Goal: Task Accomplishment & Management: Manage account settings

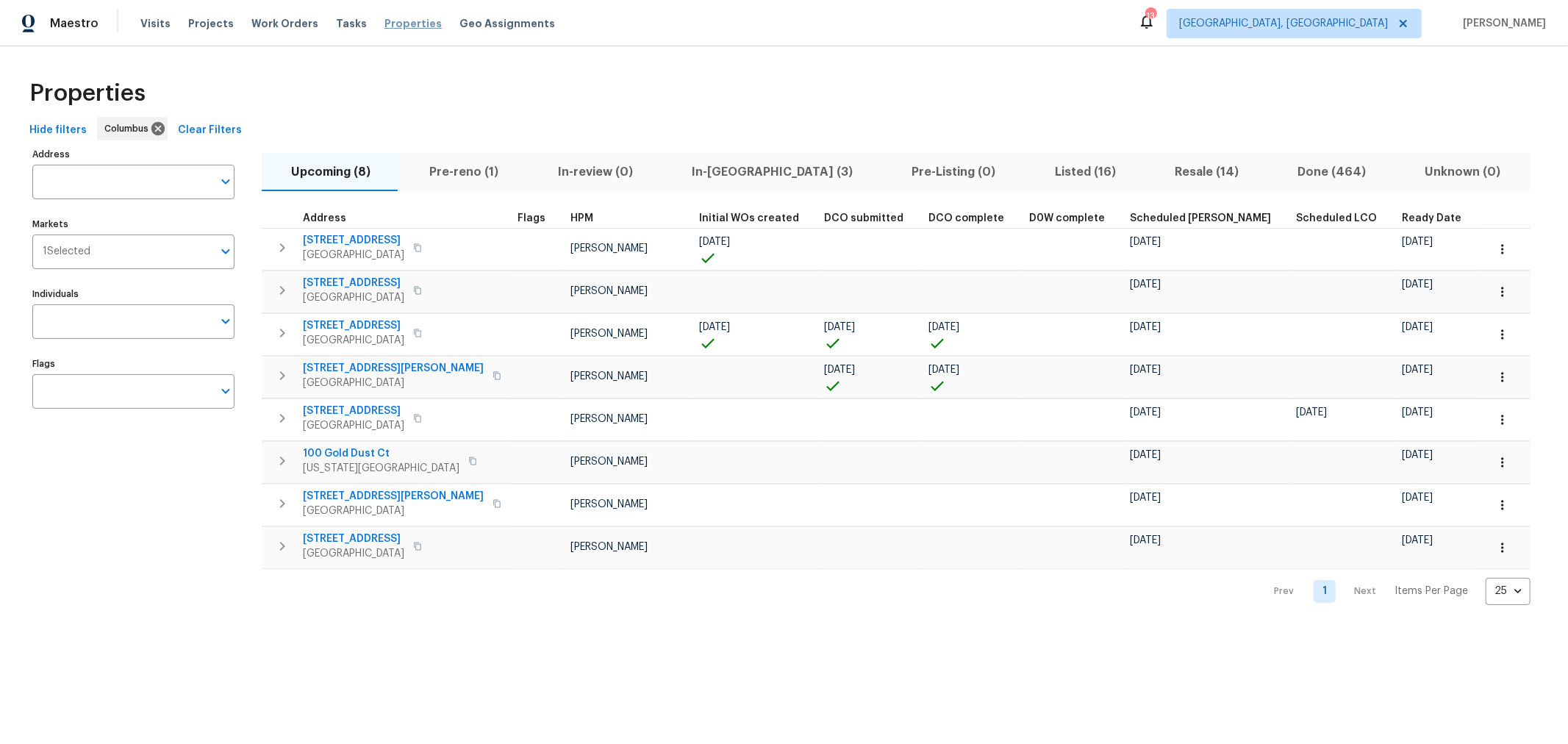
click at [402, 29] on span "Properties" at bounding box center [413, 23] width 57 height 15
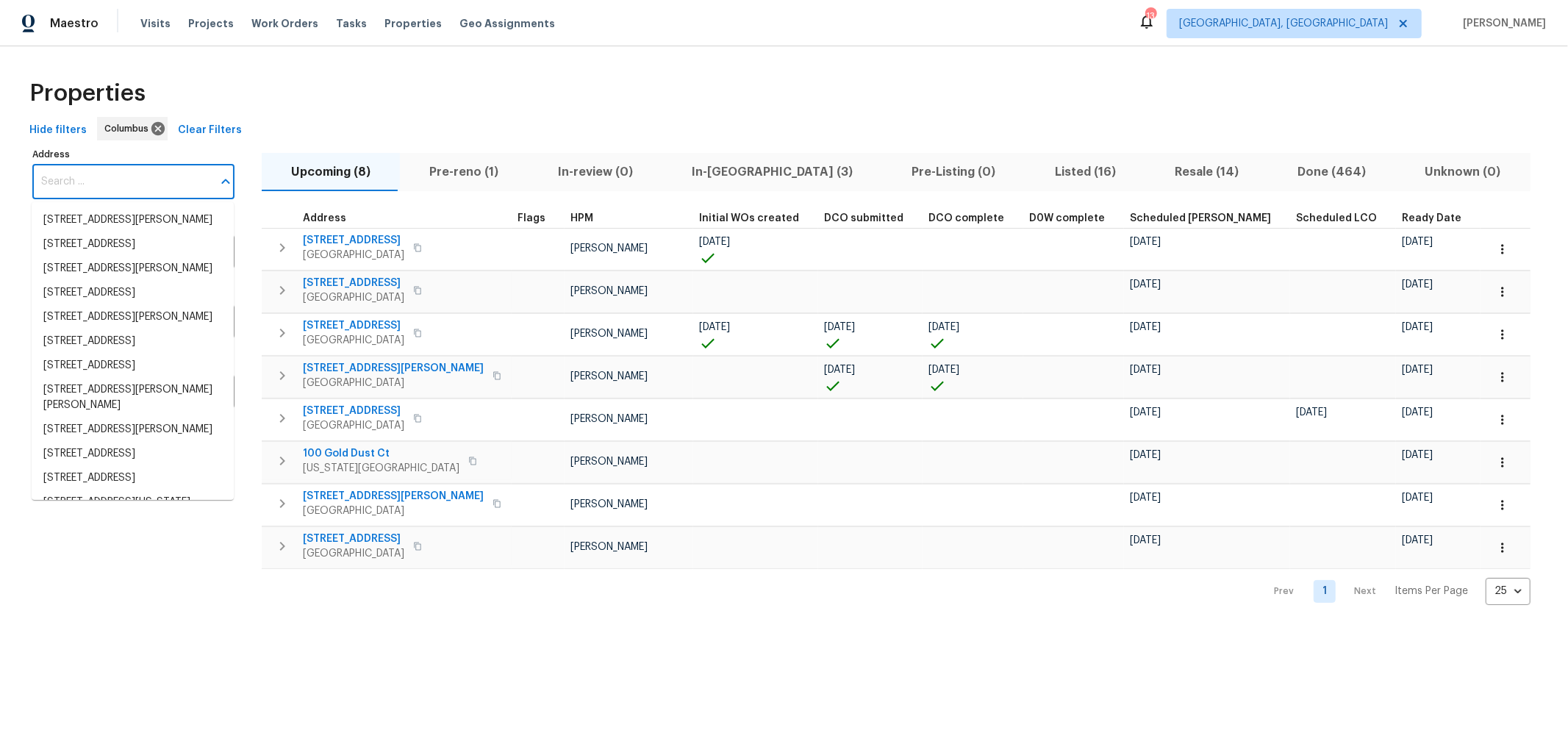
click at [160, 174] on input "Address" at bounding box center [122, 181] width 180 height 35
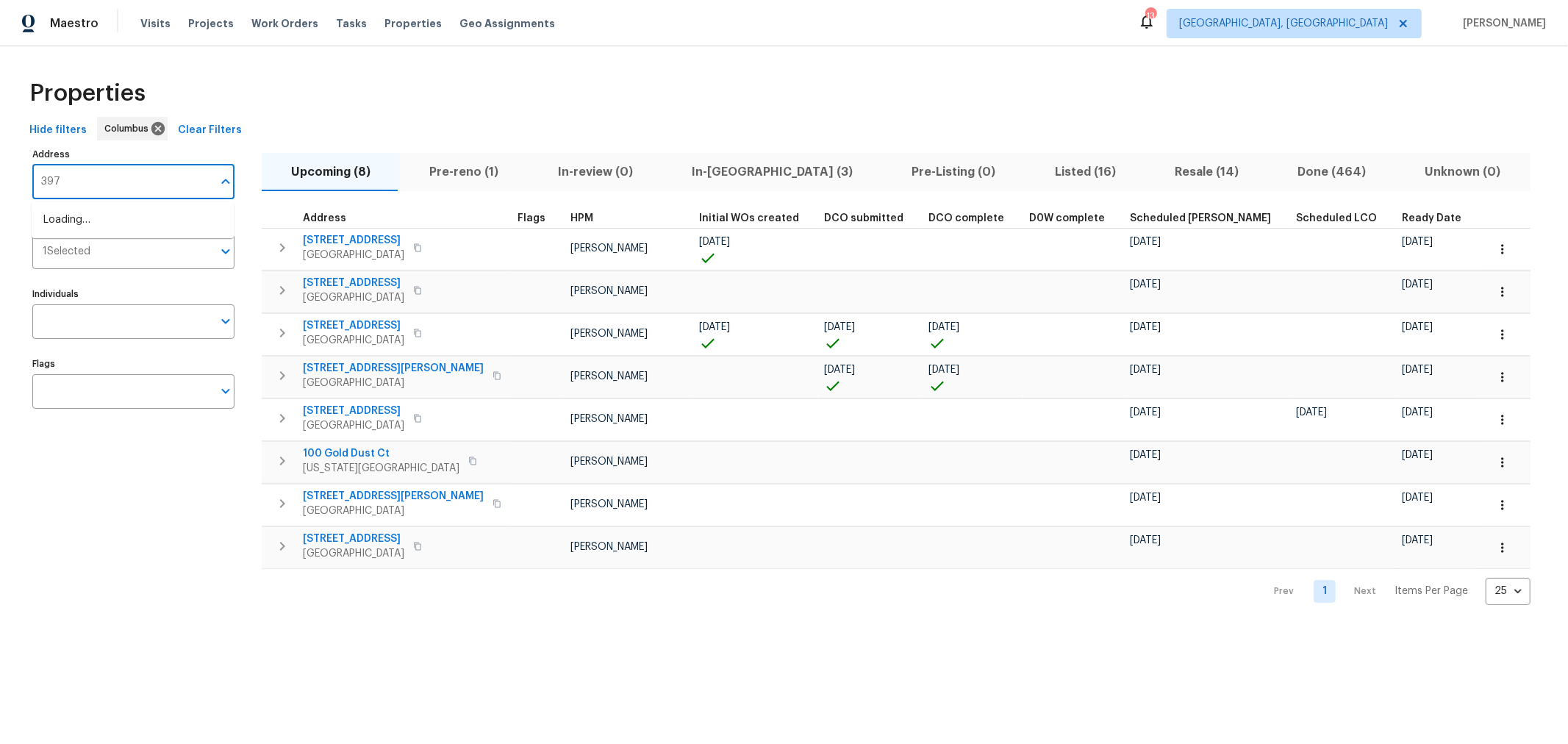
type input "3972"
click at [120, 229] on li "3972 Bannen Trail Dr Canal Winchester OH 43110" at bounding box center [133, 219] width 202 height 24
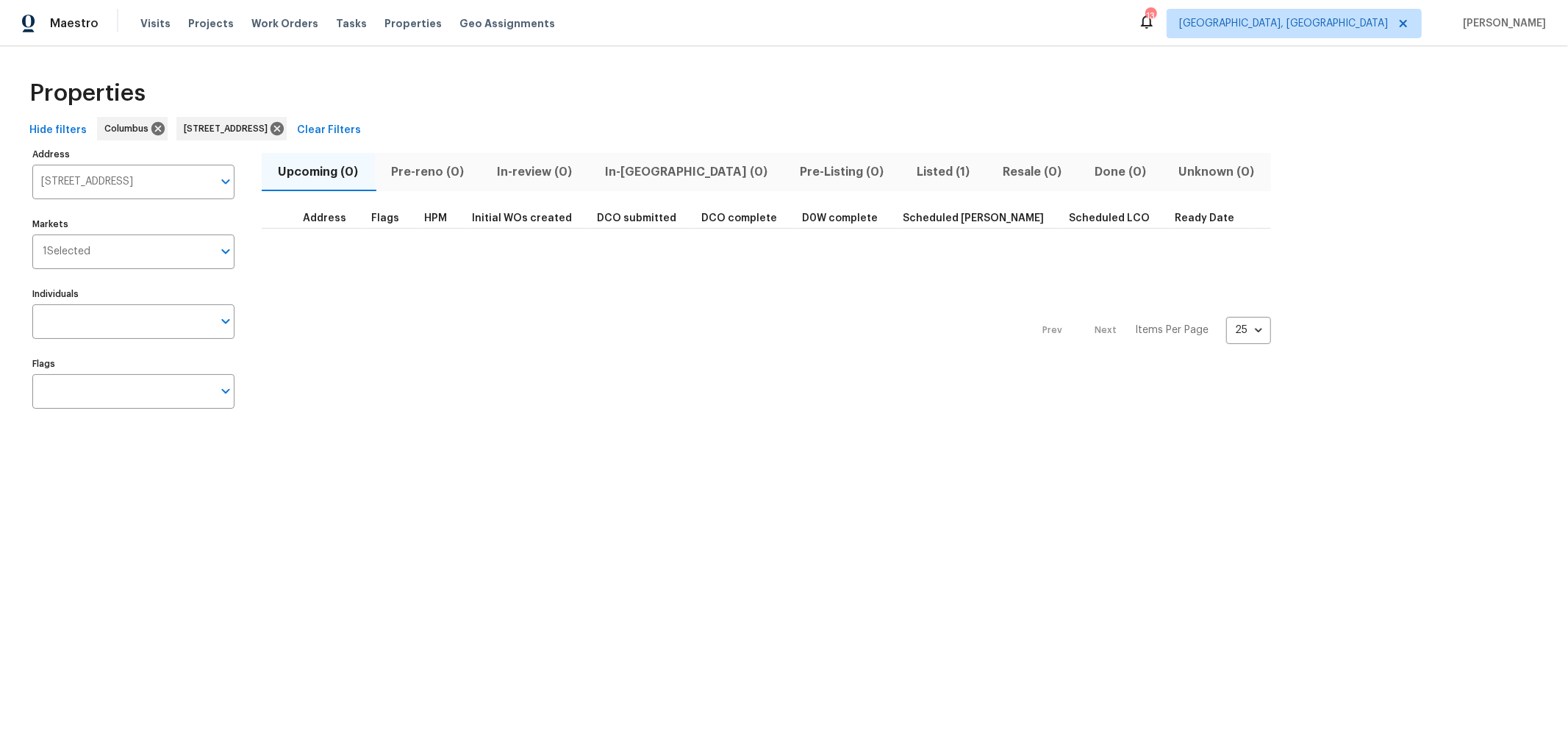
click at [909, 174] on span "Listed (1)" at bounding box center [943, 172] width 68 height 21
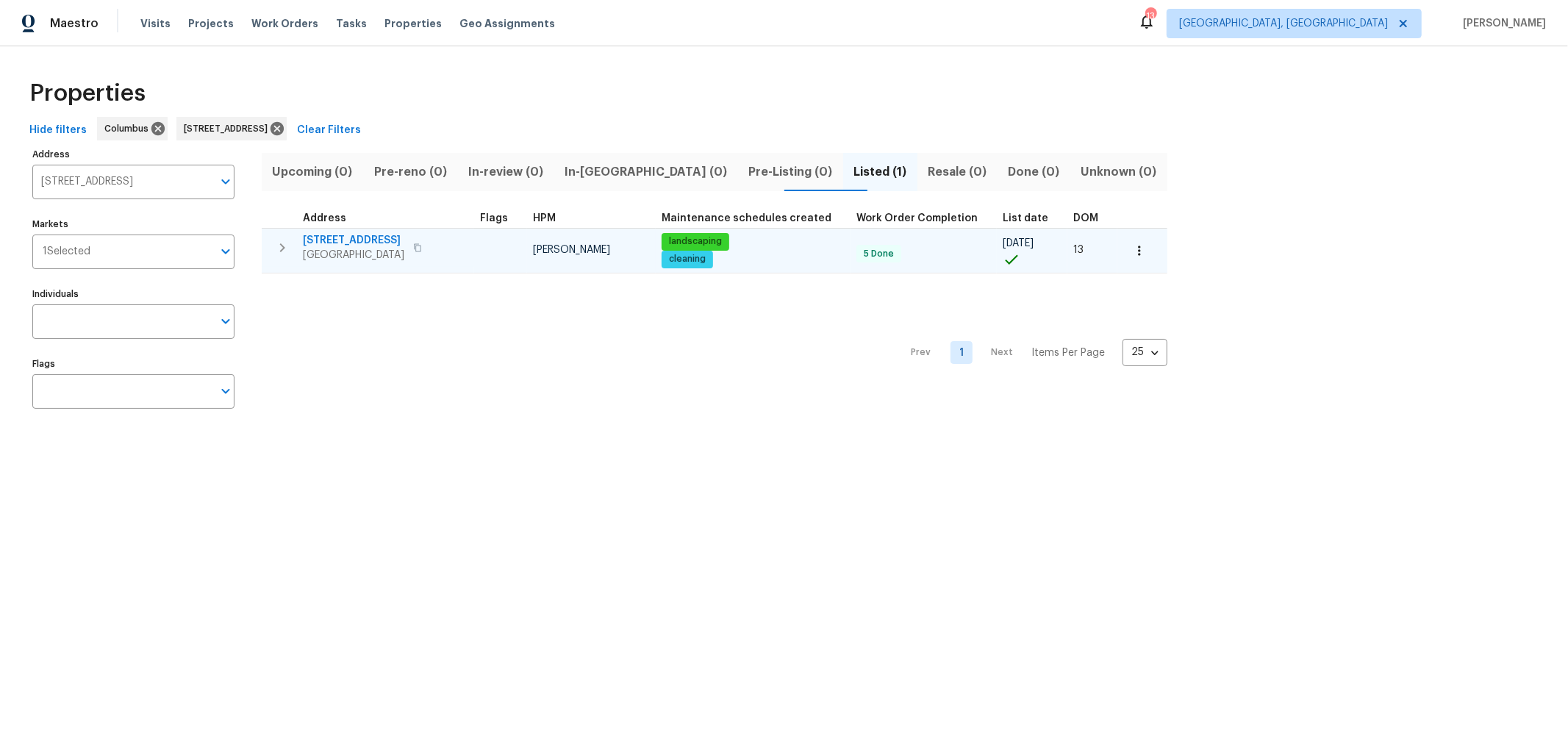
click at [282, 240] on icon "button" at bounding box center [282, 247] width 18 height 18
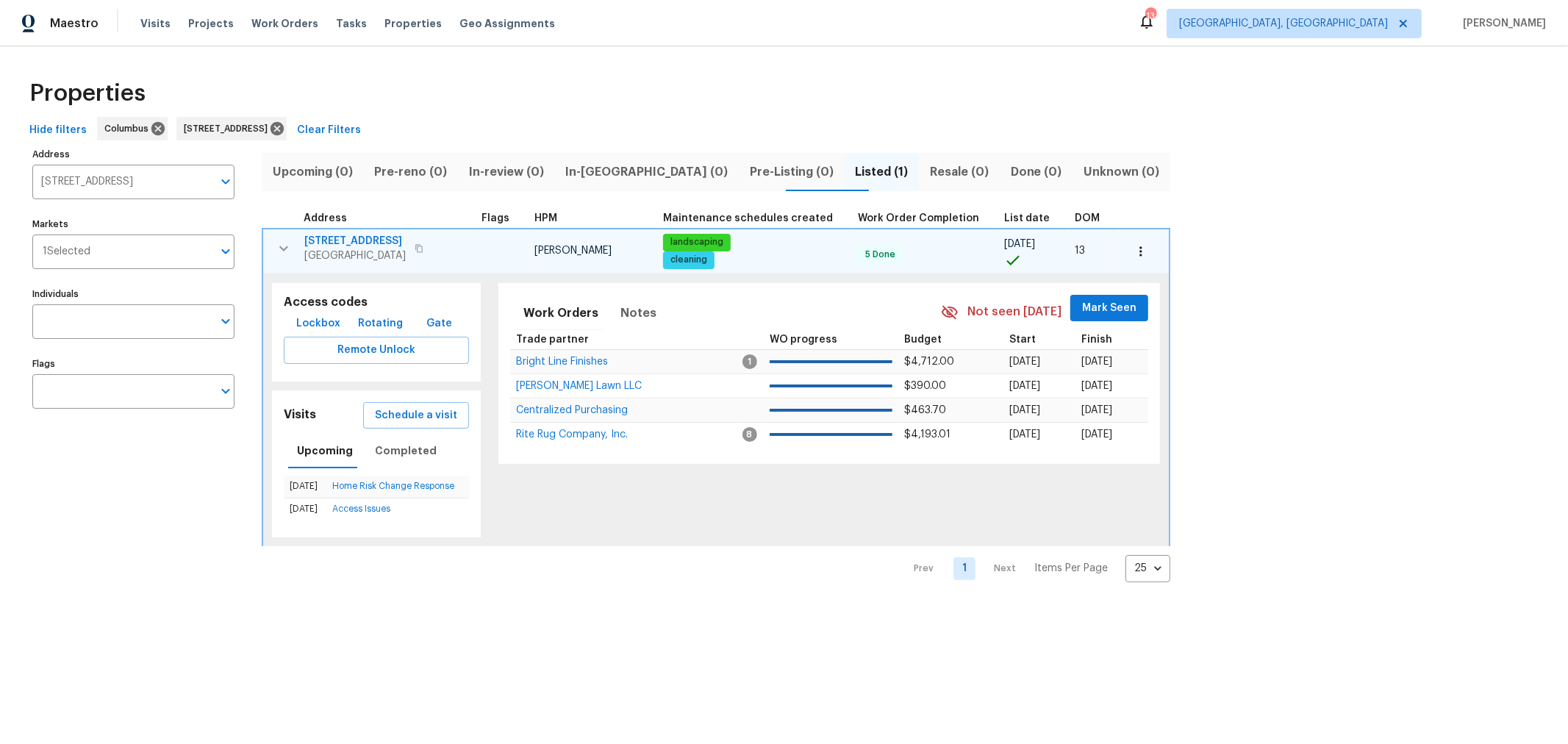
click at [375, 237] on span "3972 Bannen Trail Dr" at bounding box center [355, 241] width 102 height 15
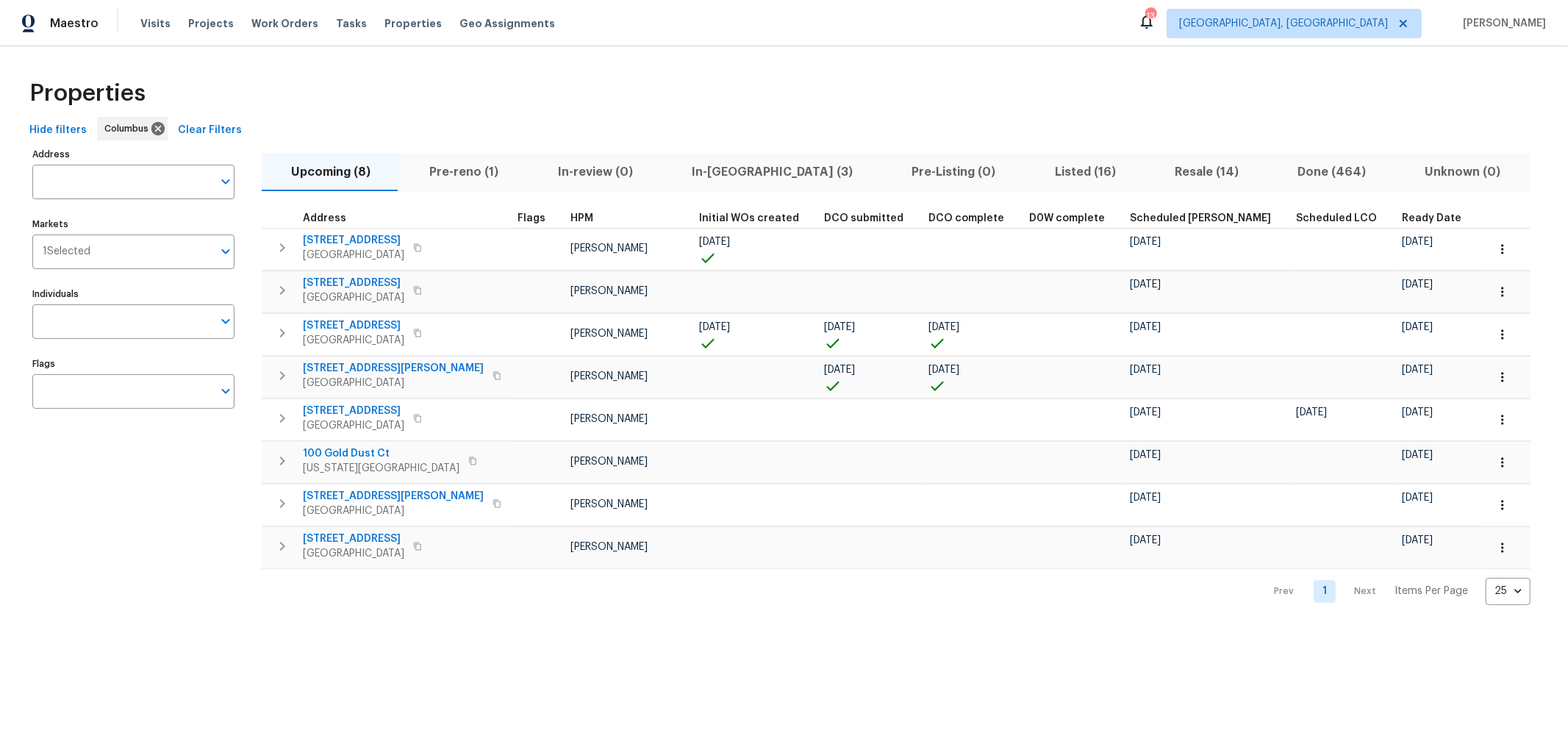
click at [31, 591] on div "Address Address Markets 1 Selected Markets Individuals Individuals Flags Flags …" at bounding box center [784, 374] width 1521 height 461
click at [1034, 177] on span "Listed (16)" at bounding box center [1085, 172] width 102 height 21
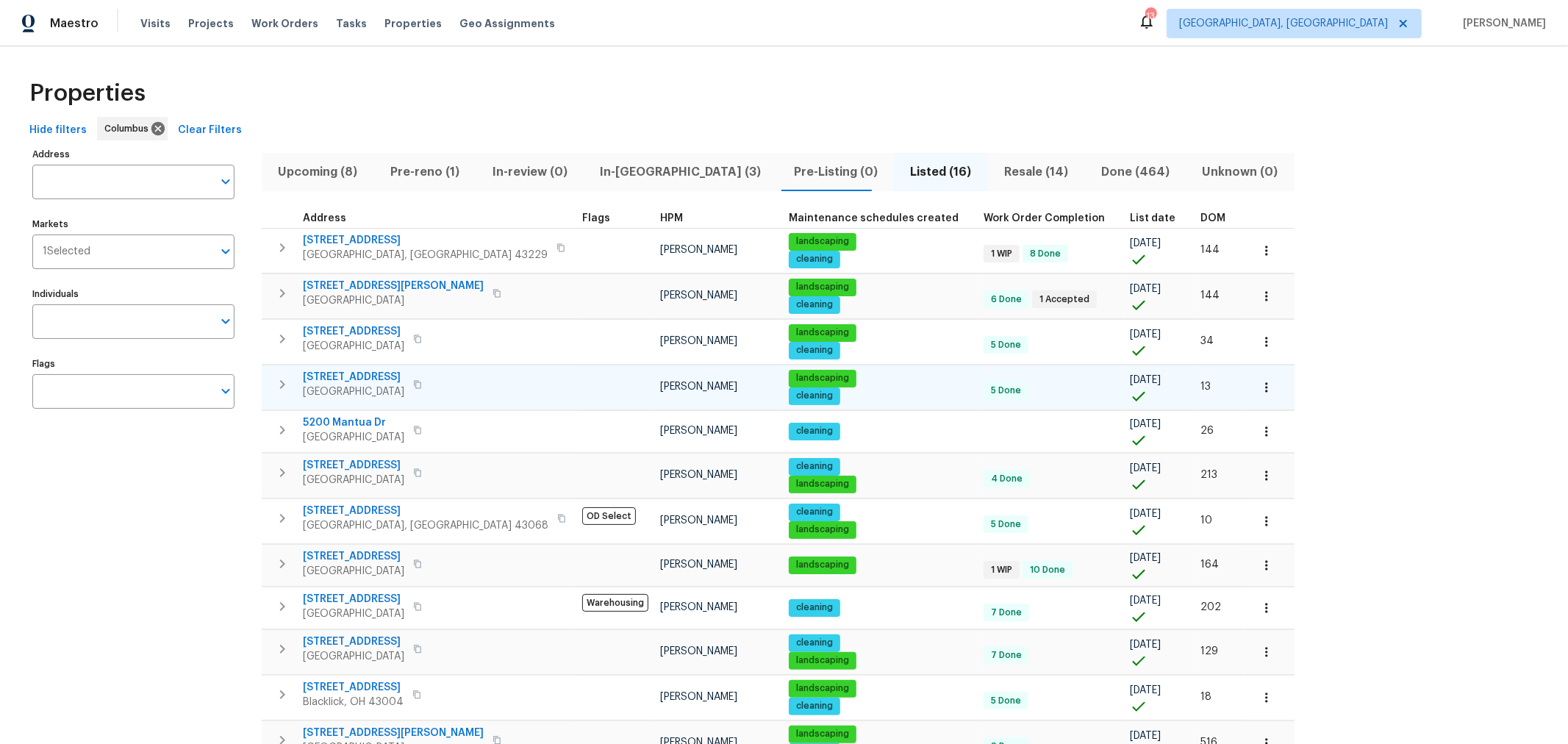
click at [329, 378] on span "[STREET_ADDRESS]" at bounding box center [353, 377] width 102 height 15
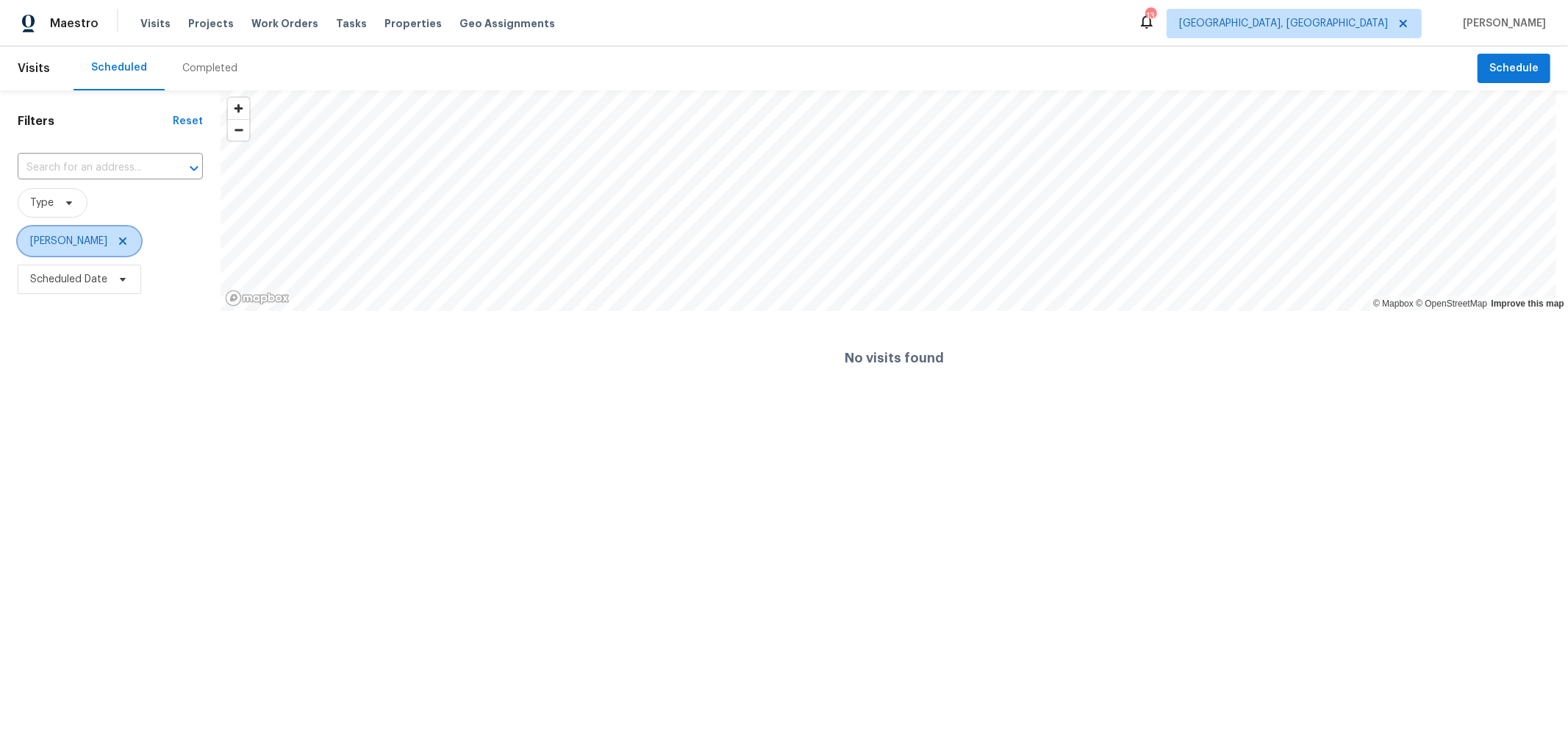
click at [127, 237] on icon at bounding box center [122, 240] width 12 height 12
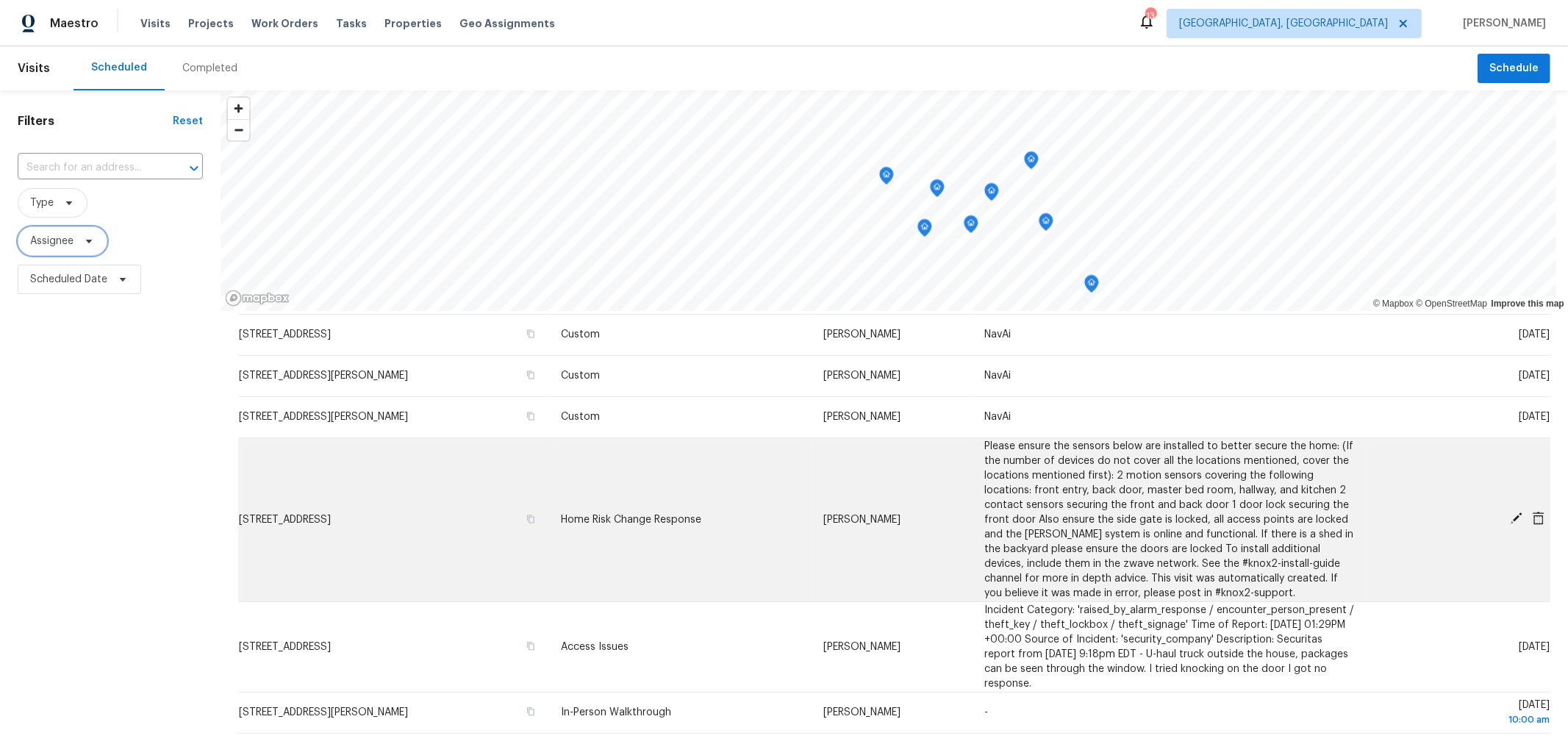
scroll to position [245, 0]
click at [1510, 512] on icon at bounding box center [1516, 517] width 13 height 13
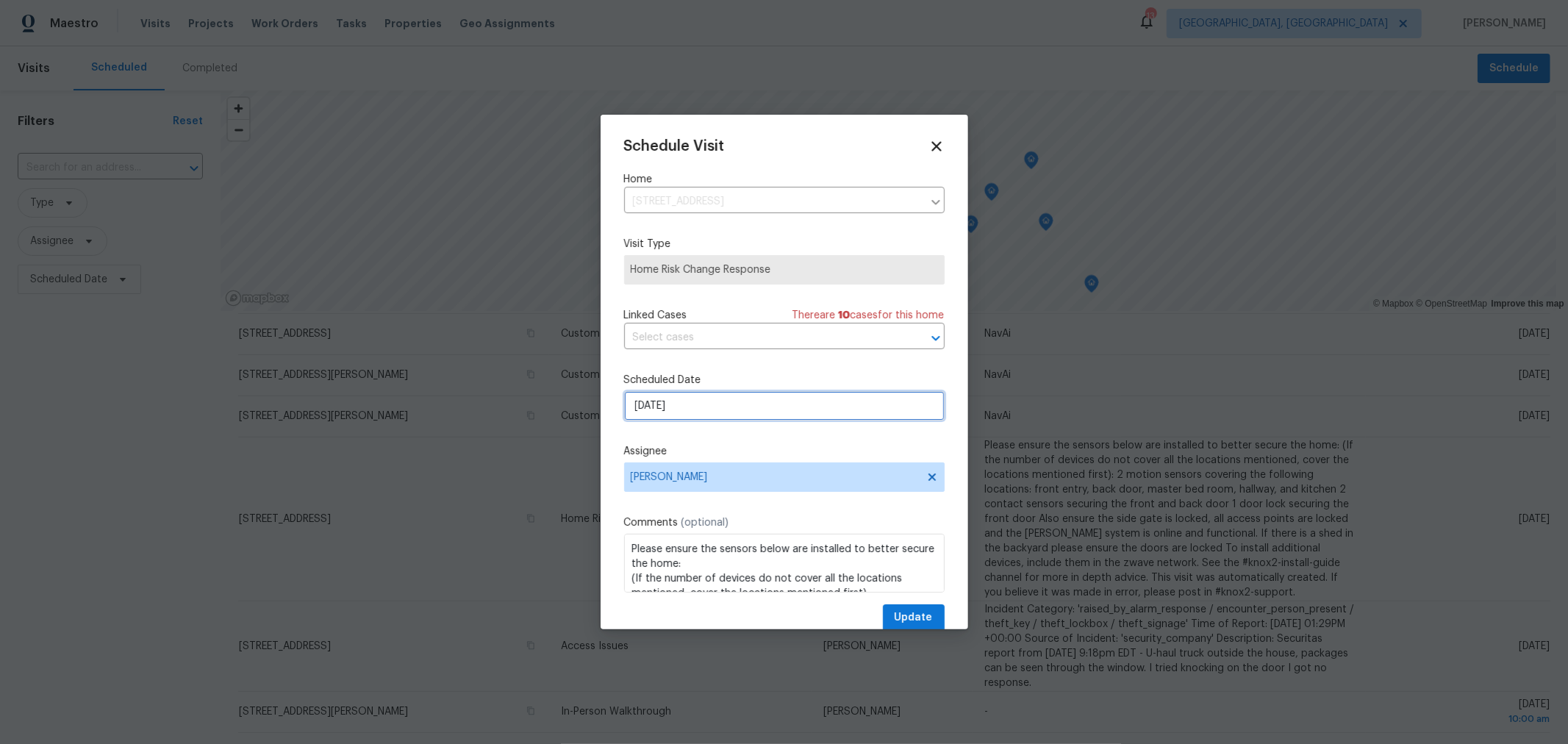
click at [681, 403] on input "10/7/2025" at bounding box center [784, 406] width 320 height 29
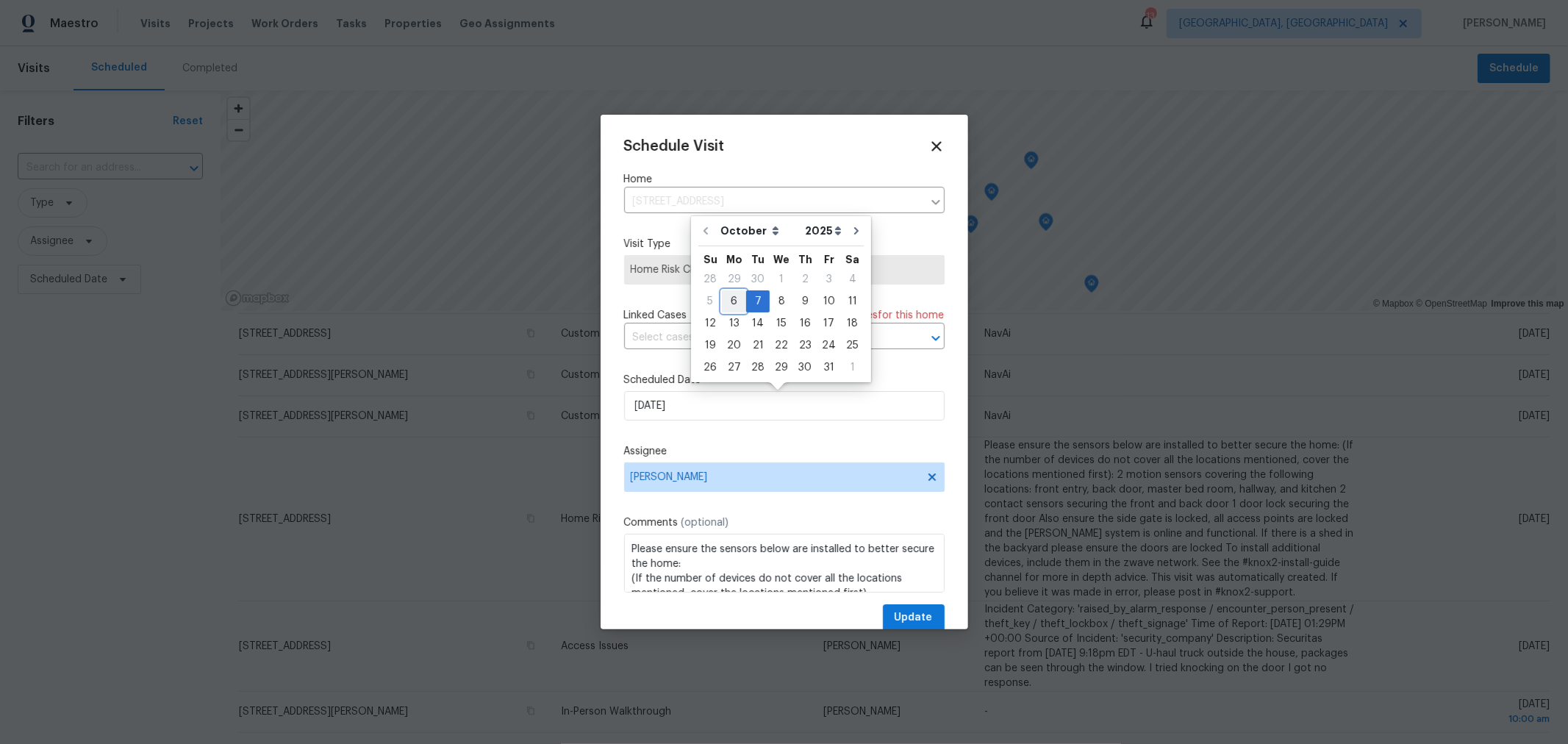
click at [736, 292] on div "6" at bounding box center [733, 301] width 24 height 21
type input "10/6/2025"
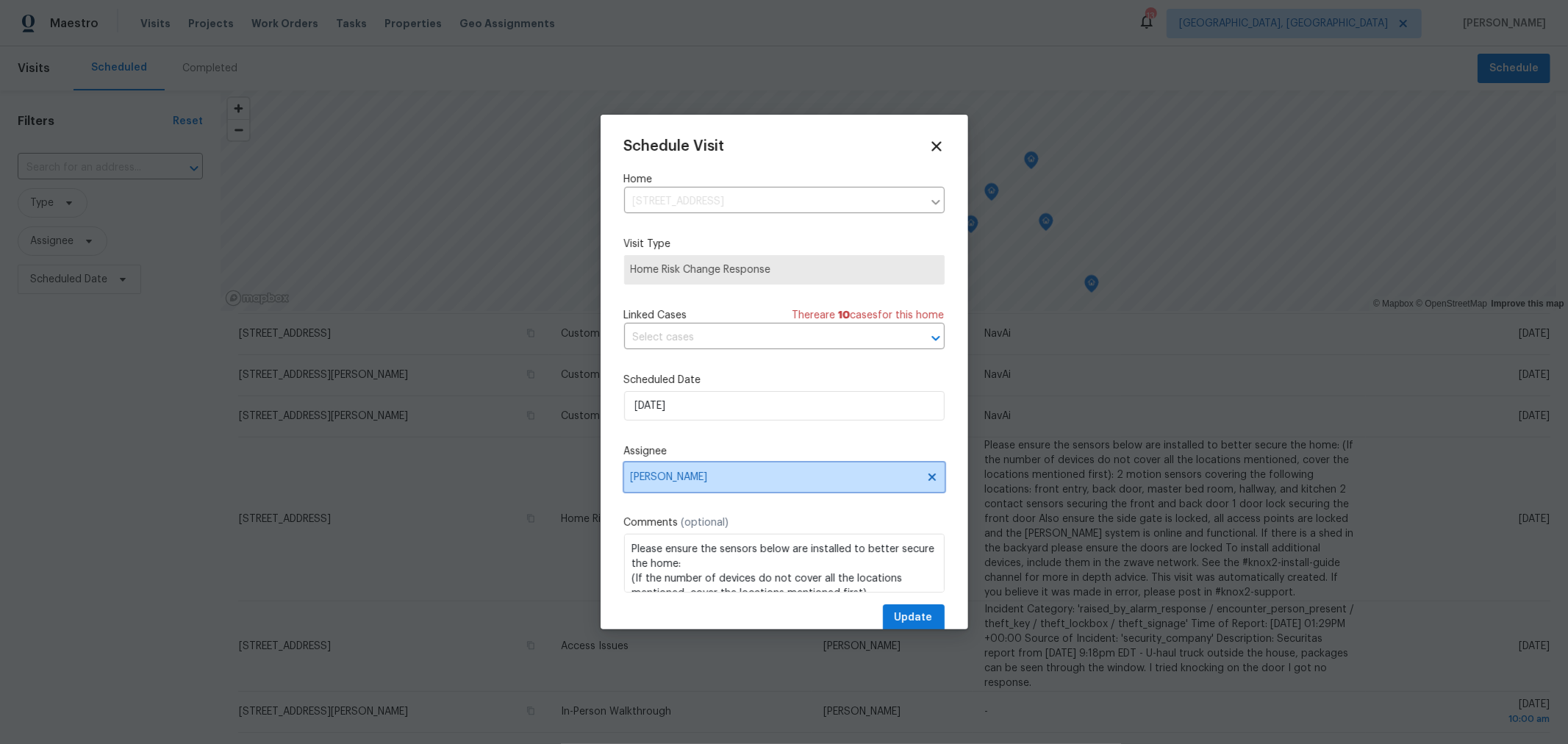
click at [908, 486] on span "[PERSON_NAME]" at bounding box center [784, 477] width 320 height 29
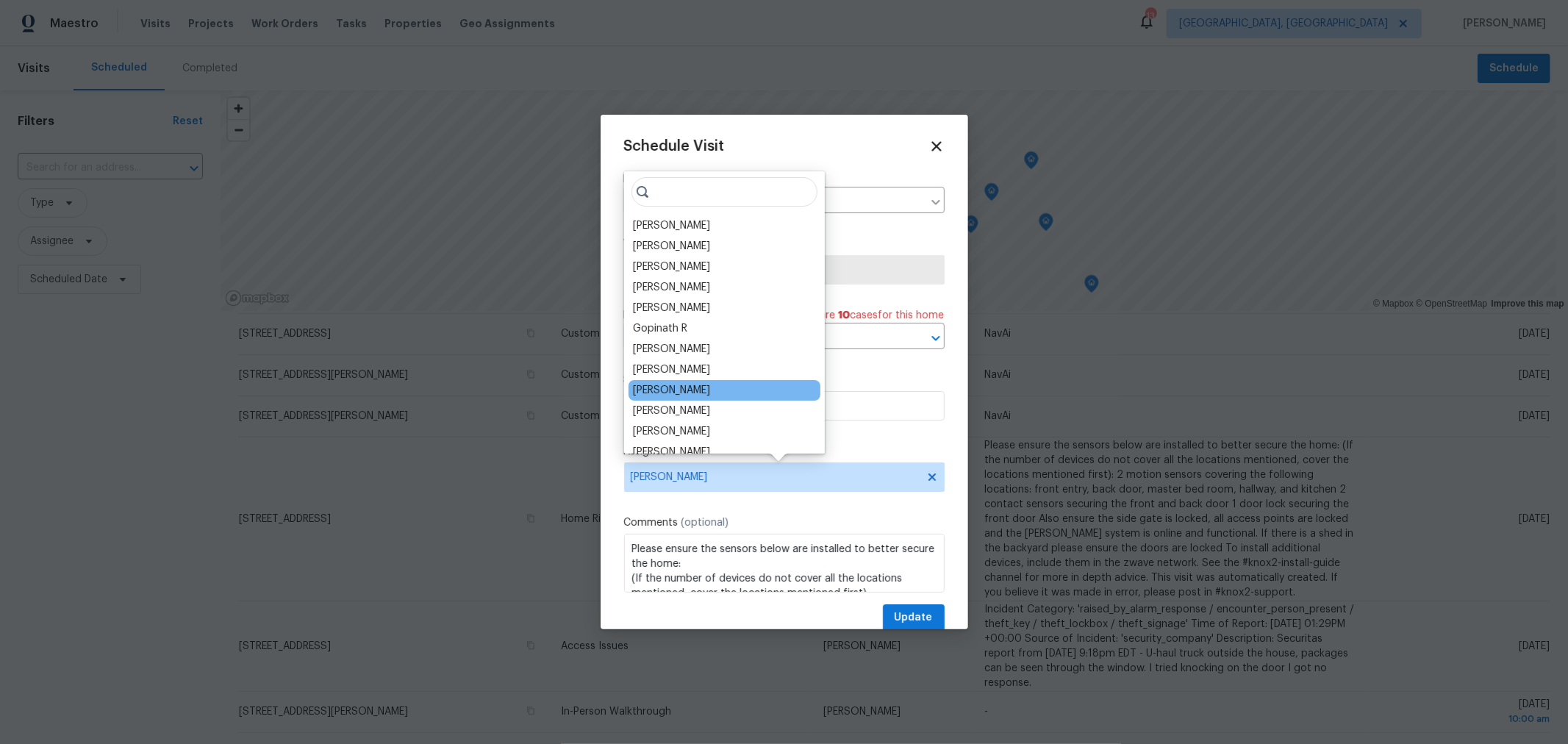
click at [689, 383] on div "[PERSON_NAME]" at bounding box center [672, 390] width 78 height 15
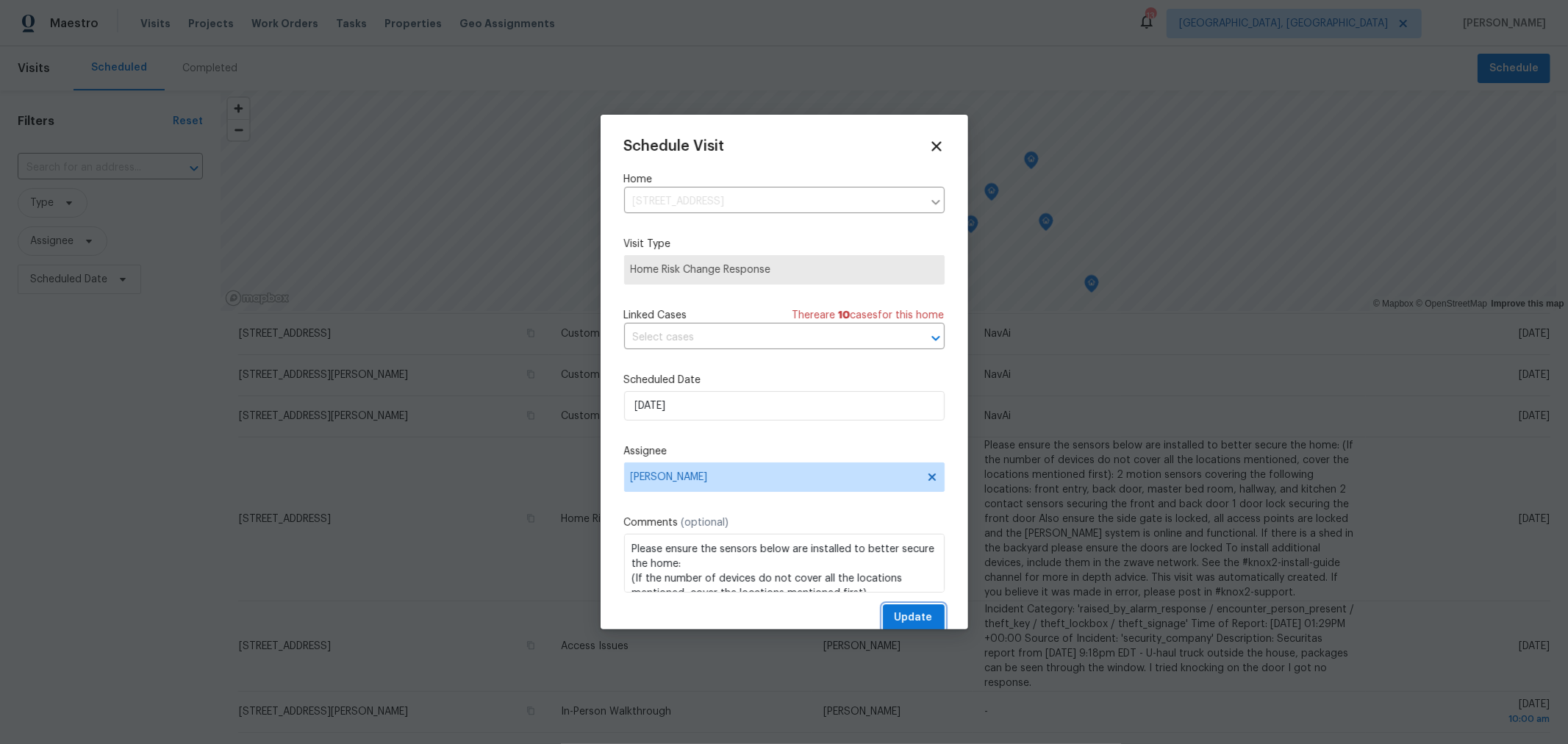
click at [894, 618] on span "Update" at bounding box center [913, 618] width 38 height 19
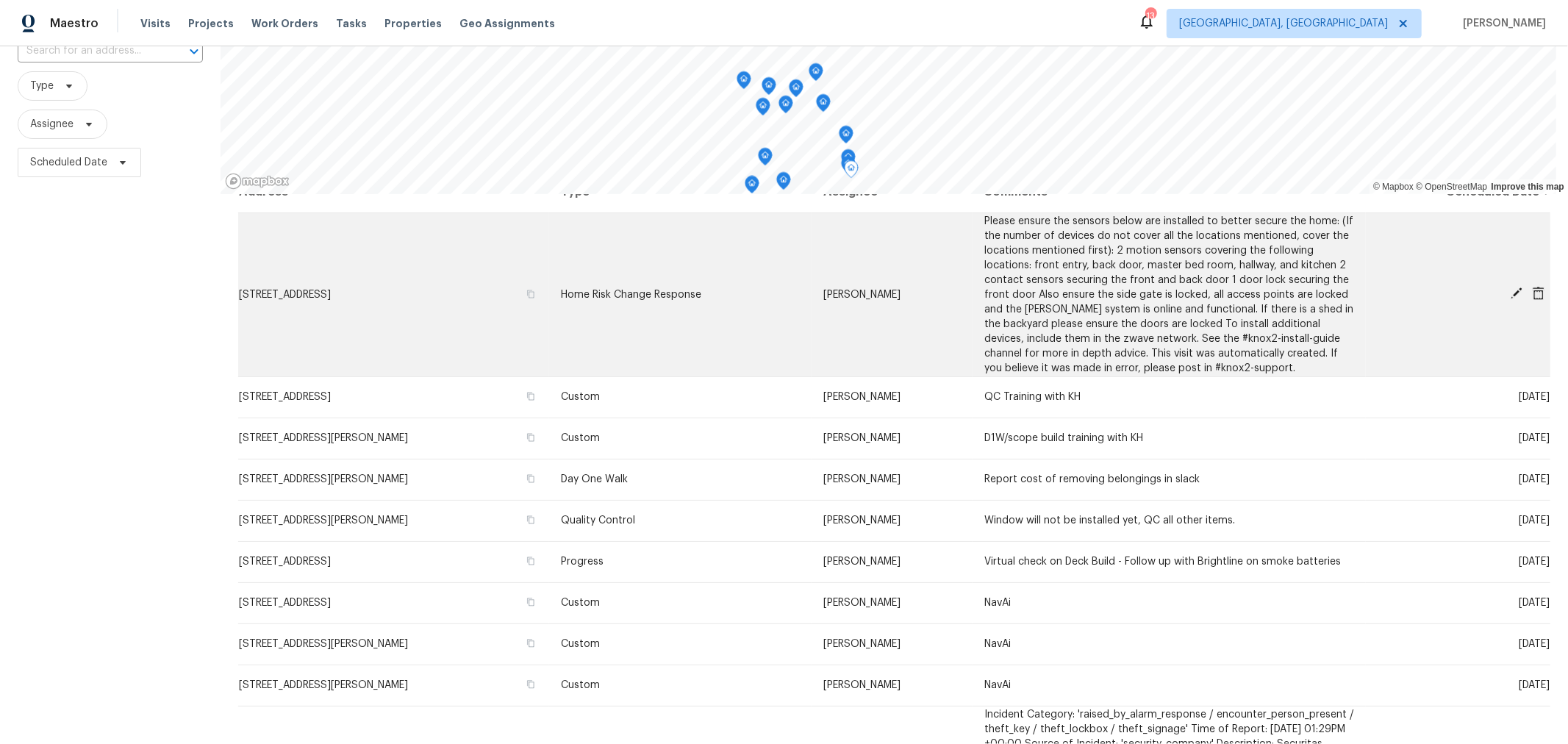
scroll to position [23, 0]
click at [1511, 289] on icon at bounding box center [1516, 292] width 12 height 12
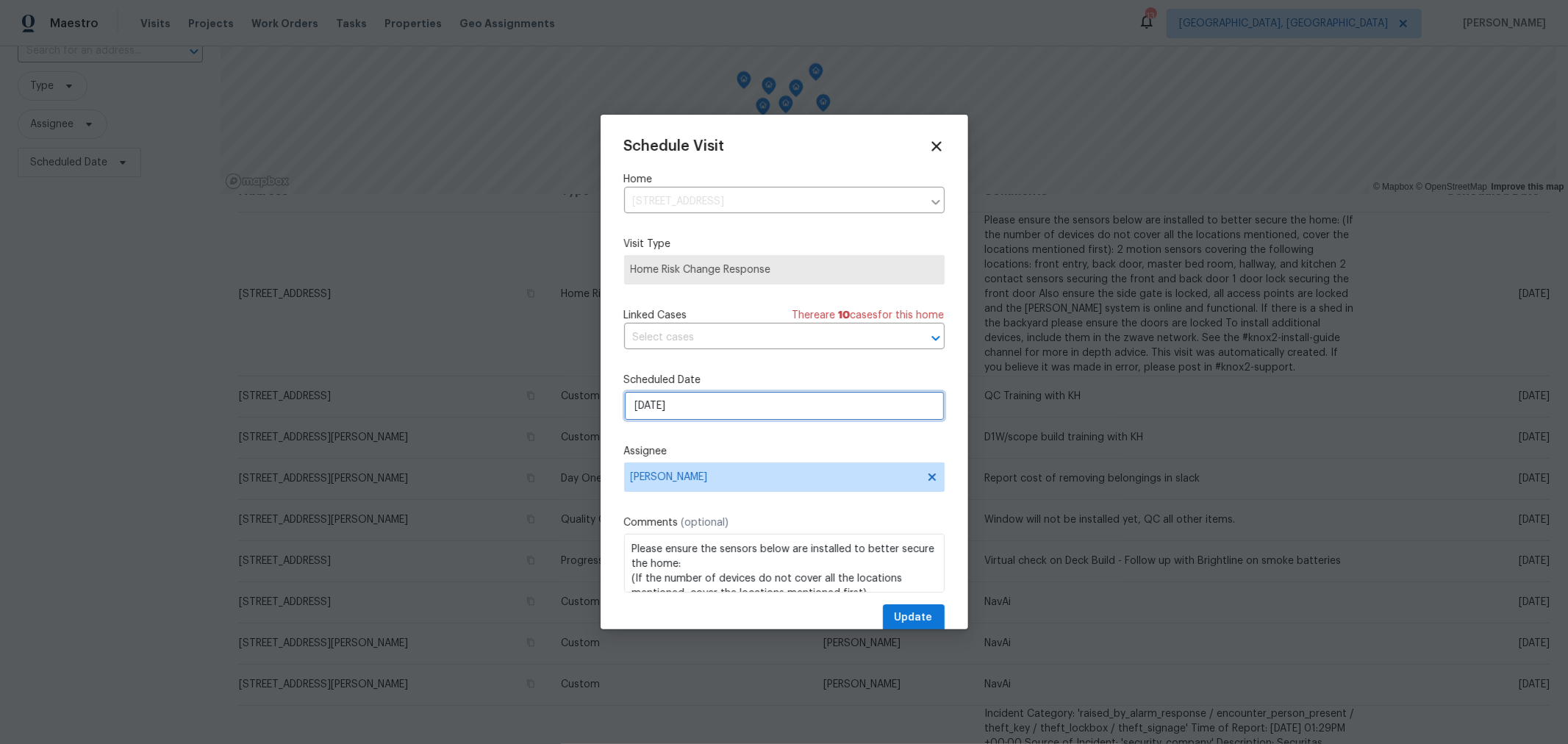
click at [754, 405] on input "10/6/2025" at bounding box center [784, 406] width 320 height 29
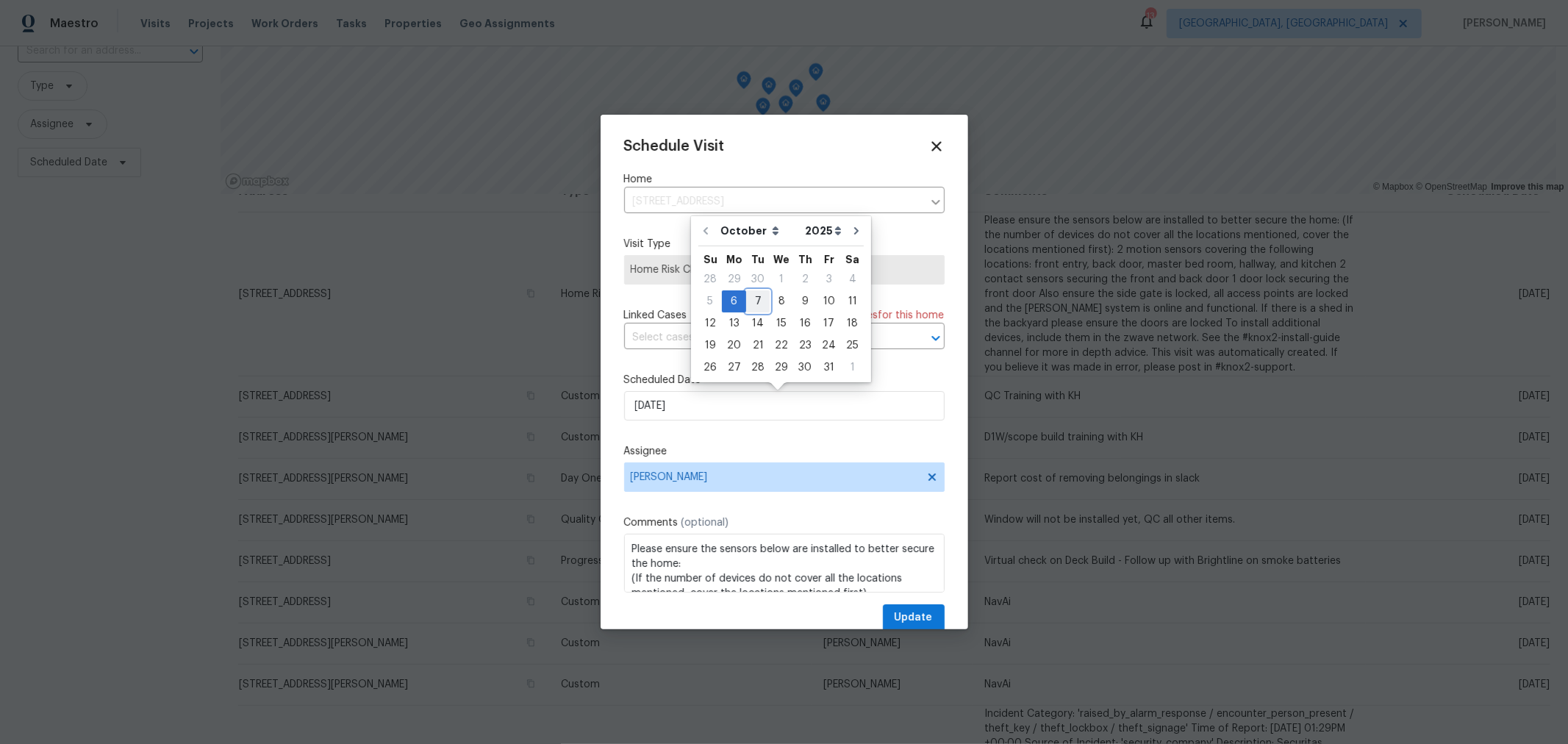
click at [758, 291] on div "7" at bounding box center [758, 301] width 23 height 21
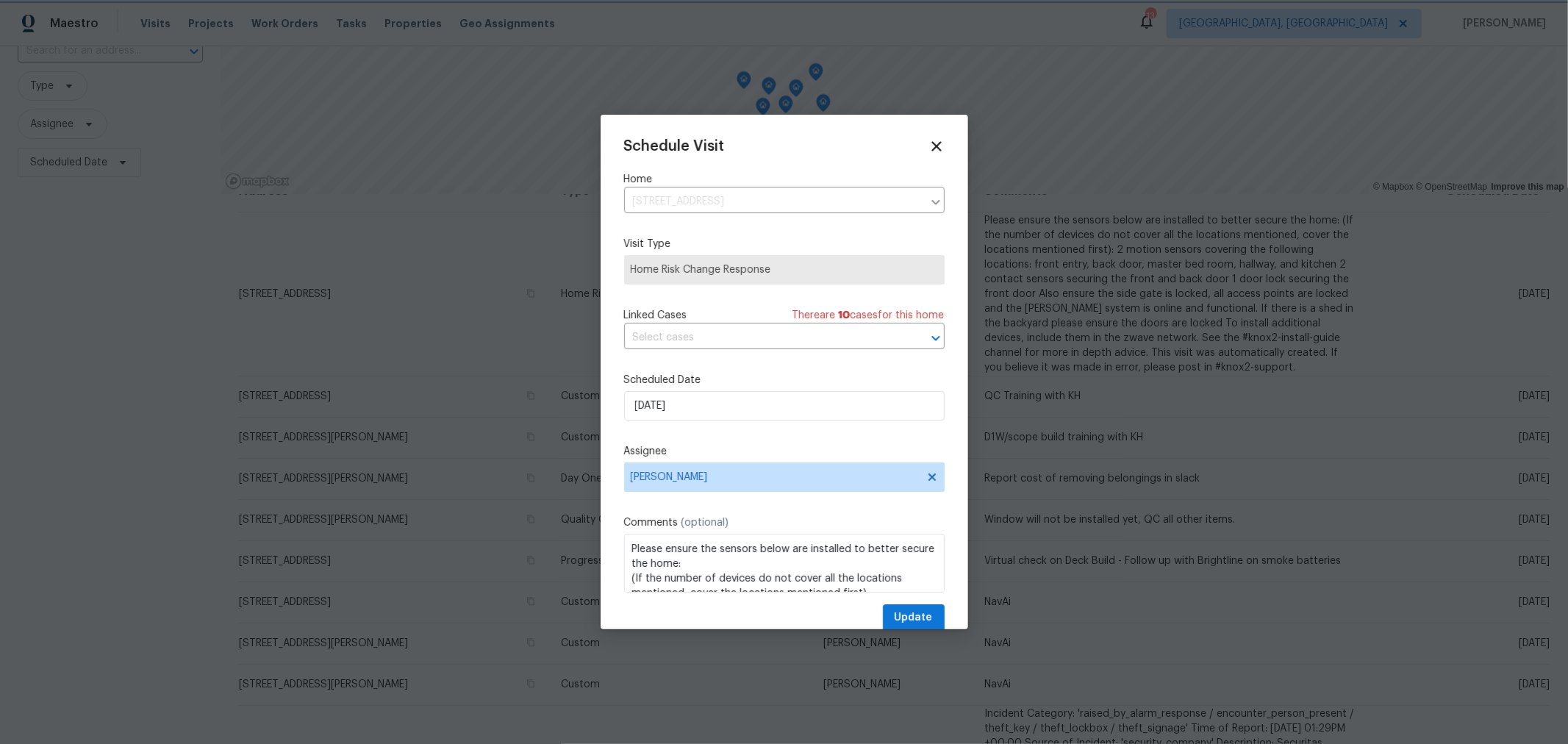
type input "10/7/2025"
click at [894, 615] on span "Update" at bounding box center [913, 618] width 38 height 19
click at [891, 615] on div "Update" at bounding box center [784, 618] width 320 height 27
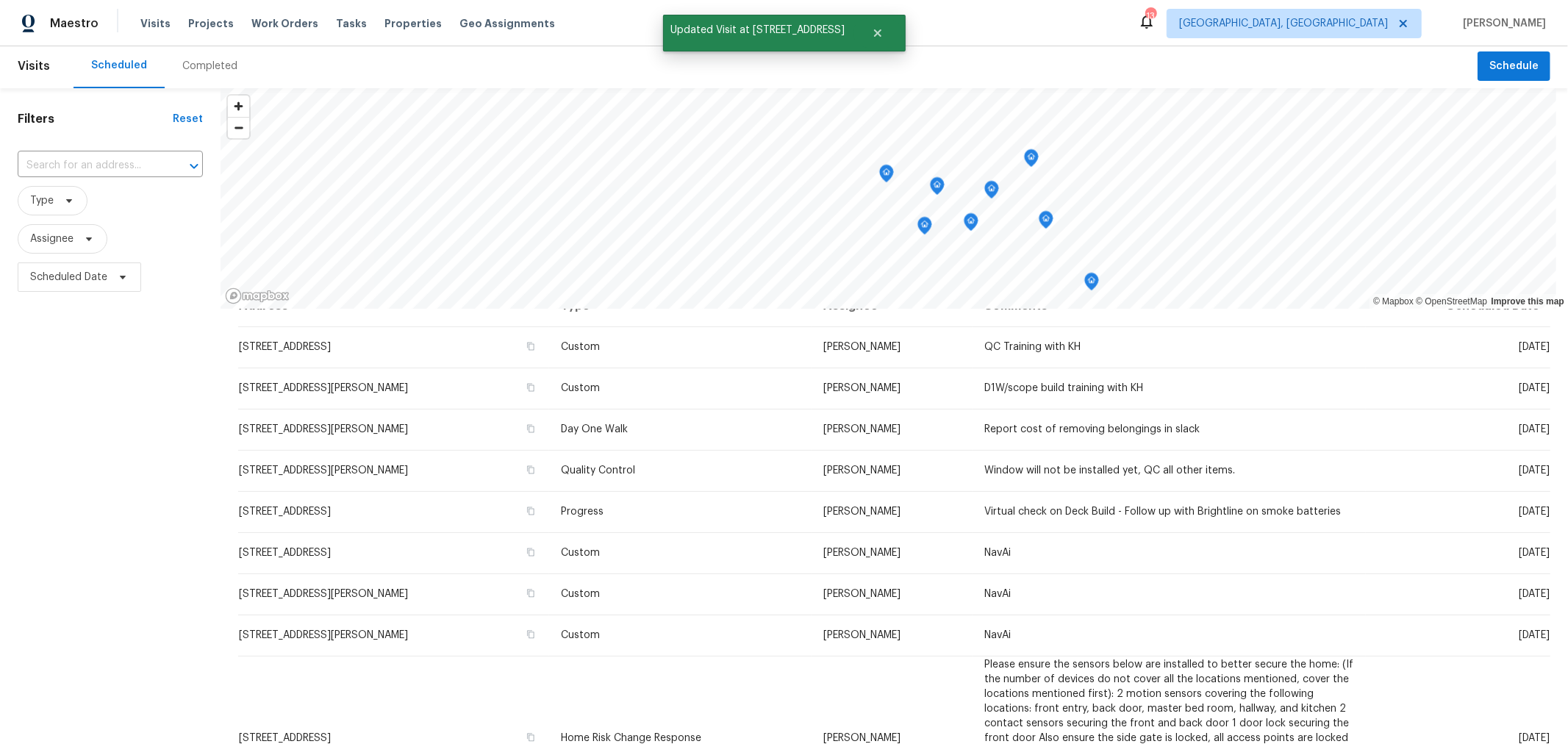
scroll to position [0, 0]
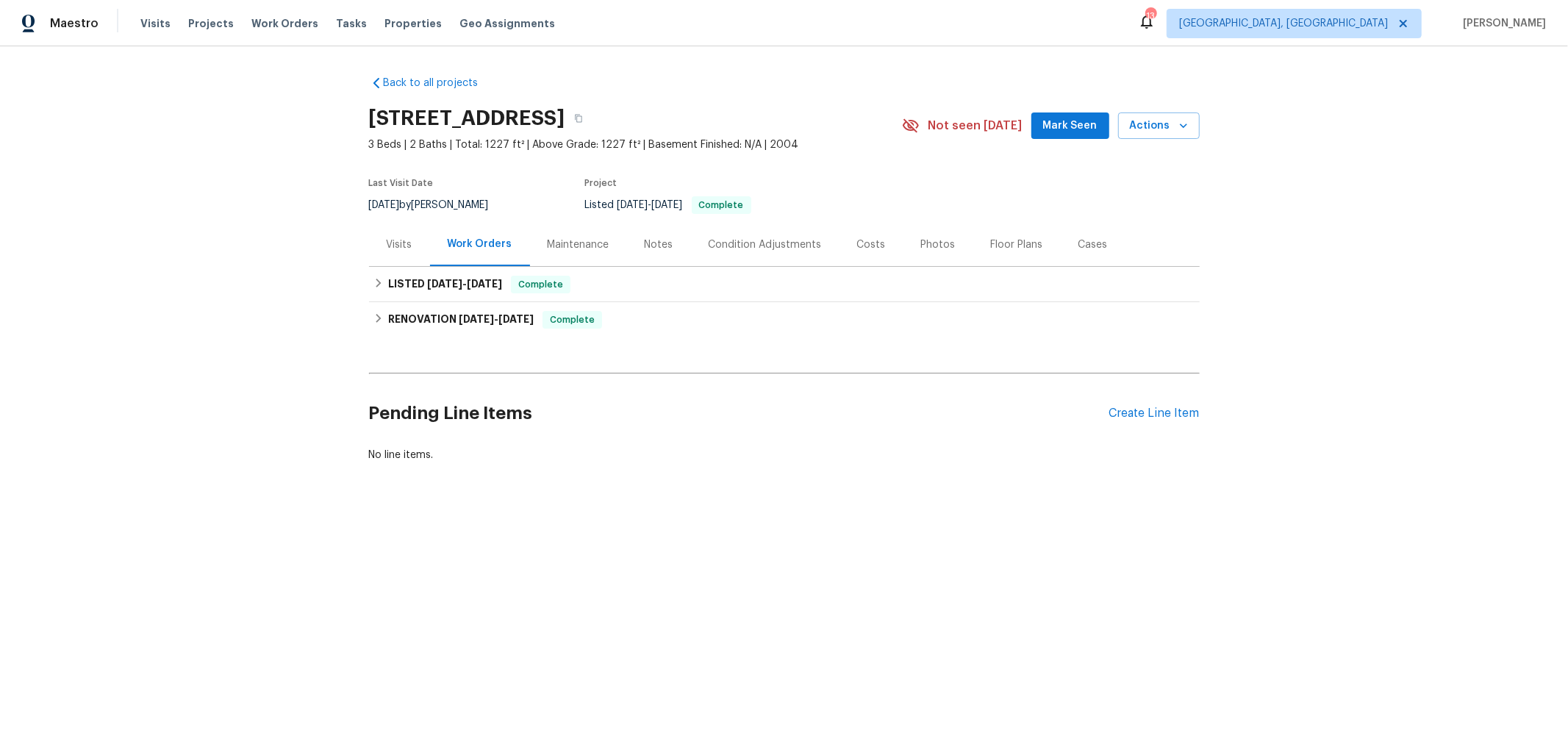
click at [404, 245] on div "Visits" at bounding box center [399, 244] width 26 height 15
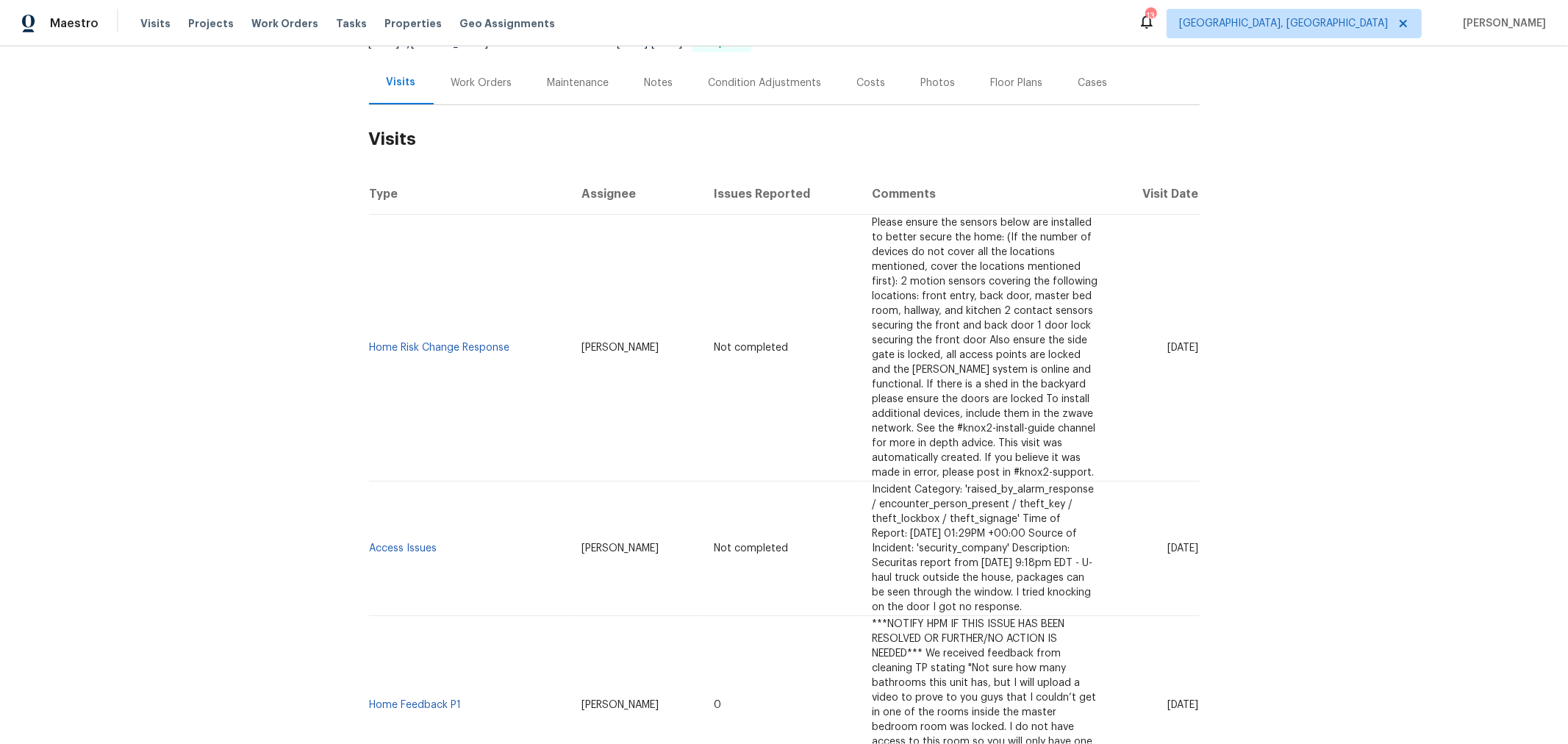
scroll to position [163, 0]
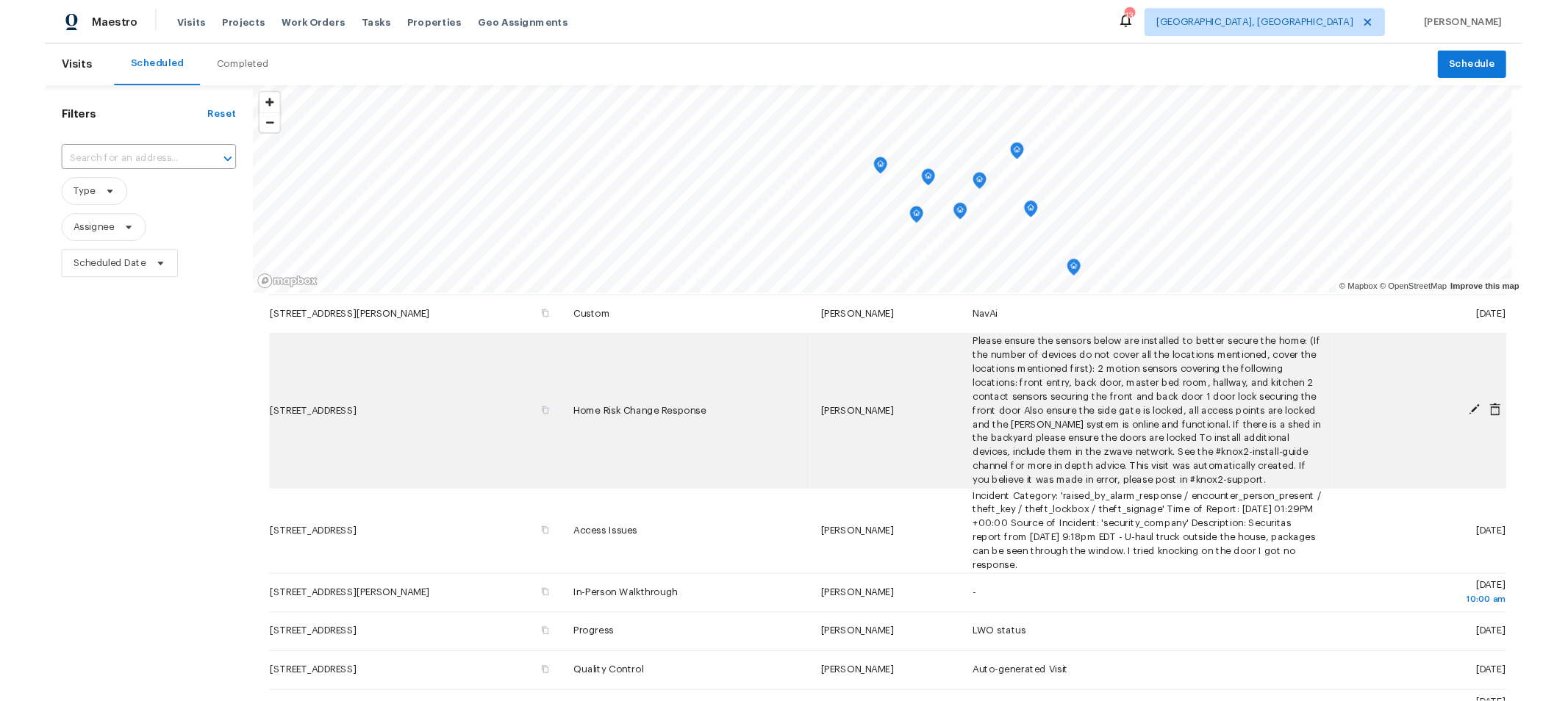
scroll to position [327, 0]
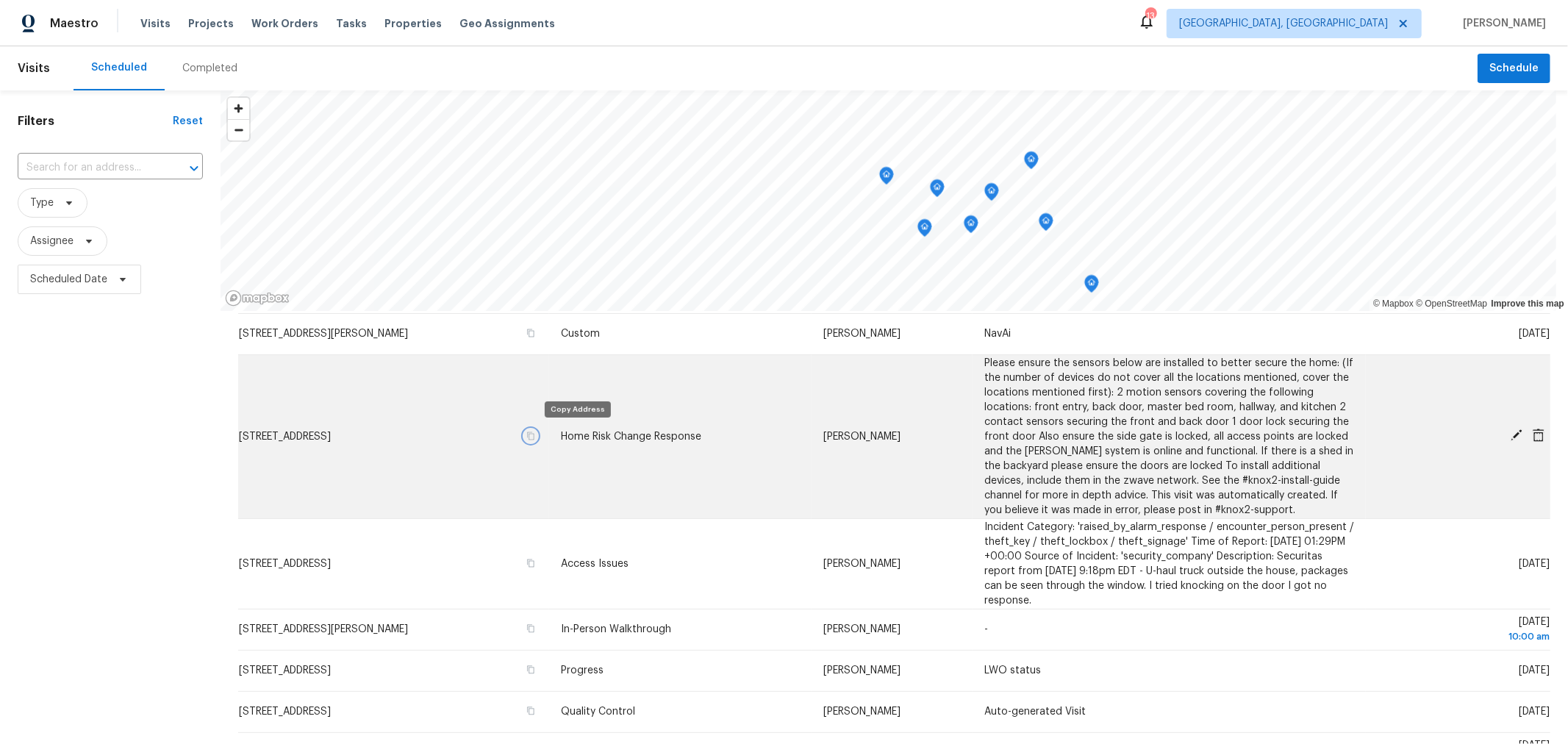
click at [535, 434] on icon "button" at bounding box center [530, 436] width 9 height 9
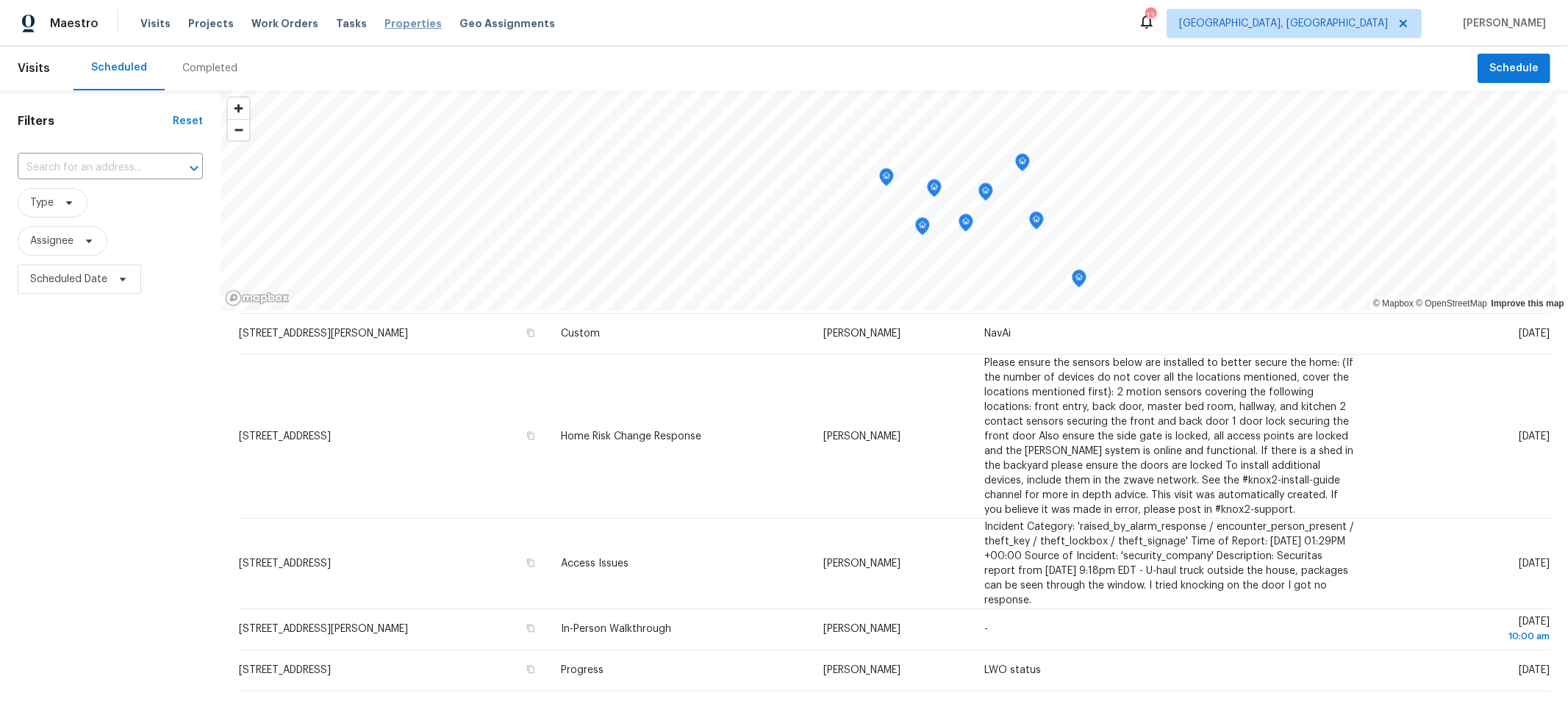
click at [388, 26] on span "Properties" at bounding box center [413, 23] width 57 height 15
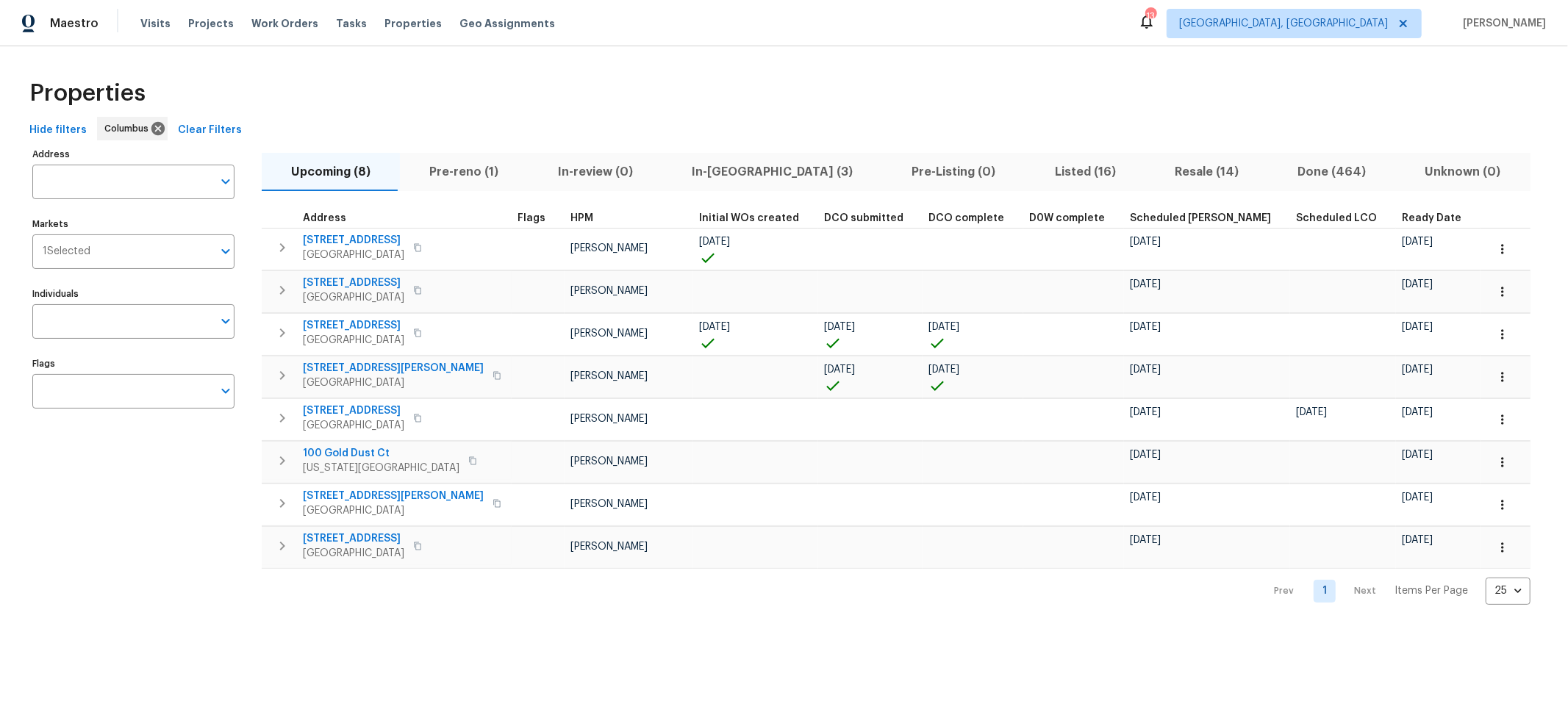
click at [475, 167] on span "Pre-reno (1)" at bounding box center [464, 172] width 110 height 21
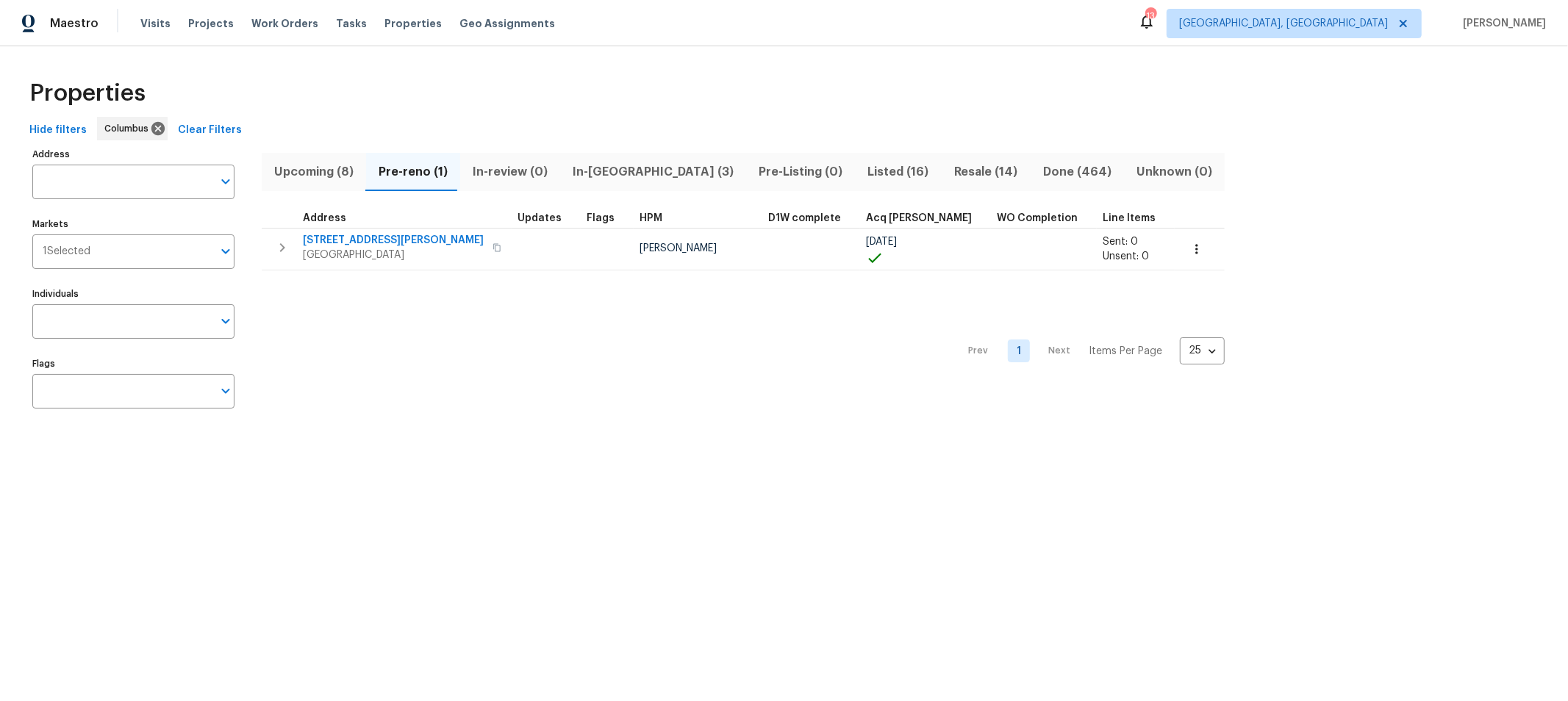
click at [605, 435] on div "Properties Hide filters Columbus Clear Filters Address Address Markets 1 Select…" at bounding box center [784, 246] width 1568 height 400
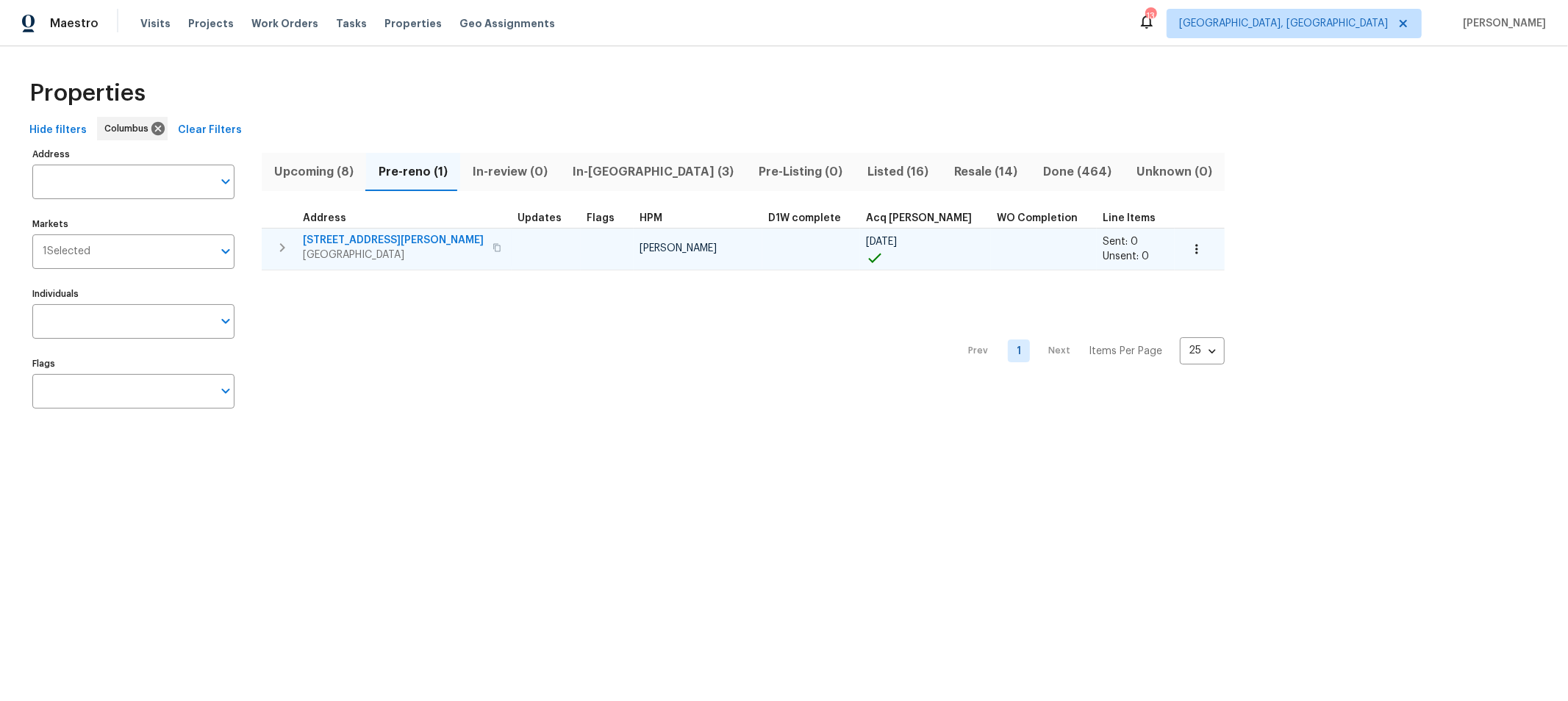
click at [336, 234] on span "4517 Clayburn Dr W" at bounding box center [393, 240] width 181 height 15
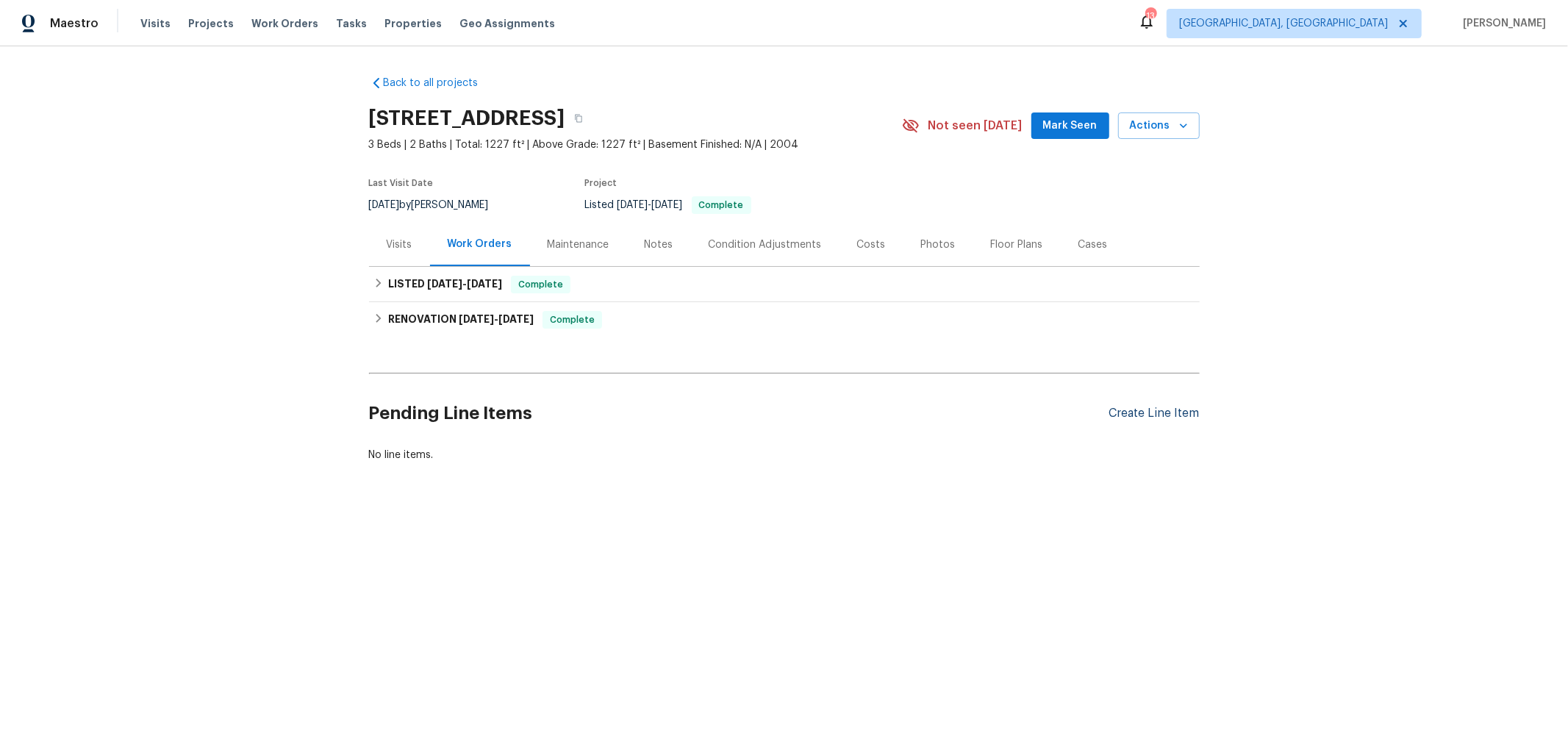
click at [1109, 408] on div "Create Line Item" at bounding box center [1154, 413] width 91 height 14
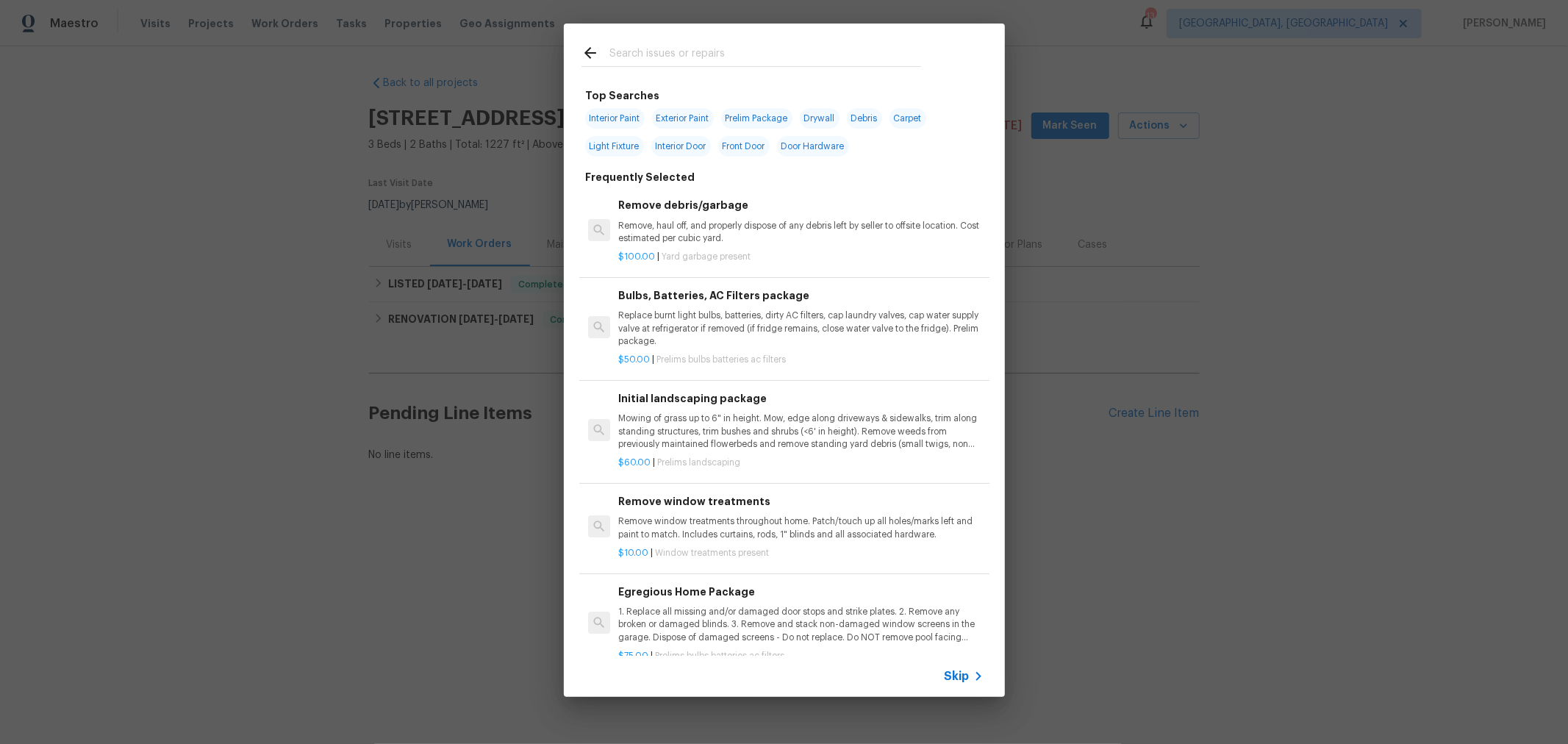
click at [641, 57] on input "text" at bounding box center [765, 55] width 312 height 22
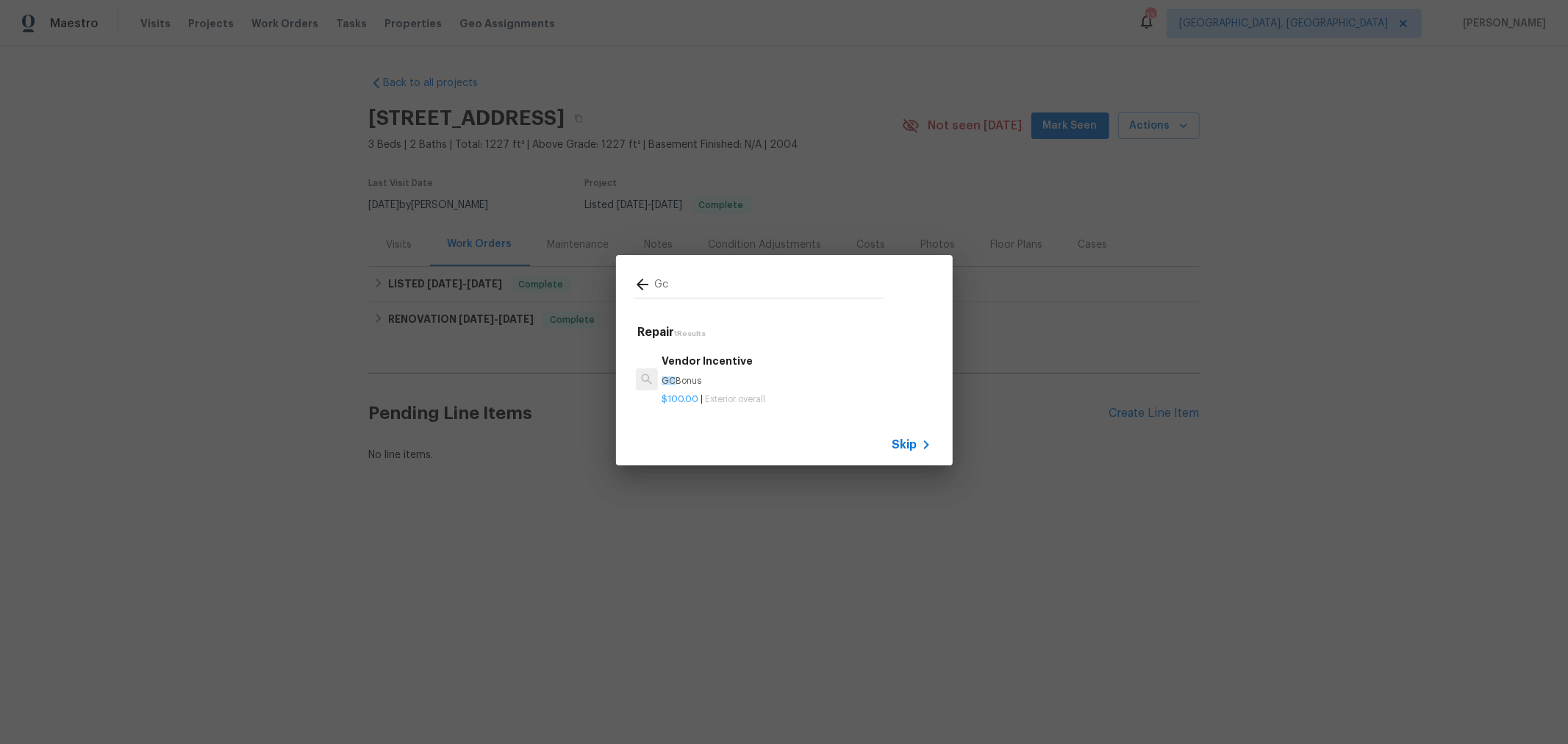
type input "Gc"
click at [719, 367] on div "Vendor Incentive GC Bonus" at bounding box center [796, 370] width 269 height 36
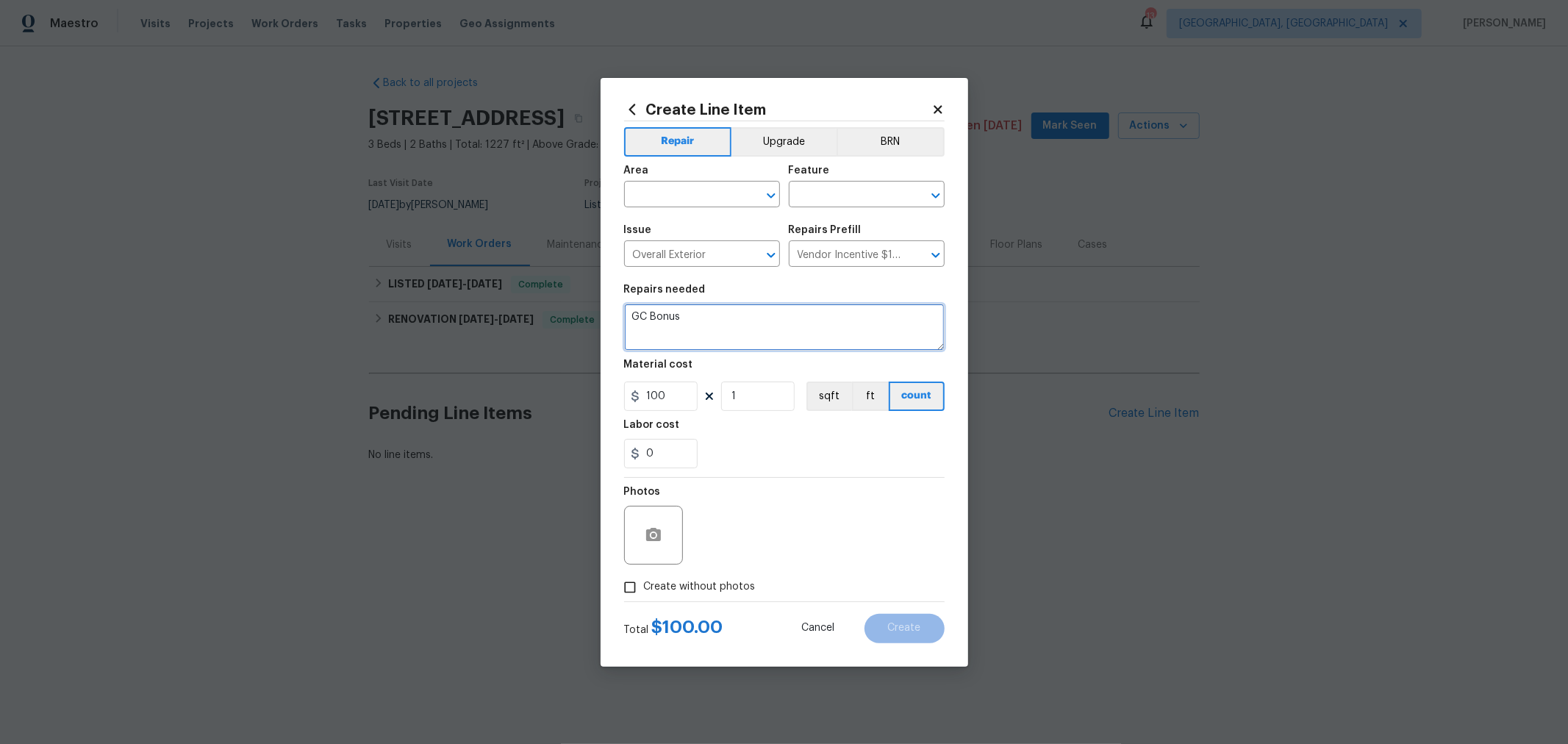
drag, startPoint x: 722, startPoint y: 318, endPoint x: 488, endPoint y: 305, distance: 234.4
click at [488, 305] on div "Create Line Item Repair Upgrade BRN Area ​ Feature ​ Issue Overall Exterior ​ R…" at bounding box center [784, 372] width 1568 height 744
click at [916, 314] on textarea "Post OD Private Property Notice on front door. Take photo and post in after pho…" at bounding box center [784, 327] width 320 height 47
type textarea "Post OD Private Property Notice on front door. Take photo of posted notice and …"
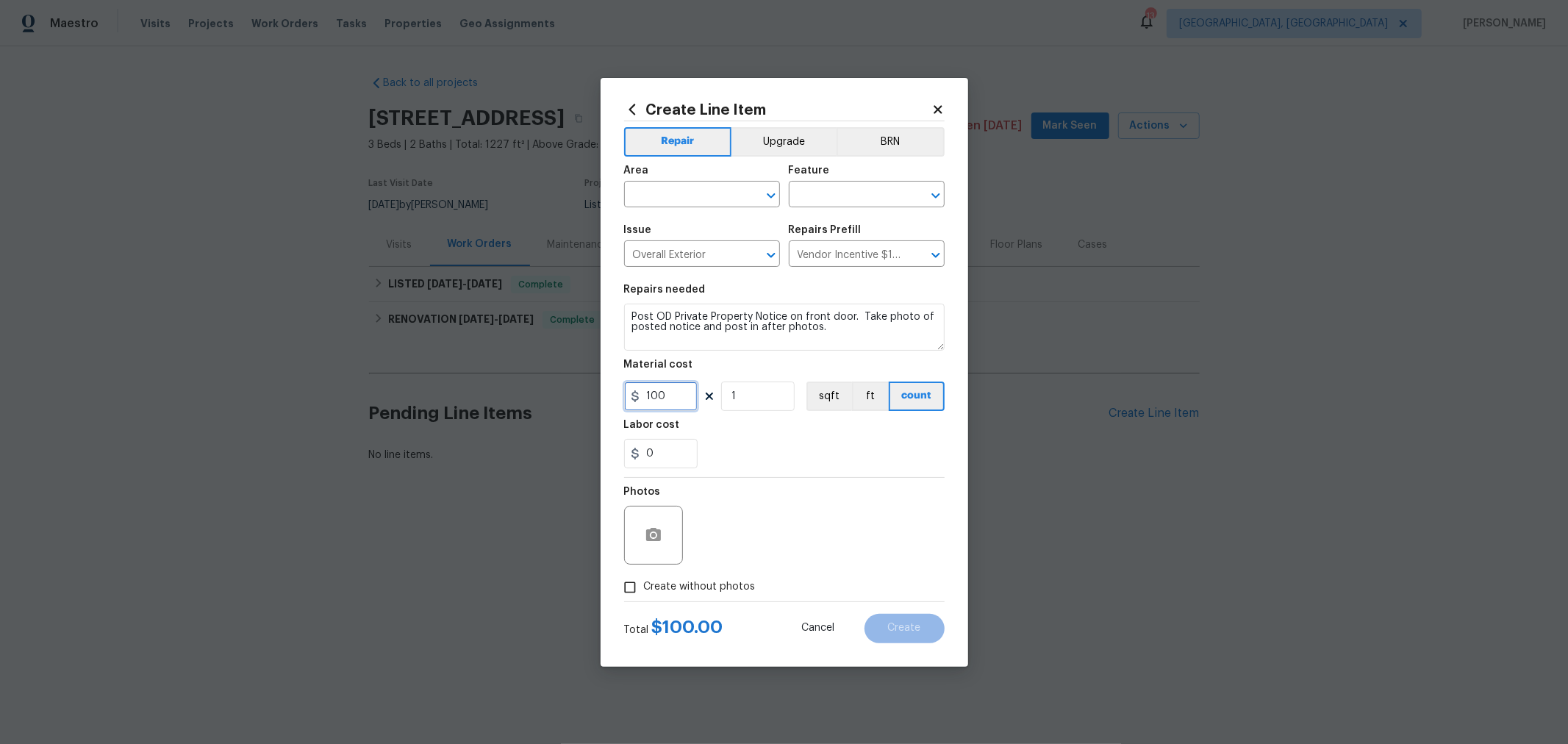
drag, startPoint x: 670, startPoint y: 393, endPoint x: 391, endPoint y: 397, distance: 279.0
click at [391, 397] on div "Create Line Item Repair Upgrade BRN Area ​ Feature ​ Issue Overall Exterior ​ R…" at bounding box center [784, 372] width 1568 height 744
type input "75"
click at [660, 206] on input "text" at bounding box center [681, 195] width 115 height 22
click at [667, 229] on li "Front" at bounding box center [701, 228] width 156 height 24
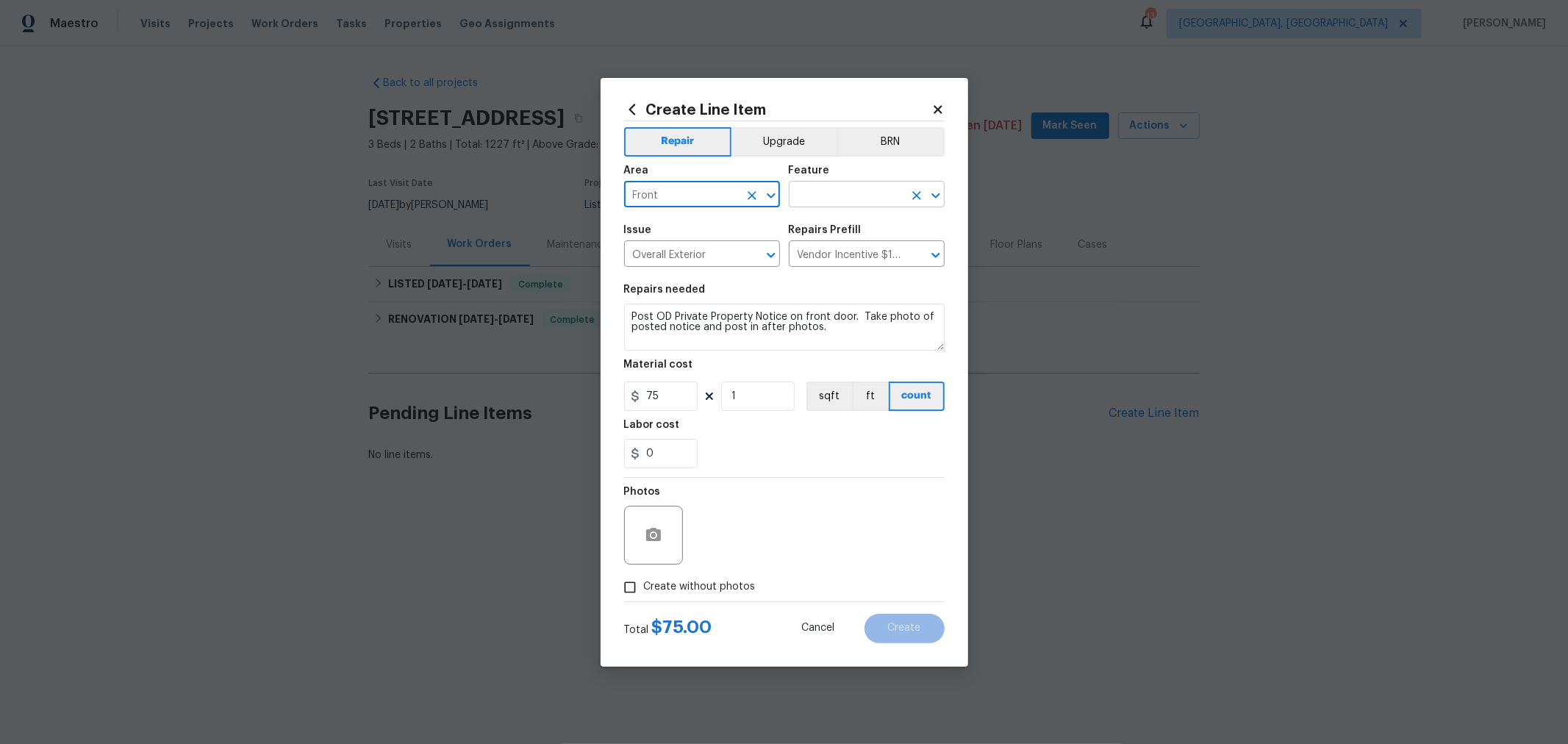
type input "Front"
click at [860, 191] on input "text" at bounding box center [846, 195] width 115 height 22
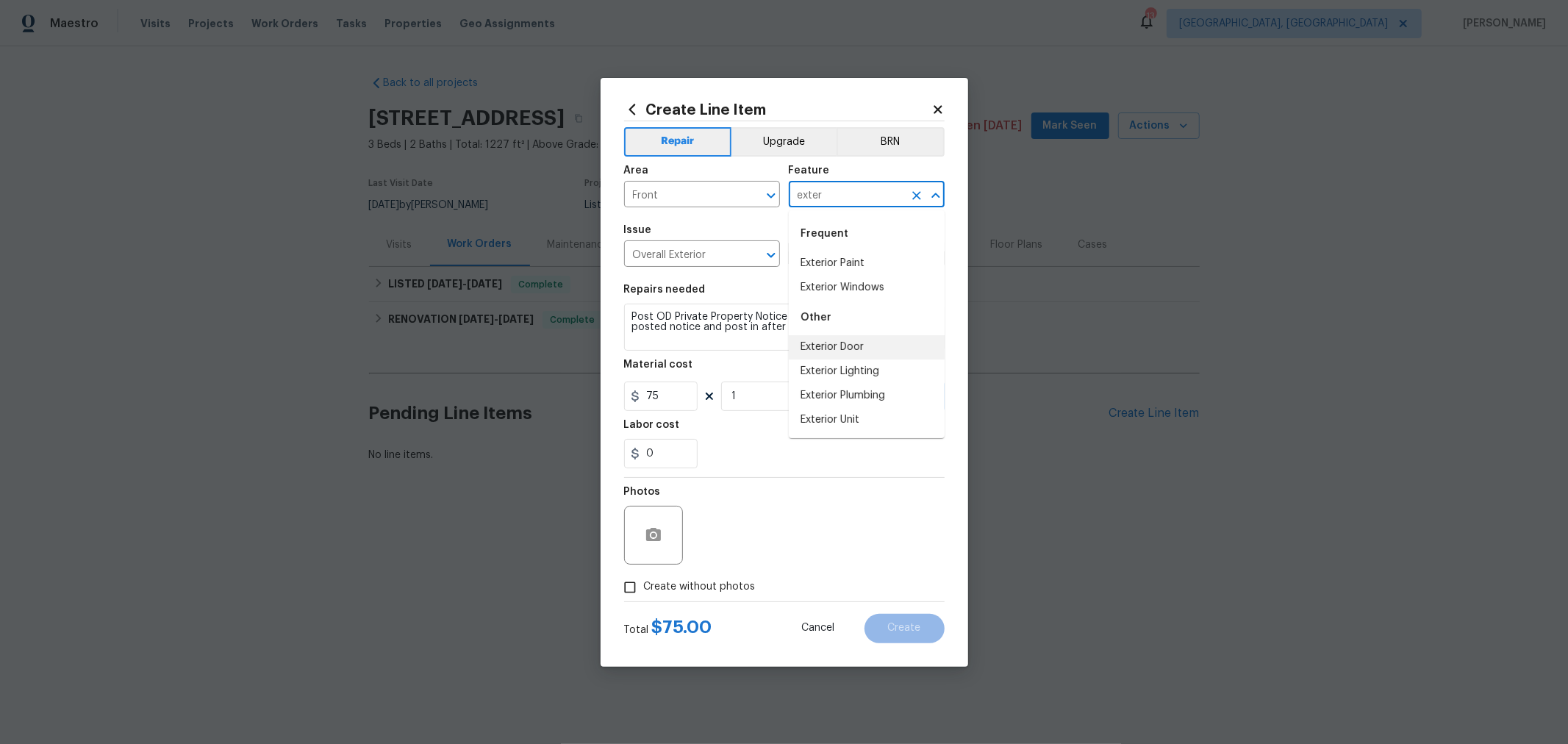
click at [846, 354] on li "Exterior Door" at bounding box center [867, 346] width 156 height 24
type input "Exterior Door"
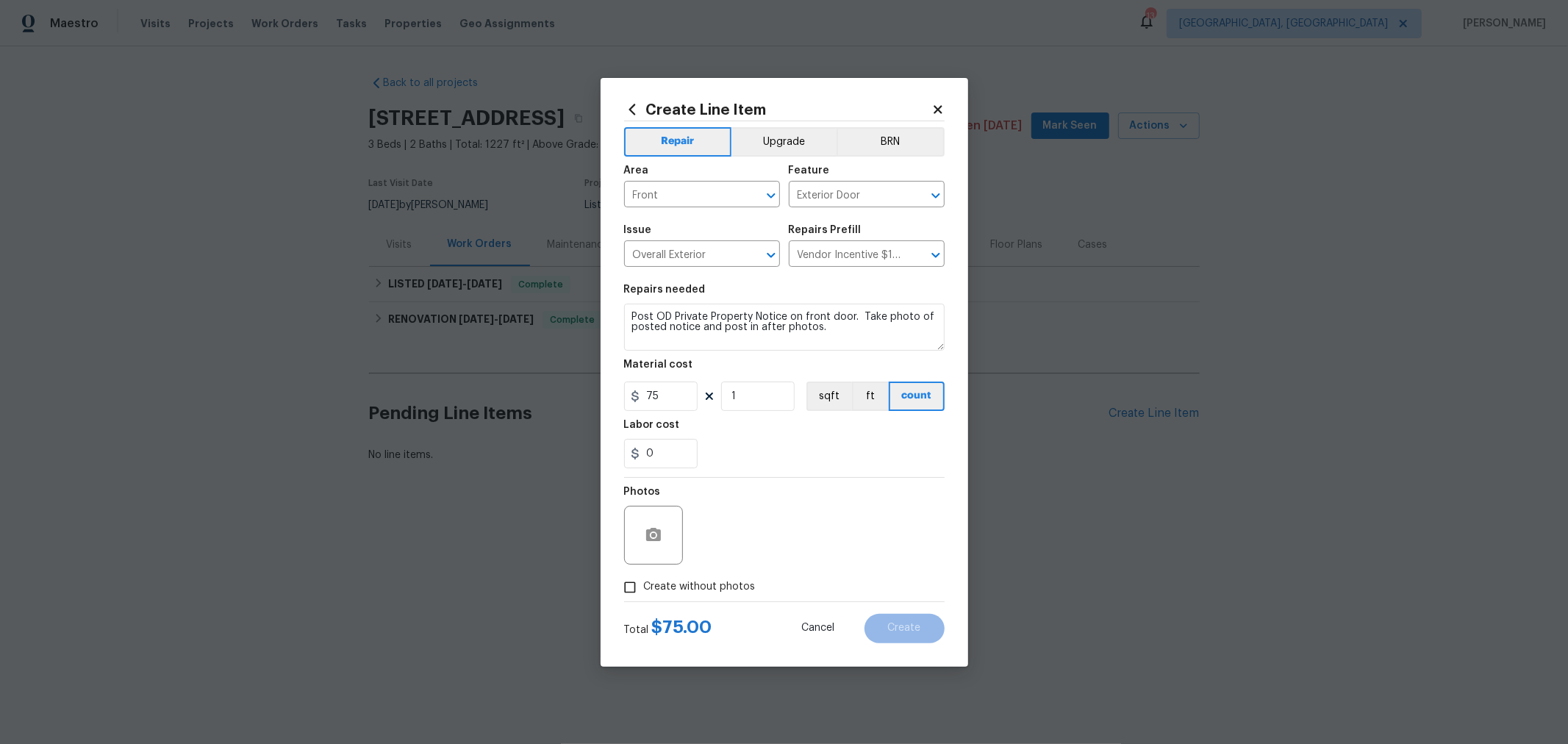
click at [823, 456] on div "0" at bounding box center [784, 453] width 320 height 29
drag, startPoint x: 747, startPoint y: 585, endPoint x: 759, endPoint y: 578, distance: 13.9
click at [747, 584] on span "Create without photos" at bounding box center [700, 587] width 112 height 16
click at [644, 584] on input "Create without photos" at bounding box center [630, 587] width 28 height 28
checkbox input "true"
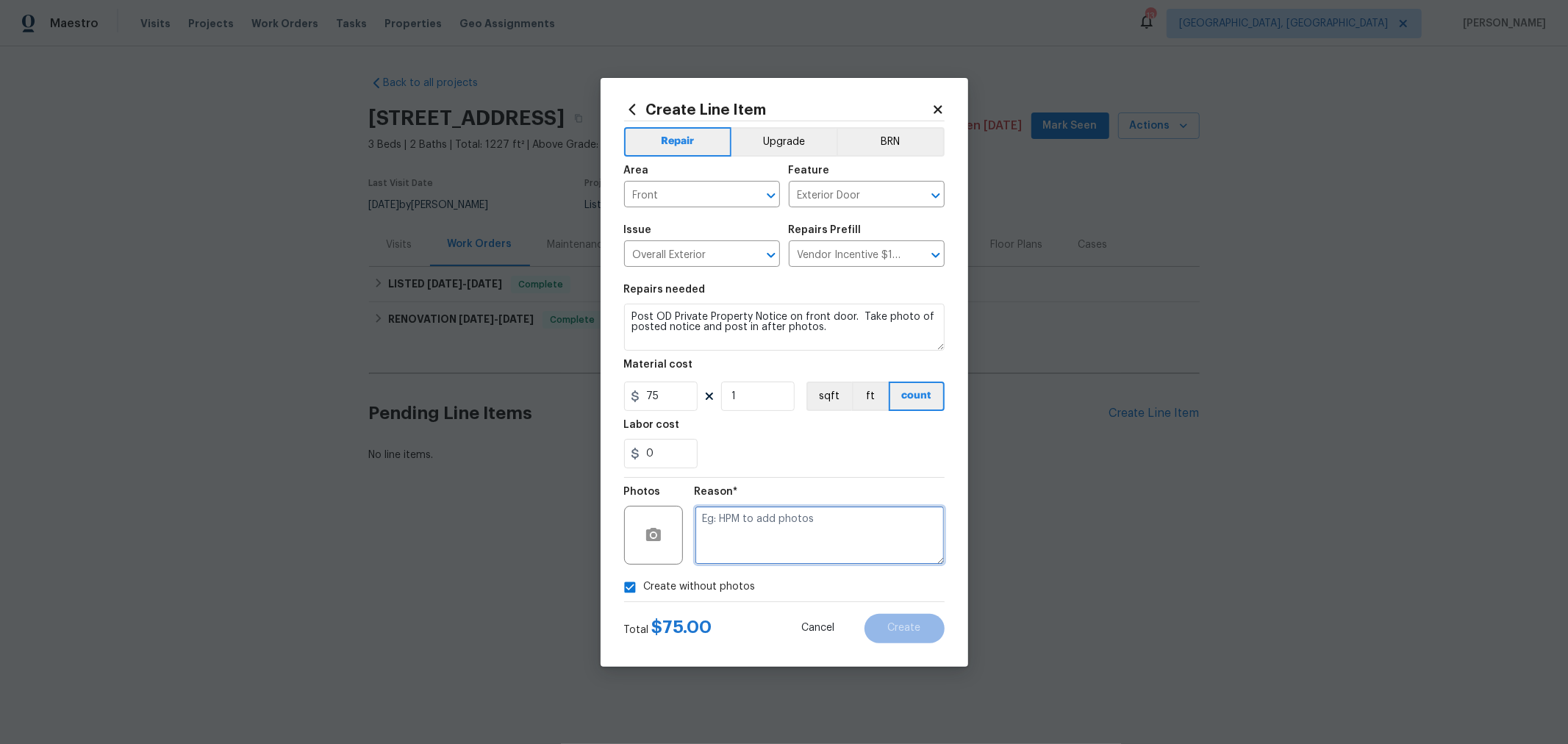
click at [809, 534] on textarea at bounding box center [819, 535] width 250 height 59
type textarea "Not needed"
click at [922, 629] on button "Create" at bounding box center [904, 629] width 80 height 29
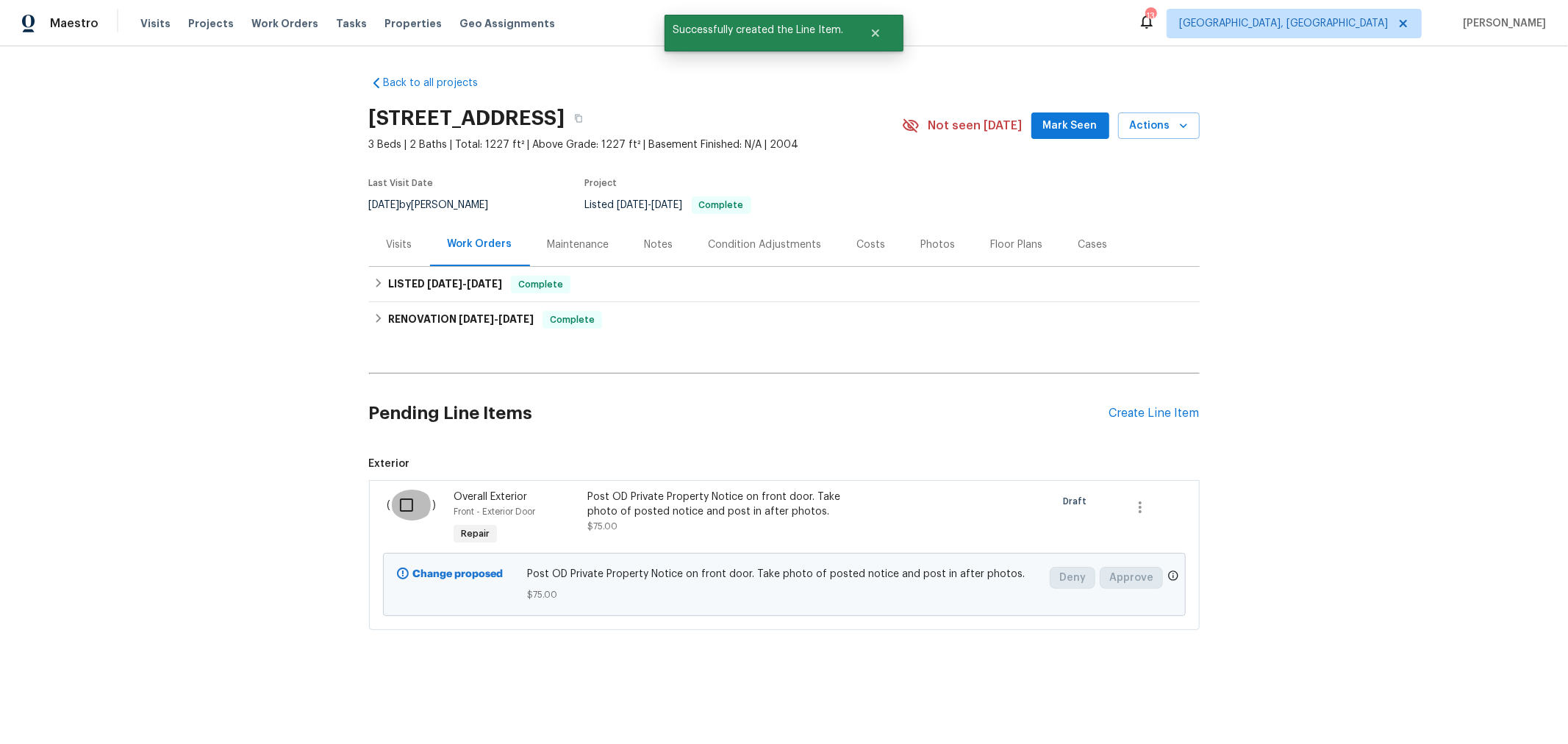
click at [404, 501] on input "checkbox" at bounding box center [412, 505] width 42 height 31
checkbox input "true"
click at [1486, 696] on button "Create Work Order" at bounding box center [1484, 707] width 121 height 27
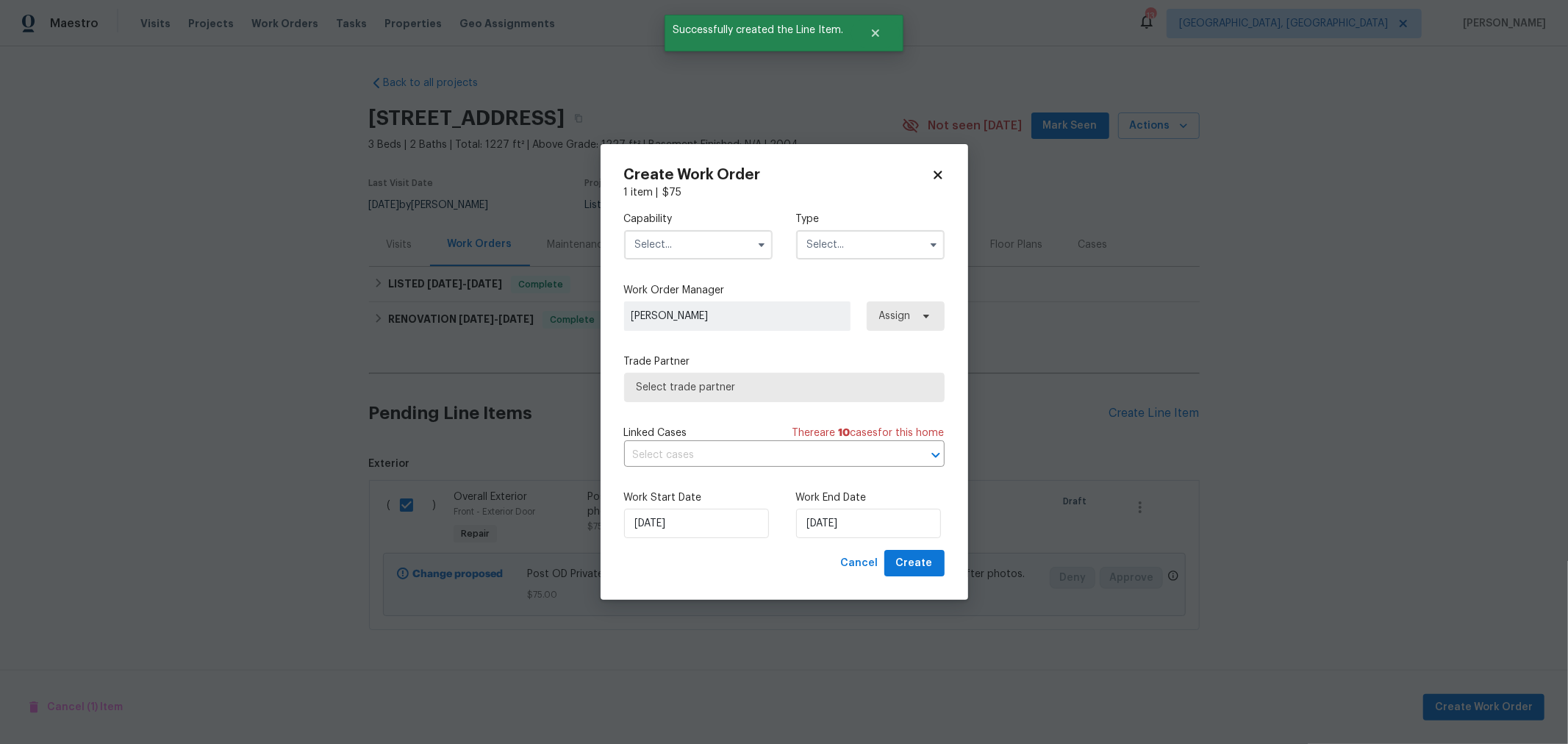
click at [688, 256] on input "text" at bounding box center [698, 245] width 149 height 29
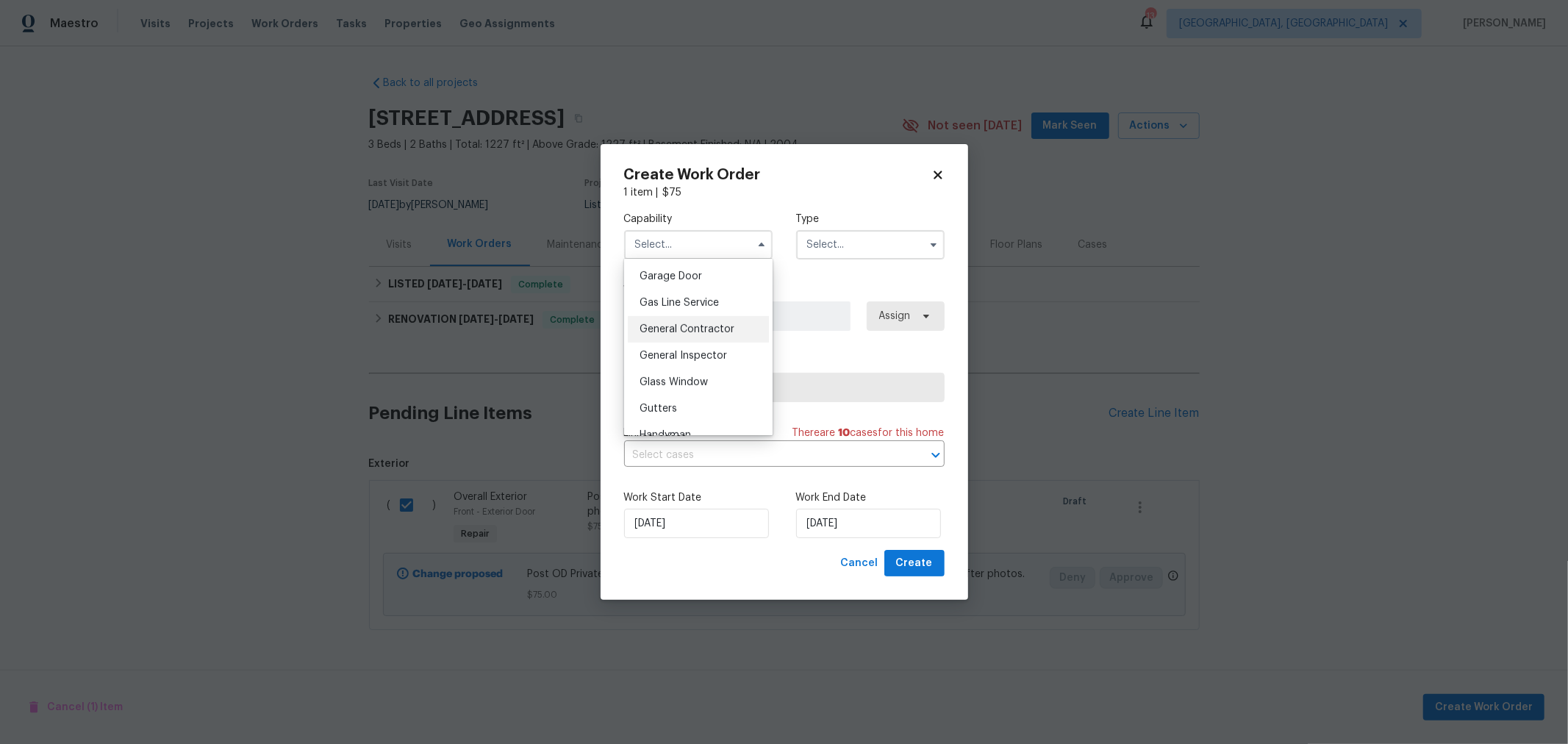
click at [698, 334] on span "General Contractor" at bounding box center [687, 329] width 95 height 10
type input "General Contractor"
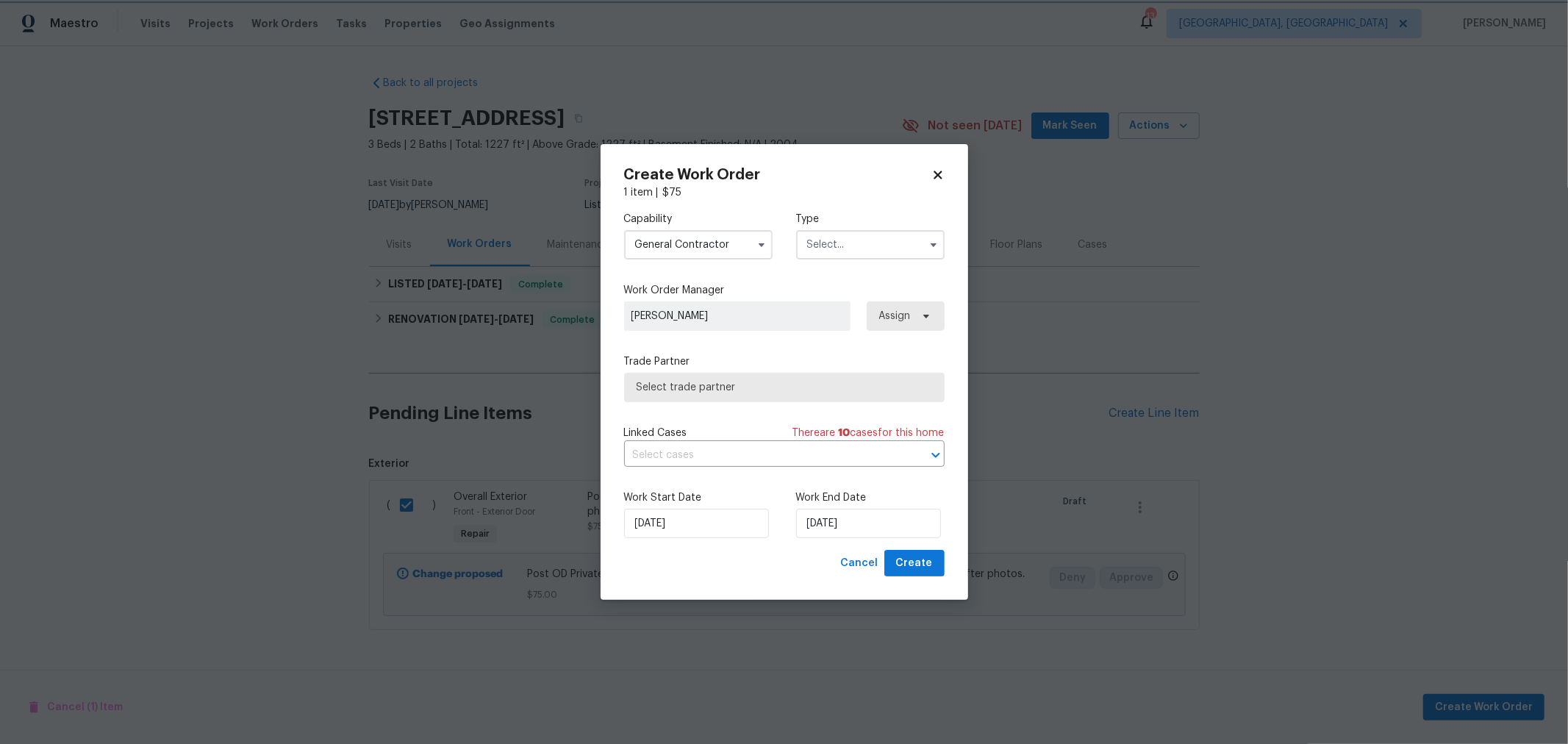
scroll to position [651, 0]
click at [881, 258] on input "text" at bounding box center [870, 245] width 149 height 29
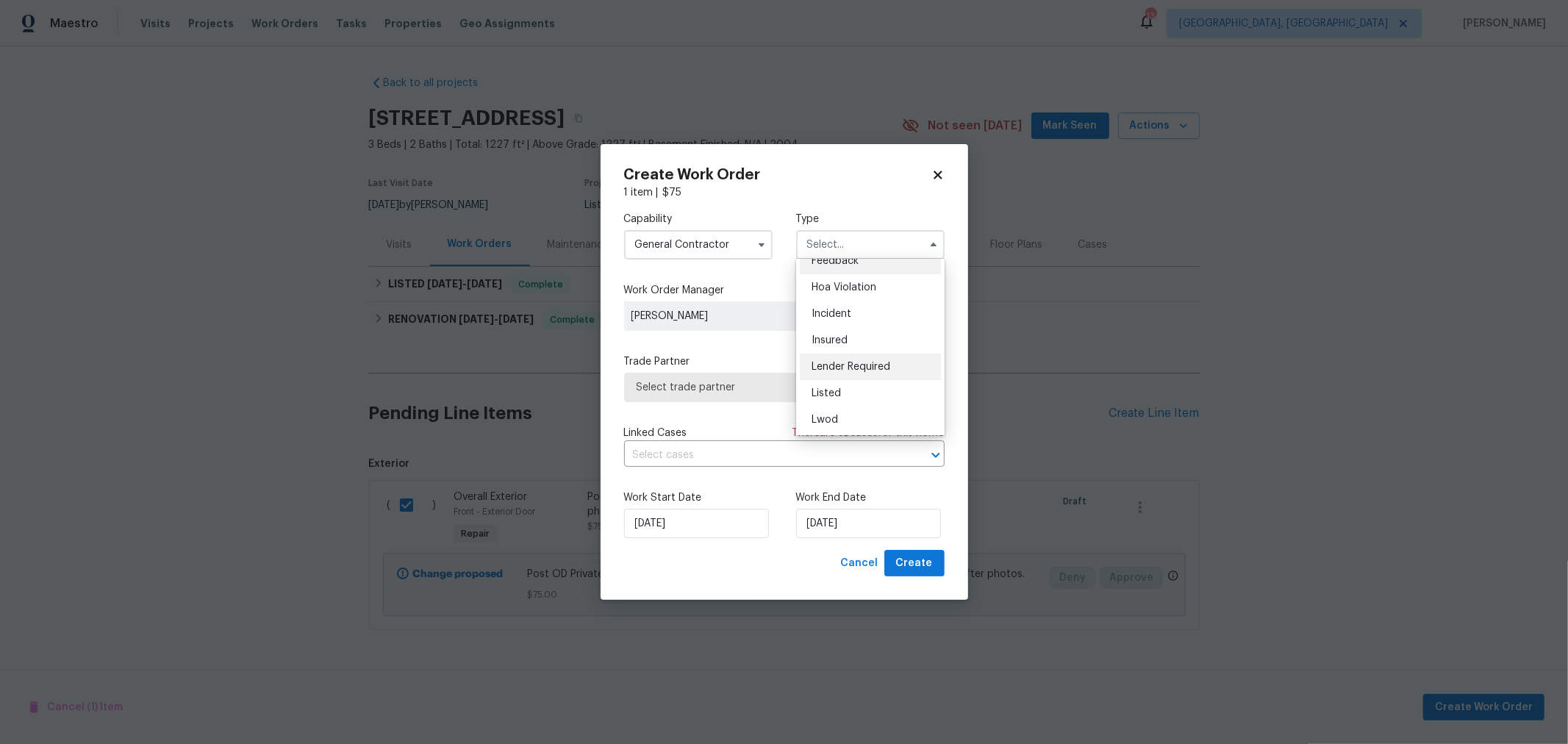
scroll to position [15, 0]
click at [829, 394] on span "Listed" at bounding box center [826, 393] width 29 height 10
type input "Listed"
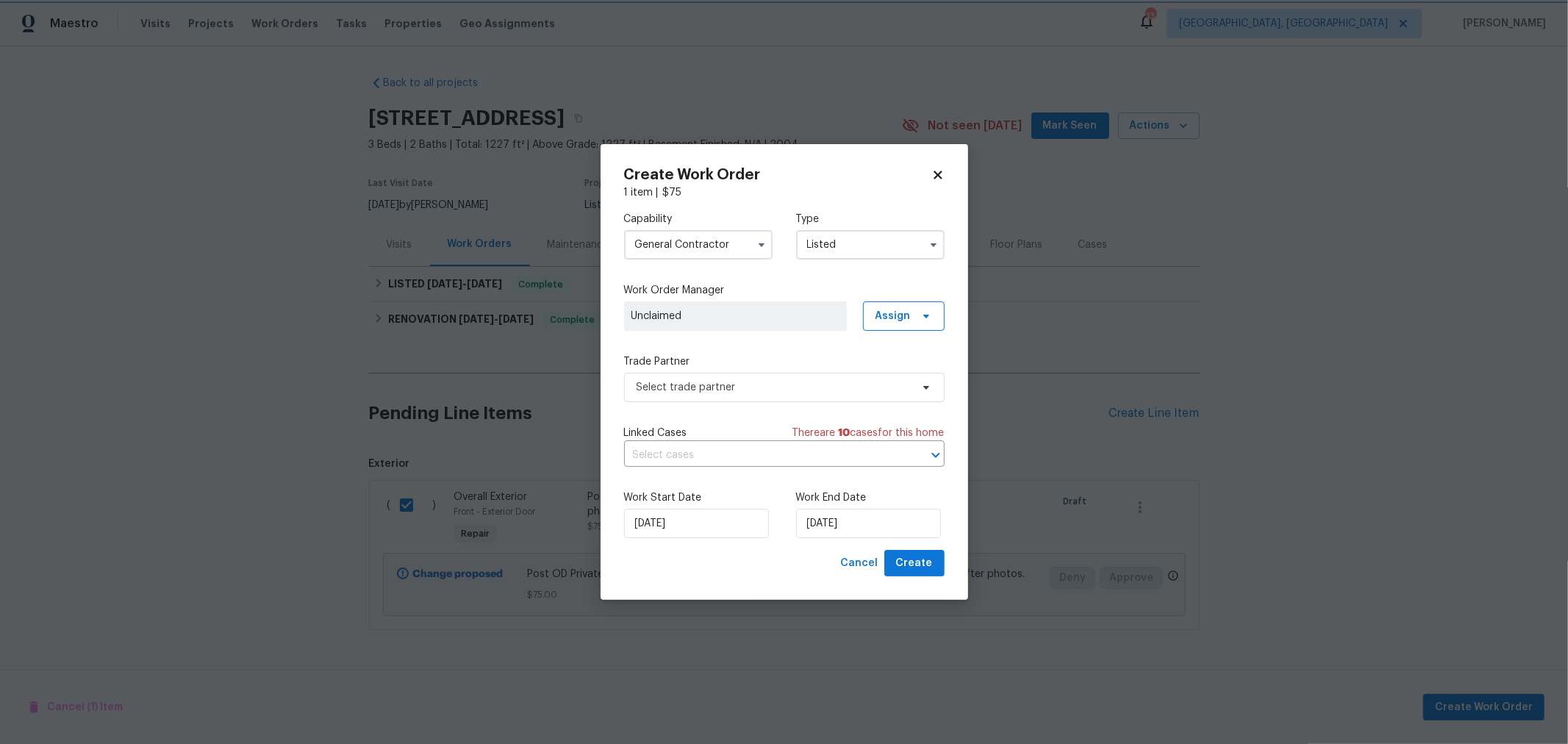
scroll to position [0, 0]
click at [813, 399] on span "Select trade partner" at bounding box center [784, 388] width 320 height 29
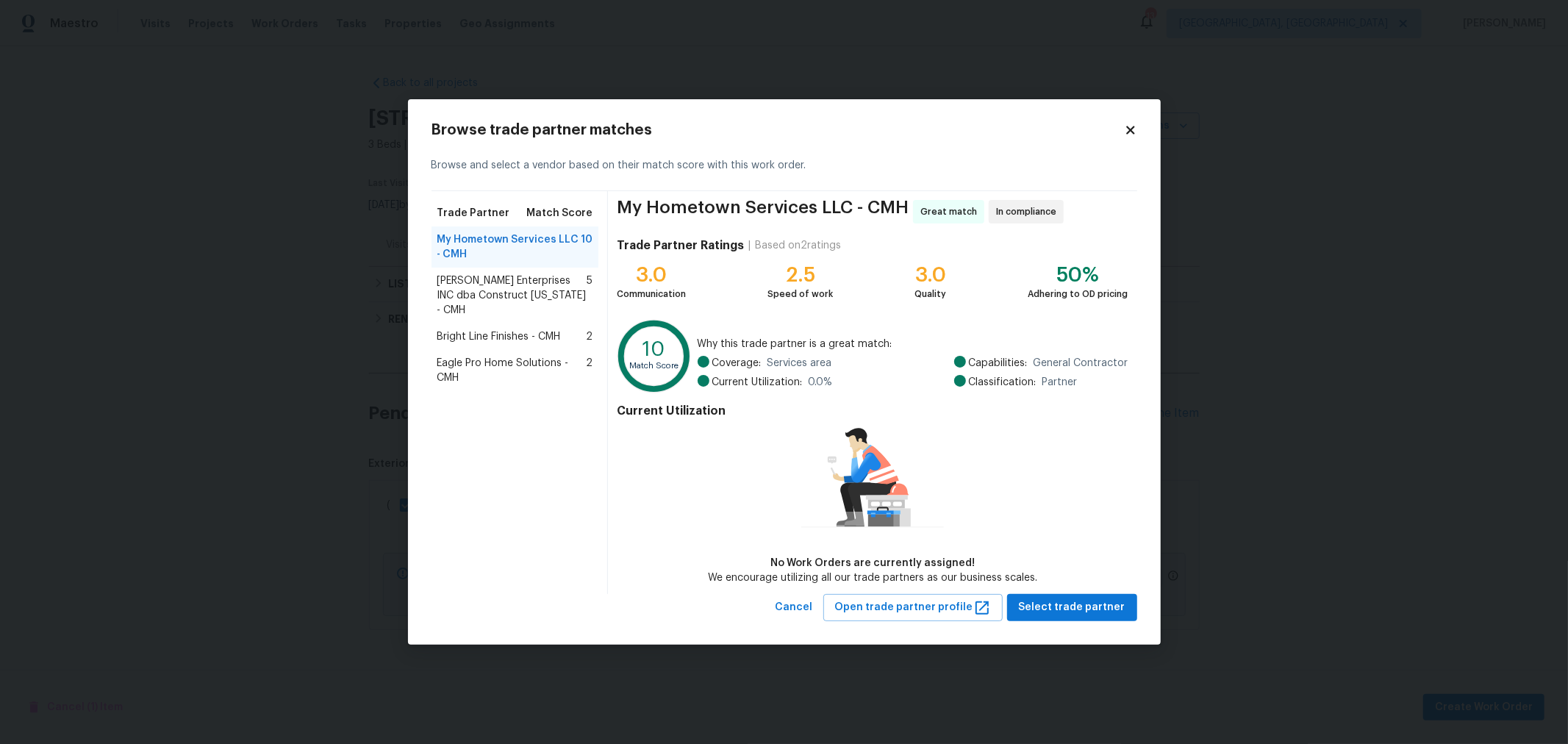
click at [522, 329] on span "Bright Line Finishes - CMH" at bounding box center [498, 336] width 123 height 15
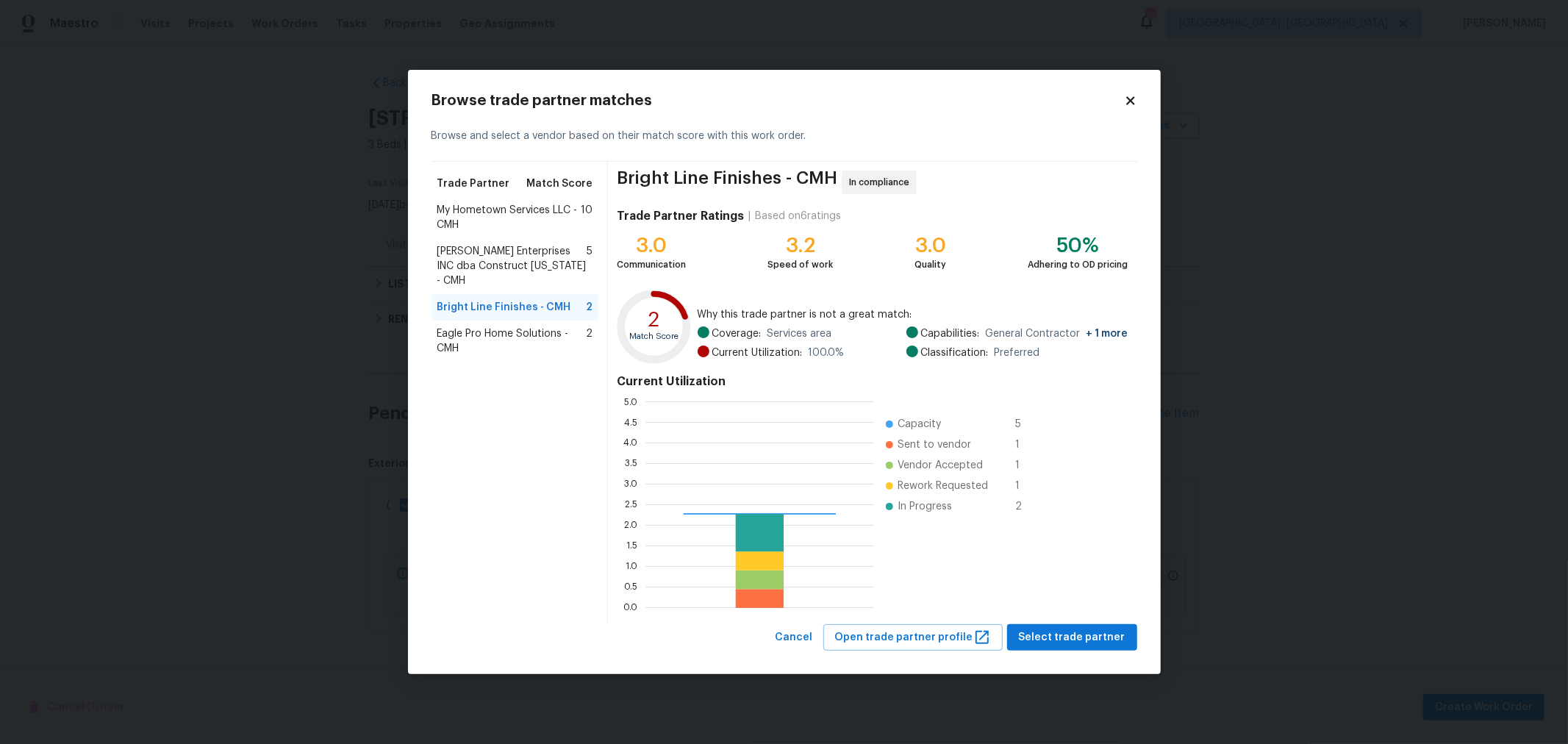
scroll to position [193, 216]
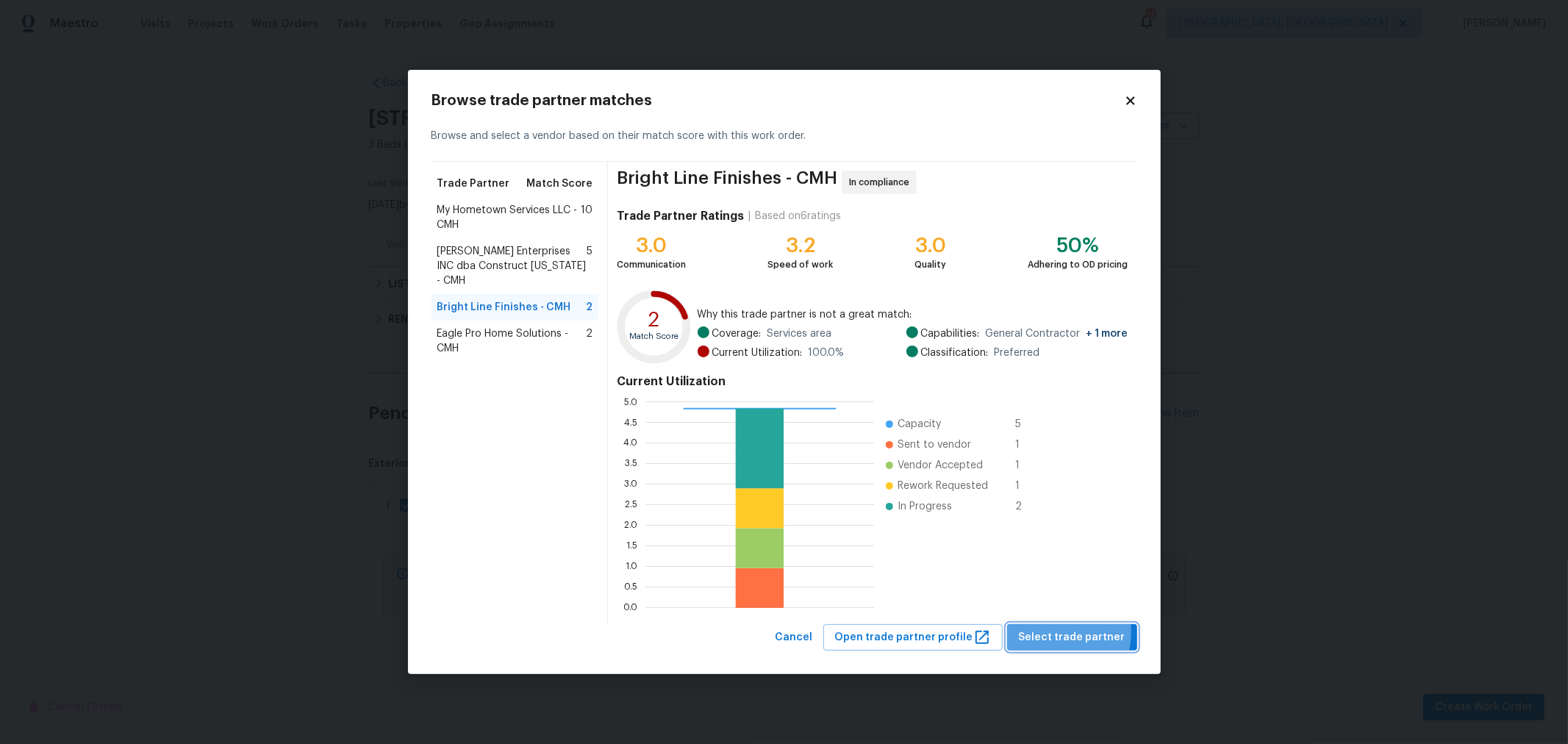
click at [1056, 632] on span "Select trade partner" at bounding box center [1072, 638] width 107 height 19
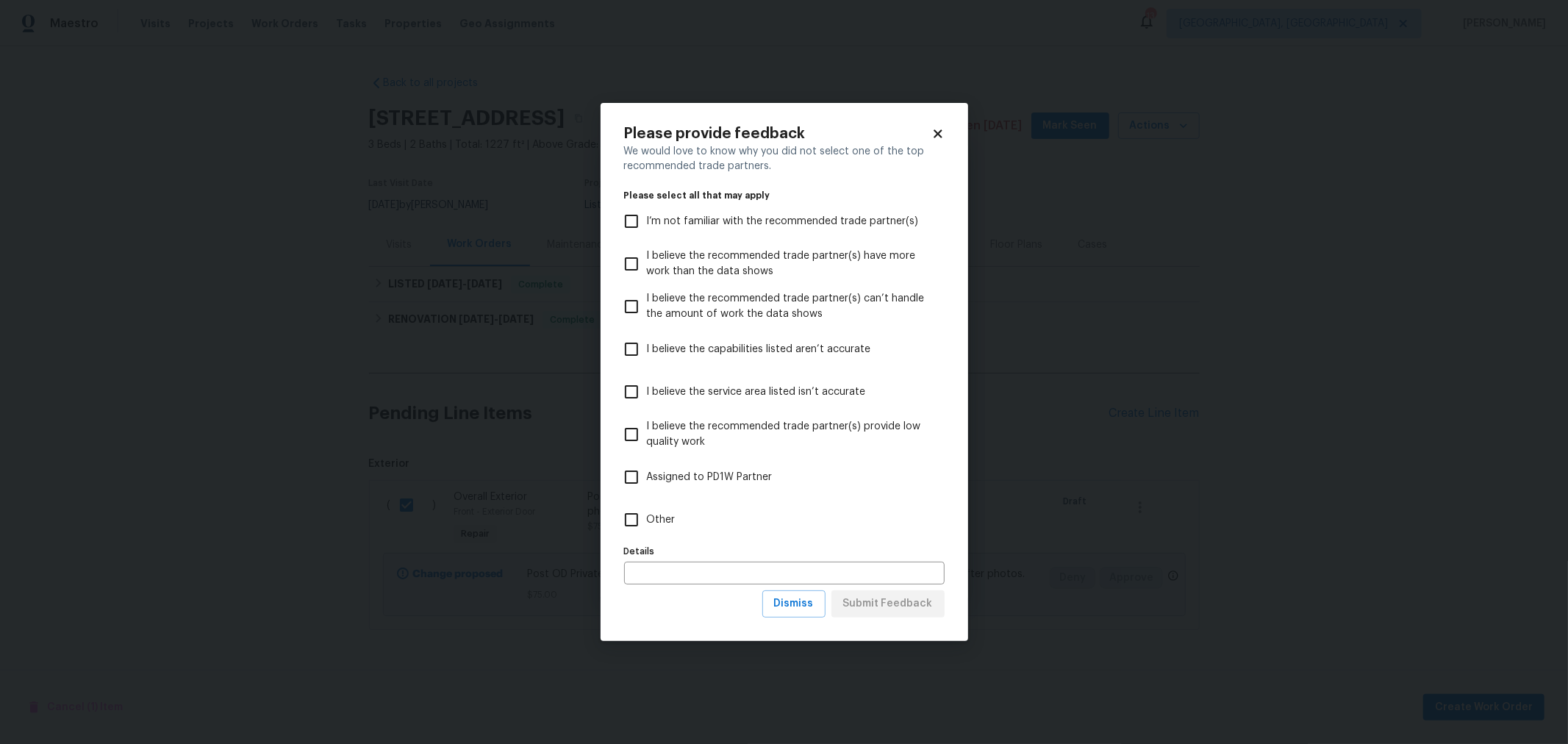
click at [664, 512] on span "Other" at bounding box center [661, 520] width 29 height 16
click at [647, 512] on input "Other" at bounding box center [632, 520] width 31 height 31
checkbox input "true"
click at [701, 571] on input "text" at bounding box center [784, 573] width 320 height 22
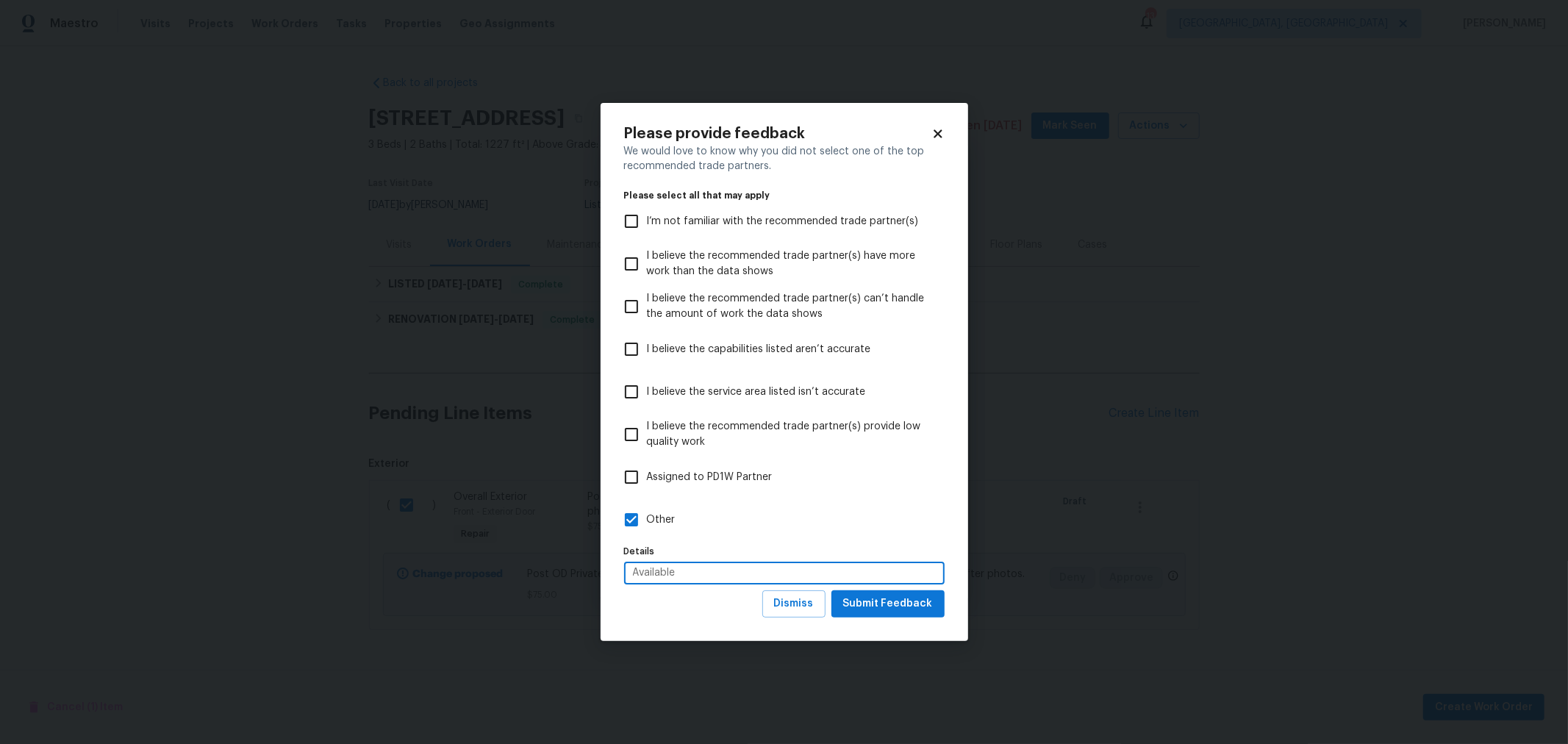
type input "Available"
click at [867, 601] on span "Submit Feedback" at bounding box center [888, 604] width 90 height 19
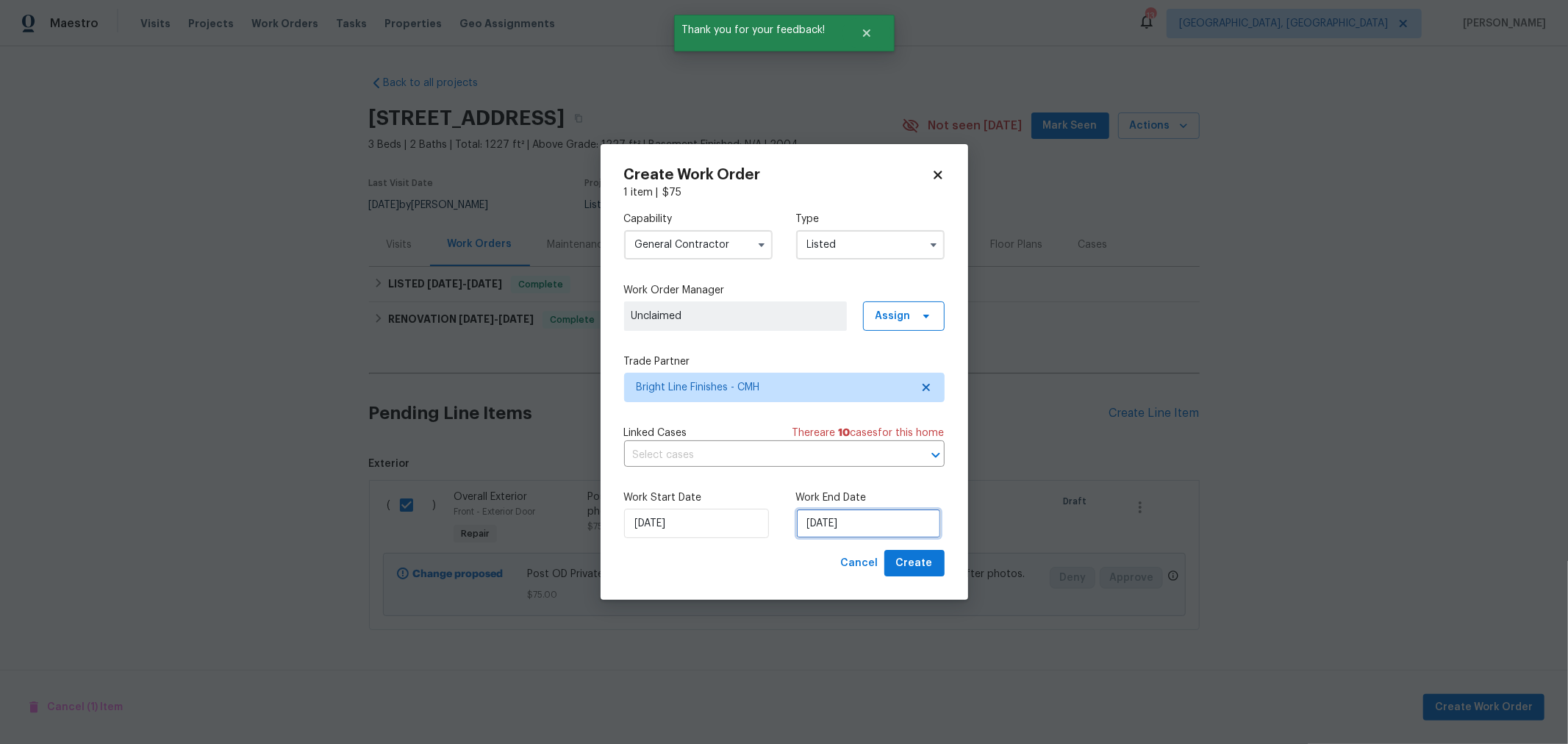
click at [867, 524] on input "10/6/2025" at bounding box center [868, 523] width 145 height 29
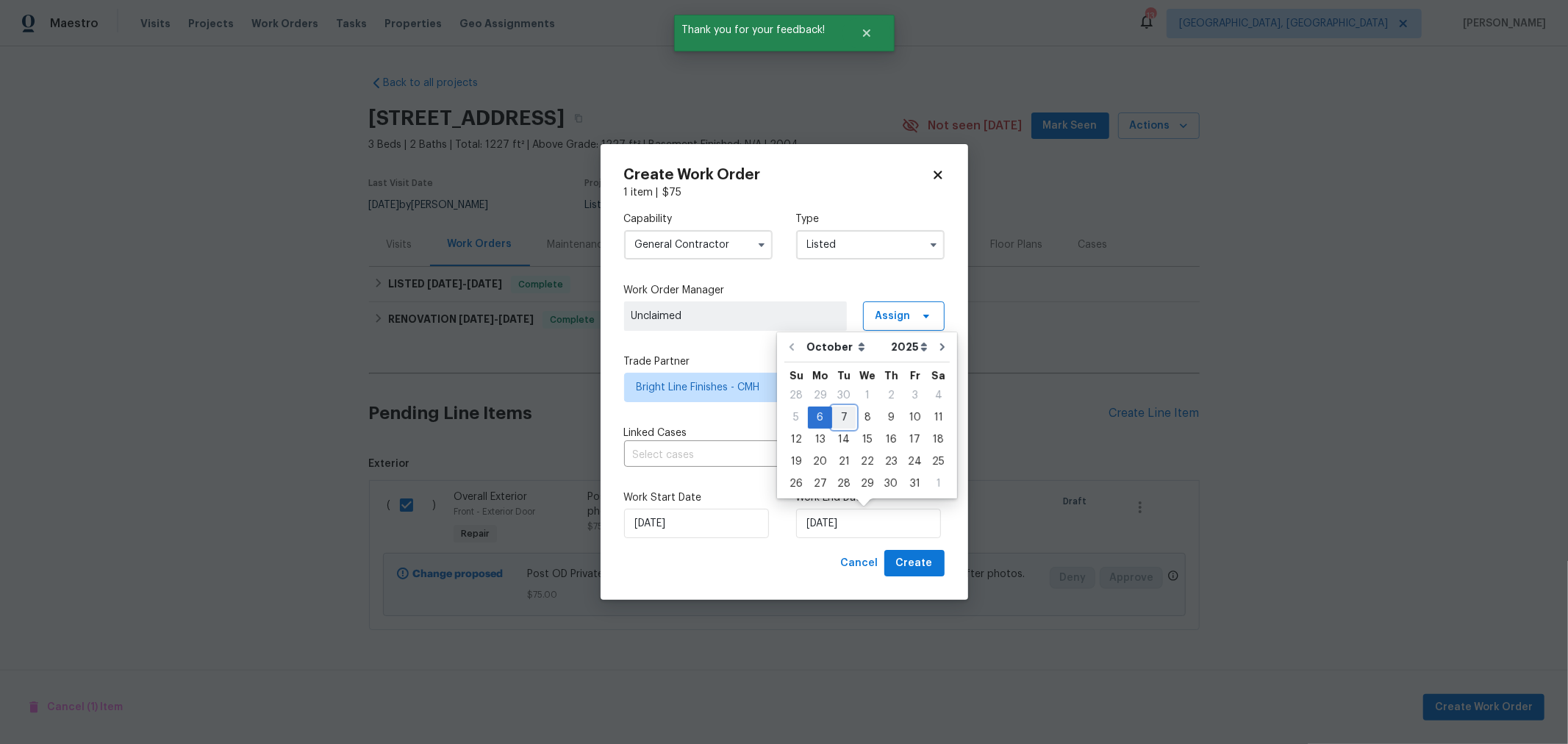
drag, startPoint x: 843, startPoint y: 422, endPoint x: 874, endPoint y: 522, distance: 104.7
click at [843, 424] on div "7" at bounding box center [844, 417] width 23 height 21
type input "10/7/2025"
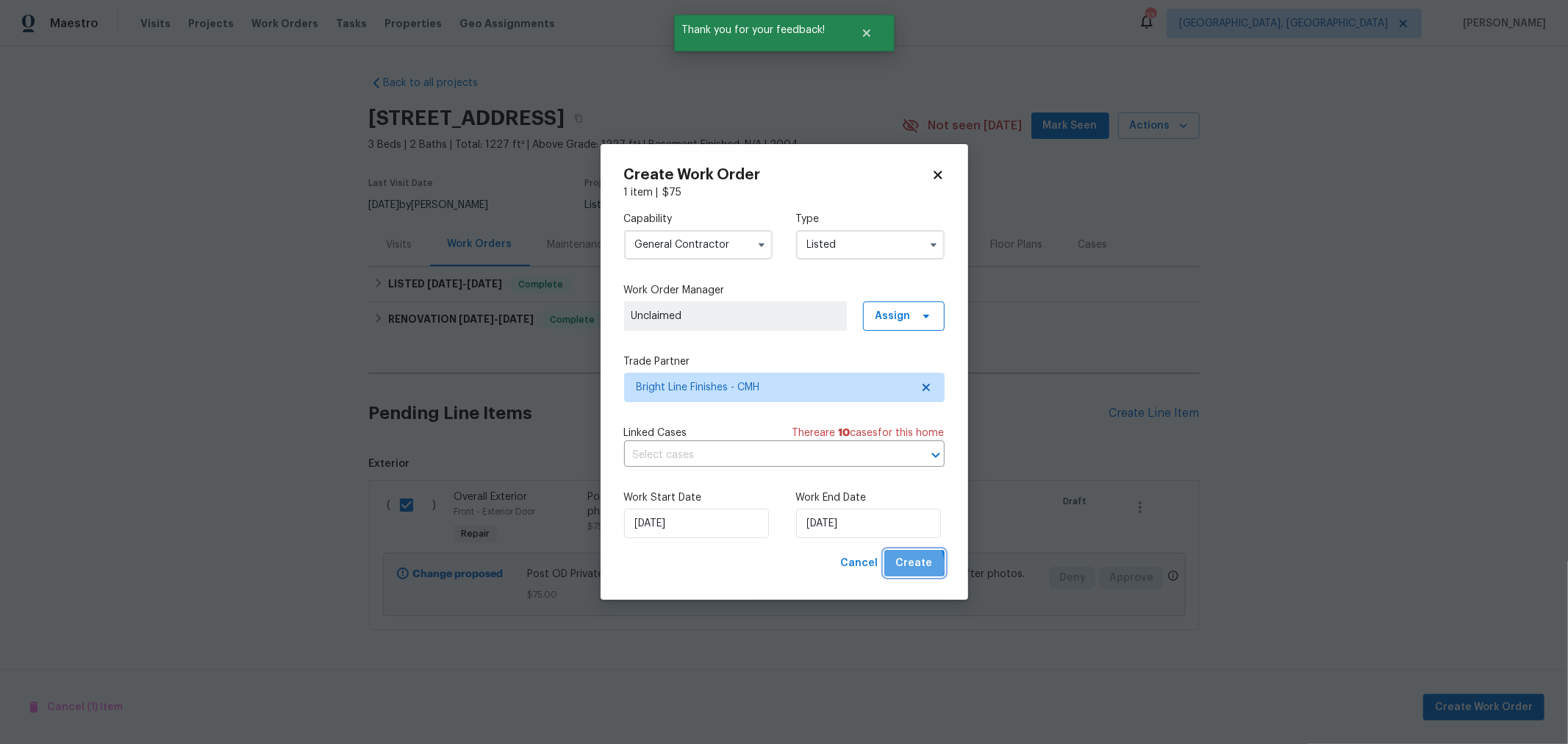
click at [906, 567] on span "Create" at bounding box center [914, 563] width 36 height 19
checkbox input "false"
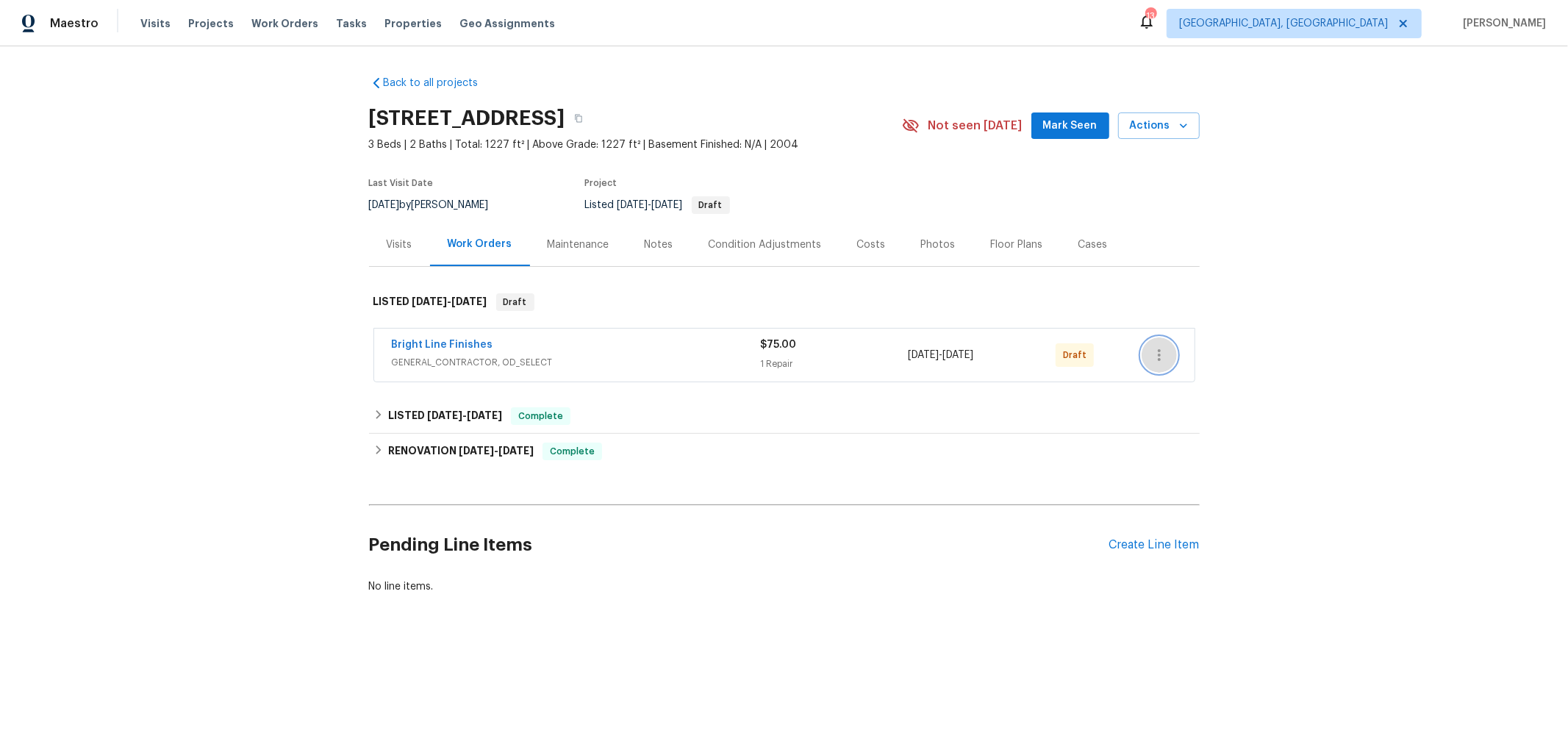
click at [1156, 354] on icon "button" at bounding box center [1159, 355] width 18 height 18
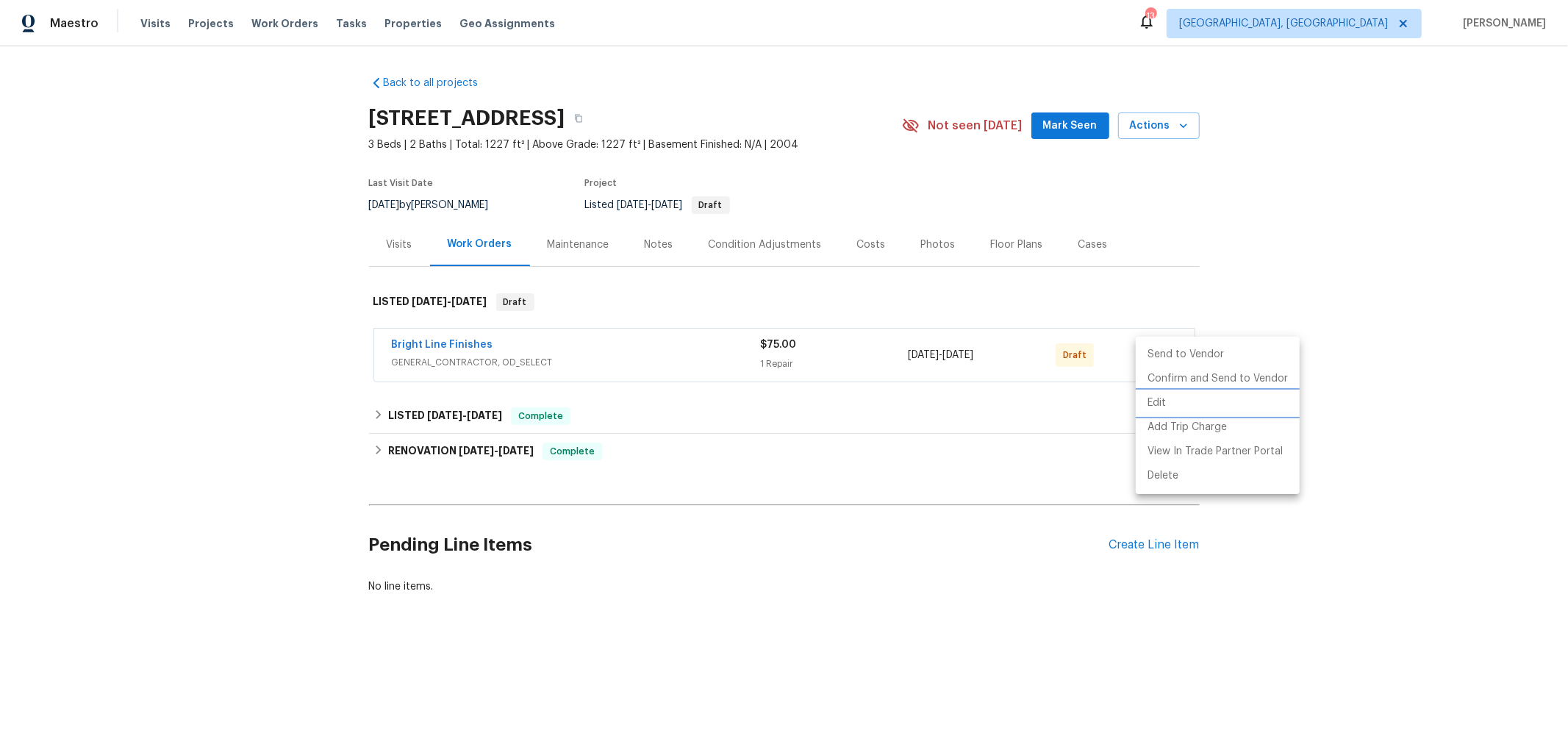
click at [1149, 398] on li "Edit" at bounding box center [1217, 403] width 164 height 24
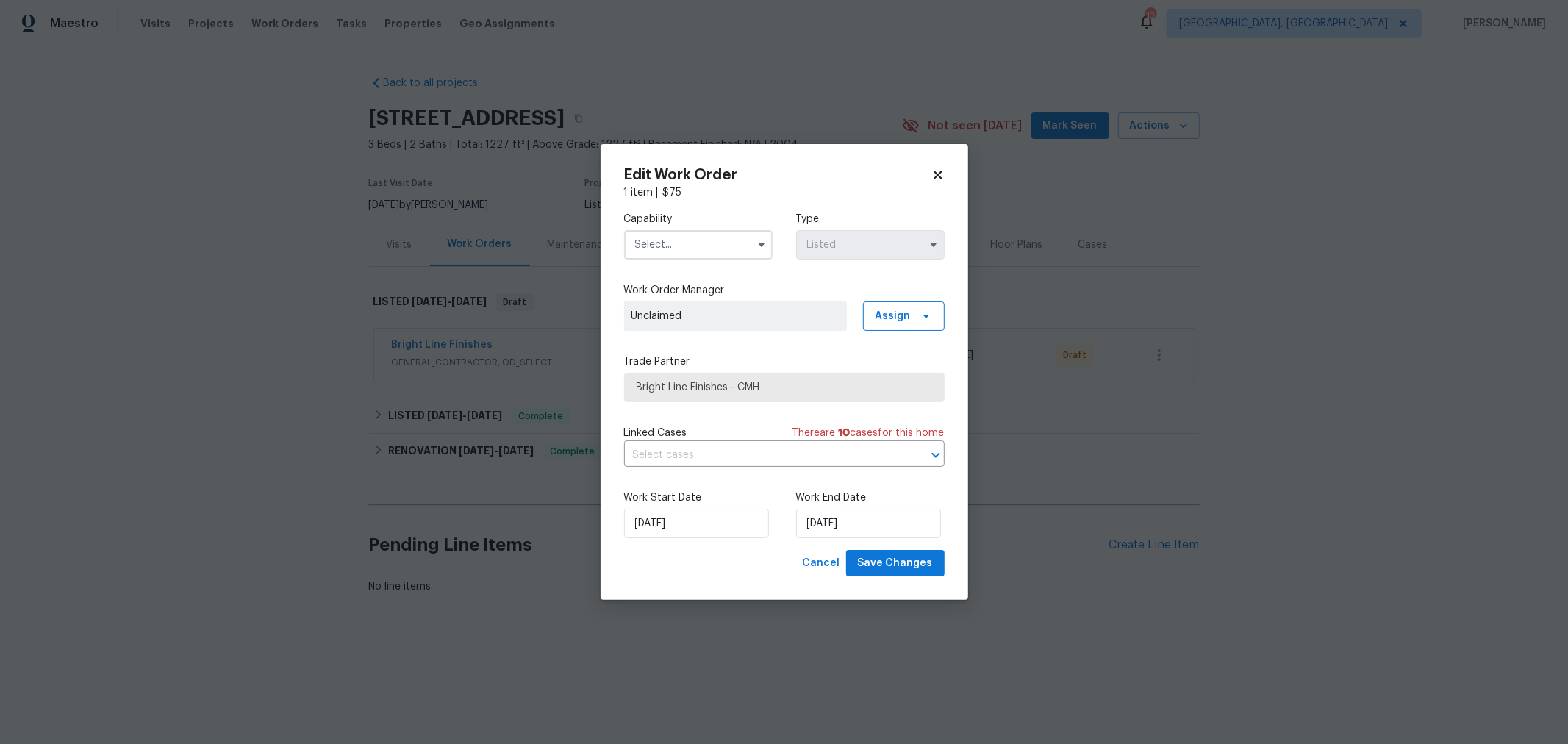
click at [854, 505] on div "Work End Date 10/7/2025" at bounding box center [870, 515] width 149 height 48
click at [846, 529] on input "10/7/2025" at bounding box center [868, 523] width 145 height 29
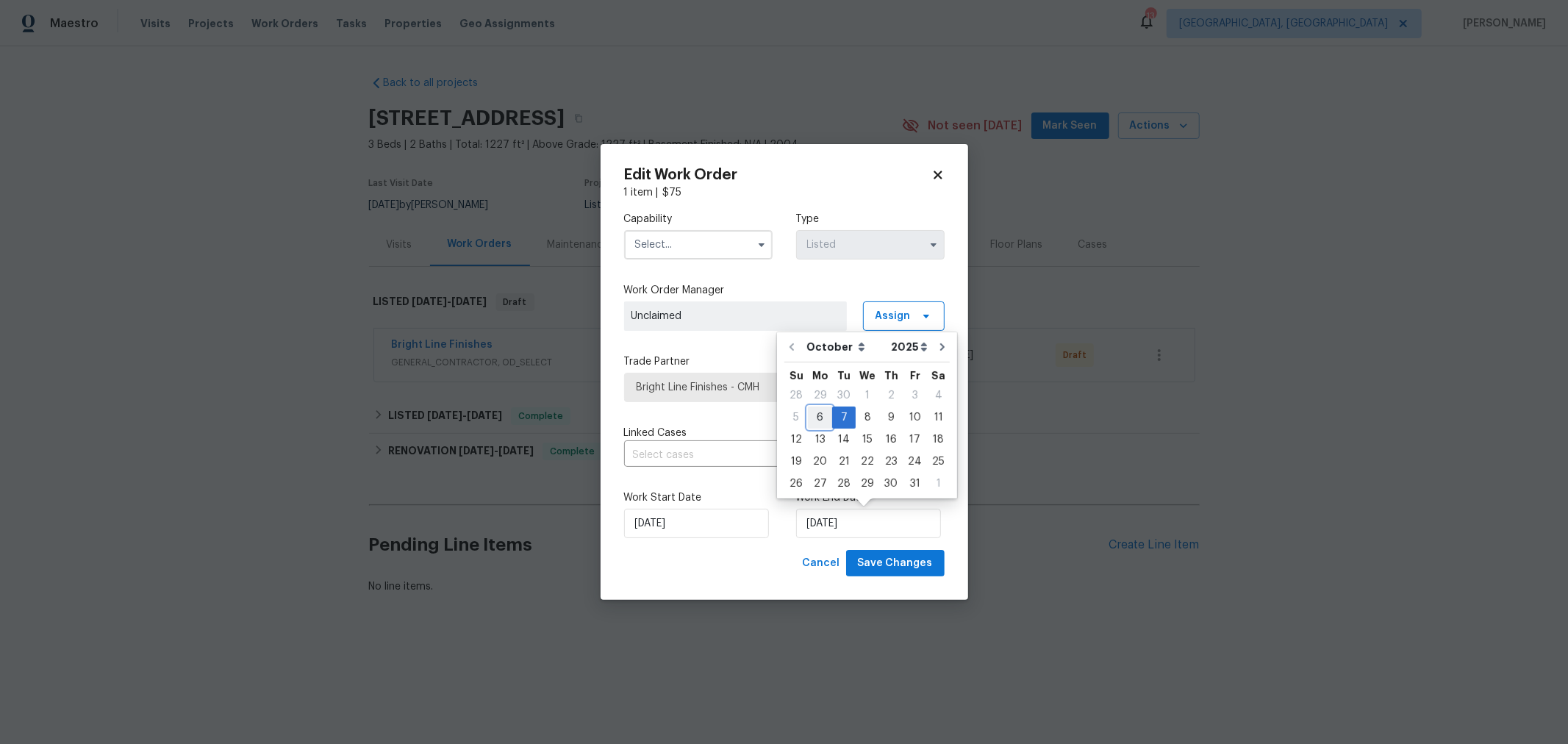
click at [820, 417] on div "6" at bounding box center [819, 417] width 24 height 21
type input "10/6/2025"
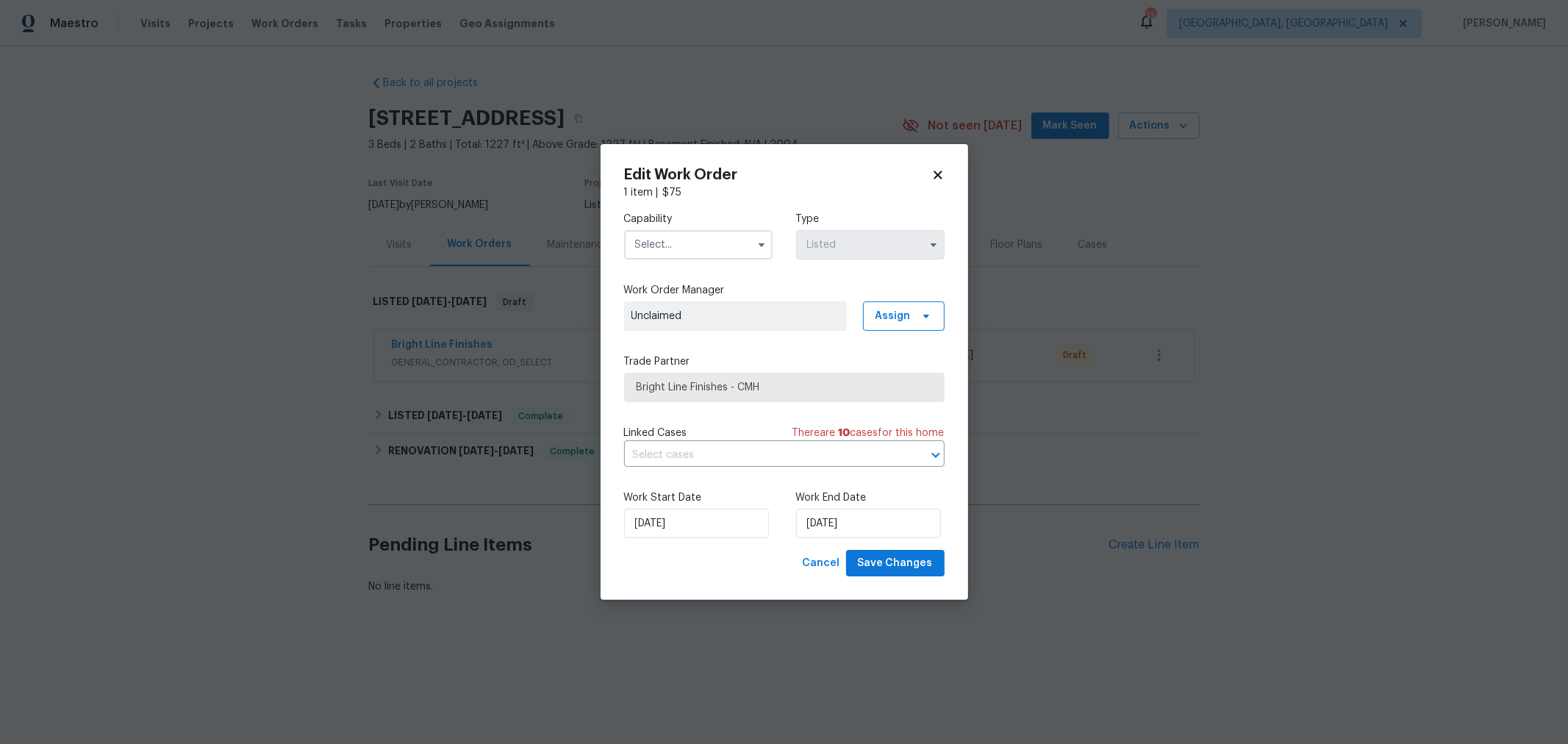
click at [713, 226] on div "Capability" at bounding box center [698, 236] width 149 height 48
click at [709, 234] on input "text" at bounding box center [698, 245] width 149 height 29
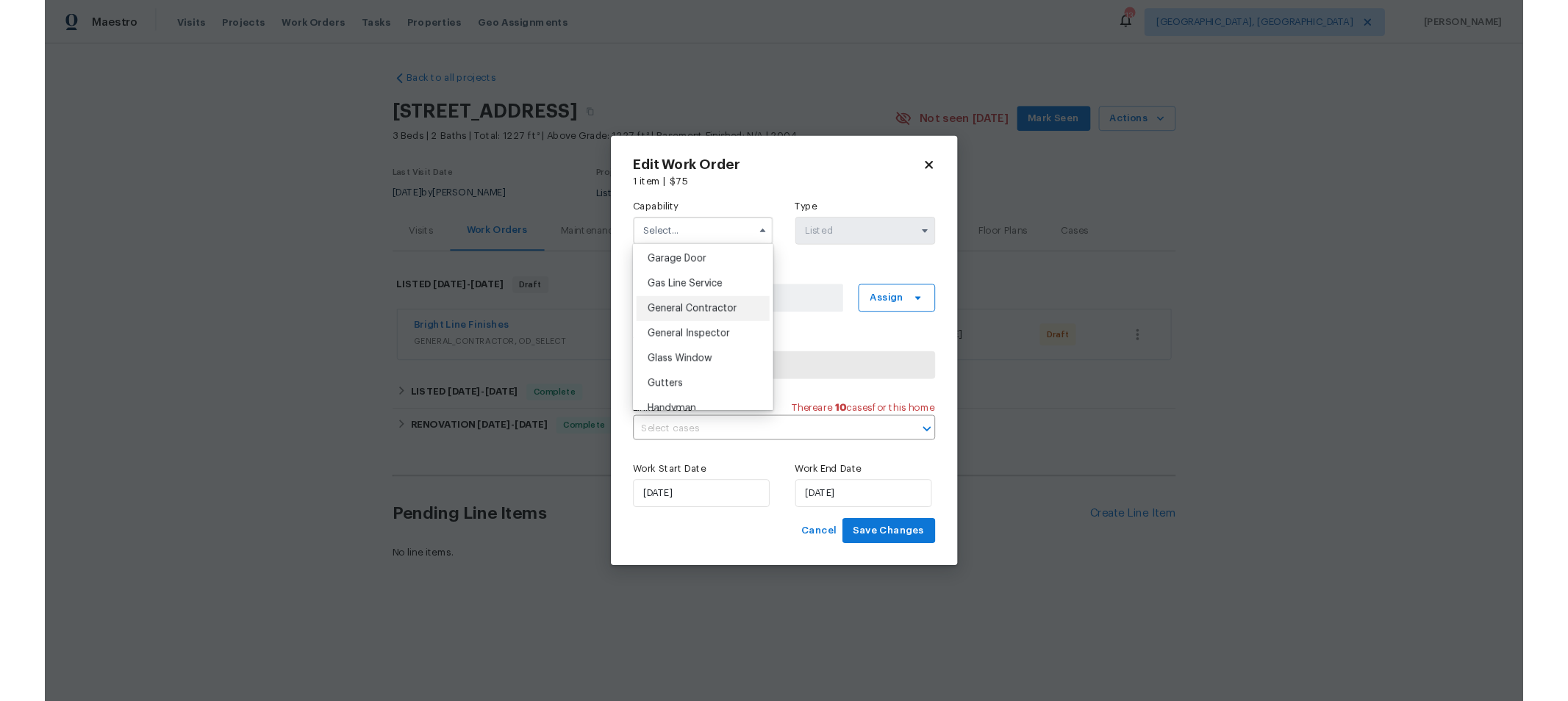
scroll to position [651, 0]
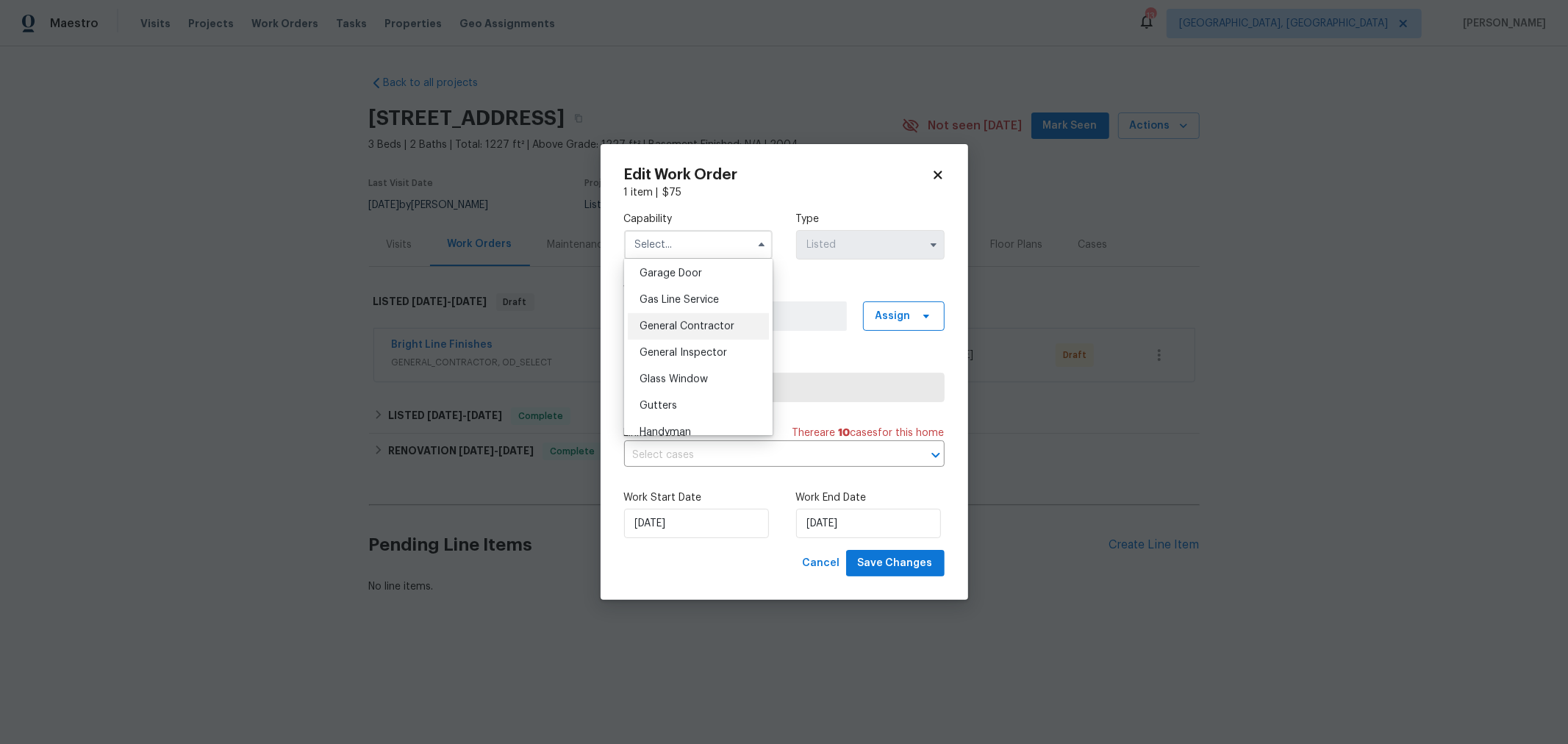
click at [709, 339] on div "General Contractor" at bounding box center [698, 326] width 141 height 26
type input "General Contractor"
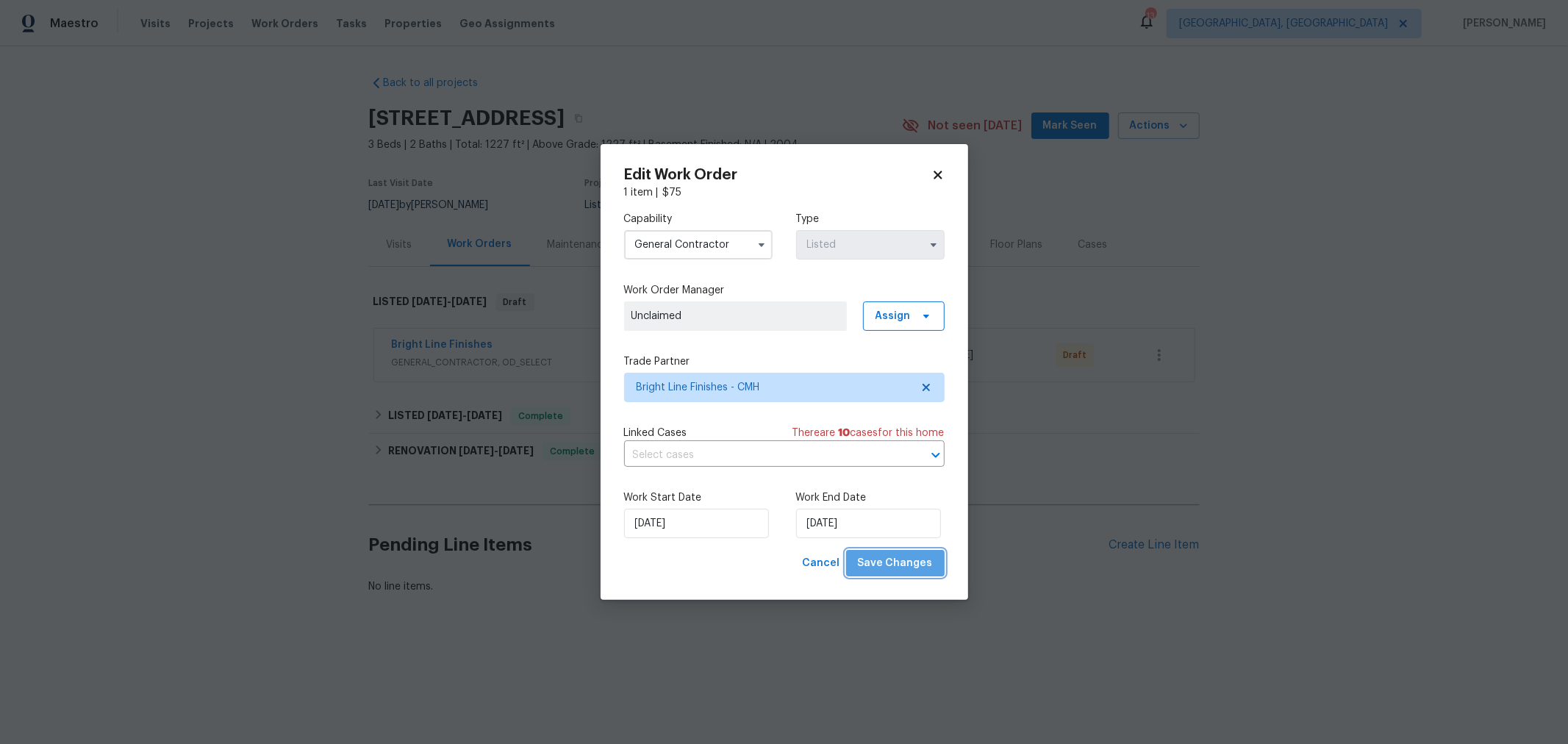
click at [927, 570] on span "Save Changes" at bounding box center [895, 563] width 75 height 19
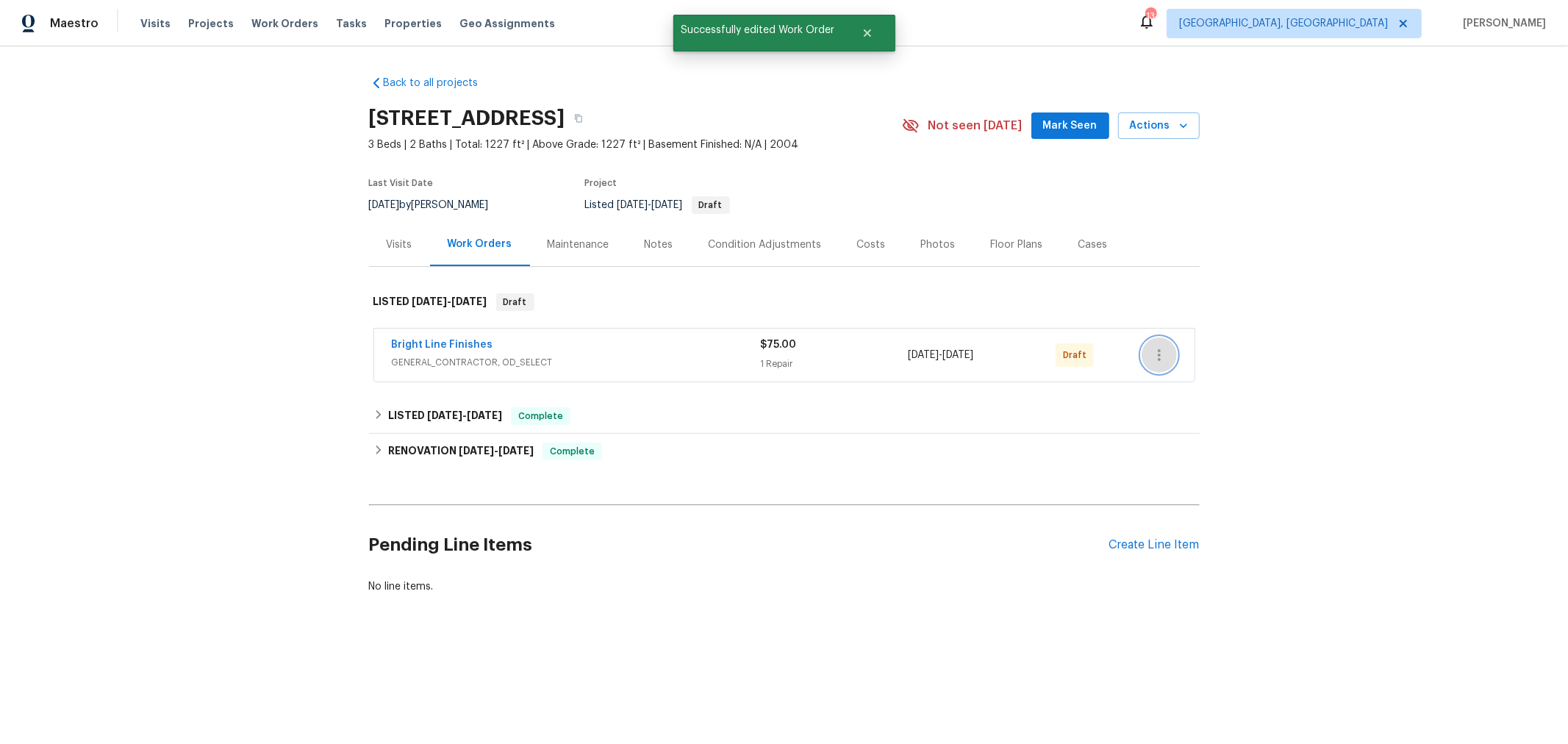
click at [1150, 351] on icon "button" at bounding box center [1159, 355] width 18 height 18
click at [1149, 384] on li "Confirm and Send to Vendor" at bounding box center [1217, 378] width 164 height 24
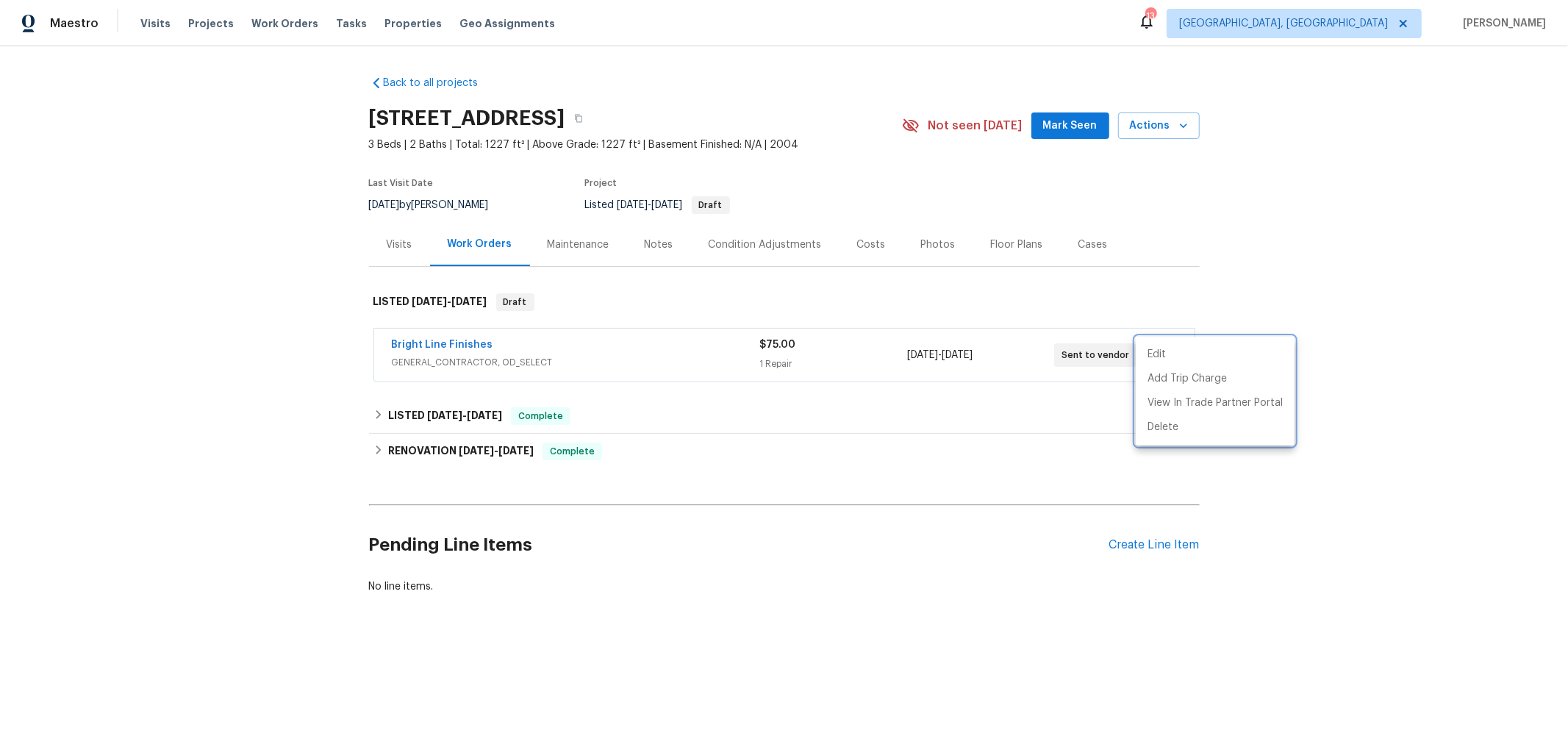
click at [1376, 620] on div at bounding box center [784, 372] width 1568 height 744
click at [47, 180] on div "Back to all projects 3972 Bannen Trail Dr, Canal Winchester, OH 43110 3 Beds | …" at bounding box center [784, 370] width 1568 height 647
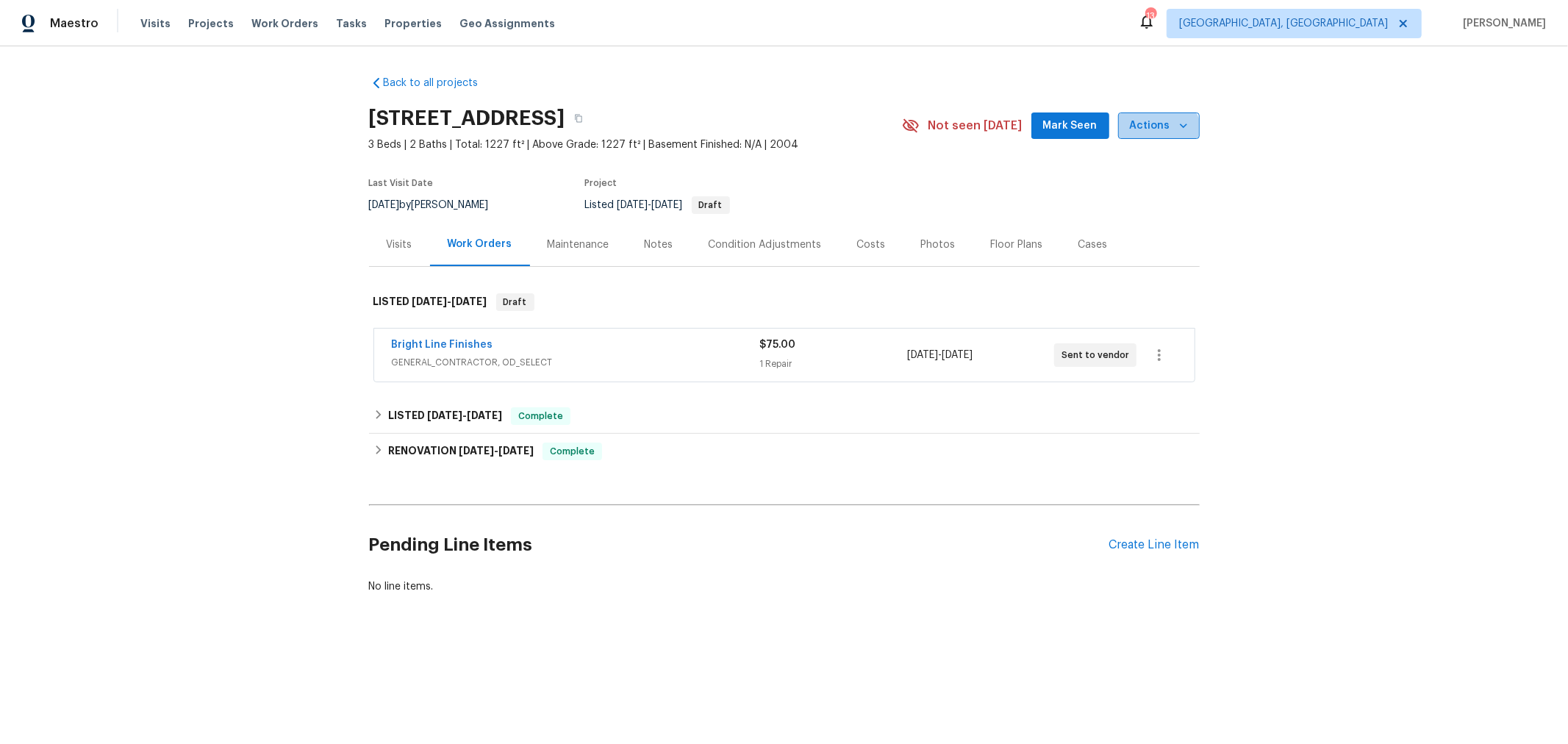
click at [1143, 136] on button "Actions" at bounding box center [1158, 126] width 81 height 27
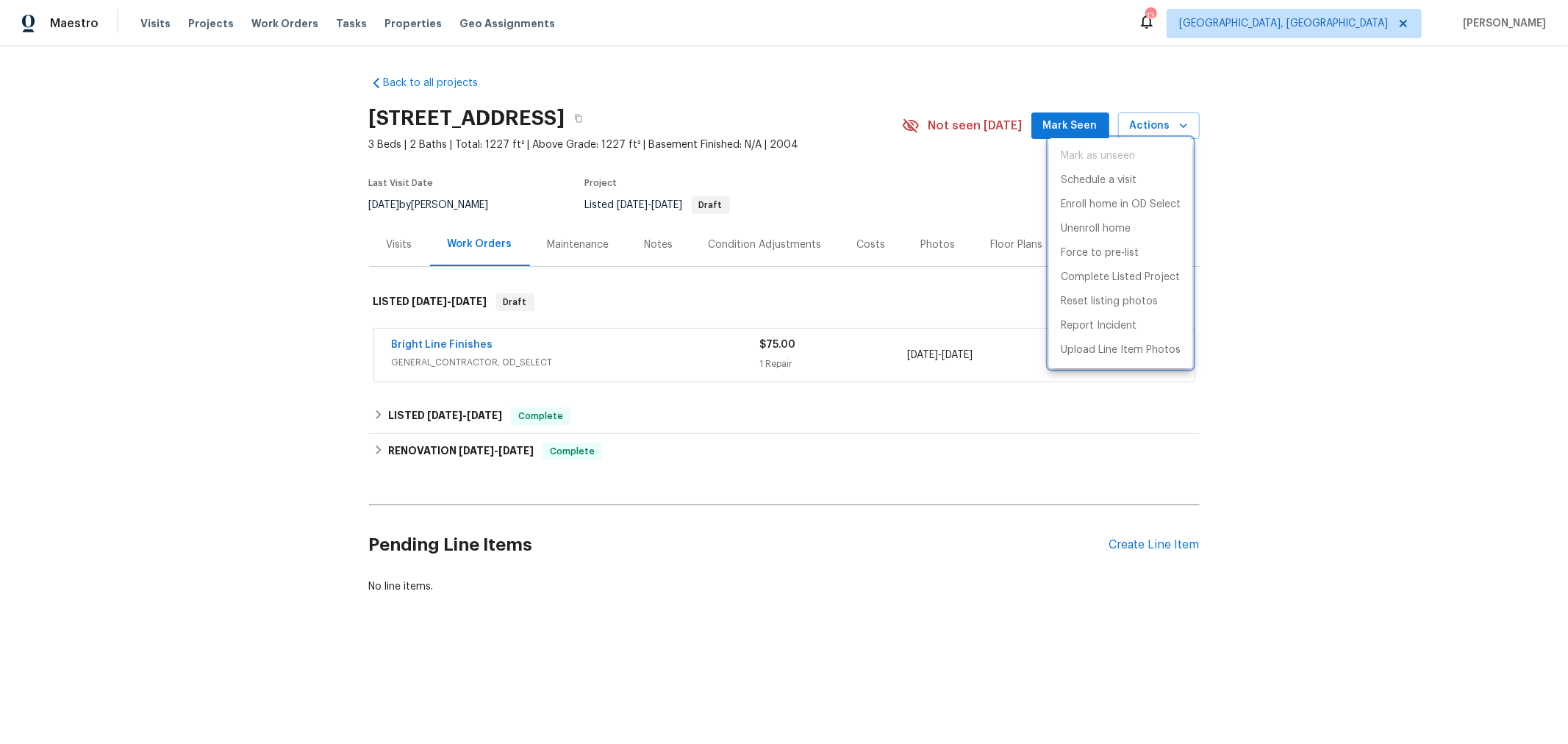
click at [1353, 182] on div at bounding box center [784, 372] width 1568 height 744
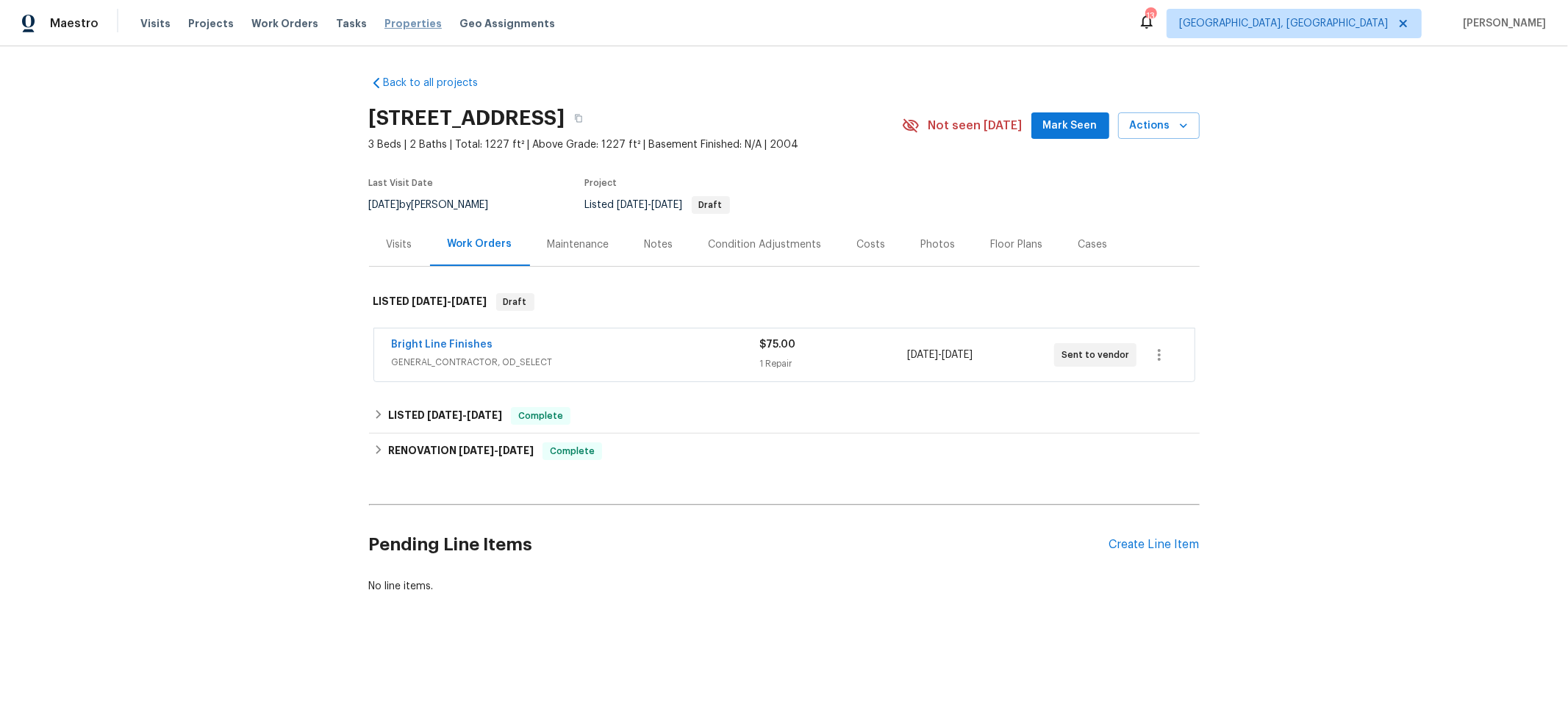
click at [384, 19] on span "Properties" at bounding box center [413, 23] width 57 height 15
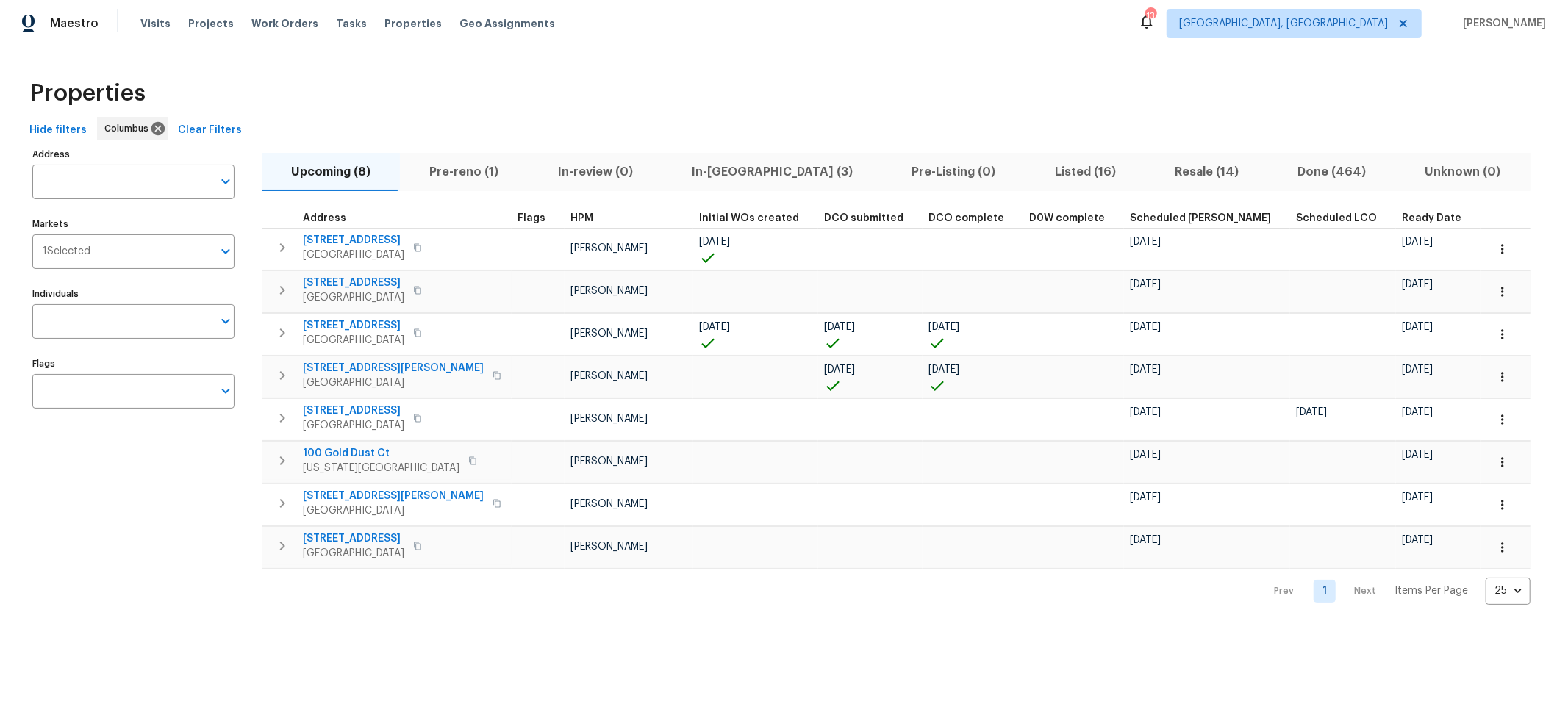
click at [725, 171] on span "In-reno (3)" at bounding box center [772, 172] width 202 height 21
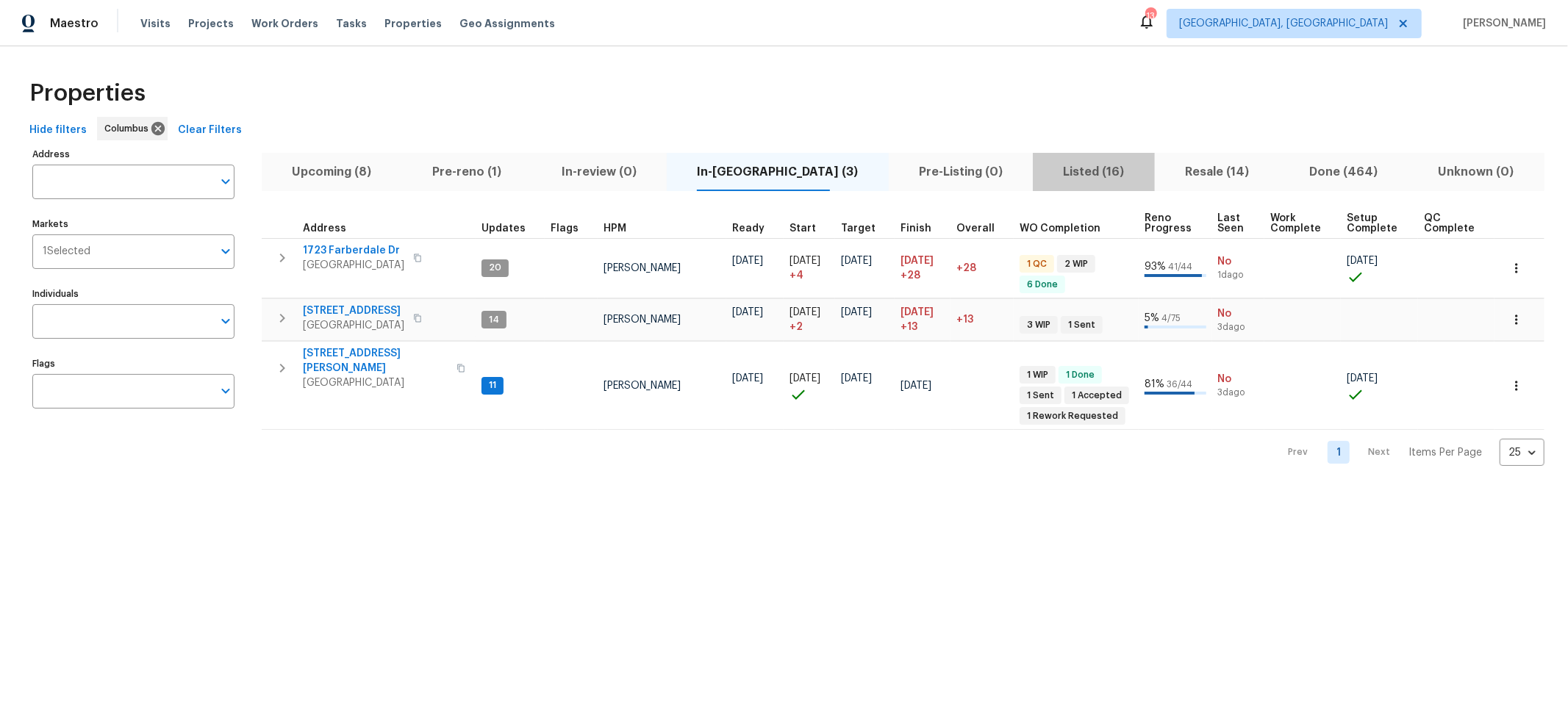
click at [1042, 163] on span "Listed (16)" at bounding box center [1094, 172] width 104 height 21
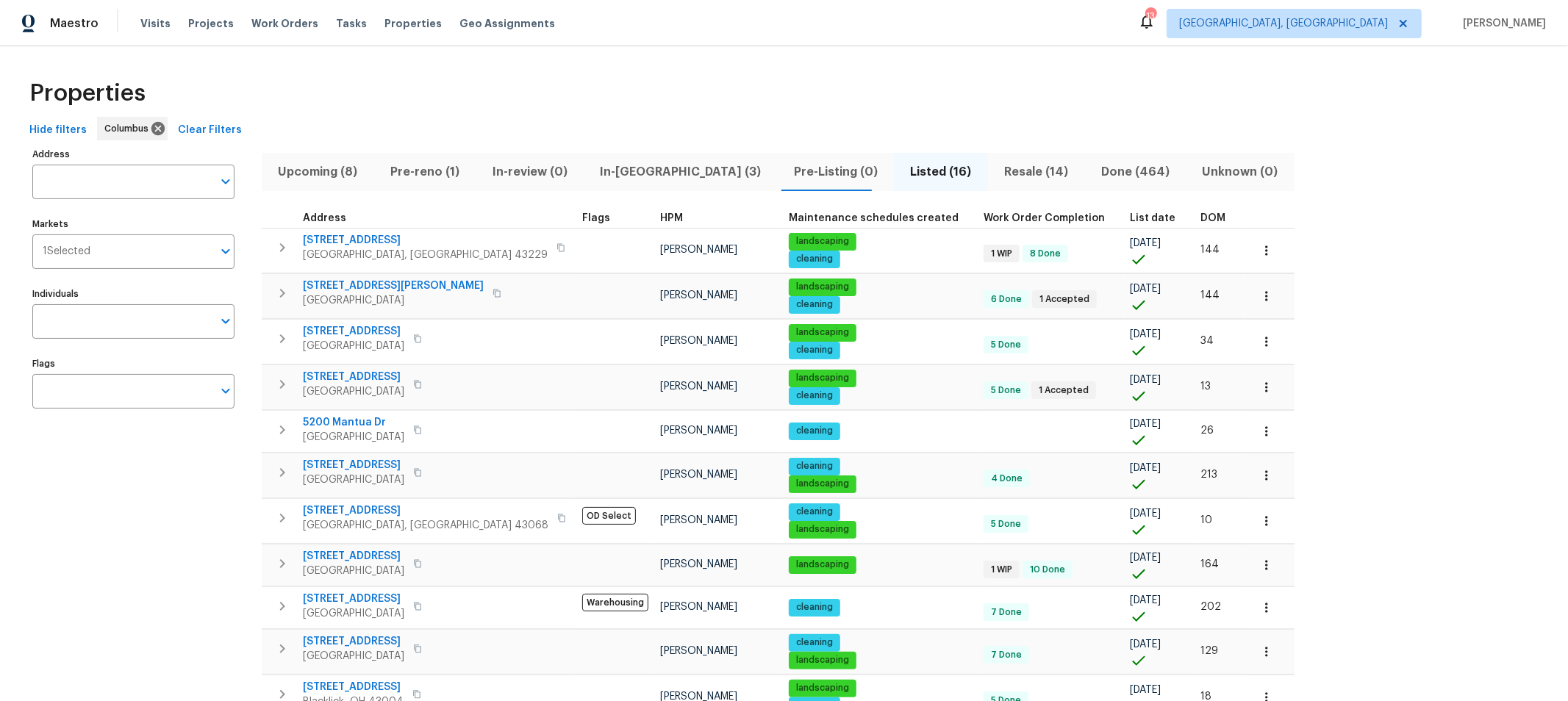
click at [1194, 210] on th "DOM" at bounding box center [1219, 218] width 50 height 20
click at [1201, 217] on span "DOM" at bounding box center [1213, 218] width 25 height 10
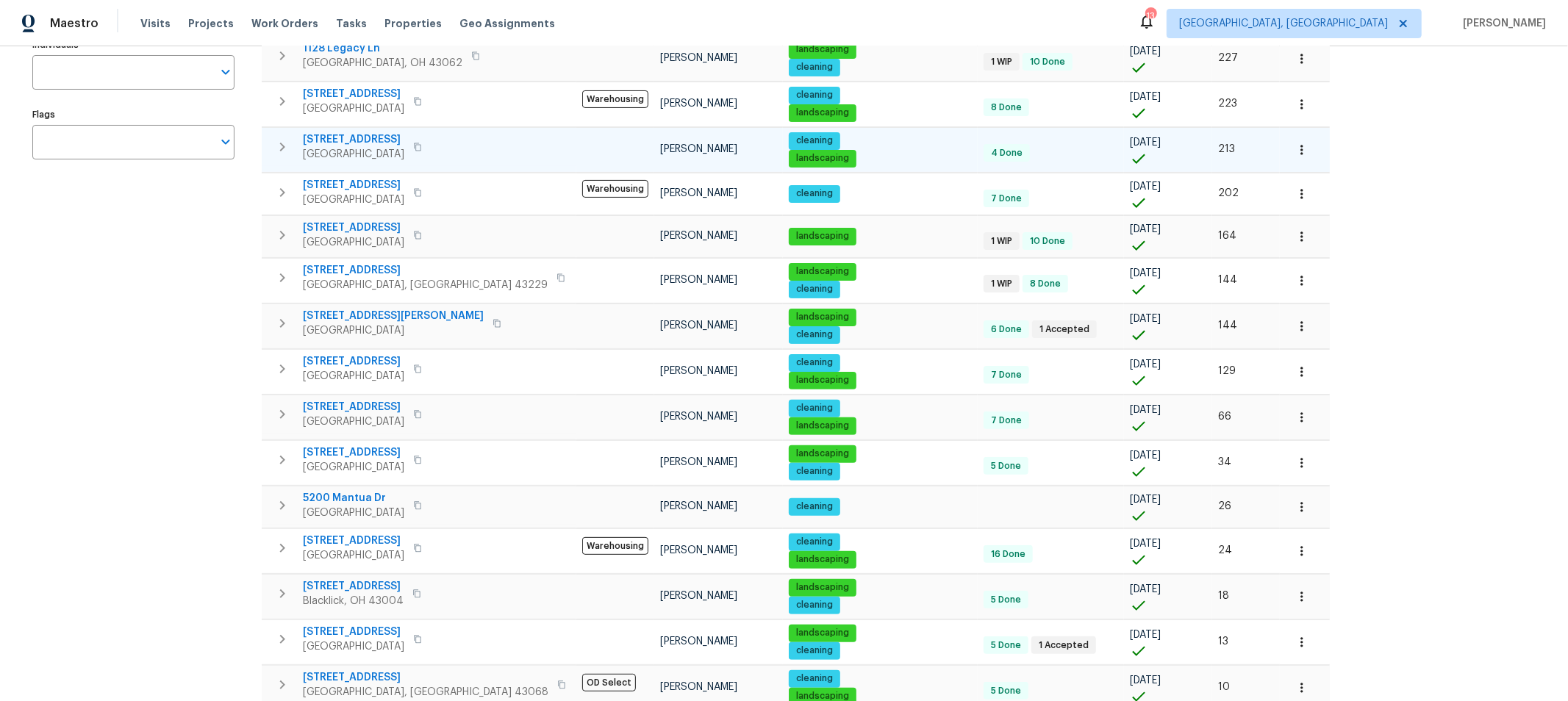
scroll to position [318, 0]
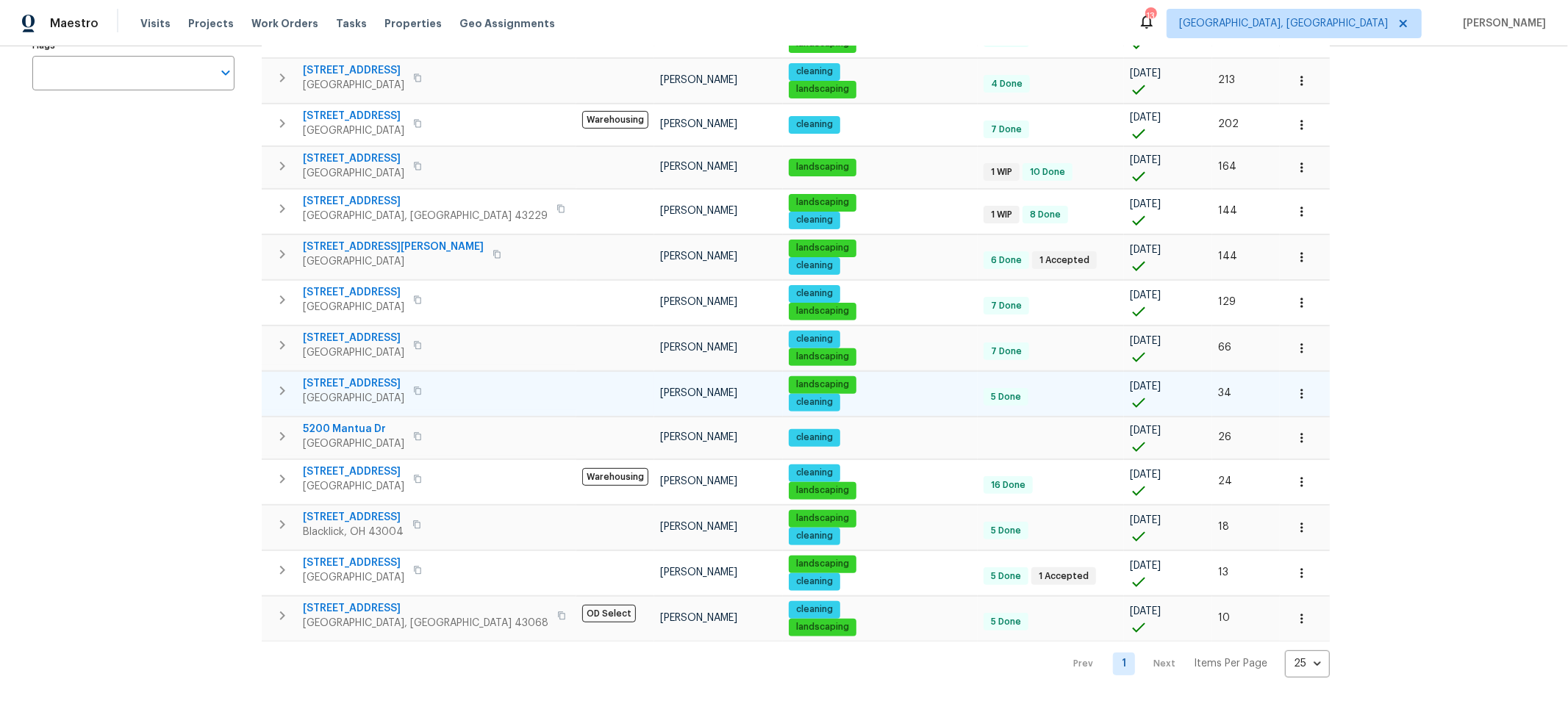
click at [353, 380] on span "695 Hennigans Grove Rd" at bounding box center [353, 383] width 102 height 15
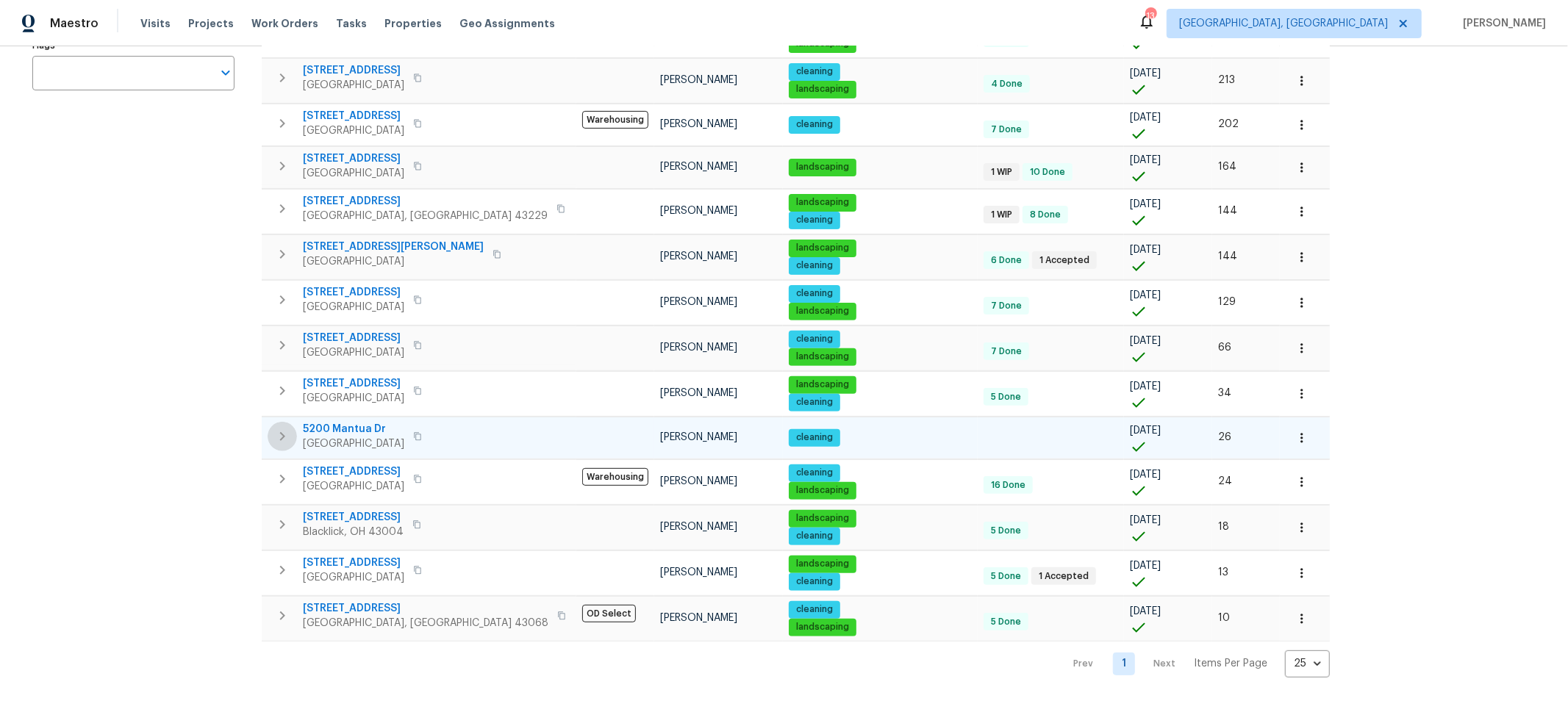
click at [280, 428] on icon "button" at bounding box center [282, 436] width 18 height 18
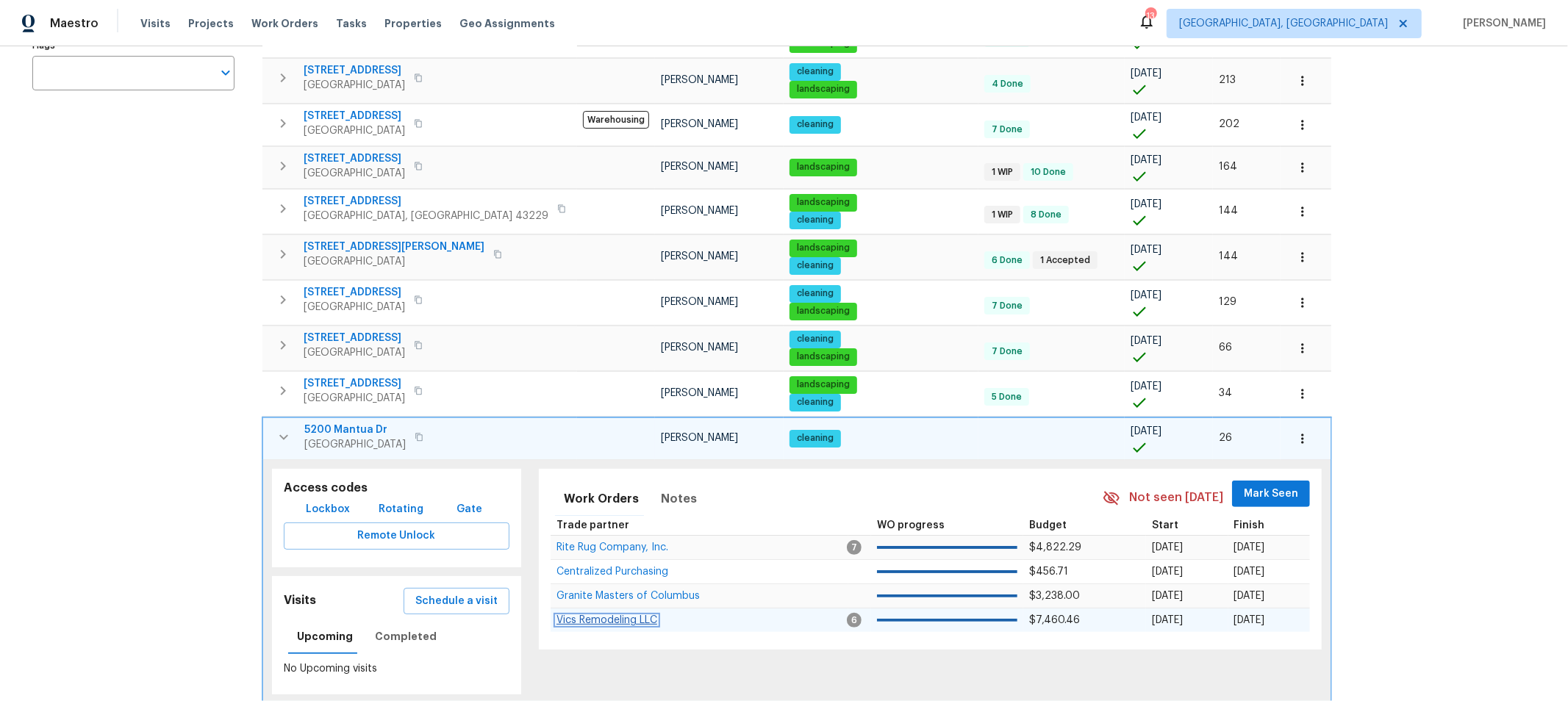
click at [591, 615] on span "Vics Remodeling LLC" at bounding box center [607, 620] width 101 height 10
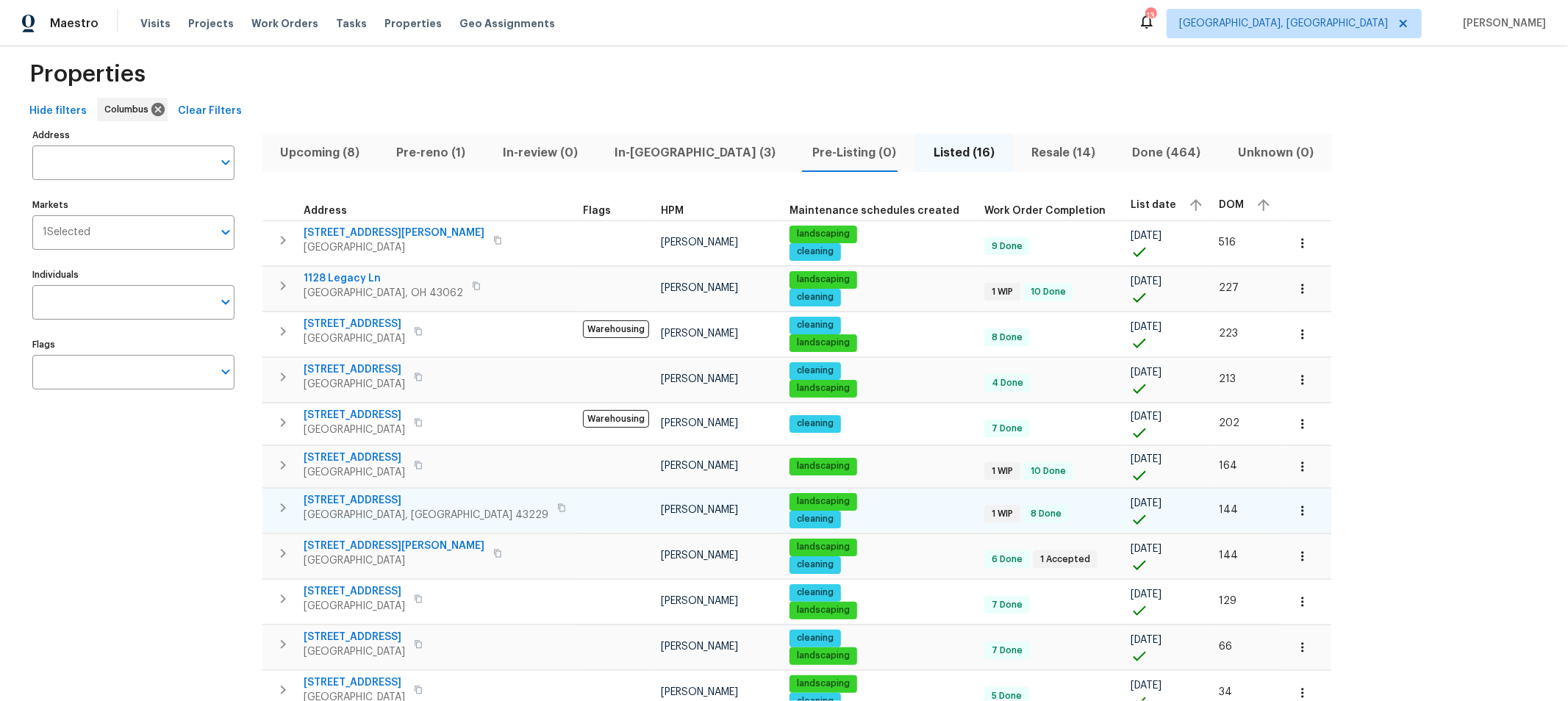
scroll to position [0, 0]
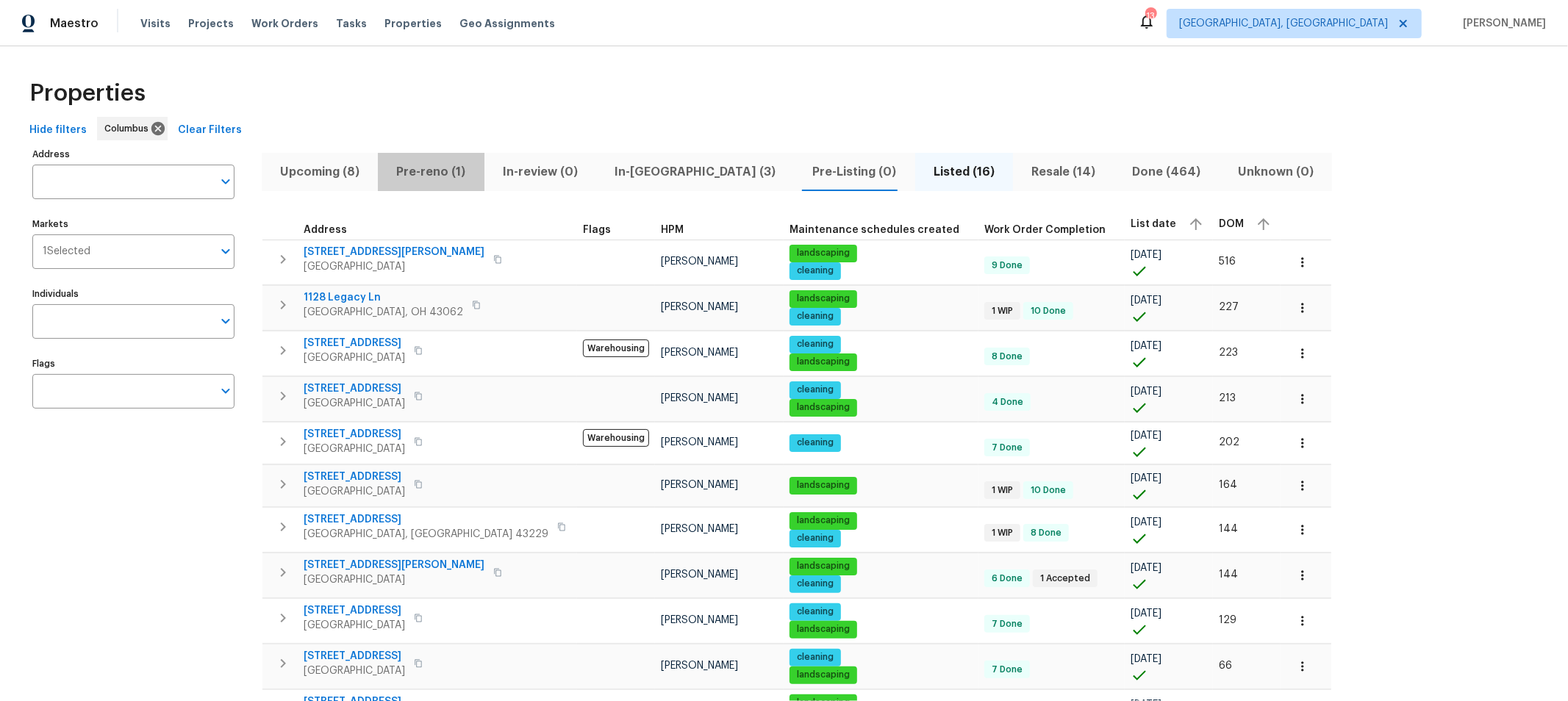
click at [439, 166] on span "Pre-reno (1)" at bounding box center [431, 172] width 88 height 21
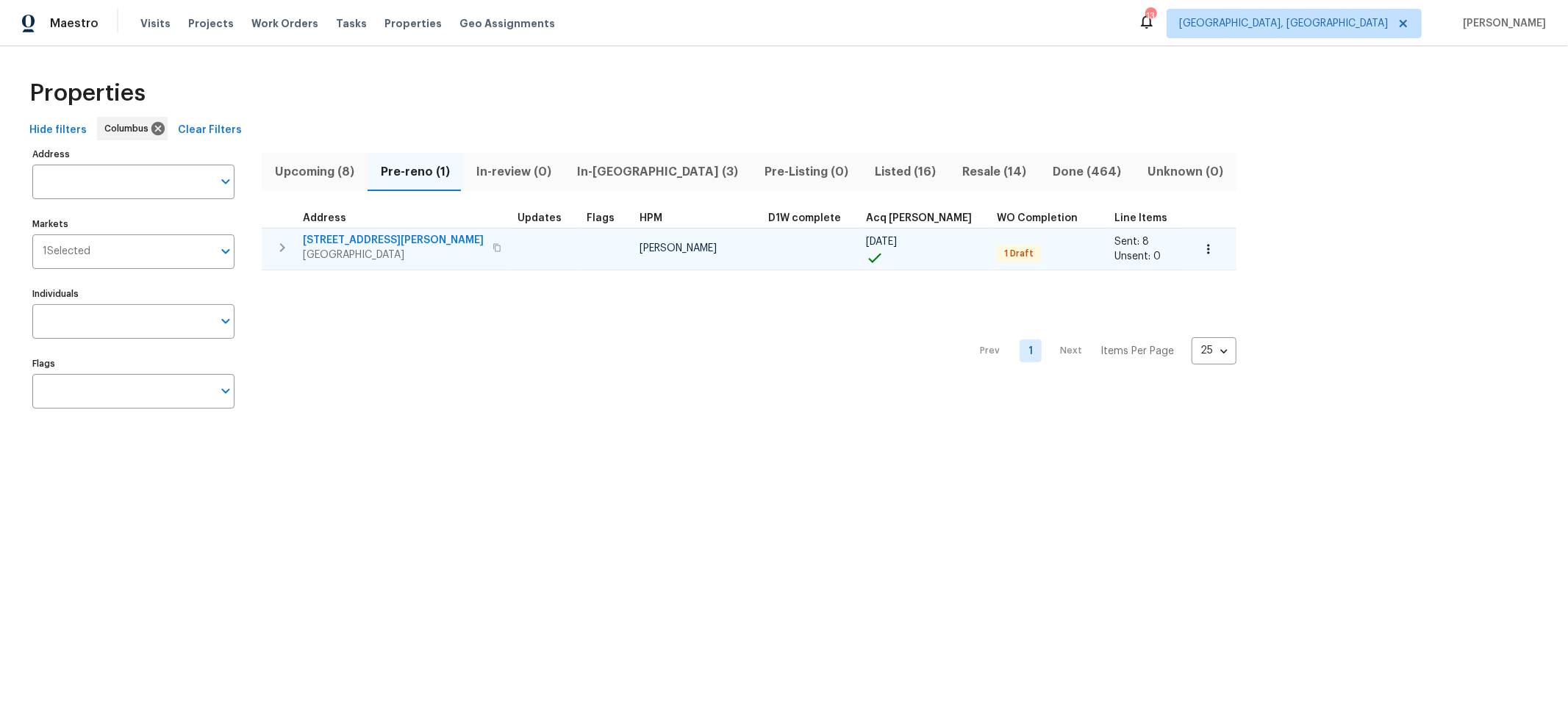
click at [350, 233] on span "[STREET_ADDRESS][PERSON_NAME]" at bounding box center [393, 240] width 181 height 15
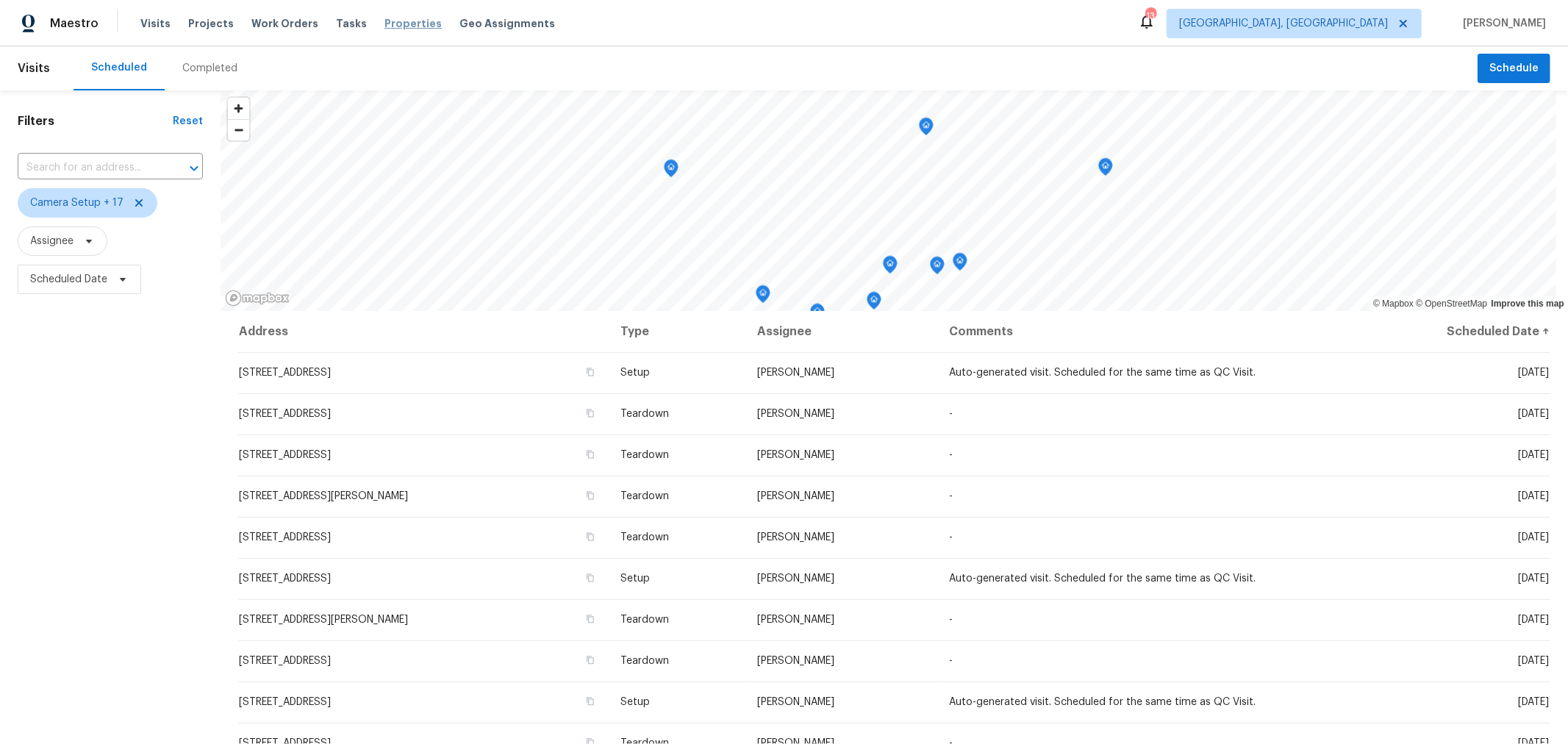
click at [414, 22] on span "Properties" at bounding box center [413, 23] width 57 height 15
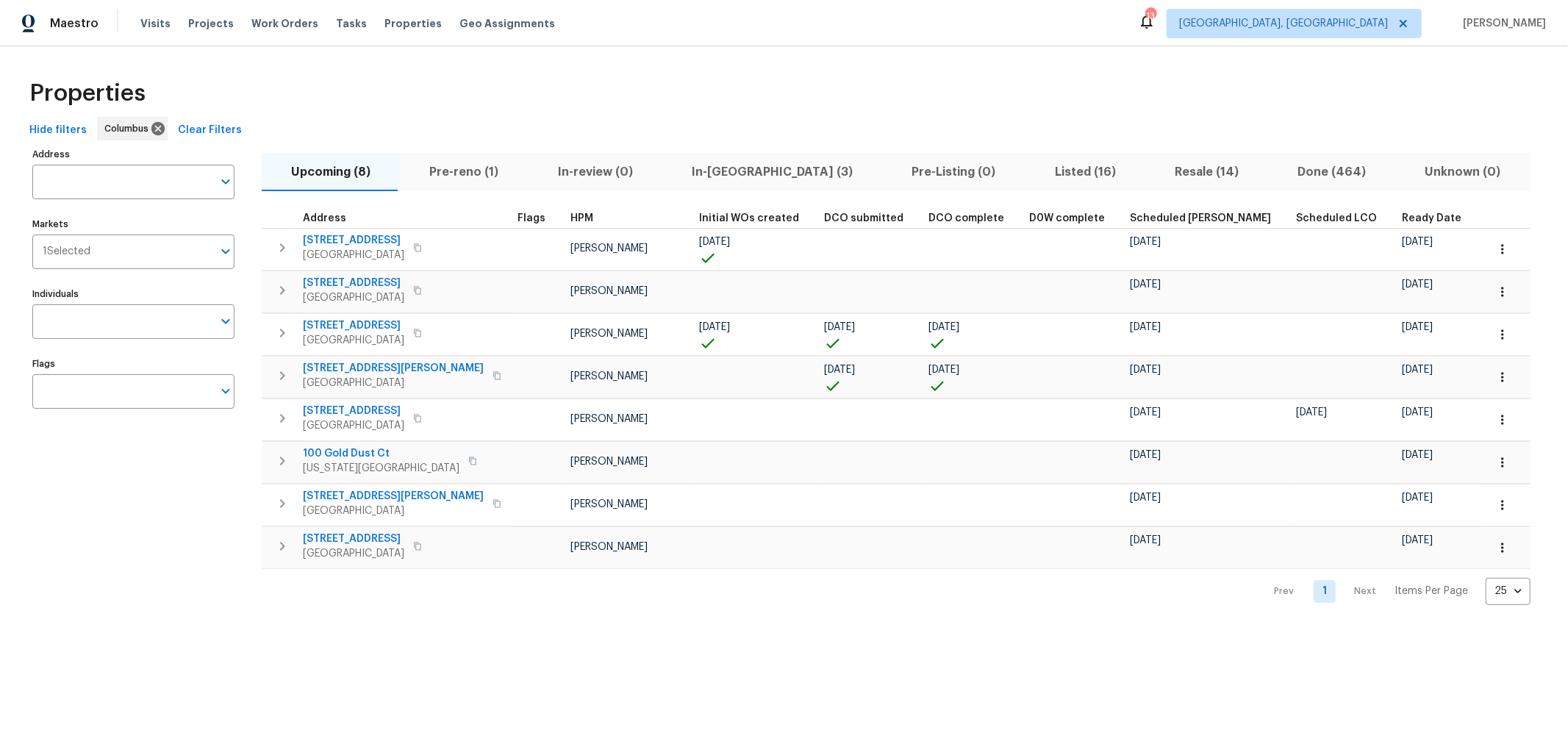
click at [26, 490] on div "Address Address Markets 1 Selected Markets Individuals Individuals Flags Flags …" at bounding box center [784, 374] width 1521 height 461
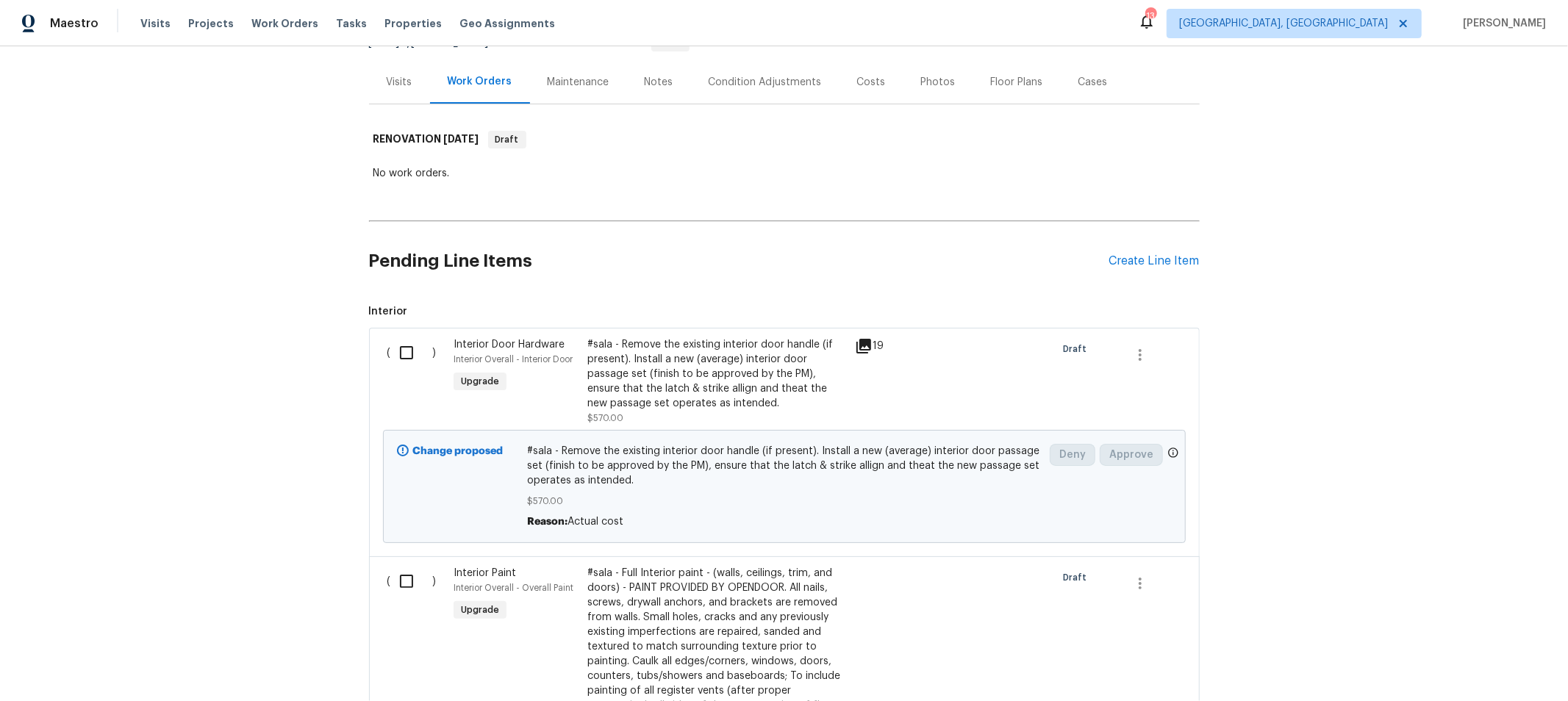
scroll to position [163, 0]
click at [1375, 273] on div "Back to all projects [STREET_ADDRESS][PERSON_NAME] 4 Beds | 2 1/2 Baths | Total…" at bounding box center [784, 373] width 1568 height 655
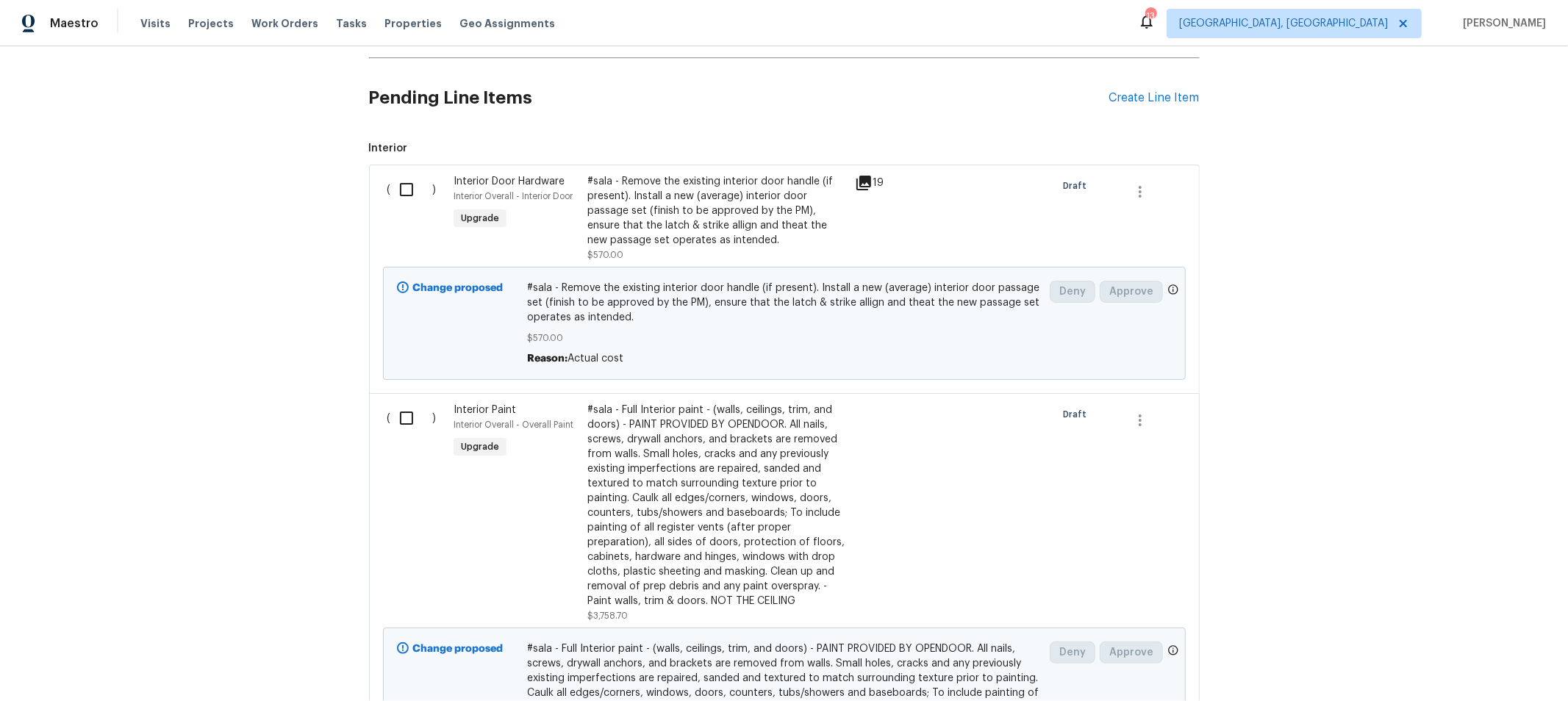
scroll to position [326, 0]
click at [855, 188] on icon at bounding box center [863, 182] width 18 height 18
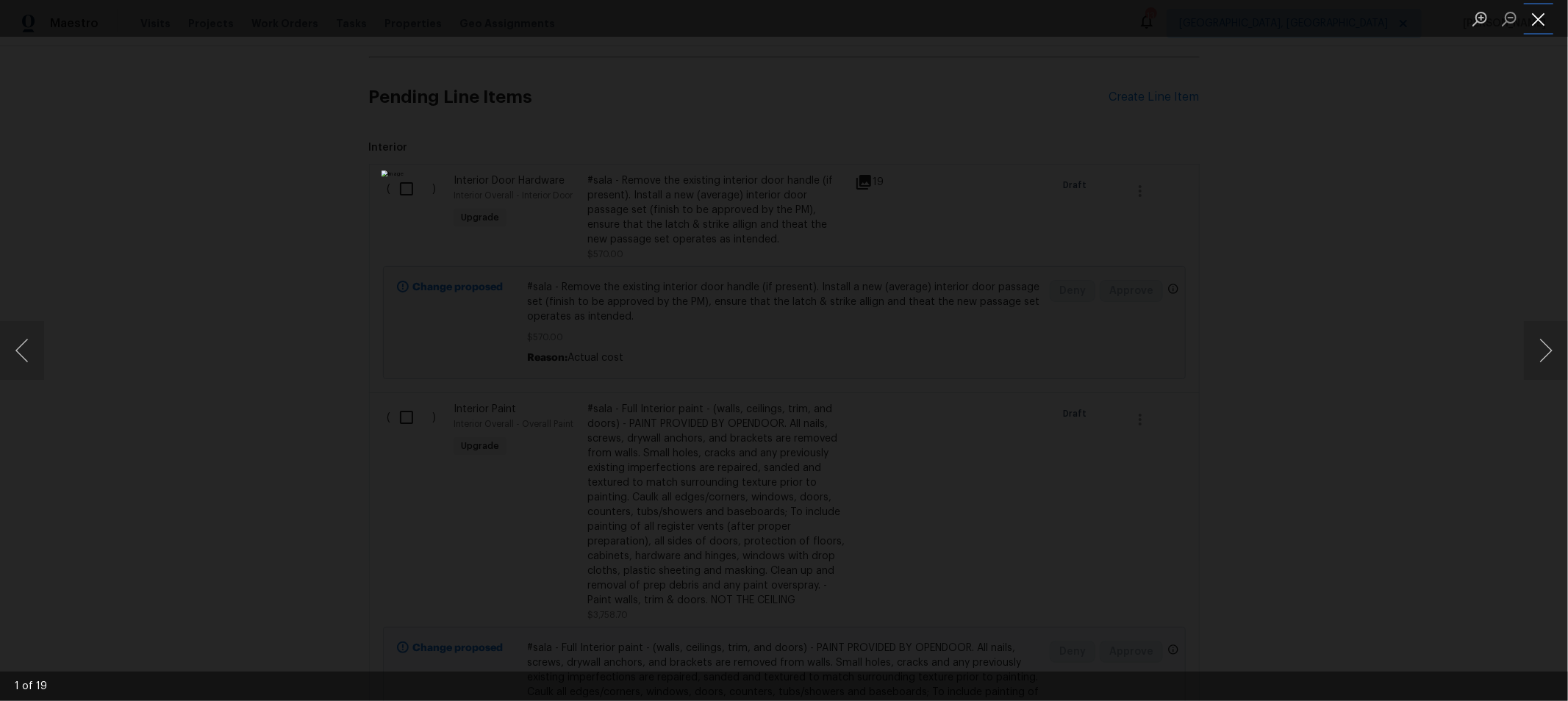
click at [1534, 12] on button "Close lightbox" at bounding box center [1539, 19] width 29 height 26
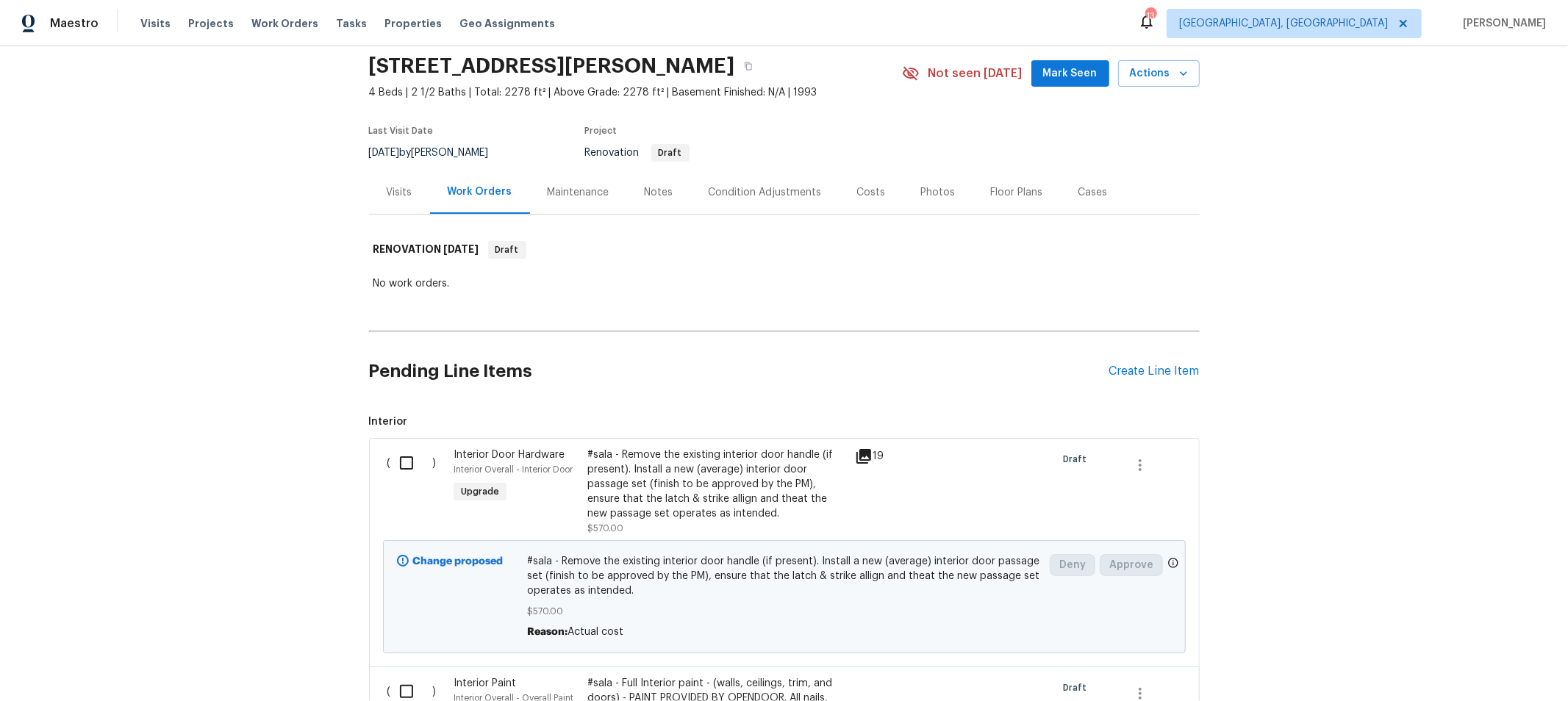
scroll to position [0, 0]
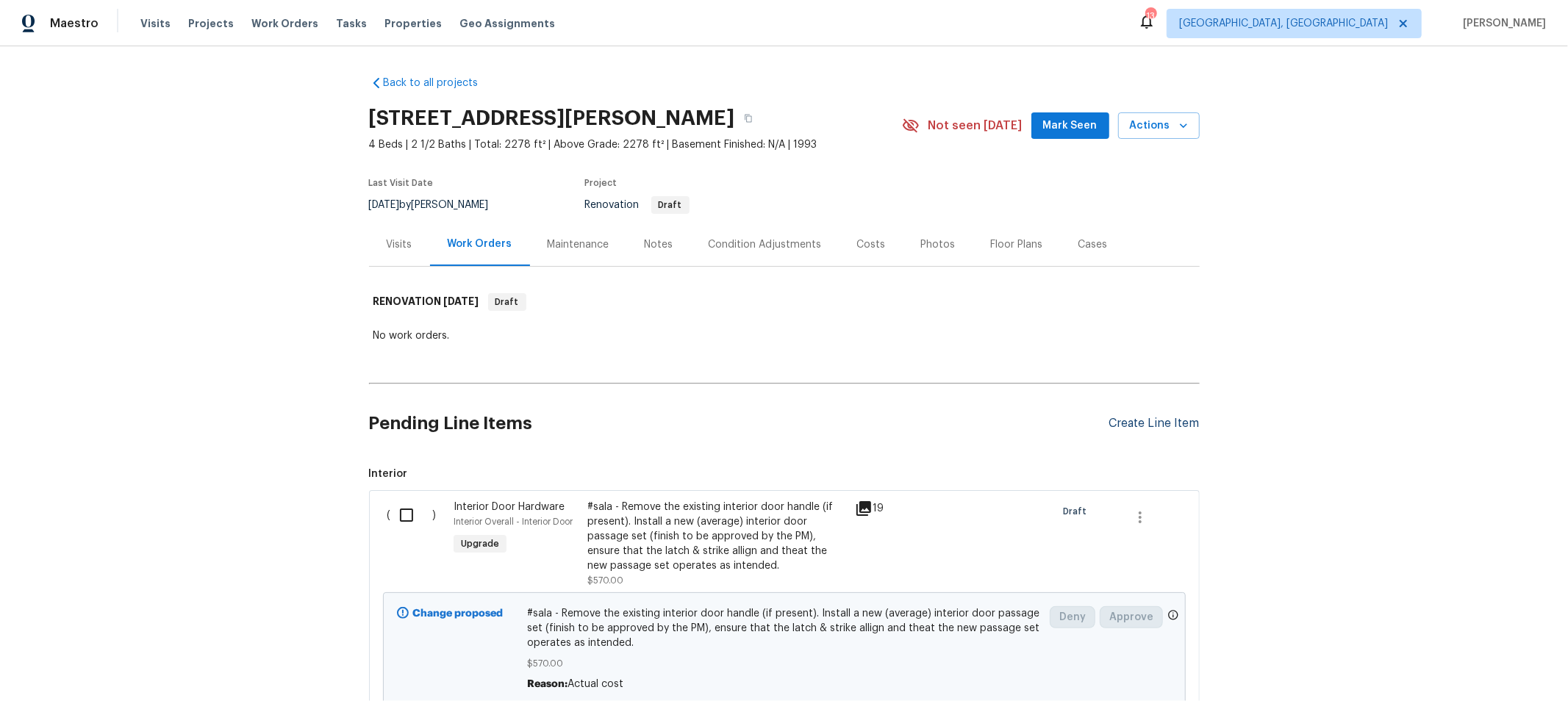
click at [1139, 424] on div "Create Line Item" at bounding box center [1154, 424] width 91 height 14
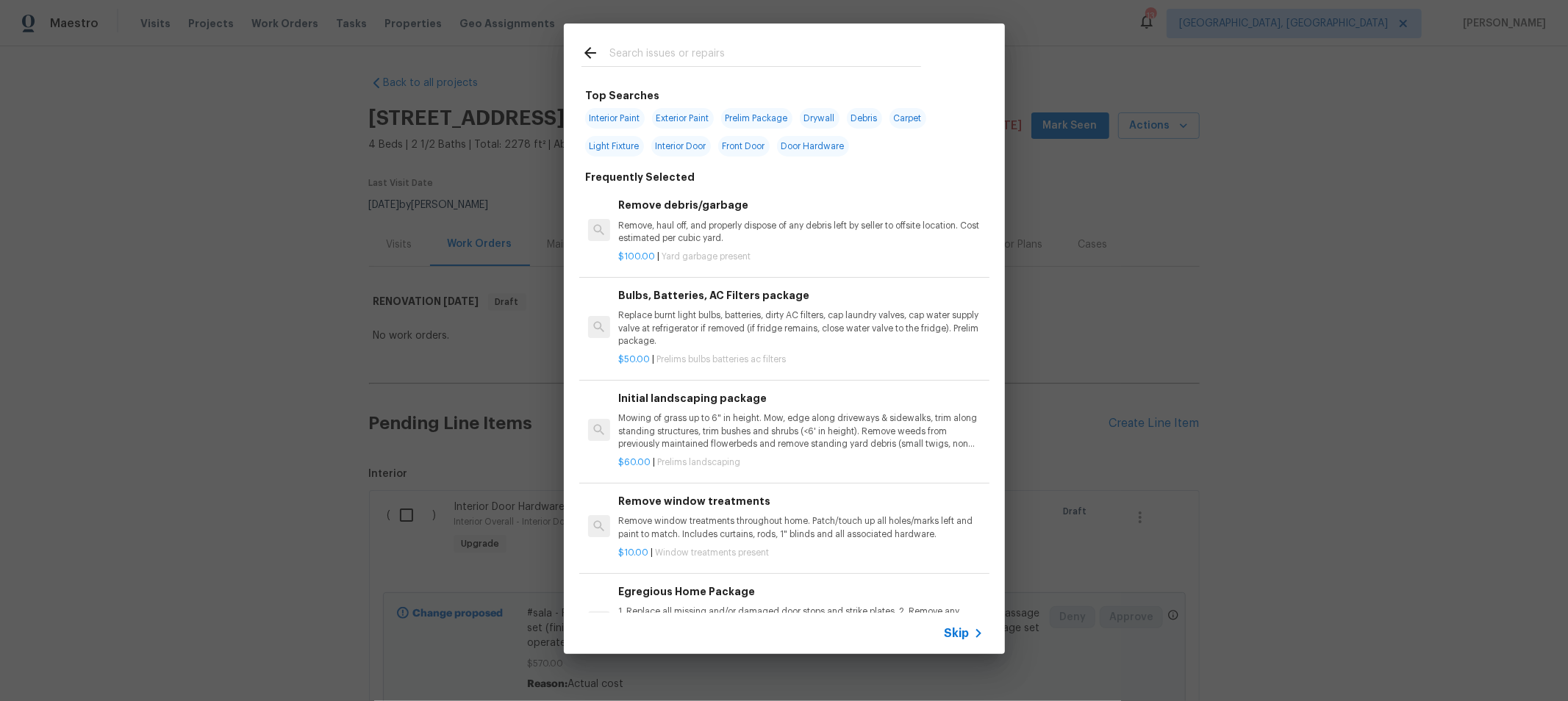
click at [667, 61] on input "text" at bounding box center [765, 55] width 312 height 22
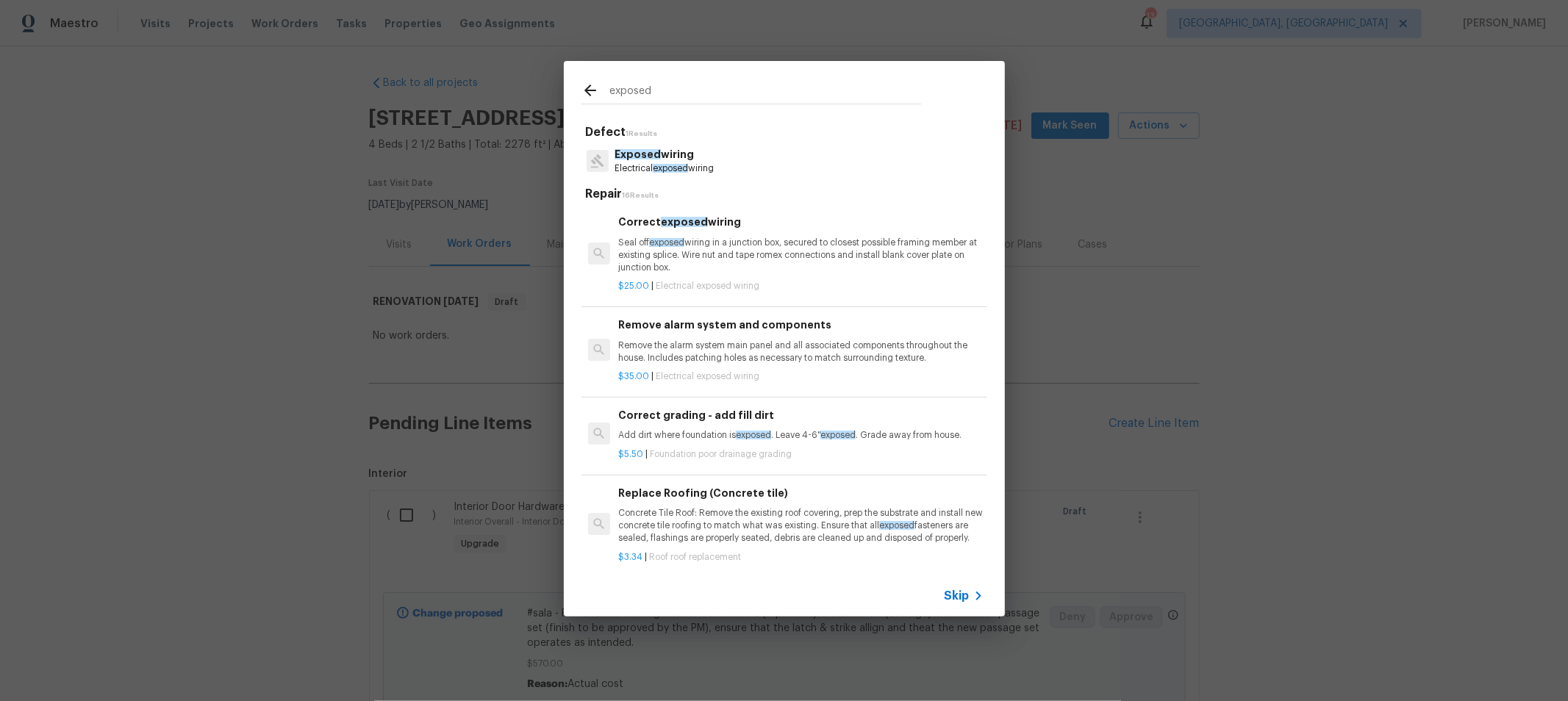
type input "exposed"
click at [737, 328] on h6 "Remove alarm system and components" at bounding box center [801, 325] width 364 height 16
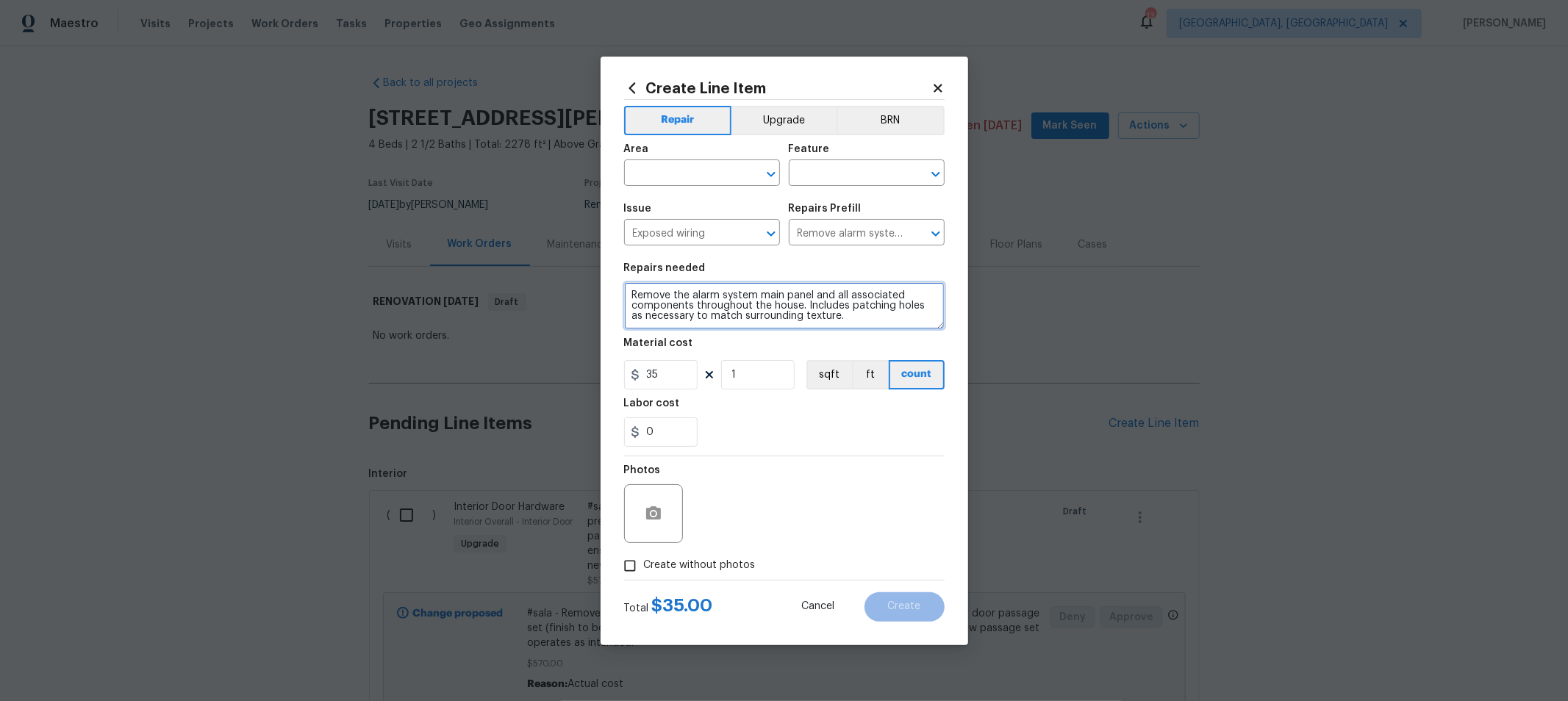
click at [722, 302] on textarea "Remove the alarm system main panel and all associated components throughout the…" at bounding box center [784, 305] width 320 height 47
paste textarea "window blinds, treatments, curtains, rods, hardware, loose wires/cables, shelvi…"
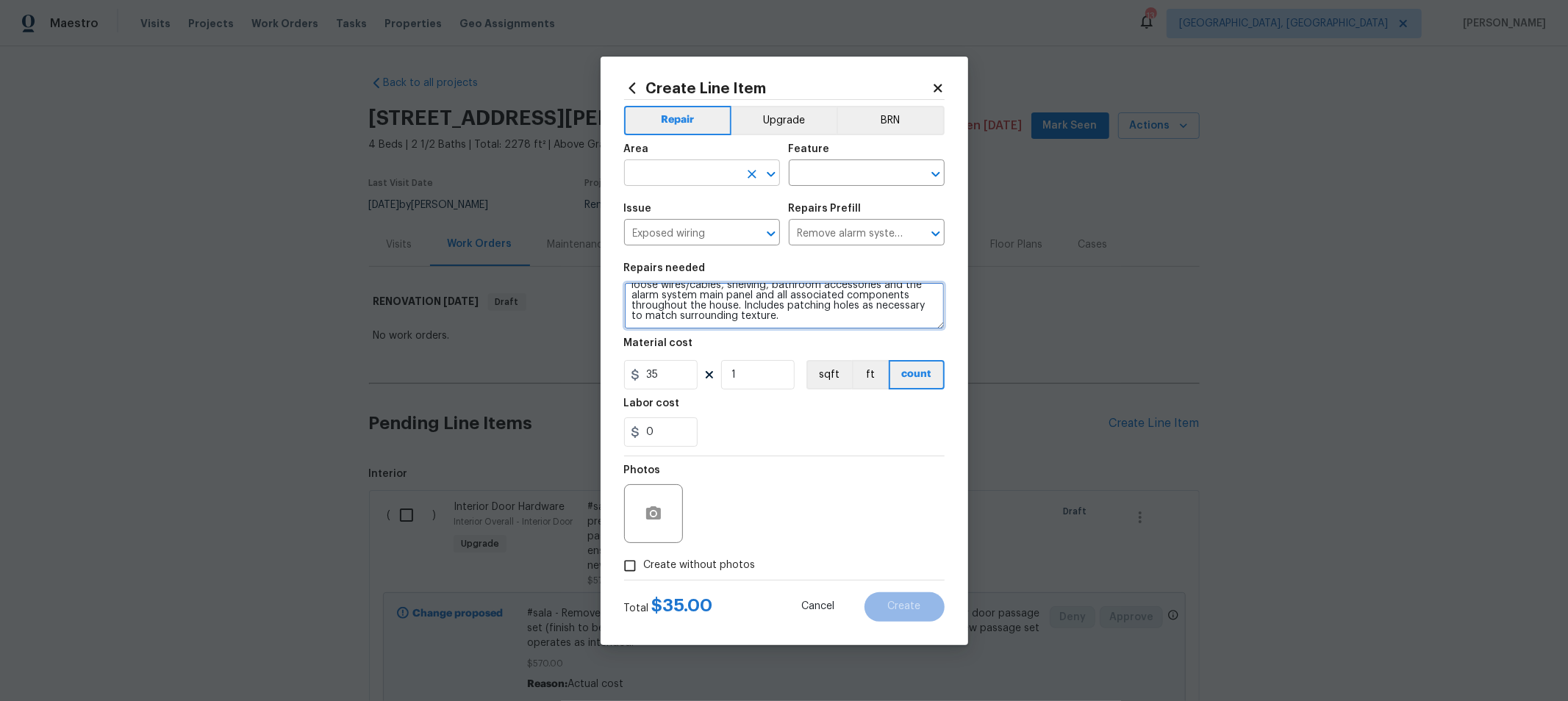
type textarea "Remove window blinds, treatments, curtains, rods, hardware, loose wires/cables,…"
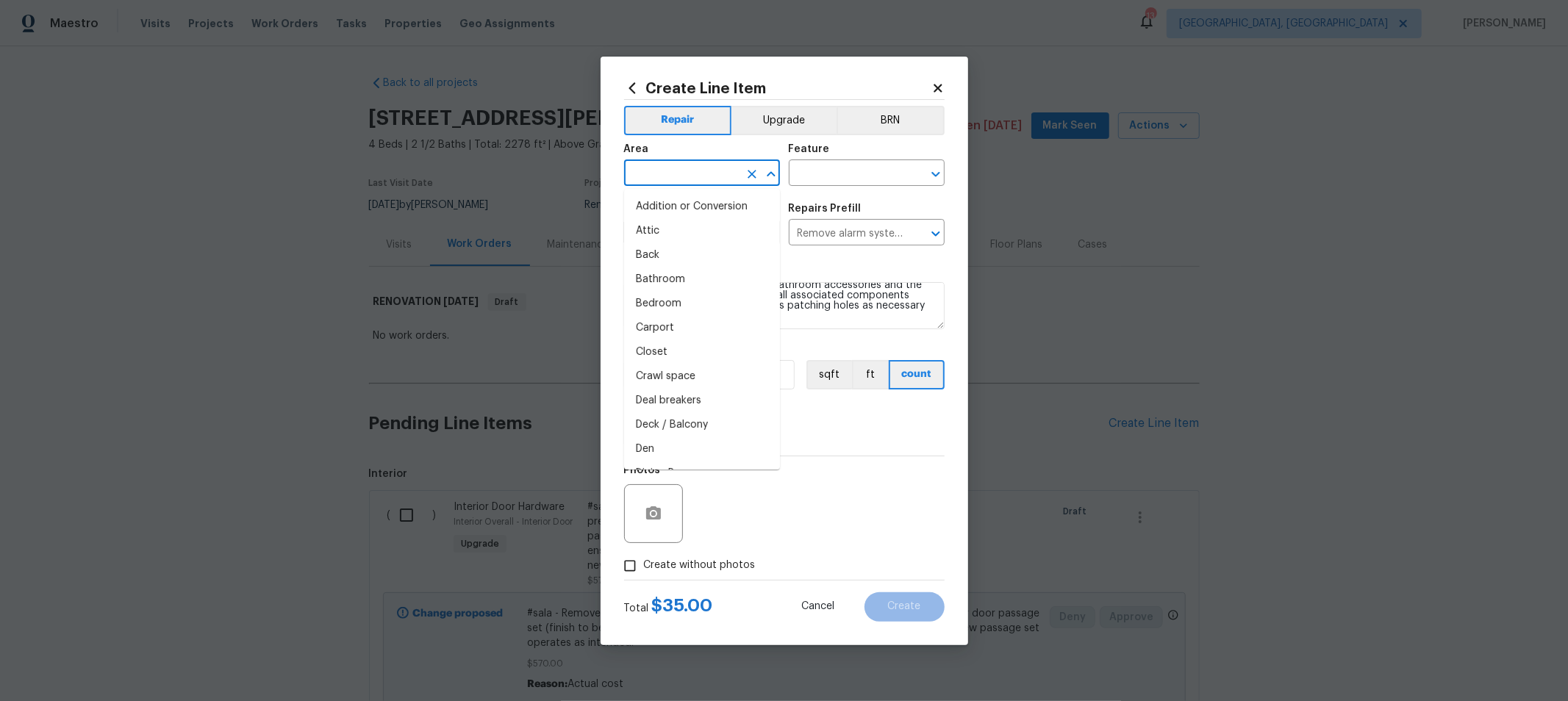
click at [688, 172] on input "text" at bounding box center [681, 174] width 115 height 22
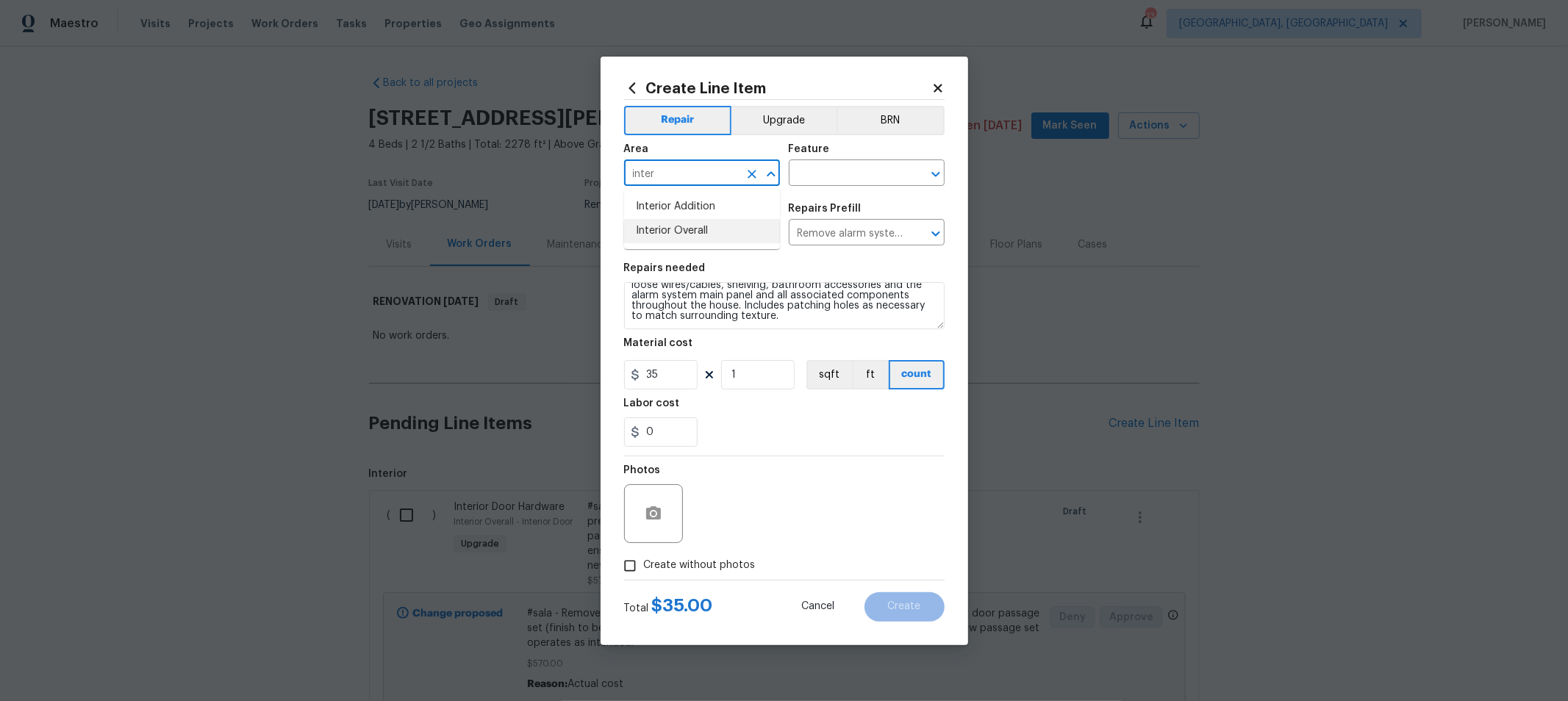
click at [677, 239] on li "Interior Overall" at bounding box center [701, 231] width 156 height 24
type input "Interior Overall"
click at [823, 170] on input "text" at bounding box center [846, 174] width 115 height 22
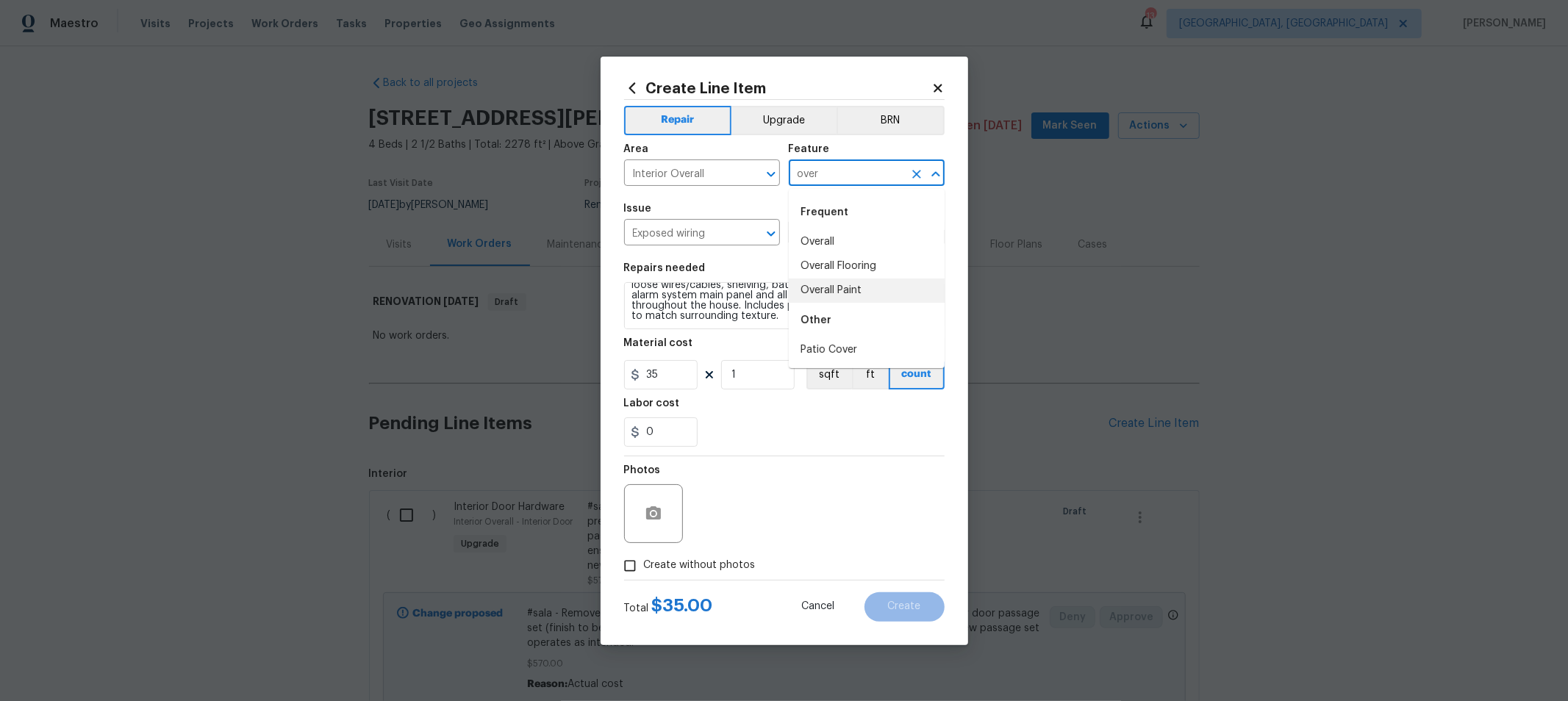
click at [832, 284] on li "Overall Paint" at bounding box center [867, 290] width 156 height 24
type input "Overall Paint"
click at [753, 359] on figure "Material cost 35 1 sqft ft count" at bounding box center [784, 363] width 320 height 51
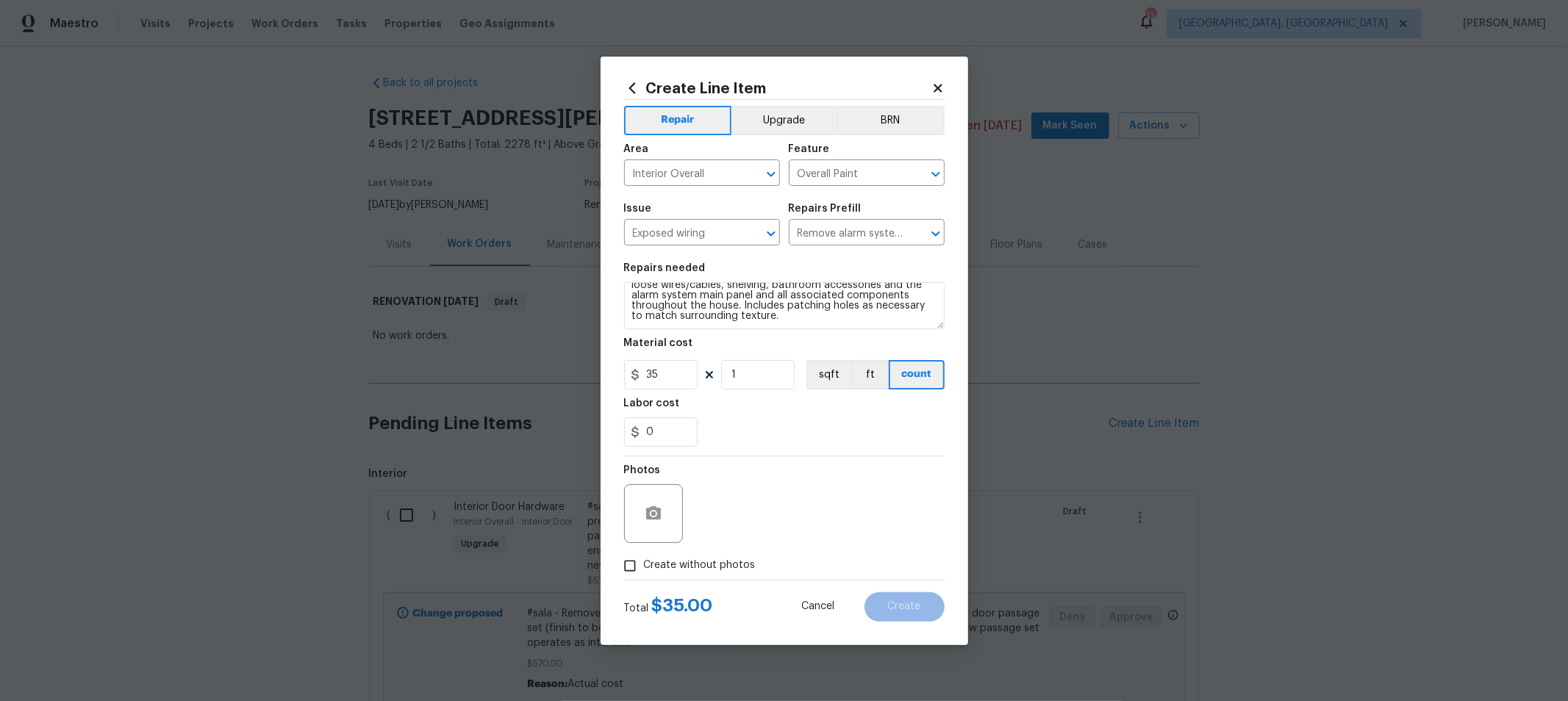
click at [747, 390] on section "Repairs needed Remove window blinds, treatments, curtains, rods, hardware, loos…" at bounding box center [784, 355] width 320 height 201
drag, startPoint x: 750, startPoint y: 380, endPoint x: 513, endPoint y: 379, distance: 237.0
click at [513, 379] on div "Create Line Item Repair Upgrade BRN Area Interior Overall ​ Feature Overall Pai…" at bounding box center [784, 350] width 1568 height 701
type input "4"
click at [876, 467] on div "Photos" at bounding box center [784, 503] width 320 height 95
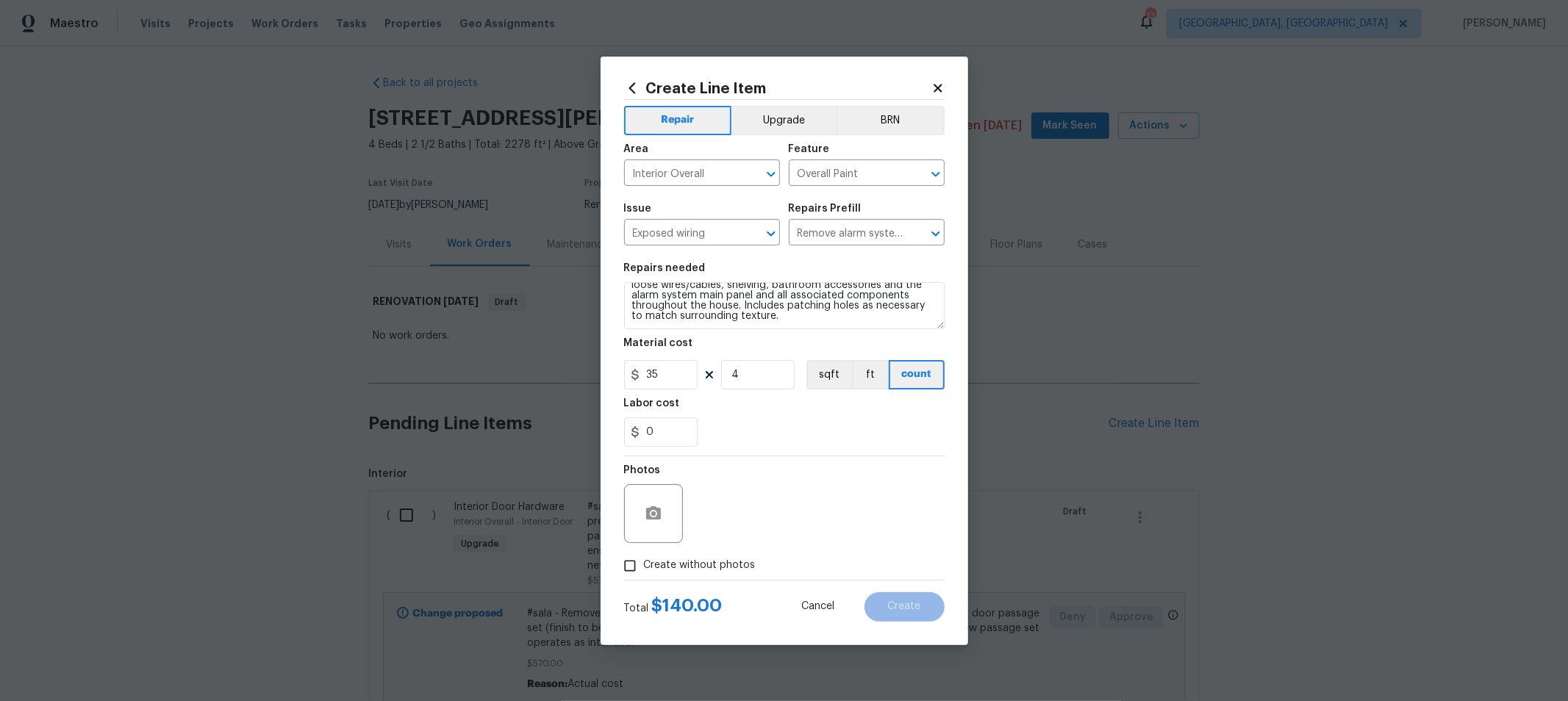
drag, startPoint x: 722, startPoint y: 560, endPoint x: 749, endPoint y: 557, distance: 27.2
click at [722, 559] on span "Create without photos" at bounding box center [700, 565] width 112 height 15
click at [644, 559] on input "Create without photos" at bounding box center [630, 565] width 28 height 28
checkbox input "true"
click at [824, 523] on textarea at bounding box center [819, 514] width 250 height 59
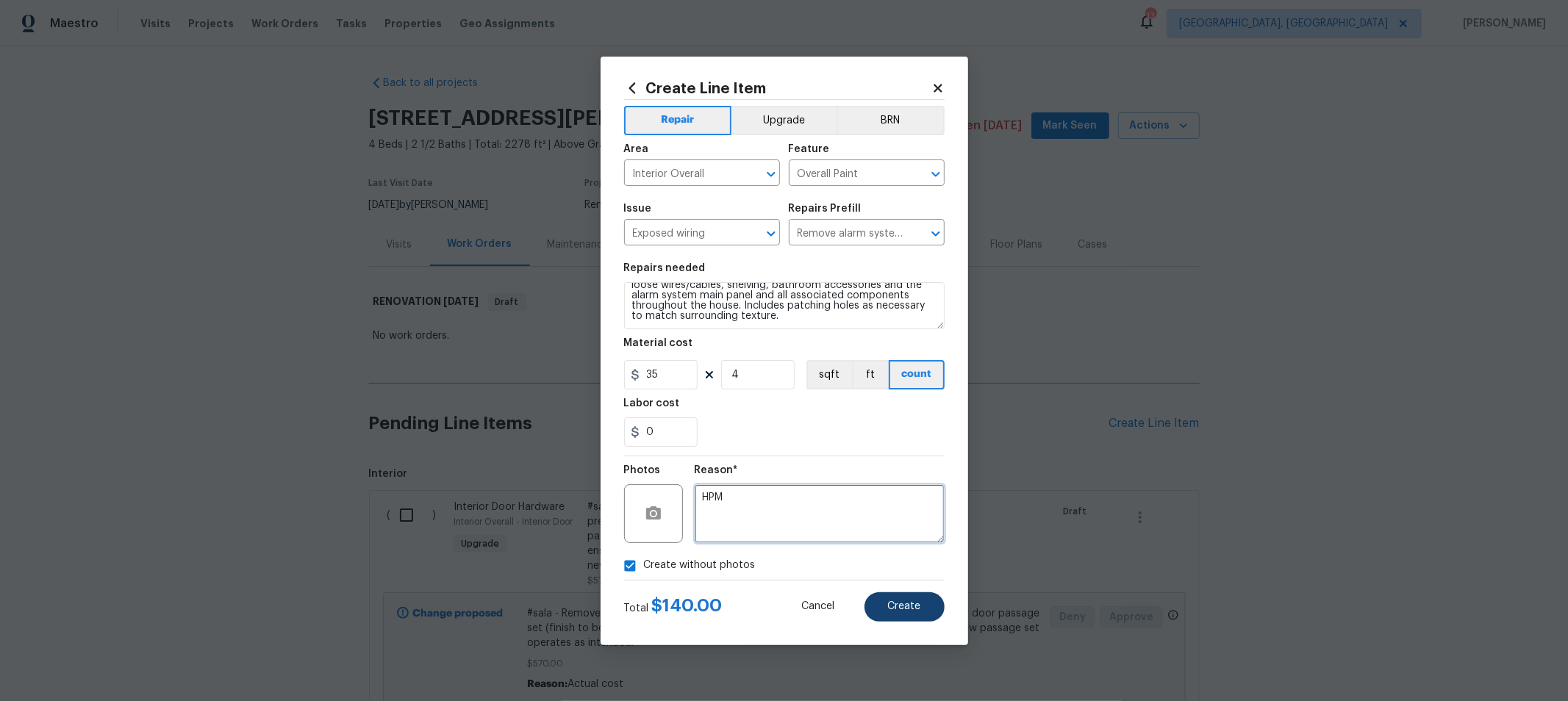
type textarea "HPM"
click at [904, 600] on button "Create" at bounding box center [904, 607] width 80 height 29
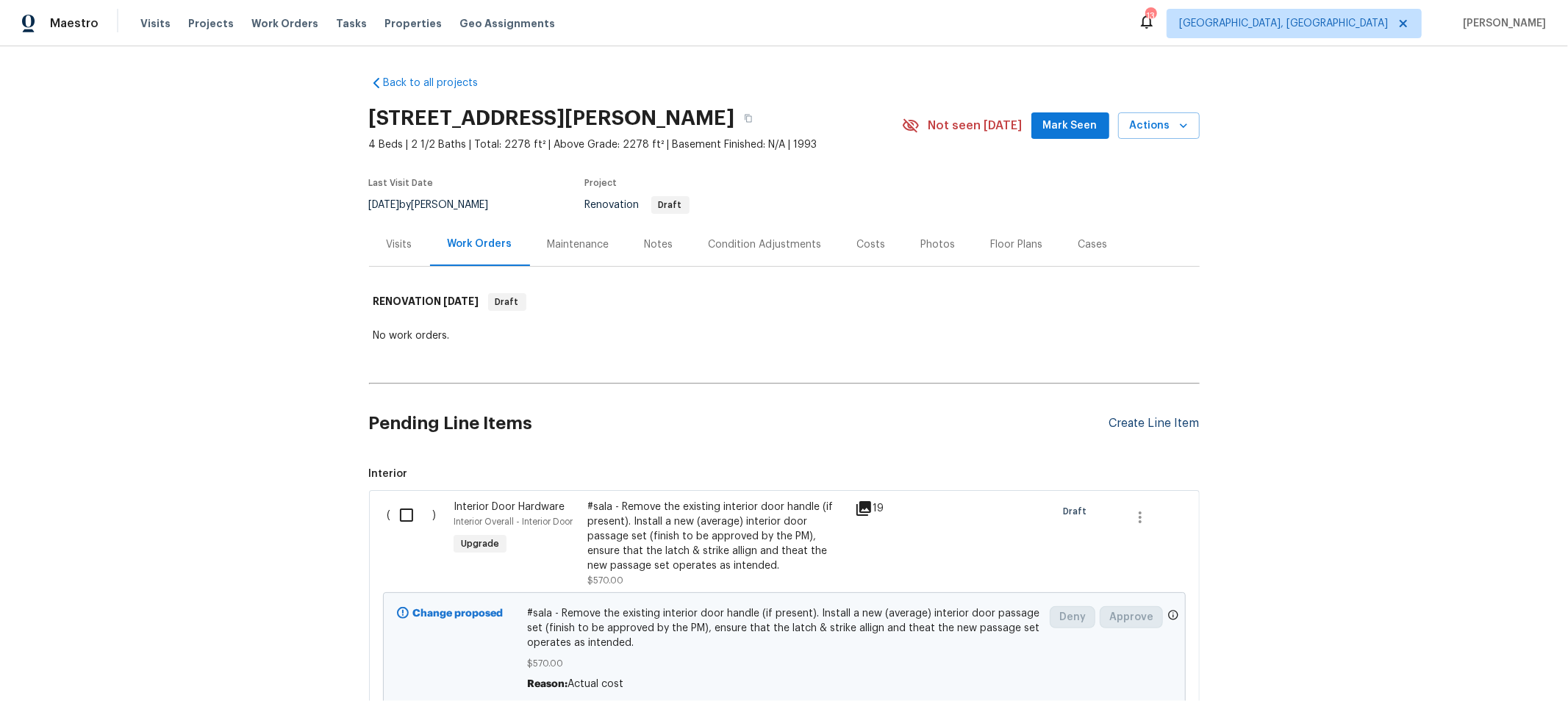
click at [1167, 420] on div "Create Line Item" at bounding box center [1154, 424] width 91 height 14
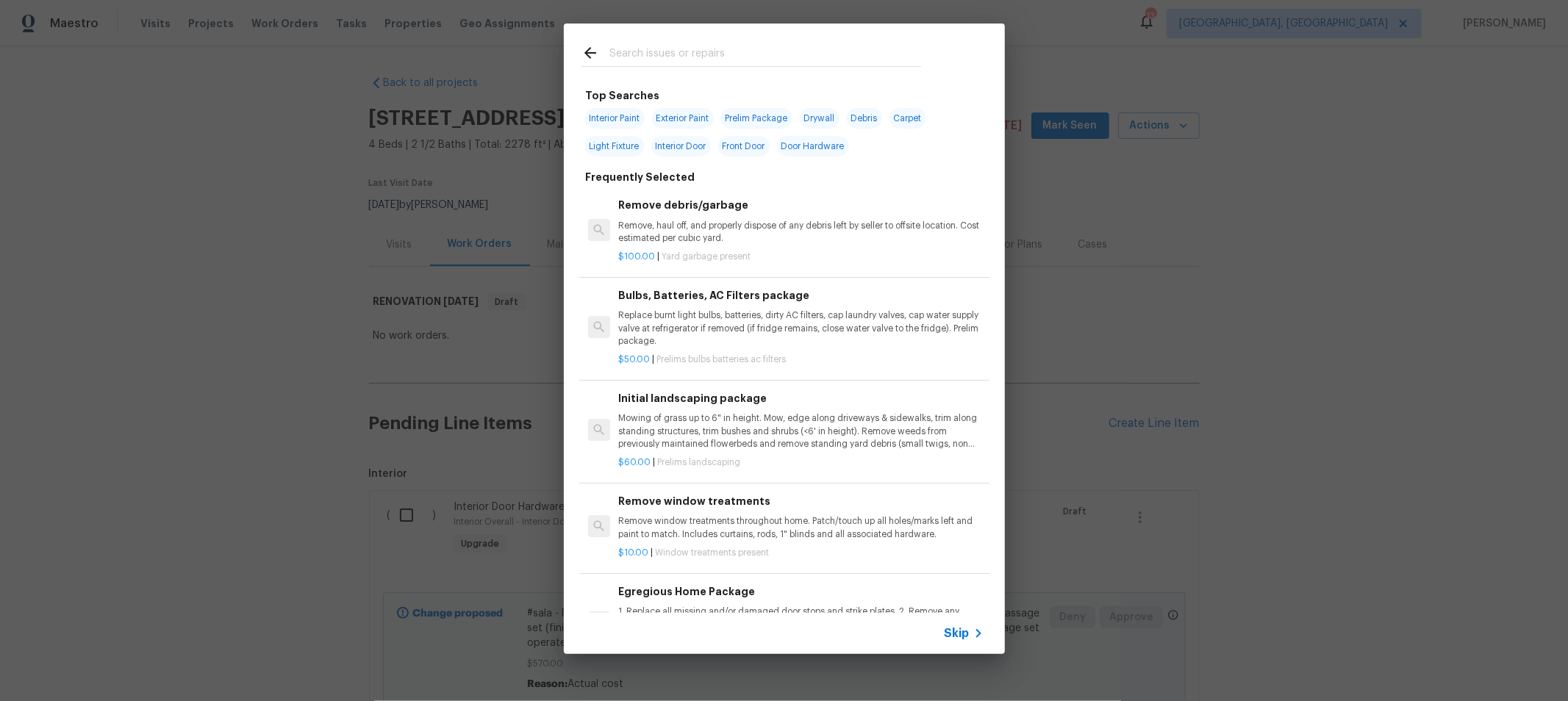
drag, startPoint x: 805, startPoint y: 42, endPoint x: 789, endPoint y: 58, distance: 22.6
click at [798, 50] on div at bounding box center [751, 52] width 375 height 58
click at [789, 58] on input "text" at bounding box center [765, 55] width 312 height 22
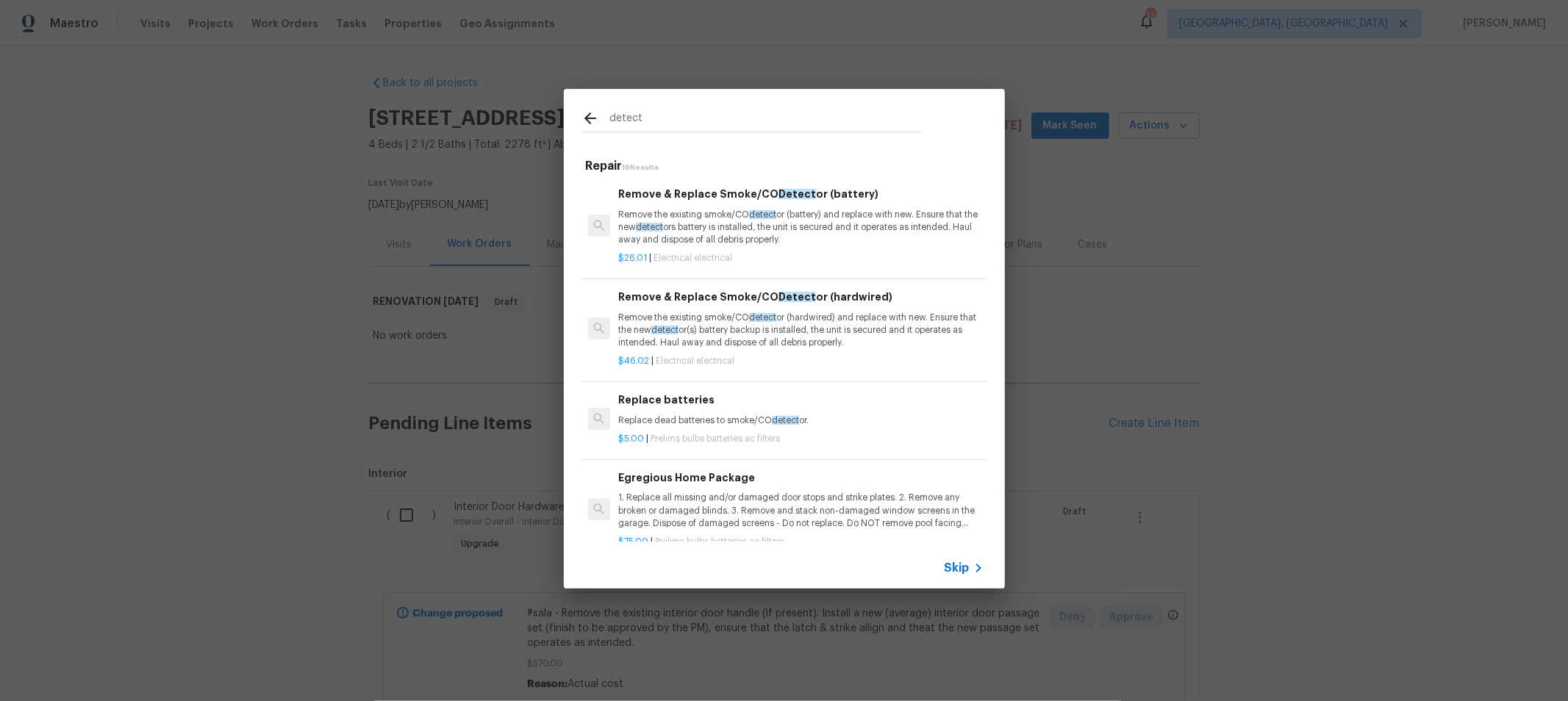
type input "detect"
click at [836, 333] on p "Remove the existing smoke/CO detect or (hardwired) and replace with new. Ensure…" at bounding box center [801, 330] width 364 height 37
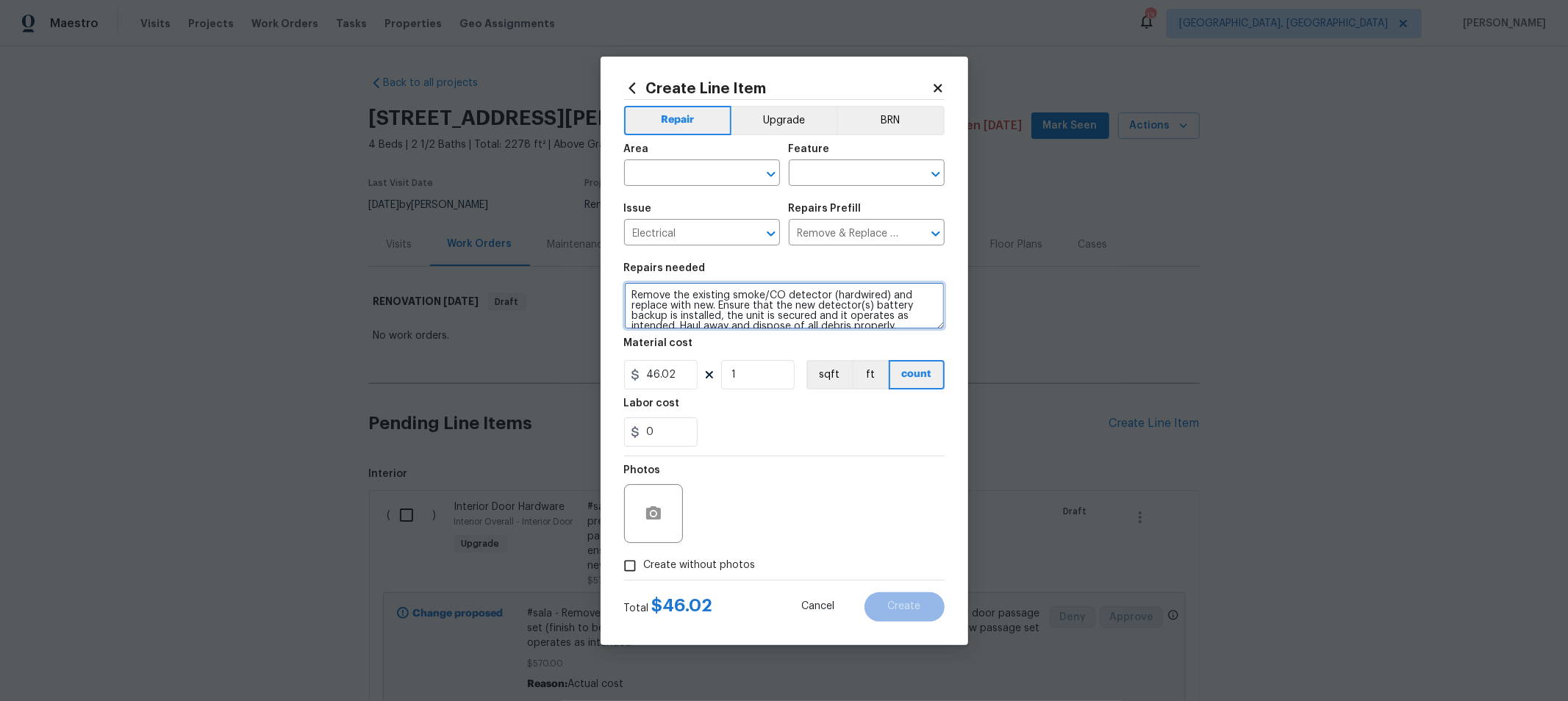
click at [796, 313] on textarea "Remove the existing smoke/CO detector (hardwired) and replace with new. Ensure …" at bounding box center [784, 305] width 320 height 47
paste textarea "Whole home - new detectors -Remove the existing smoke/CO detector (hardwired) a…"
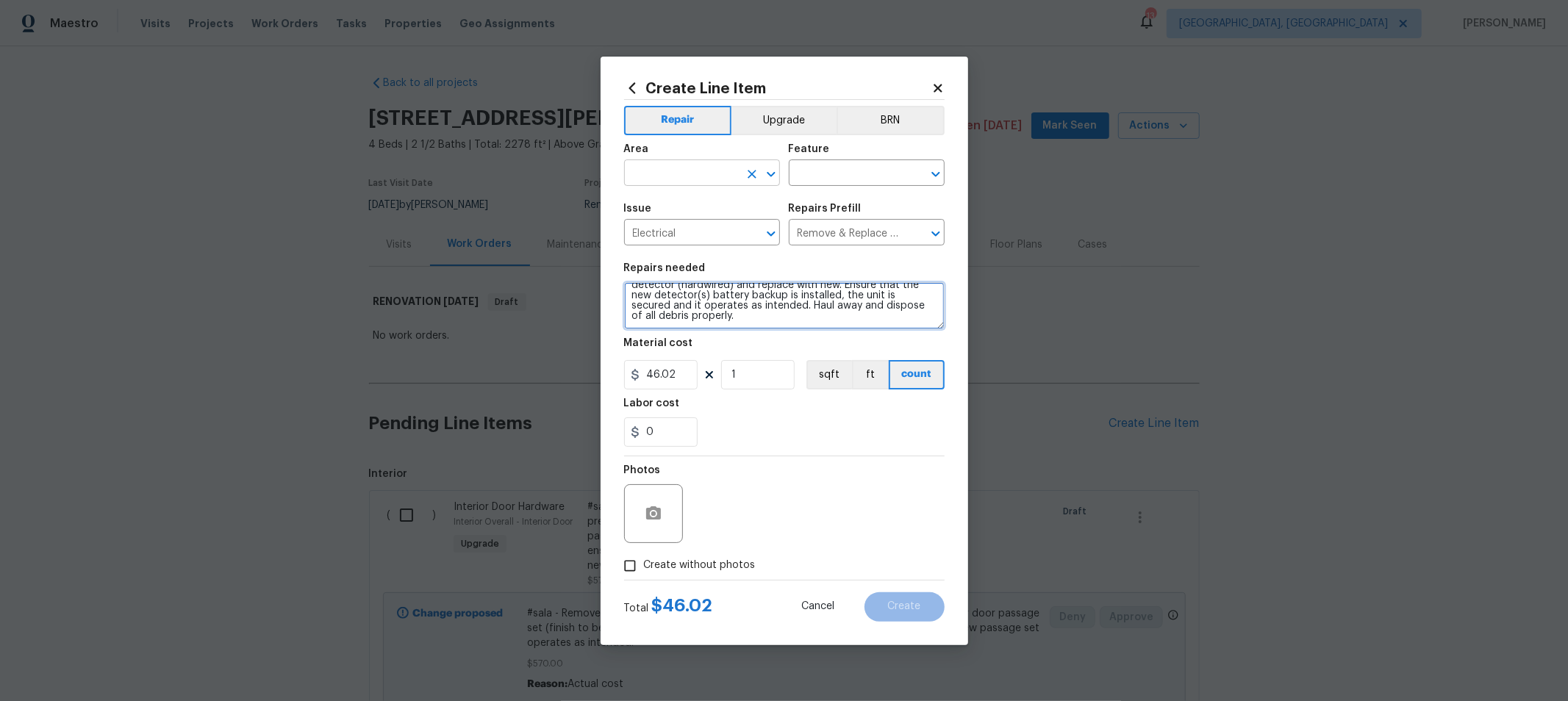
type textarea "Whole home - new detectors -Remove the existing smoke/CO detector (hardwired) a…"
click at [667, 169] on input "text" at bounding box center [681, 174] width 115 height 22
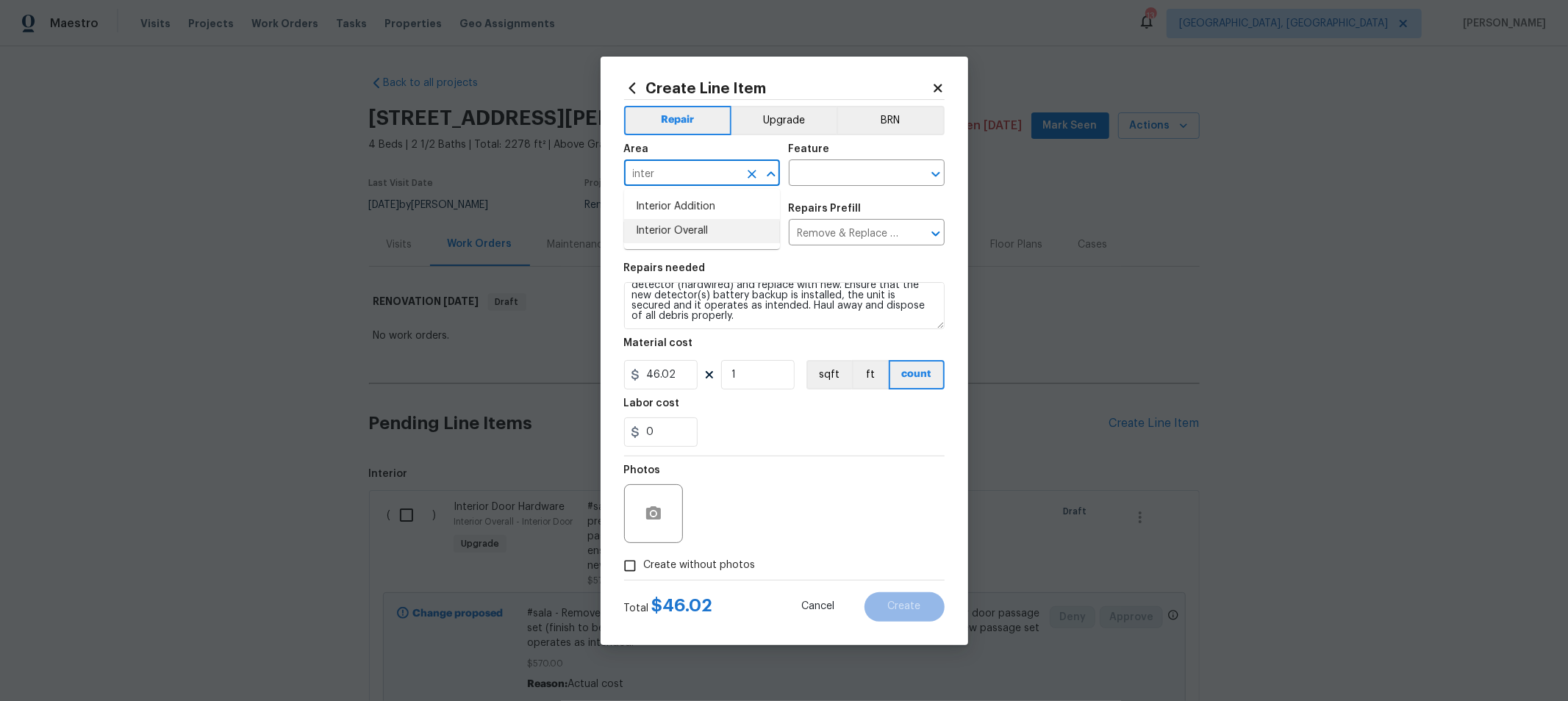
click at [708, 233] on li "Interior Overall" at bounding box center [701, 231] width 156 height 24
type input "Interior Overall"
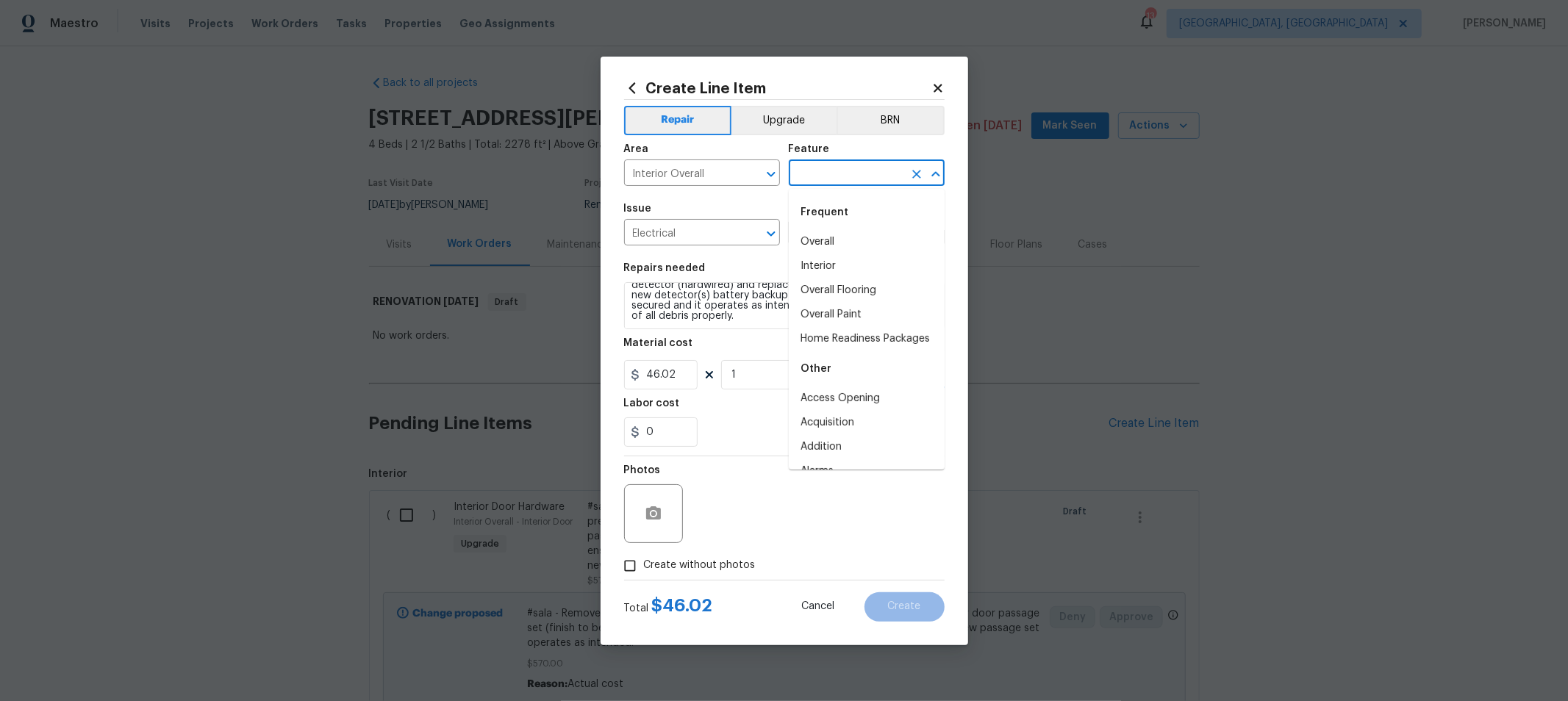
click at [807, 176] on input "text" at bounding box center [846, 174] width 115 height 22
click at [815, 235] on li "Overall" at bounding box center [867, 242] width 156 height 24
type input "Overall"
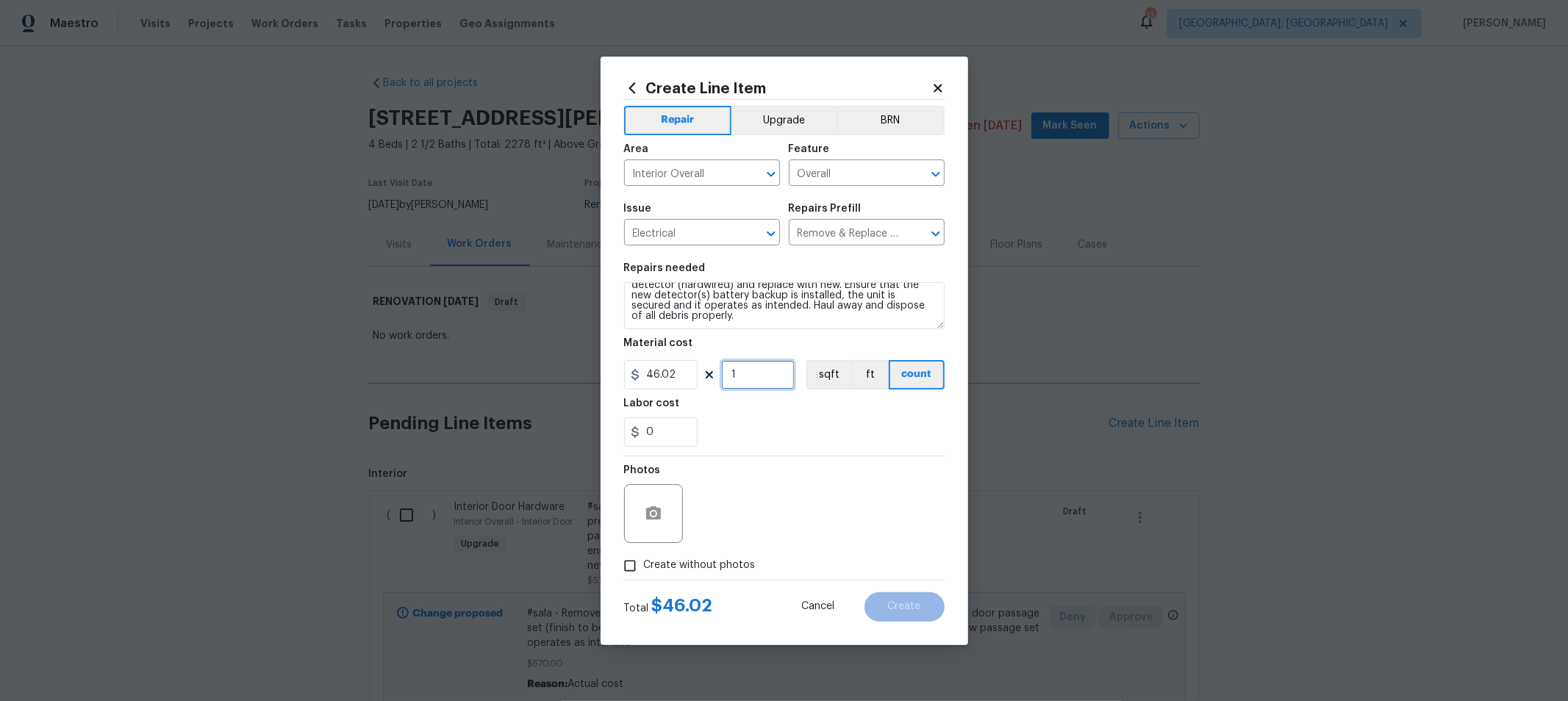
drag, startPoint x: 749, startPoint y: 383, endPoint x: 719, endPoint y: 376, distance: 30.8
click at [705, 372] on div "46.02 1 sqft ft count" at bounding box center [784, 375] width 320 height 29
type input "4"
click at [871, 465] on div "Photos" at bounding box center [784, 503] width 320 height 95
drag, startPoint x: 743, startPoint y: 564, endPoint x: 881, endPoint y: 508, distance: 148.9
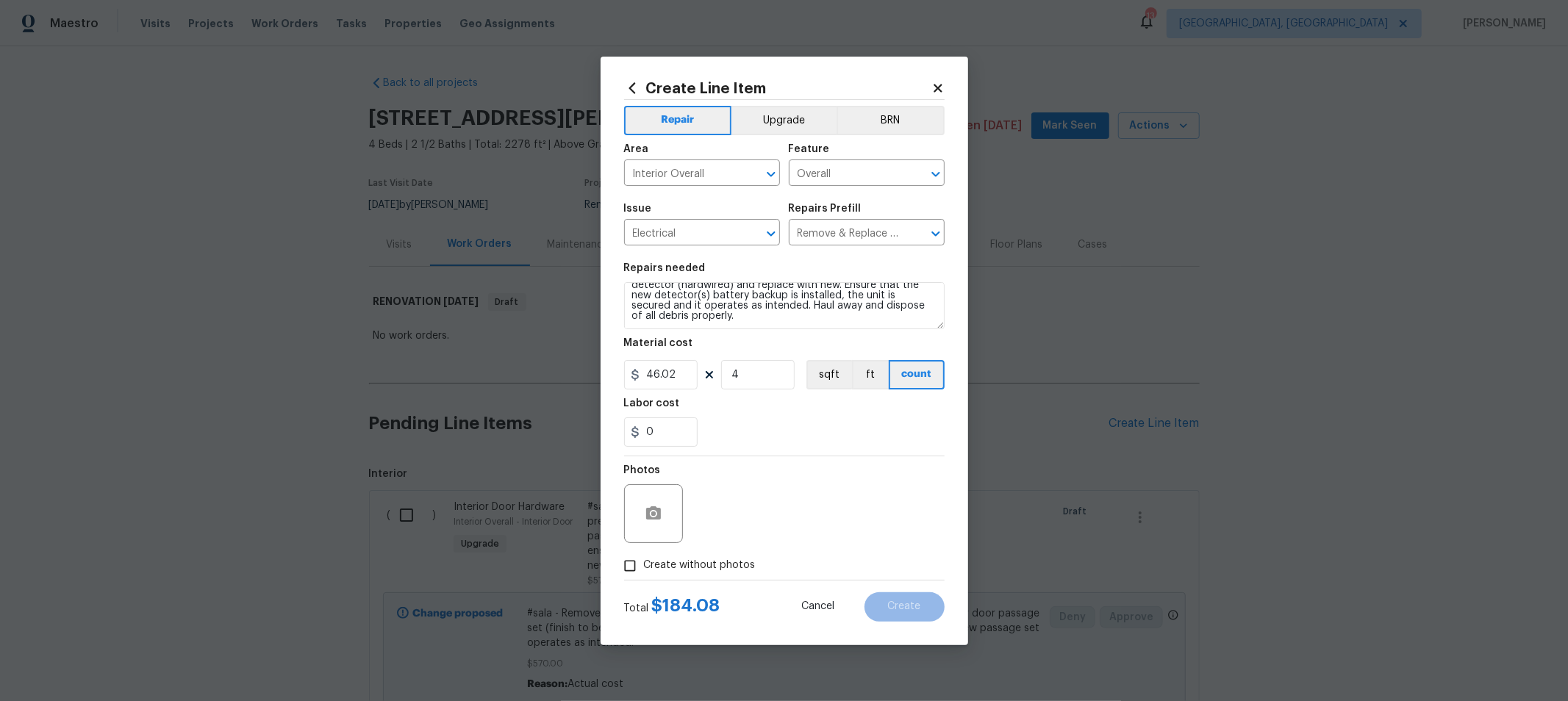
click at [746, 563] on span "Create without photos" at bounding box center [700, 565] width 112 height 15
click at [882, 504] on div "Photos" at bounding box center [784, 503] width 320 height 95
click at [626, 567] on input "Create without photos" at bounding box center [630, 565] width 28 height 28
checkbox input "true"
click at [766, 537] on textarea at bounding box center [819, 514] width 250 height 59
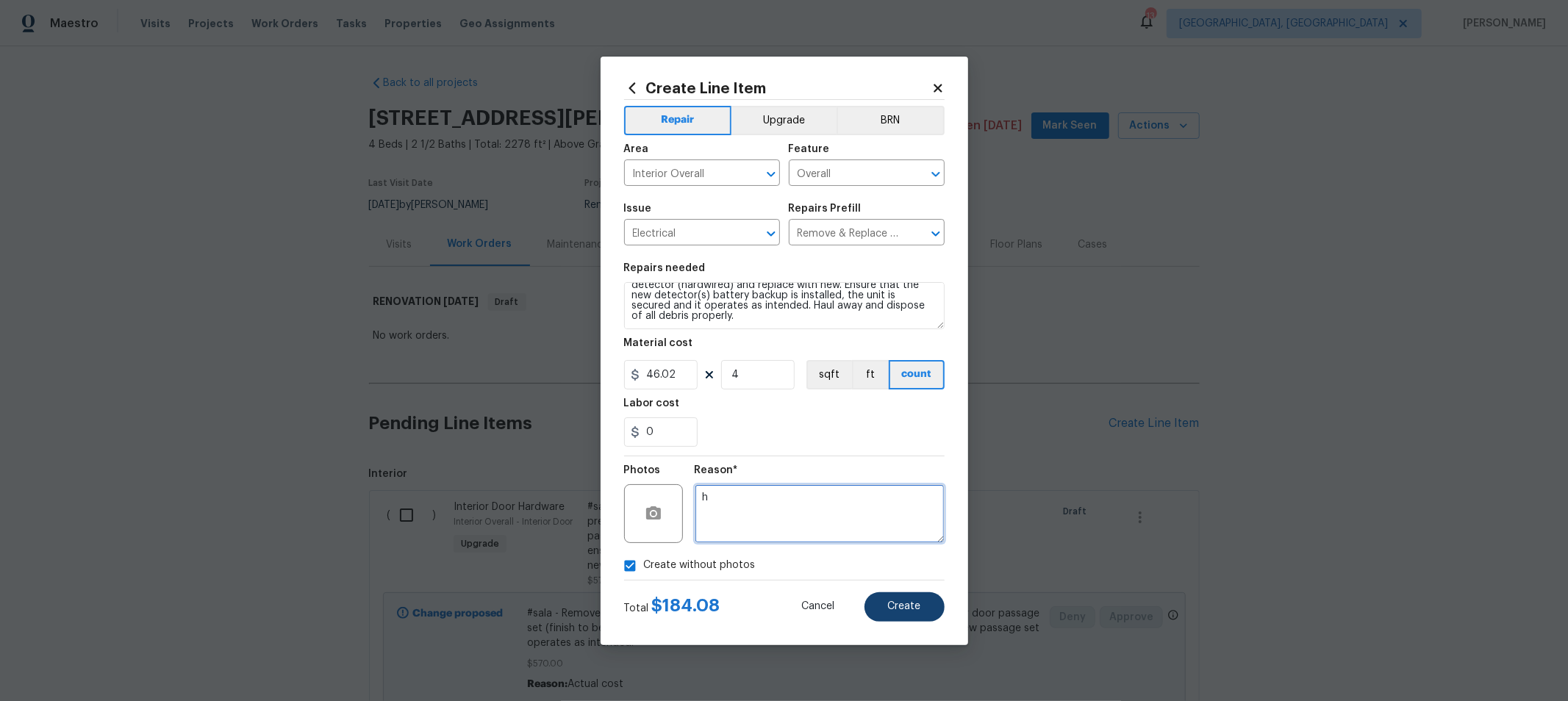
type textarea "h"
click at [905, 601] on span "Create" at bounding box center [905, 607] width 33 height 11
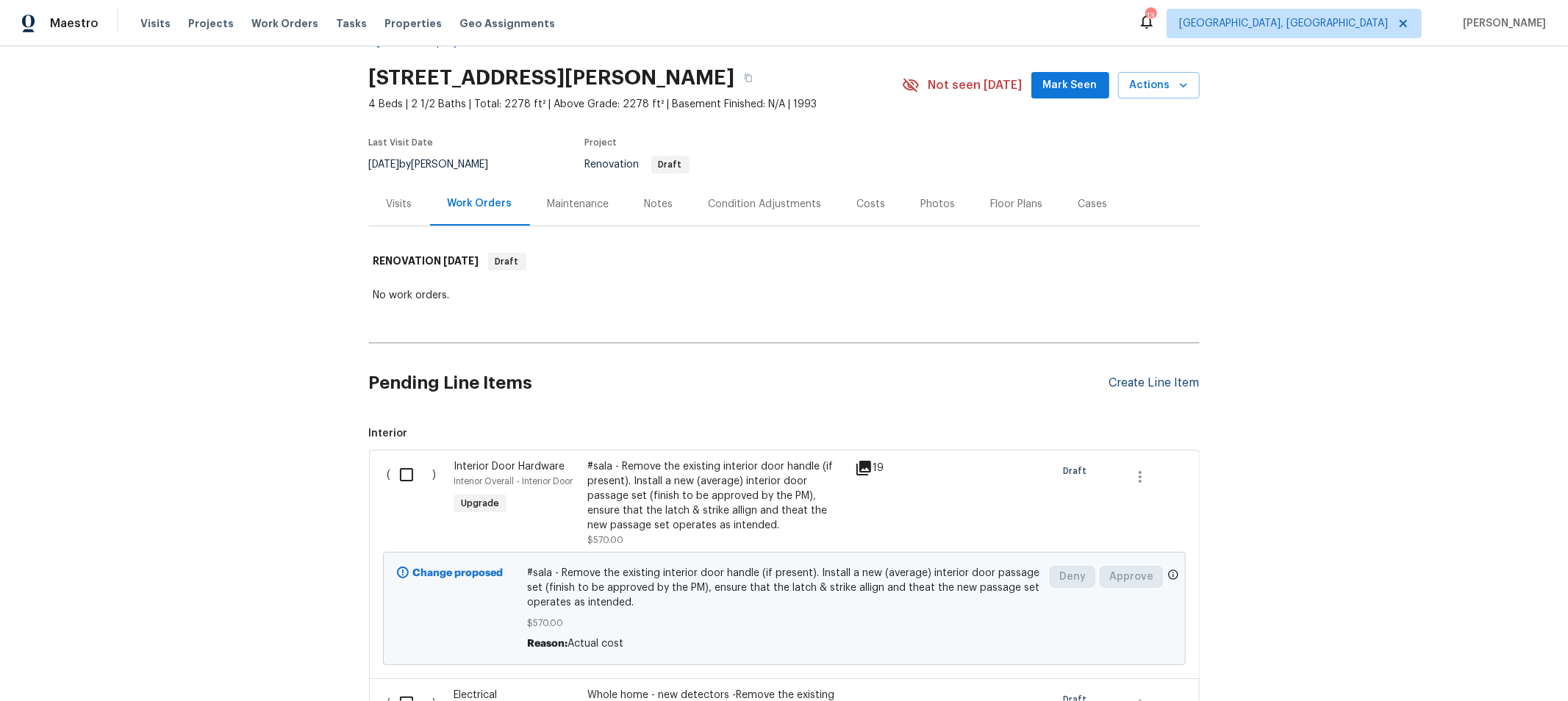
scroll to position [41, 0]
click at [1156, 383] on div "Create Line Item" at bounding box center [1154, 383] width 91 height 14
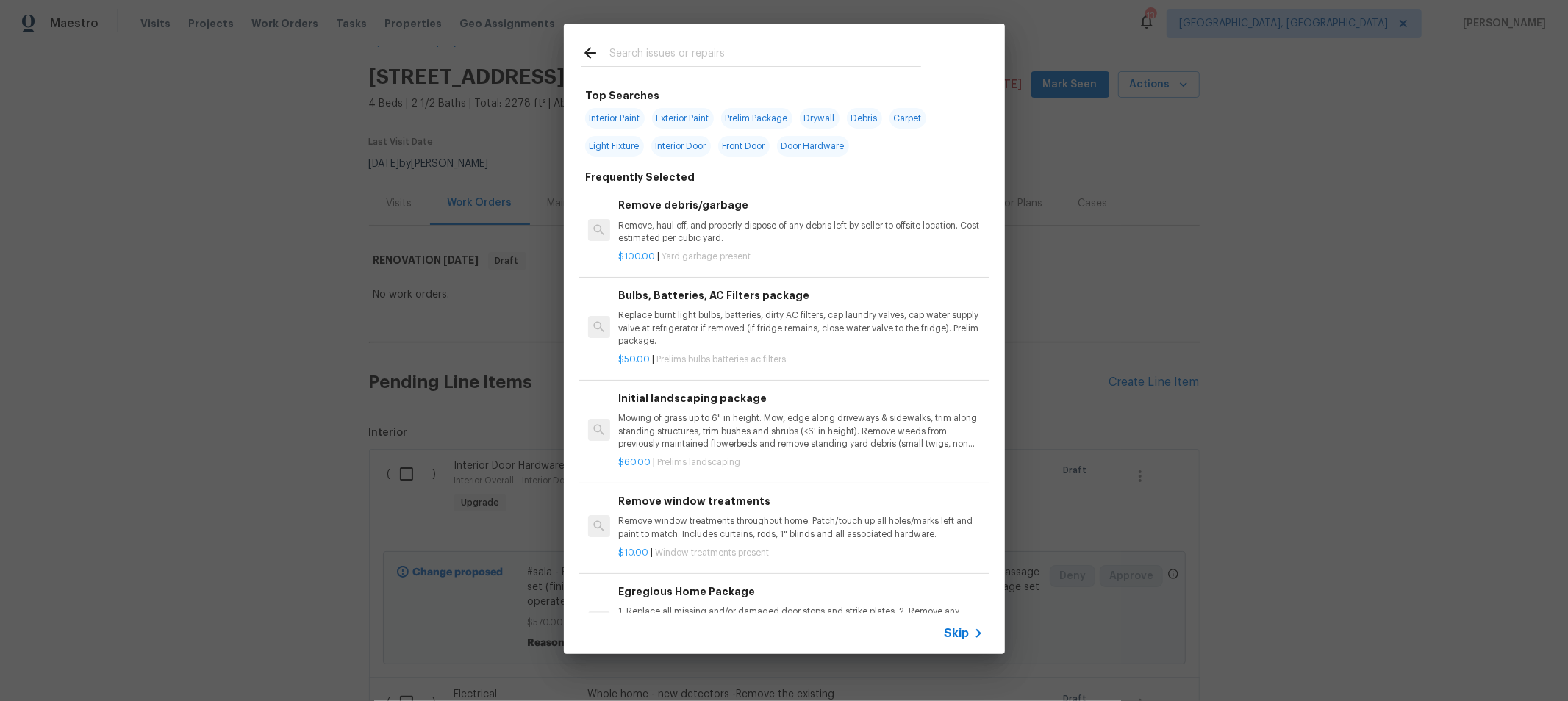
click at [726, 44] on input "text" at bounding box center [765, 55] width 312 height 22
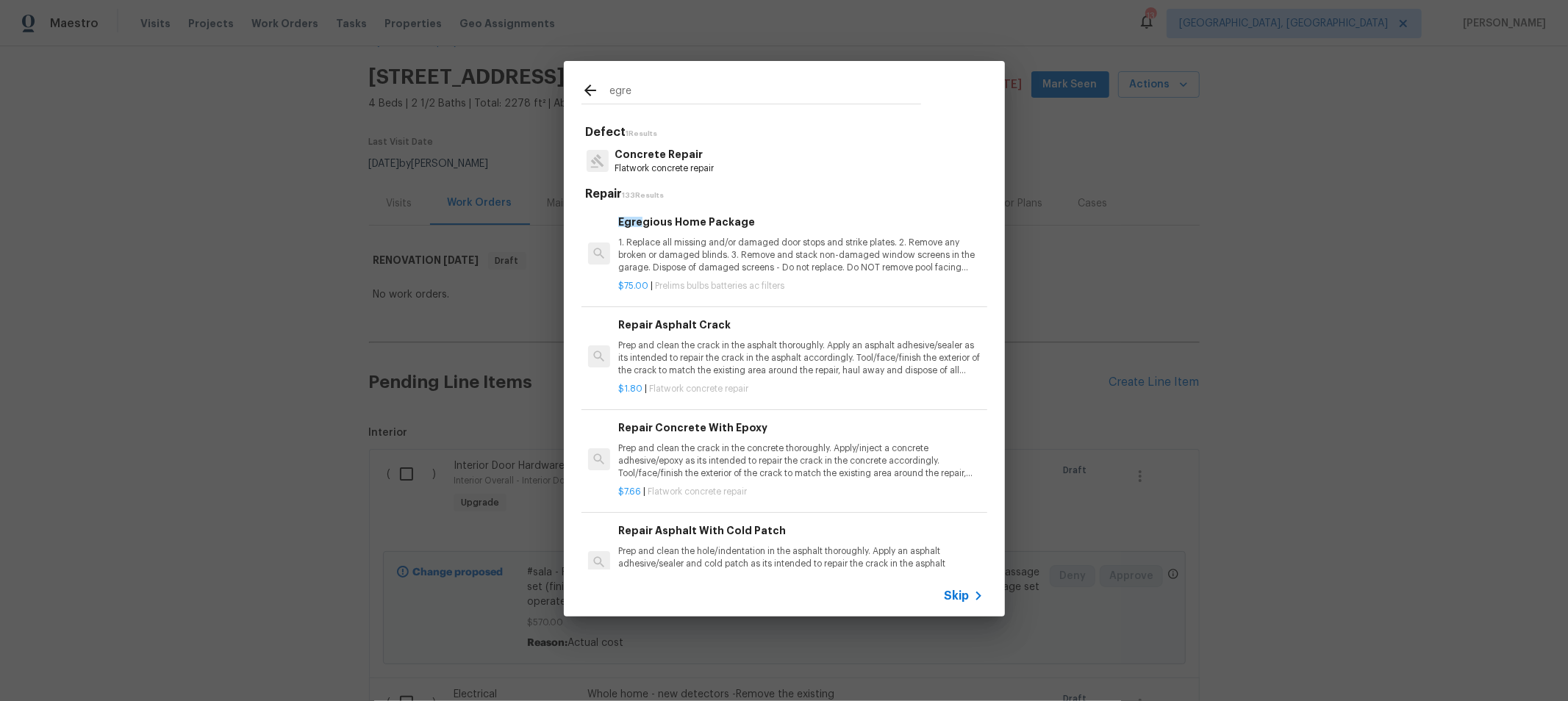
type input "egre"
click at [804, 253] on p "1. Replace all missing and/or damaged door stops and strike plates. 2. Remove a…" at bounding box center [801, 255] width 364 height 37
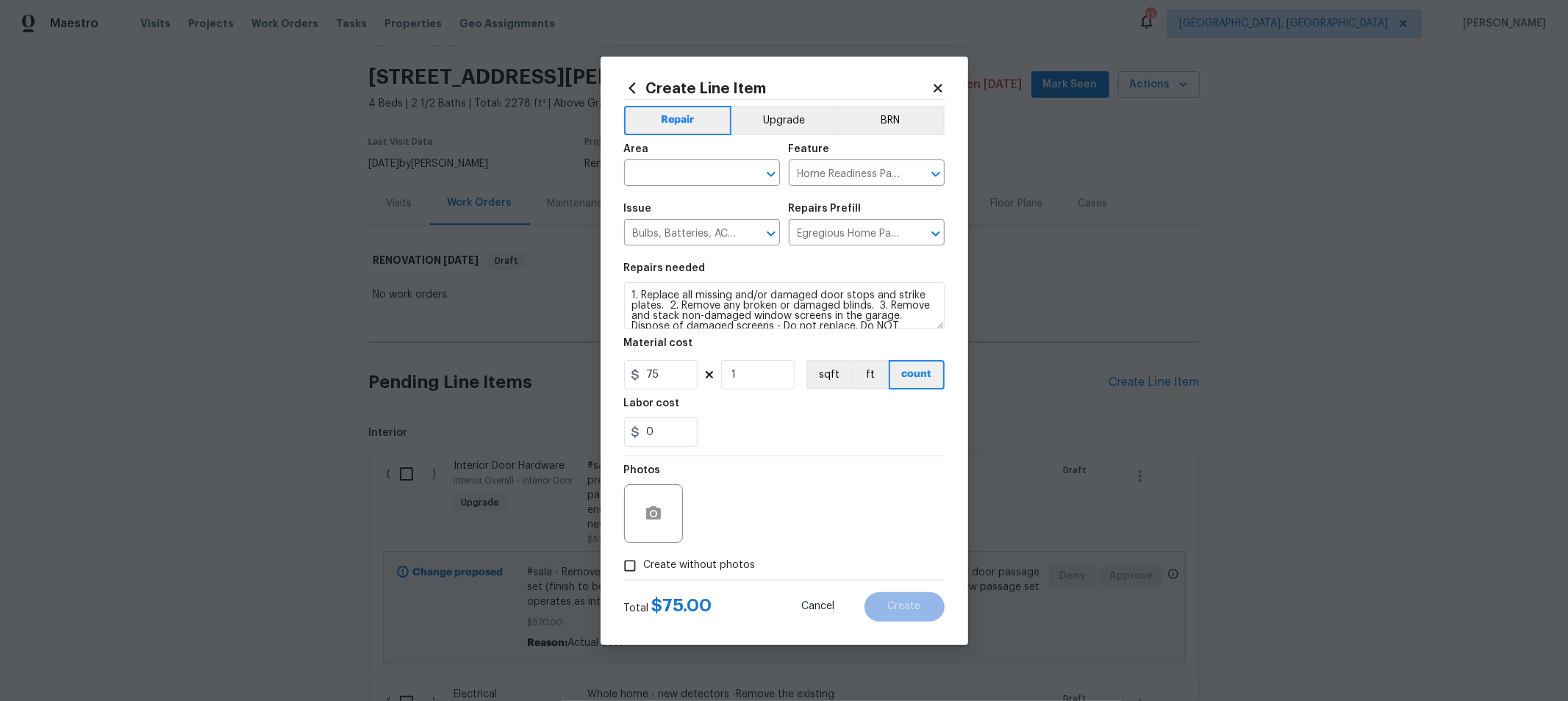
click at [733, 188] on span "Area ​" at bounding box center [701, 164] width 156 height 60
click at [736, 175] on input "text" at bounding box center [681, 174] width 115 height 22
click at [711, 222] on li "Interior Overall" at bounding box center [701, 231] width 156 height 24
type input "Interior Overall"
click at [725, 548] on div "Photos" at bounding box center [784, 503] width 320 height 95
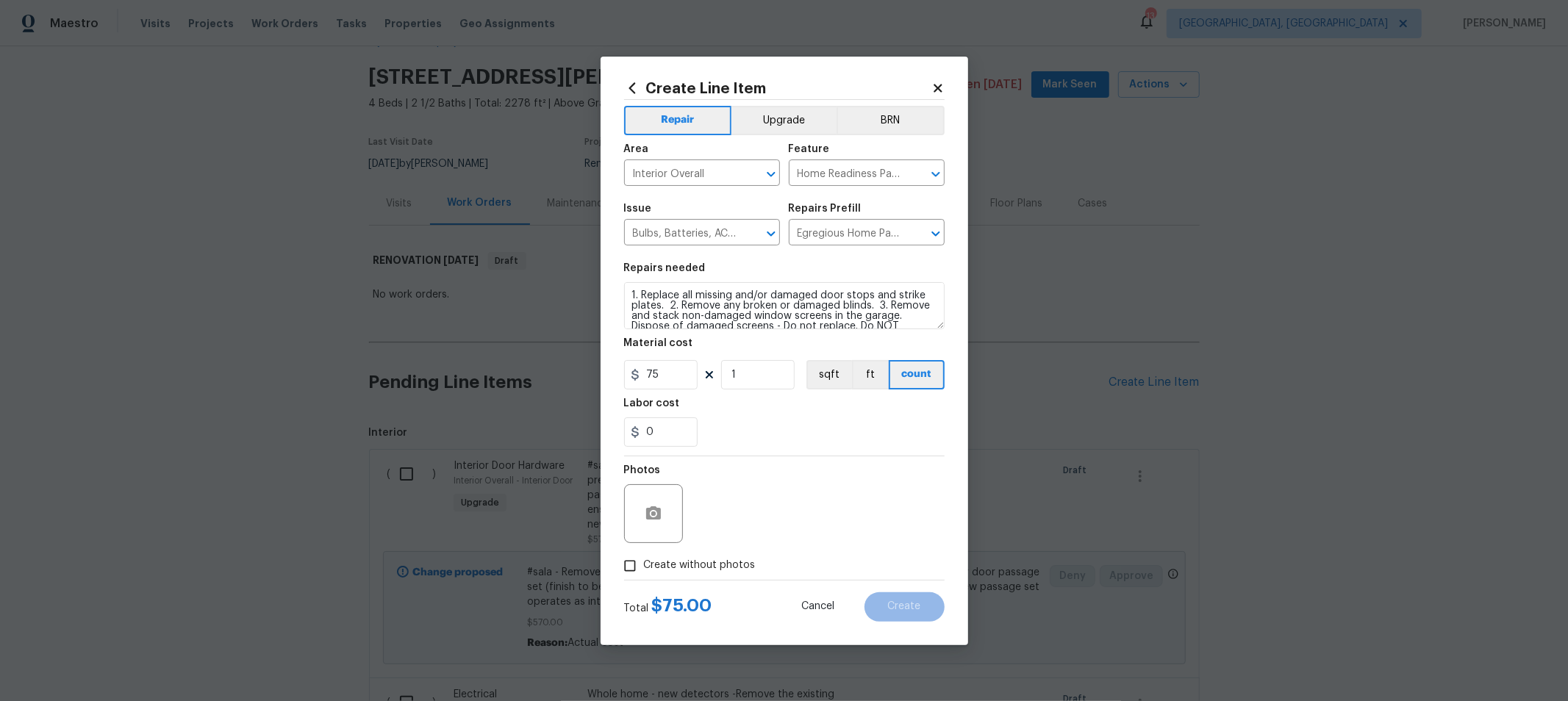
drag, startPoint x: 734, startPoint y: 559, endPoint x: 787, endPoint y: 552, distance: 53.5
click at [737, 559] on span "Create without photos" at bounding box center [700, 565] width 112 height 15
click at [644, 559] on input "Create without photos" at bounding box center [630, 565] width 28 height 28
checkbox input "true"
click at [805, 498] on textarea at bounding box center [819, 514] width 250 height 59
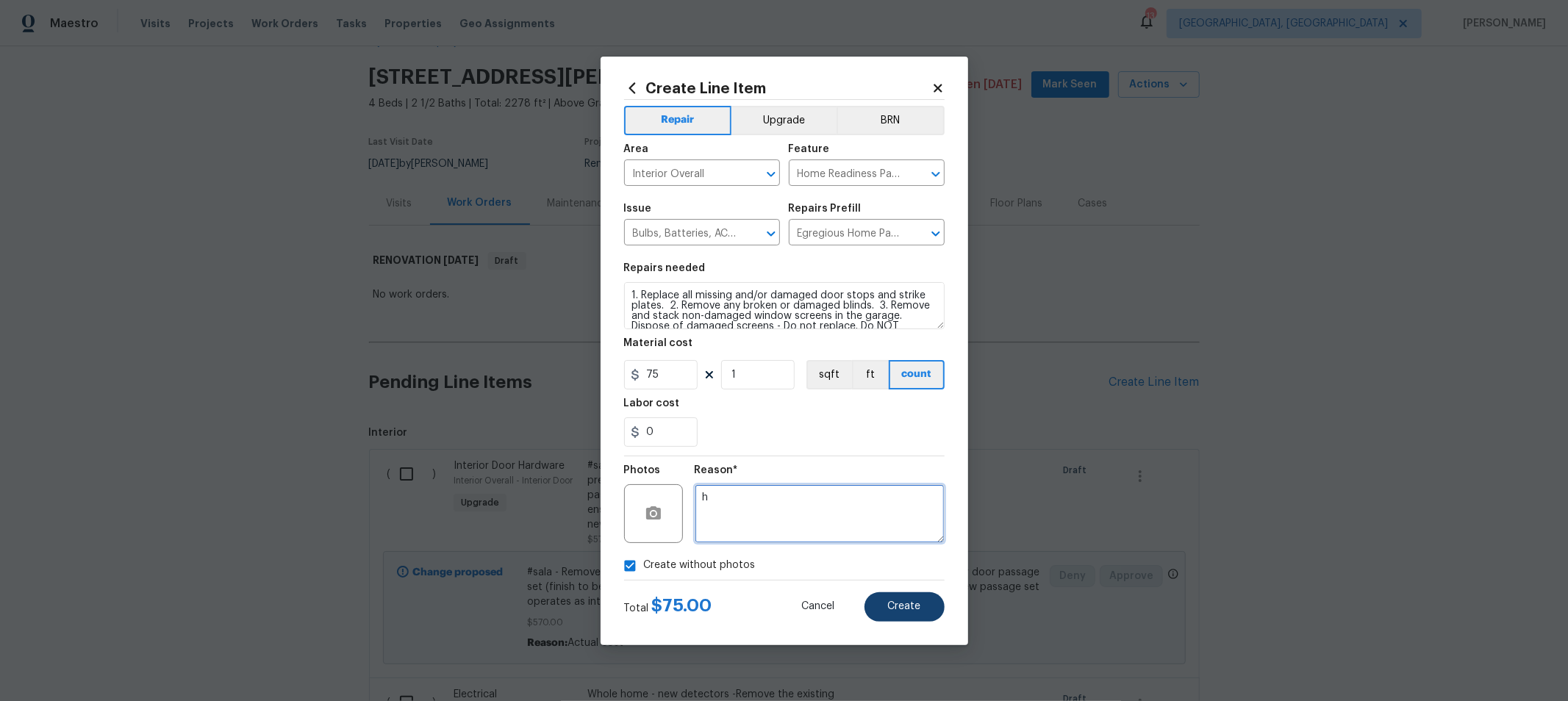
type textarea "h"
click at [906, 619] on button "Create" at bounding box center [904, 607] width 80 height 29
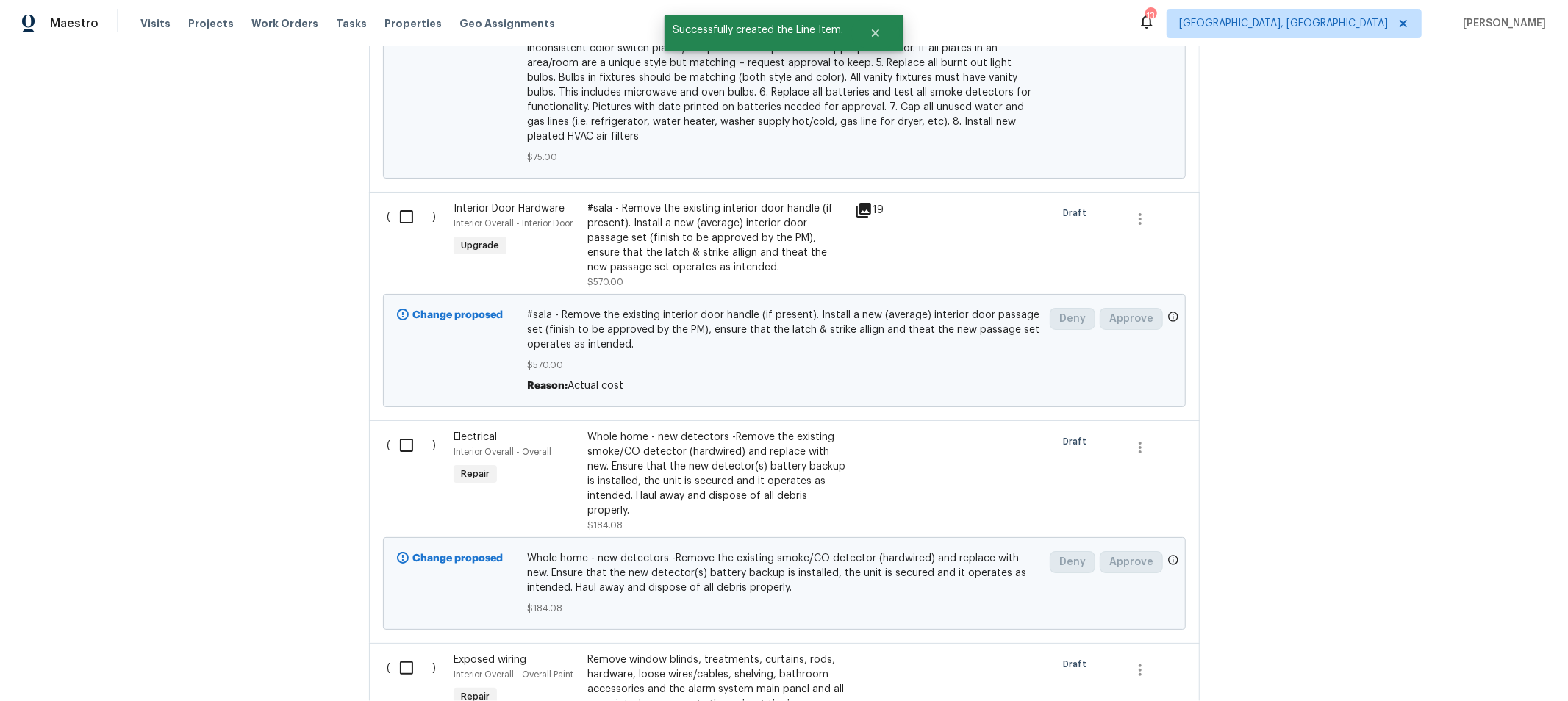
scroll to position [816, 0]
click at [680, 222] on div "#sala - Remove the existing interior door handle (if present). Install a new (a…" at bounding box center [717, 237] width 259 height 74
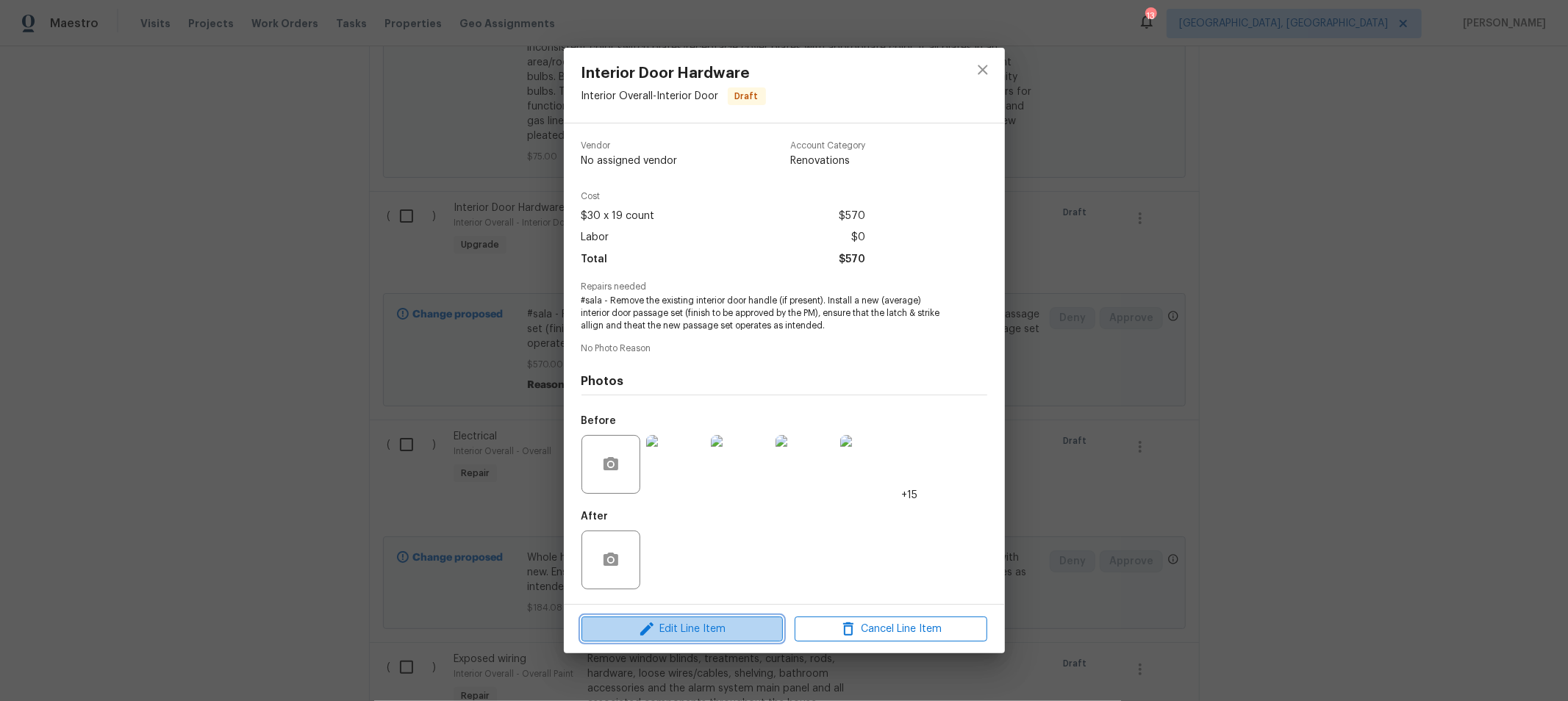
click at [682, 627] on span "Edit Line Item" at bounding box center [682, 629] width 192 height 19
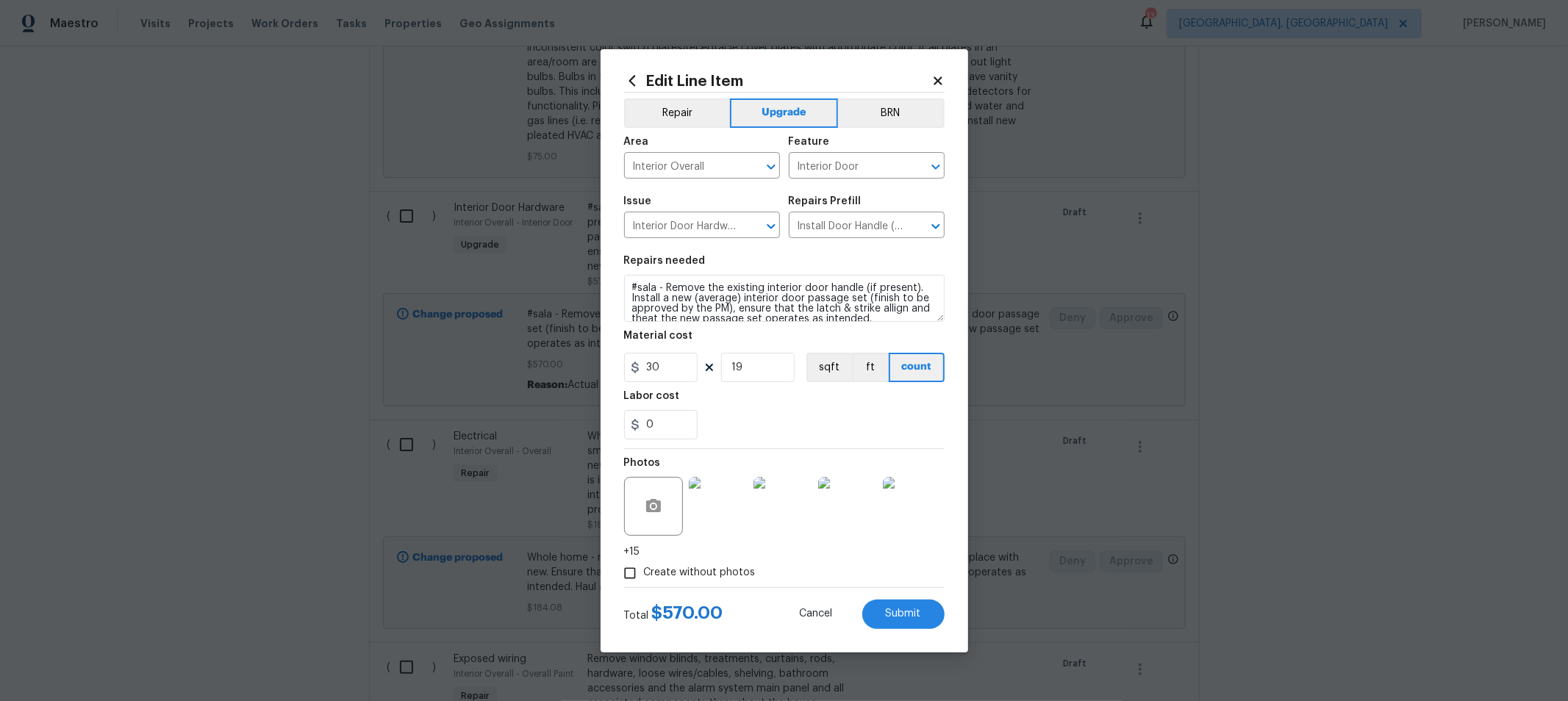
click at [936, 73] on div "Edit Line Item" at bounding box center [784, 81] width 320 height 16
click at [934, 83] on icon at bounding box center [937, 81] width 8 height 8
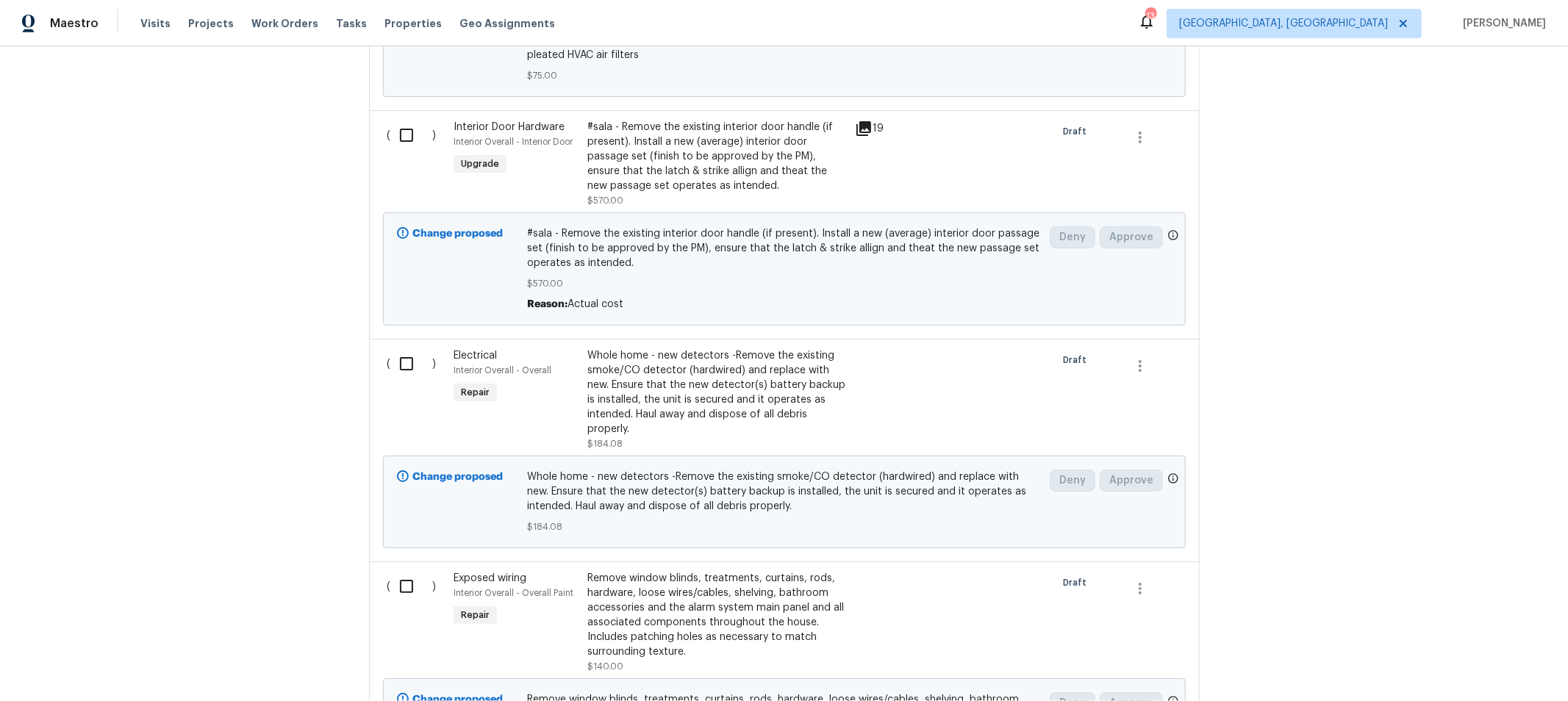
scroll to position [897, 0]
drag, startPoint x: 456, startPoint y: 122, endPoint x: 451, endPoint y: 155, distance: 33.4
click at [451, 155] on div "Interior Door Hardware Interior Overall - Interior Door Upgrade" at bounding box center [515, 163] width 134 height 97
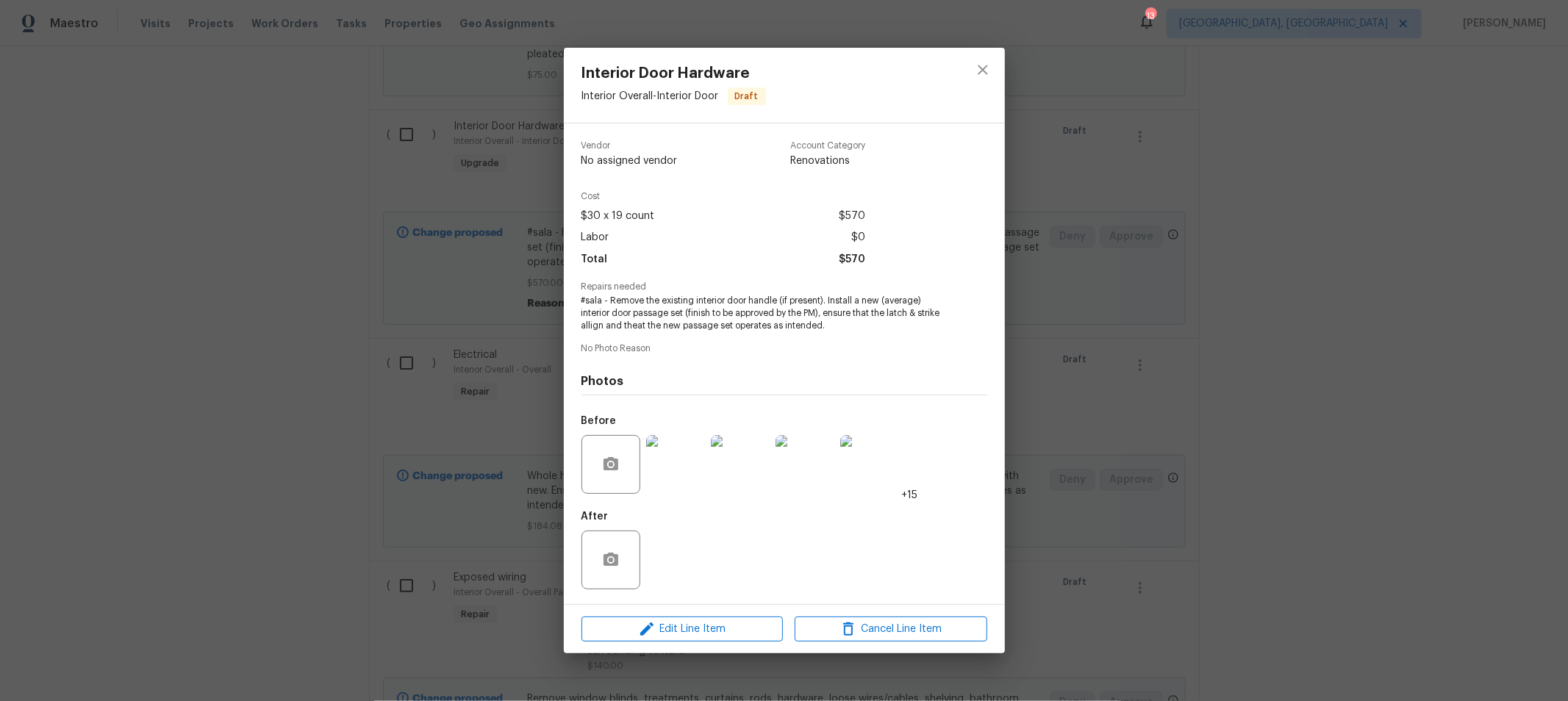
click at [1295, 121] on div "Interior Door Hardware Interior Overall - Interior Door Draft Vendor No assigne…" at bounding box center [784, 350] width 1568 height 701
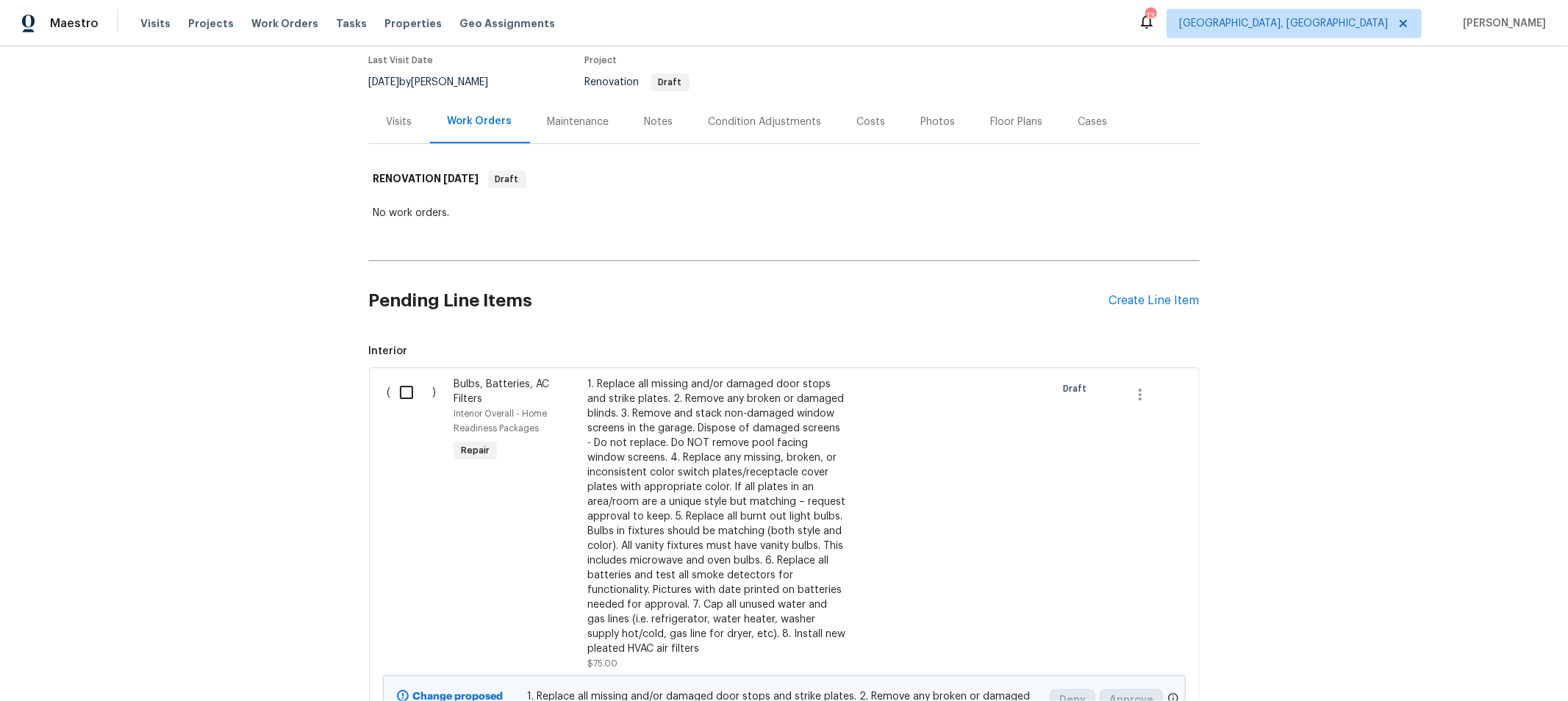
scroll to position [123, 0]
click at [1139, 305] on div "Create Line Item" at bounding box center [1154, 300] width 91 height 14
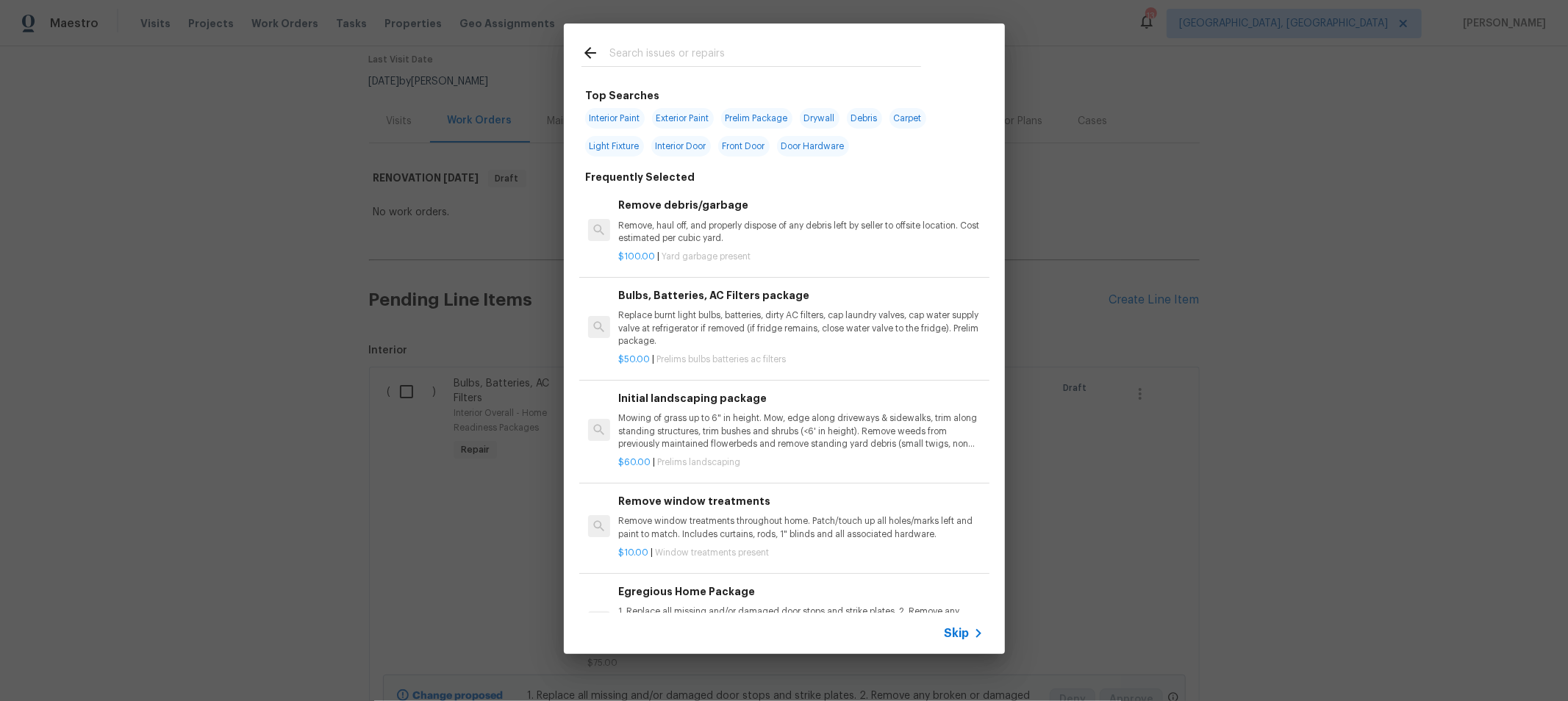
click at [721, 47] on input "text" at bounding box center [765, 55] width 312 height 22
type input "a"
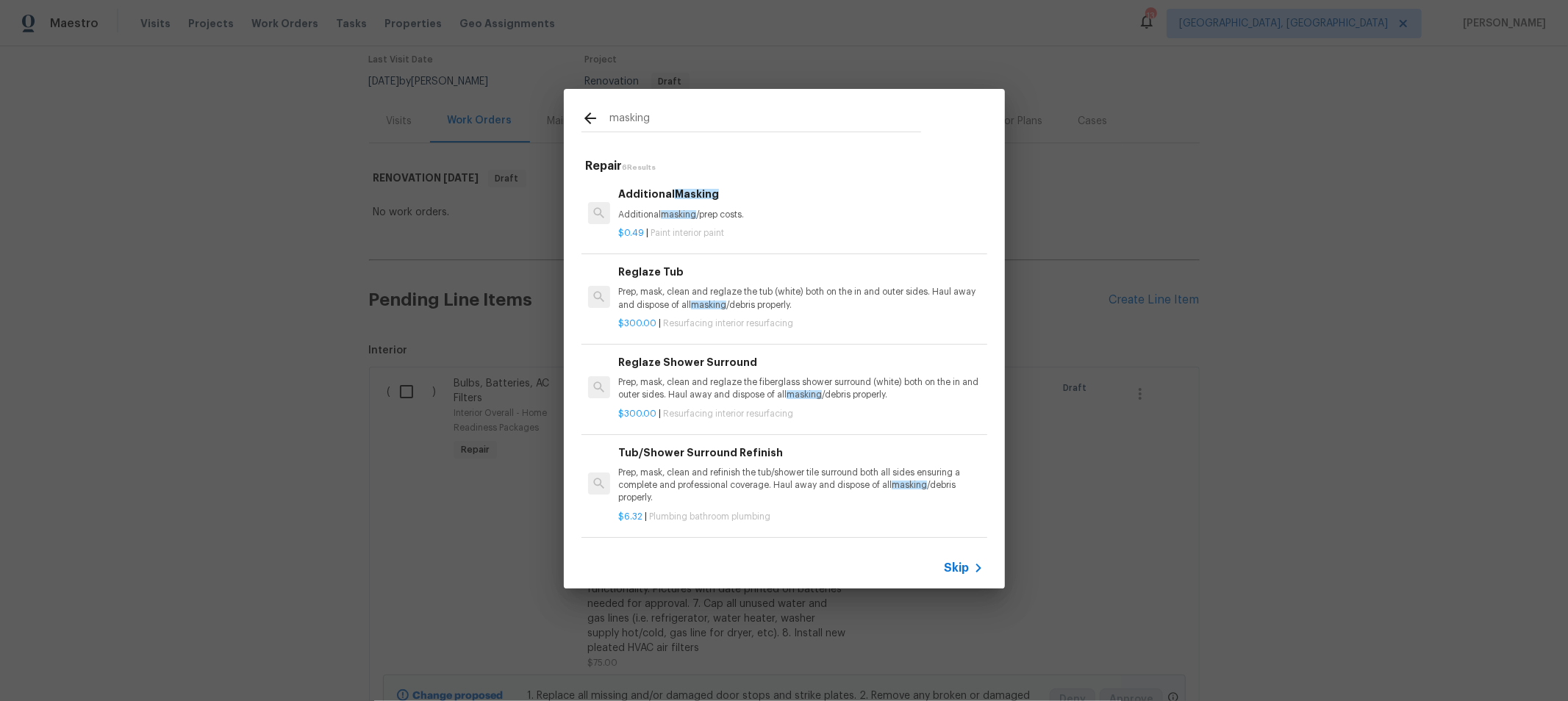
type input "masking"
click at [698, 222] on div "$0.49 | Paint interior paint" at bounding box center [801, 230] width 364 height 19
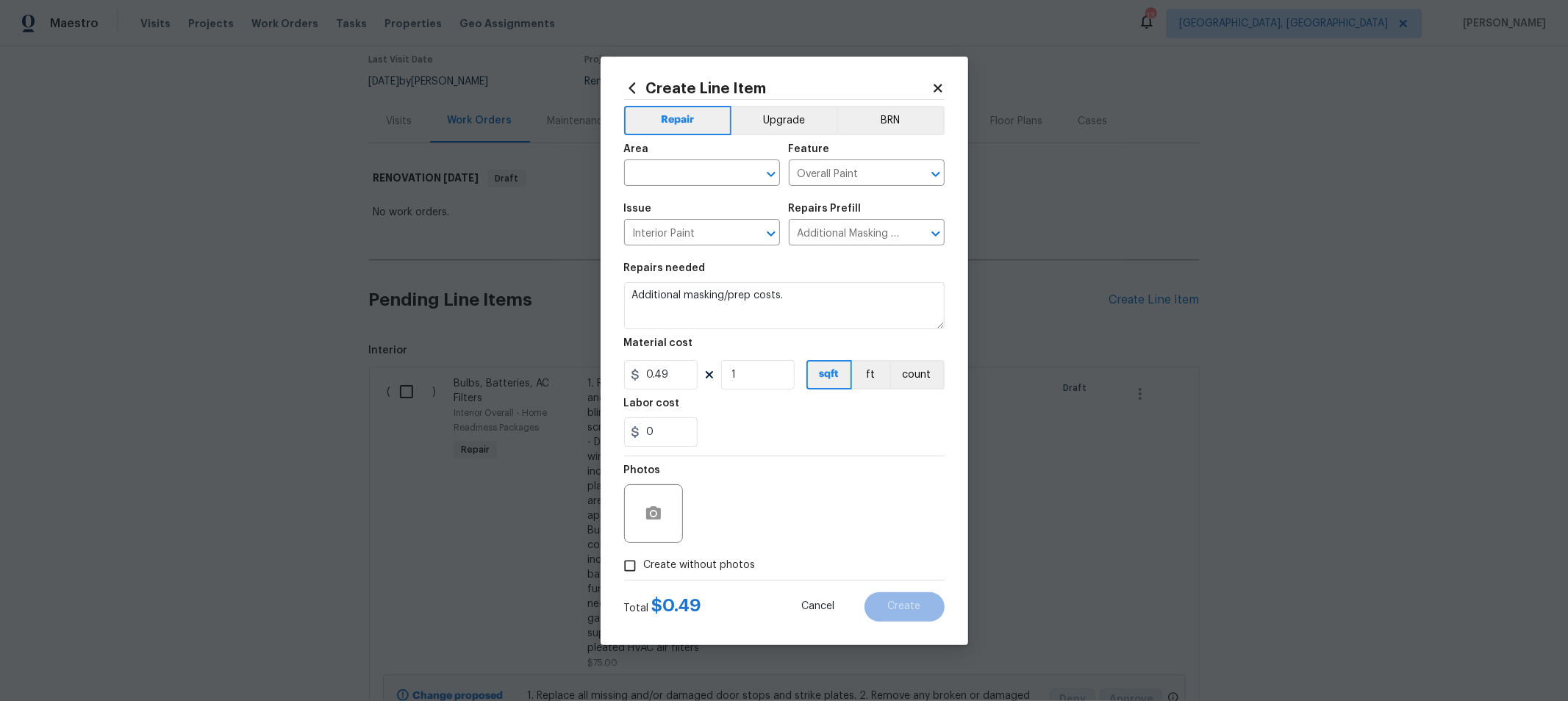
click at [712, 161] on div "Area" at bounding box center [701, 153] width 156 height 19
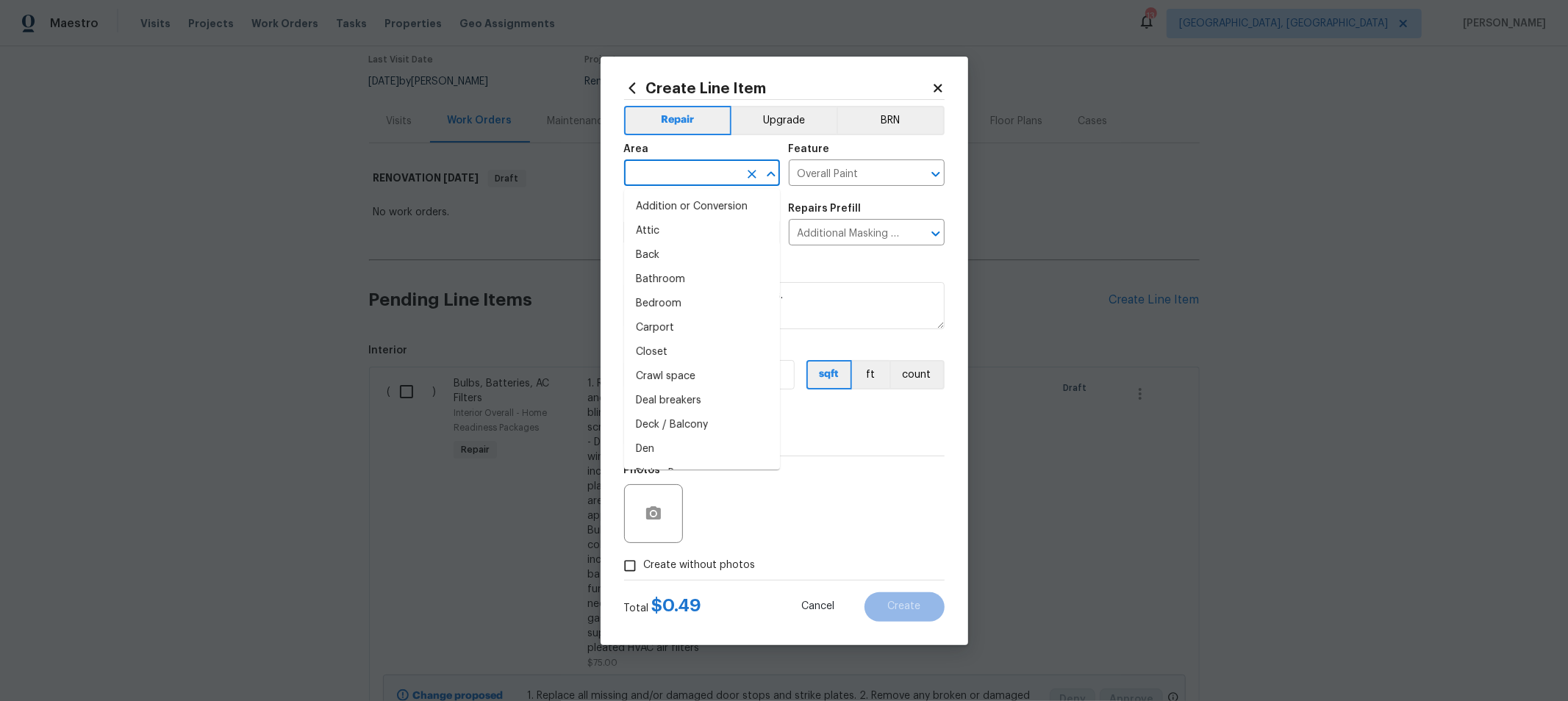
click at [710, 177] on input "text" at bounding box center [681, 174] width 115 height 22
click at [682, 235] on li "Interior Overall" at bounding box center [701, 231] width 156 height 24
type input "Interior Overall"
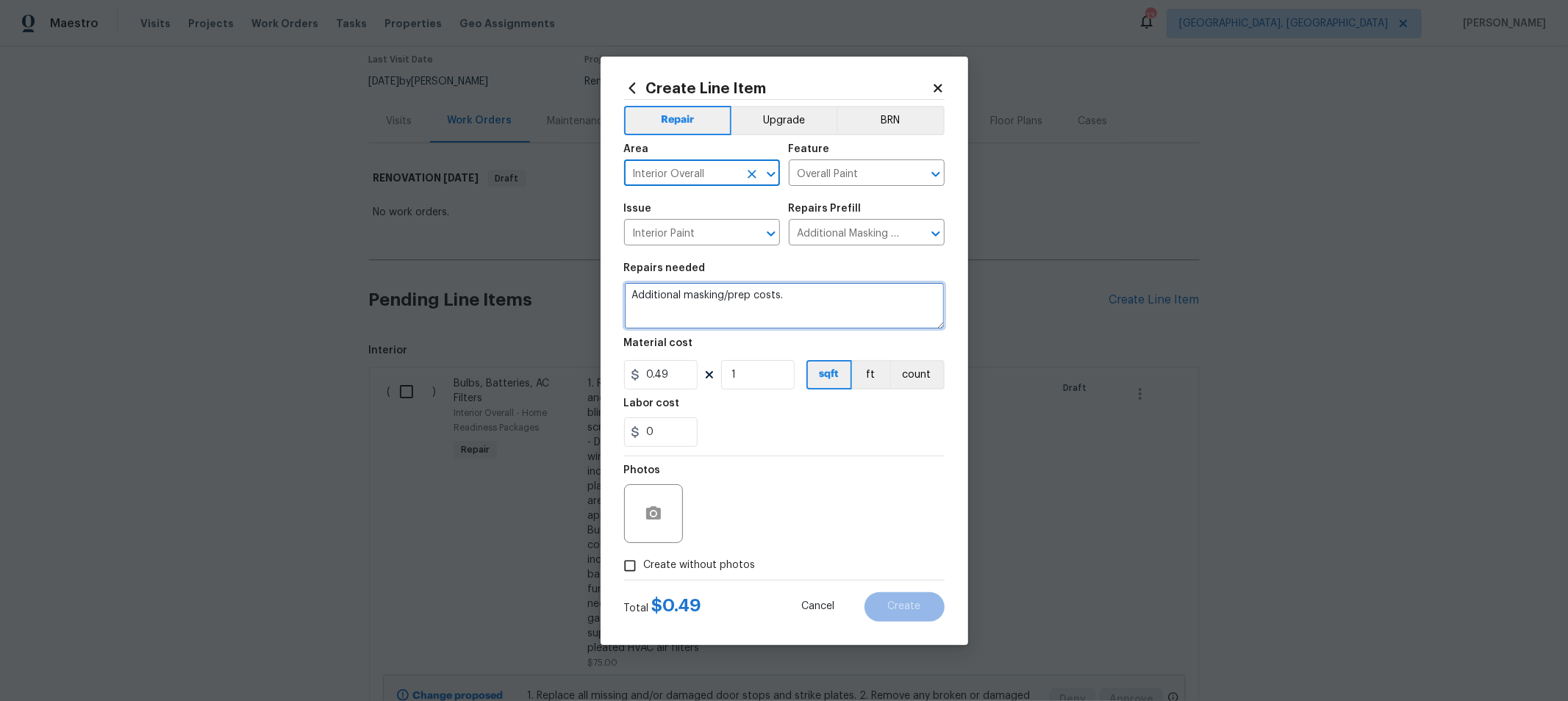
click at [863, 296] on textarea "Additional masking/prep costs." at bounding box center [784, 305] width 320 height 47
click at [632, 295] on textarea "Additional masking/prep costs." at bounding box center [784, 305] width 320 height 47
type textarea "PROTECT ALL HARD FLOORS Additional masking/prep costs."
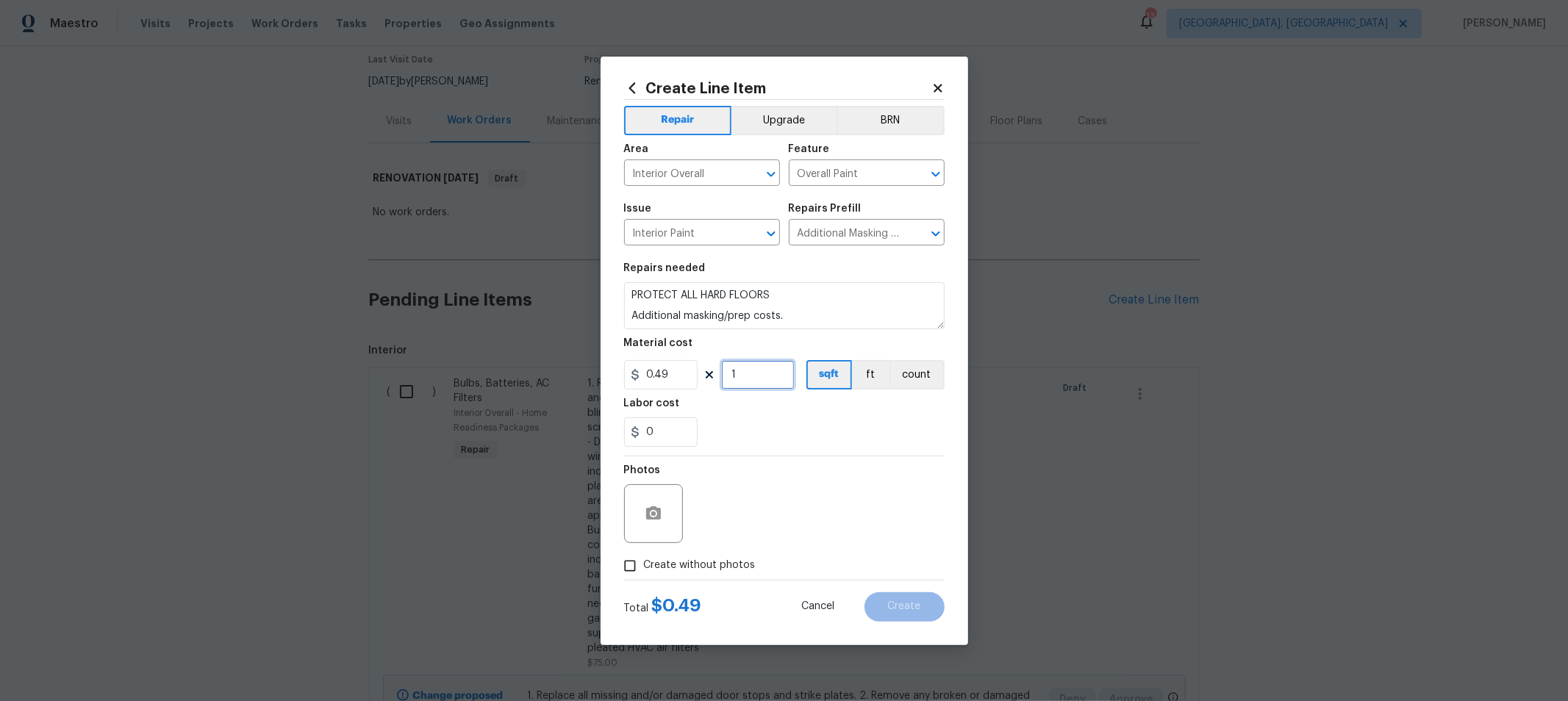
drag, startPoint x: 758, startPoint y: 376, endPoint x: 643, endPoint y: 365, distance: 115.5
click at [663, 365] on div "0.49 1 sqft ft count" at bounding box center [784, 375] width 320 height 29
type input "500"
click at [832, 460] on div "Photos" at bounding box center [784, 503] width 320 height 95
click at [657, 566] on span "Create without photos" at bounding box center [700, 565] width 112 height 15
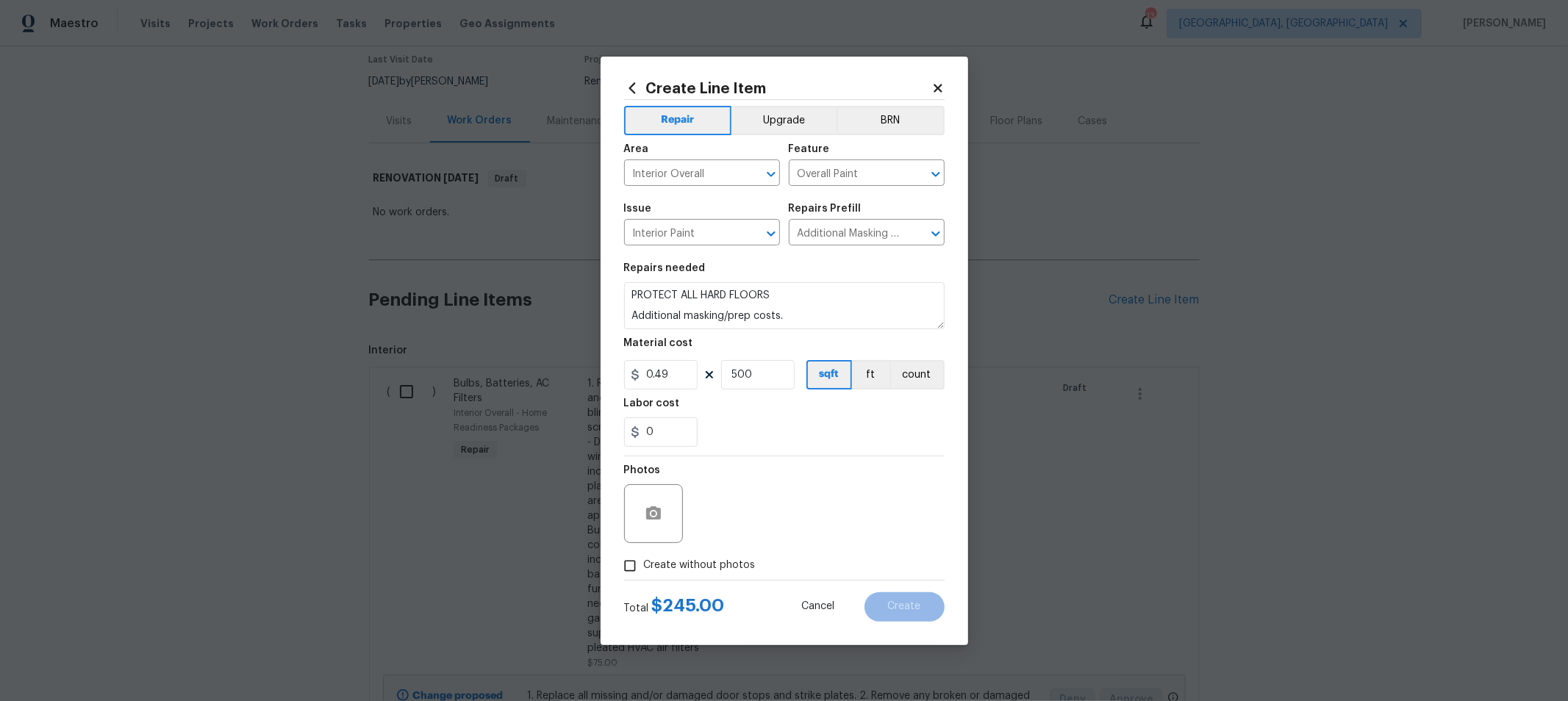
click at [644, 566] on input "Create without photos" at bounding box center [630, 565] width 28 height 28
checkbox input "true"
click at [814, 530] on textarea at bounding box center [819, 514] width 250 height 59
type textarea "H"
click at [851, 452] on section "Repairs needed PROTECT ALL HARD FLOORS Additional masking/prep costs. Material …" at bounding box center [784, 355] width 320 height 201
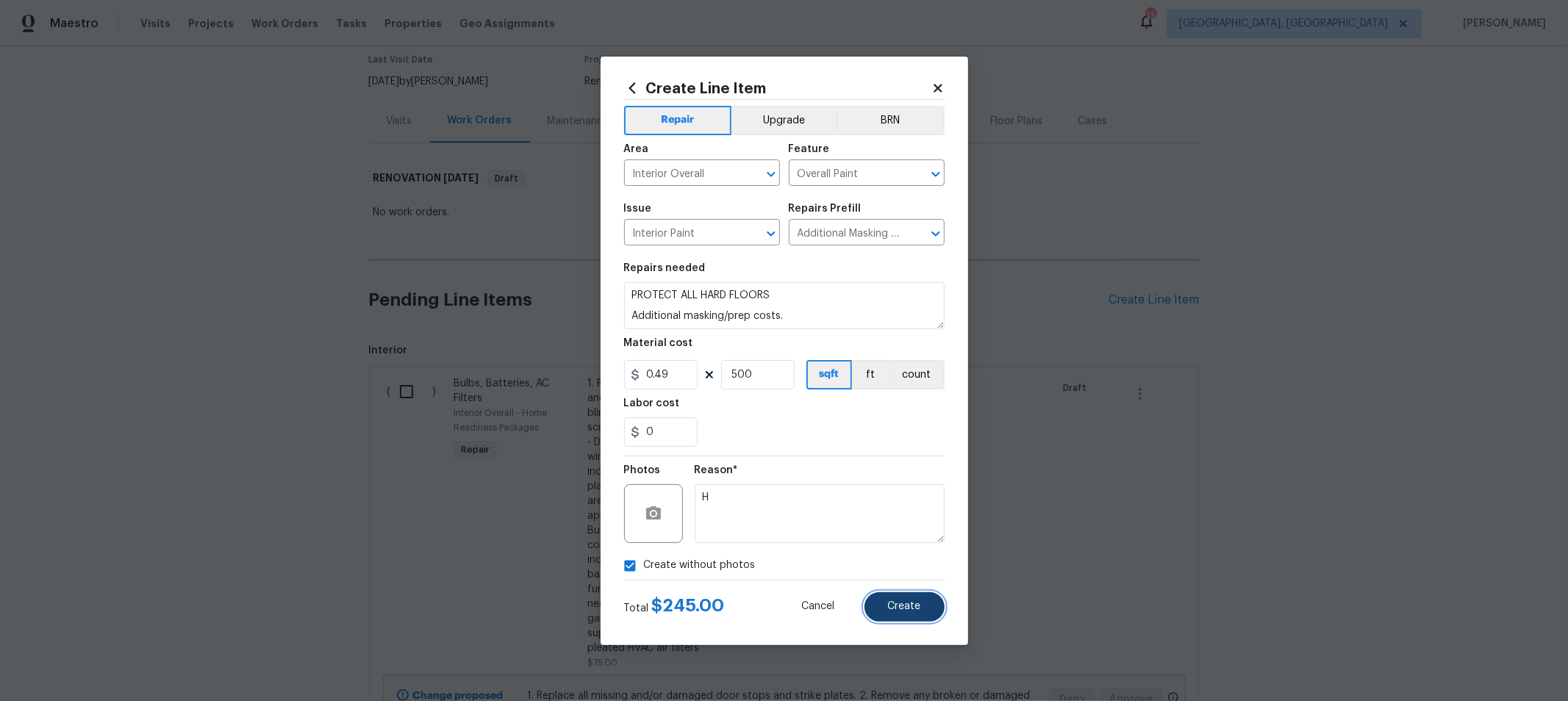
click at [901, 607] on span "Create" at bounding box center [905, 607] width 33 height 11
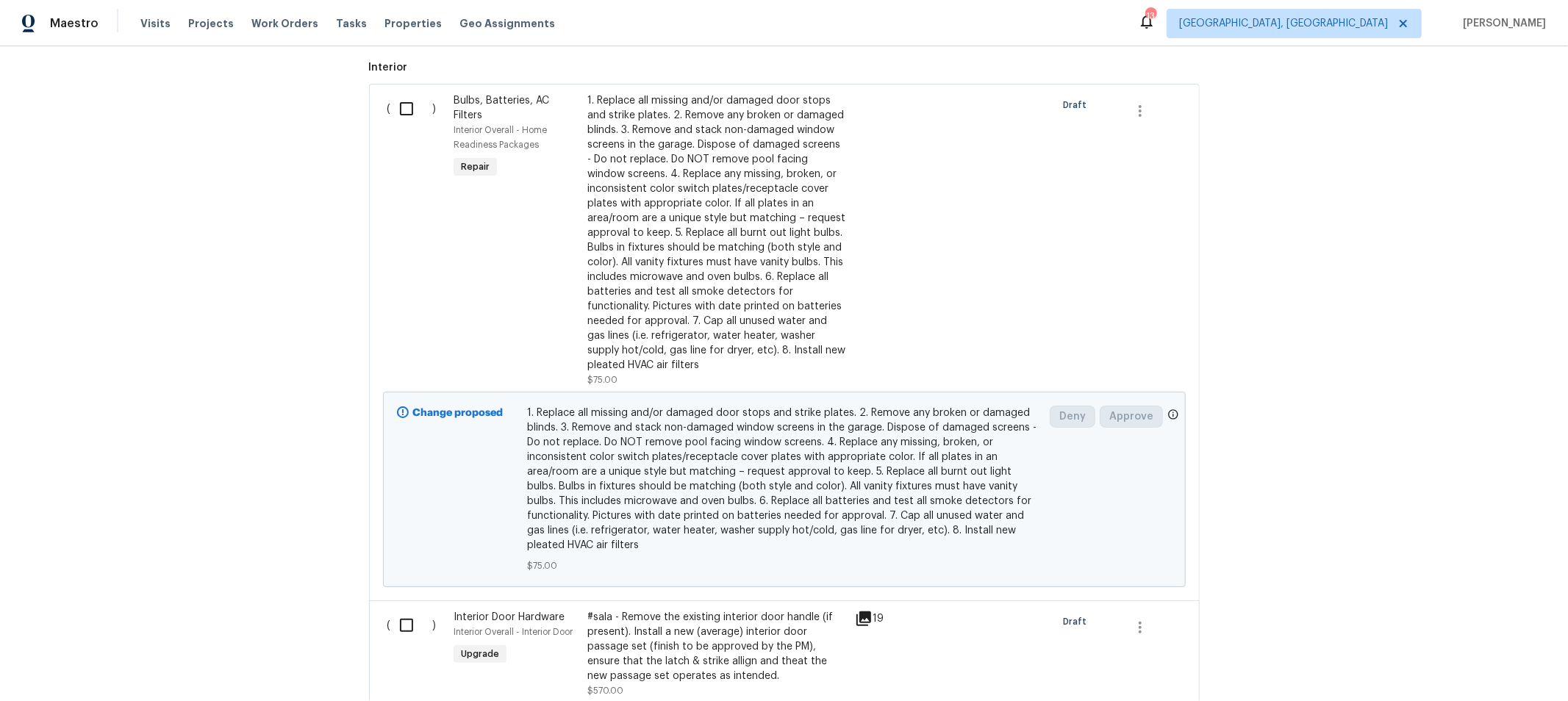
scroll to position [407, 0]
click at [770, 152] on div "1. Replace all missing and/or damaged door stops and strike plates. 2. Remove a…" at bounding box center [717, 232] width 259 height 279
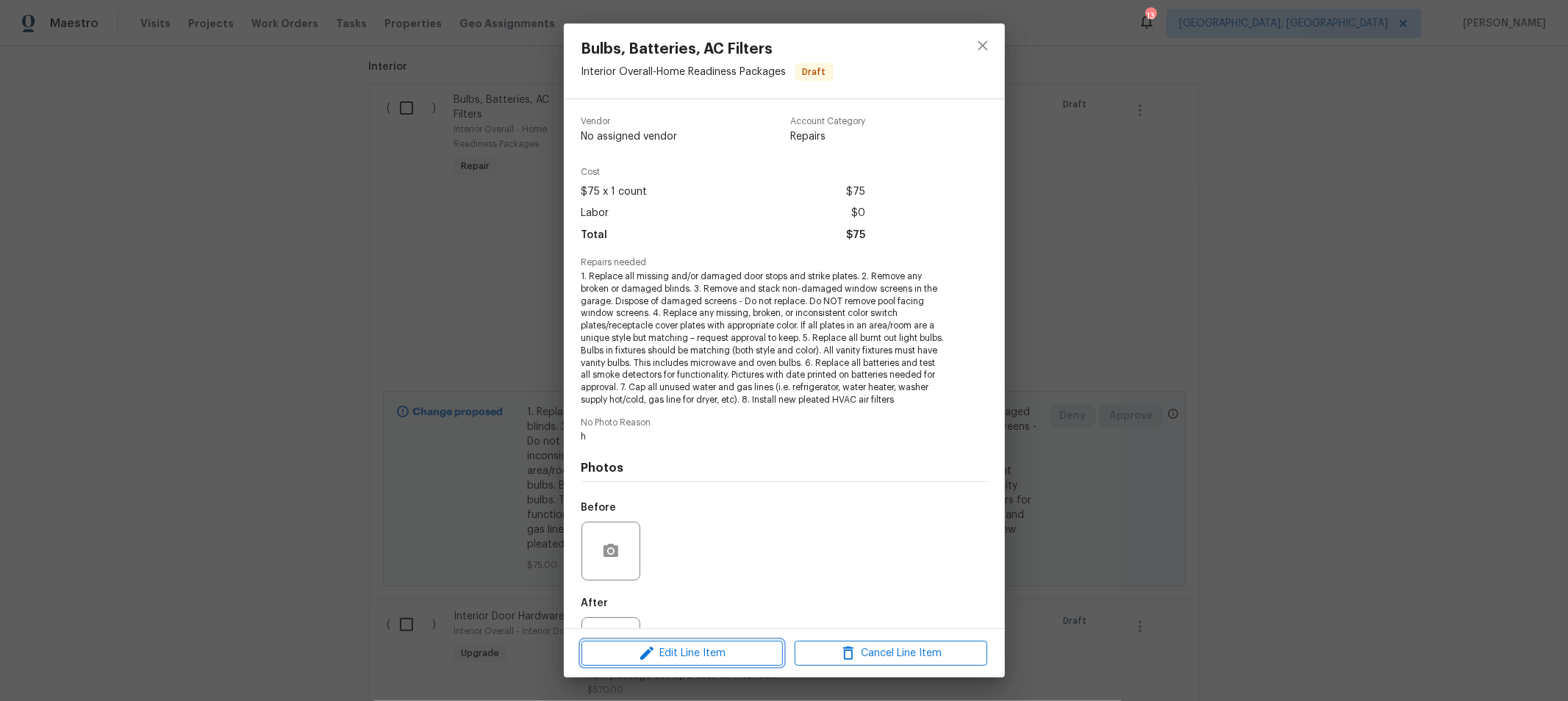
click at [715, 655] on span "Edit Line Item" at bounding box center [682, 654] width 192 height 19
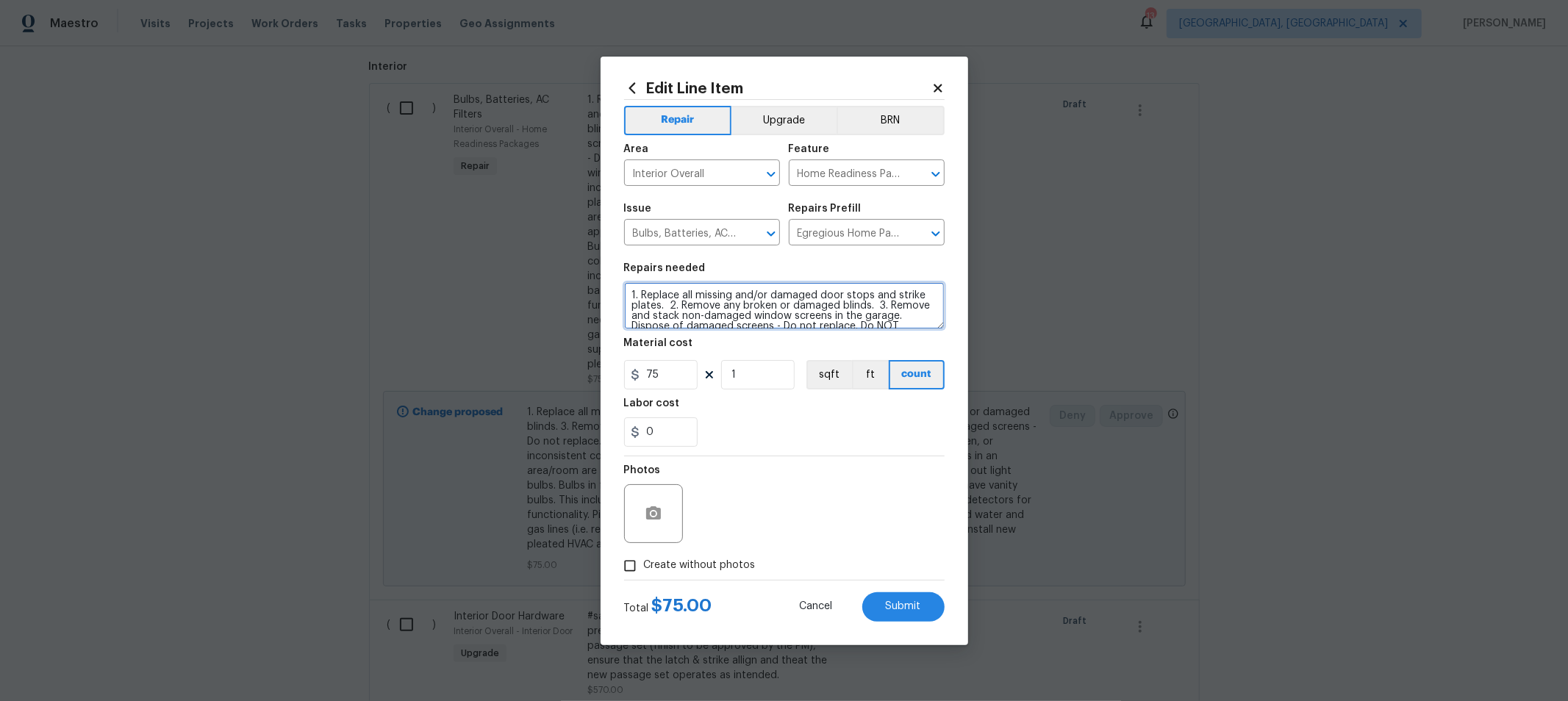
click at [627, 291] on textarea "1. Replace all missing and/or damaged door stops and strike plates. 2. Remove a…" at bounding box center [784, 305] width 320 height 47
type textarea "MAKE SURE ALL SCREENS ARE PULLED AND STACKED NEATLY IN THE BASEMENT. 1. Replace…"
click at [787, 255] on section "Repairs needed Material cost 75 1 sqft ft count Labor cost 0" at bounding box center [784, 355] width 320 height 201
click at [733, 560] on span "Create without photos" at bounding box center [700, 565] width 112 height 15
click at [644, 560] on input "Create without photos" at bounding box center [630, 565] width 28 height 28
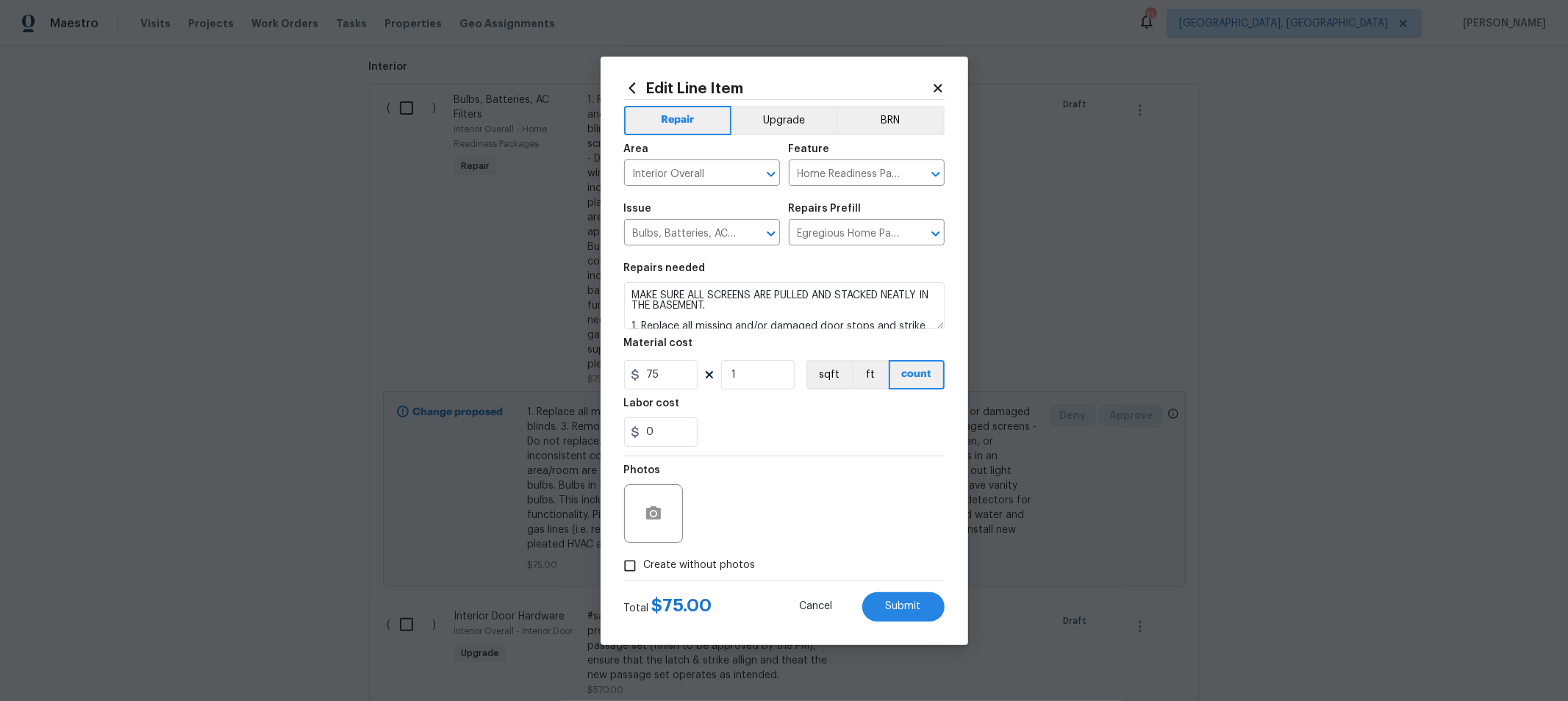
checkbox input "true"
click at [834, 507] on textarea "h" at bounding box center [819, 514] width 250 height 59
click at [894, 604] on span "Submit" at bounding box center [904, 607] width 36 height 11
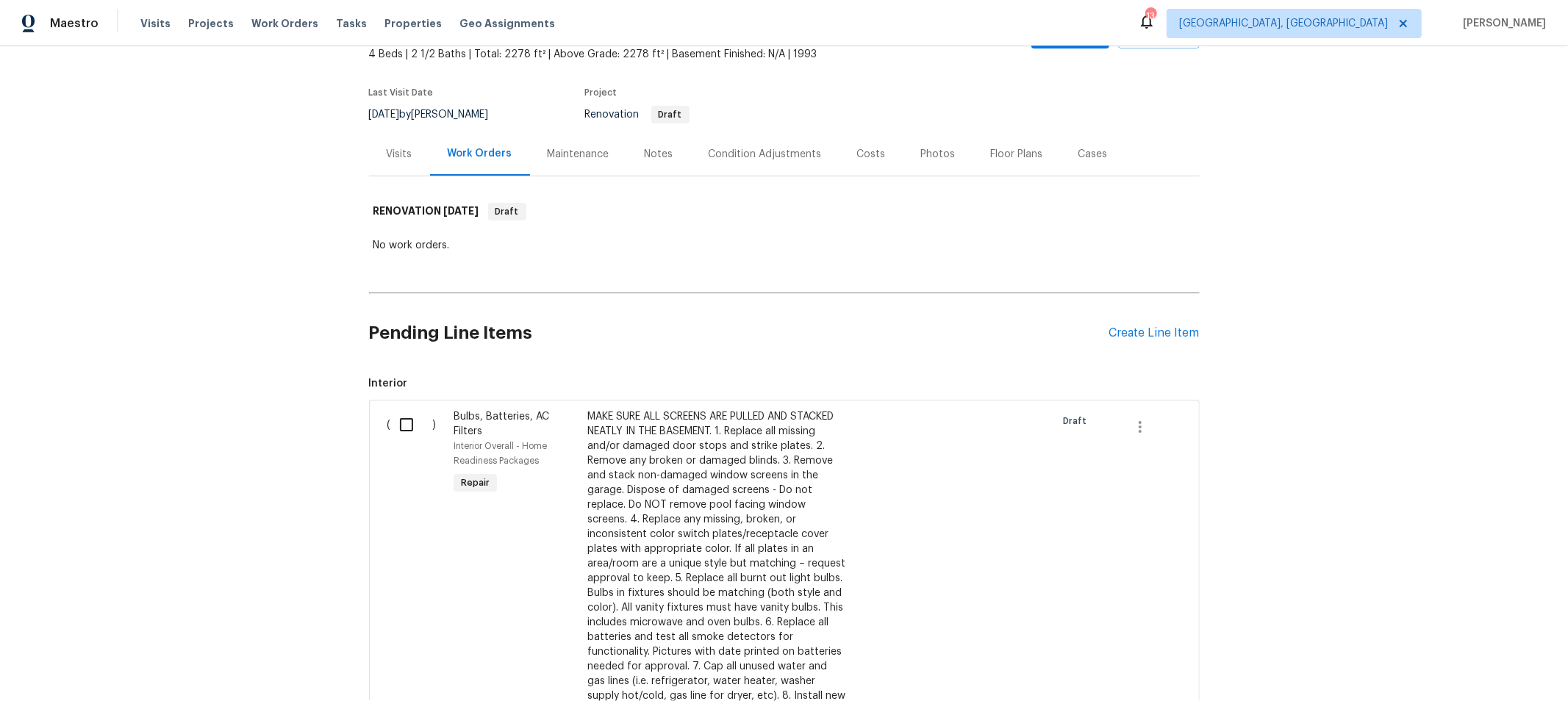
scroll to position [91, 0]
click at [403, 424] on input "checkbox" at bounding box center [412, 424] width 42 height 31
checkbox input "true"
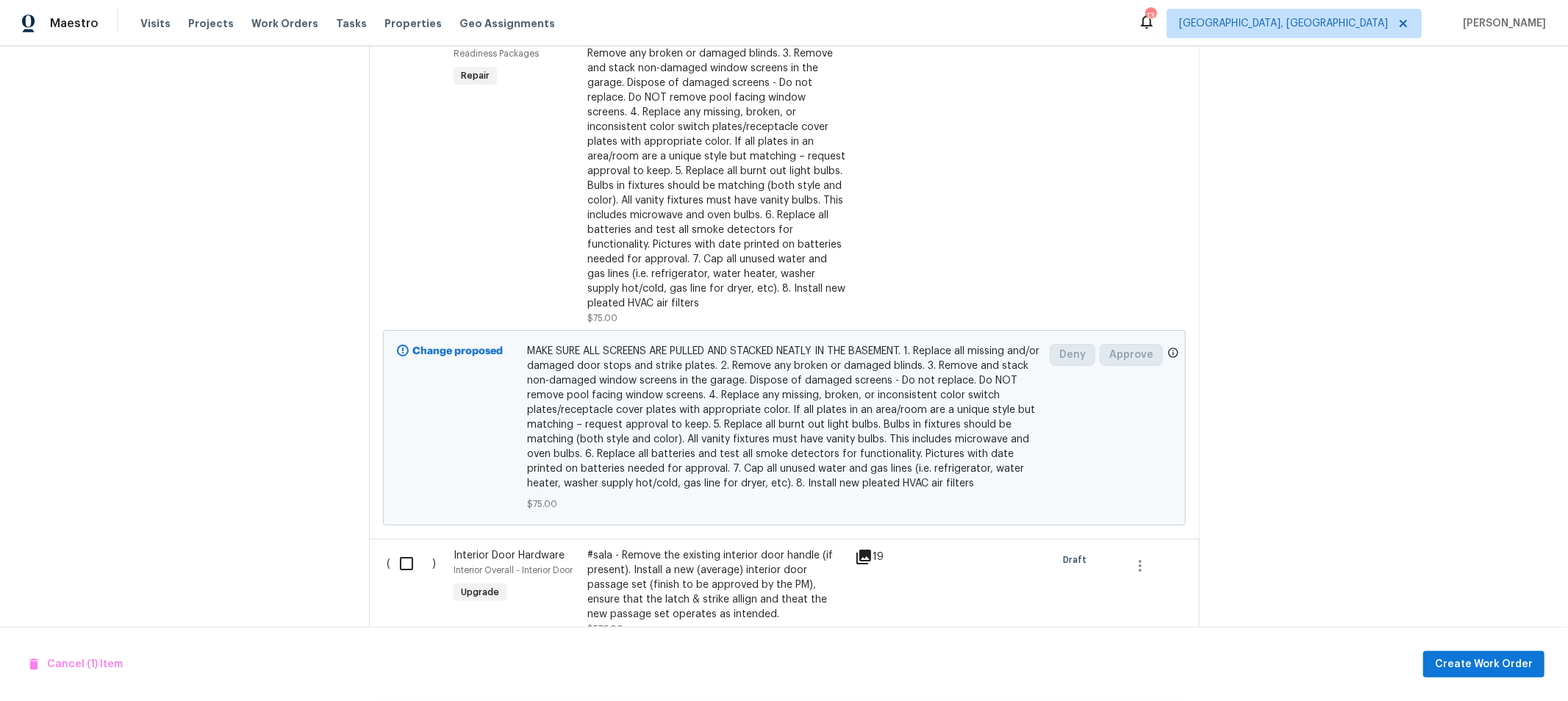
click at [398, 548] on input "checkbox" at bounding box center [412, 563] width 42 height 31
checkbox input "true"
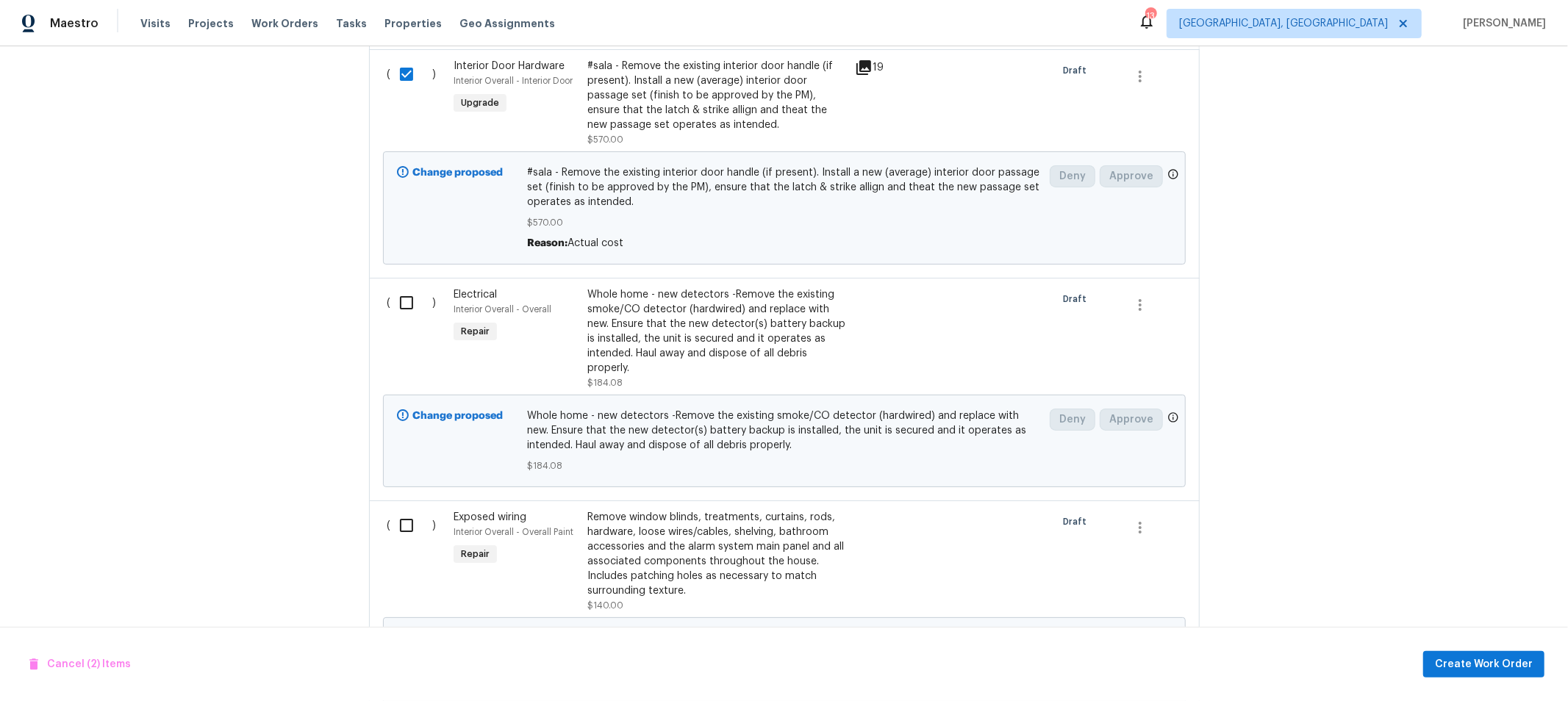
scroll to position [988, 0]
click at [394, 292] on input "checkbox" at bounding box center [412, 302] width 42 height 31
checkbox input "true"
click at [408, 509] on input "checkbox" at bounding box center [412, 524] width 42 height 31
checkbox input "true"
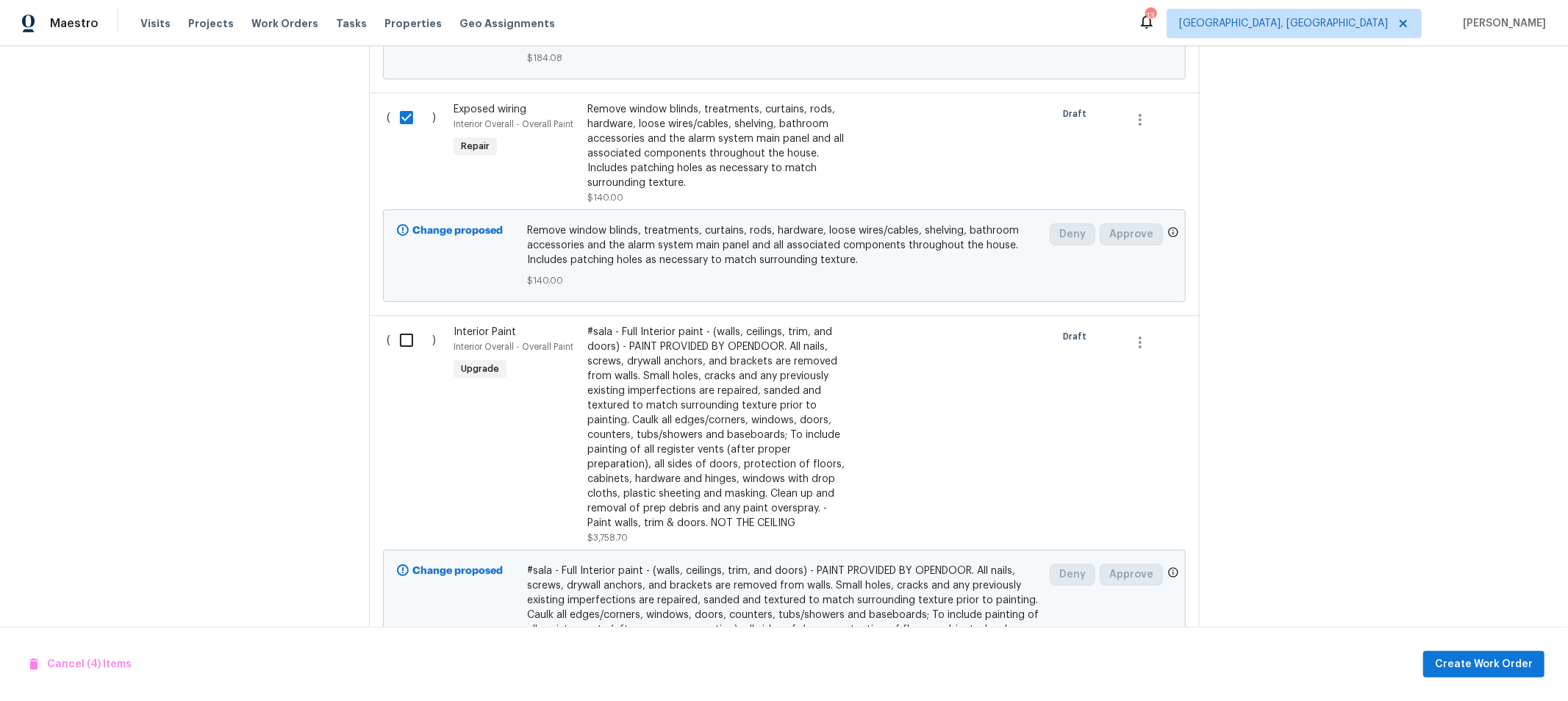
scroll to position [1395, 0]
click at [412, 324] on input "checkbox" at bounding box center [412, 339] width 42 height 31
checkbox input "true"
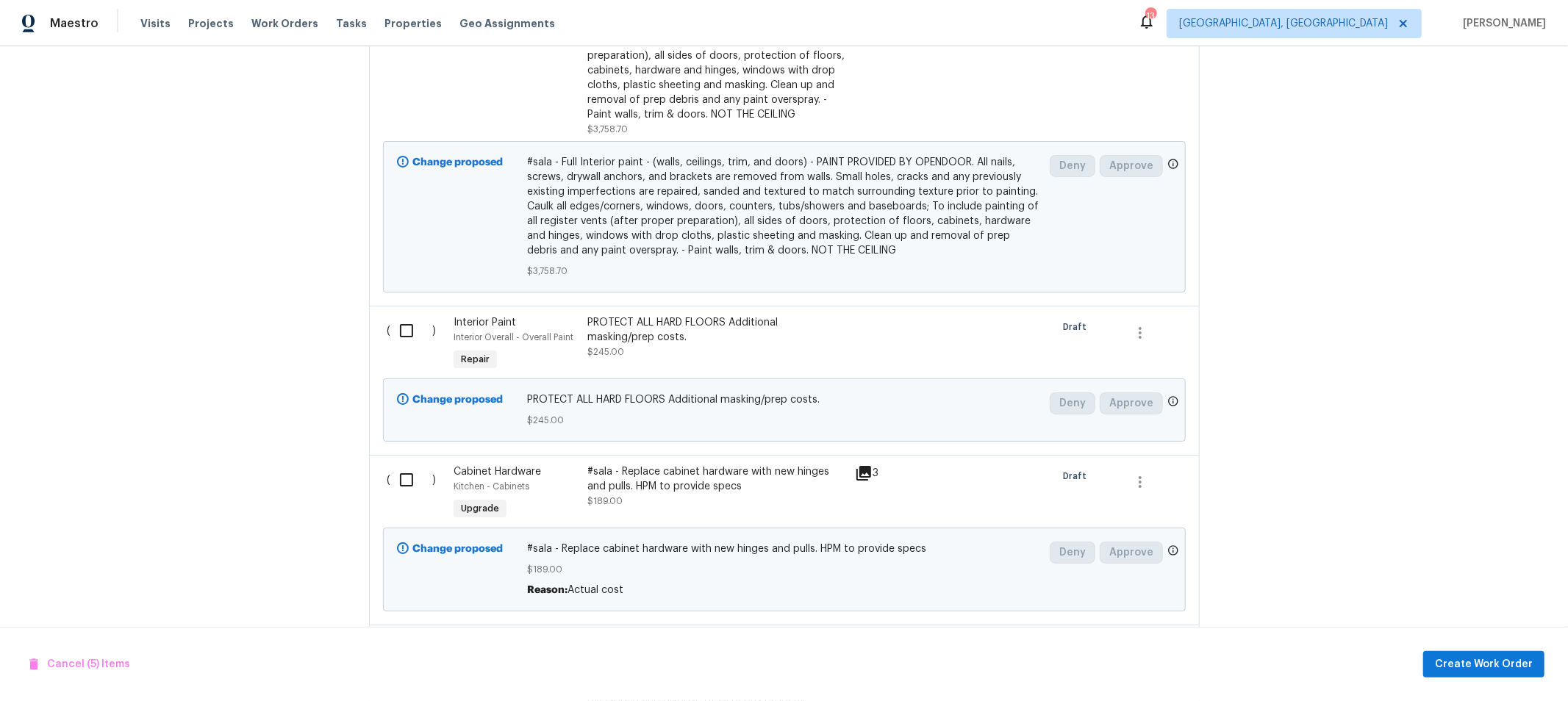
scroll to position [1803, 0]
click at [395, 314] on input "checkbox" at bounding box center [412, 330] width 42 height 31
checkbox input "true"
click at [393, 463] on input "checkbox" at bounding box center [412, 479] width 42 height 31
checkbox input "true"
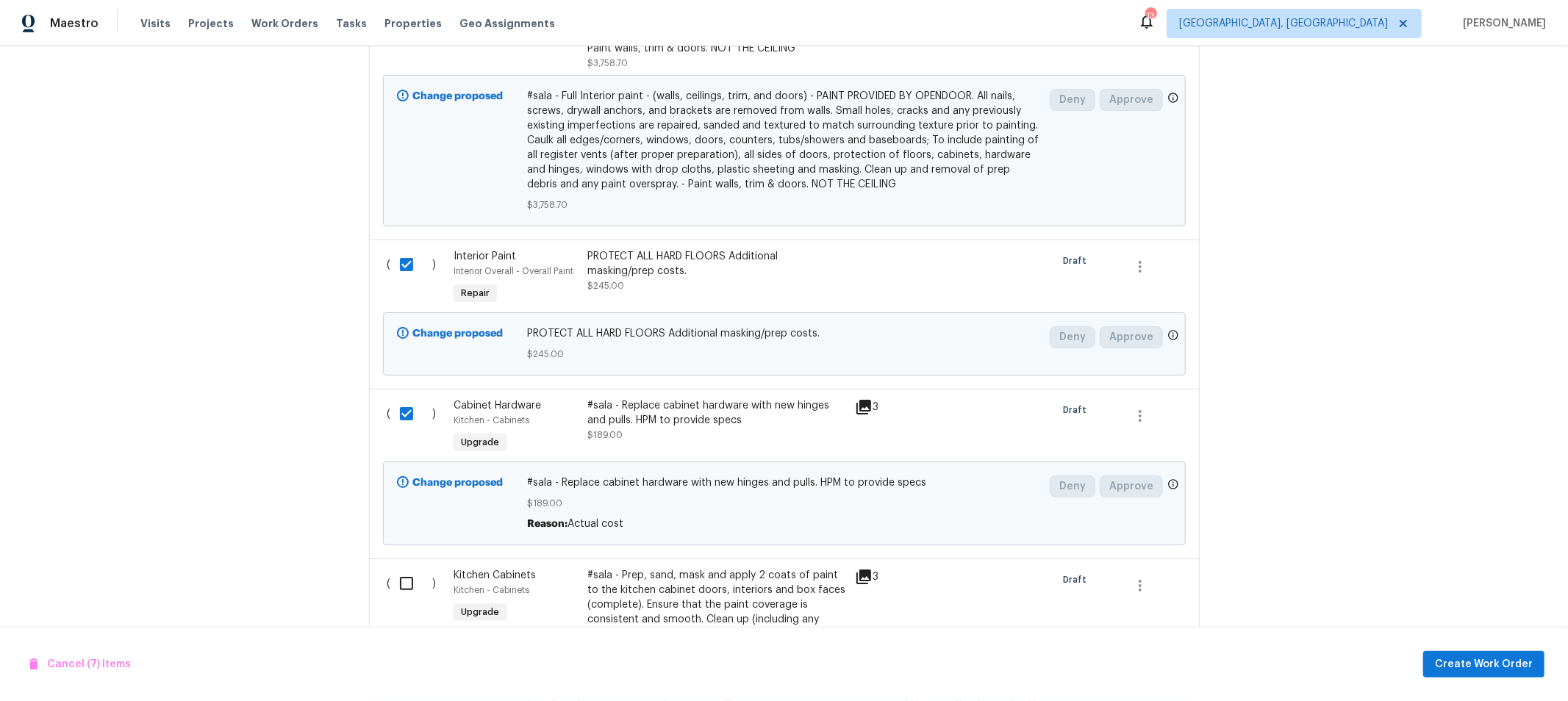
scroll to position [2047, 0]
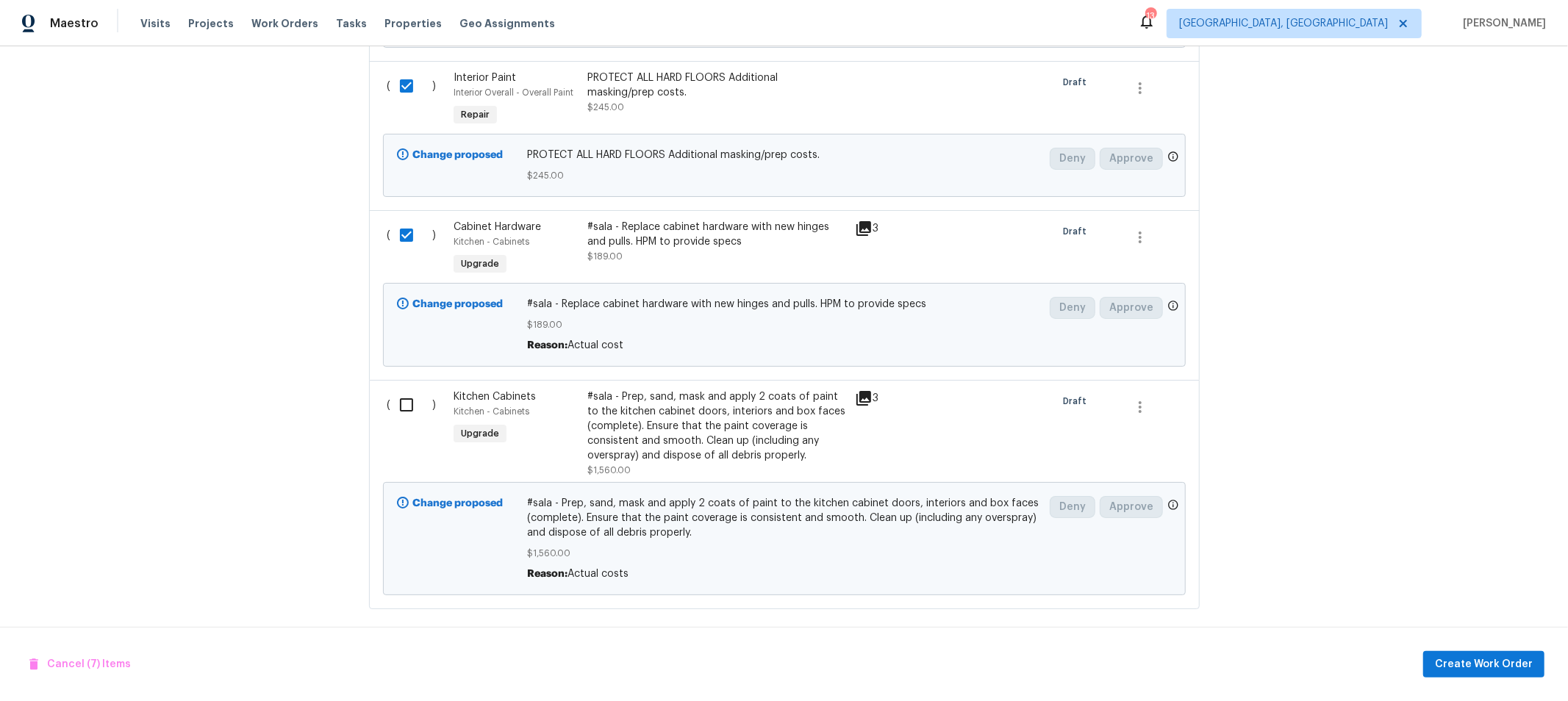
click at [403, 390] on input "checkbox" at bounding box center [412, 405] width 42 height 31
checkbox input "true"
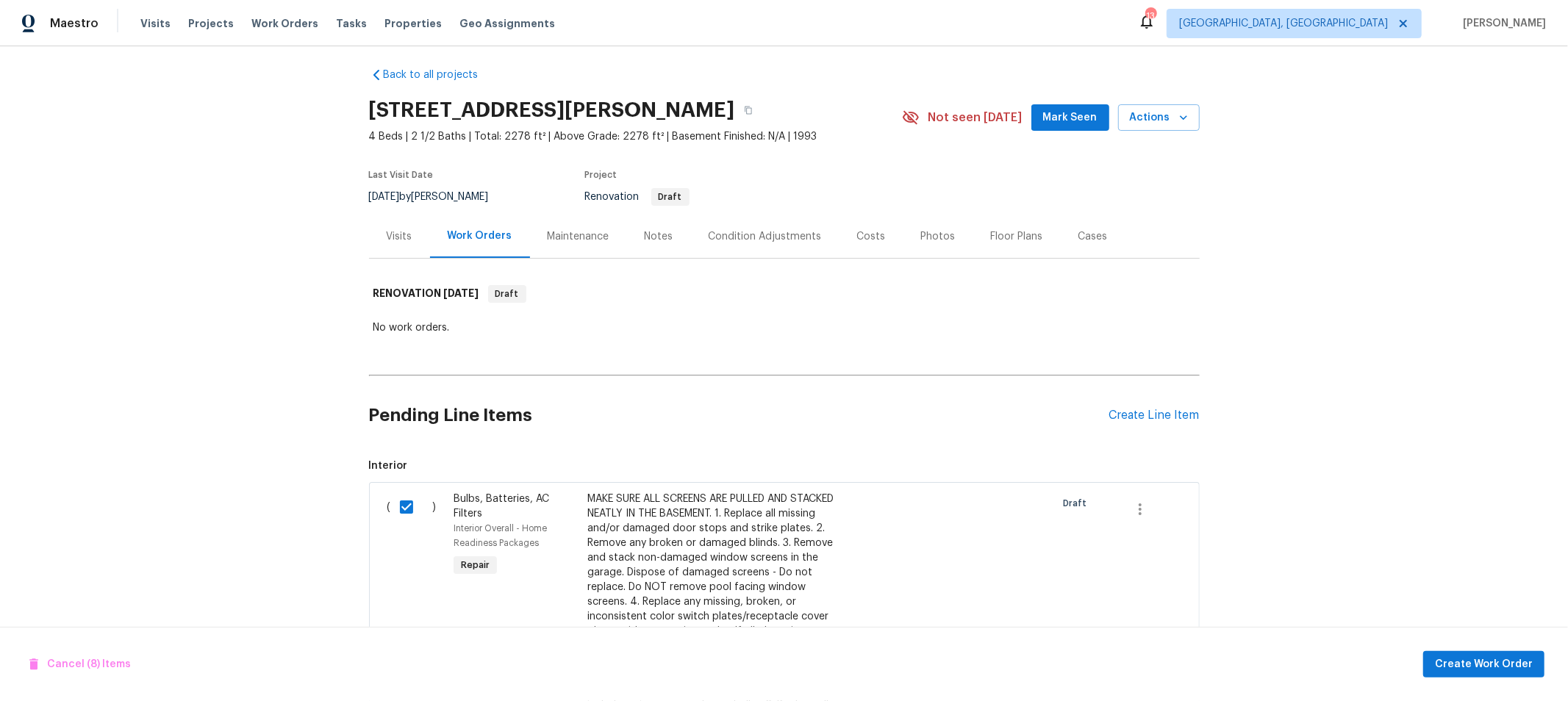
scroll to position [7, 0]
click at [1487, 658] on span "Create Work Order" at bounding box center [1484, 665] width 98 height 19
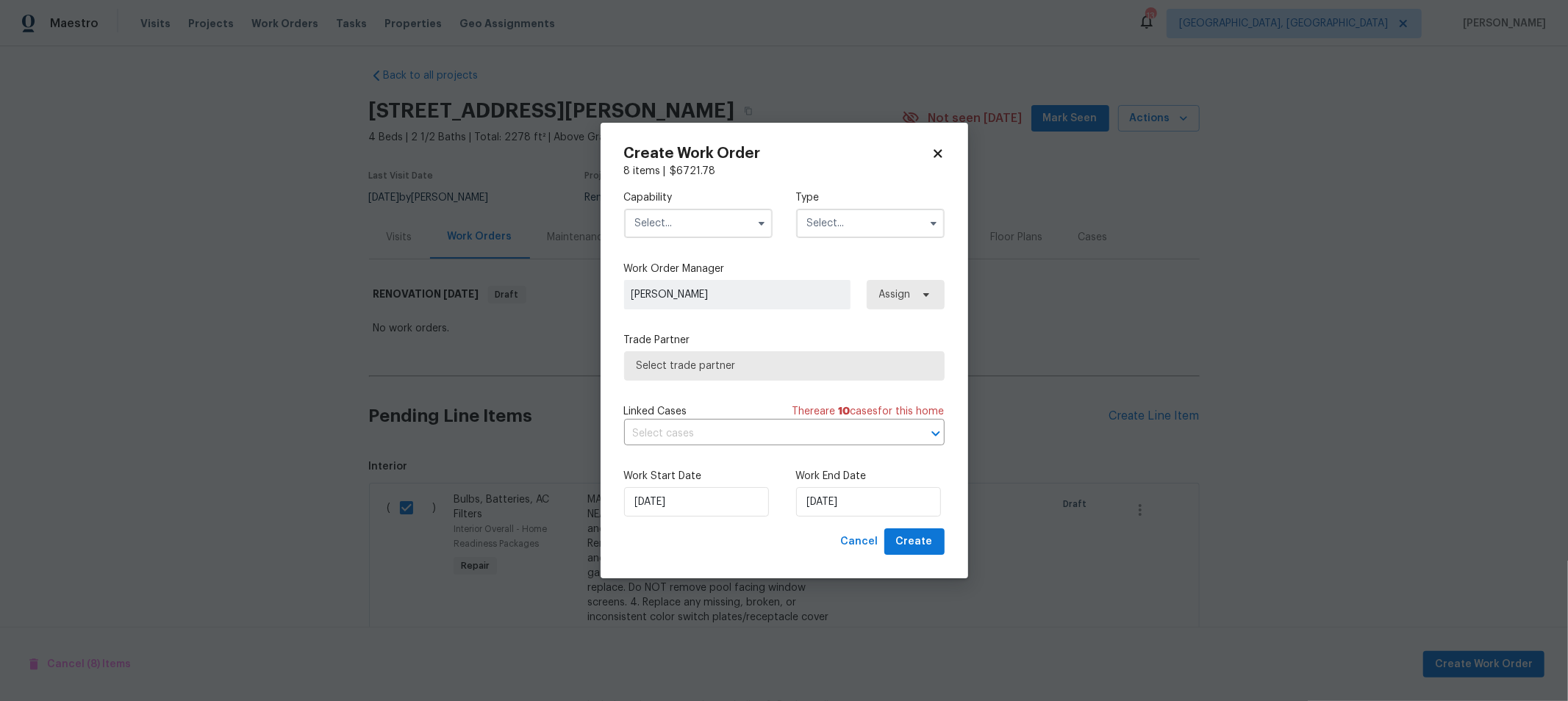
click at [698, 225] on input "text" at bounding box center [698, 223] width 149 height 29
click at [674, 257] on span "Handyman" at bounding box center [665, 252] width 51 height 10
type input "Handyman"
click at [818, 220] on input "text" at bounding box center [870, 223] width 149 height 29
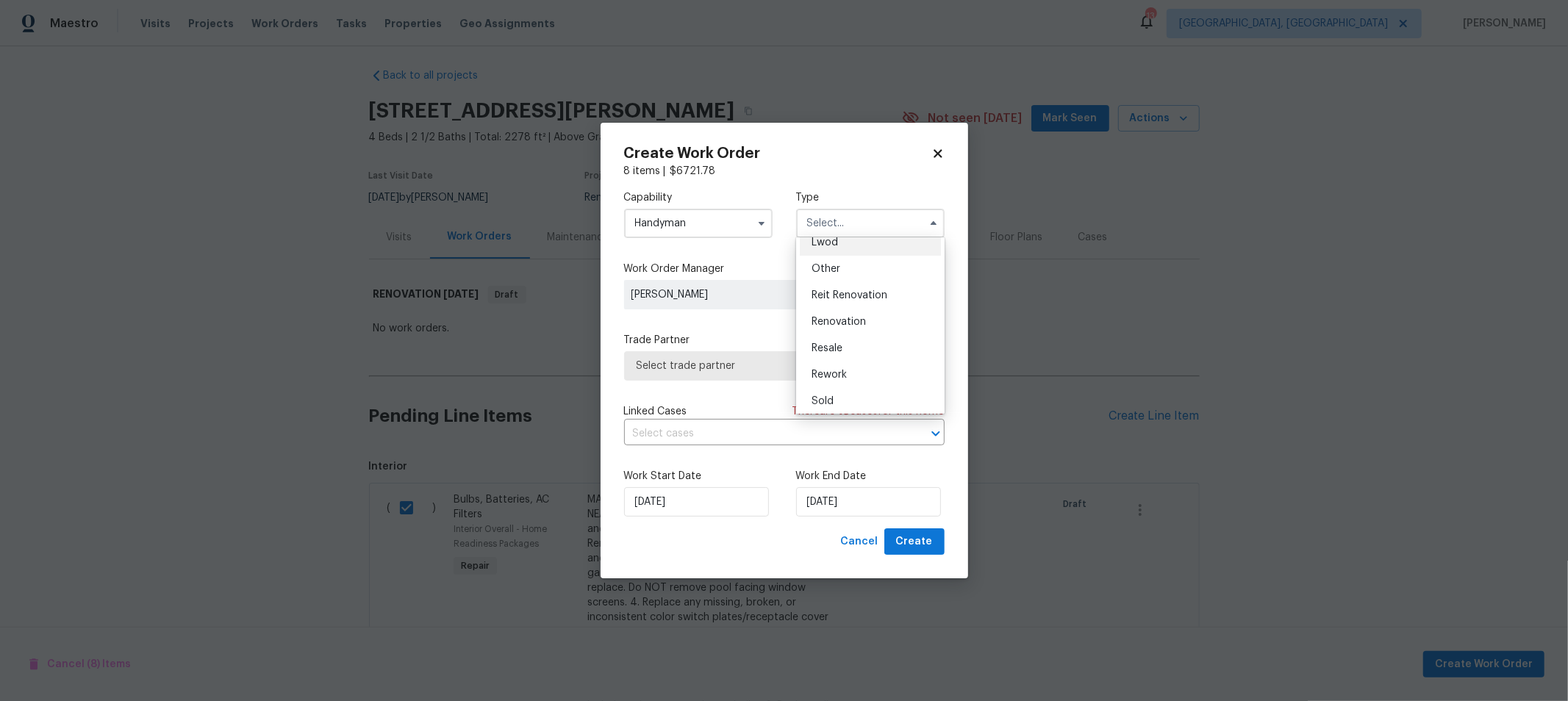
scroll to position [174, 0]
click at [843, 318] on span "Renovation" at bounding box center [839, 318] width 54 height 10
type input "Renovation"
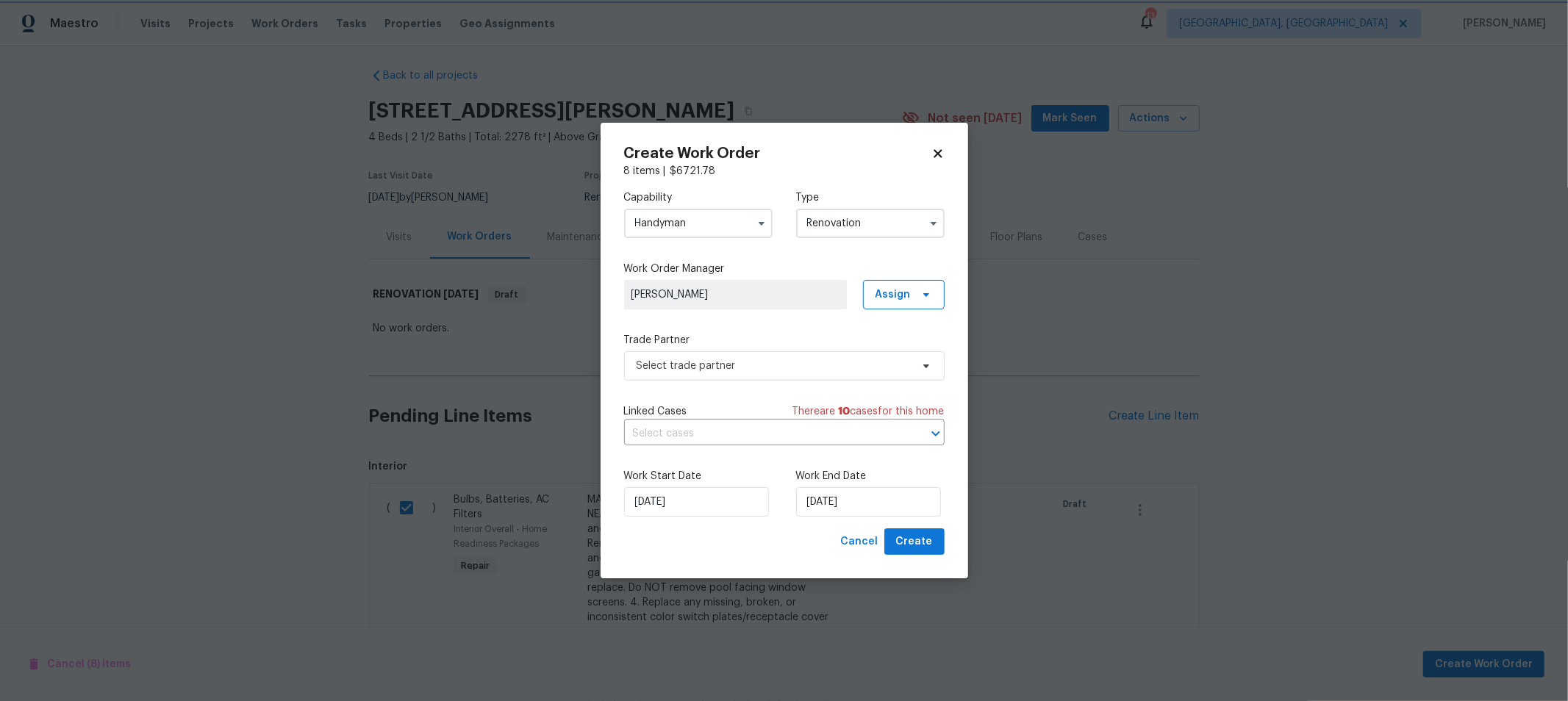
scroll to position [0, 0]
click at [763, 380] on div "Capability Handyman Type Renovation Work Order Manager Keith Hollingsworth Assi…" at bounding box center [784, 352] width 320 height 349
click at [765, 373] on span "Select trade partner" at bounding box center [784, 366] width 320 height 29
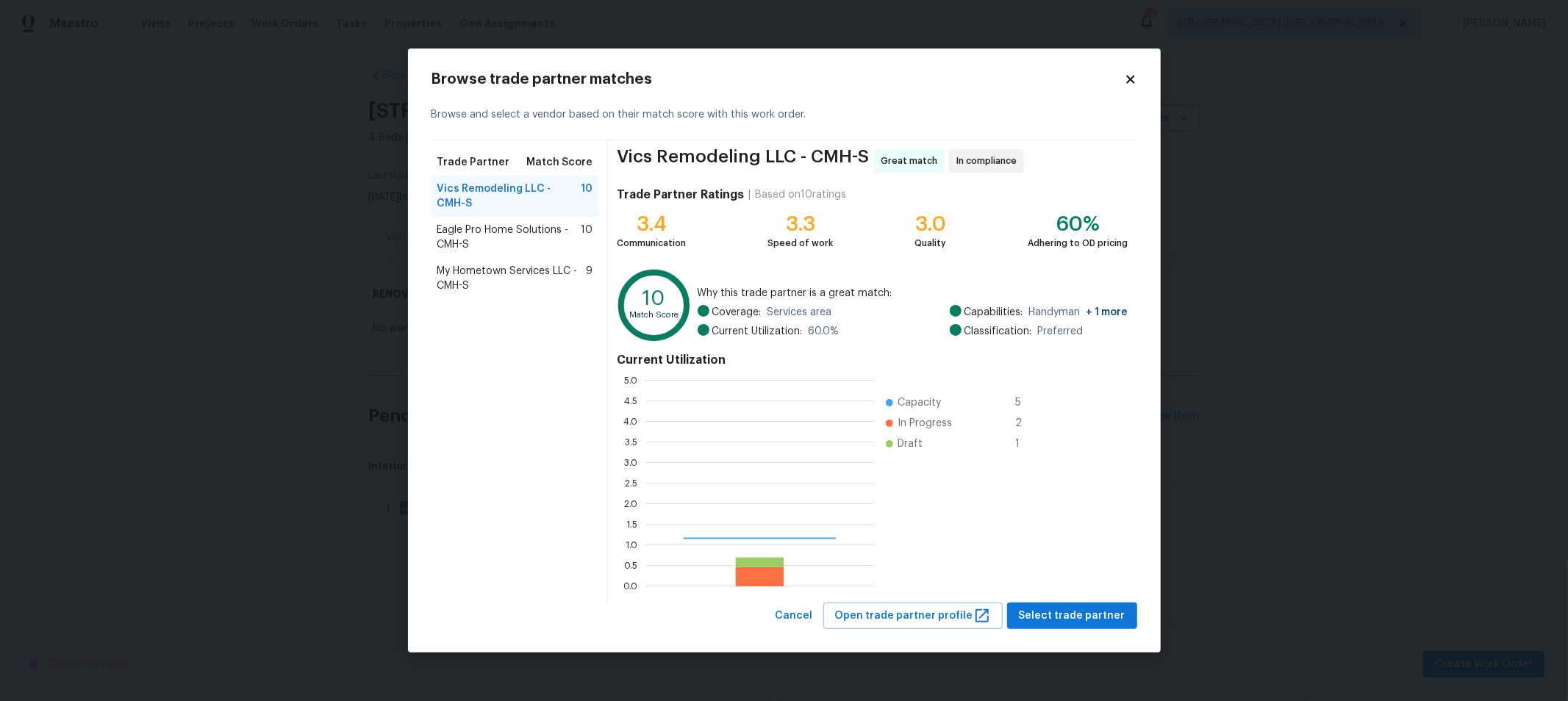
scroll to position [193, 216]
click at [1099, 607] on span "Select trade partner" at bounding box center [1072, 616] width 107 height 19
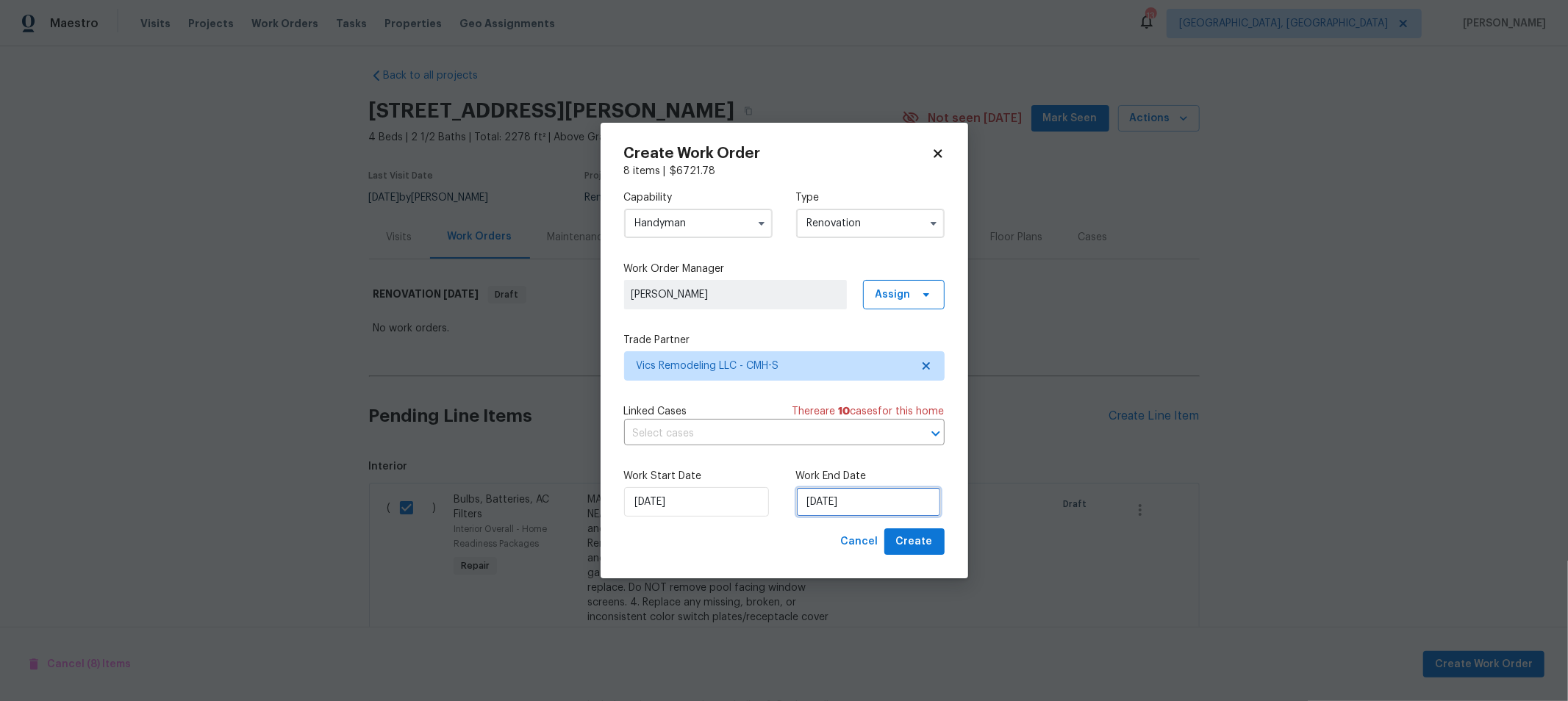
click at [865, 511] on input "[DATE]" at bounding box center [868, 502] width 145 height 29
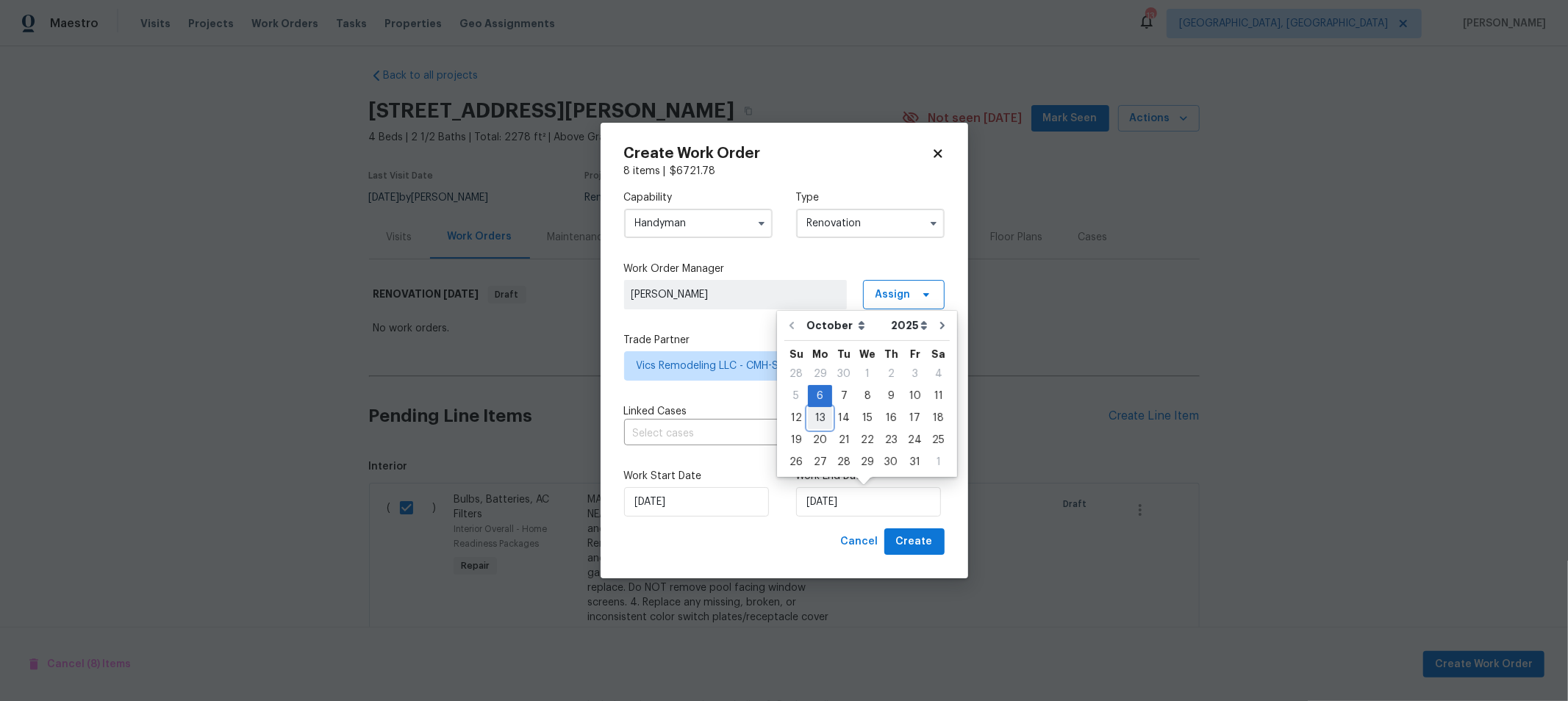
click at [813, 416] on div "13" at bounding box center [819, 418] width 24 height 21
type input "10/13/2025"
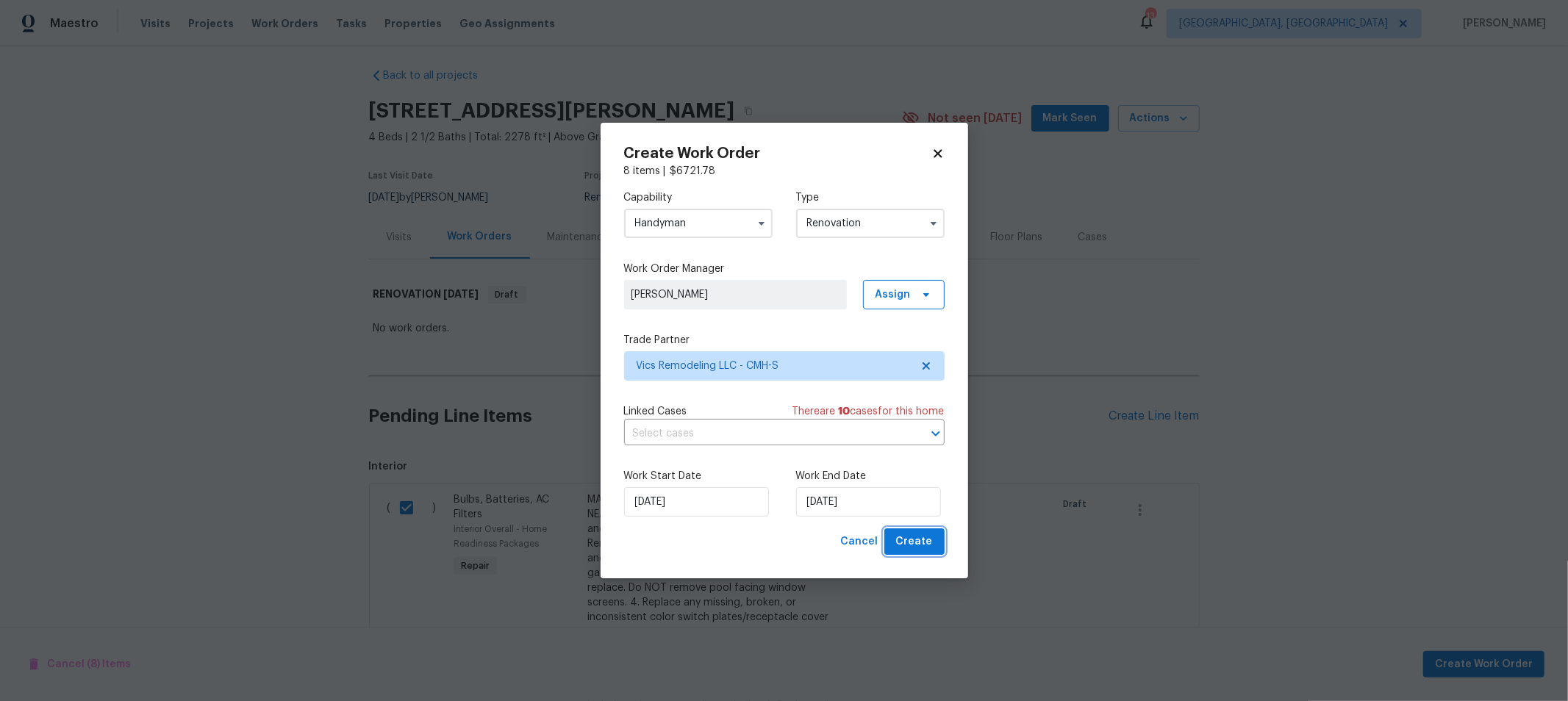
click at [924, 549] on span "Create" at bounding box center [914, 542] width 36 height 19
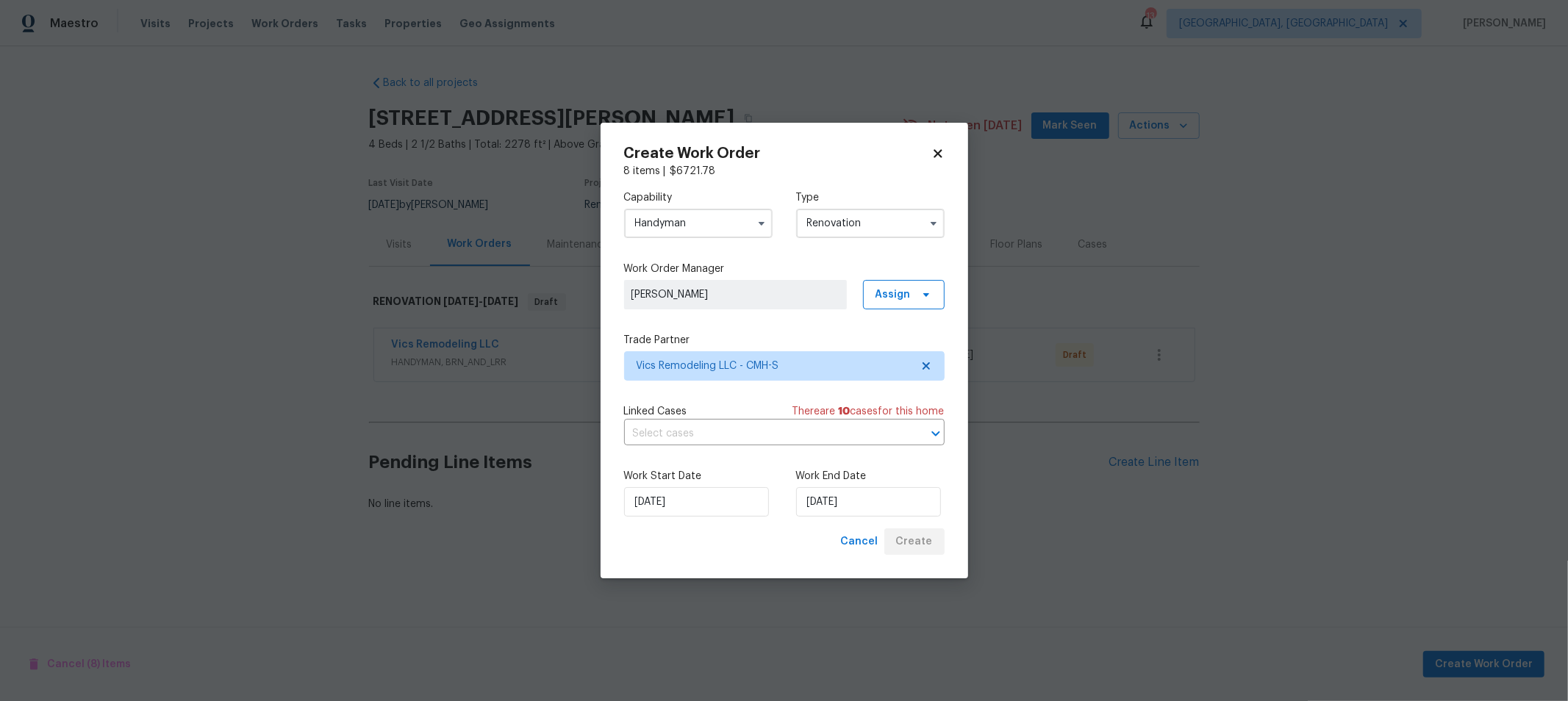
scroll to position [0, 0]
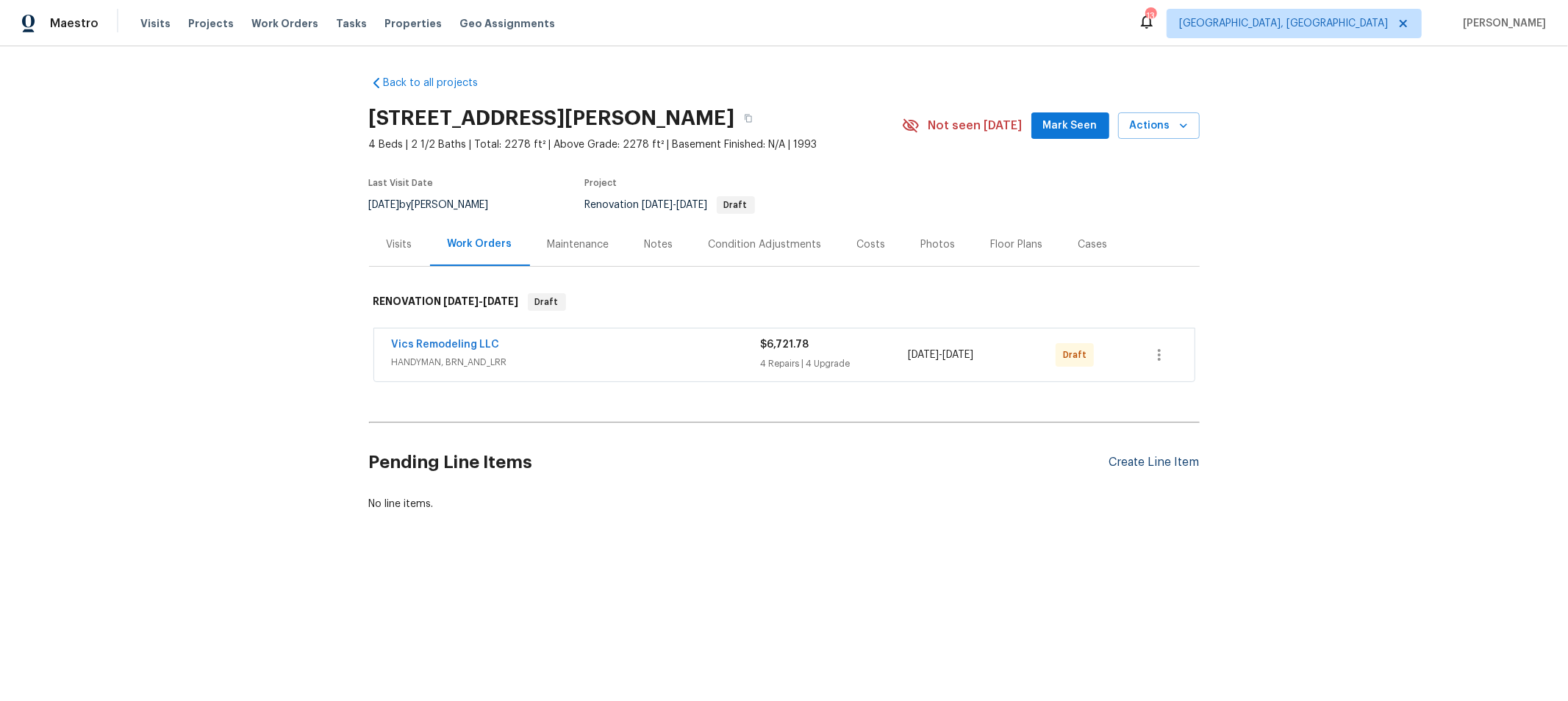
click at [1158, 461] on div "Create Line Item" at bounding box center [1154, 462] width 91 height 14
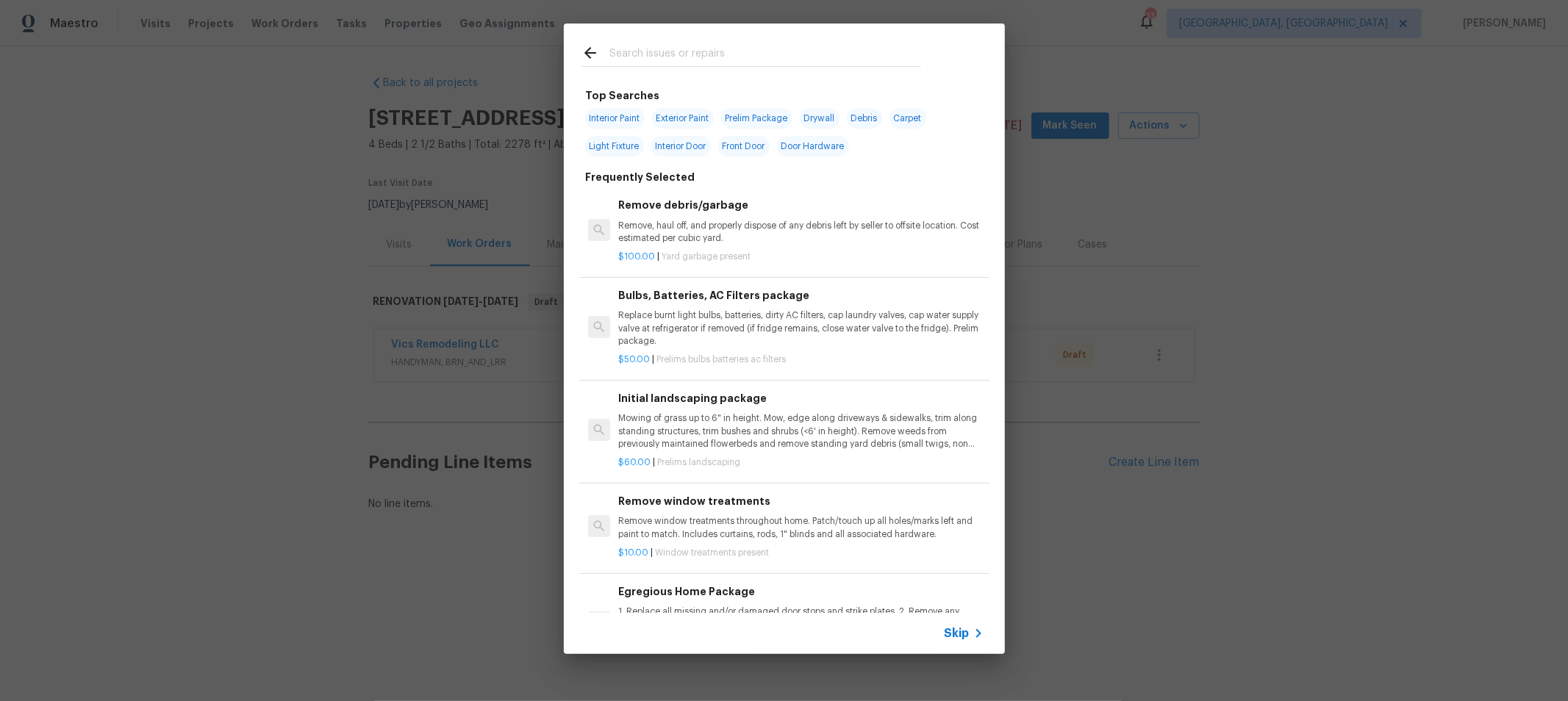
click at [820, 53] on input "text" at bounding box center [765, 55] width 312 height 22
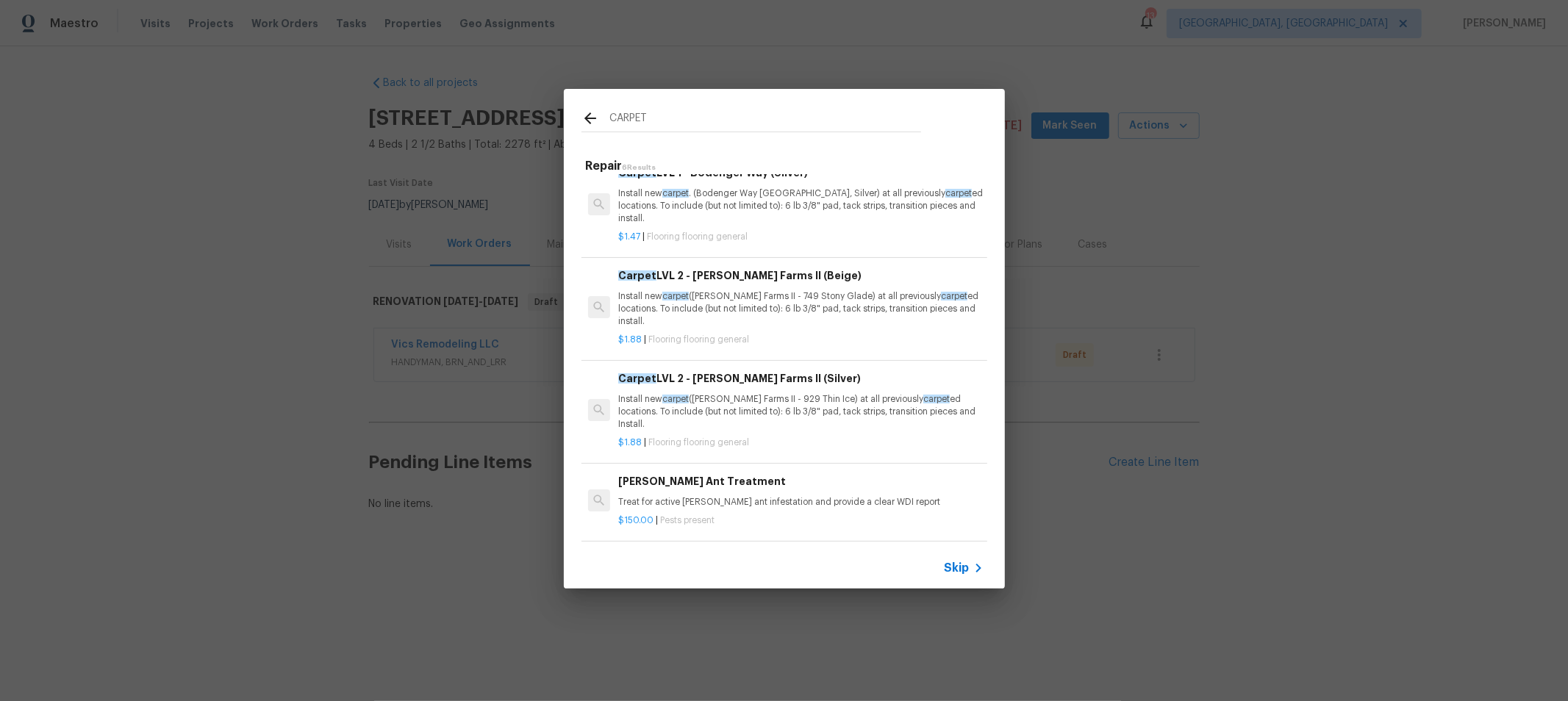
scroll to position [236, 0]
type input "CARPET"
click at [839, 307] on p "Install new carpet (Abshire Farms II - 749 Stony Glade) at all previously carpe…" at bounding box center [801, 309] width 364 height 37
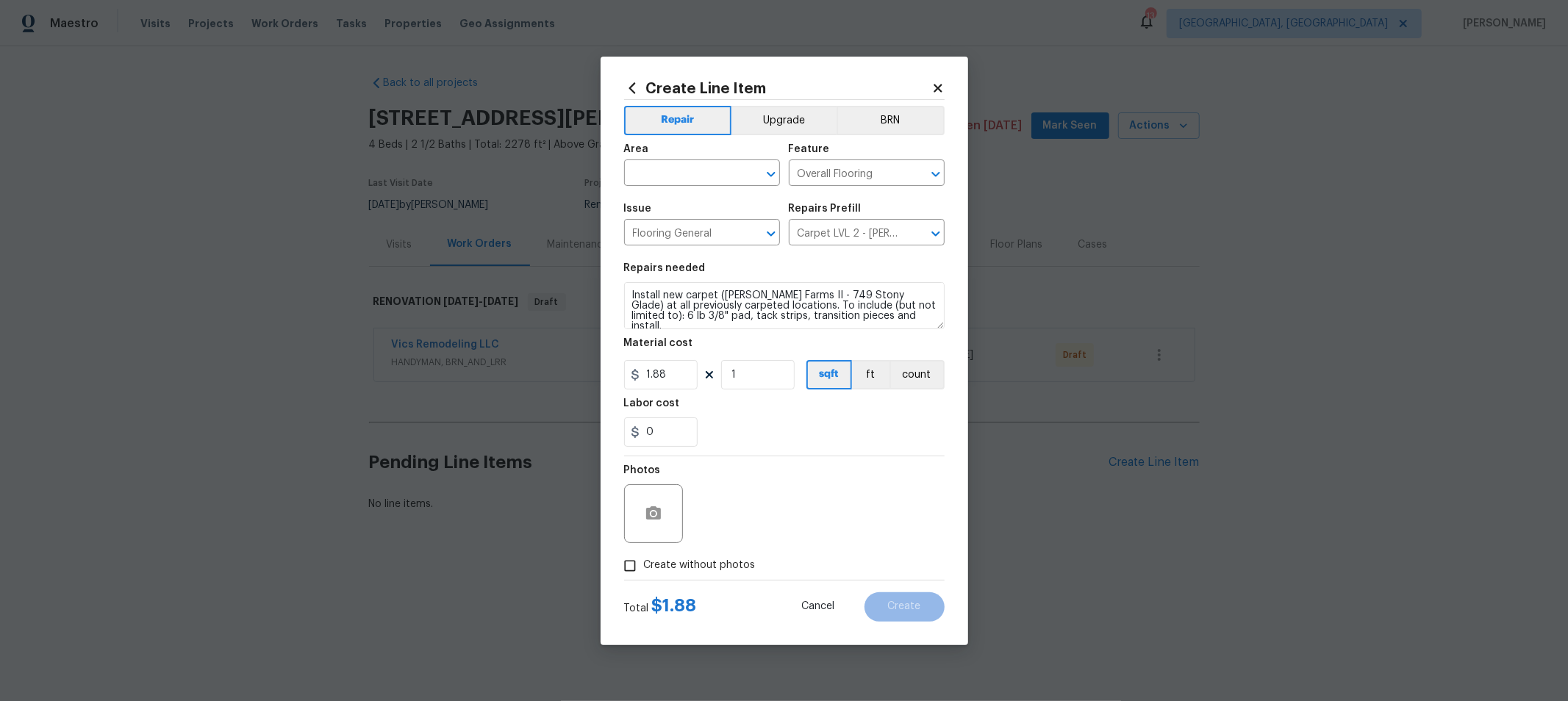
drag, startPoint x: 786, startPoint y: 65, endPoint x: 842, endPoint y: 96, distance: 64.0
click at [842, 96] on div "Create Line Item Repair Upgrade BRN Area ​ Feature Overall Flooring ​ Issue Flo…" at bounding box center [784, 351] width 367 height 589
drag, startPoint x: 742, startPoint y: 379, endPoint x: 681, endPoint y: 371, distance: 61.5
click at [681, 371] on div "1.88 1 sqft ft count" at bounding box center [784, 375] width 320 height 29
type input "2096"
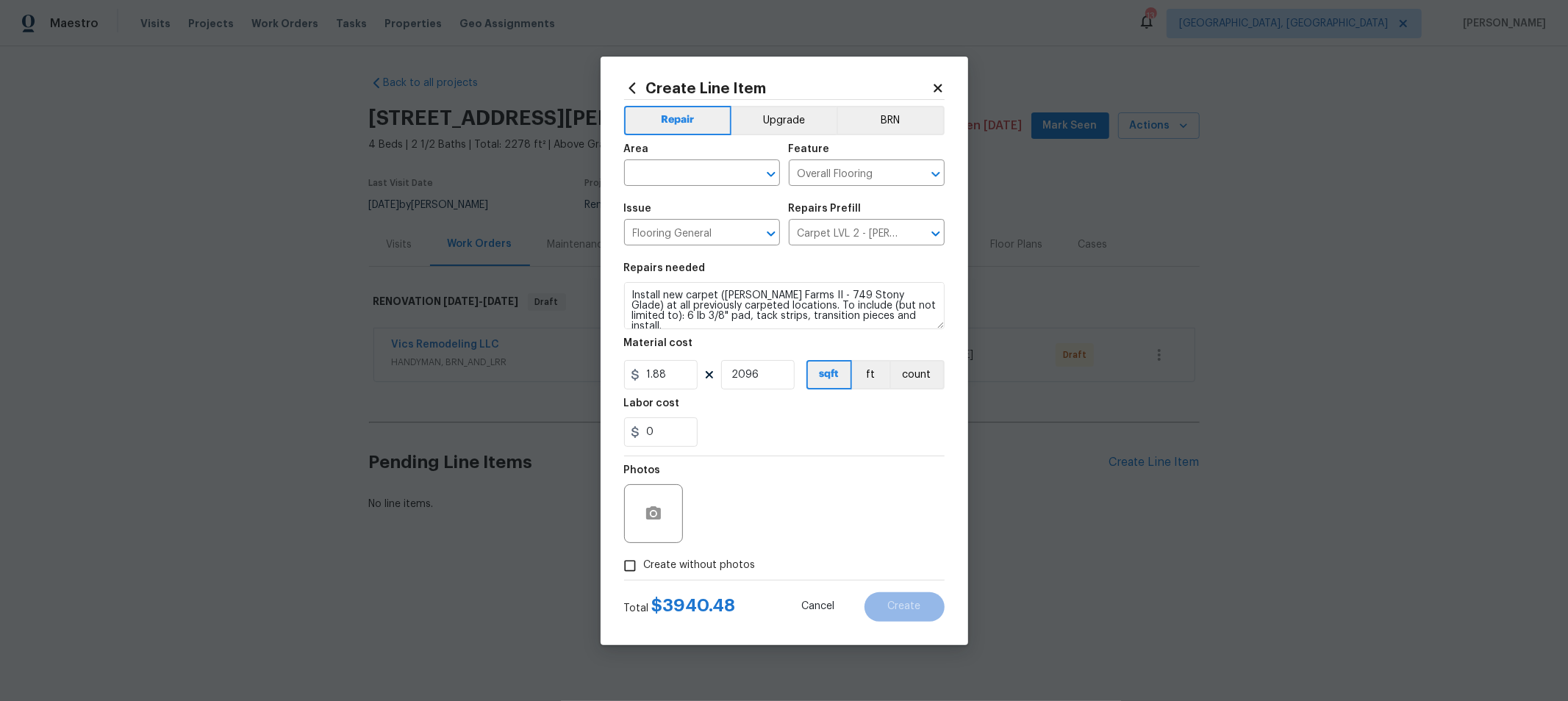
click at [898, 549] on div "Photos" at bounding box center [784, 503] width 320 height 95
click at [705, 559] on span "Create without photos" at bounding box center [700, 565] width 112 height 15
click at [644, 559] on input "Create without photos" at bounding box center [630, 565] width 28 height 28
checkbox input "true"
click at [769, 503] on textarea at bounding box center [819, 514] width 250 height 59
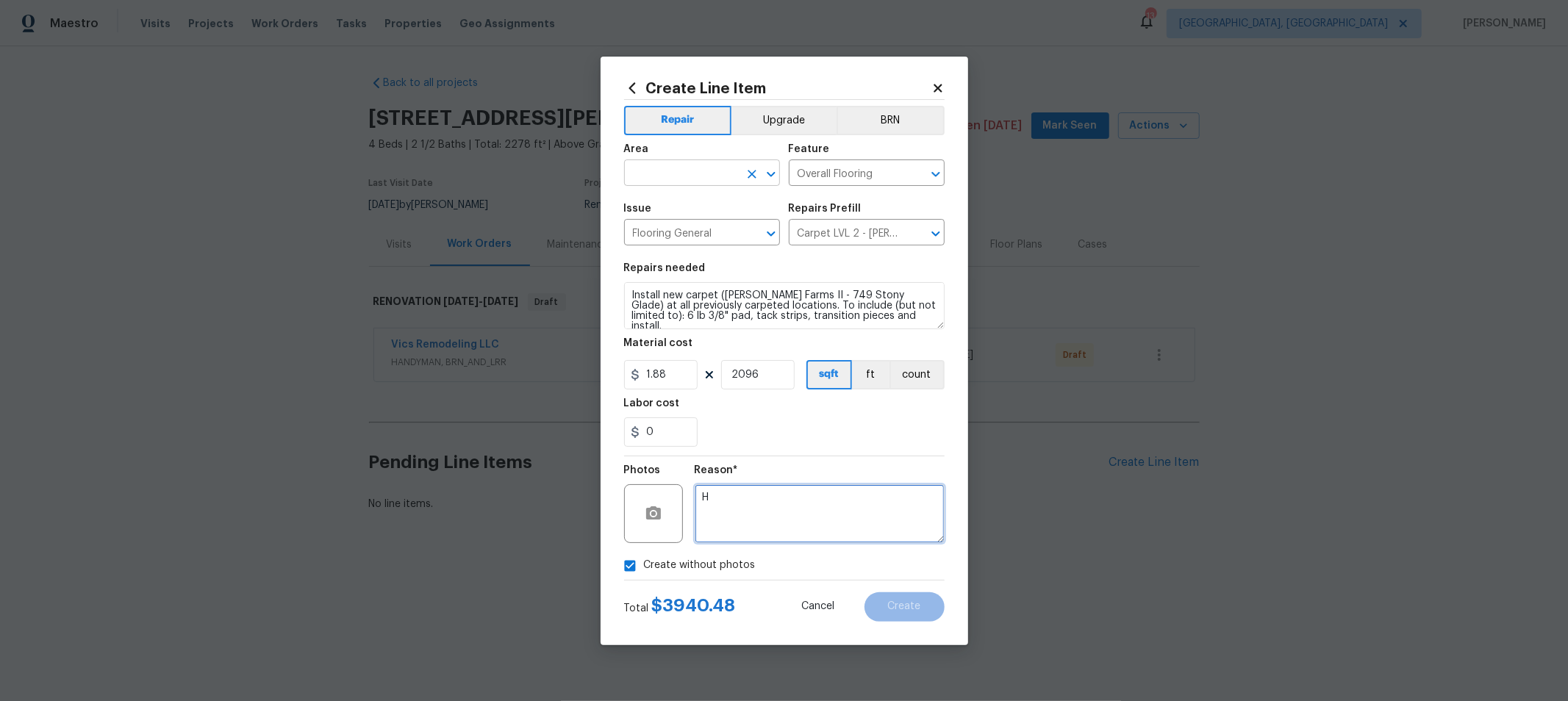
type textarea "H"
click at [676, 181] on input "text" at bounding box center [681, 174] width 115 height 22
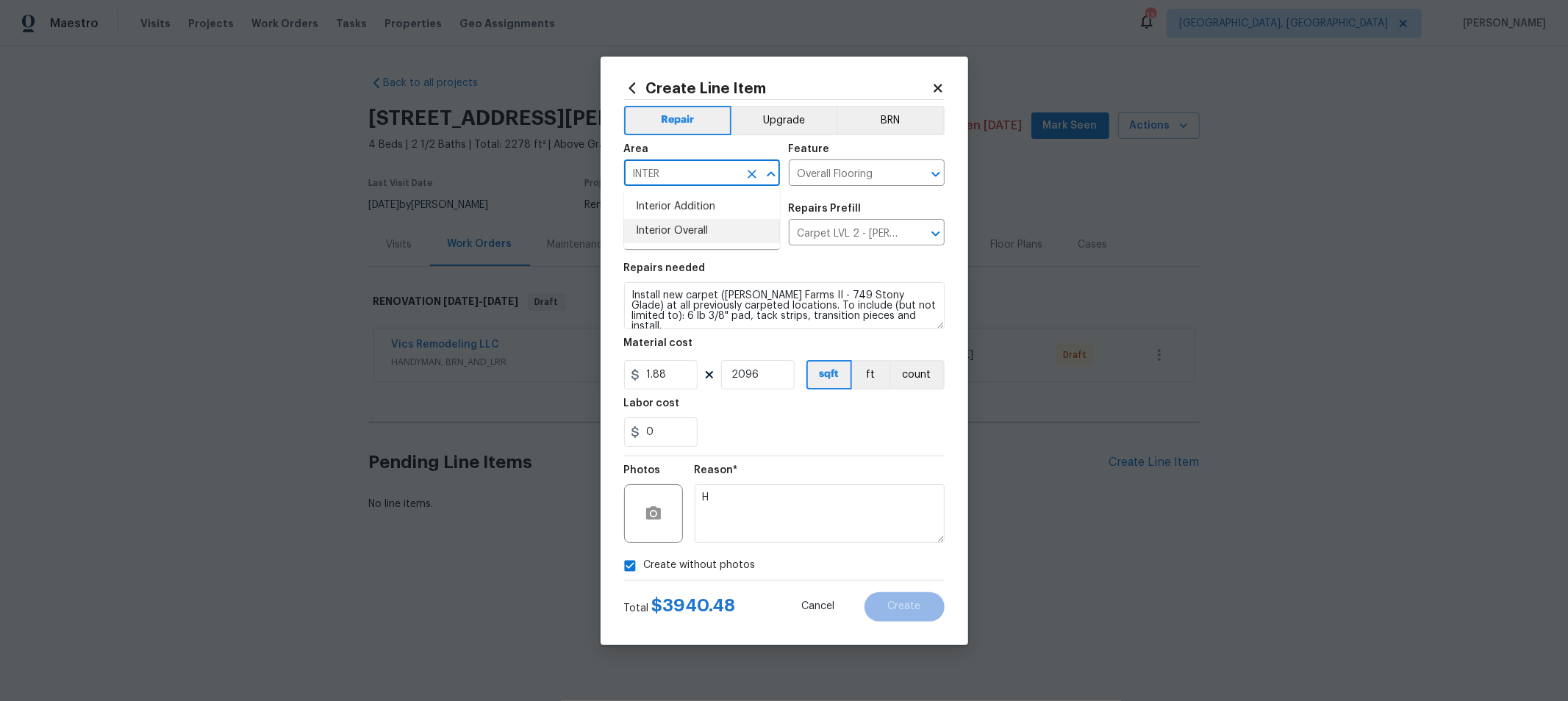
click at [691, 221] on li "Interior Overall" at bounding box center [701, 231] width 156 height 24
type input "Interior Overall"
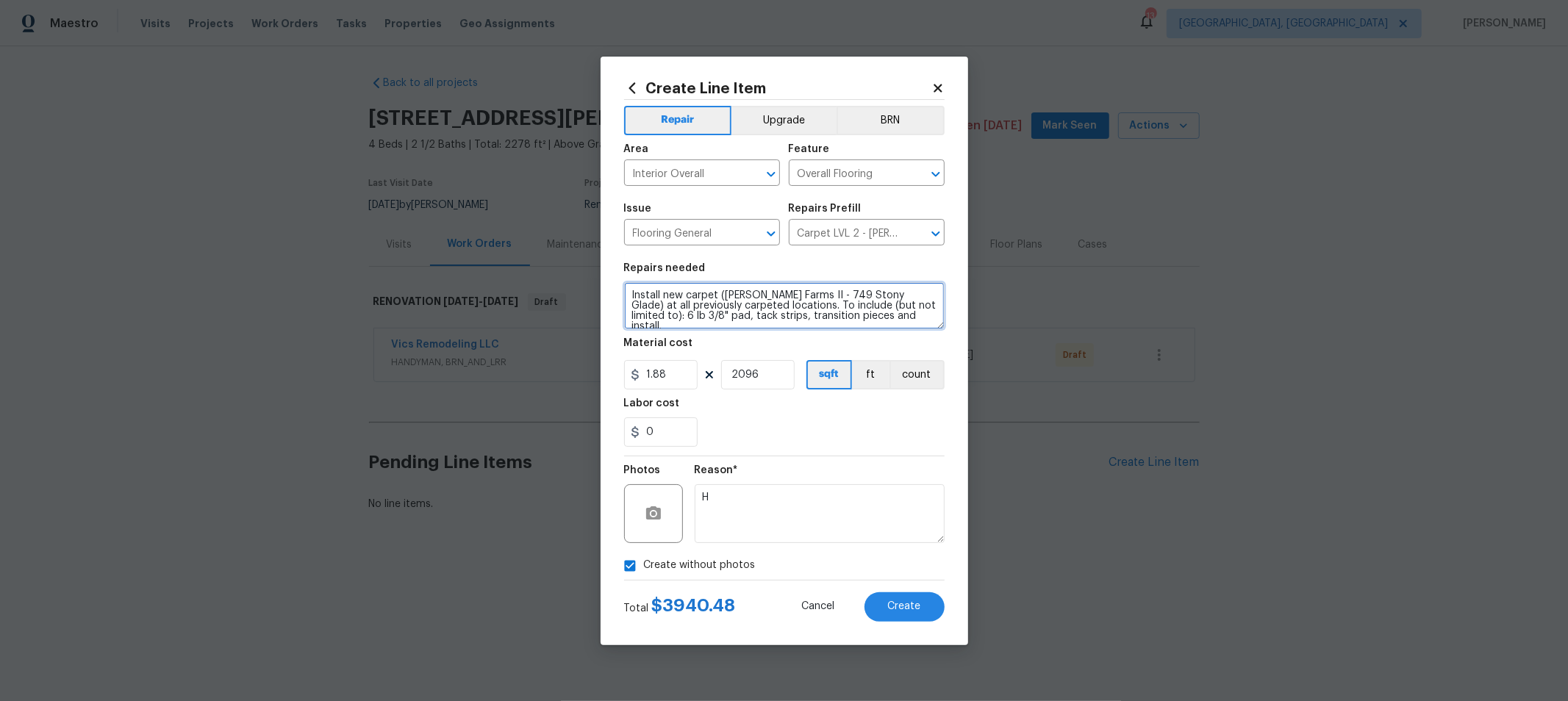
click at [627, 296] on textarea "Install new carpet (Abshire Farms II - 749 Stony Glade) at all previously carpe…" at bounding box center [784, 305] width 320 height 47
type textarea "REPLACING LIKE FOR LIKE Install new carpet (Abshire Farms II - 749 Stony Glade)…"
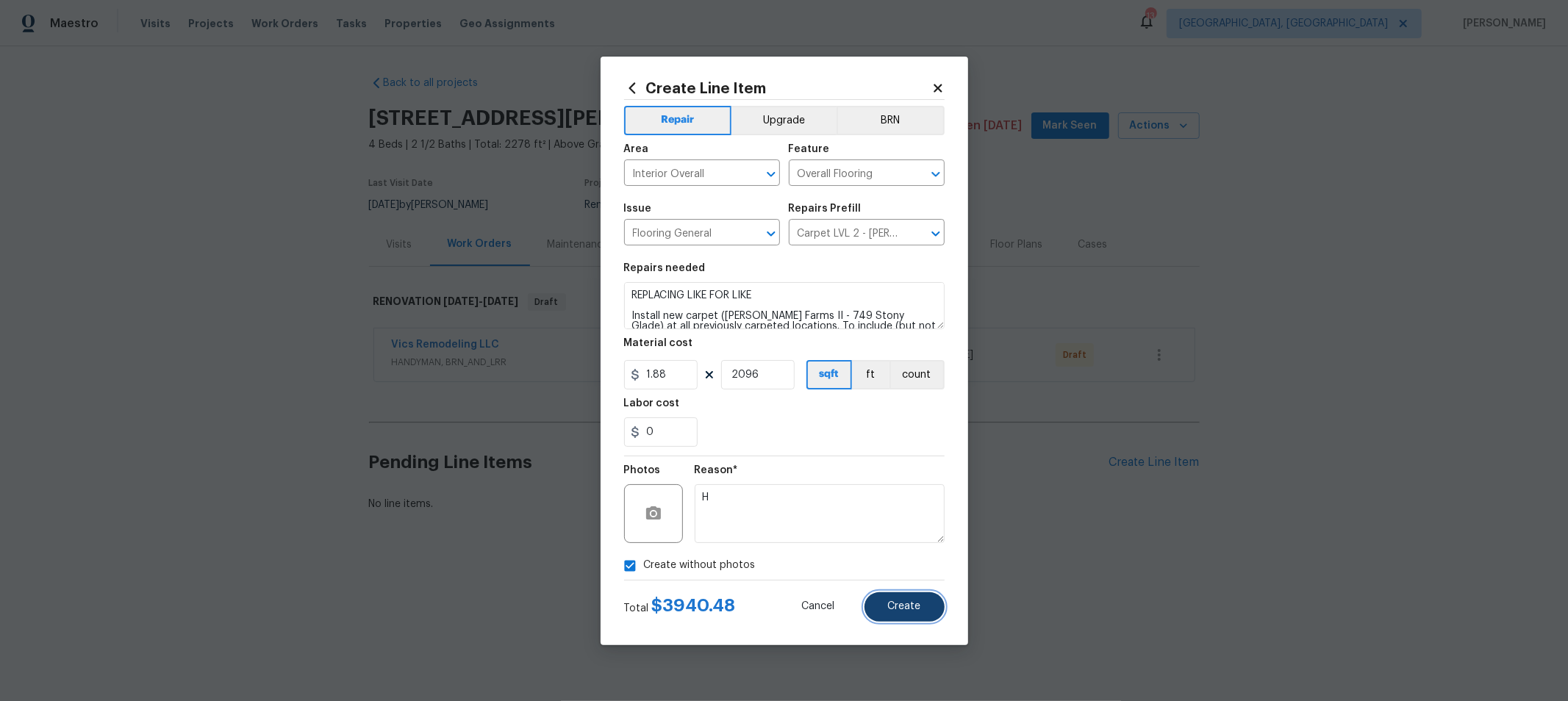
click at [906, 603] on span "Create" at bounding box center [905, 607] width 33 height 11
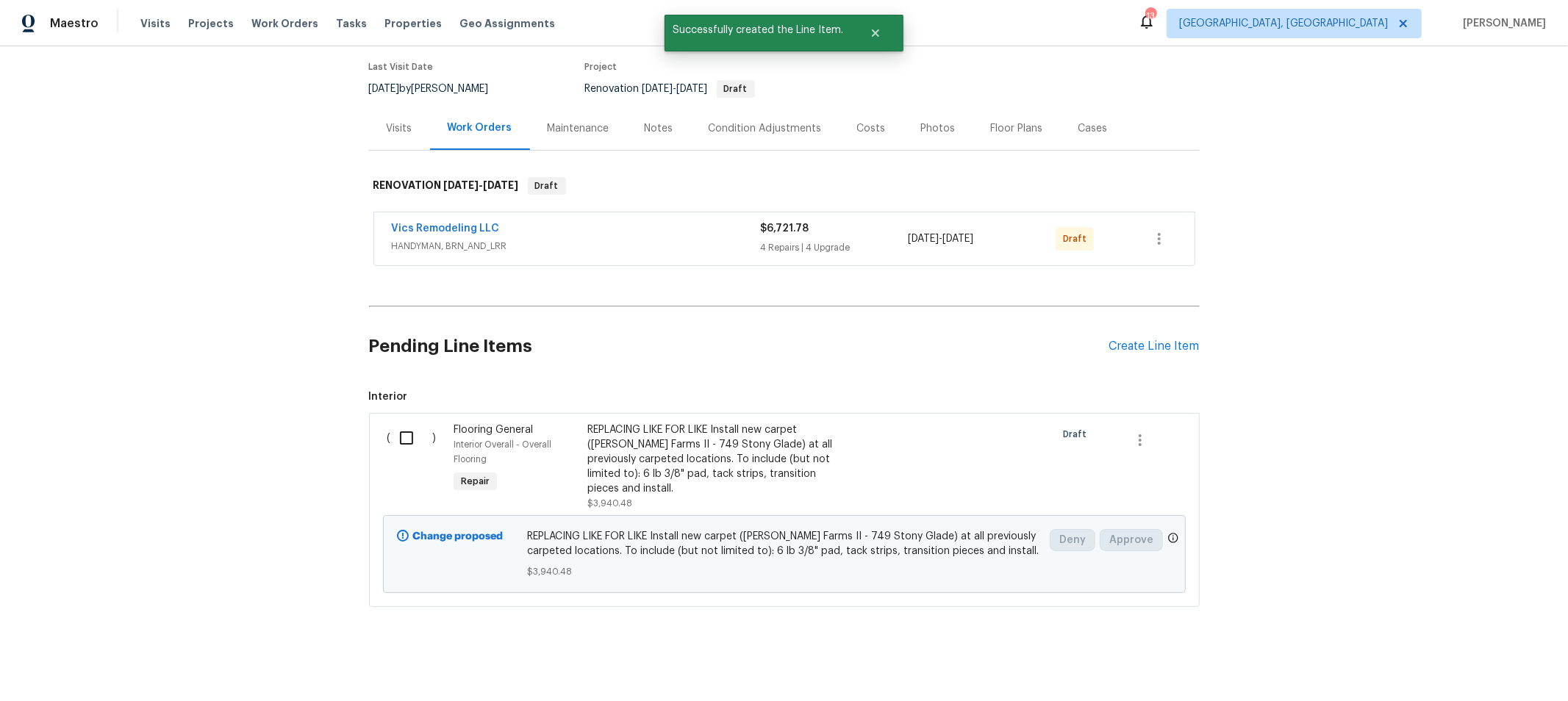
scroll to position [116, 0]
click at [1116, 339] on div "Create Line Item" at bounding box center [1154, 346] width 91 height 14
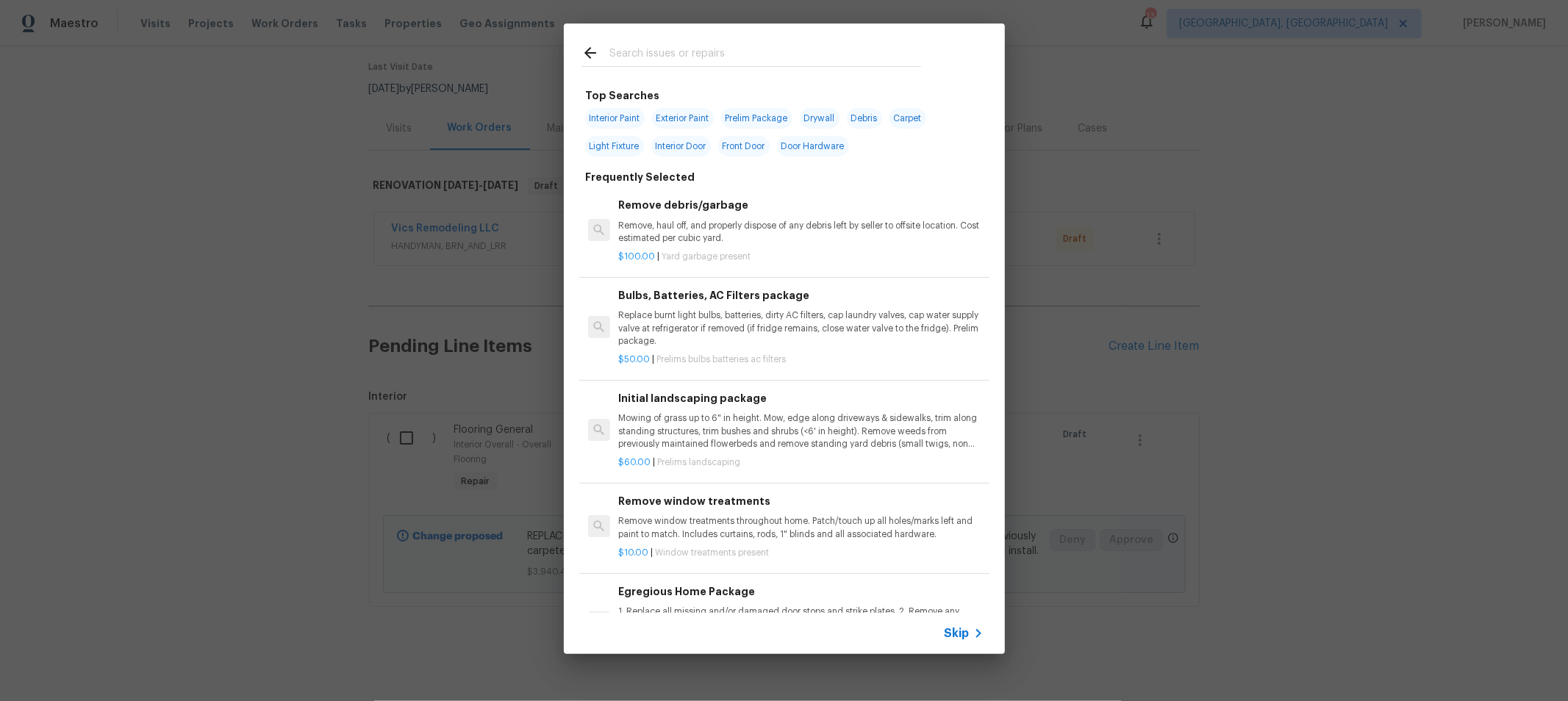
click at [848, 50] on input "text" at bounding box center [765, 55] width 312 height 22
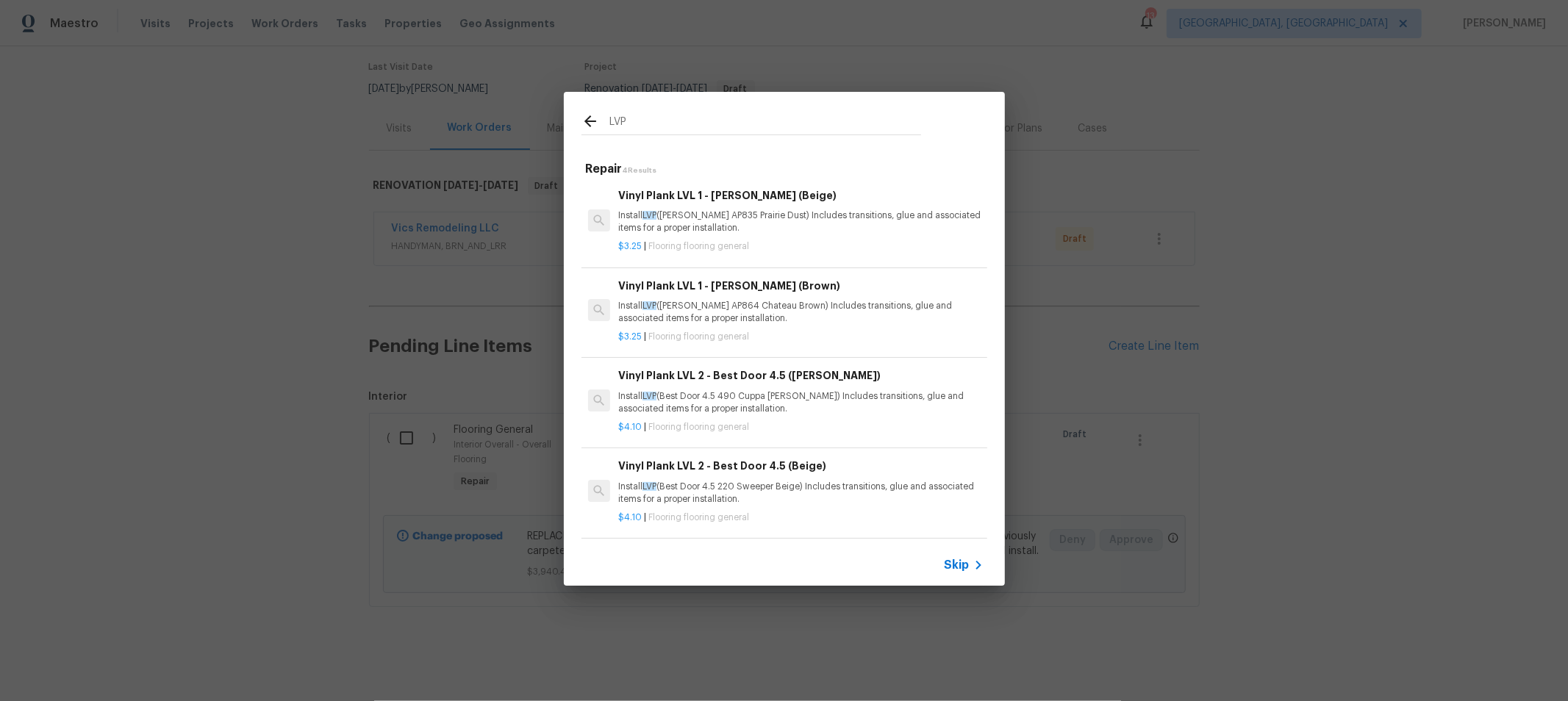
scroll to position [6, 0]
type input "LVP"
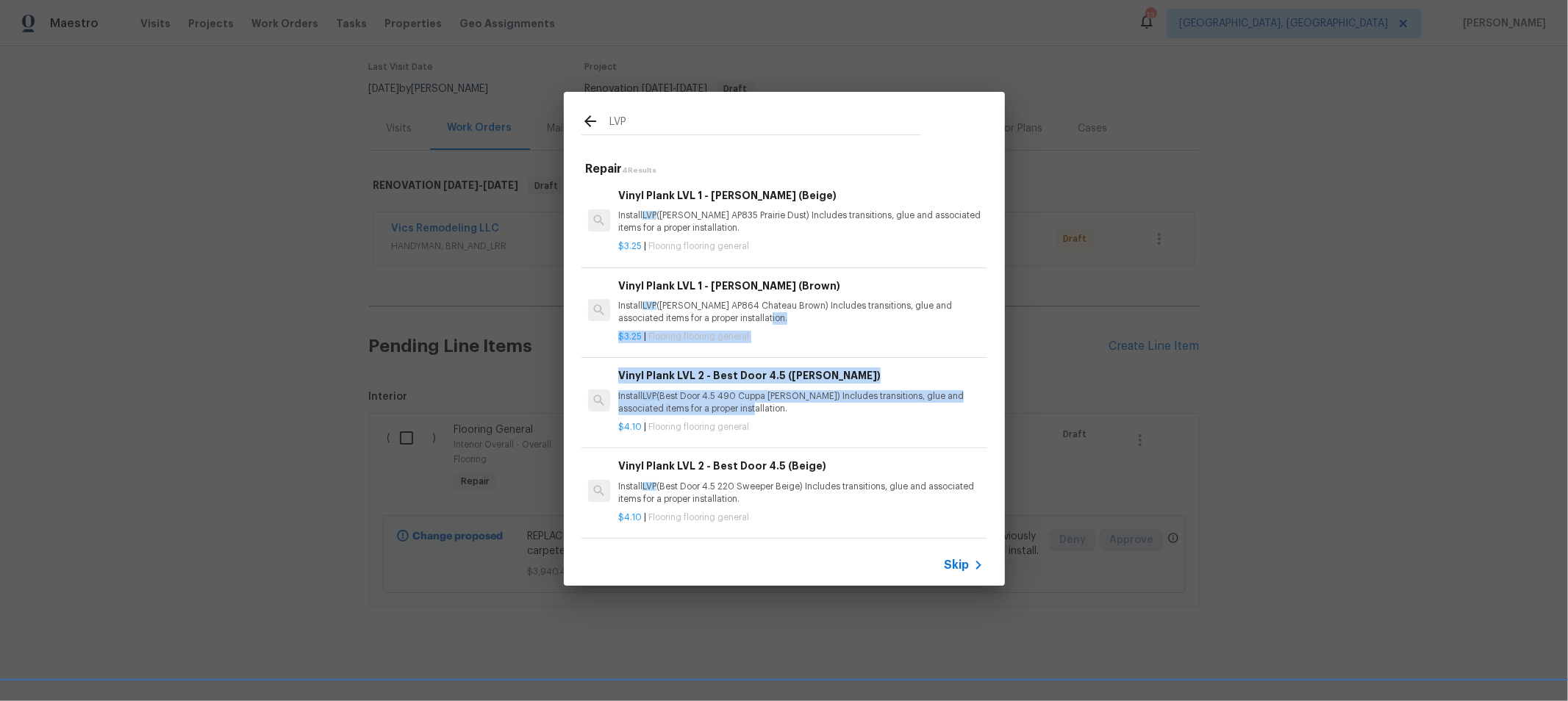
drag, startPoint x: 887, startPoint y: 390, endPoint x: 918, endPoint y: 306, distance: 89.5
click at [918, 306] on div "Vinyl Plank LVL 1 - Knighton (Beige) Install LVP (Knighton AP835 Prairie Dust) …" at bounding box center [784, 358] width 405 height 361
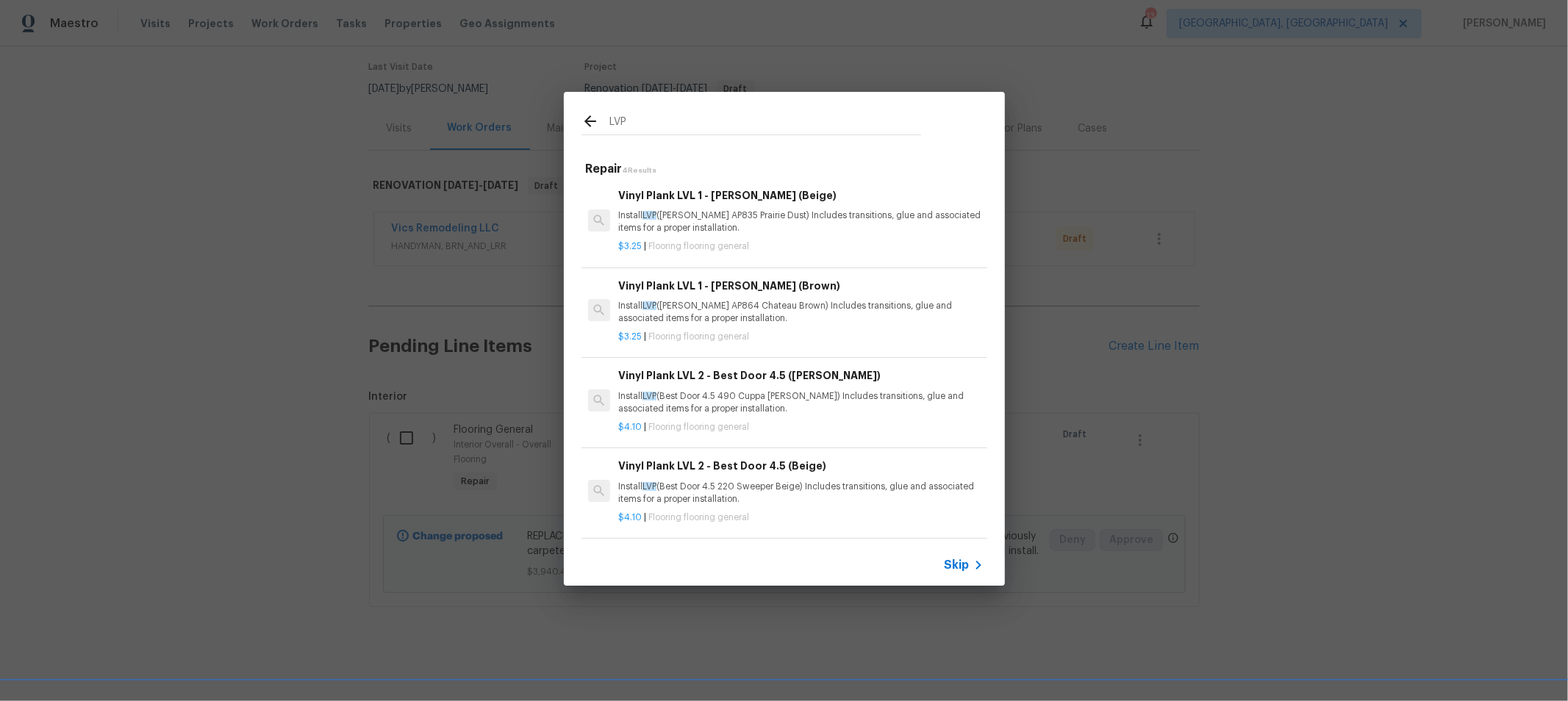
click at [736, 481] on p "Install LVP (Best Door 4.5 220 Sweeper Beige) Includes transitions, glue and as…" at bounding box center [801, 493] width 364 height 25
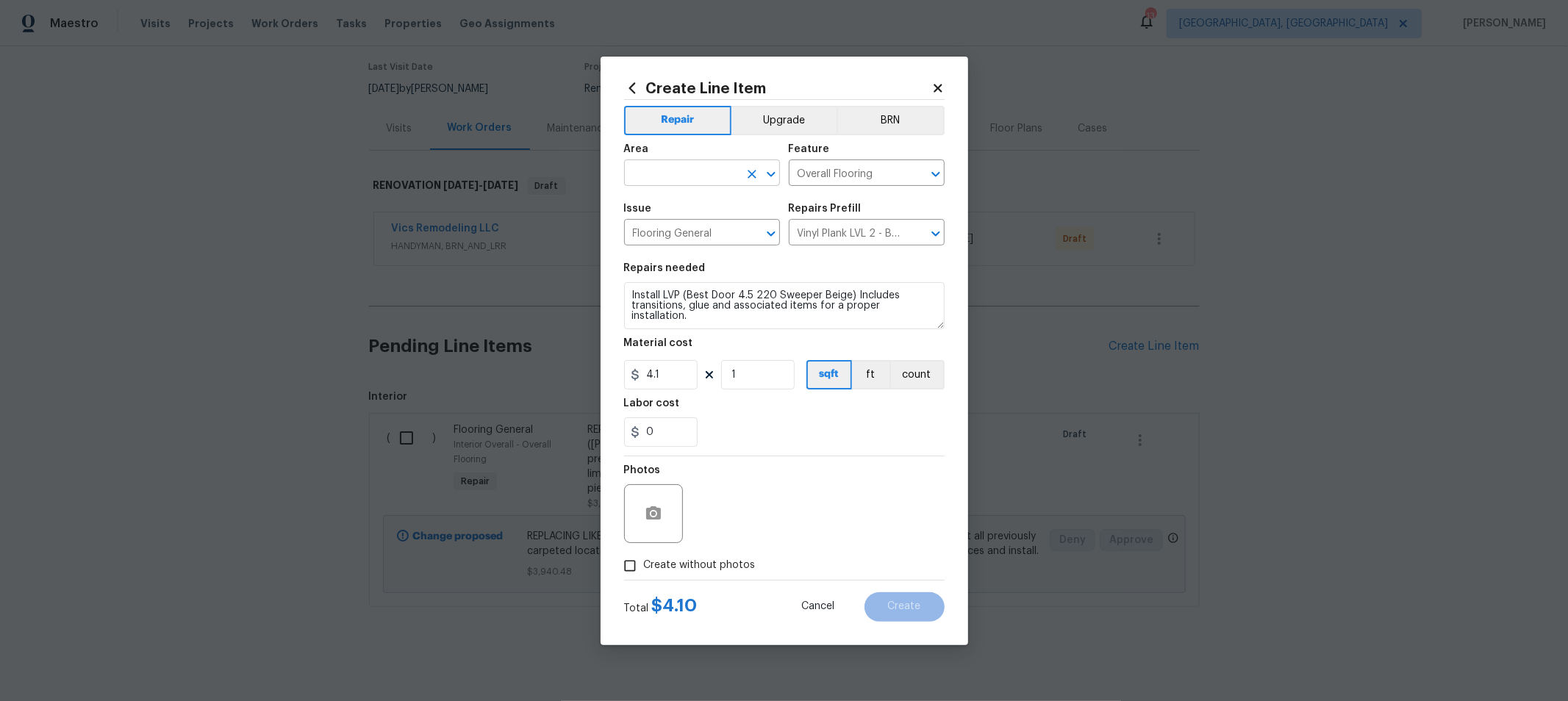
click at [733, 174] on input "text" at bounding box center [681, 174] width 115 height 22
click at [642, 232] on li "Interior Overall" at bounding box center [701, 231] width 156 height 24
type input "Interior Overall"
click at [631, 294] on textarea "Install LVP (Best Door 4.5 220 Sweeper Beige) Includes transitions, glue and as…" at bounding box center [784, 305] width 320 height 47
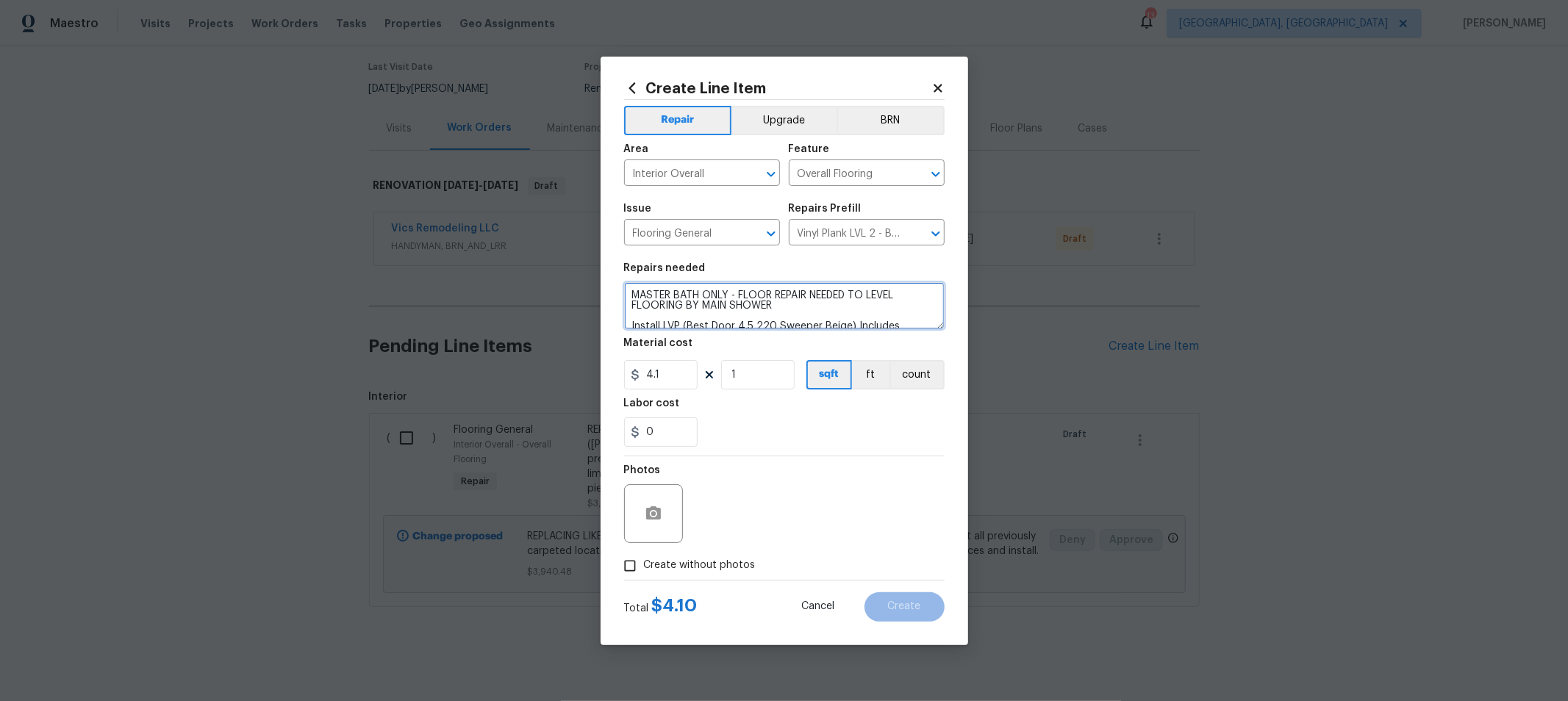
type textarea "MASTER BATH ONLY - FLOOR REPAIR NEEDED TO LEVEL FLOORING BY MAIN SHOWER Install…"
drag, startPoint x: 759, startPoint y: 384, endPoint x: 678, endPoint y: 383, distance: 81.0
click at [678, 383] on div "4.1 1 sqft ft count" at bounding box center [784, 375] width 320 height 29
type input "100"
click at [890, 469] on div "Photos" at bounding box center [784, 503] width 320 height 95
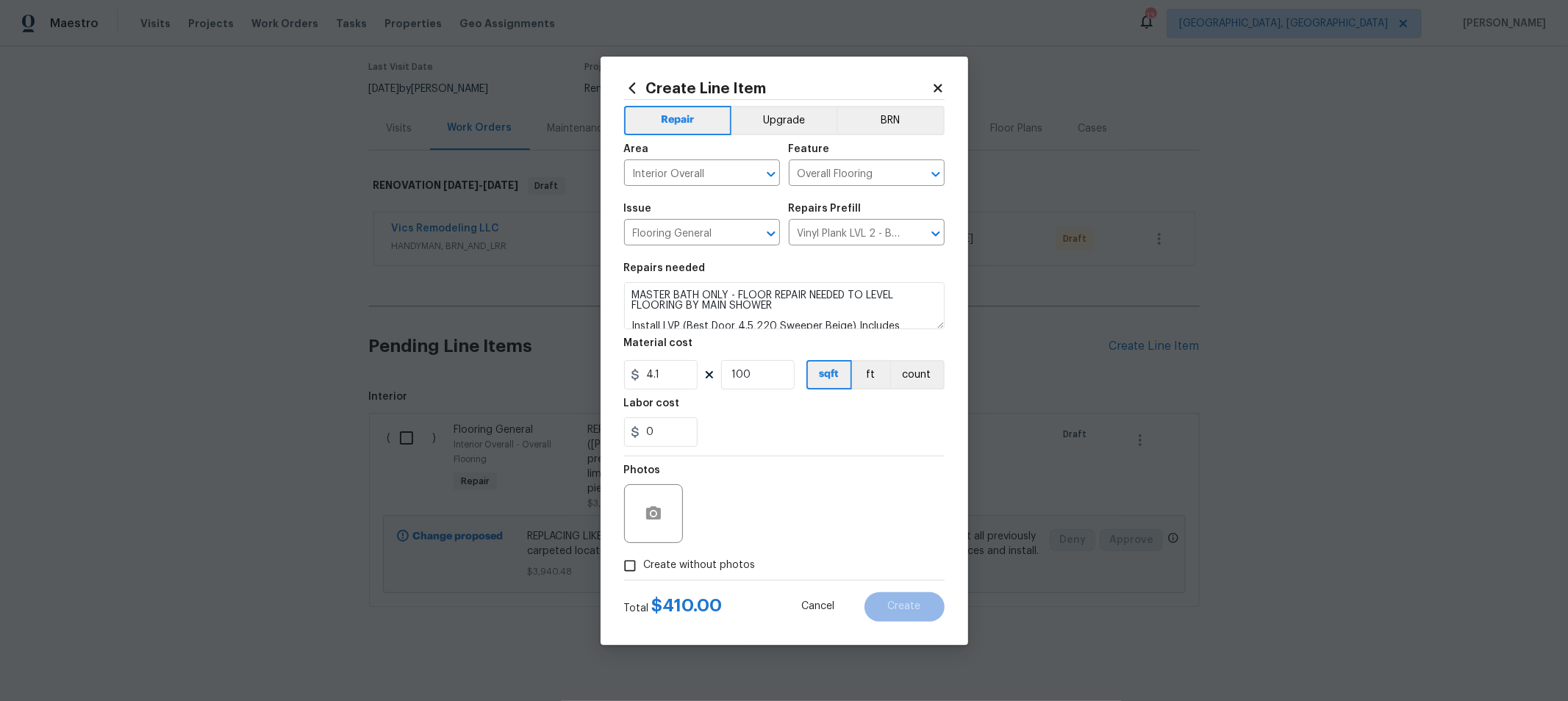
click at [702, 562] on span "Create without photos" at bounding box center [700, 565] width 112 height 15
click at [644, 562] on input "Create without photos" at bounding box center [630, 565] width 28 height 28
checkbox input "true"
click at [776, 509] on textarea at bounding box center [819, 514] width 250 height 59
type textarea "H"
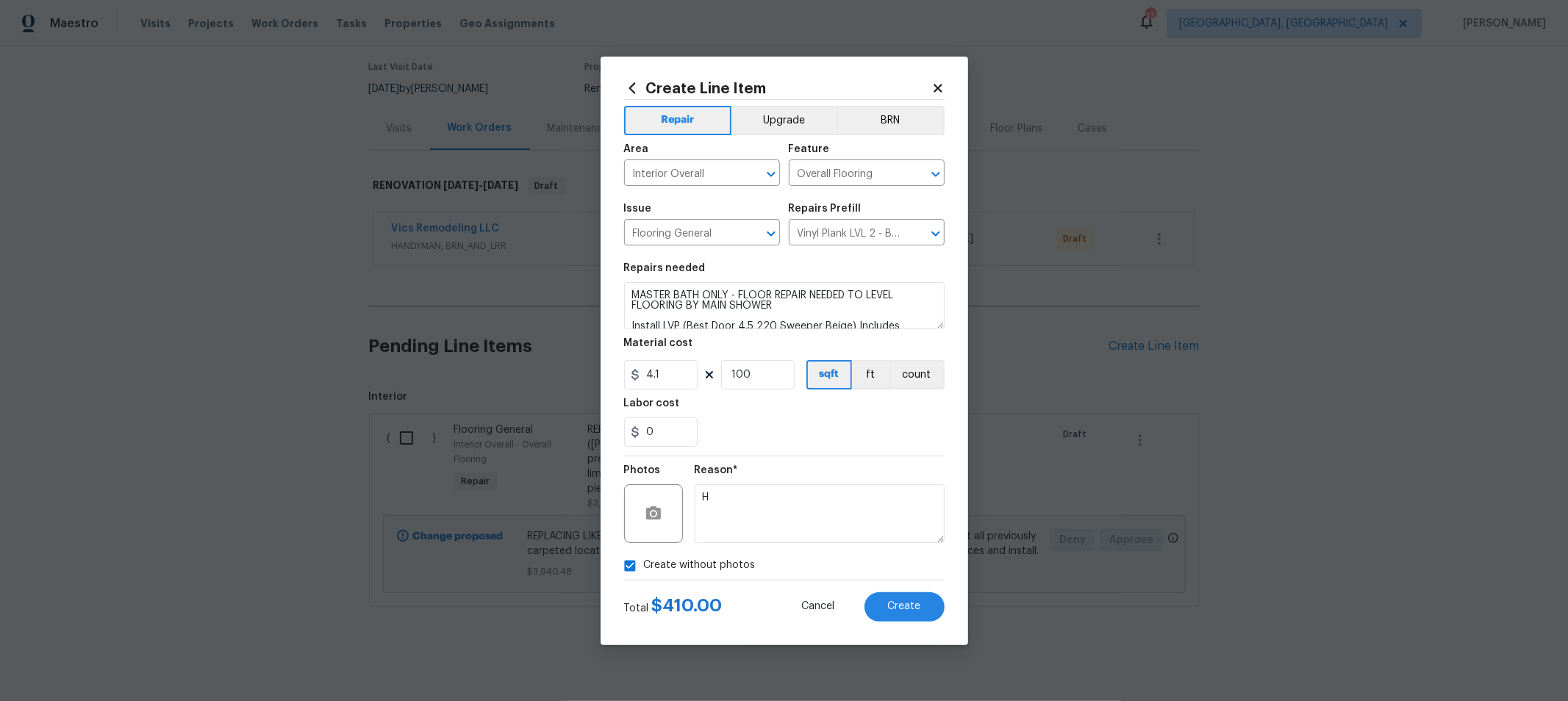
click at [771, 420] on div "0" at bounding box center [784, 432] width 320 height 29
click at [878, 607] on button "Create" at bounding box center [904, 607] width 80 height 29
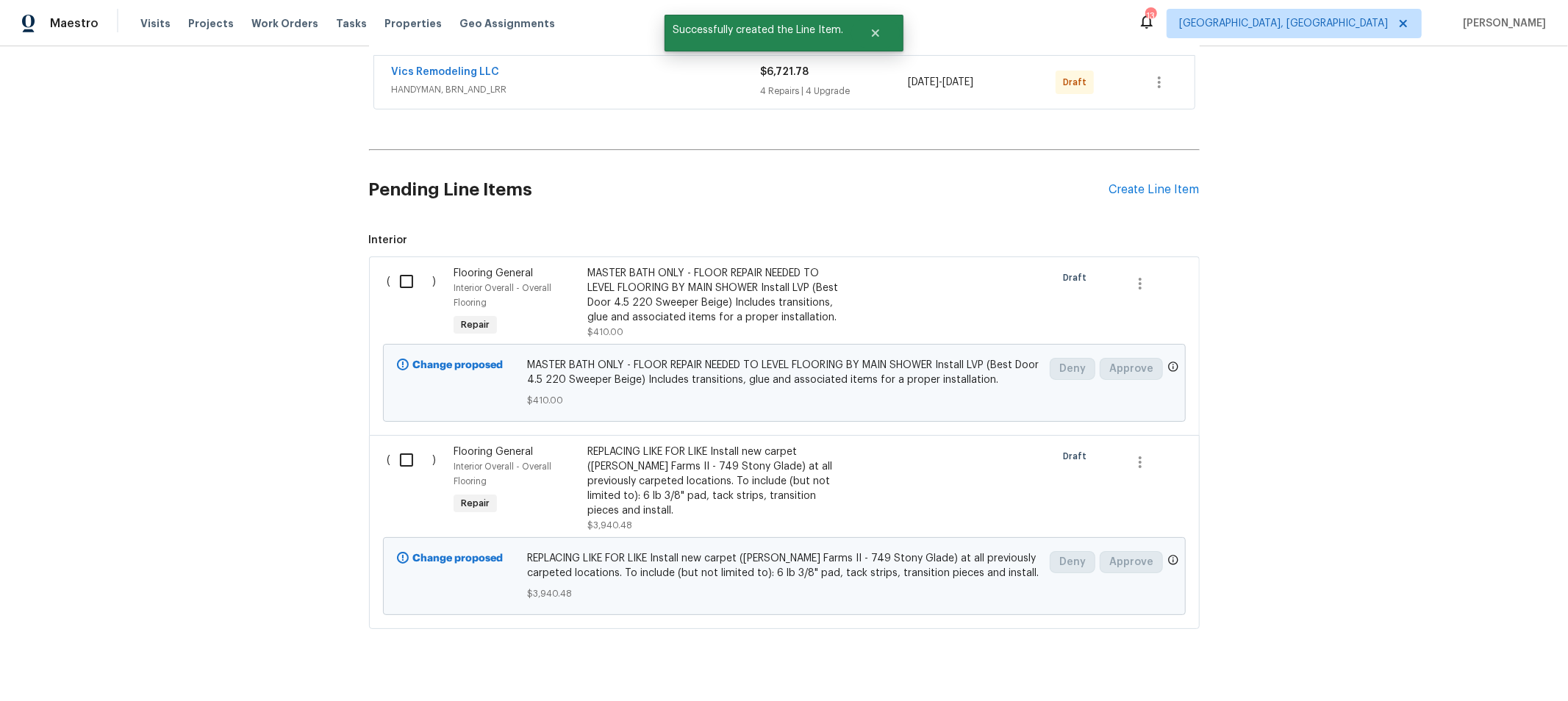
scroll to position [294, 0]
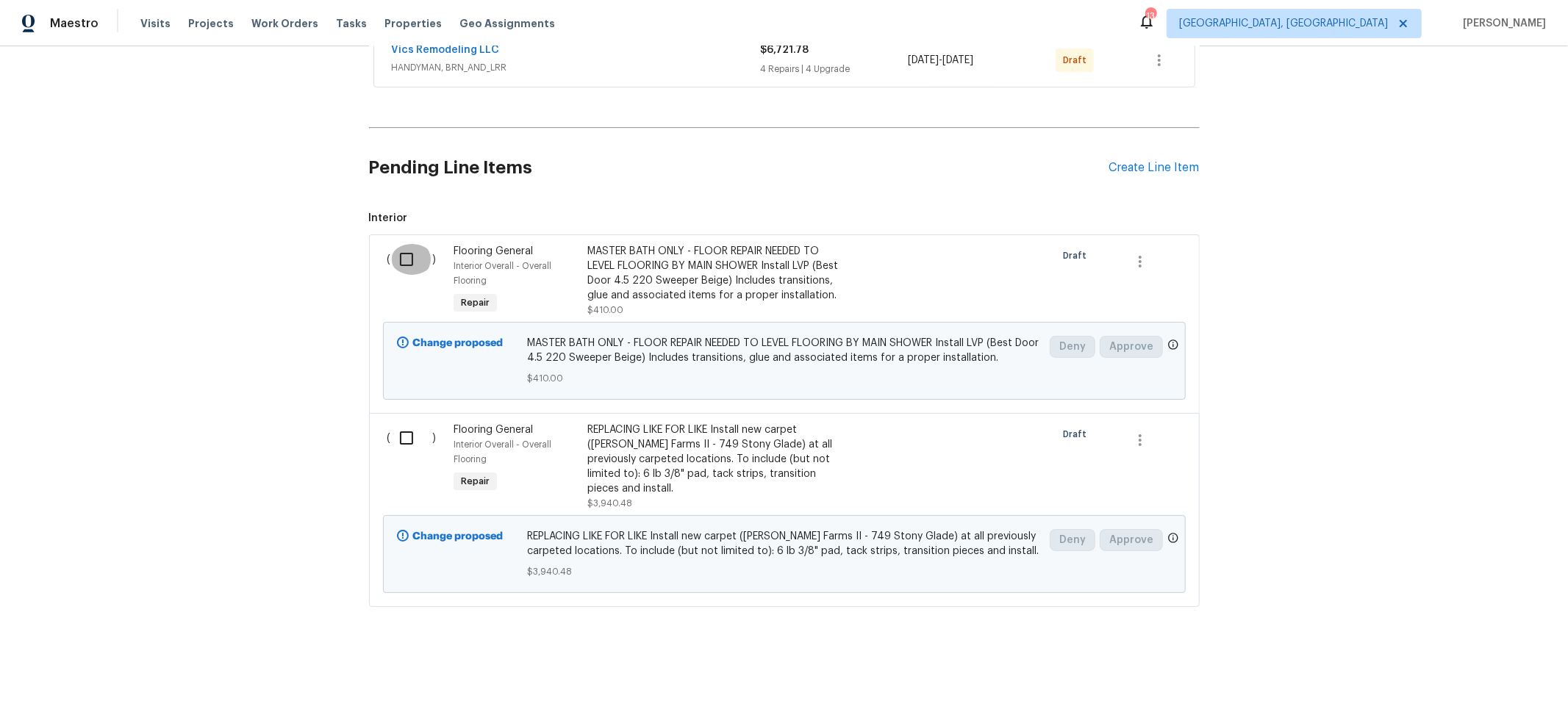
click at [402, 264] on input "checkbox" at bounding box center [412, 259] width 42 height 31
checkbox input "true"
click at [394, 439] on input "checkbox" at bounding box center [412, 438] width 42 height 31
checkbox input "true"
click at [1515, 652] on button "Create Work Order" at bounding box center [1484, 664] width 121 height 27
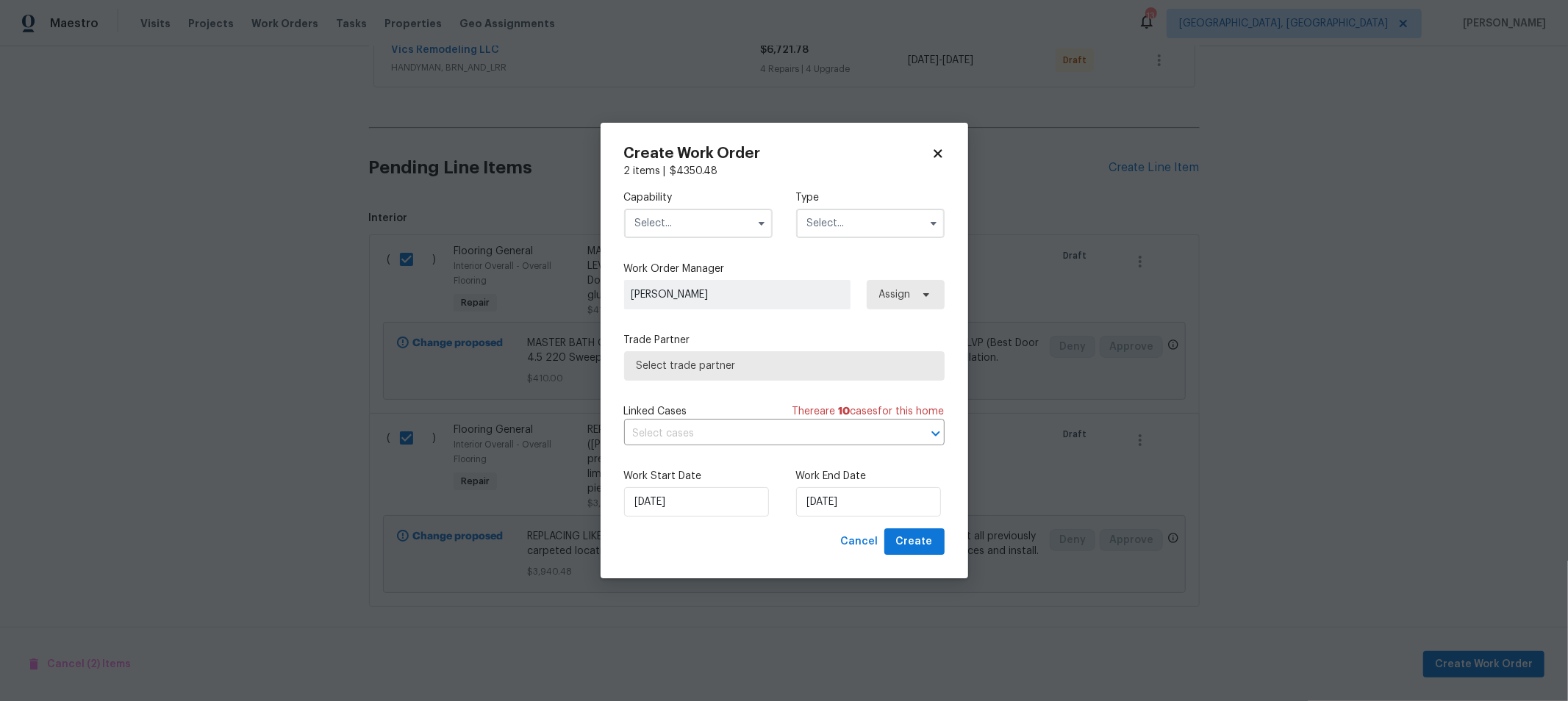
click at [681, 212] on input "text" at bounding box center [698, 223] width 149 height 29
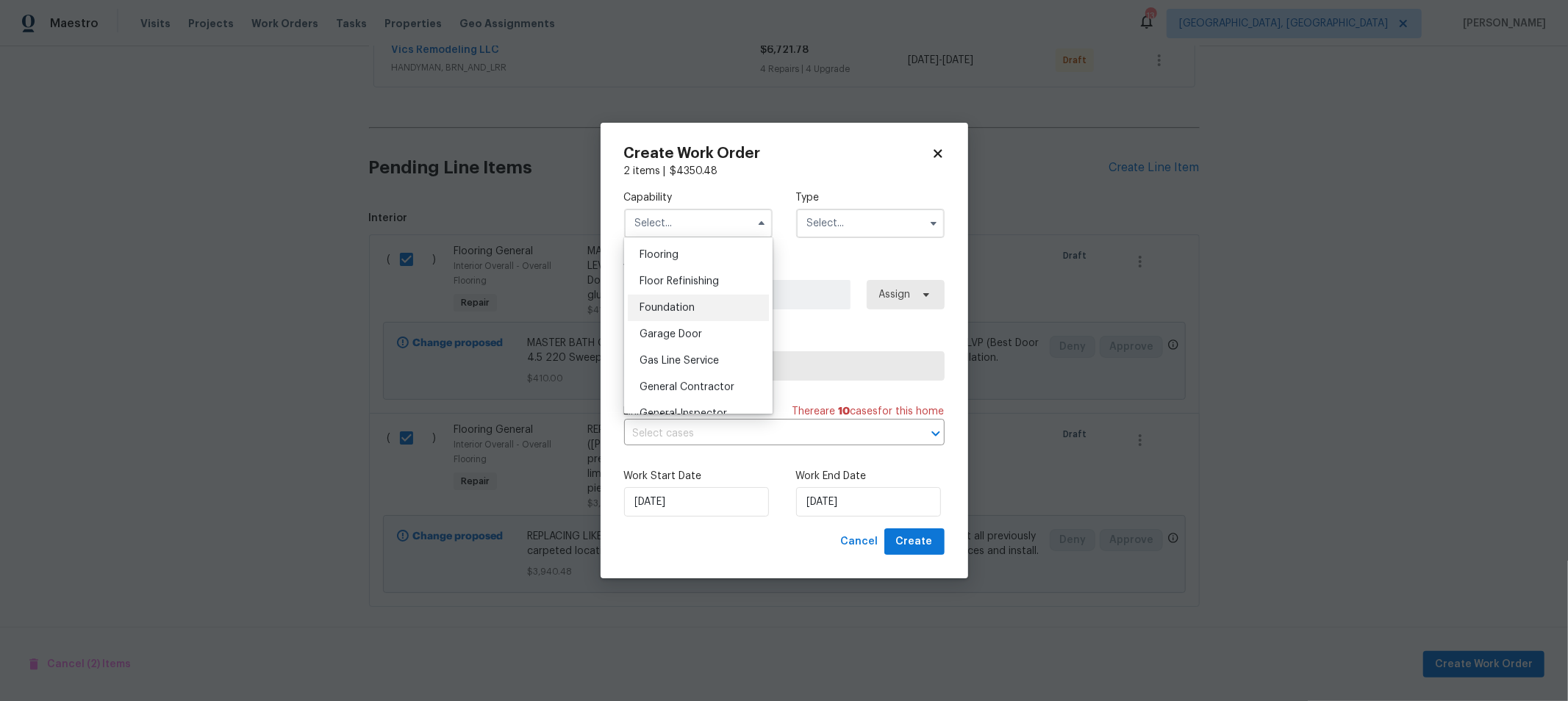
scroll to position [570, 0]
click at [673, 259] on span "Flooring" at bounding box center [659, 253] width 39 height 10
type input "Flooring"
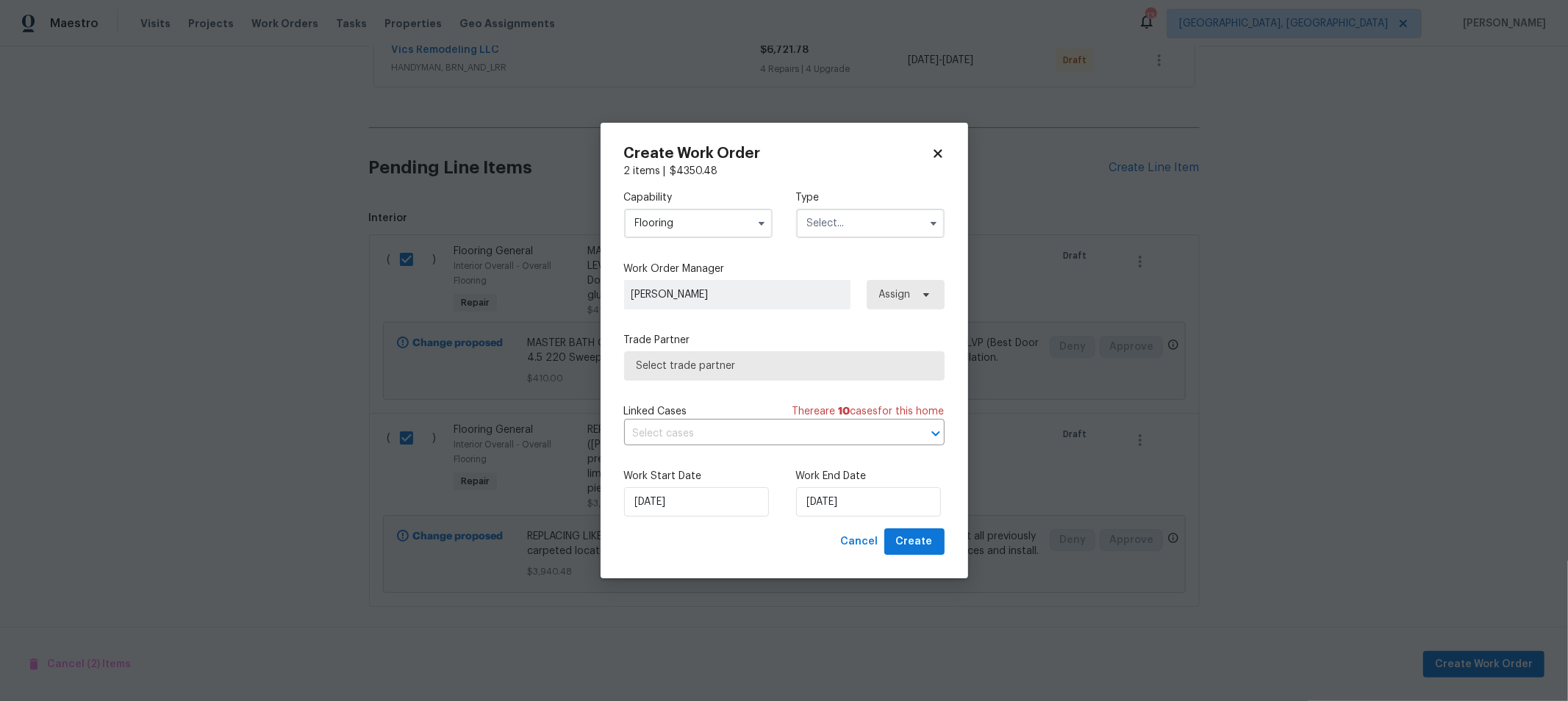
click at [853, 222] on input "text" at bounding box center [870, 223] width 149 height 29
click at [853, 317] on span "Renovation" at bounding box center [839, 318] width 54 height 10
type input "Renovation"
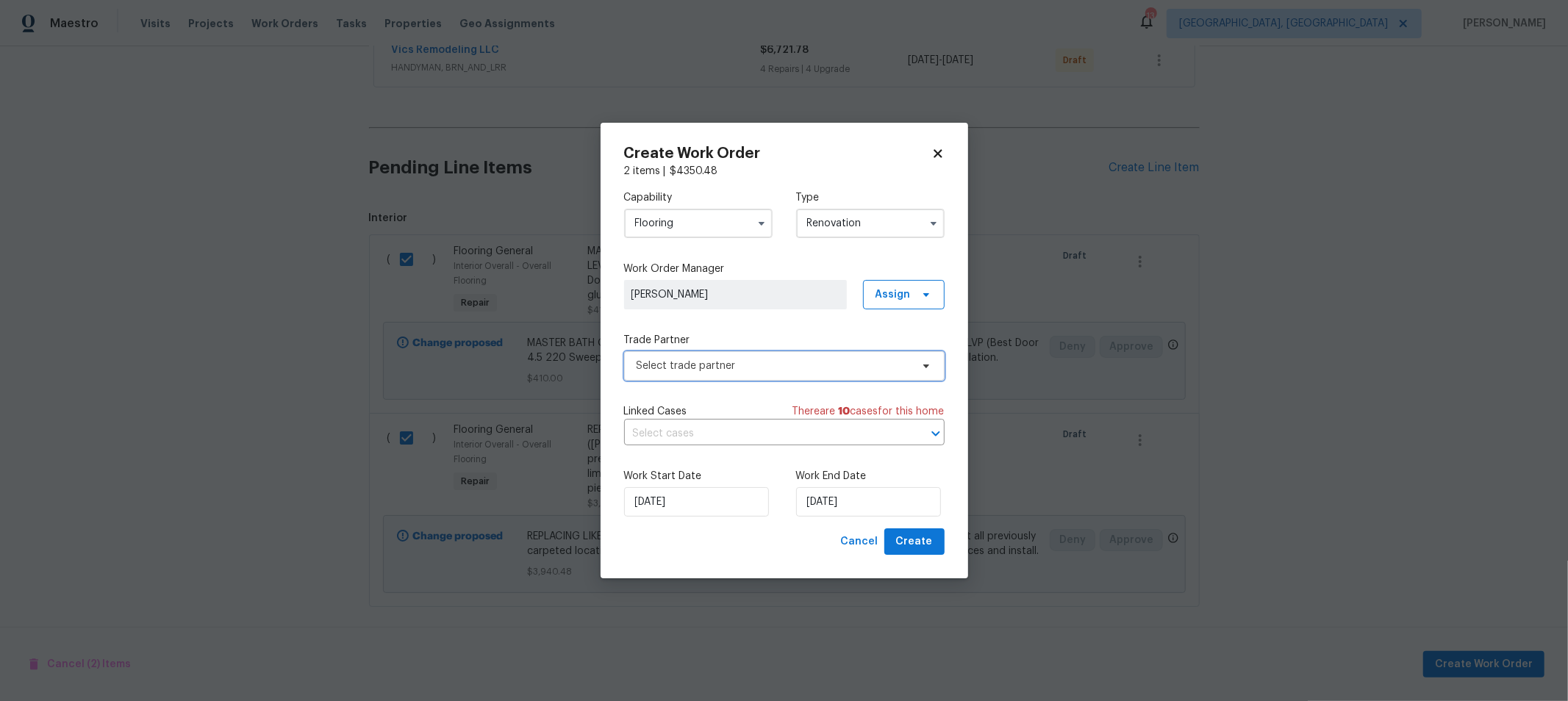
click at [801, 363] on span "Select trade partner" at bounding box center [774, 366] width 274 height 15
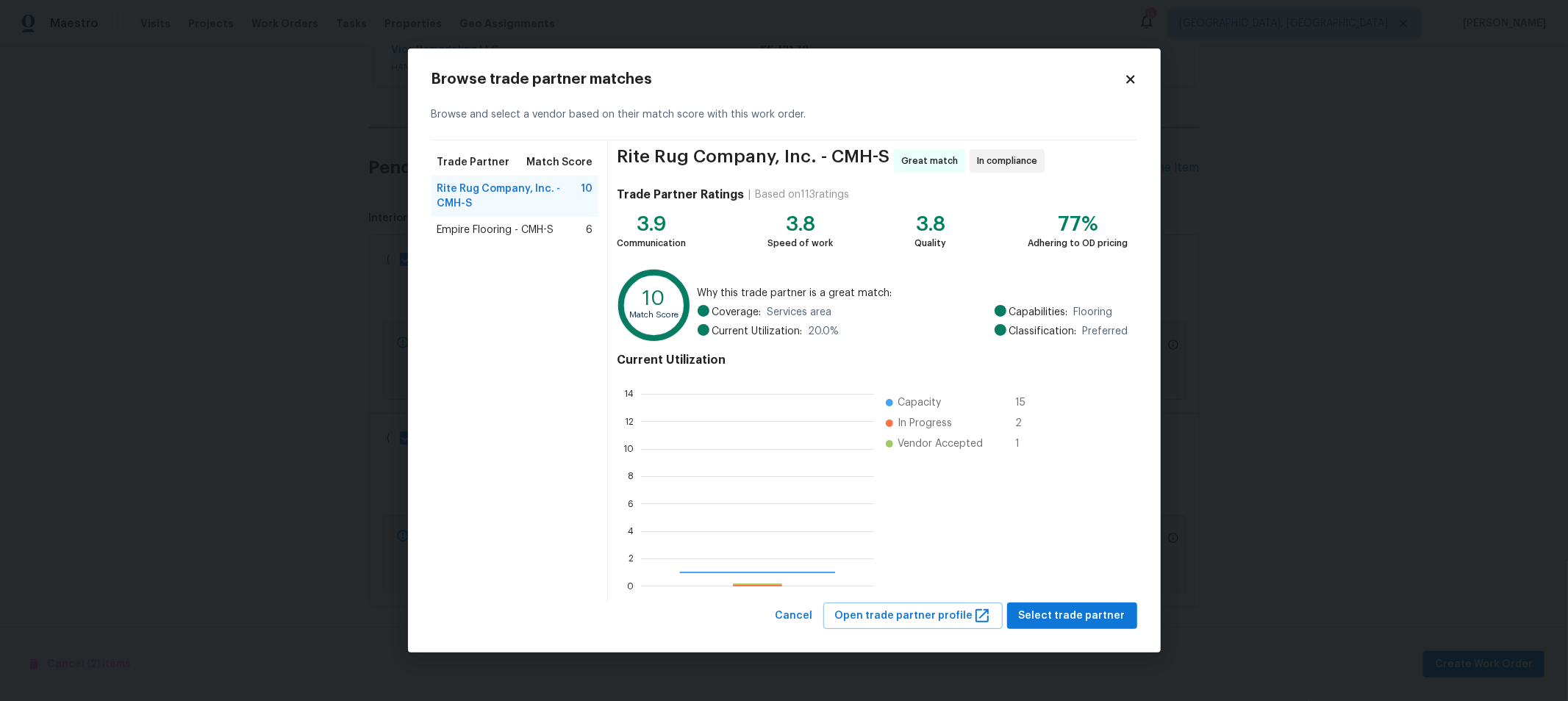
scroll to position [193, 221]
click at [519, 197] on span "Rite Rug Company, Inc. - CMH-S" at bounding box center [509, 196] width 144 height 29
click at [1087, 610] on span "Select trade partner" at bounding box center [1072, 616] width 107 height 19
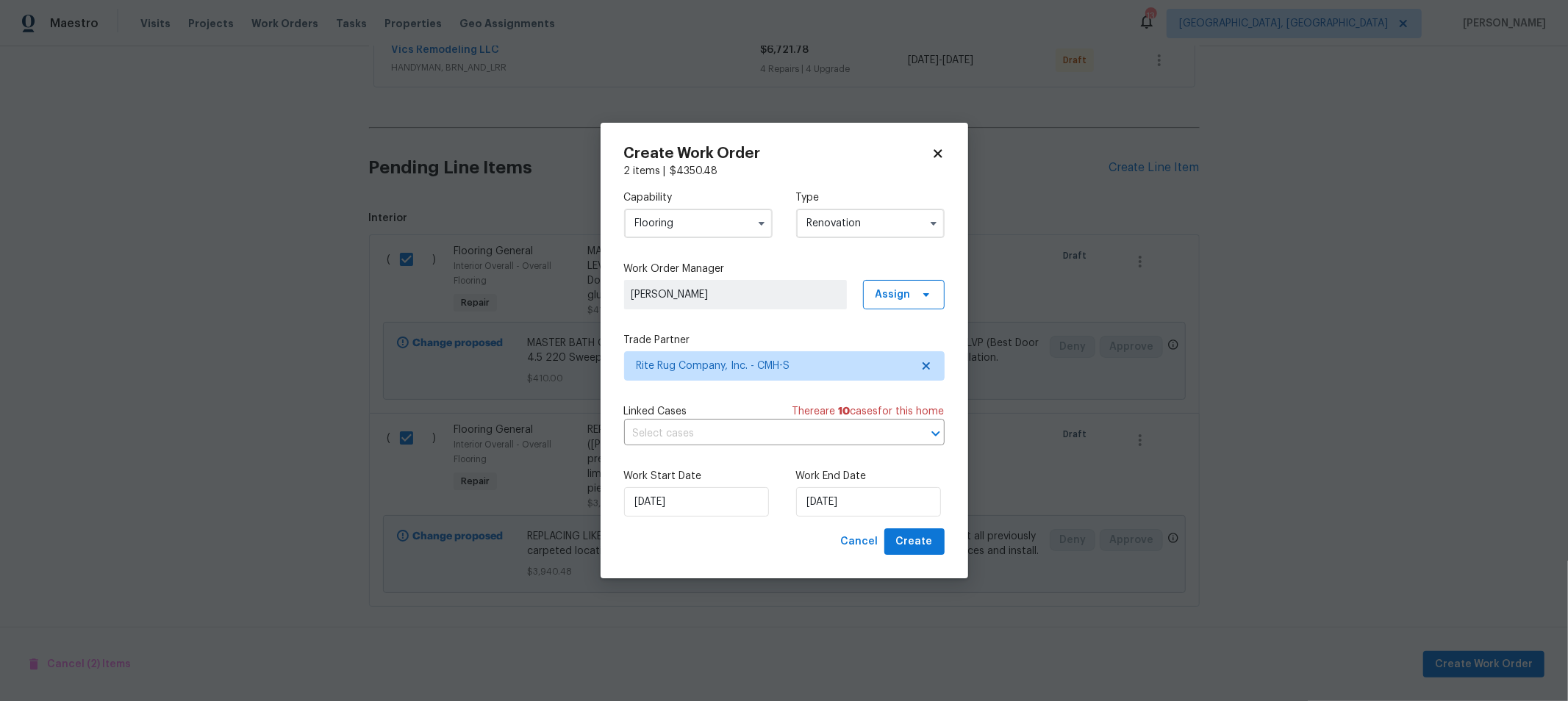
click at [819, 214] on input "Renovation" at bounding box center [870, 223] width 149 height 29
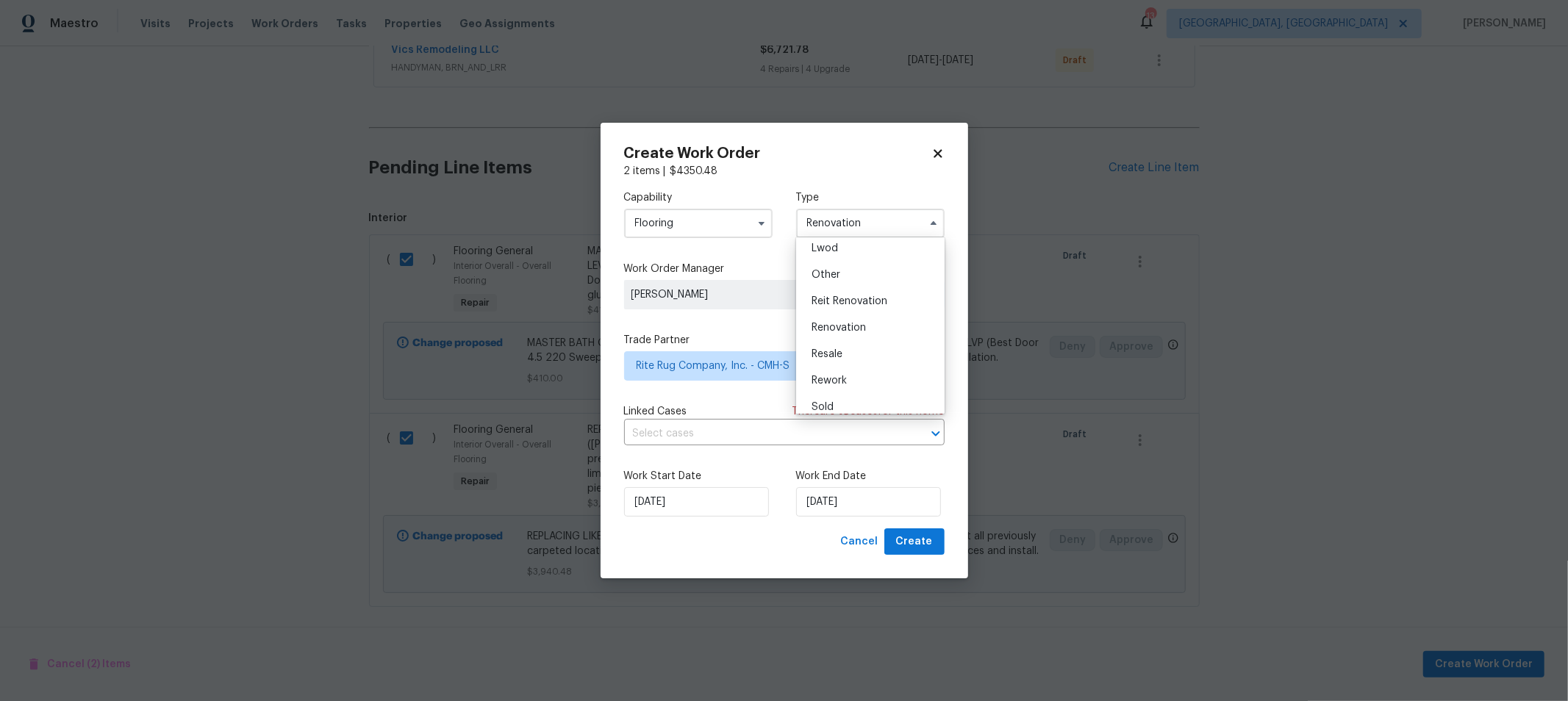
scroll to position [174, 0]
click at [842, 318] on span "Renovation" at bounding box center [839, 318] width 54 height 10
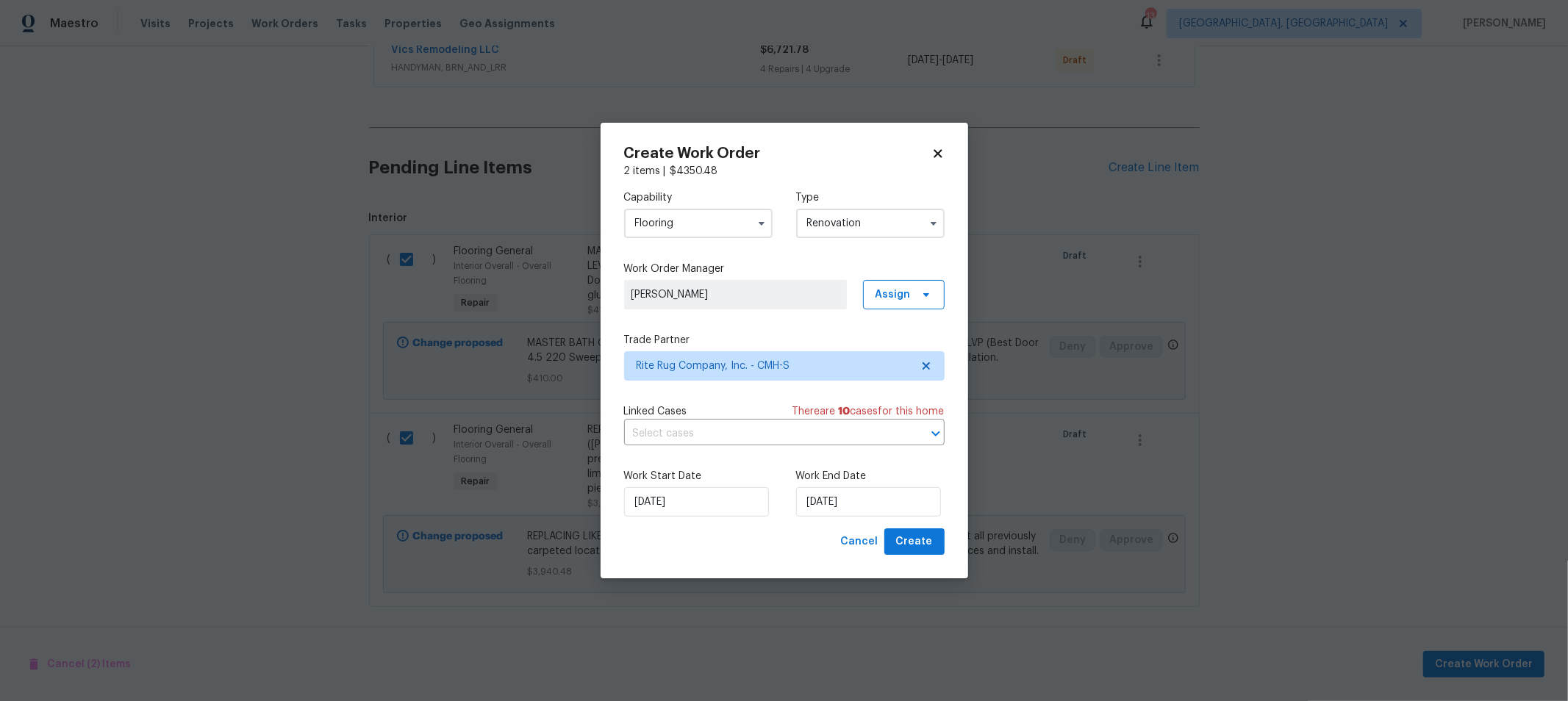
click at [749, 323] on div "Capability Flooring Type Renovation Work Order Manager Keith Hollingsworth Assi…" at bounding box center [784, 352] width 320 height 349
click at [843, 479] on label "Work End Date" at bounding box center [870, 476] width 149 height 15
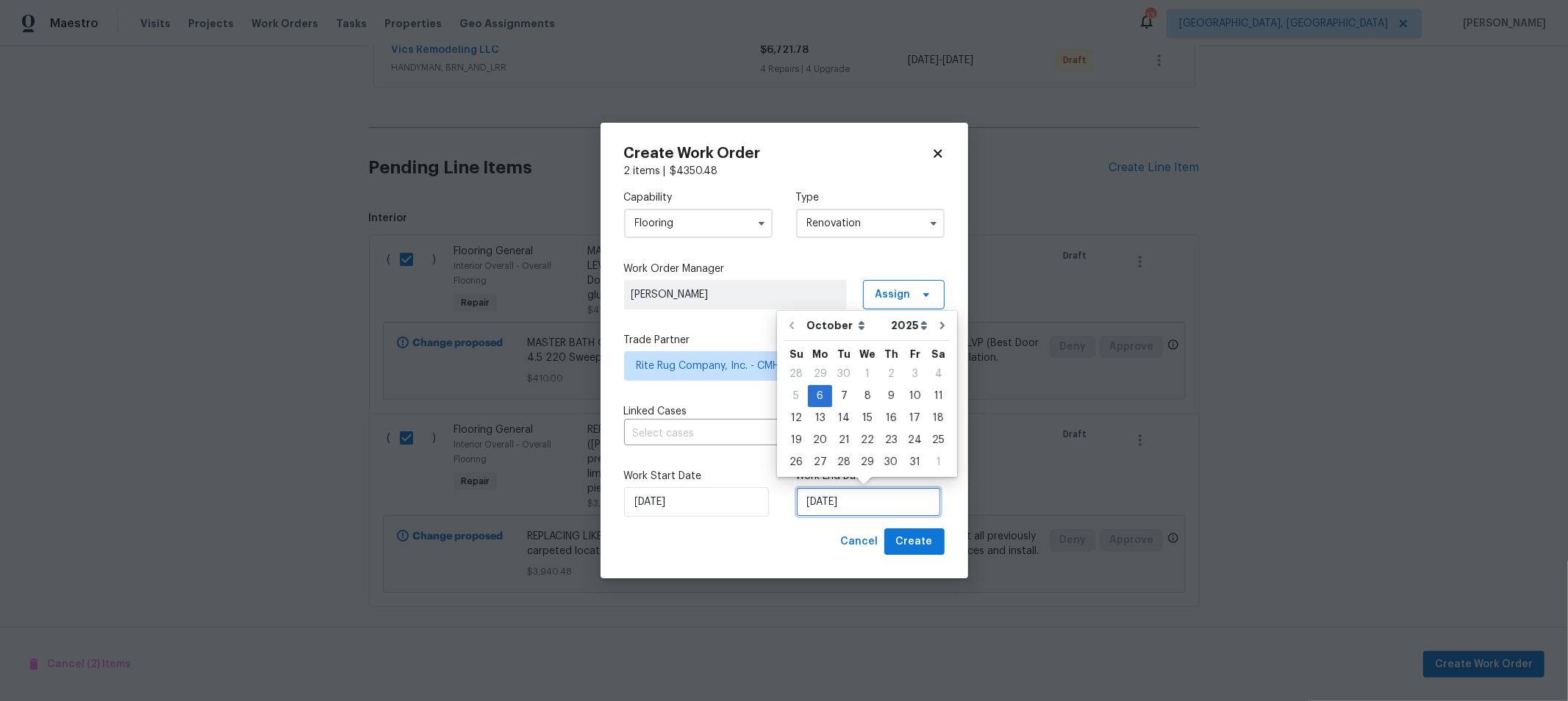
click at [842, 497] on input "[DATE]" at bounding box center [868, 502] width 145 height 29
click at [813, 417] on div "13" at bounding box center [819, 418] width 24 height 21
type input "10/13/2025"
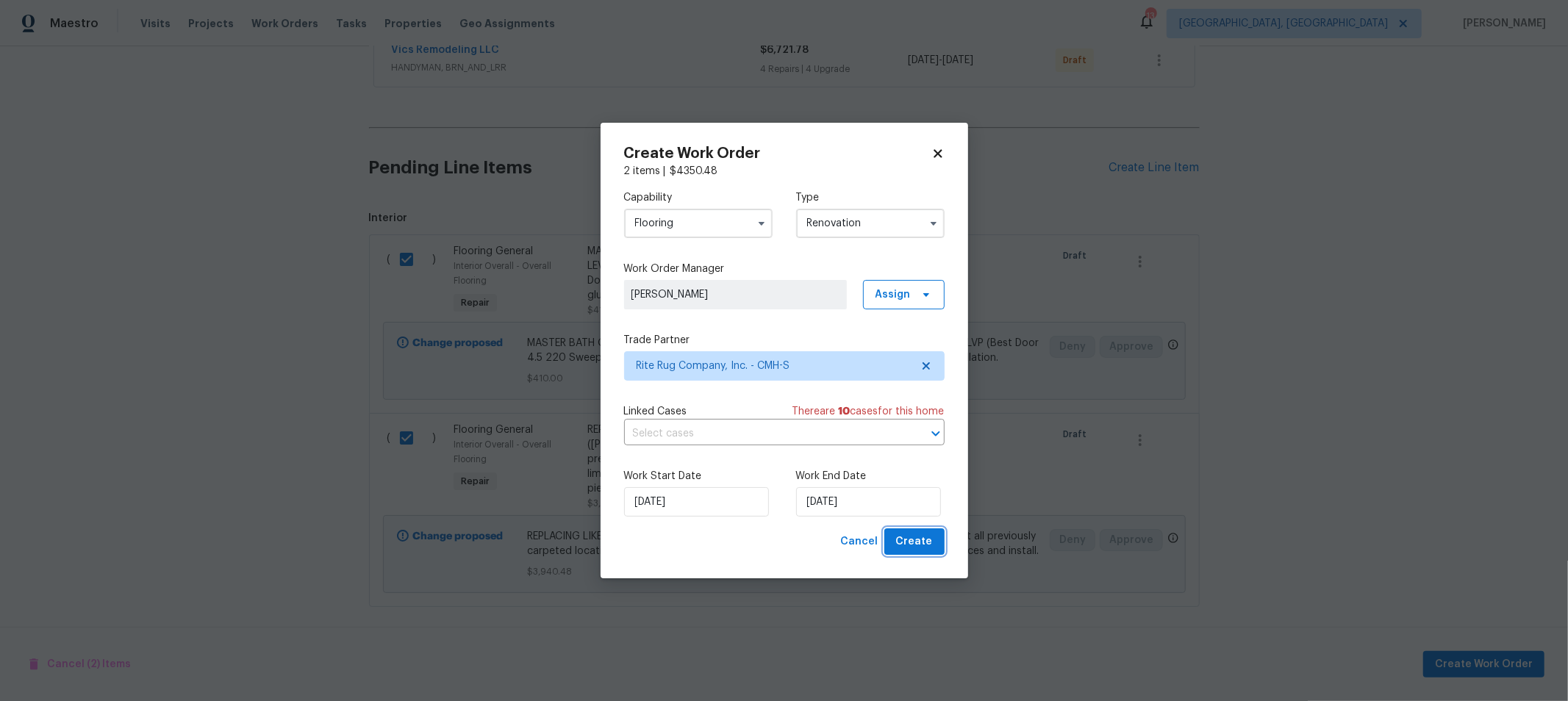
click at [931, 537] on span "Create" at bounding box center [914, 542] width 36 height 19
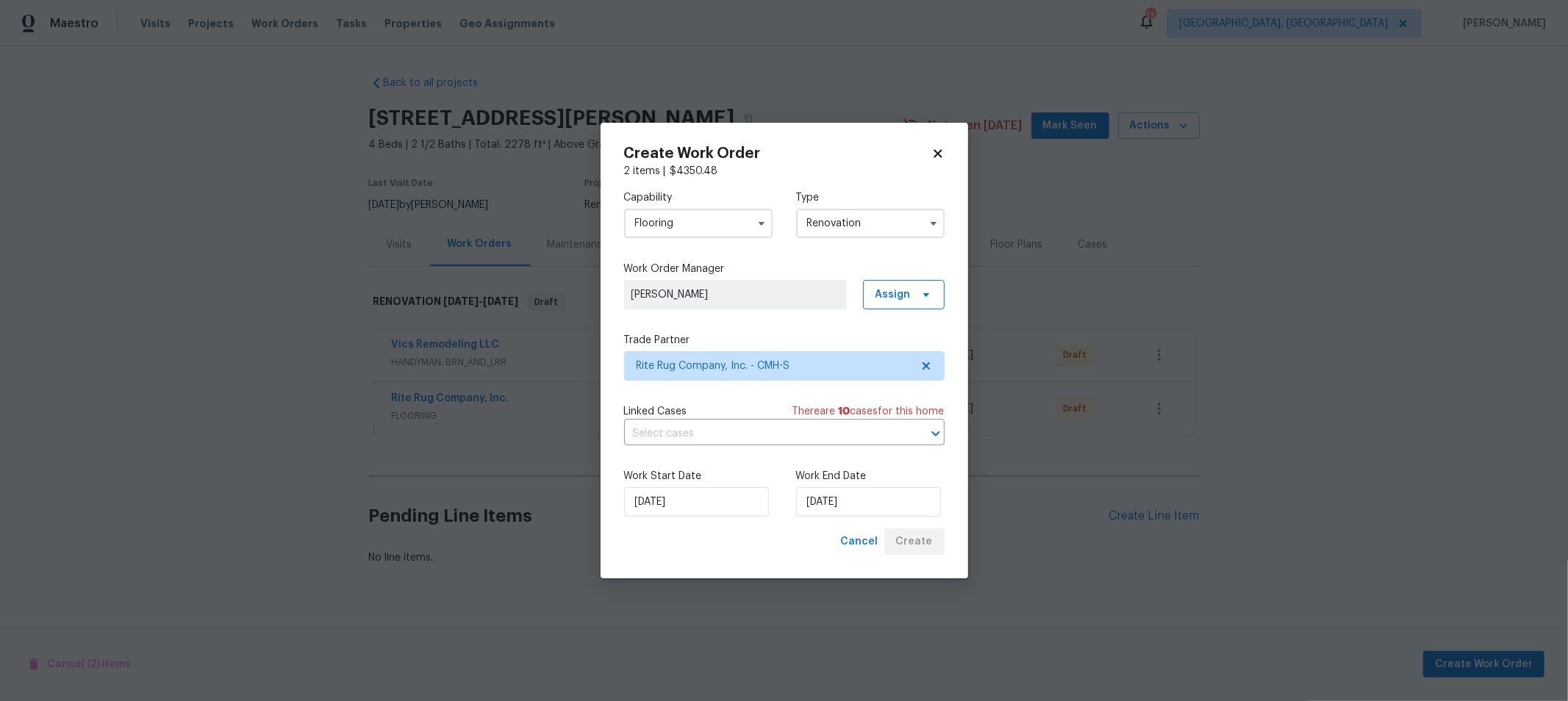
scroll to position [0, 0]
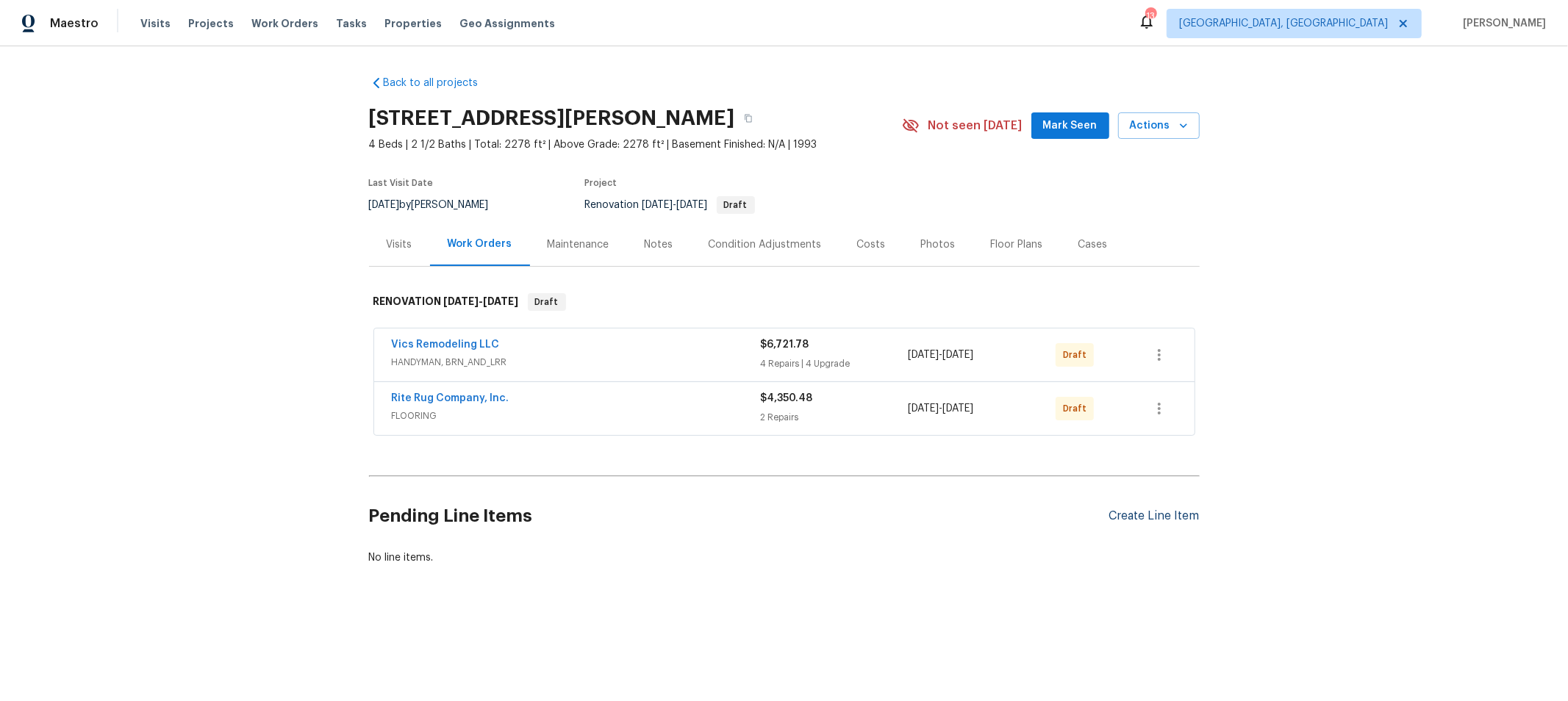
click at [1148, 516] on div "Create Line Item" at bounding box center [1154, 516] width 91 height 14
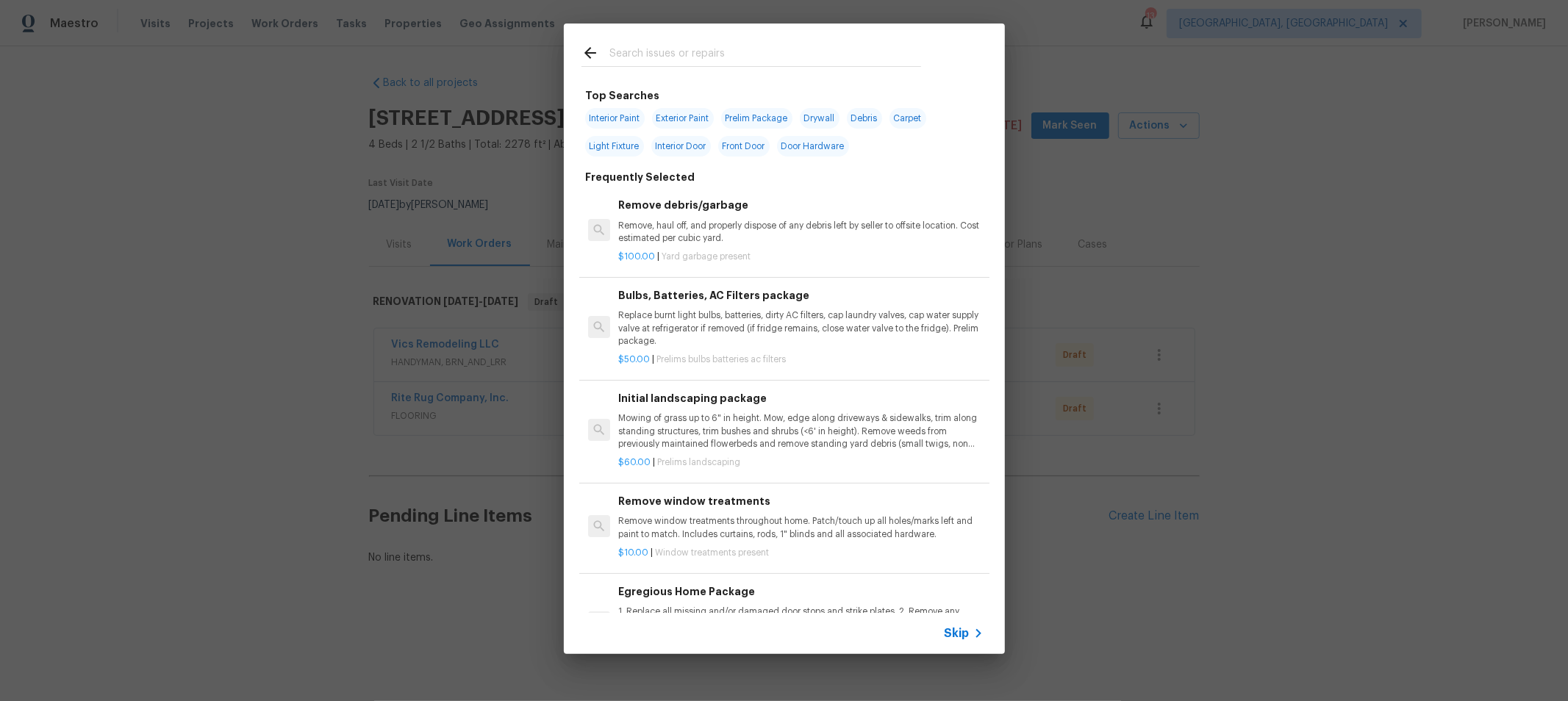
click at [833, 40] on div at bounding box center [751, 52] width 375 height 58
click at [831, 47] on input "text" at bounding box center [765, 55] width 312 height 22
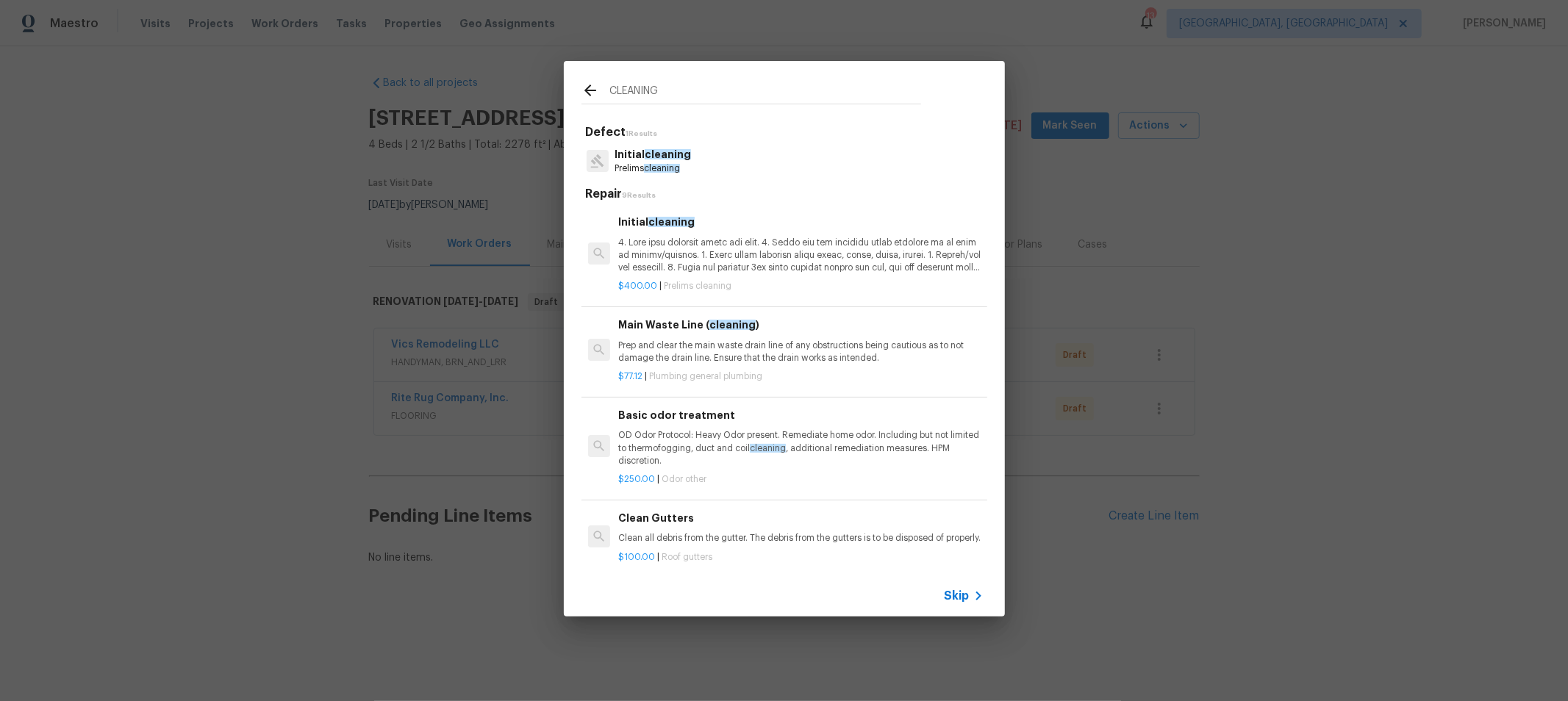
type input "CLEANING"
click at [787, 249] on p at bounding box center [801, 255] width 364 height 37
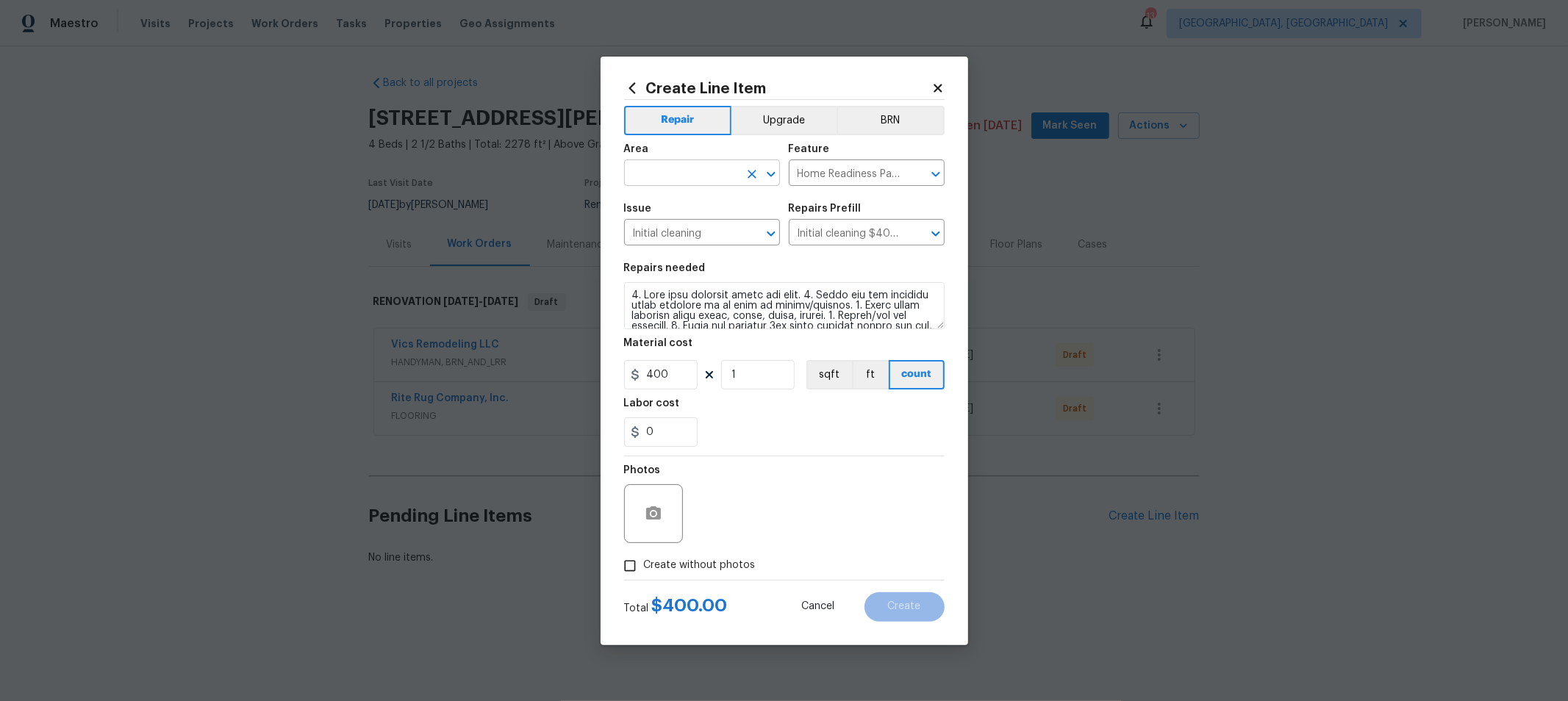
click at [732, 180] on input "text" at bounding box center [681, 174] width 115 height 22
click at [662, 232] on li "Interior Overall" at bounding box center [701, 231] width 156 height 24
type input "Interior Overall"
drag, startPoint x: 740, startPoint y: 559, endPoint x: 756, endPoint y: 552, distance: 17.5
click at [741, 559] on span "Create without photos" at bounding box center [700, 565] width 112 height 15
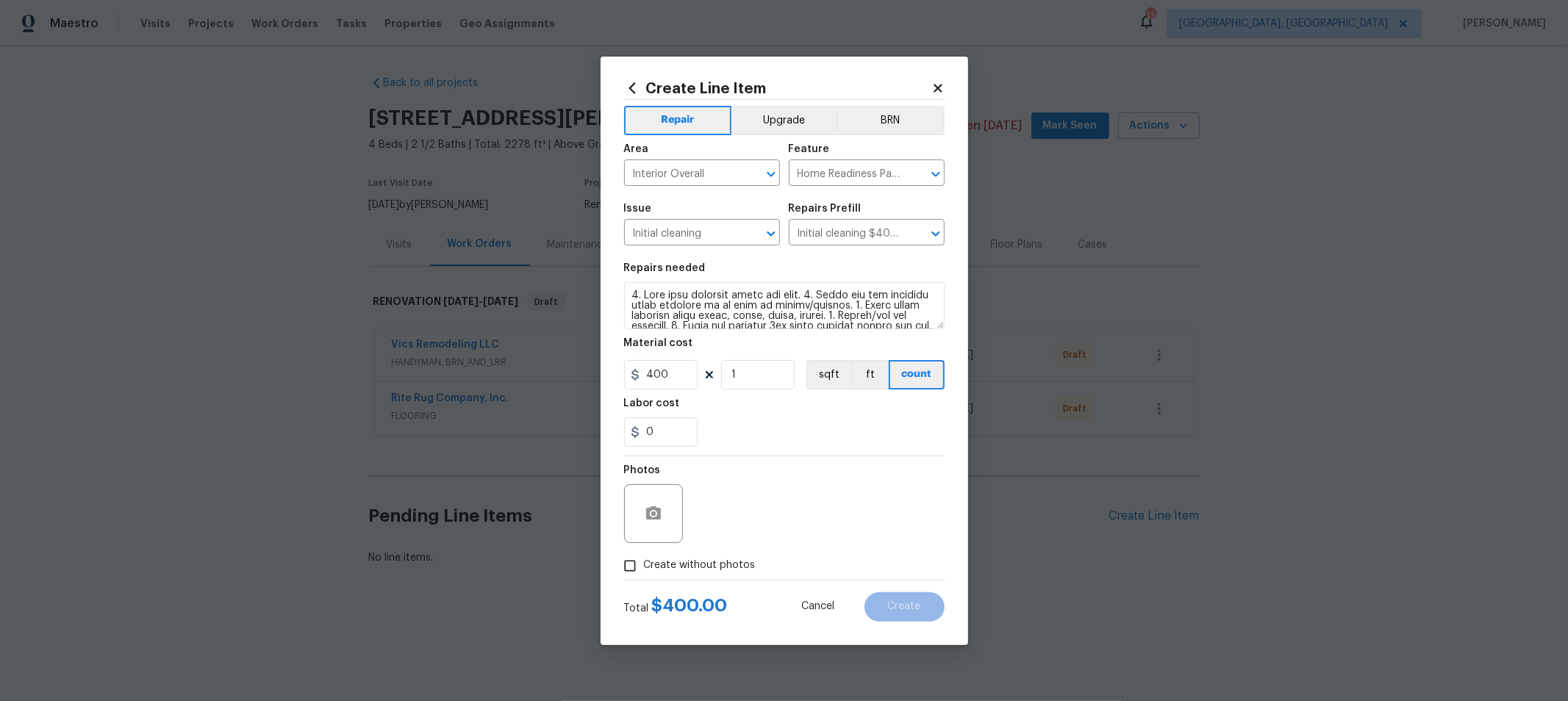
click at [644, 559] on input "Create without photos" at bounding box center [630, 565] width 28 height 28
checkbox input "true"
click at [792, 519] on textarea at bounding box center [819, 514] width 250 height 59
type textarea "H"
click at [860, 419] on div "0" at bounding box center [784, 432] width 320 height 29
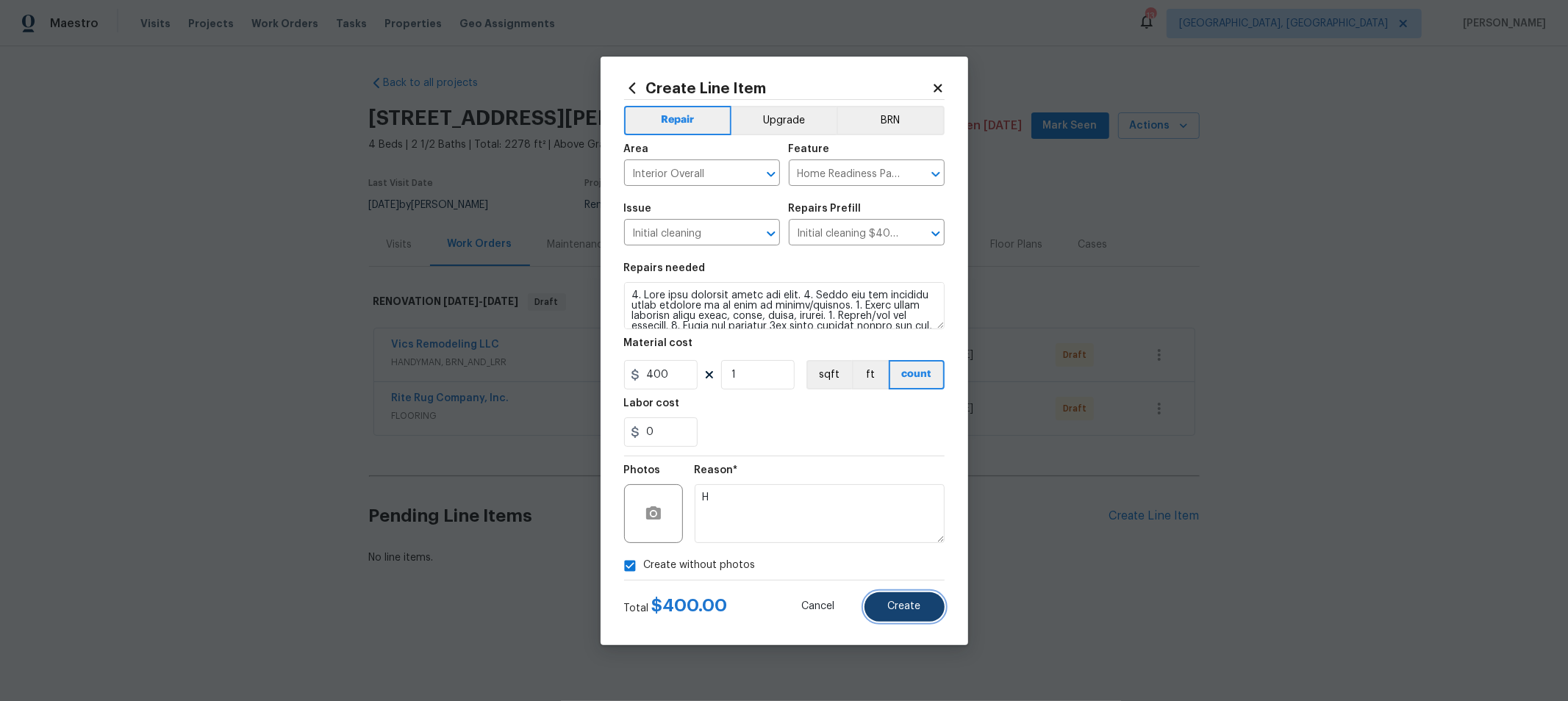
click at [913, 603] on span "Create" at bounding box center [905, 607] width 33 height 11
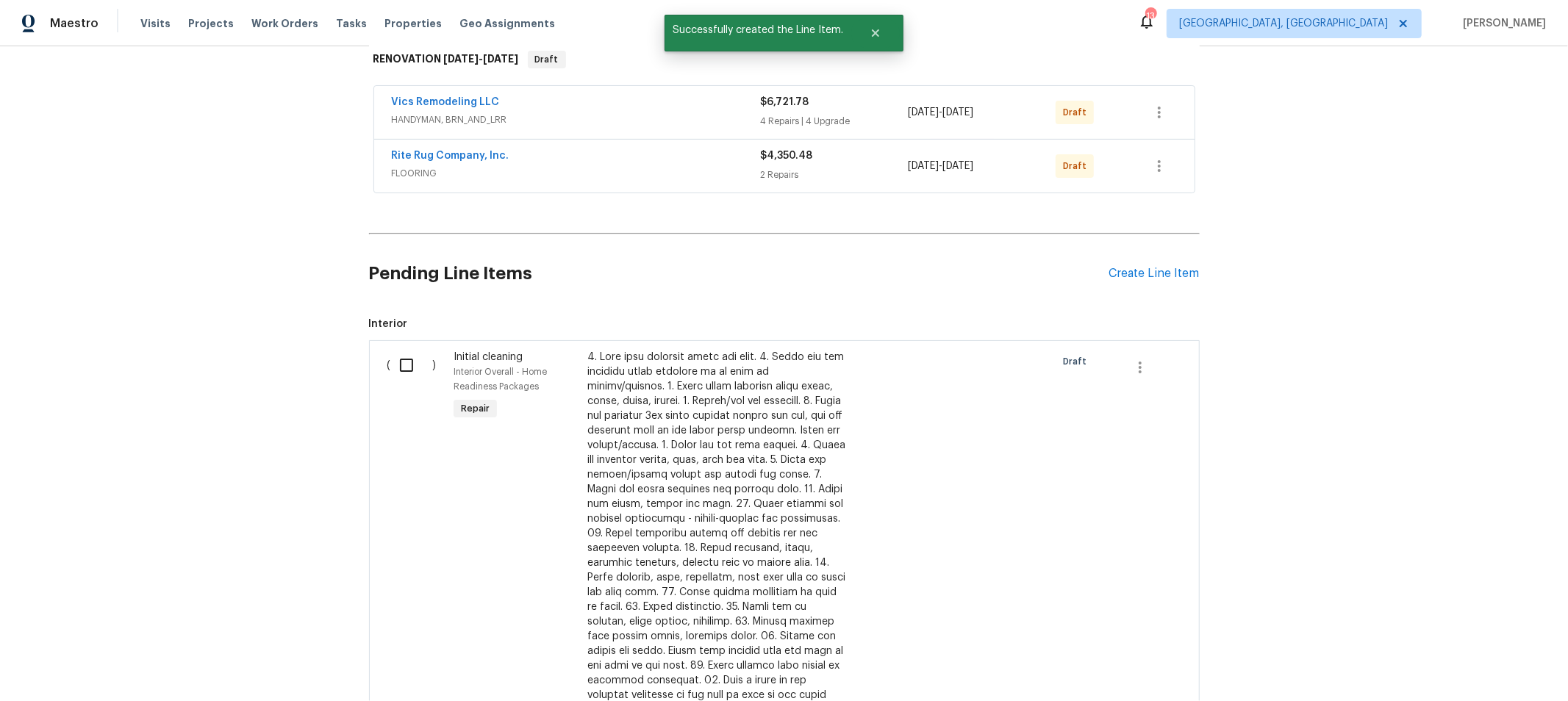
scroll to position [244, 0]
click at [405, 351] on input "checkbox" at bounding box center [412, 364] width 42 height 31
checkbox input "true"
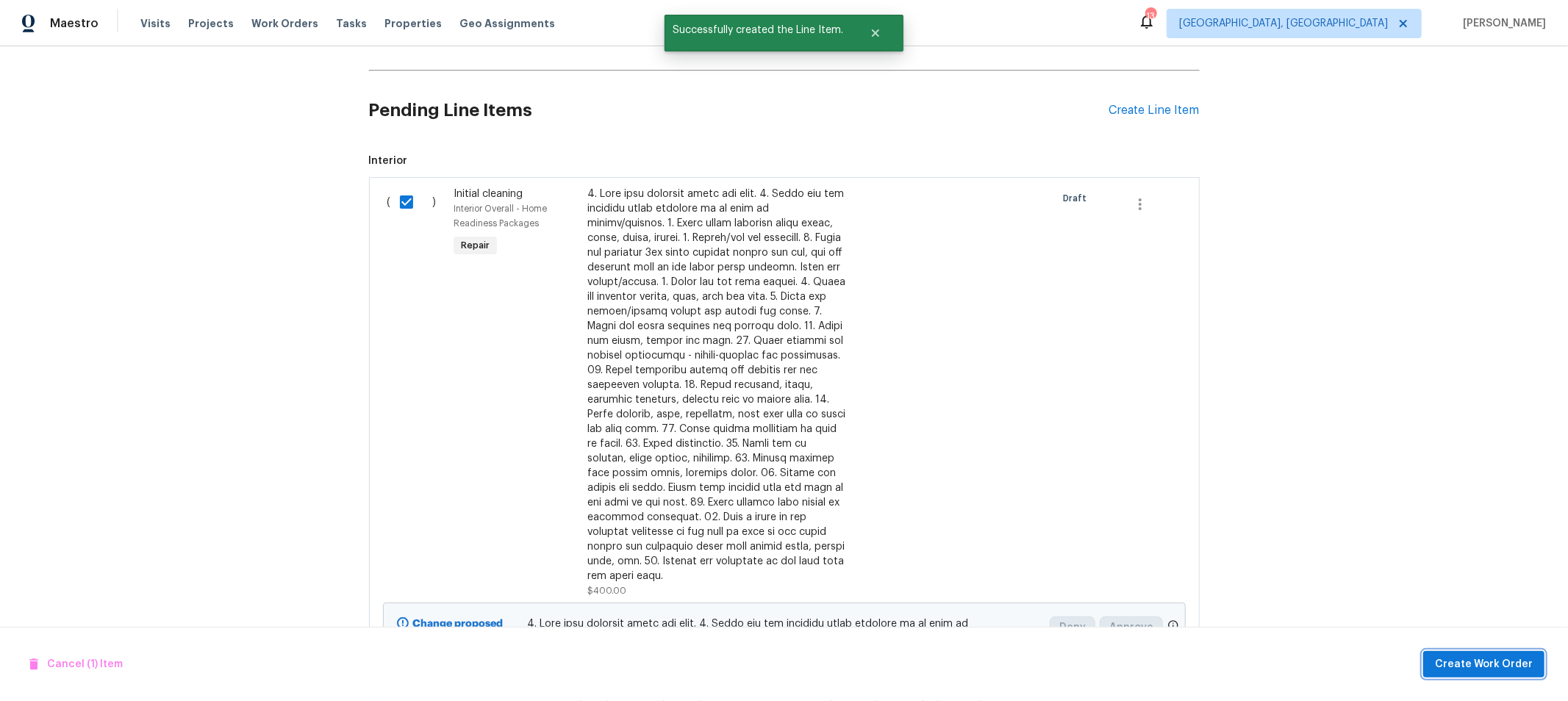
click at [1465, 662] on span "Create Work Order" at bounding box center [1484, 665] width 98 height 19
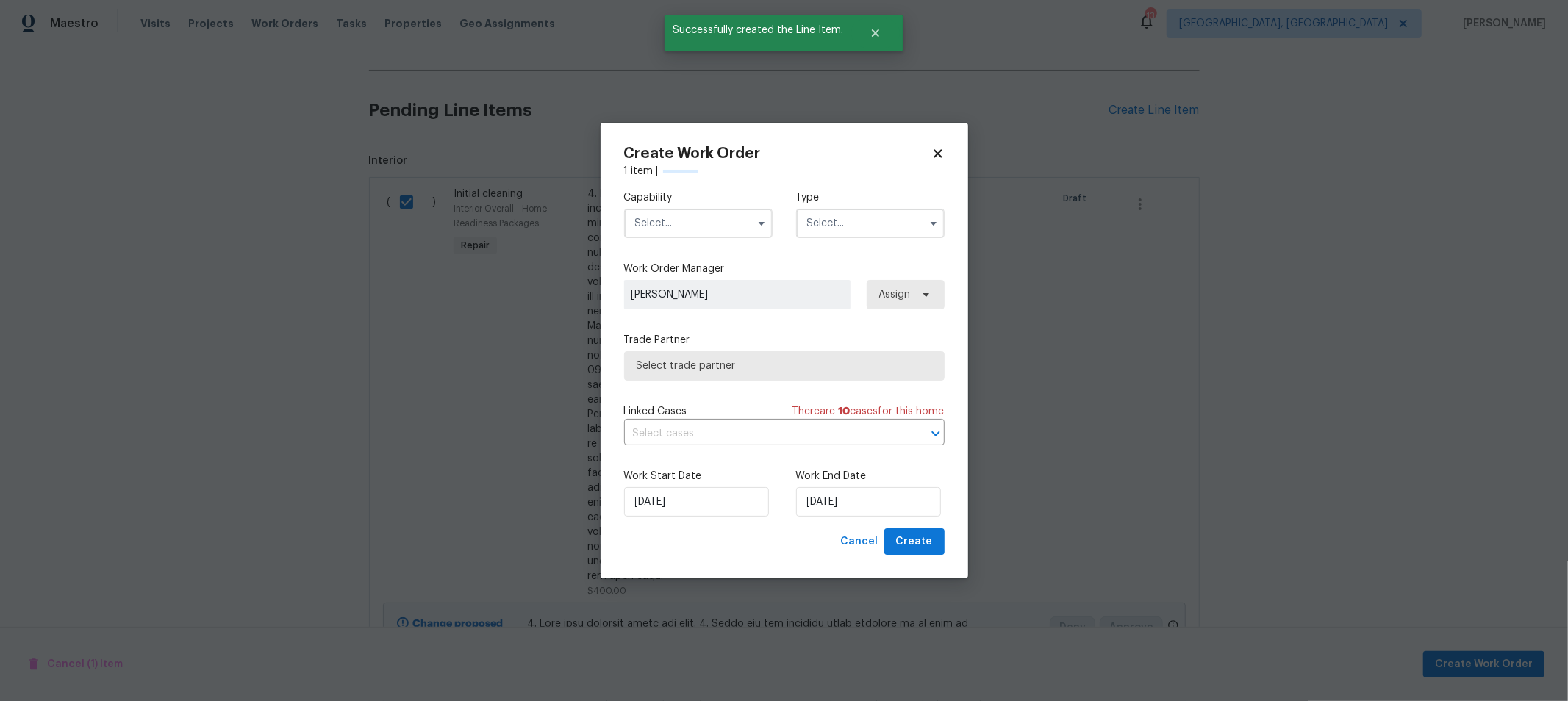
scroll to position [407, 0]
click at [729, 235] on input "text" at bounding box center [698, 223] width 149 height 29
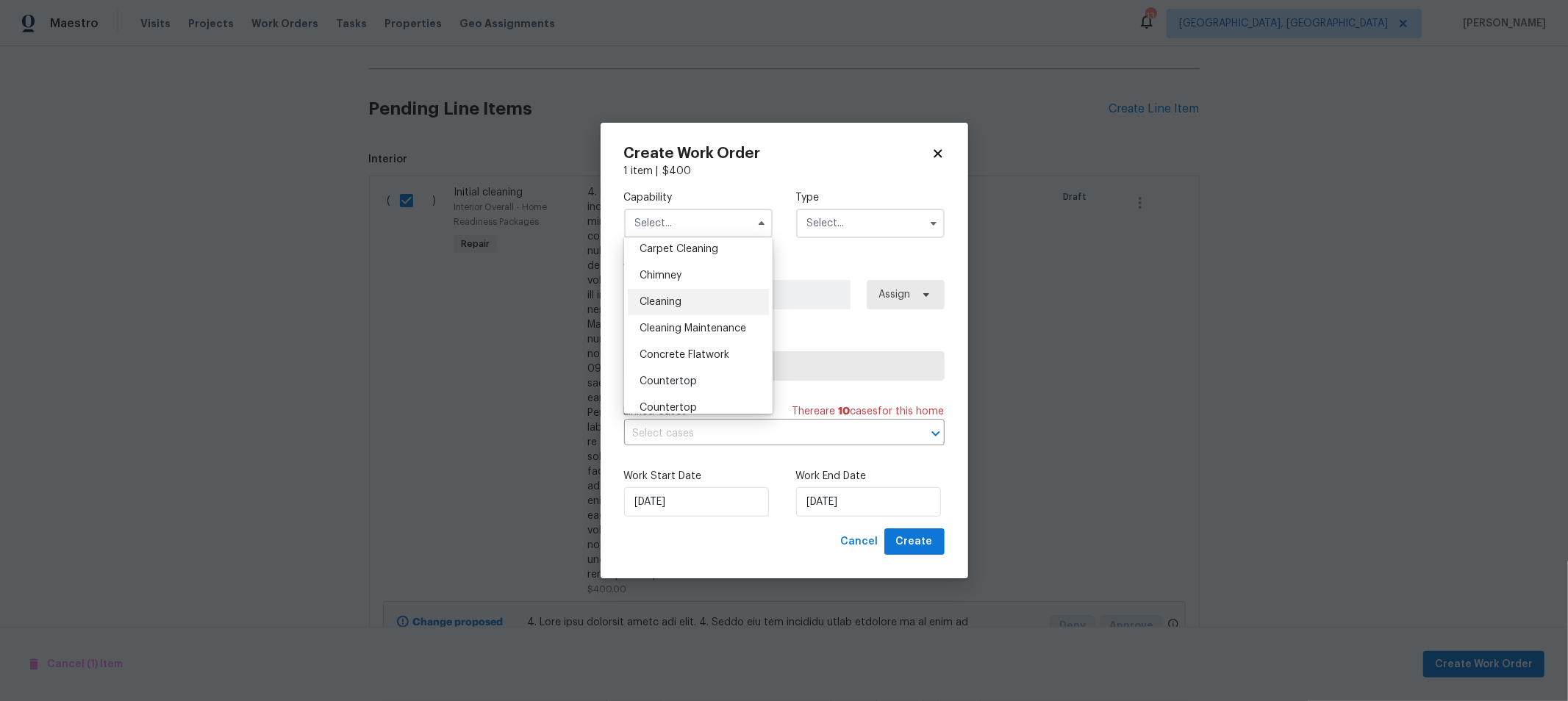
click at [676, 305] on span "Cleaning" at bounding box center [660, 301] width 42 height 10
type input "Cleaning"
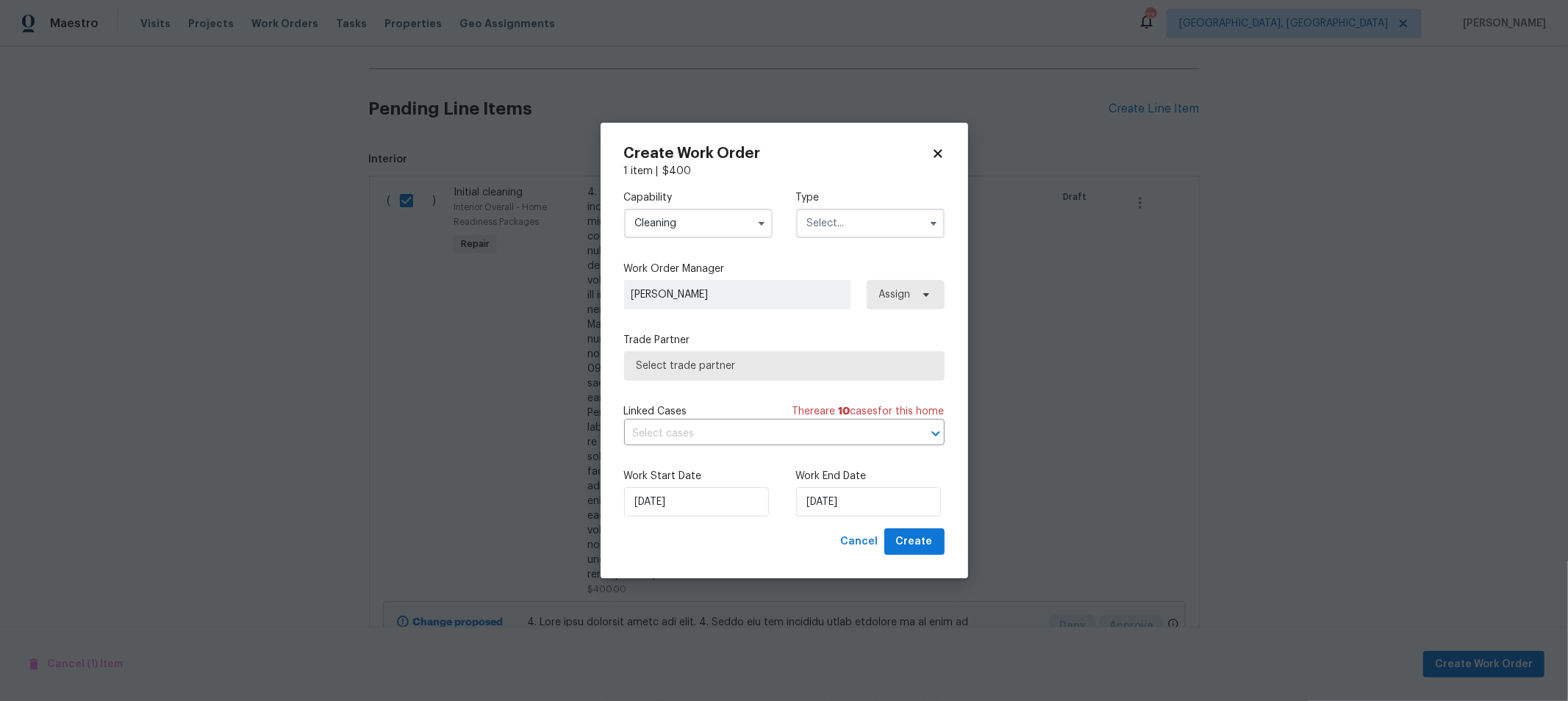
click at [869, 228] on input "text" at bounding box center [870, 223] width 149 height 29
click at [846, 323] on div "Renovation" at bounding box center [870, 330] width 141 height 26
type input "Renovation"
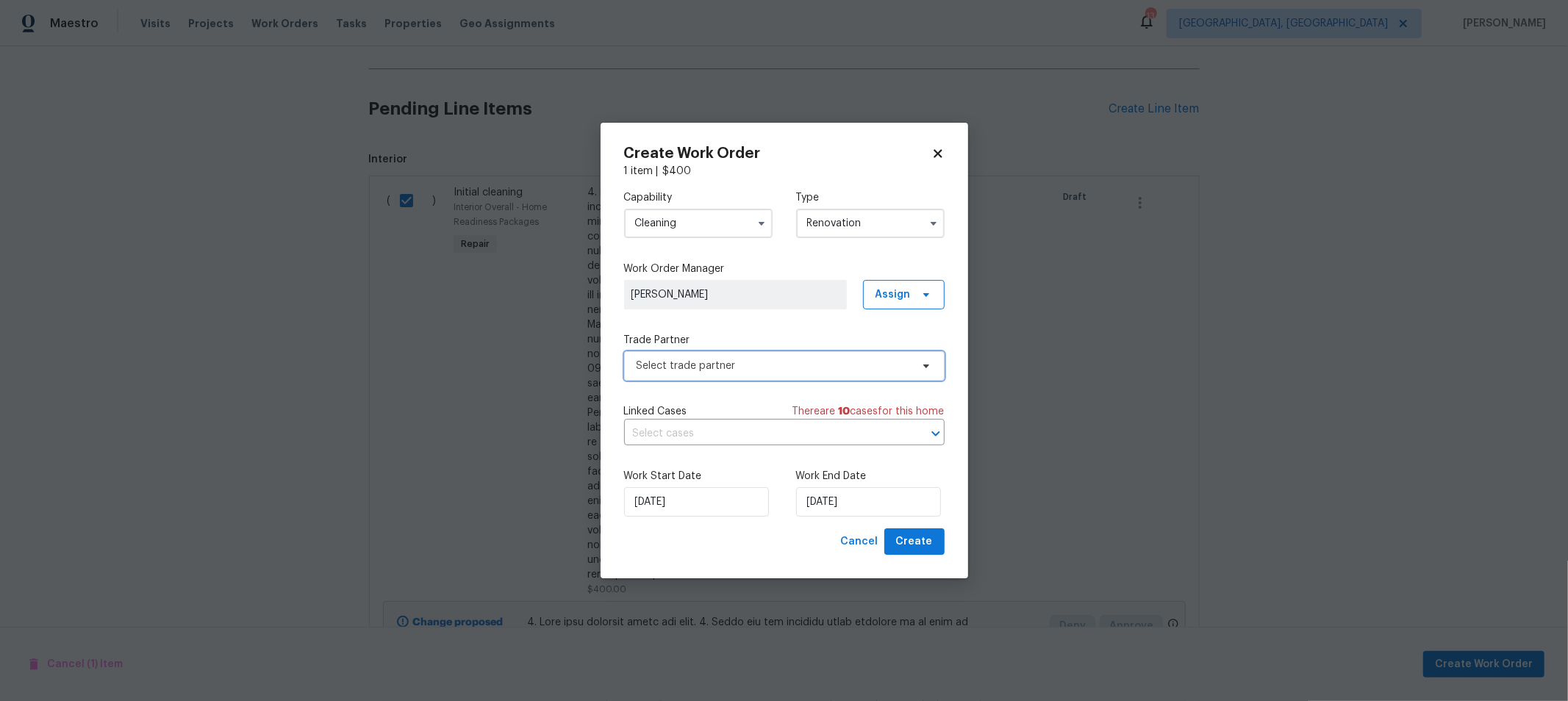
click at [842, 357] on span "Select trade partner" at bounding box center [784, 366] width 320 height 29
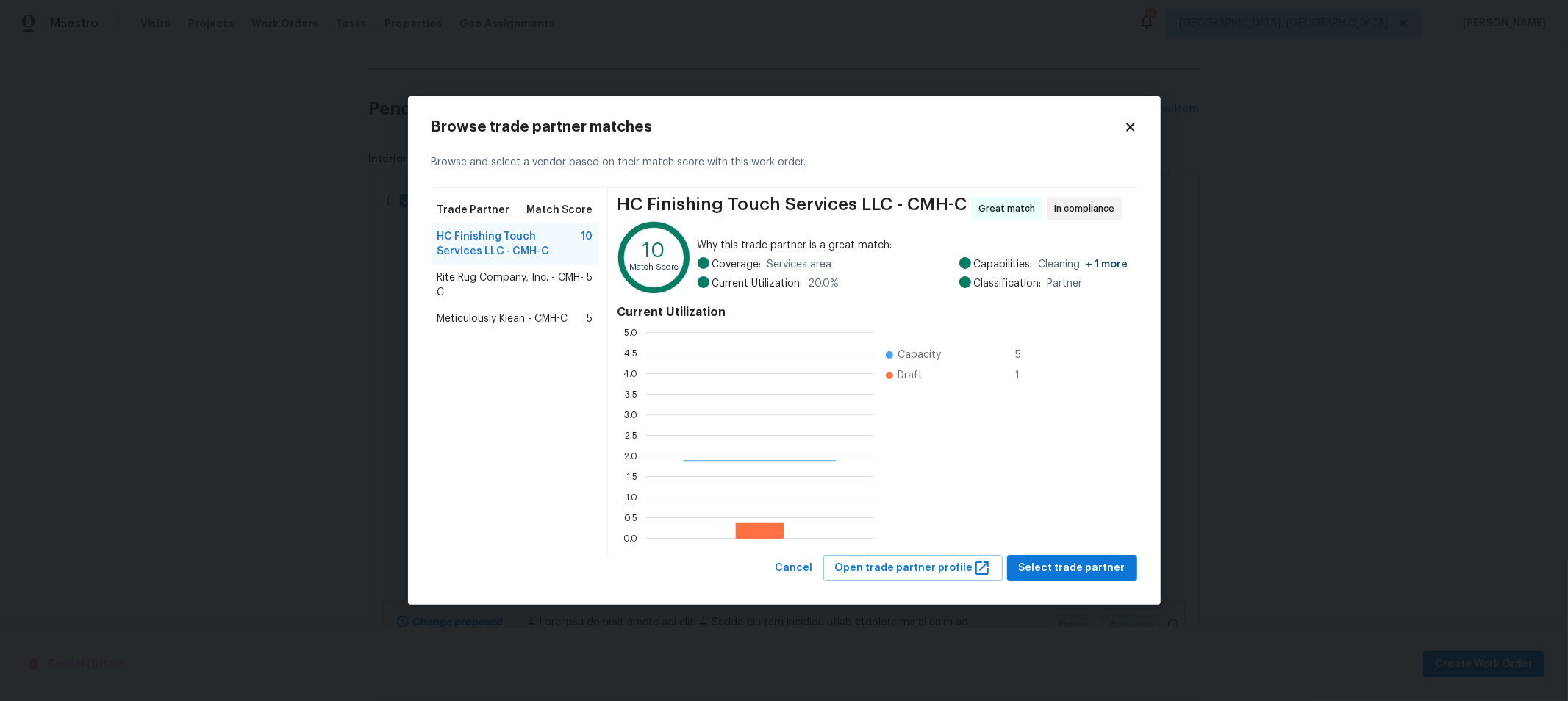
scroll to position [193, 216]
click at [1122, 573] on span "Select trade partner" at bounding box center [1072, 569] width 107 height 19
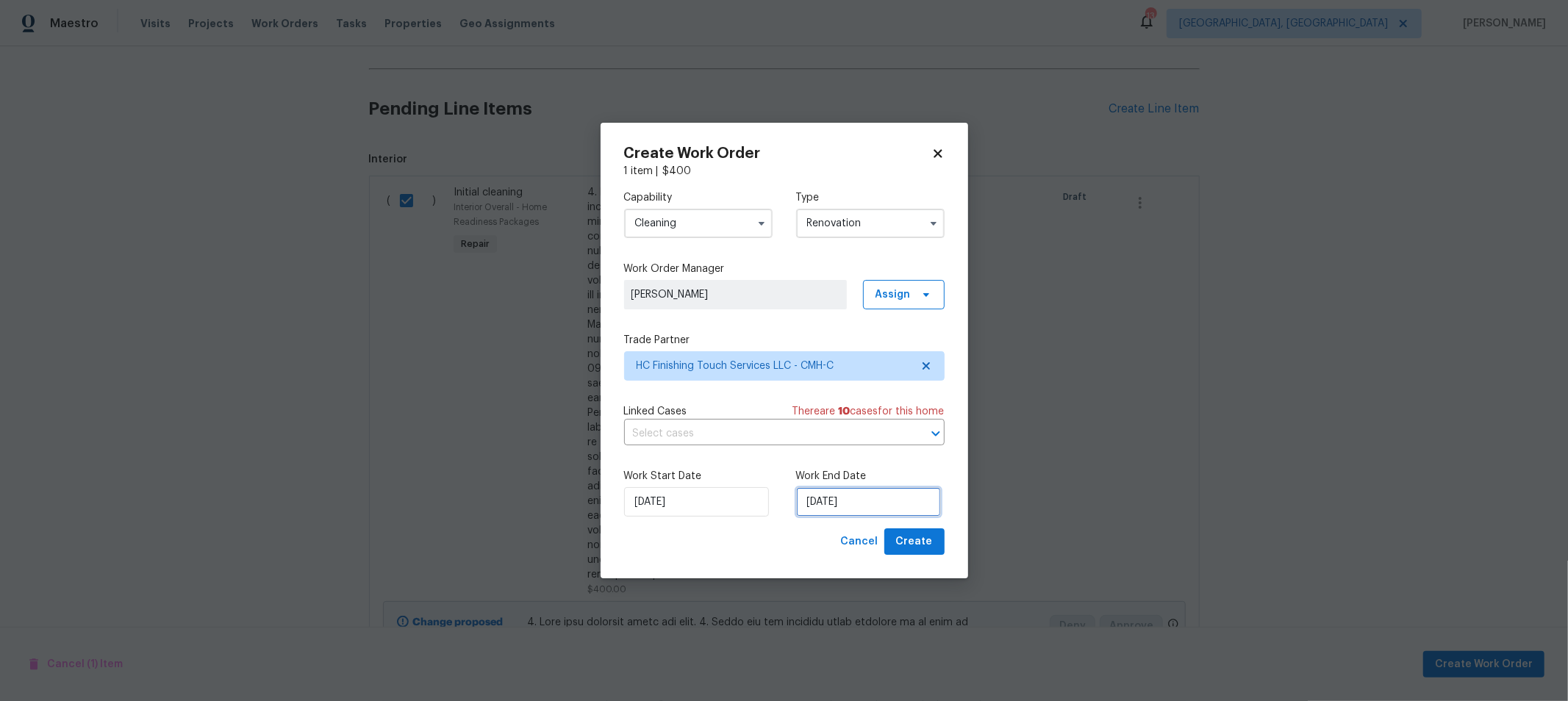
click at [857, 512] on input "[DATE]" at bounding box center [868, 502] width 145 height 29
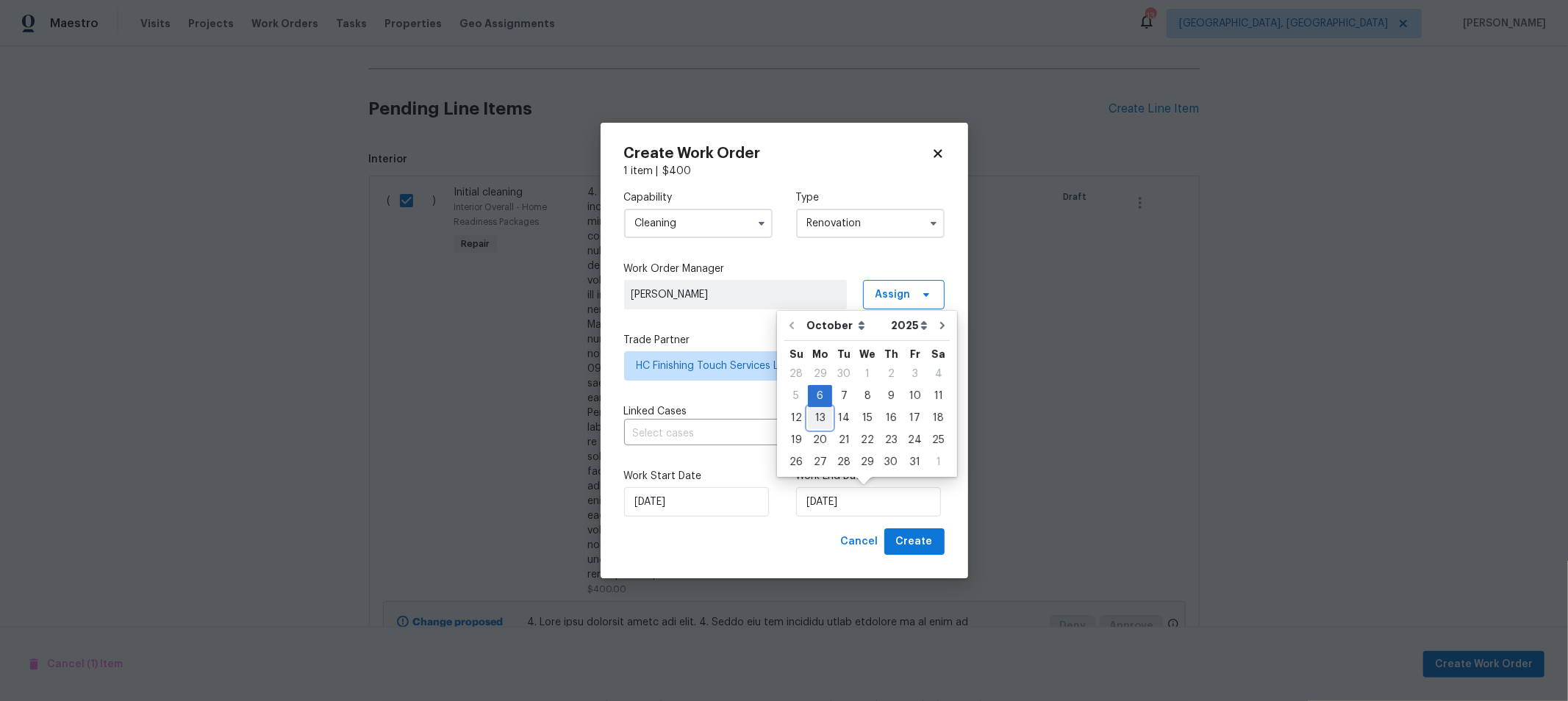
click at [815, 420] on div "13" at bounding box center [819, 418] width 24 height 21
type input "10/13/2025"
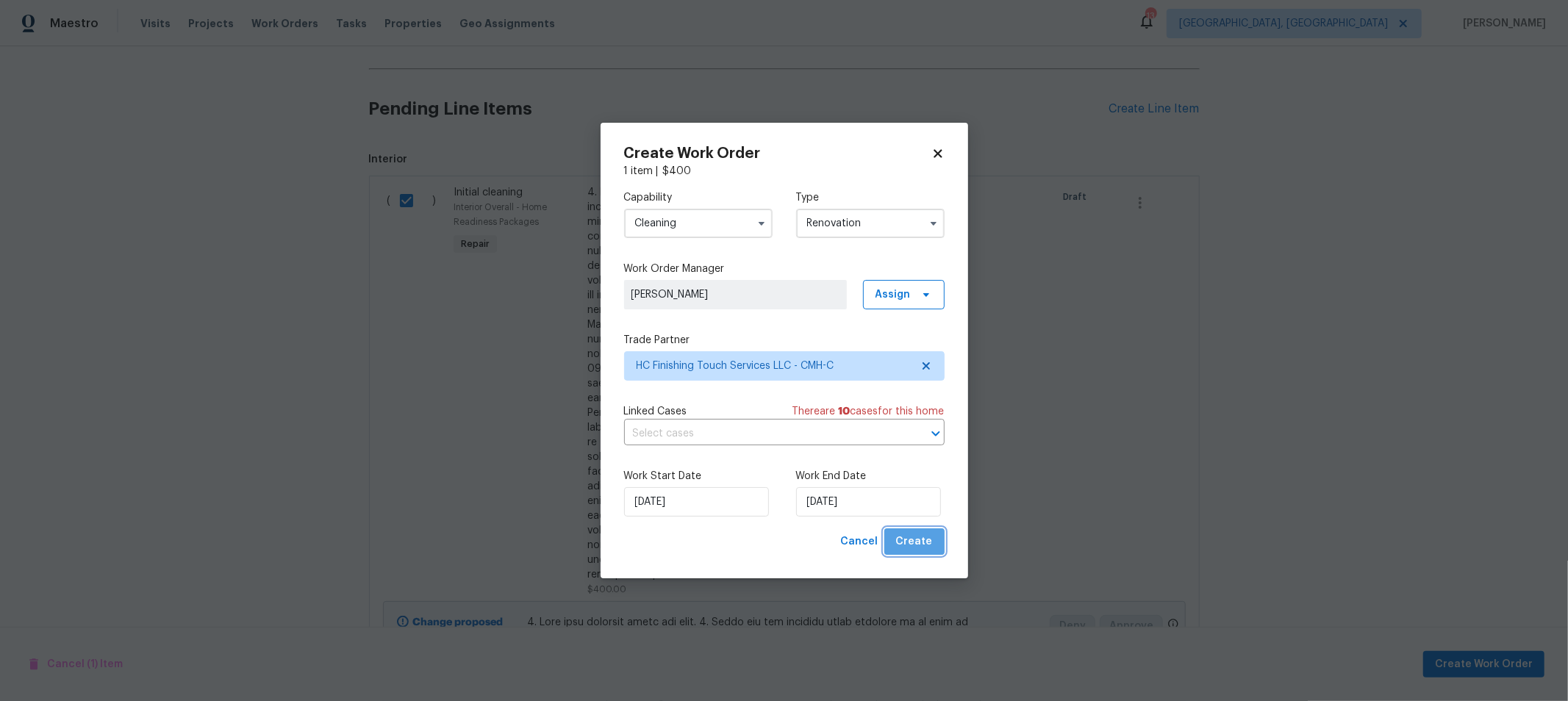
click at [923, 550] on span "Create" at bounding box center [914, 542] width 36 height 19
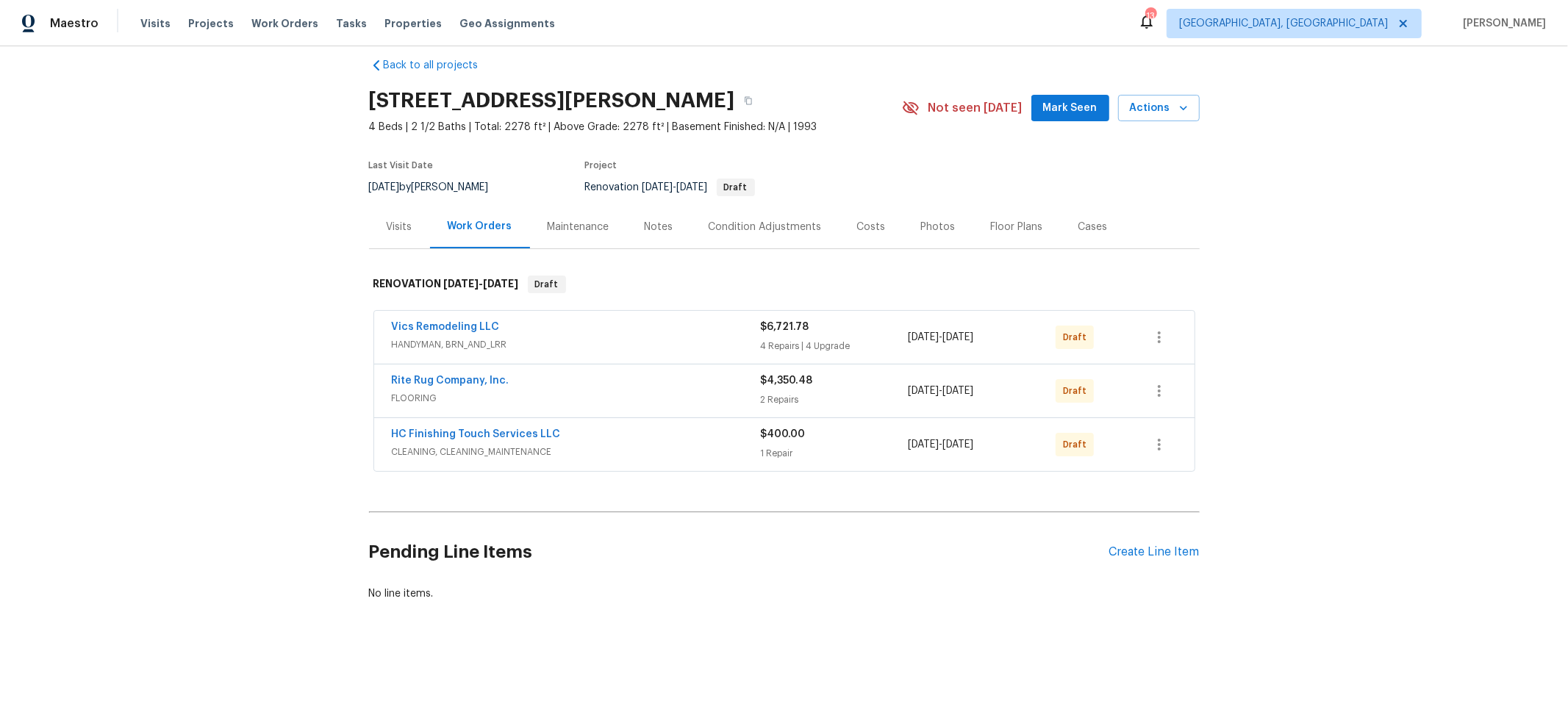
click at [434, 320] on span "Vics Remodeling LLC" at bounding box center [445, 327] width 108 height 15
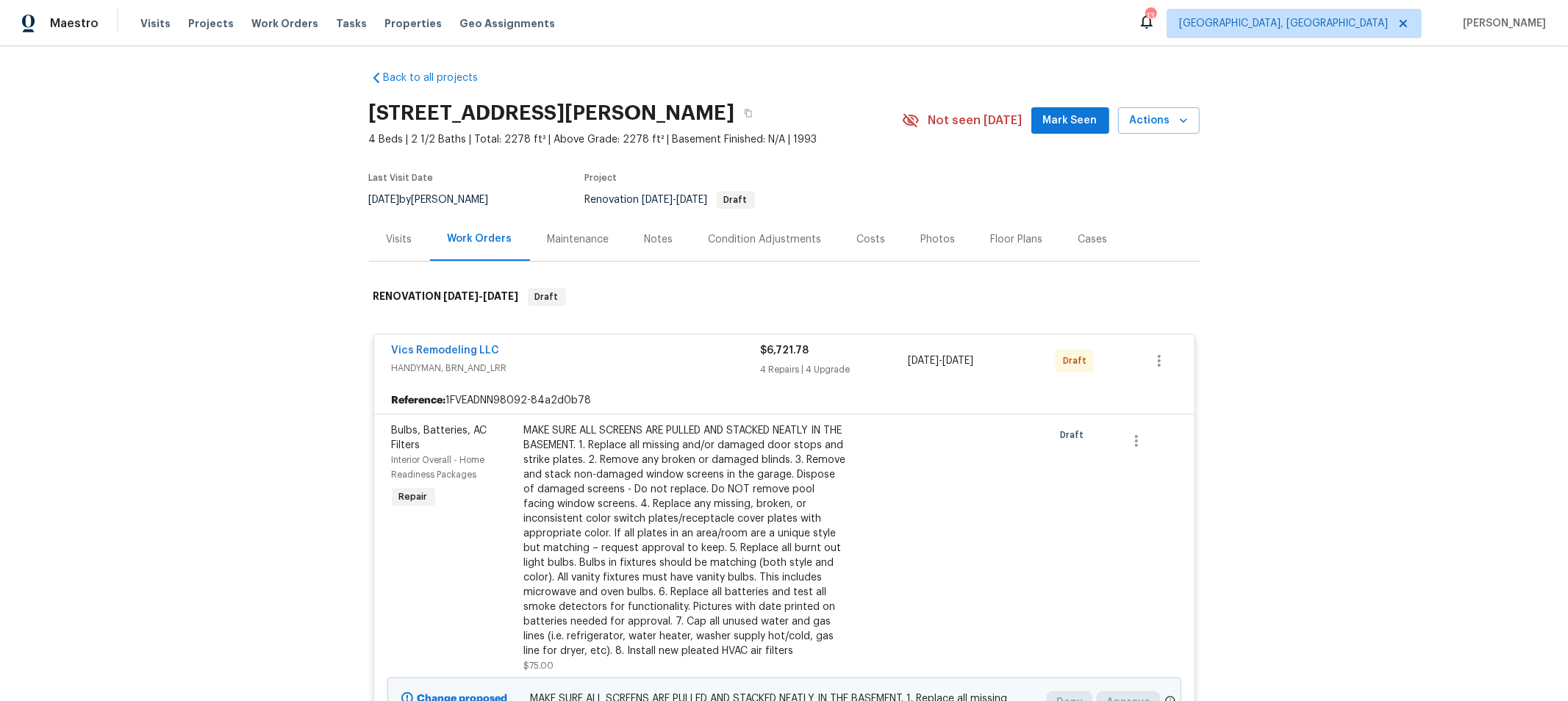
scroll to position [0, 0]
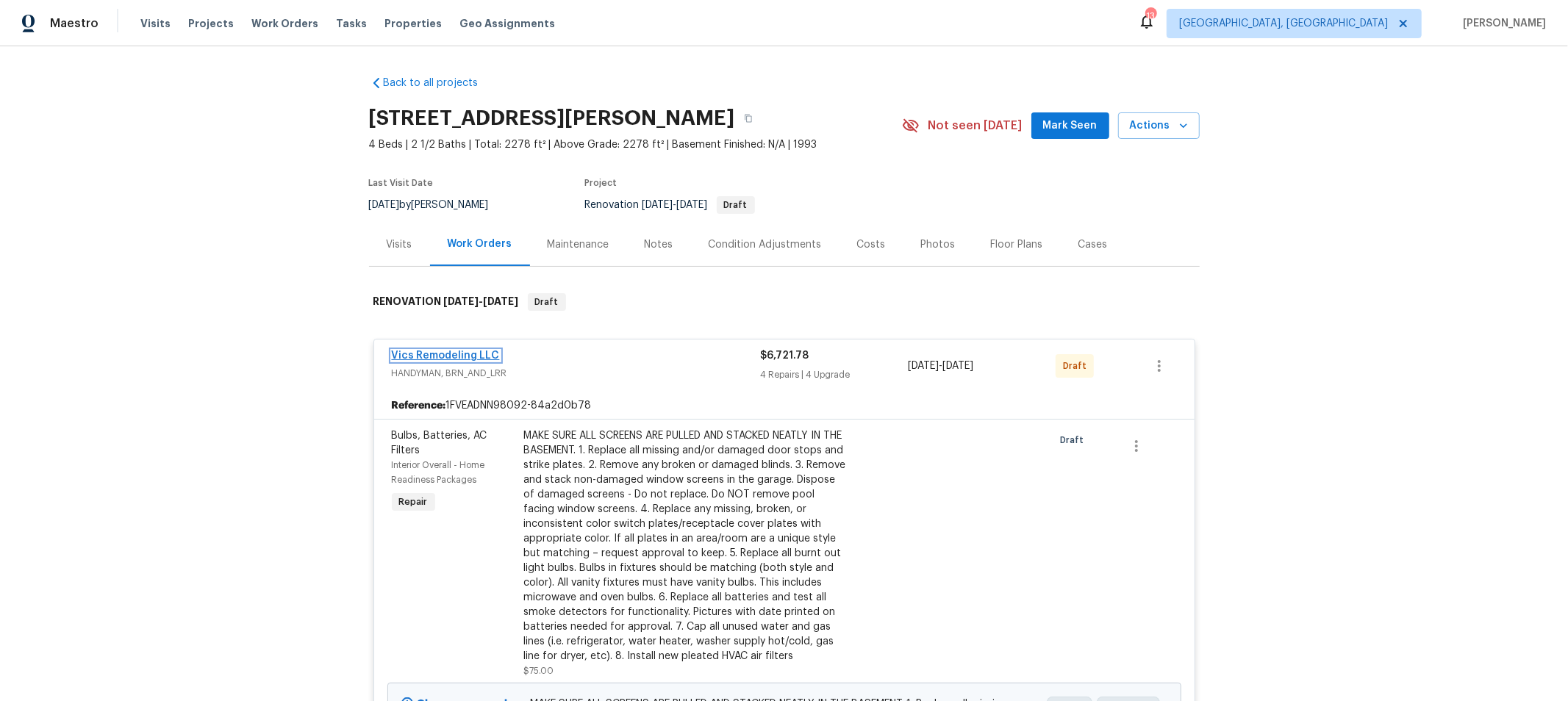
click at [439, 350] on link "Vics Remodeling LLC" at bounding box center [445, 355] width 108 height 10
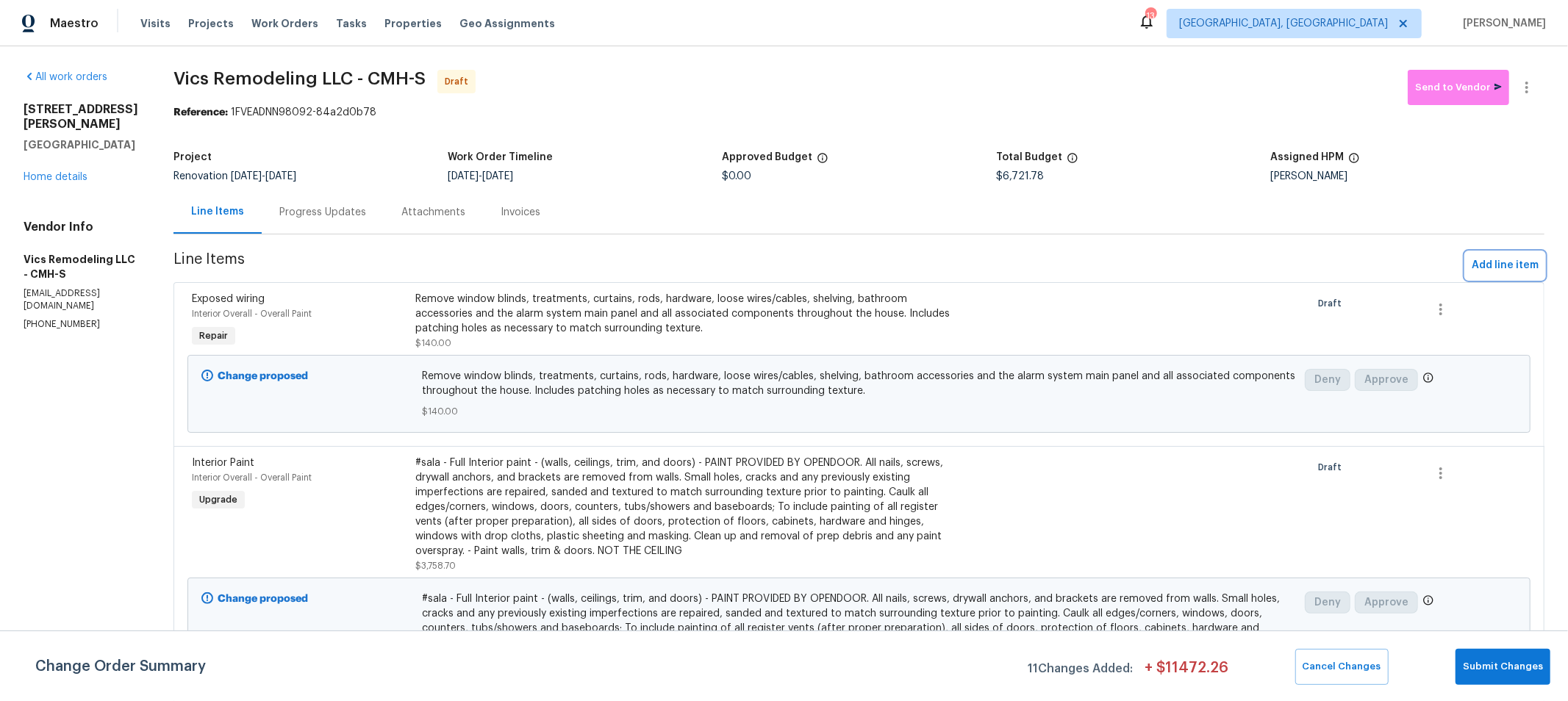
click at [1496, 270] on span "Add line item" at bounding box center [1505, 266] width 67 height 19
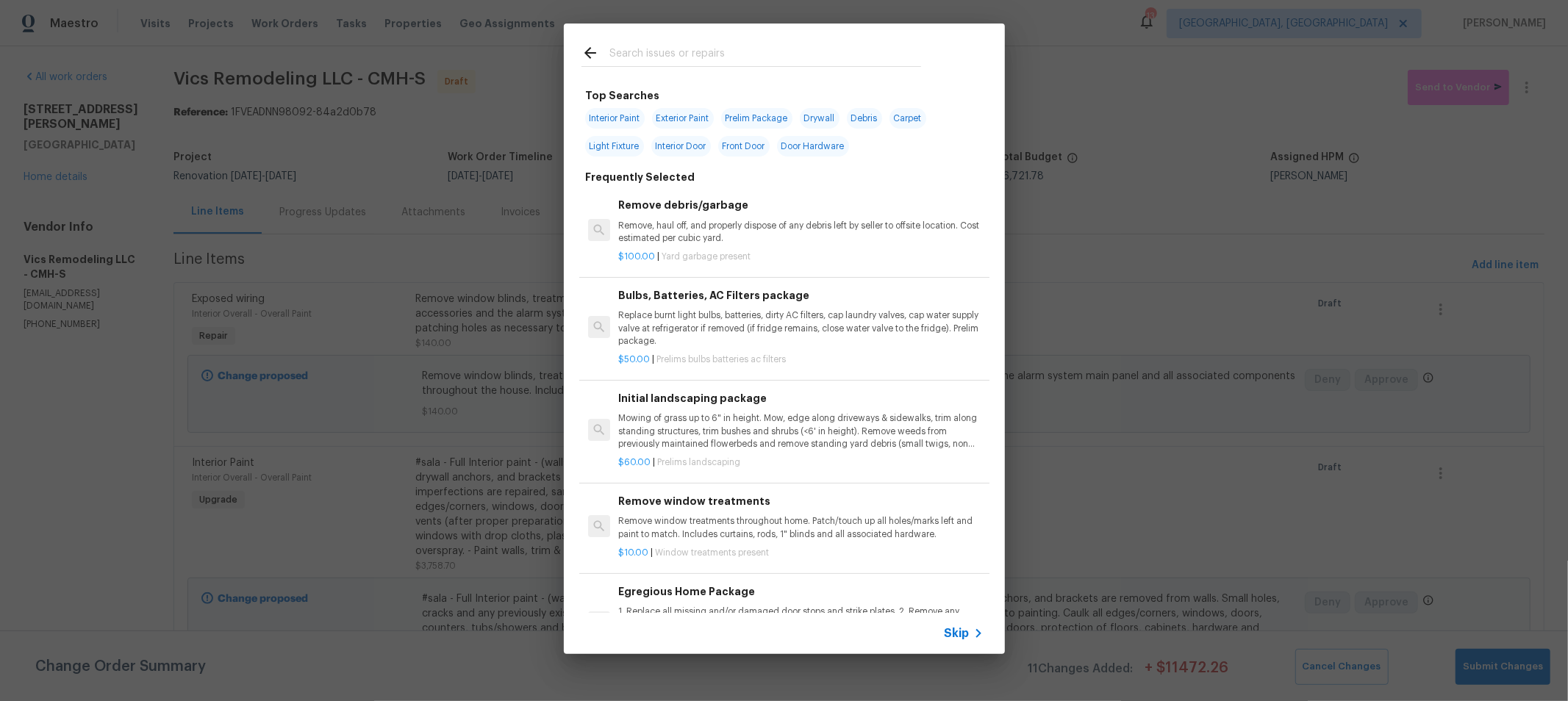
click at [825, 61] on input "text" at bounding box center [765, 55] width 312 height 22
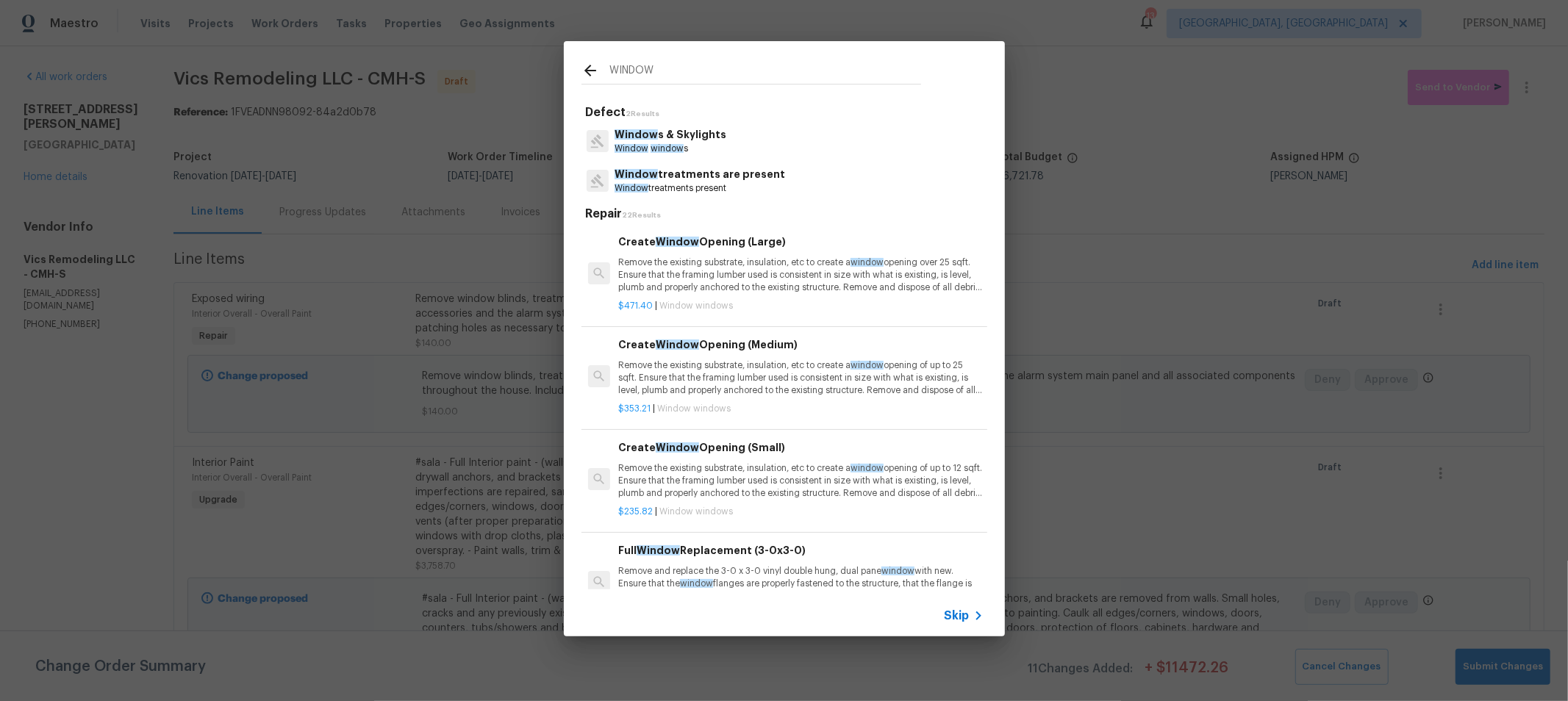
type input "WINDOW"
click at [755, 151] on div "Window s & Skylights Window window s" at bounding box center [784, 140] width 405 height 40
click at [719, 141] on div "Window s & Skylights Window window s" at bounding box center [784, 140] width 405 height 40
click at [650, 143] on p "Window window s" at bounding box center [670, 149] width 112 height 12
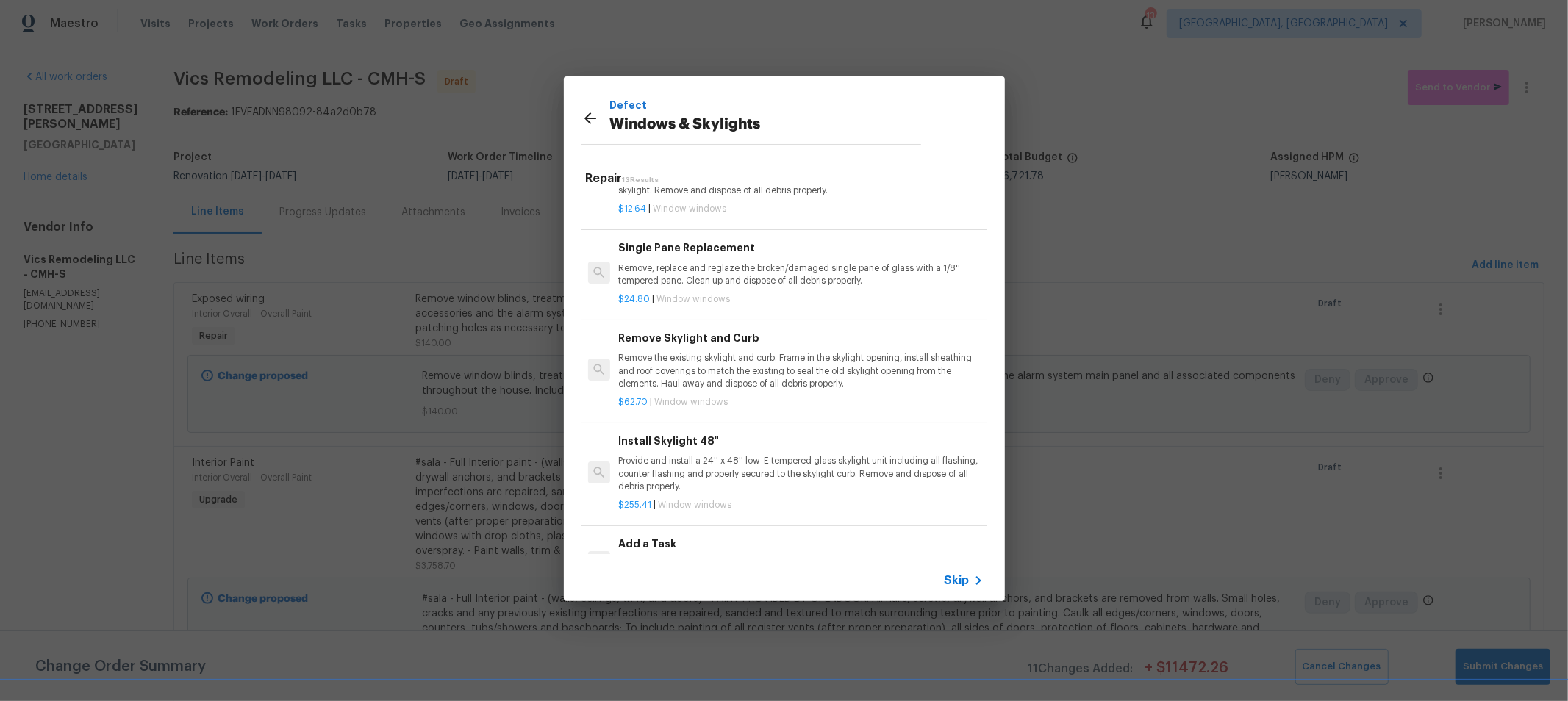
scroll to position [916, 0]
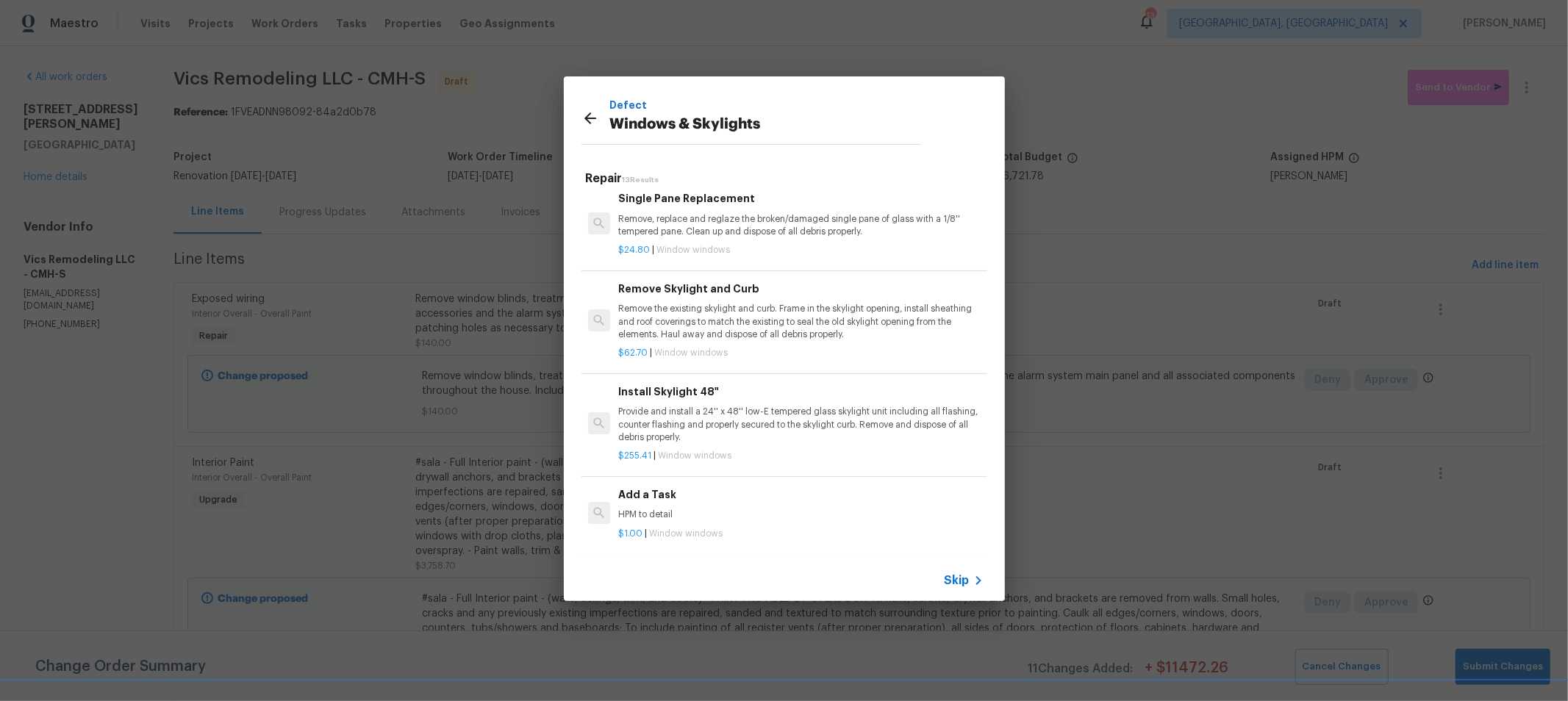
click at [734, 491] on div "Add a Task HPM to detail" at bounding box center [801, 504] width 364 height 36
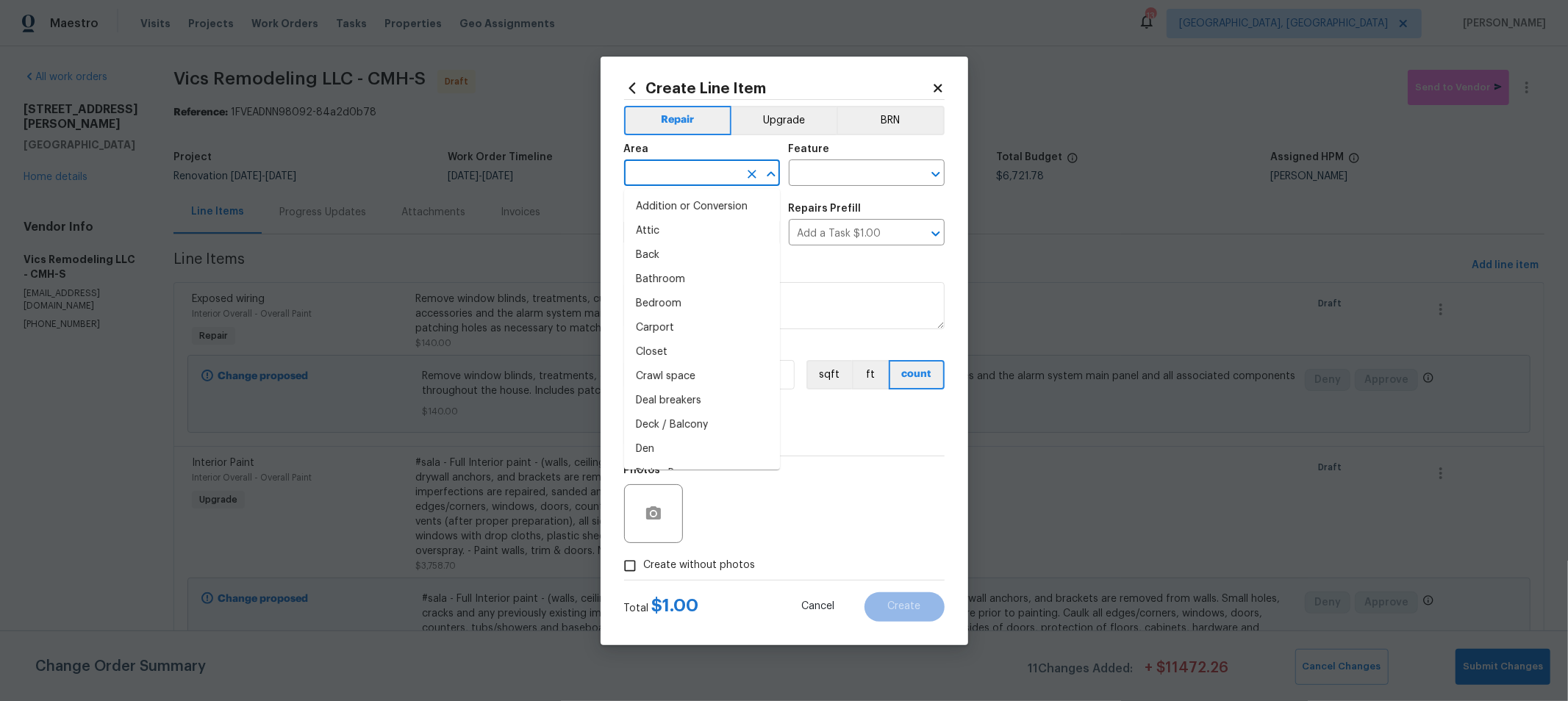
click at [719, 181] on input "text" at bounding box center [681, 174] width 115 height 22
click at [671, 399] on li "Dining Room" at bounding box center [701, 393] width 156 height 24
type input "Dining Room"
click at [885, 178] on input "text" at bounding box center [846, 174] width 115 height 22
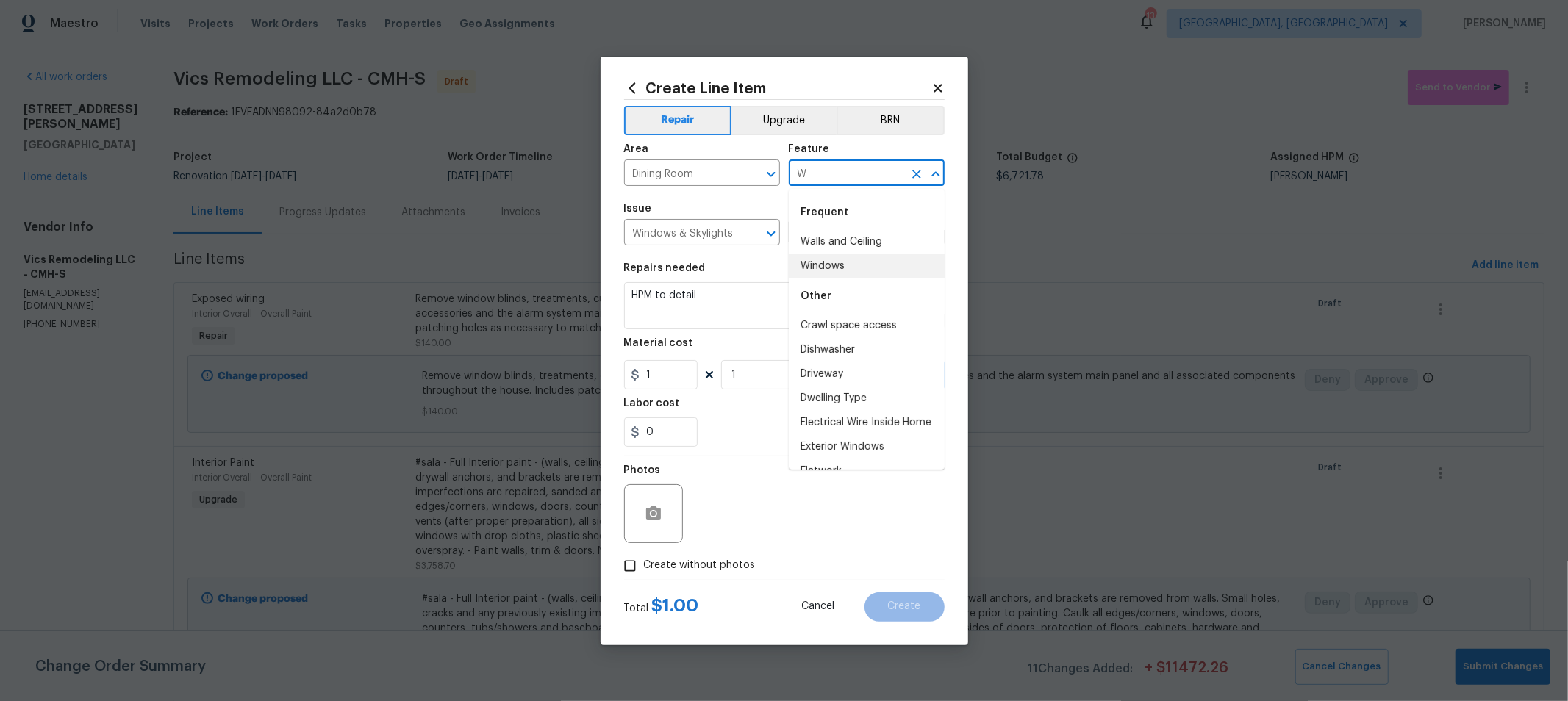
click at [835, 269] on li "Windows" at bounding box center [867, 266] width 156 height 24
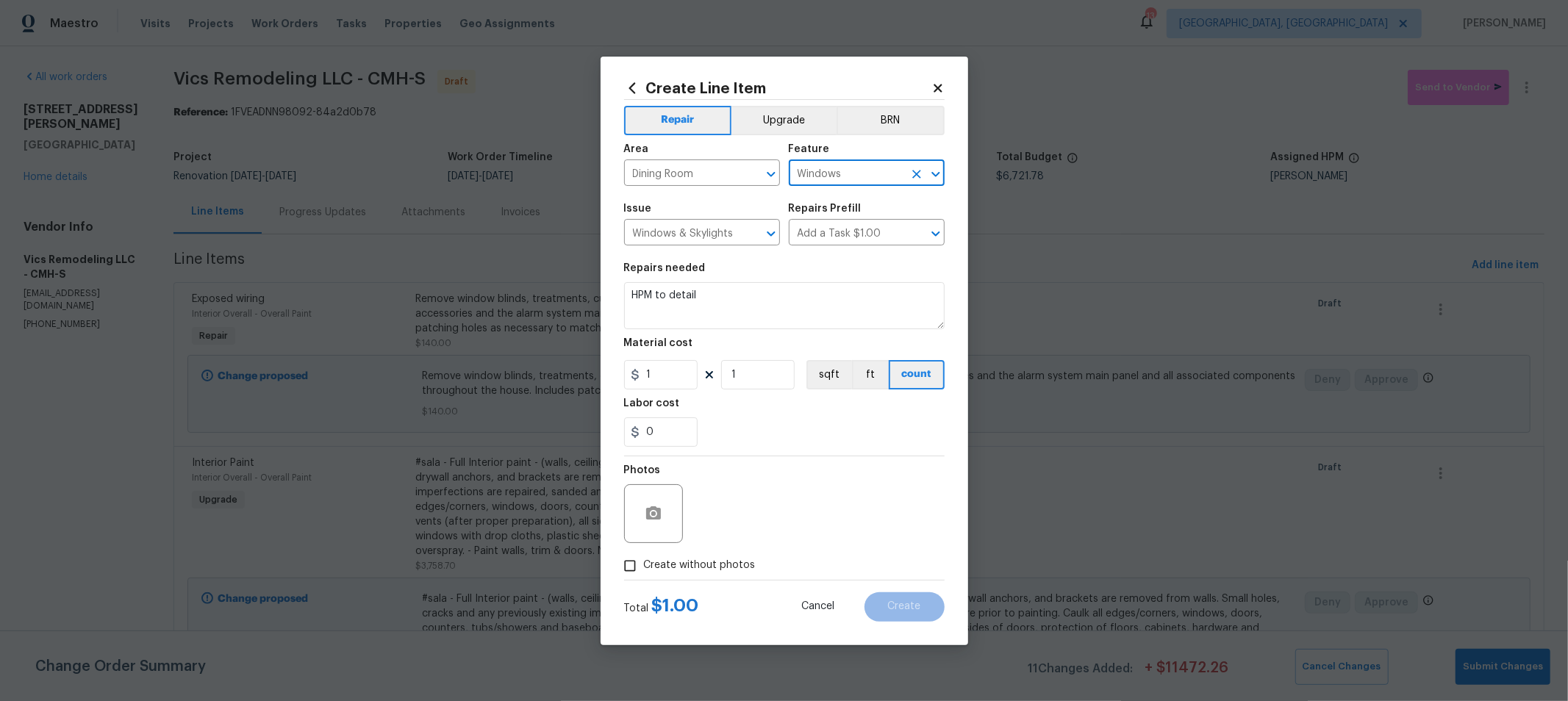
type input "Windows"
drag, startPoint x: 681, startPoint y: 281, endPoint x: 560, endPoint y: 273, distance: 121.3
click at [560, 273] on div "Create Line Item Repair Upgrade BRN Area Dining Room ​ Feature Windows ​ Issue …" at bounding box center [784, 350] width 1568 height 701
type textarea "r"
type textarea "REPLACE BROKEN WINDOW BALANCE"
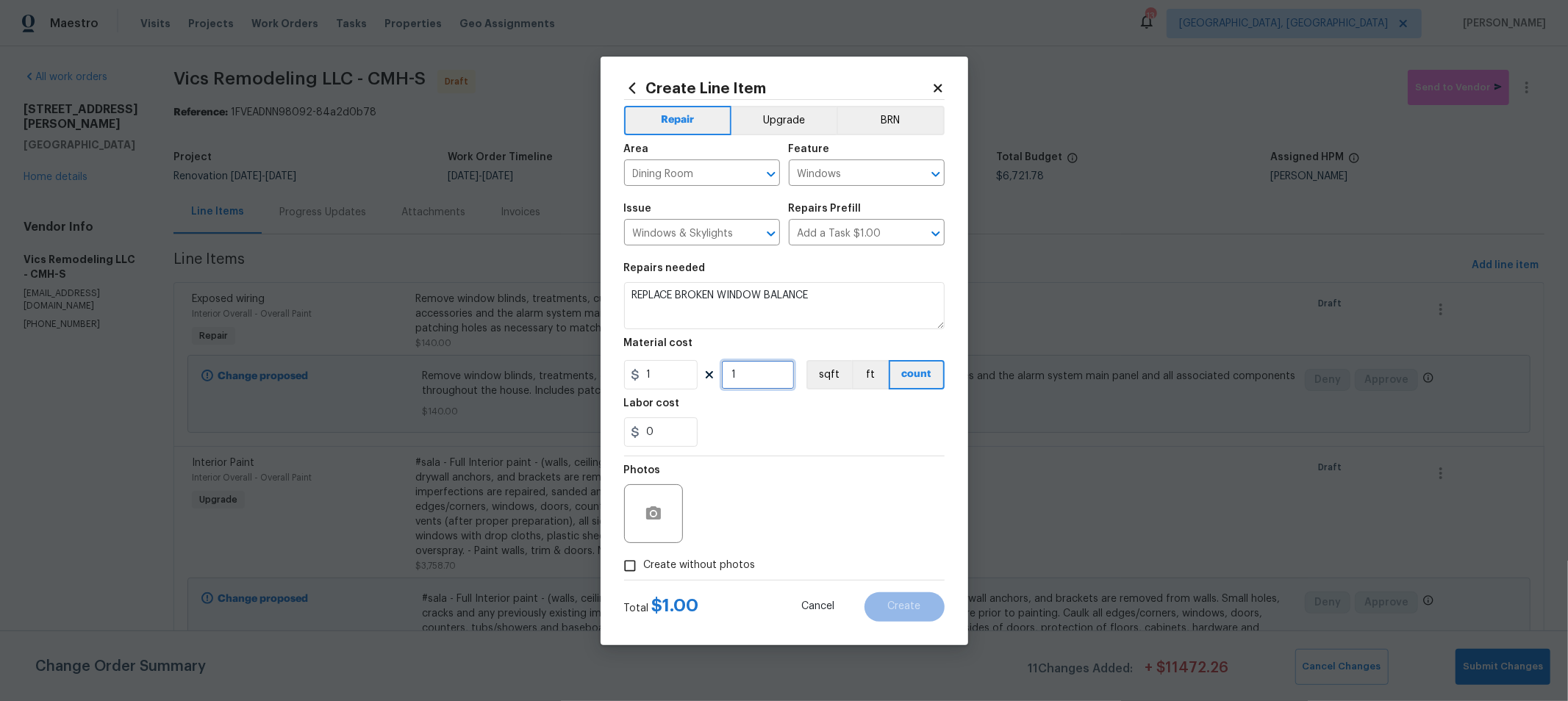
drag, startPoint x: 747, startPoint y: 374, endPoint x: 671, endPoint y: 363, distance: 76.8
click at [671, 363] on div "1 1 sqft ft count" at bounding box center [784, 375] width 320 height 29
type input "50"
click at [726, 557] on label "Create without photos" at bounding box center [686, 565] width 140 height 28
click at [644, 557] on input "Create without photos" at bounding box center [630, 565] width 28 height 28
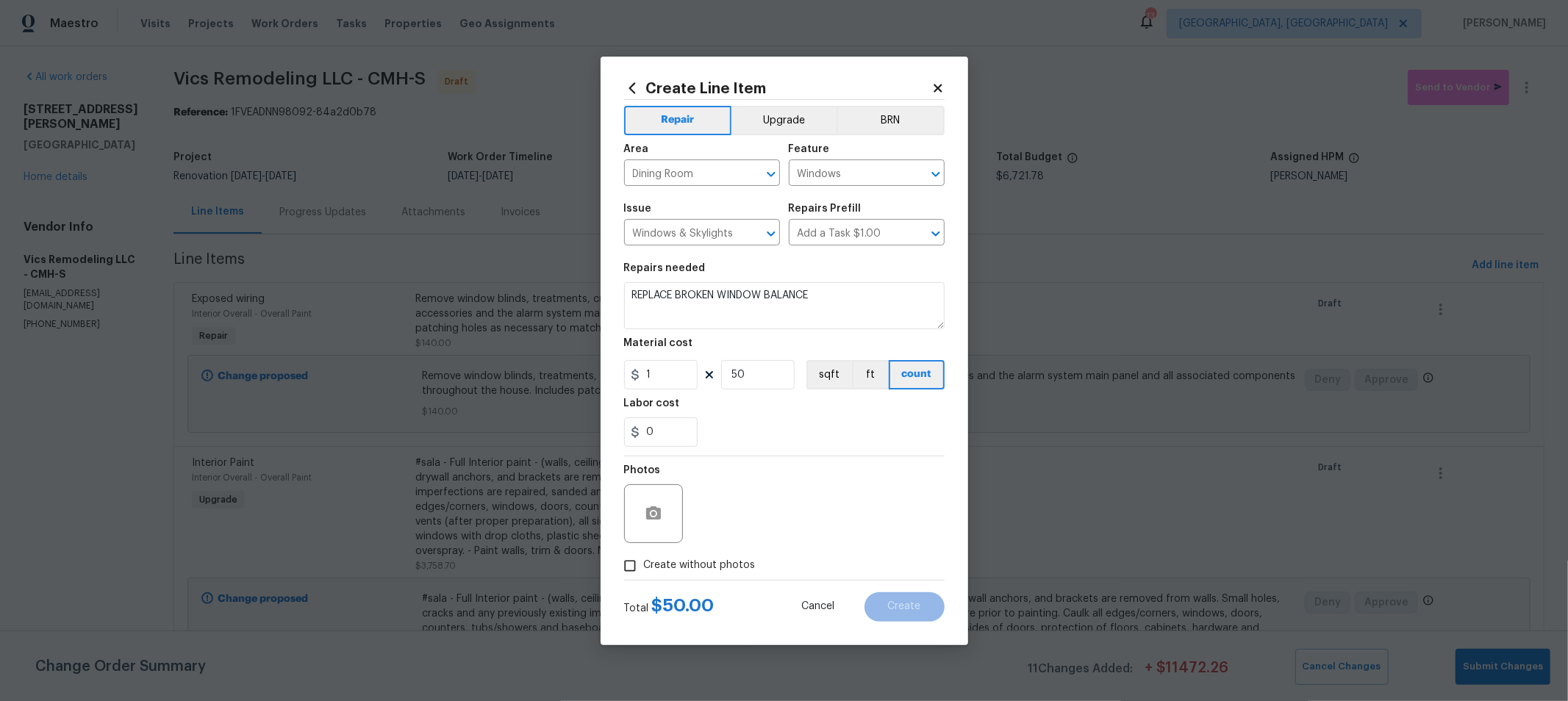
checkbox input "true"
click at [776, 523] on textarea at bounding box center [819, 514] width 250 height 59
type textarea "H"
click at [921, 600] on button "Create" at bounding box center [904, 607] width 80 height 29
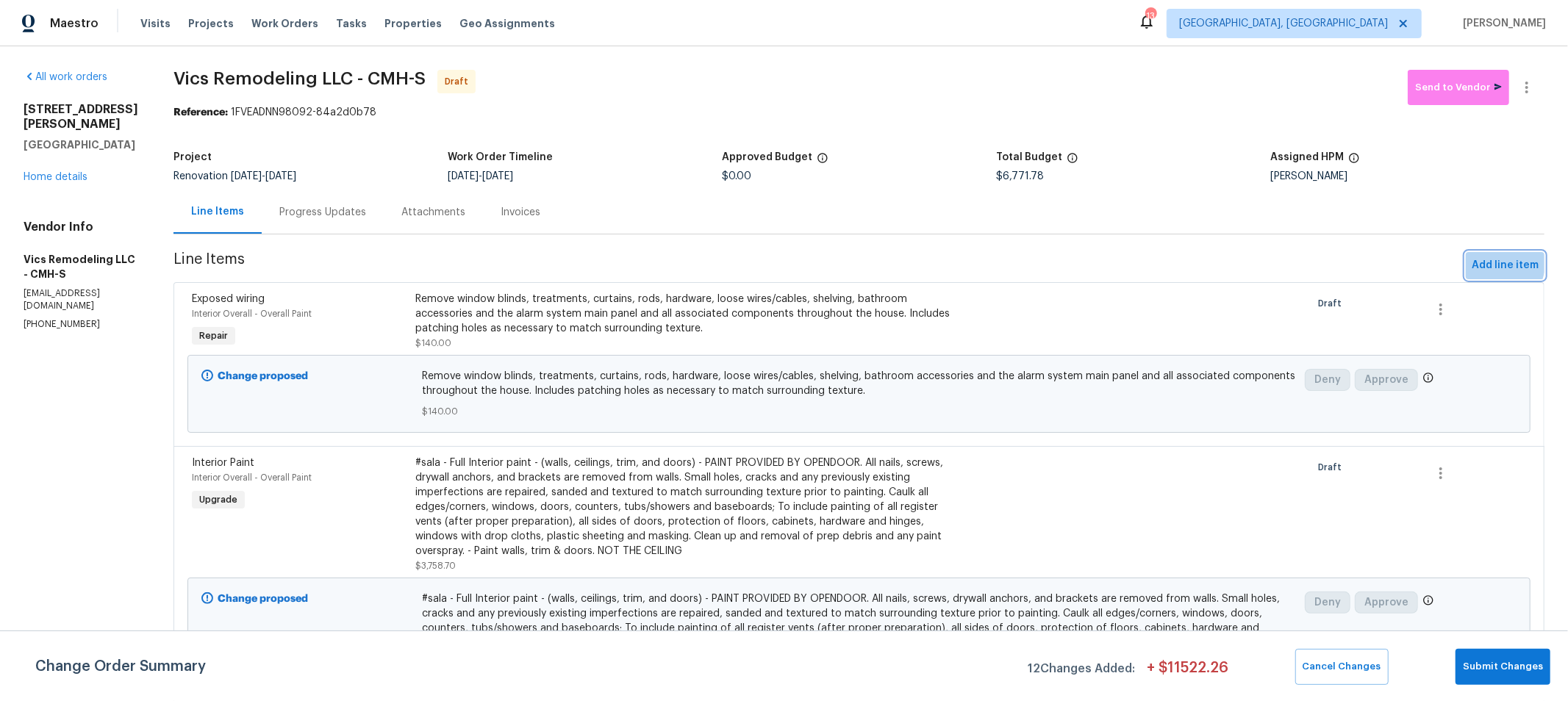
click at [1472, 259] on span "Add line item" at bounding box center [1505, 266] width 67 height 19
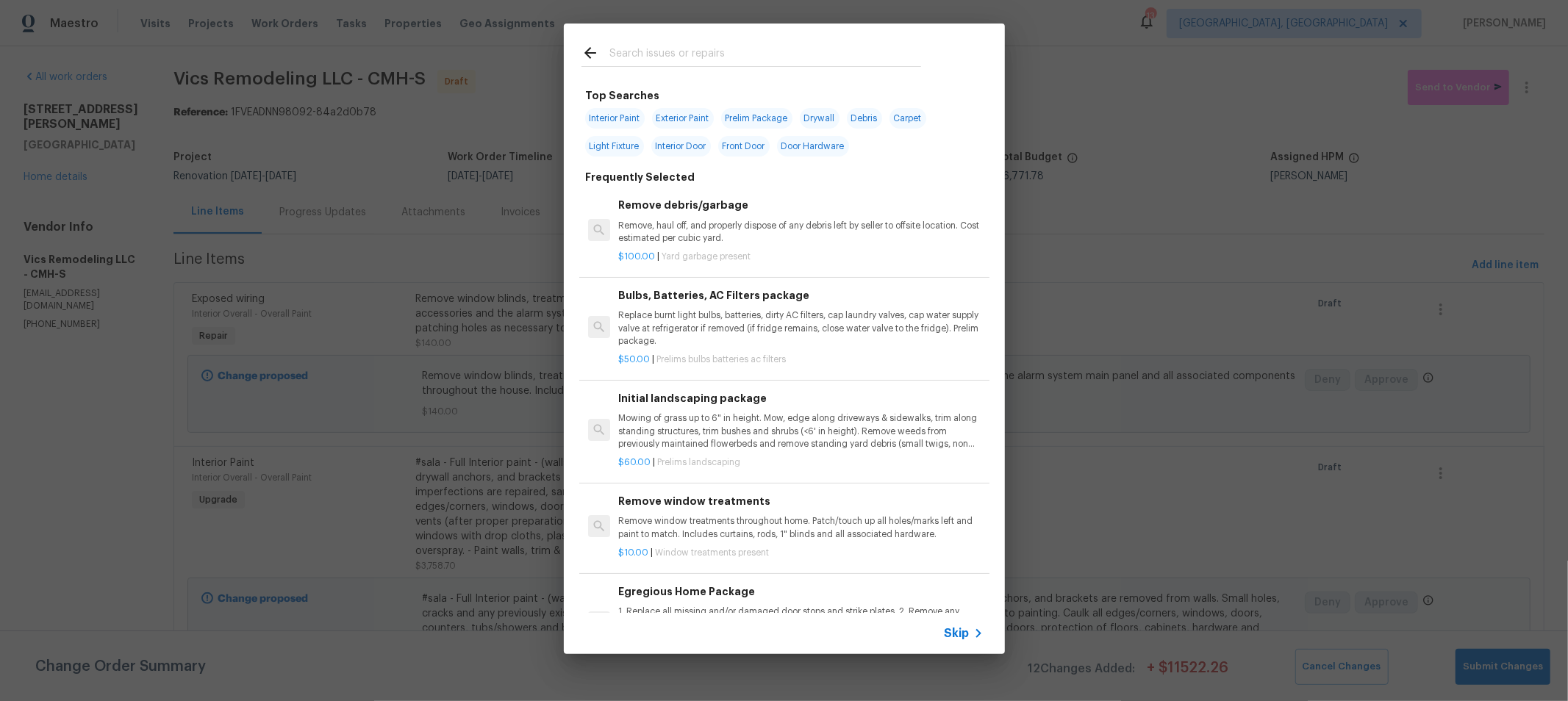
click at [843, 64] on input "text" at bounding box center [765, 55] width 312 height 22
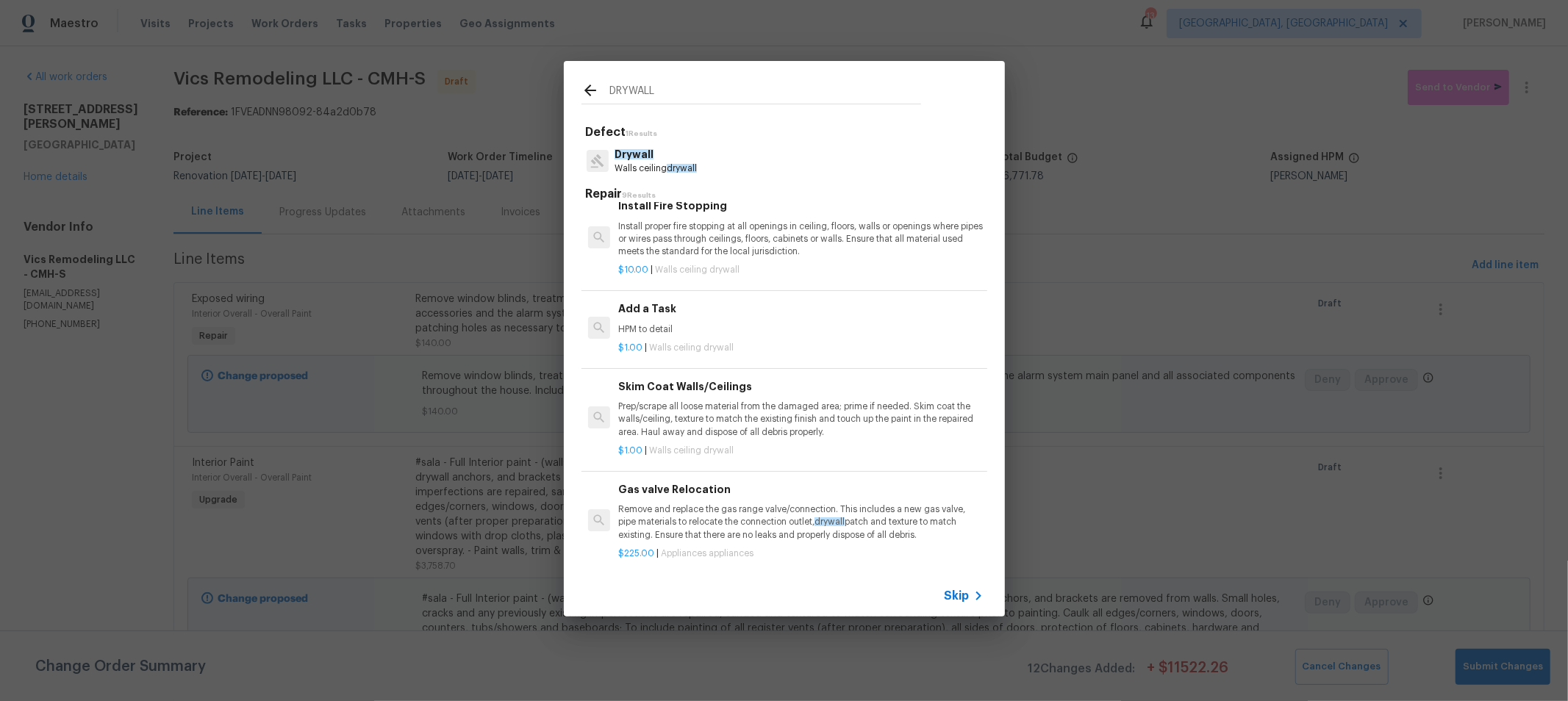
scroll to position [325, 0]
type input "DRYWALL"
click at [785, 400] on p "Prep/scrape all loose material from the damaged area; prime if needed. Skim coa…" at bounding box center [801, 419] width 364 height 37
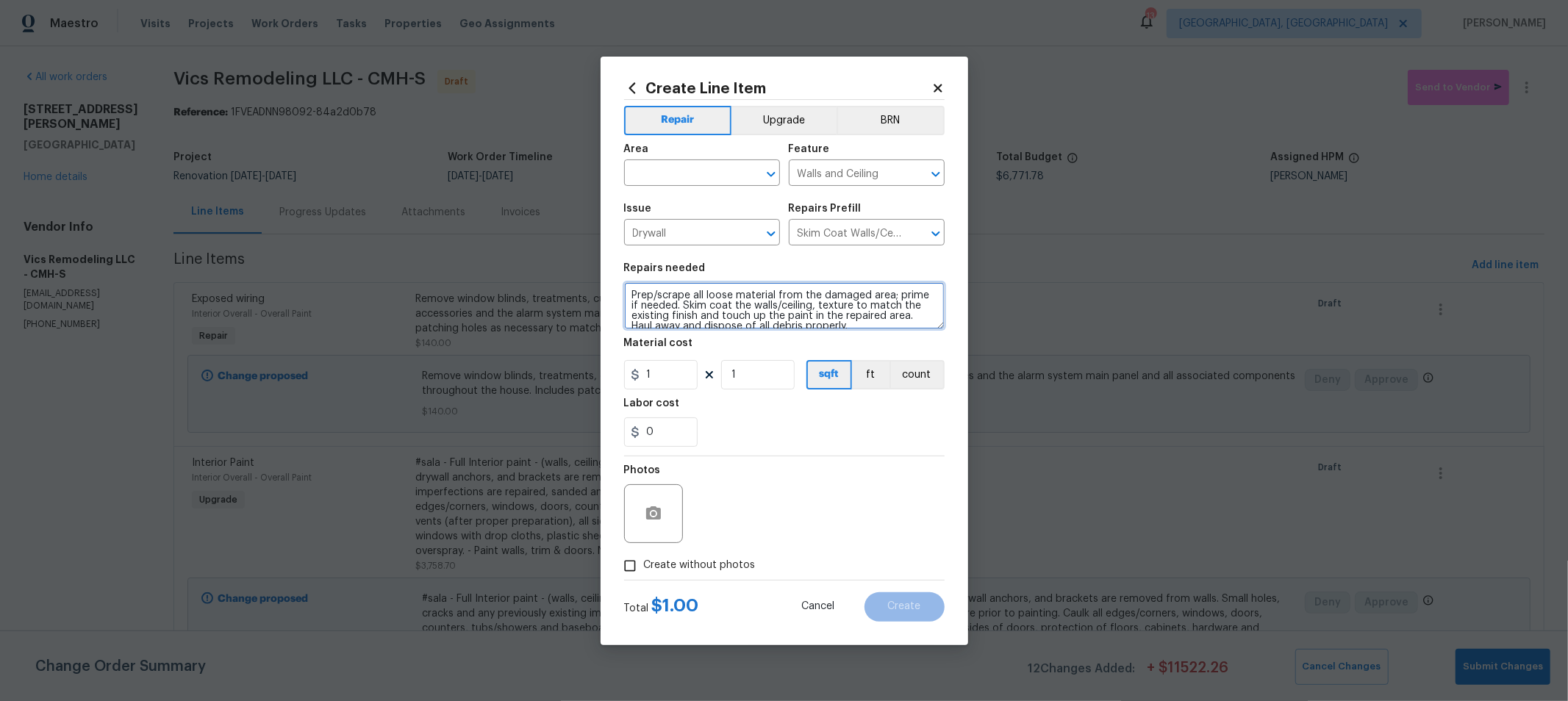
scroll to position [0, 0]
drag, startPoint x: 867, startPoint y: 325, endPoint x: 484, endPoint y: 215, distance: 398.5
click at [484, 215] on div "Create Line Item Repair Upgrade BRN Area ​ Feature Walls and Ceiling ​ Issue Dr…" at bounding box center [784, 350] width 1568 height 701
type textarea "GENERAL DRYWALL REPAIRS THROUGHOUT"
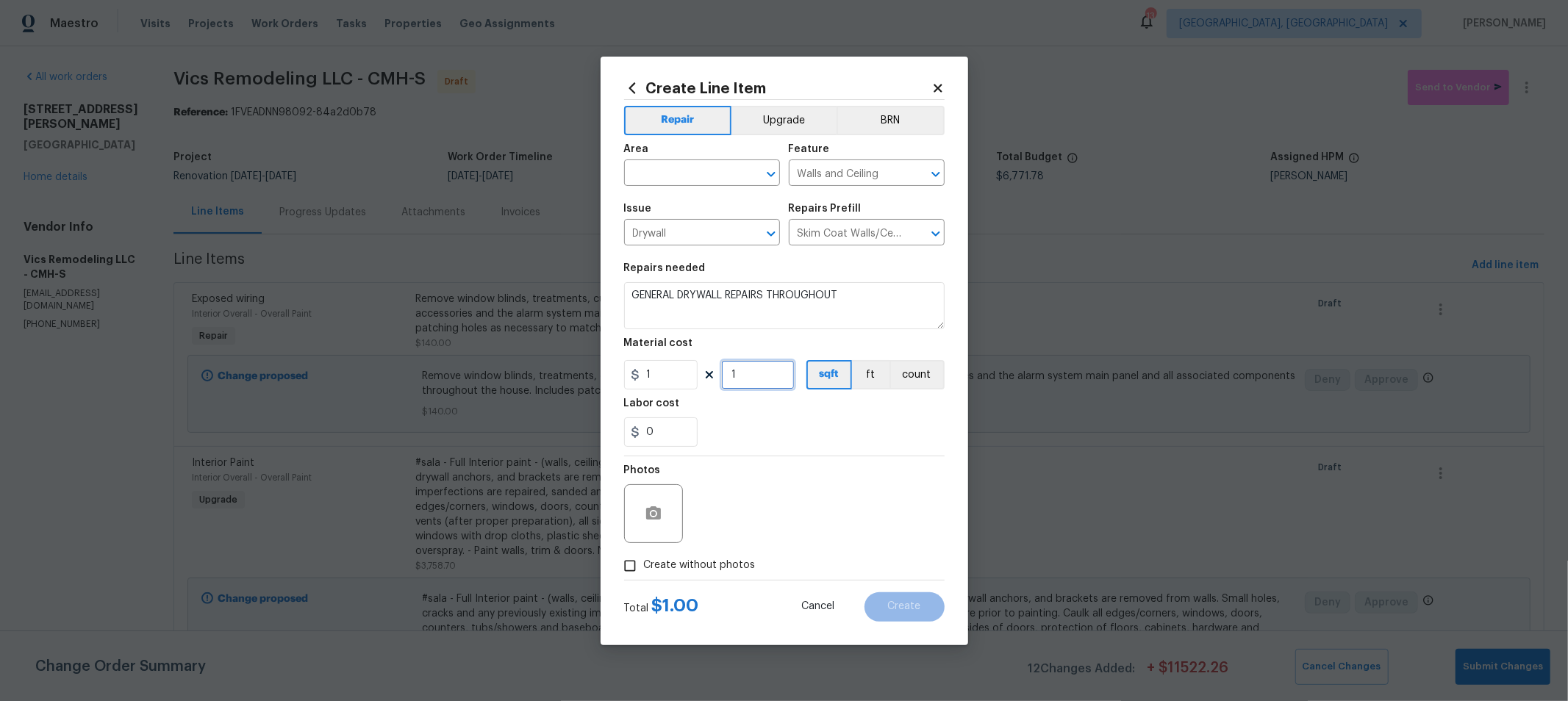
click at [613, 356] on div "Create Line Item Repair Upgrade BRN Area ​ Feature Walls and Ceiling ​ Issue Dr…" at bounding box center [784, 351] width 367 height 589
type input "100"
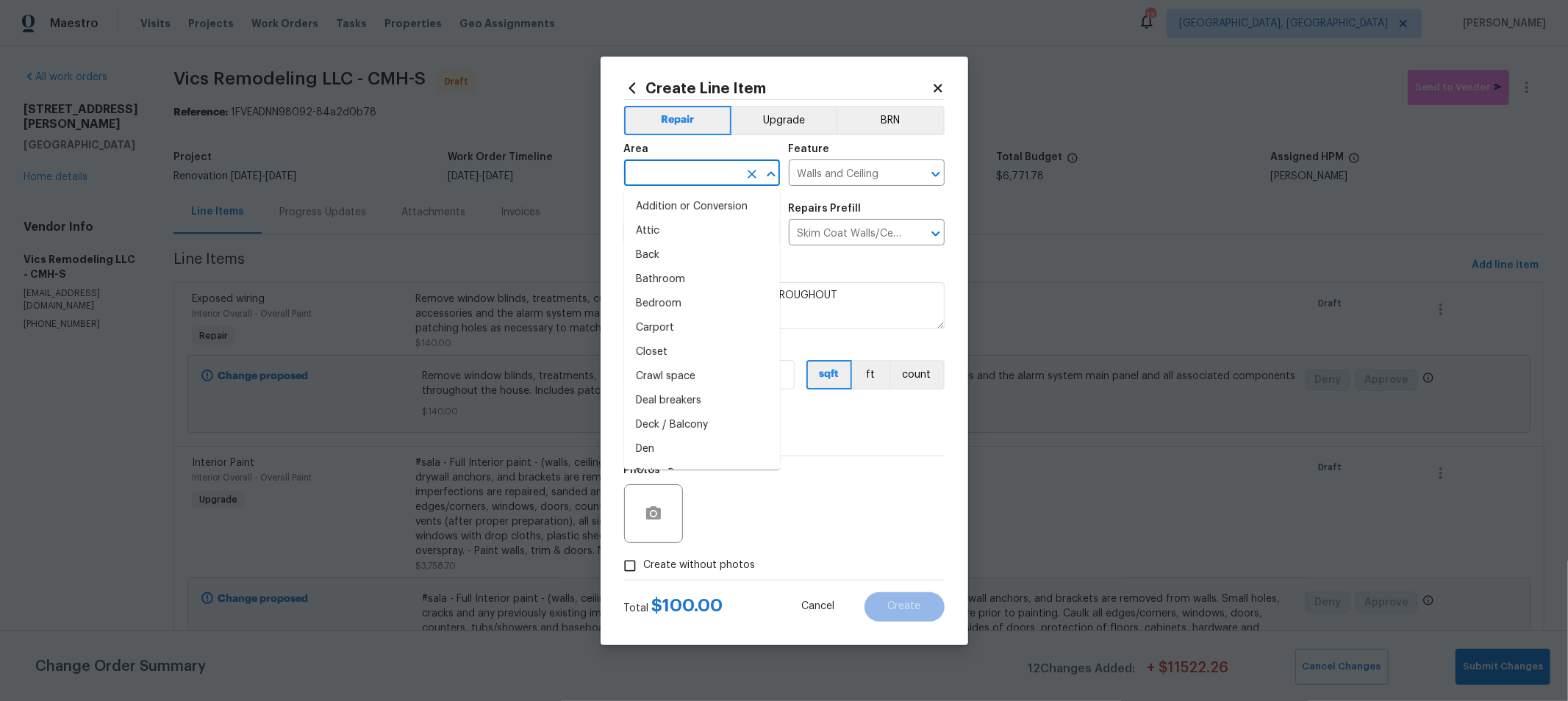
click at [664, 182] on input "text" at bounding box center [681, 174] width 115 height 22
click at [680, 217] on li "Interior Addition" at bounding box center [701, 206] width 156 height 24
drag, startPoint x: 715, startPoint y: 177, endPoint x: 675, endPoint y: 168, distance: 41.0
click at [675, 168] on input "Interior Addition" at bounding box center [681, 174] width 115 height 22
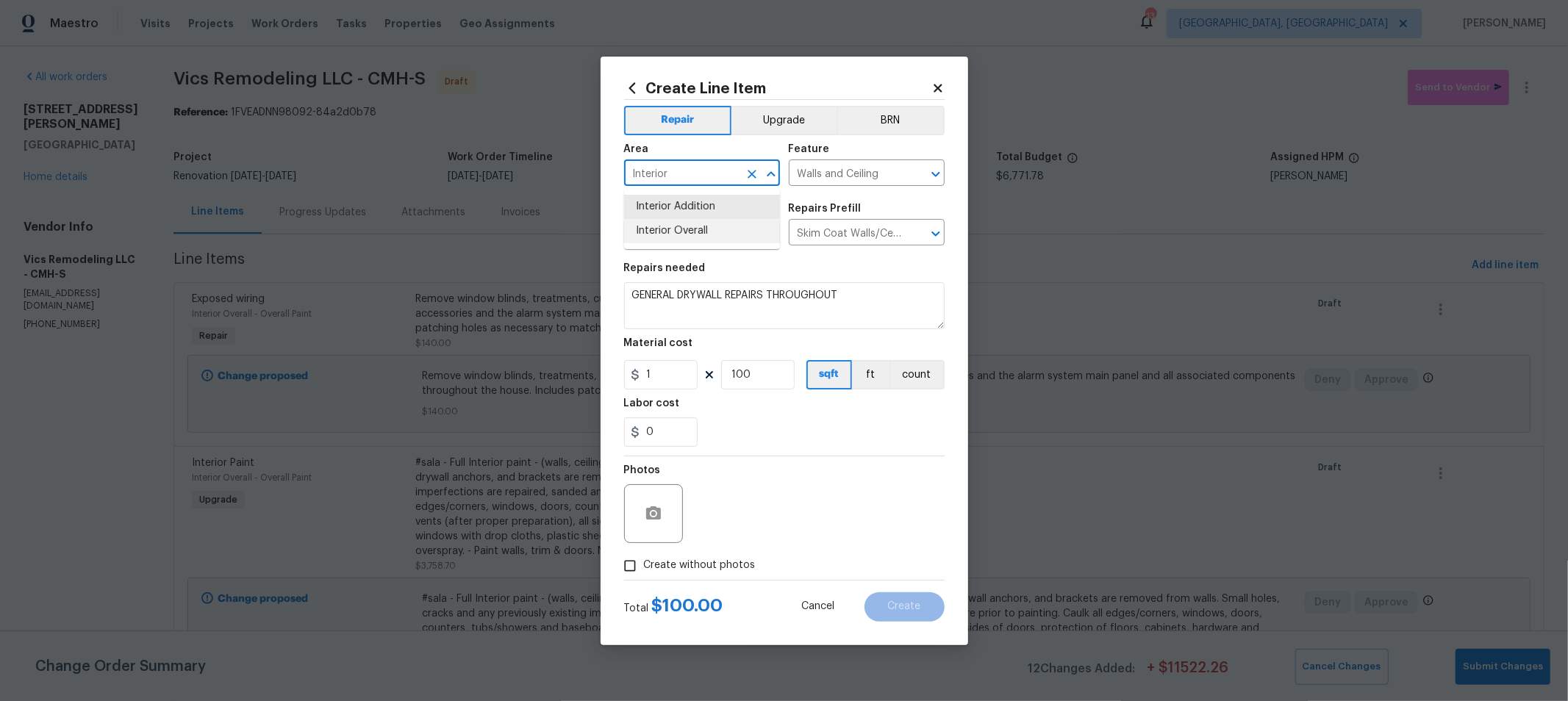
click at [686, 224] on li "Interior Overall" at bounding box center [701, 231] width 156 height 24
type input "Interior Overall"
drag, startPoint x: 691, startPoint y: 565, endPoint x: 762, endPoint y: 556, distance: 71.6
click at [693, 565] on span "Create without photos" at bounding box center [700, 565] width 112 height 15
click at [644, 565] on input "Create without photos" at bounding box center [630, 565] width 28 height 28
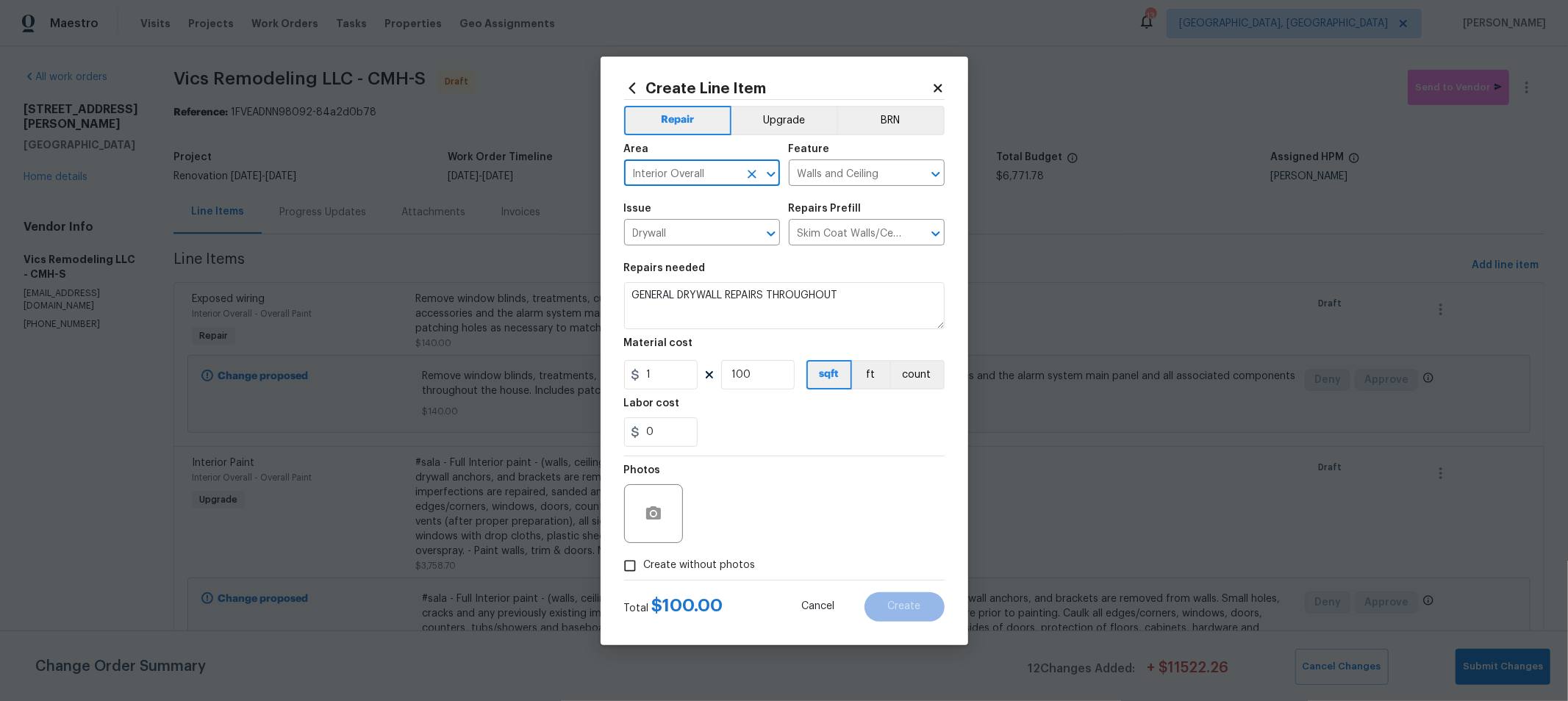
checkbox input "true"
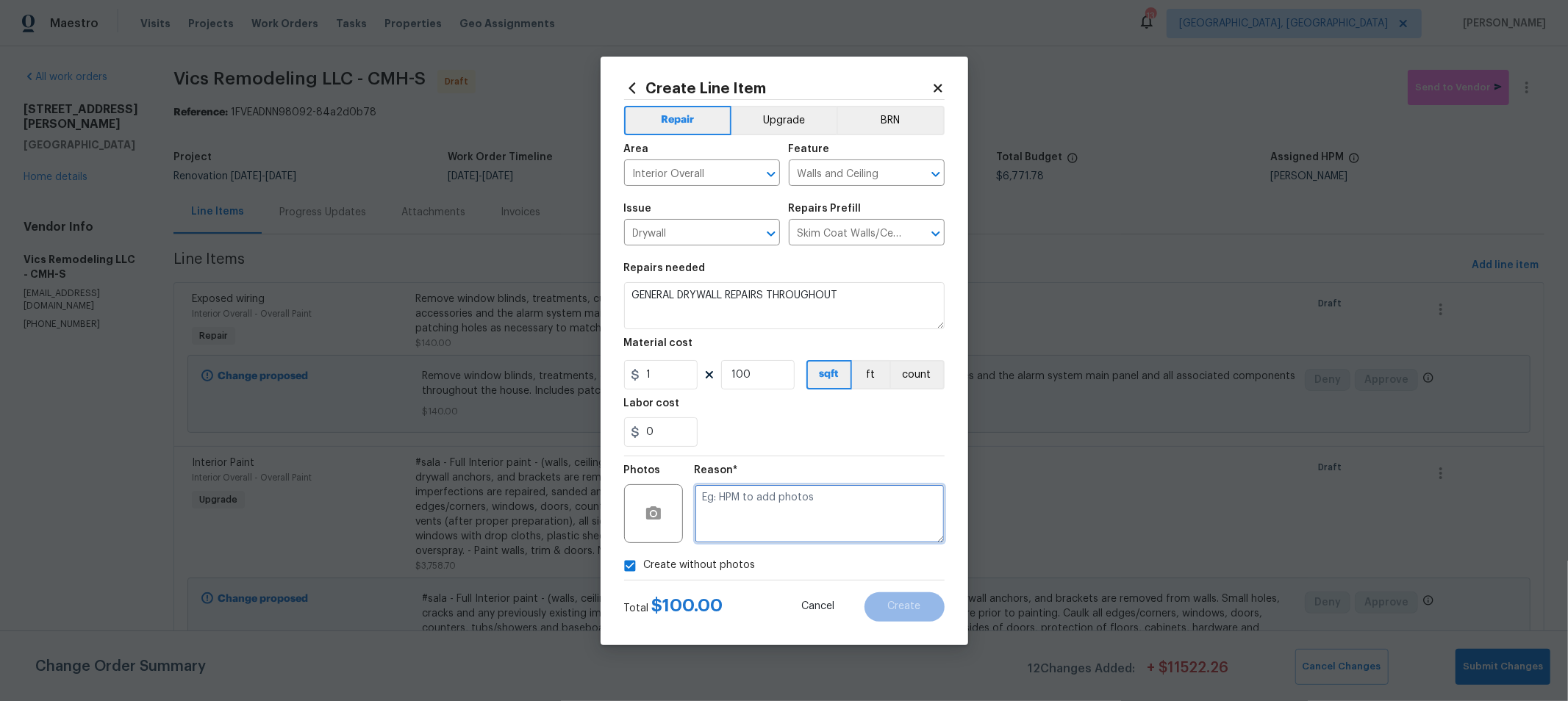
click at [860, 518] on textarea at bounding box center [819, 514] width 250 height 59
type textarea "H"
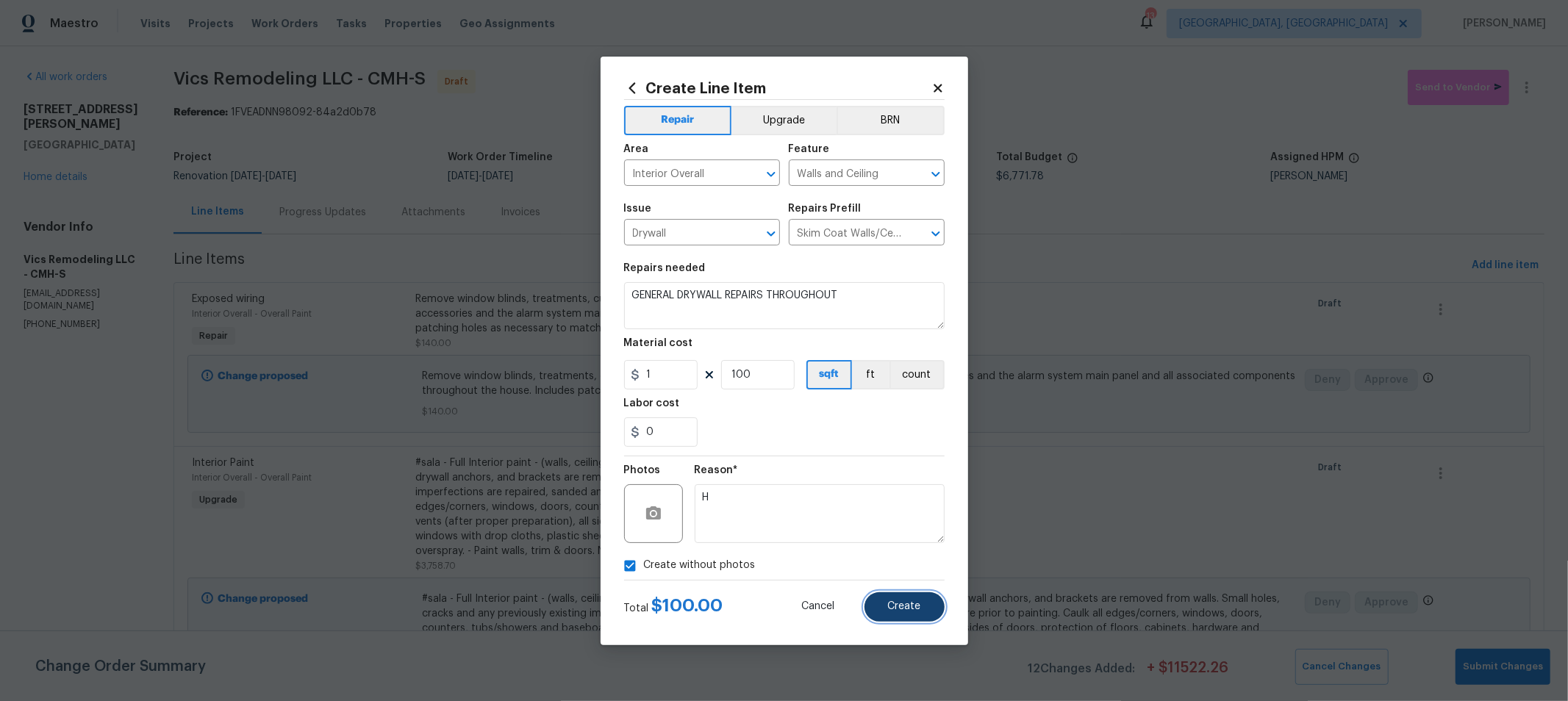
click at [916, 620] on button "Create" at bounding box center [904, 607] width 80 height 29
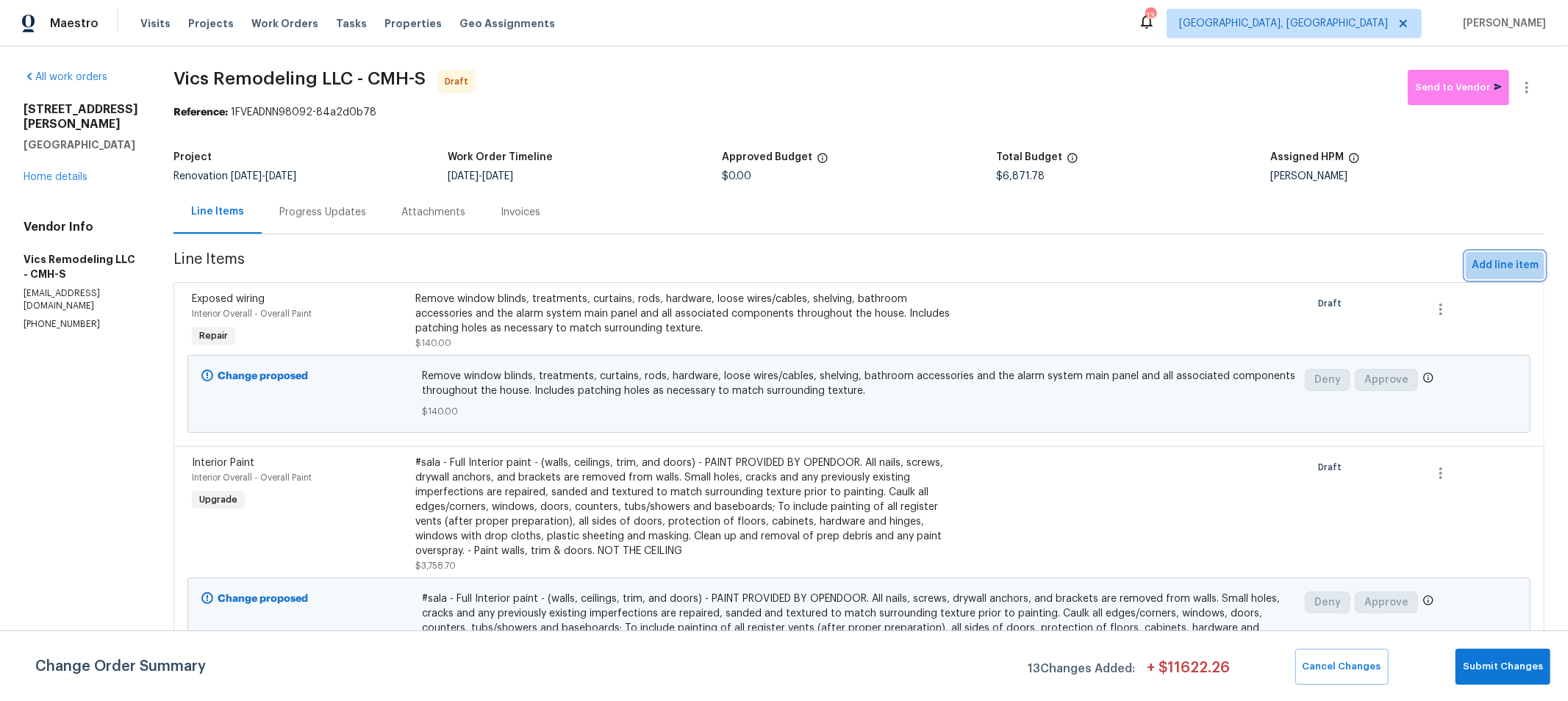
click at [1487, 269] on span "Add line item" at bounding box center [1505, 266] width 67 height 19
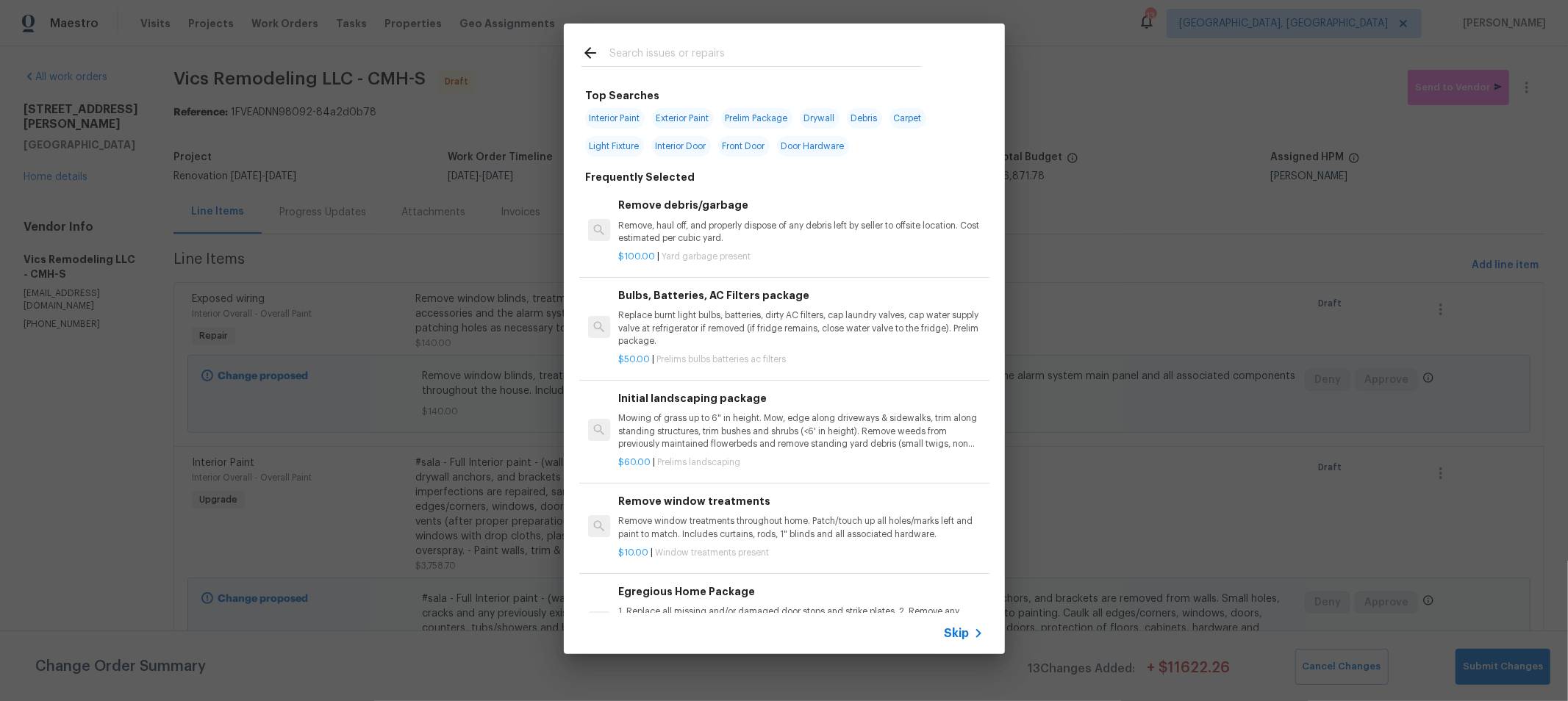
click at [688, 60] on input "text" at bounding box center [765, 55] width 312 height 22
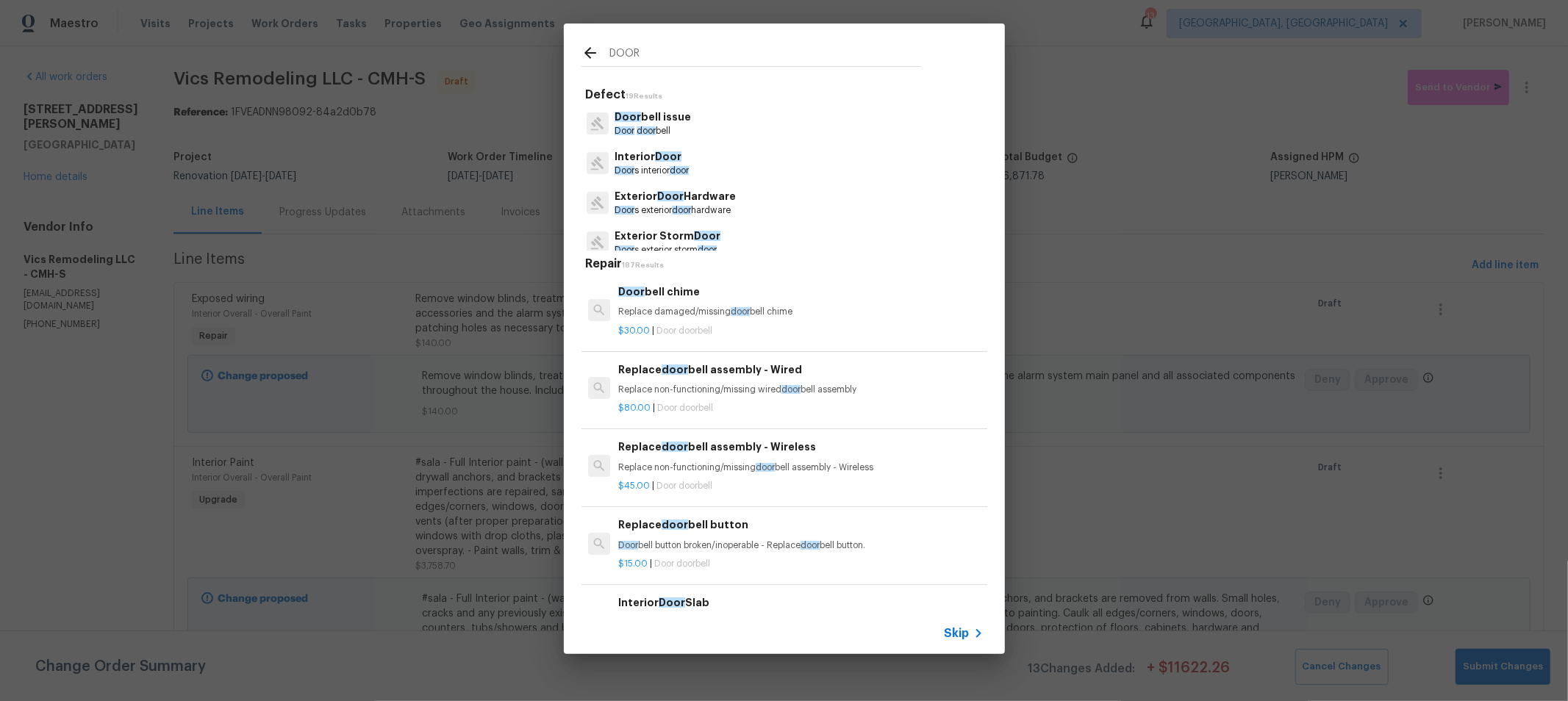
type input "DOOR"
click at [651, 159] on p "Interior Door" at bounding box center [652, 157] width 74 height 15
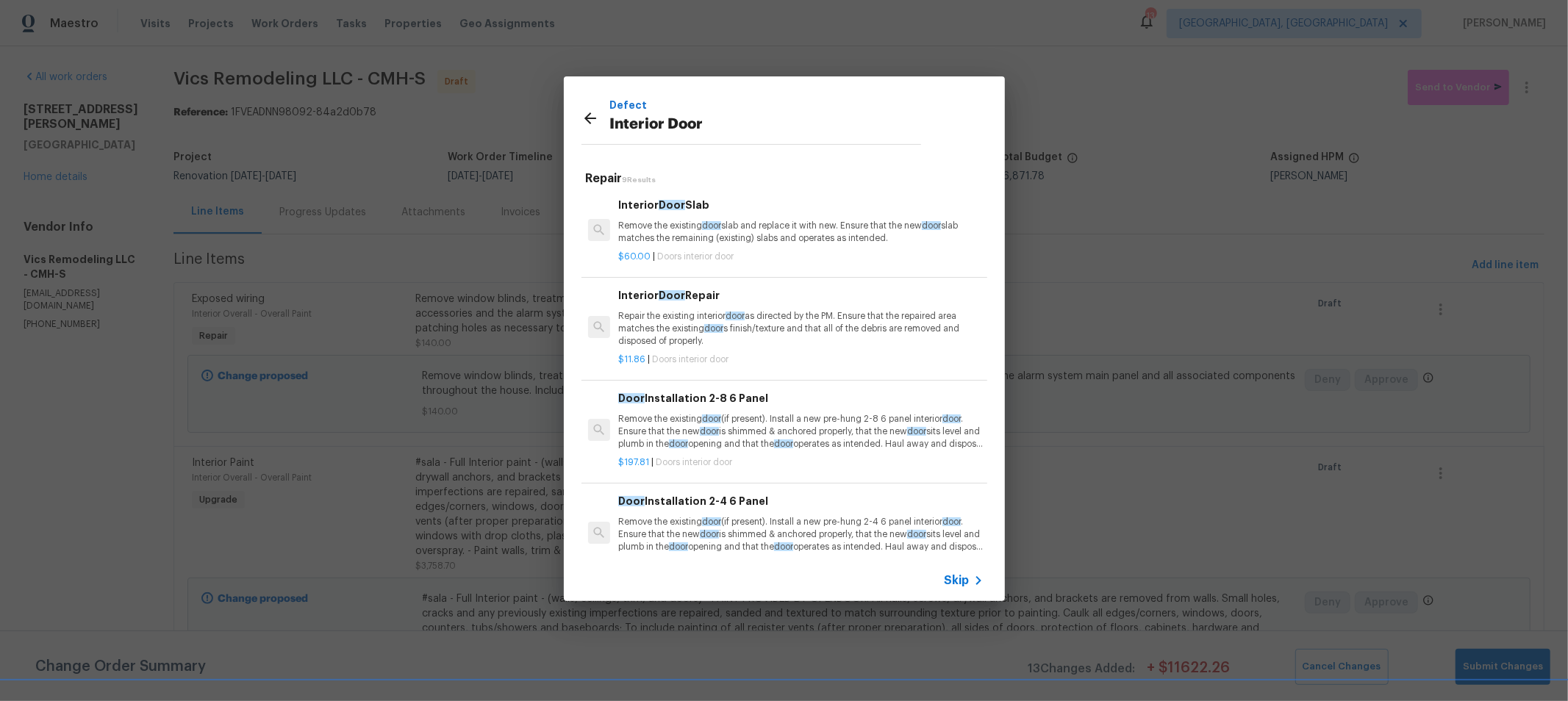
scroll to position [1, 0]
click at [772, 316] on p "Repair the existing interior door as directed by the PM. Ensure that the repair…" at bounding box center [801, 329] width 364 height 37
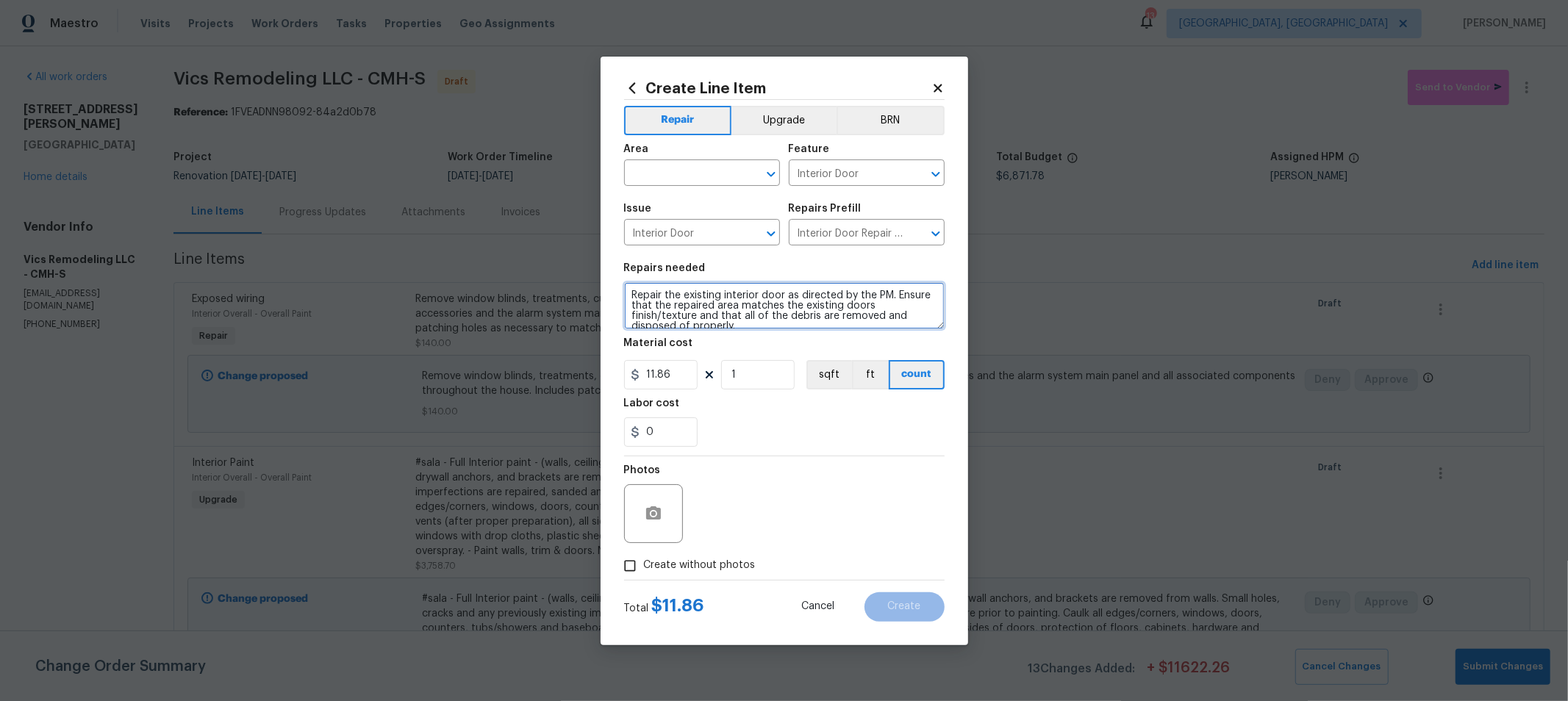
drag, startPoint x: 845, startPoint y: 320, endPoint x: 490, endPoint y: 235, distance: 365.0
click at [490, 235] on div "Create Line Item Repair Upgrade BRN Area ​ Feature Interior Door ​ Issue Interi…" at bounding box center [784, 350] width 1568 height 701
click at [720, 312] on textarea "Repair the existing interior door as directed by the PM. Ensure that the repair…" at bounding box center [784, 305] width 320 height 47
drag, startPoint x: 742, startPoint y: 321, endPoint x: 631, endPoint y: 266, distance: 123.9
click at [631, 266] on figure "Repairs needed Repair the existing interior door as directed by the PM. Ensure …" at bounding box center [784, 296] width 320 height 66
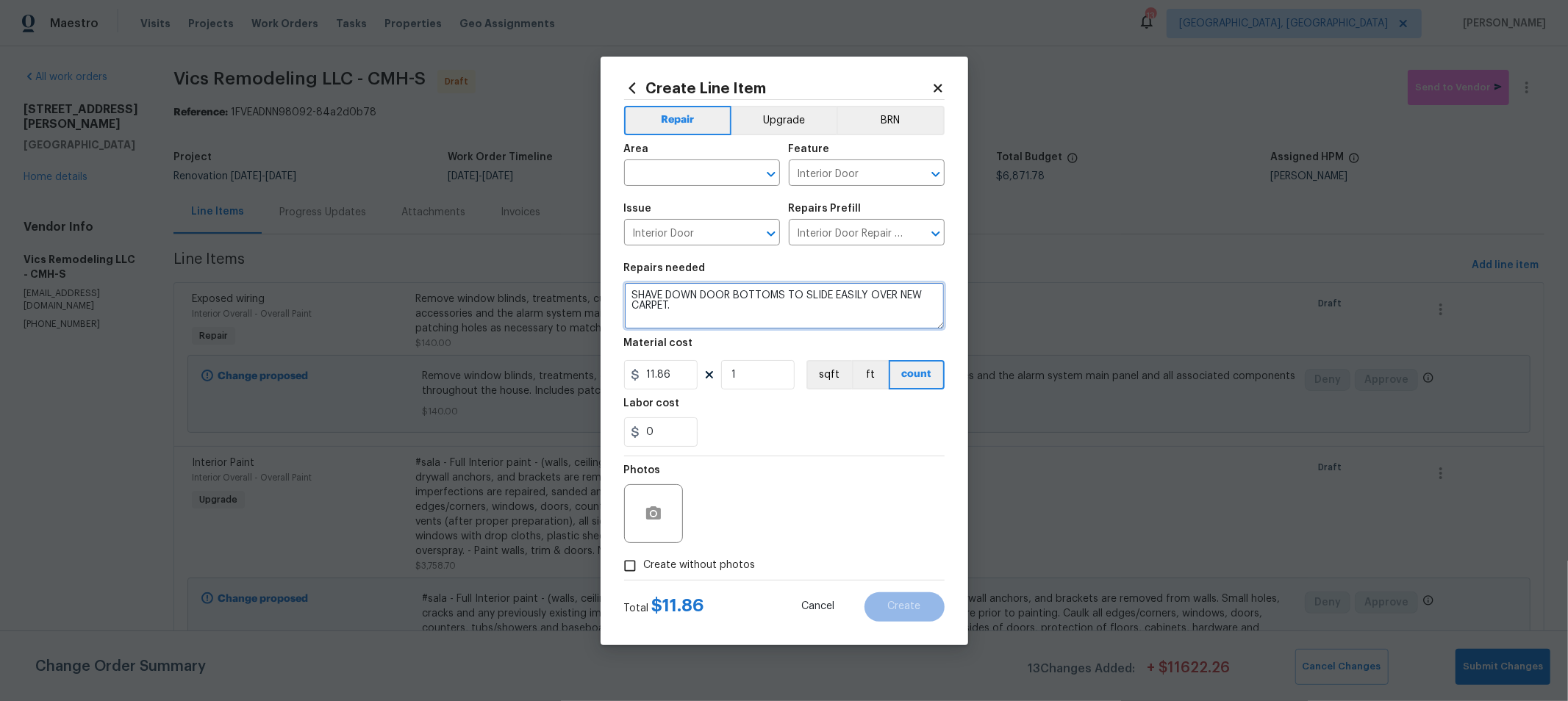
type textarea "SHAVE DOWN DOOR BOTTOMS TO SLIDE EASILY OVER NEW CARPET."
click at [766, 388] on input "1" at bounding box center [757, 375] width 74 height 29
type input "13"
click at [818, 444] on div "0" at bounding box center [784, 432] width 320 height 29
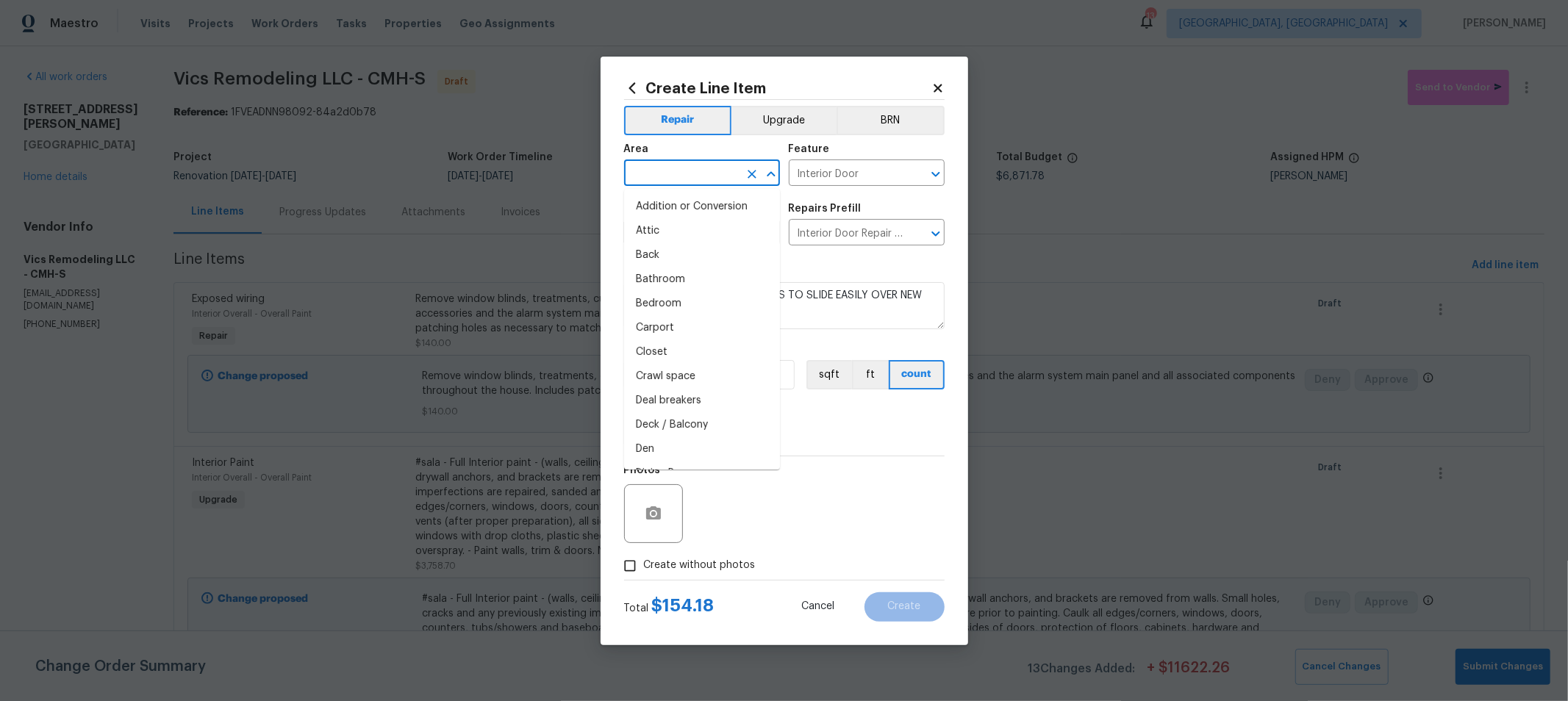
click at [702, 175] on input "text" at bounding box center [681, 174] width 115 height 22
click at [696, 232] on li "Interior Overall" at bounding box center [701, 231] width 156 height 24
type input "Interior Overall"
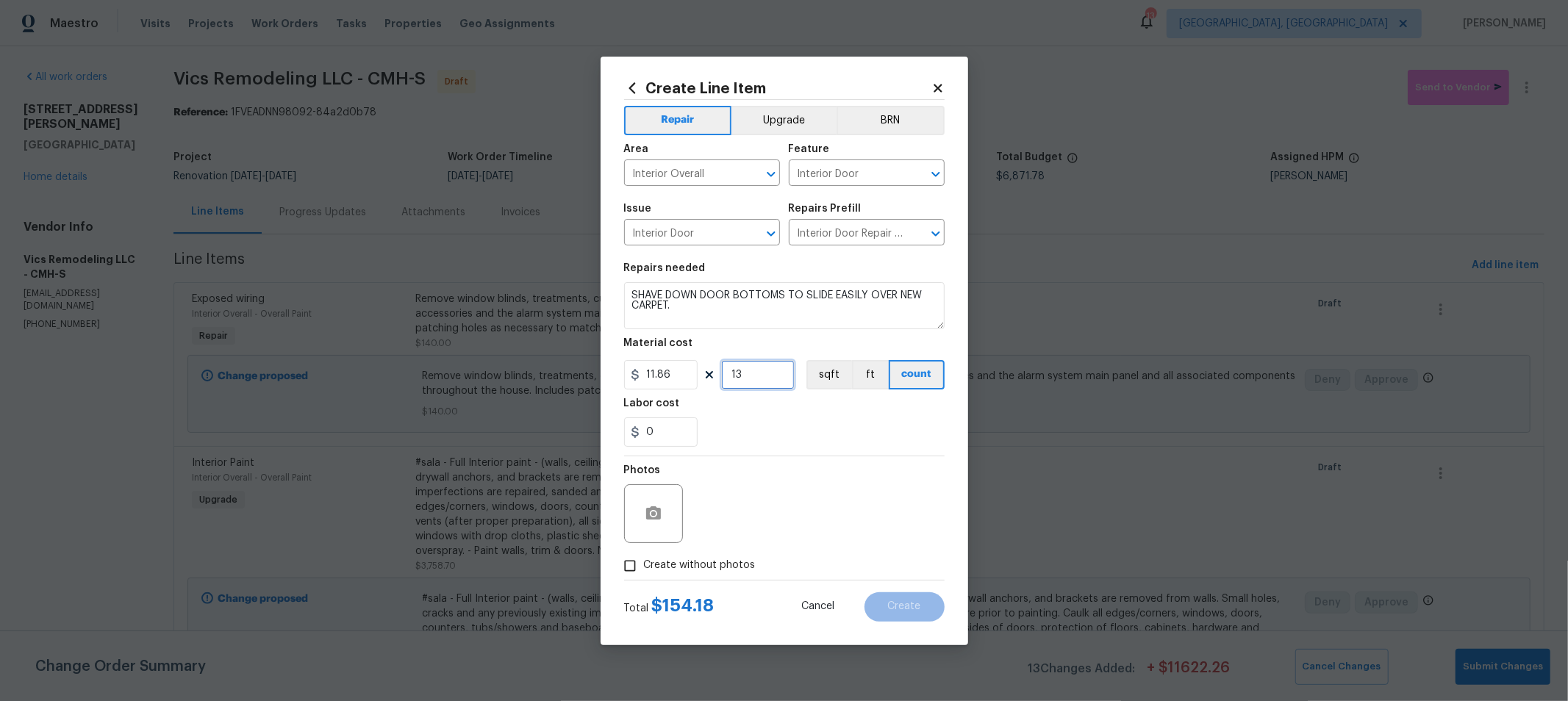
click at [771, 369] on input "13" at bounding box center [757, 375] width 74 height 29
type input "10"
click at [879, 526] on div "Photos" at bounding box center [784, 503] width 320 height 95
click at [702, 567] on span "Create without photos" at bounding box center [700, 565] width 112 height 15
click at [644, 567] on input "Create without photos" at bounding box center [630, 565] width 28 height 28
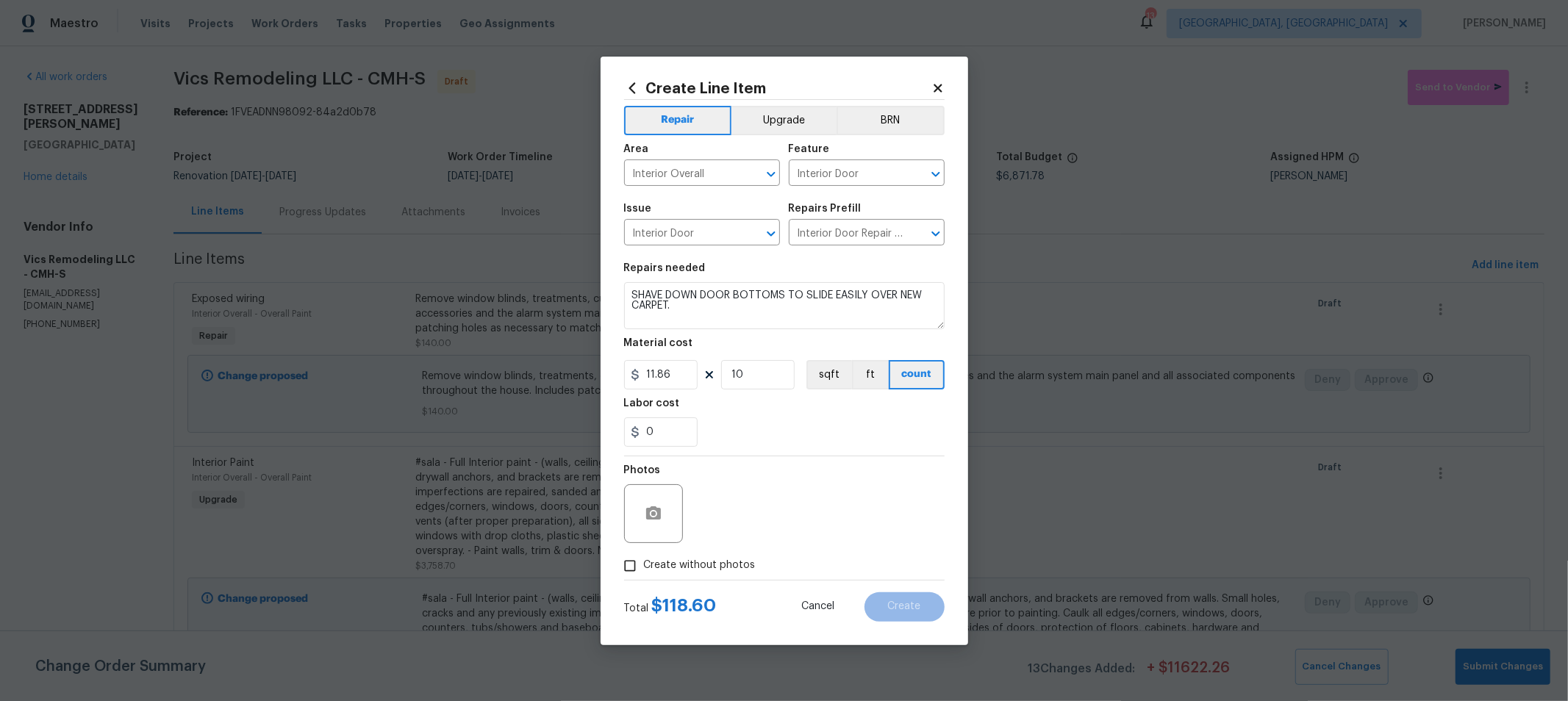
checkbox input "true"
click at [827, 520] on textarea at bounding box center [819, 514] width 250 height 59
type textarea "H"
click at [887, 427] on div "0" at bounding box center [784, 432] width 320 height 29
click at [914, 603] on span "Create" at bounding box center [905, 607] width 33 height 11
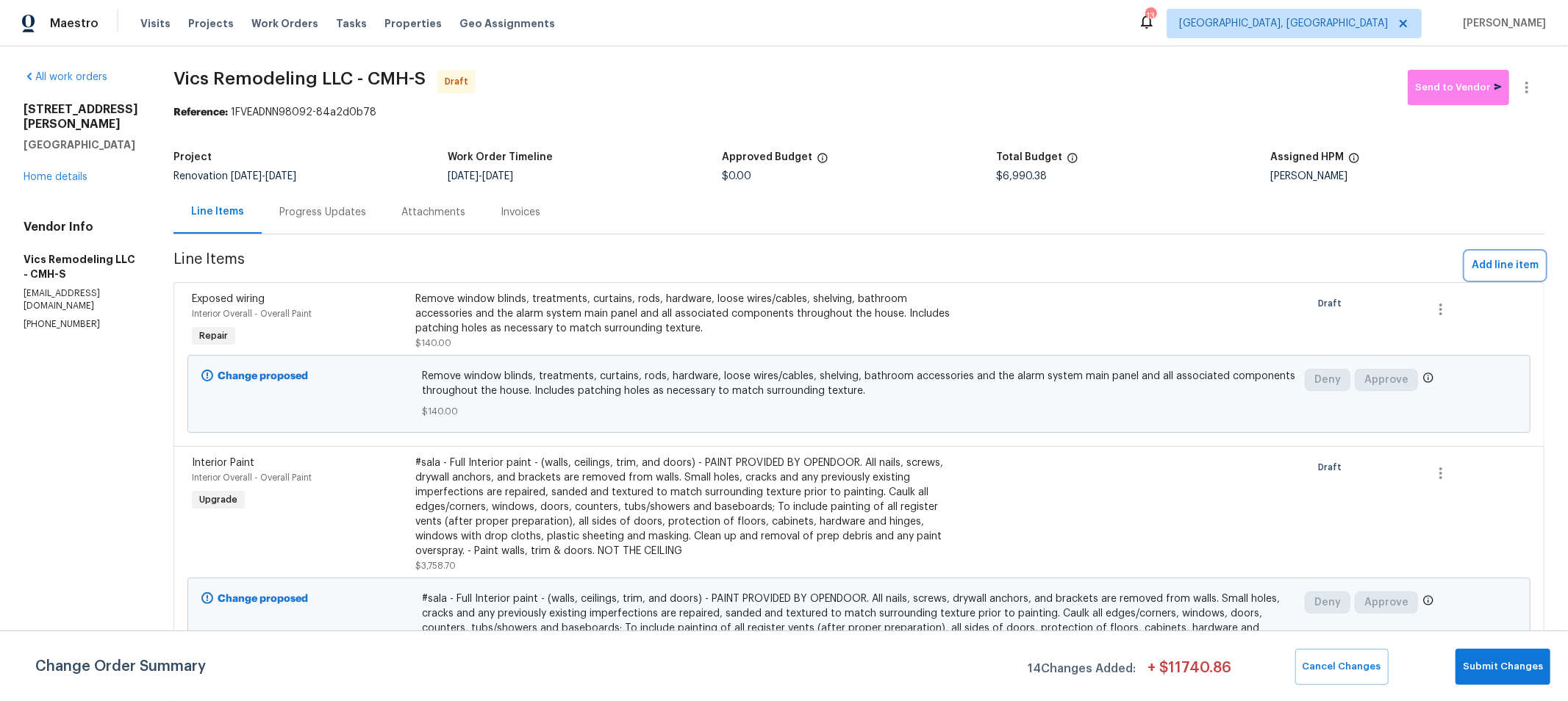
click at [1489, 259] on span "Add line item" at bounding box center [1505, 266] width 67 height 19
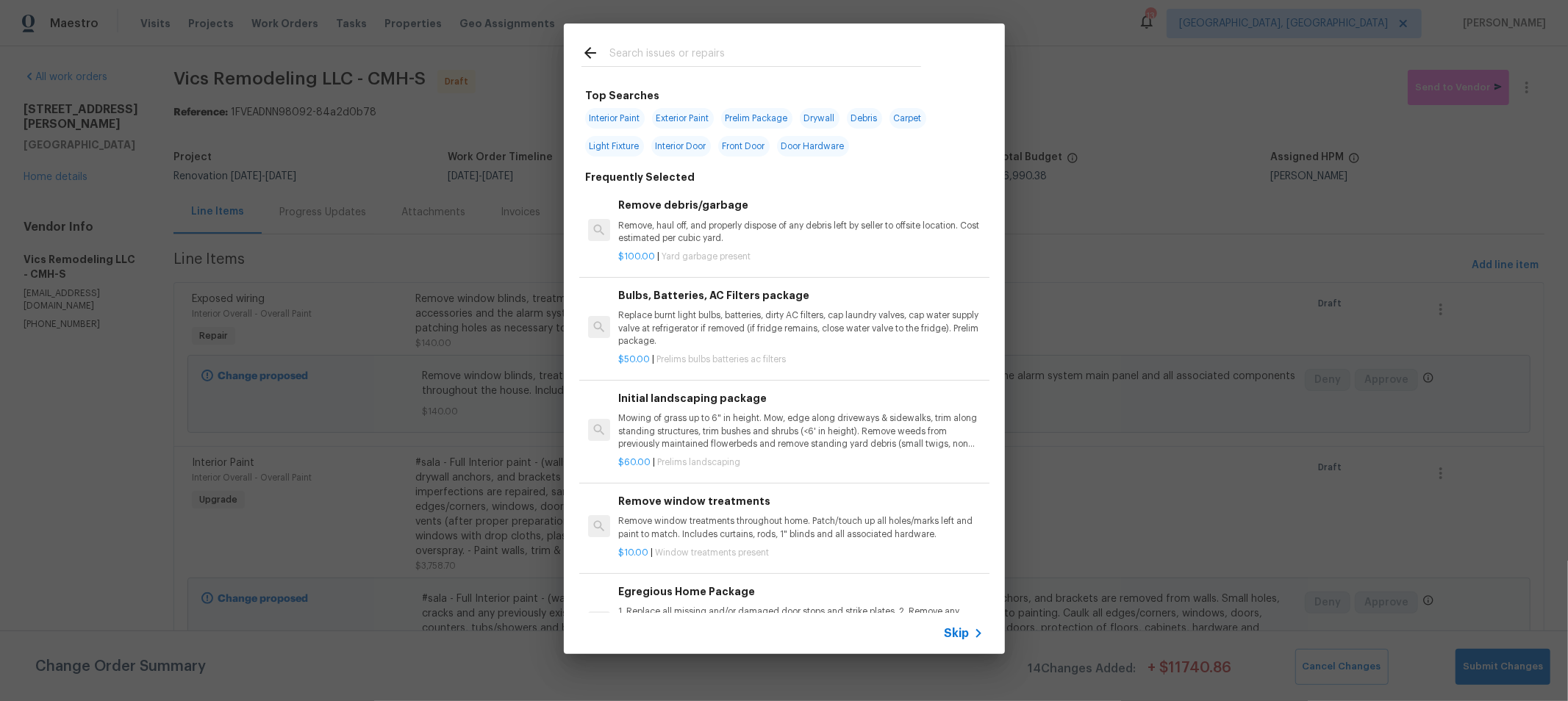
click at [697, 60] on input "text" at bounding box center [765, 55] width 312 height 22
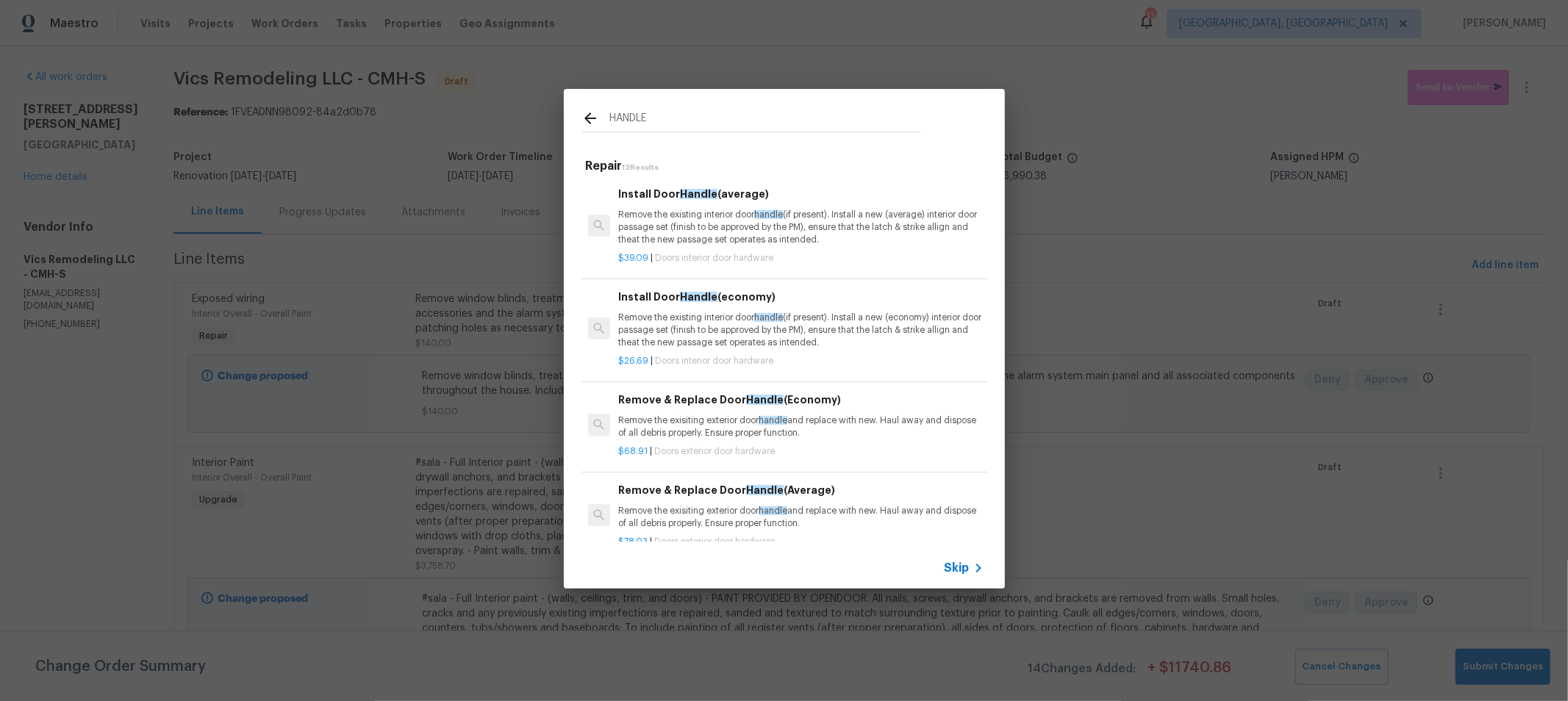
type input "HANDLE"
click at [808, 240] on p "Remove the existing interior door handle (if present). Install a new (average) …" at bounding box center [801, 227] width 364 height 37
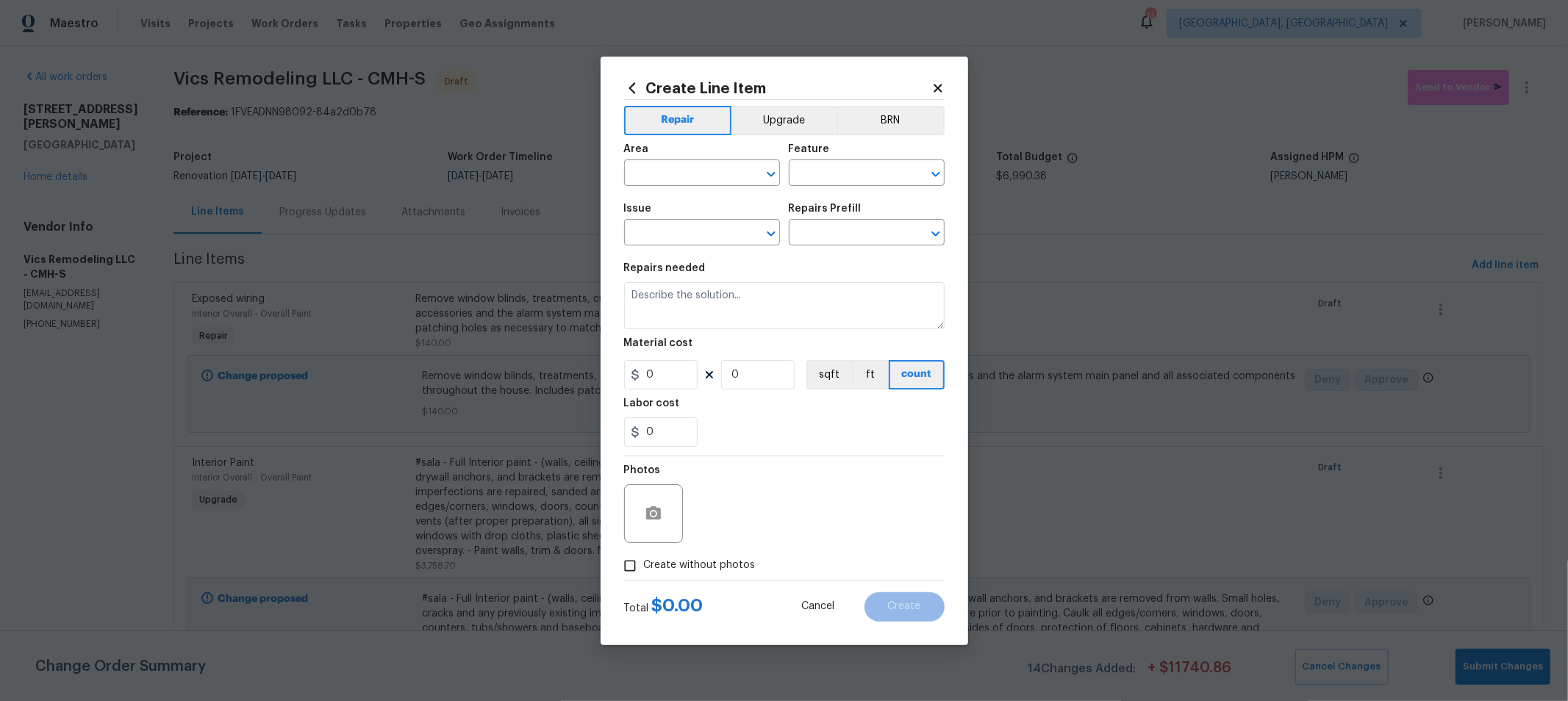
type input "Interior Door"
type input "Interior Door Hardware"
type input "Install Door Handle (average) $39.09"
type textarea "Remove the existing interior door handle (if present). Install a new (average) …"
type input "39.09"
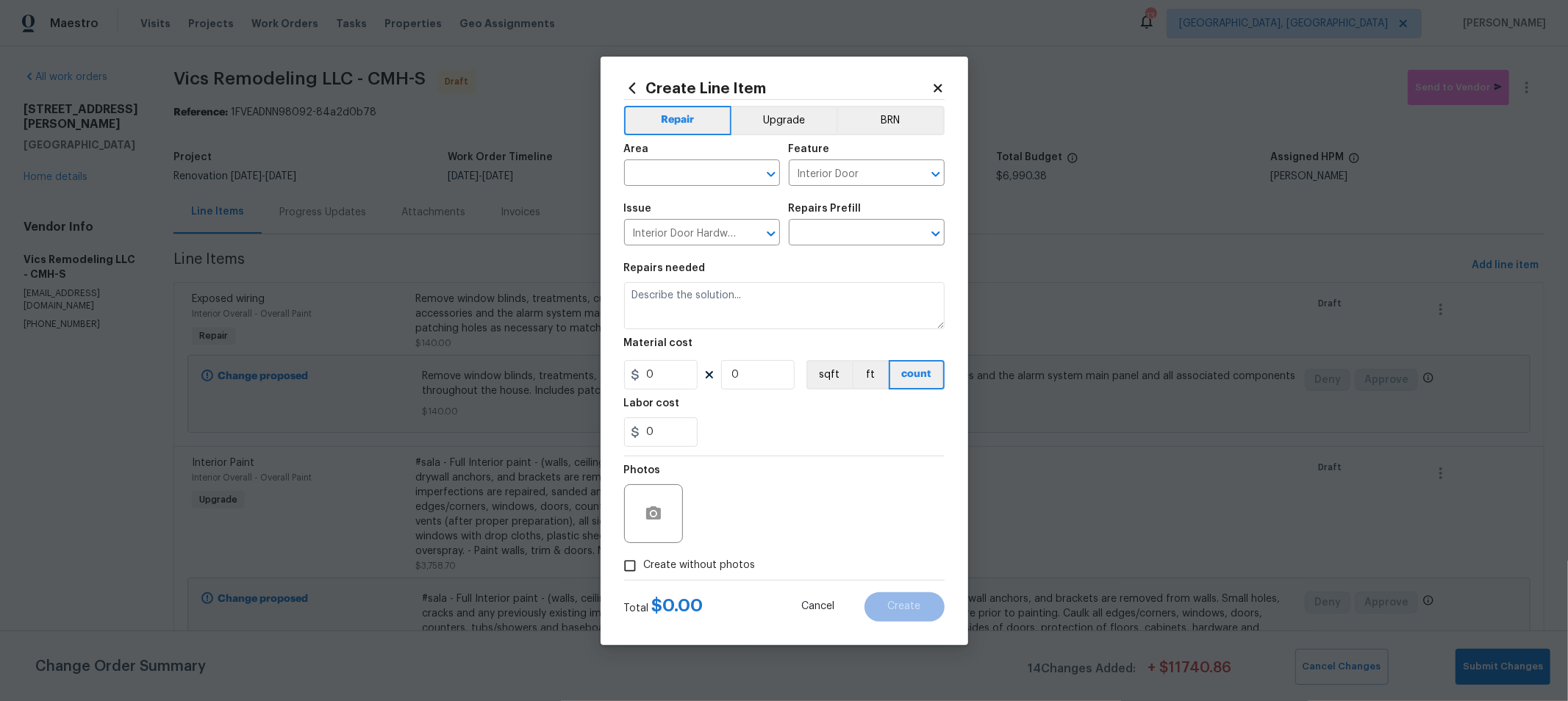
type input "1"
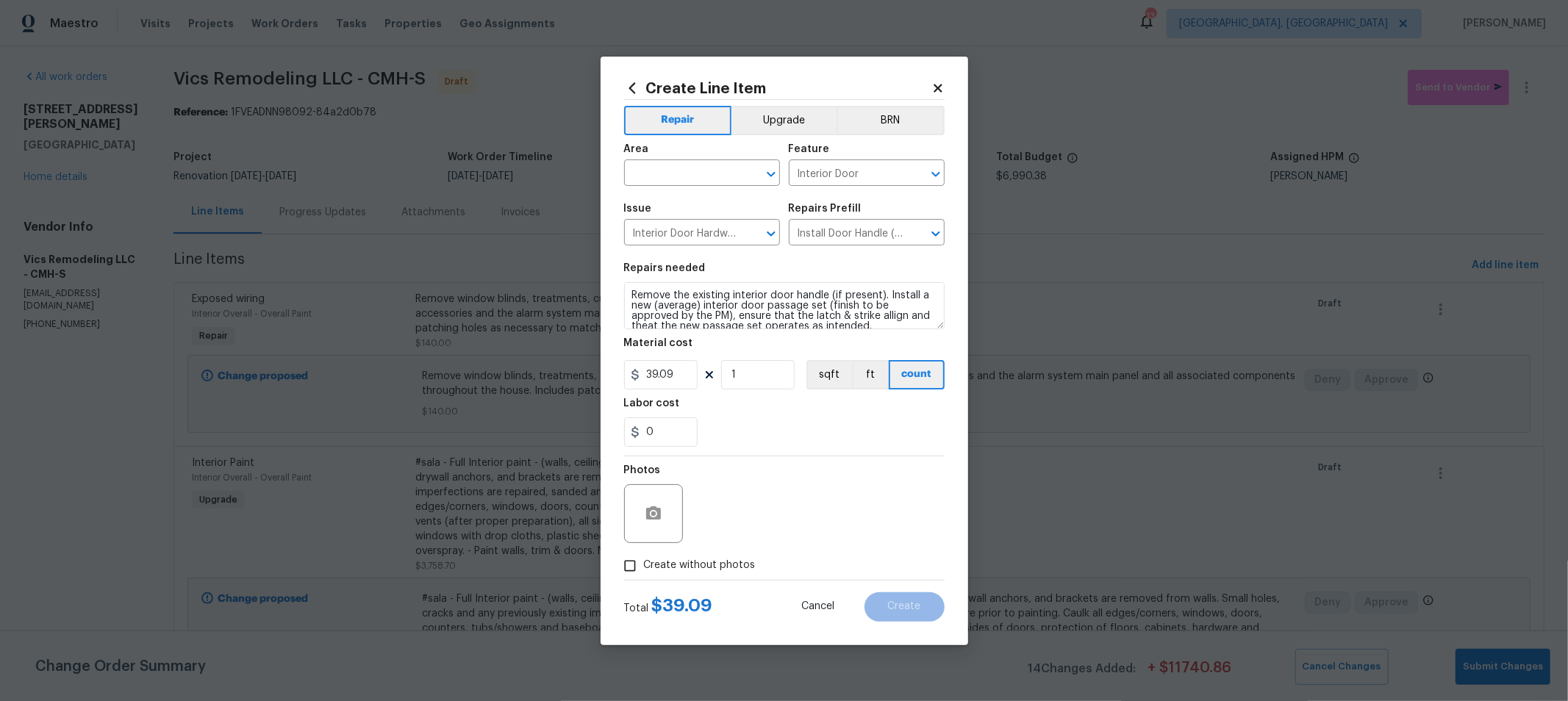
click at [930, 86] on h2 "Create Line Item" at bounding box center [777, 88] width 307 height 16
click at [939, 88] on icon at bounding box center [938, 88] width 13 height 13
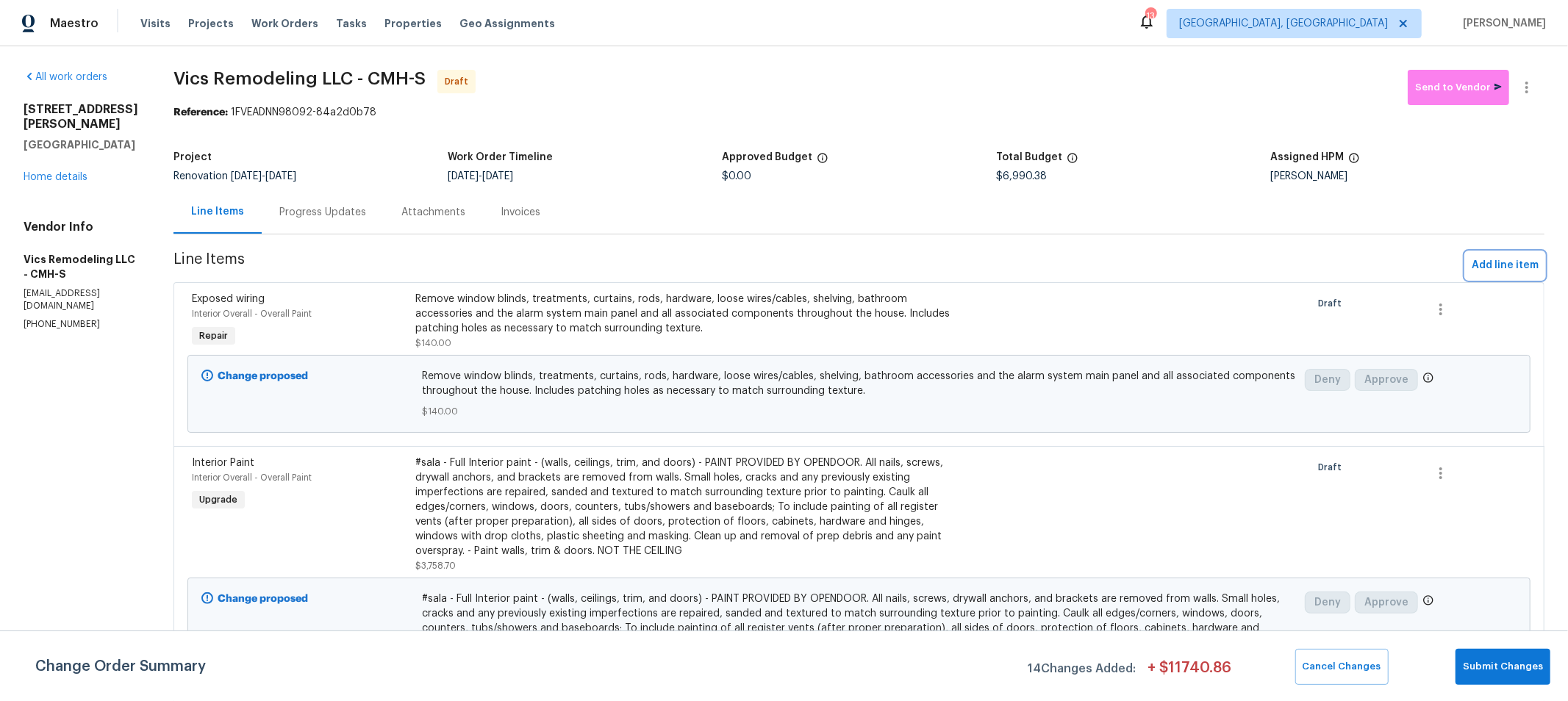
click at [1492, 263] on span "Add line item" at bounding box center [1505, 266] width 67 height 19
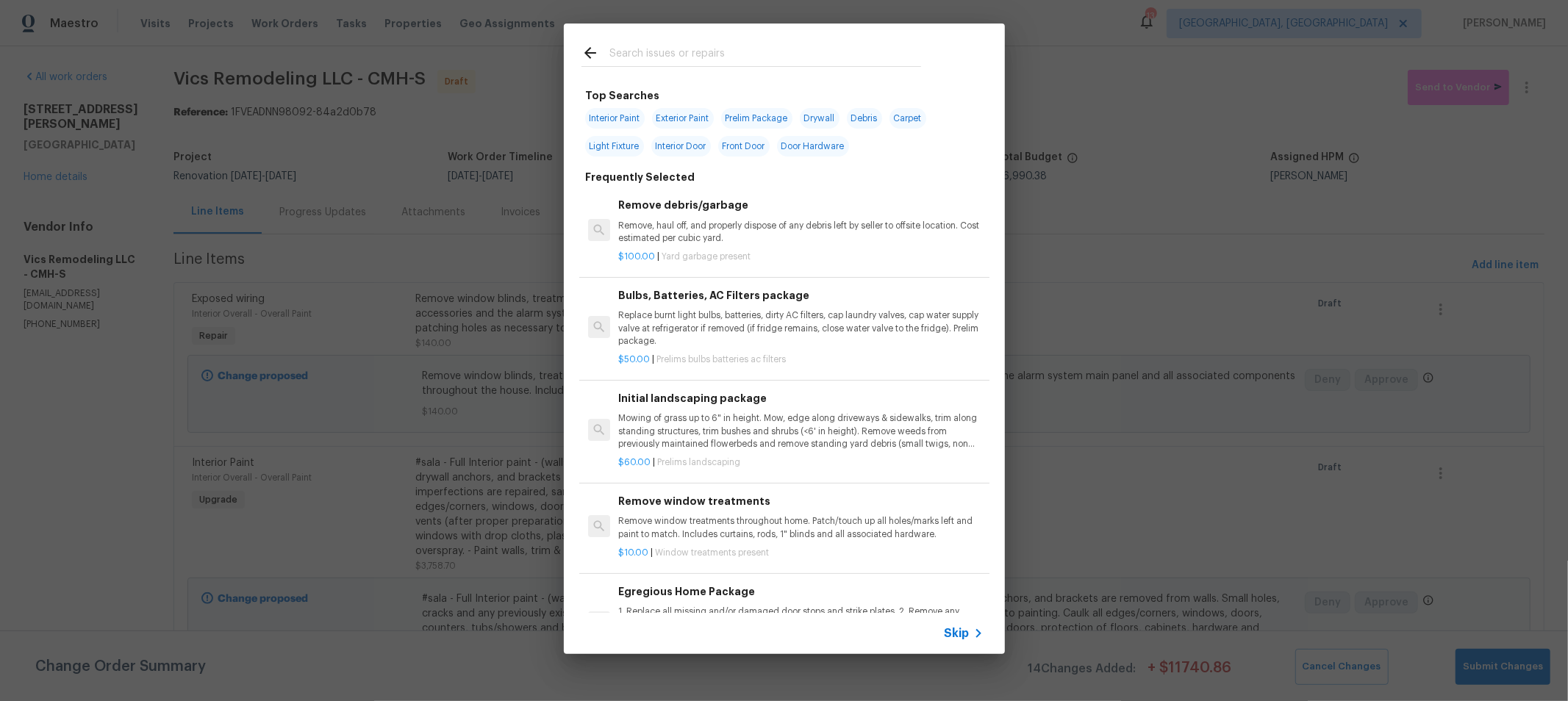
click at [706, 55] on input "text" at bounding box center [765, 55] width 312 height 22
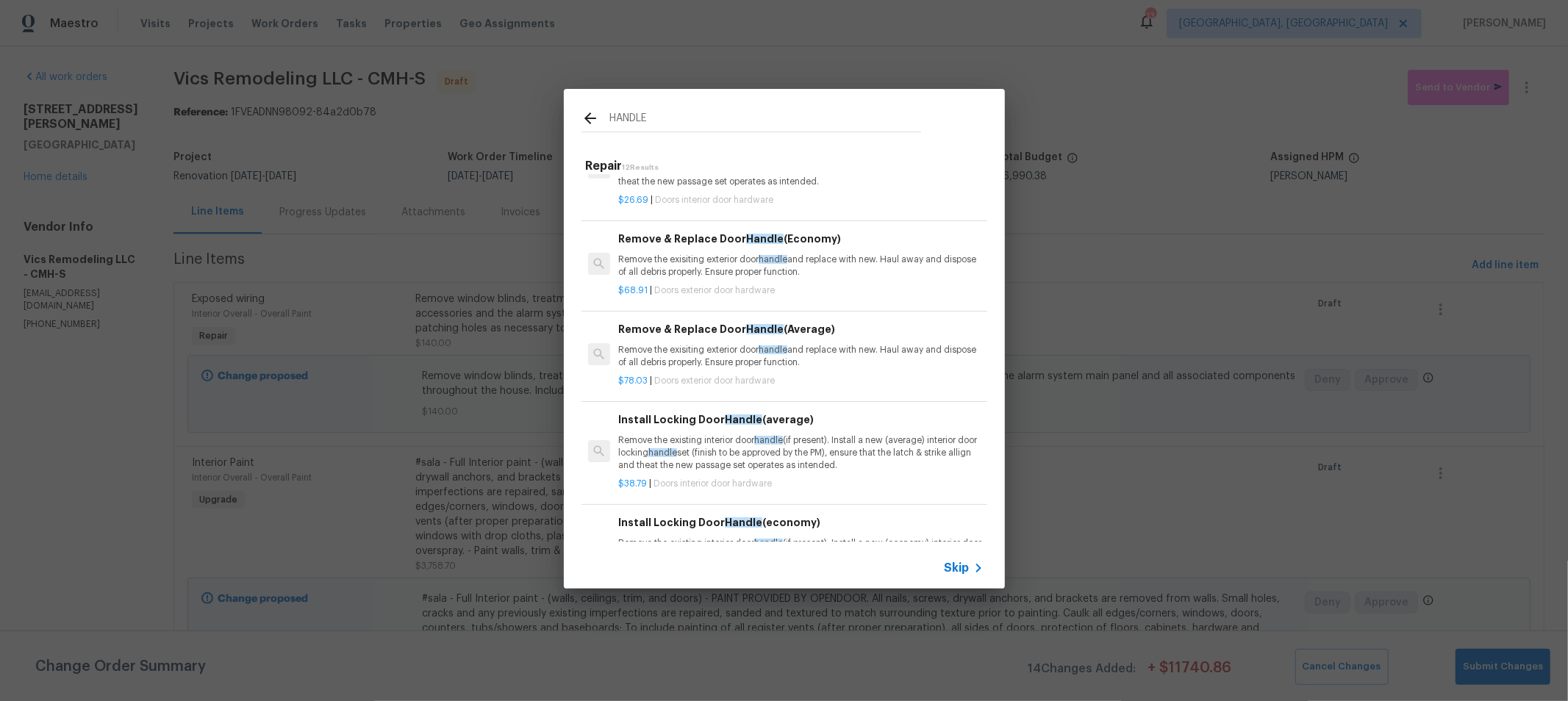
scroll to position [162, 0]
type input "HANDLE"
click at [746, 353] on p "Remove the exisiting exterior door handle and replace with new. Haul away and d…" at bounding box center [801, 356] width 364 height 25
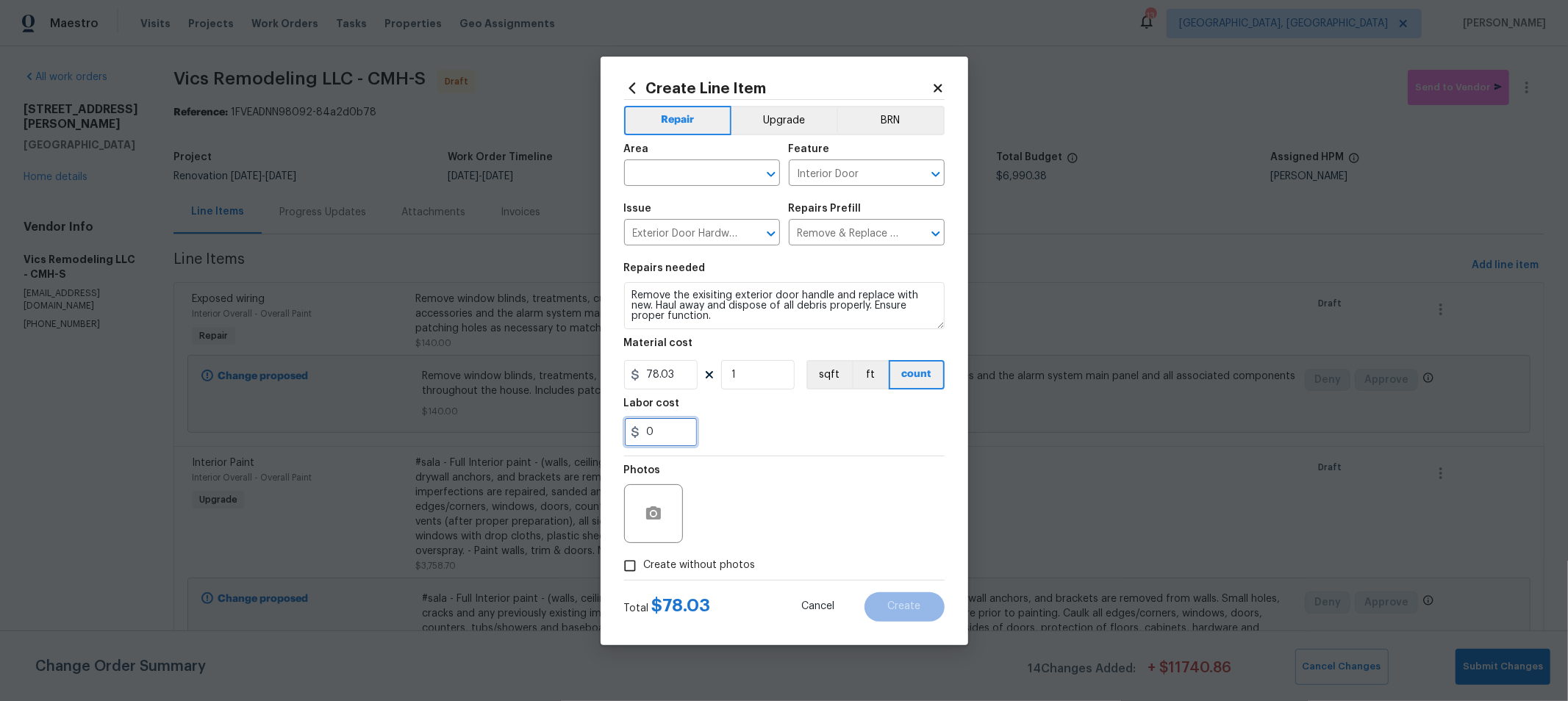
drag, startPoint x: 676, startPoint y: 438, endPoint x: 373, endPoint y: 407, distance: 304.6
click at [375, 409] on div "Create Line Item Repair Upgrade BRN Area ​ Feature Interior Door ​ Issue Exteri…" at bounding box center [784, 350] width 1568 height 701
type input "20"
click at [779, 520] on div "Photos" at bounding box center [784, 503] width 320 height 95
click at [685, 163] on input "text" at bounding box center [681, 174] width 115 height 22
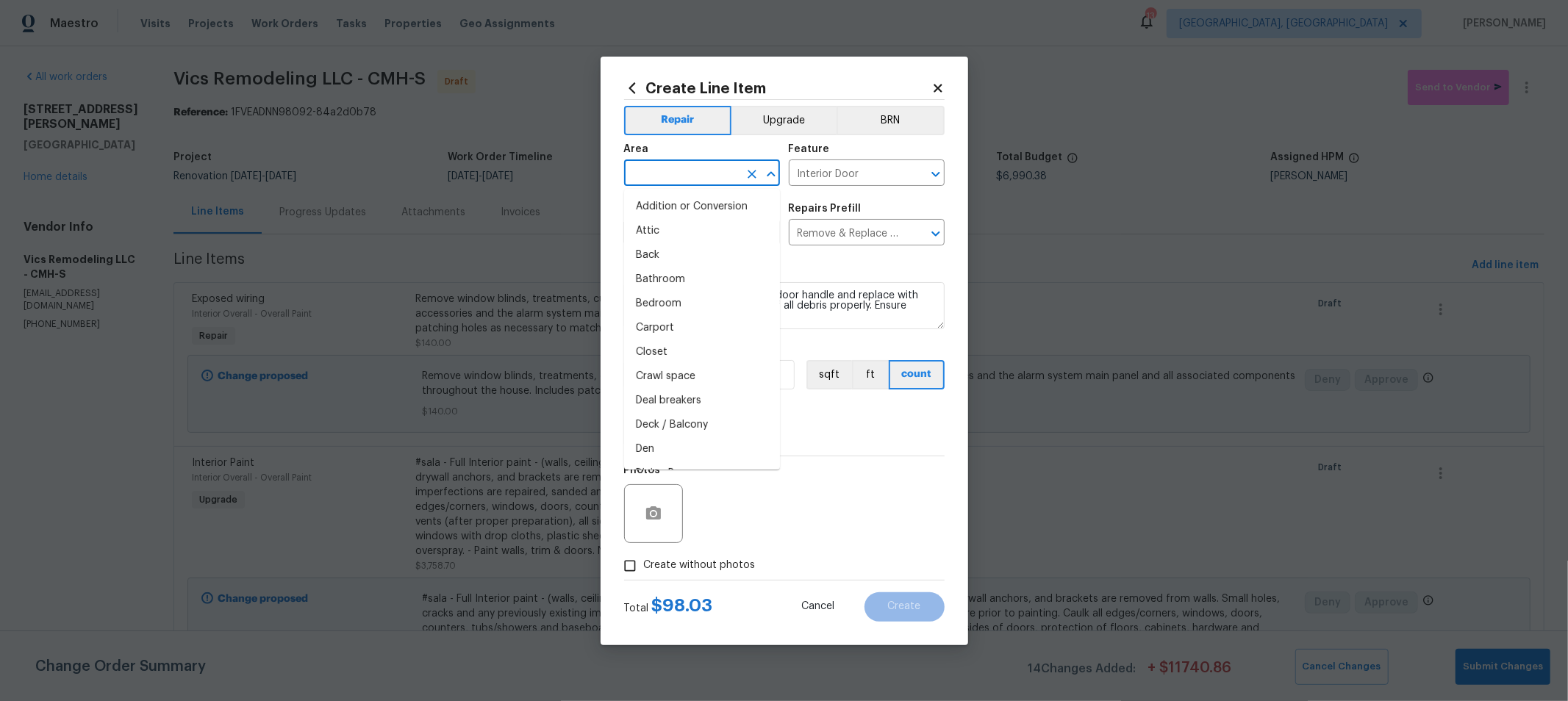
type input "I"
type input "V"
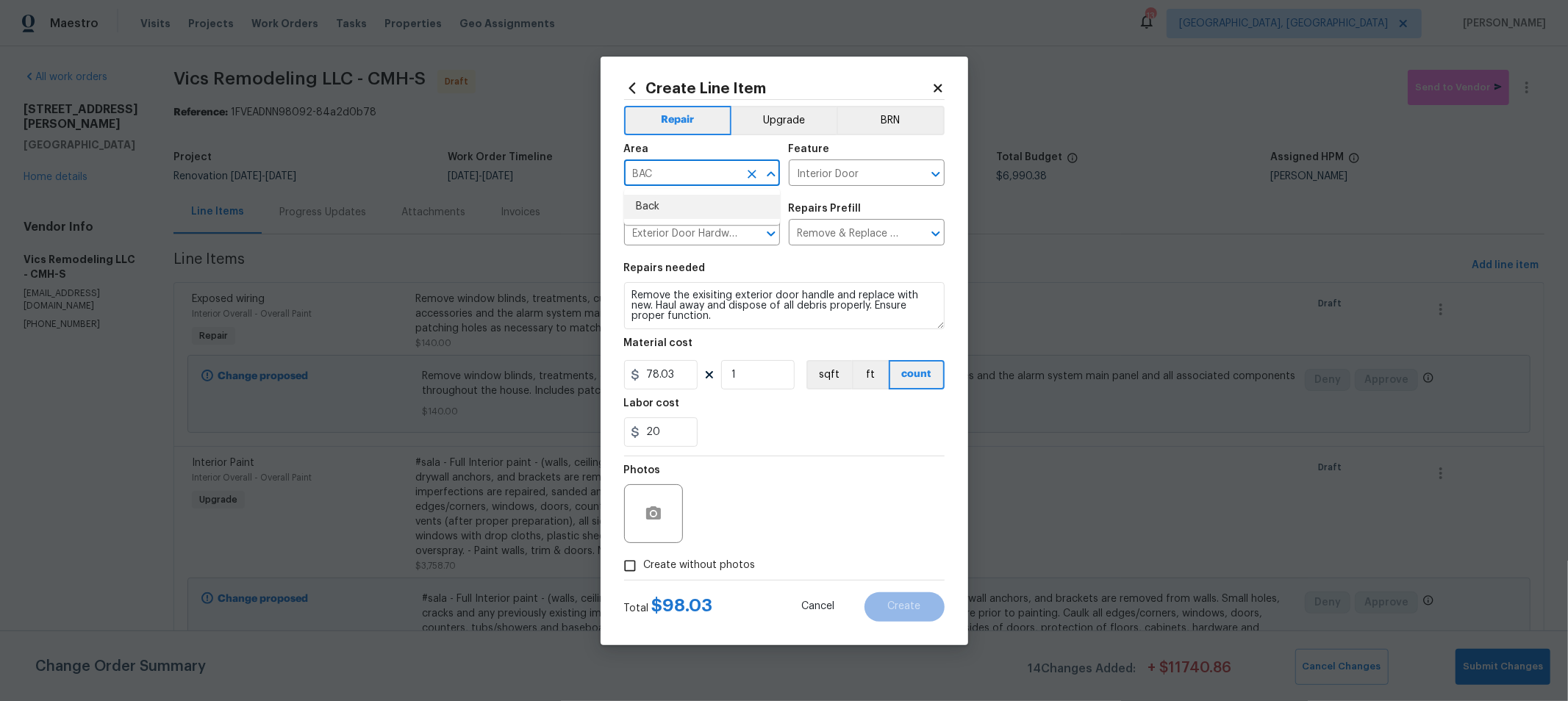
click at [684, 201] on li "Back" at bounding box center [701, 206] width 156 height 24
type input "Back"
click at [631, 295] on textarea "Remove the exisiting exterior door handle and replace with new. Haul away and d…" at bounding box center [784, 305] width 320 height 47
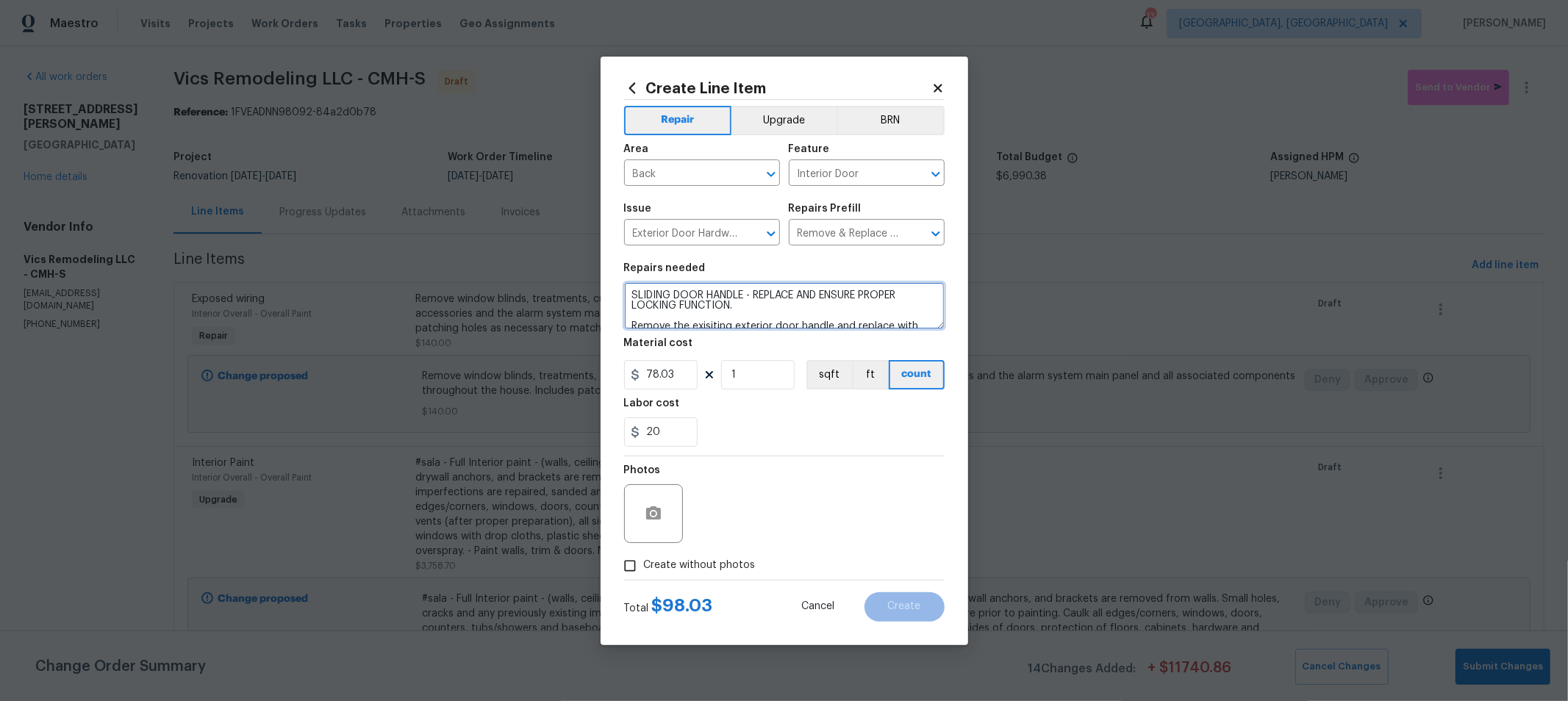
type textarea "SLIDING DOOR HANDLE - REPLACE AND ENSURE PROPER LOCKING FUNCTION. Remove the ex…"
click at [675, 575] on label "Create without photos" at bounding box center [686, 565] width 140 height 28
click at [644, 575] on input "Create without photos" at bounding box center [630, 565] width 28 height 28
checkbox input "true"
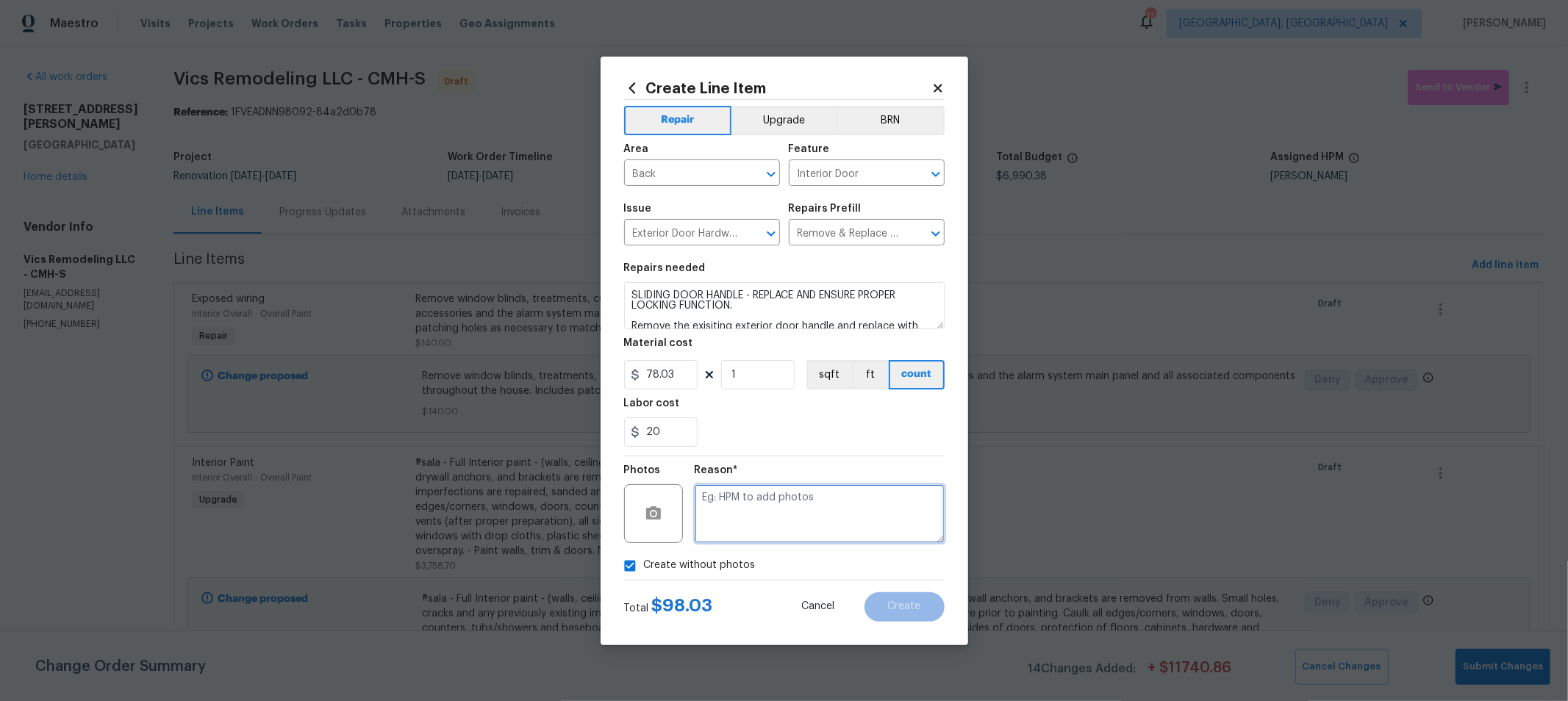
click at [718, 533] on textarea at bounding box center [819, 514] width 250 height 59
type textarea "H"
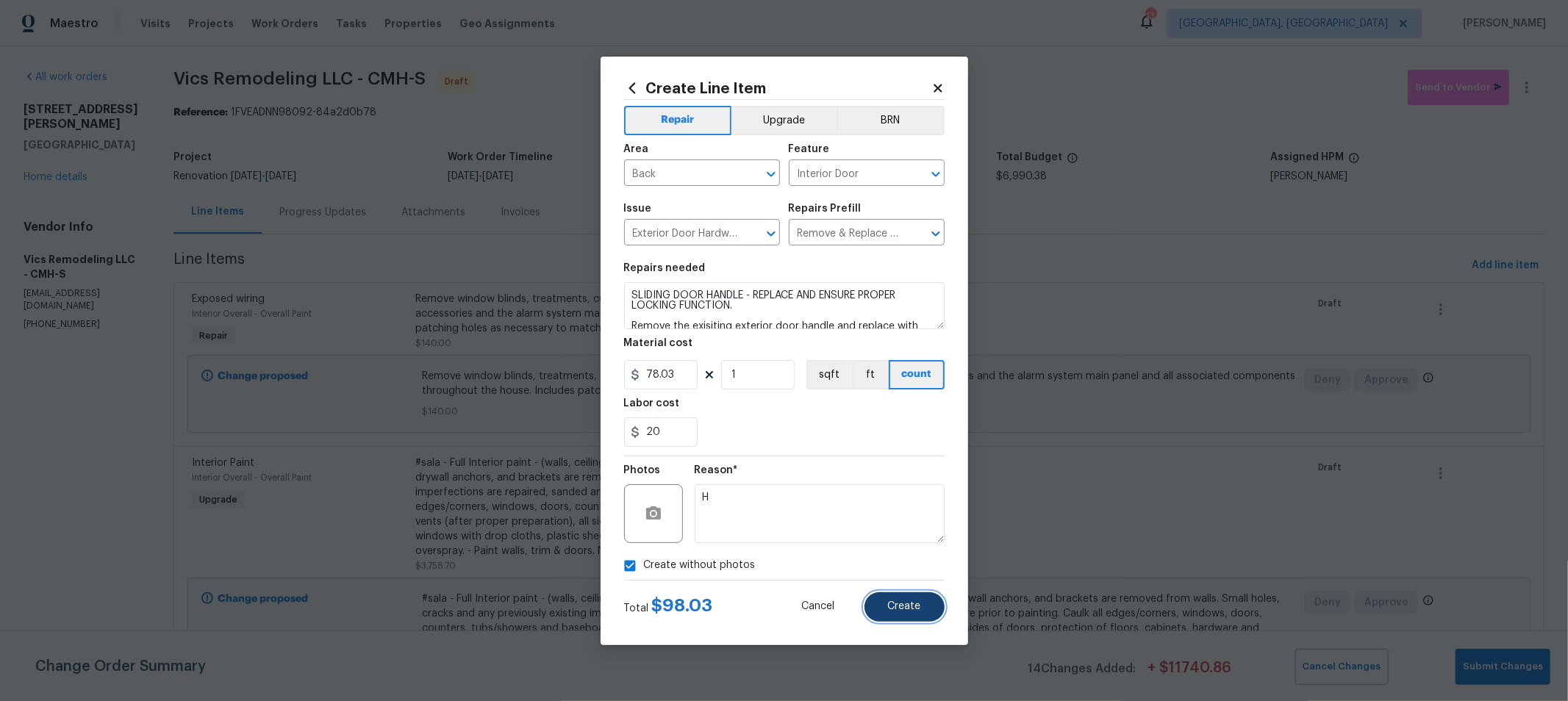
click at [886, 597] on button "Create" at bounding box center [904, 607] width 80 height 29
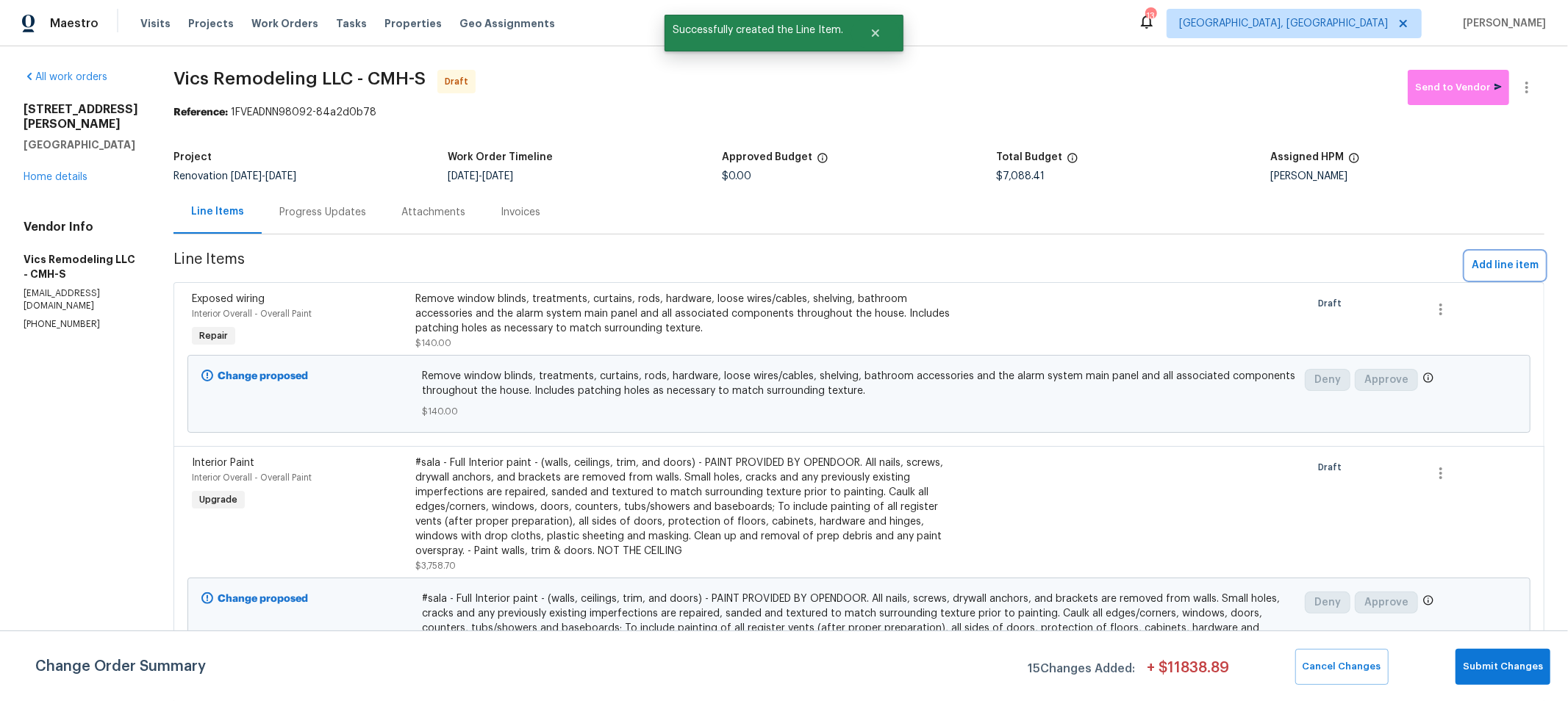
click at [1472, 266] on span "Add line item" at bounding box center [1505, 266] width 67 height 19
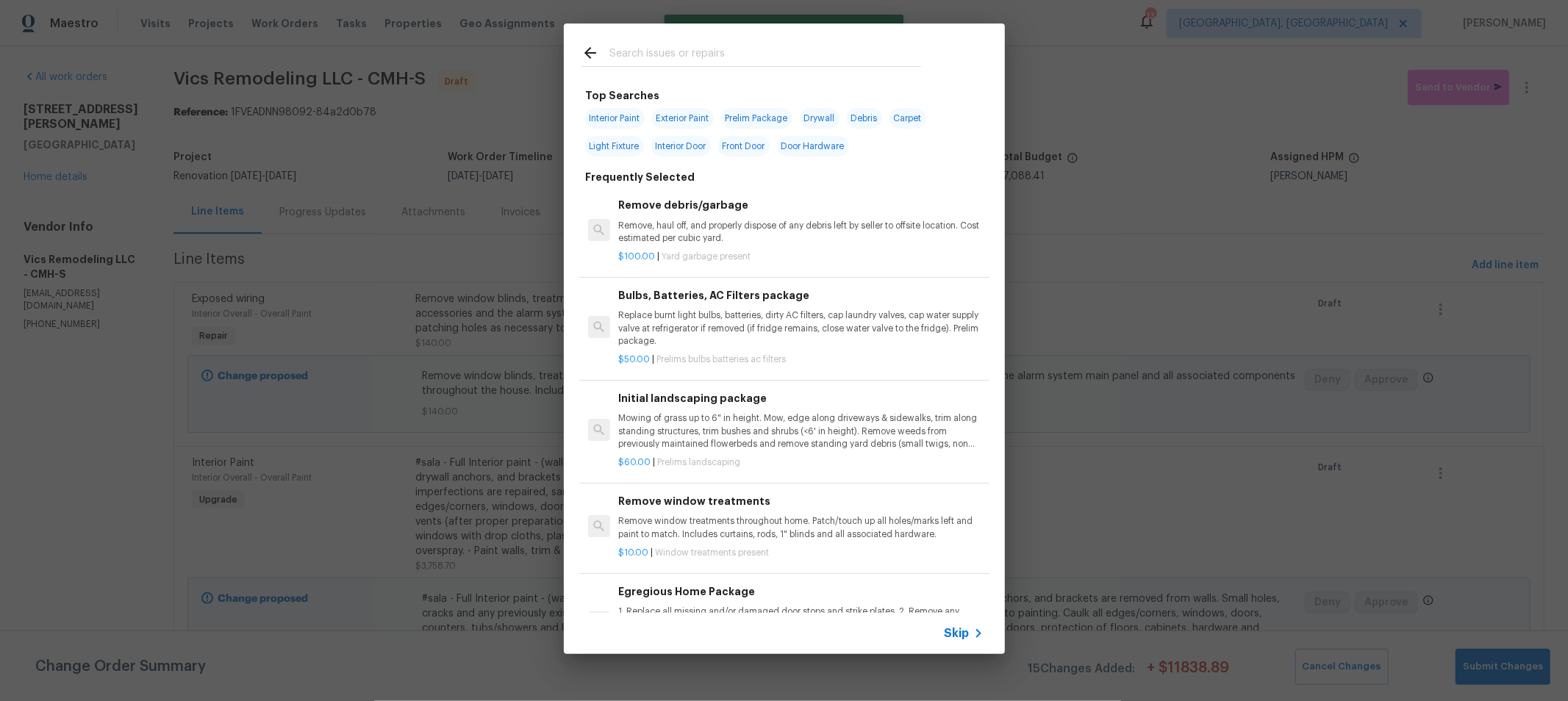
click at [684, 48] on input "text" at bounding box center [765, 55] width 312 height 22
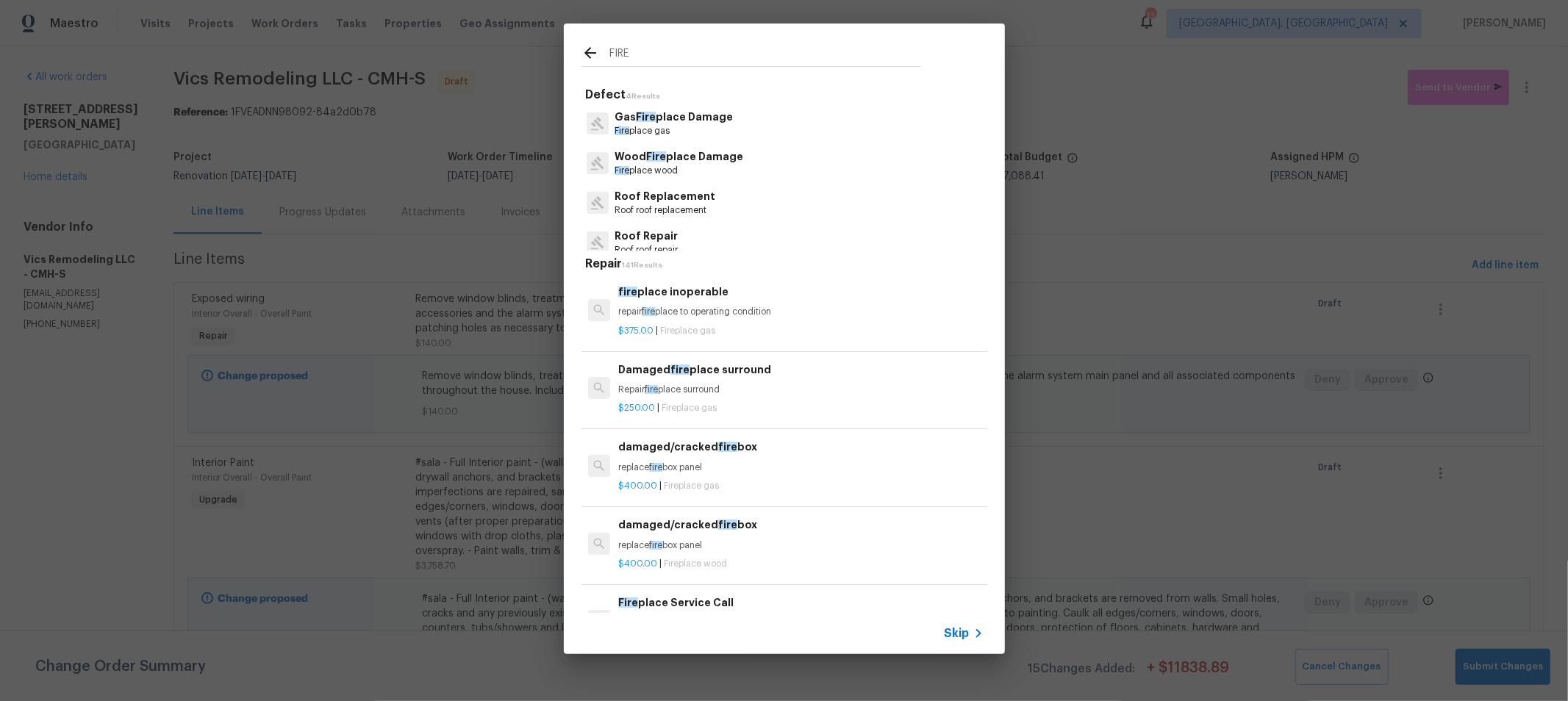
type input "FIRE"
click at [703, 170] on p "Fire place wood" at bounding box center [679, 170] width 129 height 12
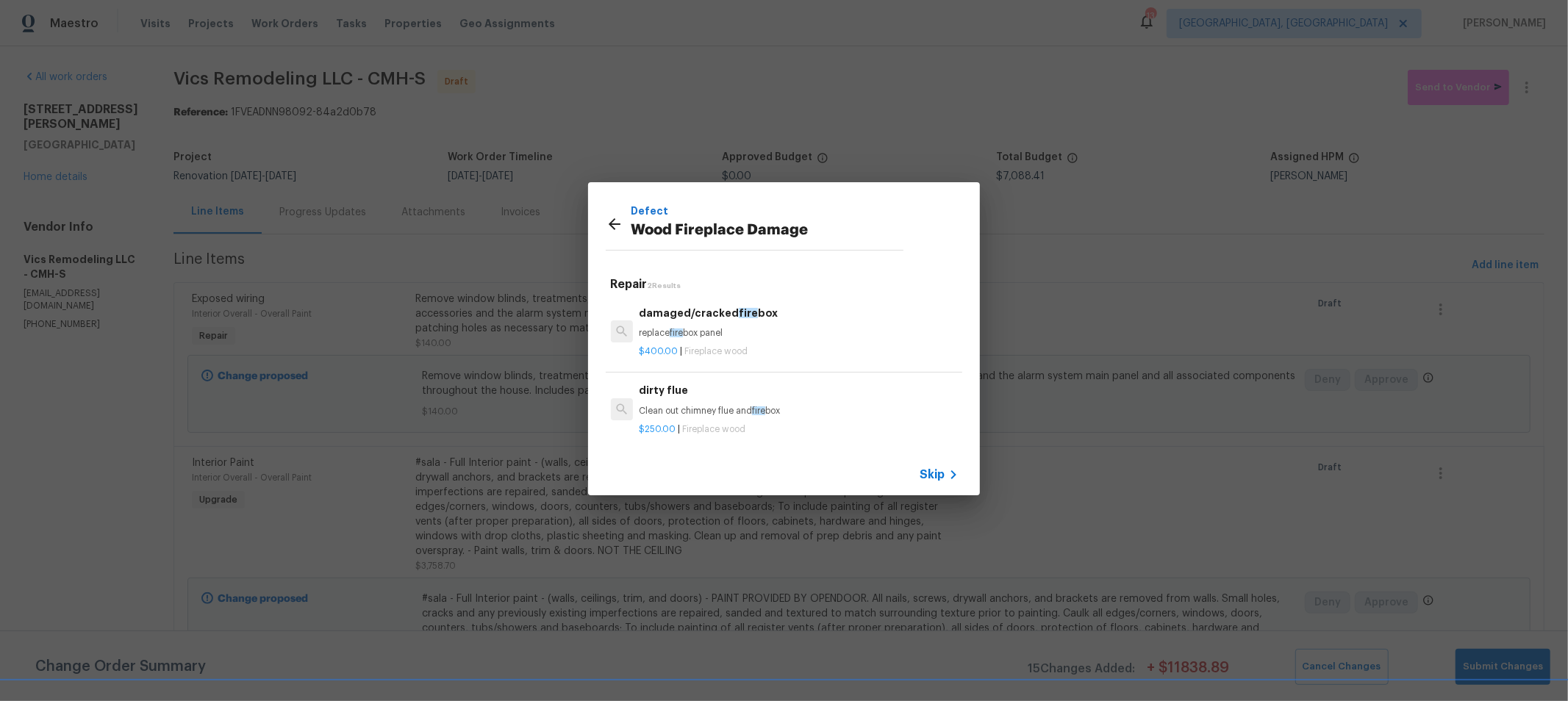
click at [612, 222] on icon at bounding box center [614, 224] width 18 height 18
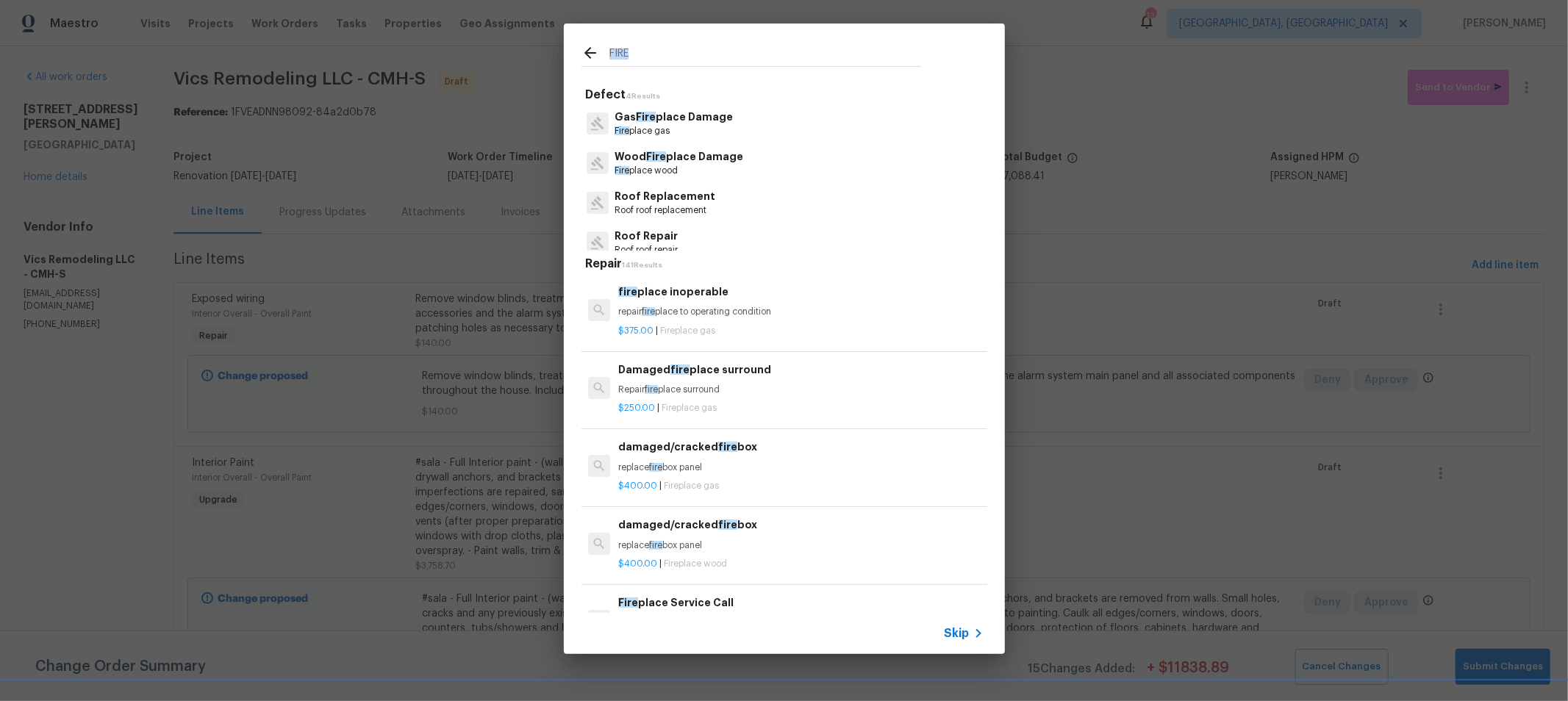
drag, startPoint x: 710, startPoint y: 70, endPoint x: 577, endPoint y: 65, distance: 133.1
click at [577, 65] on div "FIRE" at bounding box center [751, 52] width 375 height 58
click at [633, 52] on input "FIRE" at bounding box center [765, 55] width 312 height 22
click at [636, 52] on input "FIRE" at bounding box center [765, 55] width 312 height 22
type input "F"
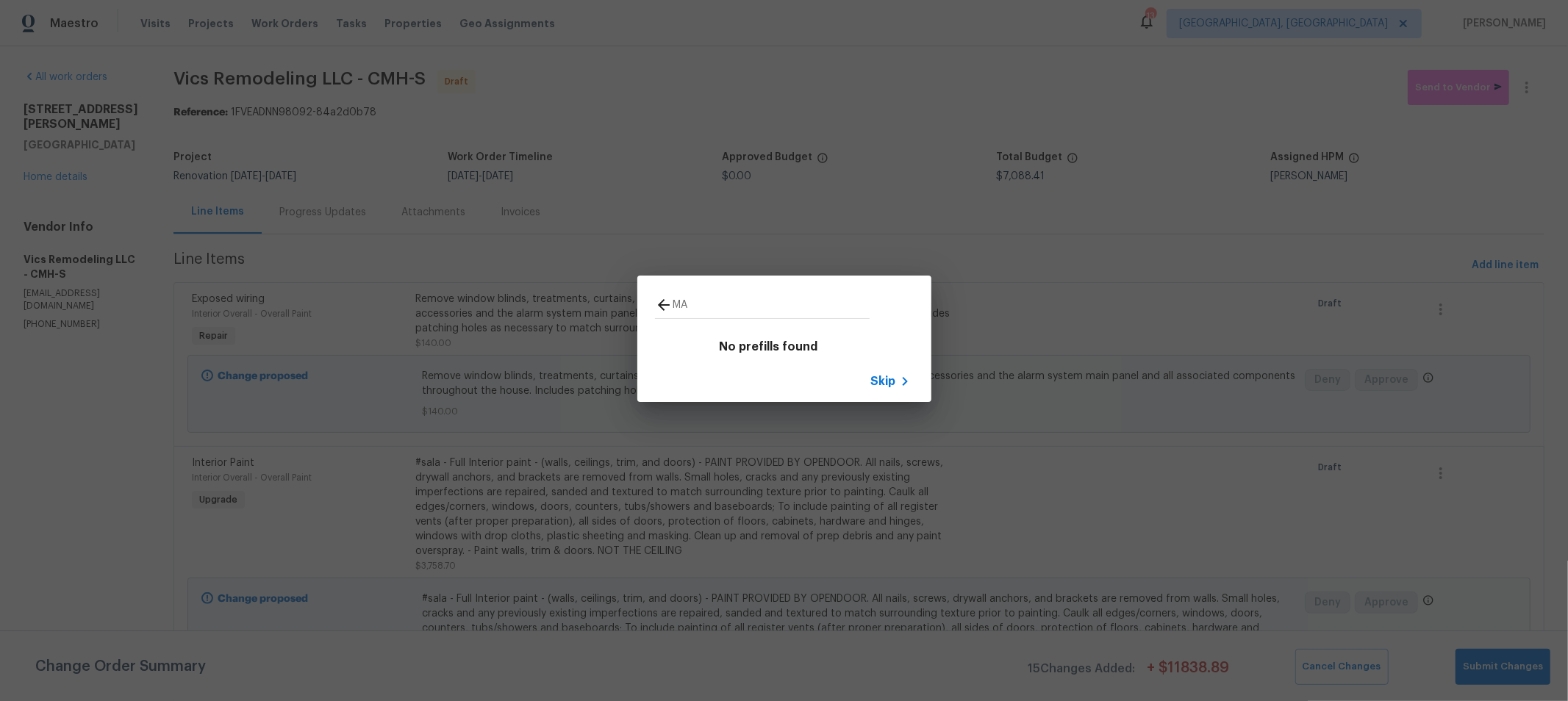
type input "M"
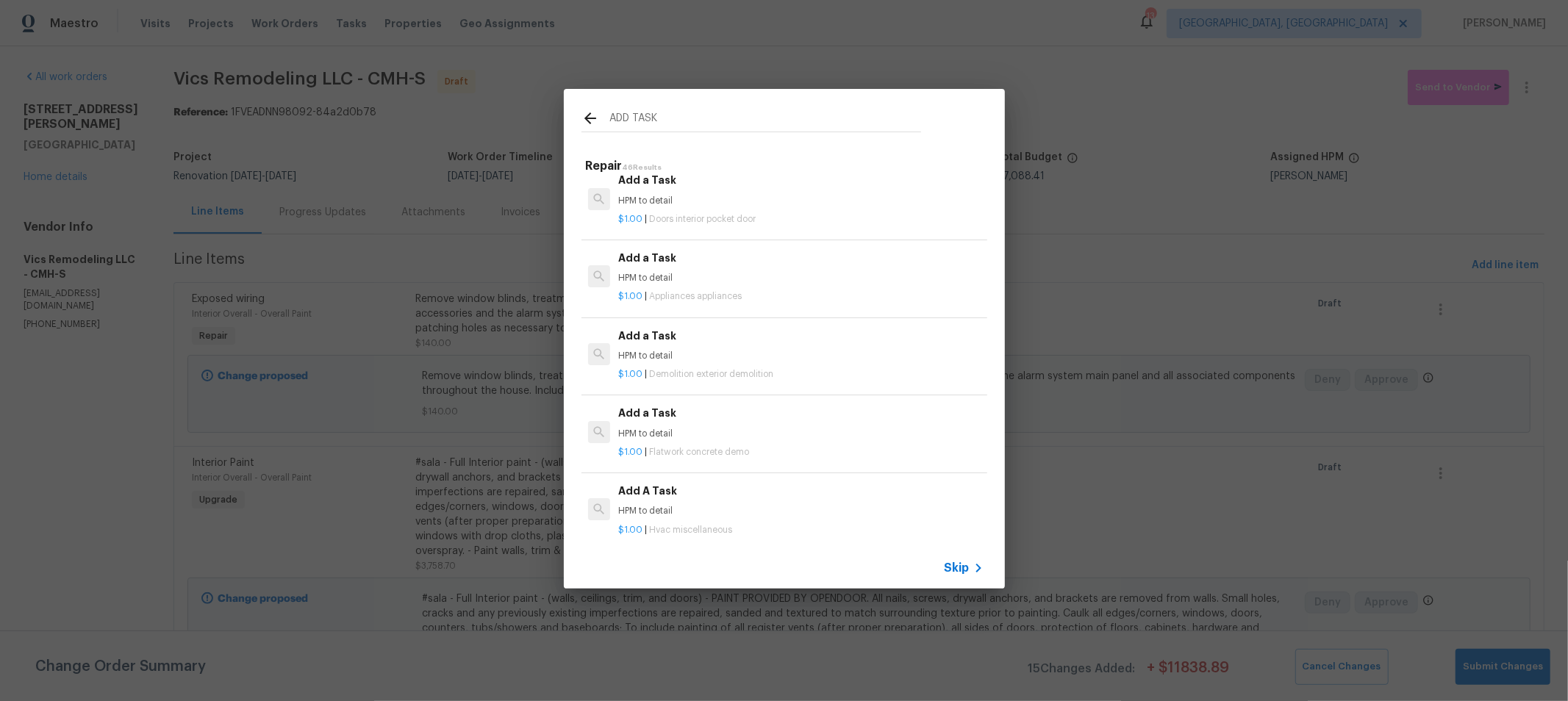
scroll to position [325, 0]
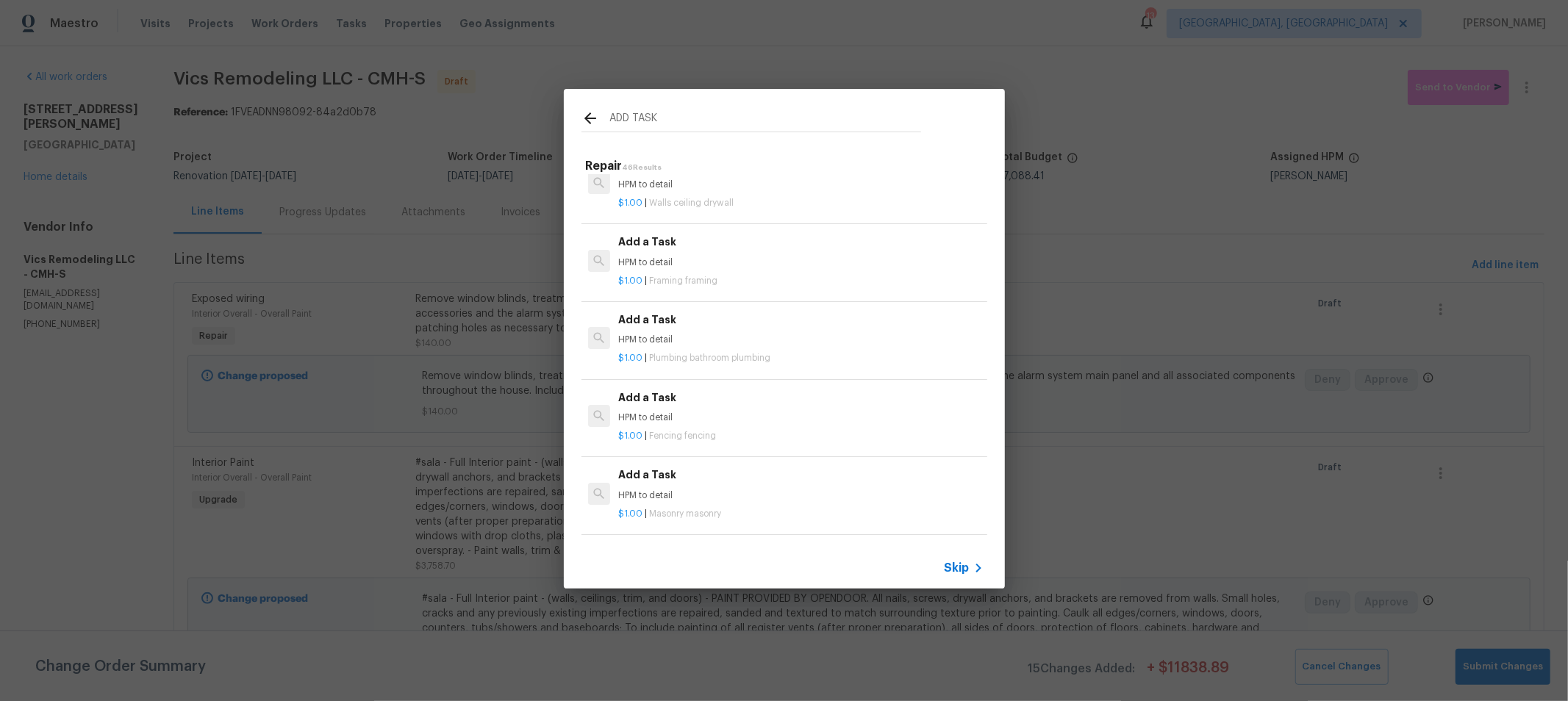
type input "ADD TASK"
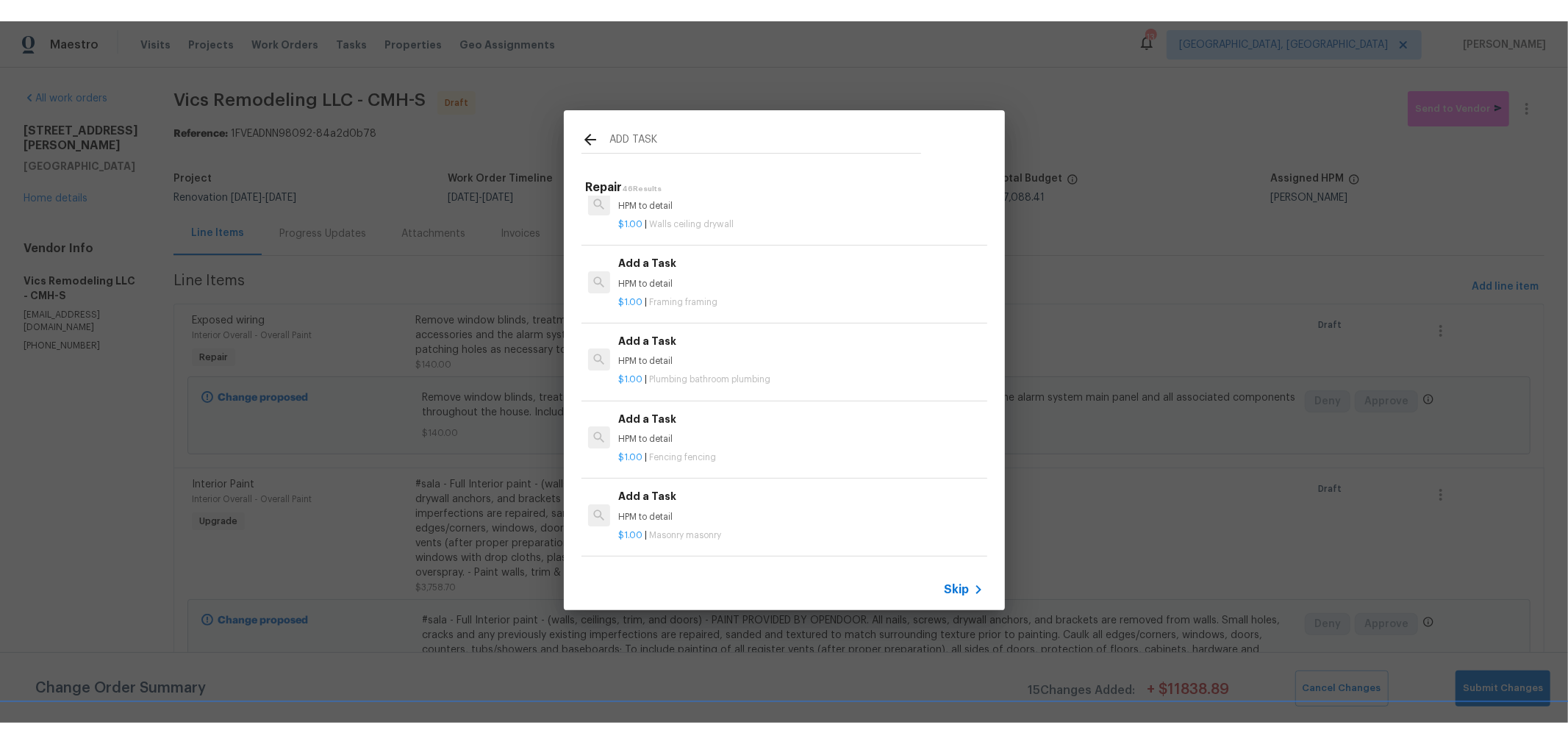
scroll to position [2361, 0]
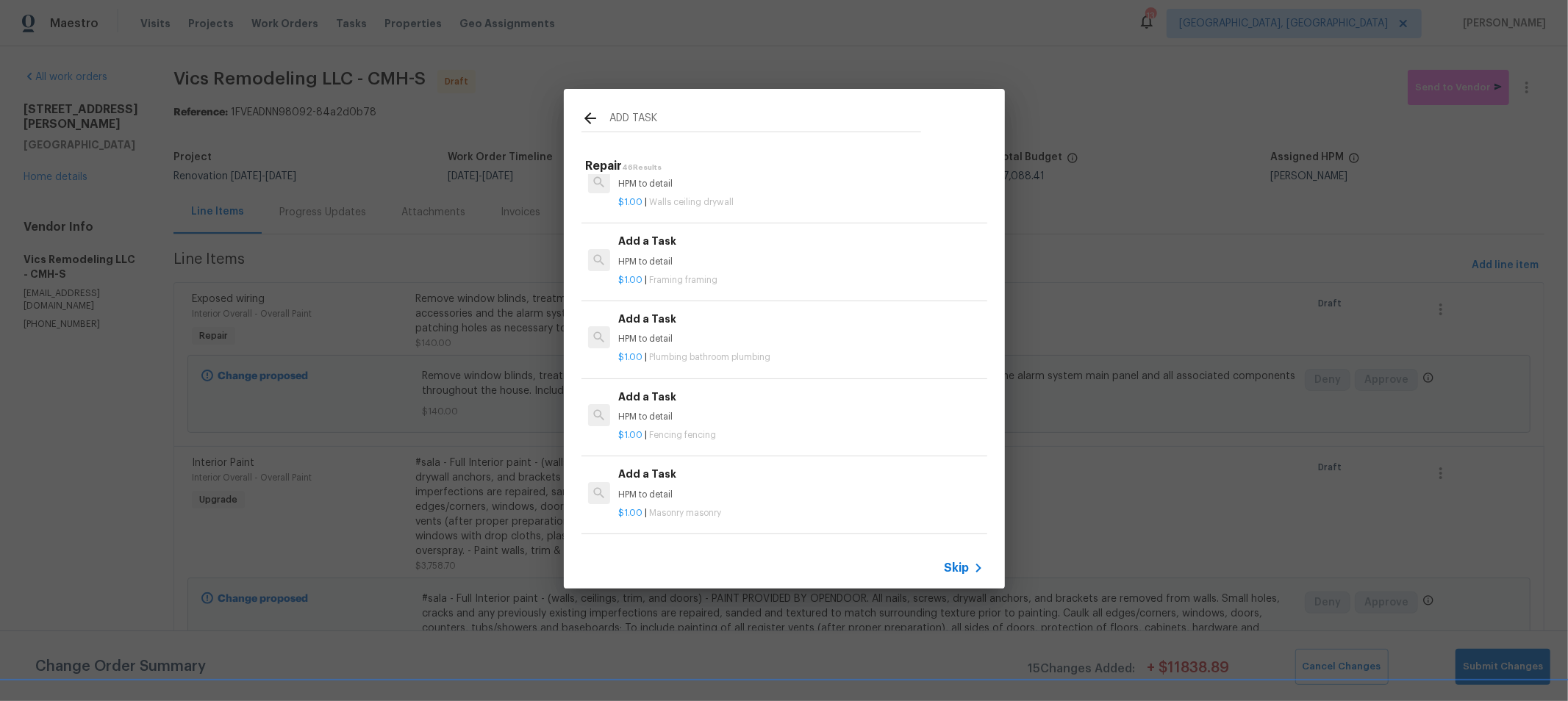
click at [739, 196] on p "$1.00 | Walls ceiling drywall" at bounding box center [801, 202] width 364 height 12
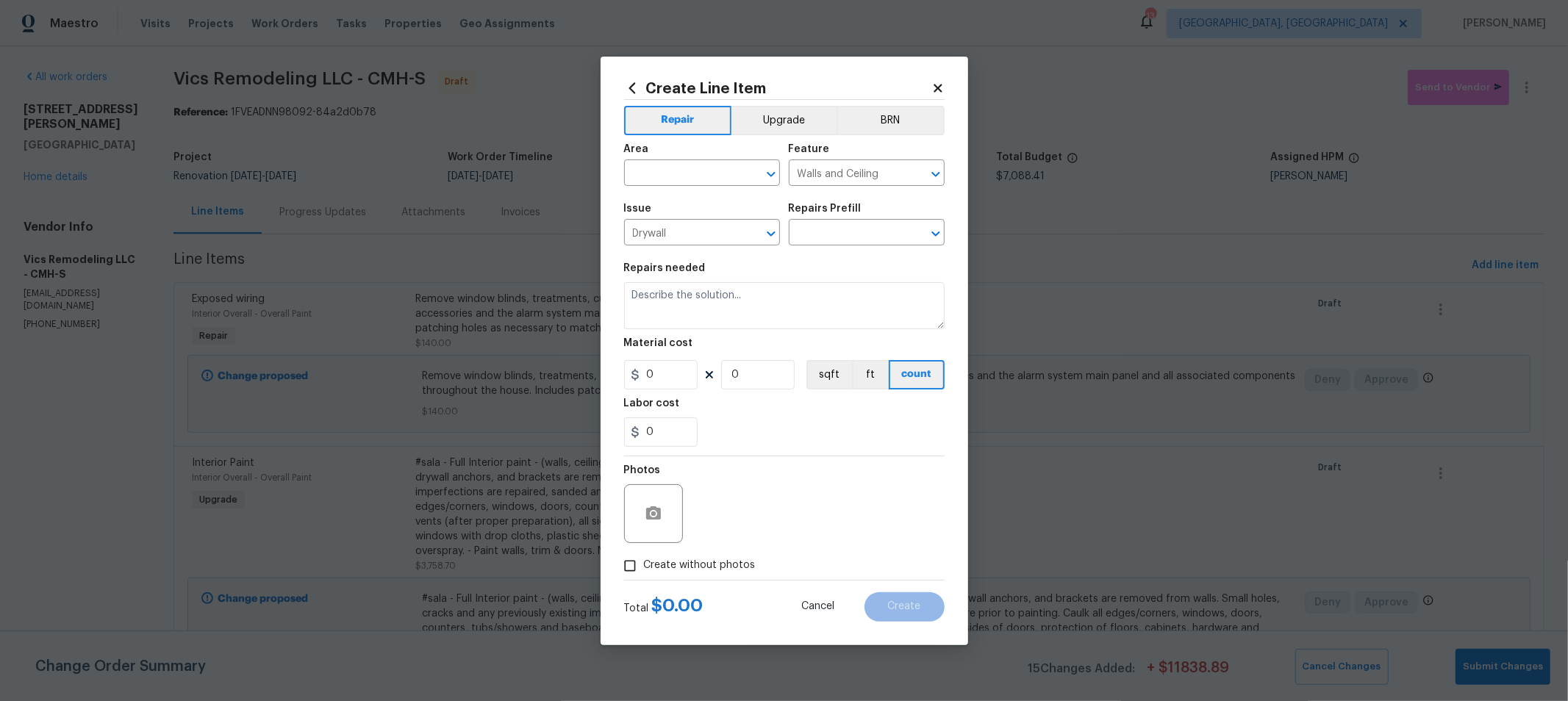
type input "Add a Task $1.00"
type textarea "HPM to detail"
type input "1"
click at [697, 171] on input "text" at bounding box center [681, 174] width 115 height 22
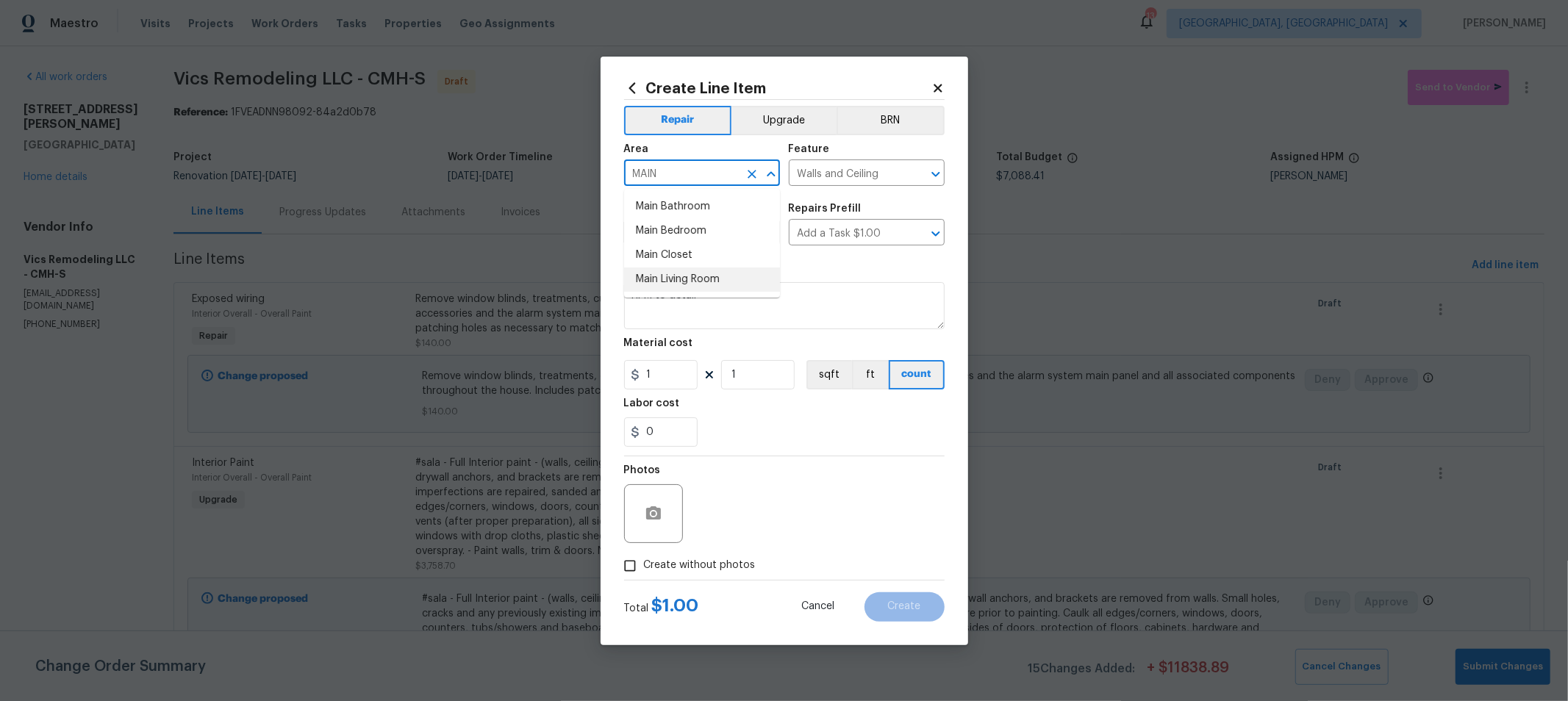
click at [707, 280] on li "Main Living Room" at bounding box center [701, 279] width 156 height 24
type input "Main Living Room"
drag, startPoint x: 784, startPoint y: 321, endPoint x: 457, endPoint y: 284, distance: 329.1
click at [457, 284] on div "Create Line Item Repair Upgrade BRN Area Main Living Room ​ Feature Walls and C…" at bounding box center [784, 350] width 1568 height 701
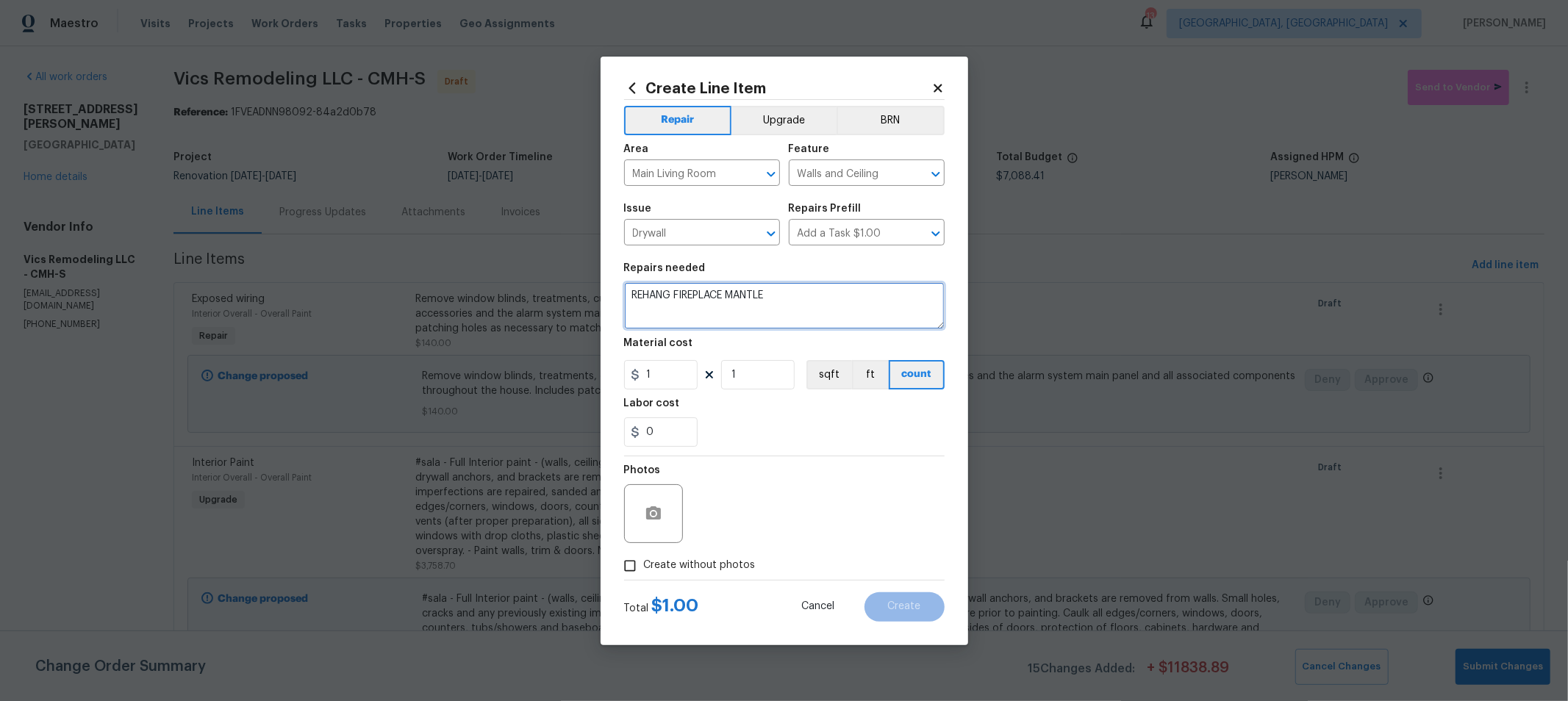
type textarea "REHANG FIREPLACE MANTLE"
drag, startPoint x: 724, startPoint y: 376, endPoint x: 624, endPoint y: 363, distance: 100.8
click at [619, 363] on div "Create Line Item Repair Upgrade BRN Area Main Living Room ​ Feature Walls and C…" at bounding box center [784, 351] width 367 height 589
type input "45"
click at [911, 500] on div "Photos" at bounding box center [784, 503] width 320 height 95
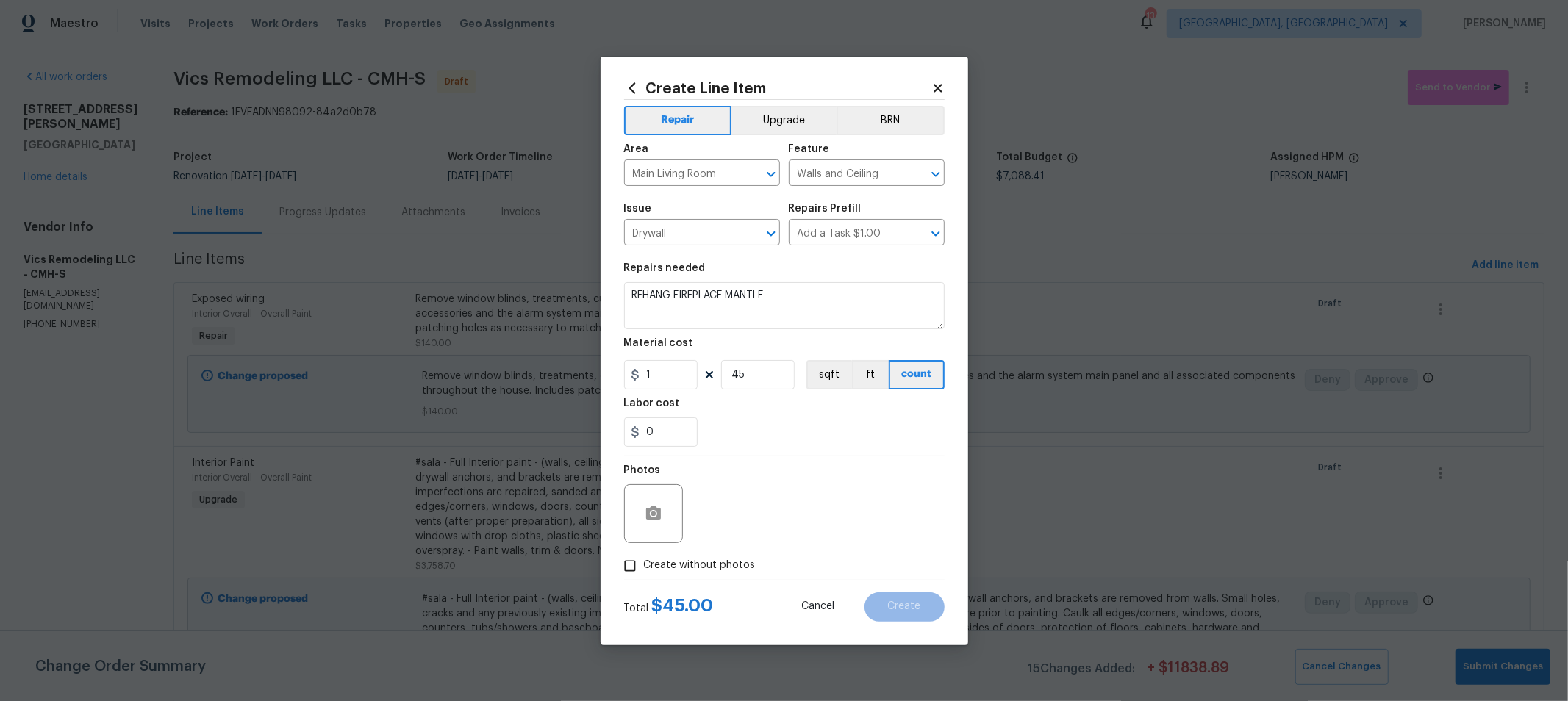
click at [696, 584] on div "Total $ 45.00 Cancel Create" at bounding box center [784, 600] width 320 height 41
click at [705, 562] on span "Create without photos" at bounding box center [700, 565] width 112 height 15
click at [644, 562] on input "Create without photos" at bounding box center [630, 565] width 28 height 28
checkbox input "true"
click at [810, 519] on textarea at bounding box center [819, 514] width 250 height 59
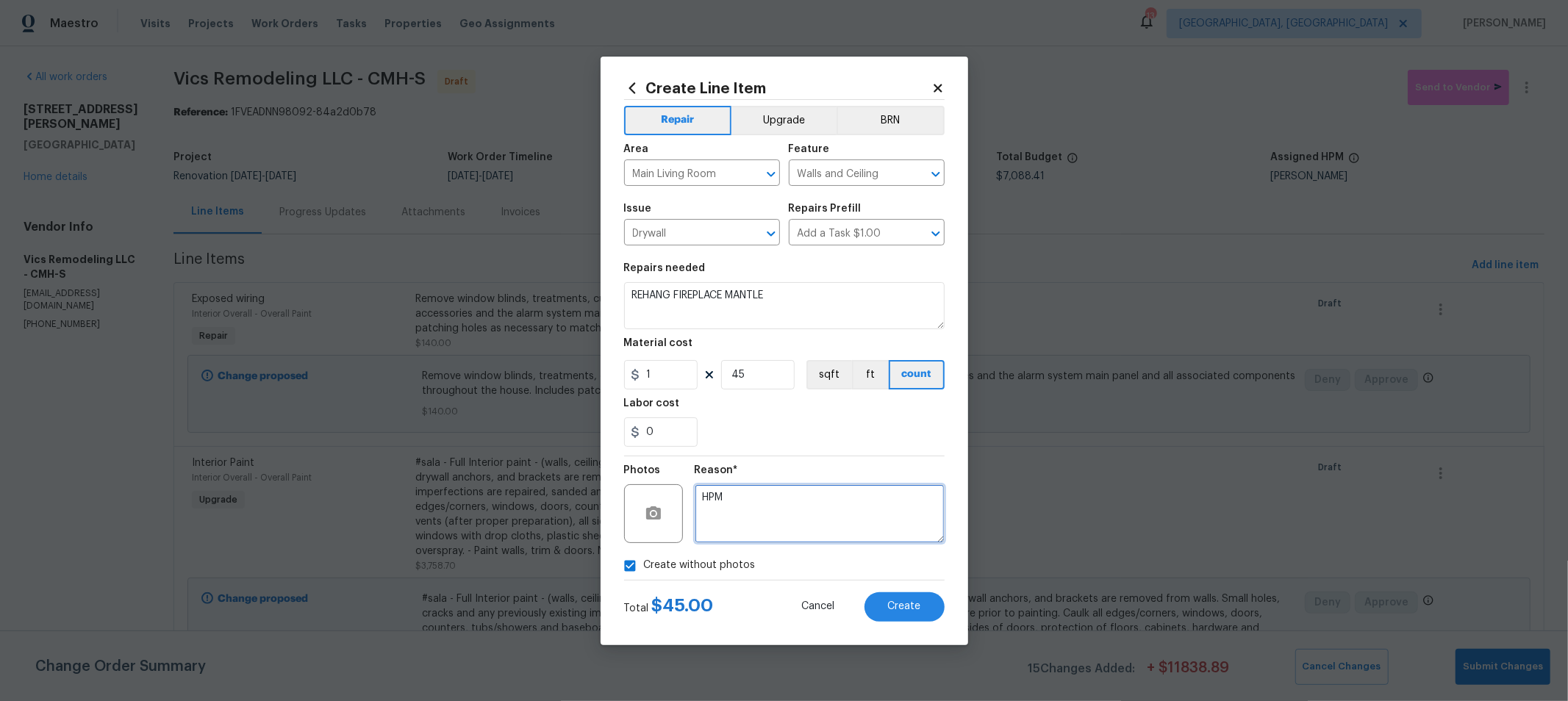
type textarea "HPM"
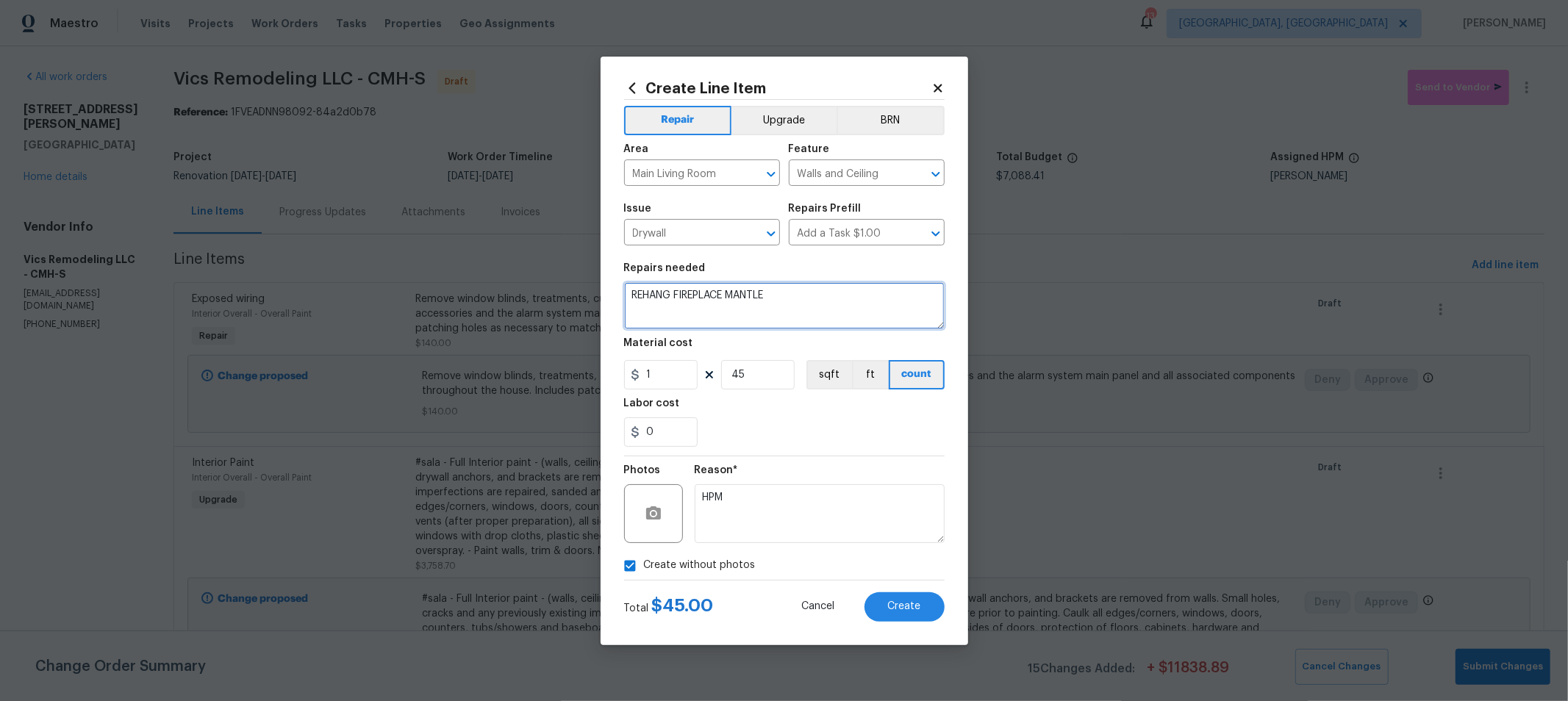
click at [798, 301] on textarea "REHANG FIREPLACE MANTLE" at bounding box center [784, 305] width 320 height 47
type textarea "REHANG FIREPLACE MANTLE - CAULK SEAMS"
click at [889, 603] on span "Create" at bounding box center [905, 607] width 33 height 11
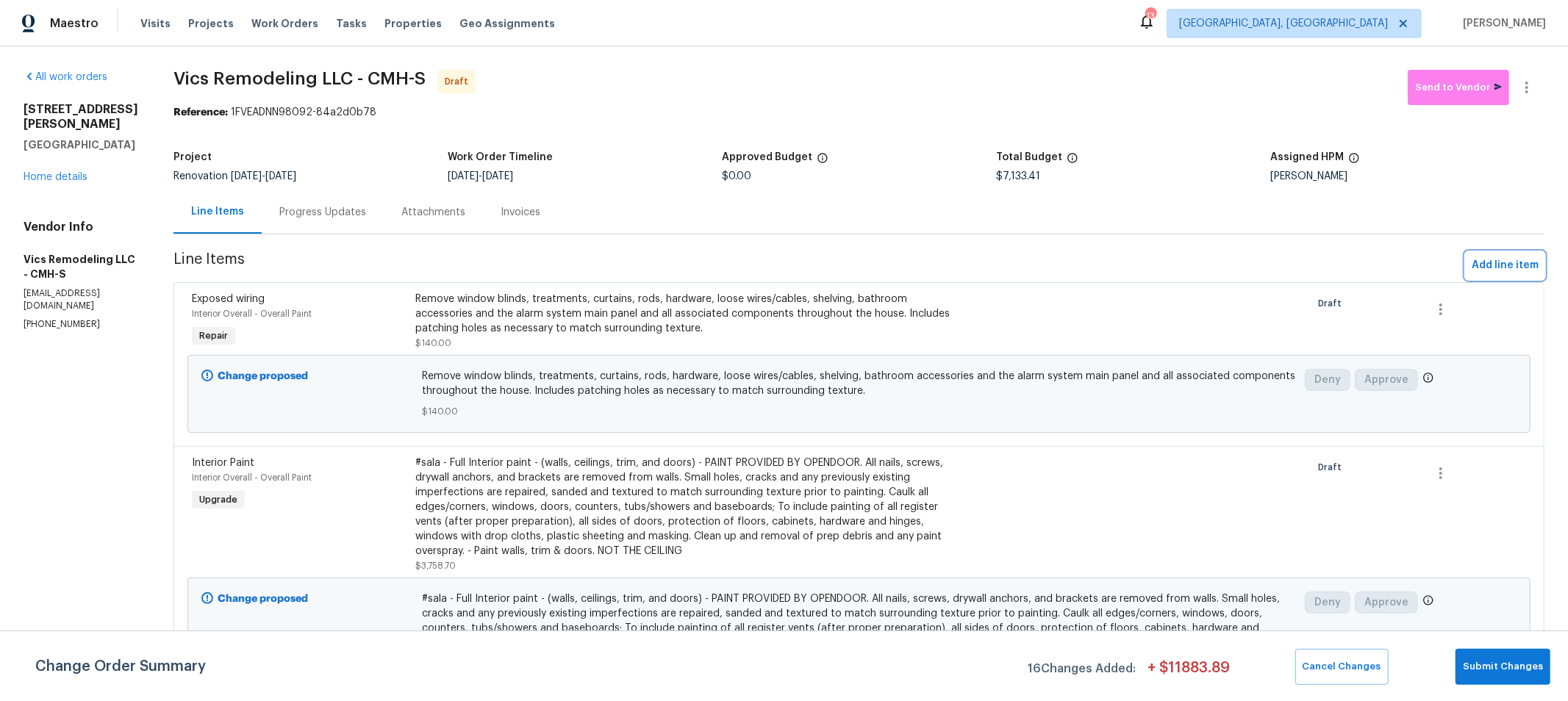
click at [1472, 268] on span "Add line item" at bounding box center [1505, 266] width 67 height 19
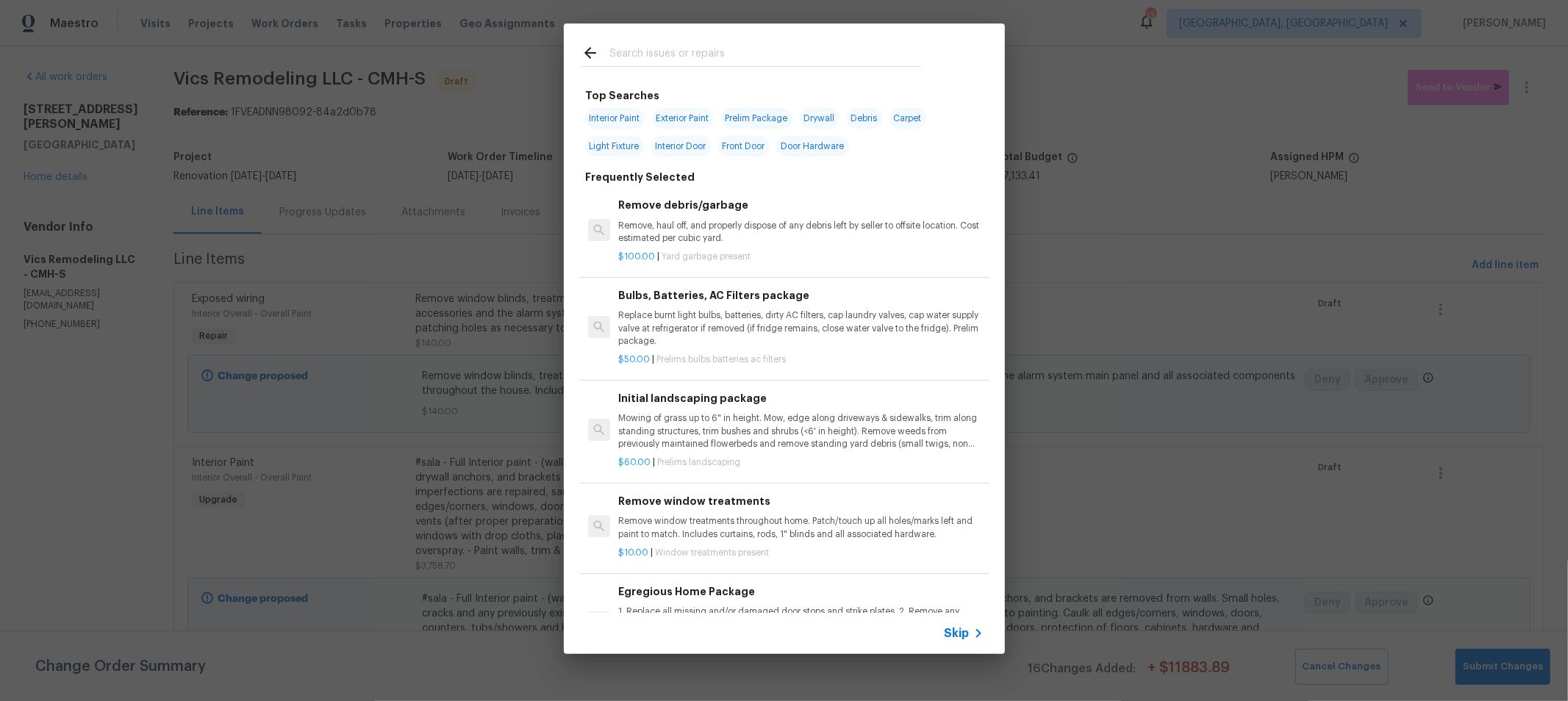
click at [725, 43] on div at bounding box center [751, 52] width 375 height 58
click at [725, 50] on input "text" at bounding box center [765, 55] width 312 height 22
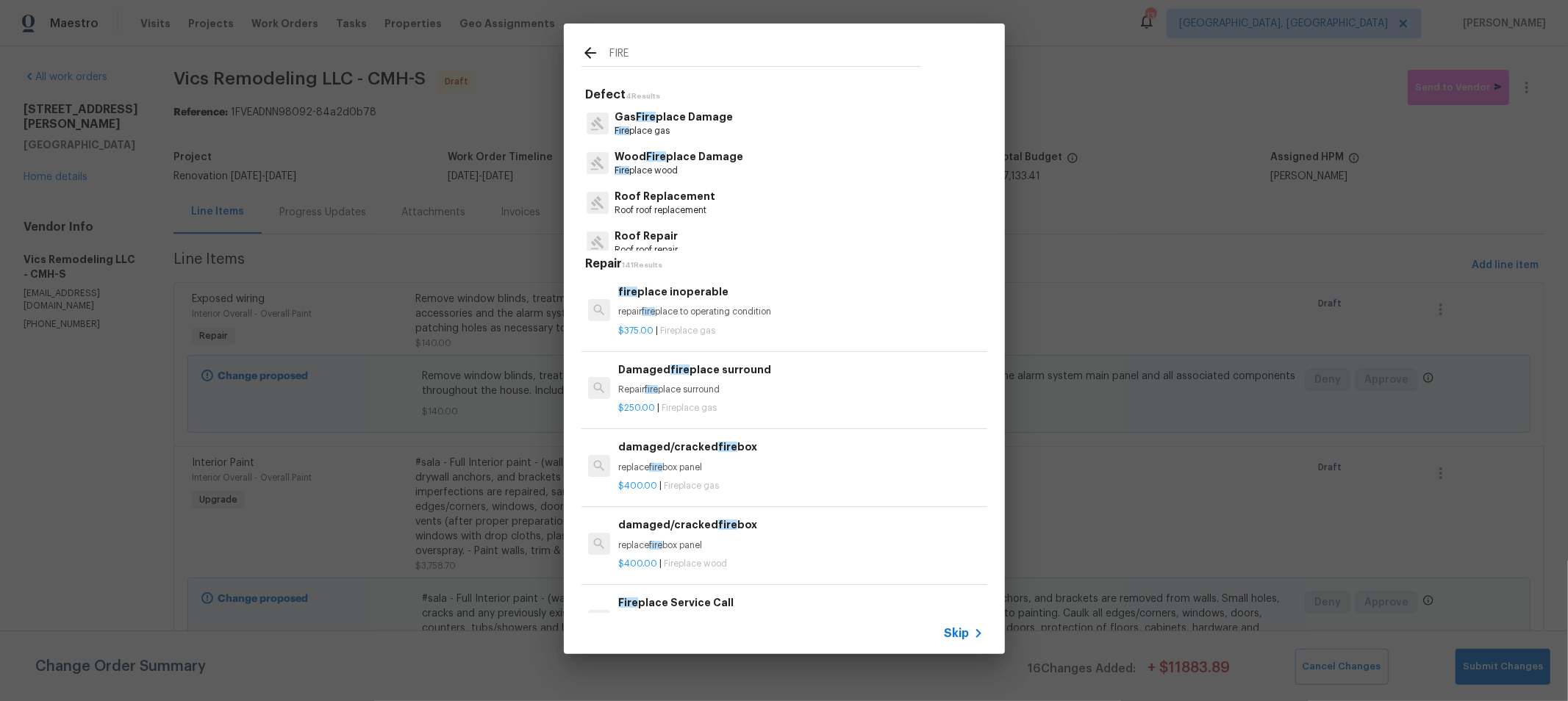
type input "FIRE"
click at [708, 159] on p "Wood Fire place Damage" at bounding box center [679, 157] width 129 height 15
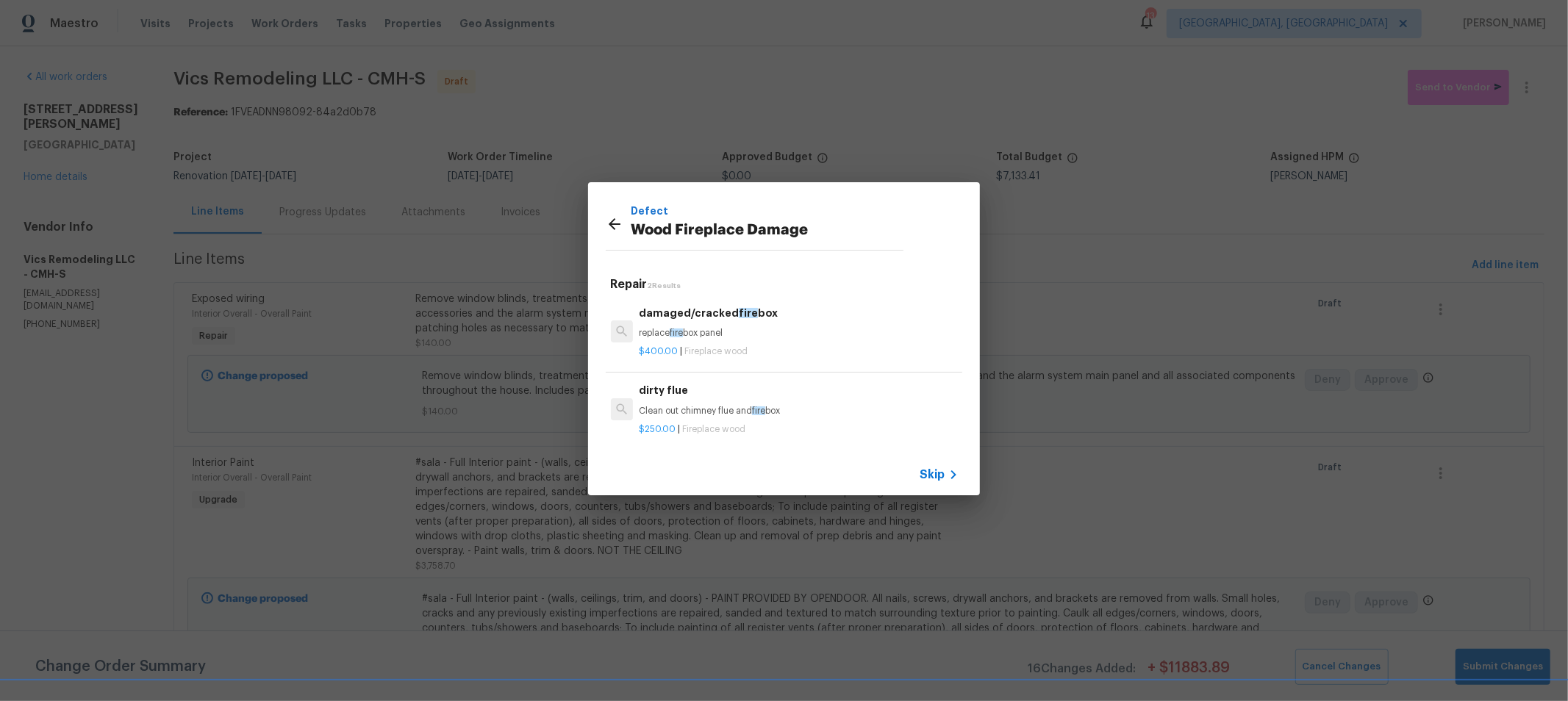
click at [743, 424] on p "$250.00 | Fireplace wood" at bounding box center [798, 429] width 320 height 12
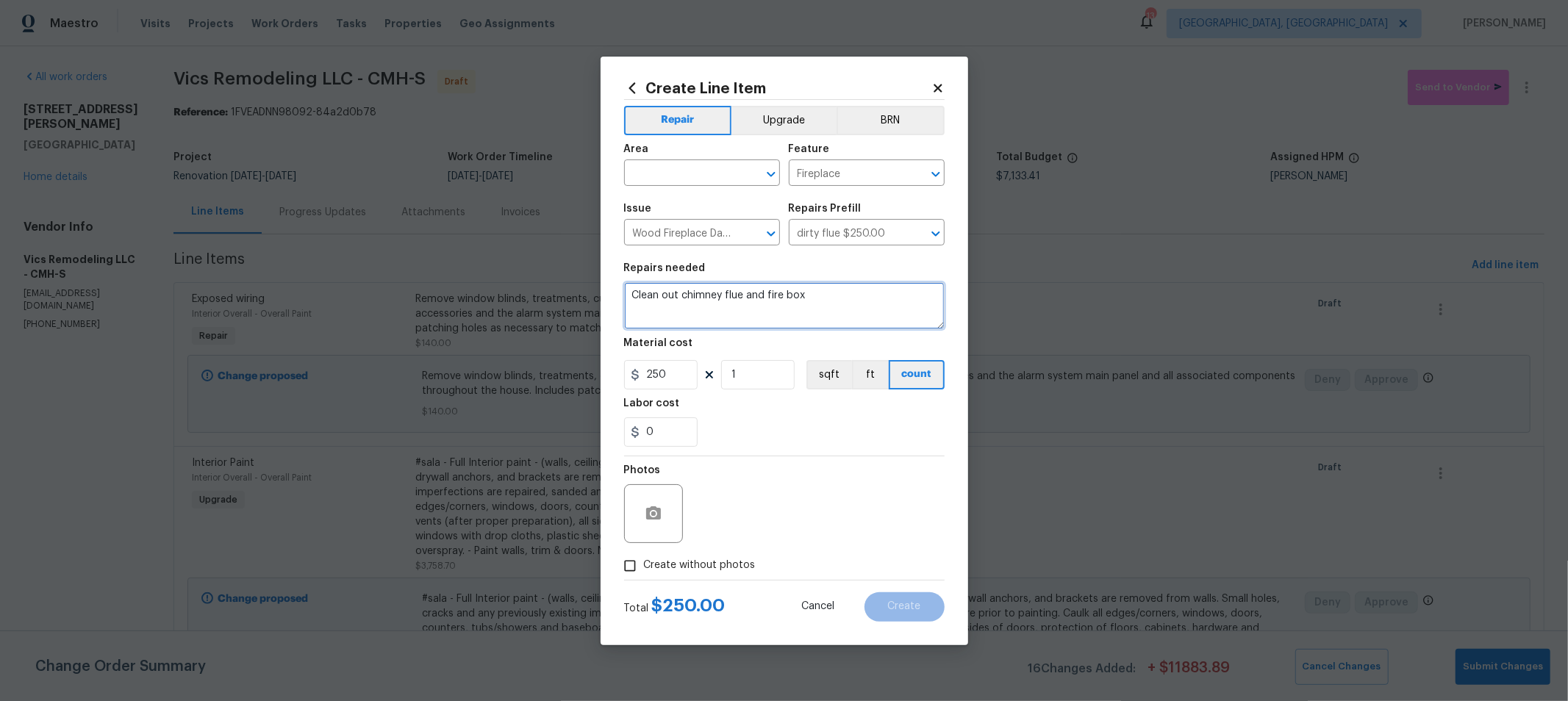
click at [731, 294] on textarea "Clean out chimney flue and fire box" at bounding box center [784, 305] width 320 height 47
click at [732, 294] on textarea "Clean out chimney flue and fire box" at bounding box center [784, 305] width 320 height 47
drag, startPoint x: 762, startPoint y: 297, endPoint x: 722, endPoint y: 295, distance: 40.0
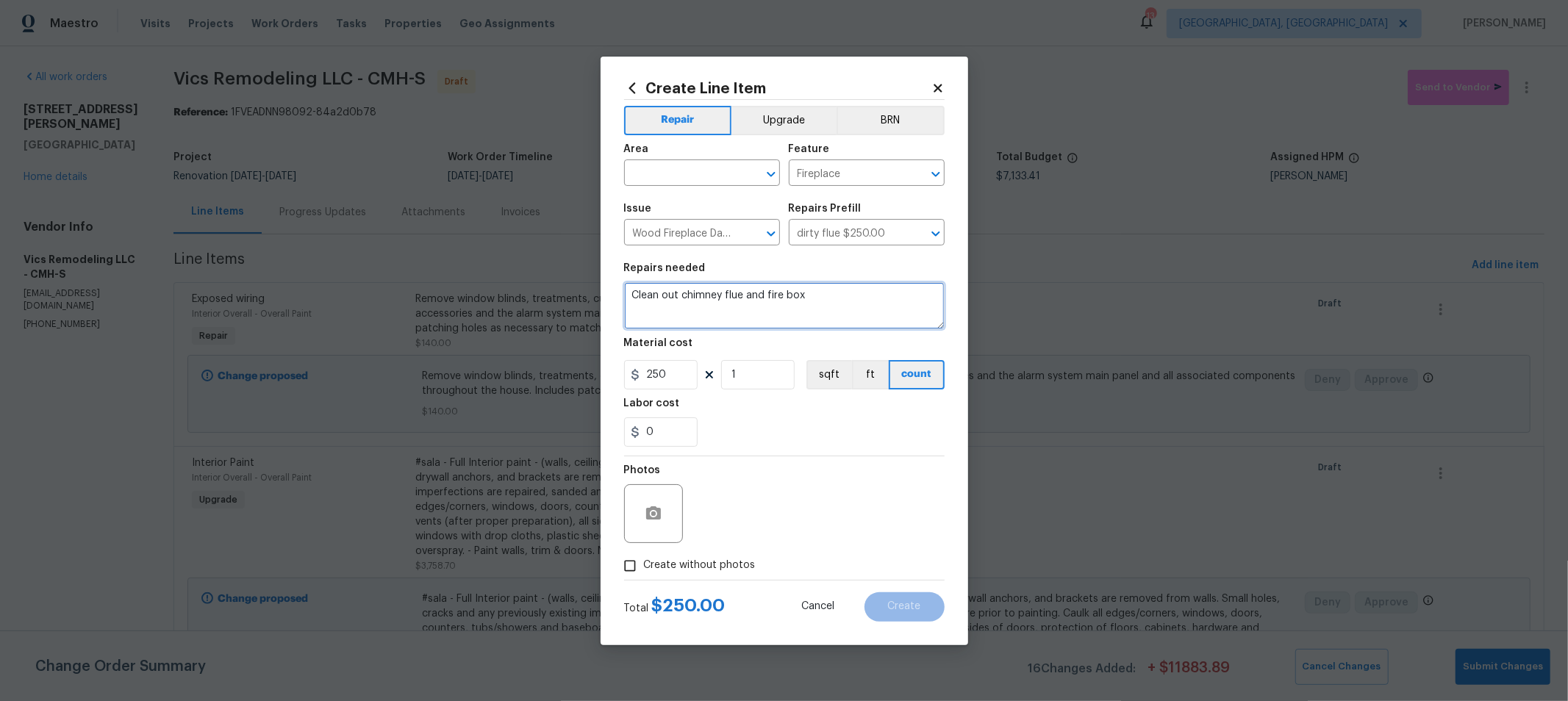
click at [722, 295] on textarea "Clean out chimney flue and fire box" at bounding box center [784, 305] width 320 height 47
type textarea "Clean out chimney fire box"
click at [708, 174] on input "text" at bounding box center [681, 174] width 115 height 22
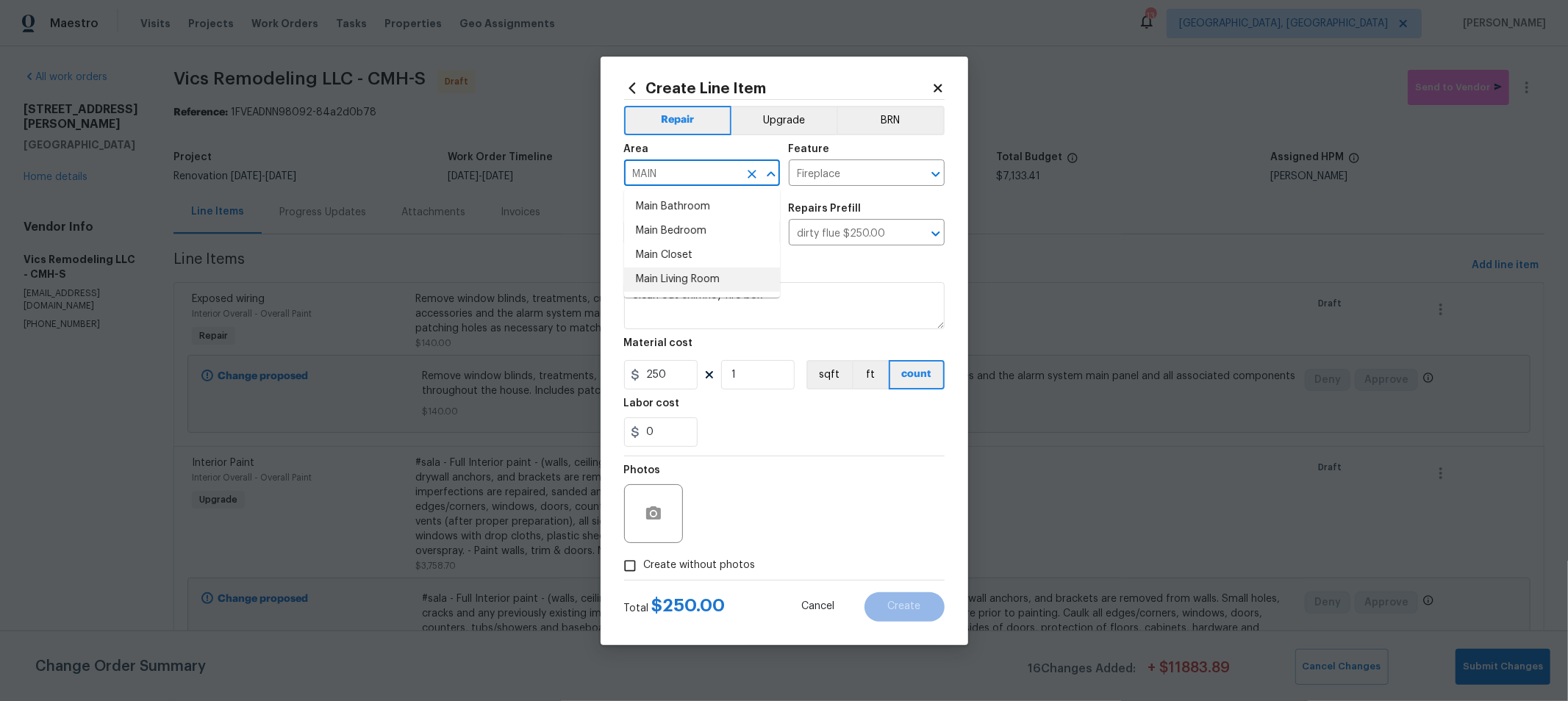
click at [692, 277] on li "Main Living Room" at bounding box center [701, 279] width 156 height 24
type input "Main Living Room"
click at [877, 266] on div "Repairs needed" at bounding box center [784, 273] width 320 height 19
drag, startPoint x: 680, startPoint y: 376, endPoint x: 401, endPoint y: 369, distance: 279.1
click at [415, 369] on div "Create Line Item Repair Upgrade BRN Area Main Living Room ​ Feature Fireplace ​…" at bounding box center [784, 350] width 1568 height 701
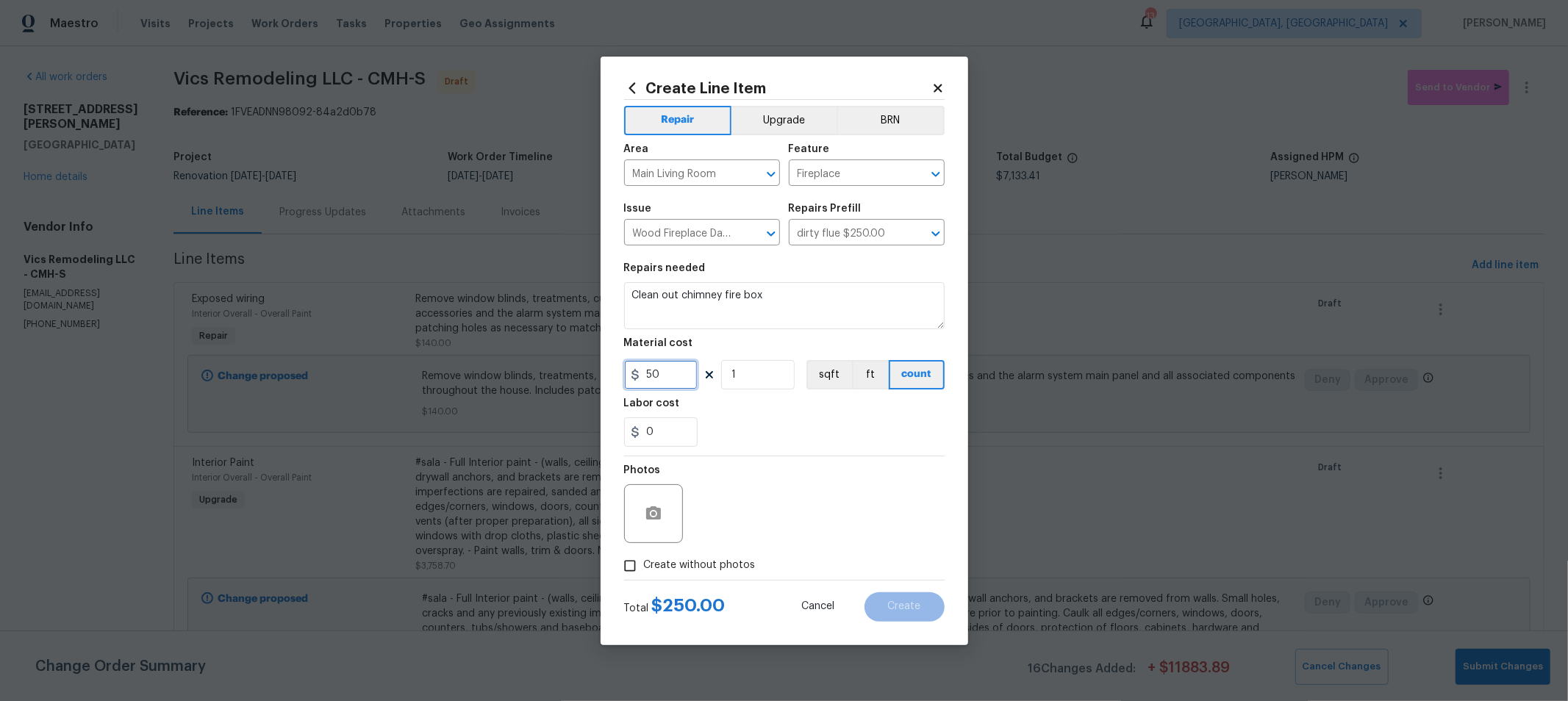
type input "50"
click at [684, 565] on span "Create without photos" at bounding box center [700, 565] width 112 height 15
click at [644, 565] on input "Create without photos" at bounding box center [630, 565] width 28 height 28
checkbox input "true"
click at [891, 496] on textarea at bounding box center [819, 514] width 250 height 59
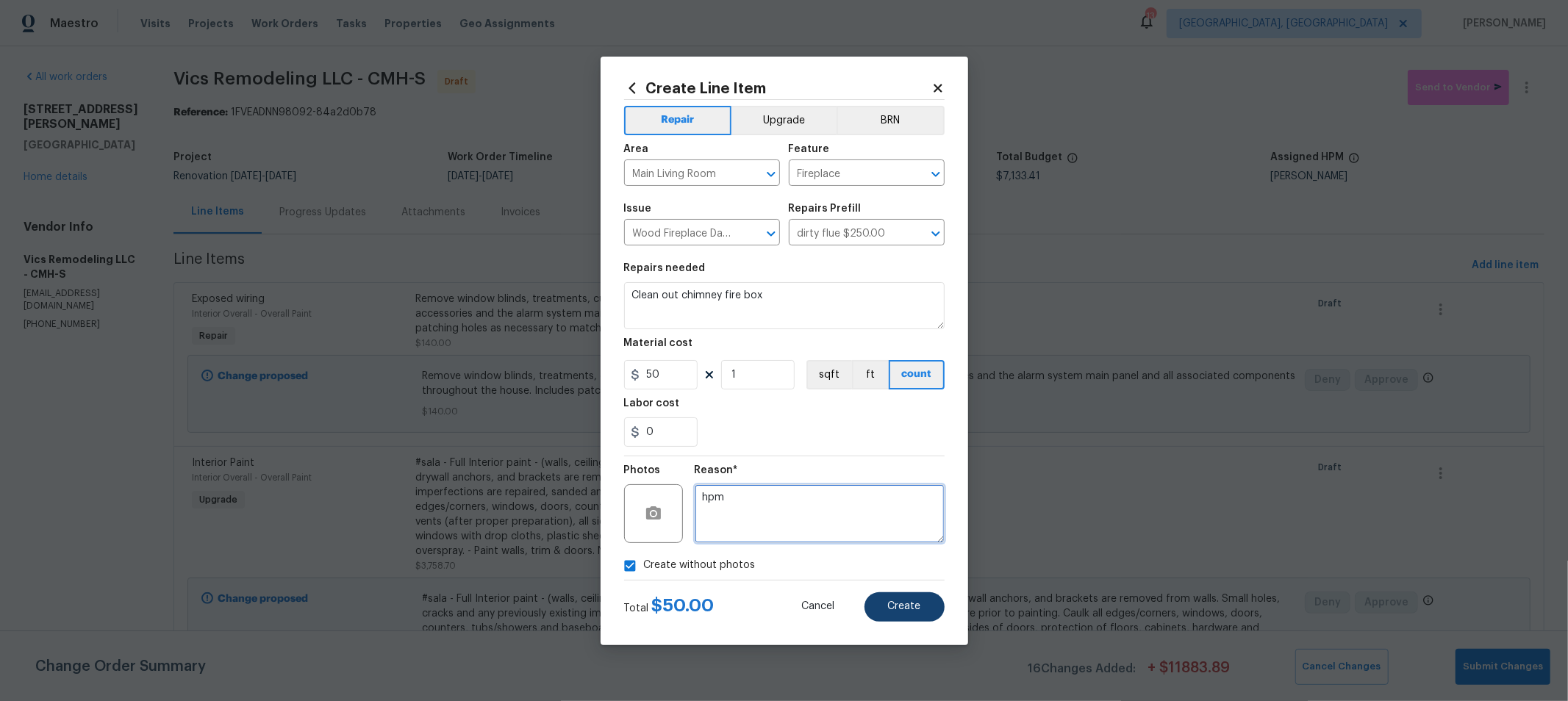
type textarea "hpm"
click at [913, 601] on span "Create" at bounding box center [905, 607] width 33 height 11
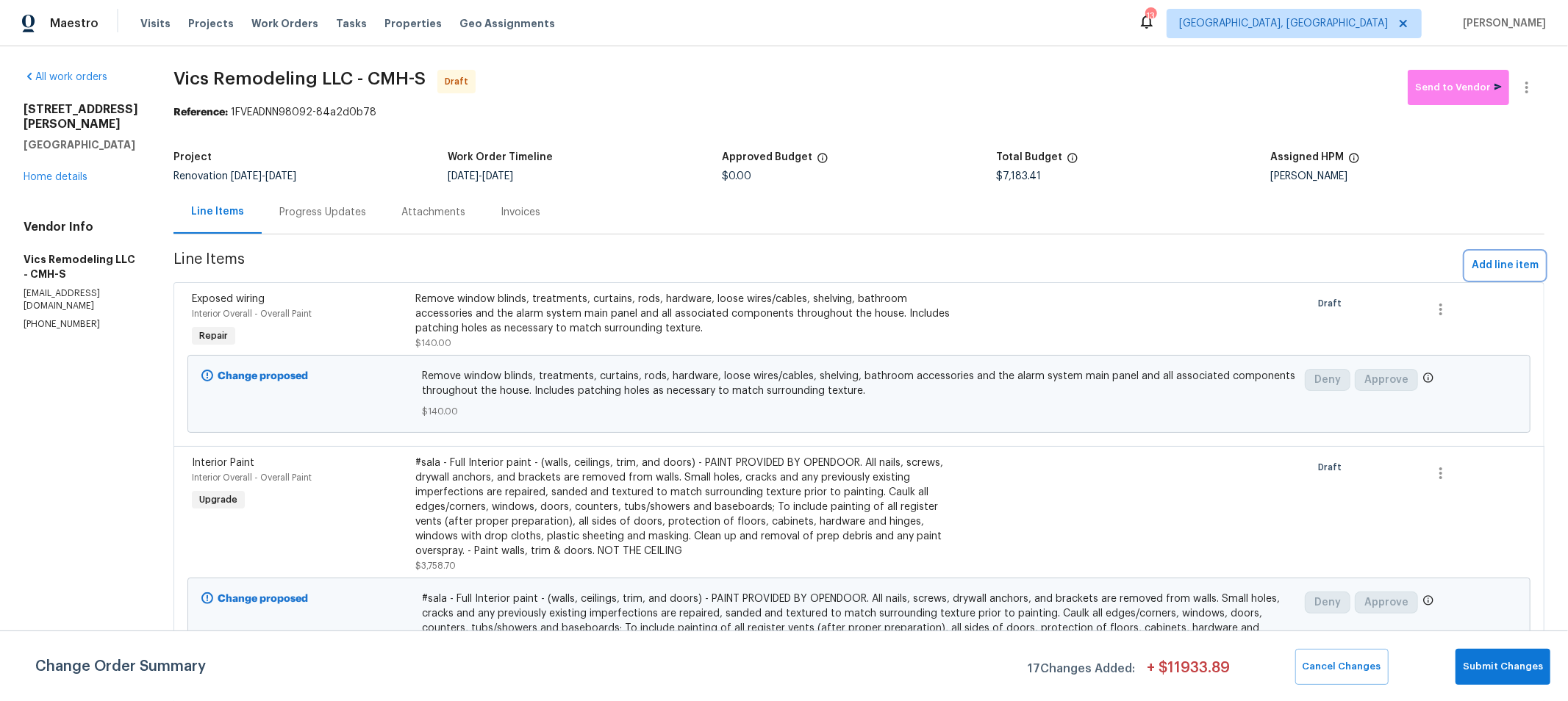
click at [1474, 263] on span "Add line item" at bounding box center [1505, 266] width 67 height 19
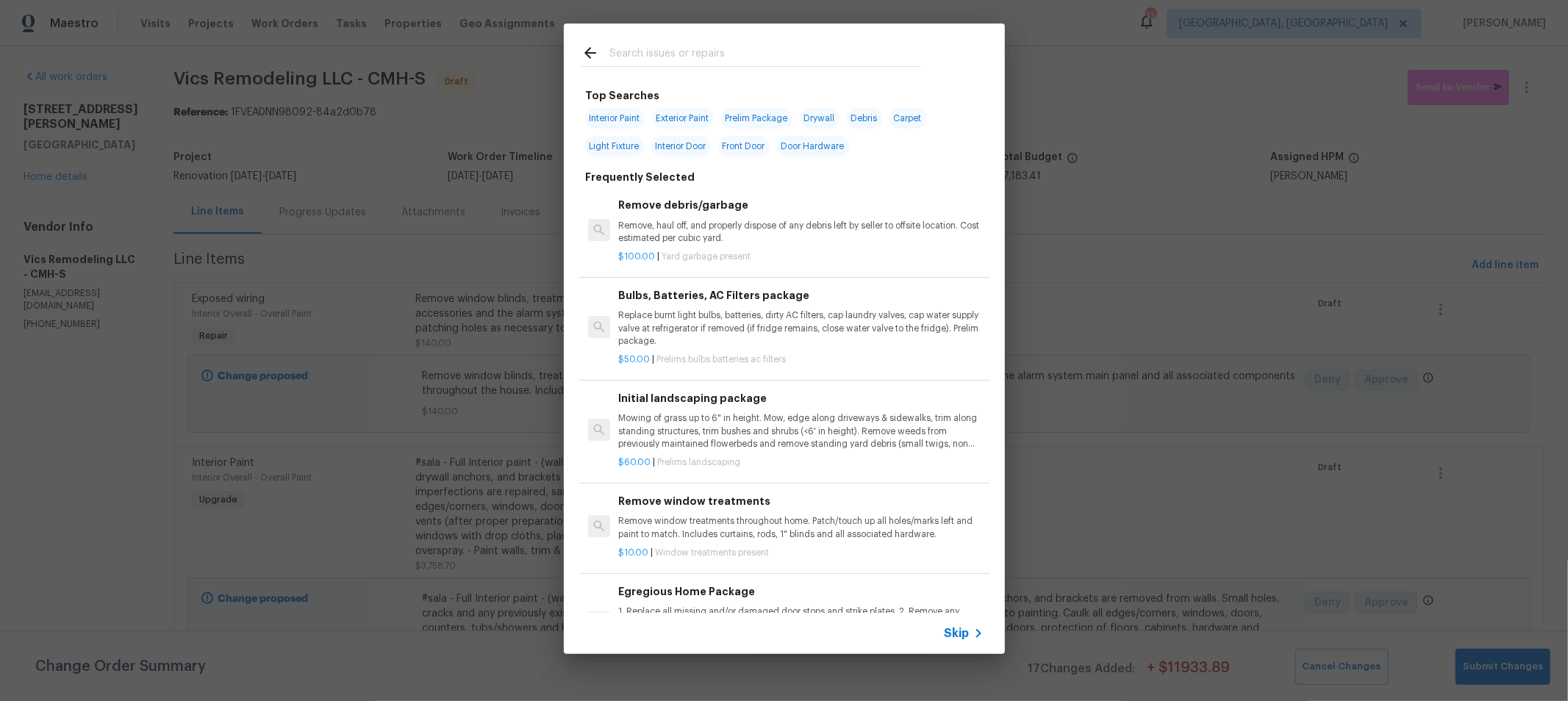
click at [700, 58] on input "text" at bounding box center [765, 55] width 312 height 22
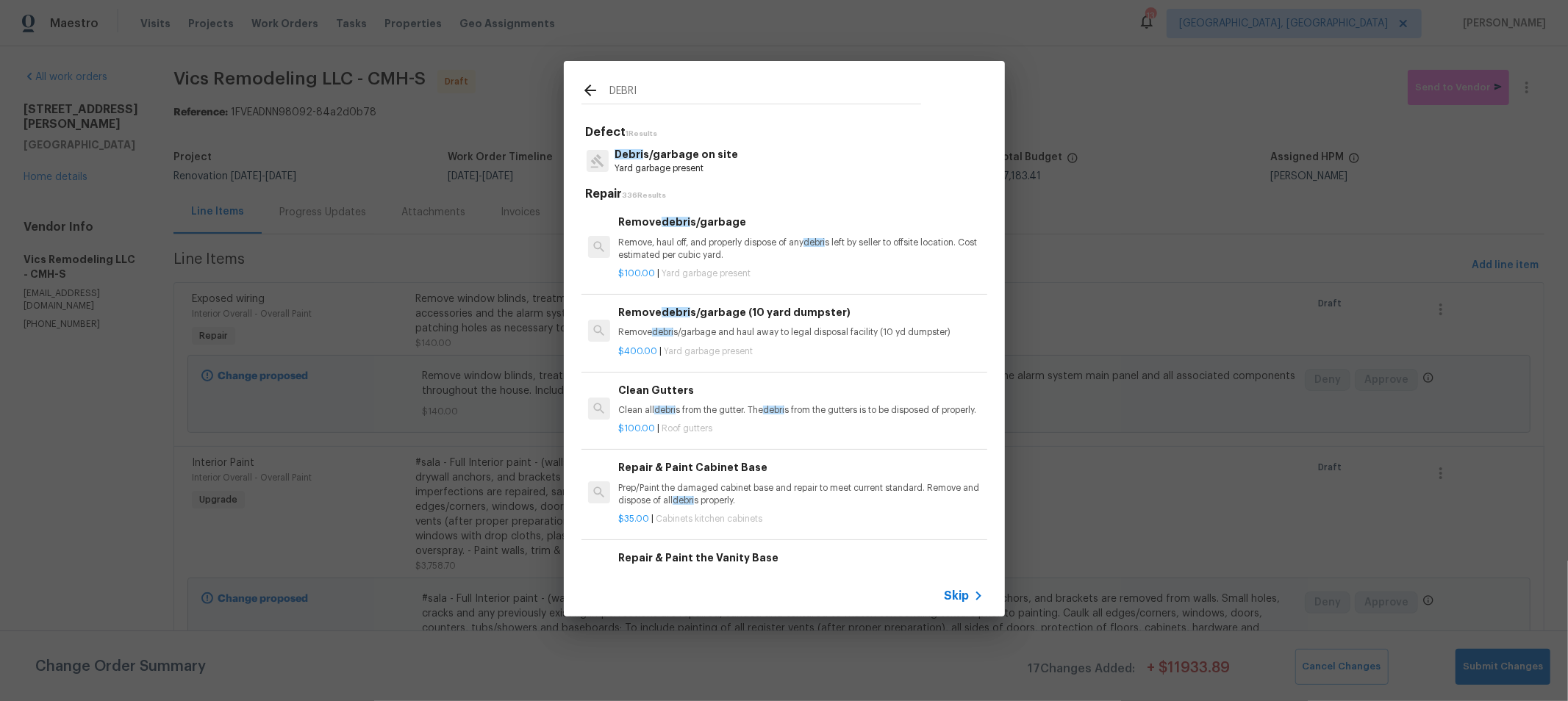
type input "DEBRI"
click at [774, 322] on div "Remove debri s/garbage (10 yard dumpster) Remove debri s/garbage and haul away …" at bounding box center [801, 322] width 364 height 36
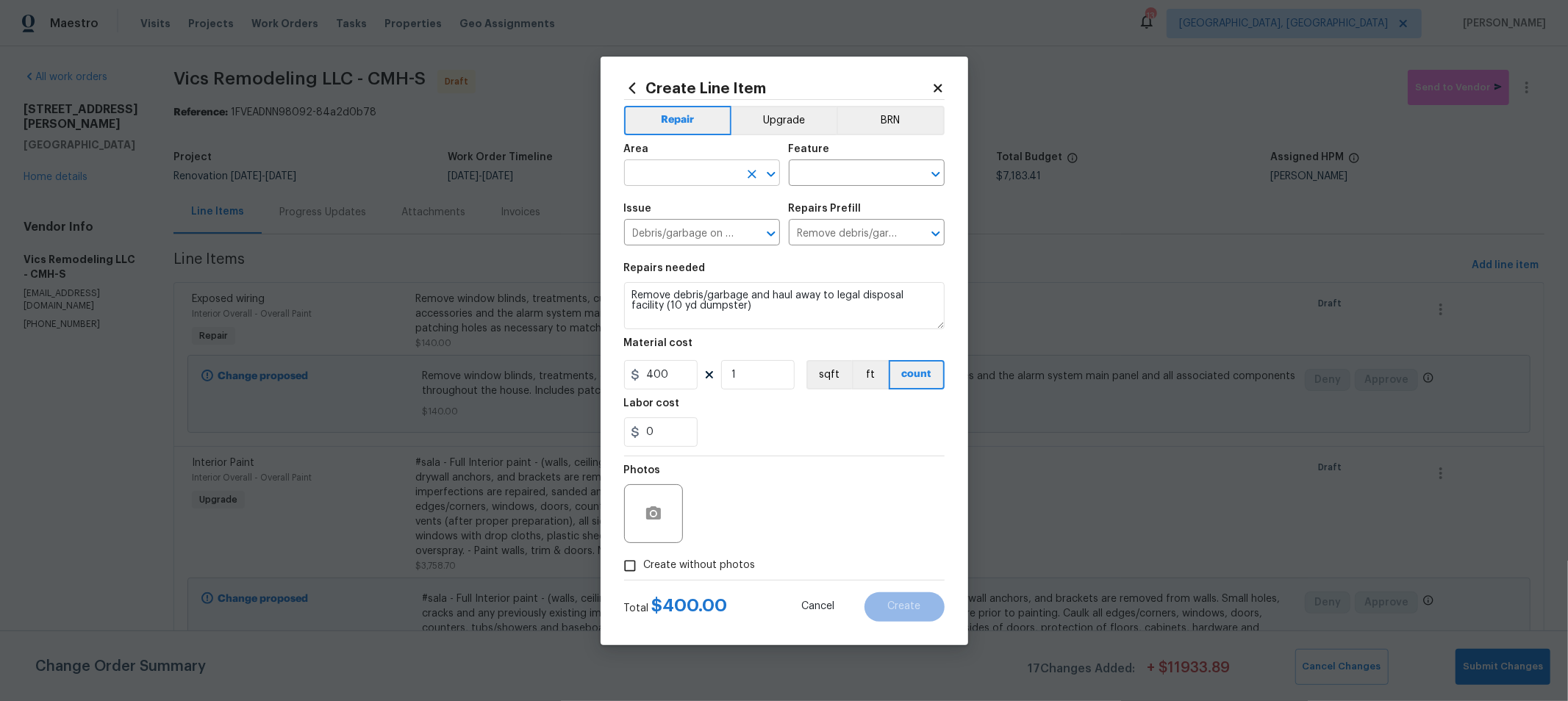
click at [732, 177] on input "text" at bounding box center [681, 174] width 115 height 22
type input "Interior Overall"
type input "Overall"
click at [689, 572] on span "Create without photos" at bounding box center [700, 565] width 112 height 15
click at [644, 572] on input "Create without photos" at bounding box center [630, 565] width 28 height 28
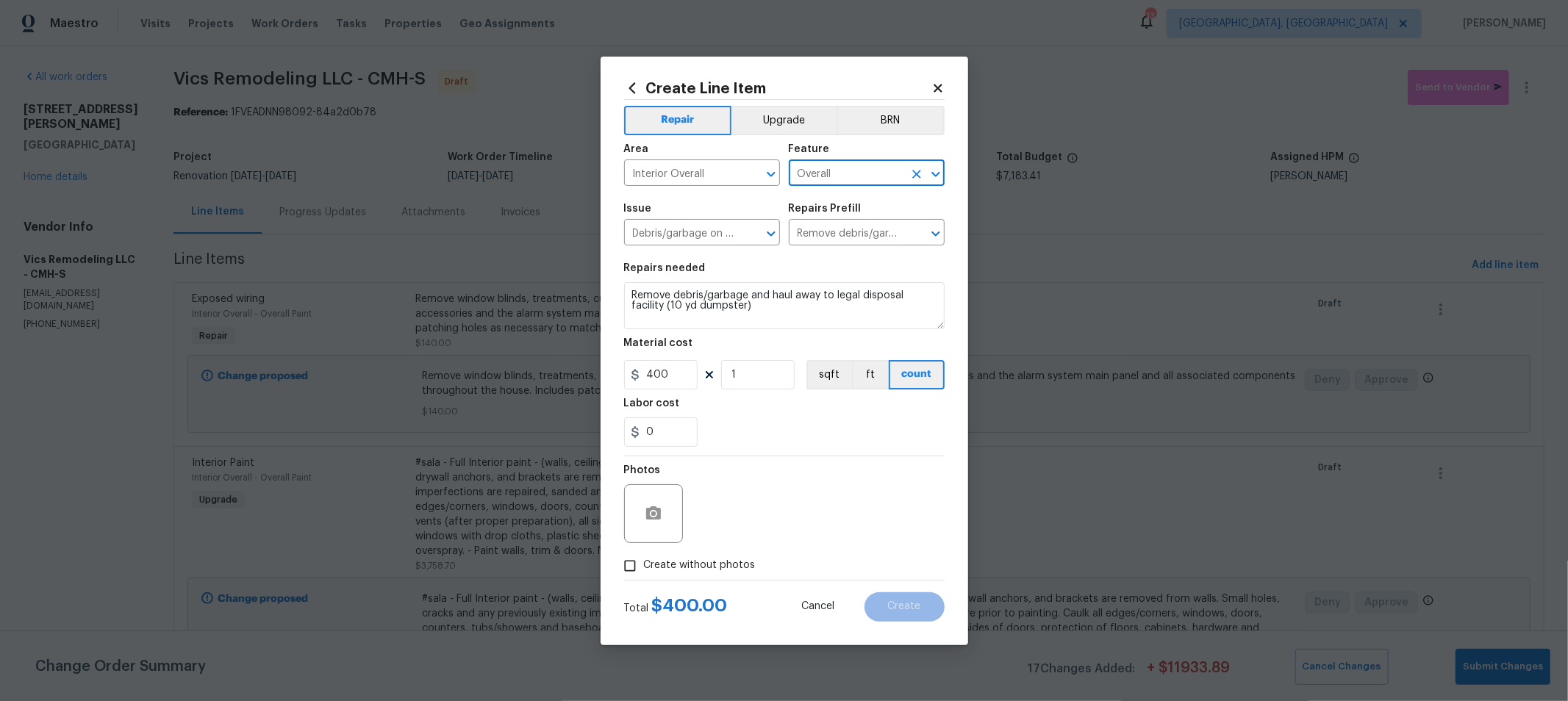
checkbox input "true"
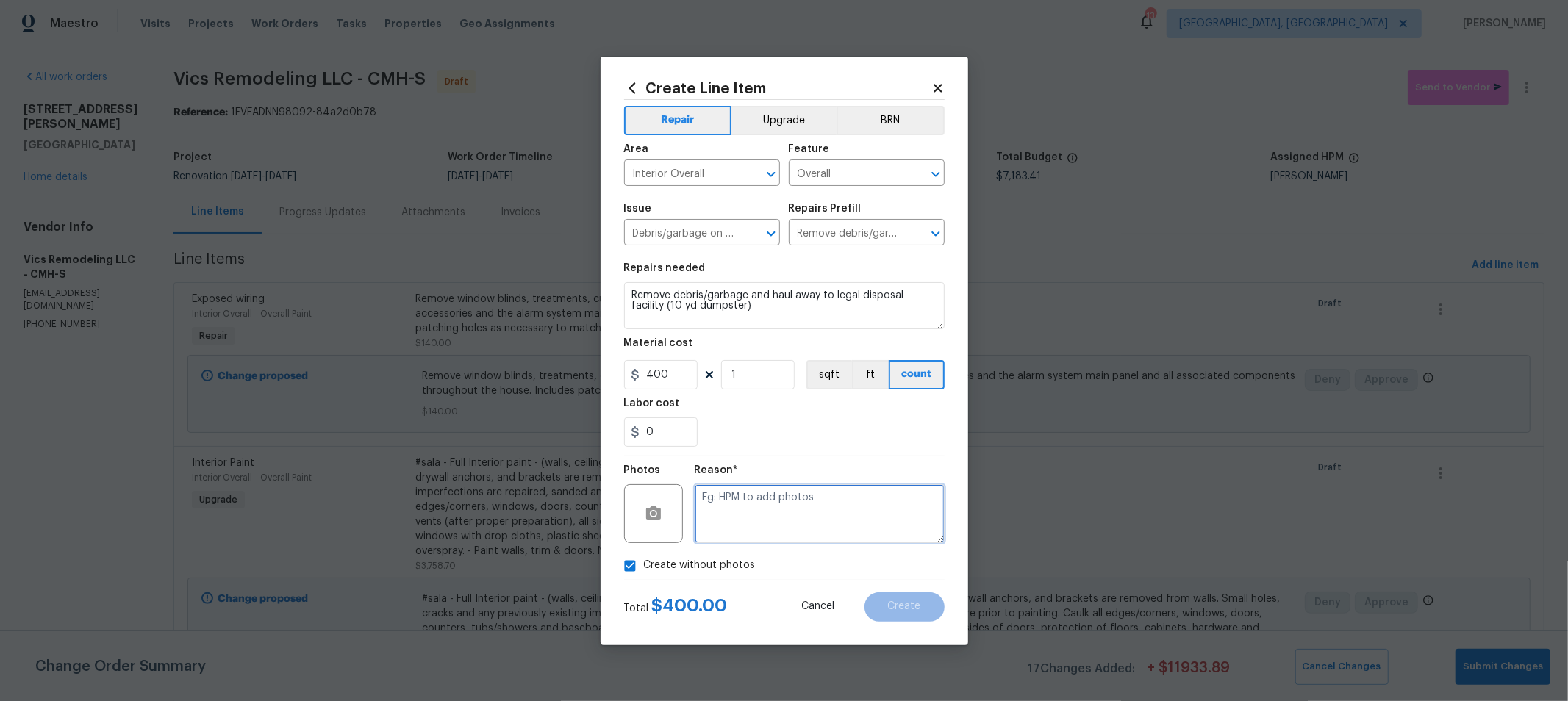
click at [804, 531] on textarea at bounding box center [819, 514] width 250 height 59
type textarea "H"
click at [787, 432] on div "0" at bounding box center [784, 432] width 320 height 29
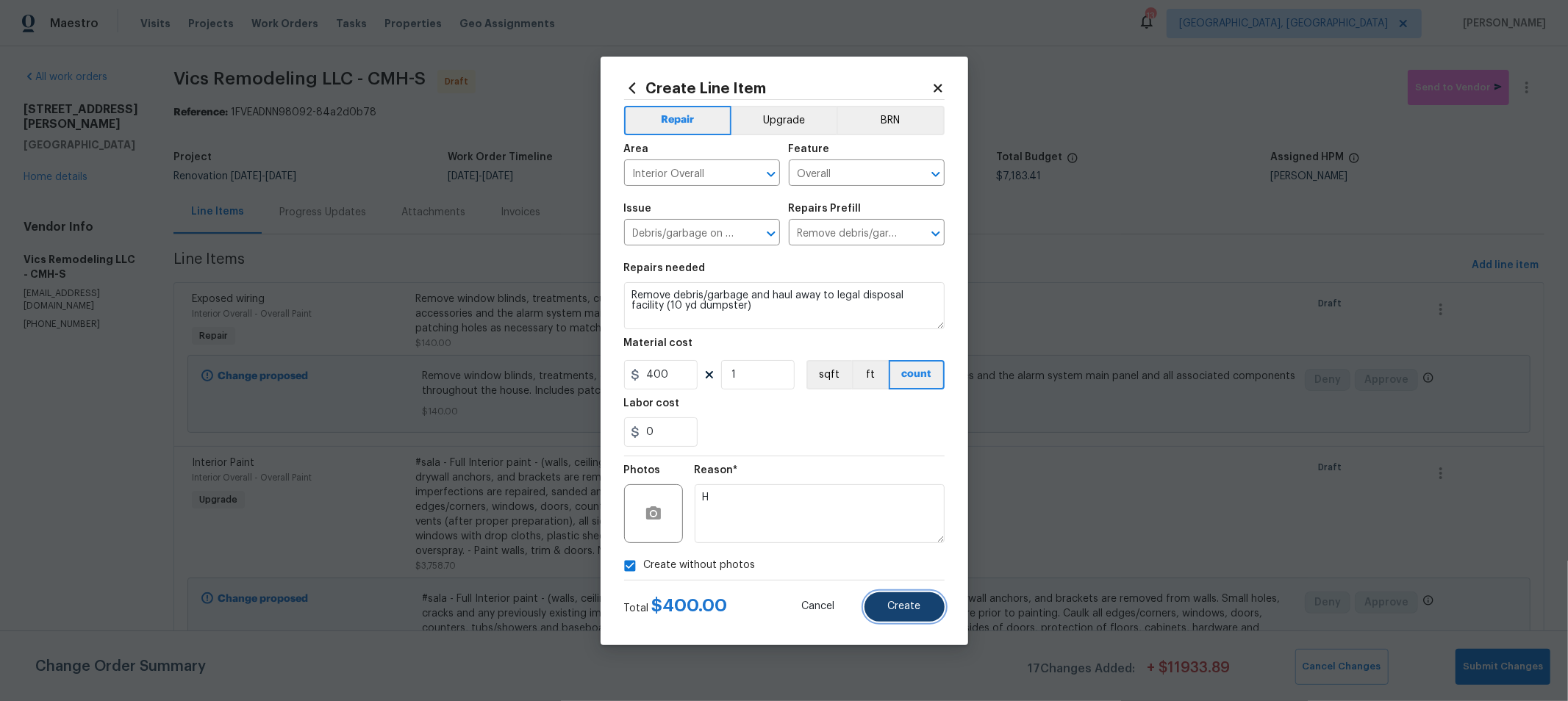
click at [910, 607] on span "Create" at bounding box center [905, 607] width 33 height 11
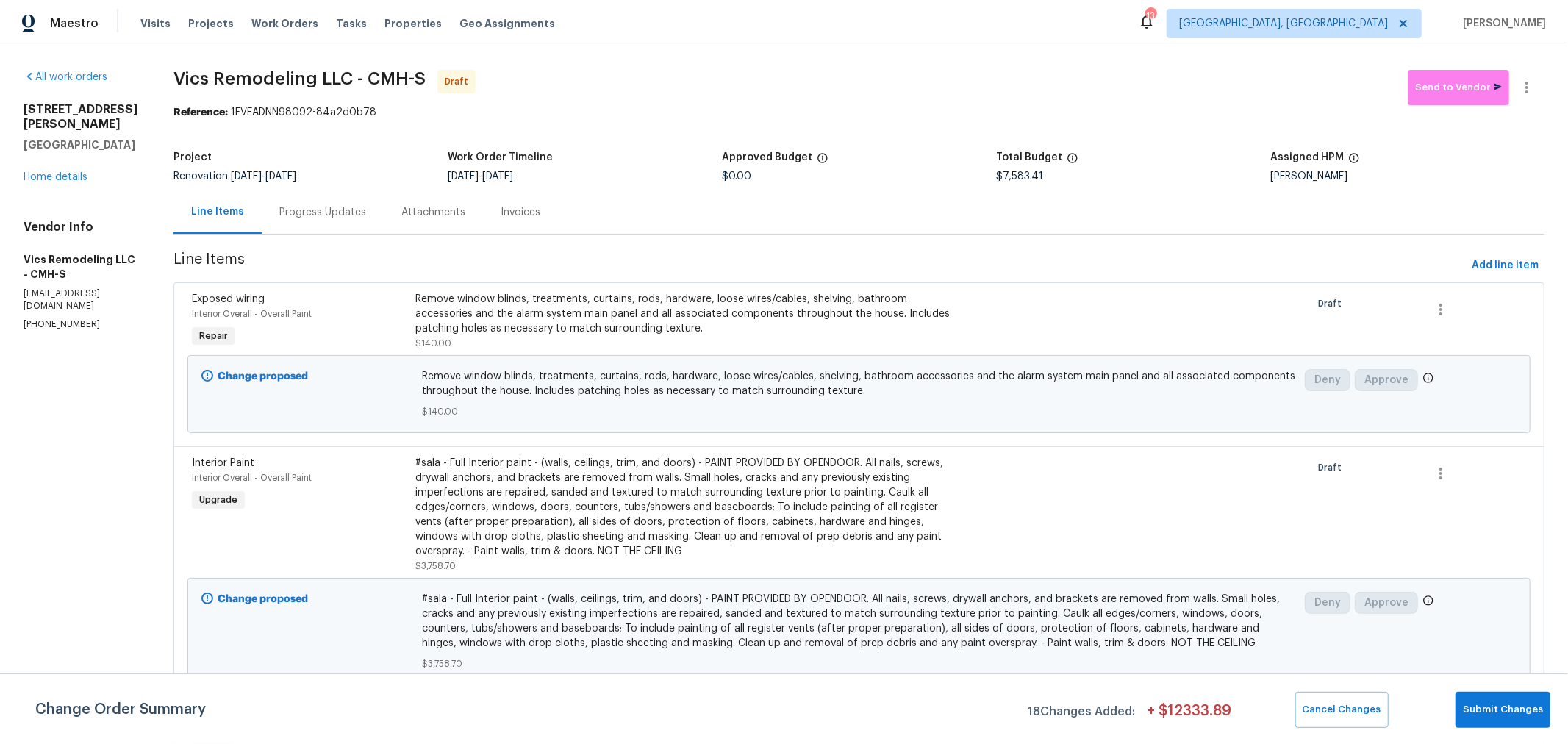
drag, startPoint x: 441, startPoint y: 2, endPoint x: 1053, endPoint y: 102, distance: 620.1
click at [1053, 102] on span "Vics Remodeling LLC - CMH-S Draft" at bounding box center [791, 88] width 1234 height 36
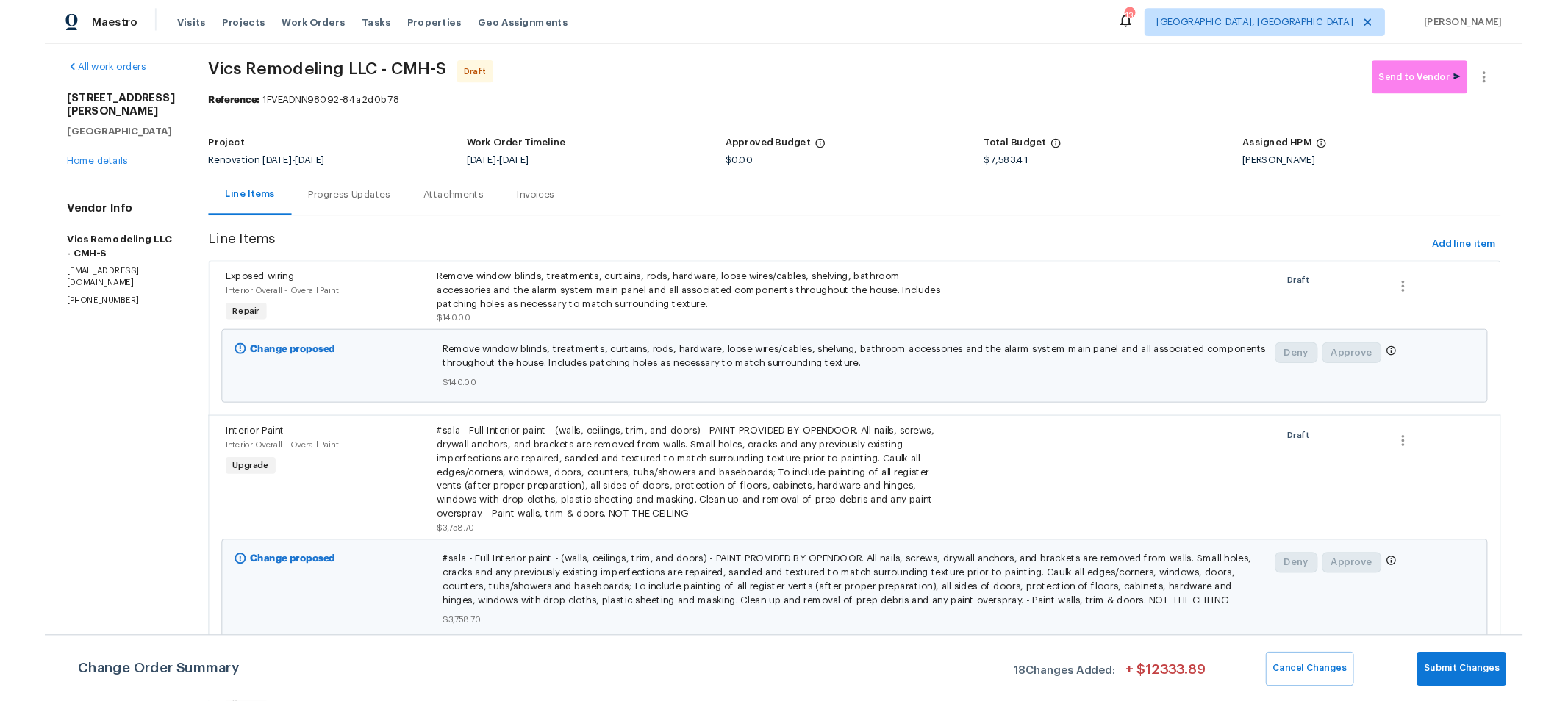
scroll to position [0, 0]
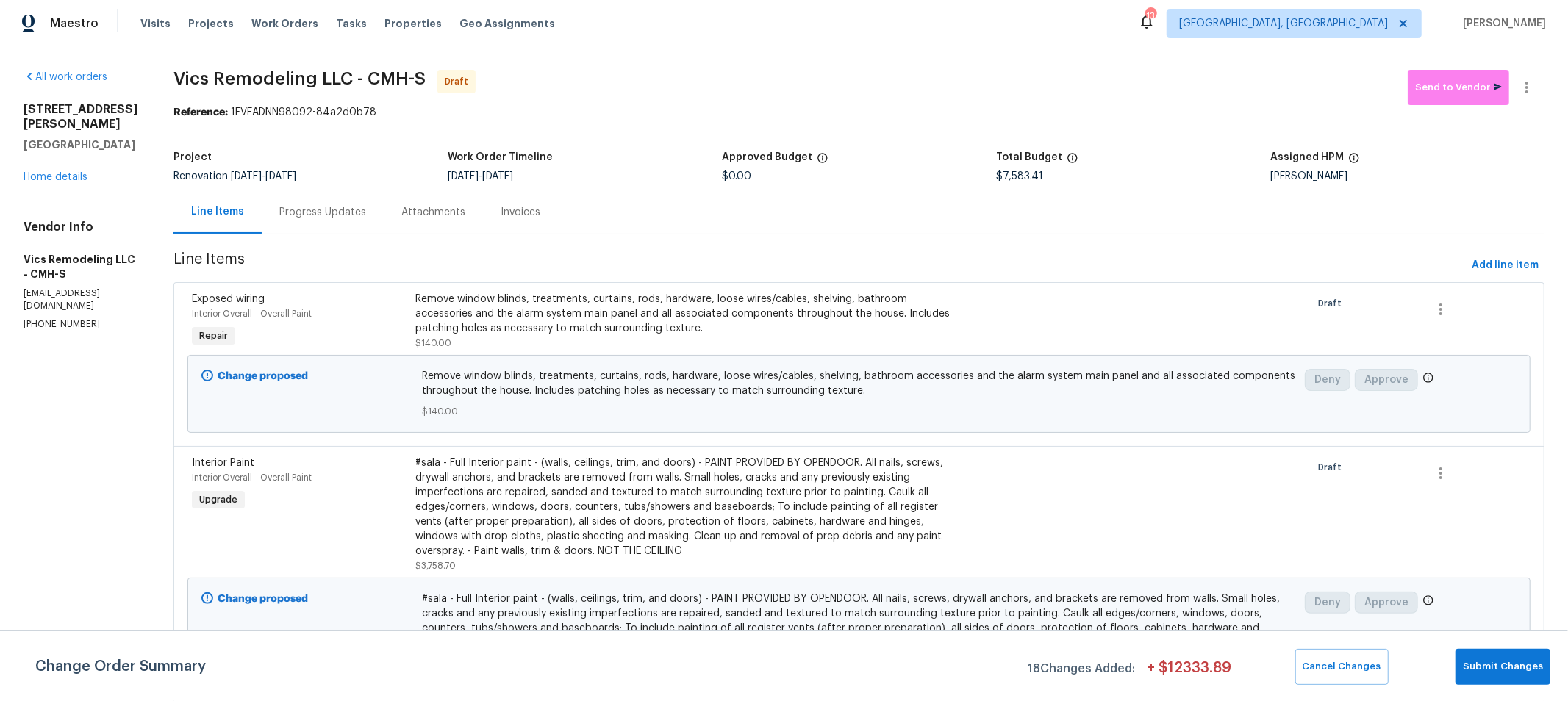
click at [783, 256] on span "Line Items" at bounding box center [819, 265] width 1292 height 27
click at [1466, 268] on button "Add line item" at bounding box center [1504, 265] width 78 height 27
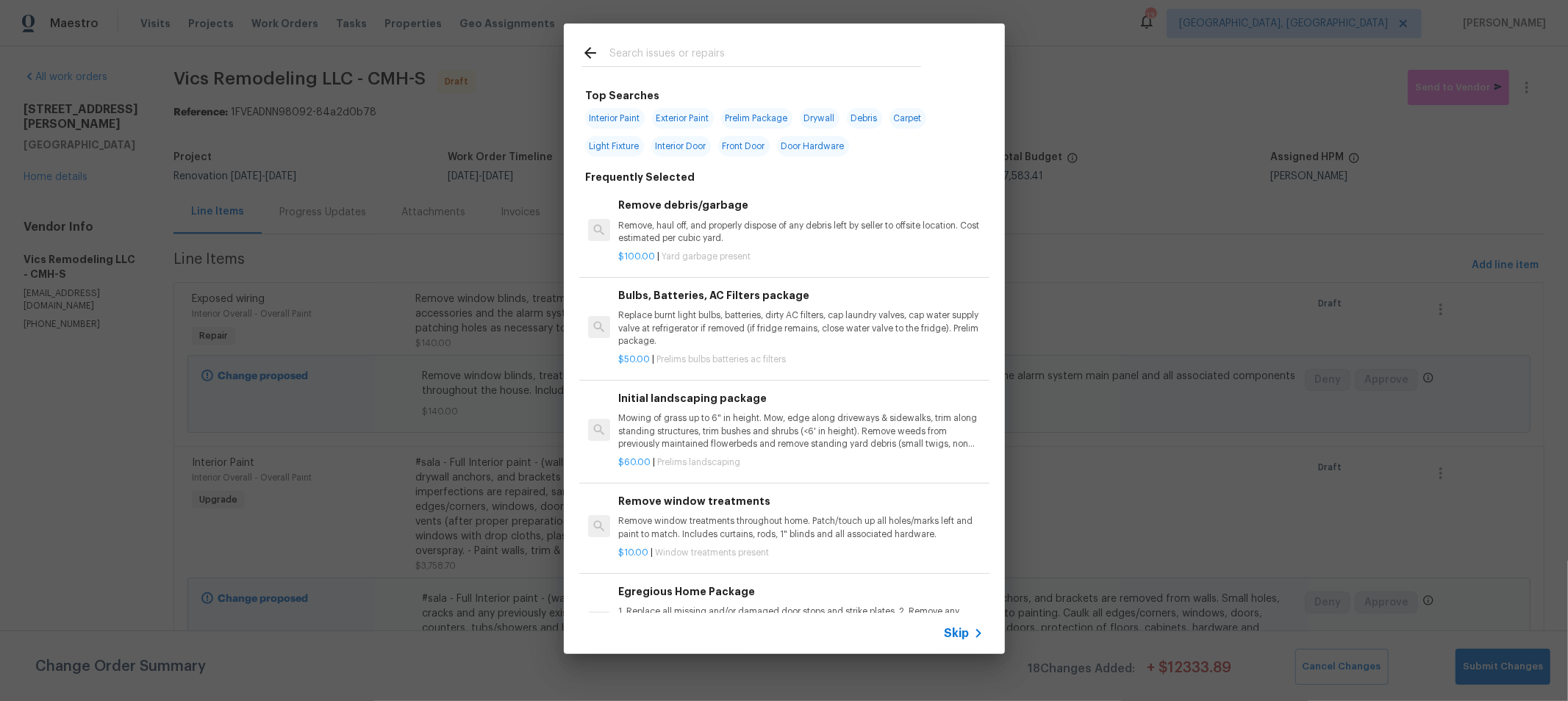
click at [777, 59] on input "text" at bounding box center [765, 55] width 312 height 22
type input "faucet"
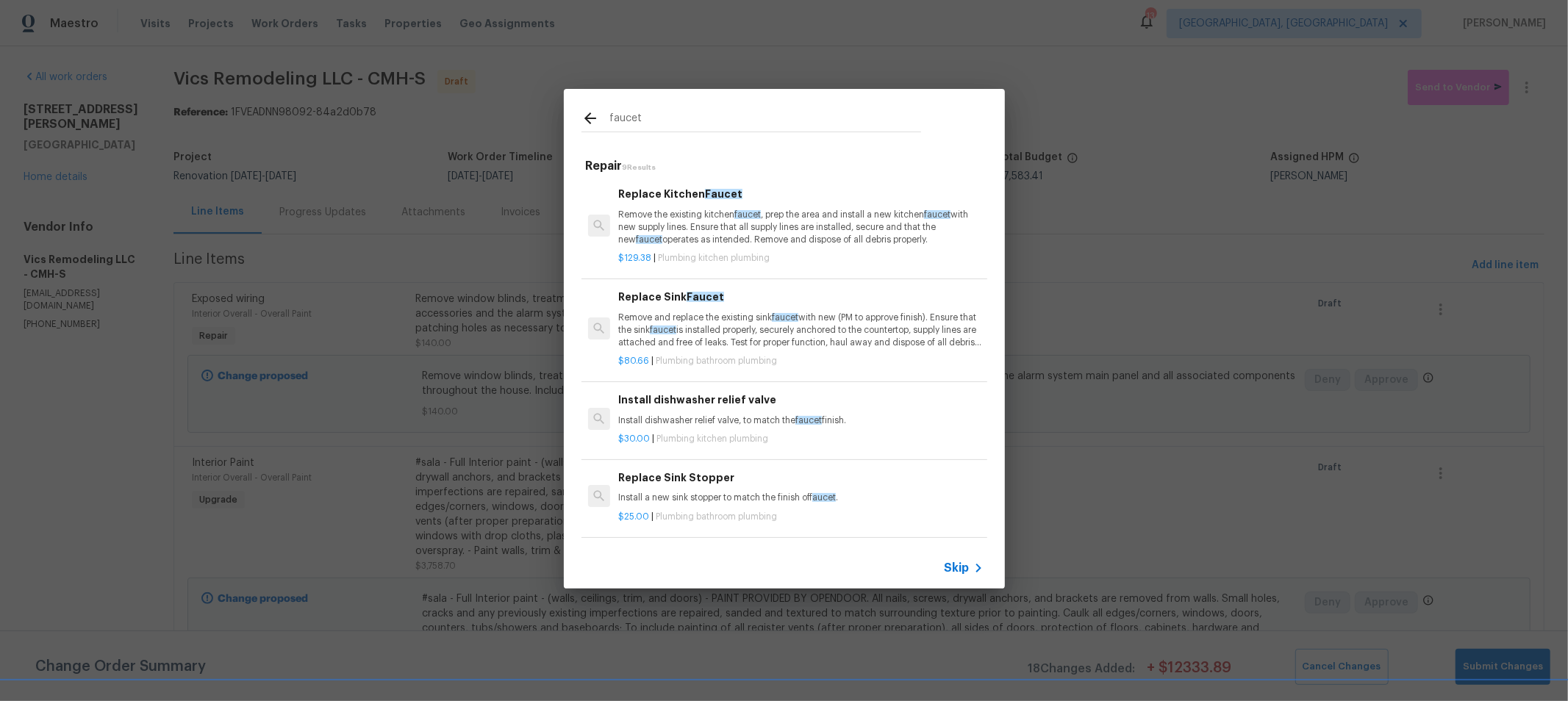
click at [746, 329] on p "Remove and replace the existing sink faucet with new (PM to approve finish). En…" at bounding box center [801, 330] width 364 height 37
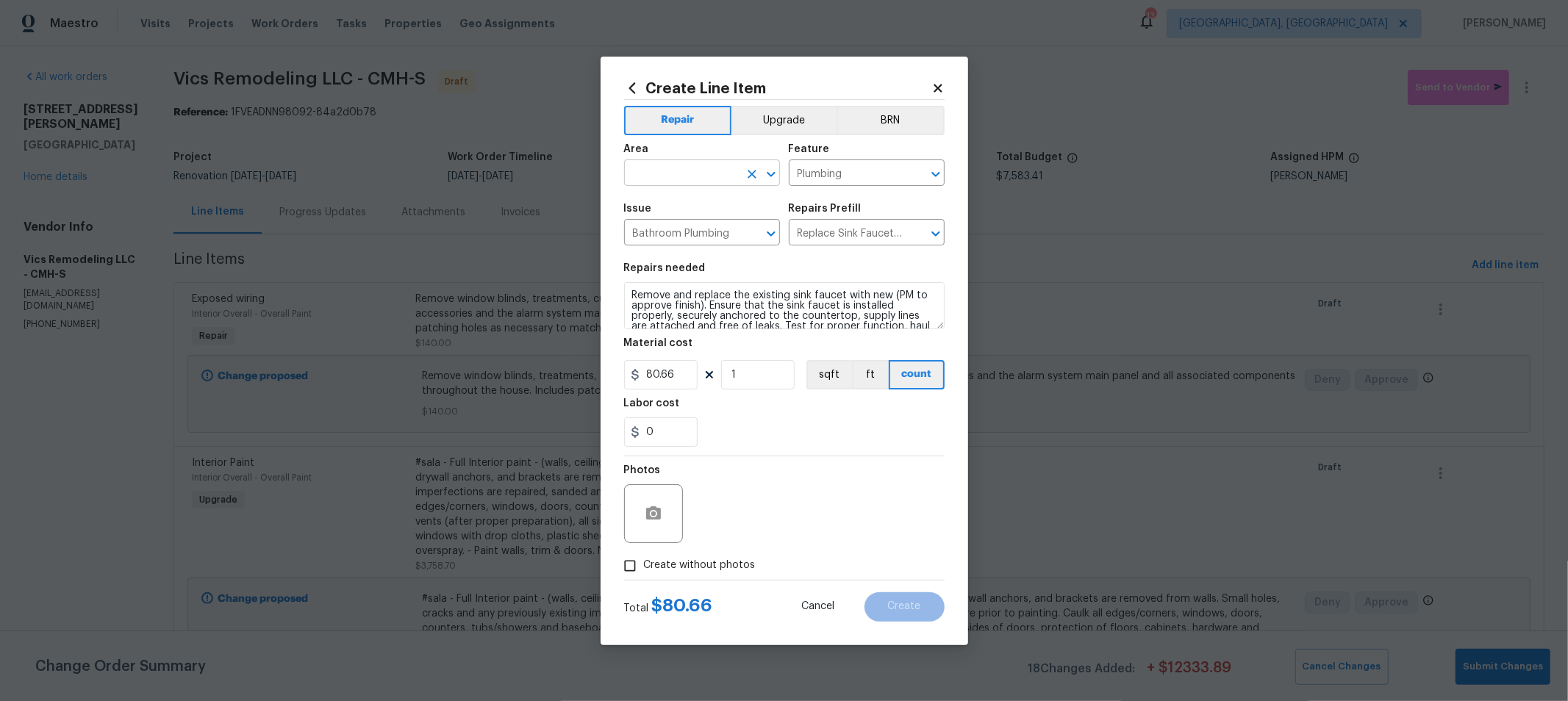
click at [703, 171] on input "text" at bounding box center [681, 174] width 115 height 22
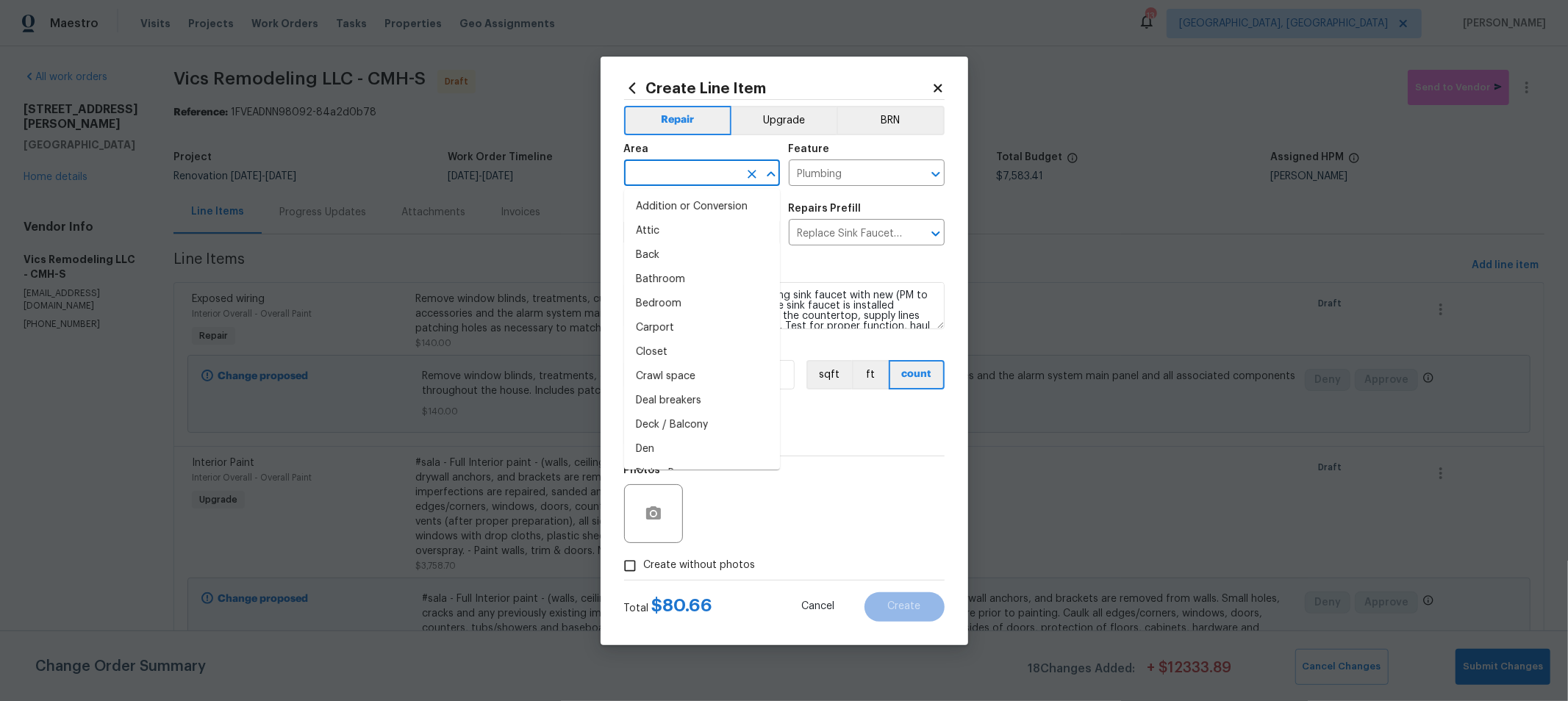
type input "a"
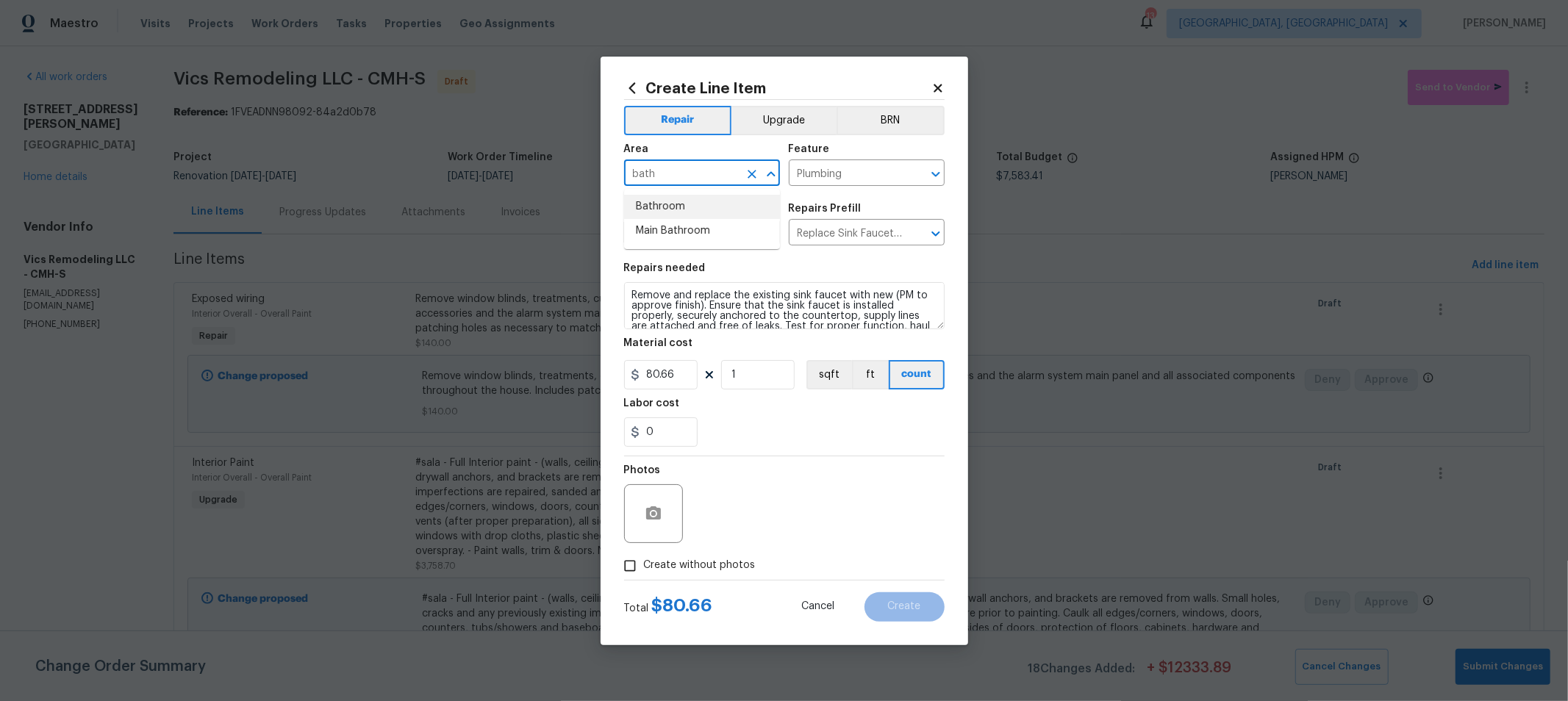
click at [689, 215] on li "Bathroom" at bounding box center [701, 206] width 156 height 24
type input "Bathroom"
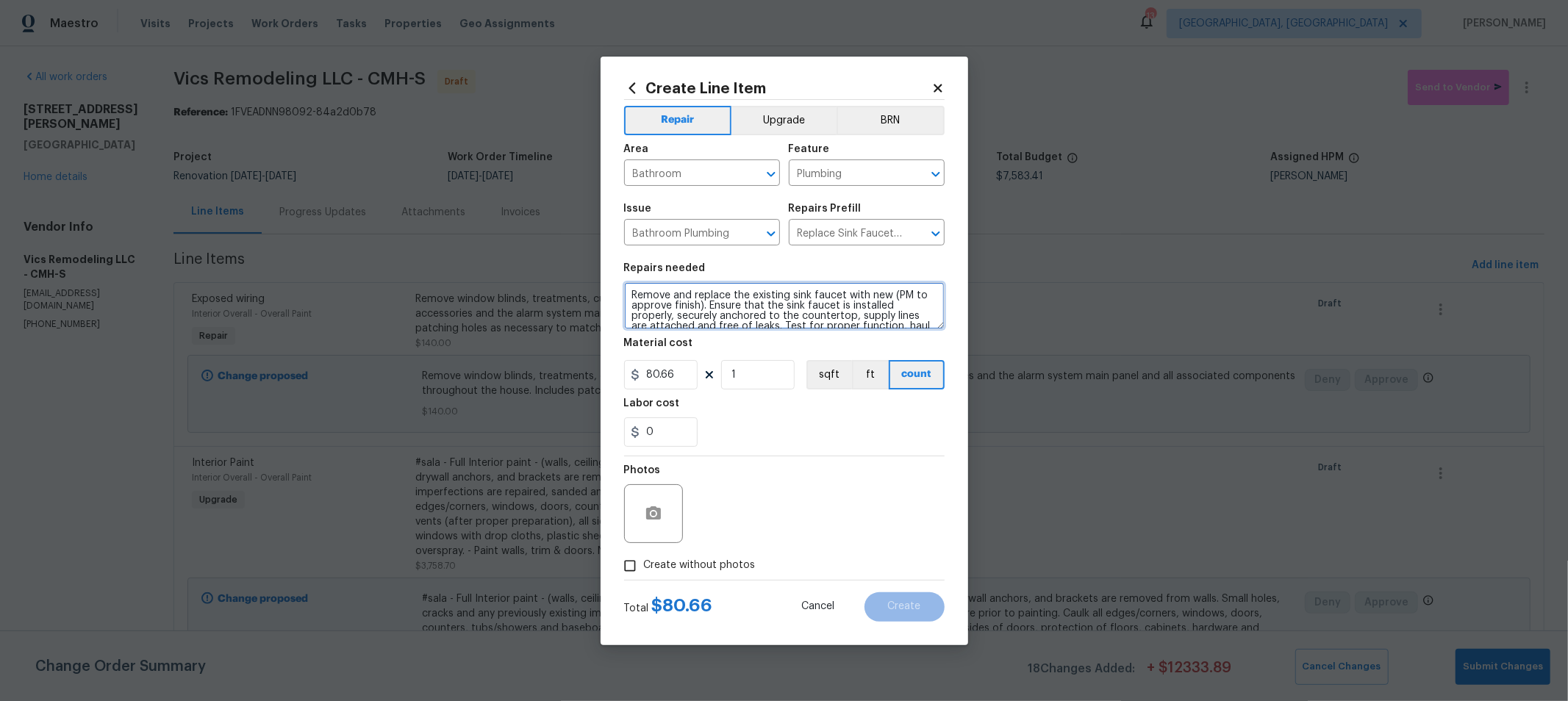
click at [631, 292] on textarea "Remove and replace the existing sink faucet with new (PM to approve finish). En…" at bounding box center [784, 305] width 320 height 47
type textarea "HALF BATH SINK FAUCET Remove and replace the existing sink faucet with new (PM …"
drag, startPoint x: 680, startPoint y: 555, endPoint x: 894, endPoint y: 529, distance: 215.6
click at [685, 555] on label "Create without photos" at bounding box center [686, 565] width 140 height 28
click at [894, 529] on div "Photos" at bounding box center [784, 503] width 320 height 95
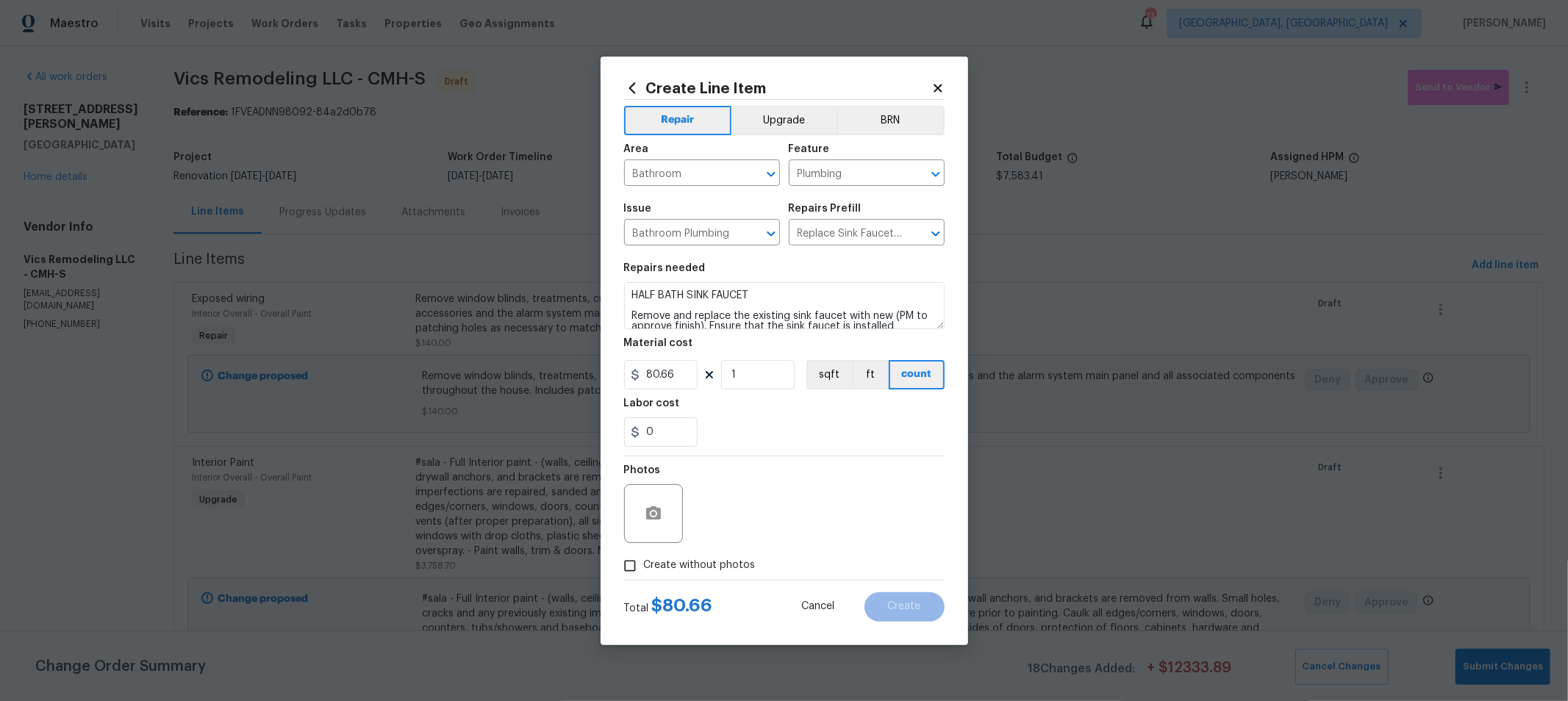
click at [748, 560] on span "Create without photos" at bounding box center [700, 565] width 112 height 15
click at [644, 560] on input "Create without photos" at bounding box center [630, 565] width 28 height 28
checkbox input "true"
click at [778, 530] on textarea at bounding box center [819, 514] width 250 height 59
type textarea "H"
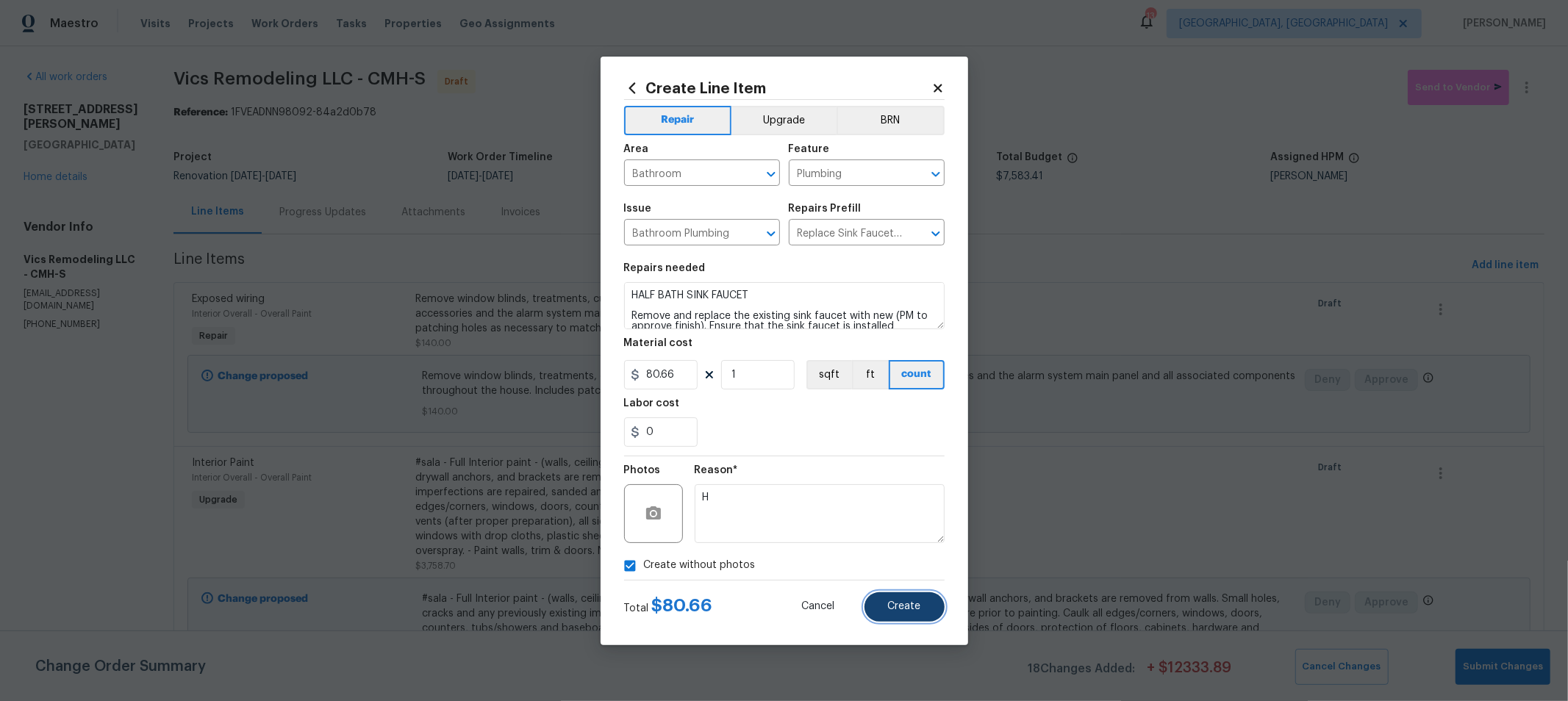
click at [916, 610] on span "Create" at bounding box center [905, 607] width 33 height 11
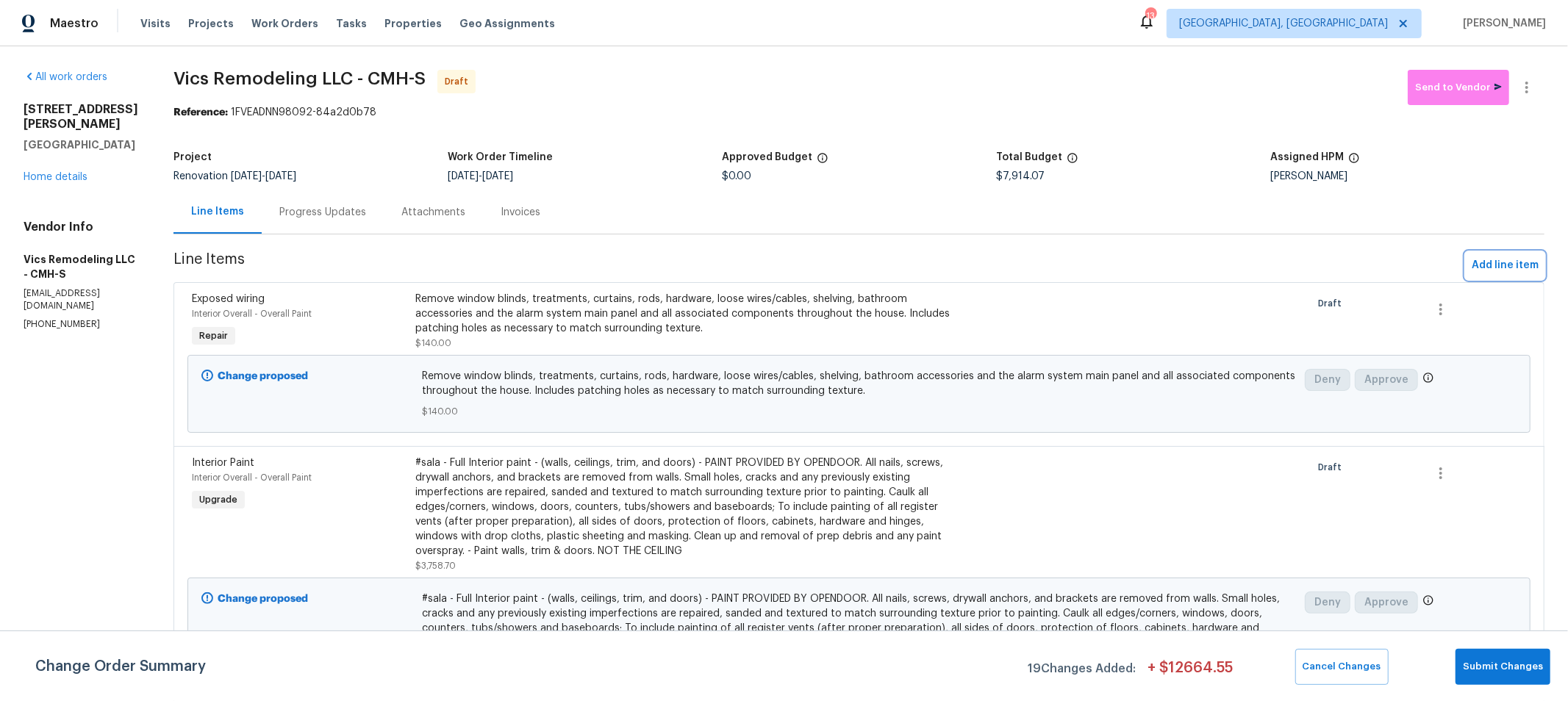
click at [1484, 268] on span "Add line item" at bounding box center [1505, 266] width 67 height 19
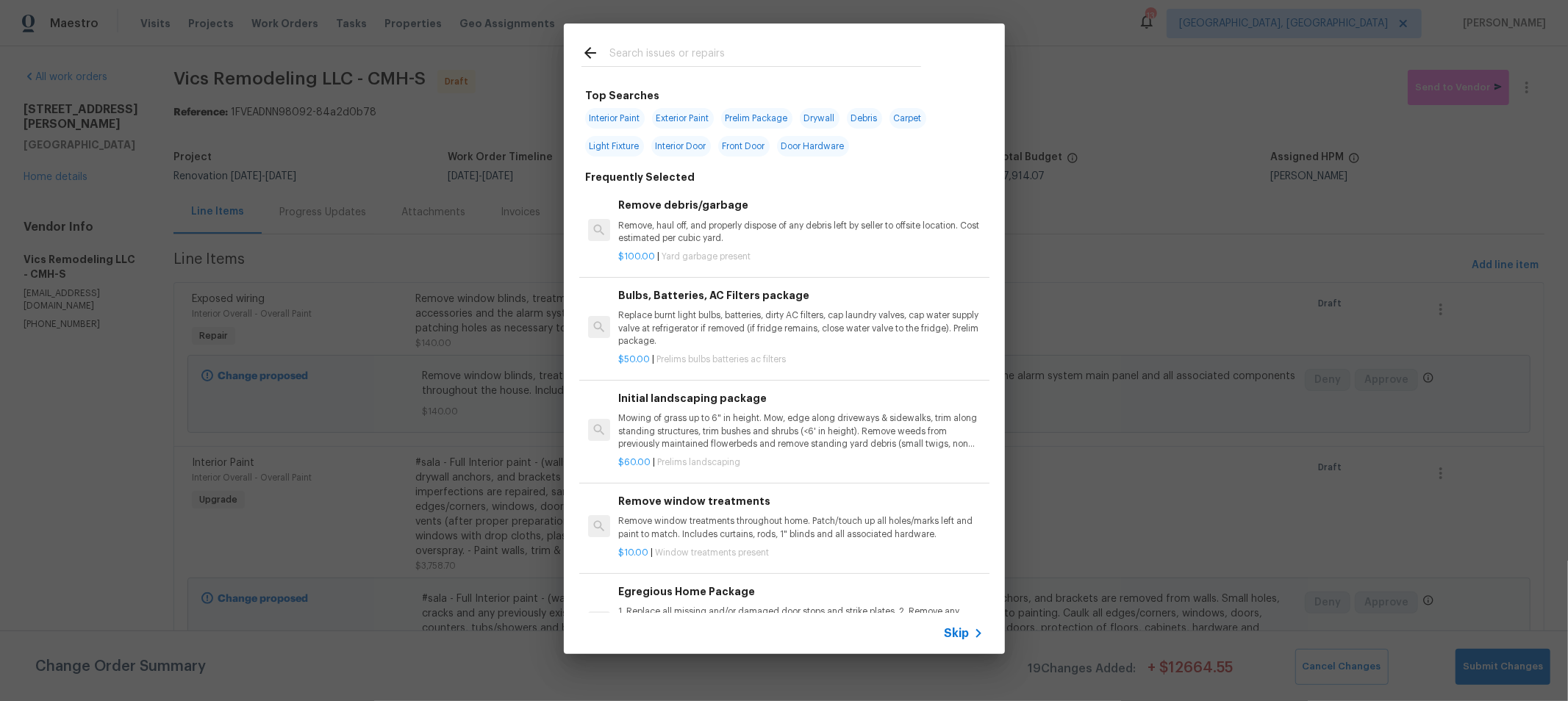
click at [649, 52] on input "text" at bounding box center [765, 55] width 312 height 22
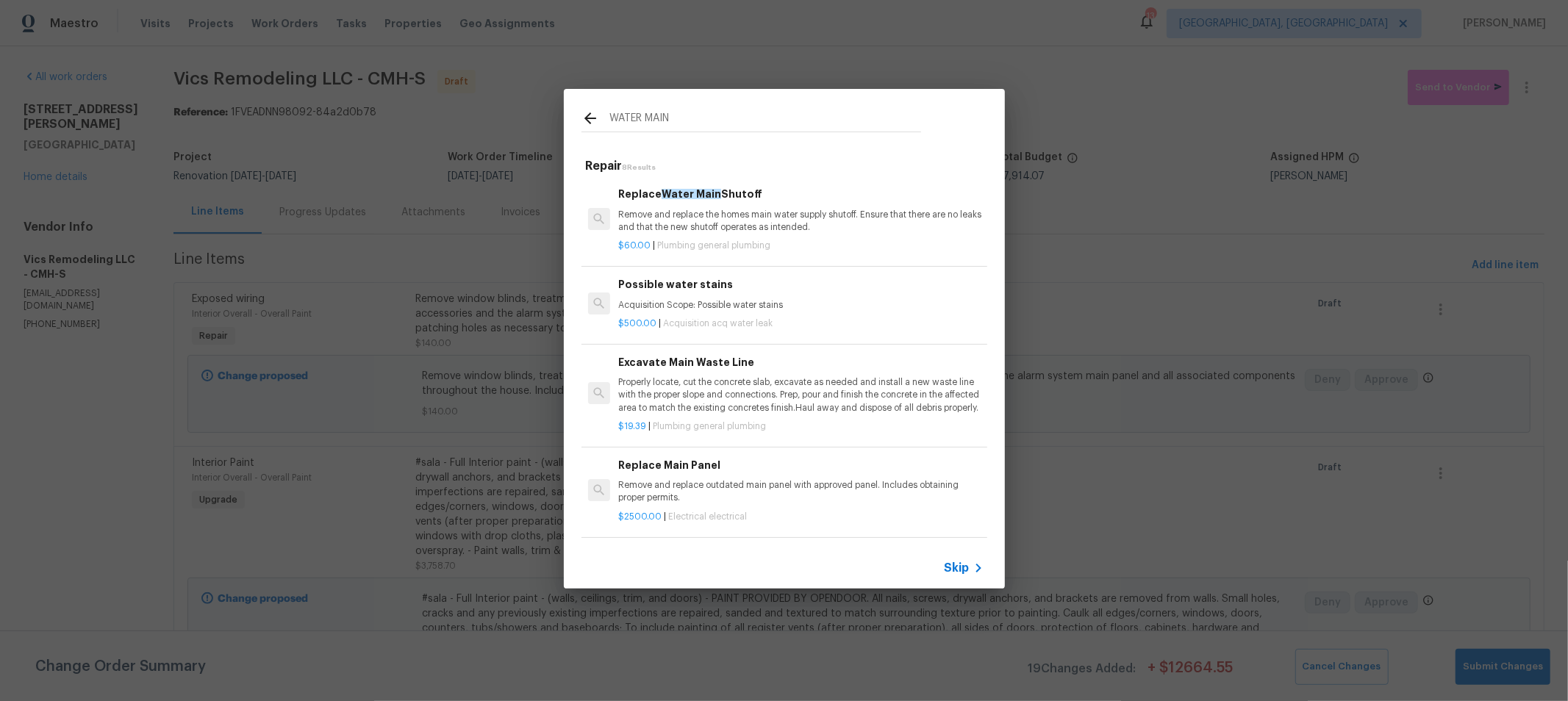
type input "WATER MAIN"
click at [730, 211] on p "Remove and replace the homes main water supply shutoff. Ensure that there are n…" at bounding box center [801, 221] width 364 height 25
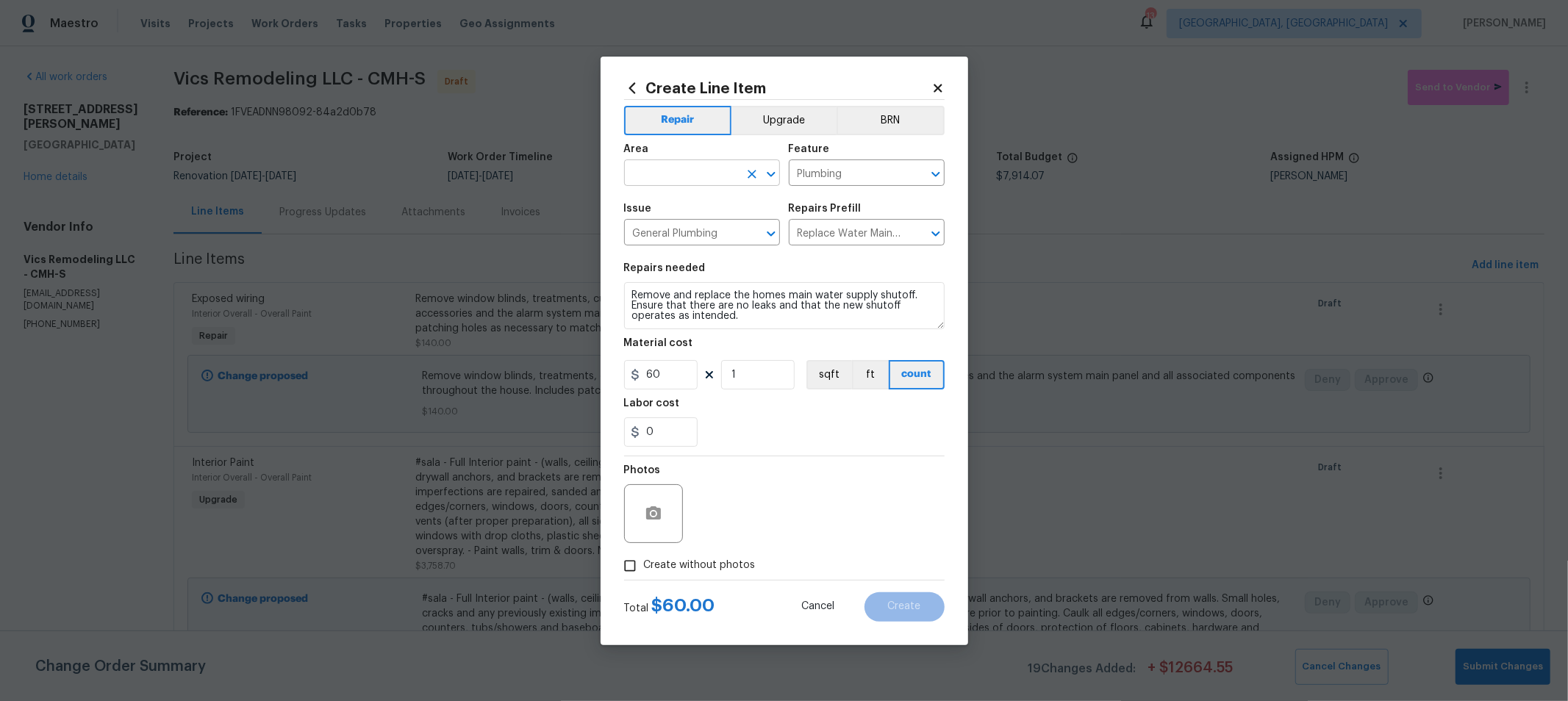
click at [716, 178] on input "text" at bounding box center [681, 174] width 115 height 22
click at [684, 250] on li "Unfinished basement" at bounding box center [701, 255] width 156 height 24
type input "Unfinished basement"
click at [632, 294] on textarea "Remove and replace the homes main water supply shutoff. Ensure that there are n…" at bounding box center [784, 305] width 320 height 47
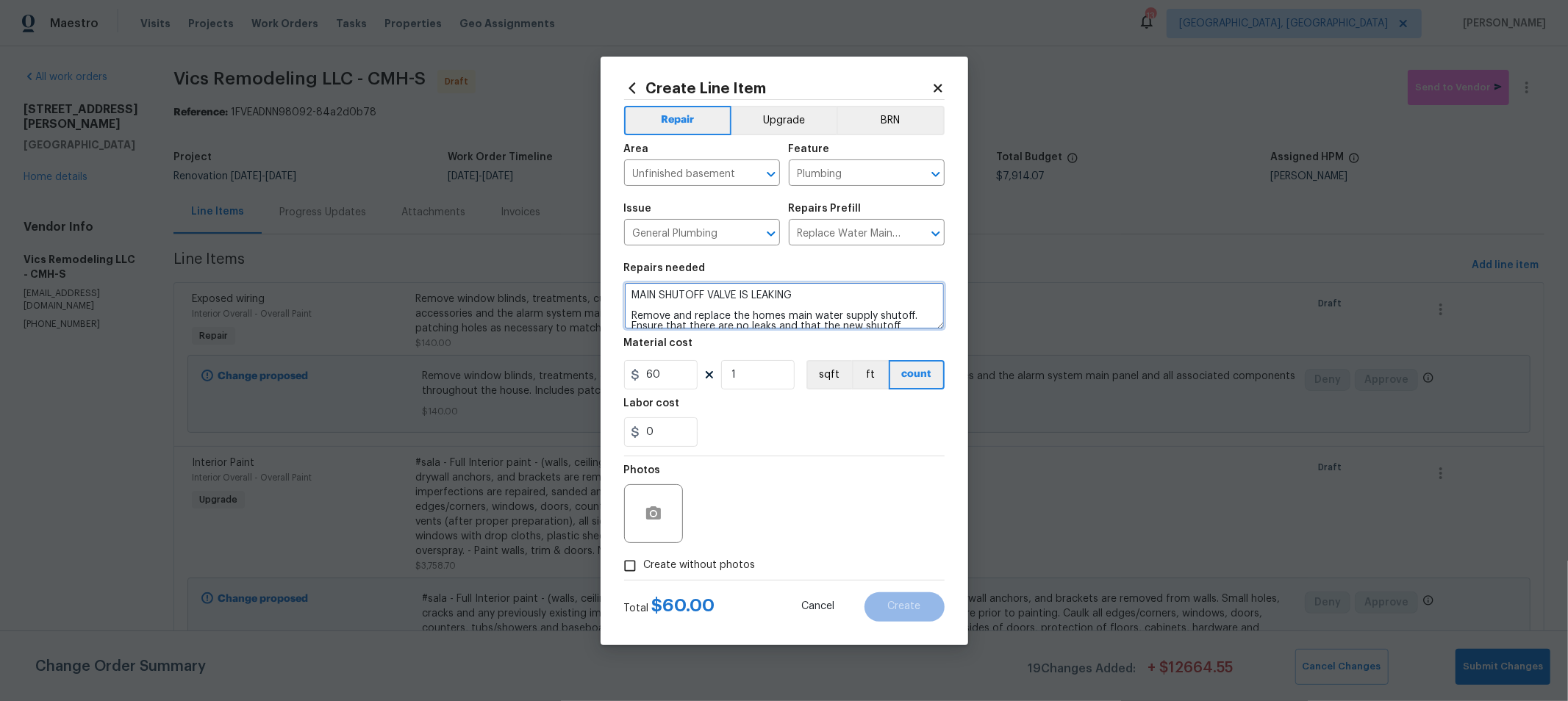
type textarea "MAIN SHUTOFF VALVE IS LEAKING Remove and replace the homes main water supply sh…"
drag, startPoint x: 759, startPoint y: 380, endPoint x: 687, endPoint y: 375, distance: 72.2
click at [705, 376] on div "60 1 sqft ft count" at bounding box center [784, 375] width 320 height 29
type input "2"
click at [829, 434] on div "0" at bounding box center [784, 432] width 320 height 29
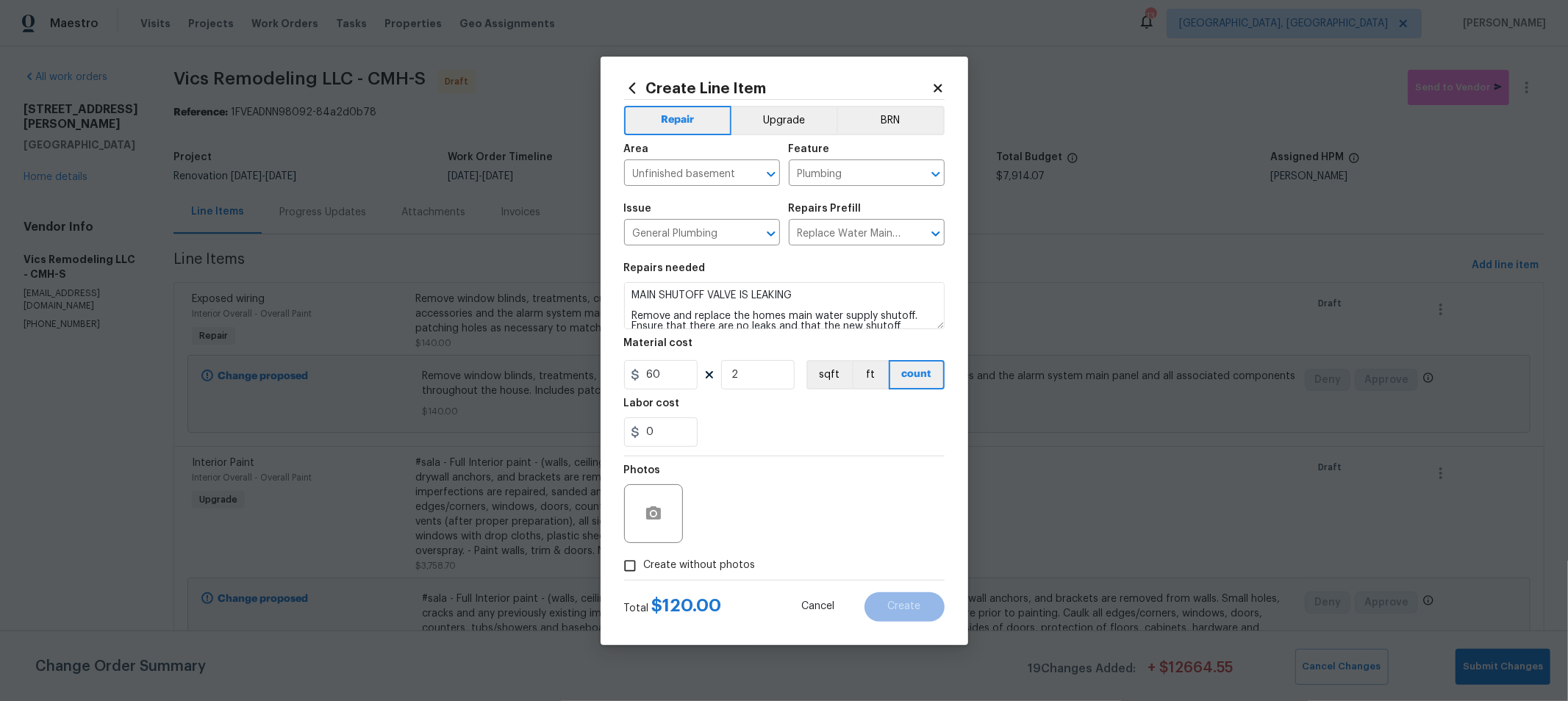
click at [691, 563] on span "Create without photos" at bounding box center [700, 565] width 112 height 15
click at [644, 563] on input "Create without photos" at bounding box center [630, 565] width 28 height 28
checkbox input "true"
click at [849, 509] on textarea at bounding box center [819, 514] width 250 height 59
type textarea "H"
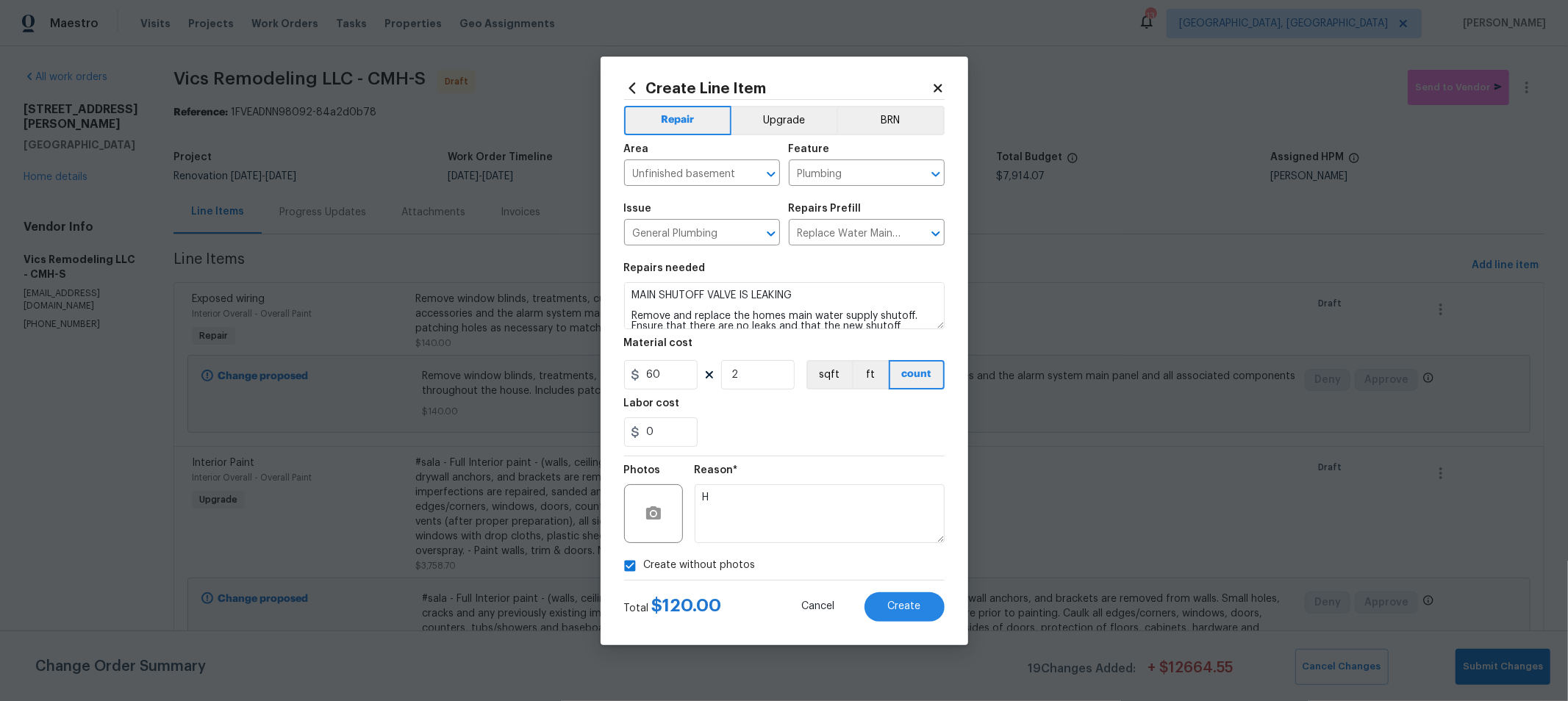
click at [832, 442] on div "0" at bounding box center [784, 432] width 320 height 29
click at [894, 593] on button "Create" at bounding box center [904, 607] width 80 height 29
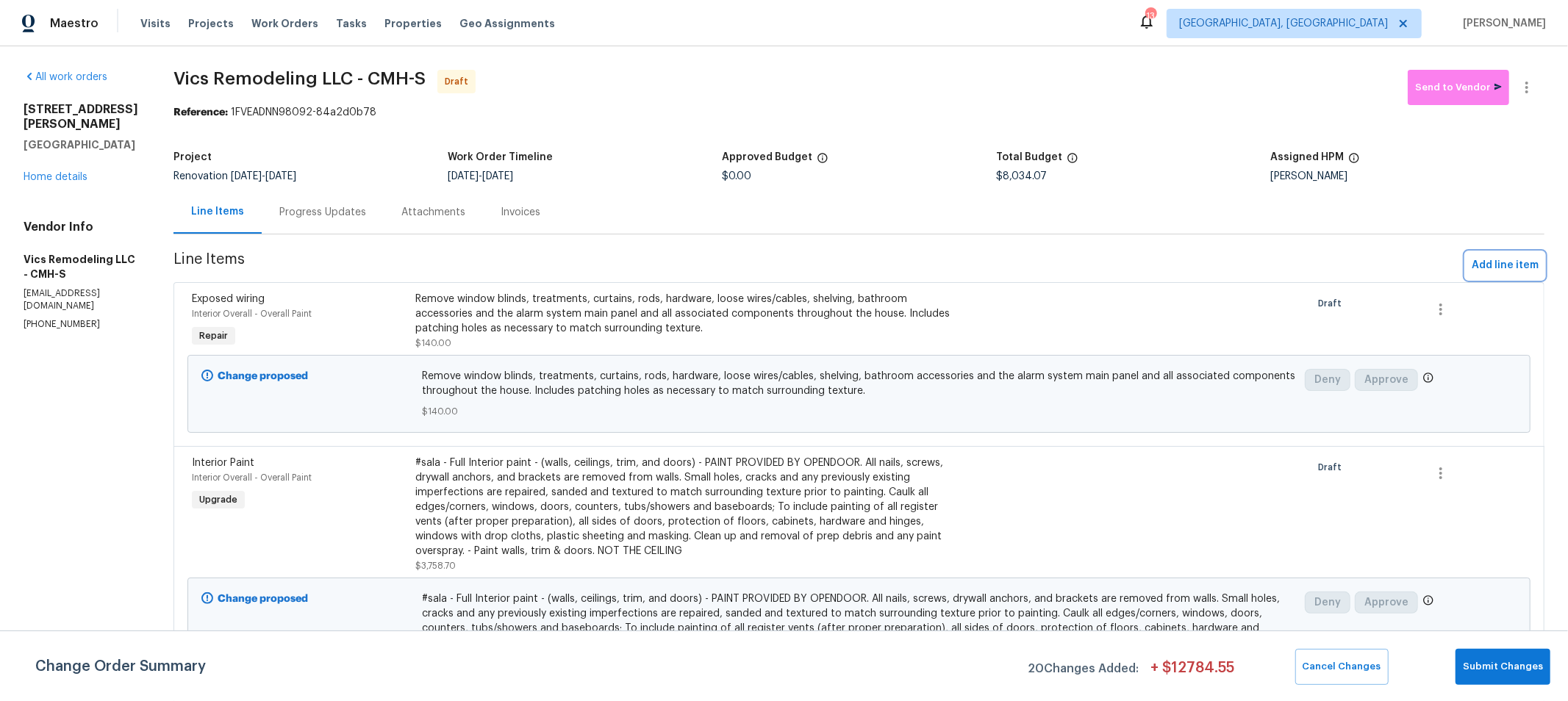
click at [1487, 267] on span "Add line item" at bounding box center [1505, 266] width 67 height 19
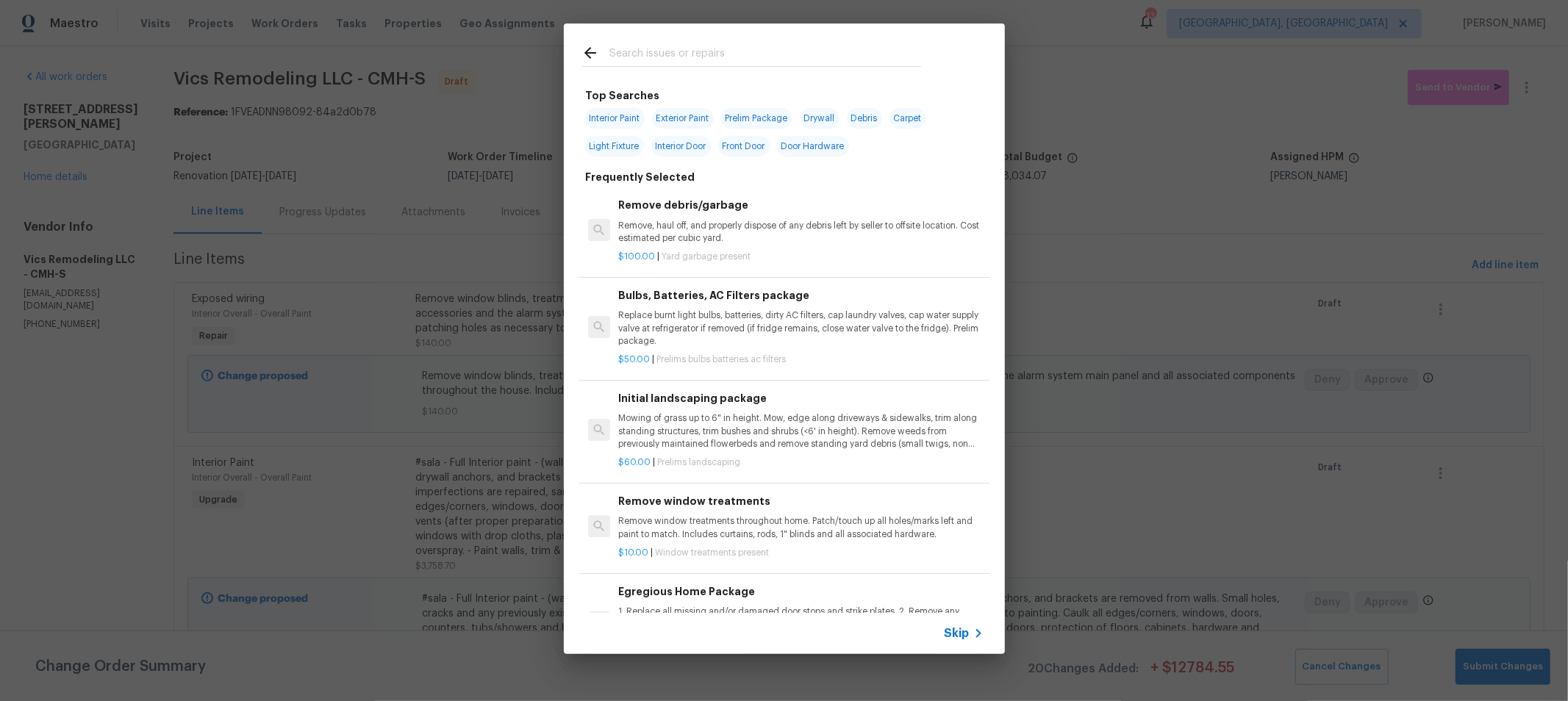
click at [785, 46] on input "text" at bounding box center [765, 55] width 312 height 22
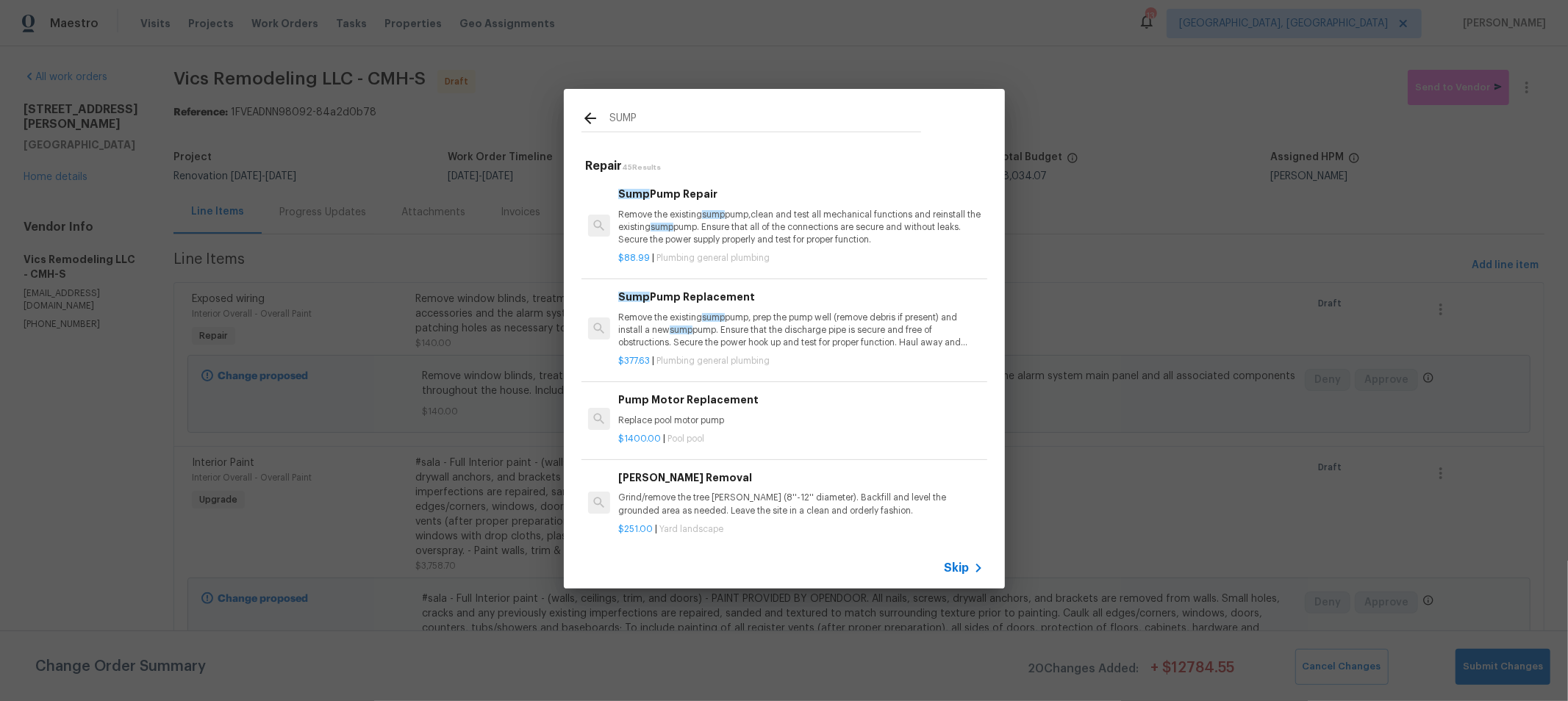
type input "SUMP"
click at [764, 320] on p "Remove the existing sump pump, prep the pump well (remove debris if present) an…" at bounding box center [801, 330] width 364 height 37
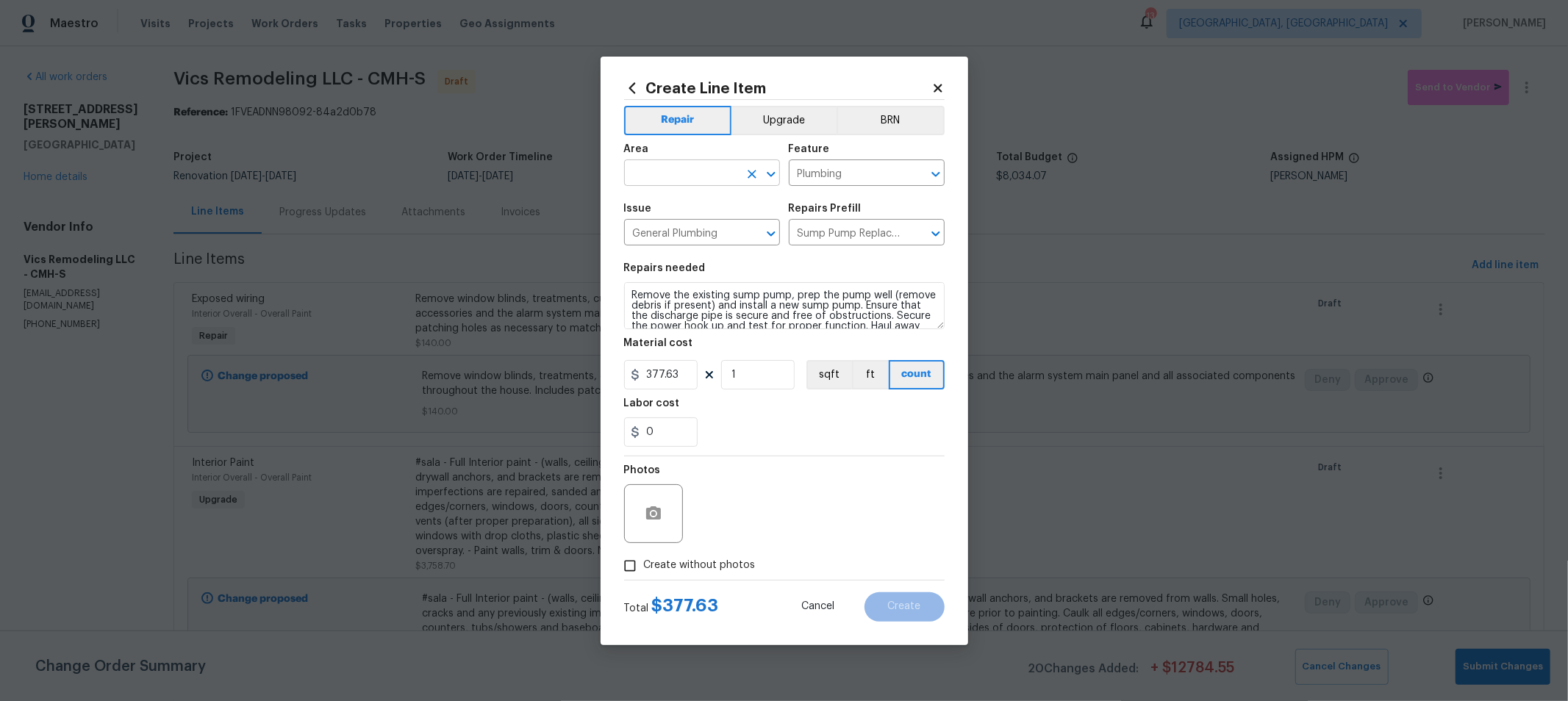
click at [738, 181] on input "text" at bounding box center [681, 174] width 115 height 22
click at [654, 262] on li "Unfinished basement" at bounding box center [701, 255] width 156 height 24
type input "Unfinished basement"
click at [742, 565] on span "Create without photos" at bounding box center [700, 565] width 112 height 15
click at [644, 565] on input "Create without photos" at bounding box center [630, 565] width 28 height 28
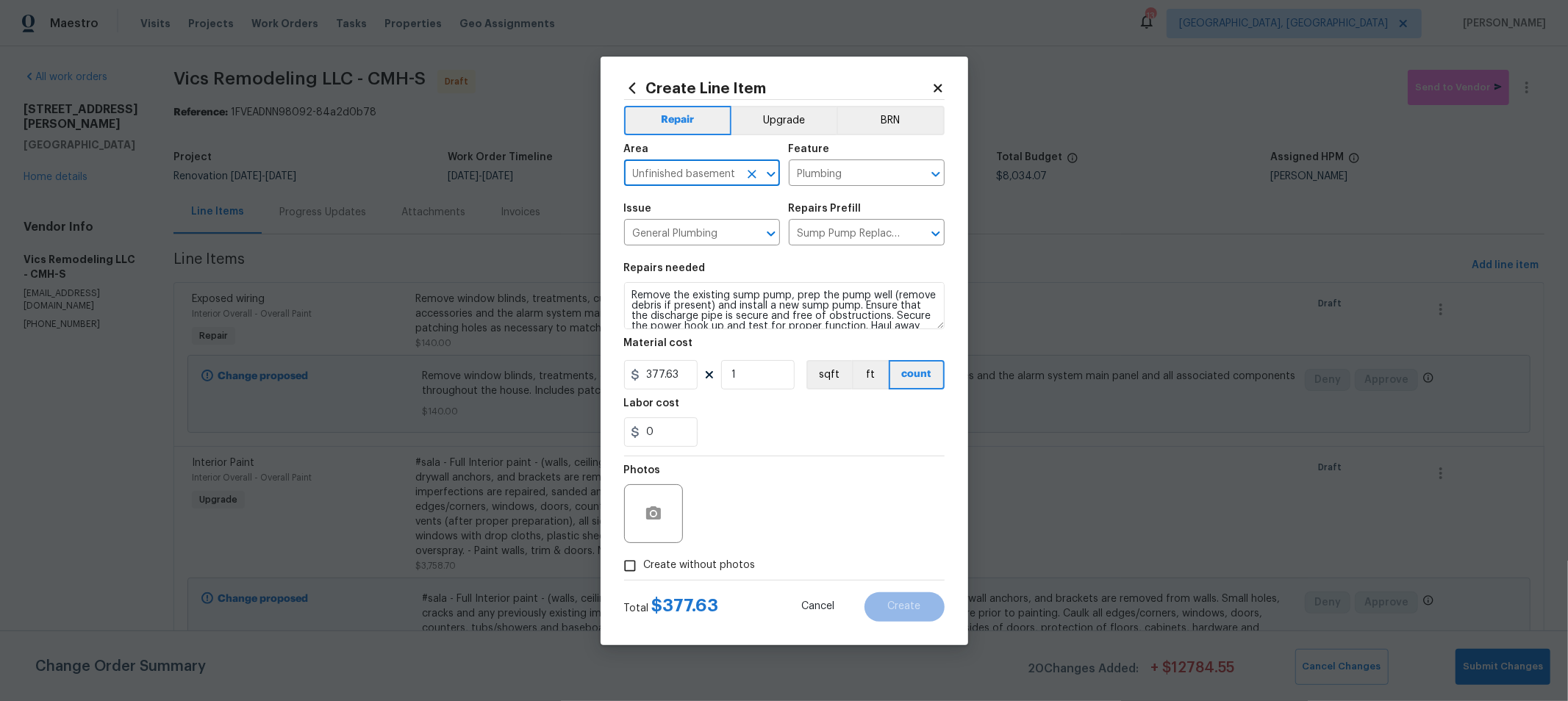
checkbox input "true"
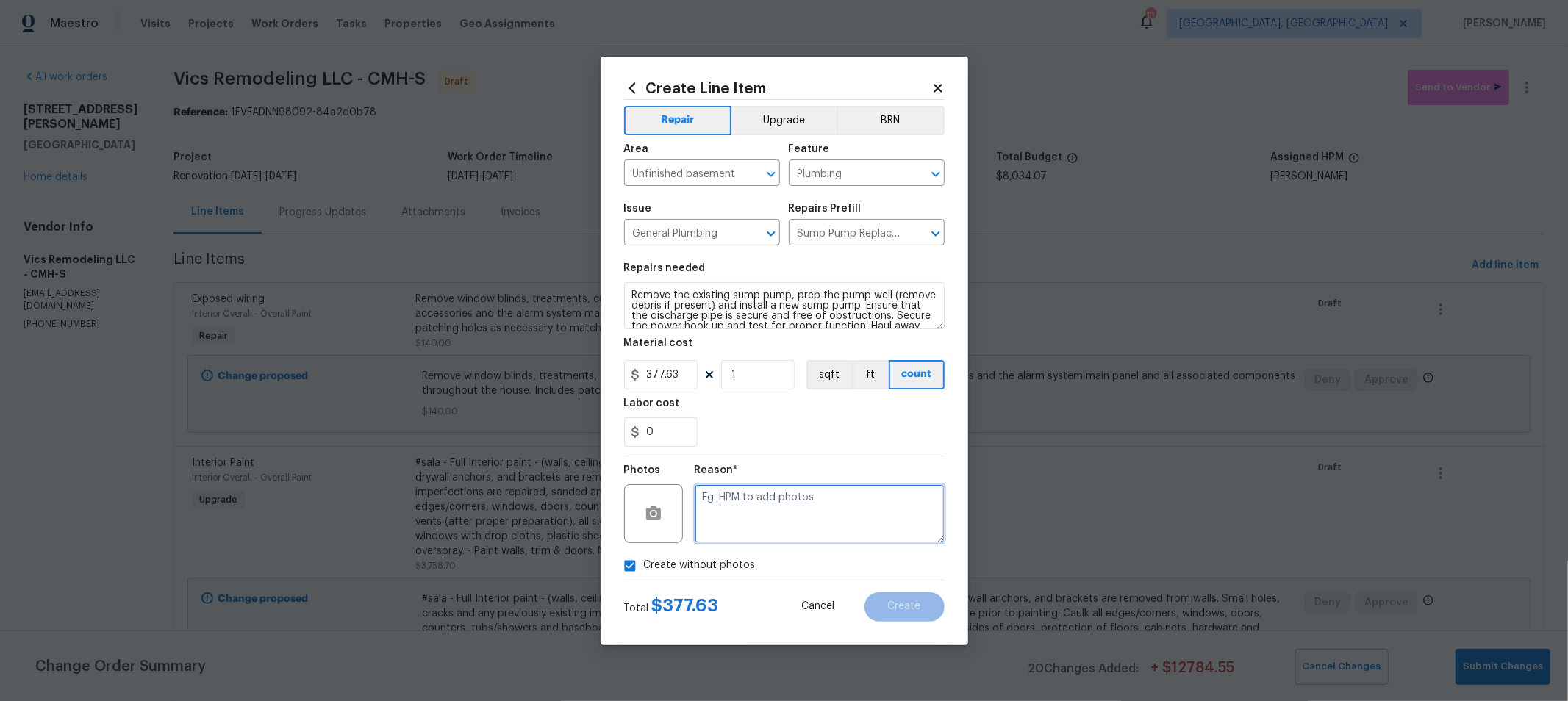
click at [815, 522] on textarea at bounding box center [819, 514] width 250 height 59
type textarea "H"
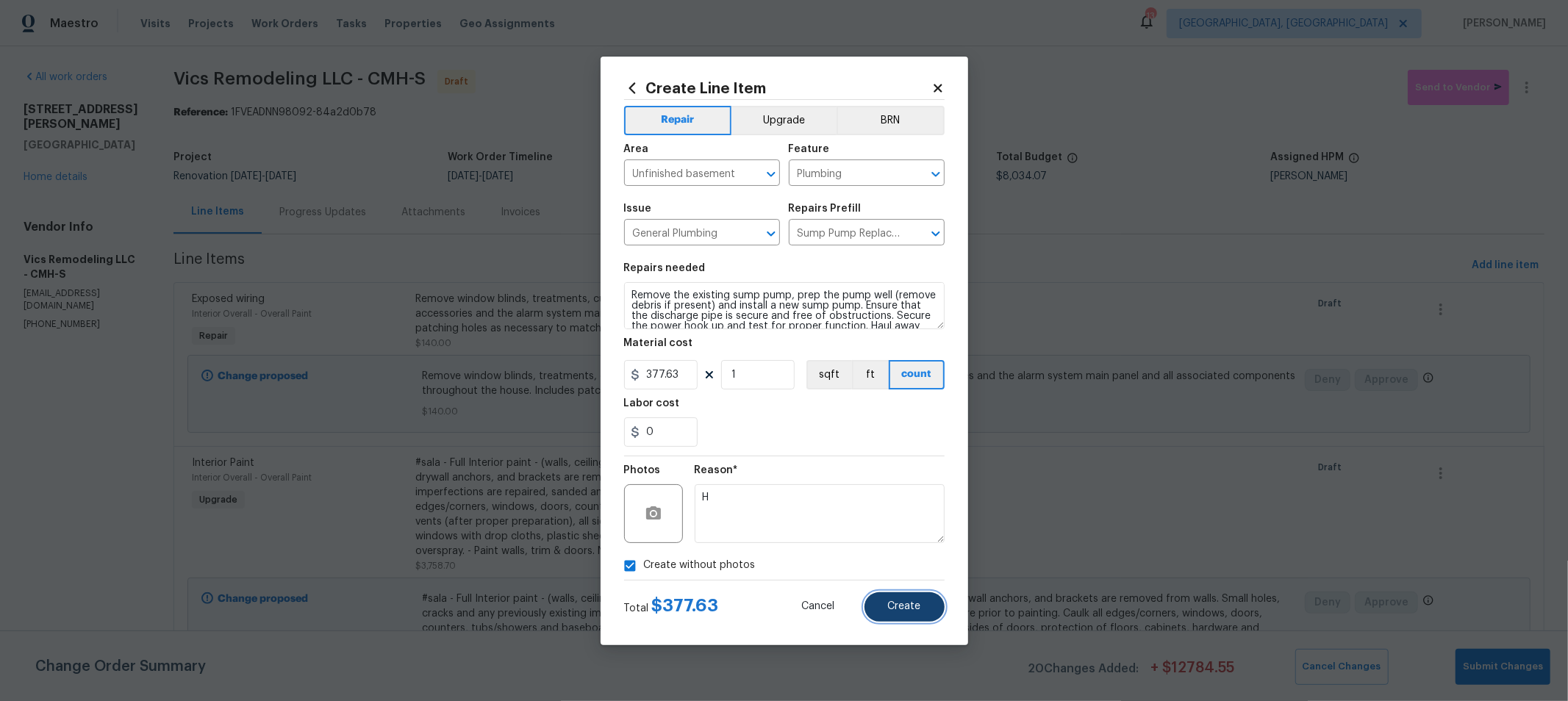
click at [916, 610] on span "Create" at bounding box center [905, 607] width 33 height 11
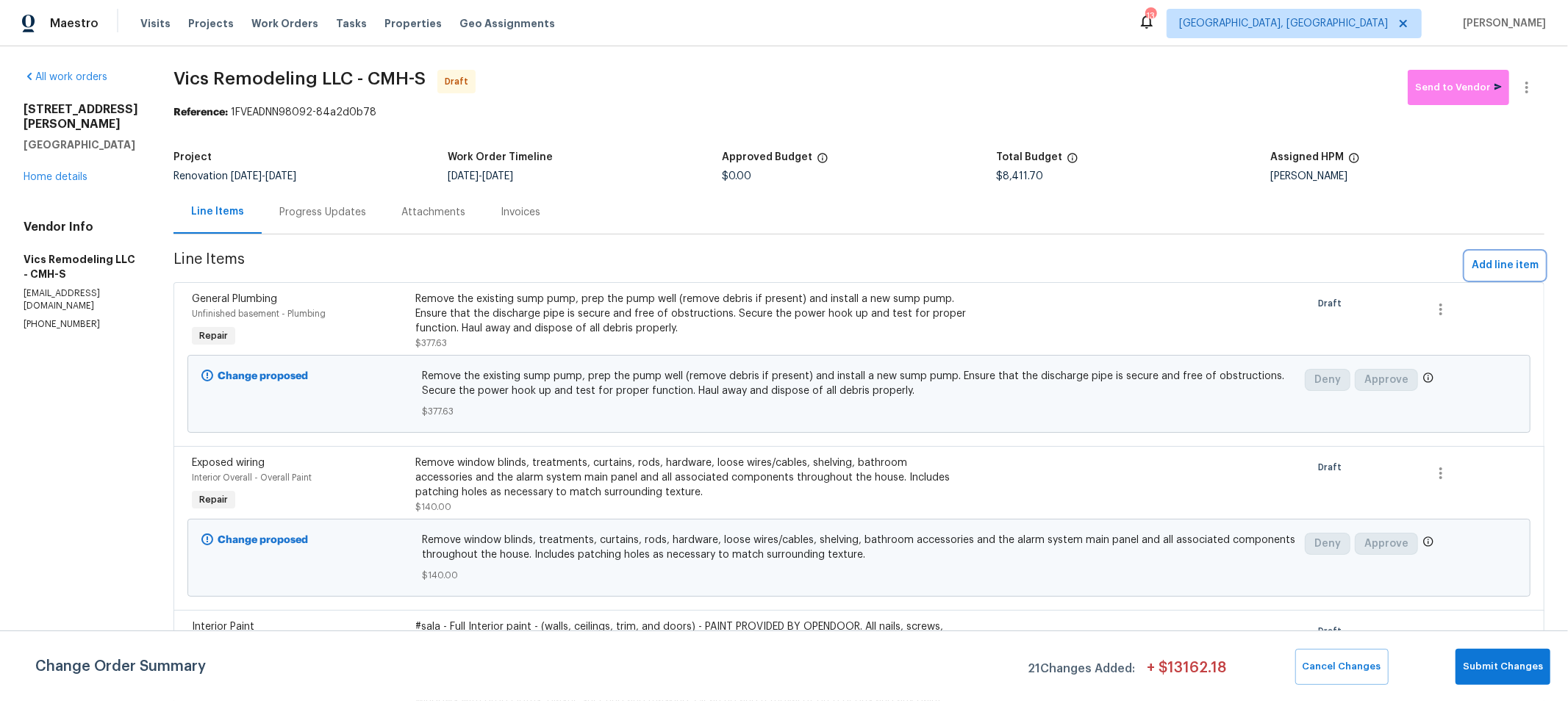
click at [1487, 263] on span "Add line item" at bounding box center [1505, 266] width 67 height 19
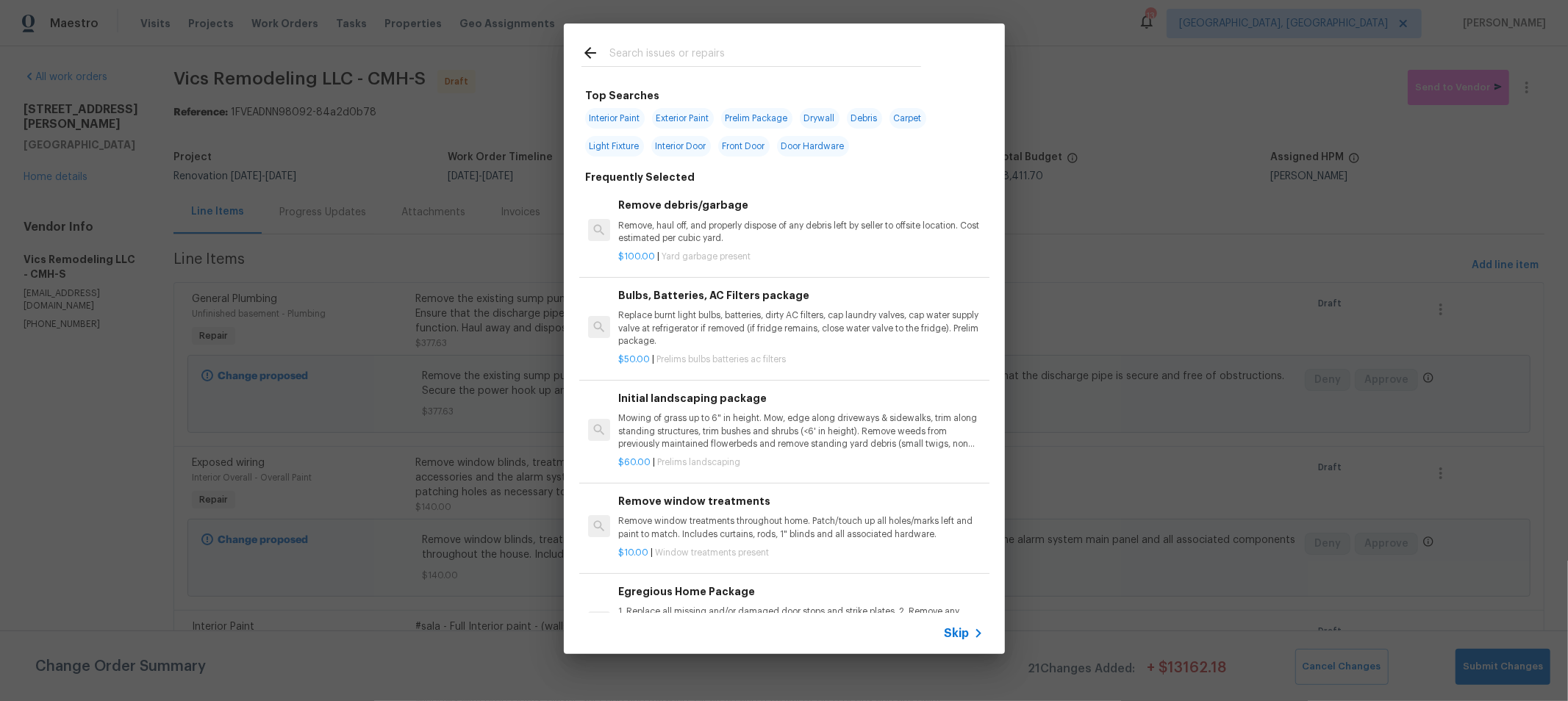
click at [719, 54] on input "text" at bounding box center [765, 55] width 312 height 22
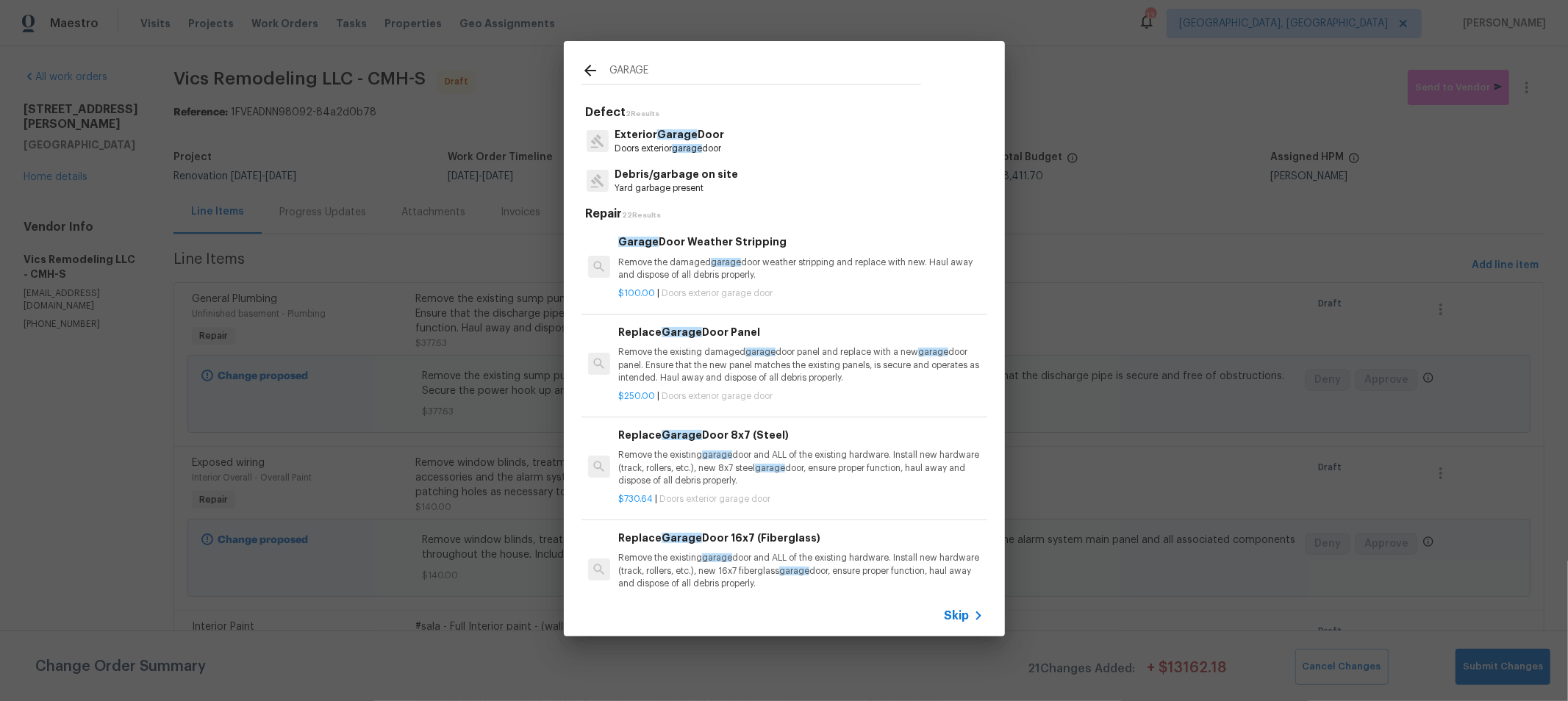
type input "GARAGE"
click at [716, 146] on p "Doors exterior garage door" at bounding box center [669, 149] width 109 height 12
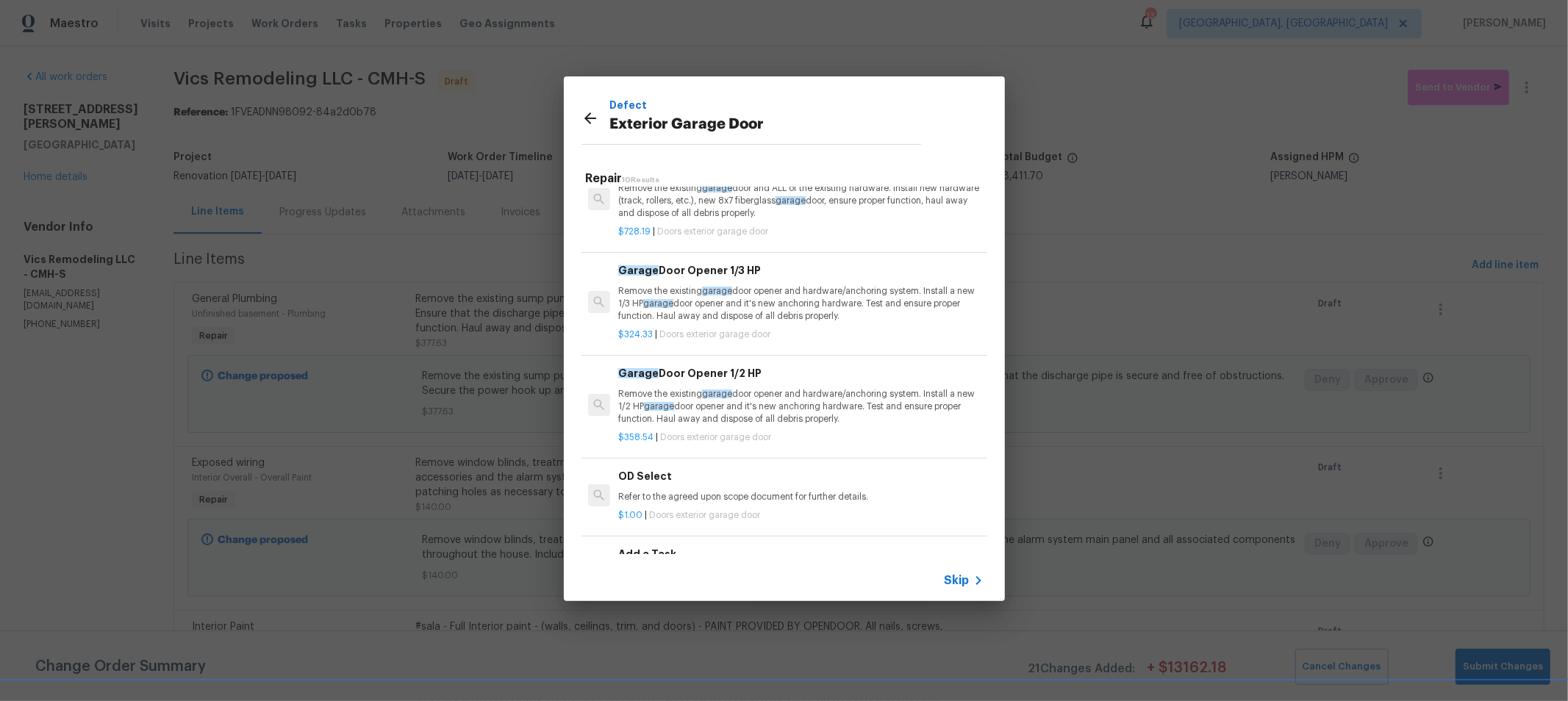
scroll to position [609, 0]
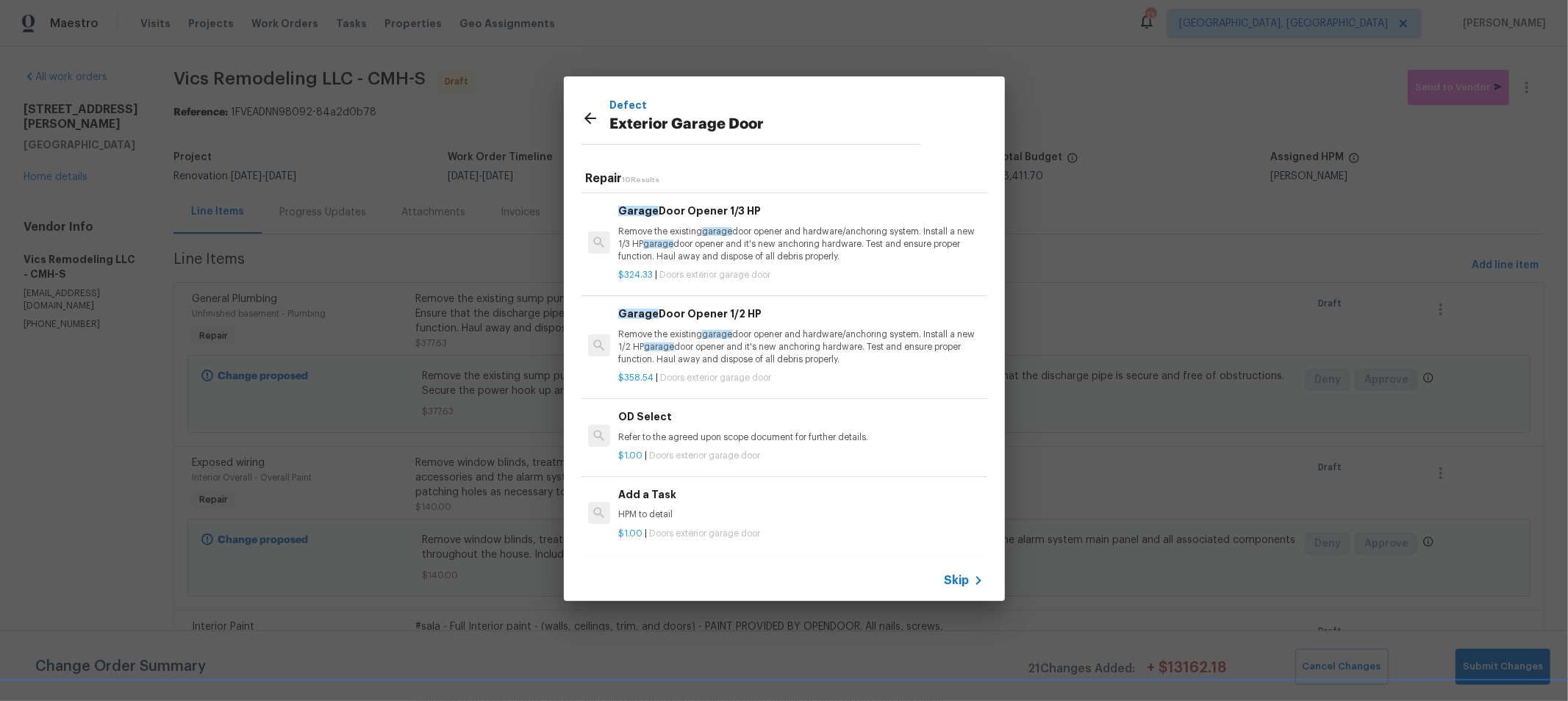
click at [677, 521] on div "$1.00 | Doors exterior garage door" at bounding box center [801, 531] width 364 height 19
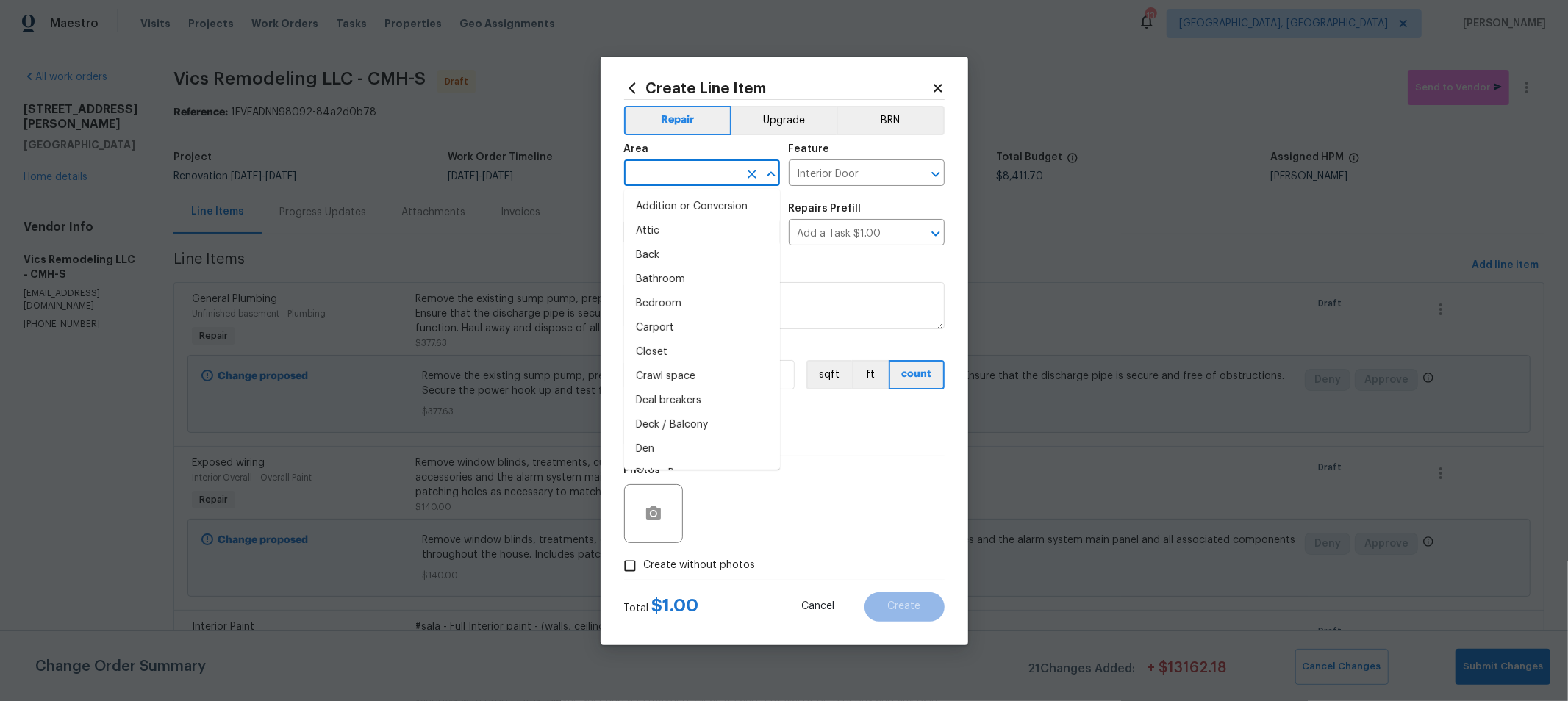
click at [715, 165] on input "text" at bounding box center [681, 174] width 115 height 22
click at [693, 204] on li "Garage" at bounding box center [701, 206] width 156 height 24
type input "Garage"
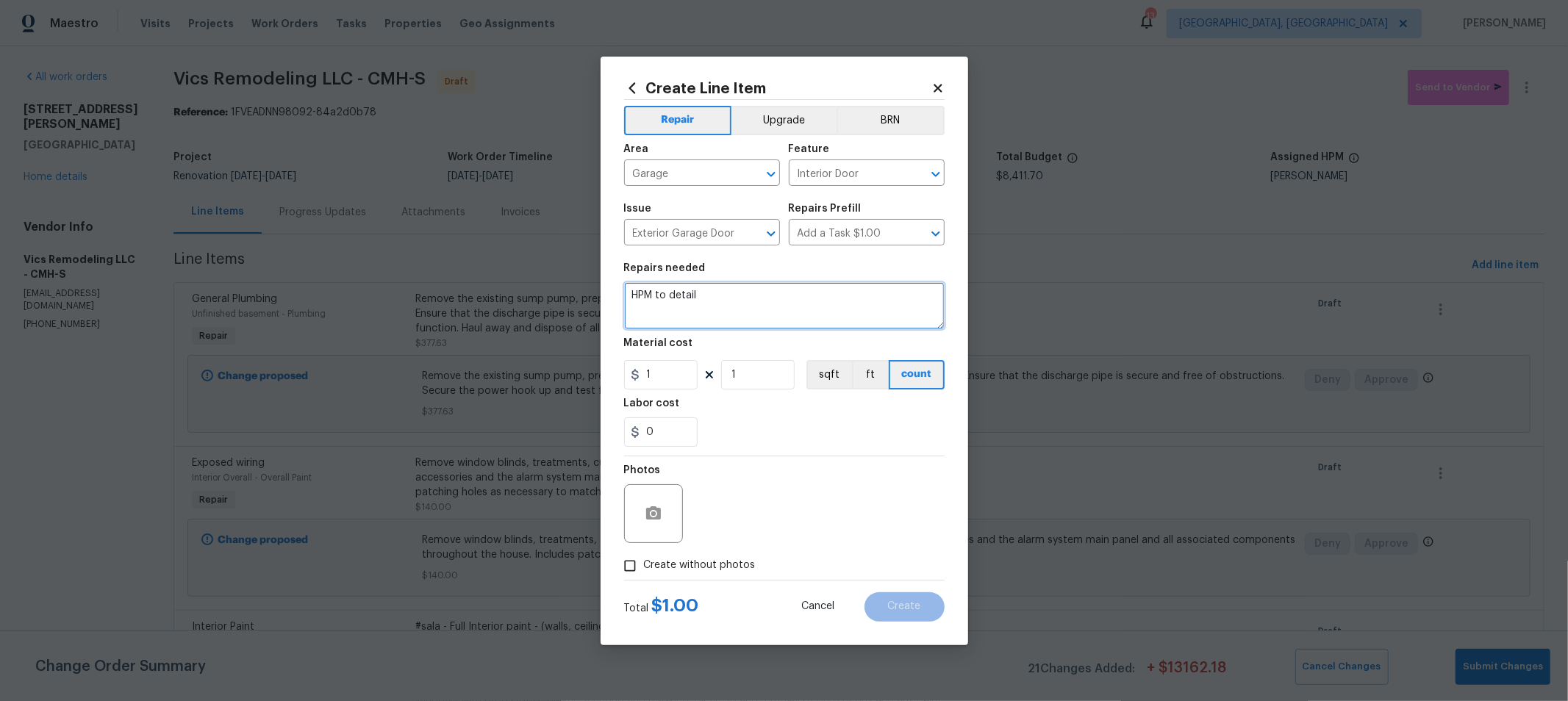
drag, startPoint x: 625, startPoint y: 304, endPoint x: 494, endPoint y: 277, distance: 133.8
click at [494, 277] on div "Create Line Item Repair Upgrade BRN Area Garage ​ Feature Interior Door ​ Issue…" at bounding box center [784, 350] width 1568 height 701
type textarea "THE GARAGE DOOR OPENER WILL ONLY CLOSE WHEN YOU HOLD DOWN THE BUTTON. PLEASE RE…"
drag, startPoint x: 741, startPoint y: 369, endPoint x: 688, endPoint y: 376, distance: 53.5
click at [688, 376] on div "1 1 sqft ft count" at bounding box center [784, 375] width 320 height 29
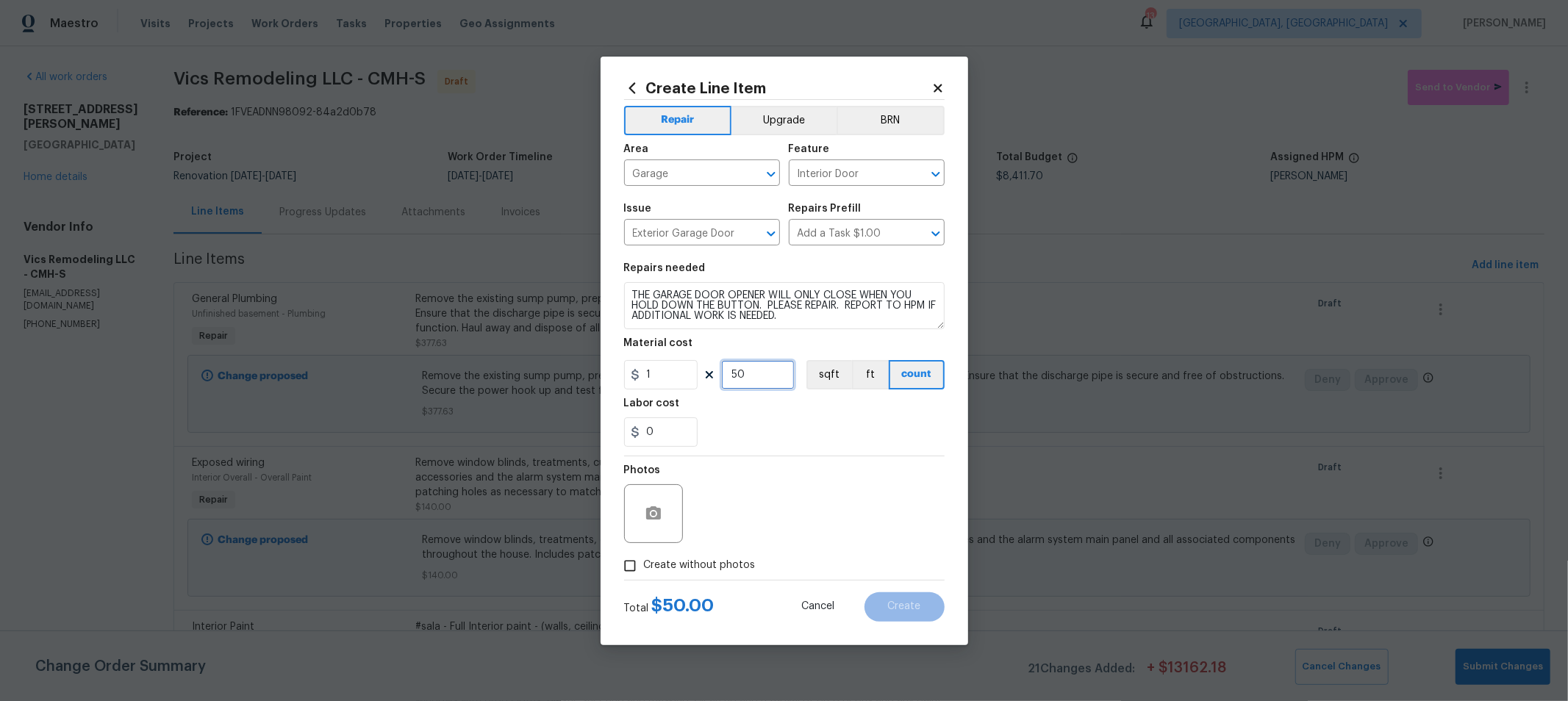
type input "50"
drag, startPoint x: 710, startPoint y: 558, endPoint x: 853, endPoint y: 519, distance: 148.2
click at [714, 558] on span "Create without photos" at bounding box center [700, 565] width 112 height 15
click at [874, 509] on div "Photos" at bounding box center [784, 503] width 320 height 95
click at [748, 562] on span "Create without photos" at bounding box center [700, 565] width 112 height 15
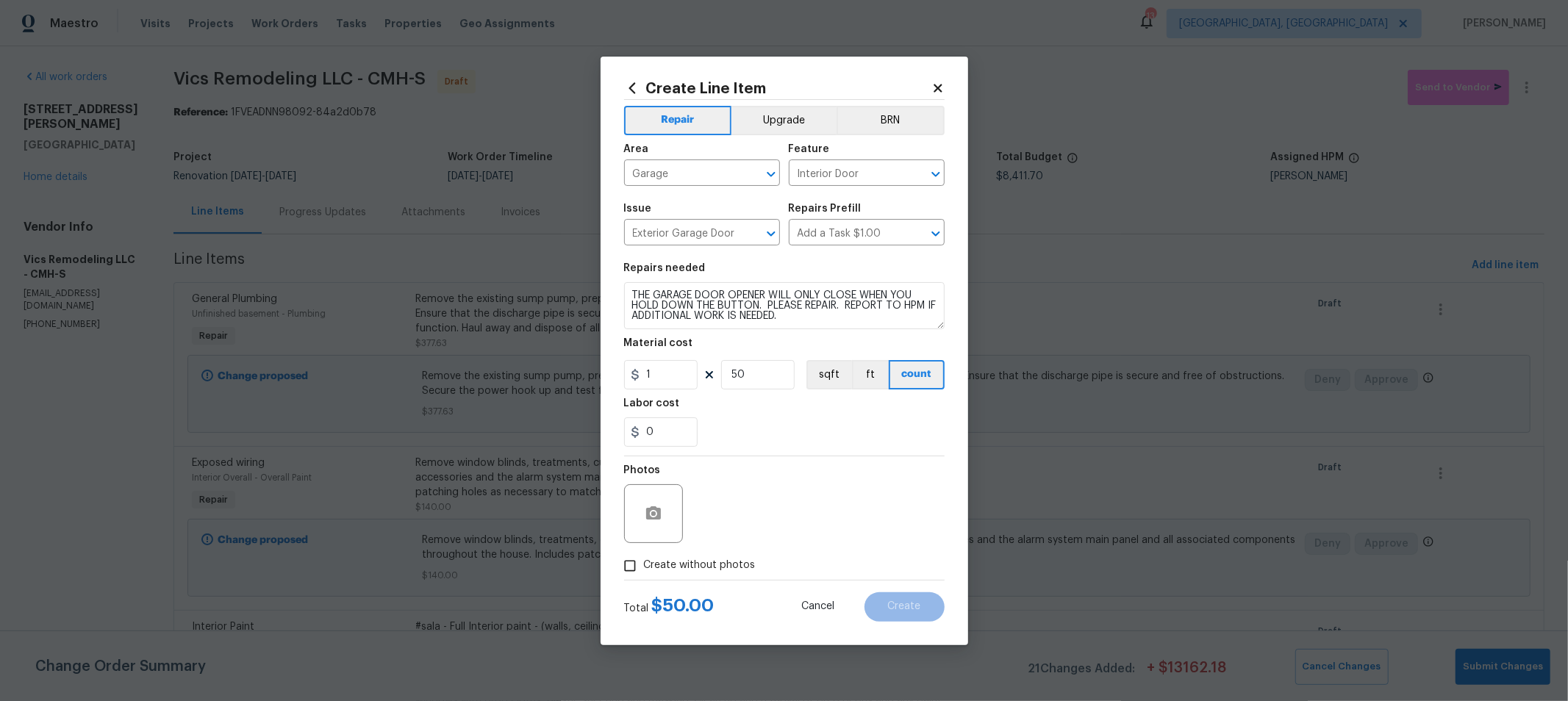
click at [696, 565] on span "Create without photos" at bounding box center [700, 565] width 112 height 15
click at [644, 565] on input "Create without photos" at bounding box center [630, 565] width 28 height 28
checkbox input "true"
click at [770, 506] on textarea at bounding box center [819, 514] width 250 height 59
type textarea "H"
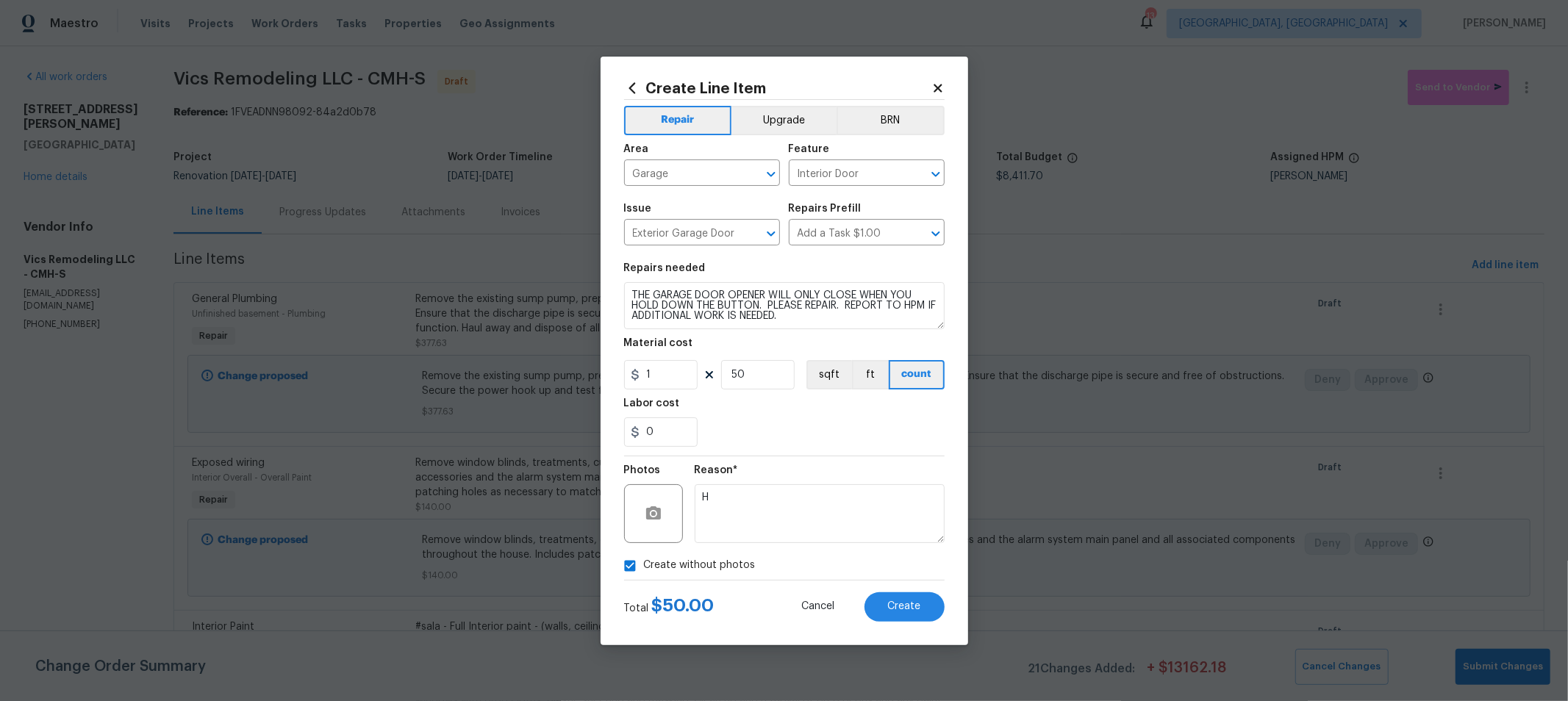
drag, startPoint x: 891, startPoint y: 450, endPoint x: 885, endPoint y: 486, distance: 36.5
click at [890, 452] on section "Repairs needed THE GARAGE DOOR OPENER WILL ONLY CLOSE WHEN YOU HOLD DOWN THE BU…" at bounding box center [784, 355] width 320 height 201
click at [894, 606] on span "Create" at bounding box center [905, 607] width 33 height 11
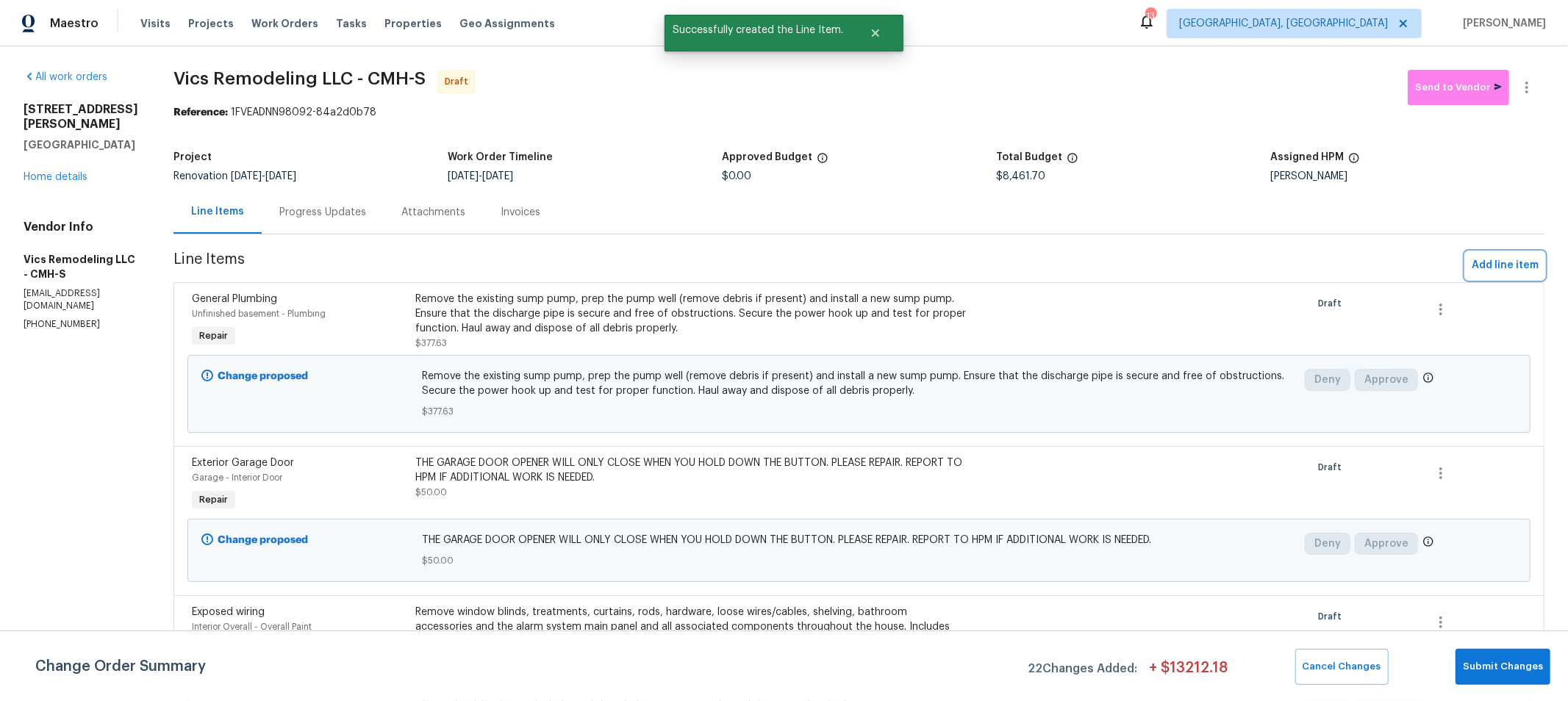
click at [1490, 268] on span "Add line item" at bounding box center [1505, 266] width 67 height 19
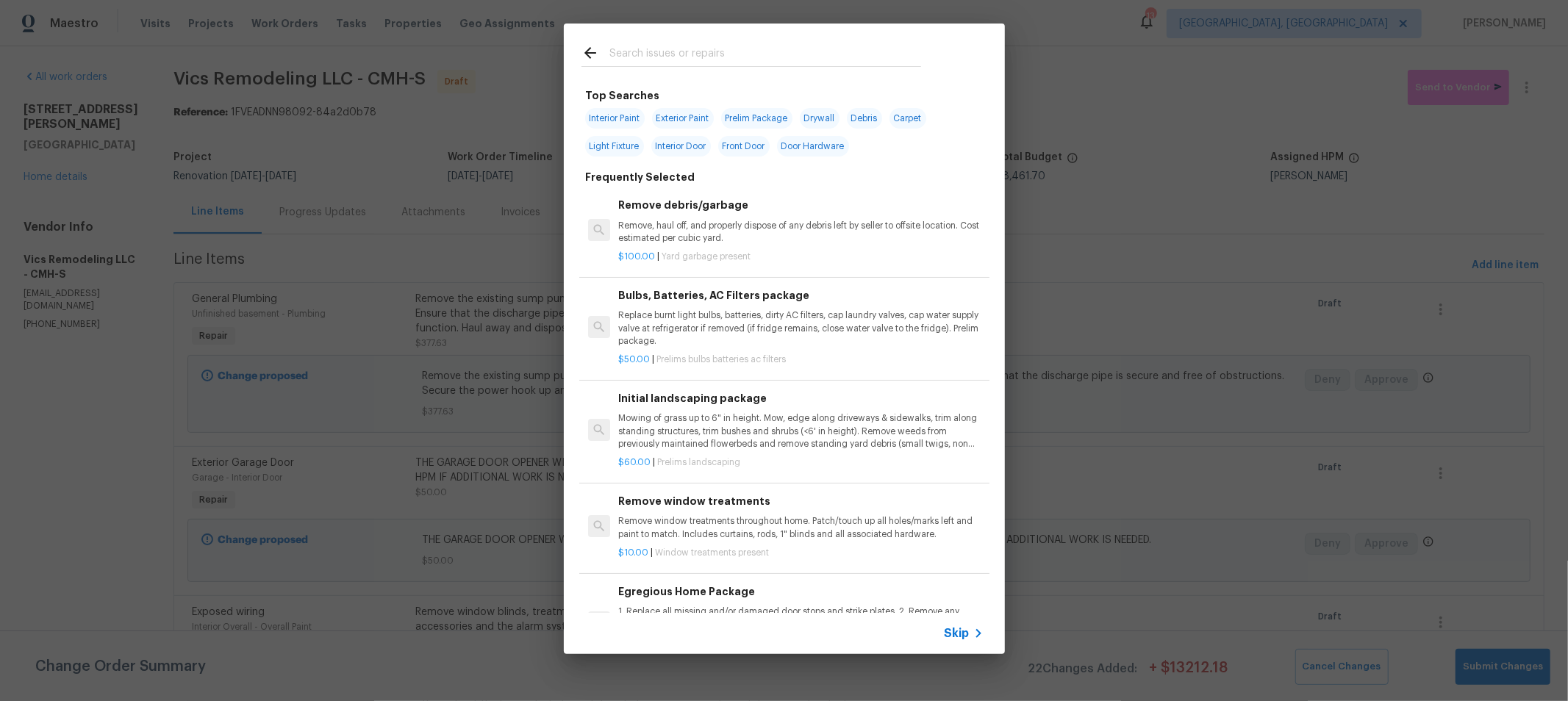
click at [674, 41] on div at bounding box center [751, 52] width 375 height 58
click at [677, 56] on input "text" at bounding box center [765, 55] width 312 height 22
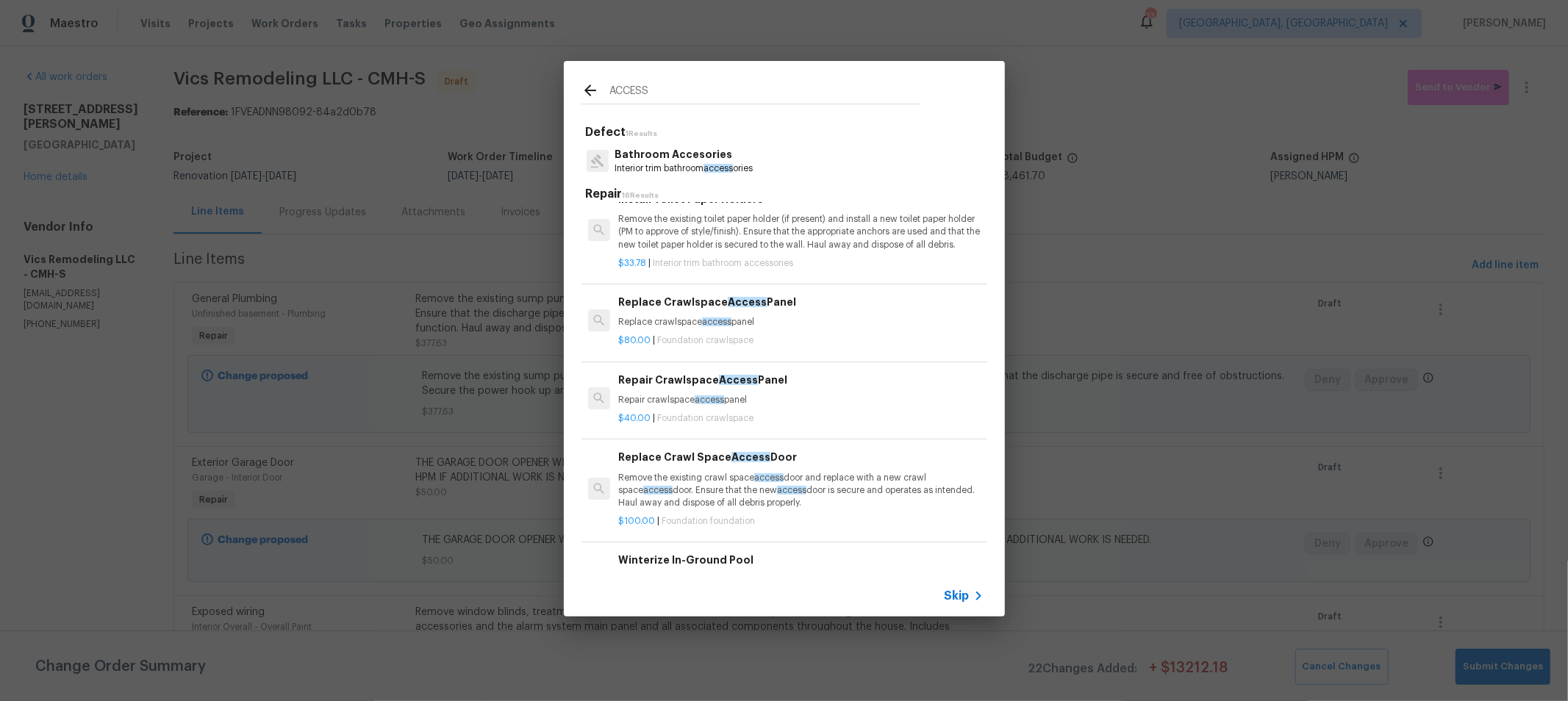
scroll to position [1013, 0]
type input "ACCESS"
click at [761, 394] on p "Repair crawlspace access panel" at bounding box center [801, 400] width 364 height 12
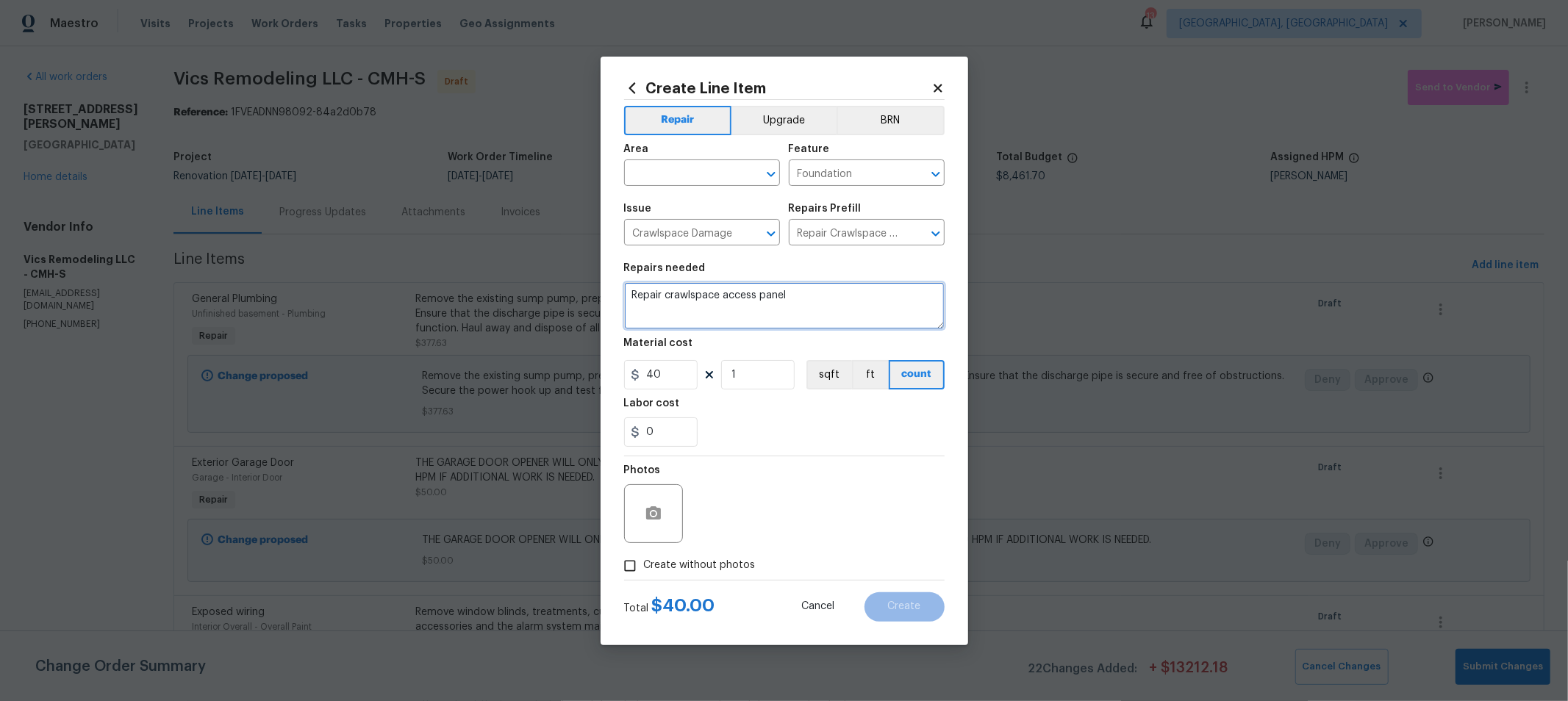
click at [880, 303] on textarea "Repair crawlspace access panel" at bounding box center [784, 305] width 320 height 47
click at [703, 291] on textarea "Repair crawlspace access panel" at bounding box center [784, 305] width 320 height 47
click at [676, 296] on textarea "Repair atttic access panel" at bounding box center [784, 305] width 320 height 47
click at [839, 294] on textarea "Repair attic access panel" at bounding box center [784, 305] width 320 height 47
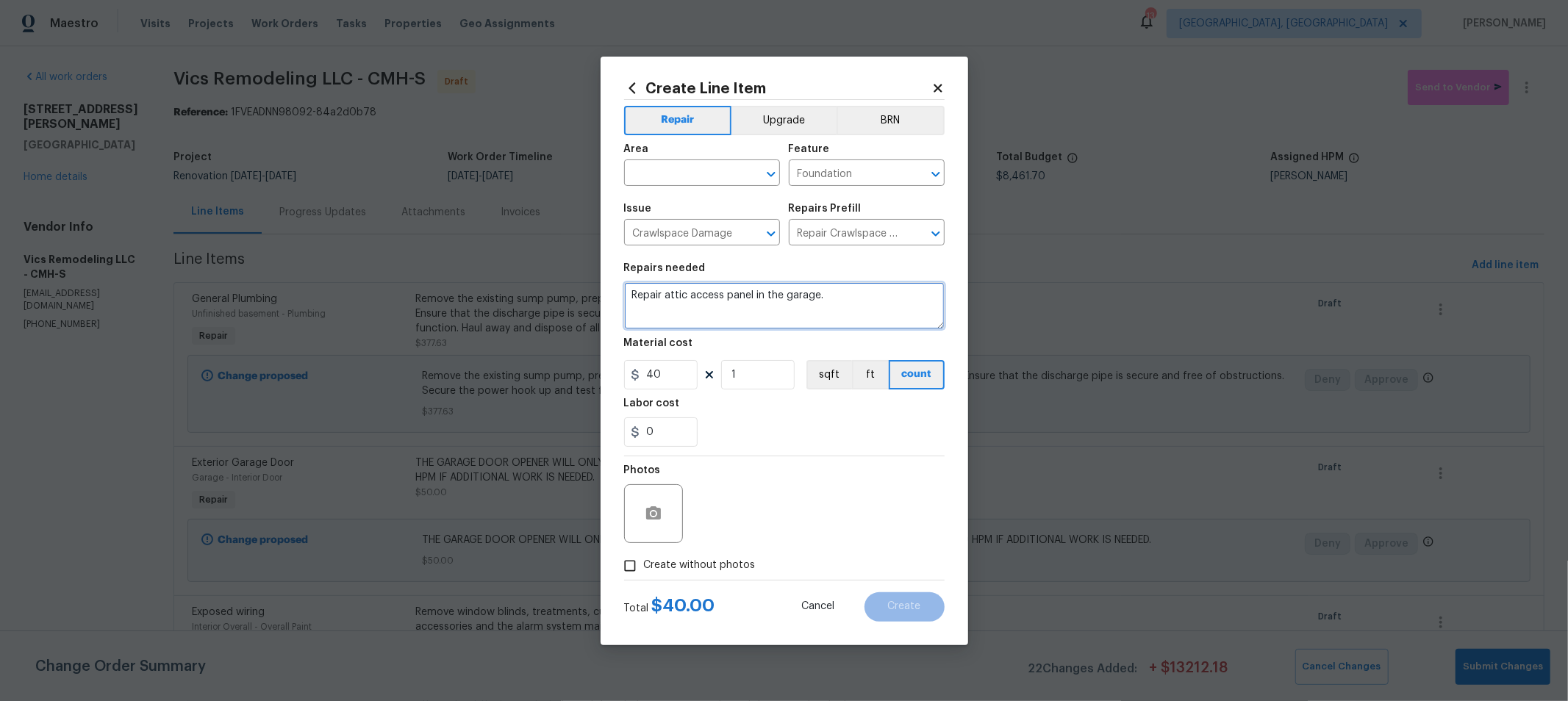
drag, startPoint x: 662, startPoint y: 300, endPoint x: 648, endPoint y: 300, distance: 14.0
click at [648, 300] on textarea "Repair attic access panel in the garage." at bounding box center [784, 305] width 320 height 47
type textarea "Replace attic access panel in the garage."
click at [840, 447] on div "0" at bounding box center [784, 432] width 320 height 29
click at [735, 562] on span "Create without photos" at bounding box center [700, 565] width 112 height 15
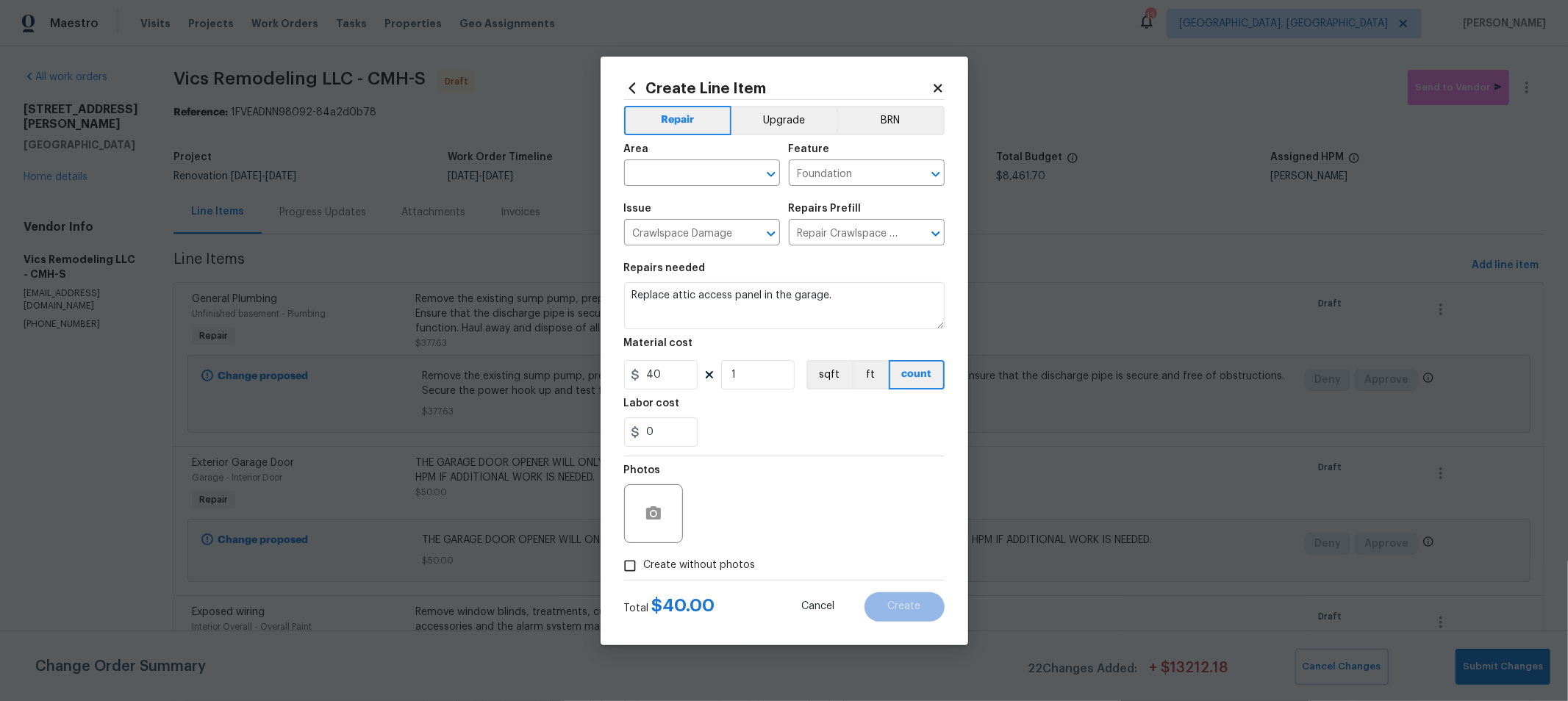
click at [644, 562] on input "Create without photos" at bounding box center [630, 565] width 28 height 28
checkbox input "true"
click at [778, 519] on textarea at bounding box center [819, 514] width 250 height 59
type textarea "h"
click at [866, 456] on div "Reason* h" at bounding box center [819, 503] width 250 height 95
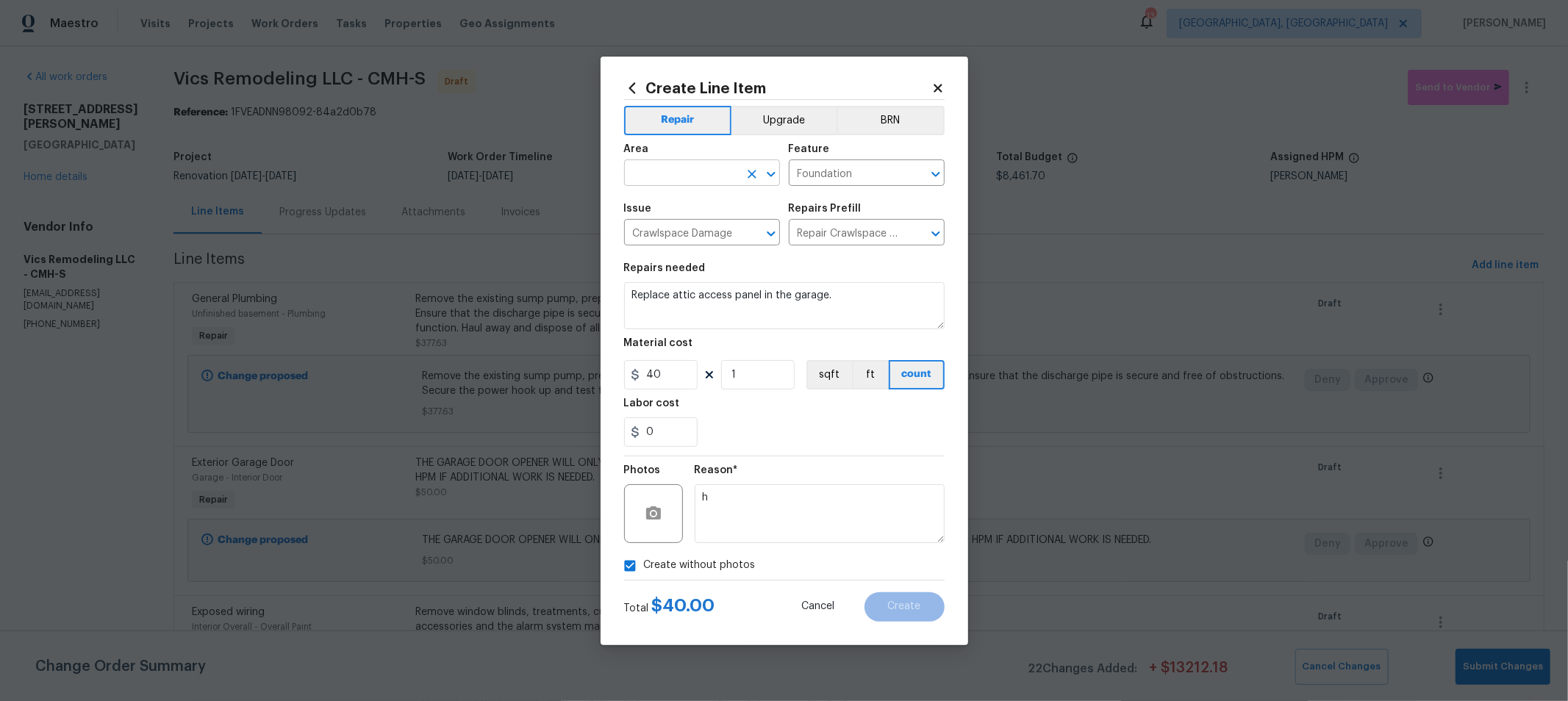
click at [666, 188] on span "Area ​" at bounding box center [701, 164] width 156 height 60
click at [676, 163] on input "text" at bounding box center [681, 174] width 115 height 22
click at [670, 203] on li "Garage" at bounding box center [701, 206] width 156 height 24
type input "Garage"
click at [794, 437] on div "0" at bounding box center [784, 432] width 320 height 29
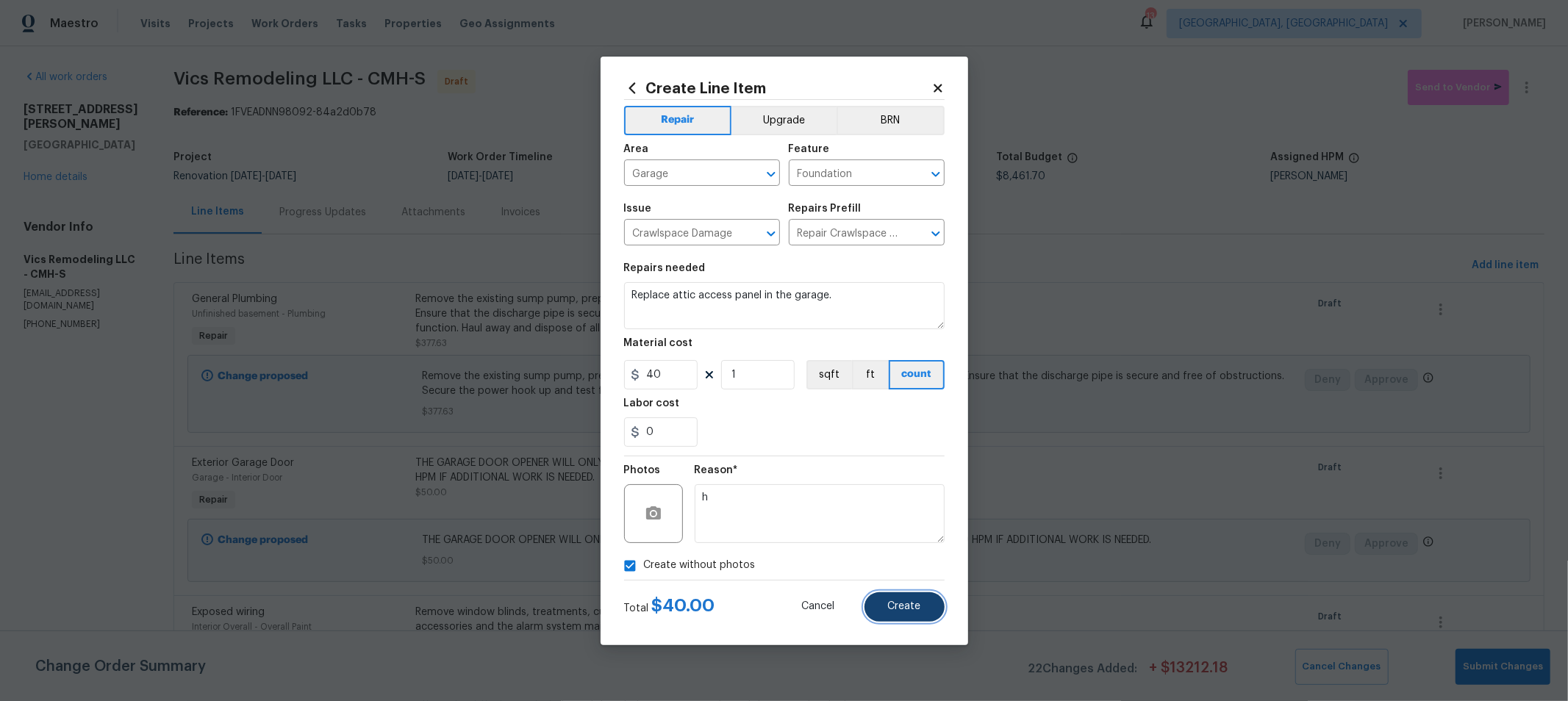
click at [905, 610] on span "Create" at bounding box center [905, 607] width 33 height 11
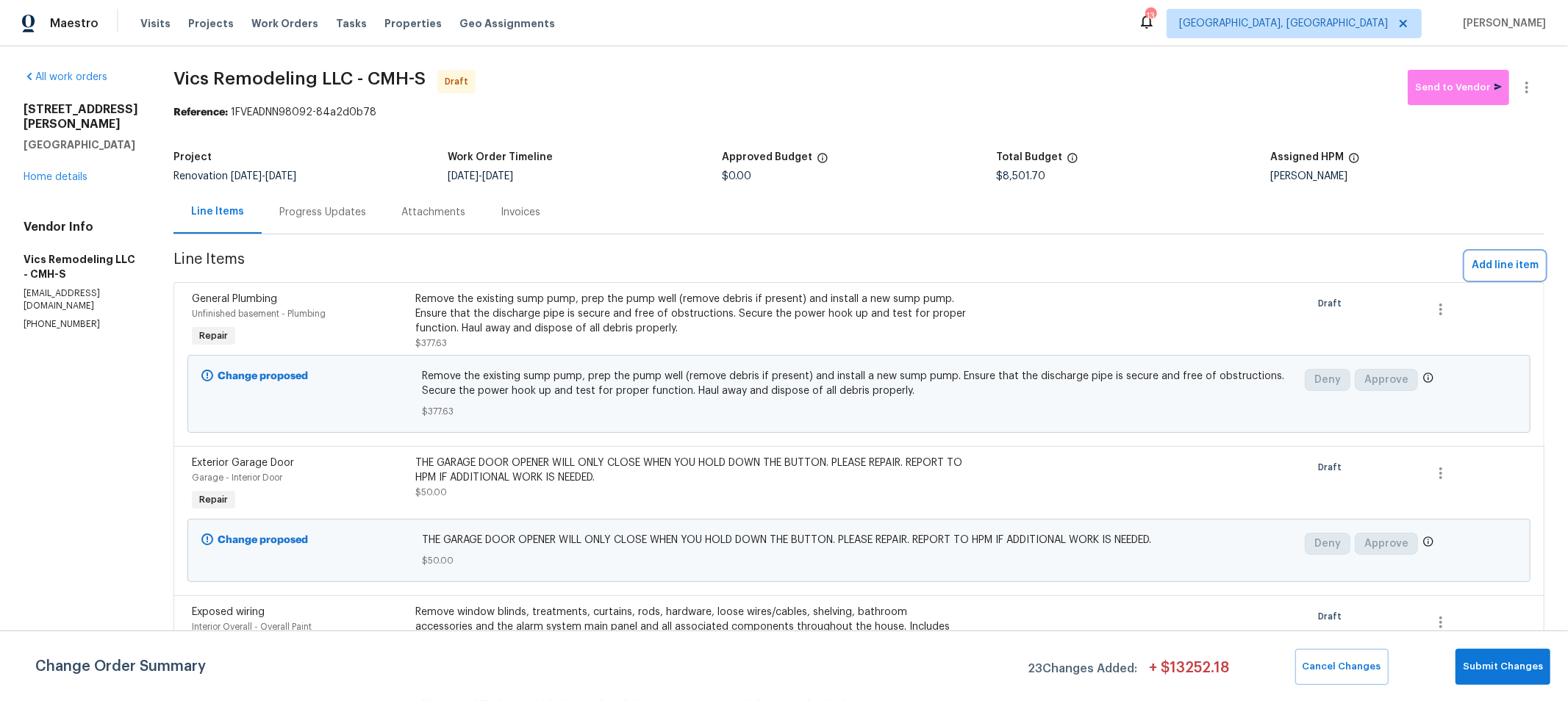
click at [1472, 259] on span "Add line item" at bounding box center [1505, 266] width 67 height 19
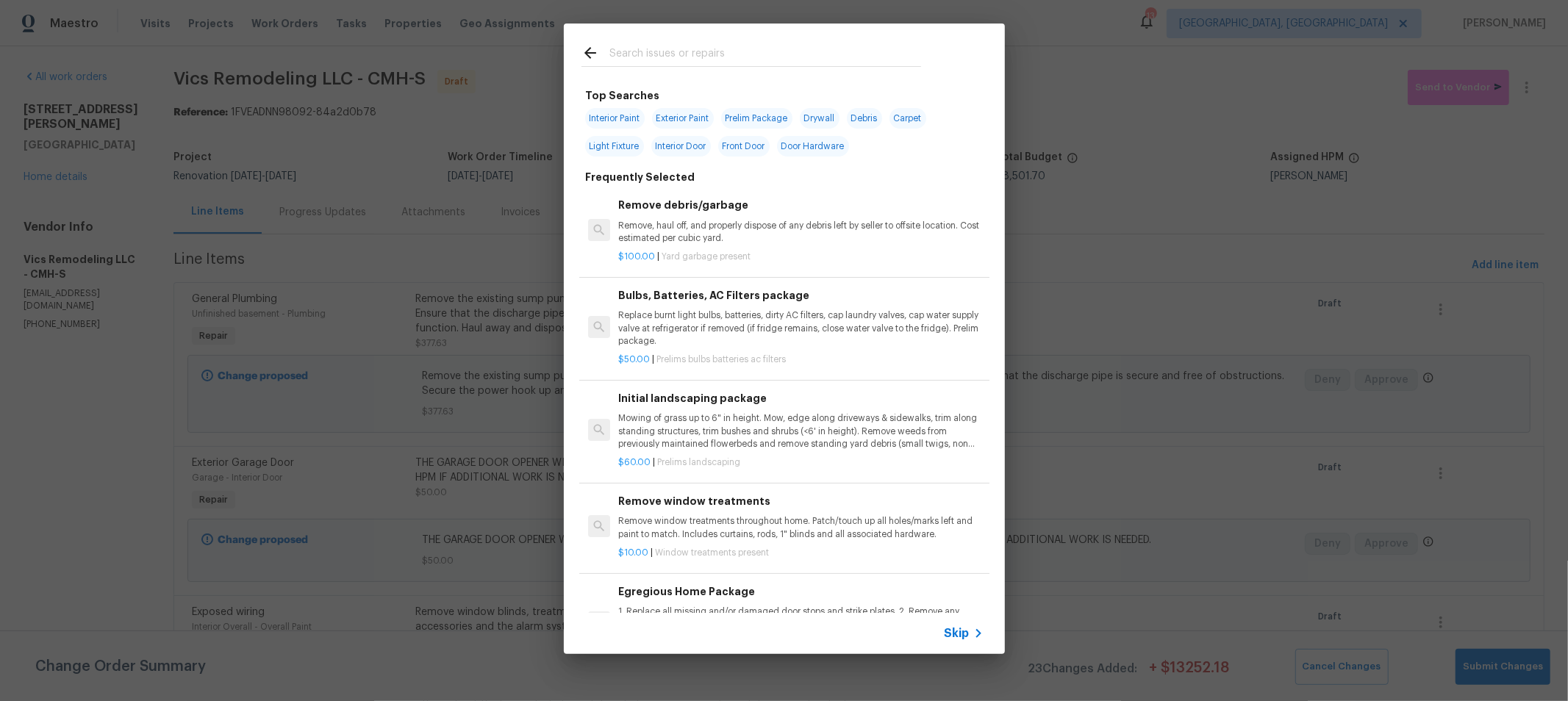
click at [722, 53] on input "text" at bounding box center [765, 55] width 312 height 22
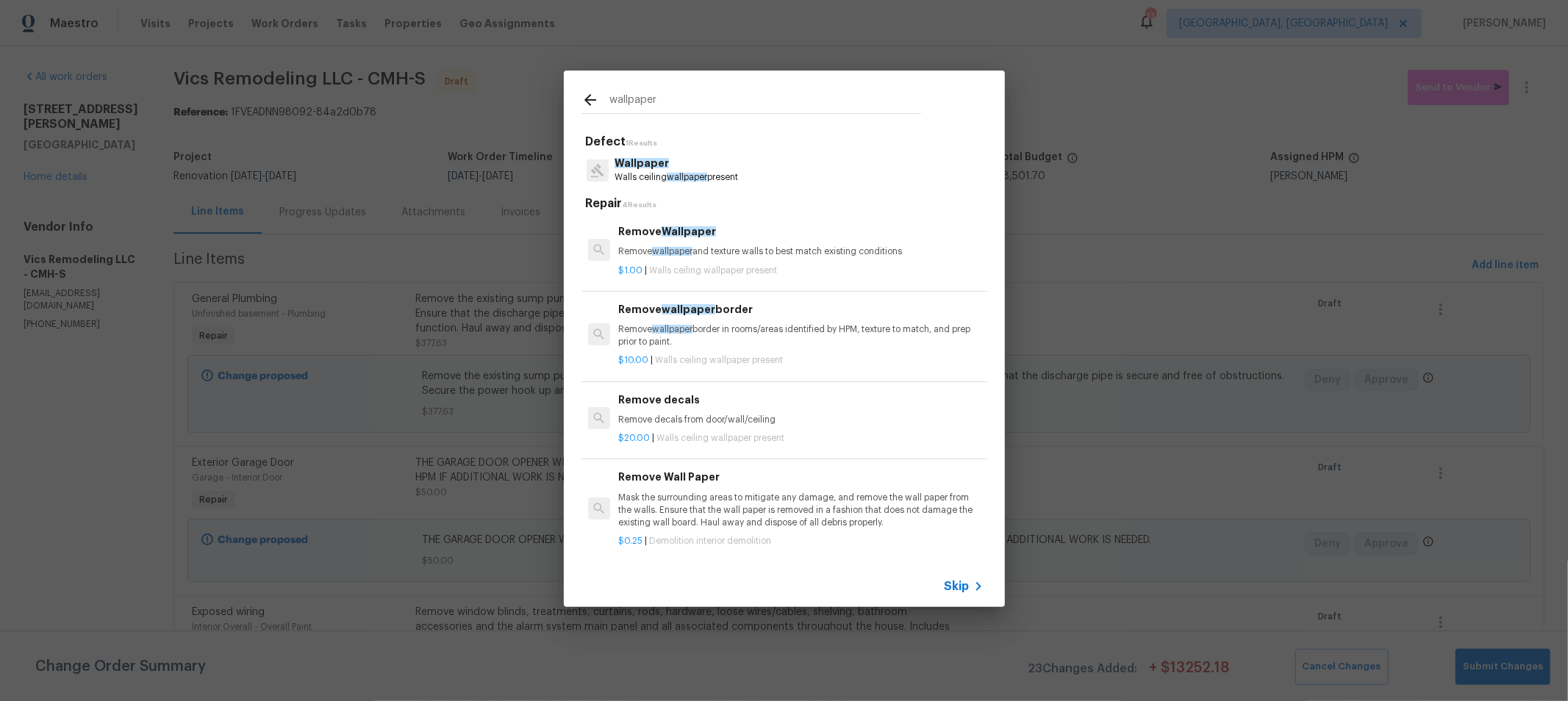
type input "wallpaper"
click at [747, 266] on span "Walls ceiling wallpaper present" at bounding box center [712, 270] width 128 height 9
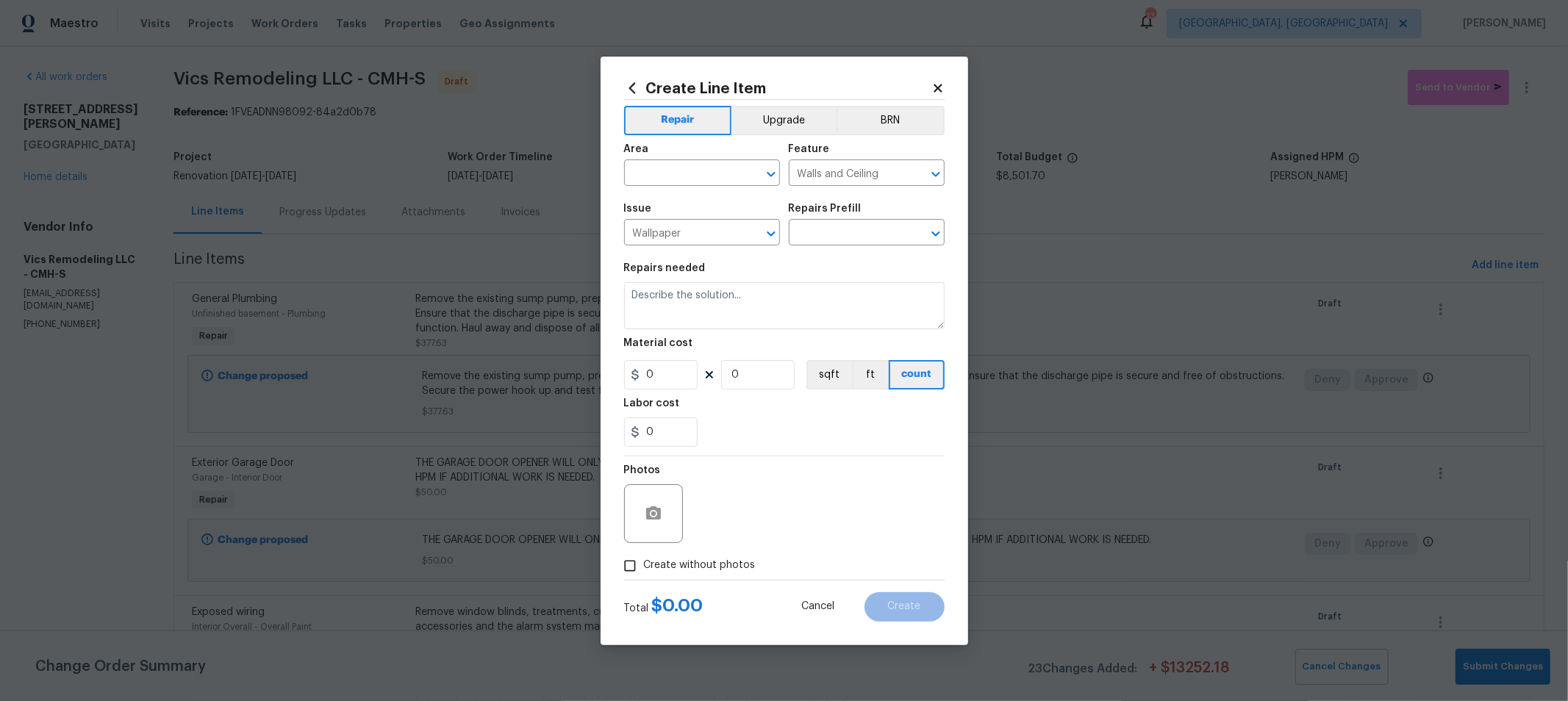
type input "Remove Wallpaper $1.00"
type textarea "Remove wallpaper and texture walls to best match existing conditions"
type input "1"
click at [709, 177] on input "text" at bounding box center [681, 174] width 115 height 22
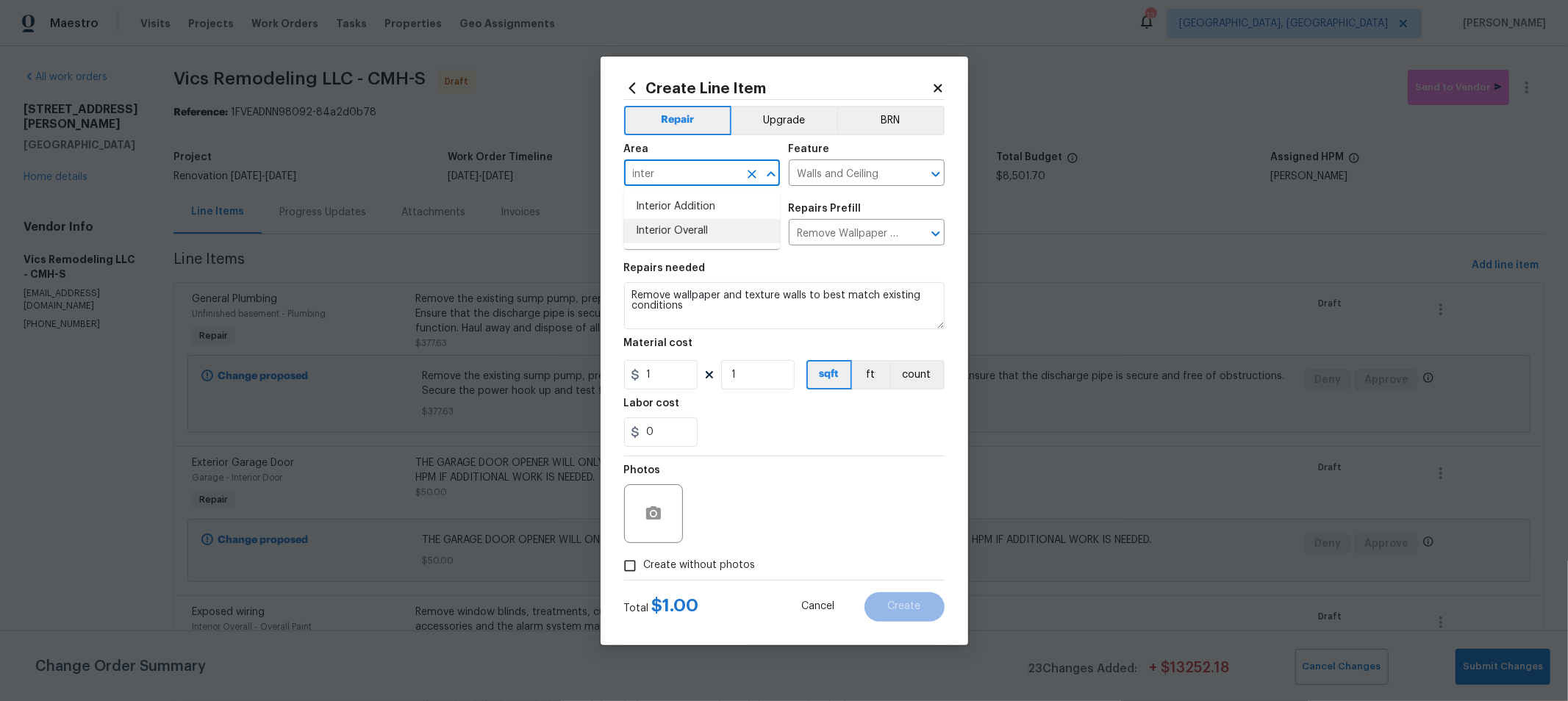
click at [697, 227] on li "Interior Overall" at bounding box center [701, 231] width 156 height 24
type input "Interior Overall"
drag, startPoint x: 760, startPoint y: 371, endPoint x: 641, endPoint y: 361, distance: 119.4
click at [654, 363] on div "1 1 sqft ft count" at bounding box center [784, 375] width 320 height 29
type input "50"
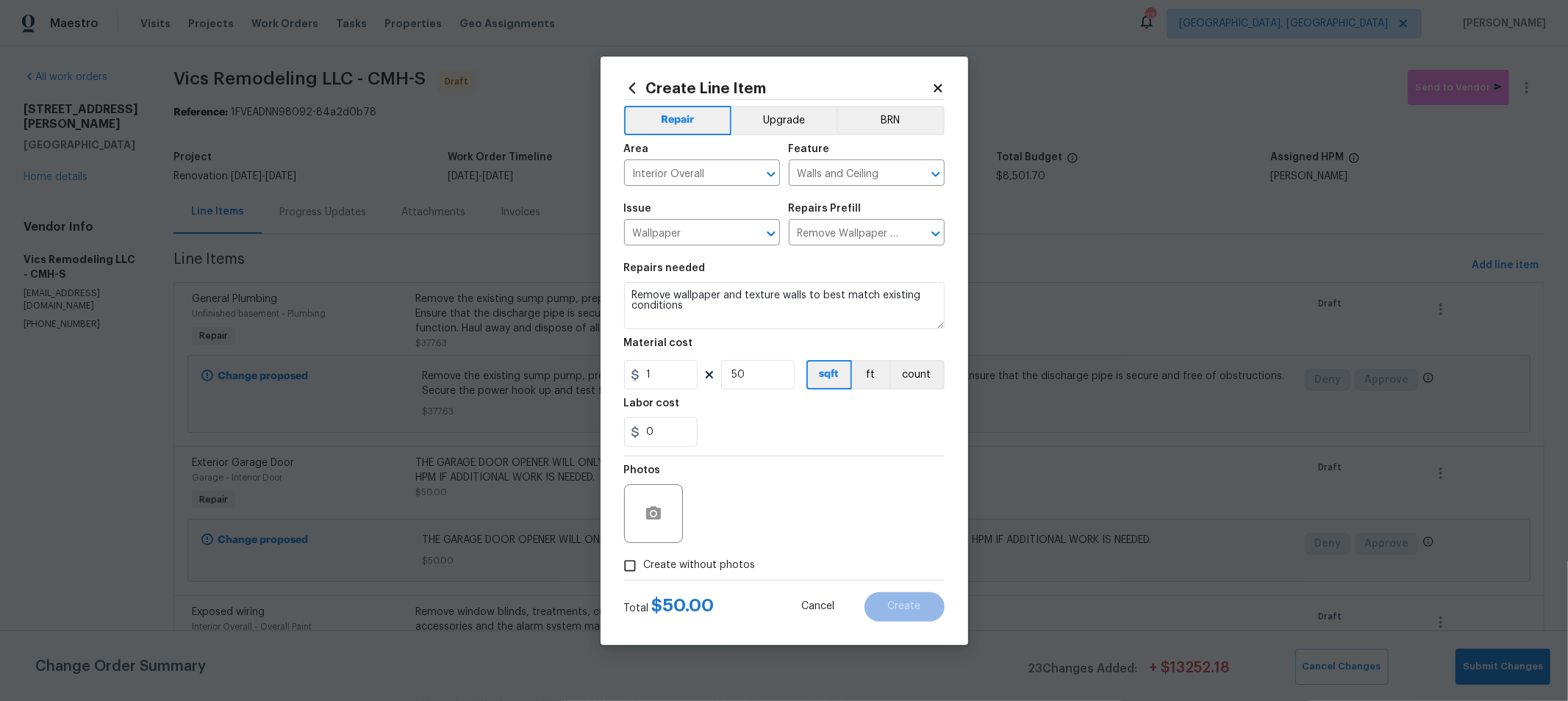
click at [677, 563] on span "Create without photos" at bounding box center [700, 565] width 112 height 15
click at [644, 563] on input "Create without photos" at bounding box center [630, 565] width 28 height 28
checkbox input "true"
click at [732, 526] on textarea at bounding box center [819, 514] width 250 height 59
type textarea "h"
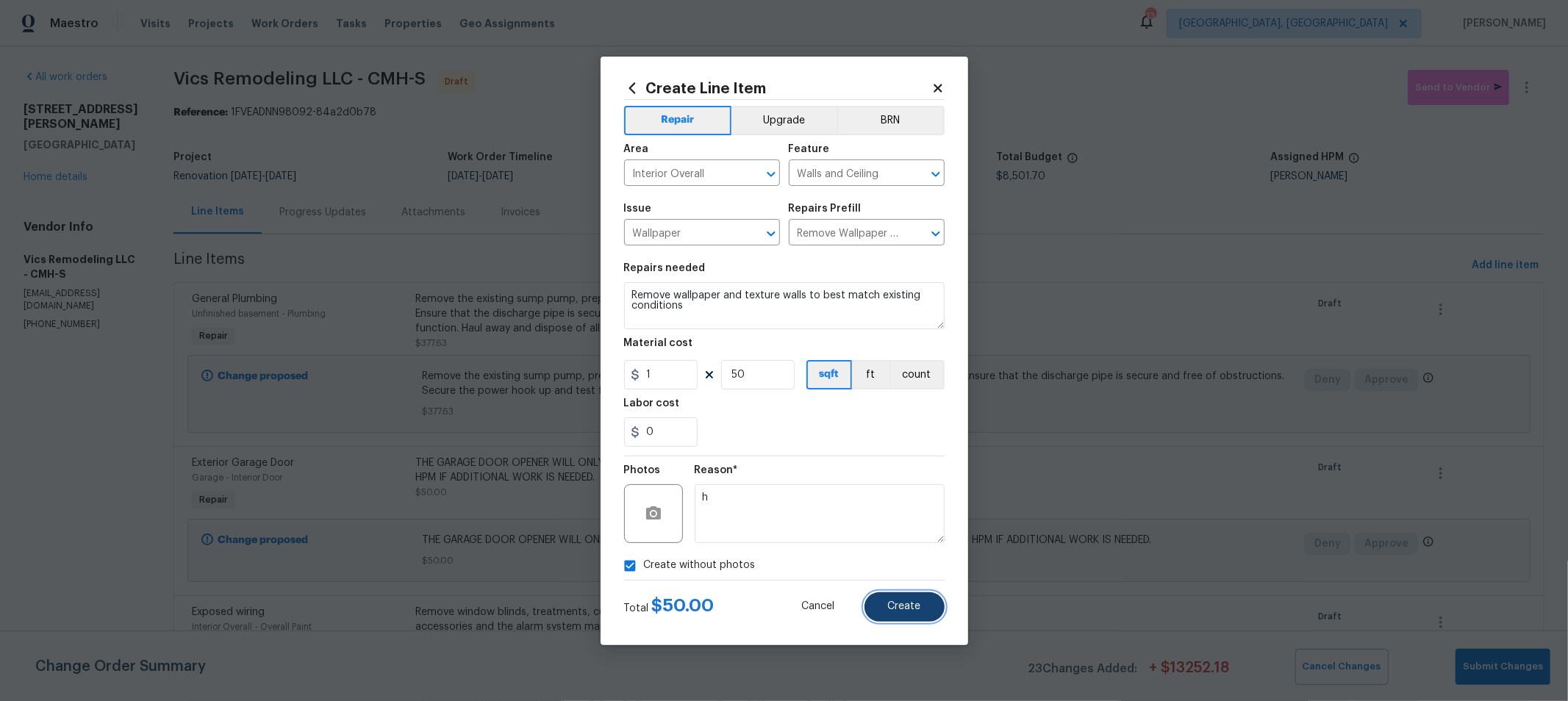
click at [916, 614] on button "Create" at bounding box center [904, 607] width 80 height 29
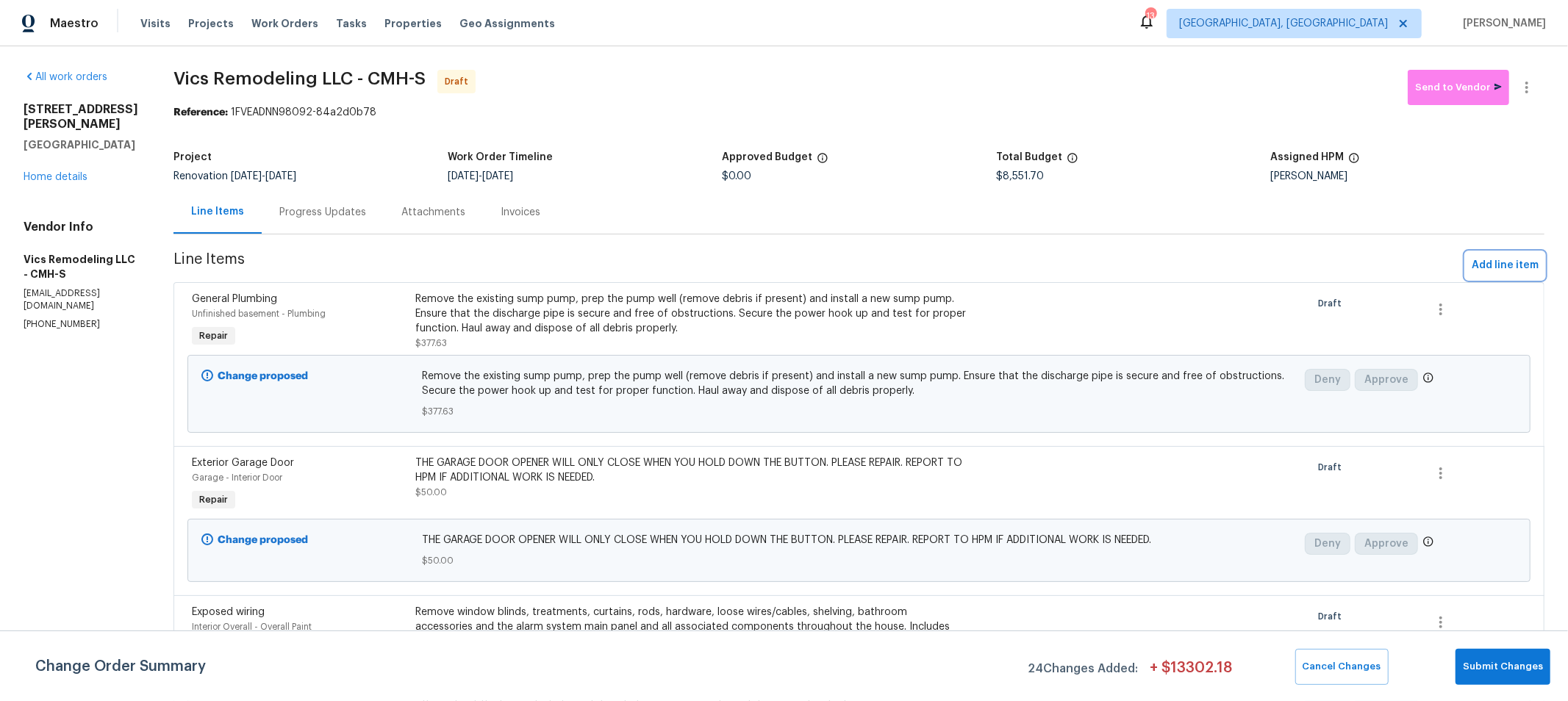
click at [1472, 270] on span "Add line item" at bounding box center [1505, 266] width 67 height 19
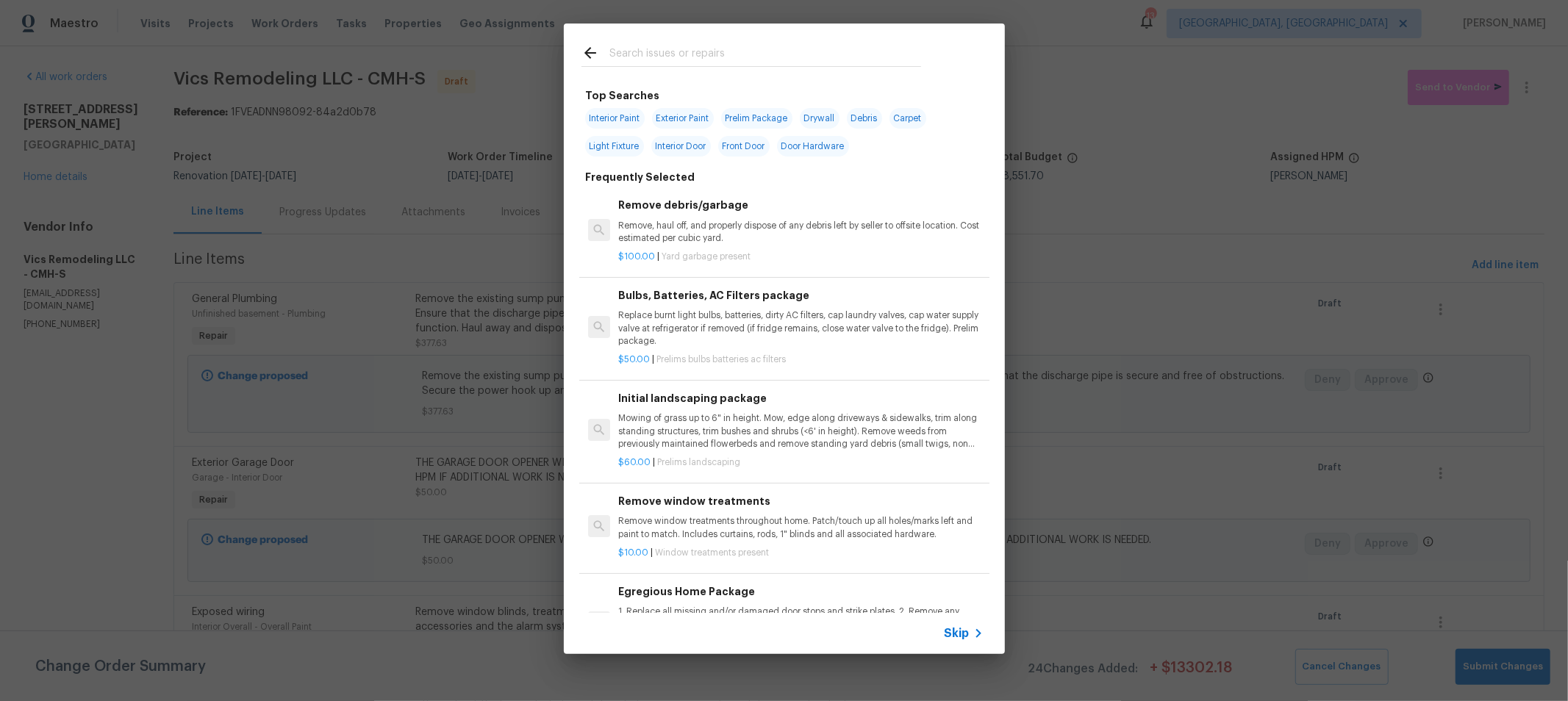
click at [755, 54] on input "text" at bounding box center [765, 55] width 312 height 22
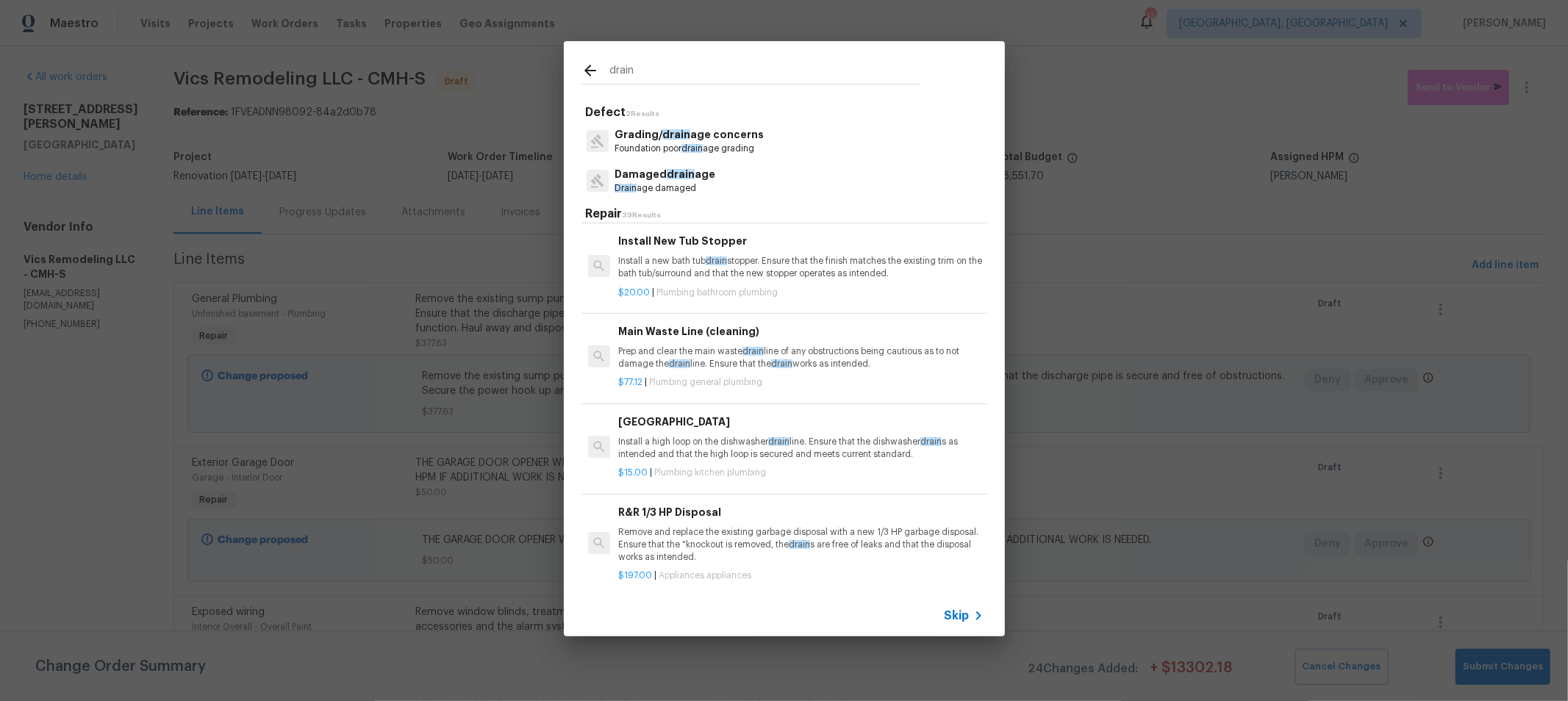
scroll to position [814, 0]
type input "drain"
click at [824, 274] on p "Install a new bath tub drain stopper. Ensure that the finish matches the existi…" at bounding box center [801, 266] width 364 height 25
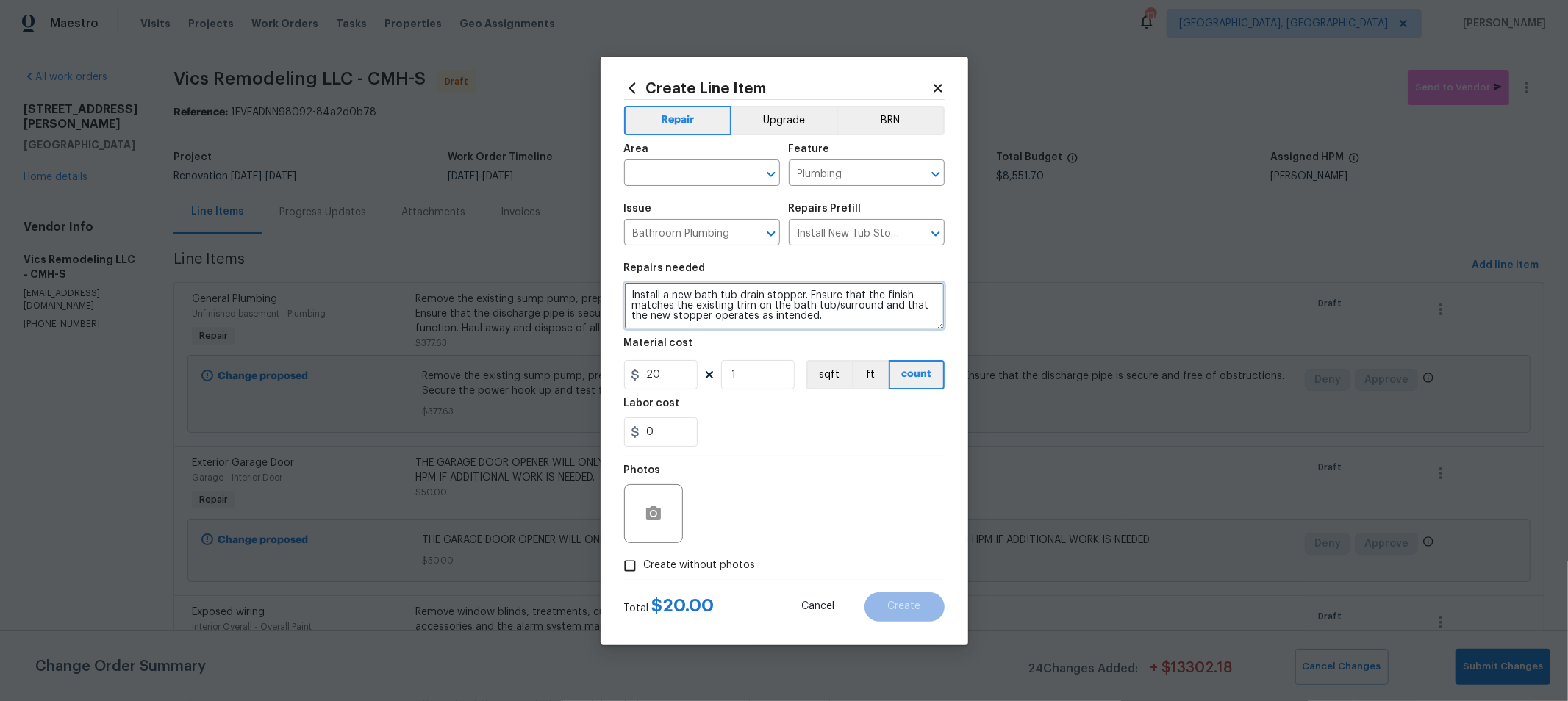
click at [761, 293] on textarea "Install a new bath tub drain stopper. Ensure that the finish matches the existi…" at bounding box center [784, 305] width 320 height 47
click at [886, 317] on textarea "Install a new bath tub drain and stopper. Ensure that the finish matches the ex…" at bounding box center [784, 305] width 320 height 47
drag, startPoint x: 782, startPoint y: 295, endPoint x: 770, endPoint y: 294, distance: 12.0
click at [773, 294] on textarea "Install a new bath tub drain and stopper. Ensure that the finish matches the ex…" at bounding box center [784, 305] width 320 height 47
click at [853, 320] on textarea "Install a new bath tub drain and stopper. Ensure that the finish matches the ex…" at bounding box center [784, 305] width 320 height 47
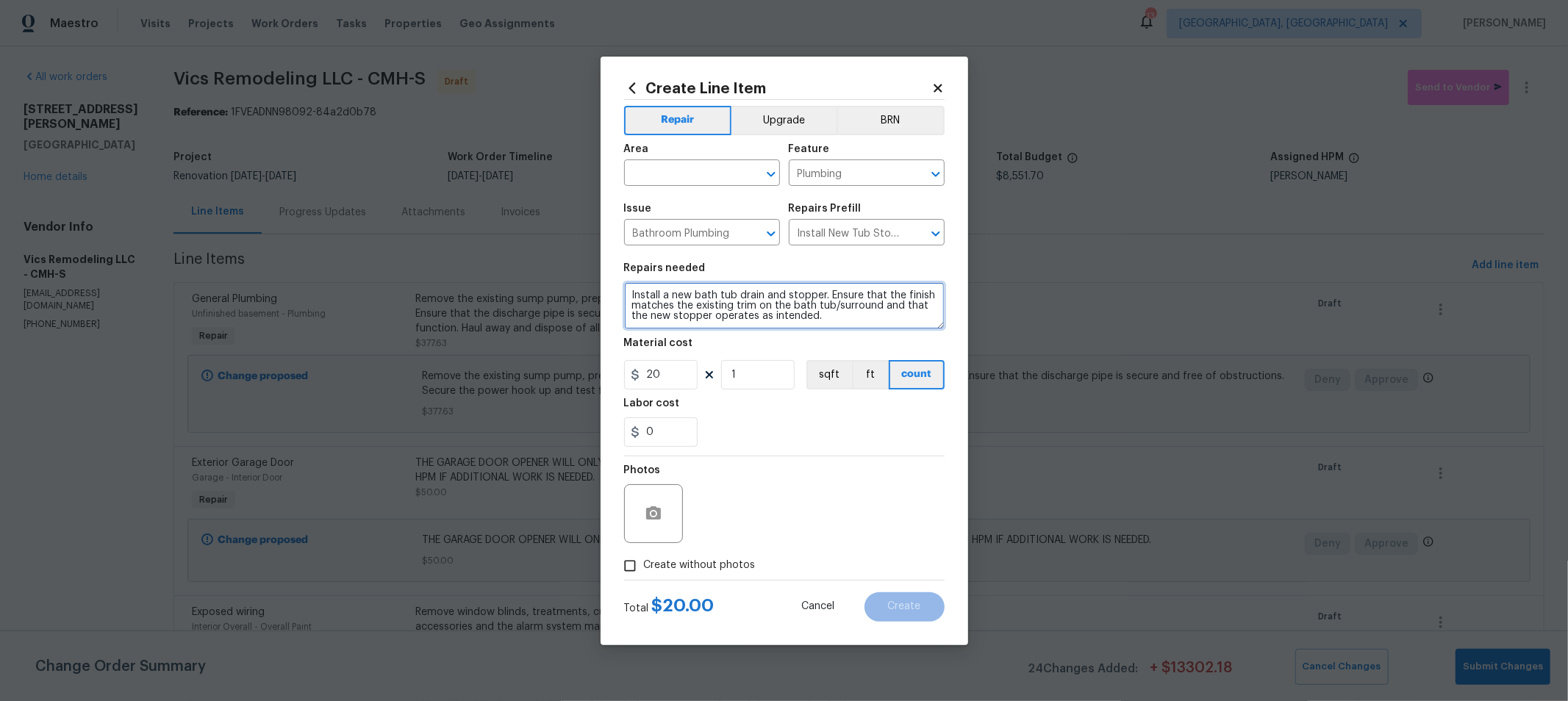
type textarea "Install a new bath tub drain and stopper. Ensure that the finish matches the ex…"
drag, startPoint x: 677, startPoint y: 427, endPoint x: 541, endPoint y: 402, distance: 138.3
click at [549, 405] on div "Create Line Item Repair Upgrade BRN Area ​ Feature Plumbing ​ Issue Bathroom Pl…" at bounding box center [784, 350] width 1568 height 701
type input "50"
click at [876, 471] on div "Photos" at bounding box center [784, 503] width 320 height 95
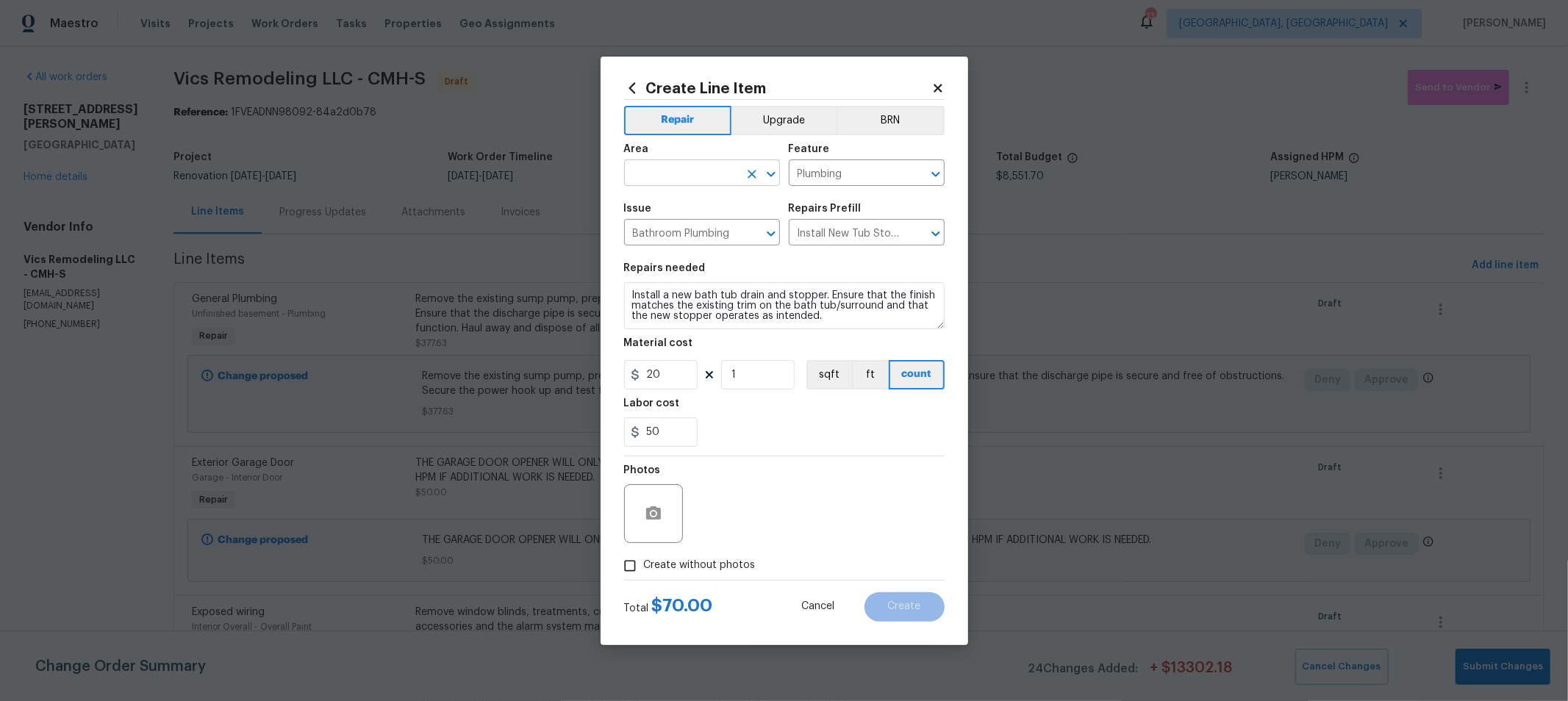
click at [740, 165] on div "​" at bounding box center [701, 174] width 156 height 22
click at [712, 208] on li "Bathroom" at bounding box center [701, 206] width 156 height 24
type input "Bathroom"
click at [688, 554] on label "Create without photos" at bounding box center [686, 565] width 140 height 28
click at [644, 554] on input "Create without photos" at bounding box center [630, 565] width 28 height 28
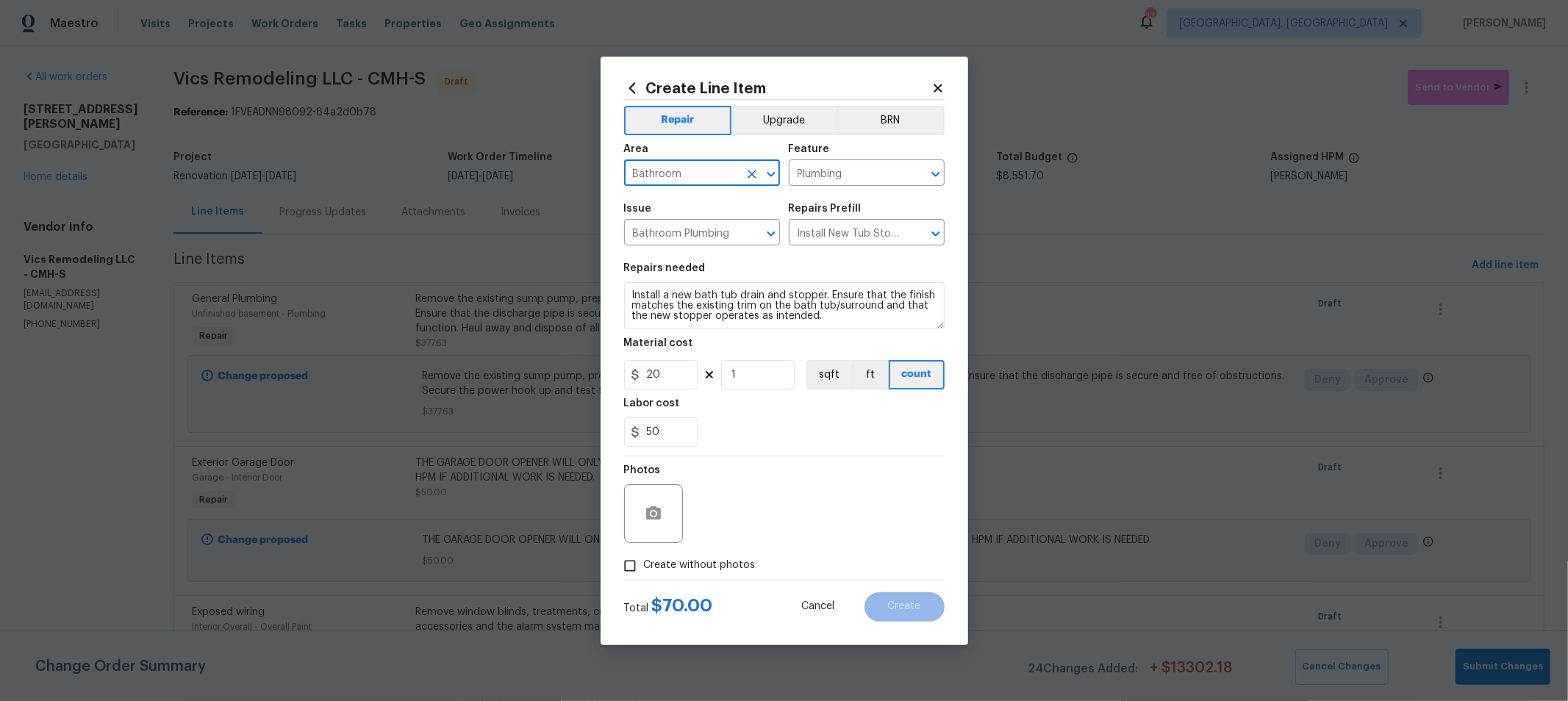
checkbox input "true"
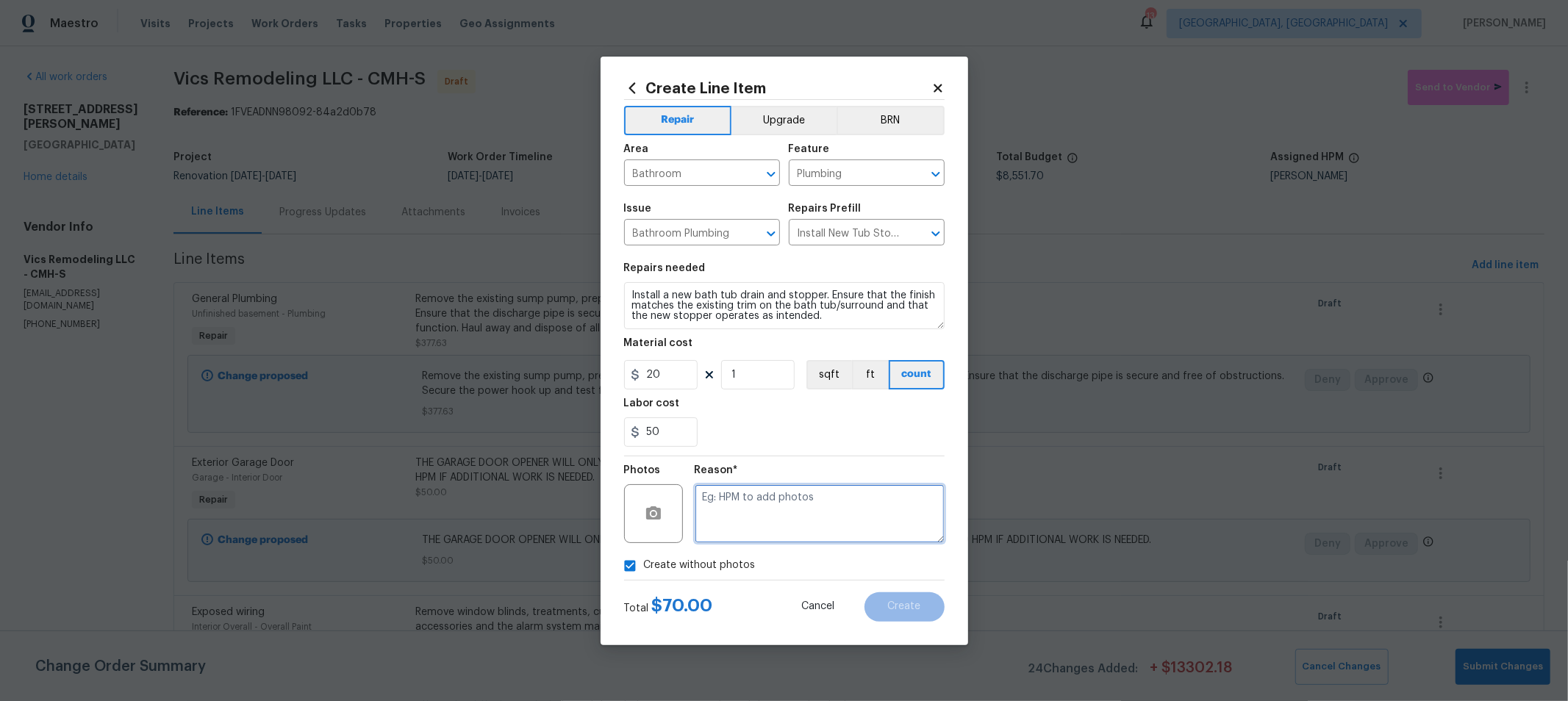
click at [790, 497] on textarea at bounding box center [819, 514] width 250 height 59
type textarea "h"
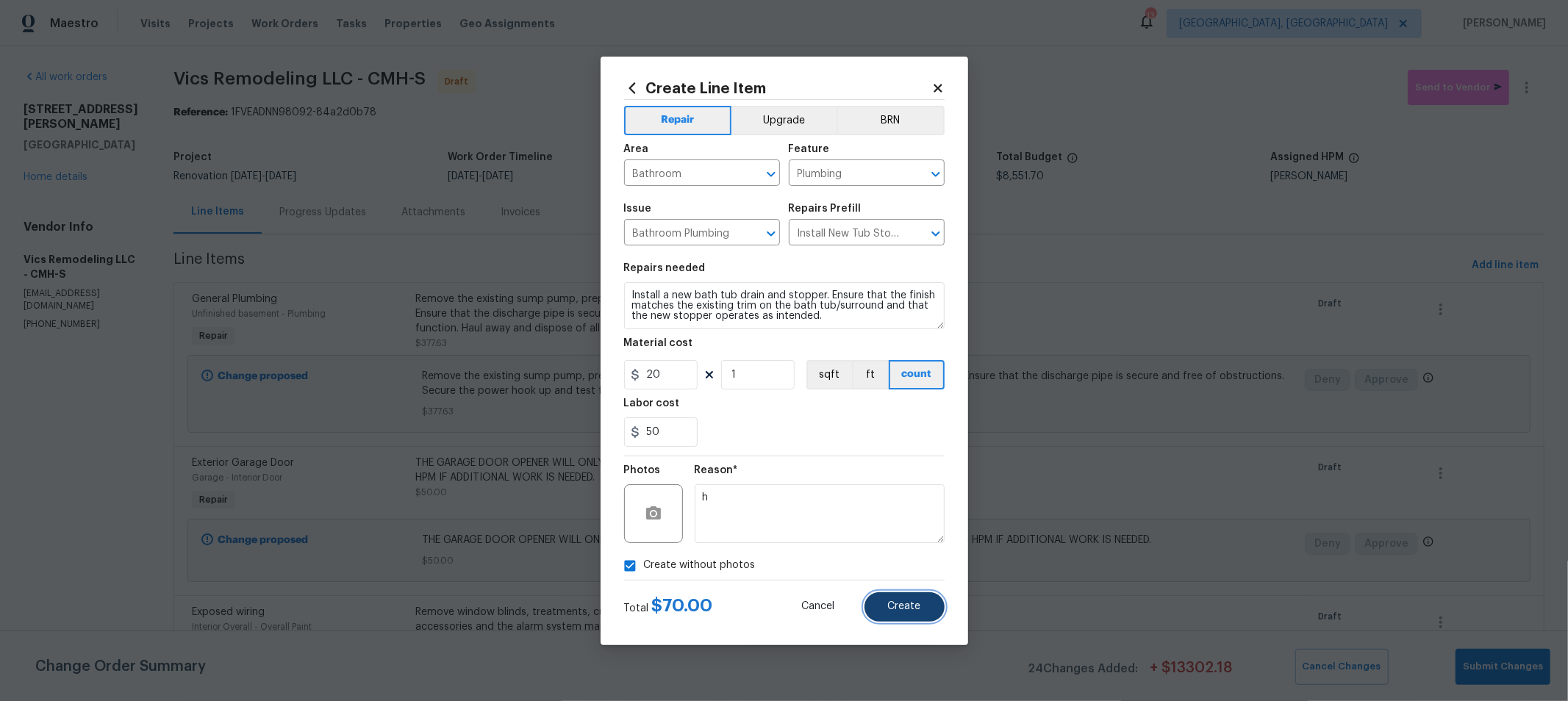
click at [894, 604] on span "Create" at bounding box center [905, 607] width 33 height 11
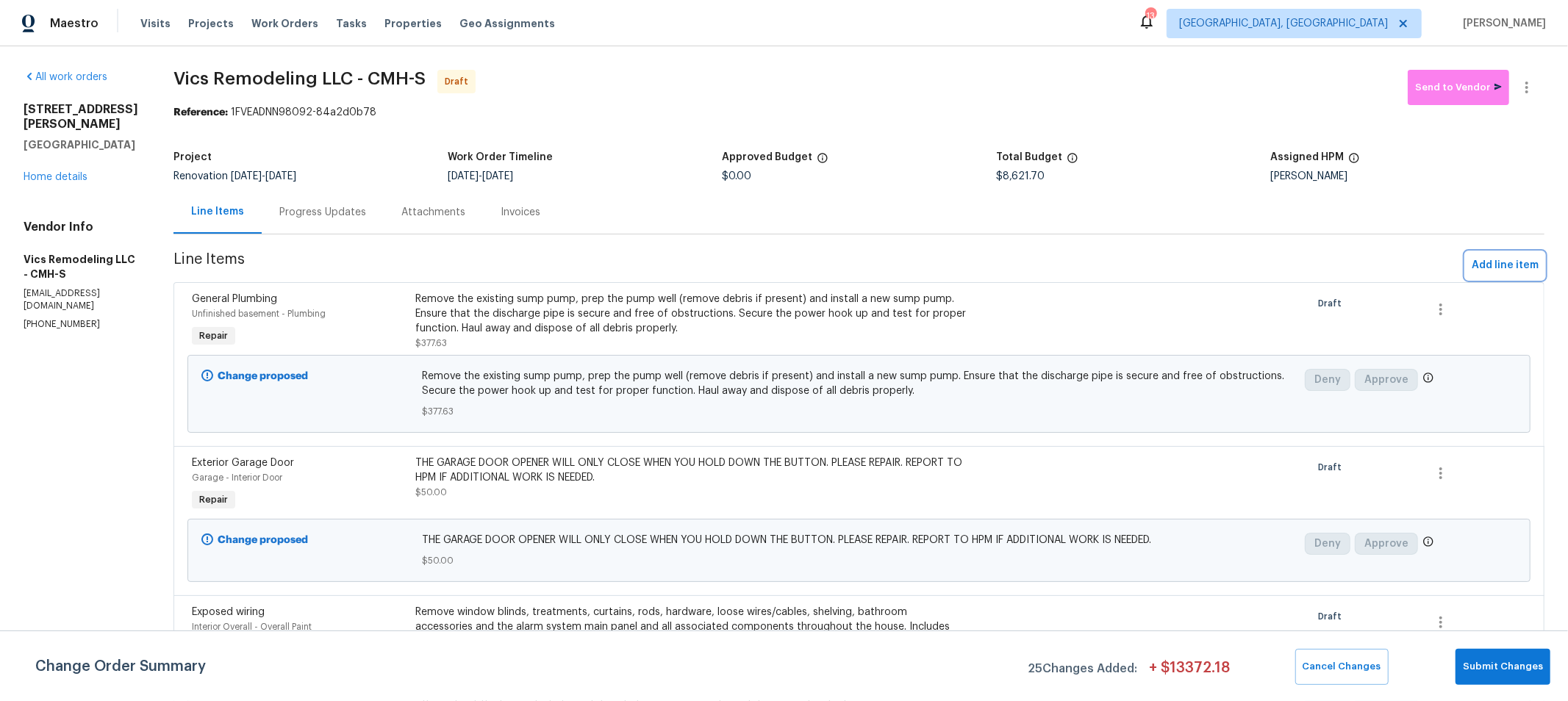
click at [1472, 259] on span "Add line item" at bounding box center [1505, 266] width 67 height 19
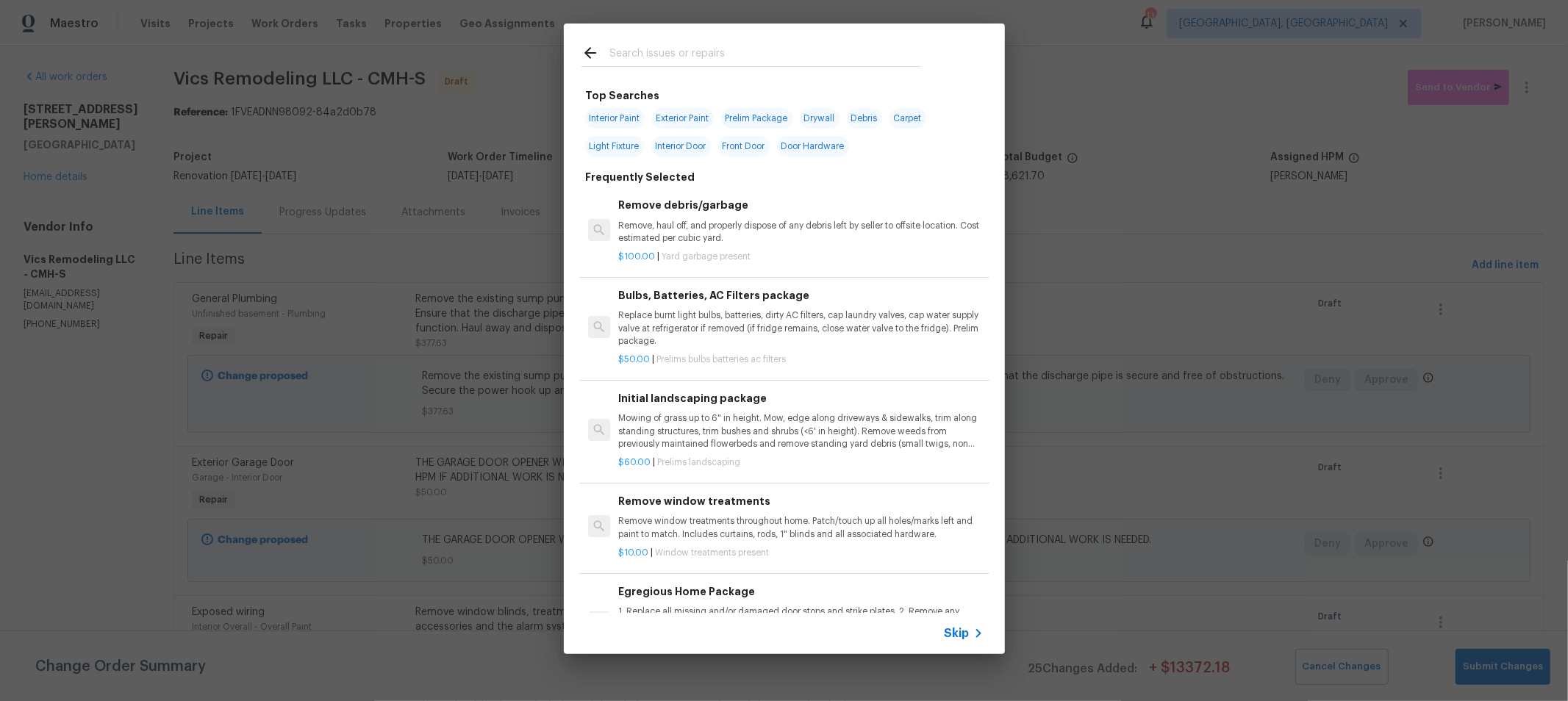
click at [750, 56] on input "text" at bounding box center [765, 55] width 312 height 22
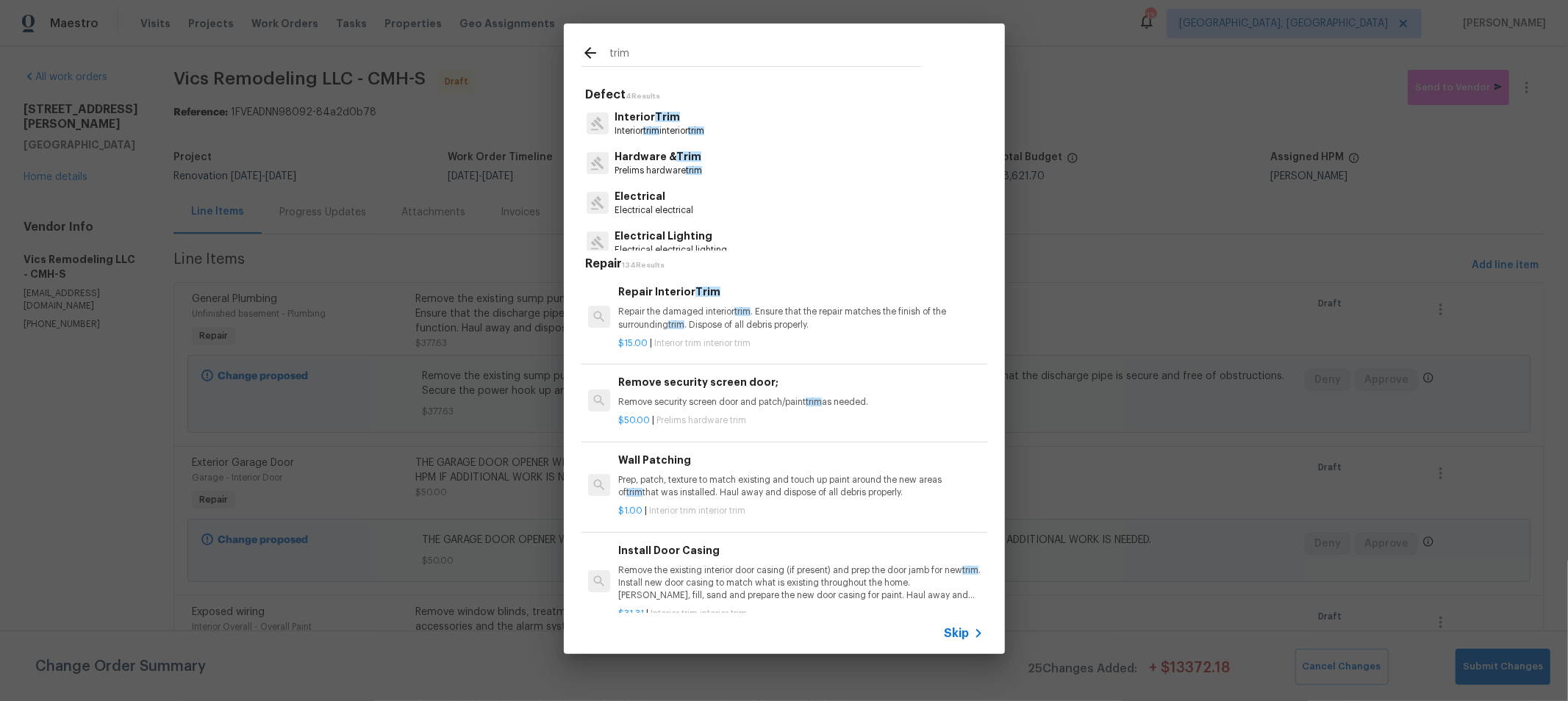
type input "trim"
click at [680, 115] on p "Interior Trim" at bounding box center [660, 117] width 90 height 15
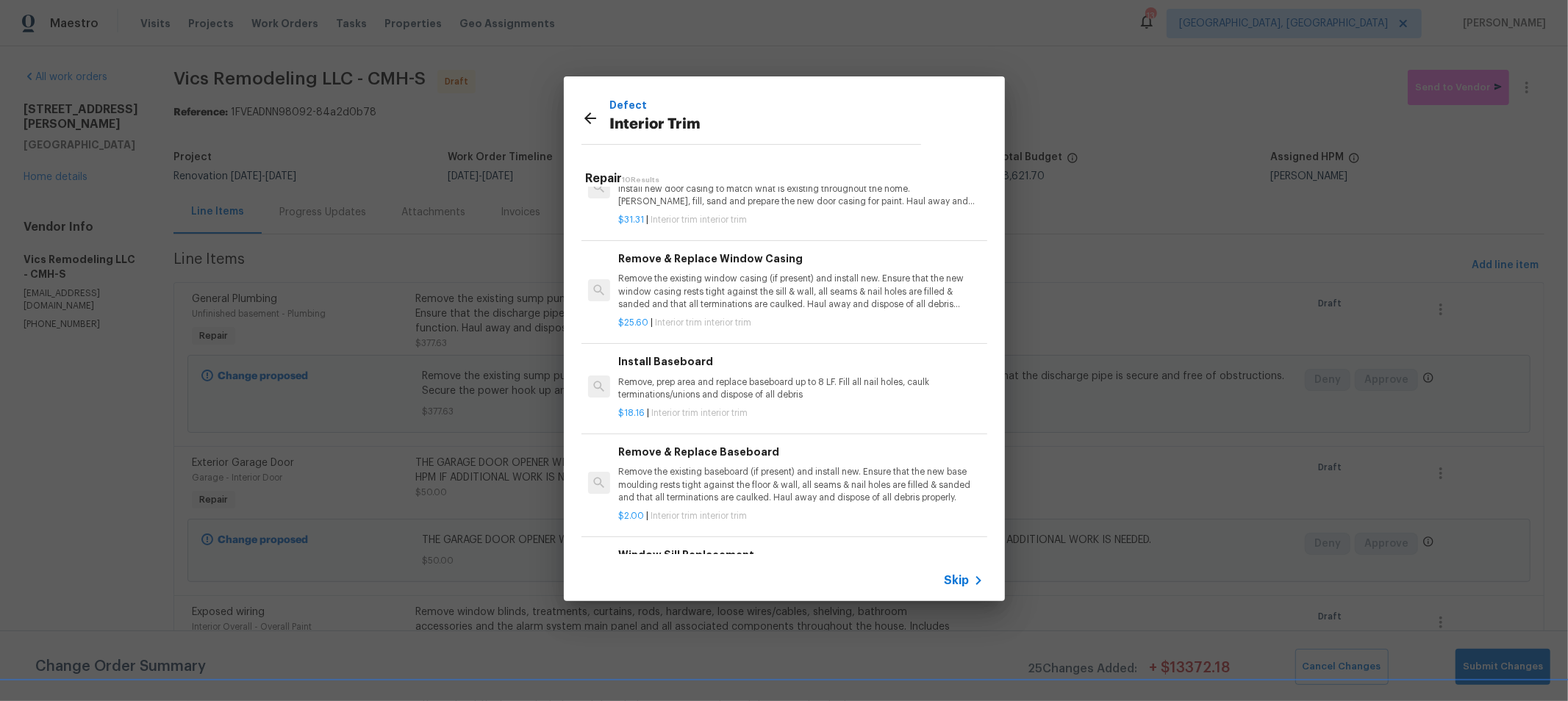
scroll to position [237, 0]
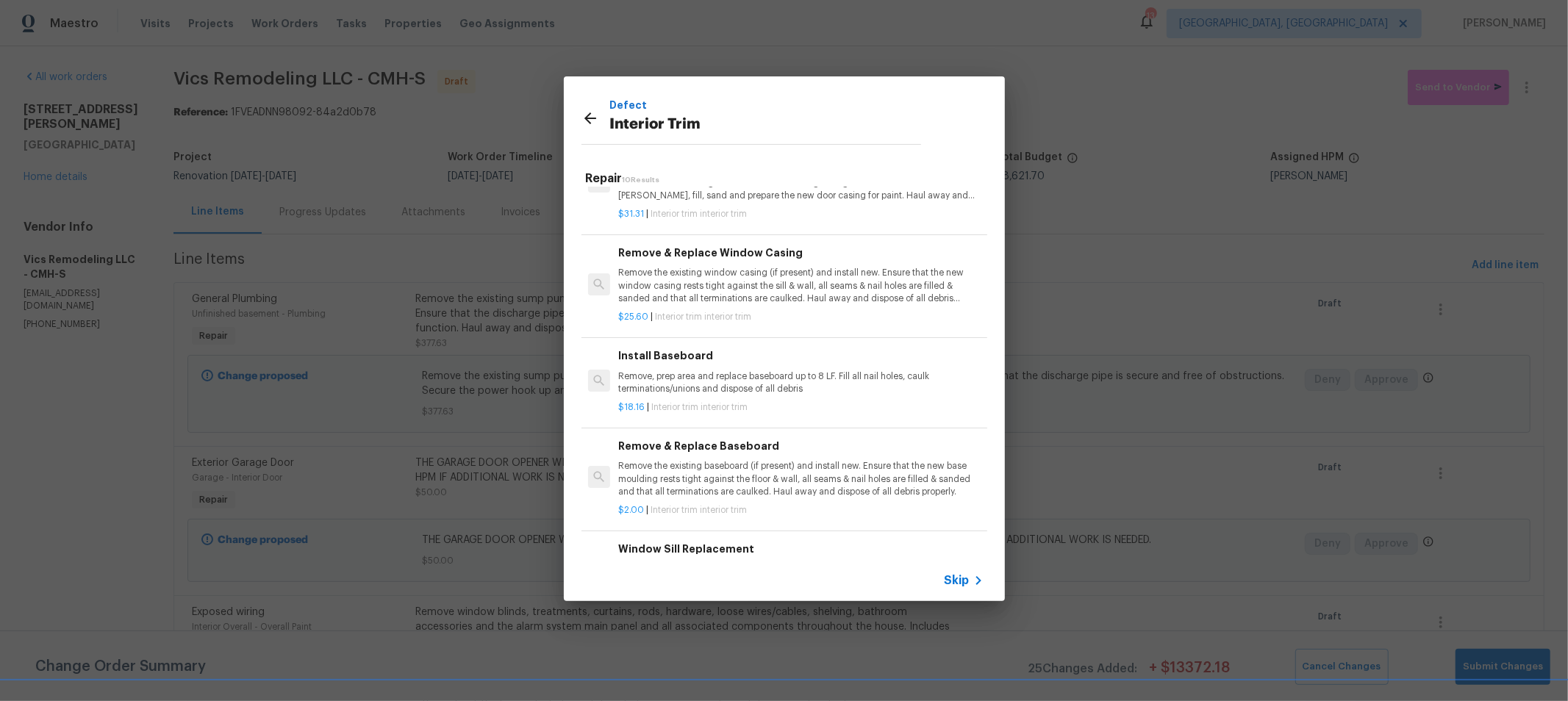
click at [788, 390] on p "Remove, prep area and replace baseboard up to 8 LF. Fill all nail holes, caulk …" at bounding box center [801, 383] width 364 height 25
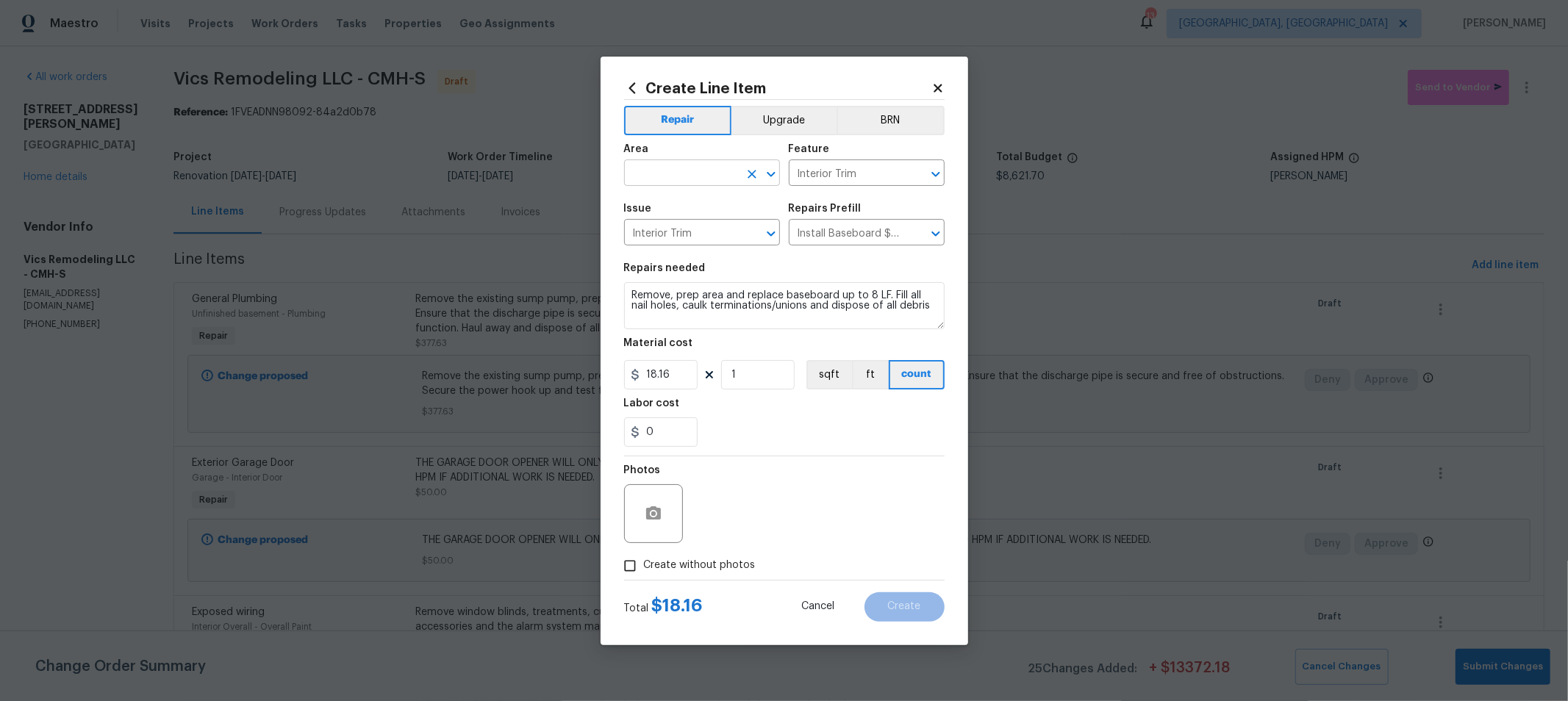
click at [704, 178] on input "text" at bounding box center [681, 174] width 115 height 22
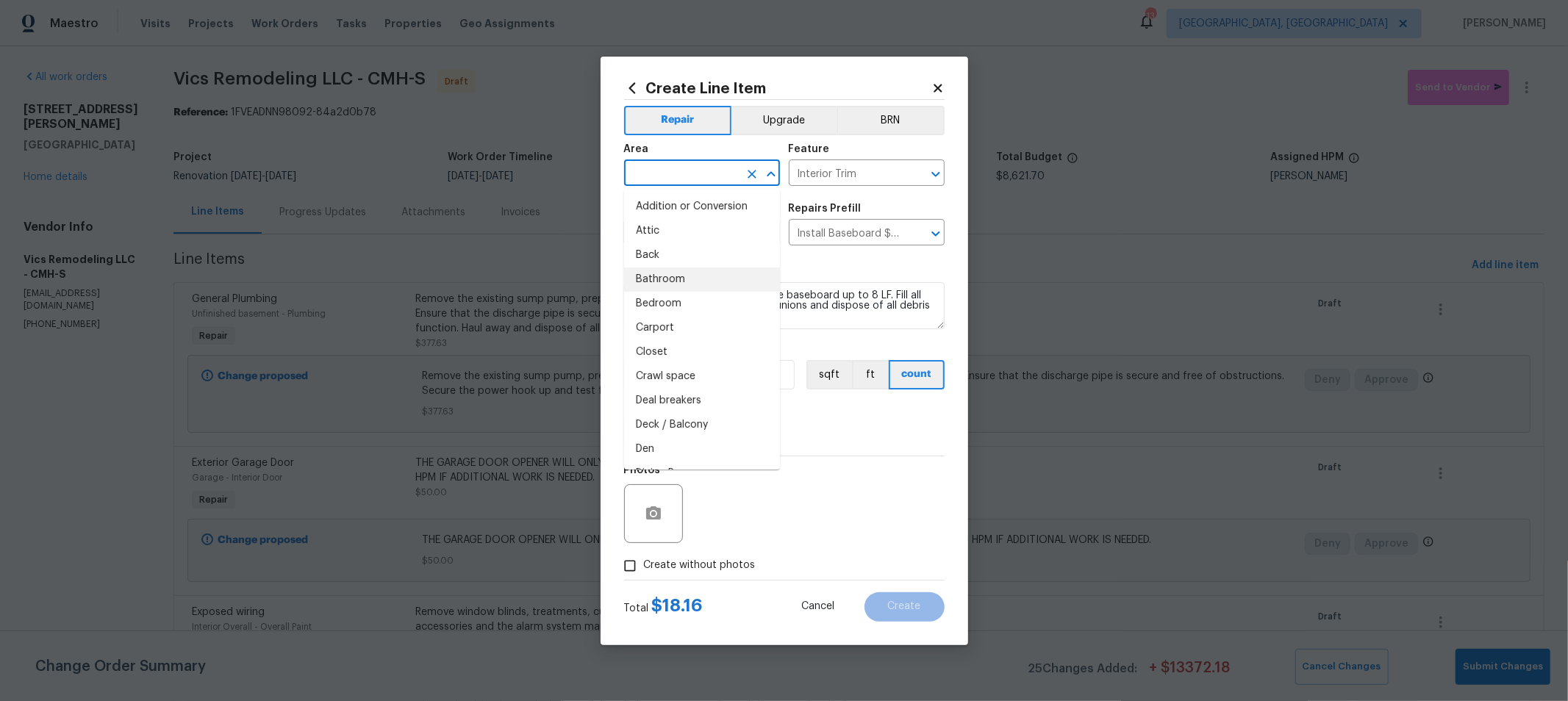
click at [694, 273] on li "Bathroom" at bounding box center [701, 279] width 156 height 24
type input "Bathroom"
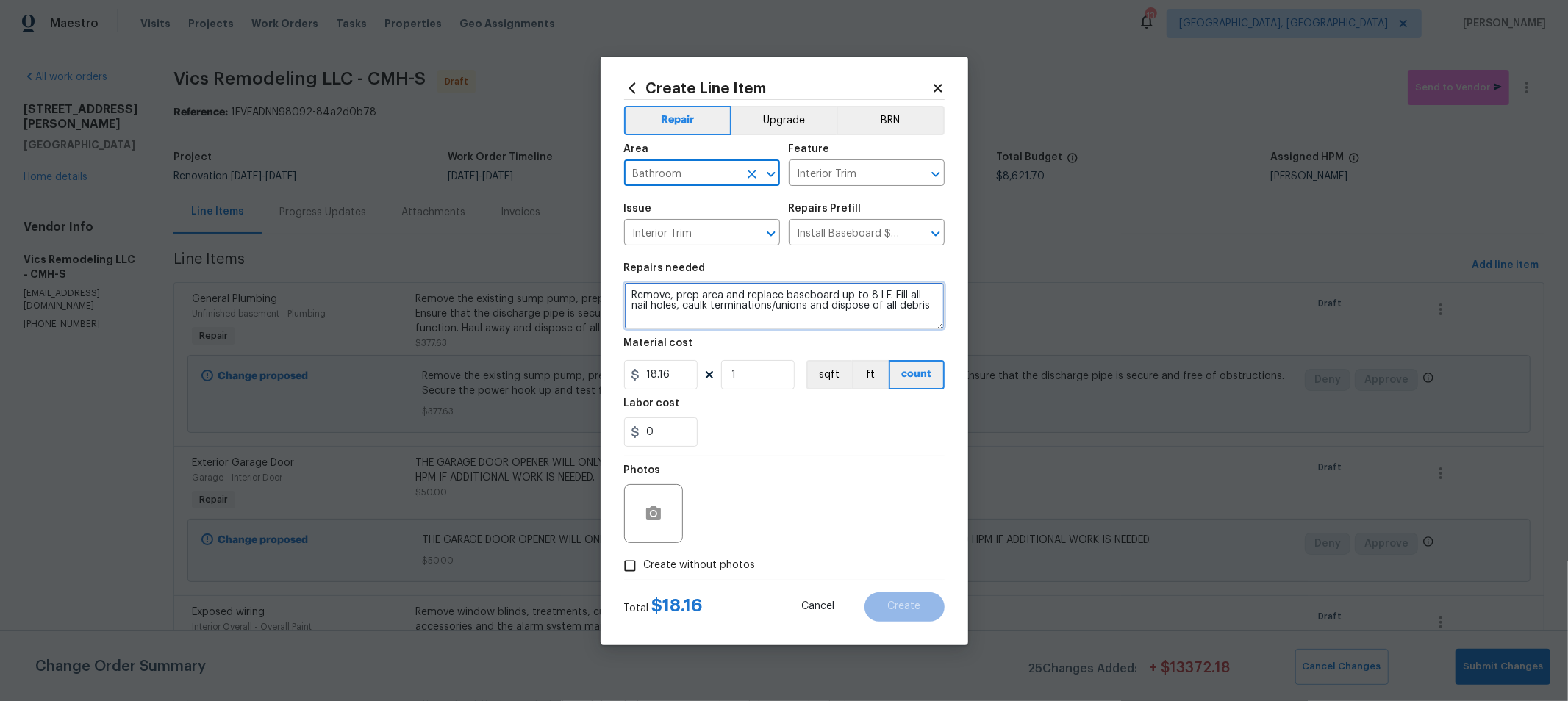
click at [629, 294] on textarea "Remove, prep area and replace baseboard up to 8 LF. Fill all nail holes, caulk …" at bounding box center [784, 305] width 320 height 47
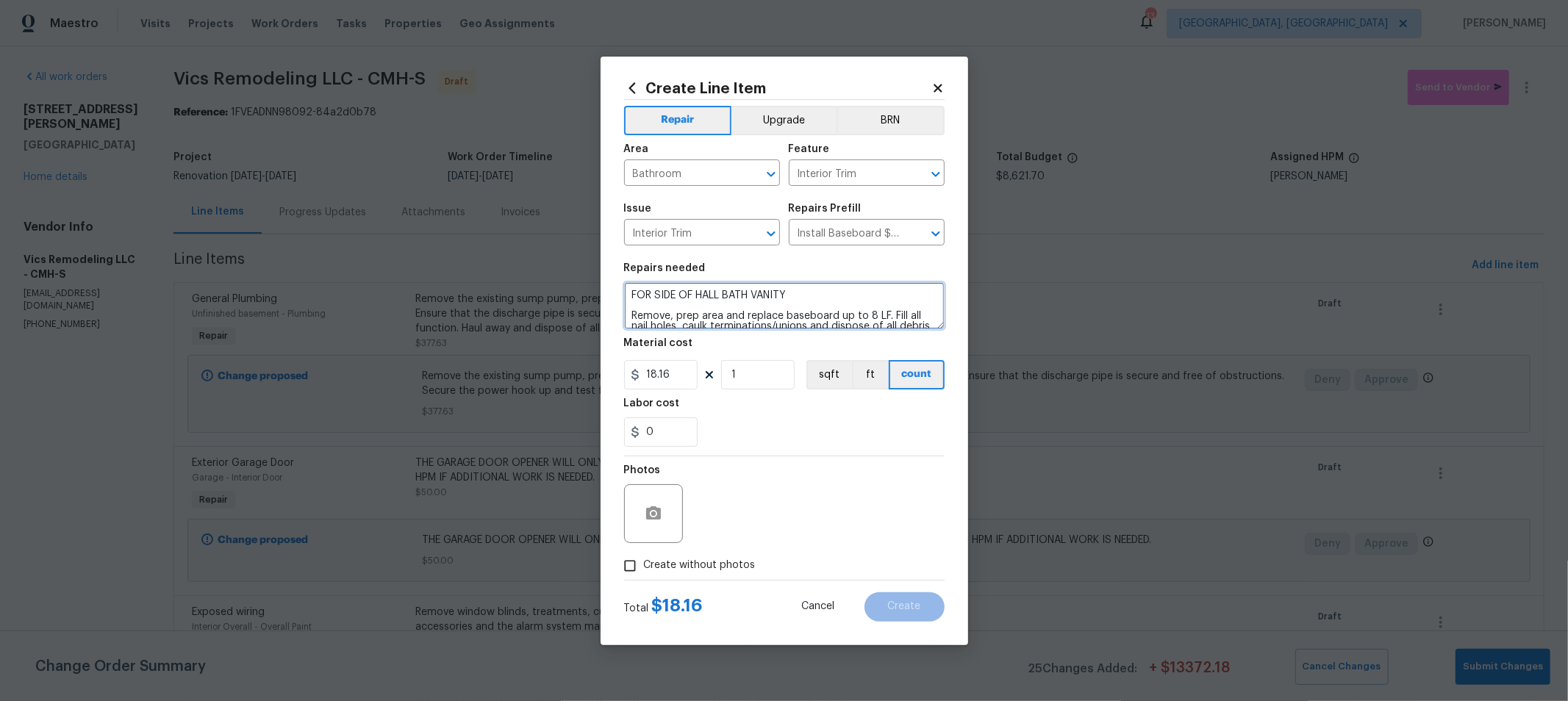
type textarea "FOR SIDE OF HALL BATH VANITY Remove, prep area and replace baseboard up to 8 LF…"
click at [640, 567] on input "Create without photos" at bounding box center [630, 565] width 28 height 28
checkbox input "true"
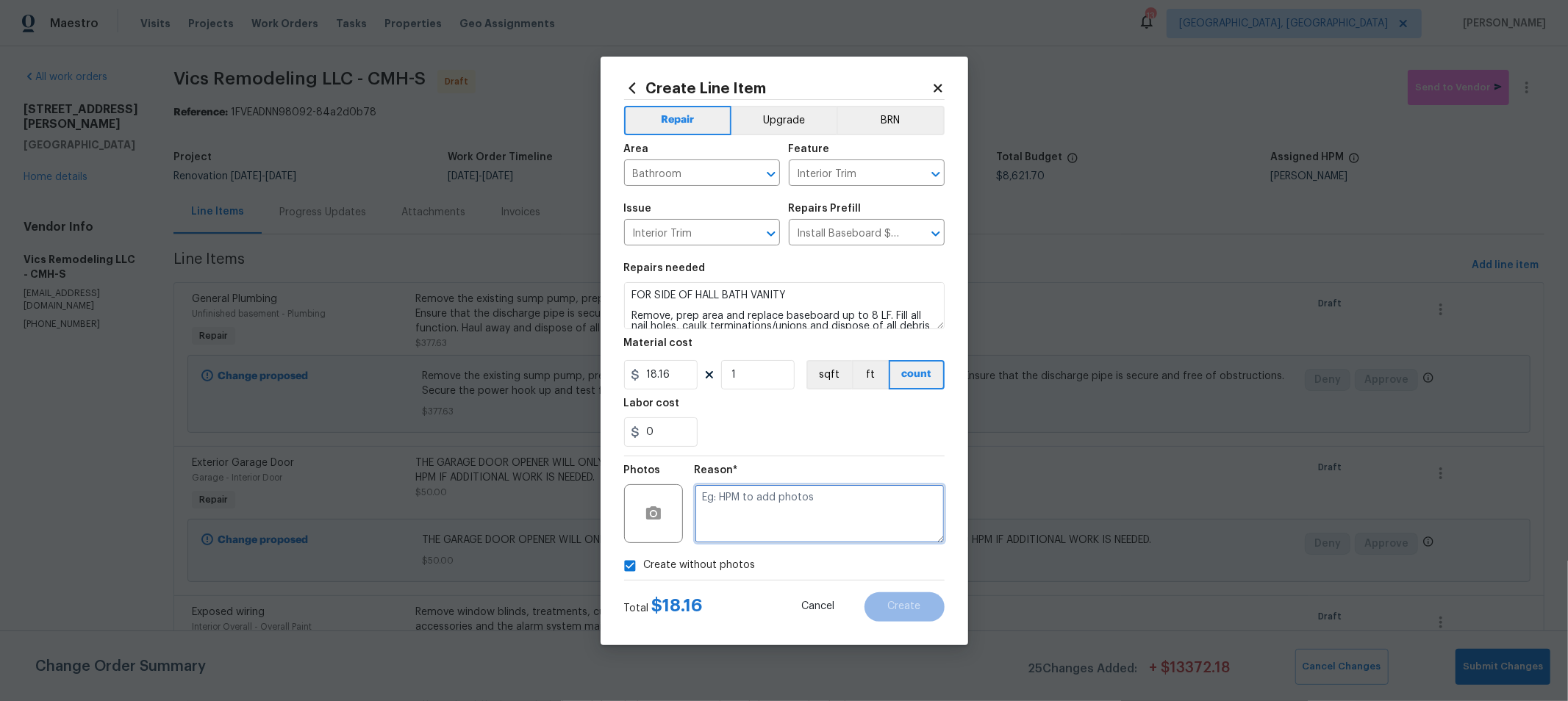
click at [790, 510] on textarea at bounding box center [819, 514] width 250 height 59
type textarea "H"
click at [838, 442] on div "0" at bounding box center [784, 432] width 320 height 29
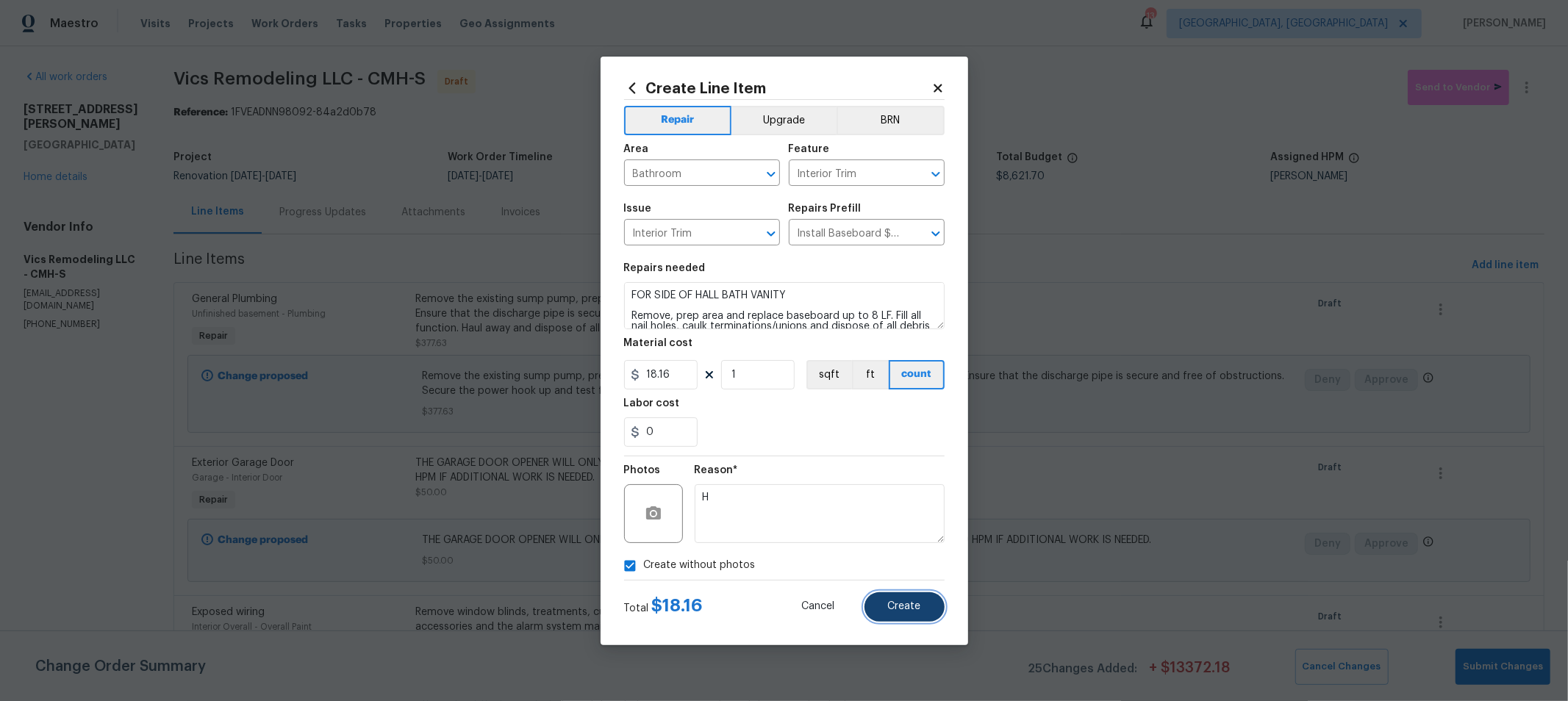
click at [898, 600] on button "Create" at bounding box center [904, 607] width 80 height 29
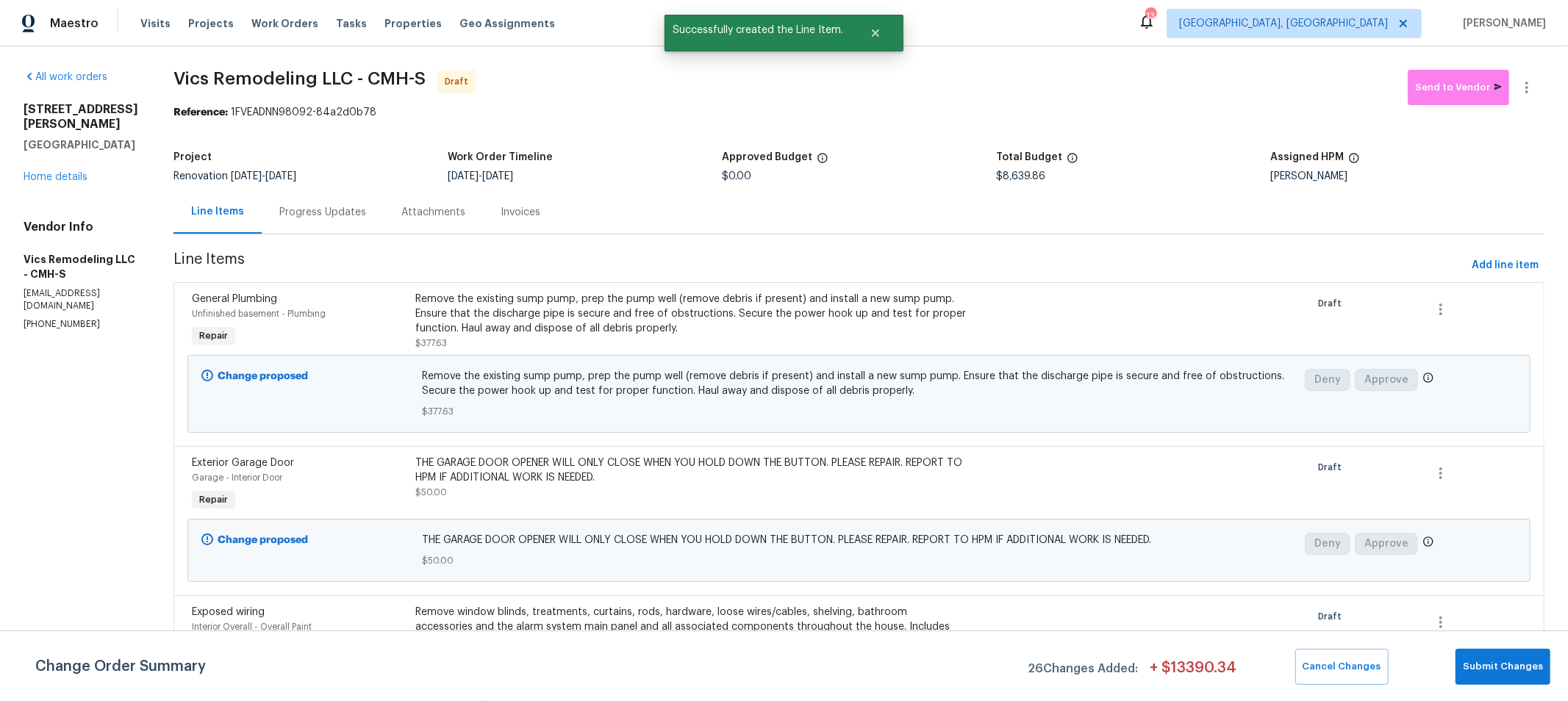
click at [1001, 256] on span "Line Items" at bounding box center [819, 265] width 1292 height 27
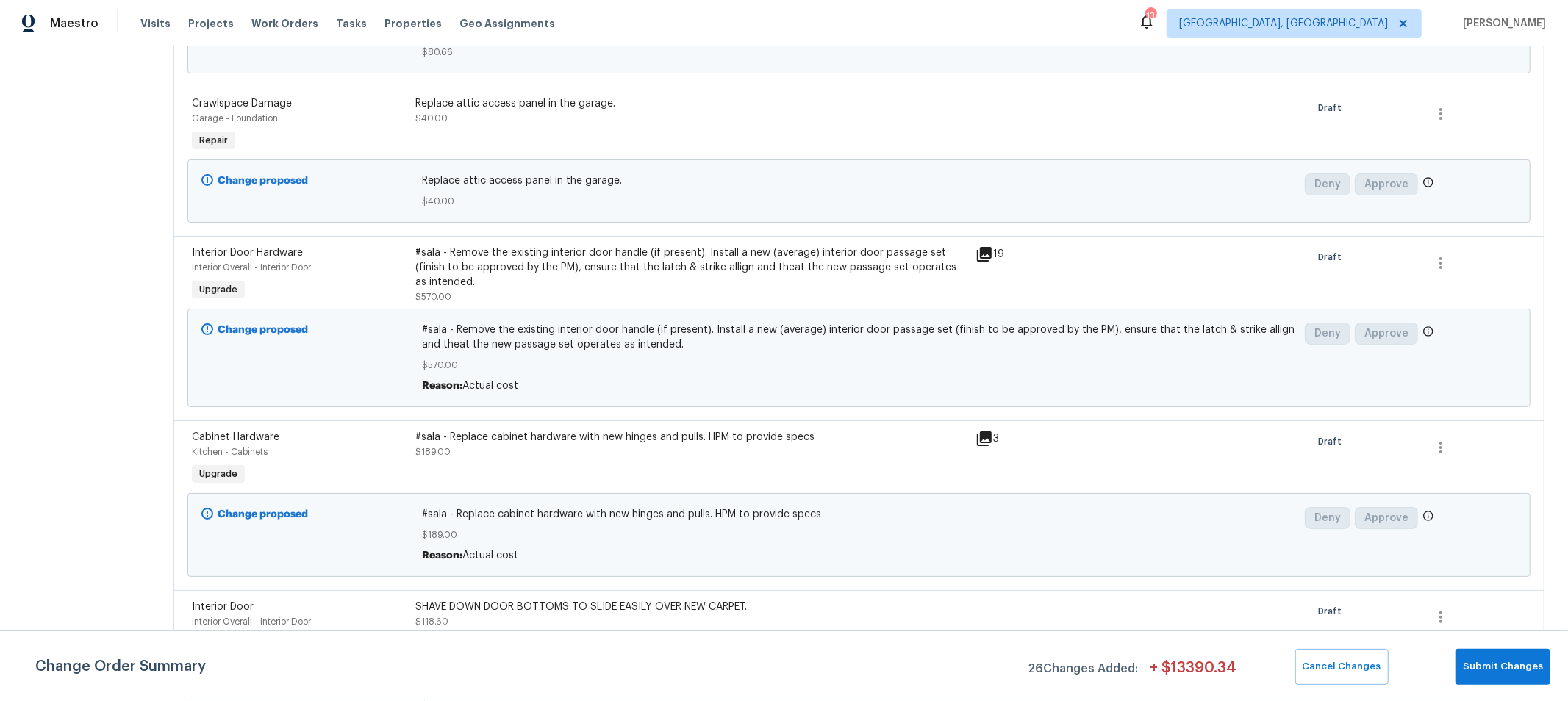
scroll to position [1713, 0]
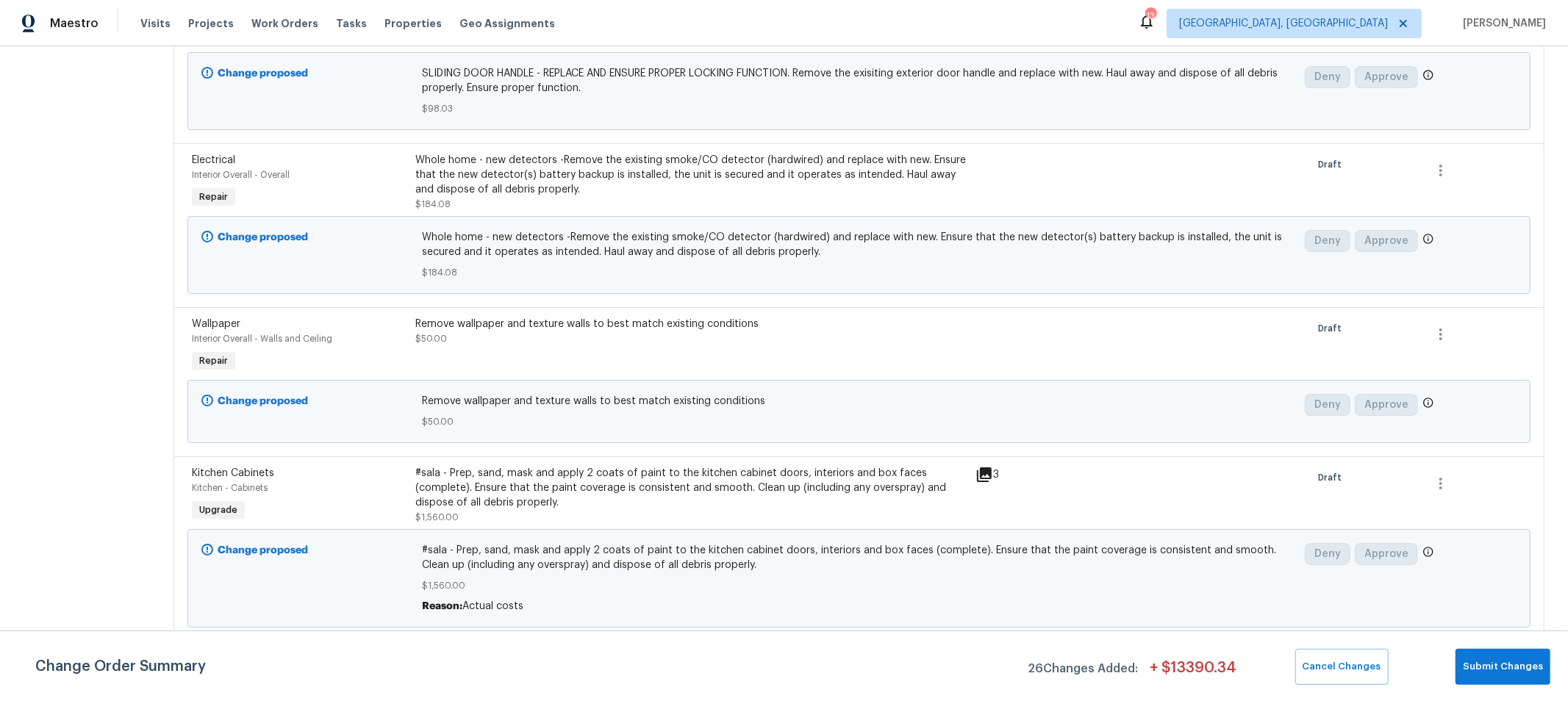
click at [699, 322] on div "Remove wallpaper and texture walls to best match existing conditions $50.00" at bounding box center [691, 332] width 550 height 29
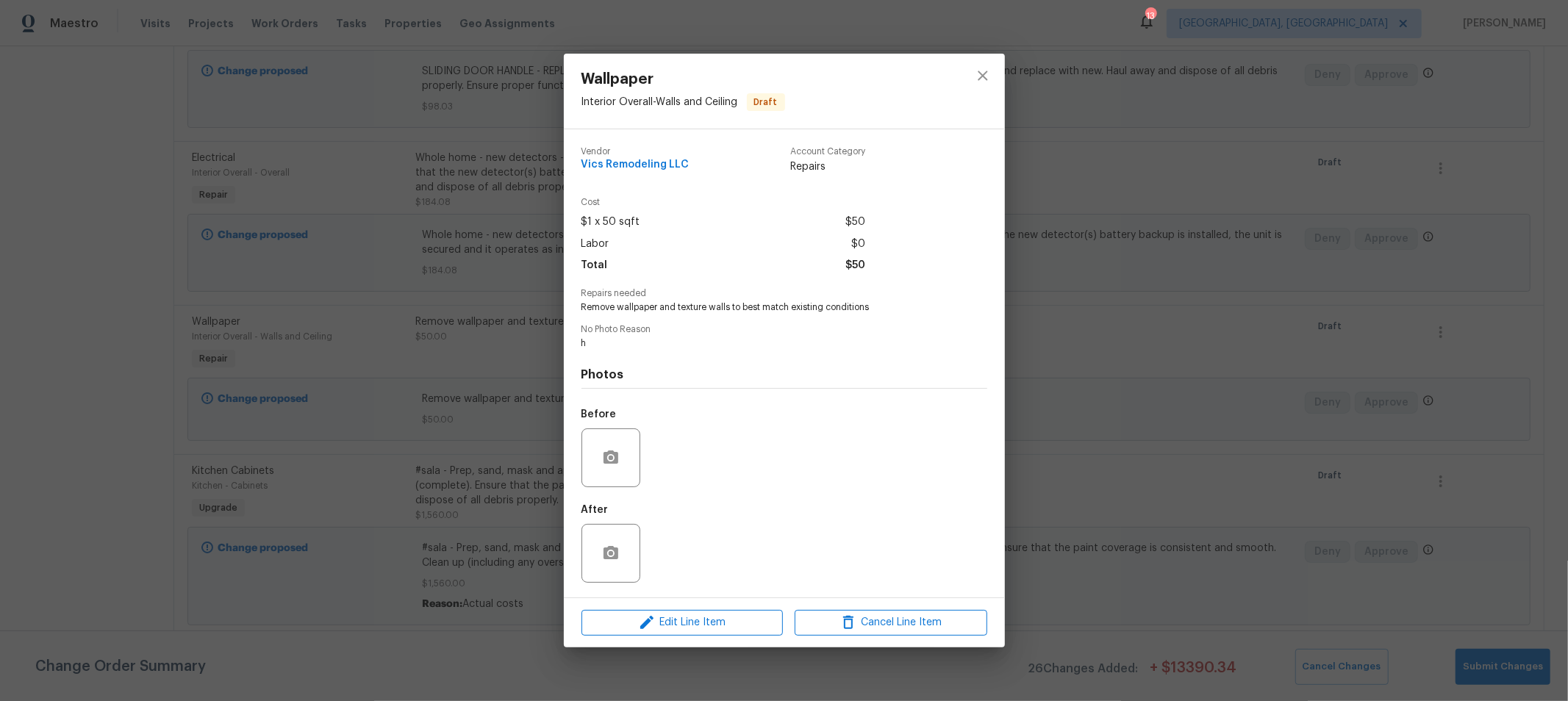
scroll to position [2771, 0]
click at [694, 620] on span "Edit Line Item" at bounding box center [682, 623] width 192 height 19
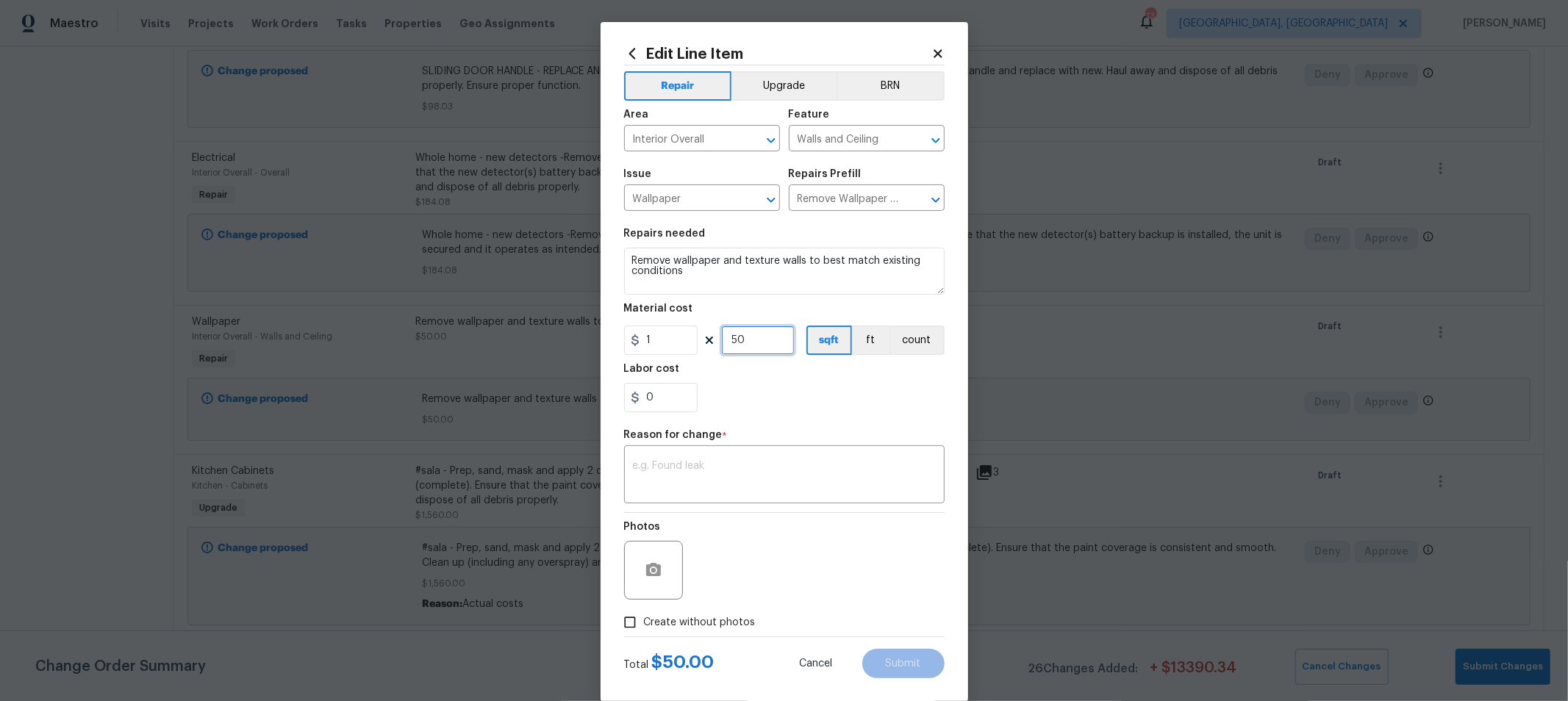
drag, startPoint x: 754, startPoint y: 343, endPoint x: 598, endPoint y: 349, distance: 156.1
click at [601, 349] on div "Edit Line Item Repair Upgrade BRN Area Interior Overall ​ Feature Walls and Cei…" at bounding box center [784, 361] width 367 height 679
type input "100"
drag, startPoint x: 839, startPoint y: 484, endPoint x: 849, endPoint y: 479, distance: 11.2
click at [843, 483] on textarea at bounding box center [784, 476] width 303 height 31
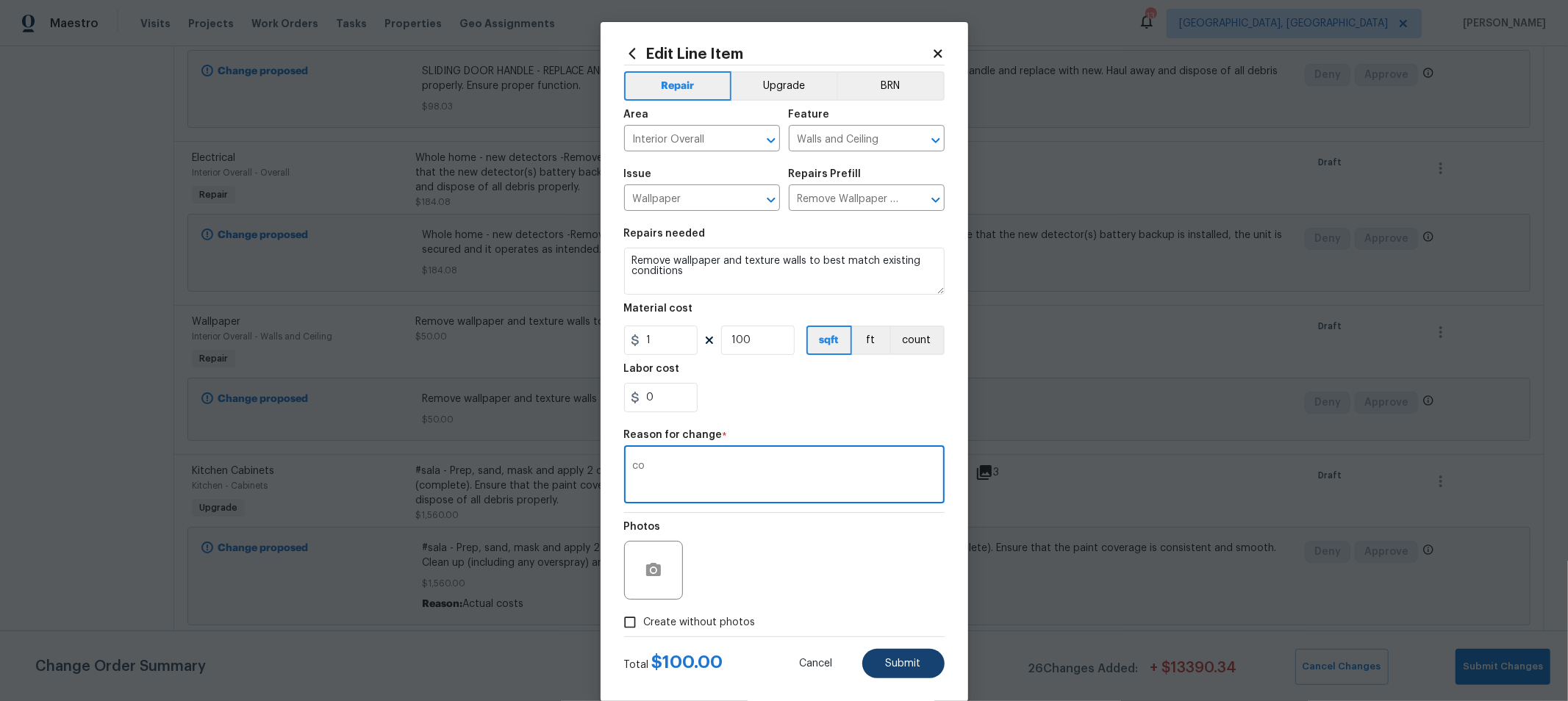
type textarea "co"
click at [891, 664] on span "Submit" at bounding box center [904, 664] width 36 height 11
type input "50"
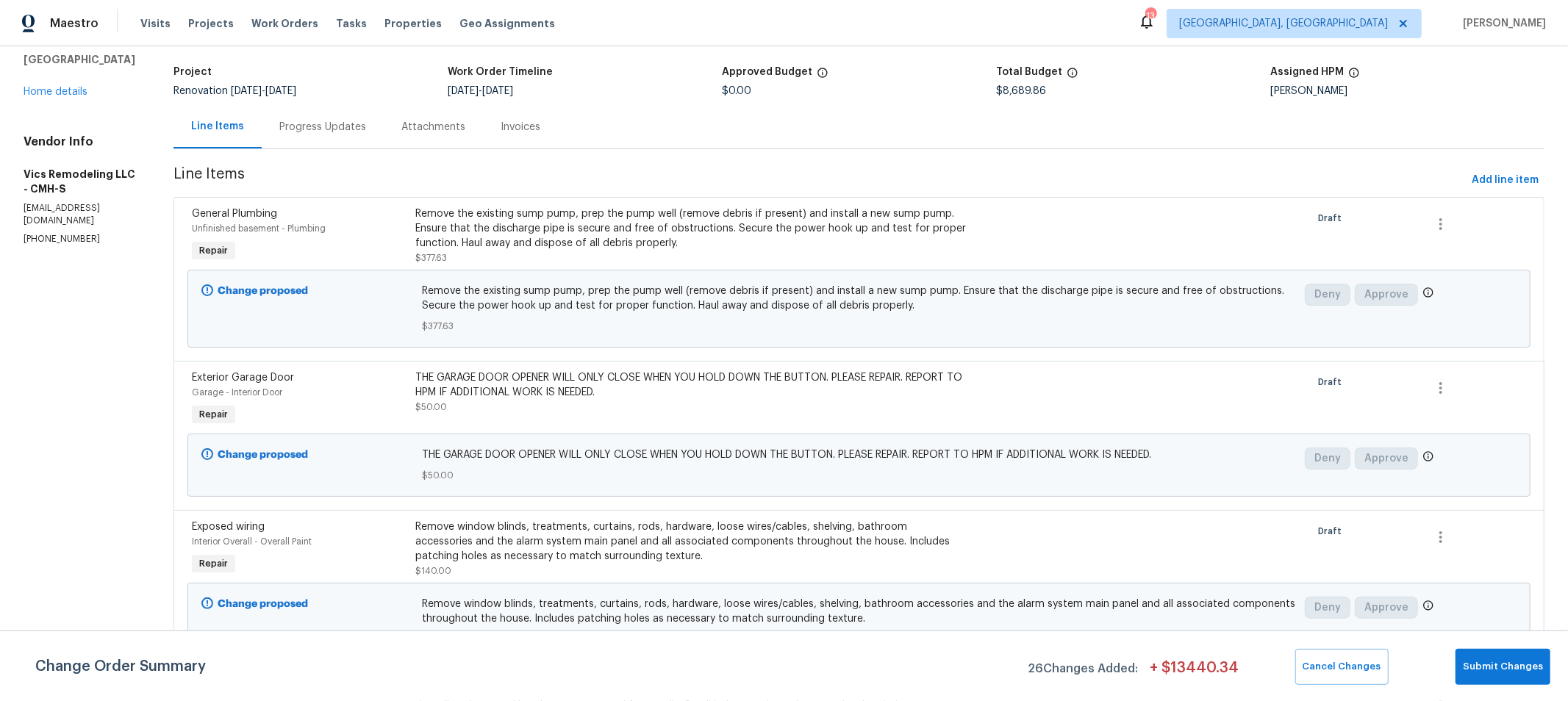
scroll to position [0, 0]
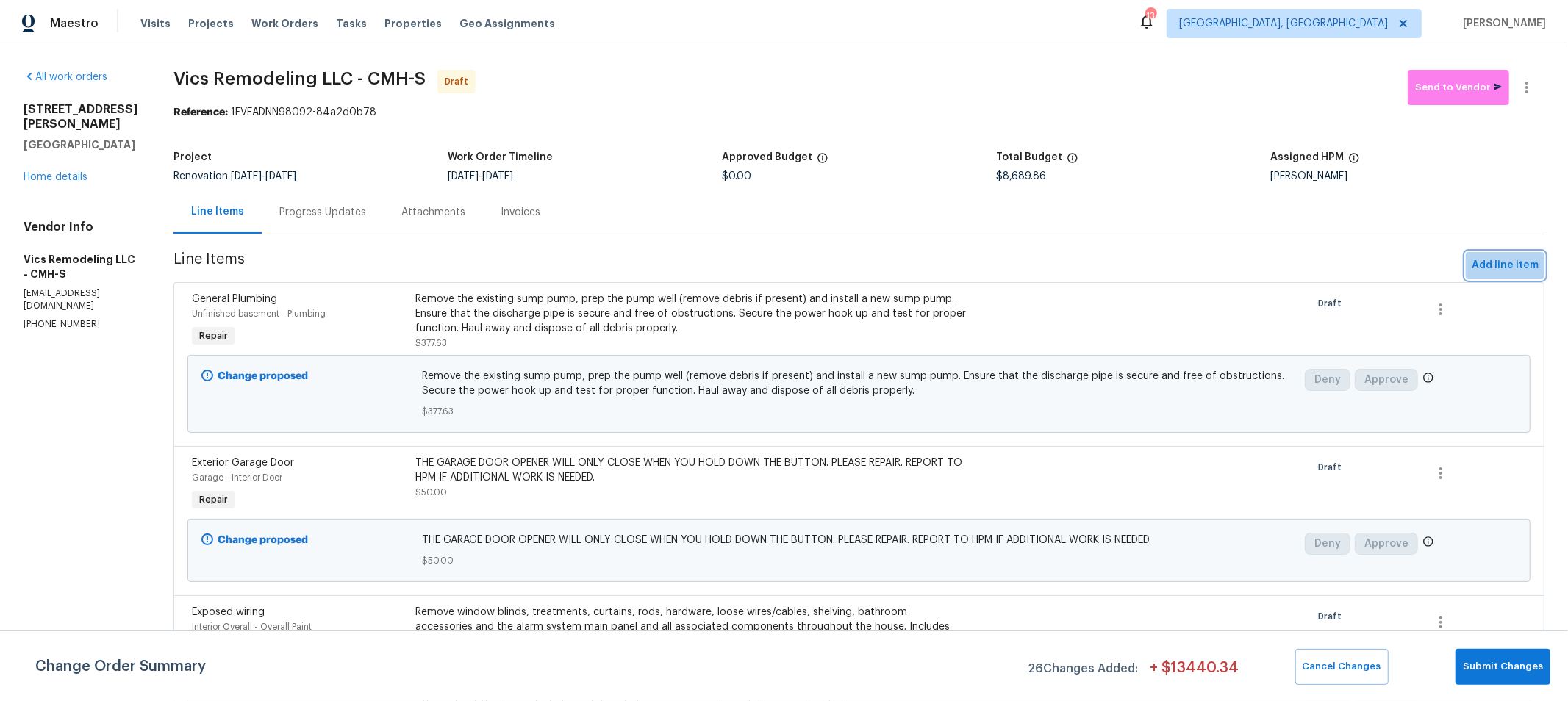
click at [1487, 263] on span "Add line item" at bounding box center [1505, 266] width 67 height 19
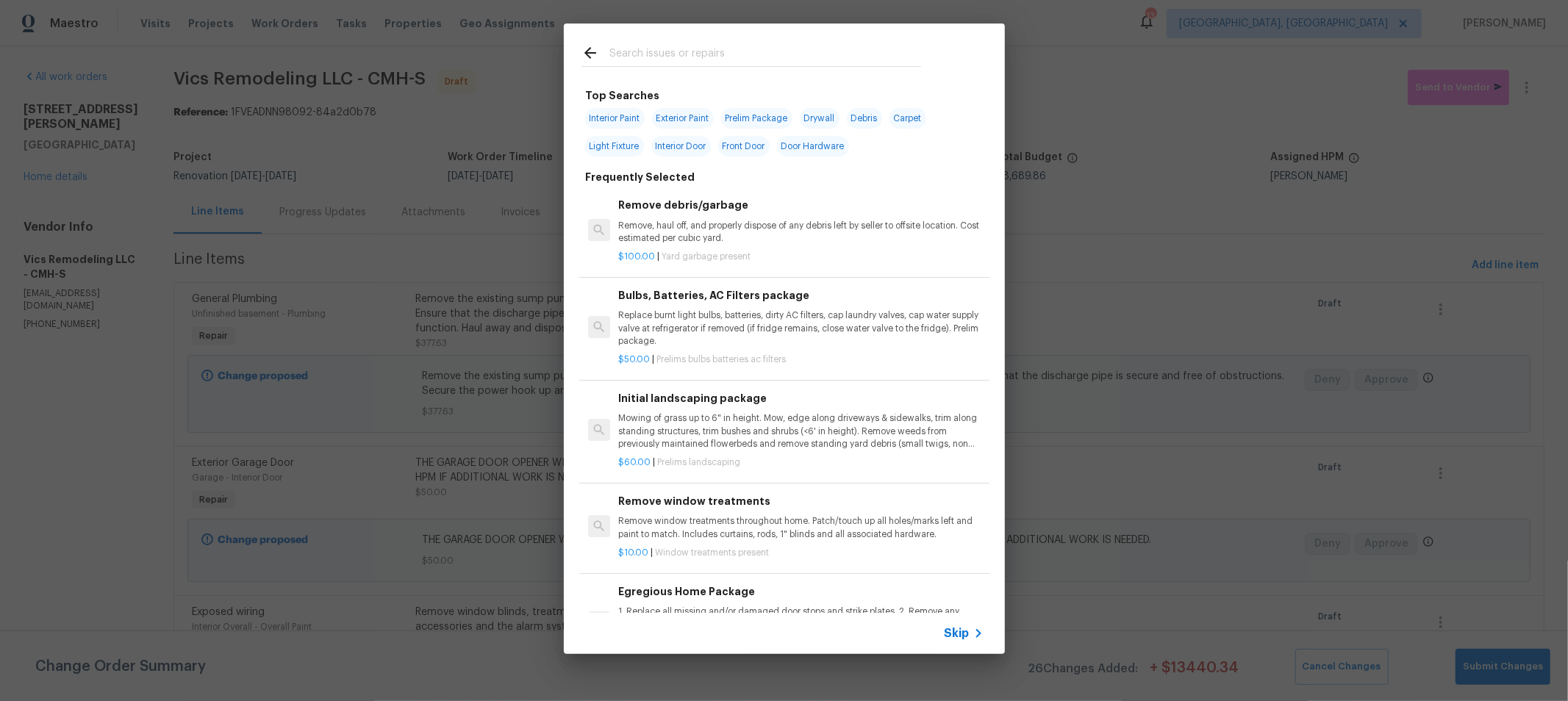
click at [746, 30] on div at bounding box center [751, 52] width 375 height 58
click at [739, 50] on input "text" at bounding box center [765, 55] width 312 height 22
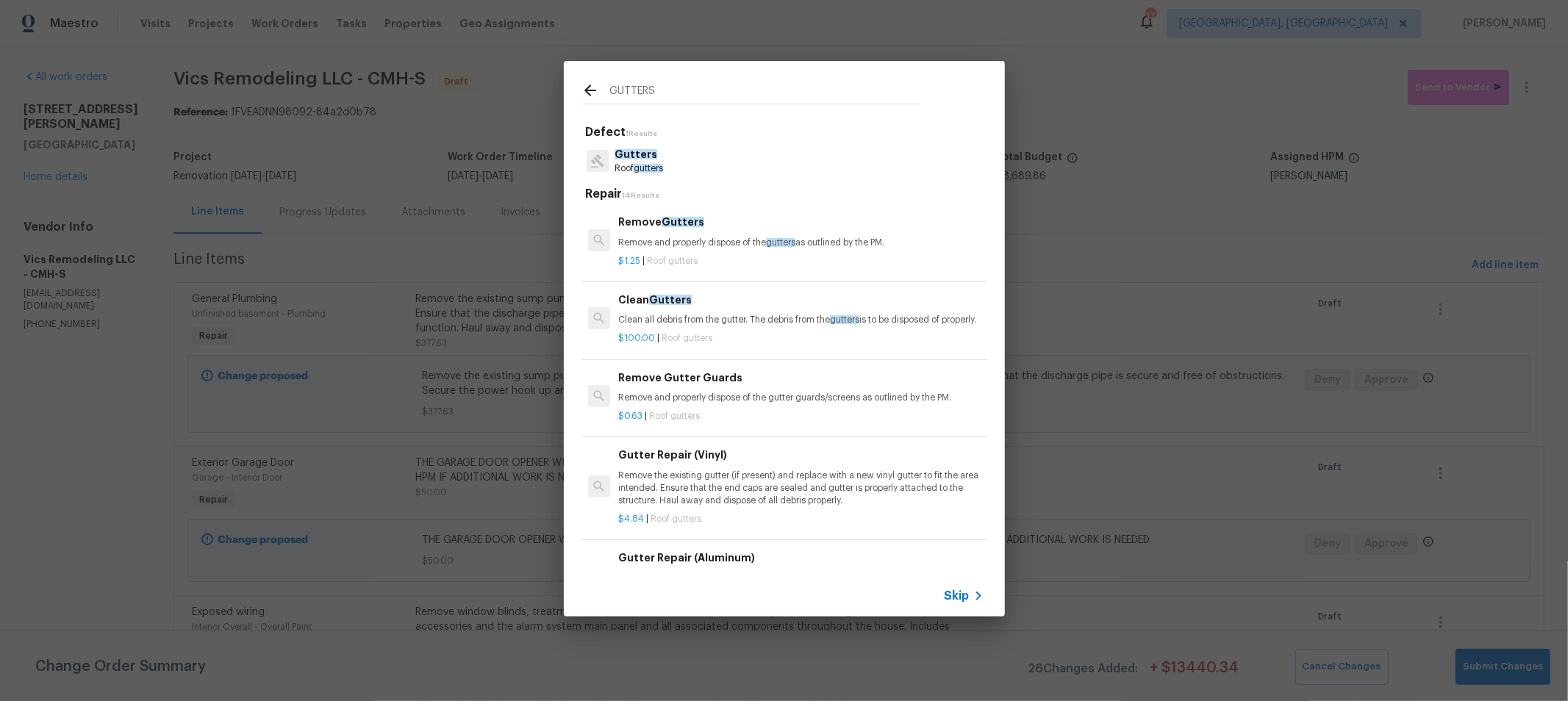
type input "GUTTERS"
click at [732, 316] on p "Clean all debris from the gutter. The debris from the gutters is to be disposed…" at bounding box center [801, 320] width 364 height 12
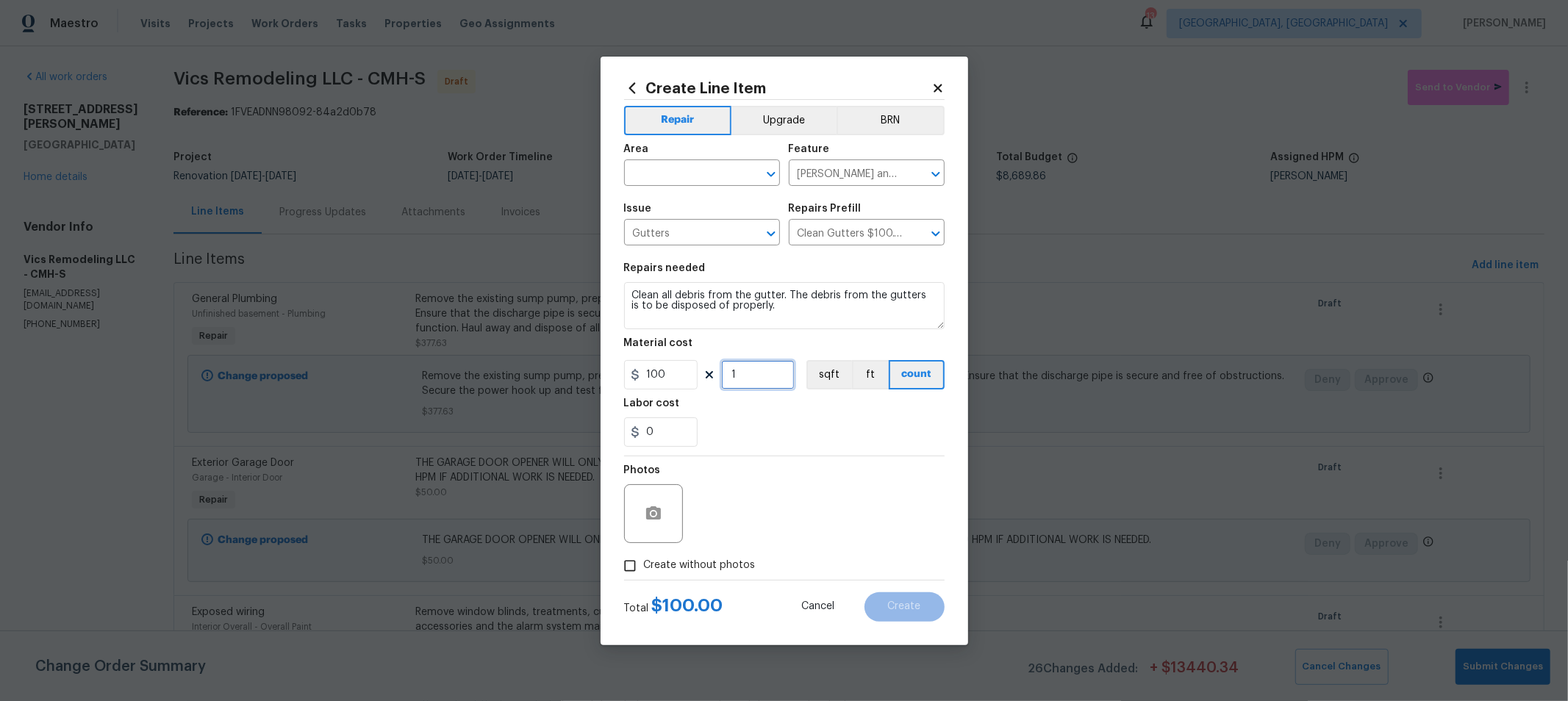
drag, startPoint x: 753, startPoint y: 372, endPoint x: 713, endPoint y: 369, distance: 40.1
click at [713, 369] on div "100 1 sqft ft count" at bounding box center [784, 375] width 320 height 29
type input "2"
drag, startPoint x: 665, startPoint y: 434, endPoint x: 595, endPoint y: 428, distance: 70.3
click at [595, 428] on div "Create Line Item Repair Upgrade BRN Area ​ Feature Eaves and Trim ​ Issue Gutte…" at bounding box center [784, 350] width 1568 height 701
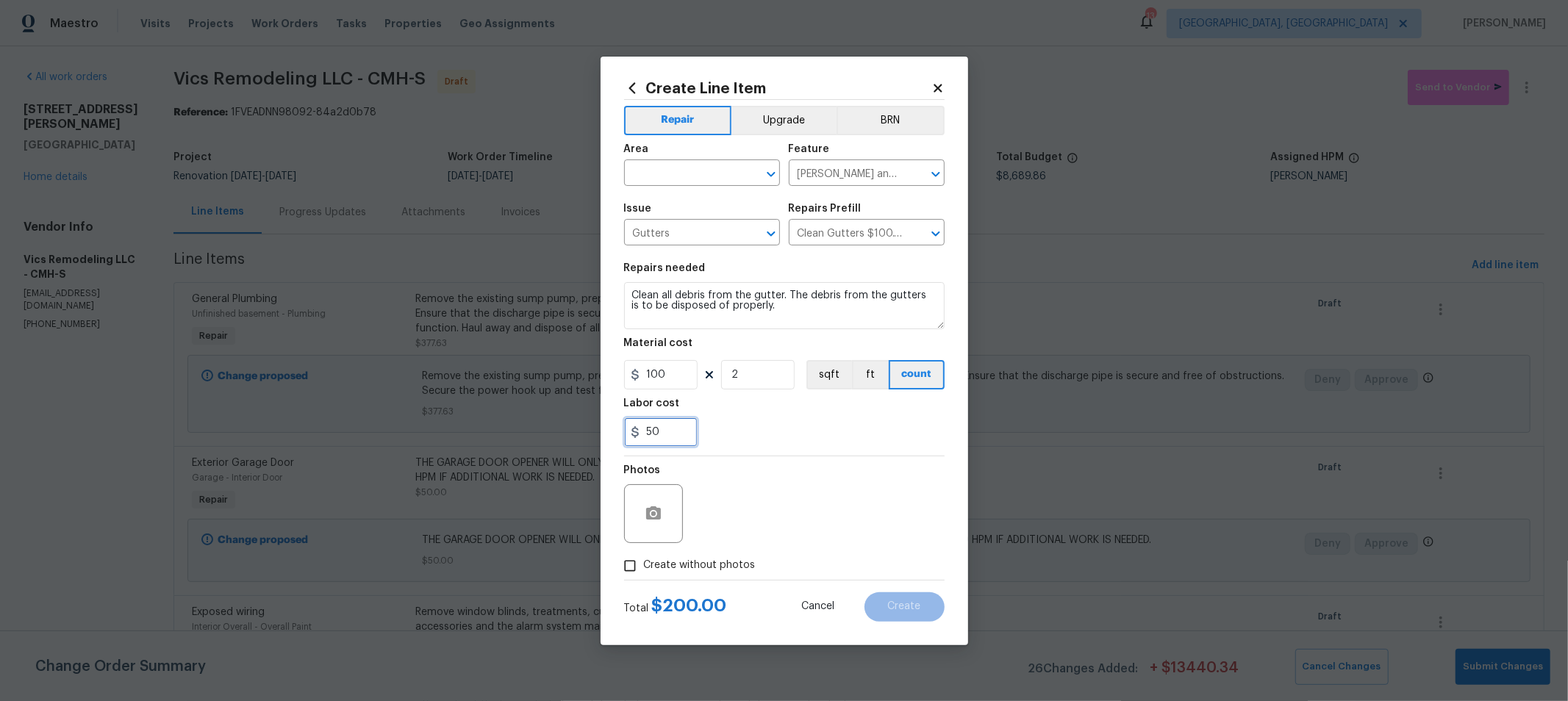
type input "50"
click at [847, 488] on div "Photos" at bounding box center [784, 503] width 320 height 95
click at [717, 563] on span "Create without photos" at bounding box center [700, 565] width 112 height 15
click at [644, 563] on input "Create without photos" at bounding box center [630, 565] width 28 height 28
checkbox input "true"
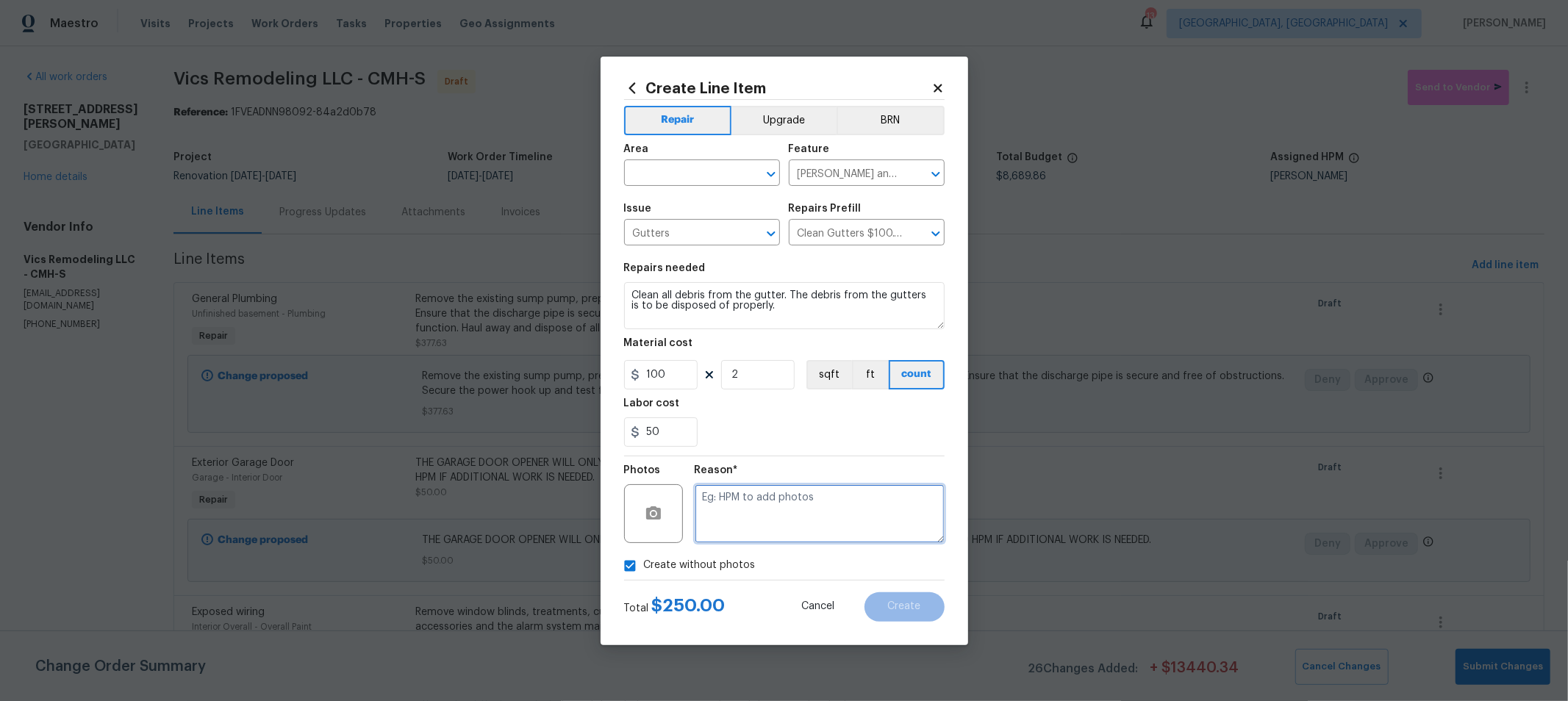
click at [791, 497] on textarea at bounding box center [819, 514] width 250 height 59
type textarea "H"
drag, startPoint x: 827, startPoint y: 460, endPoint x: 729, endPoint y: 323, distance: 168.4
click at [827, 459] on div "Reason* H" at bounding box center [819, 503] width 250 height 95
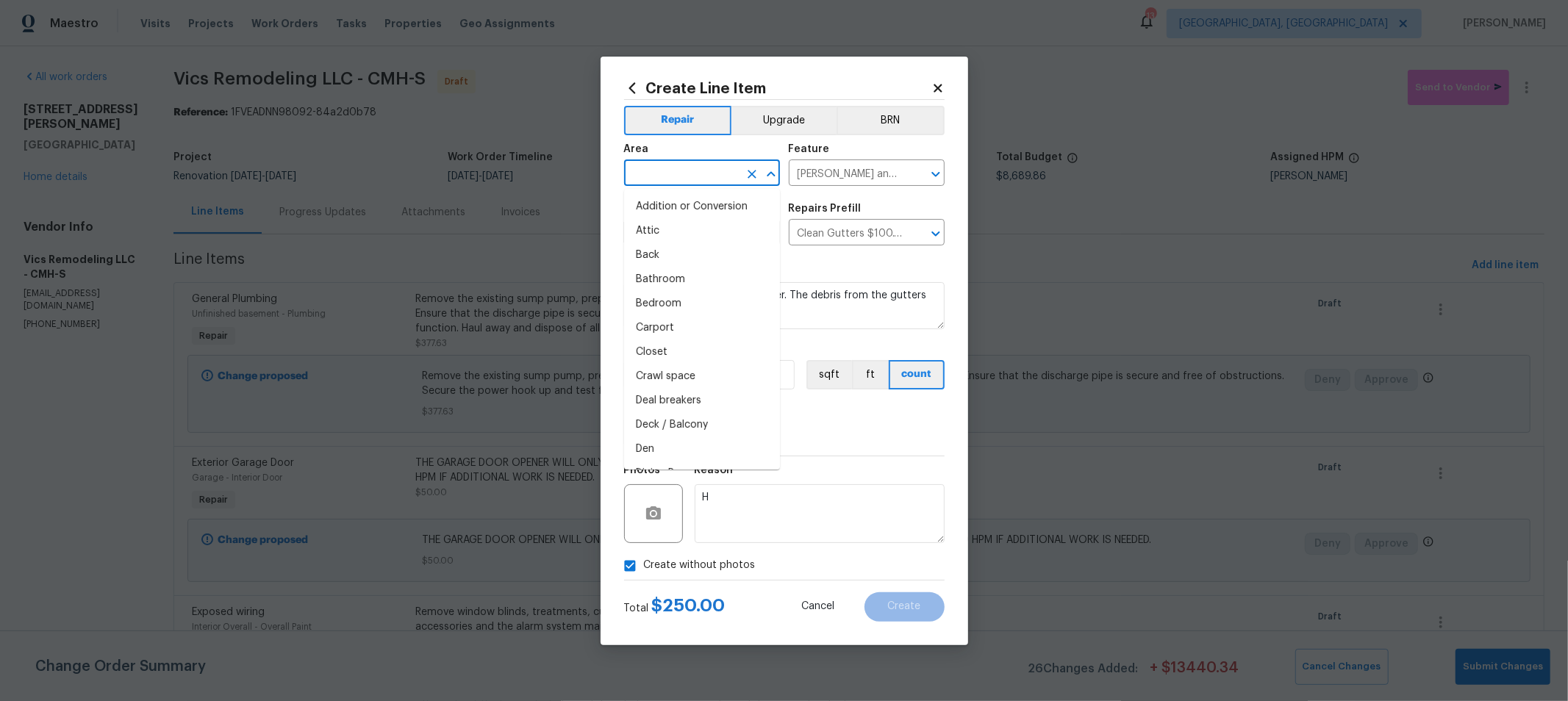
click at [728, 170] on input "text" at bounding box center [681, 174] width 115 height 22
type input "I"
click at [743, 235] on li "Exterior Overall" at bounding box center [701, 231] width 156 height 24
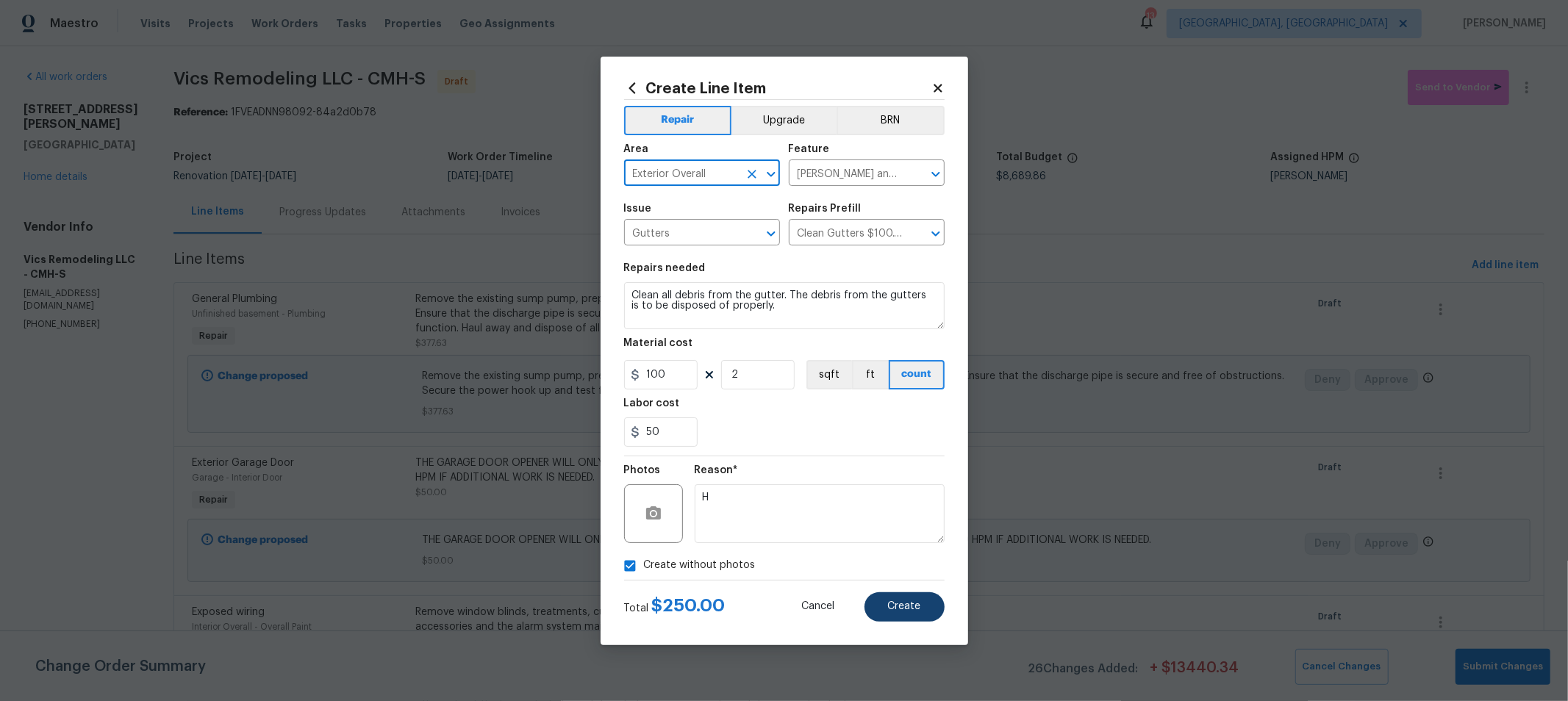
type input "Exterior Overall"
click at [904, 610] on span "Create" at bounding box center [905, 607] width 33 height 11
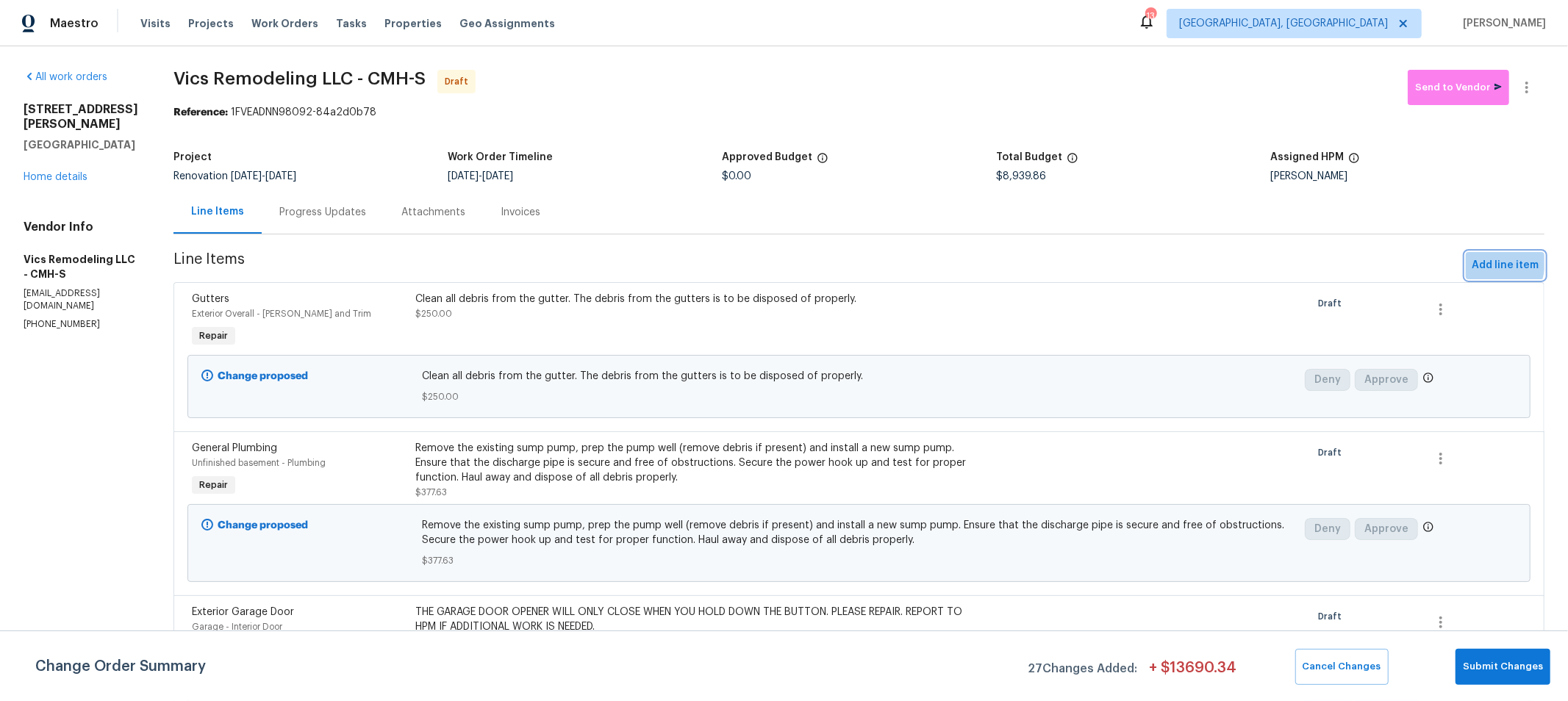
click at [1472, 262] on span "Add line item" at bounding box center [1505, 266] width 67 height 19
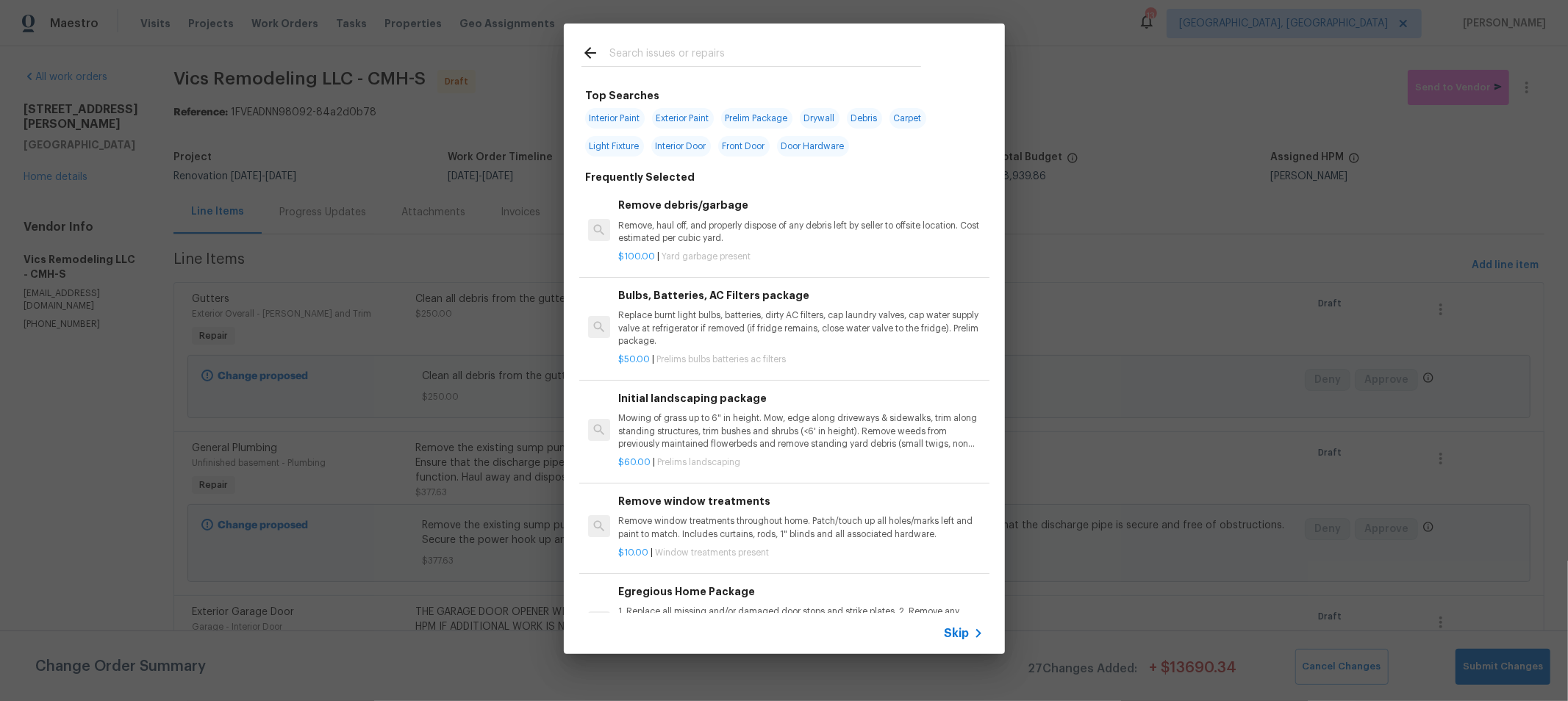
click at [742, 58] on input "text" at bounding box center [765, 55] width 312 height 22
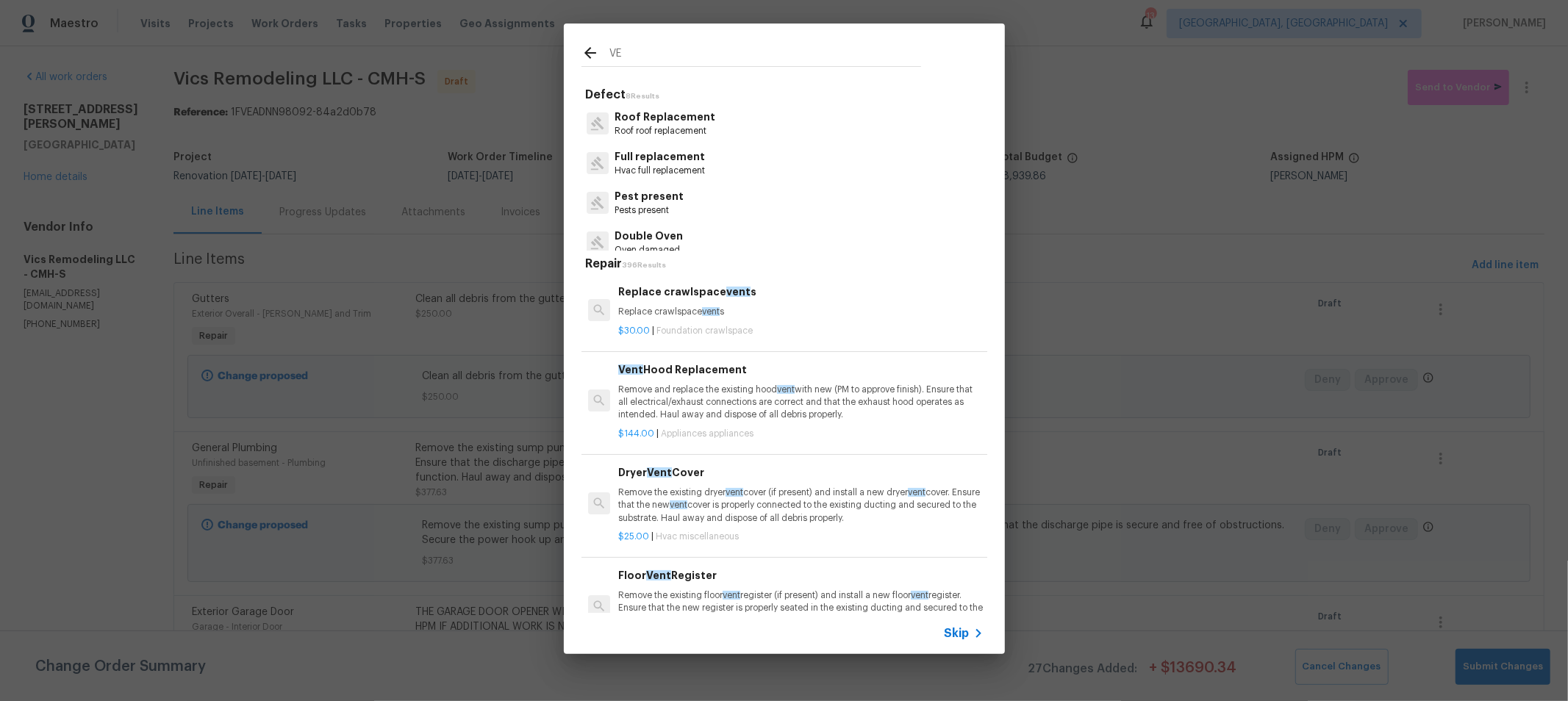
type input "V"
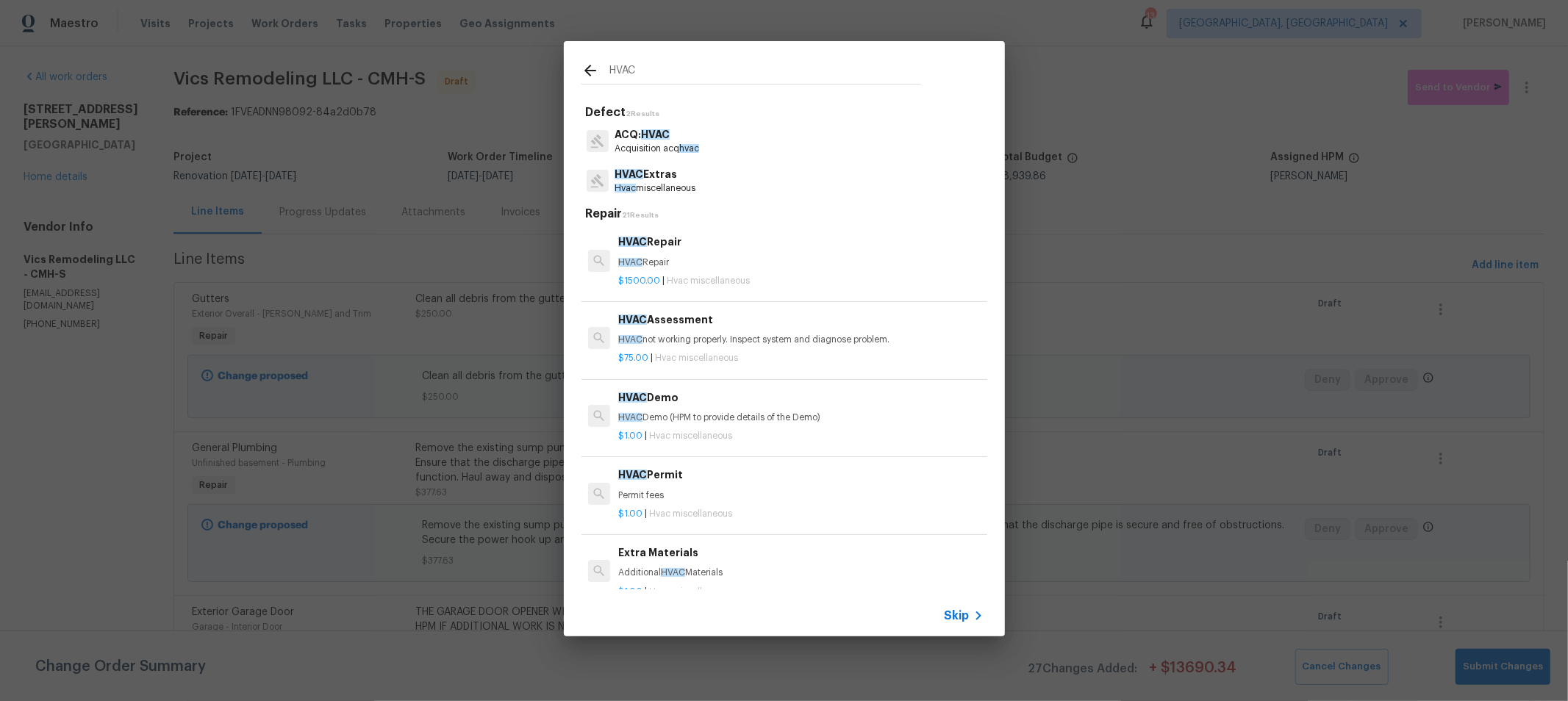
type input "HVAC"
click at [658, 174] on p "HVAC Extras" at bounding box center [655, 174] width 81 height 15
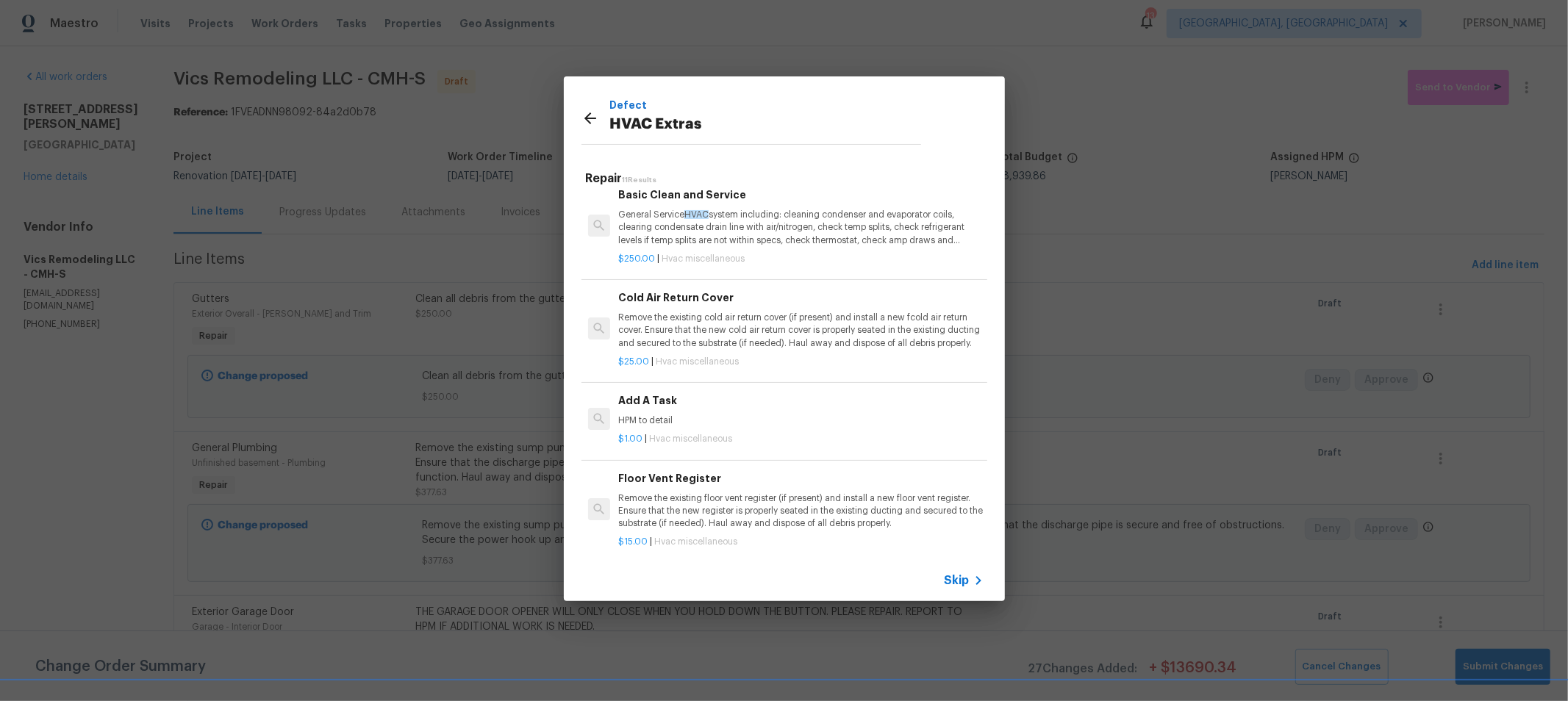
scroll to position [403, 0]
click at [793, 310] on p "Remove the existing cold air return cover (if present) and install a new fcold …" at bounding box center [801, 328] width 364 height 37
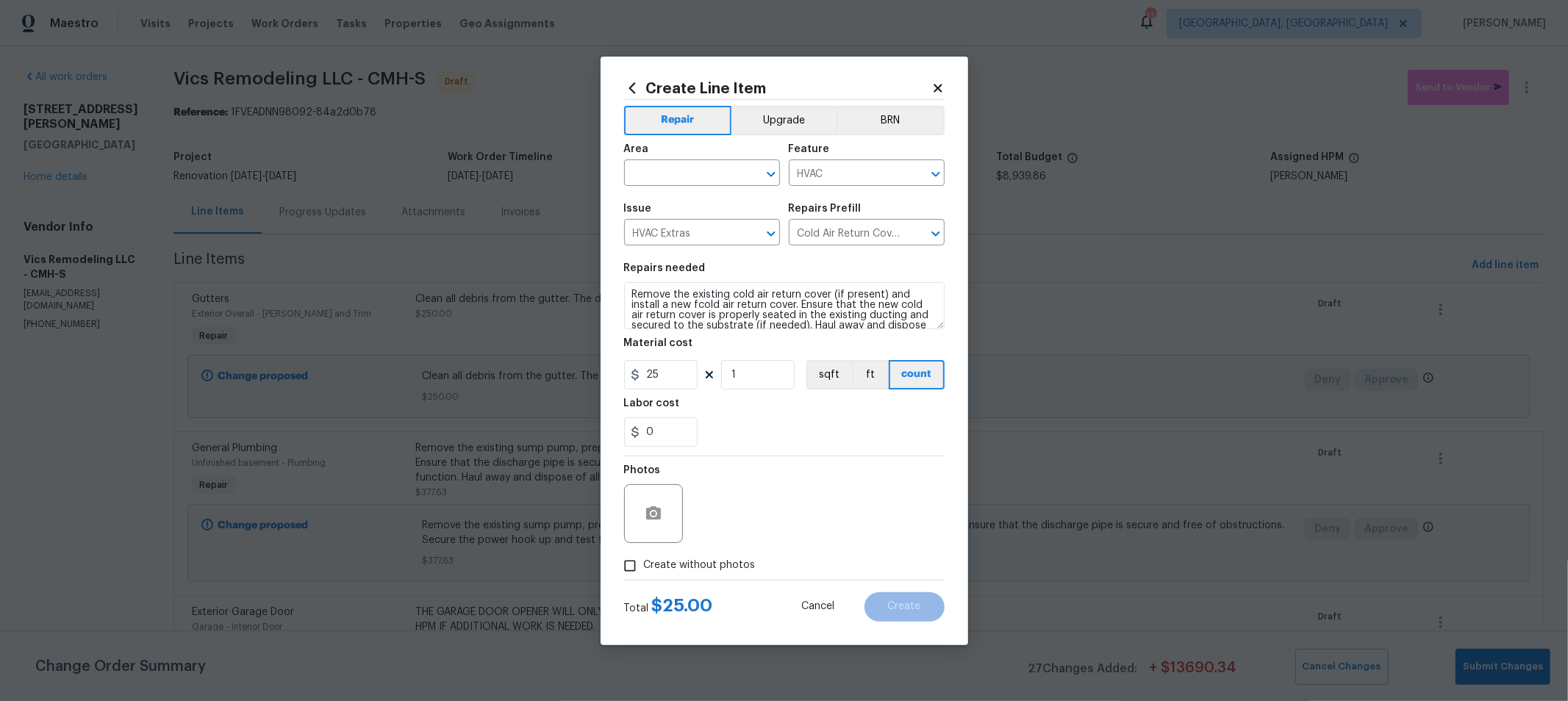
scroll to position [1, 0]
click at [631, 292] on textarea "Remove the existing cold air return cover (if present) and install a new fcold …" at bounding box center [784, 305] width 320 height 47
type textarea "REMOVE DIY FAN INSIDE THE MASTER BEDROOM COLD AIR RETURN. FLIP RETURN COVER SO …"
click at [710, 166] on input "text" at bounding box center [681, 174] width 115 height 22
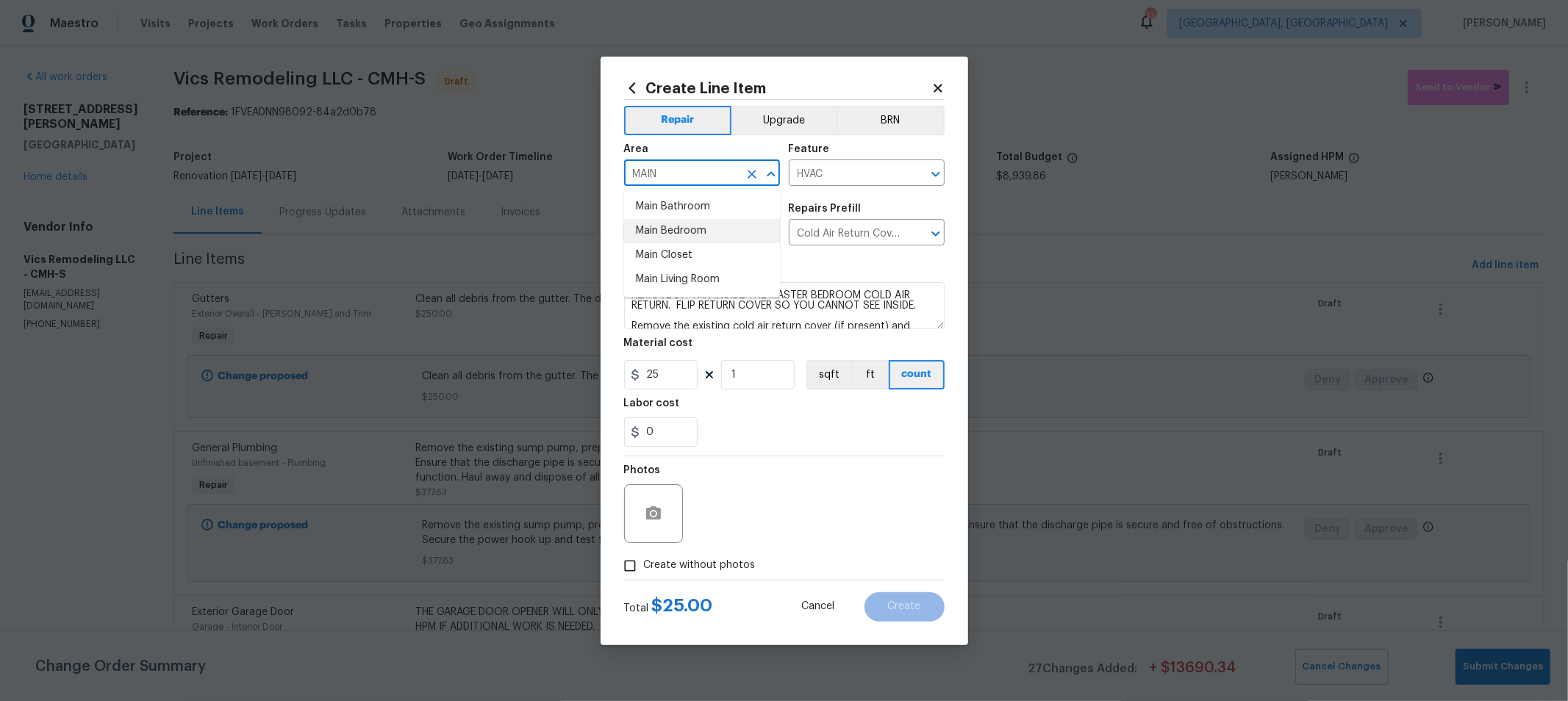
click at [688, 229] on li "Main Bedroom" at bounding box center [701, 231] width 156 height 24
type input "Main Bedroom"
click at [663, 563] on span "Create without photos" at bounding box center [700, 565] width 112 height 15
click at [644, 563] on input "Create without photos" at bounding box center [630, 565] width 28 height 28
checkbox input "true"
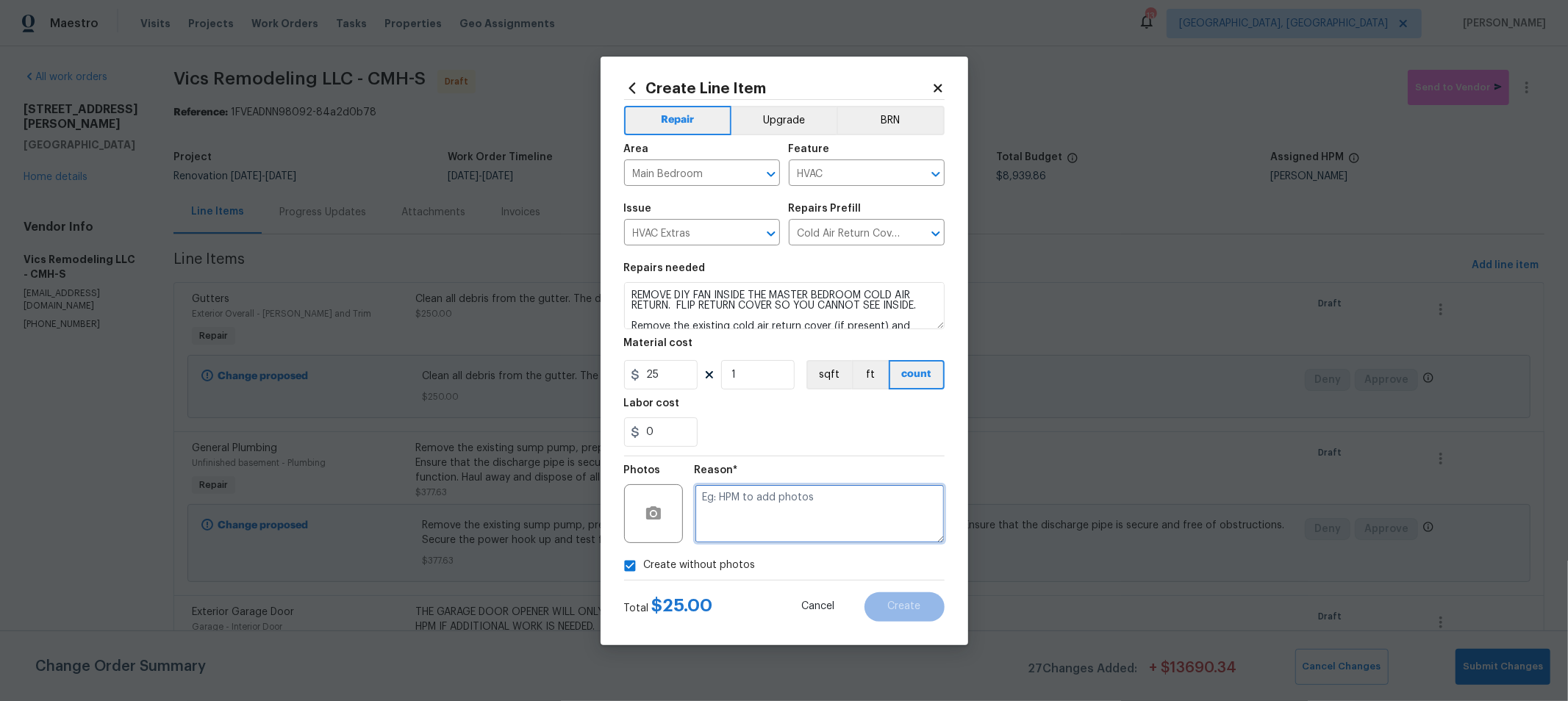
click at [809, 509] on textarea at bounding box center [819, 514] width 250 height 59
type textarea "H"
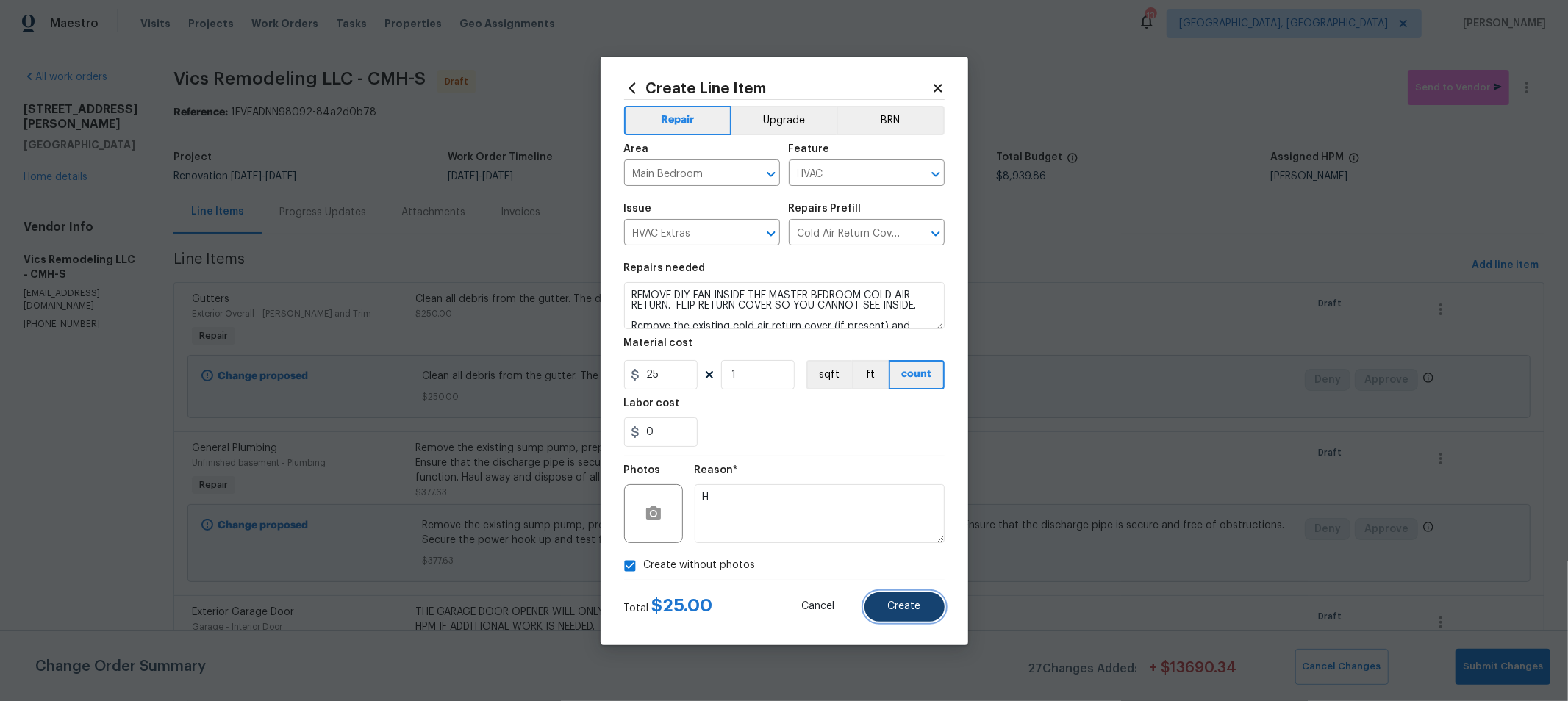
click at [877, 603] on button "Create" at bounding box center [904, 607] width 80 height 29
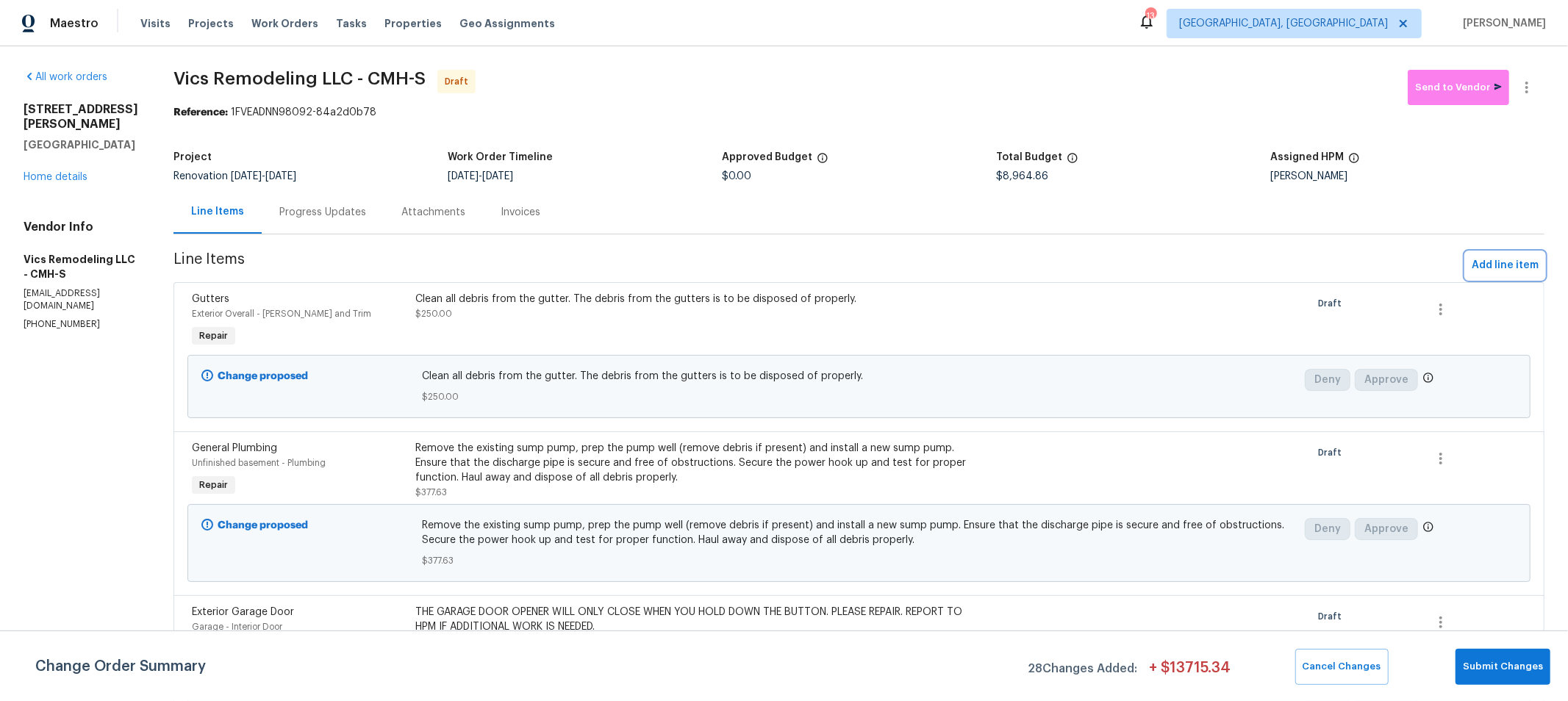
click at [1487, 263] on span "Add line item" at bounding box center [1505, 266] width 67 height 19
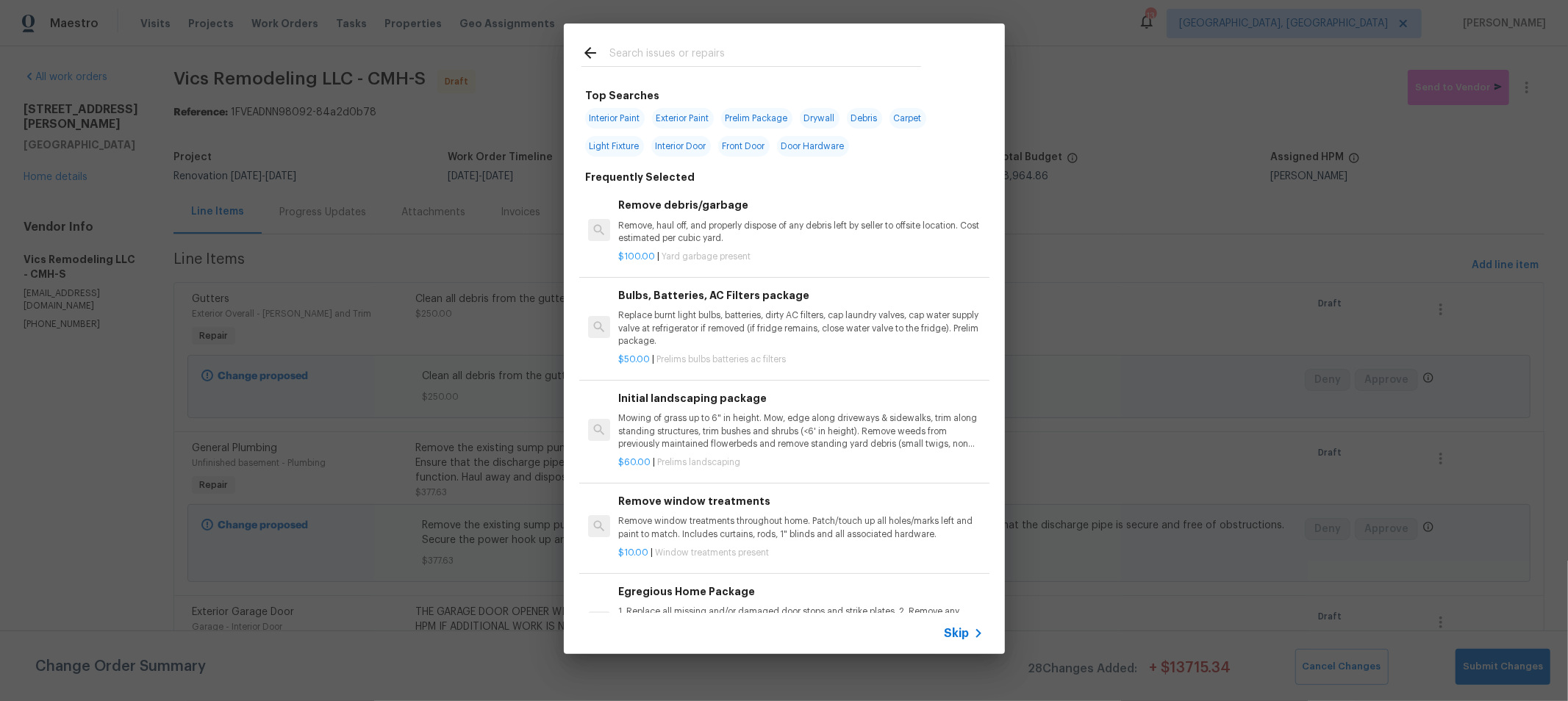
click at [702, 60] on input "text" at bounding box center [765, 55] width 312 height 22
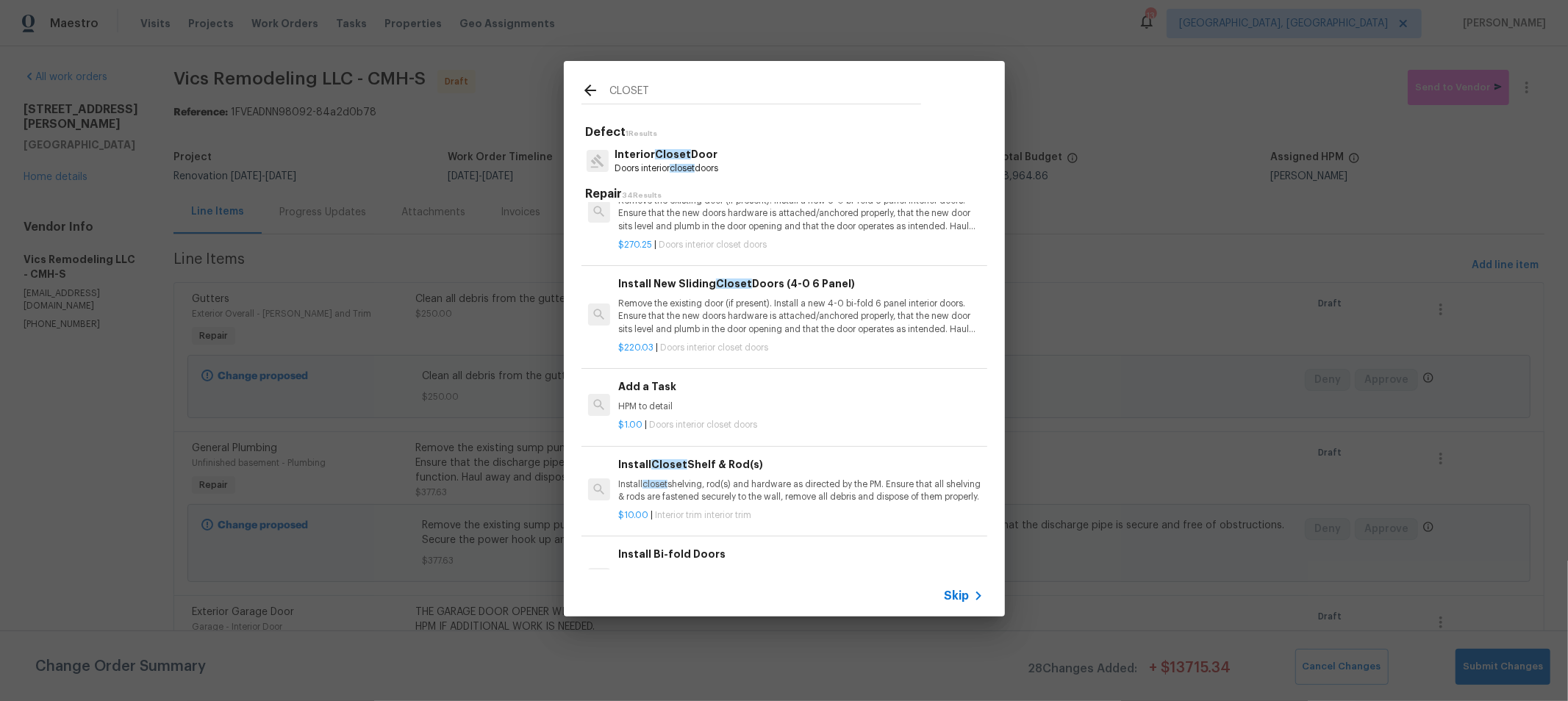
scroll to position [325, 0]
type input "CLOSET"
click at [795, 413] on div "$1.00 | Doors interior closet doors" at bounding box center [801, 421] width 364 height 19
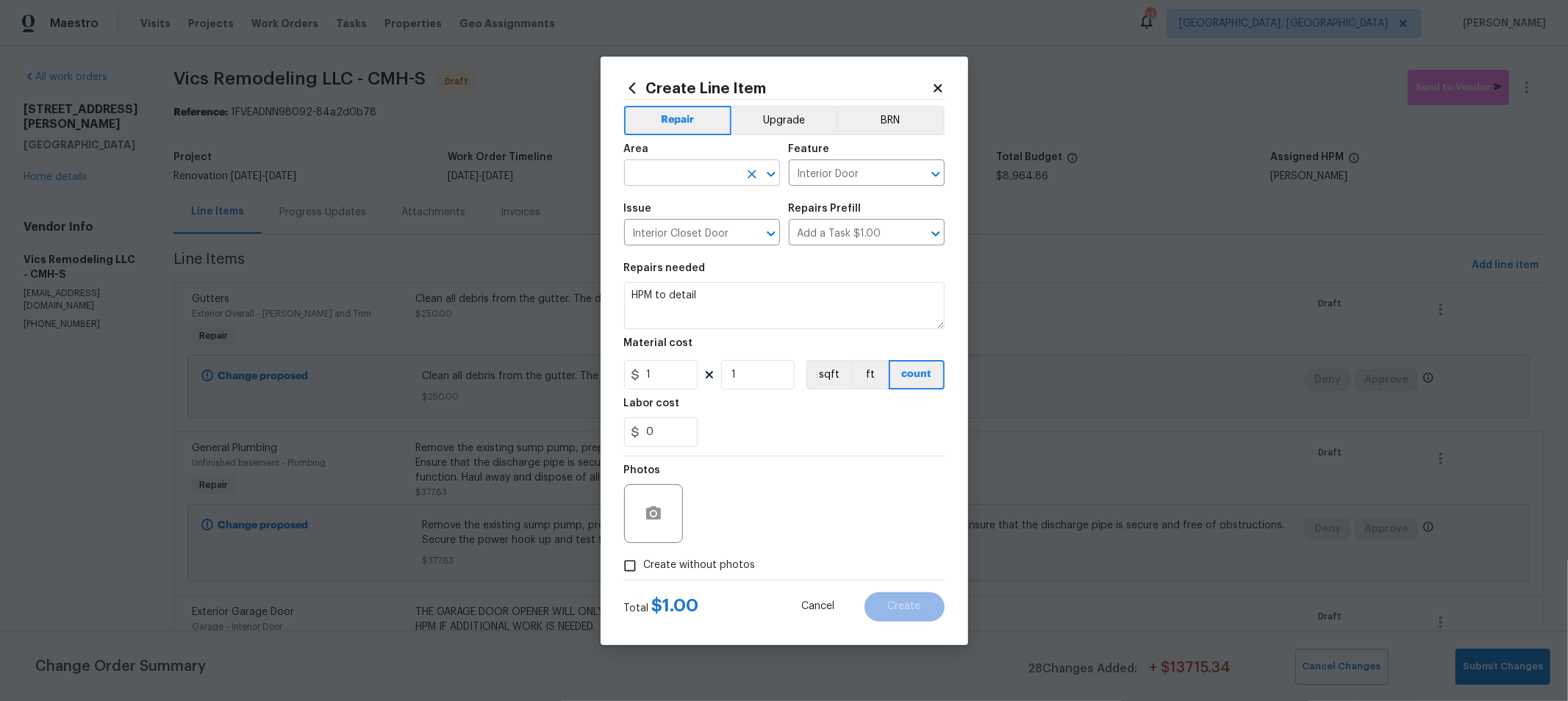
click at [719, 183] on input "text" at bounding box center [681, 174] width 115 height 22
click at [682, 235] on li "Main Bedroom" at bounding box center [701, 231] width 156 height 24
type input "Main Bedroom"
drag, startPoint x: 759, startPoint y: 308, endPoint x: 504, endPoint y: 271, distance: 257.7
click at [504, 271] on div "Create Line Item Repair Upgrade BRN Area Main Bedroom ​ Feature Interior Door ​…" at bounding box center [784, 350] width 1568 height 701
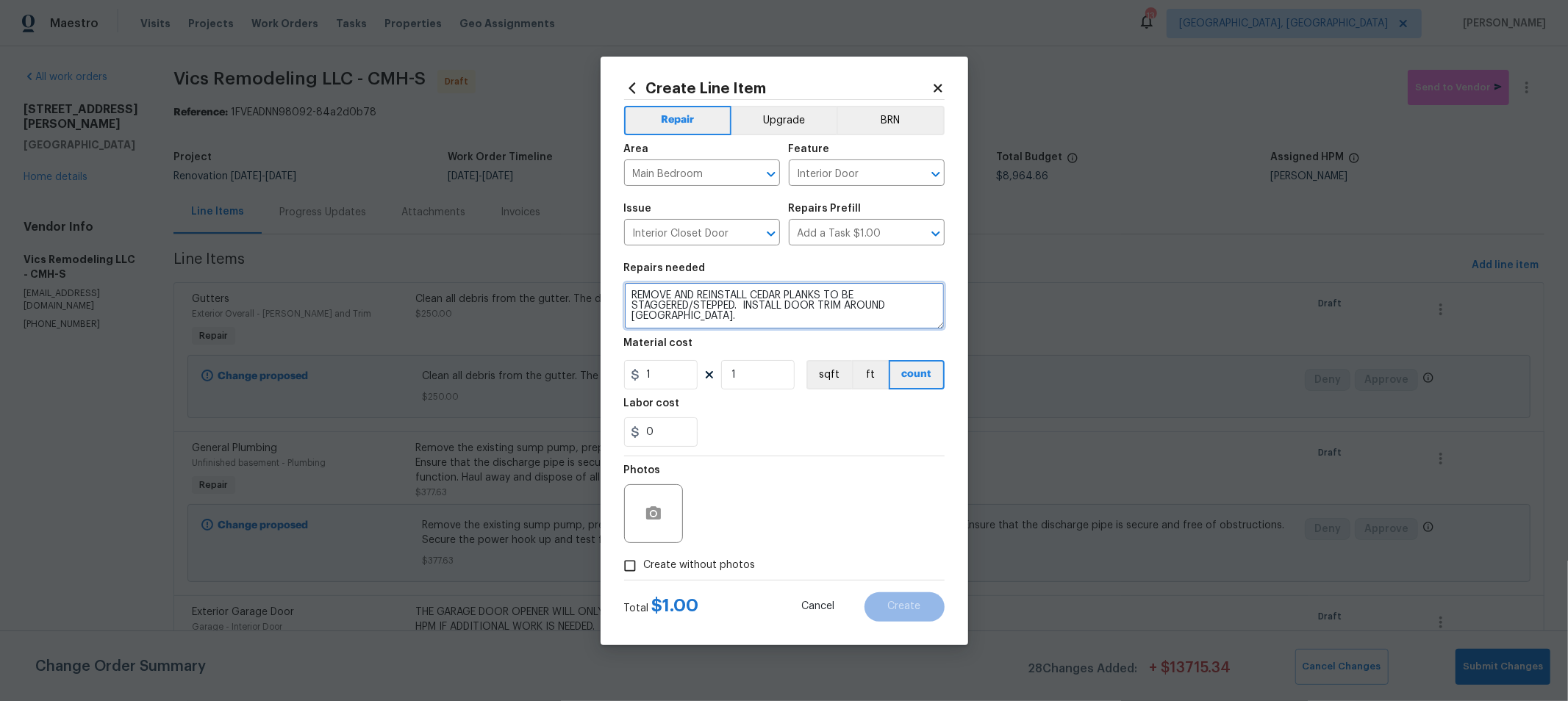
type textarea "REMOVE AND REINSTALL CEDAR PLANKS TO BE STAGGERED/STEPPED. INSTALL DOOR TRIM AR…"
drag, startPoint x: 758, startPoint y: 376, endPoint x: 673, endPoint y: 382, distance: 85.2
click at [673, 382] on div "1 1 sqft ft count" at bounding box center [784, 375] width 320 height 29
type input "200"
click at [693, 558] on span "Create without photos" at bounding box center [700, 565] width 112 height 15
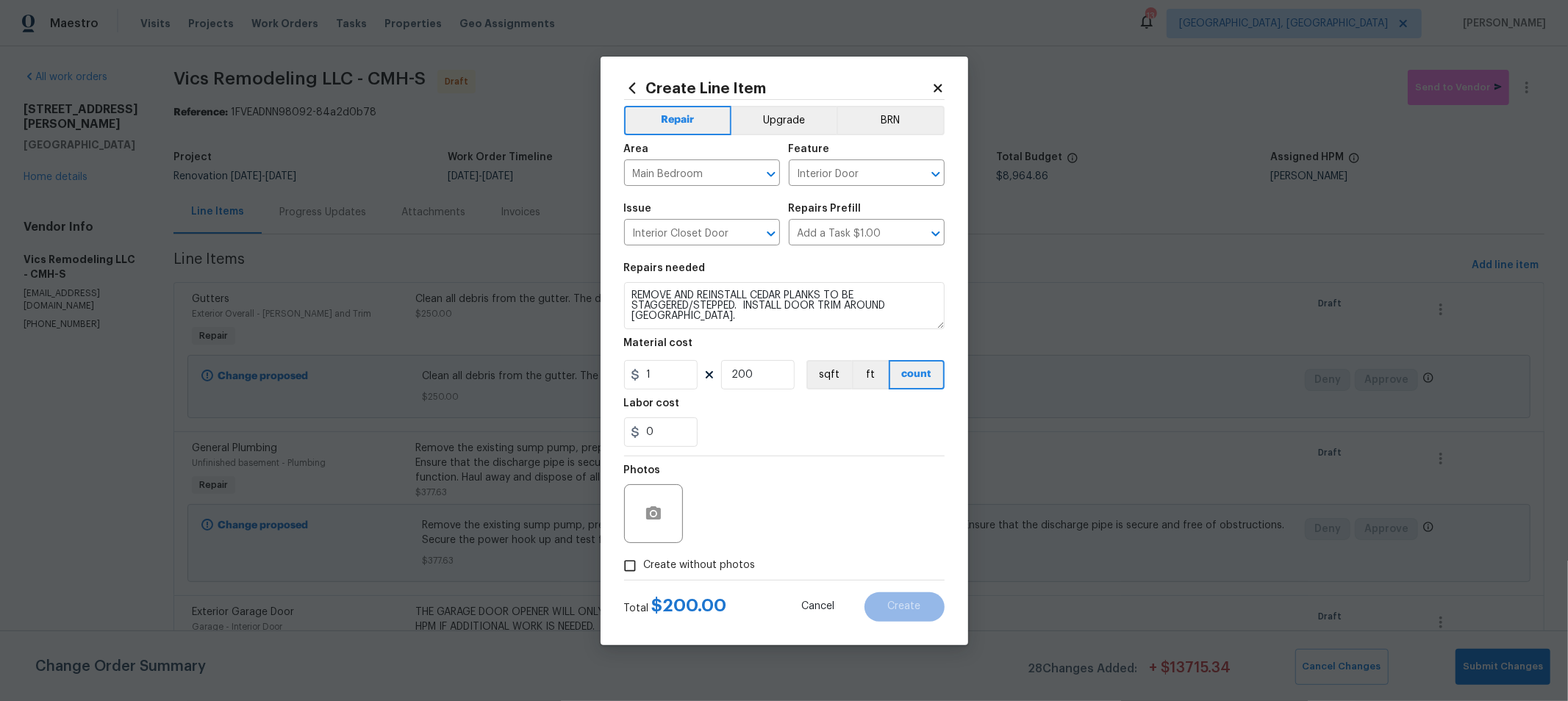
click at [644, 558] on input "Create without photos" at bounding box center [630, 565] width 28 height 28
checkbox input "true"
click at [761, 519] on textarea at bounding box center [819, 514] width 250 height 59
type textarea "HPM"
click at [875, 442] on div "0" at bounding box center [784, 432] width 320 height 29
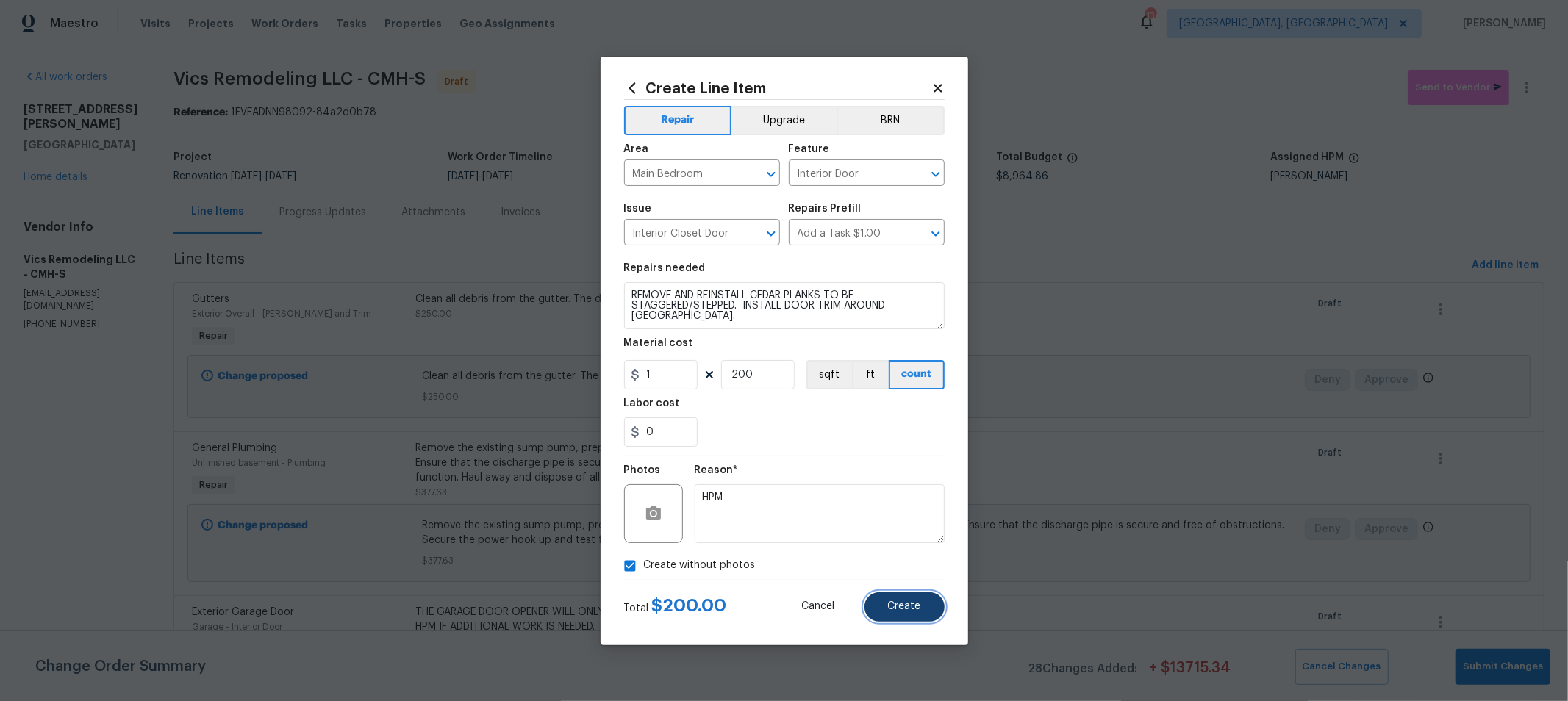
click at [905, 608] on span "Create" at bounding box center [905, 607] width 33 height 11
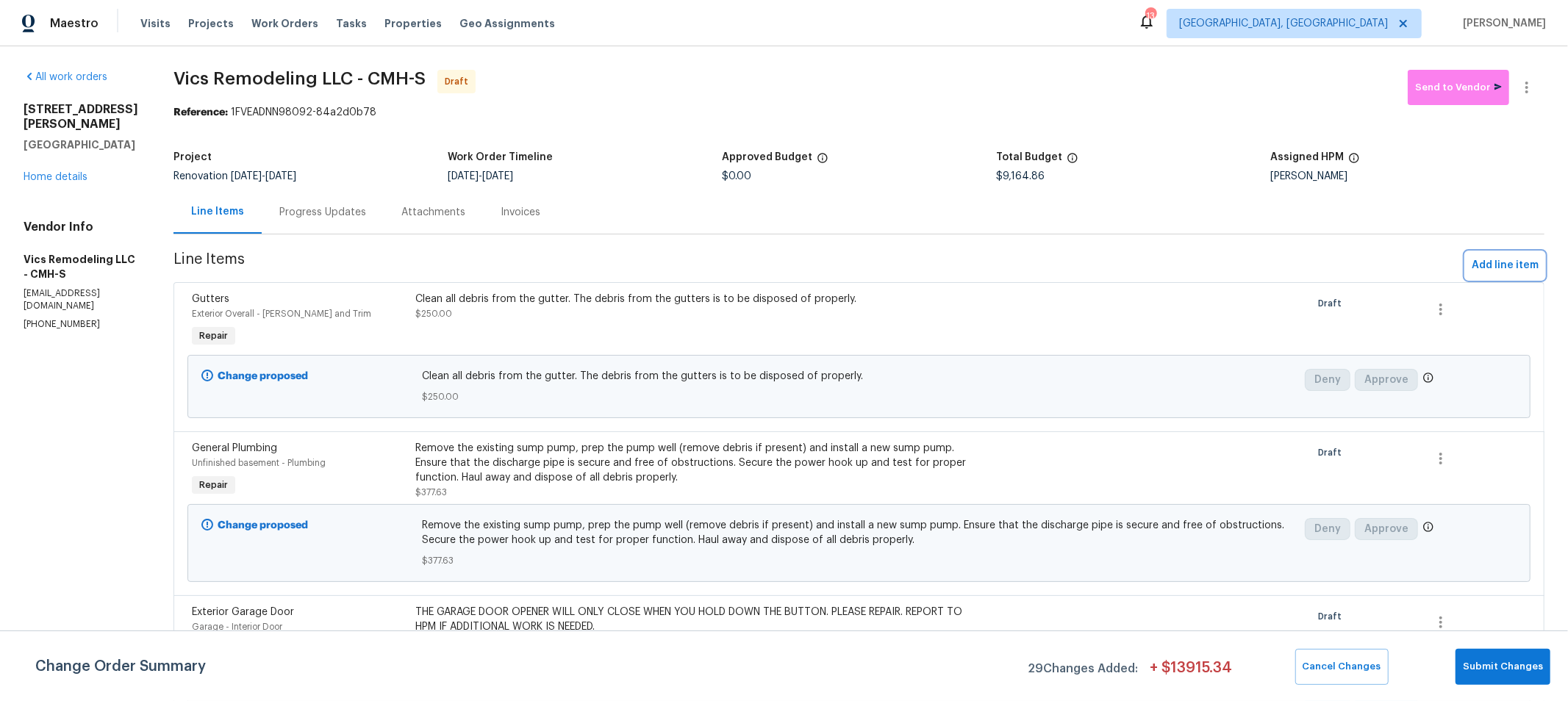
click at [1483, 259] on span "Add line item" at bounding box center [1505, 266] width 67 height 19
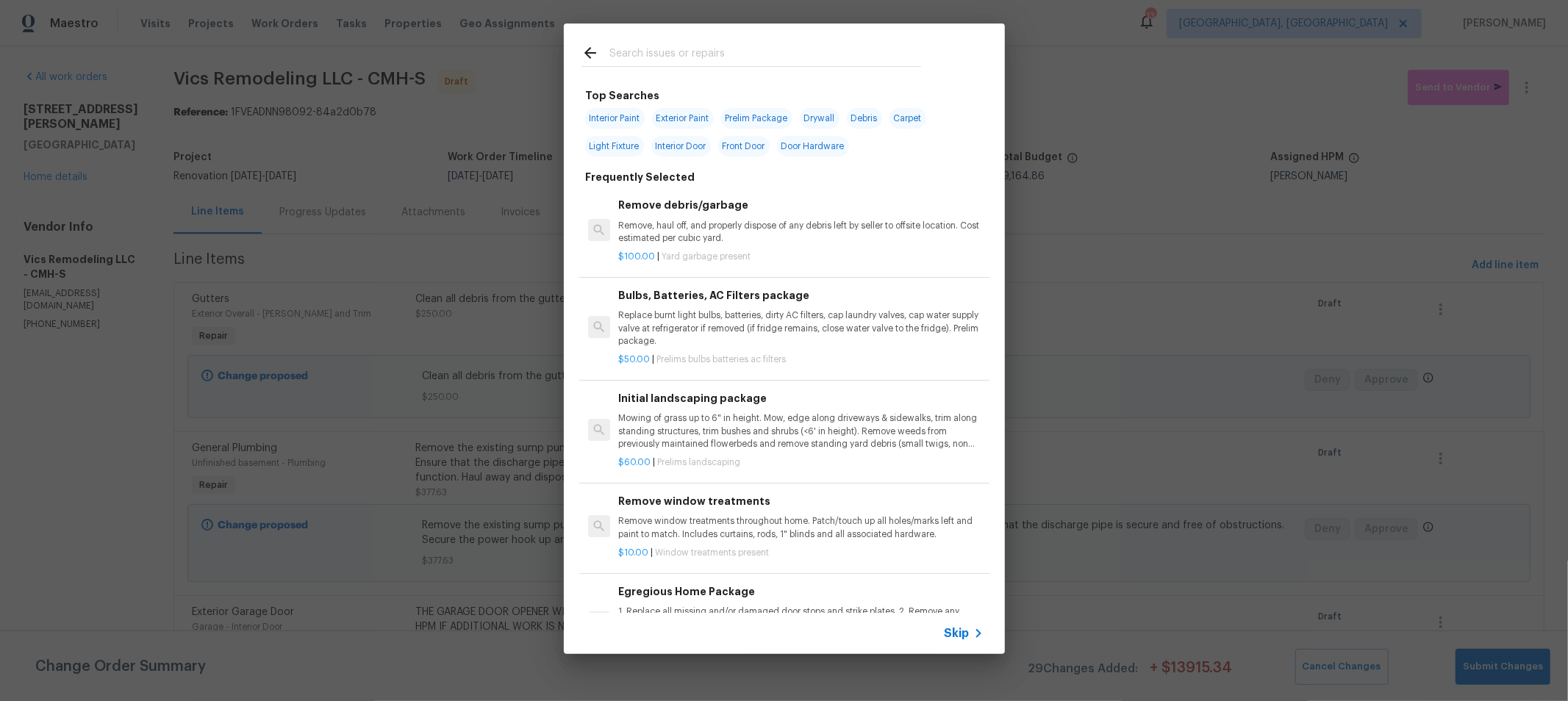
click at [746, 55] on input "text" at bounding box center [765, 55] width 312 height 22
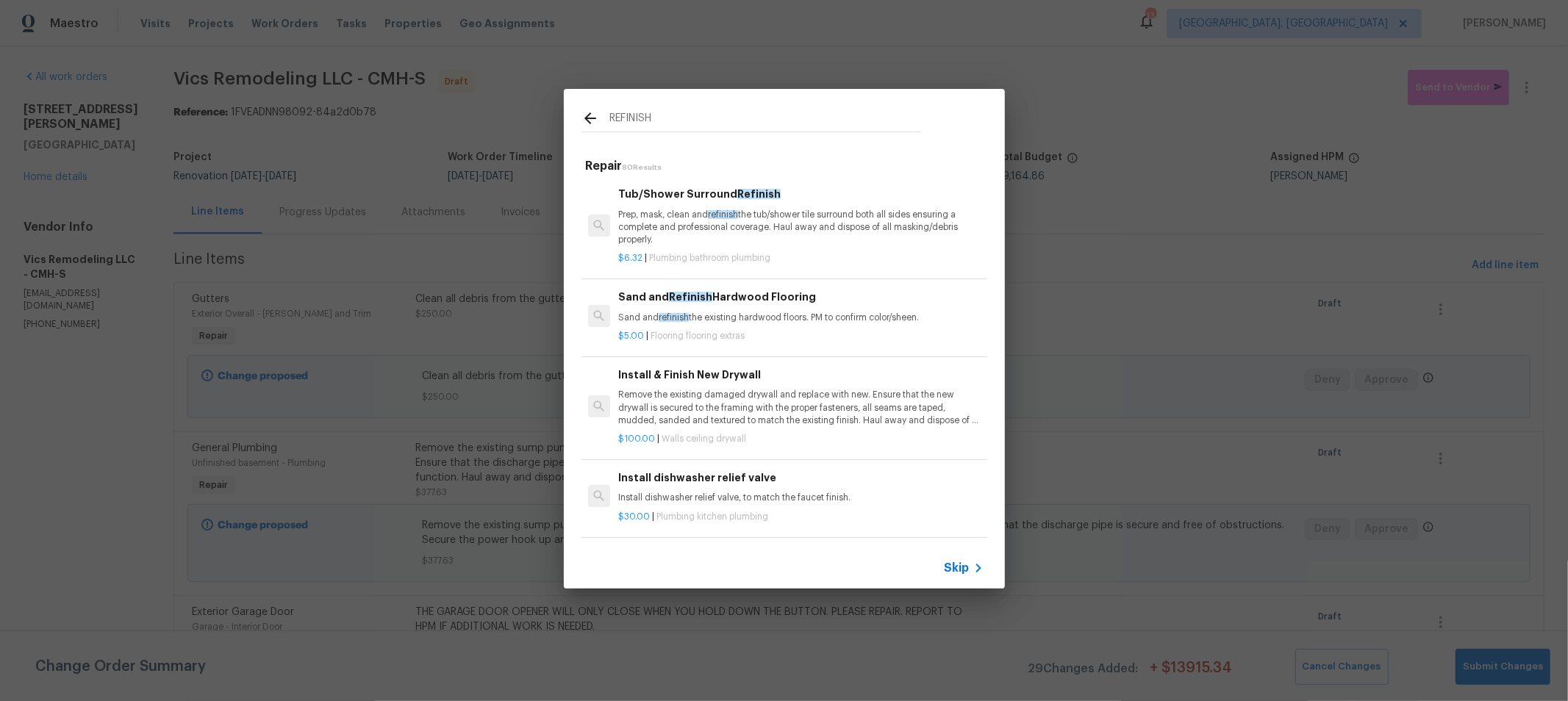
type input "REFINISH"
click at [792, 226] on p "Prep, mask, clean and refinish the tub/shower tile surround both all sides ensu…" at bounding box center [801, 227] width 364 height 37
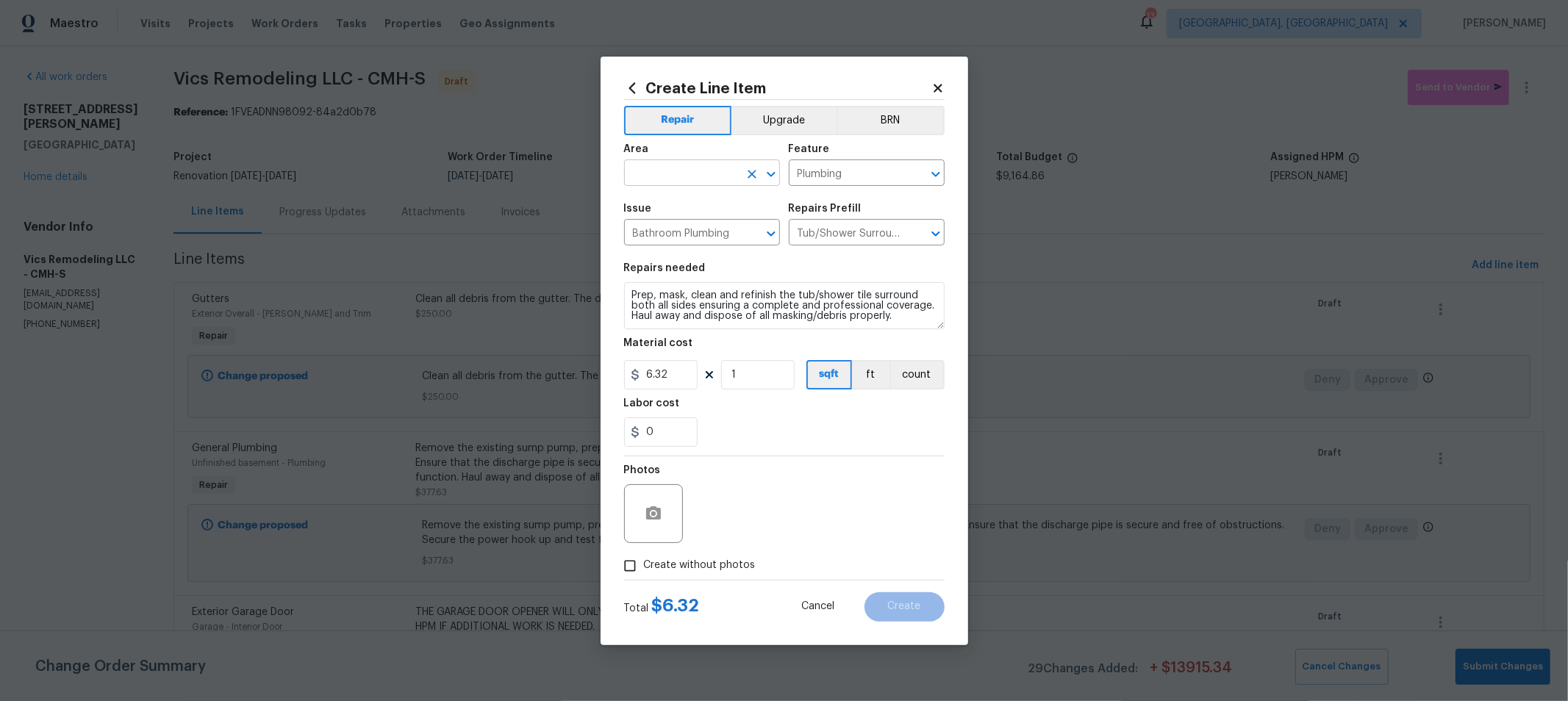
click at [712, 173] on input "text" at bounding box center [681, 174] width 115 height 22
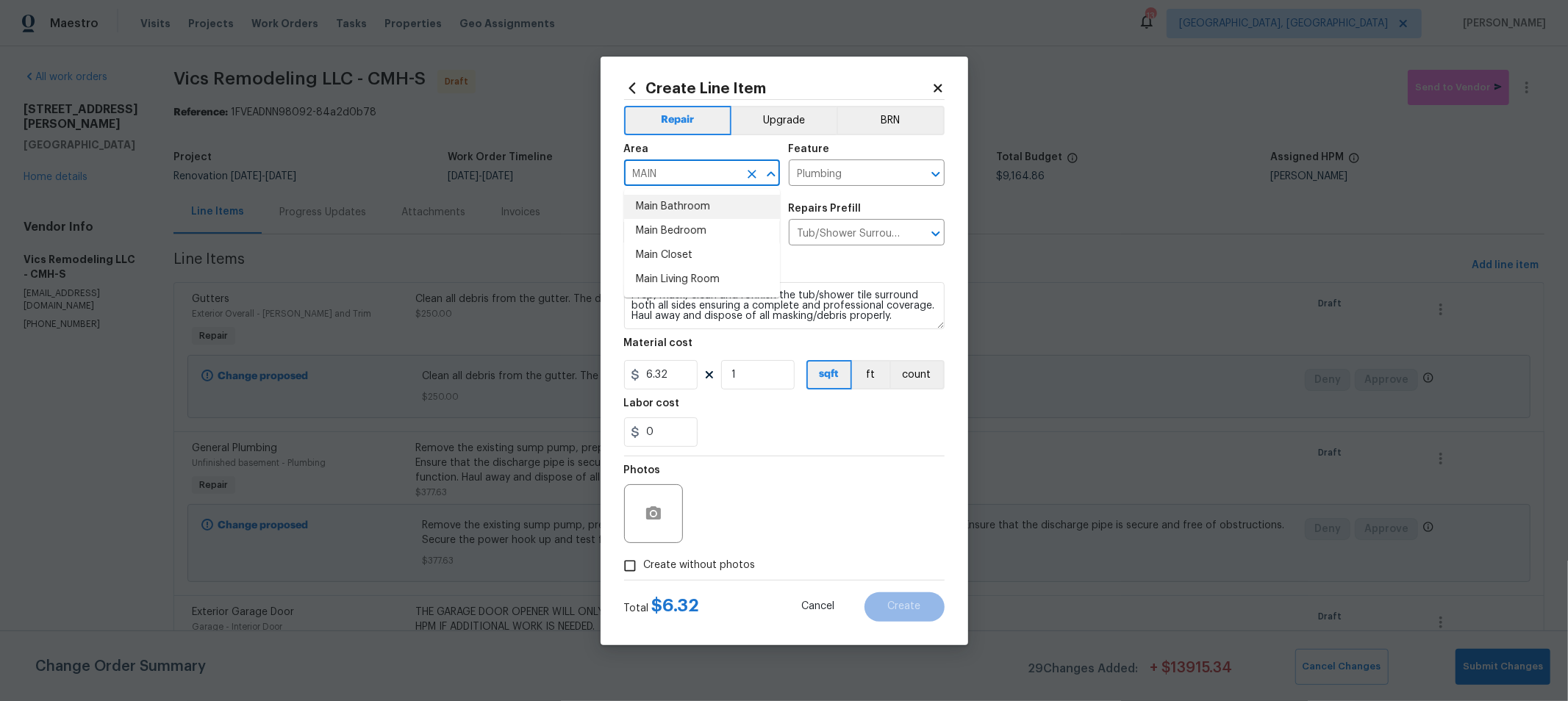
click at [698, 206] on li "Main Bathroom" at bounding box center [701, 206] width 156 height 24
type input "Main Bathroom"
click at [631, 300] on textarea "Prep, mask, clean and refinish the tub/shower tile surround both all sides ensu…" at bounding box center [784, 305] width 320 height 47
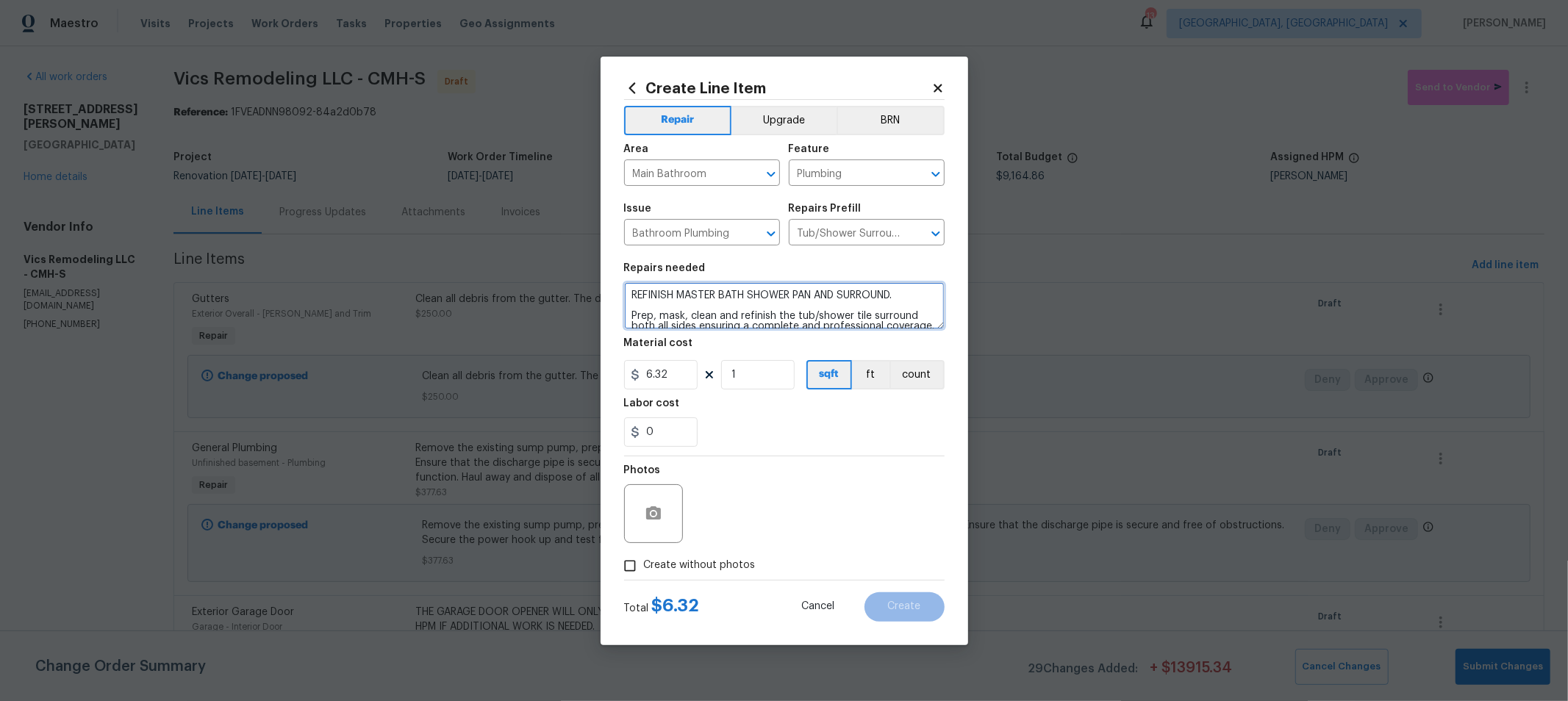
type textarea "REFINISH MASTER BATH SHOWER PAN AND SURROUND. Prep, mask, clean and refinish th…"
drag, startPoint x: 725, startPoint y: 376, endPoint x: 733, endPoint y: 371, distance: 9.4
click at [602, 367] on div "Create Line Item Repair Upgrade BRN Area Main Bathroom ​ Feature Plumbing ​ Iss…" at bounding box center [784, 351] width 367 height 589
type input "60"
click at [667, 565] on span "Create without photos" at bounding box center [700, 565] width 112 height 15
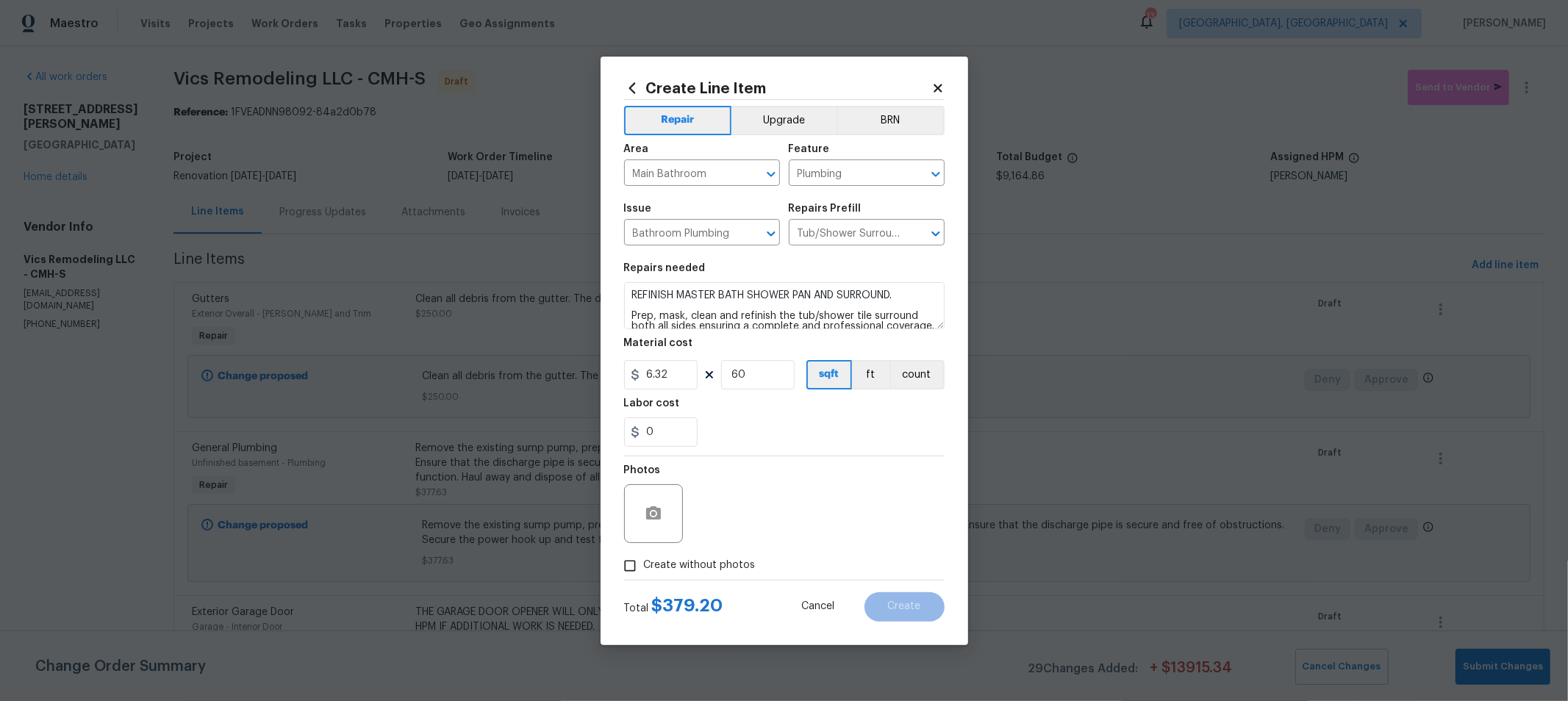
click at [644, 565] on input "Create without photos" at bounding box center [630, 565] width 28 height 28
checkbox input "true"
click at [860, 511] on textarea at bounding box center [819, 514] width 250 height 59
type textarea "HPM"
click at [776, 439] on div "0" at bounding box center [784, 432] width 320 height 29
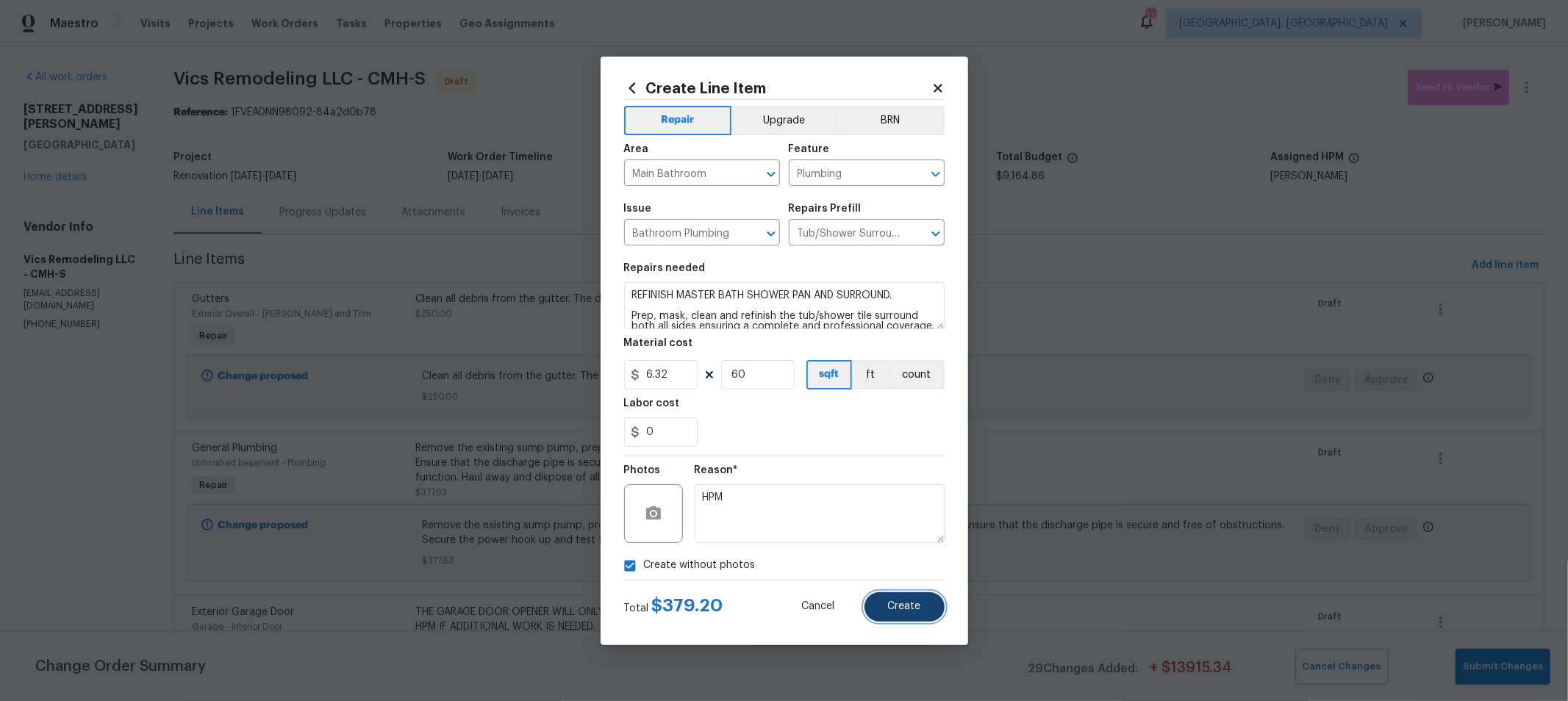
click at [923, 607] on button "Create" at bounding box center [904, 607] width 80 height 29
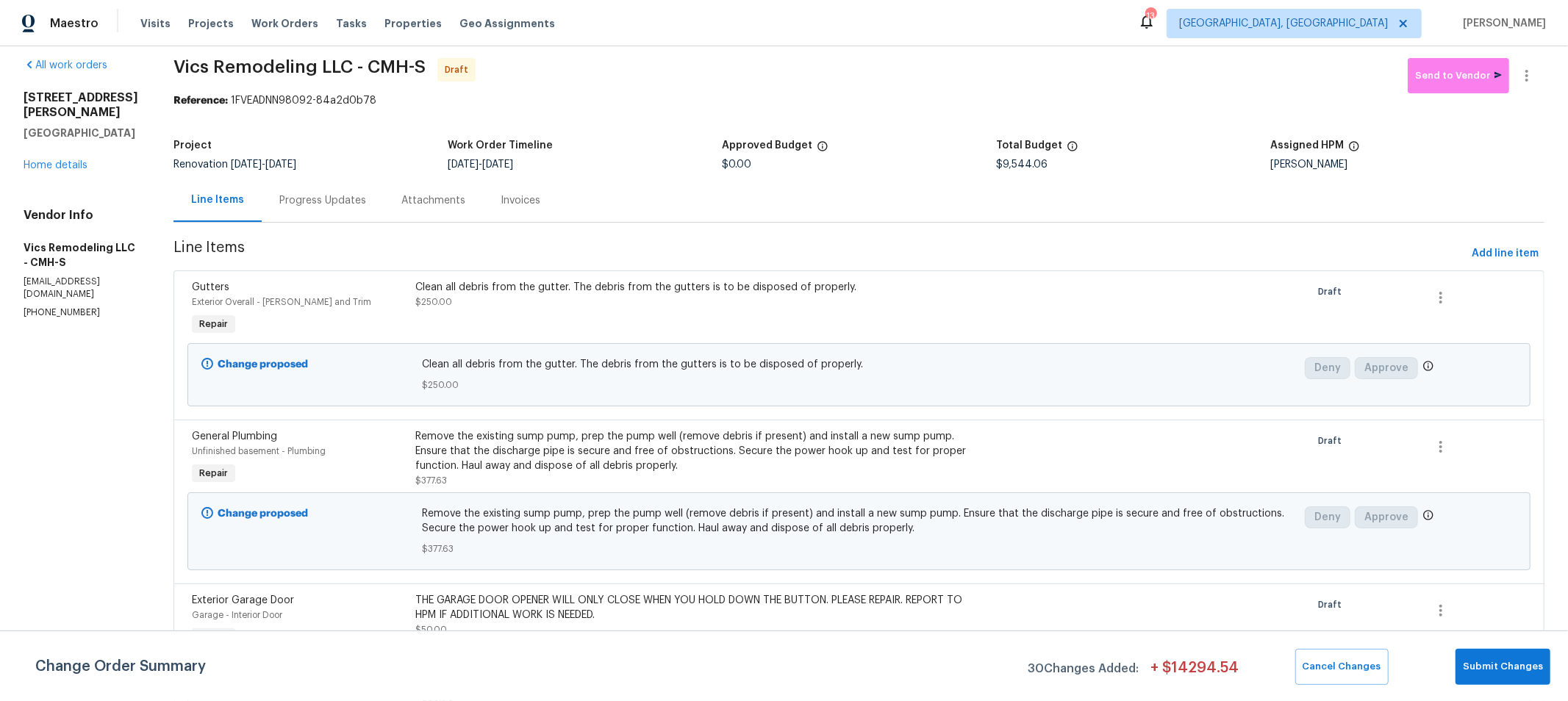
scroll to position [16, 0]
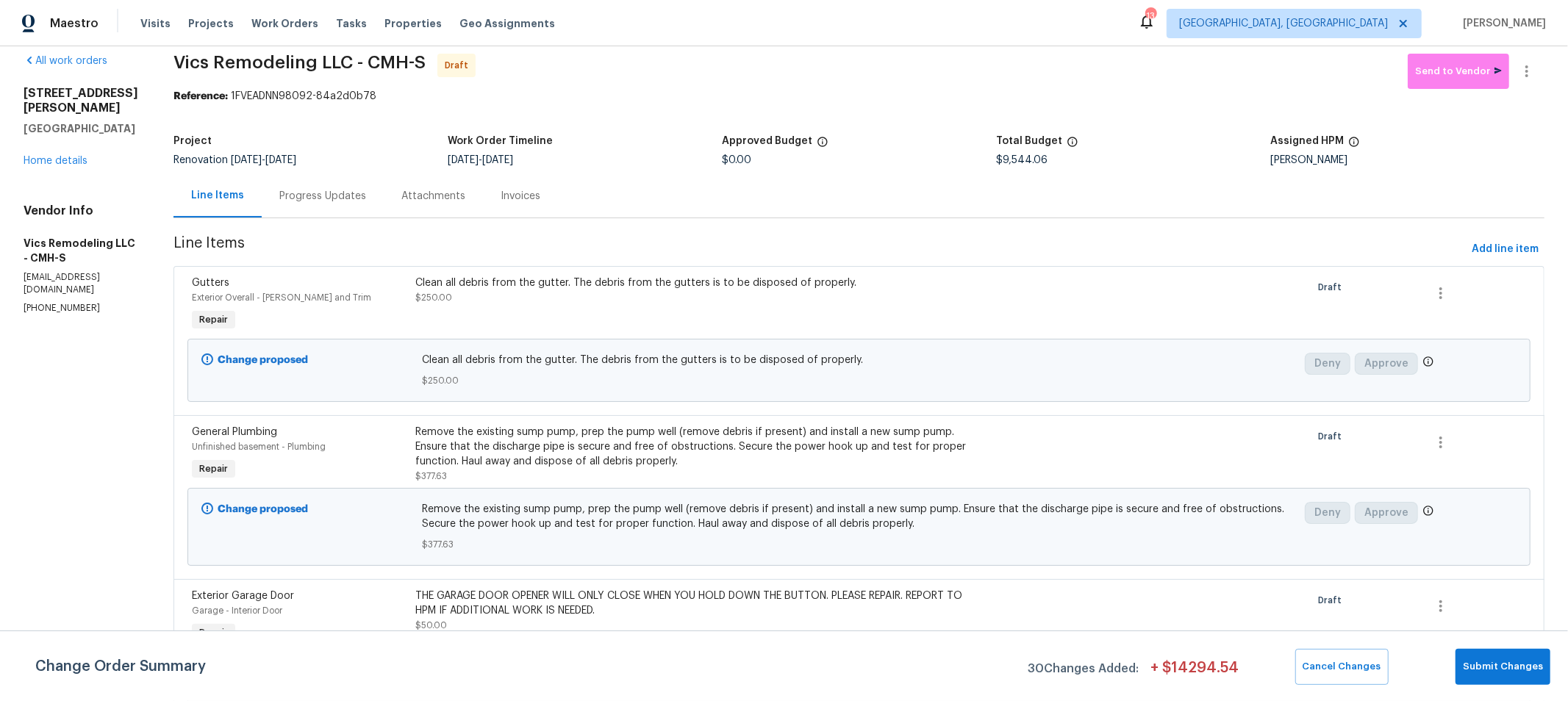
click at [1204, 101] on div "Reference: 1FVEADNN98092-84a2d0b78" at bounding box center [859, 96] width 1371 height 15
click at [1484, 245] on span "Add line item" at bounding box center [1505, 249] width 67 height 19
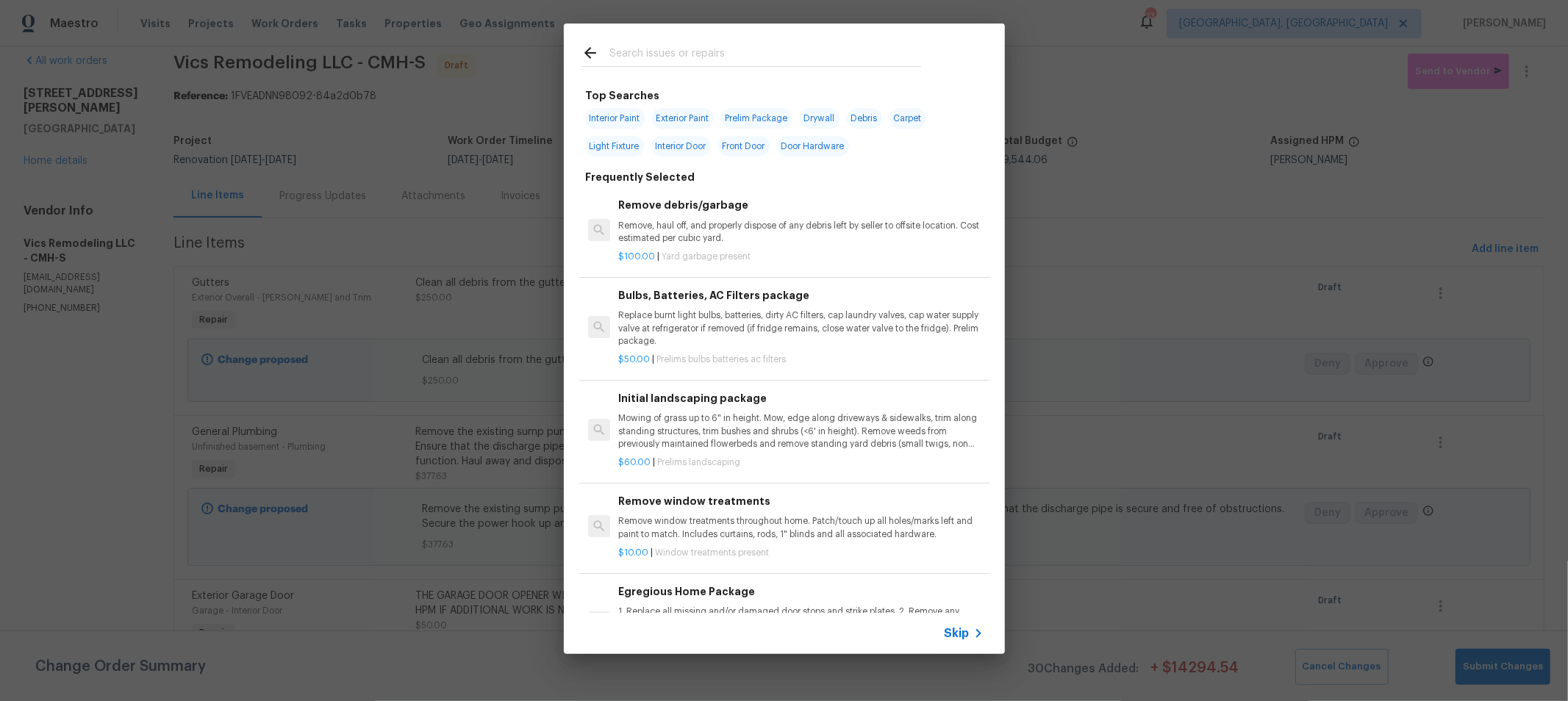
click at [868, 57] on input "text" at bounding box center [765, 55] width 312 height 22
click at [787, 60] on input "text" at bounding box center [765, 55] width 312 height 22
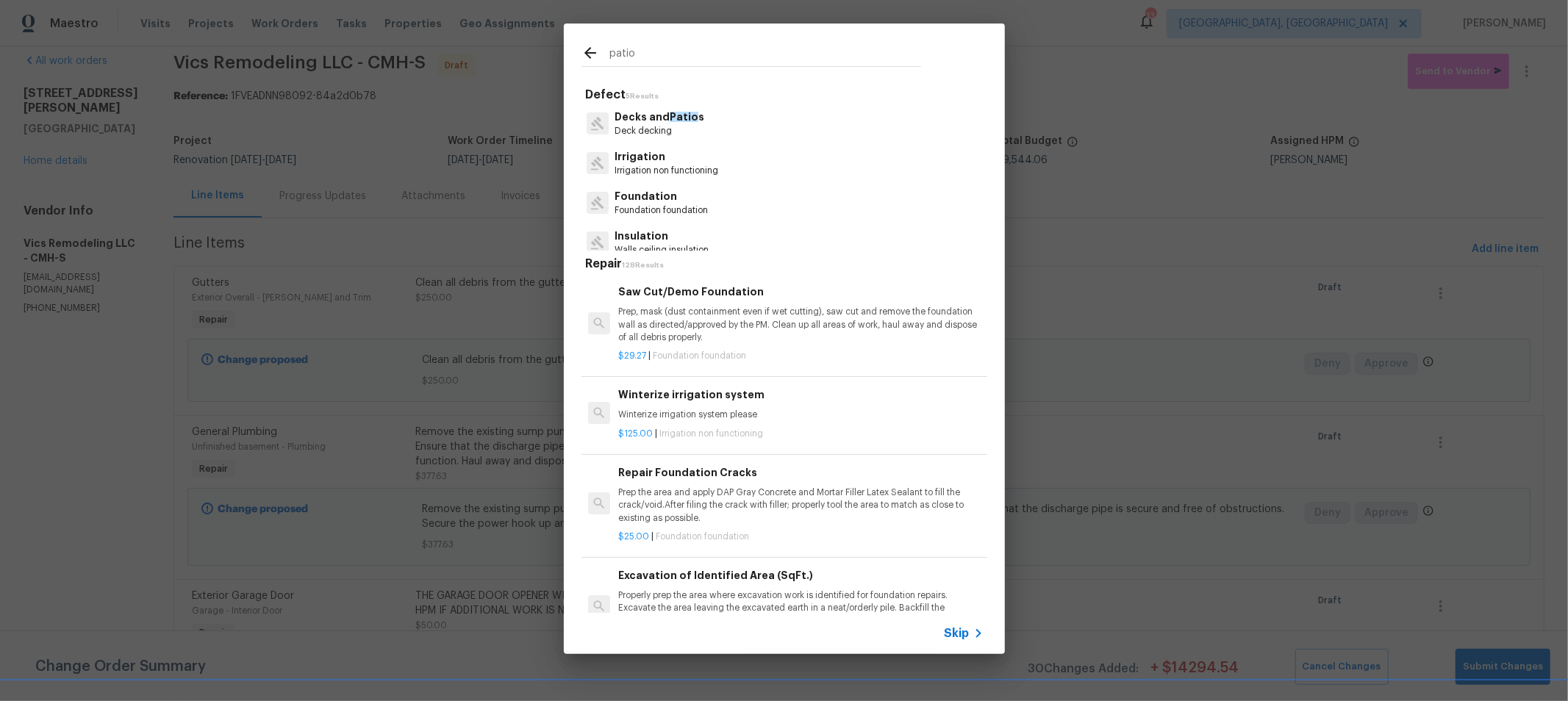
click at [677, 125] on p "Deck decking" at bounding box center [660, 131] width 90 height 12
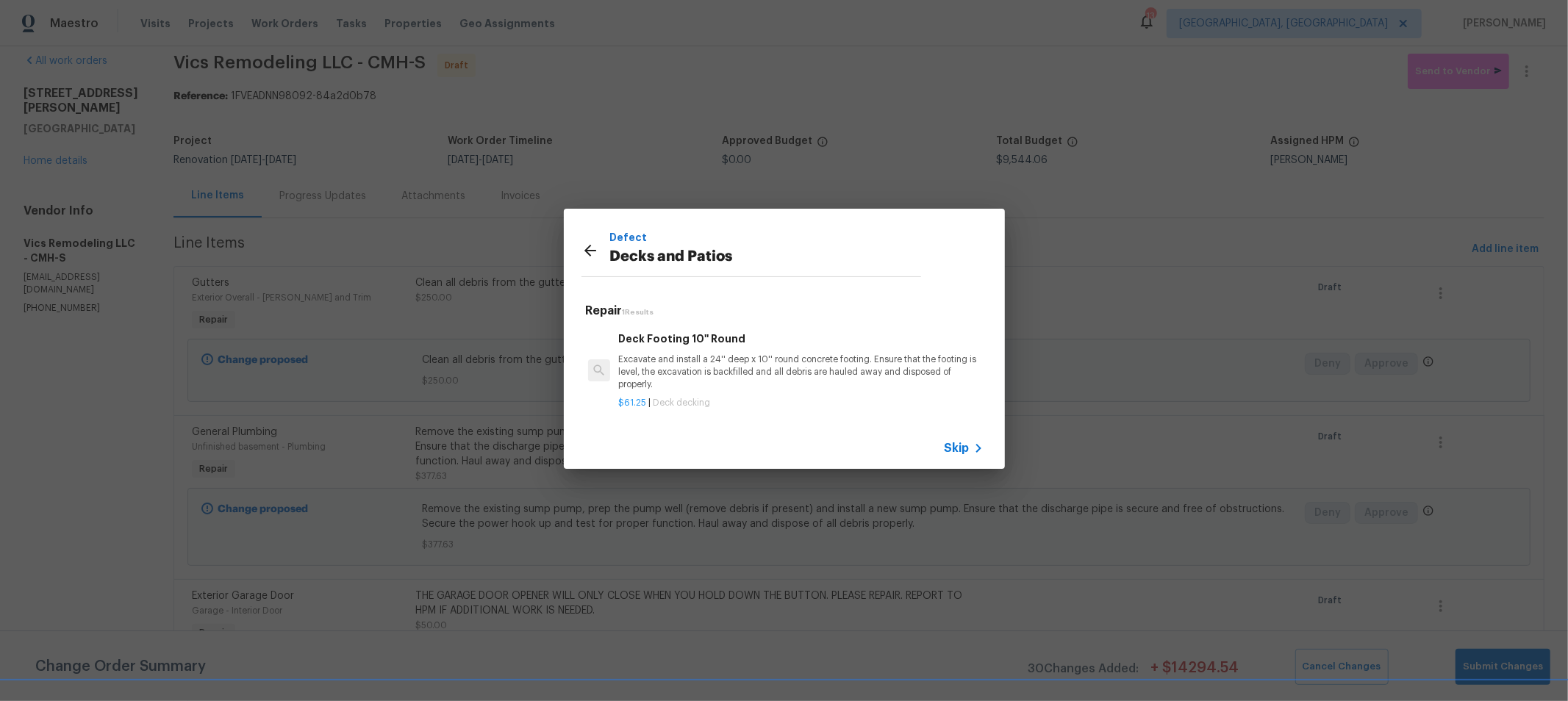
click at [589, 247] on icon at bounding box center [590, 250] width 12 height 12
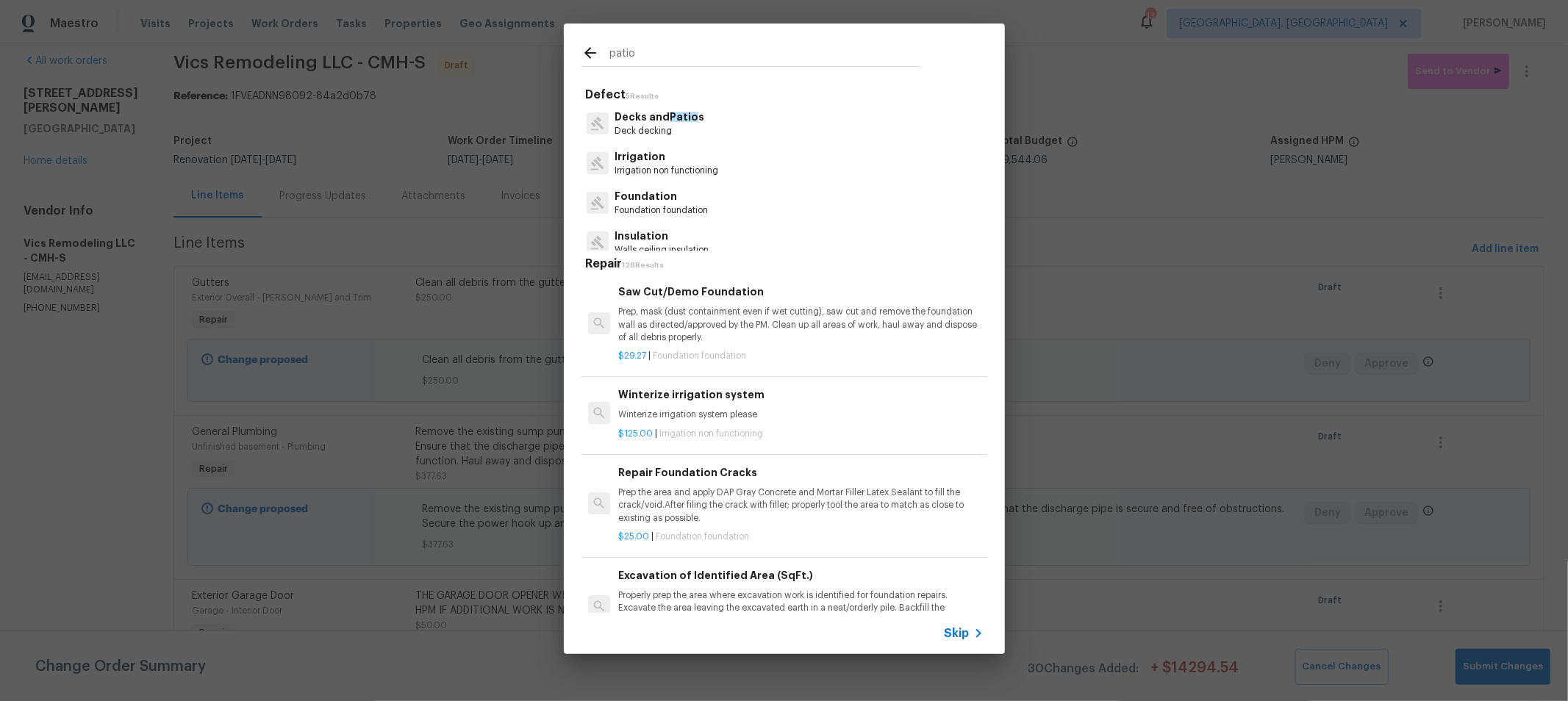
drag, startPoint x: 702, startPoint y: 57, endPoint x: 488, endPoint y: 58, distance: 214.0
click at [488, 58] on div "patio Defect 5 Results Decks and Patio s Deck decking Irrigation Irrigation non…" at bounding box center [784, 338] width 1568 height 677
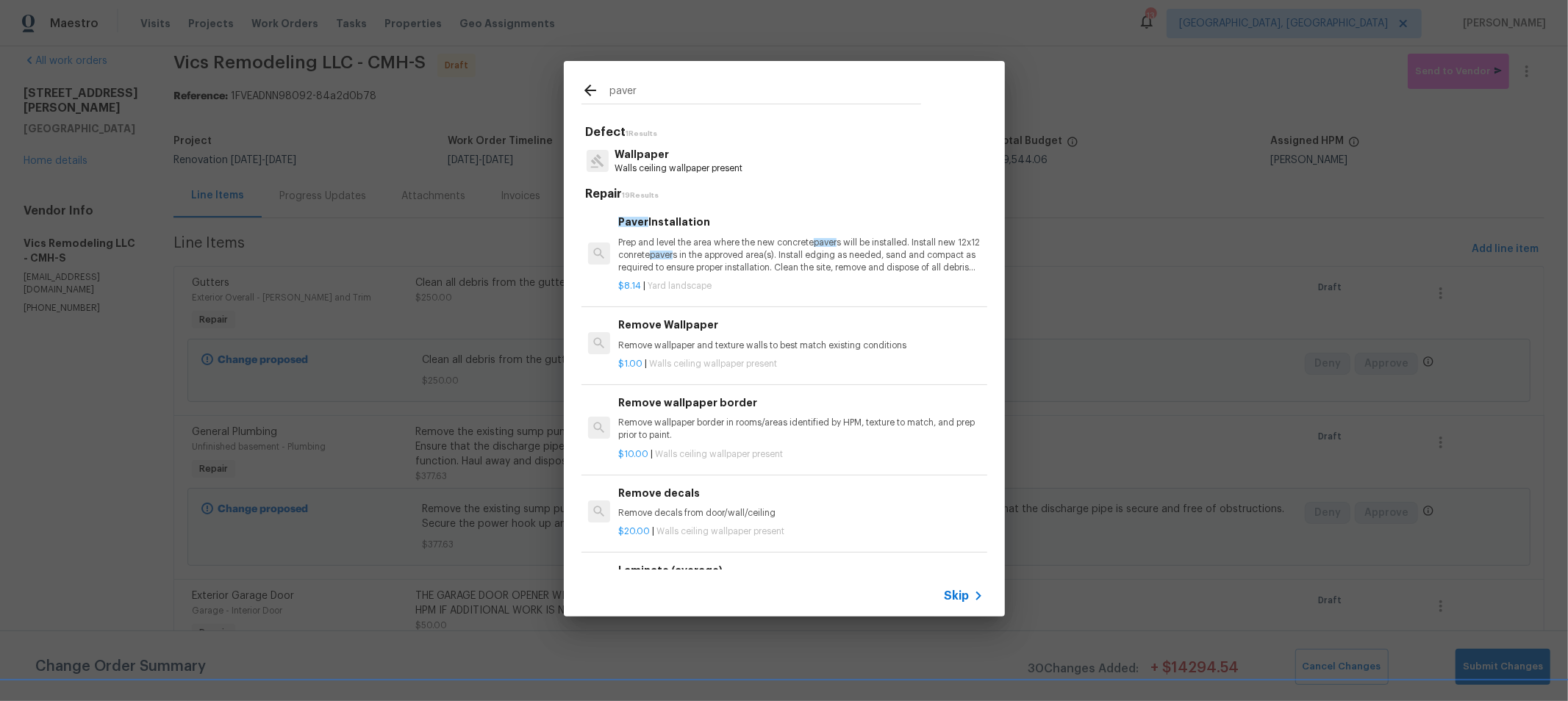
click at [755, 263] on p "Prep and level the area where the new concrete paver s will be installed. Insta…" at bounding box center [801, 255] width 364 height 37
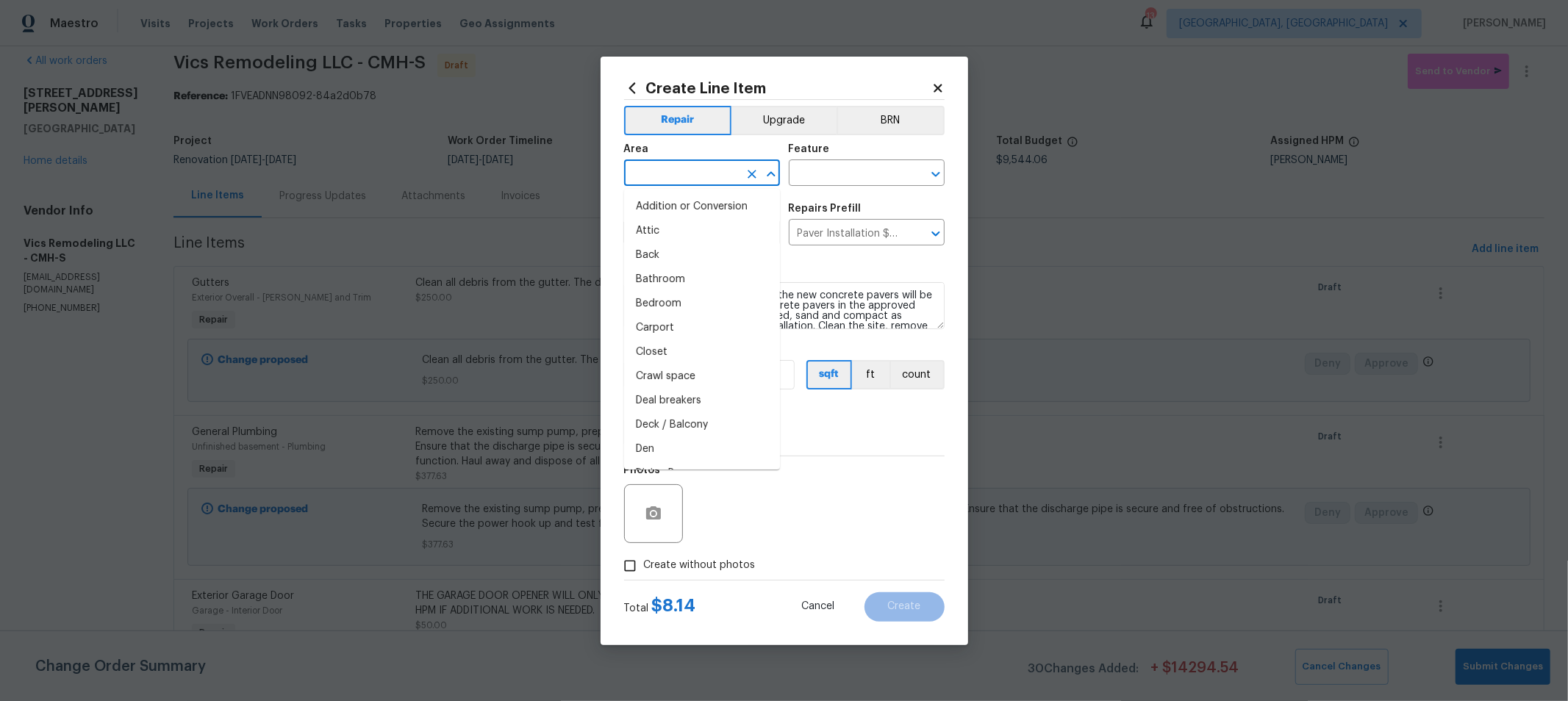
click at [706, 177] on input "text" at bounding box center [681, 174] width 115 height 22
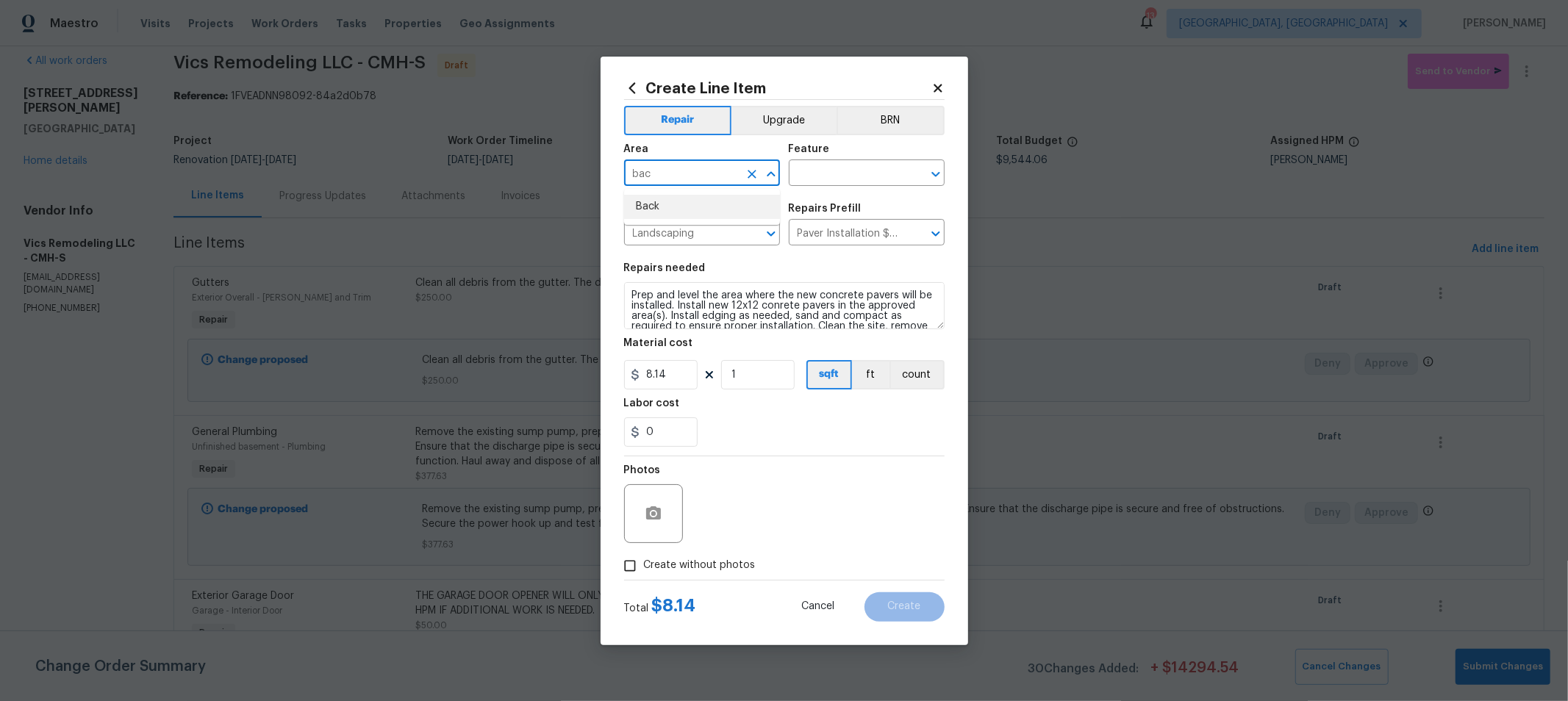
click at [674, 196] on li "Back" at bounding box center [701, 206] width 156 height 24
click at [865, 170] on input "text" at bounding box center [846, 174] width 115 height 22
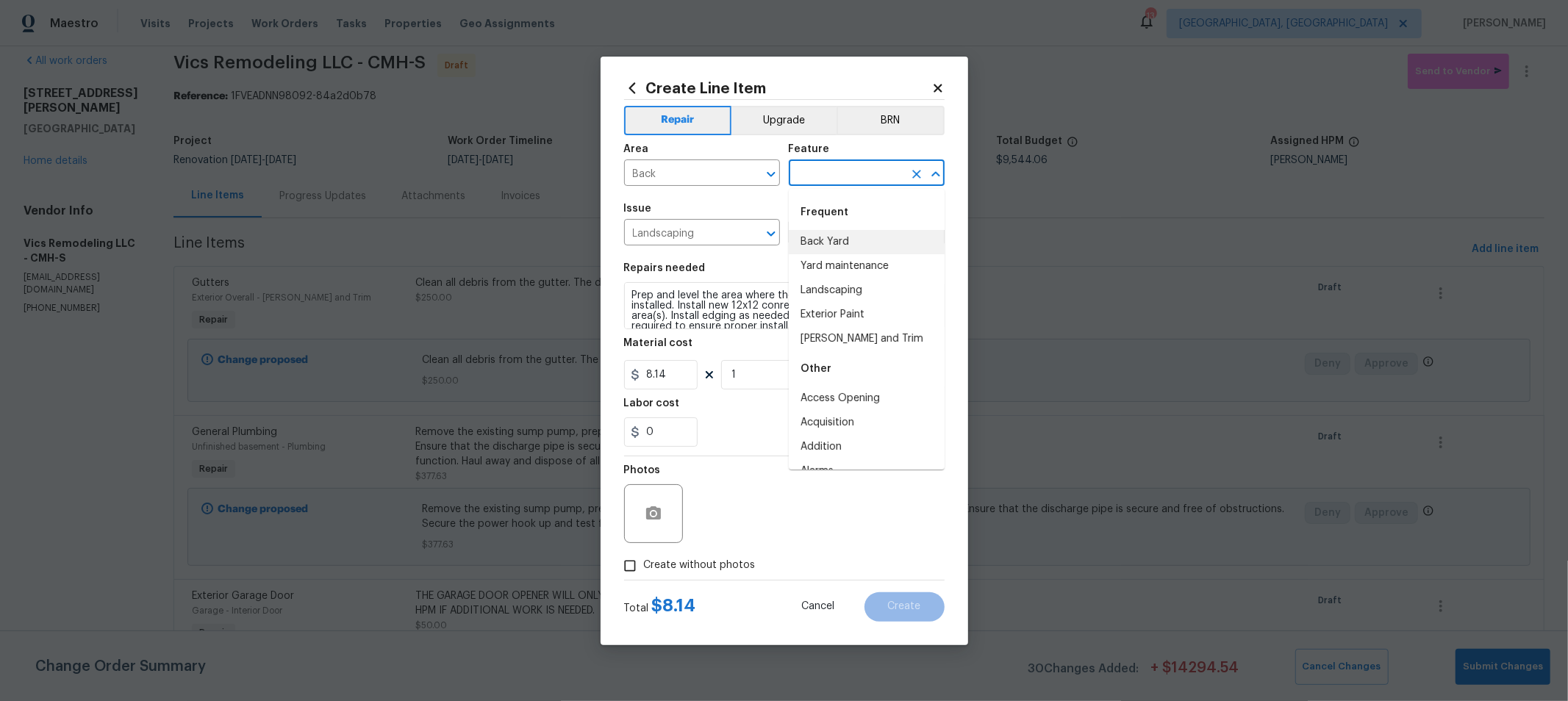
click at [819, 236] on li "Back Yard" at bounding box center [867, 242] width 156 height 24
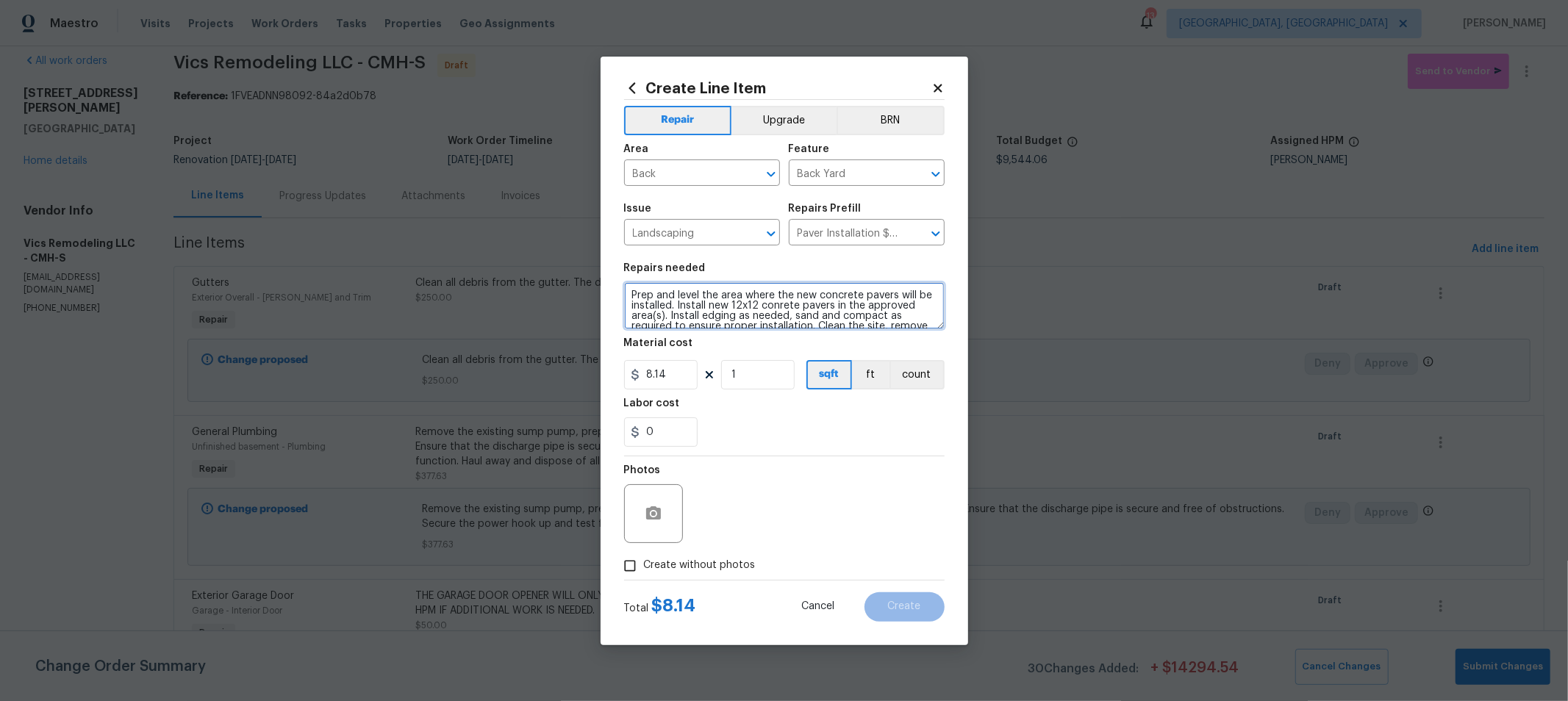
click at [634, 291] on textarea "Prep and level the area where the new concrete pavers will be installed. Instal…" at bounding box center [784, 305] width 320 height 47
click at [638, 291] on textarea "P rep and level the area where the new concrete pavers will be installed. Insta…" at bounding box center [784, 305] width 320 height 47
click at [630, 298] on textarea "Prep and level the area where the new concrete pavers will be installed. Instal…" at bounding box center [784, 305] width 320 height 47
drag, startPoint x: 825, startPoint y: 318, endPoint x: 550, endPoint y: 285, distance: 277.0
click at [550, 285] on div "Create Line Item Repair Upgrade BRN Area Back ​ Feature Back Yard ​ Issue Lands…" at bounding box center [784, 350] width 1568 height 701
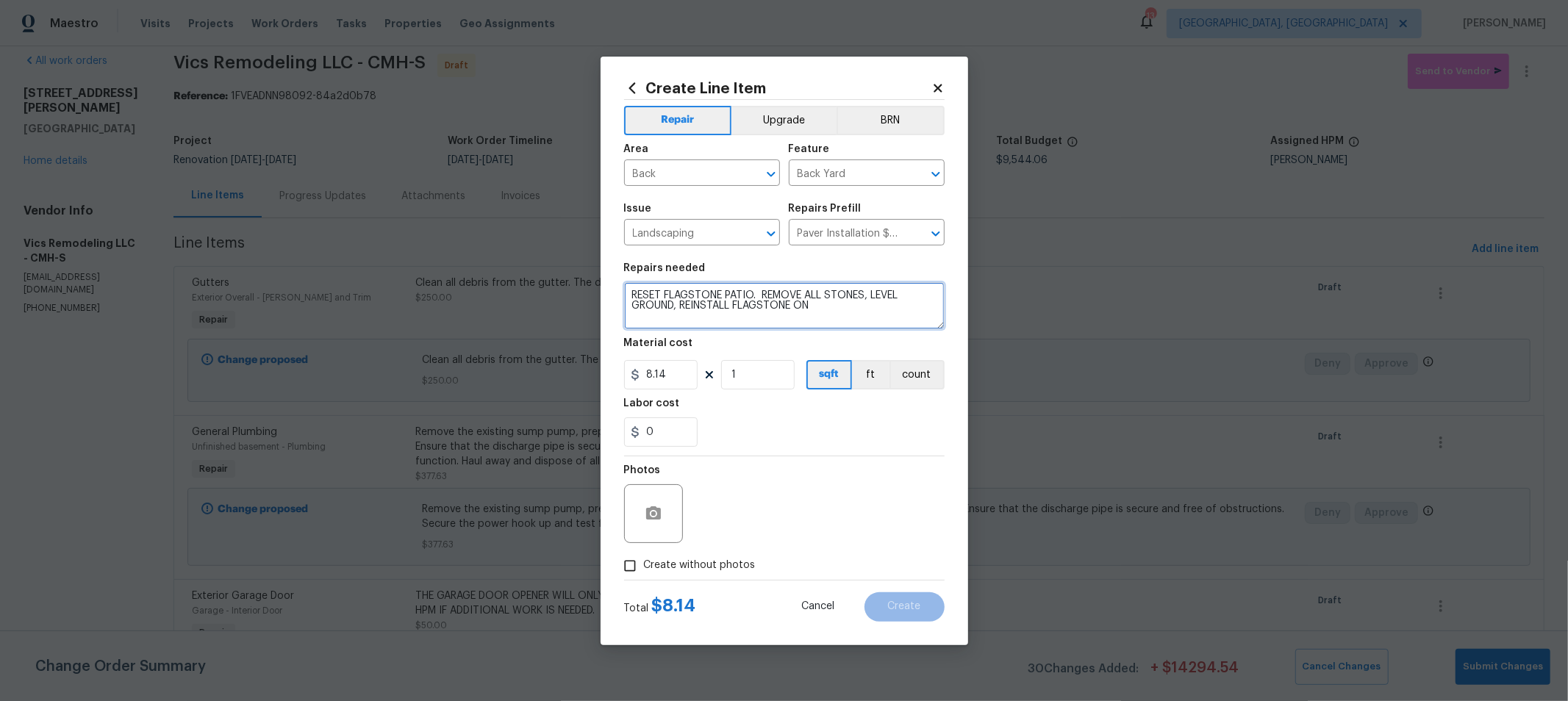
click at [714, 304] on textarea "RESET FLAGSTONE PATIO. REMOVE ALL STONES, LEVEL GROUND, REINSTALL FLAGSTONE ON …" at bounding box center [784, 305] width 320 height 47
click at [712, 304] on textarea "RESET FLAGSTONE PATIO. REMOVE ALL STONES, LEVEL GROUND, REINSTALL FLAGSTONE ON …" at bounding box center [784, 305] width 320 height 47
click at [627, 293] on textarea "RESET FLAGSTONE PATIO. REMOVE ALL STONES, LEVEL GROUND, REINSTALL FLAGSTONE ON …" at bounding box center [784, 305] width 320 height 47
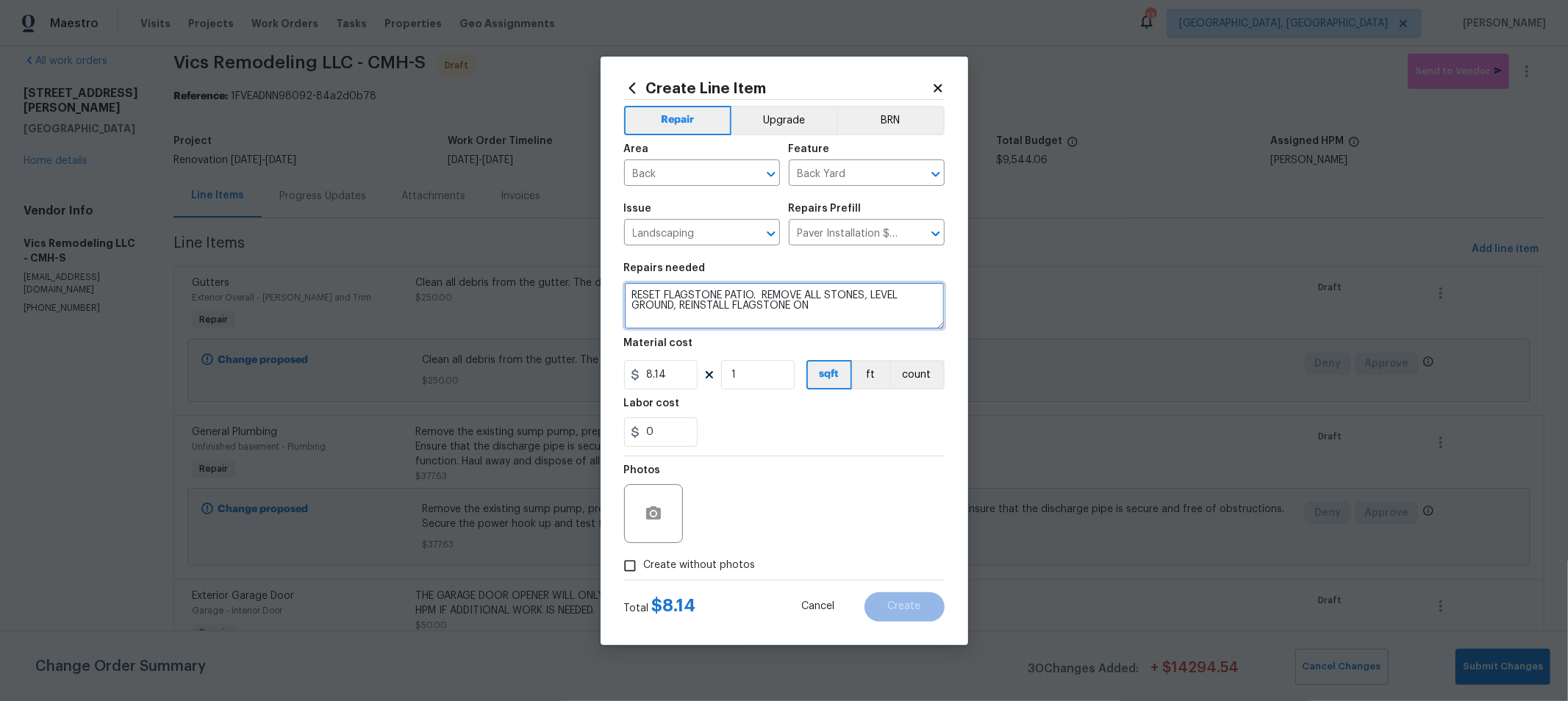
scroll to position [61, 0]
drag, startPoint x: 627, startPoint y: 293, endPoint x: 1042, endPoint y: 427, distance: 436.1
click at [1042, 427] on div "Create Line Item Repair Upgrade BRN Area Back ​ Feature Back Yard ​ Issue Lands…" at bounding box center [784, 350] width 1568 height 701
paste textarea "Remove pavers and old materials Lift and stack pavers by pattern/course. Vacuum…"
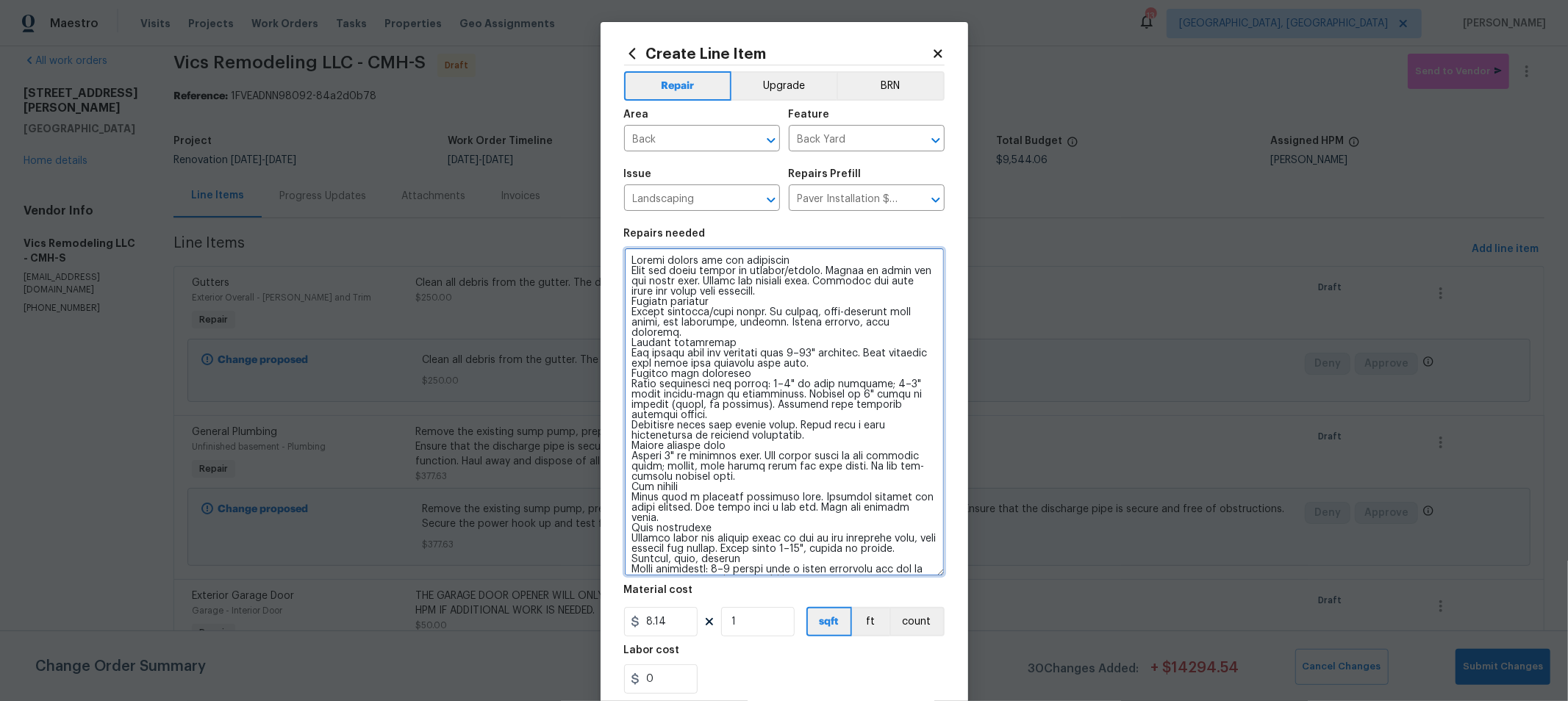
drag, startPoint x: 933, startPoint y: 318, endPoint x: 952, endPoint y: 600, distance: 282.6
click at [952, 600] on div "Create Line Item Repair Upgrade BRN Area Back ​ Feature Back Yard ​ Issue Lands…" at bounding box center [784, 456] width 367 height 870
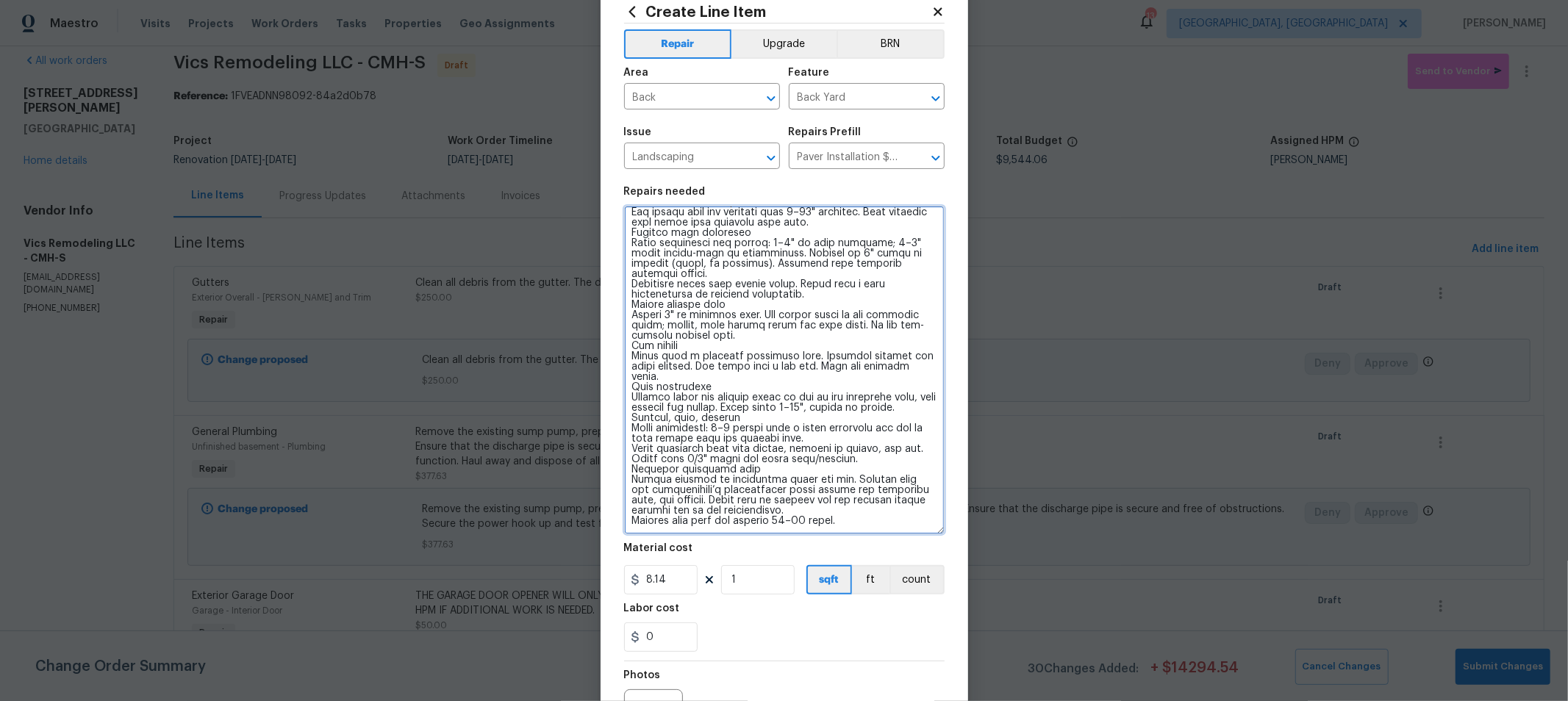
scroll to position [43, 0]
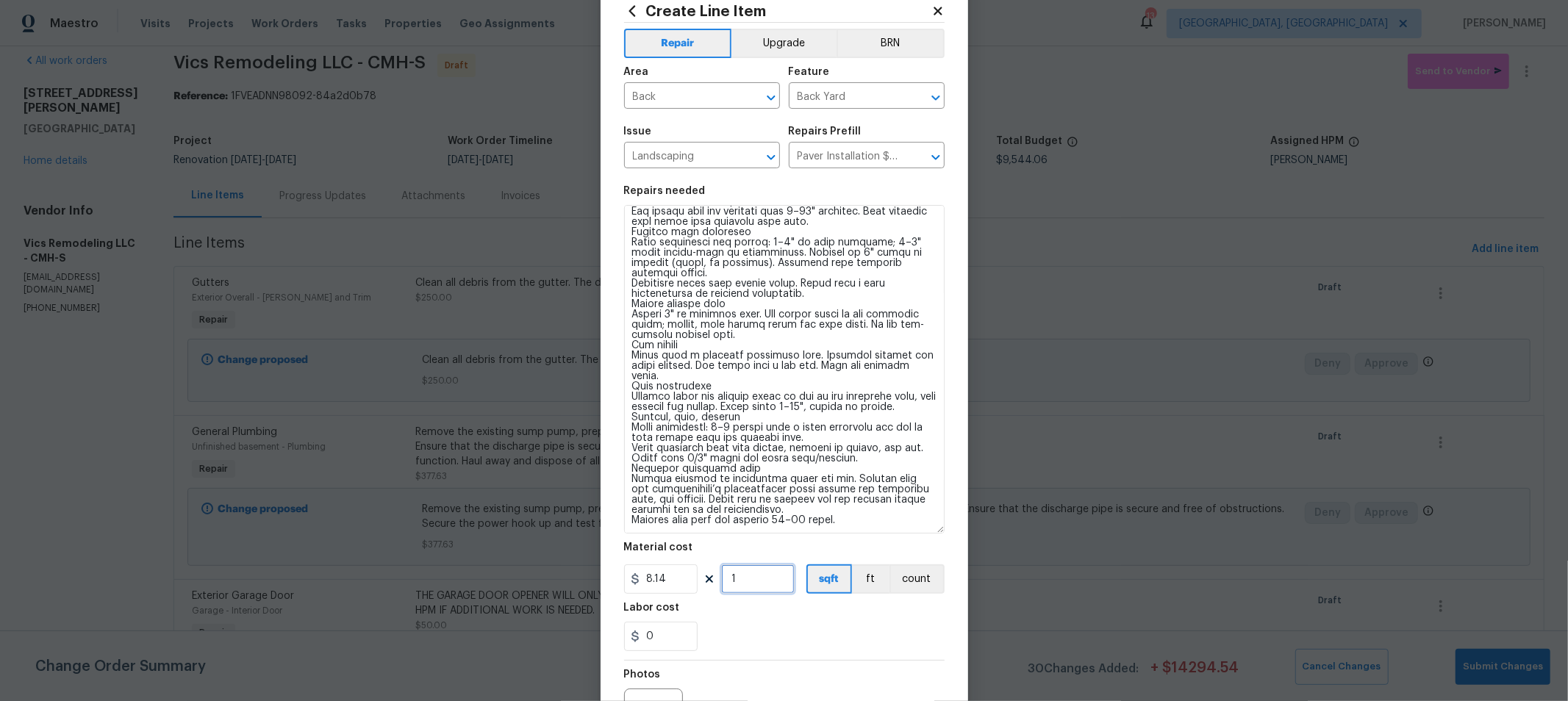
drag, startPoint x: 761, startPoint y: 577, endPoint x: 680, endPoint y: 576, distance: 81.0
click at [680, 576] on div "8.14 1 sqft ft count" at bounding box center [784, 579] width 320 height 29
click at [772, 625] on div "0" at bounding box center [784, 636] width 320 height 29
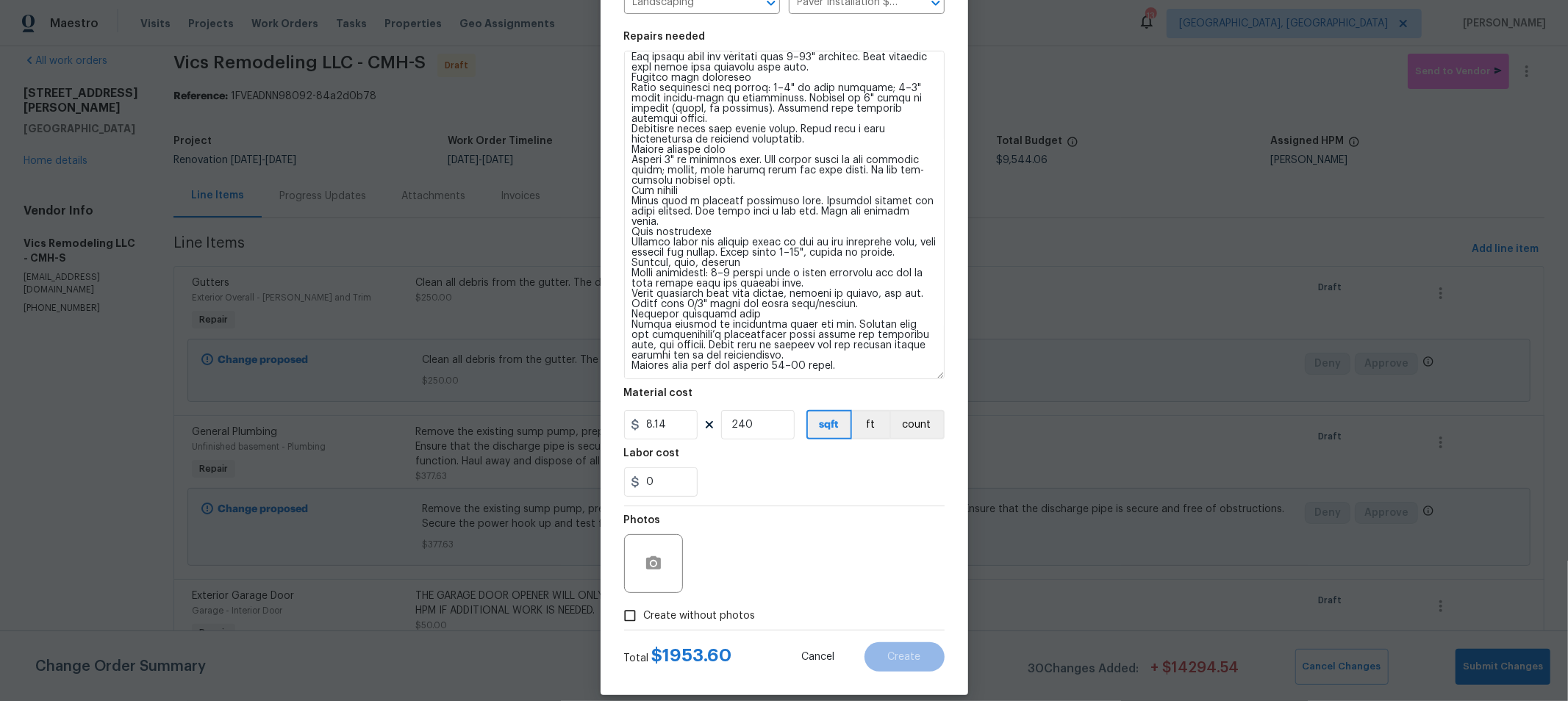
scroll to position [213, 0]
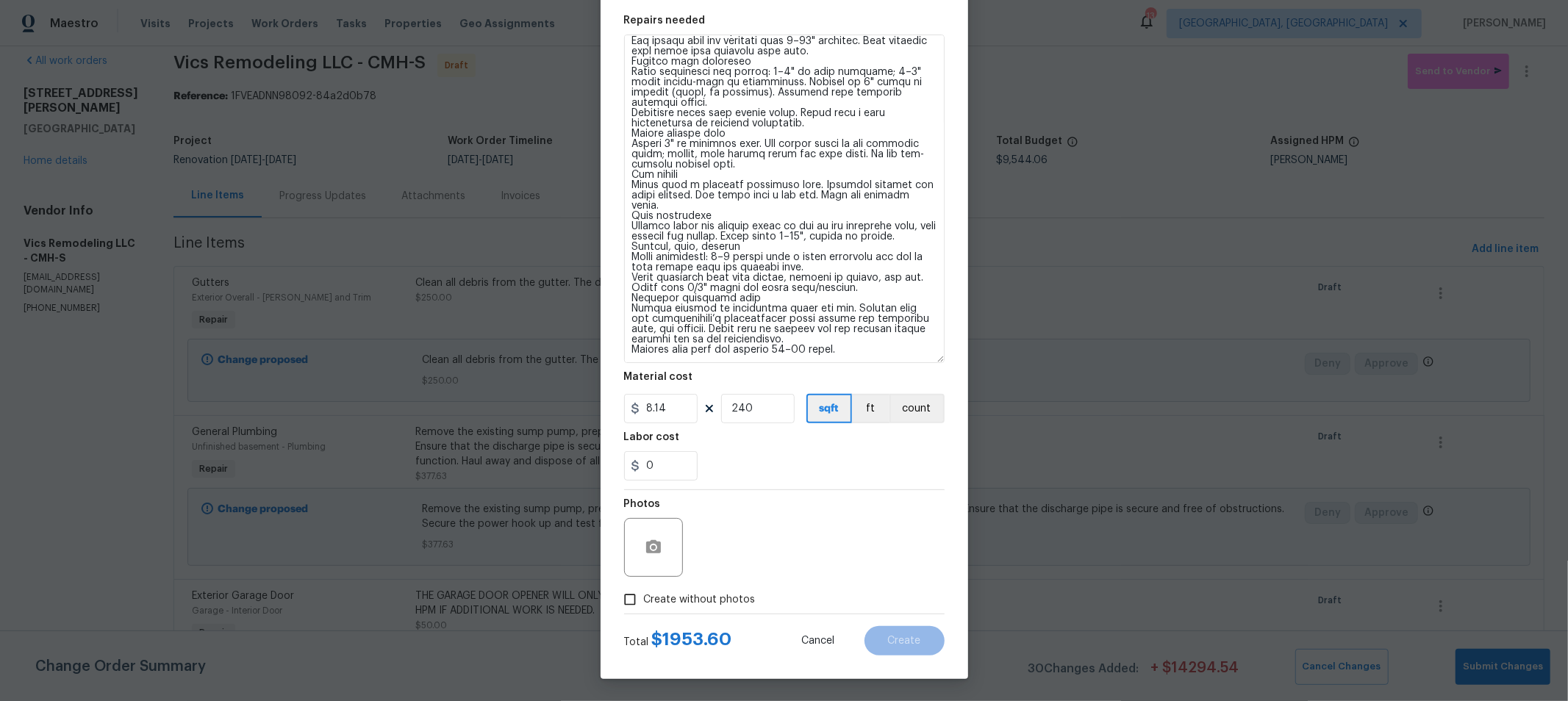
click at [680, 655] on div "Total $ 1953.60 Cancel Create" at bounding box center [784, 634] width 320 height 41
drag, startPoint x: 722, startPoint y: 637, endPoint x: 632, endPoint y: 644, distance: 90.3
click at [632, 644] on div "Total $ 1953.60" at bounding box center [677, 641] width 108 height 18
click at [811, 489] on section "Repairs needed Material cost 8.14 240 sqft ft count Labor cost 0" at bounding box center [784, 248] width 320 height 483
click at [686, 600] on span "Create without photos" at bounding box center [700, 600] width 112 height 15
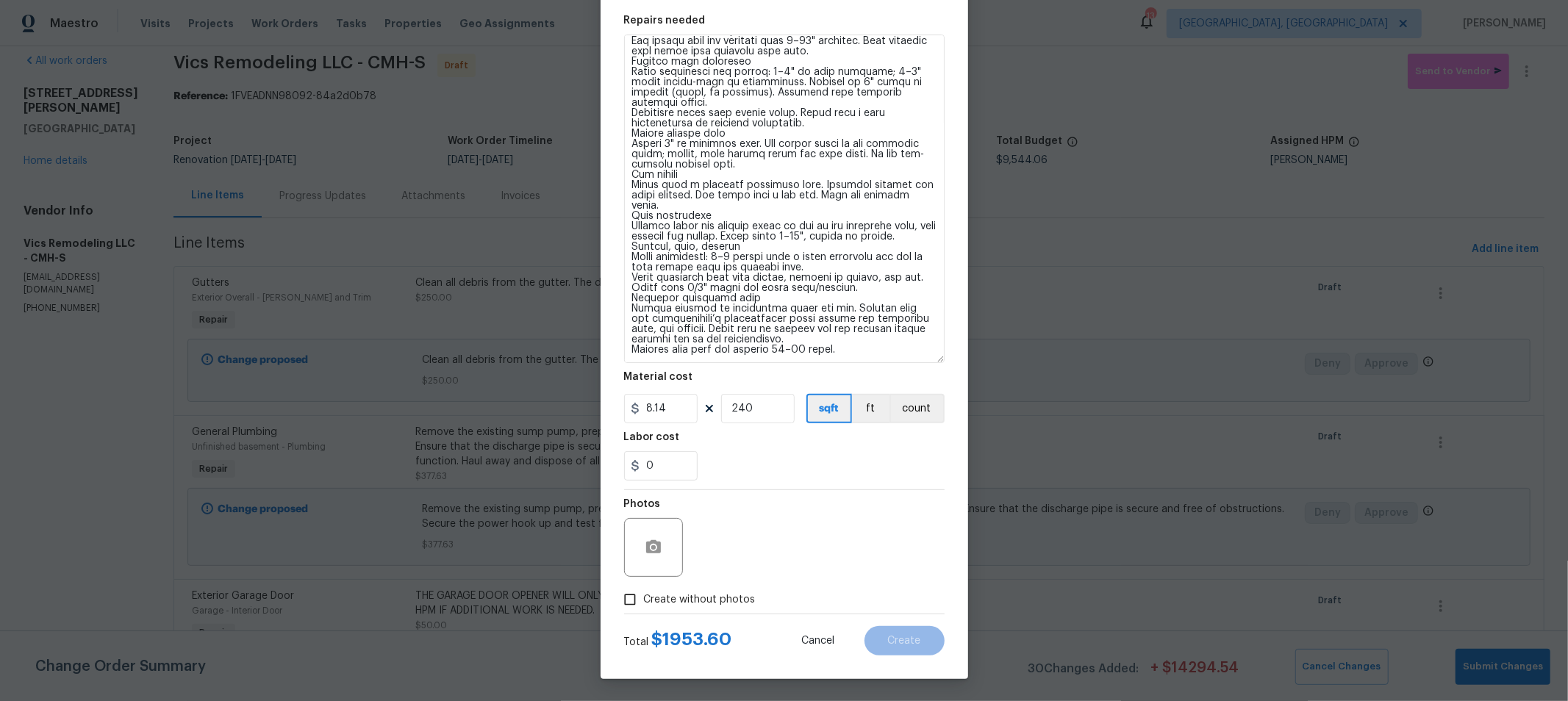
click at [644, 600] on input "Create without photos" at bounding box center [630, 600] width 28 height 28
click at [822, 556] on textarea at bounding box center [819, 548] width 250 height 59
click at [815, 485] on section "Repairs needed Material cost 8.14 240 sqft ft count Labor cost 0" at bounding box center [784, 248] width 320 height 483
click at [918, 634] on button "Create" at bounding box center [904, 641] width 80 height 29
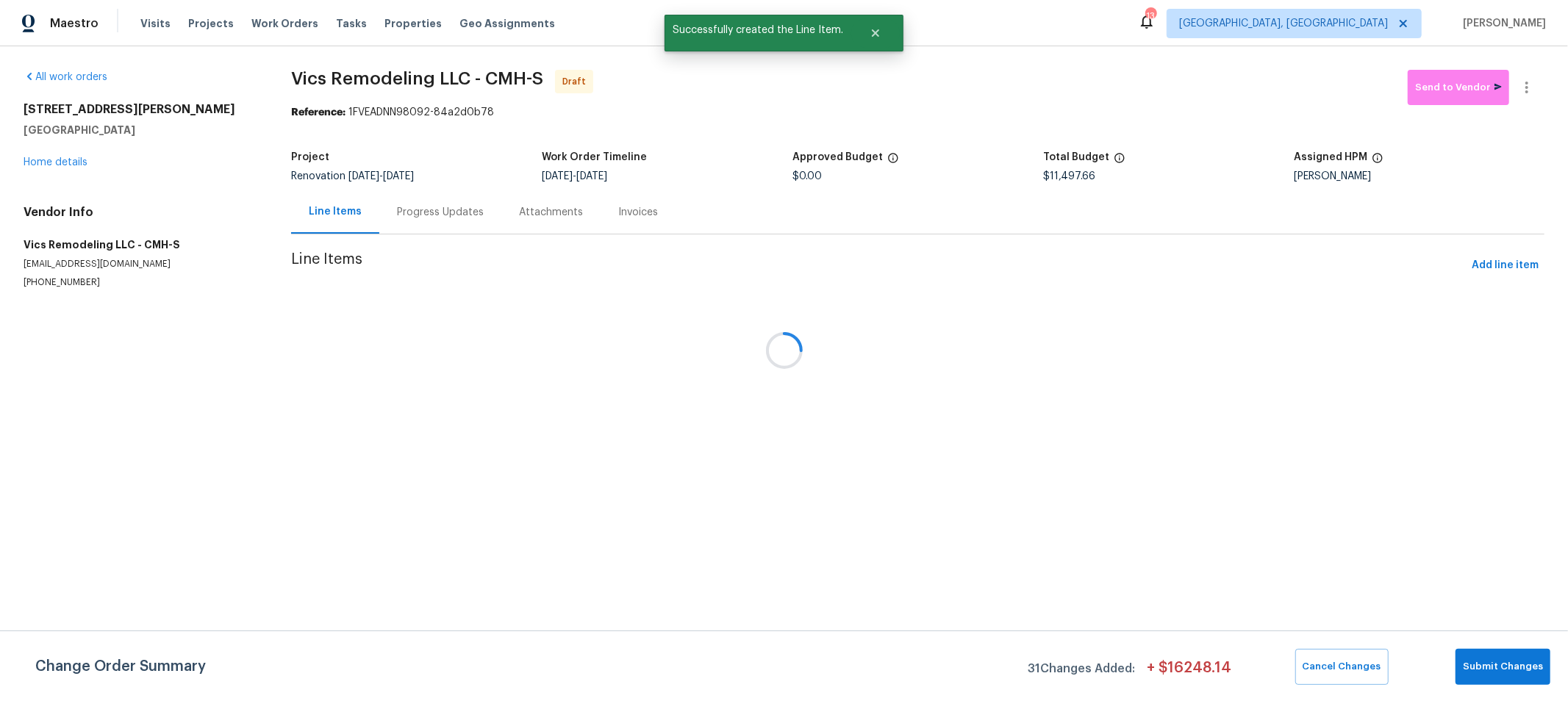
scroll to position [0, 0]
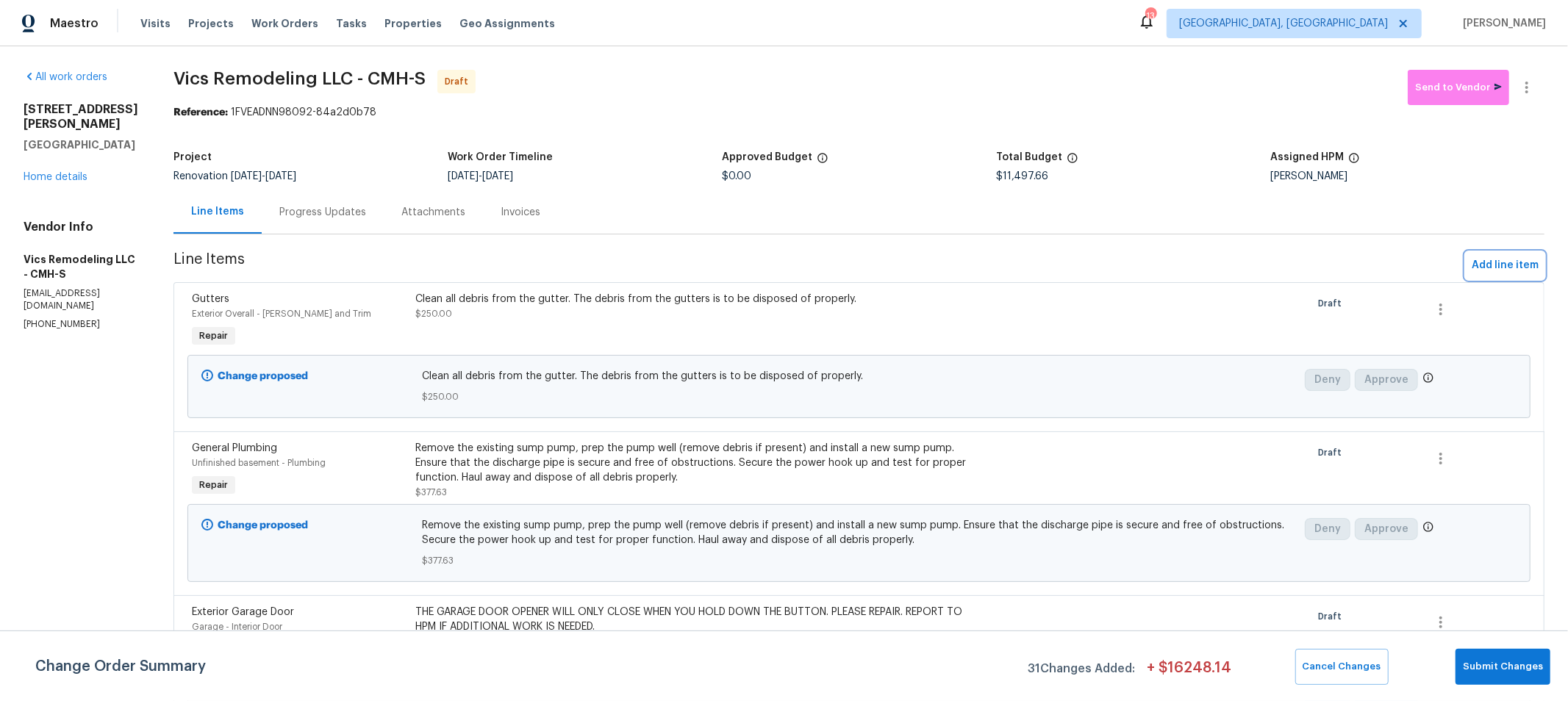
click at [1508, 266] on span "Add line item" at bounding box center [1505, 266] width 67 height 19
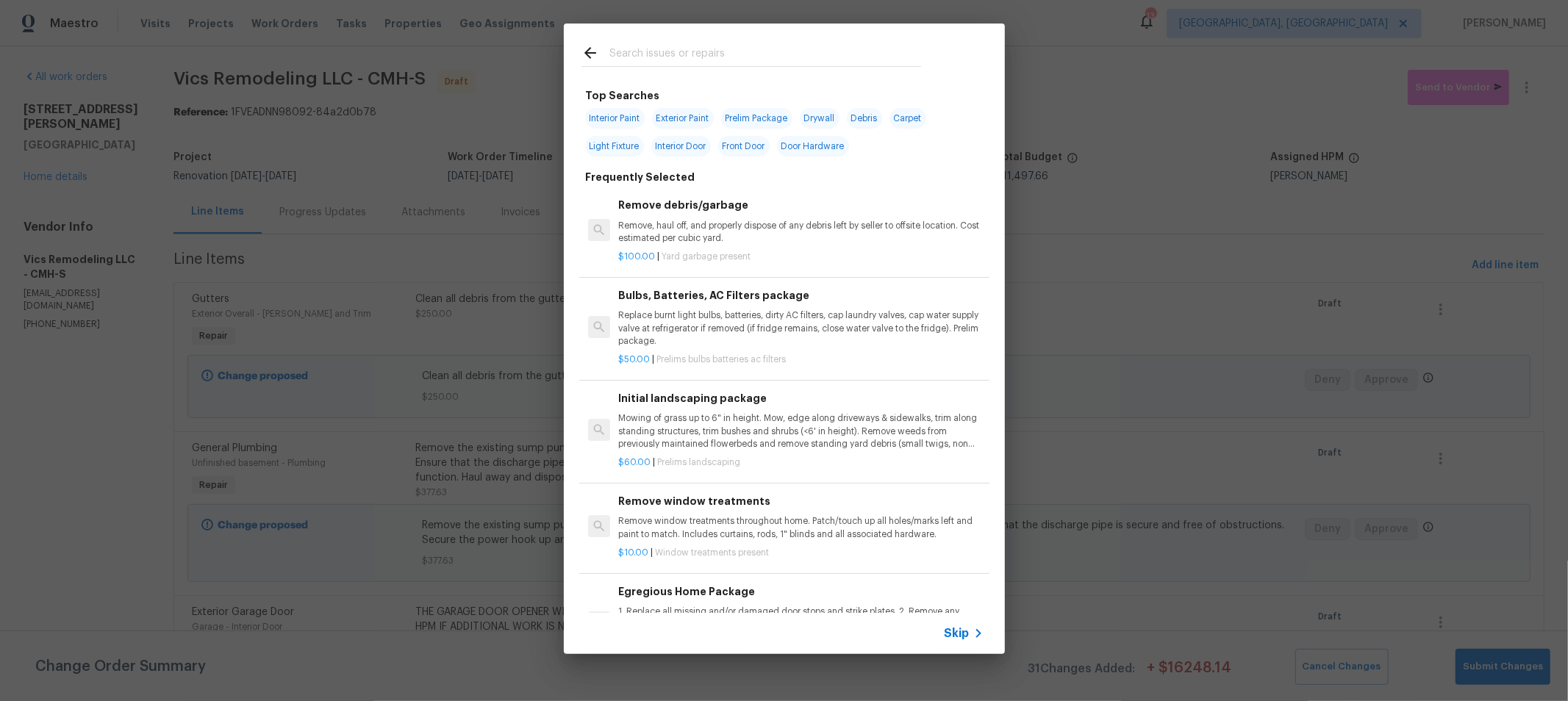
click at [665, 64] on input "text" at bounding box center [765, 55] width 312 height 22
click at [684, 114] on span "Exterior Paint" at bounding box center [683, 118] width 62 height 21
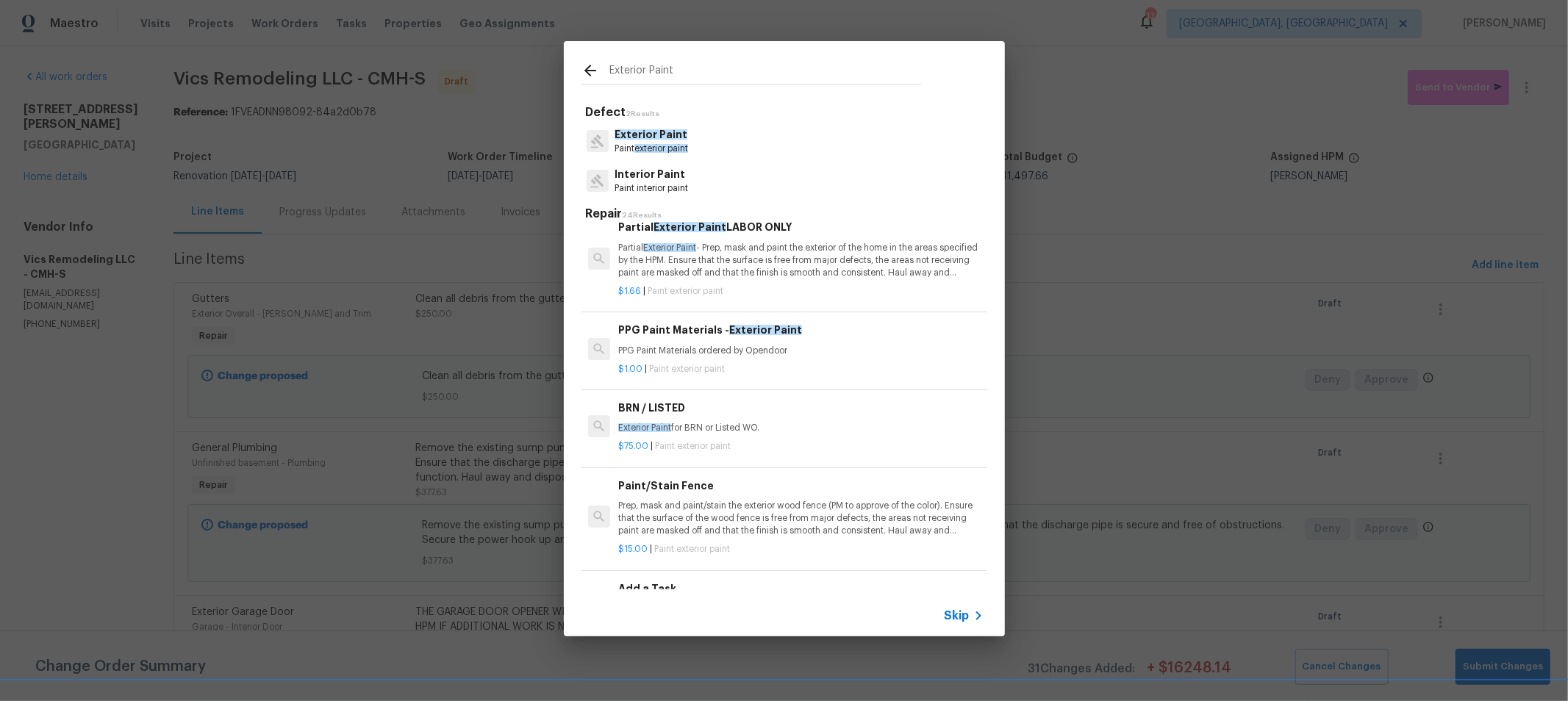
click at [747, 680] on p "Prep, mask and paint/stain the exterior wood deck (PM to approve of the color).…" at bounding box center [801, 699] width 364 height 37
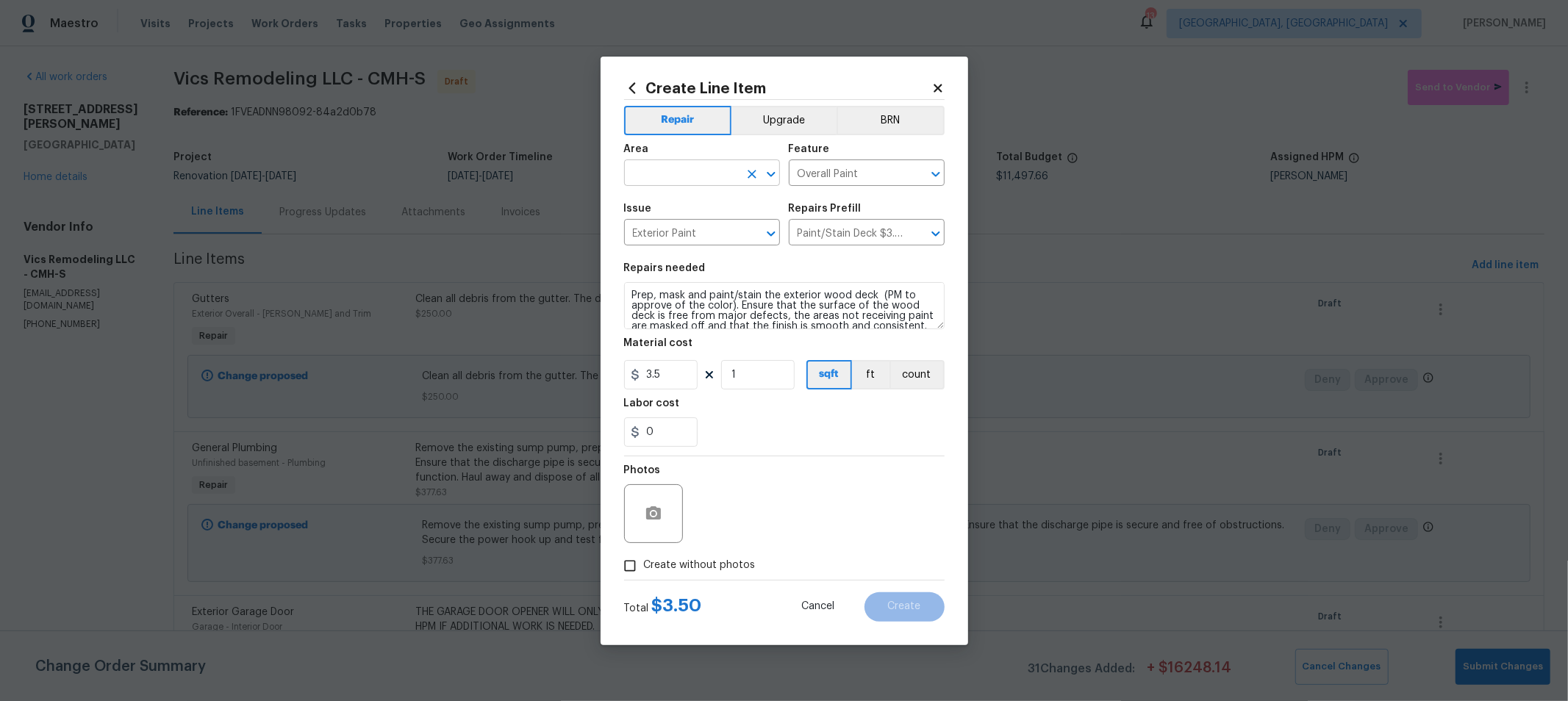
click at [700, 174] on input "text" at bounding box center [681, 174] width 115 height 22
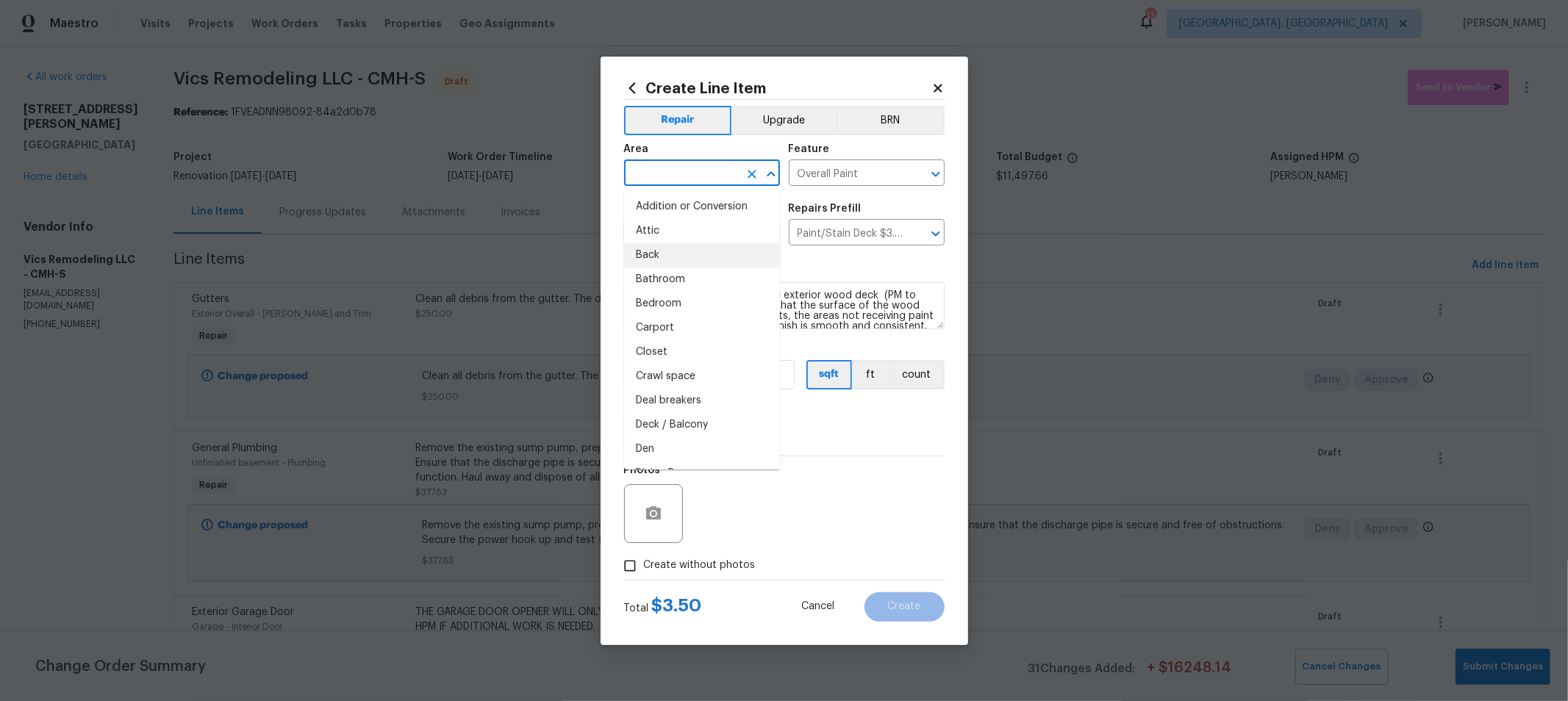
click at [645, 248] on li "Back" at bounding box center [701, 255] width 156 height 24
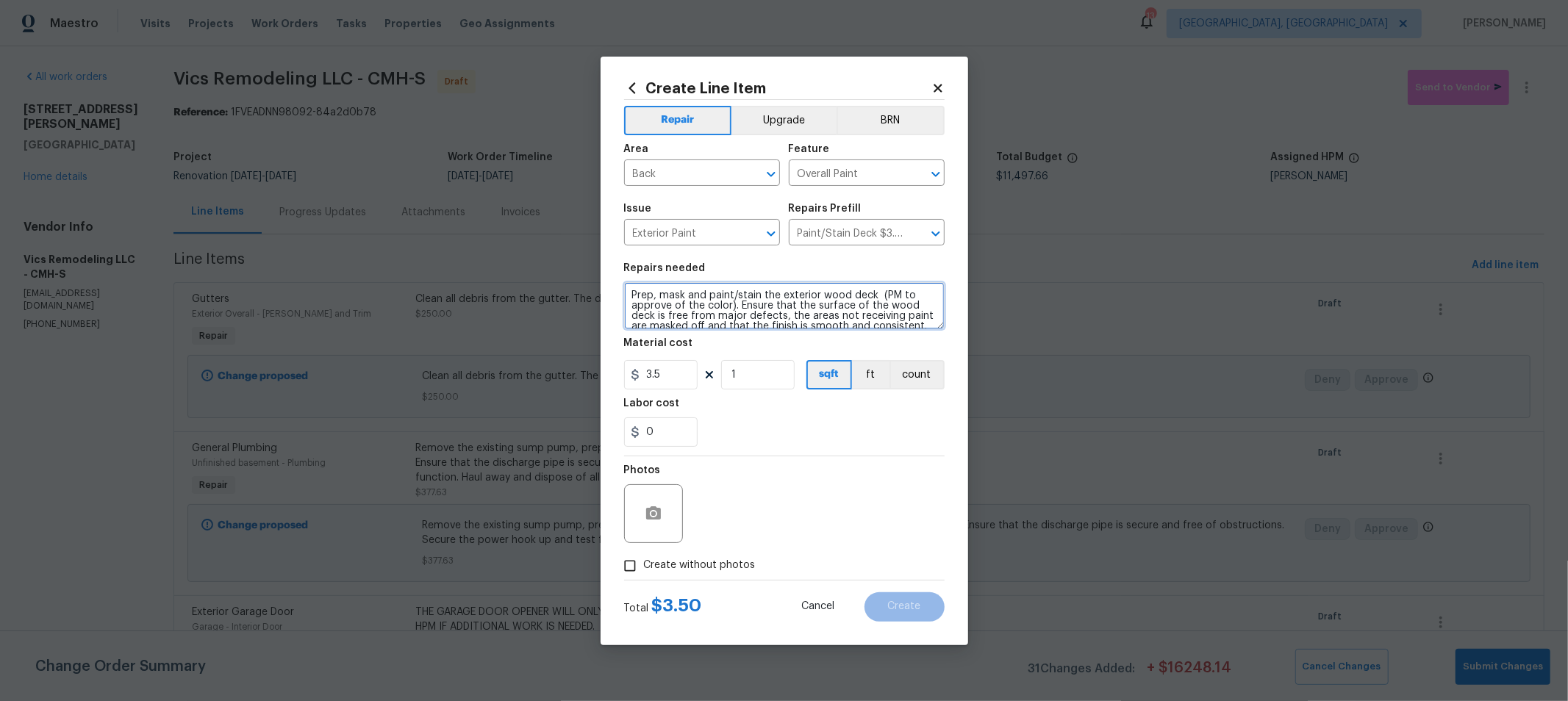
click at [629, 301] on textarea "Prep, mask and paint/stain the exterior wood deck (PM to approve of the color).…" at bounding box center [784, 305] width 320 height 47
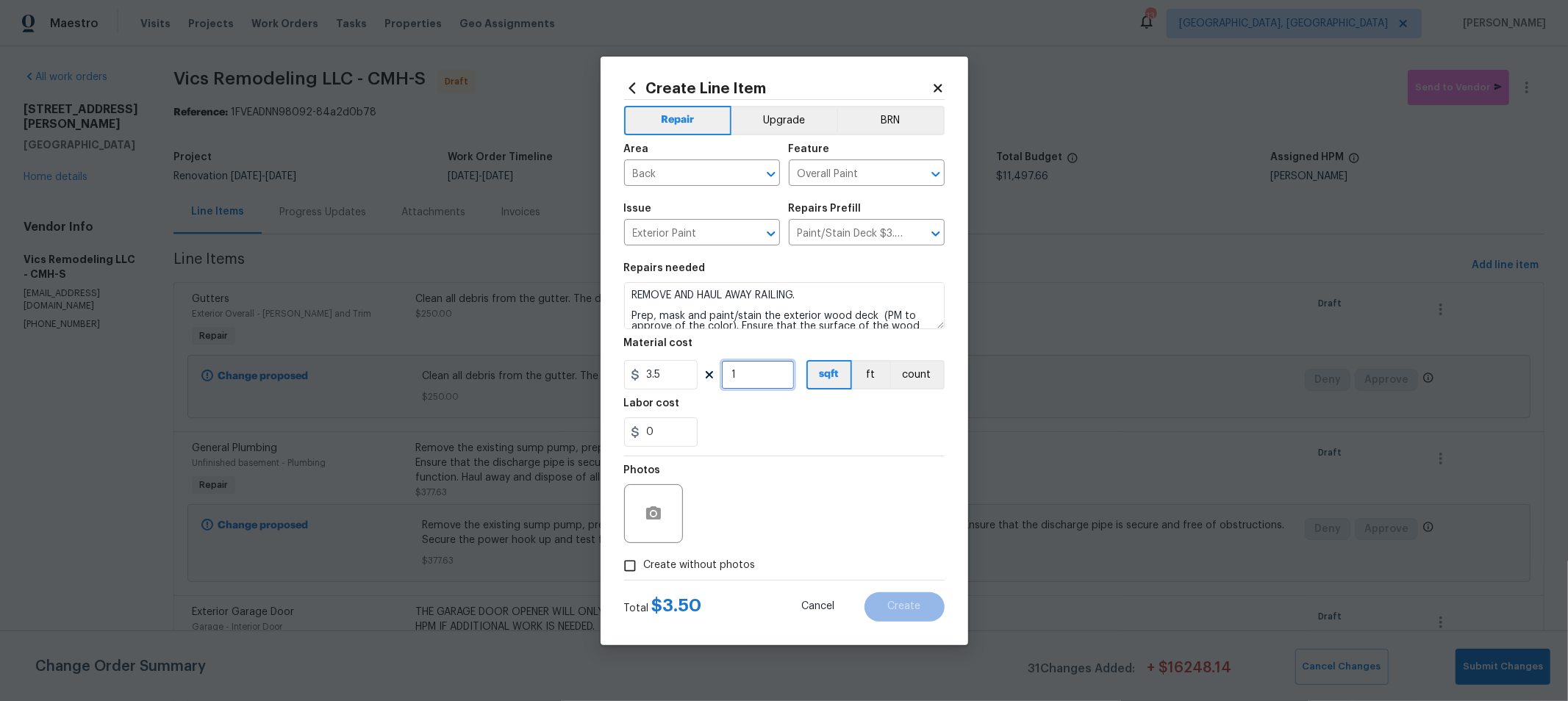
drag, startPoint x: 748, startPoint y: 377, endPoint x: 713, endPoint y: 369, distance: 35.9
click at [715, 371] on div "3.5 1 sqft ft count" at bounding box center [784, 375] width 320 height 29
click at [695, 396] on section "Repairs needed REMOVE AND HAUL AWAY RAILING. Prep, mask and paint/stain the ext…" at bounding box center [784, 355] width 320 height 201
click at [836, 297] on textarea "REMOVE AND HAUL AWAY RAILING. Prep, mask and paint/stain the exterior wood deck…" at bounding box center [784, 305] width 320 height 47
click at [843, 292] on textarea "REMOVE AND HAUL AWAY RAILING. Prep, mask and paint/stain the exterior wood deck…" at bounding box center [784, 305] width 320 height 47
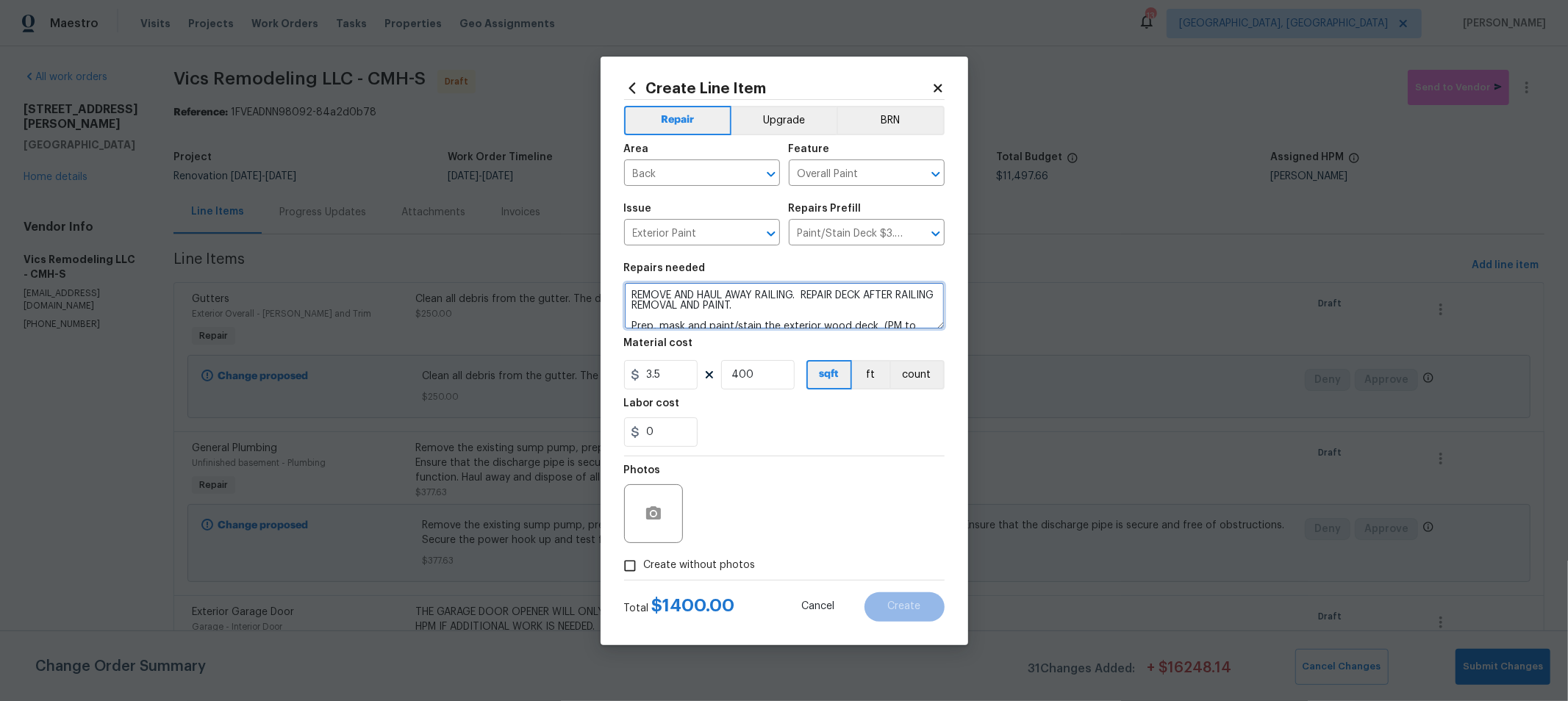
click at [776, 305] on textarea "REMOVE AND HAUL AWAY RAILING. REPAIR DECK AFTER RAILING REMOVAL AND PAINT. Prep…" at bounding box center [784, 305] width 320 height 47
click at [781, 471] on div "Photos" at bounding box center [784, 503] width 320 height 95
drag, startPoint x: 662, startPoint y: 433, endPoint x: 584, endPoint y: 422, distance: 78.8
click at [565, 414] on div "Create Line Item Repair Upgrade BRN Area Back ​ Feature Overall Paint ​ Issue E…" at bounding box center [784, 350] width 1568 height 701
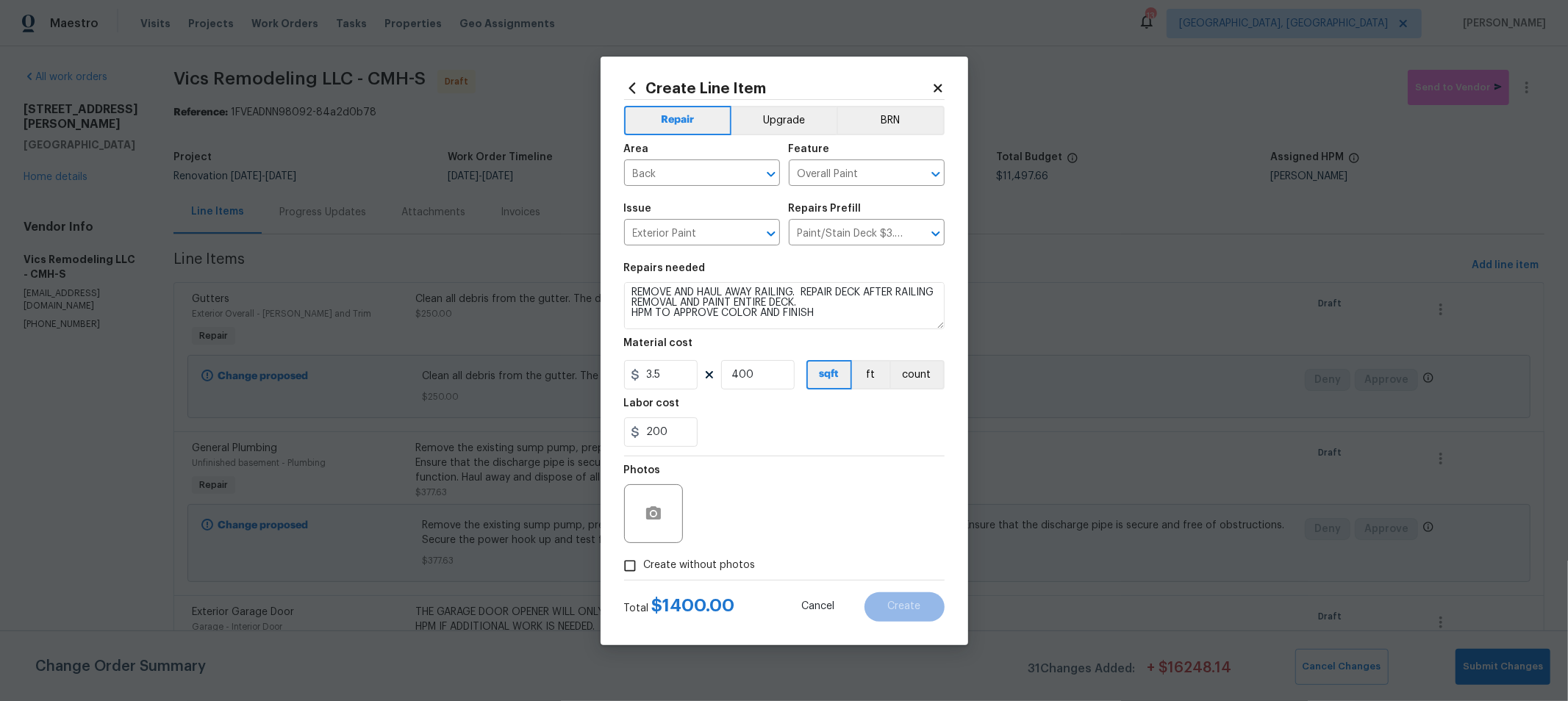
click at [827, 552] on div "Create without photos" at bounding box center [784, 565] width 320 height 28
click at [681, 562] on span "Create without photos" at bounding box center [700, 565] width 112 height 15
click at [644, 562] on input "Create without photos" at bounding box center [630, 565] width 28 height 28
click at [788, 508] on textarea at bounding box center [819, 514] width 250 height 59
click at [853, 432] on div "200" at bounding box center [784, 432] width 320 height 29
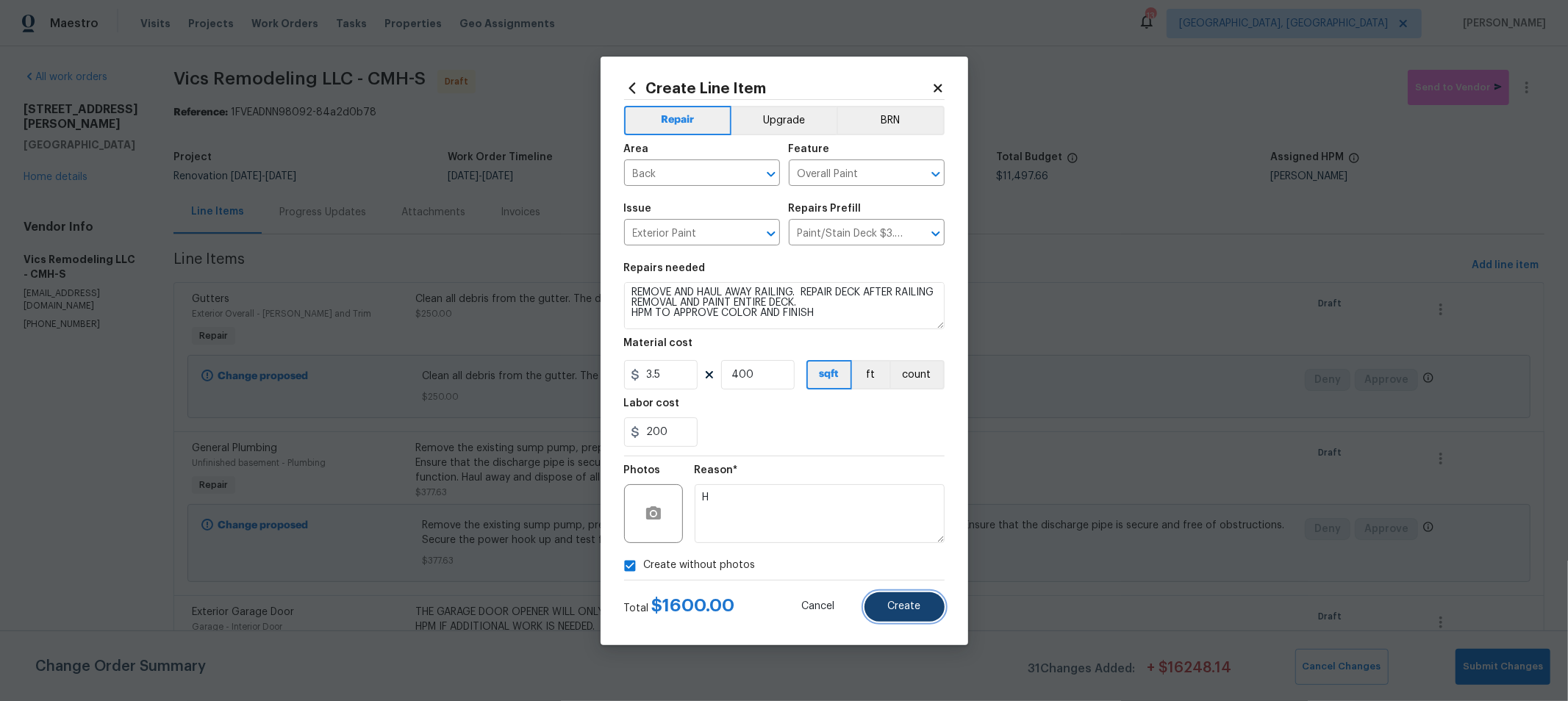
click at [897, 606] on span "Create" at bounding box center [905, 607] width 33 height 11
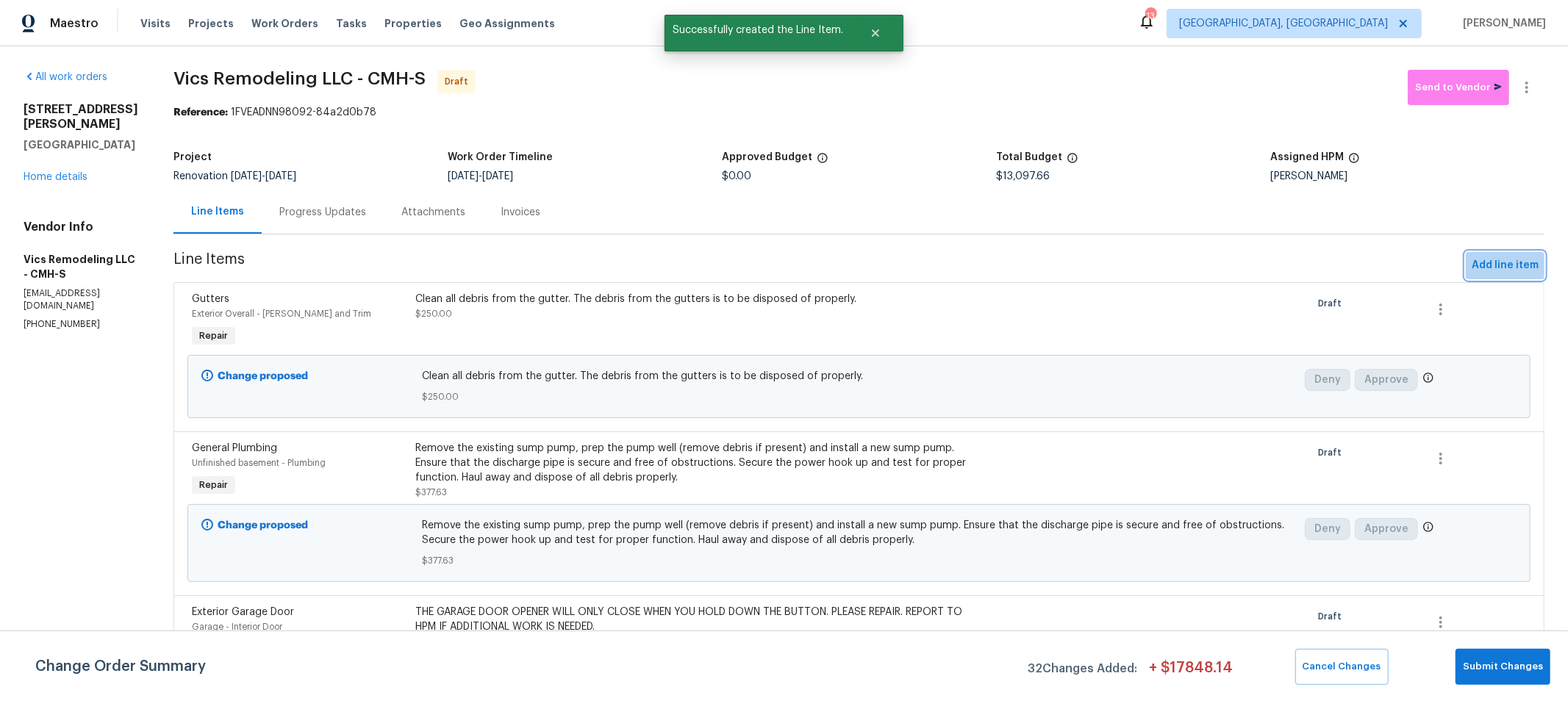
click at [1495, 266] on span "Add line item" at bounding box center [1505, 266] width 67 height 19
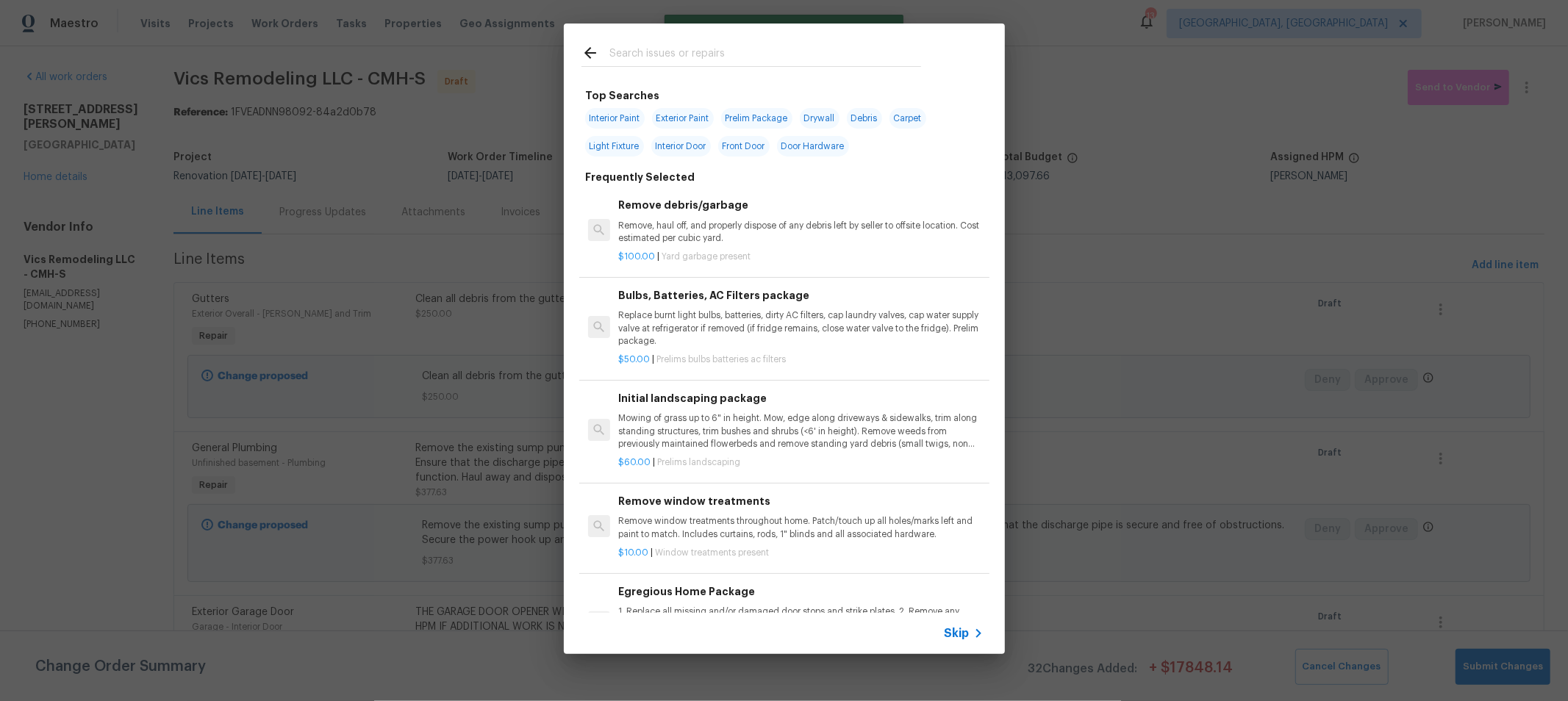
click at [790, 56] on input "text" at bounding box center [765, 55] width 312 height 22
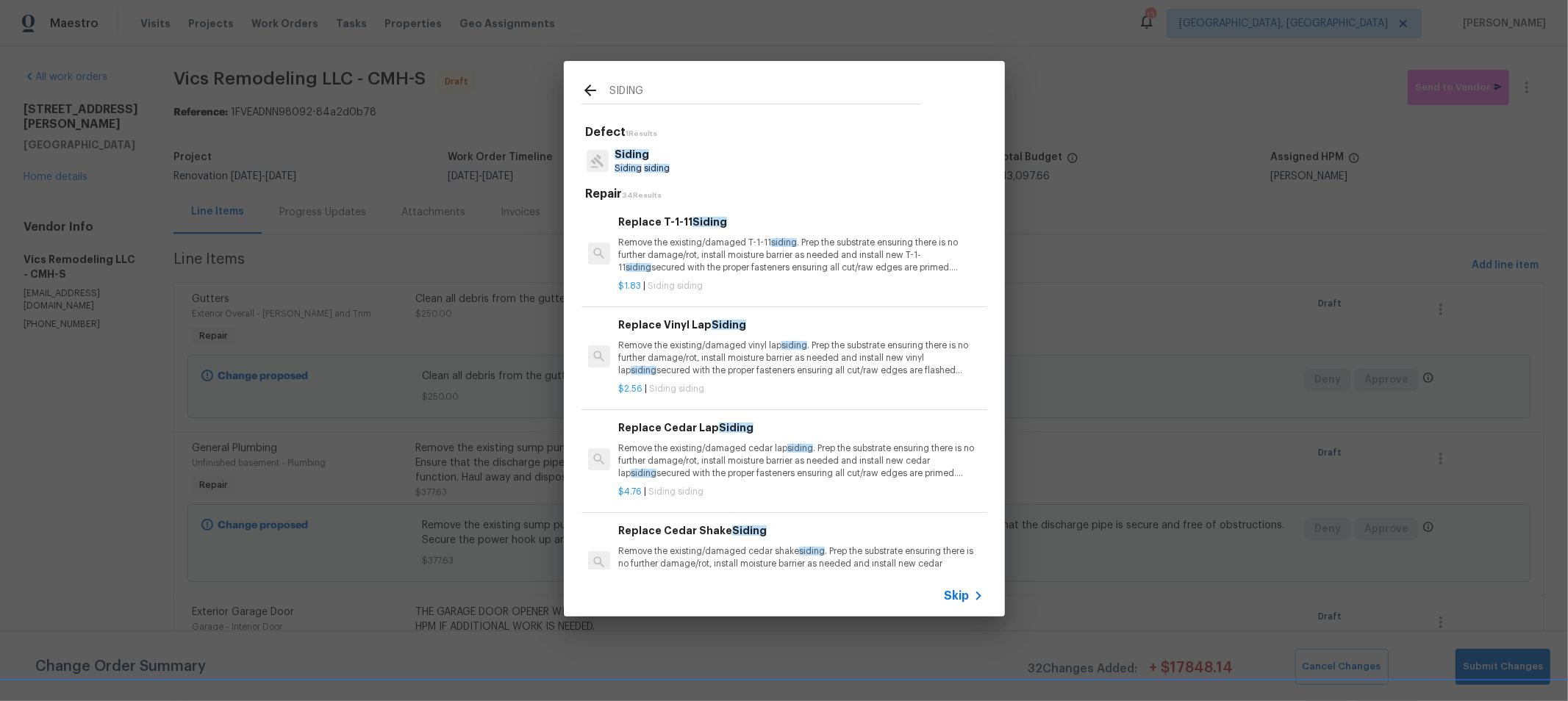
click at [651, 163] on p "Siding siding" at bounding box center [642, 169] width 55 height 12
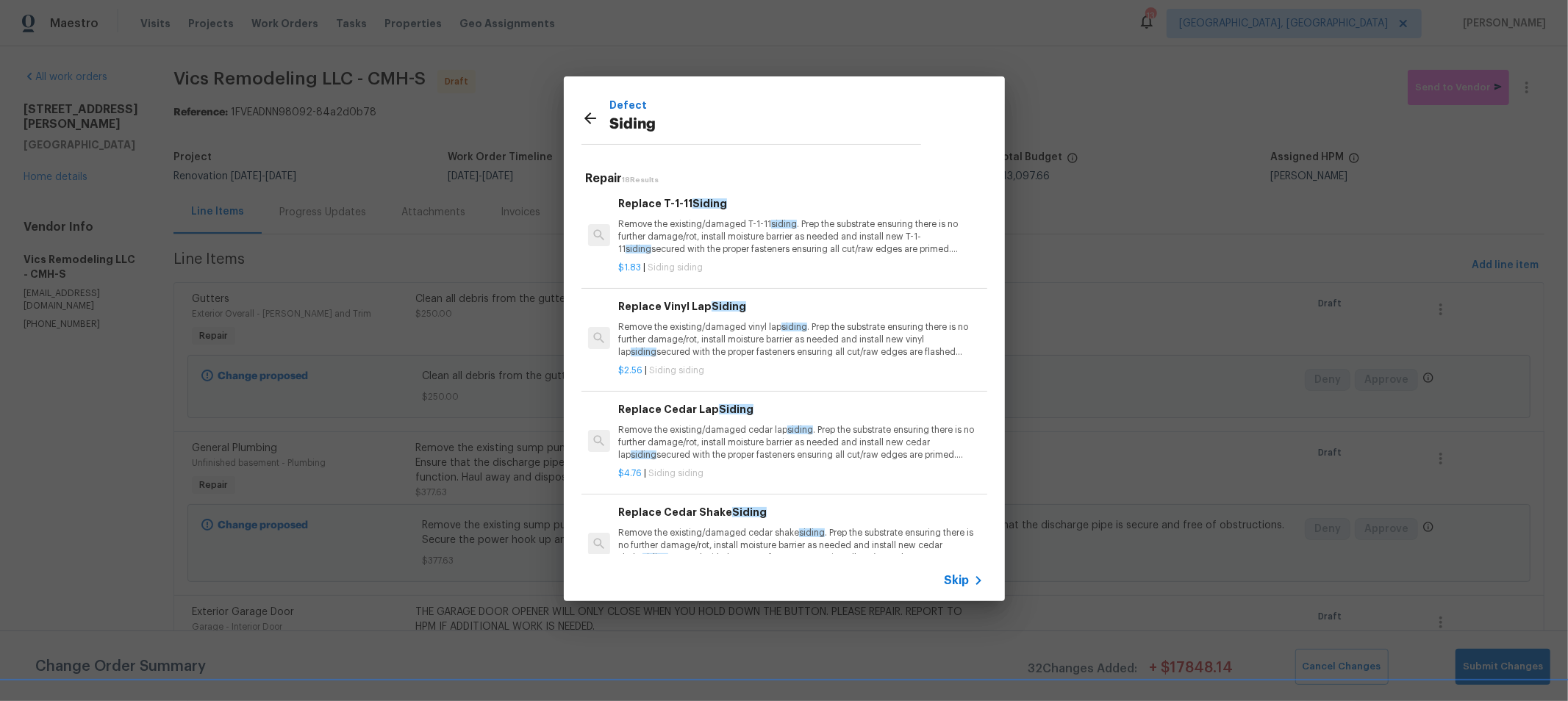
scroll to position [0, 0]
click at [742, 79] on div "Defect Siding" at bounding box center [751, 118] width 375 height 83
click at [591, 113] on icon at bounding box center [590, 118] width 18 height 18
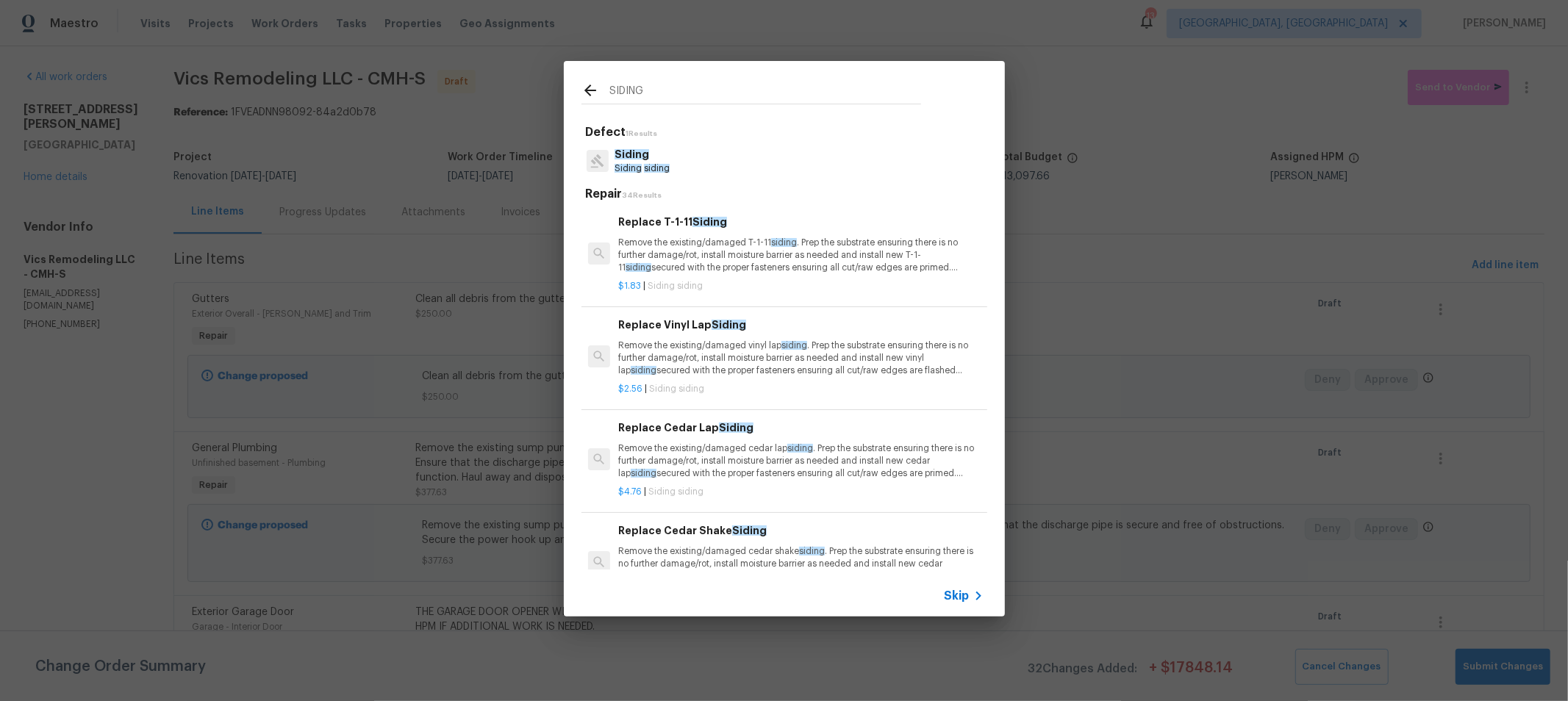
drag, startPoint x: 710, startPoint y: 102, endPoint x: 450, endPoint y: 91, distance: 260.2
click at [450, 91] on div "SIDING Defect 1 Results Siding Siding siding Repair 34 Results Replace T-1-11 S…" at bounding box center [784, 338] width 1568 height 677
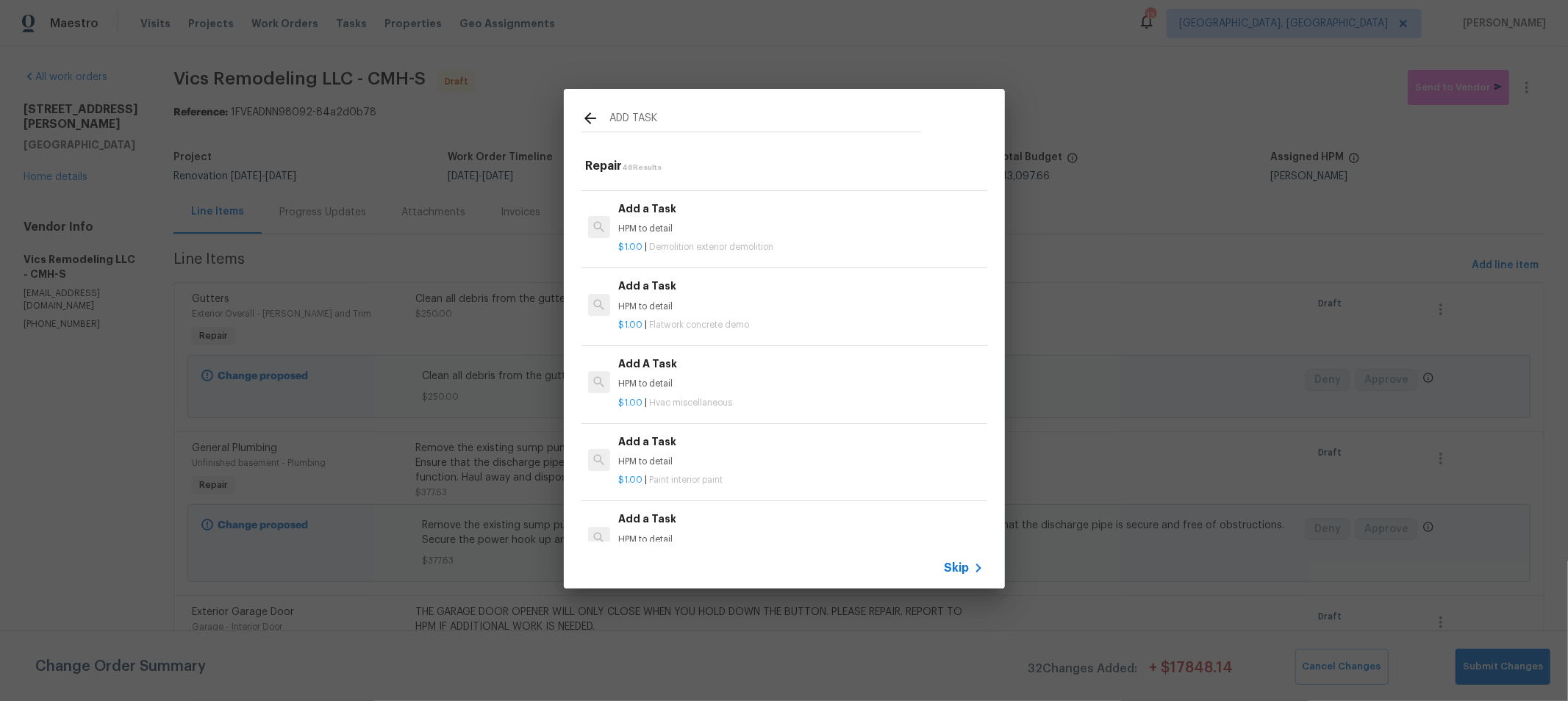
scroll to position [462, 0]
click at [745, 235] on span "Demolition exterior demolition" at bounding box center [711, 237] width 124 height 9
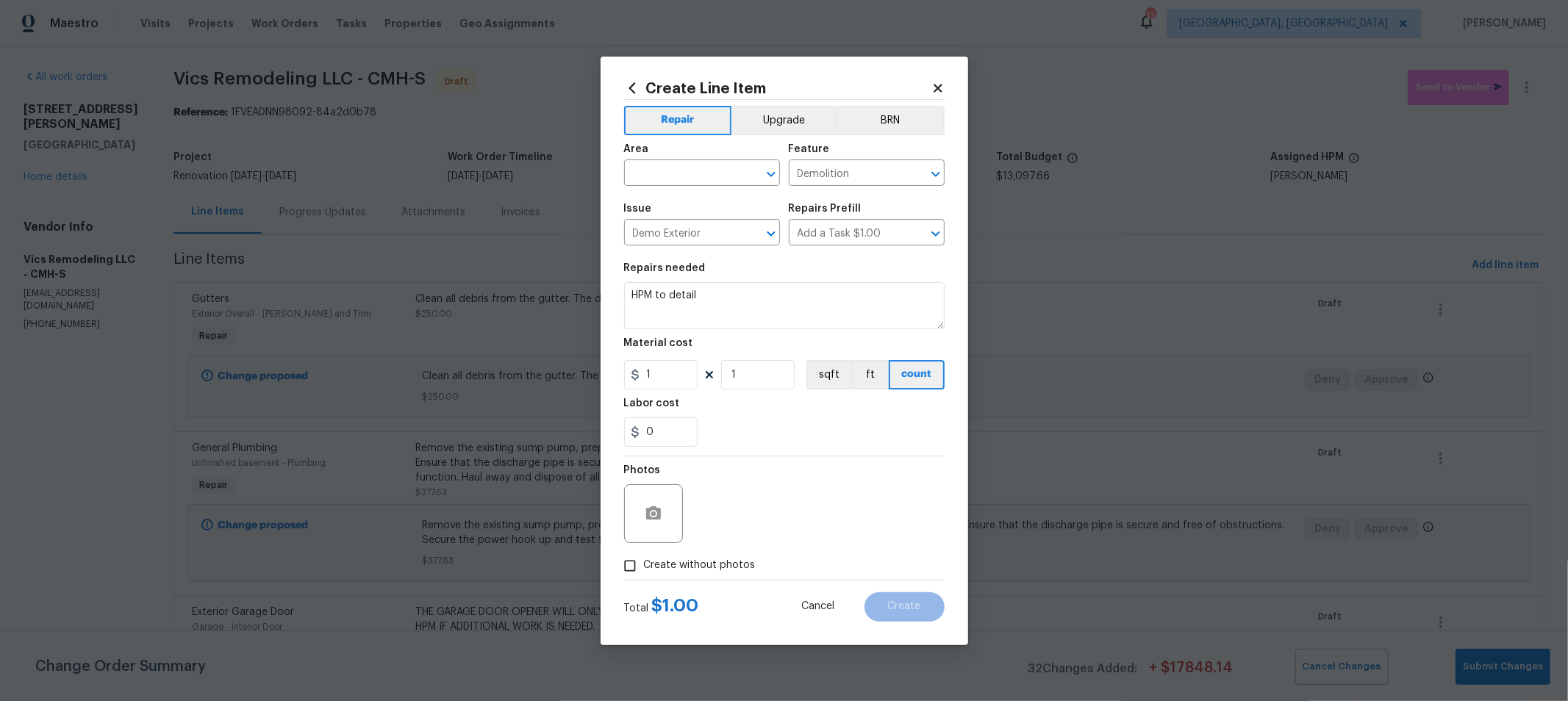
click at [720, 192] on span "Area ​" at bounding box center [701, 164] width 156 height 60
click at [713, 178] on input "text" at bounding box center [681, 174] width 115 height 22
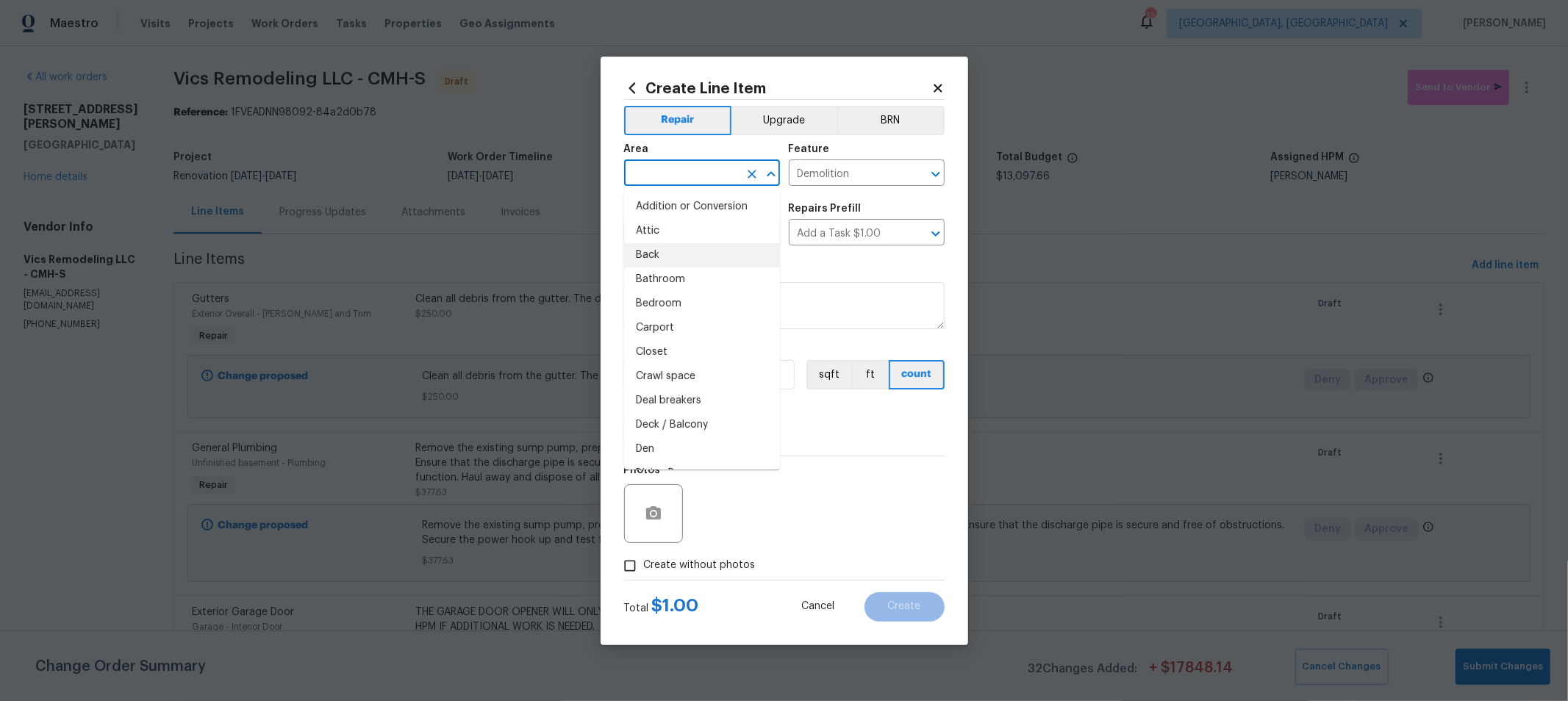
click at [642, 248] on li "Back" at bounding box center [701, 255] width 156 height 24
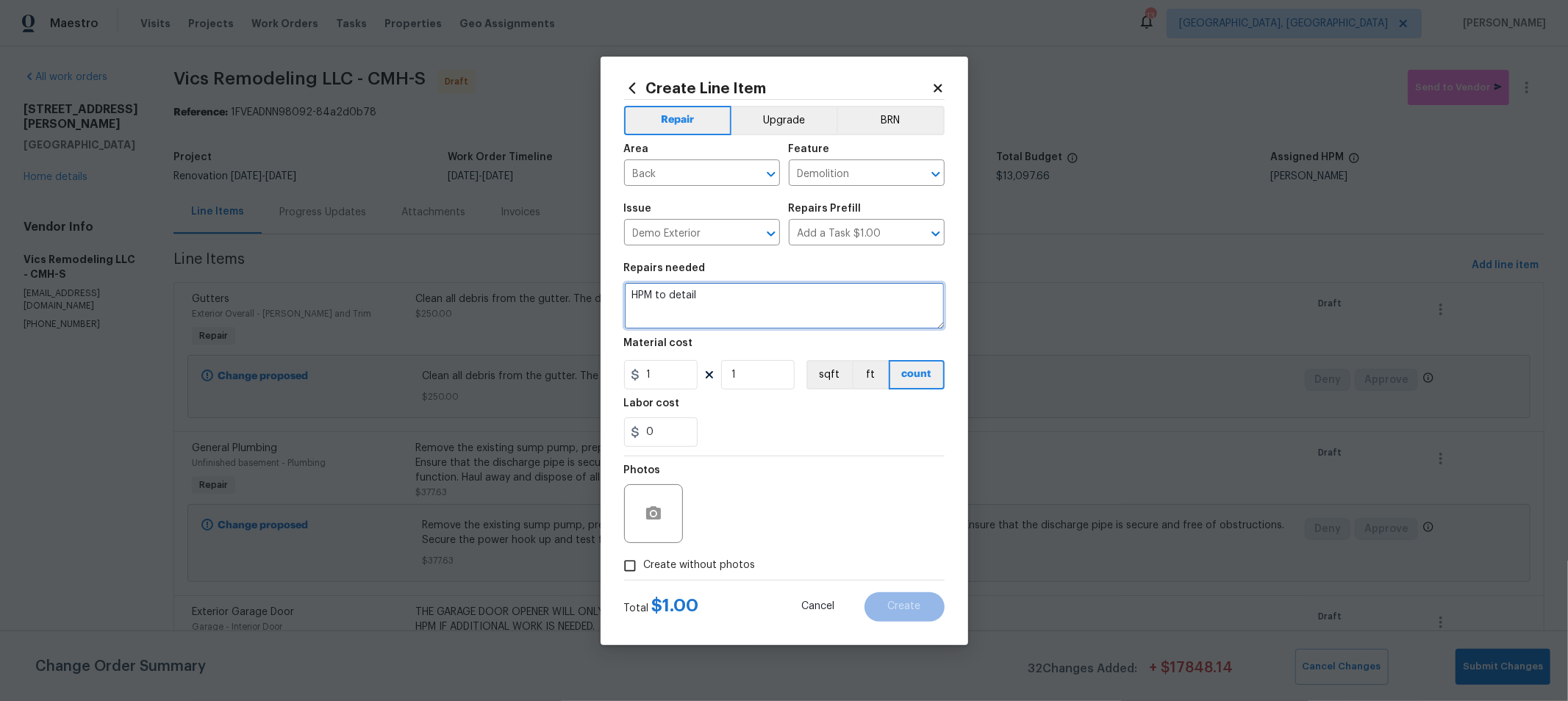
drag, startPoint x: 746, startPoint y: 310, endPoint x: 586, endPoint y: 283, distance: 162.3
click at [572, 287] on div "Create Line Item Repair Upgrade BRN Area Back ​ Feature Demolition ​ Issue Demo…" at bounding box center [784, 350] width 1568 height 701
drag, startPoint x: 762, startPoint y: 373, endPoint x: 719, endPoint y: 364, distance: 43.9
click at [719, 364] on div "1 1 sqft ft count" at bounding box center [784, 375] width 320 height 29
drag, startPoint x: 801, startPoint y: 449, endPoint x: 794, endPoint y: 473, distance: 25.0
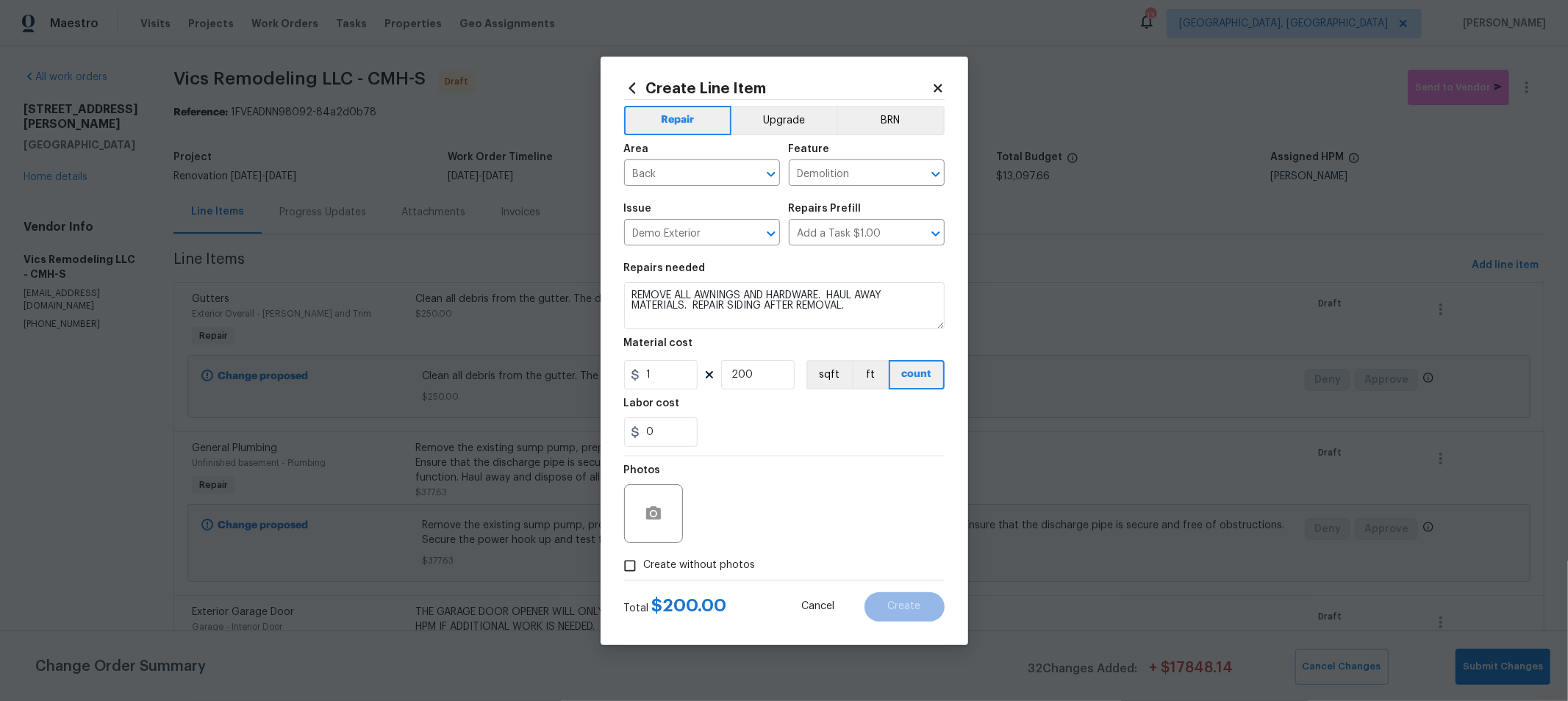
click at [804, 449] on section "Repairs needed REMOVE ALL AWNINGS AND HARDWARE. HAUL AWAY MATERIALS. REPAIR SID…" at bounding box center [784, 355] width 320 height 201
click at [717, 565] on span "Create without photos" at bounding box center [700, 565] width 112 height 15
click at [644, 565] on input "Create without photos" at bounding box center [630, 565] width 28 height 28
click at [774, 526] on textarea at bounding box center [819, 514] width 250 height 59
click at [815, 445] on div "0" at bounding box center [784, 432] width 320 height 29
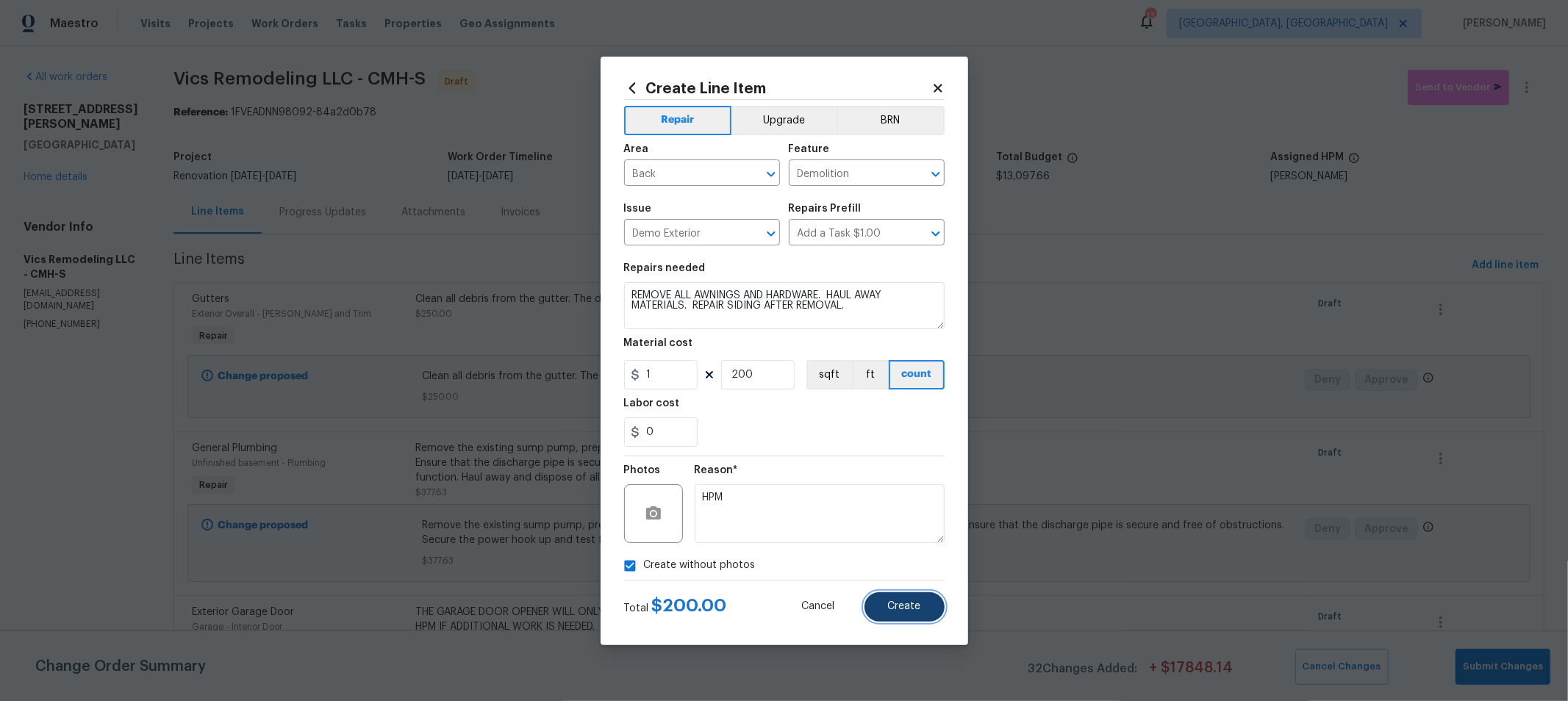
click at [913, 619] on button "Create" at bounding box center [904, 607] width 80 height 29
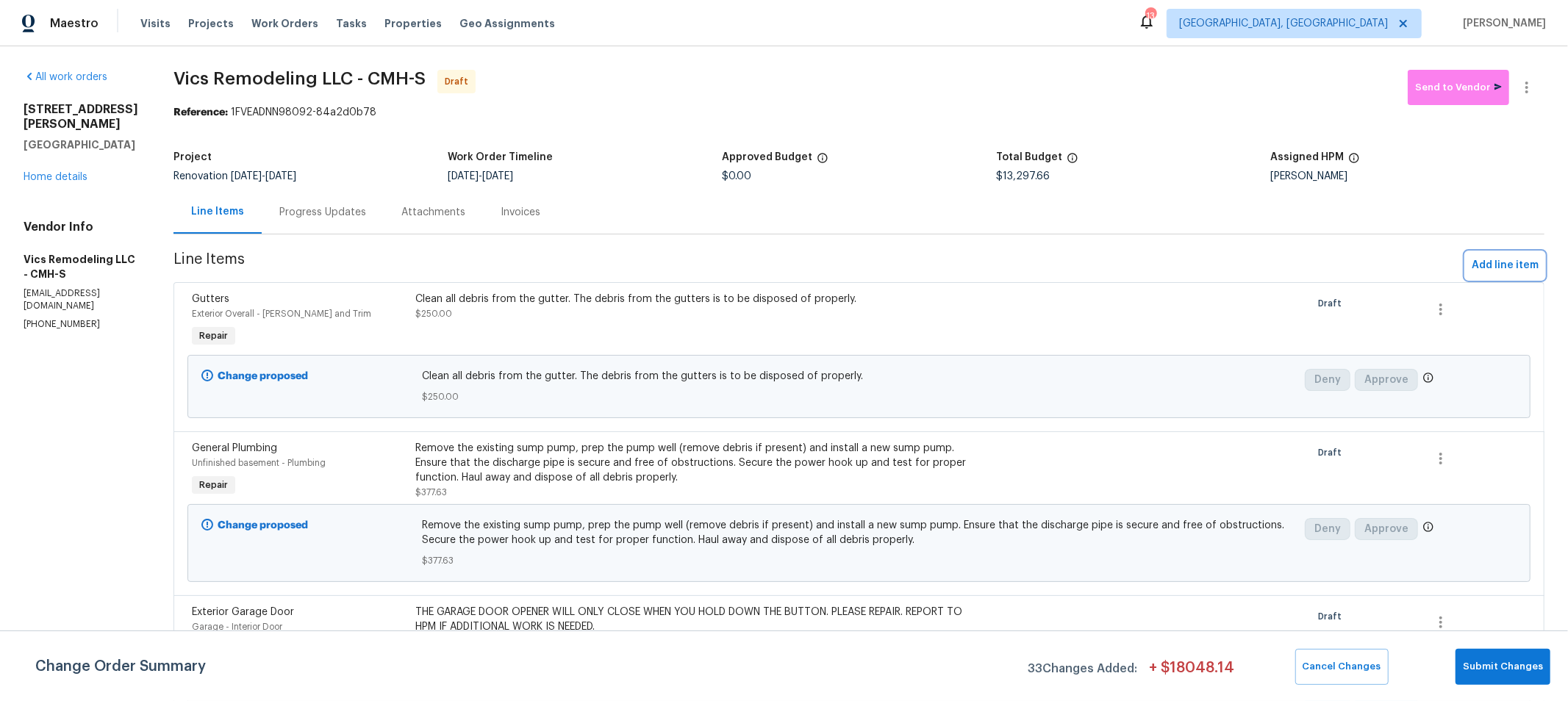
click at [1473, 266] on span "Add line item" at bounding box center [1505, 266] width 67 height 19
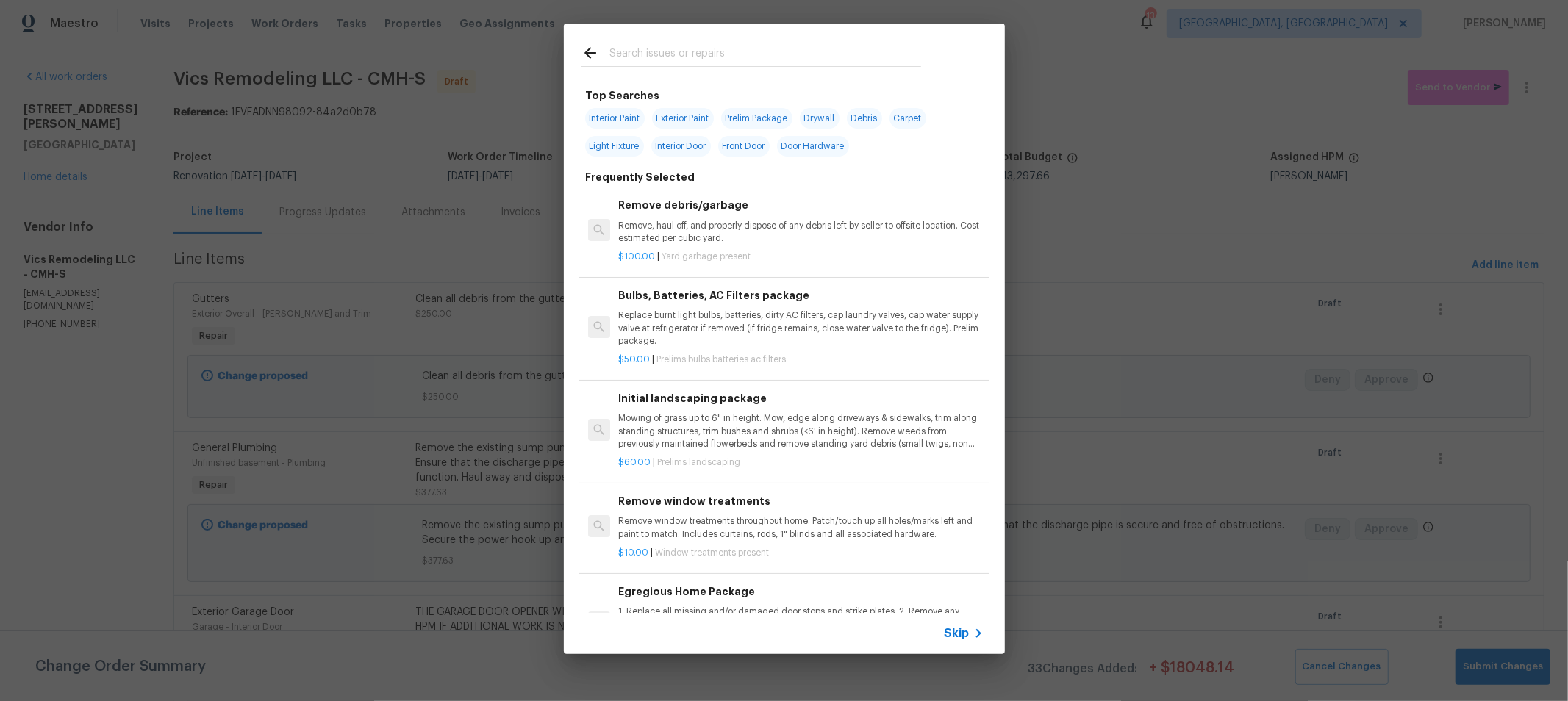
click at [822, 57] on input "text" at bounding box center [765, 55] width 312 height 22
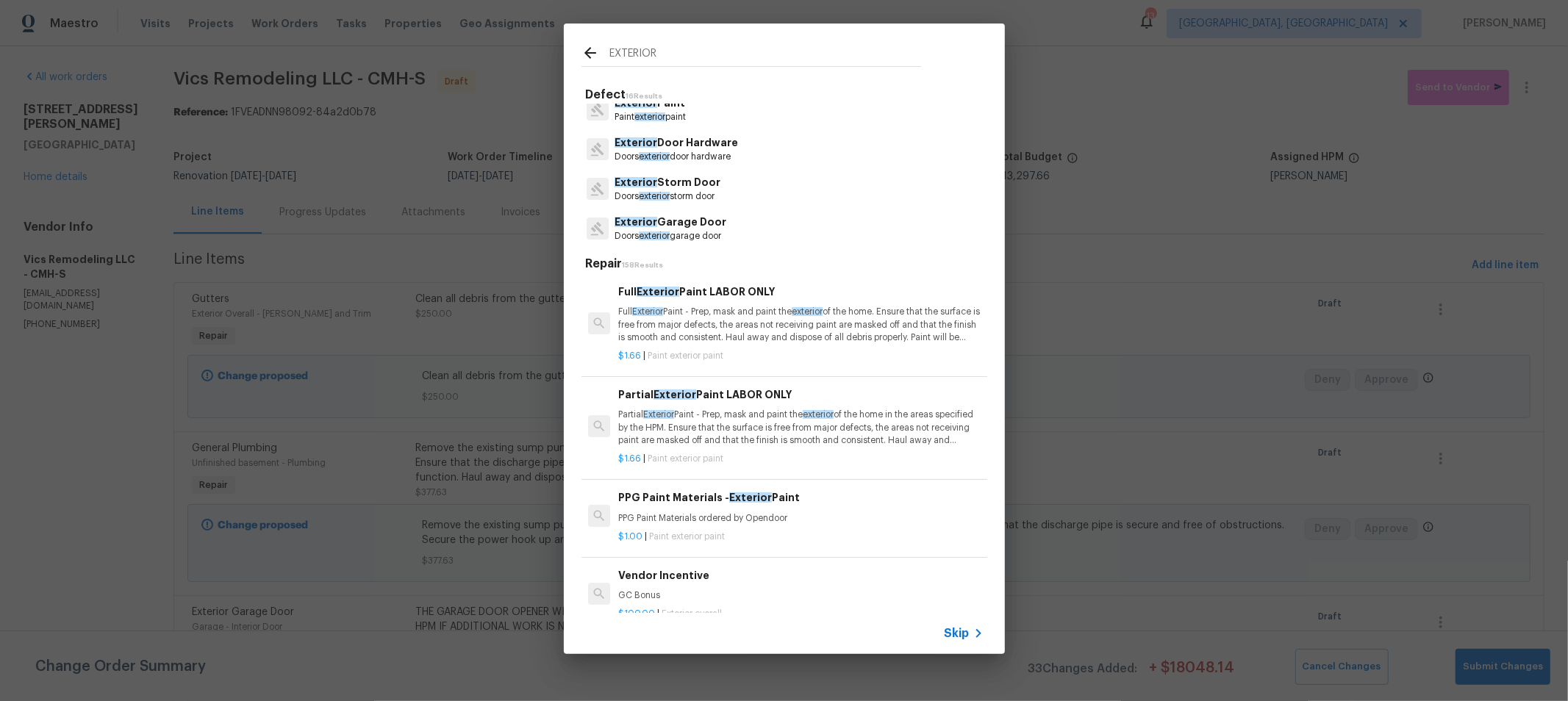
scroll to position [0, 0]
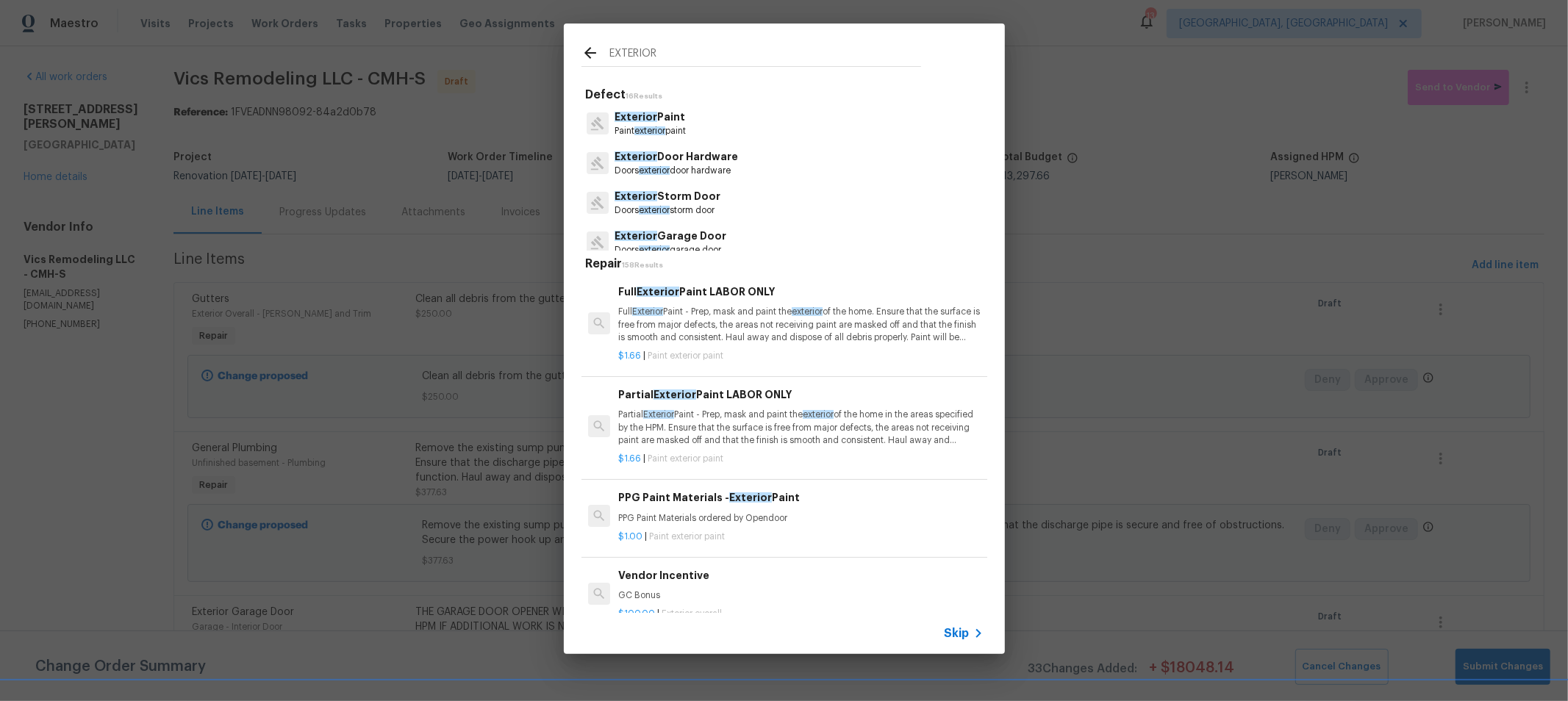
click at [670, 125] on p "Paint exterior paint" at bounding box center [650, 131] width 71 height 12
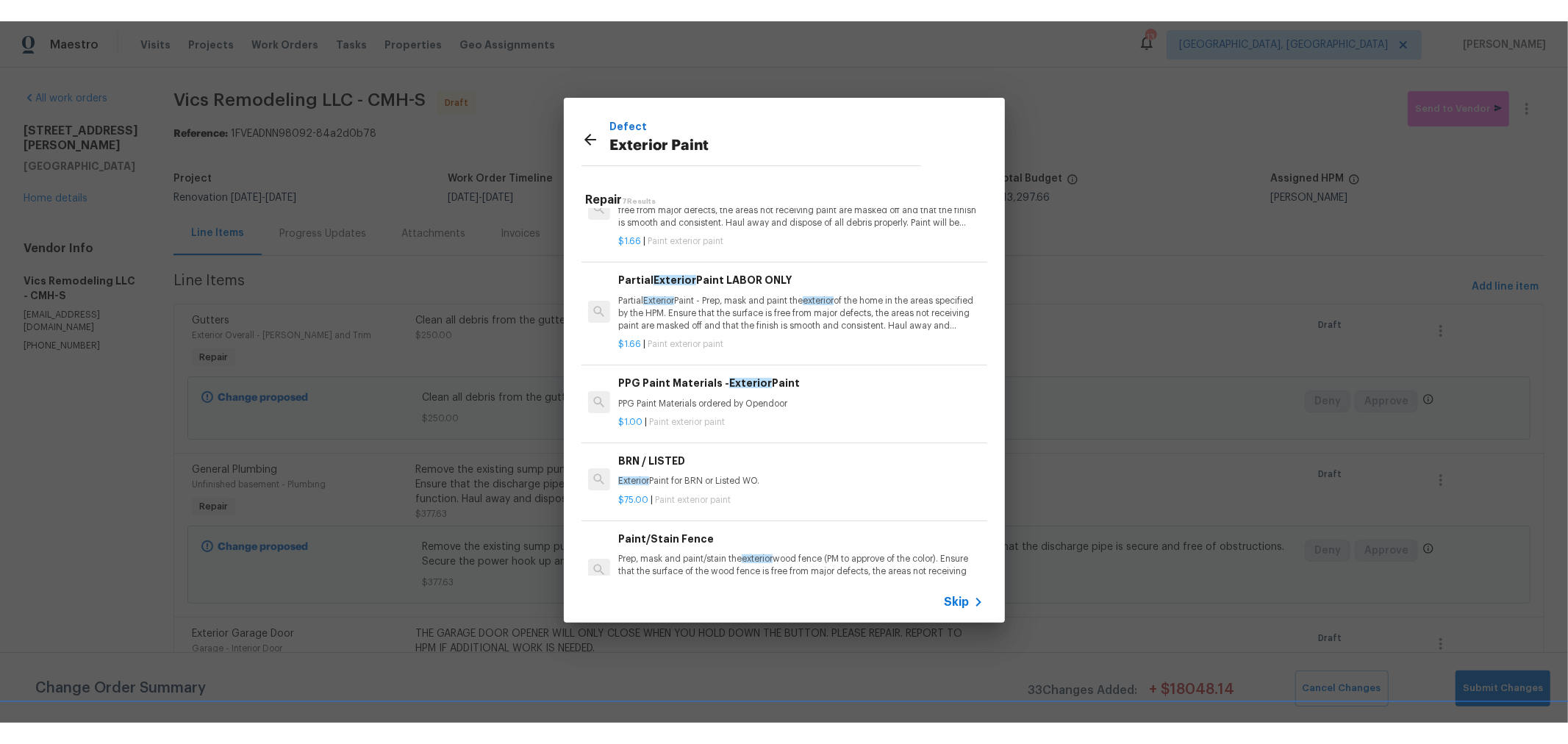
scroll to position [50, 0]
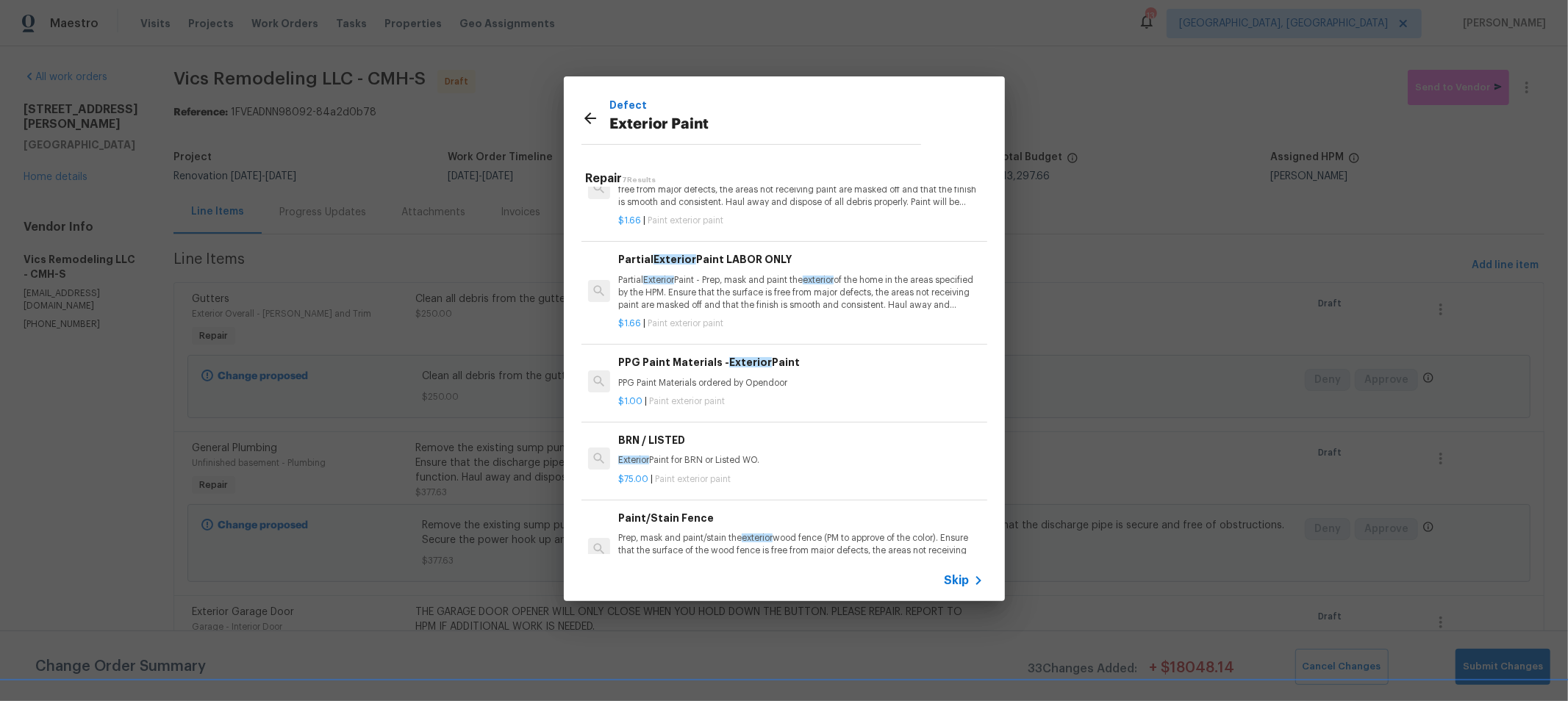
click at [846, 308] on p "Partial Exterior Paint - Prep, mask and paint the exterior of the home in the a…" at bounding box center [801, 293] width 364 height 37
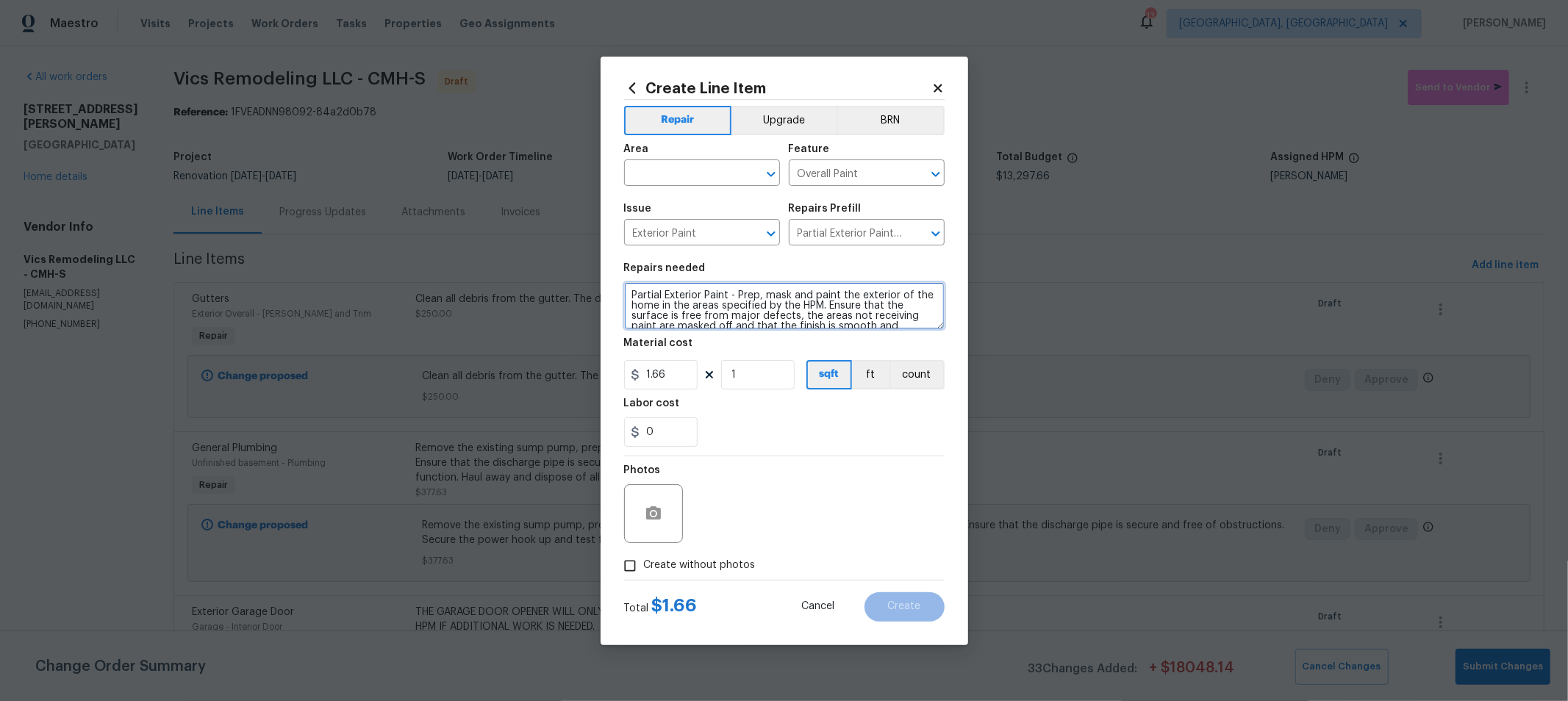
click at [629, 298] on textarea "Partial Exterior Paint - Prep, mask and paint the exterior of the home in the a…" at bounding box center [784, 305] width 320 height 47
click at [705, 177] on input "text" at bounding box center [681, 174] width 115 height 22
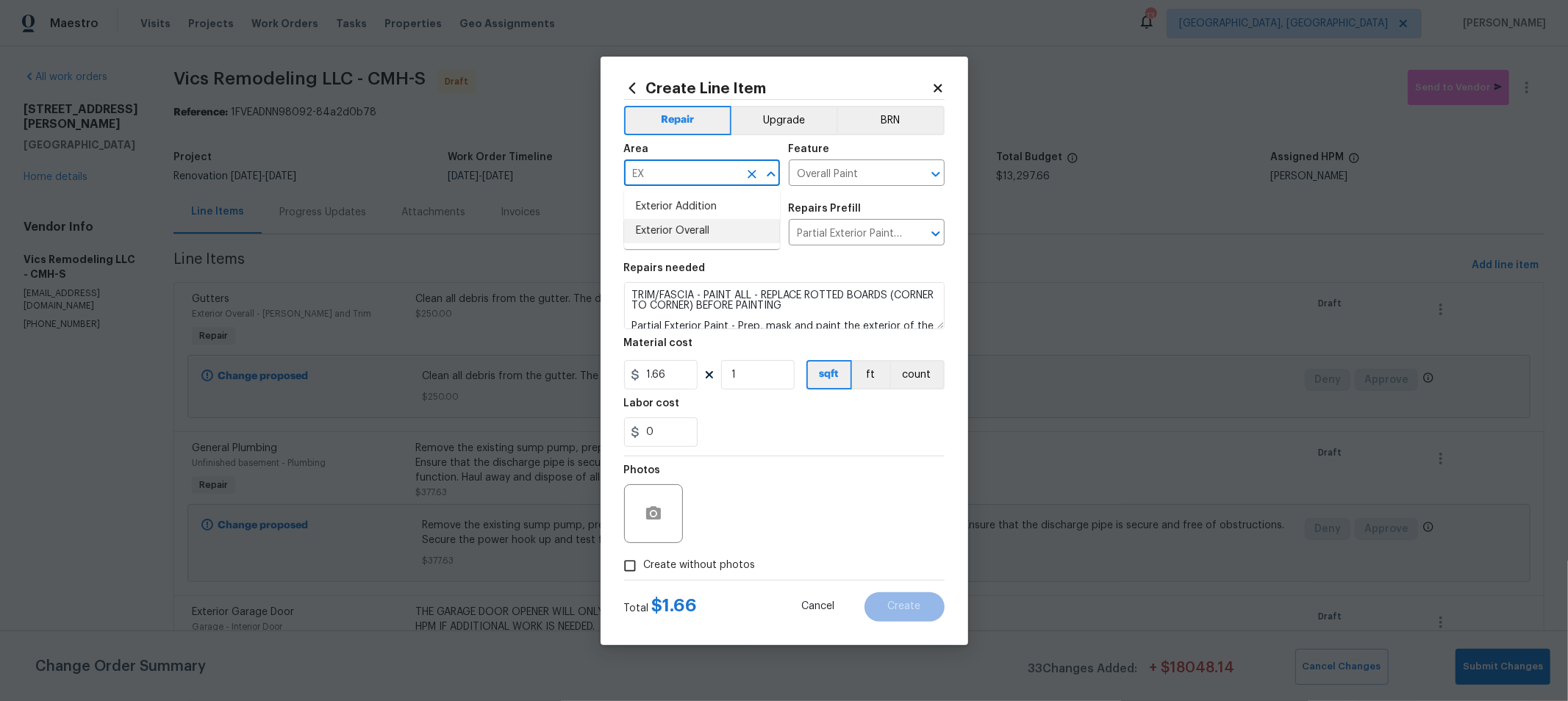
click at [706, 235] on li "Exterior Overall" at bounding box center [701, 231] width 156 height 24
drag, startPoint x: 768, startPoint y: 376, endPoint x: 693, endPoint y: 366, distance: 75.7
click at [645, 367] on div "1.66 1 sqft ft count" at bounding box center [784, 375] width 320 height 29
click at [748, 376] on input "278" at bounding box center [757, 375] width 74 height 29
click at [730, 370] on input "278" at bounding box center [757, 375] width 74 height 29
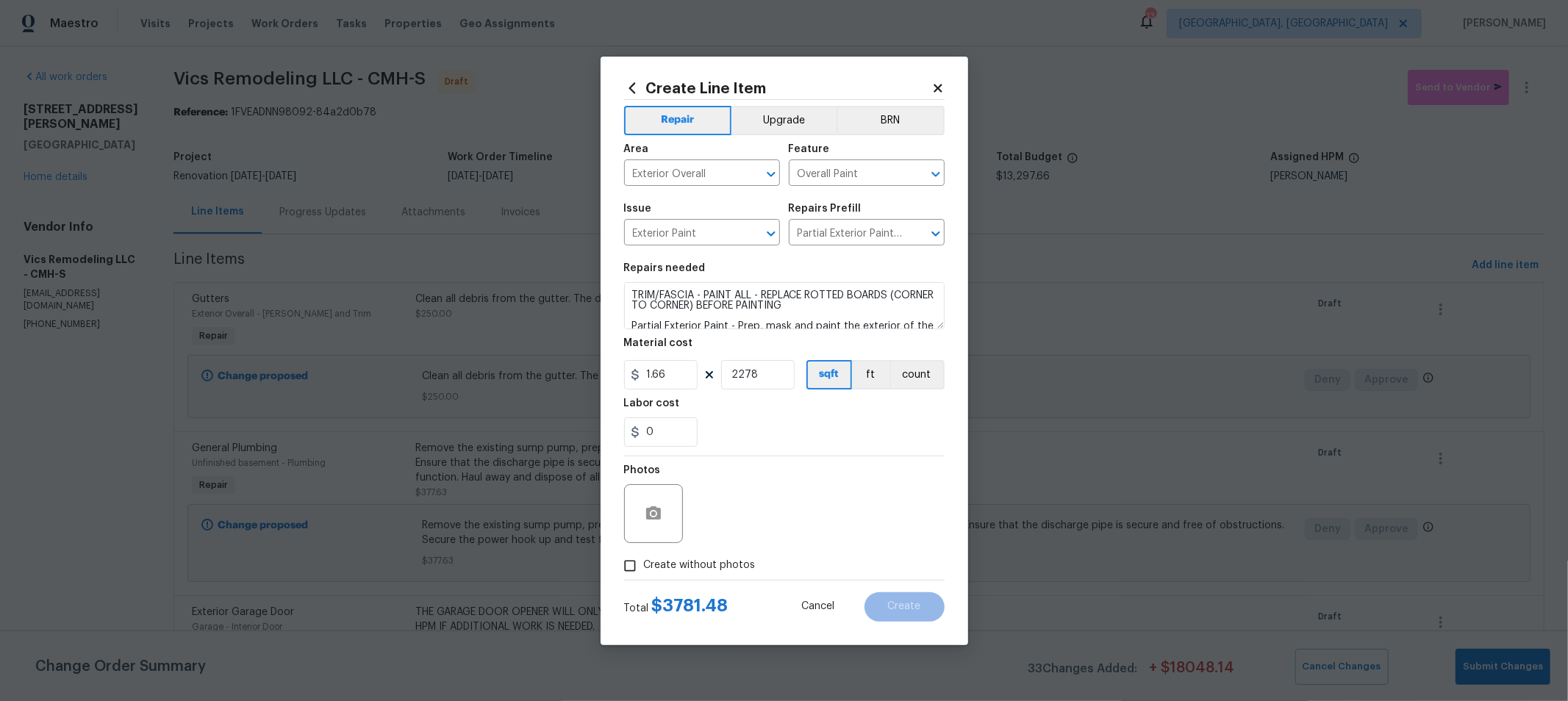
click at [820, 403] on div "Labor cost" at bounding box center [784, 407] width 320 height 19
drag, startPoint x: 771, startPoint y: 378, endPoint x: 384, endPoint y: 347, distance: 388.2
click at [384, 347] on div "Create Line Item Repair Upgrade BRN Area Exterior Overall ​ Feature Overall Pai…" at bounding box center [784, 350] width 1568 height 701
click at [785, 429] on div "0" at bounding box center [784, 432] width 320 height 29
drag, startPoint x: 763, startPoint y: 376, endPoint x: 660, endPoint y: 378, distance: 103.0
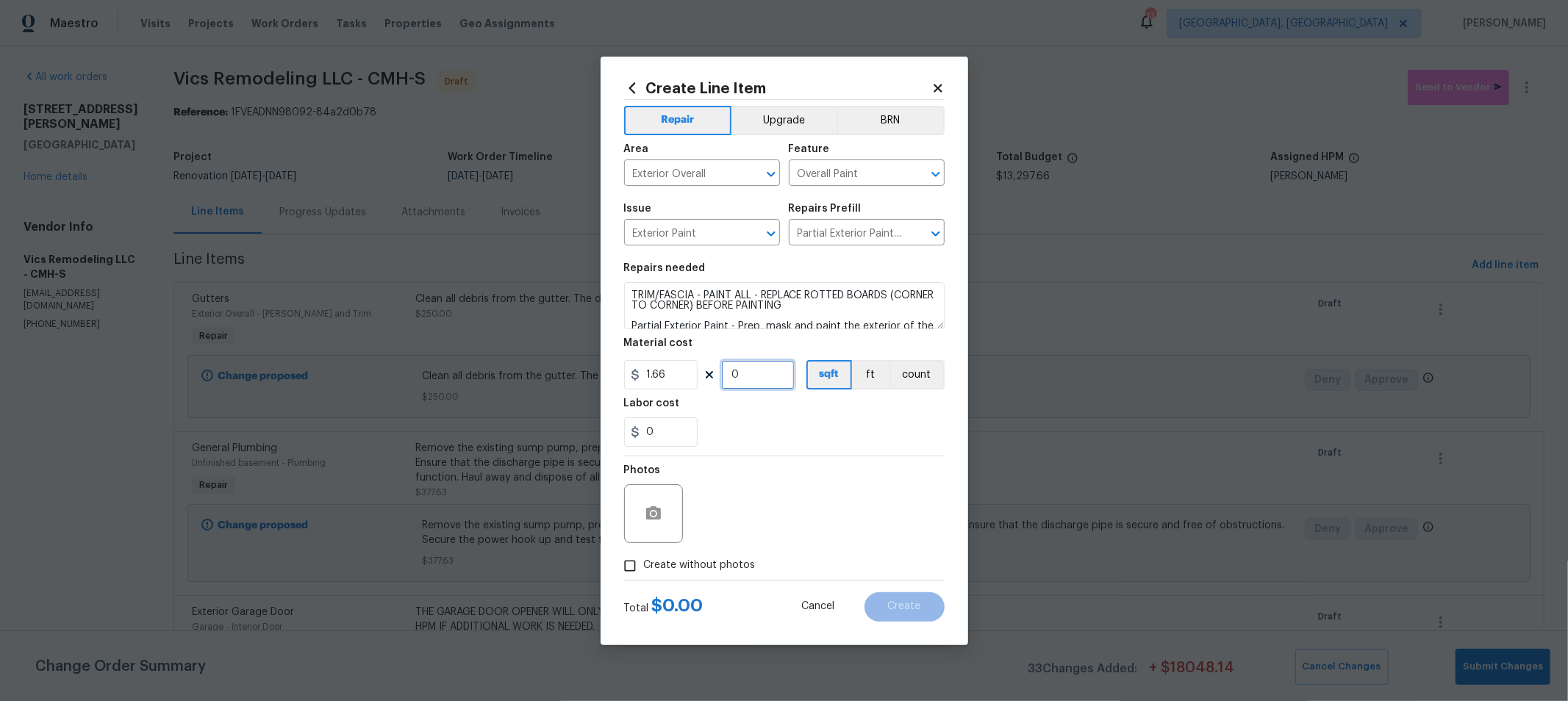
click at [660, 378] on div "1.66 0 sqft ft count" at bounding box center [784, 375] width 320 height 29
click at [799, 472] on div "Photos" at bounding box center [784, 503] width 320 height 95
drag, startPoint x: 662, startPoint y: 559, endPoint x: 776, endPoint y: 533, distance: 116.9
click at [668, 559] on span "Create without photos" at bounding box center [700, 565] width 112 height 15
click at [781, 524] on div "Photos" at bounding box center [784, 503] width 320 height 95
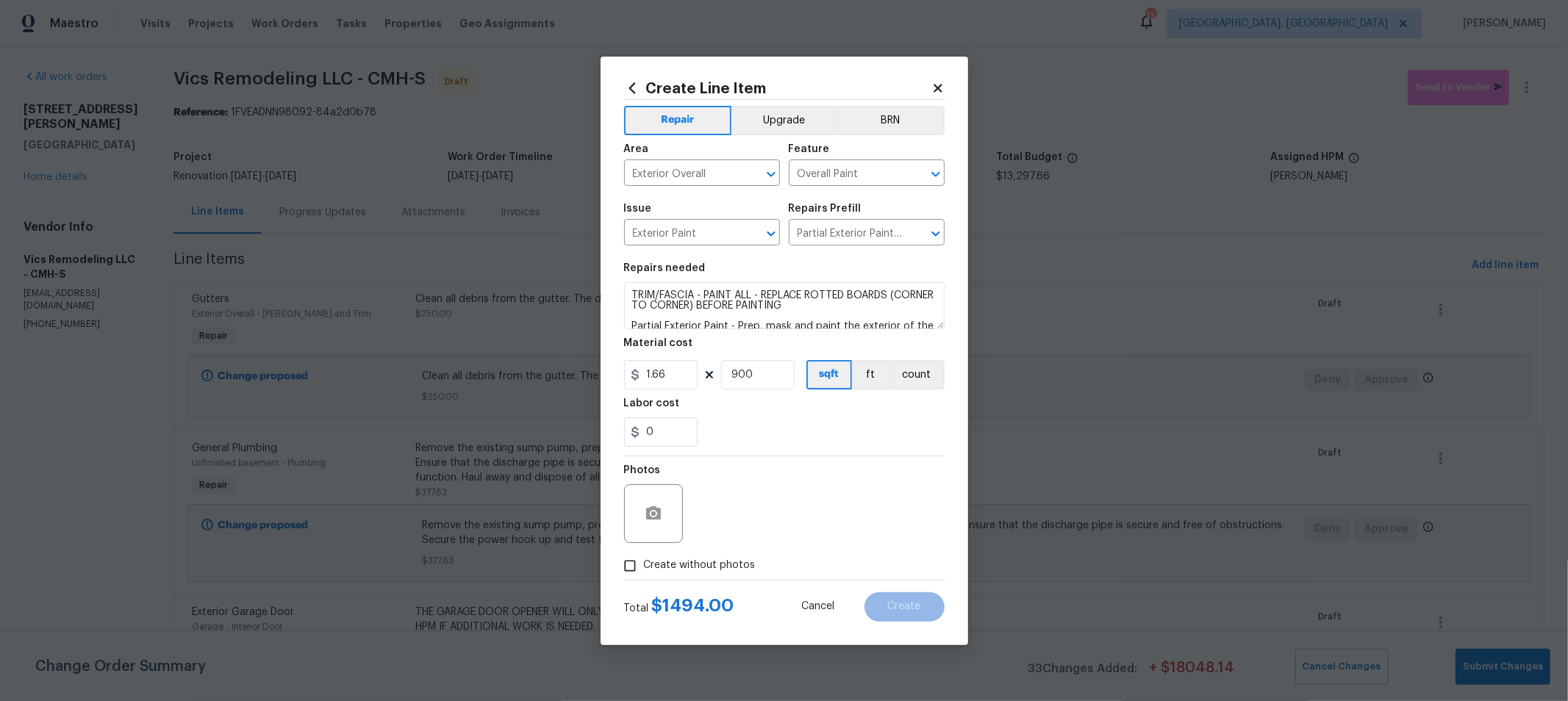
click at [729, 563] on span "Create without photos" at bounding box center [700, 565] width 112 height 15
click at [644, 563] on input "Create without photos" at bounding box center [630, 565] width 28 height 28
click at [824, 493] on textarea at bounding box center [819, 514] width 250 height 59
click at [777, 397] on section "Repairs needed TRIM/FASCIA - PAINT ALL - REPLACE ROTTED BOARDS (CORNER TO CORNE…" at bounding box center [784, 355] width 320 height 201
click at [909, 607] on span "Create" at bounding box center [905, 607] width 33 height 11
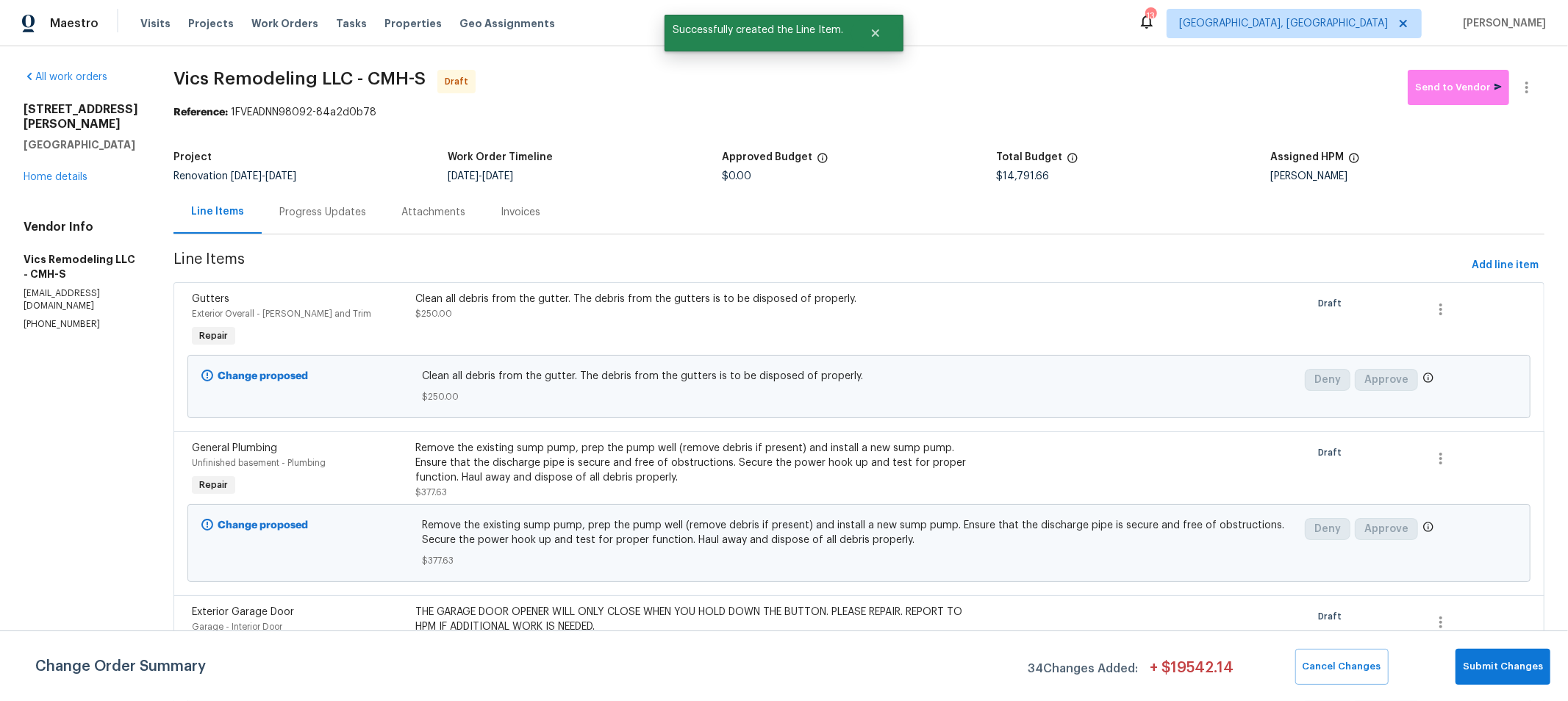
click at [1062, 263] on span "Line Items" at bounding box center [819, 265] width 1292 height 27
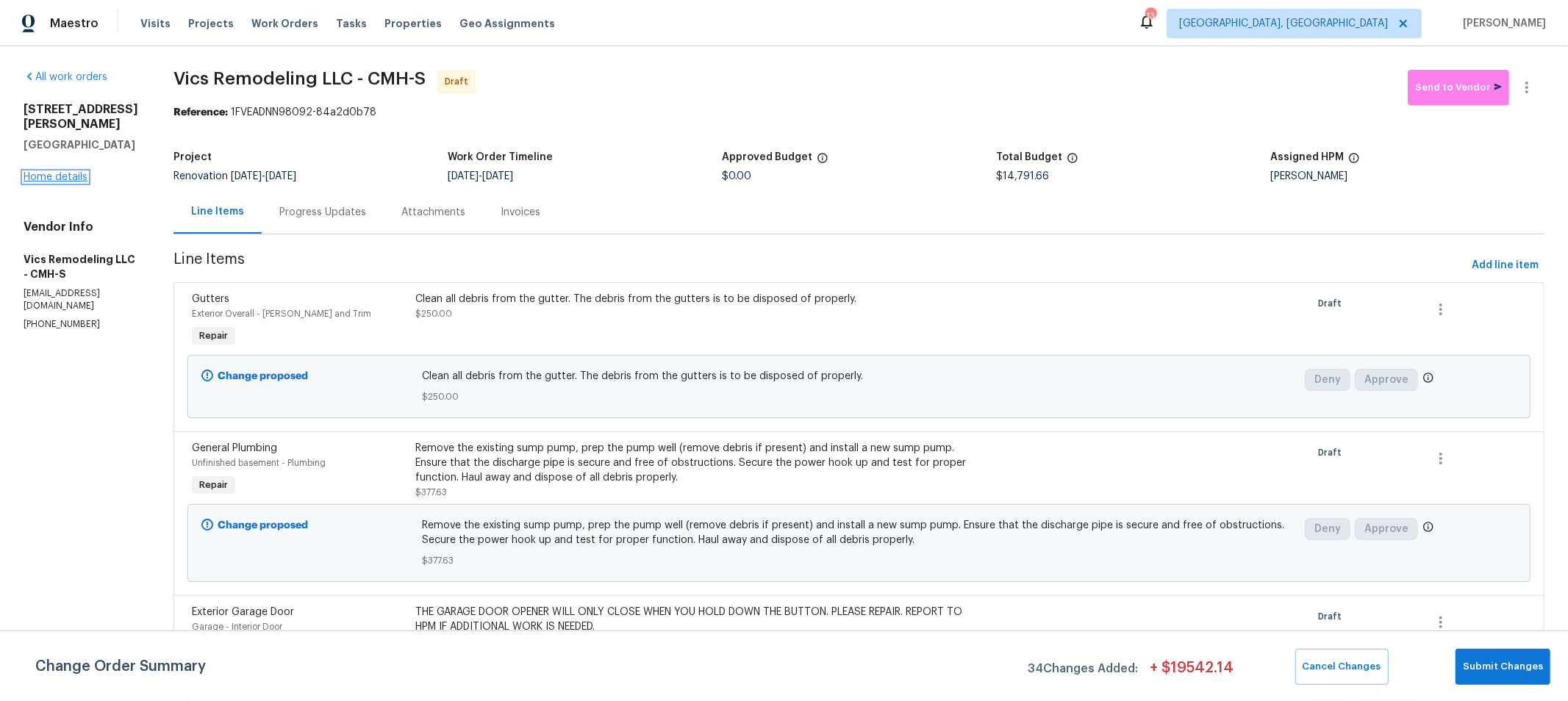
click at [71, 182] on link "Home details" at bounding box center [55, 177] width 64 height 10
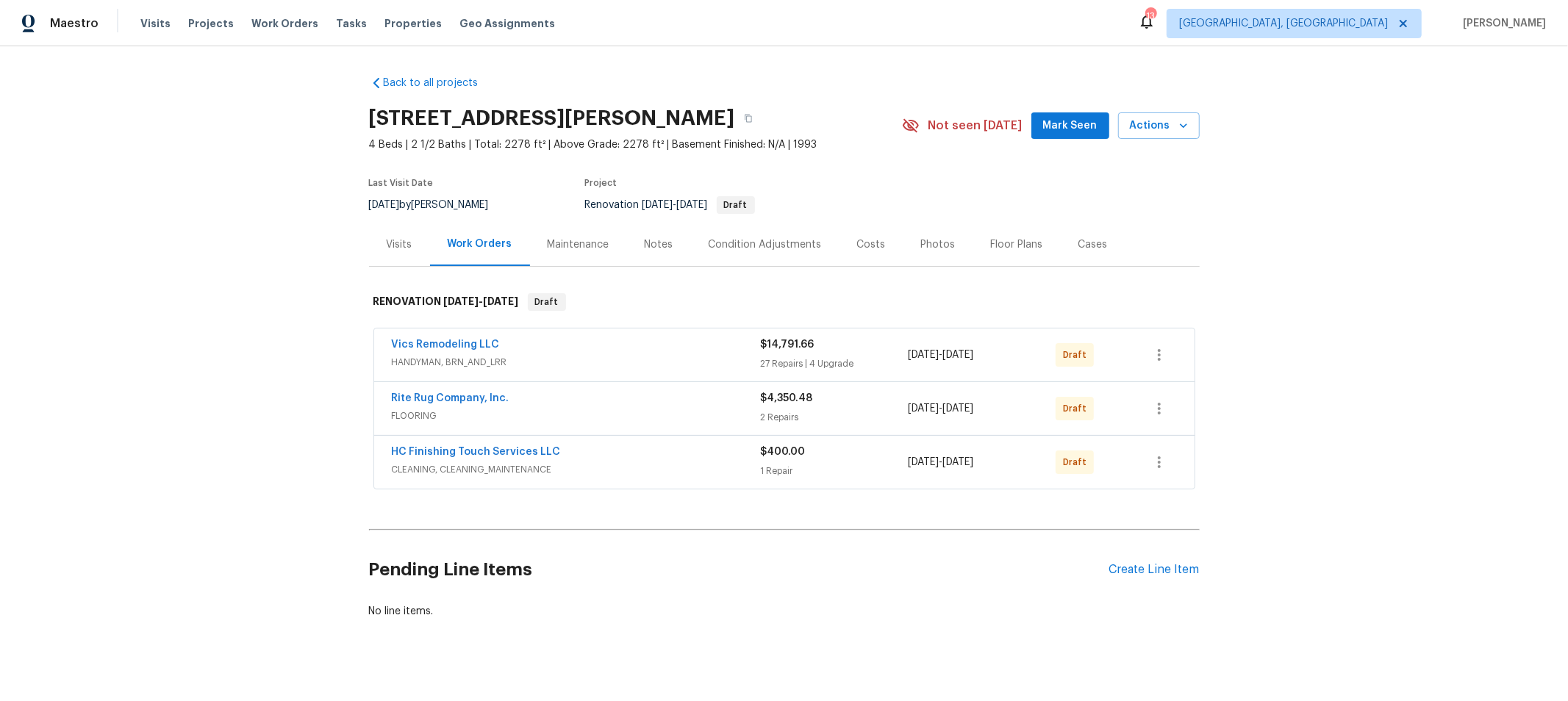
click at [856, 254] on div "Costs" at bounding box center [871, 244] width 64 height 43
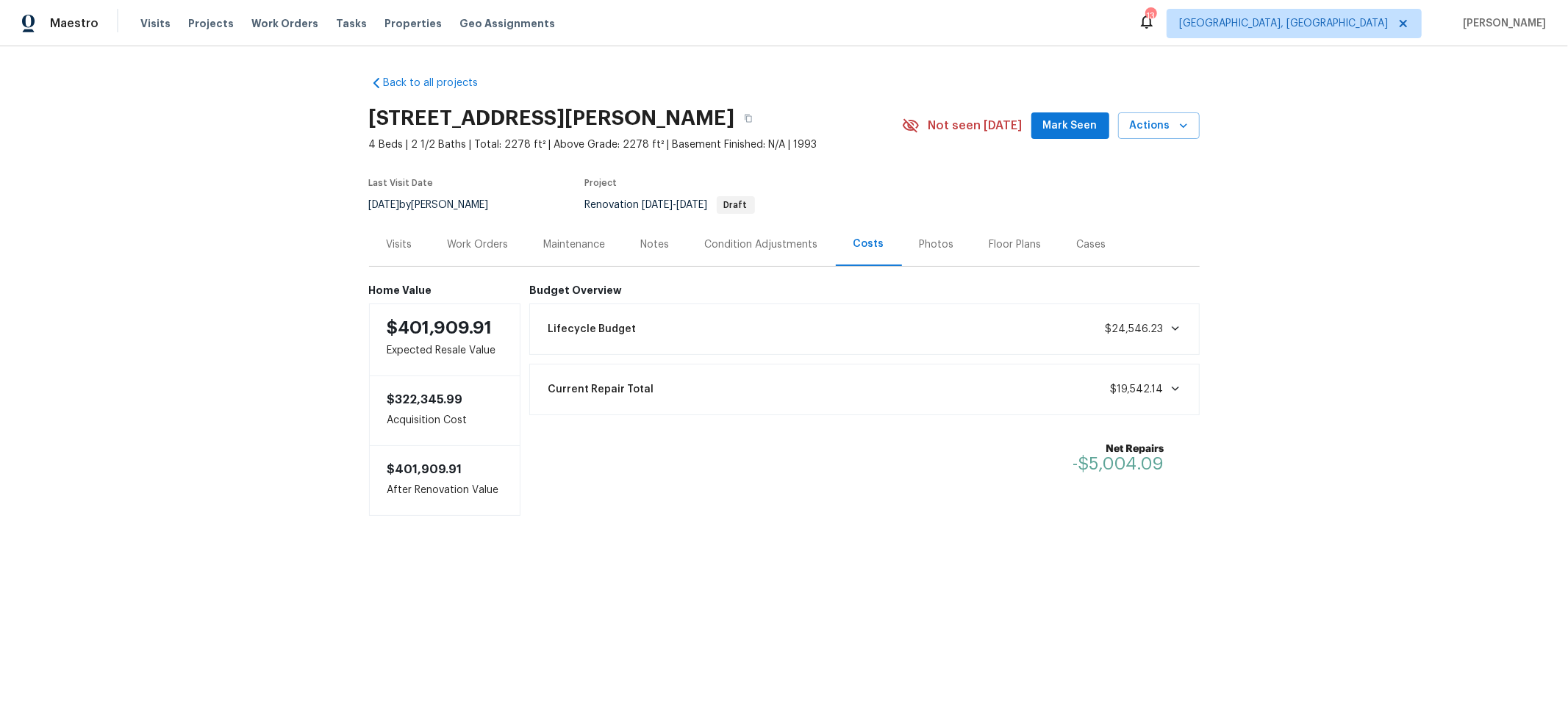
click at [1146, 394] on span "$19,542.14" at bounding box center [1146, 389] width 71 height 15
click at [1133, 393] on span "$19,542.14" at bounding box center [1146, 389] width 71 height 15
click at [474, 245] on div "Work Orders" at bounding box center [478, 244] width 61 height 15
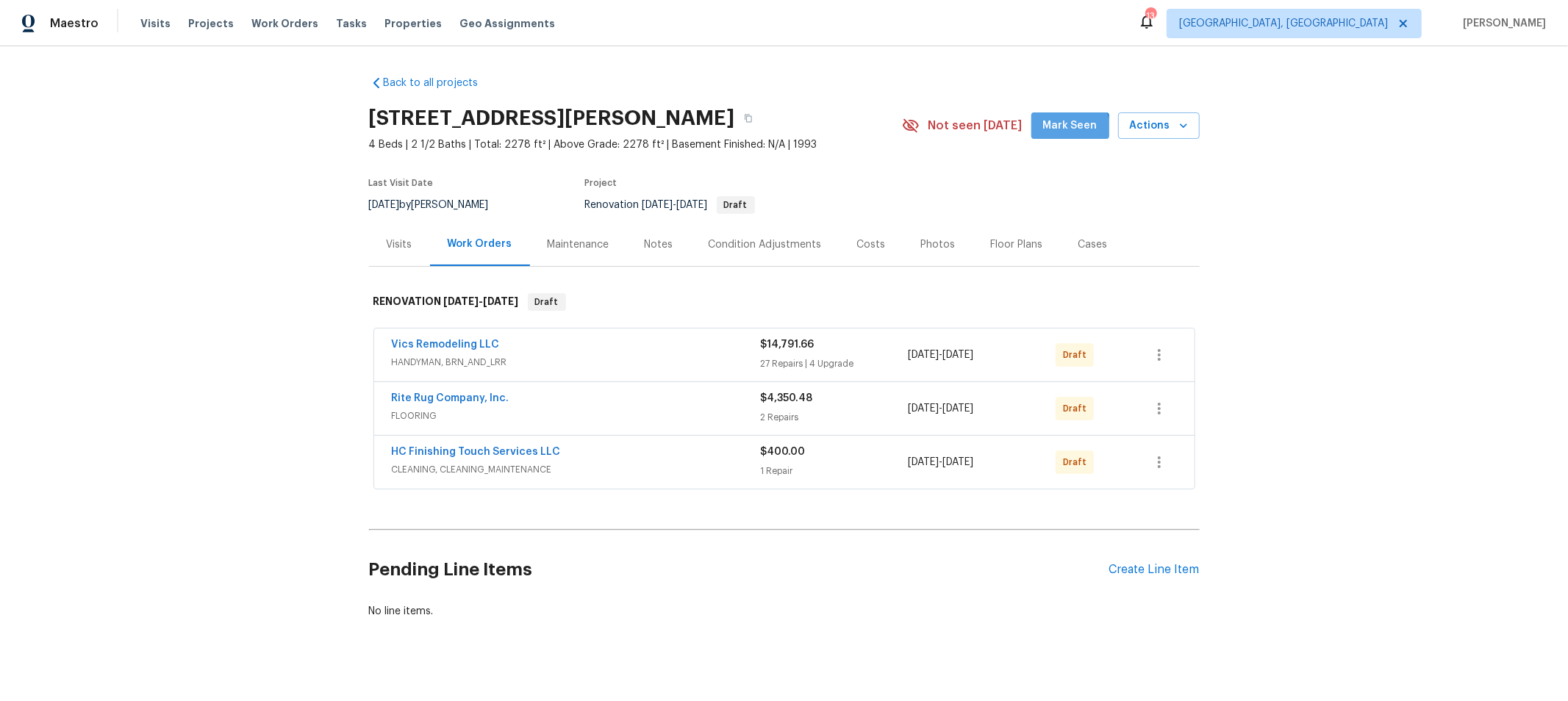
click at [1052, 134] on span "Mark Seen" at bounding box center [1070, 126] width 54 height 19
click at [1302, 280] on div "Back to all projects 4517 Clayburn Dr W, Grove City, OH 43123 4 Beds | 2 1/2 Ba…" at bounding box center [784, 373] width 1568 height 655
click at [1362, 226] on div "Back to all projects 4517 Clayburn Dr W, Grove City, OH 43123 4 Beds | 2 1/2 Ba…" at bounding box center [784, 373] width 1568 height 655
click at [949, 160] on section "4517 Clayburn Dr W, Grove City, OH 43123 4 Beds | 2 1/2 Baths | Total: 2278 ft²…" at bounding box center [784, 160] width 831 height 123
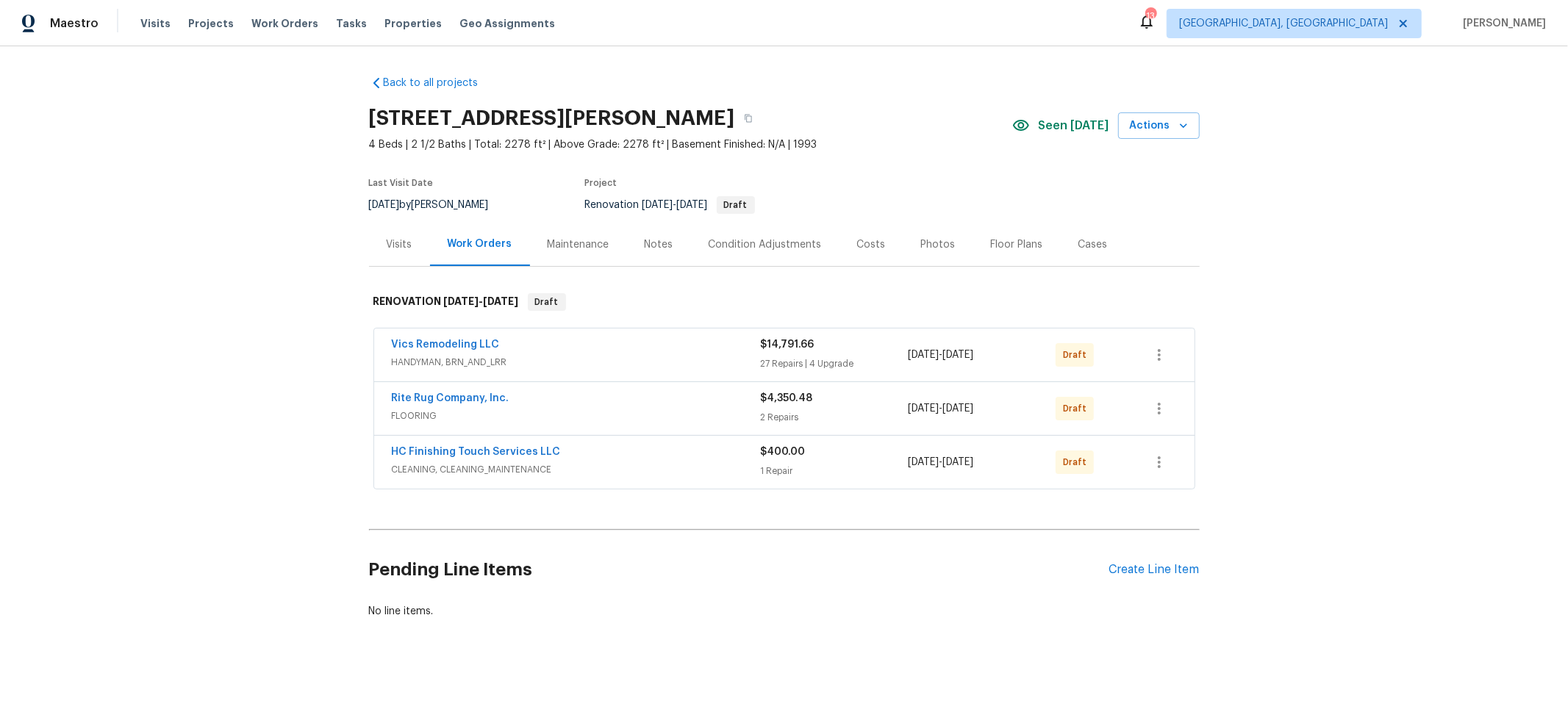
click at [1314, 354] on div "Back to all projects 4517 Clayburn Dr W, Grove City, OH 43123 4 Beds | 2 1/2 Ba…" at bounding box center [784, 373] width 1568 height 655
click at [963, 175] on section "4517 Clayburn Dr W, Grove City, OH 43123 4 Beds | 2 1/2 Baths | Total: 2278 ft²…" at bounding box center [784, 160] width 831 height 123
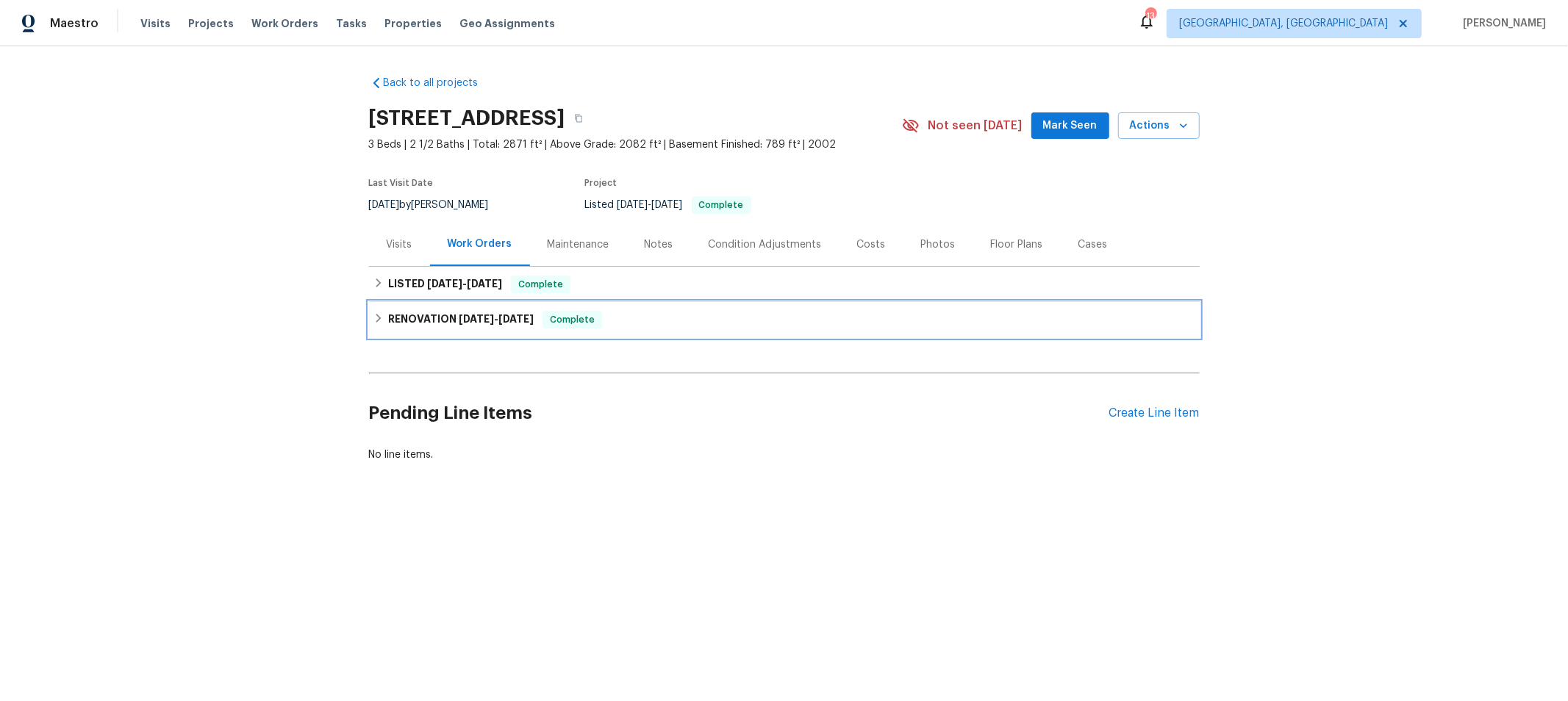
click at [374, 325] on div "RENOVATION [DATE] - [DATE] Complete" at bounding box center [784, 319] width 822 height 18
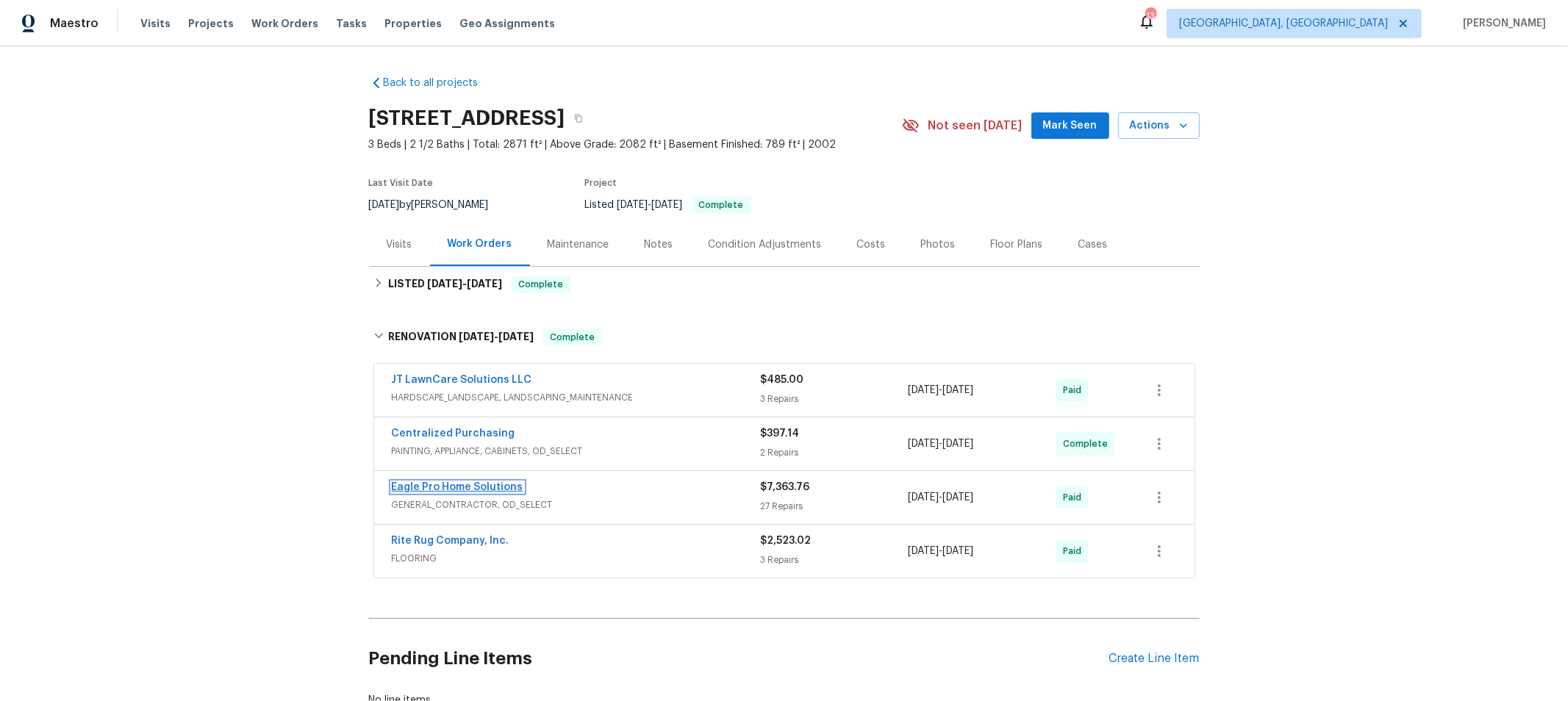
click at [456, 485] on link "Eagle Pro Home Solutions" at bounding box center [457, 486] width 132 height 10
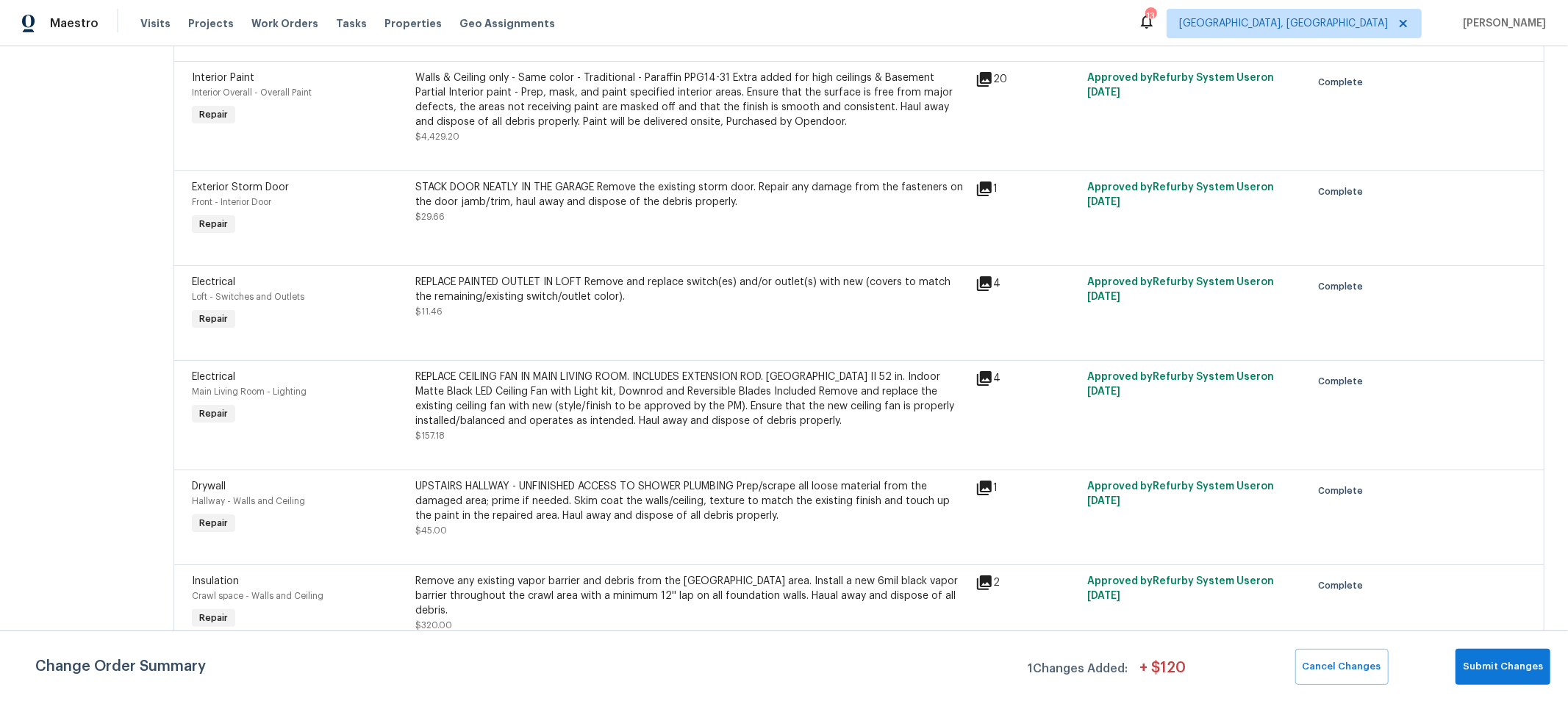
scroll to position [2256, 0]
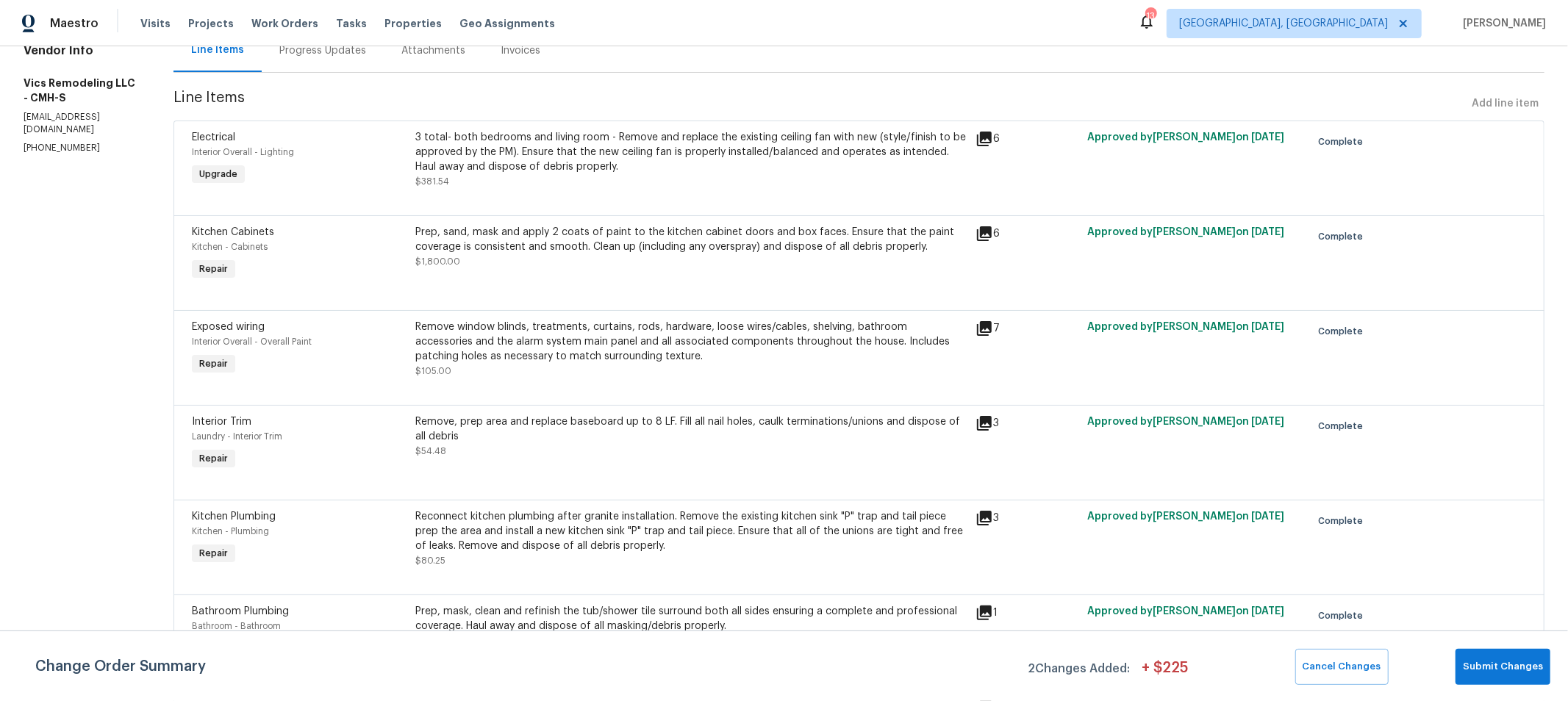
scroll to position [163, 0]
click at [484, 338] on div "Remove window blinds, treatments, curtains, rods, hardware, loose wires/cables,…" at bounding box center [691, 341] width 550 height 44
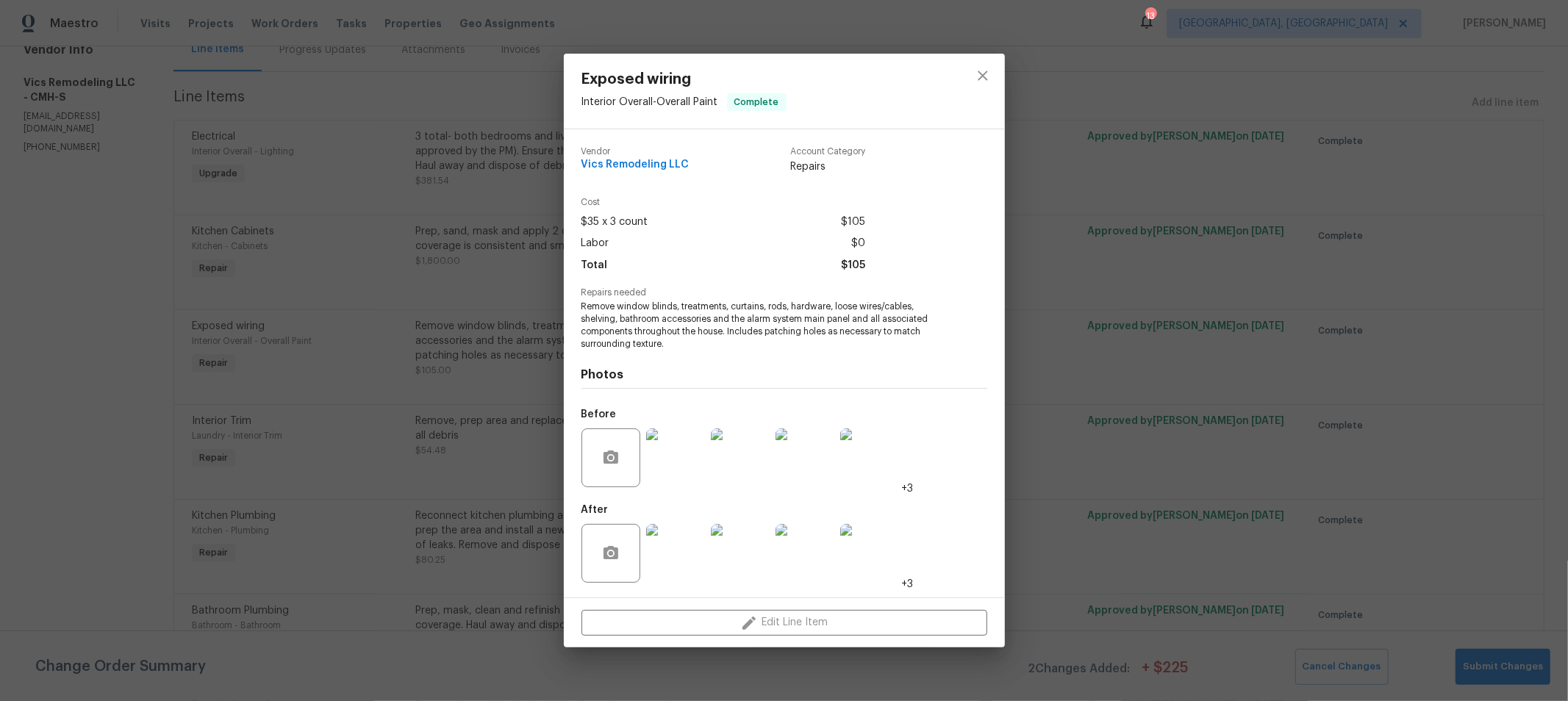
click at [685, 310] on span "Remove window blinds, treatments, curtains, rods, hardware, loose wires/cables,…" at bounding box center [763, 325] width 365 height 50
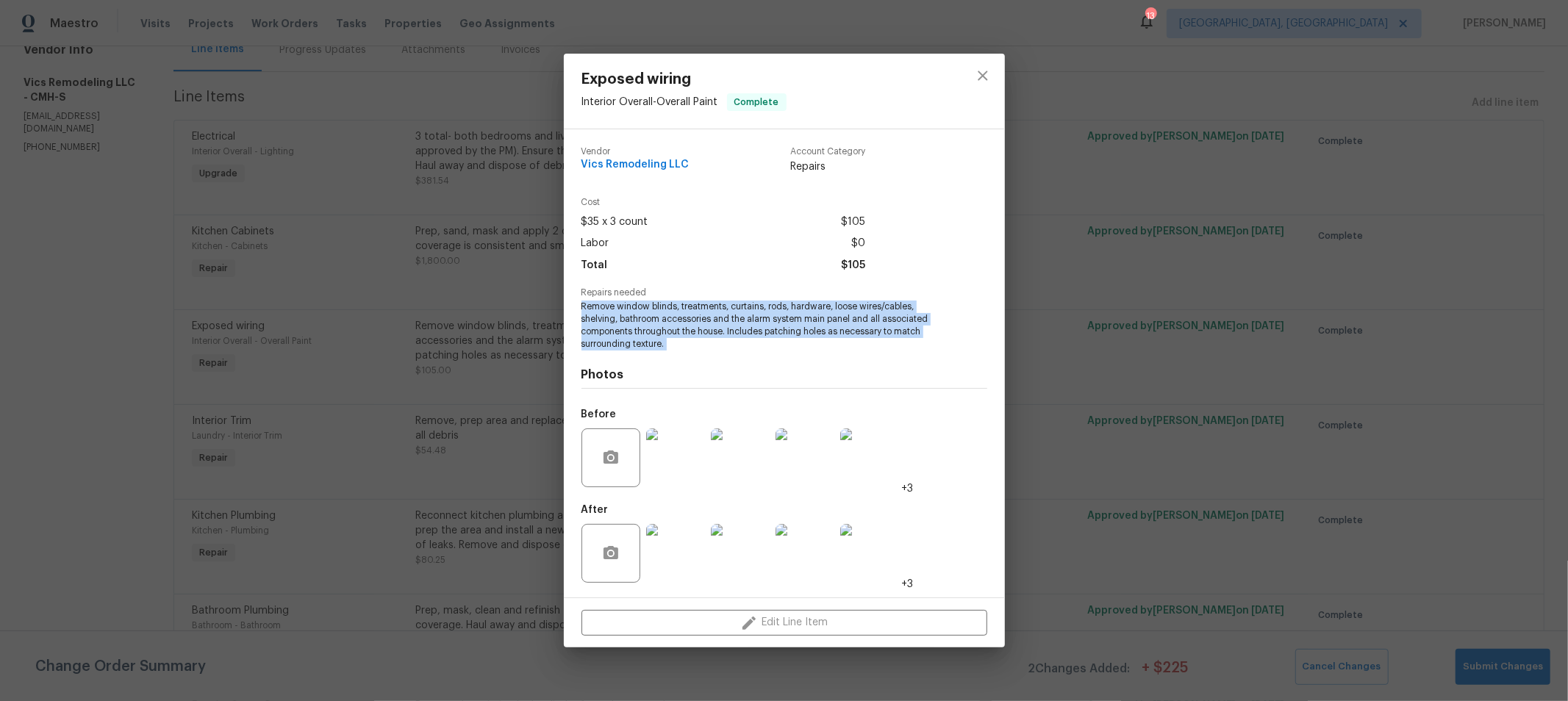
click at [685, 310] on span "Remove window blinds, treatments, curtains, rods, hardware, loose wires/cables,…" at bounding box center [763, 325] width 365 height 50
copy span "Remove window blinds, treatments, curtains, rods, hardware, loose wires/cables,…"
click at [978, 76] on icon "close" at bounding box center [983, 75] width 18 height 18
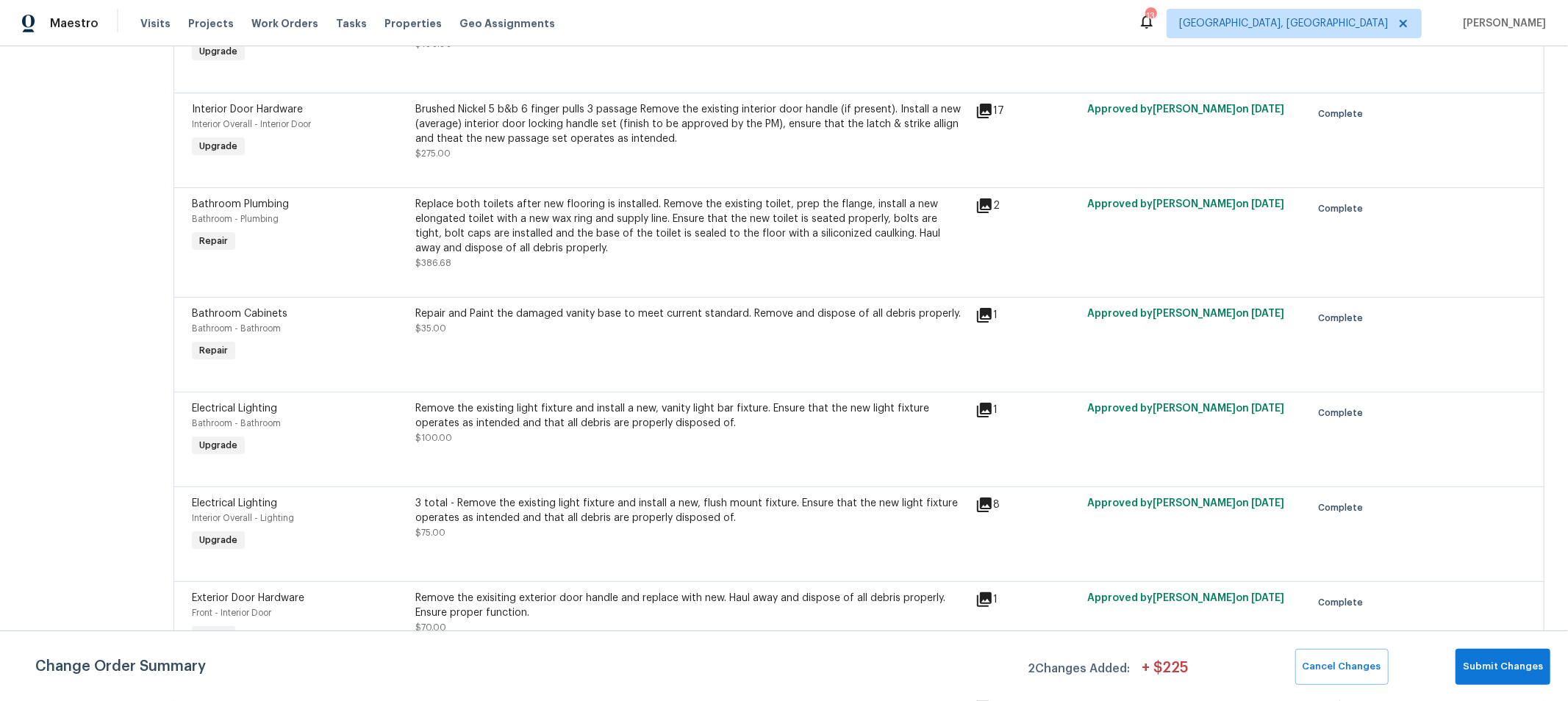
scroll to position [1139, 0]
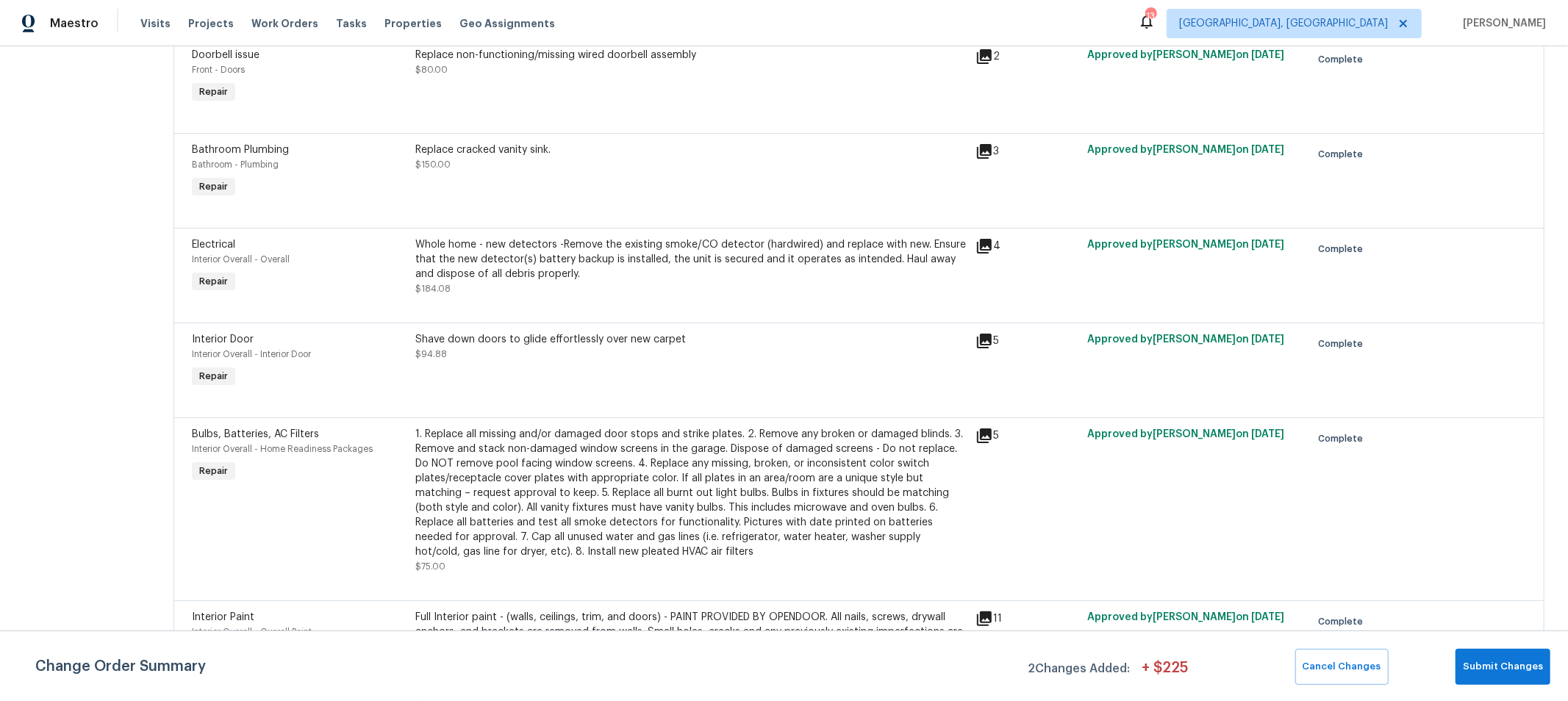
click at [689, 257] on div "Whole home - new detectors -Remove the existing smoke/CO detector (hardwired) a…" at bounding box center [691, 259] width 550 height 44
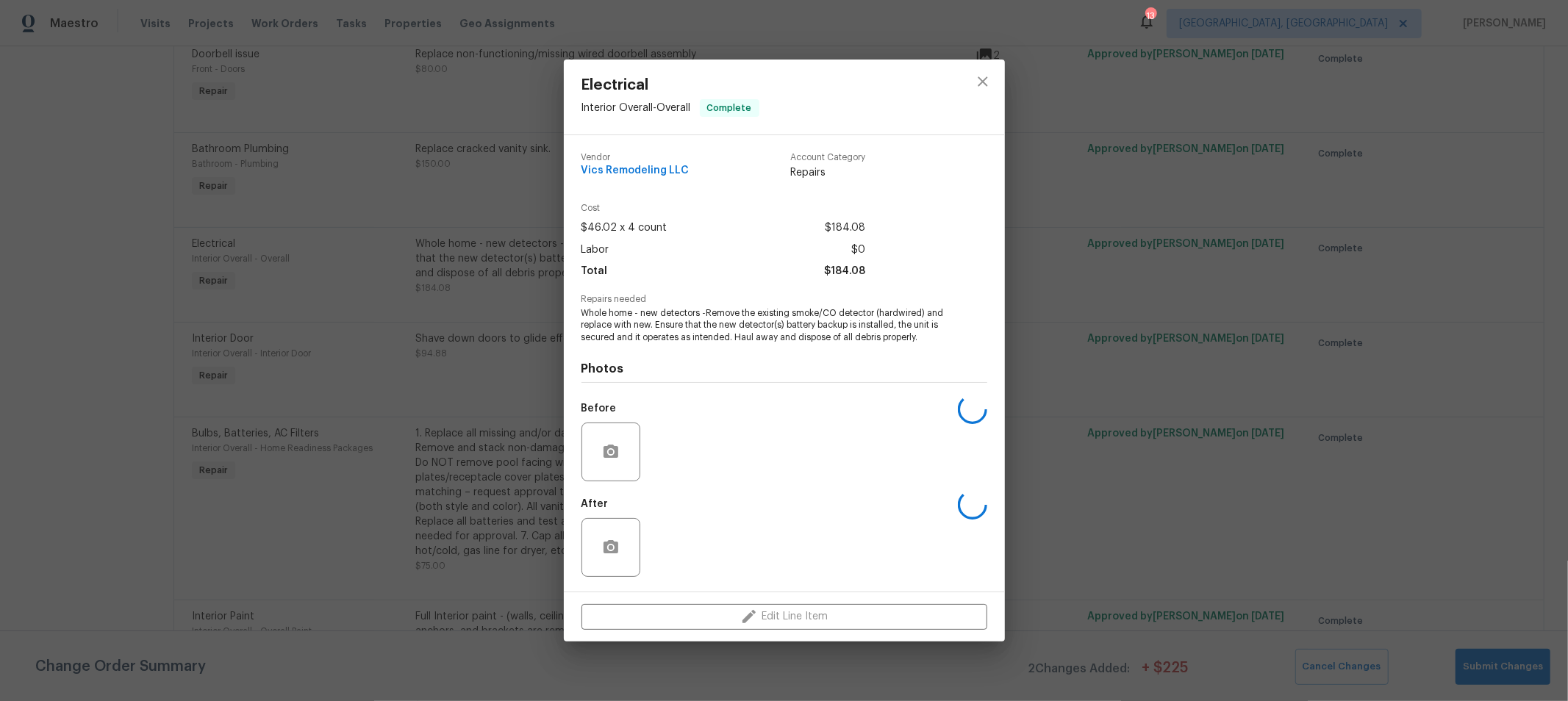
scroll to position [1871, 0]
click at [692, 318] on span "Whole home - new detectors -Remove the existing smoke/CO detector (hardwired) a…" at bounding box center [763, 325] width 365 height 36
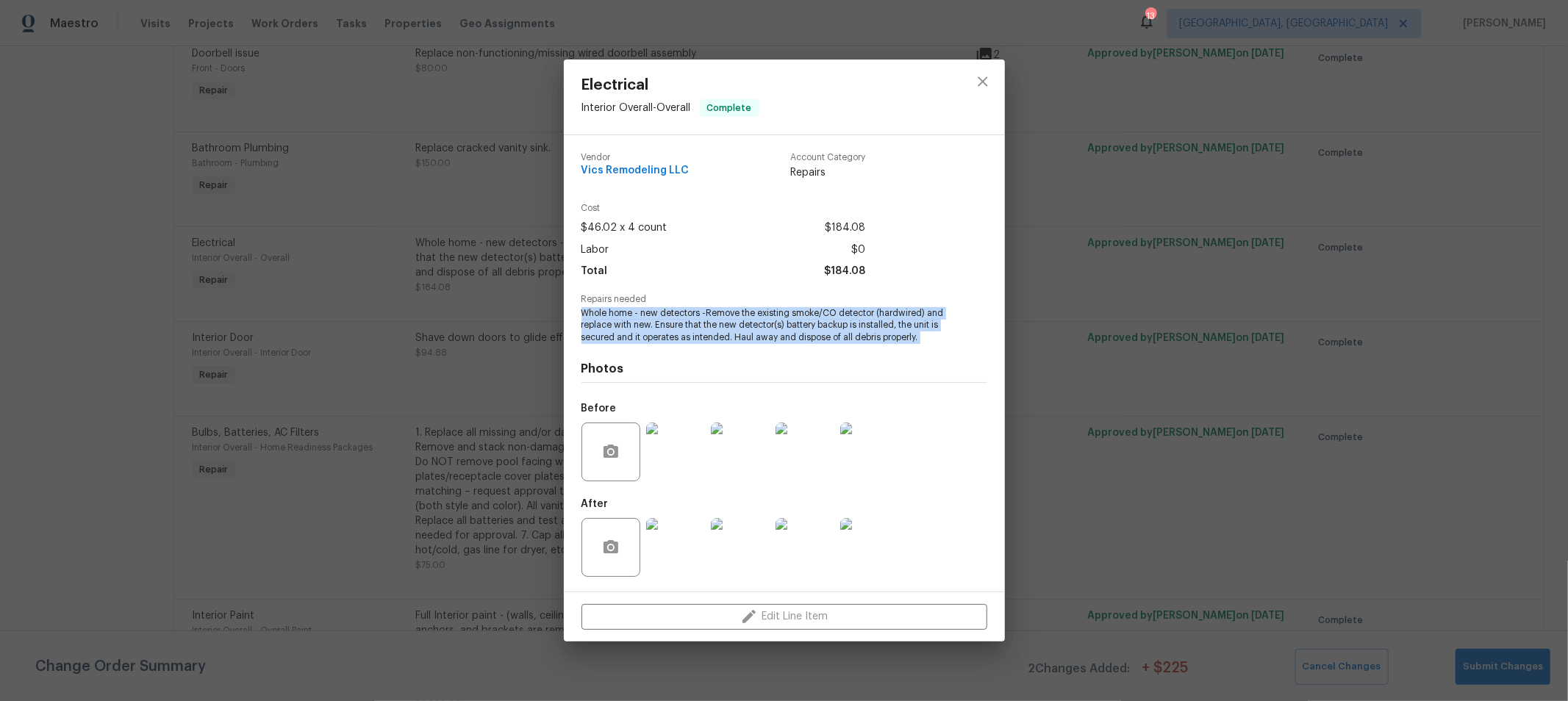
click at [692, 318] on span "Whole home - new detectors -Remove the existing smoke/CO detector (hardwired) a…" at bounding box center [763, 325] width 365 height 36
copy span "Whole home - new detectors -Remove the existing smoke/CO detector (hardwired) a…"
click at [985, 84] on icon "close" at bounding box center [982, 82] width 9 height 9
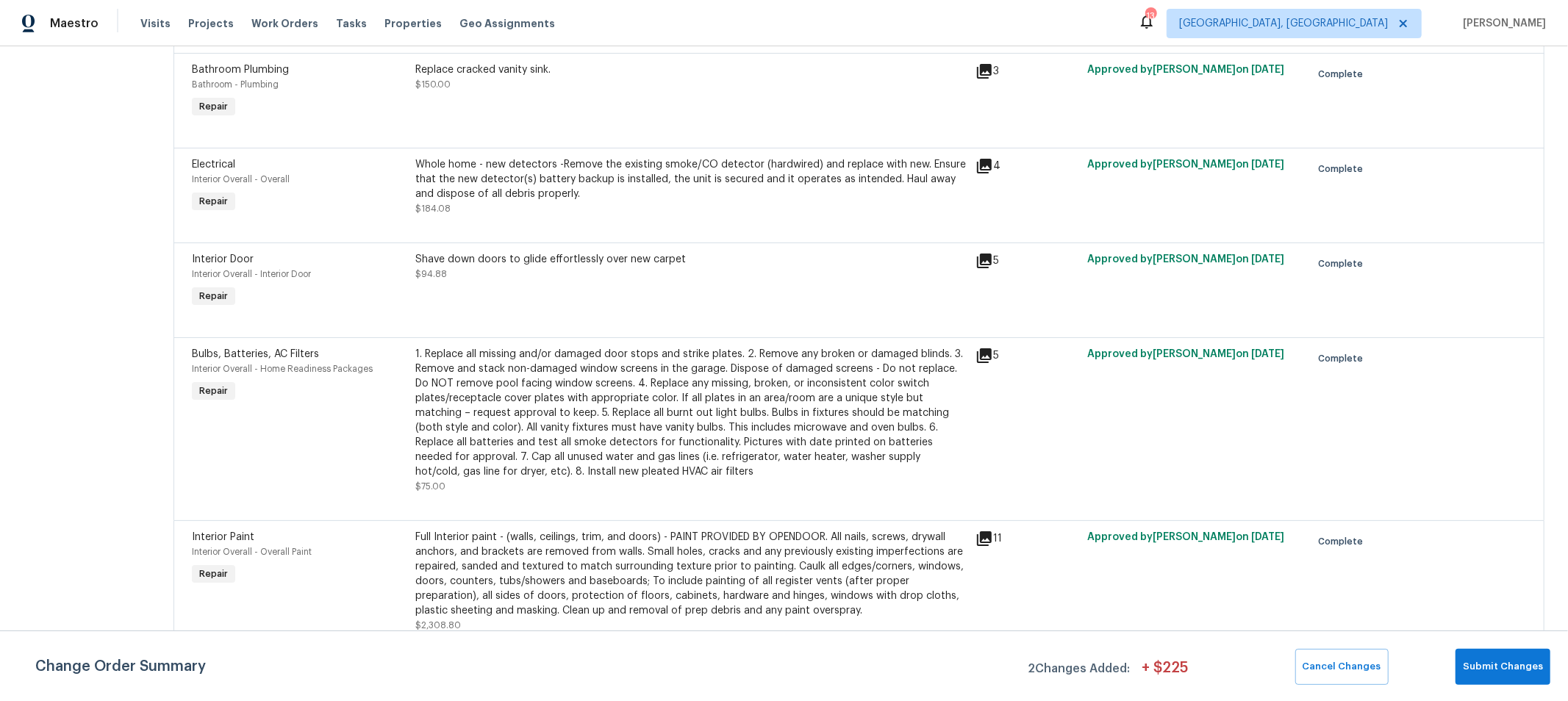
scroll to position [1962, 0]
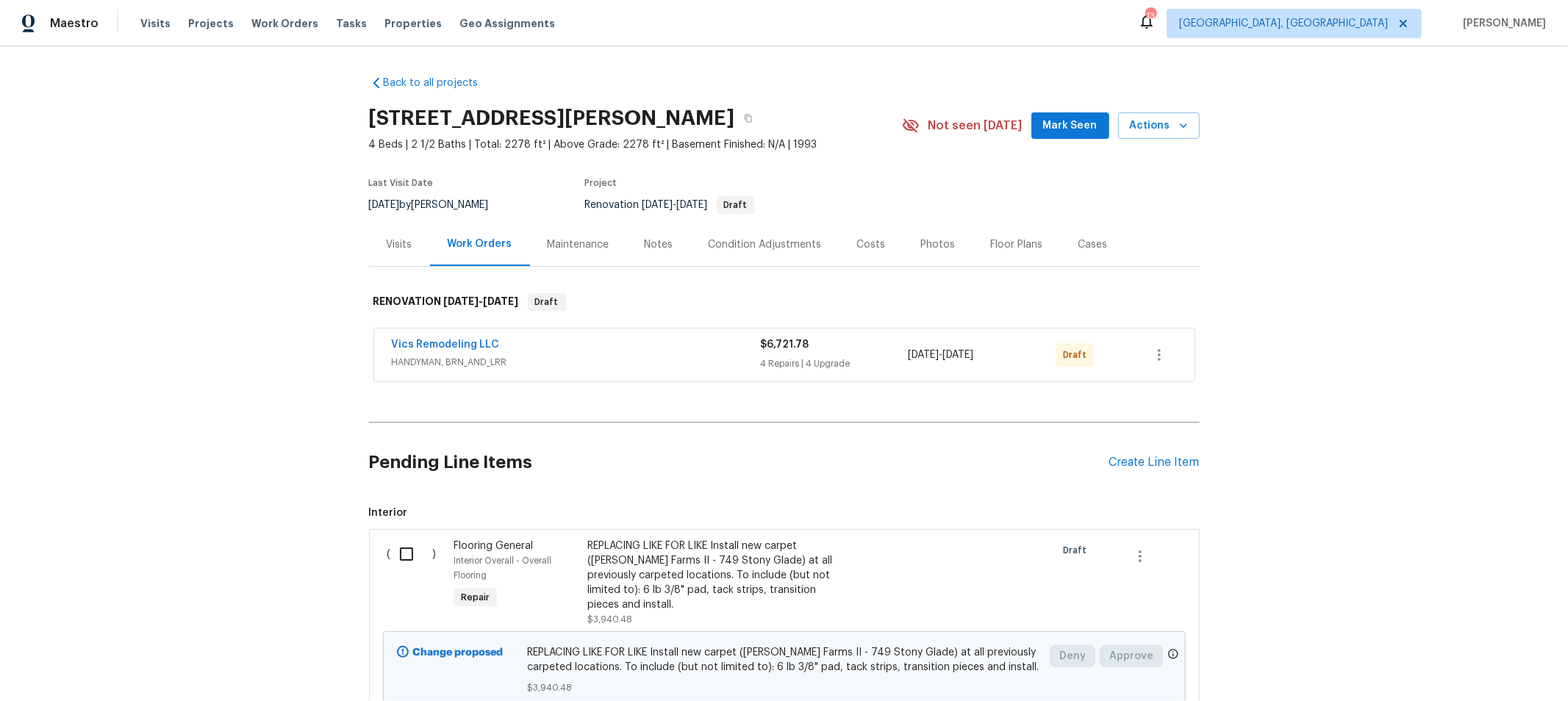
click at [998, 239] on div "Floor Plans" at bounding box center [1016, 244] width 52 height 15
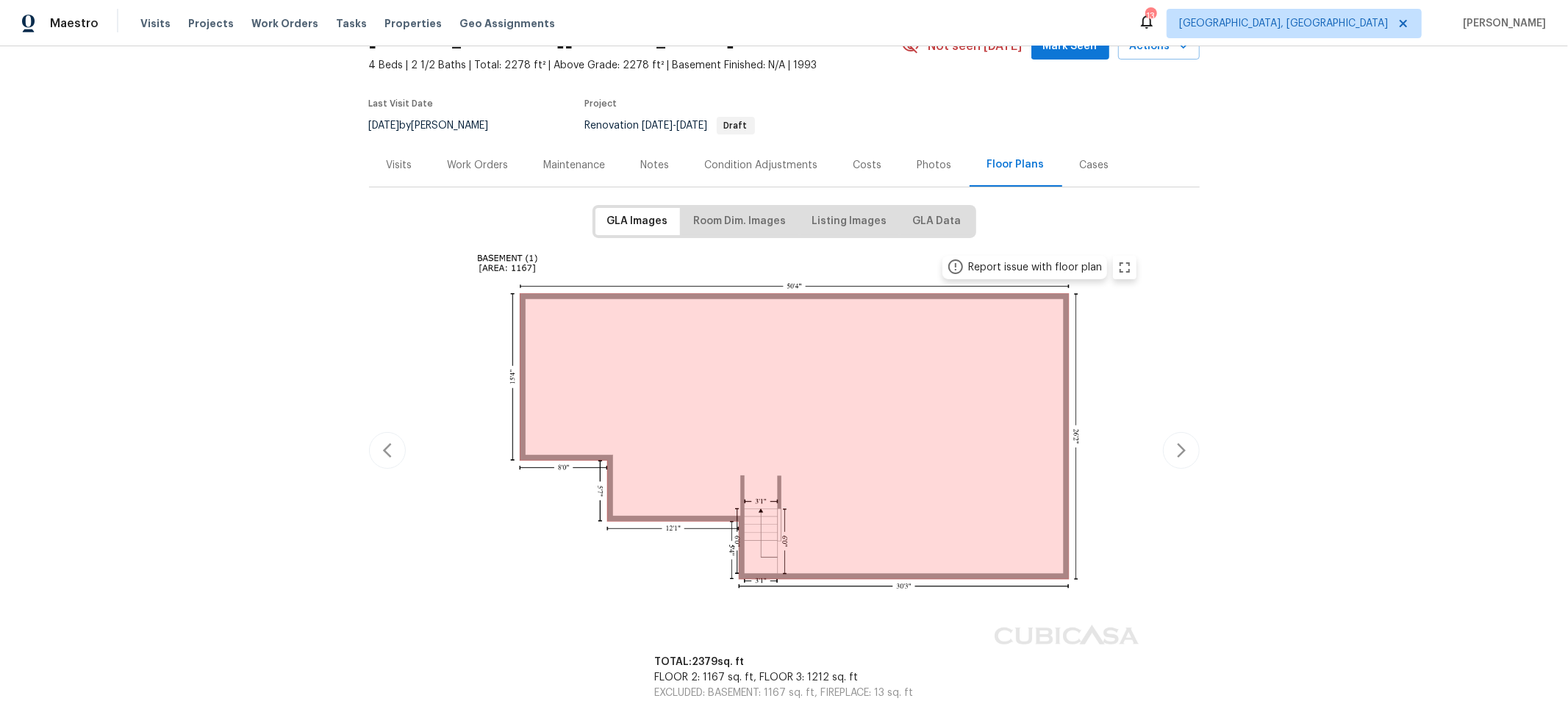
scroll to position [80, 0]
click at [1173, 442] on icon "button" at bounding box center [1181, 449] width 18 height 18
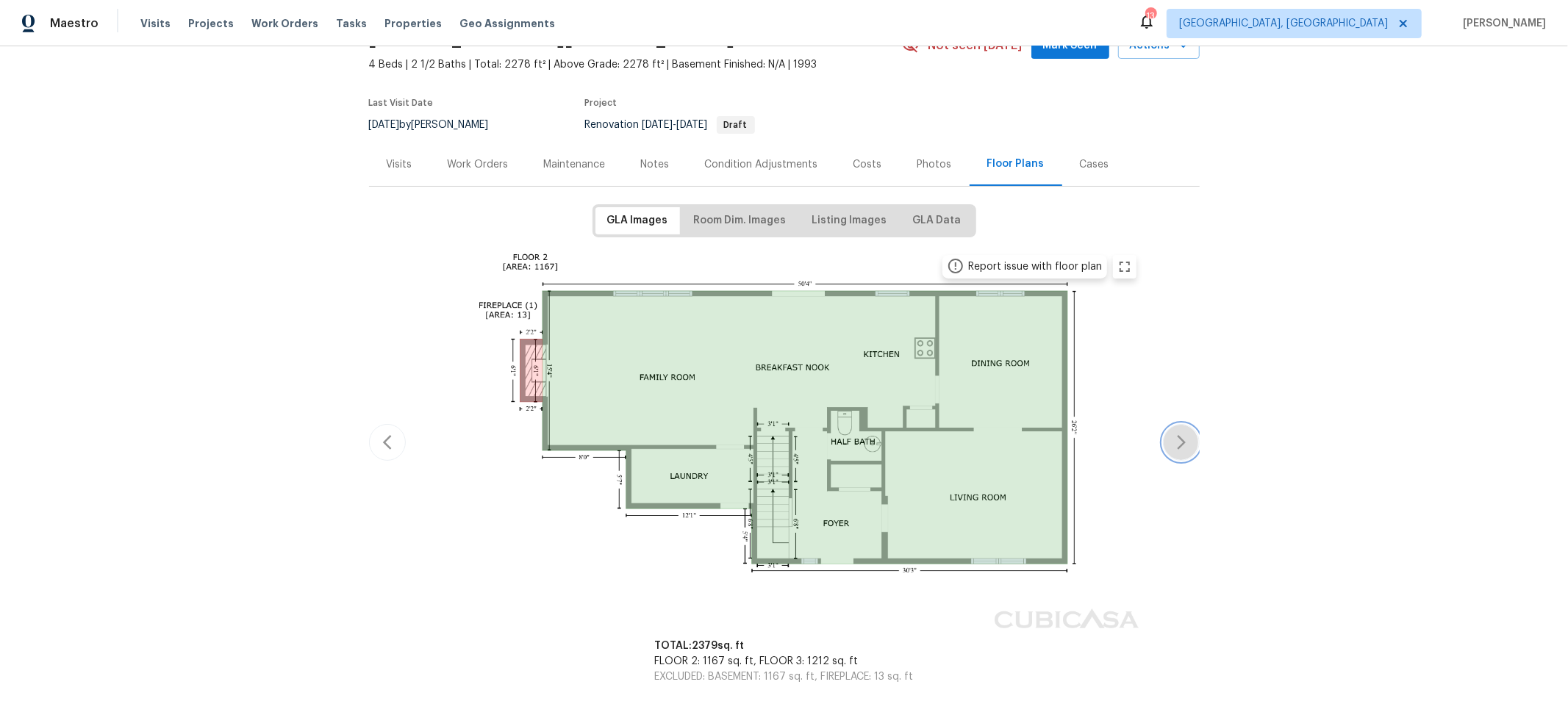
click at [1173, 442] on icon "button" at bounding box center [1181, 442] width 18 height 18
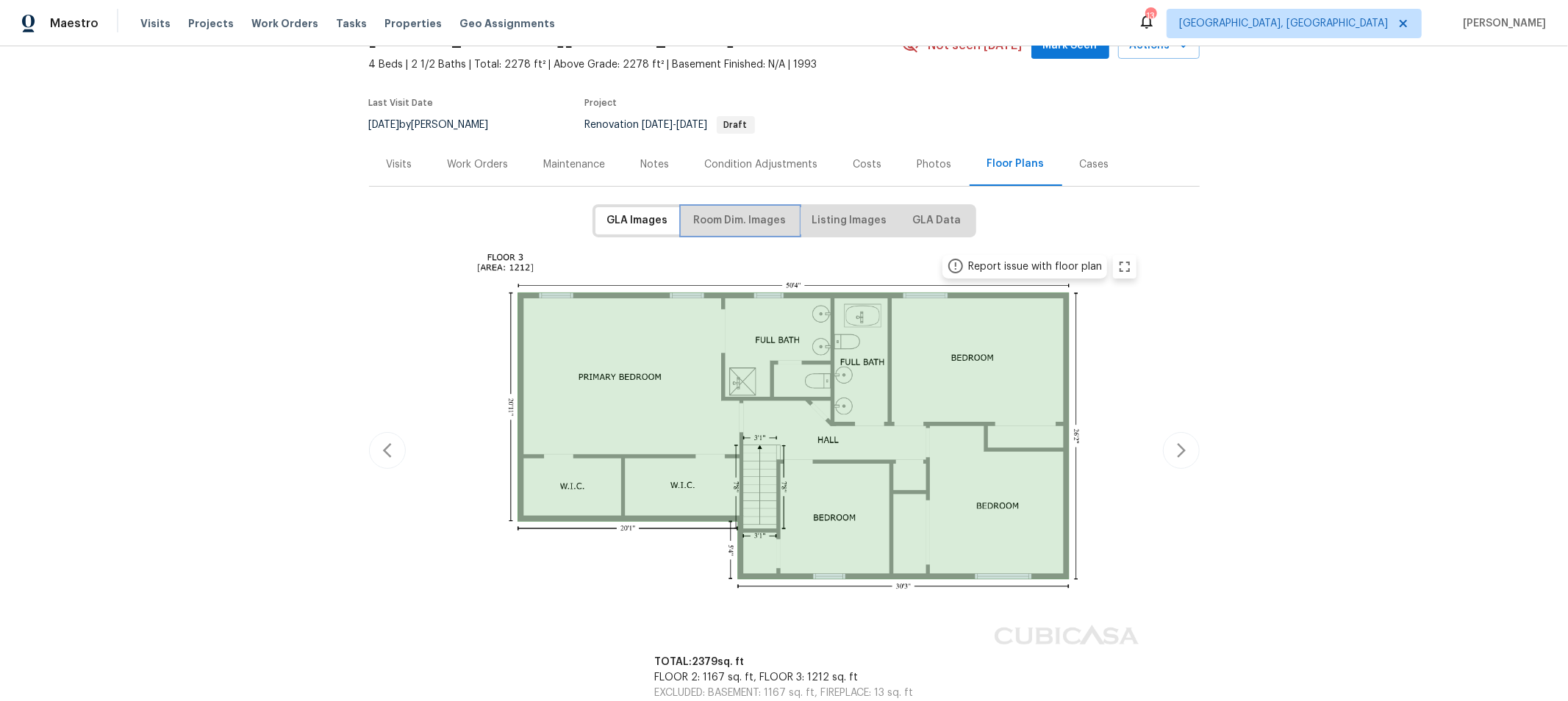
click at [756, 215] on span "Room Dim. Images" at bounding box center [739, 221] width 92 height 19
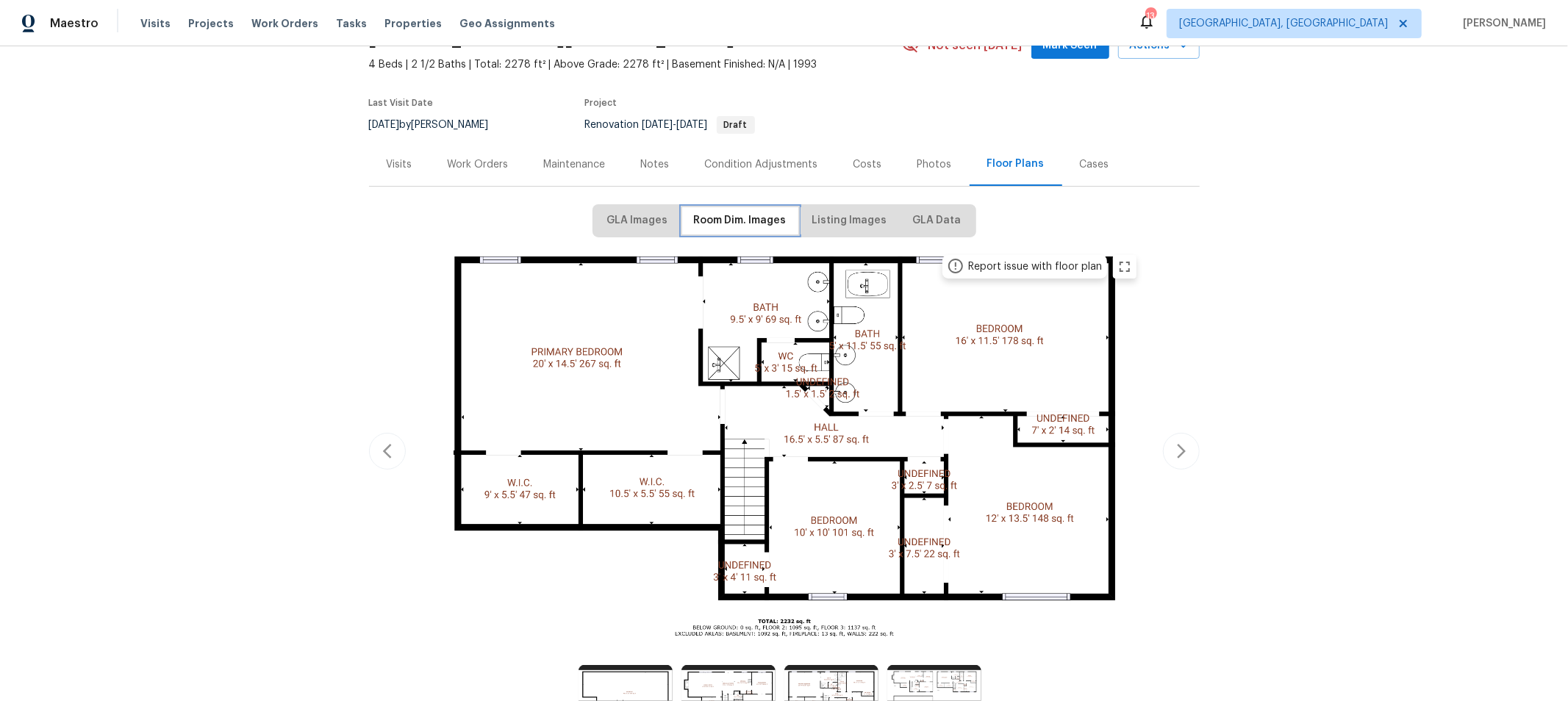
scroll to position [0, 0]
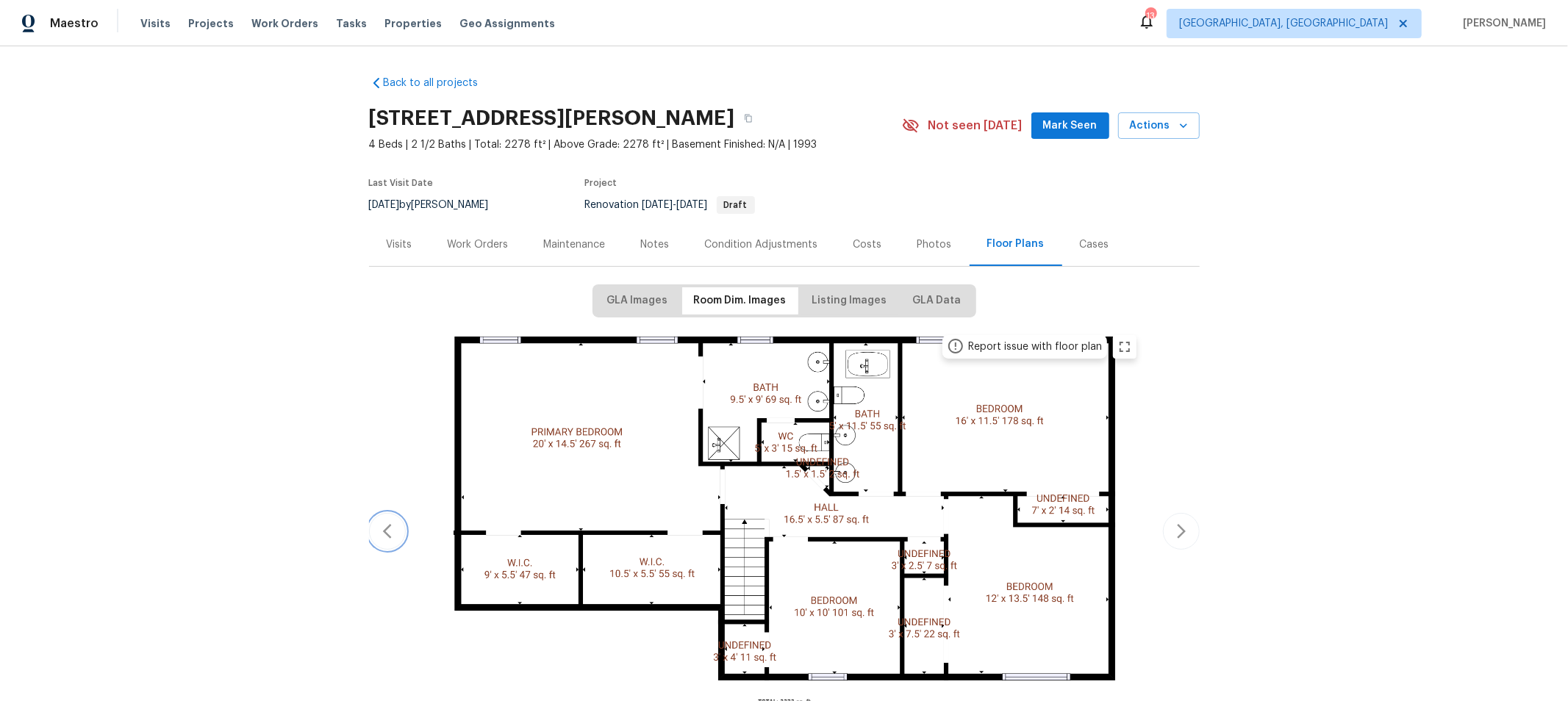
click at [378, 533] on icon "button" at bounding box center [387, 531] width 18 height 18
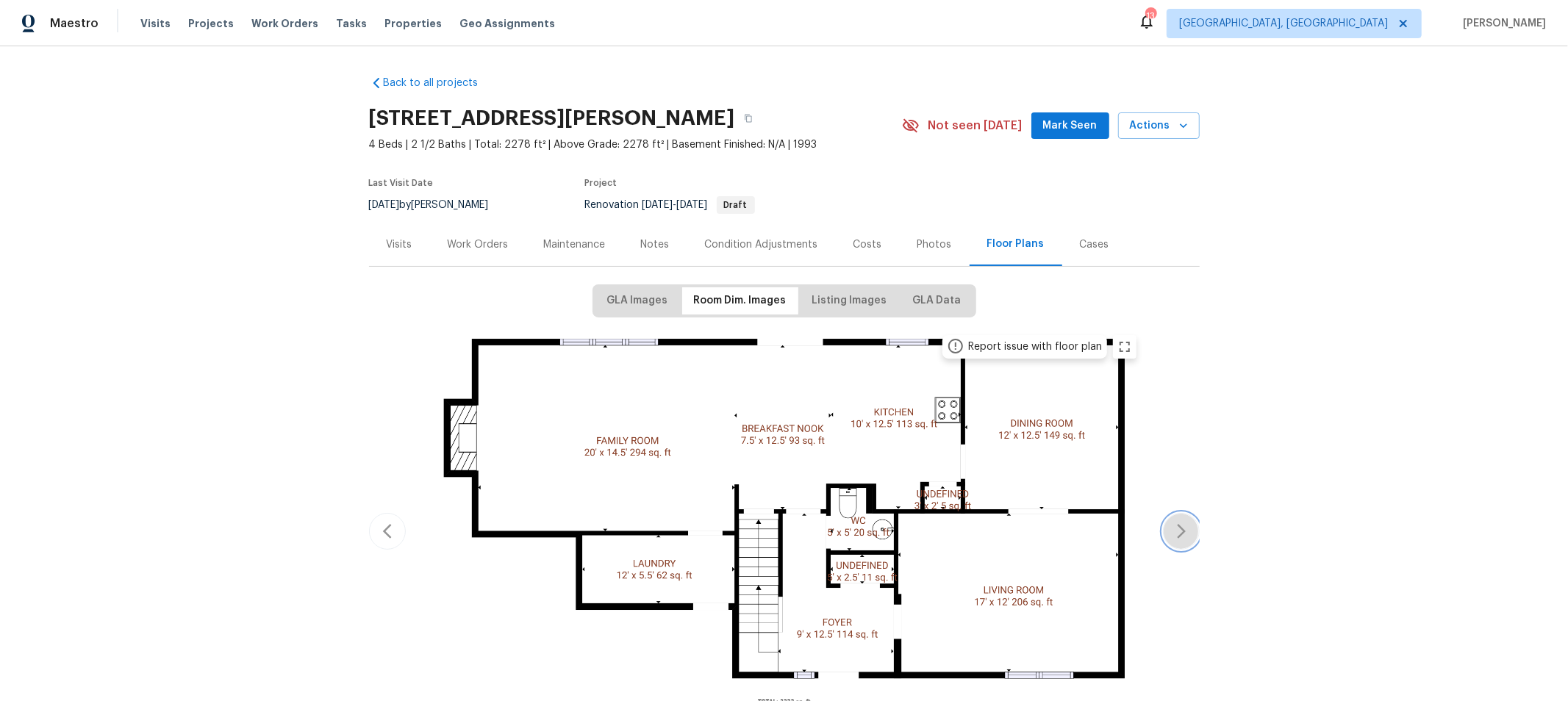
click at [1177, 527] on icon "button" at bounding box center [1180, 531] width 9 height 15
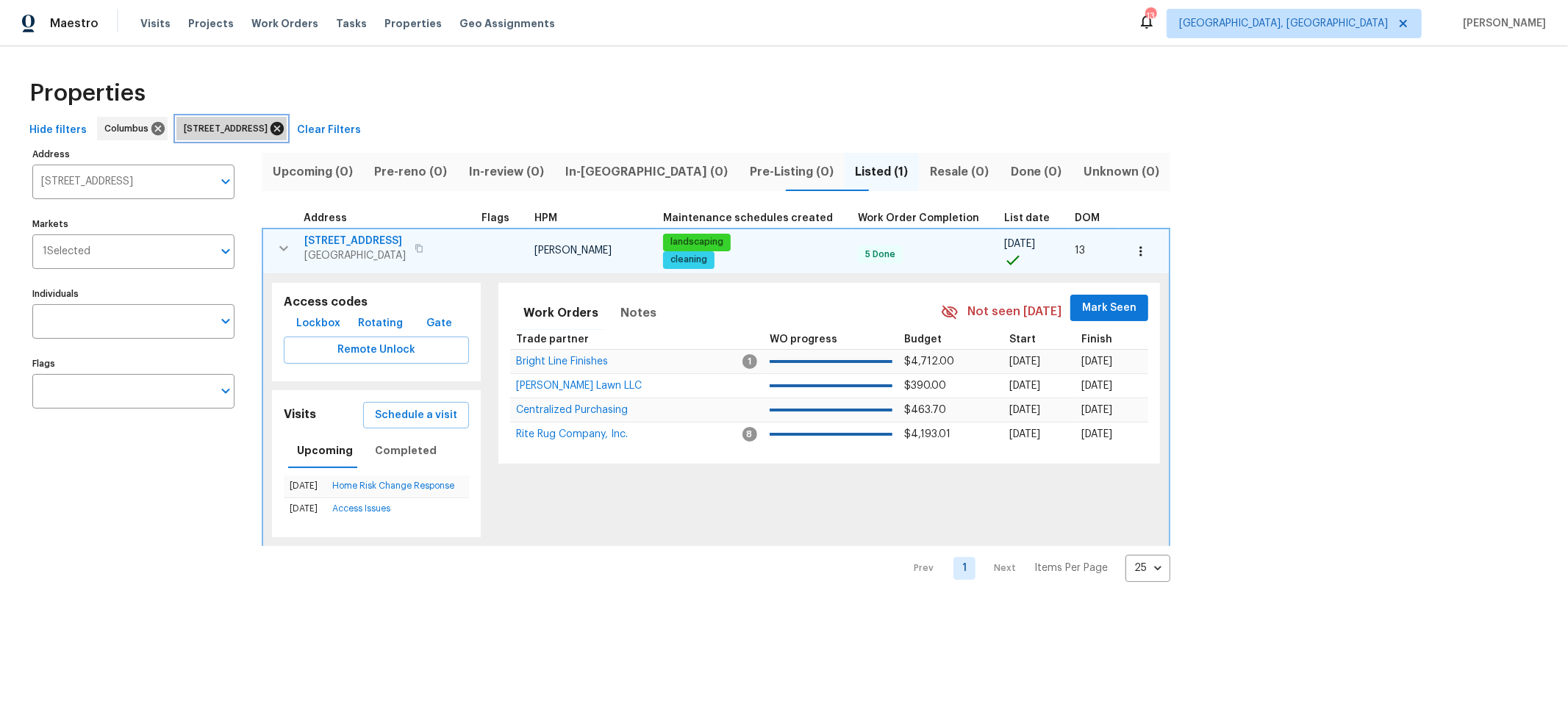
click at [284, 132] on icon at bounding box center [277, 128] width 13 height 13
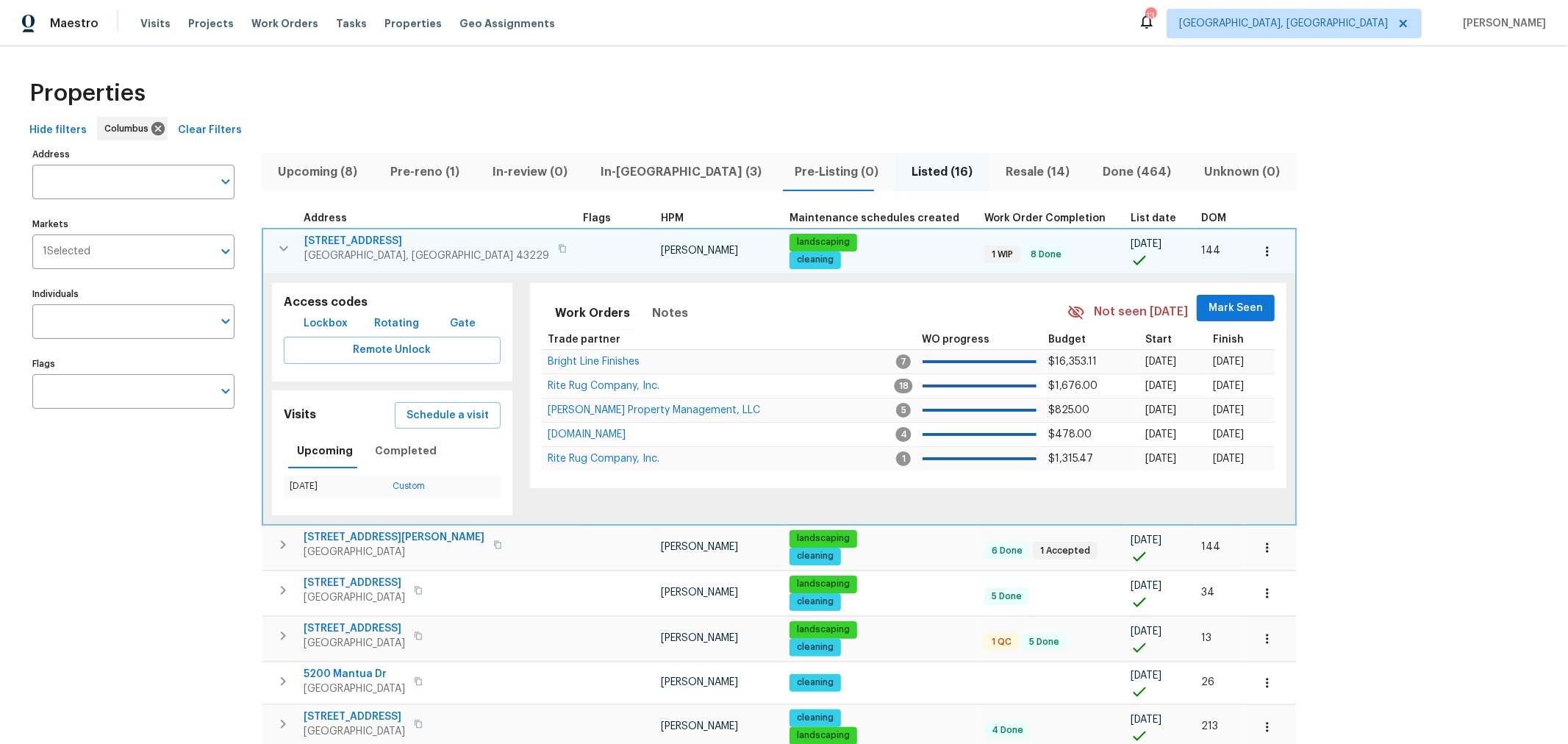
click at [1428, 295] on div "Address Address Markets 1 Selected Markets Individuals Individuals Flags Flags …" at bounding box center [784, 690] width 1521 height 1091
click at [281, 248] on icon "button" at bounding box center [283, 248] width 9 height 5
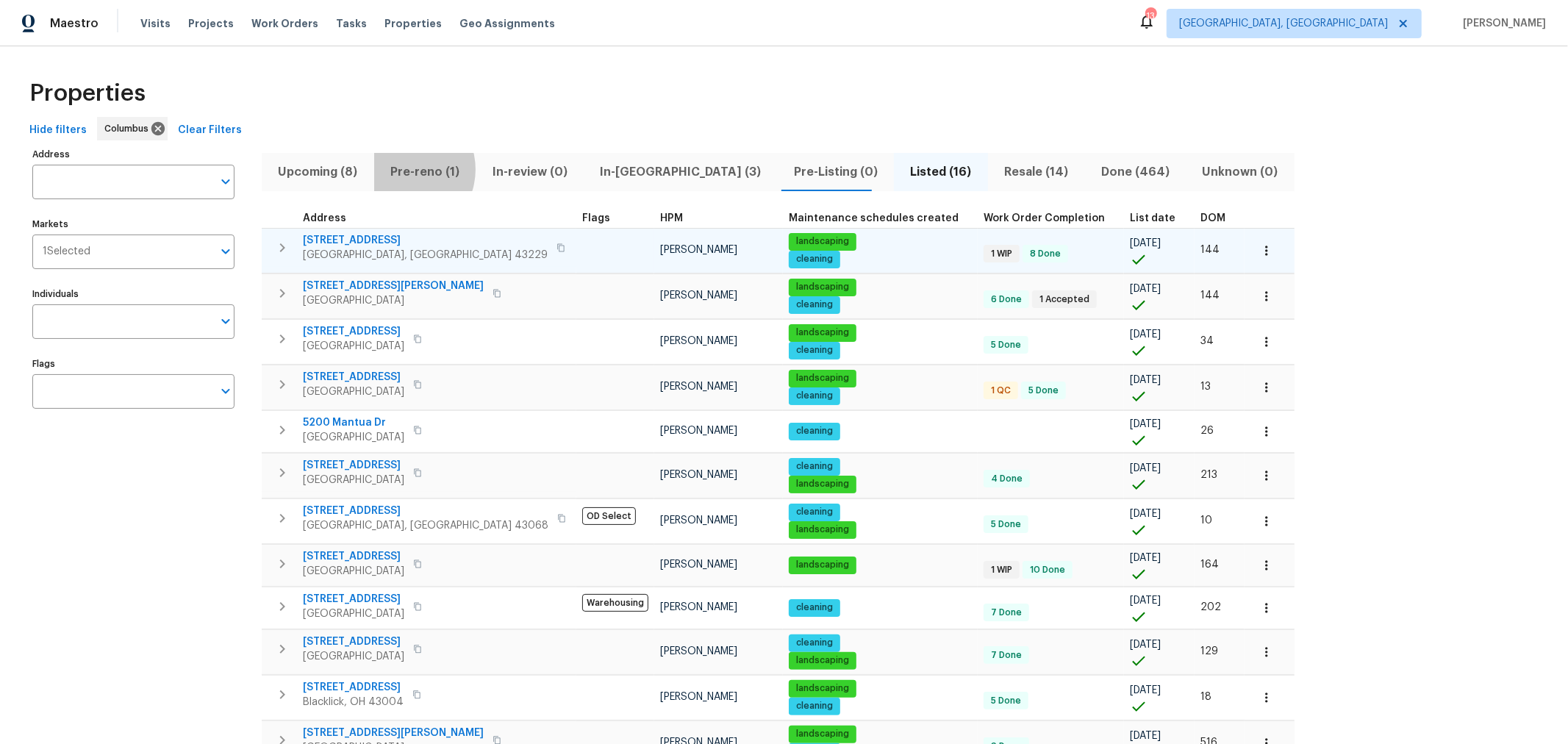
click at [401, 169] on span "Pre-reno (1)" at bounding box center [425, 172] width 84 height 21
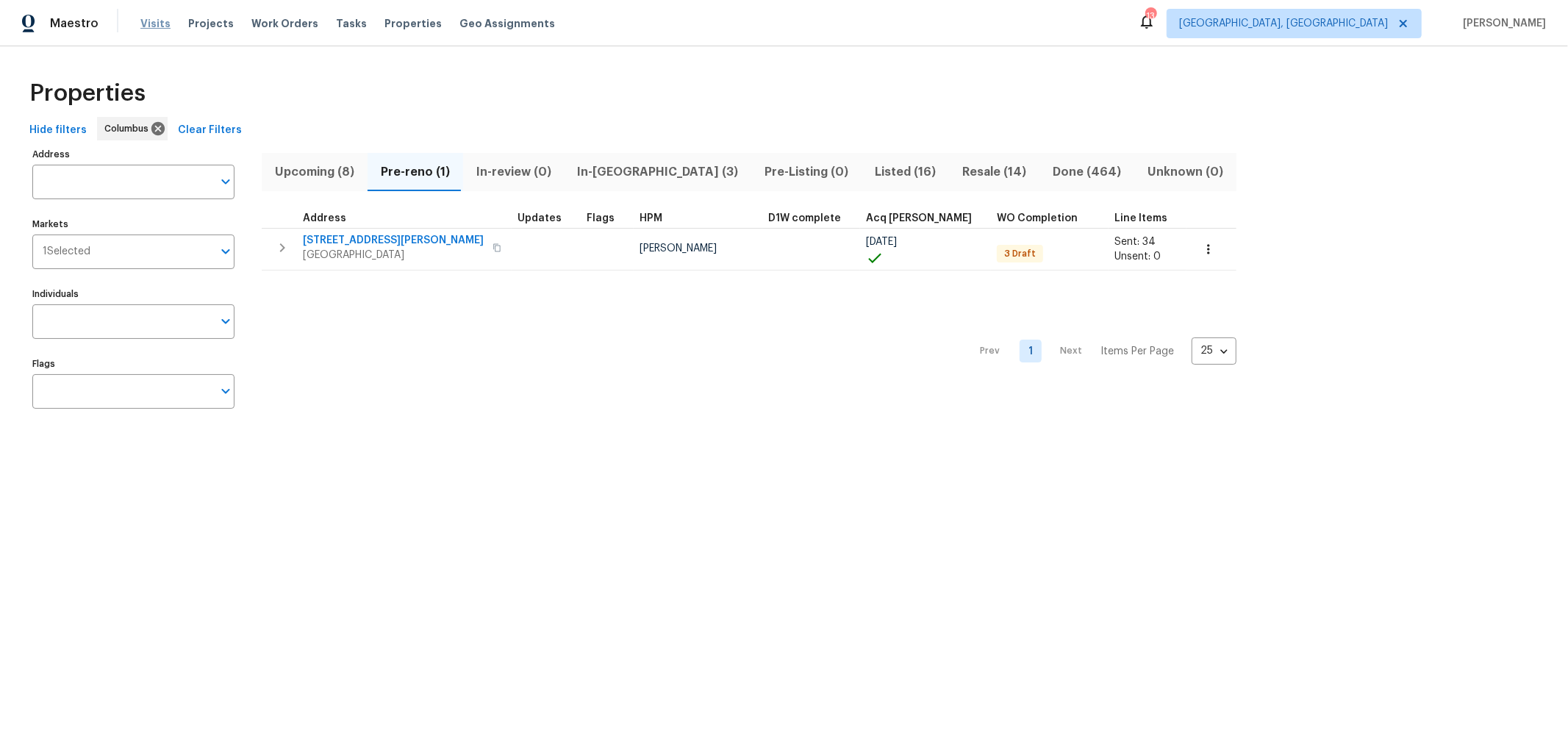
click at [149, 20] on span "Visits" at bounding box center [155, 23] width 30 height 15
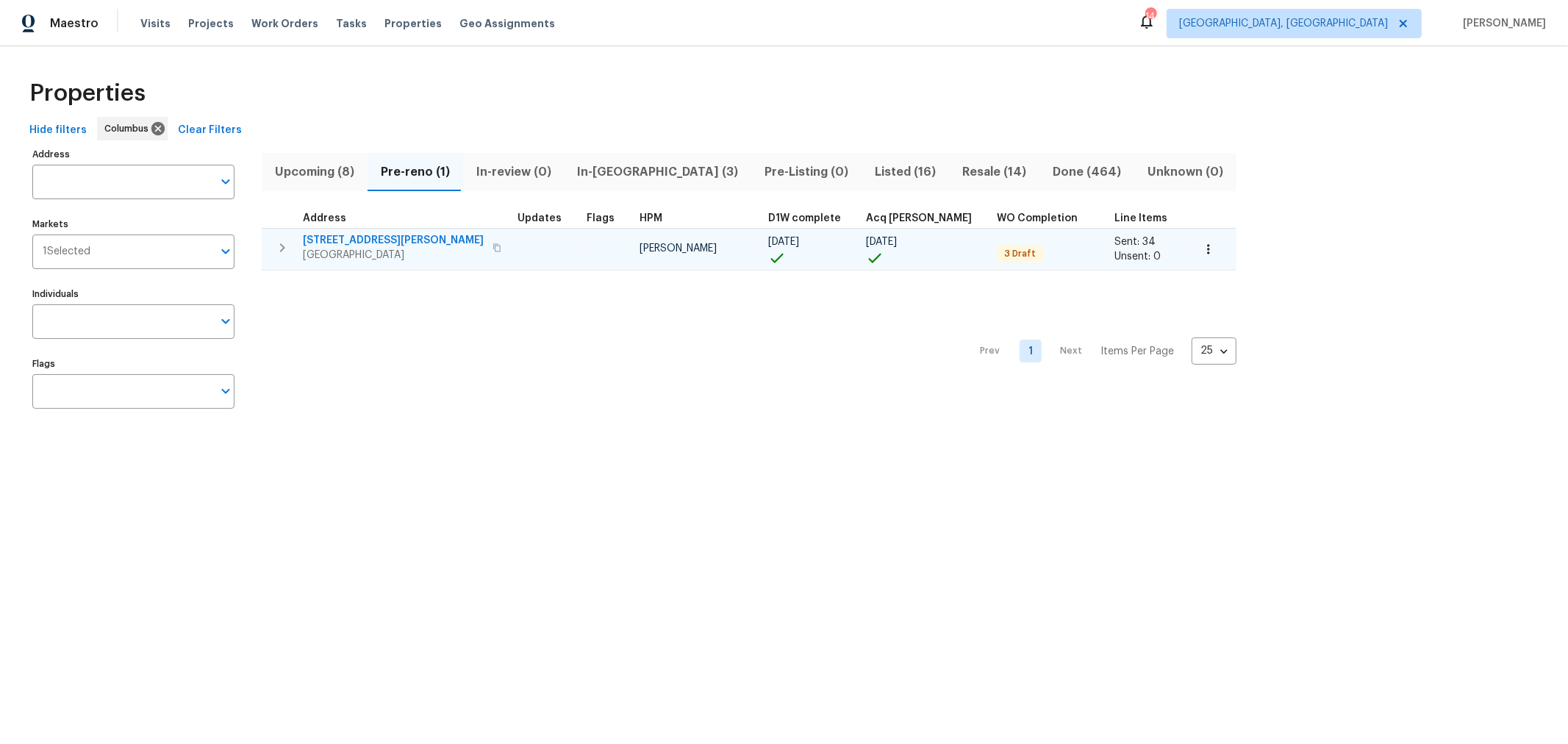
click at [333, 236] on span "[STREET_ADDRESS][PERSON_NAME]" at bounding box center [393, 240] width 181 height 15
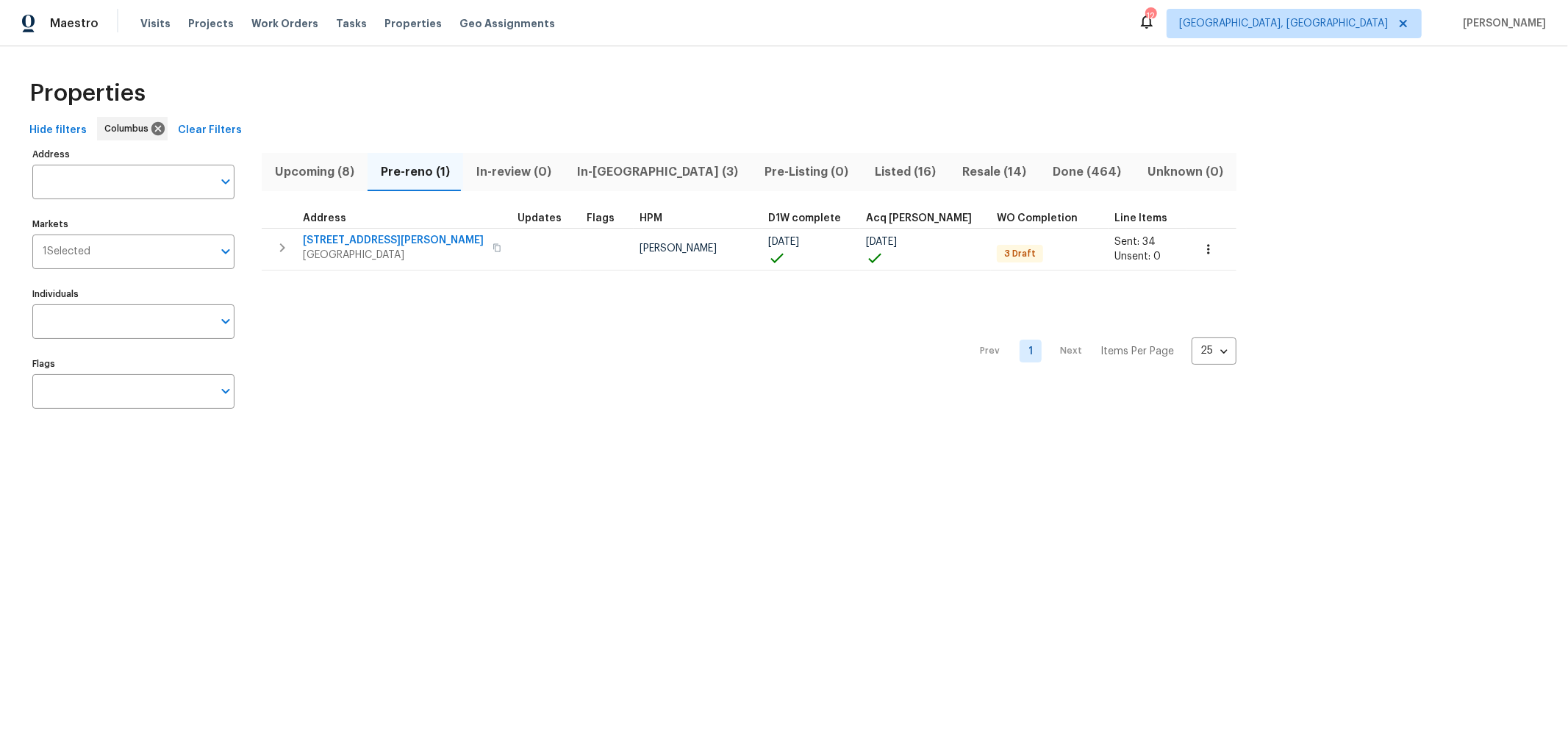
click at [958, 167] on span "Resale (14)" at bounding box center [994, 172] width 73 height 21
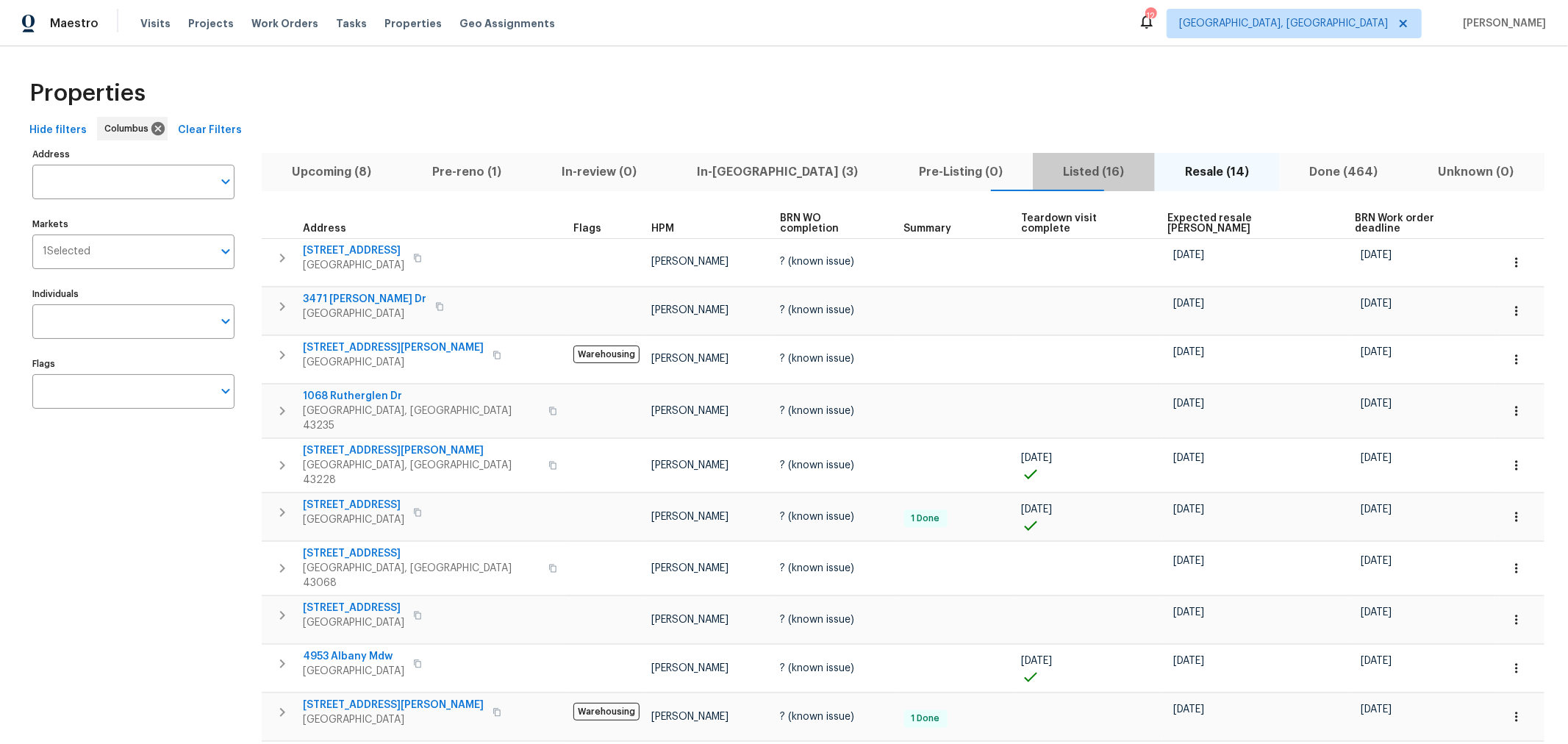
click at [1042, 167] on span "Listed (16)" at bounding box center [1094, 172] width 104 height 21
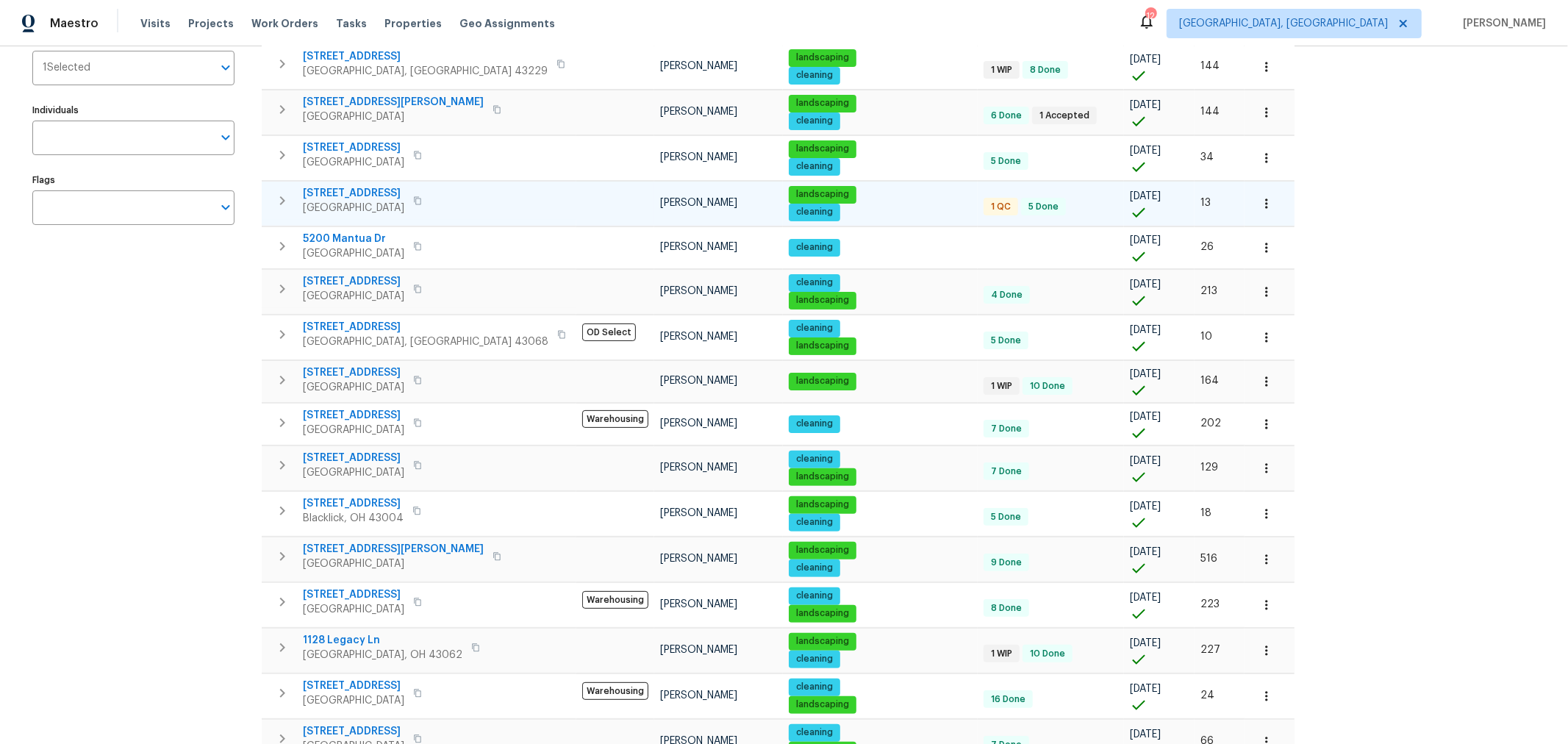
scroll to position [184, 0]
click at [281, 196] on icon "button" at bounding box center [282, 200] width 5 height 9
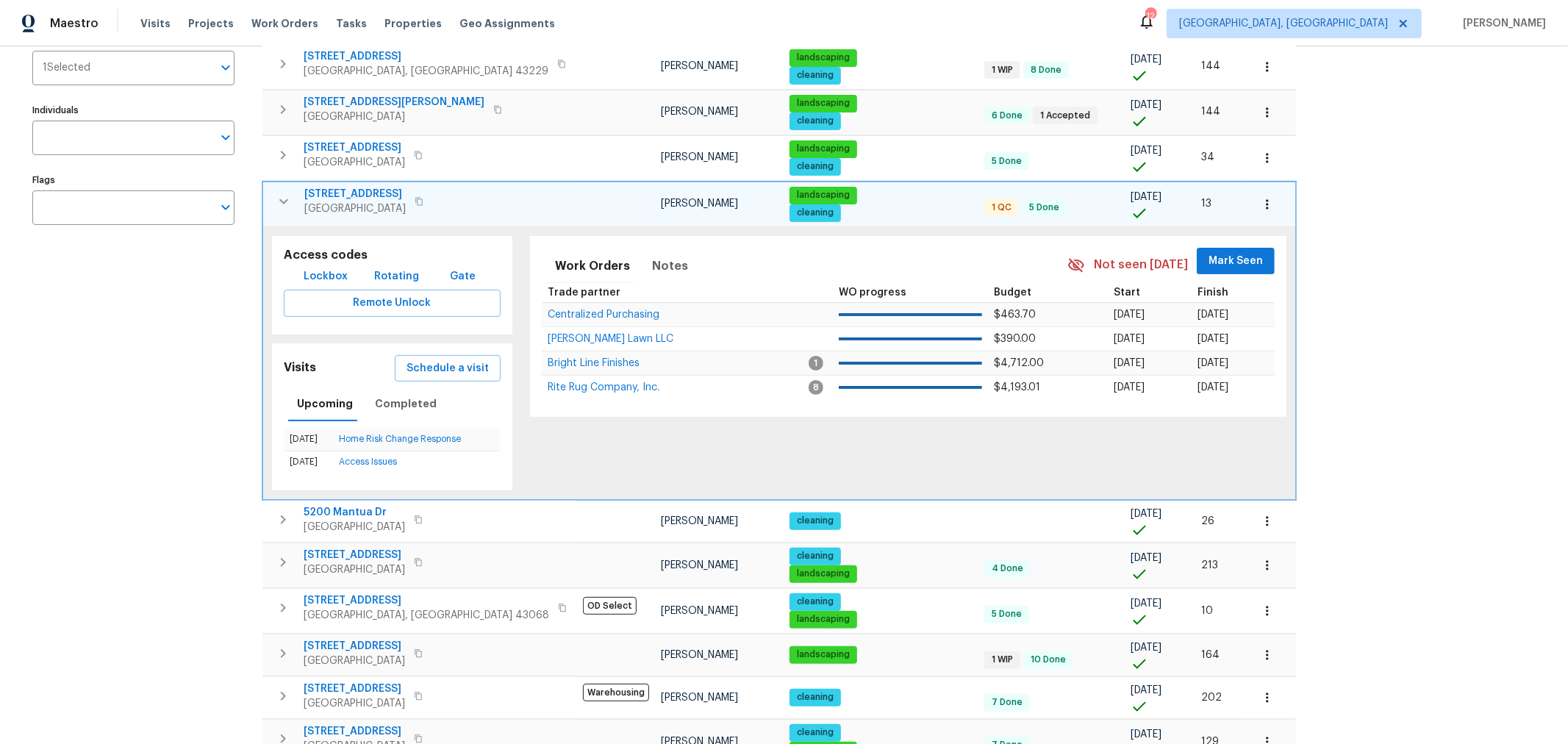
click at [364, 187] on span "3972 Bannen Trail Dr" at bounding box center [355, 194] width 102 height 15
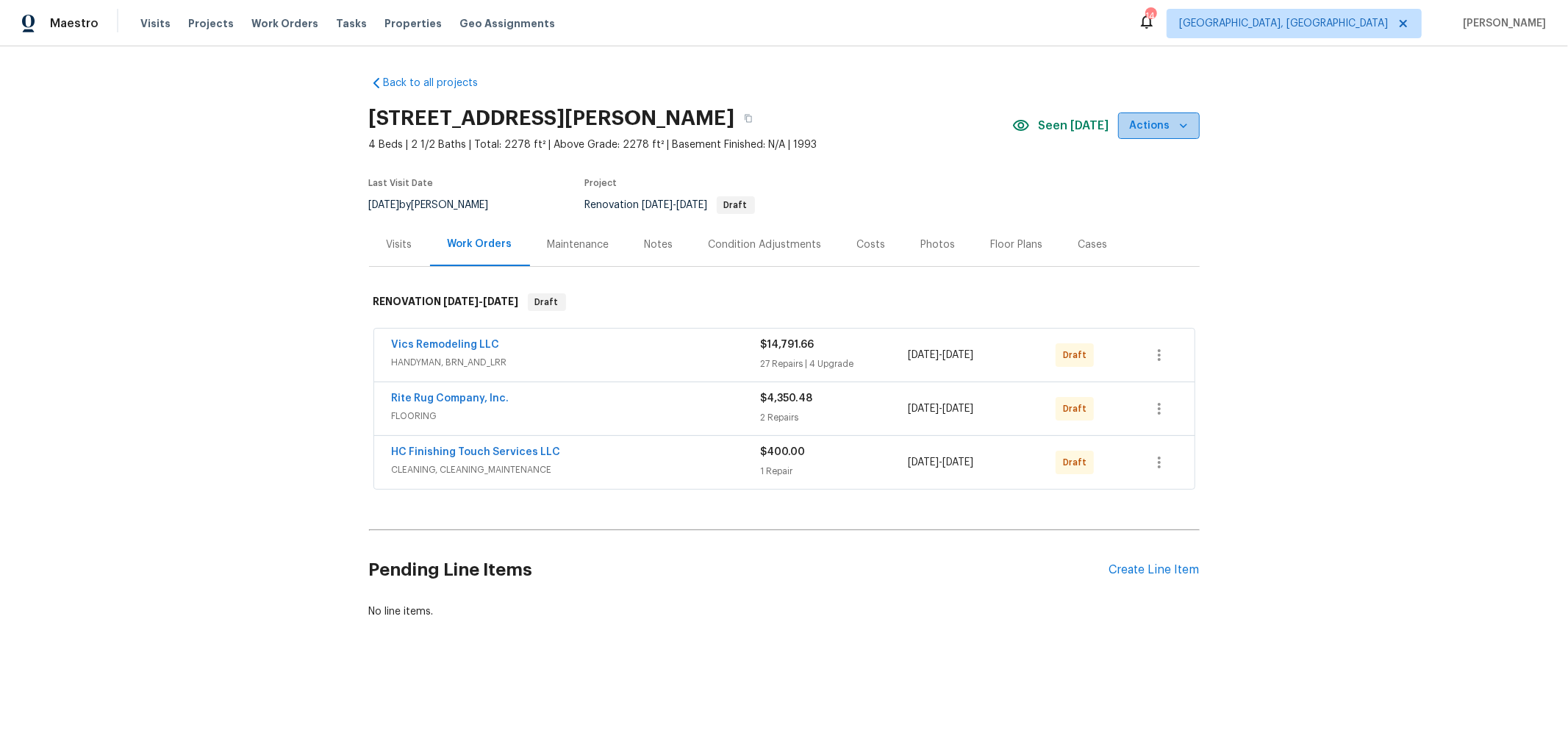
click at [1176, 121] on icon "button" at bounding box center [1183, 126] width 15 height 15
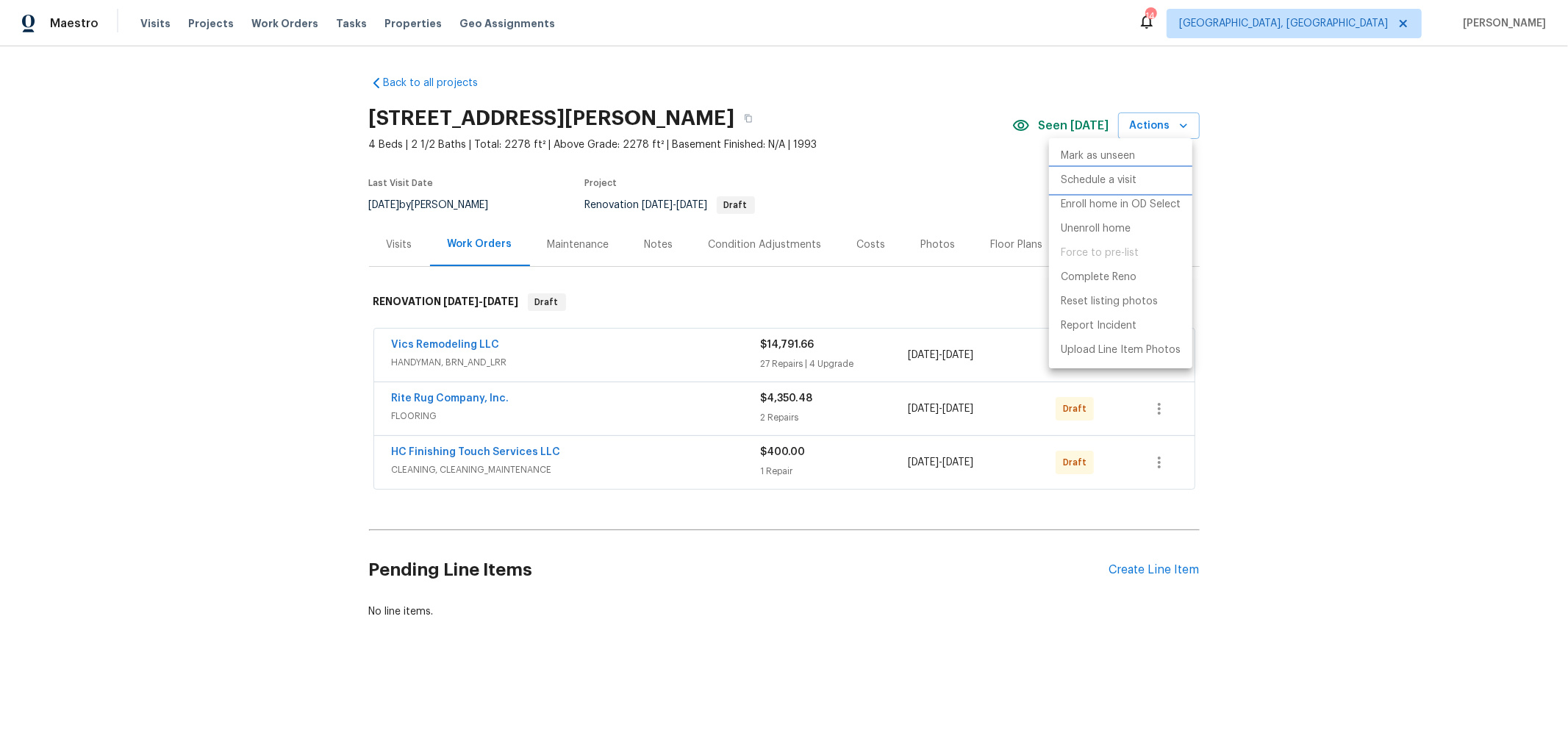
click at [1128, 174] on p "Schedule a visit" at bounding box center [1098, 181] width 76 height 16
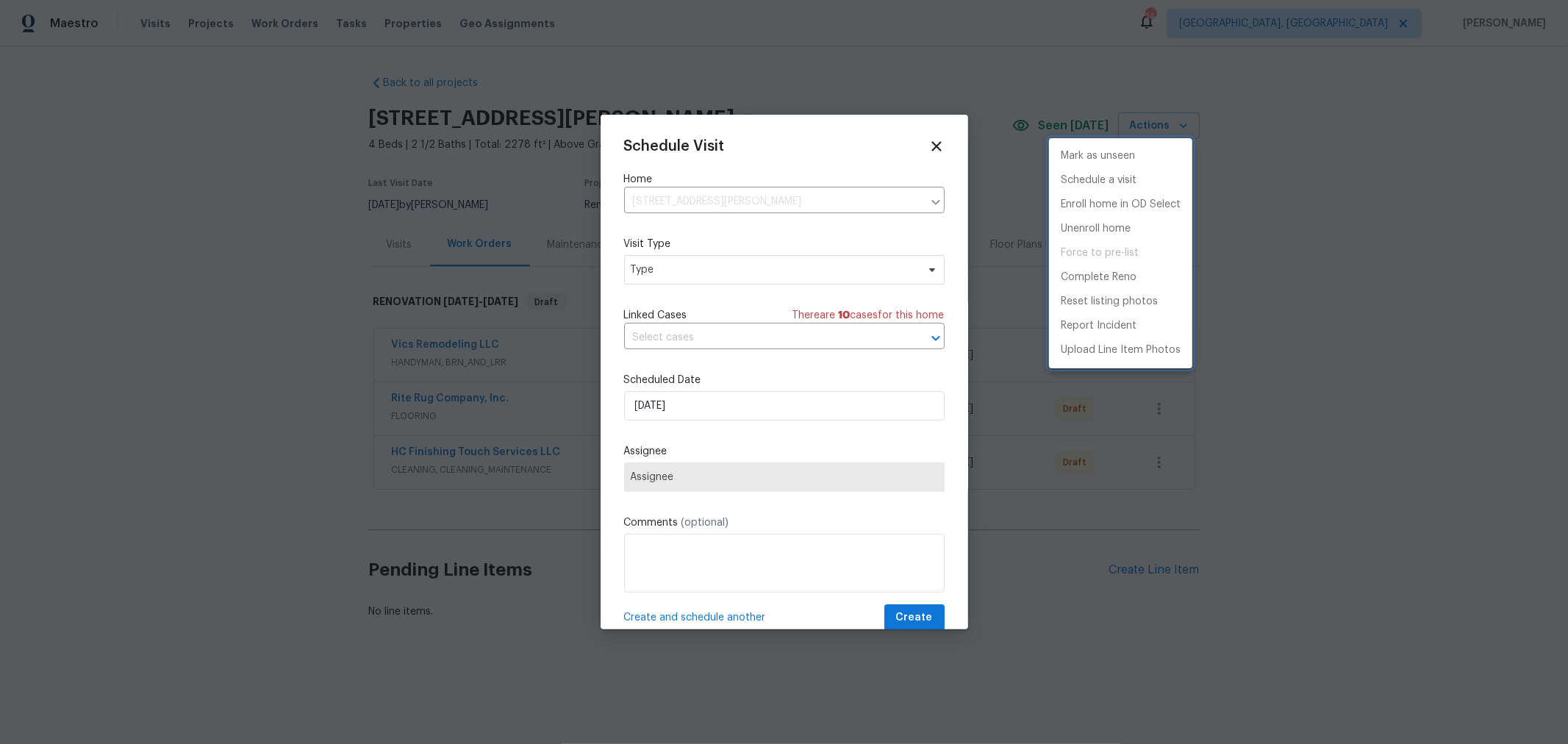
click at [735, 270] on div at bounding box center [784, 372] width 1568 height 744
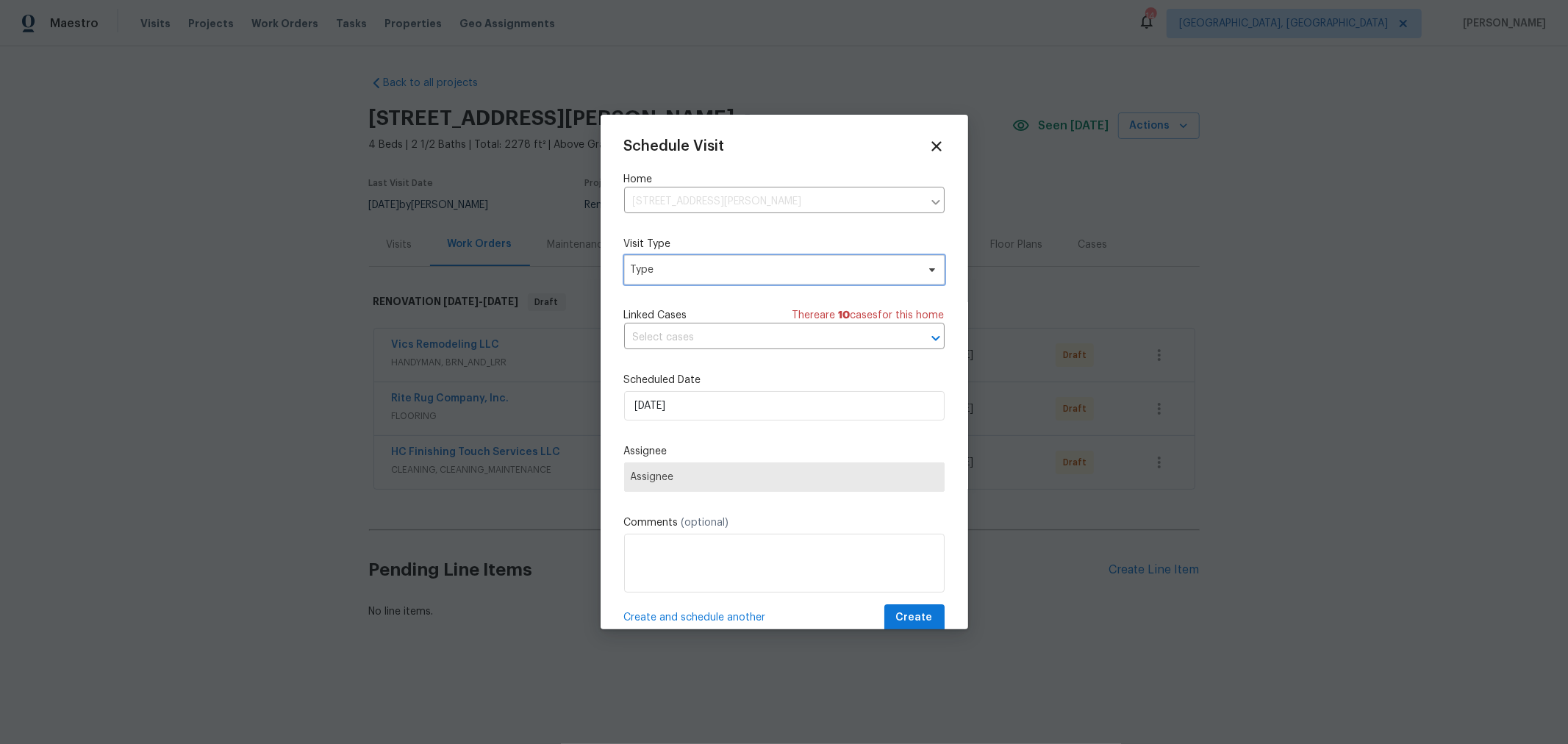
click at [733, 277] on span "Type" at bounding box center [774, 270] width 286 height 15
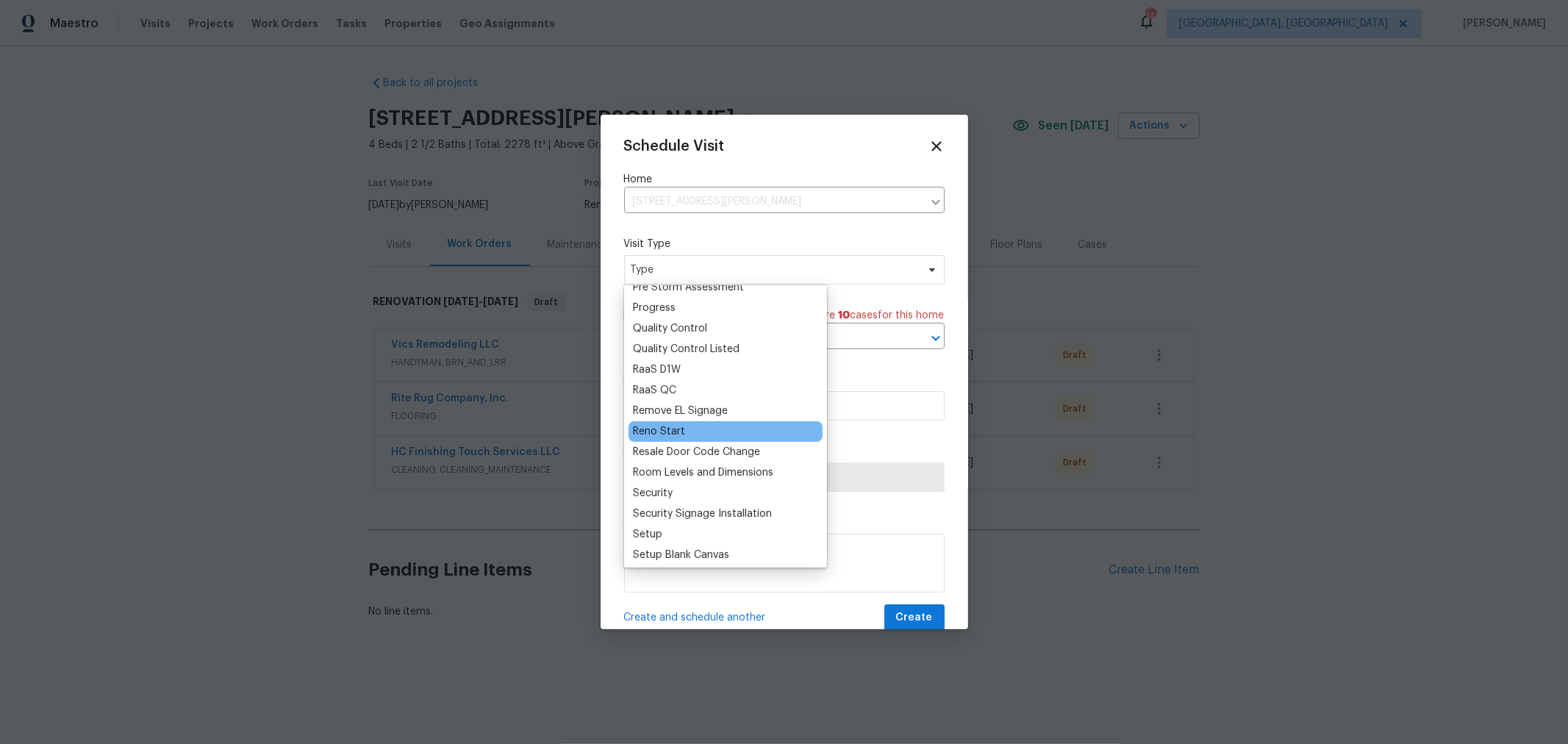
scroll to position [979, 0]
click at [663, 431] on div "Reno Start" at bounding box center [659, 430] width 52 height 15
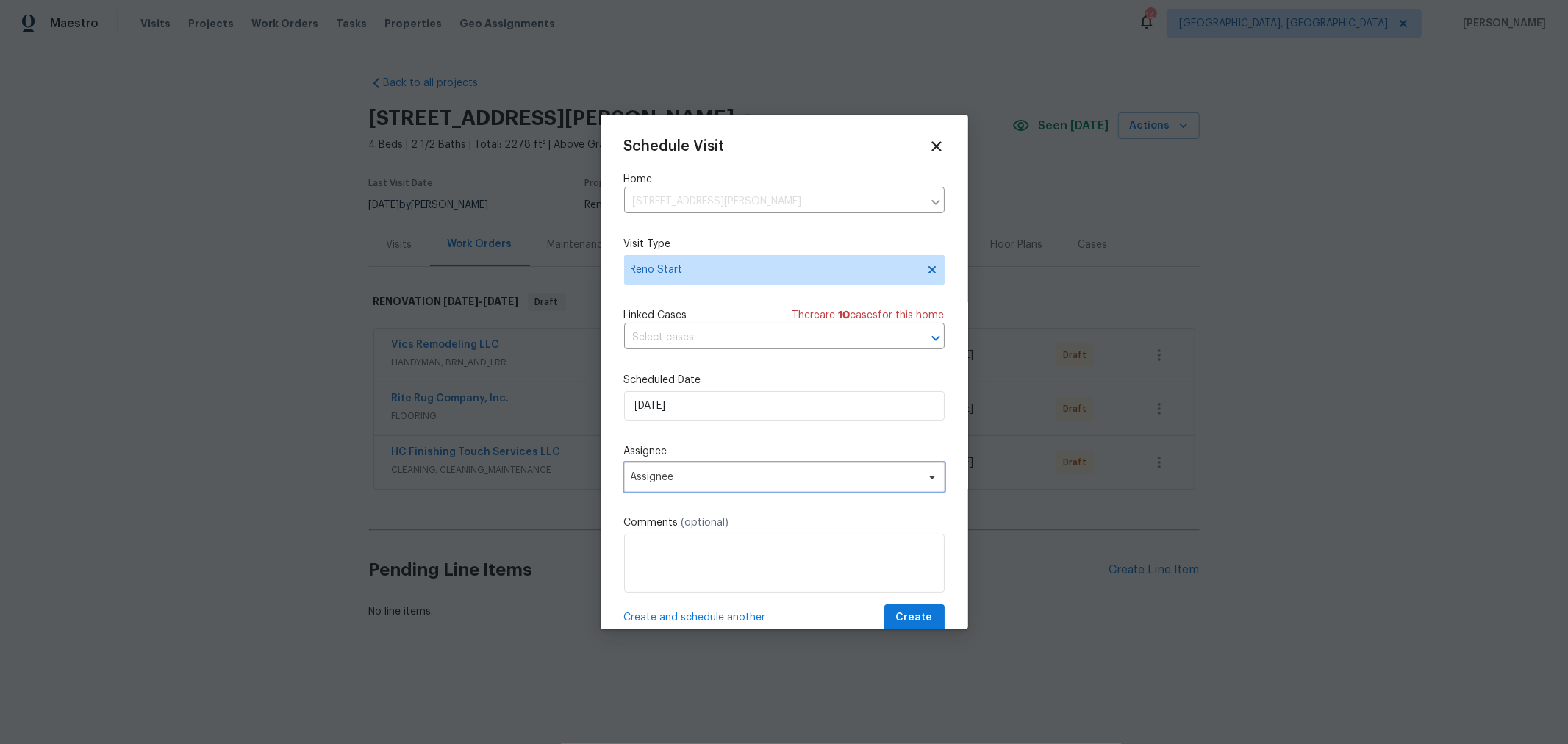
click at [719, 491] on span "Assignee" at bounding box center [784, 477] width 320 height 29
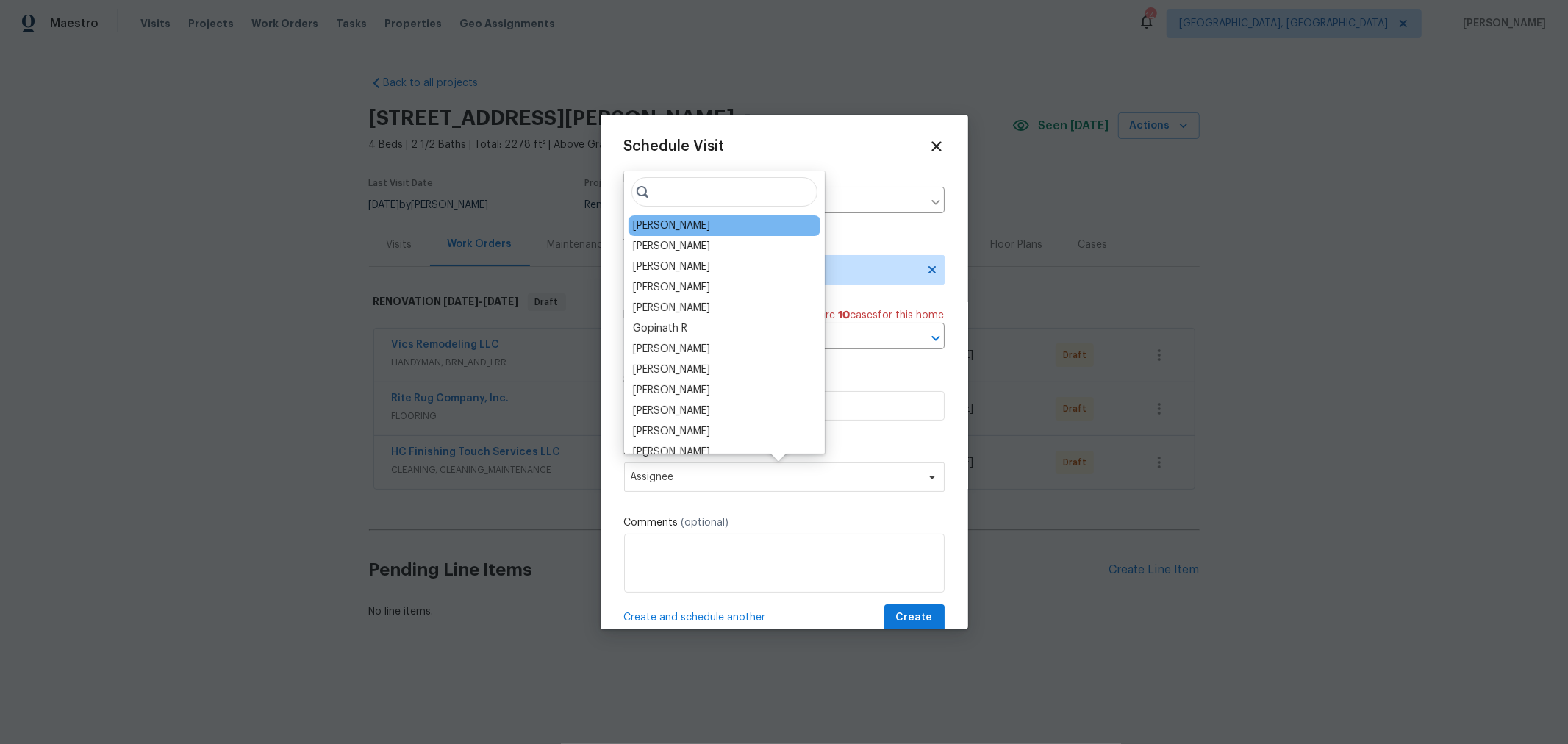
click at [671, 221] on div "[PERSON_NAME]" at bounding box center [672, 226] width 78 height 15
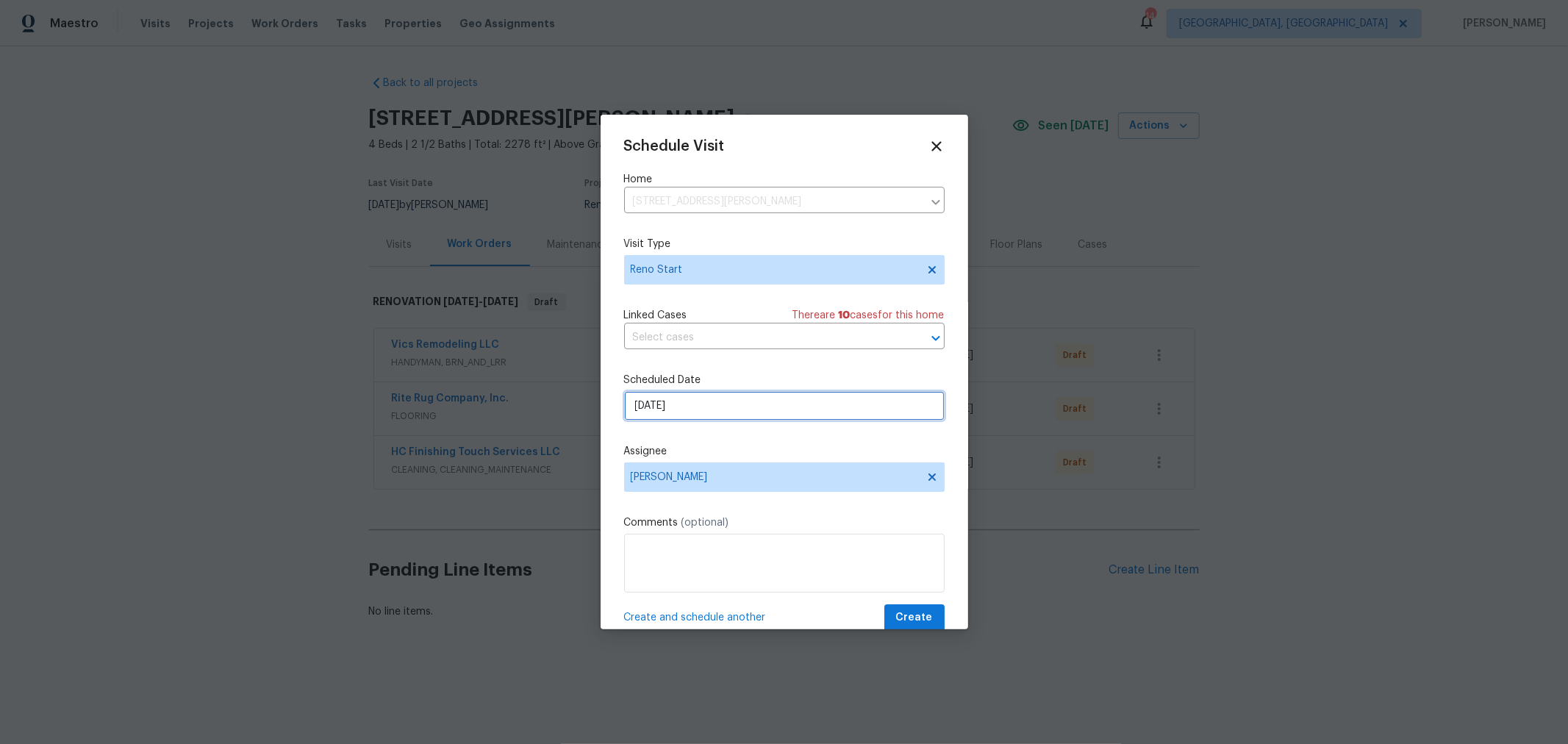
click at [699, 420] on input "[DATE]" at bounding box center [784, 406] width 320 height 29
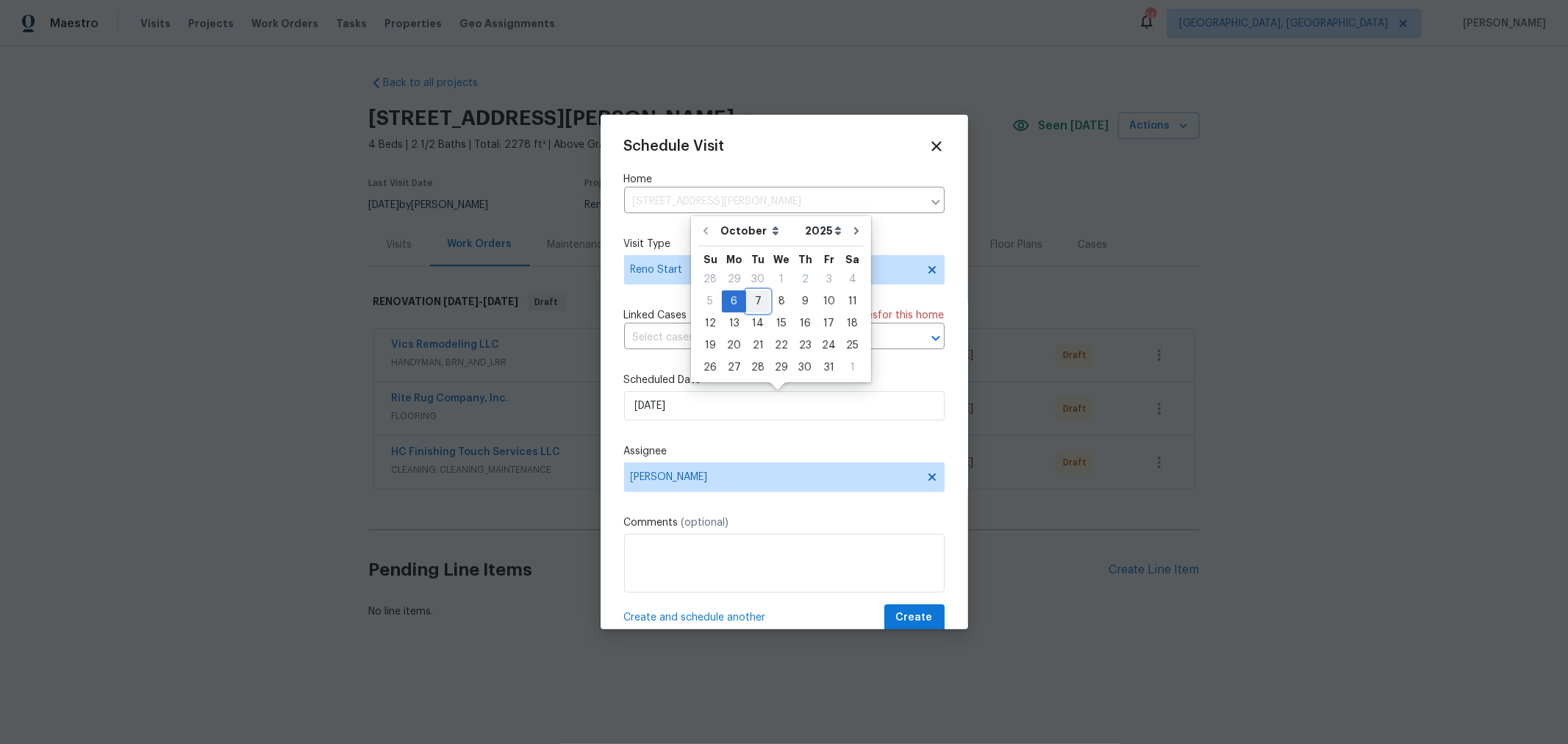
click at [758, 301] on div "7" at bounding box center [758, 301] width 23 height 21
type input "10/7/2025"
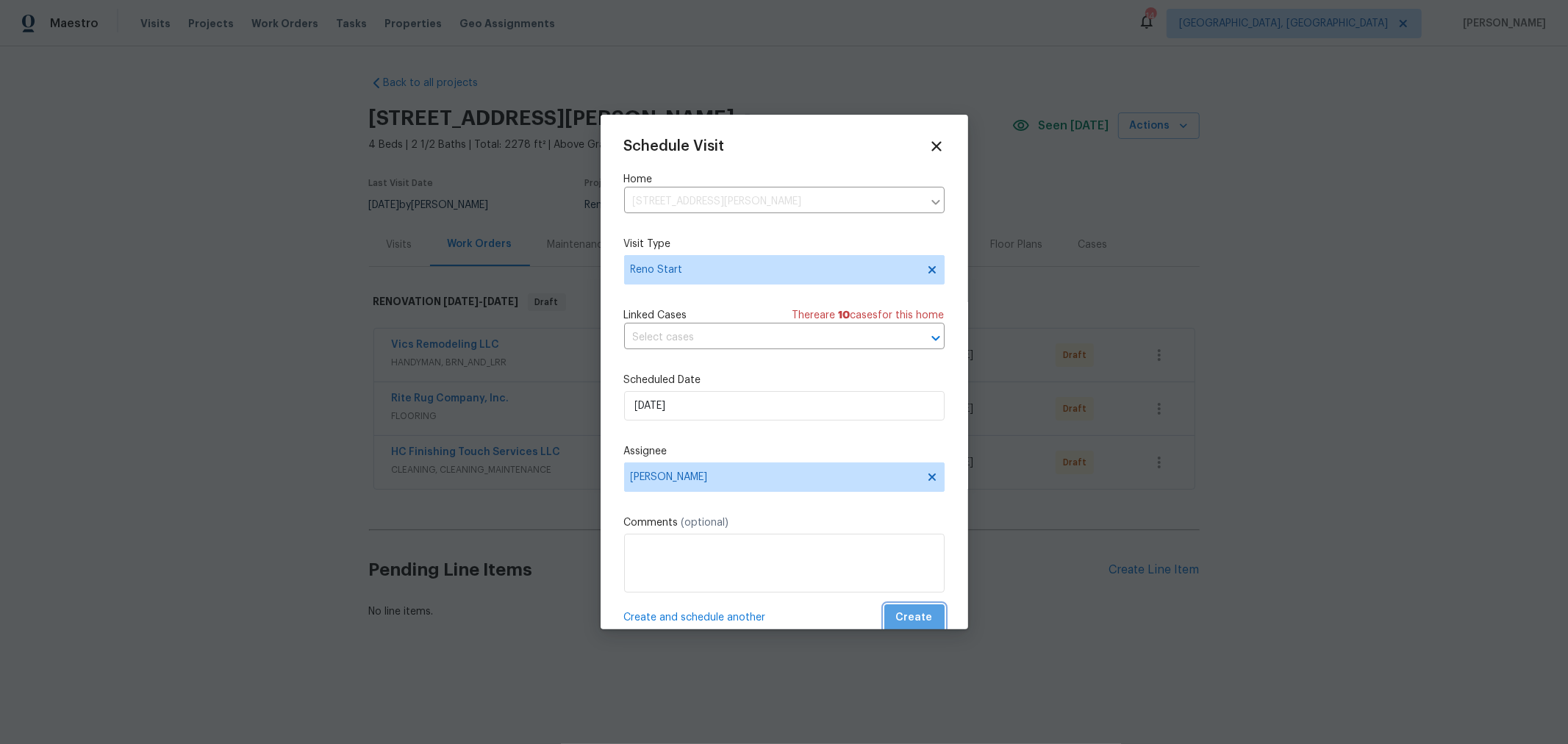
click at [910, 618] on span "Create" at bounding box center [914, 618] width 36 height 19
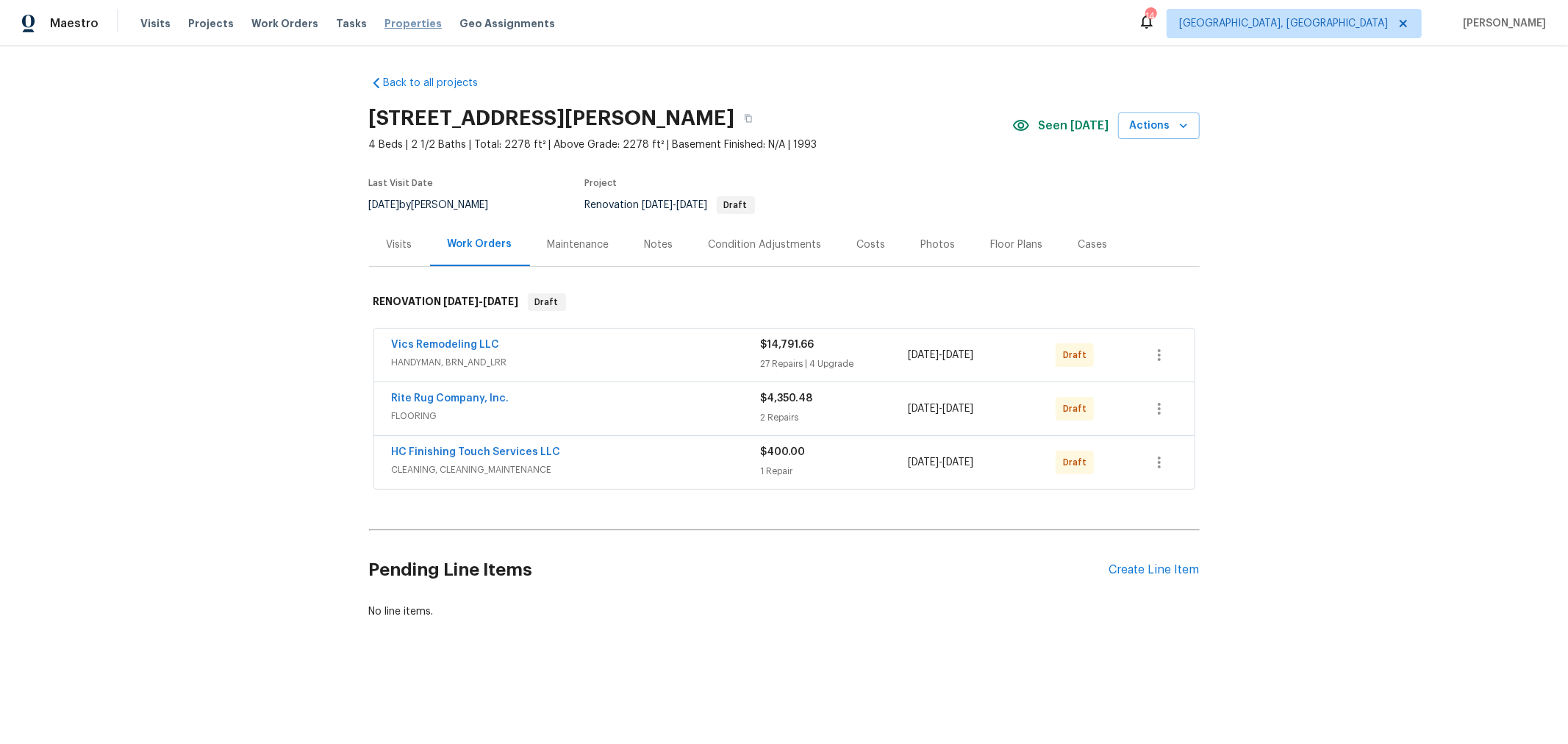
click at [387, 16] on span "Properties" at bounding box center [413, 23] width 57 height 15
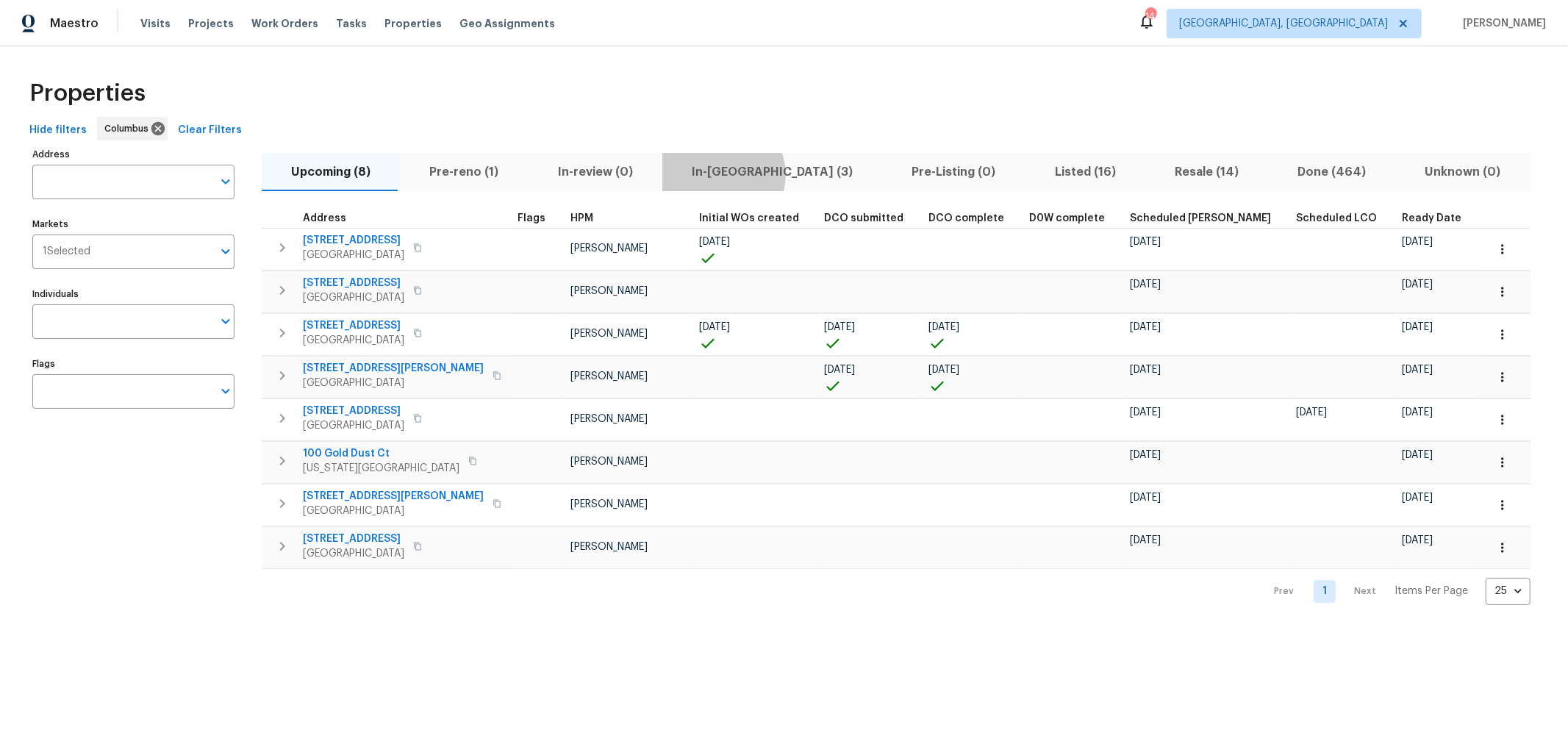
click at [711, 174] on span "In-reno (3)" at bounding box center [772, 172] width 202 height 21
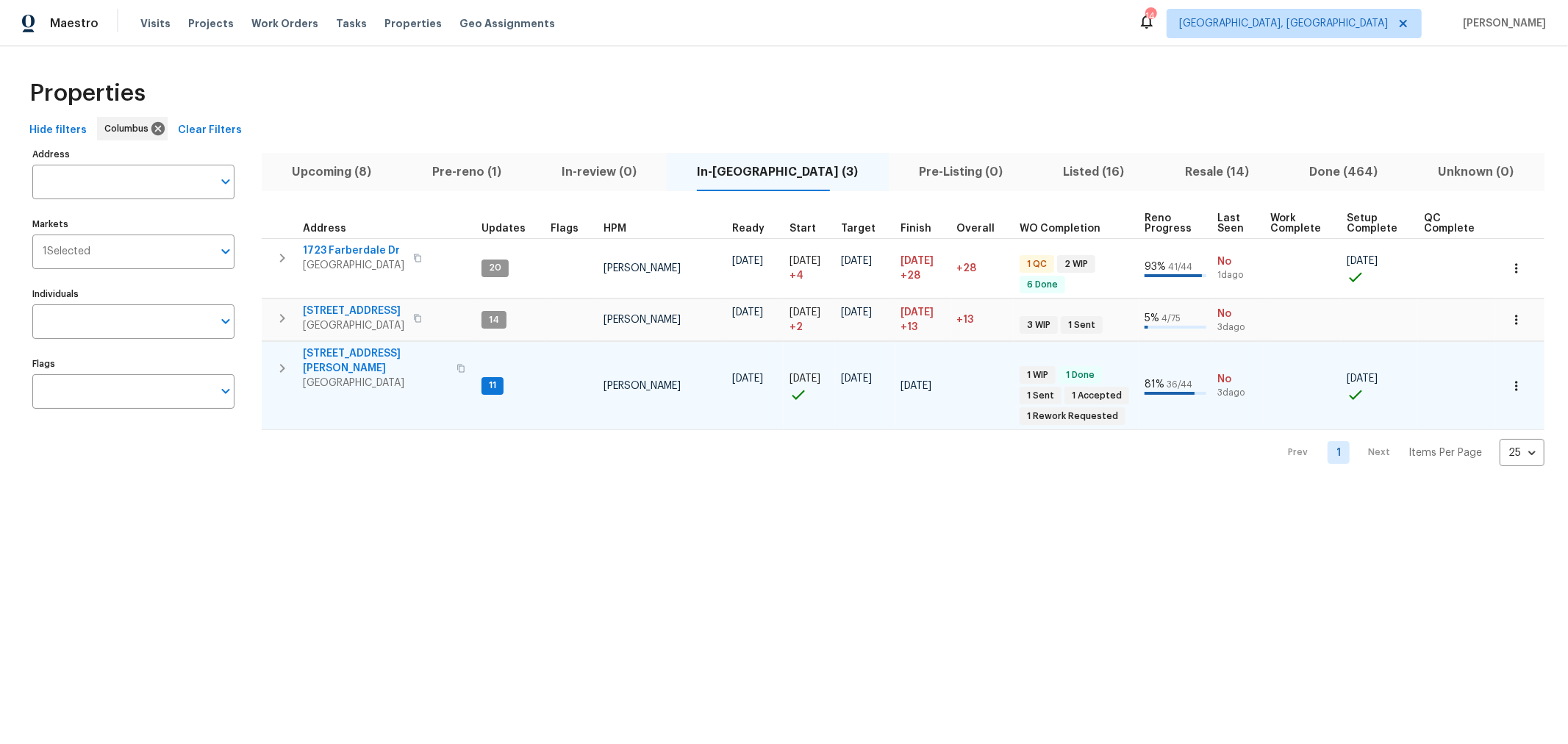
click at [314, 349] on span "6800 Barker Dr" at bounding box center [375, 361] width 145 height 29
click at [281, 360] on icon "button" at bounding box center [282, 368] width 18 height 18
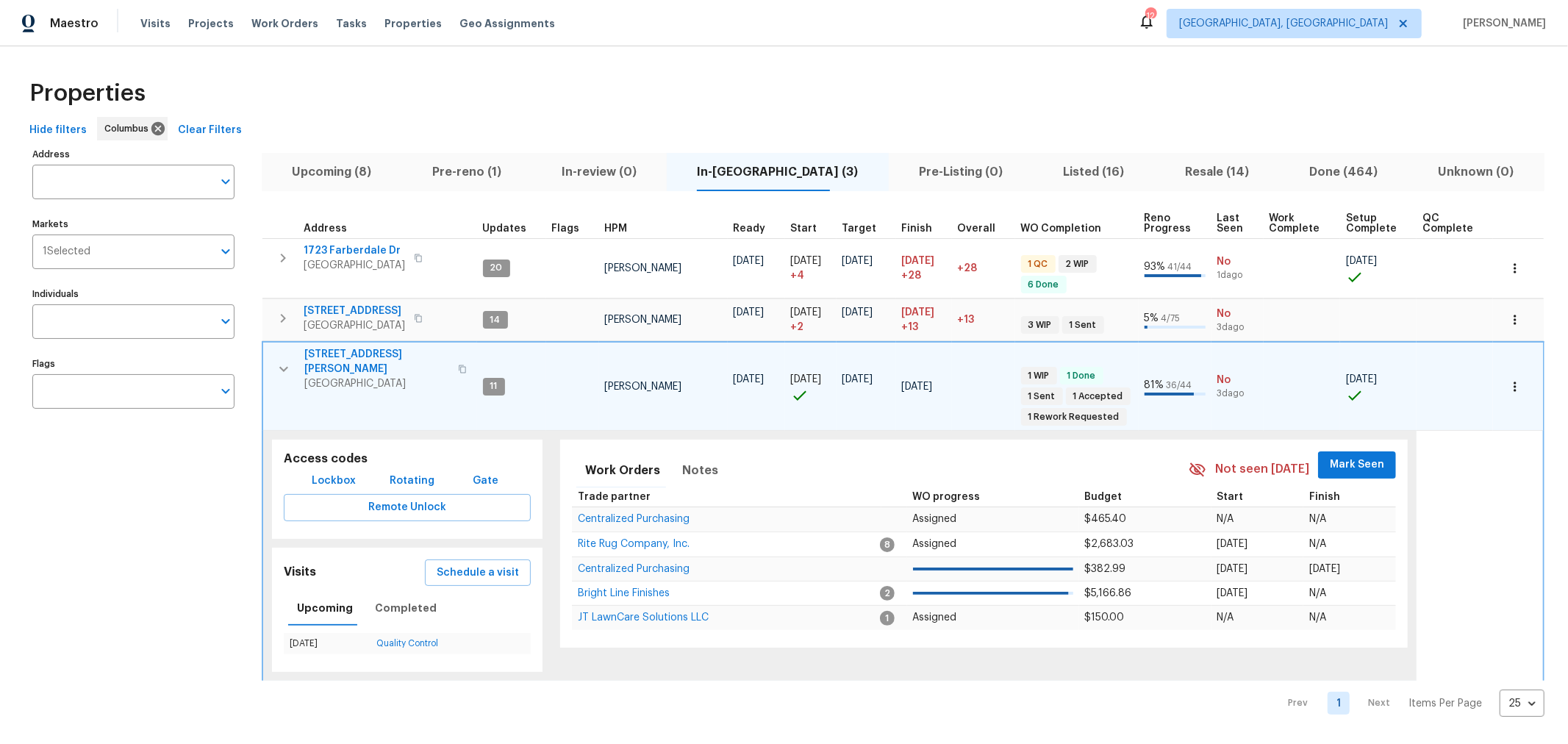
click at [1373, 456] on span "Mark Seen" at bounding box center [1357, 465] width 54 height 19
click at [274, 362] on button "button" at bounding box center [284, 369] width 29 height 44
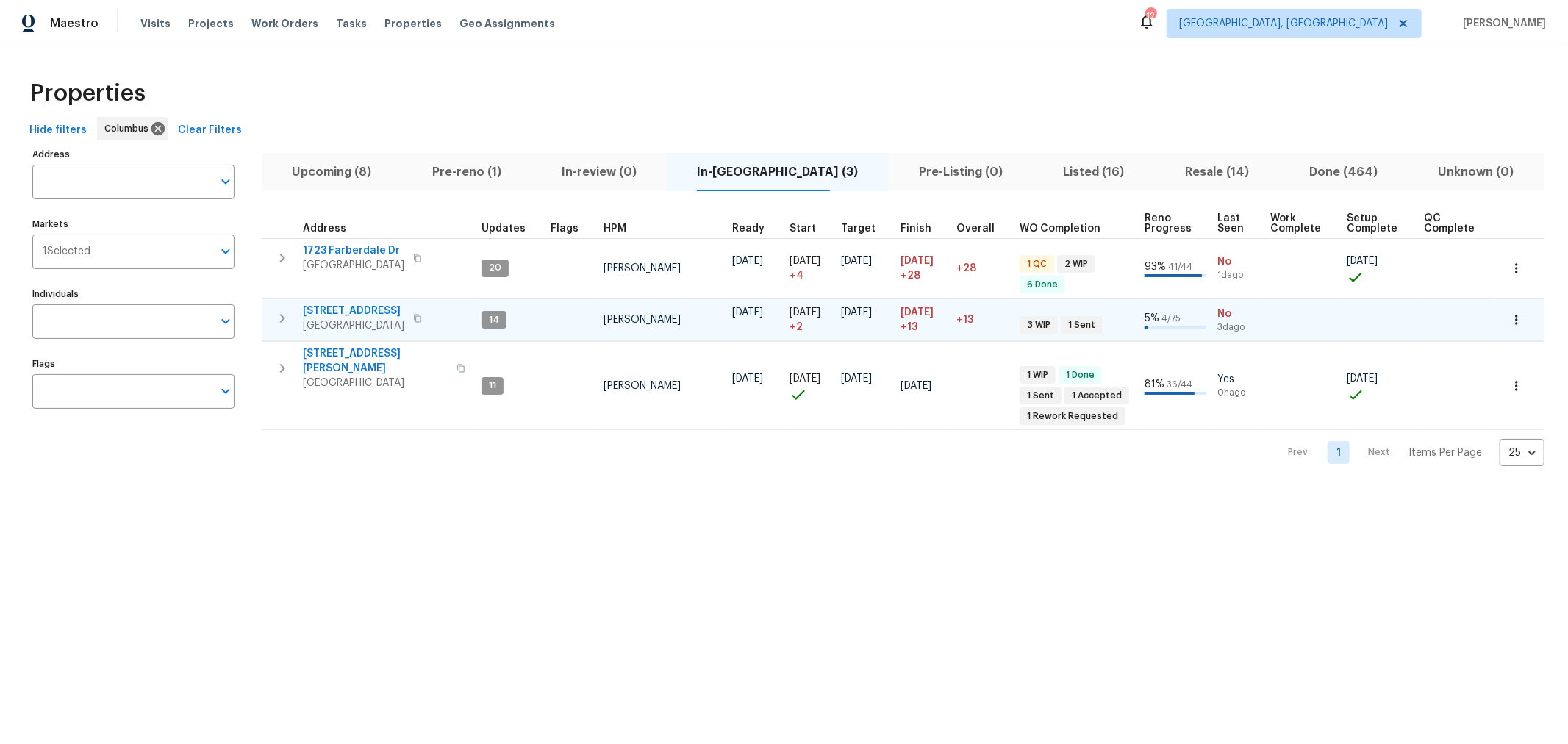
click at [281, 309] on icon "button" at bounding box center [282, 318] width 18 height 18
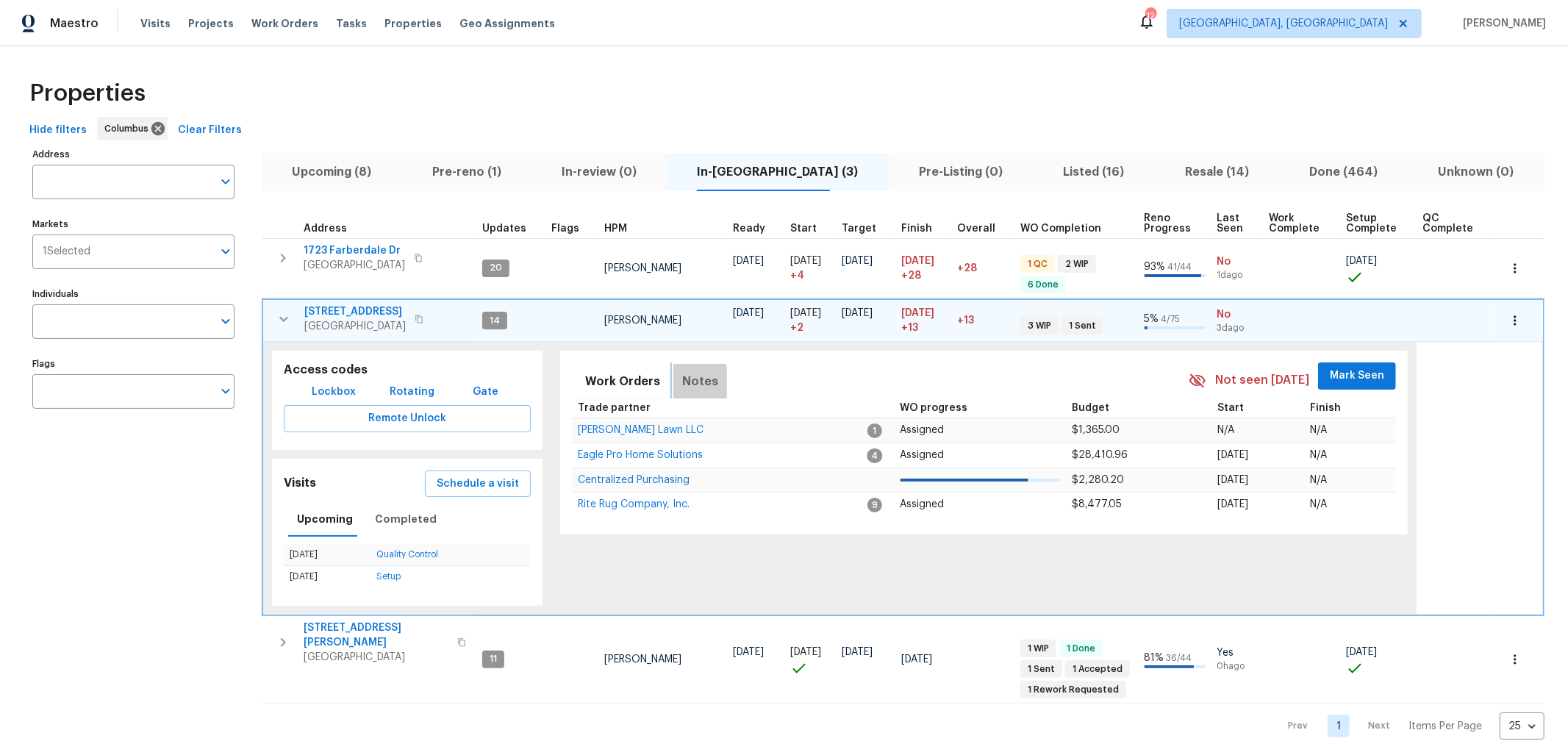
click at [691, 382] on span "Notes" at bounding box center [700, 381] width 36 height 21
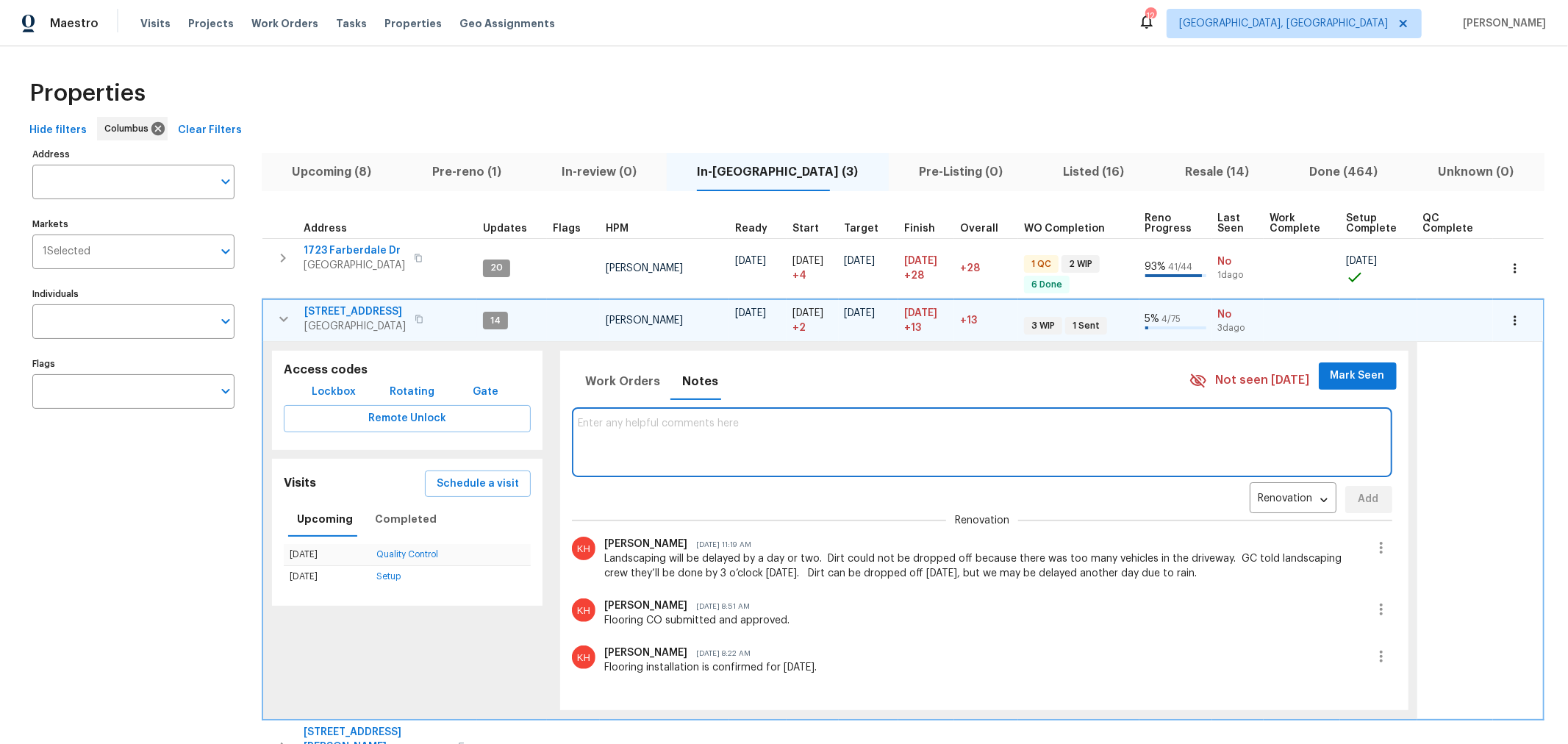
click at [703, 426] on textarea at bounding box center [981, 443] width 808 height 50
type textarea "T"
click at [1346, 378] on span "Mark Seen" at bounding box center [1358, 376] width 54 height 19
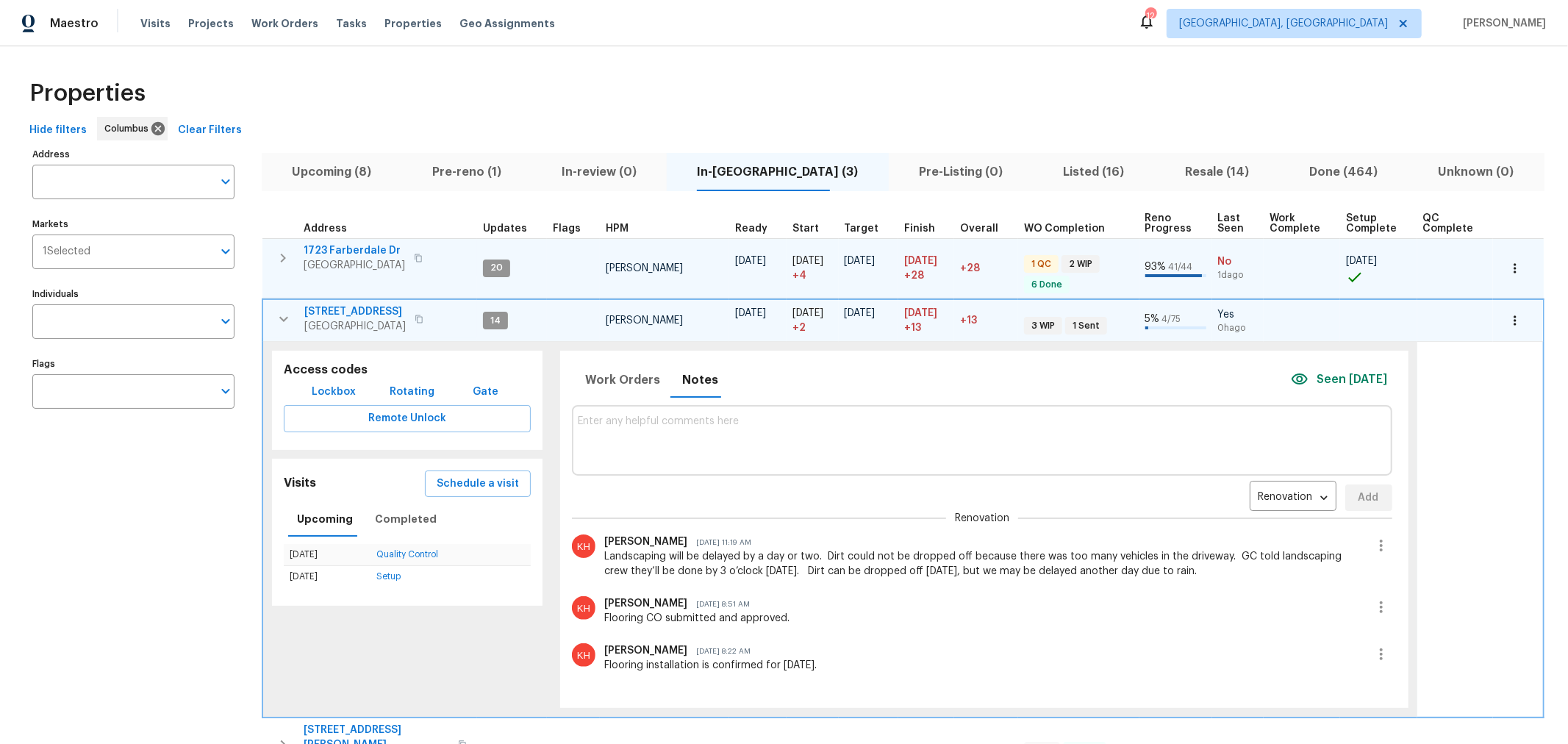
click at [286, 260] on icon "button" at bounding box center [283, 257] width 18 height 18
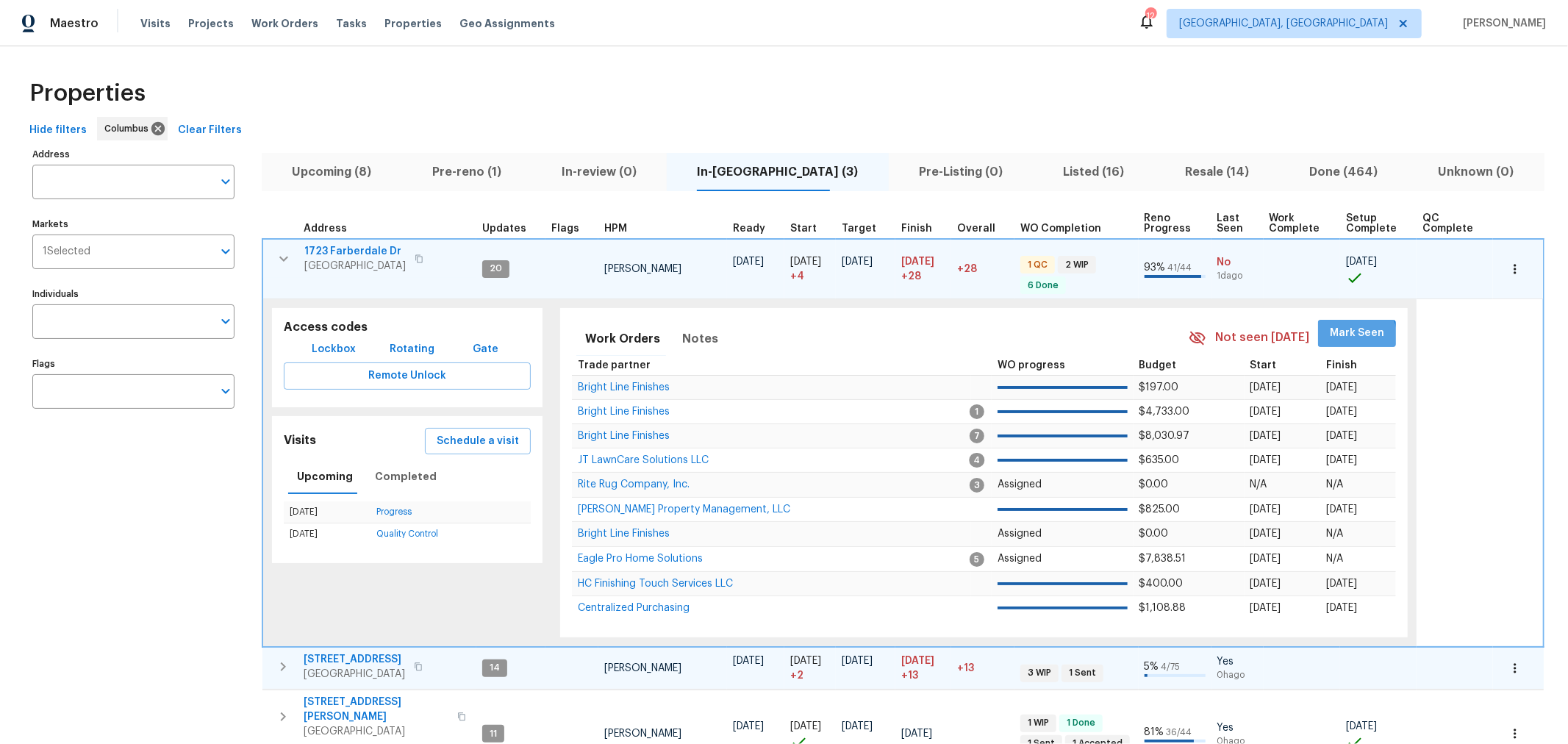
click at [1330, 339] on span "Mark Seen" at bounding box center [1357, 333] width 54 height 19
click at [281, 253] on icon "button" at bounding box center [284, 258] width 18 height 18
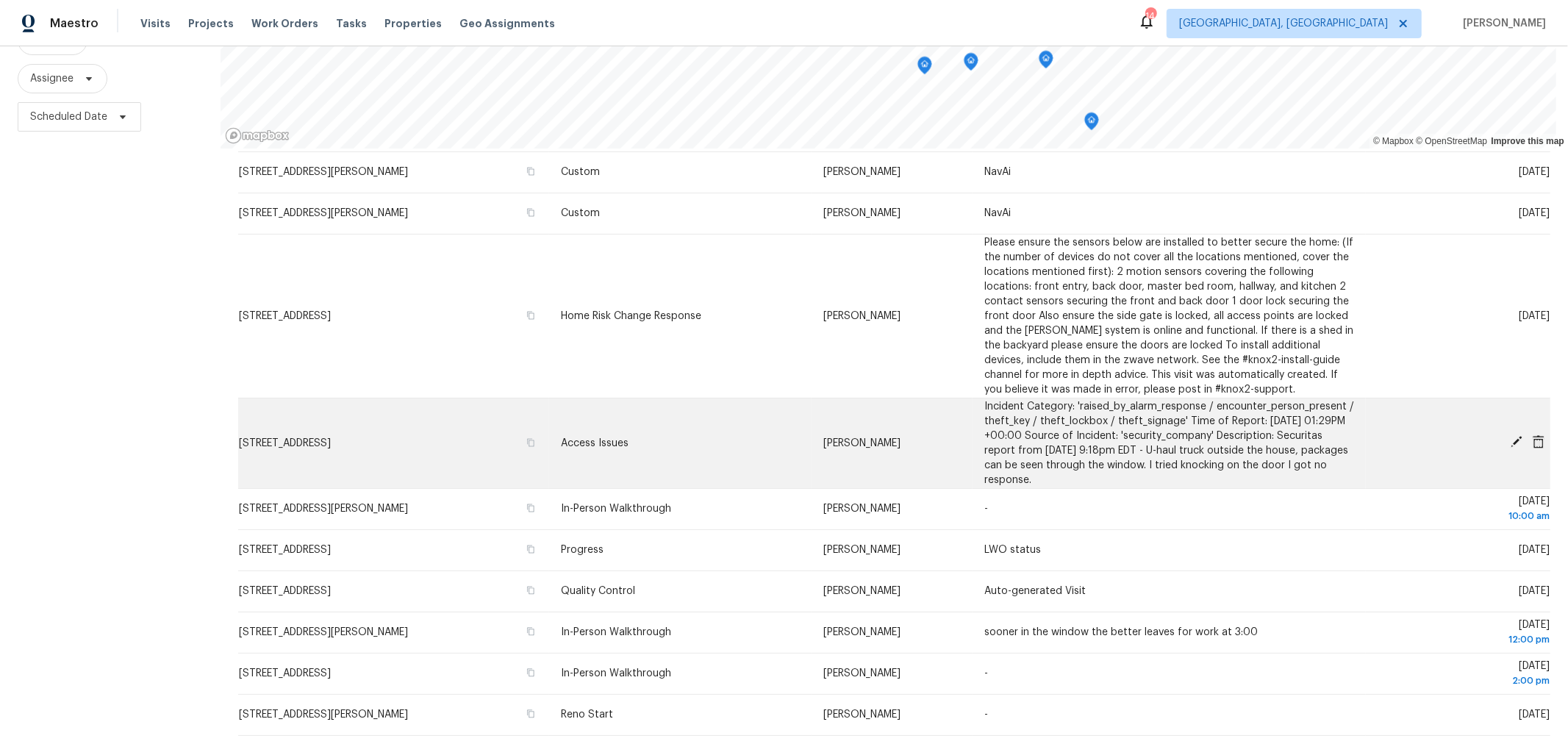
scroll to position [245, 0]
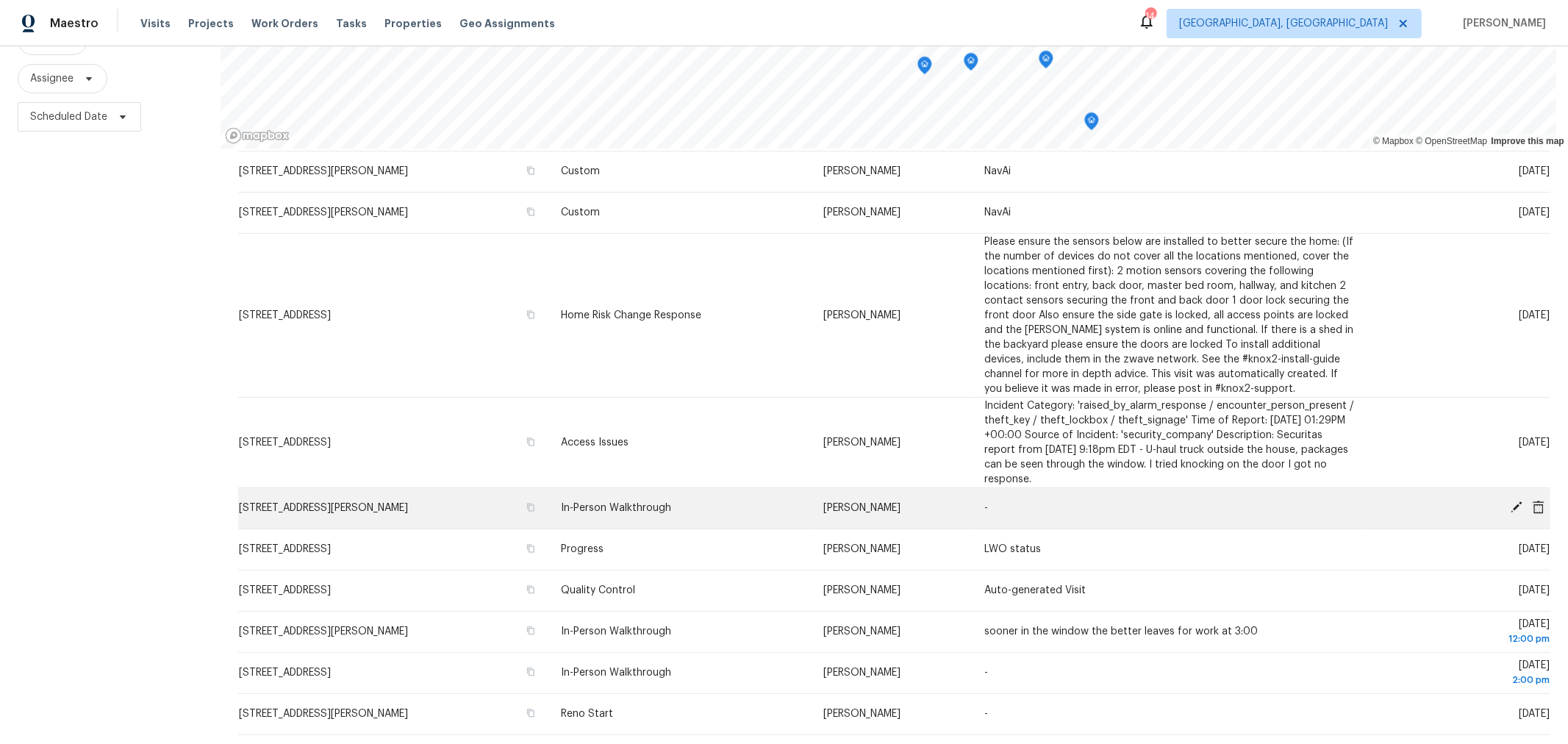
click at [1511, 501] on icon at bounding box center [1516, 507] width 12 height 12
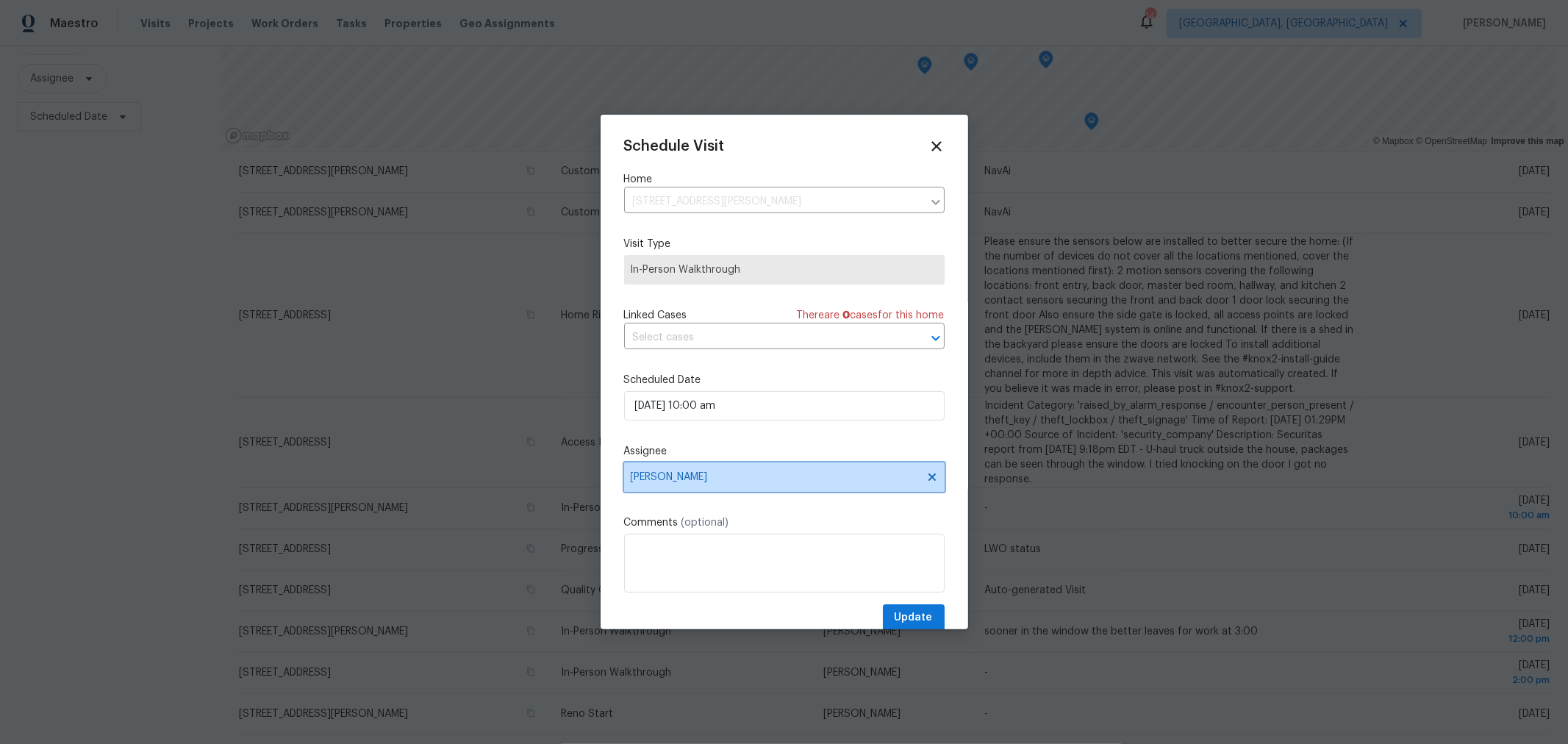
click at [803, 480] on span "[PERSON_NAME]" at bounding box center [775, 477] width 288 height 12
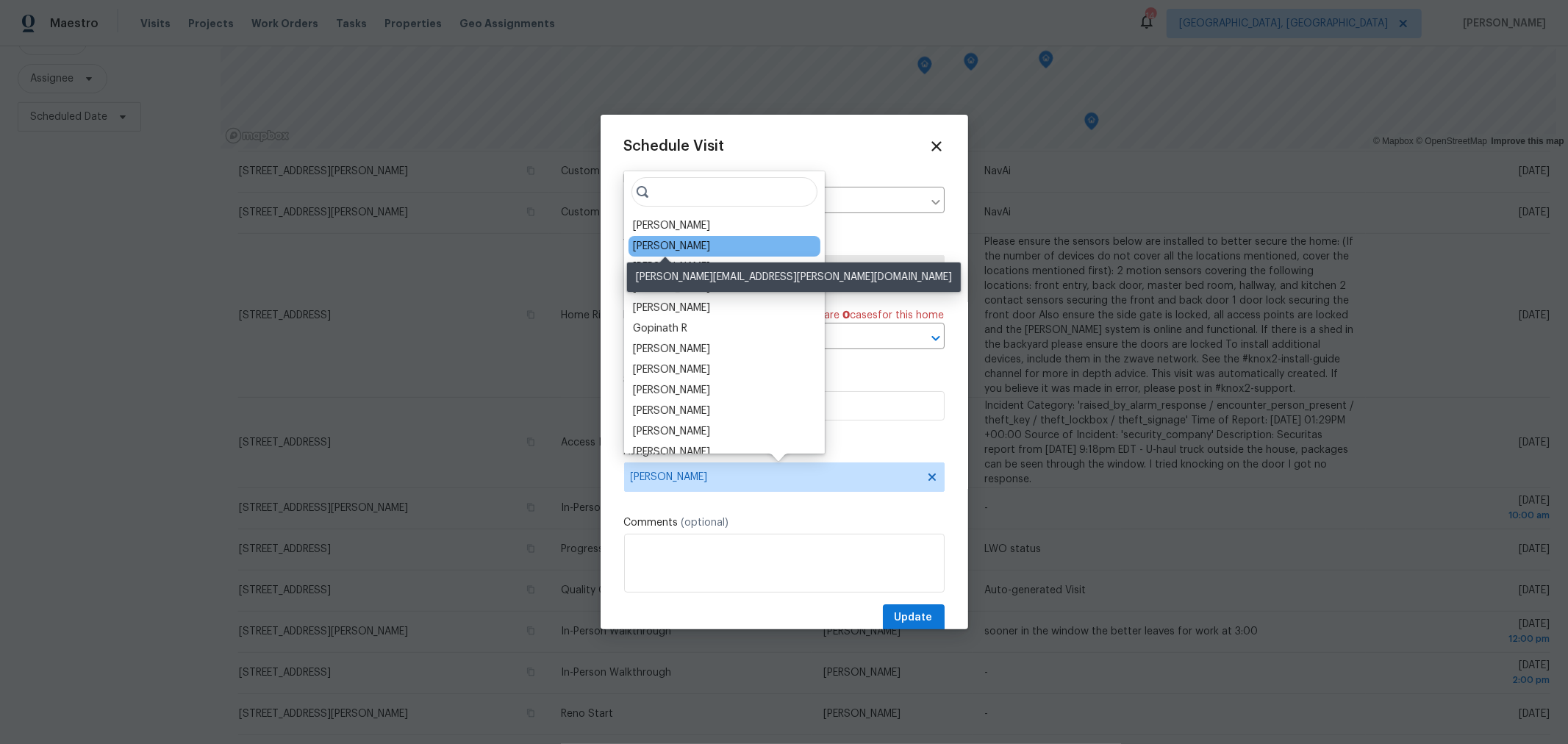
click at [688, 243] on div "[PERSON_NAME]" at bounding box center [672, 246] width 78 height 15
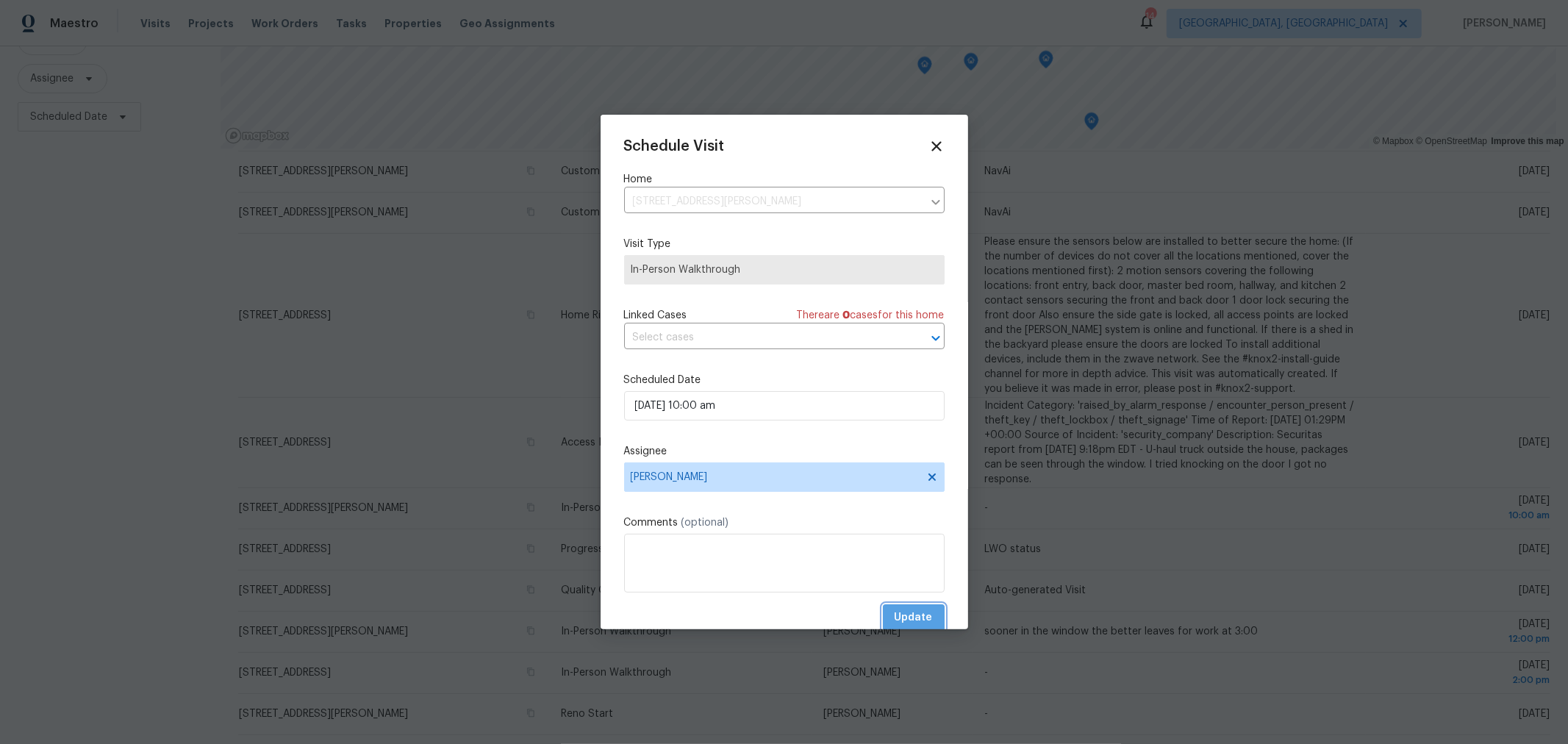
click at [905, 616] on span "Update" at bounding box center [913, 618] width 38 height 19
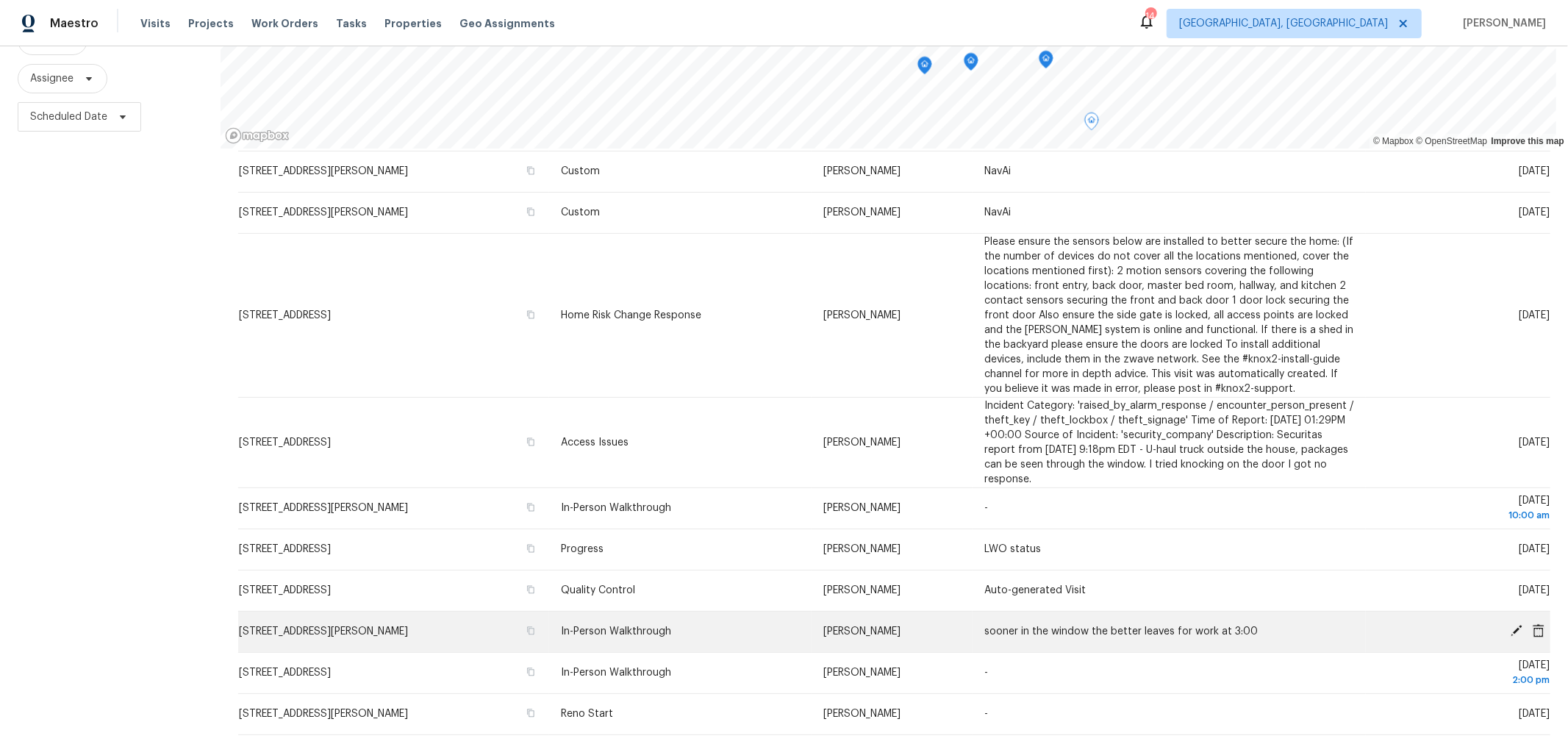
click at [1510, 624] on icon at bounding box center [1516, 630] width 13 height 13
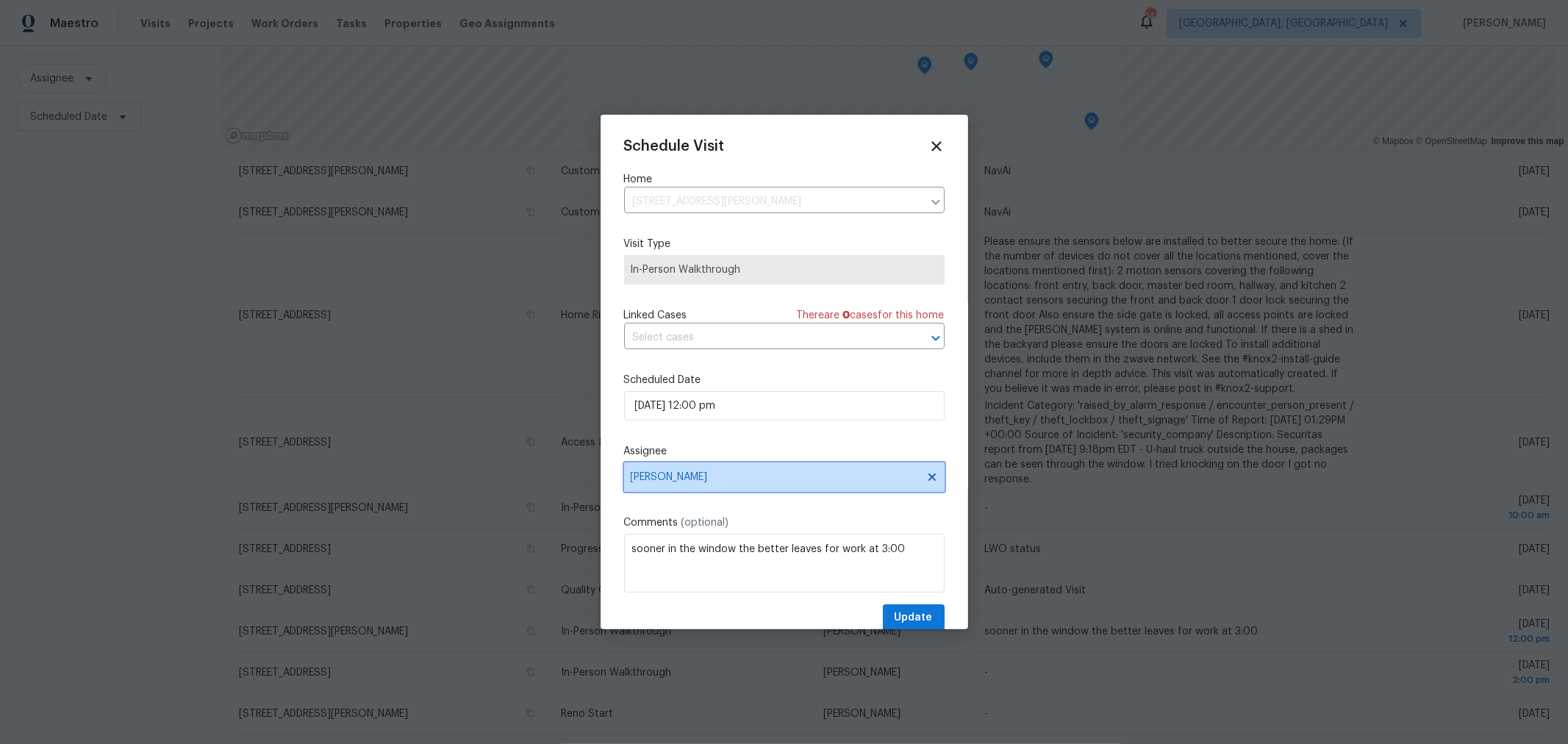
click at [753, 473] on span "[PERSON_NAME]" at bounding box center [775, 477] width 288 height 12
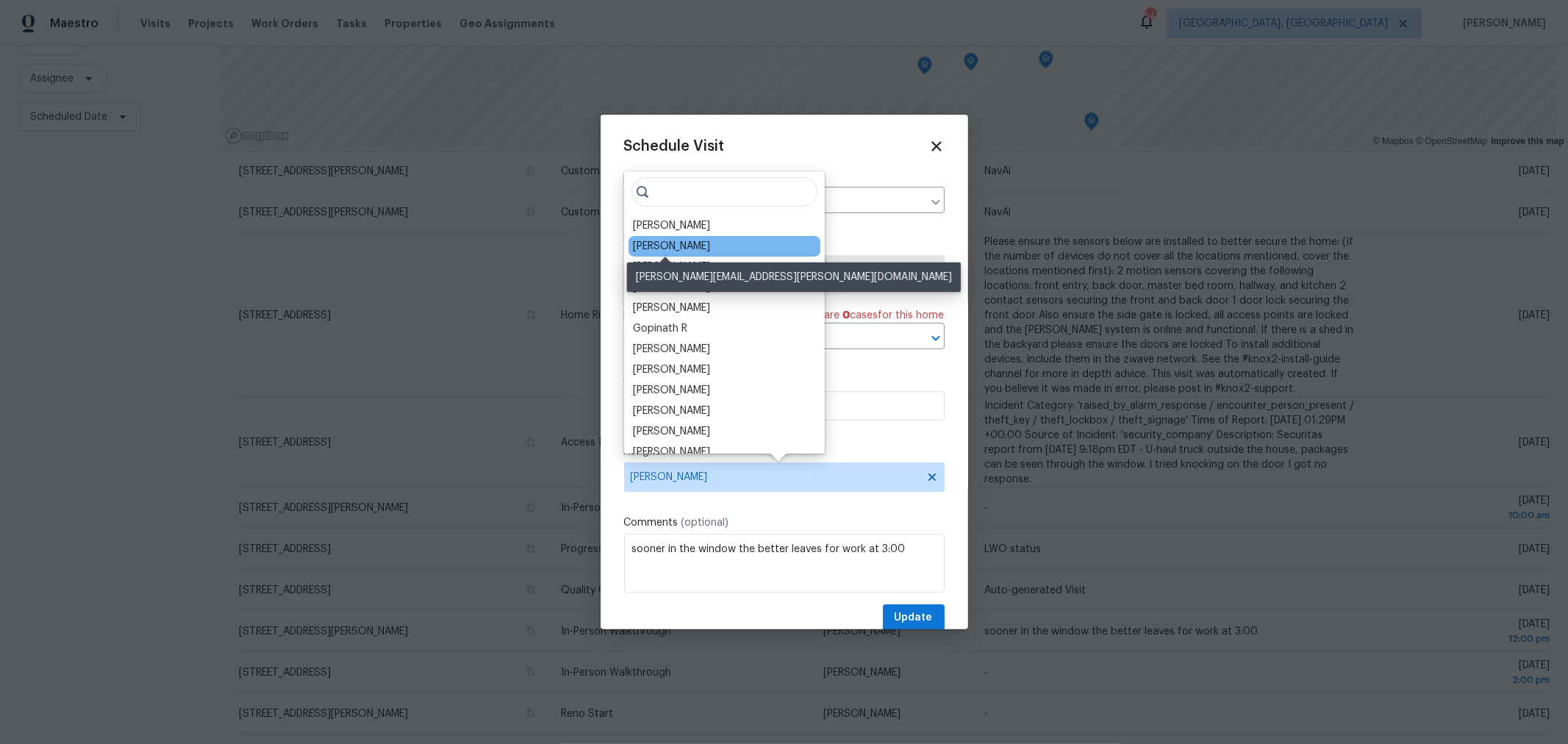
click at [681, 250] on div "[PERSON_NAME]" at bounding box center [672, 246] width 78 height 15
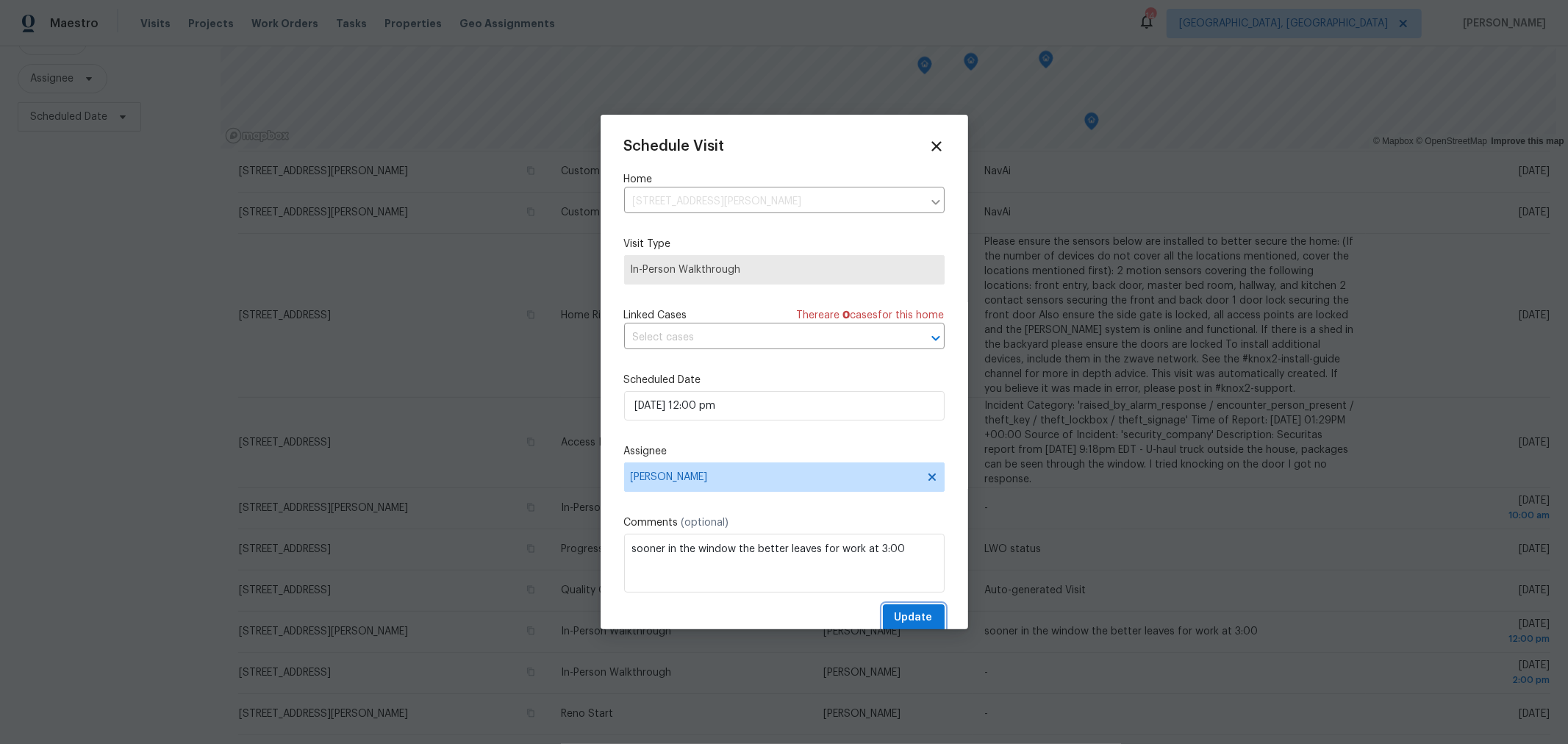
click at [903, 618] on span "Update" at bounding box center [913, 618] width 38 height 19
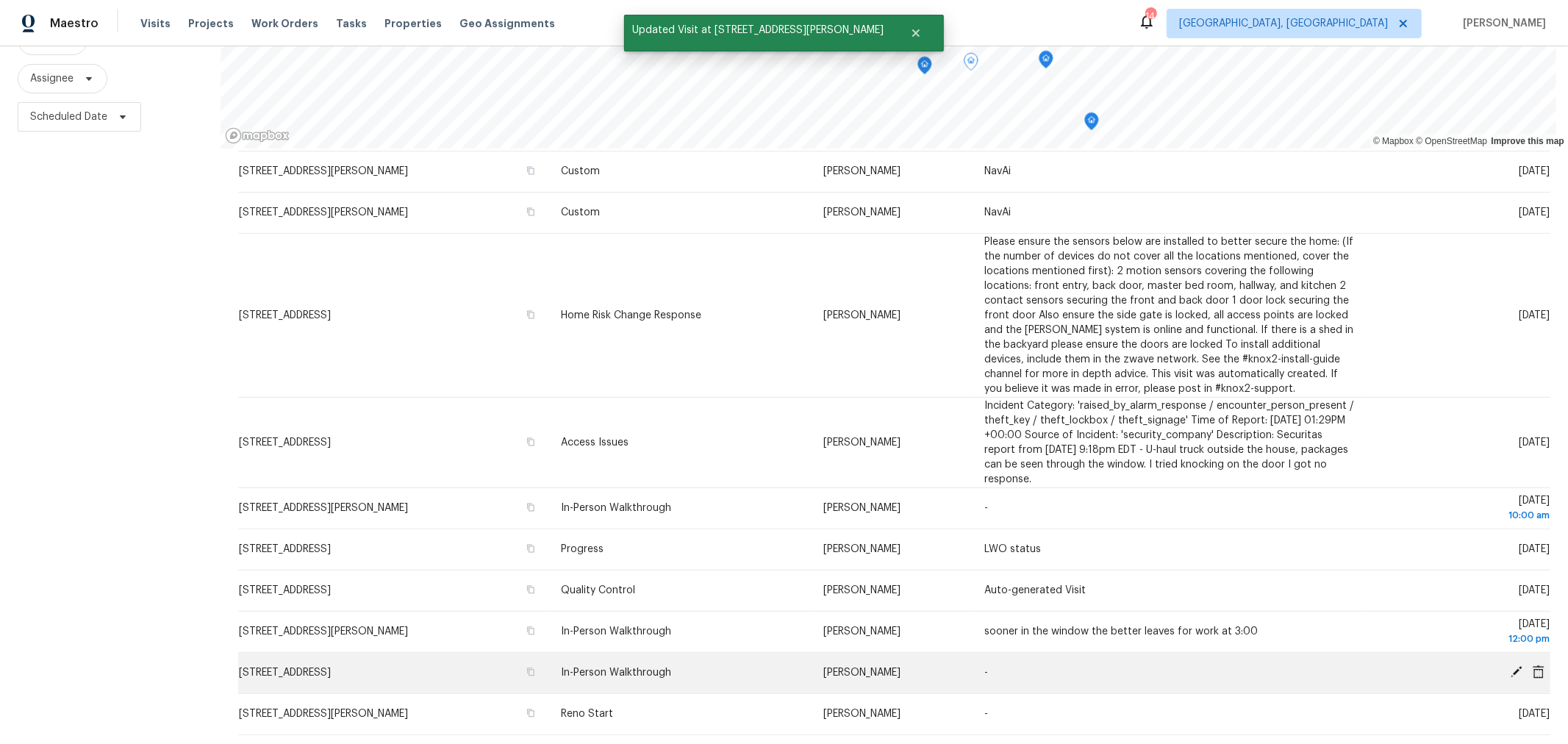
click at [1510, 665] on icon at bounding box center [1516, 671] width 13 height 13
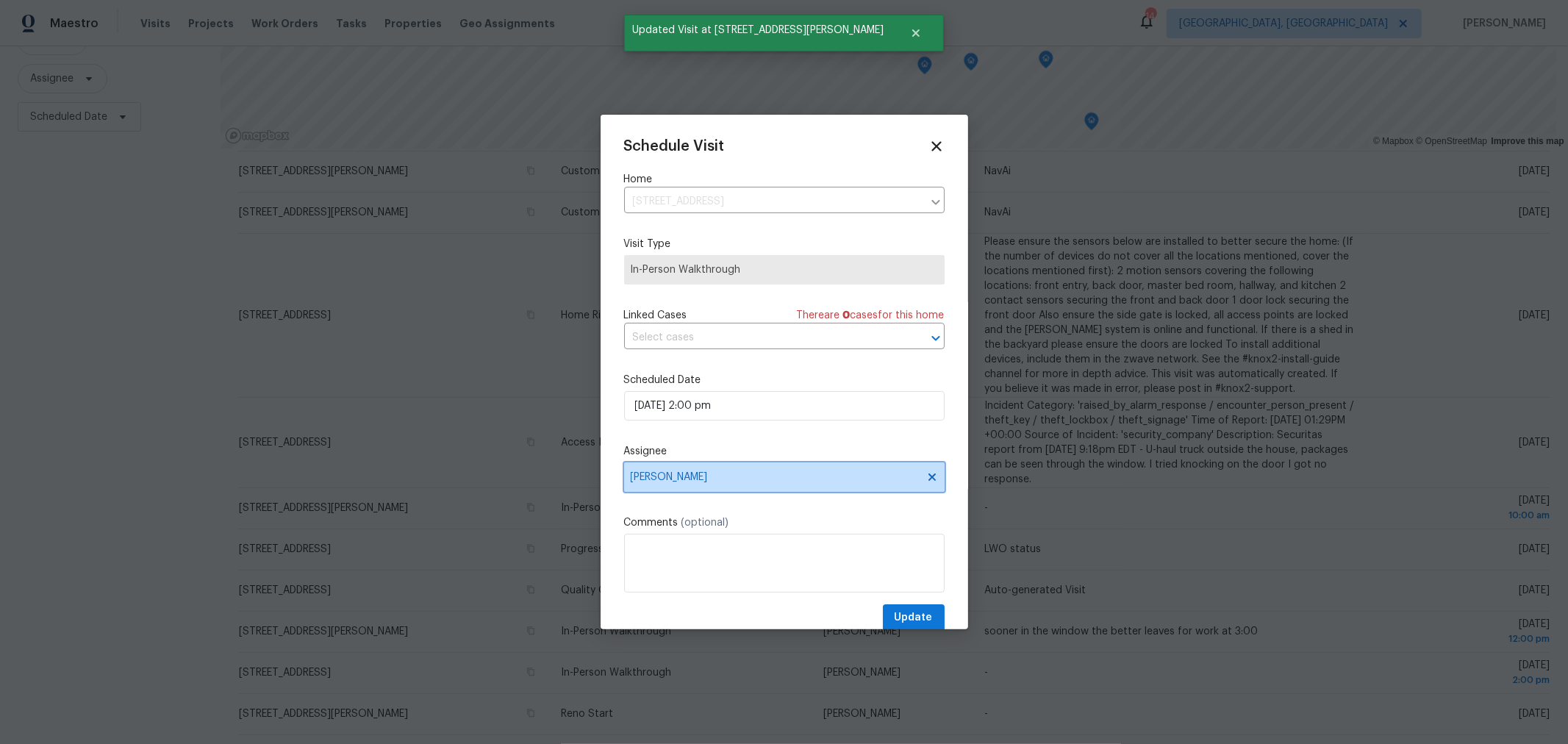
click at [735, 475] on span "[PERSON_NAME]" at bounding box center [775, 477] width 288 height 12
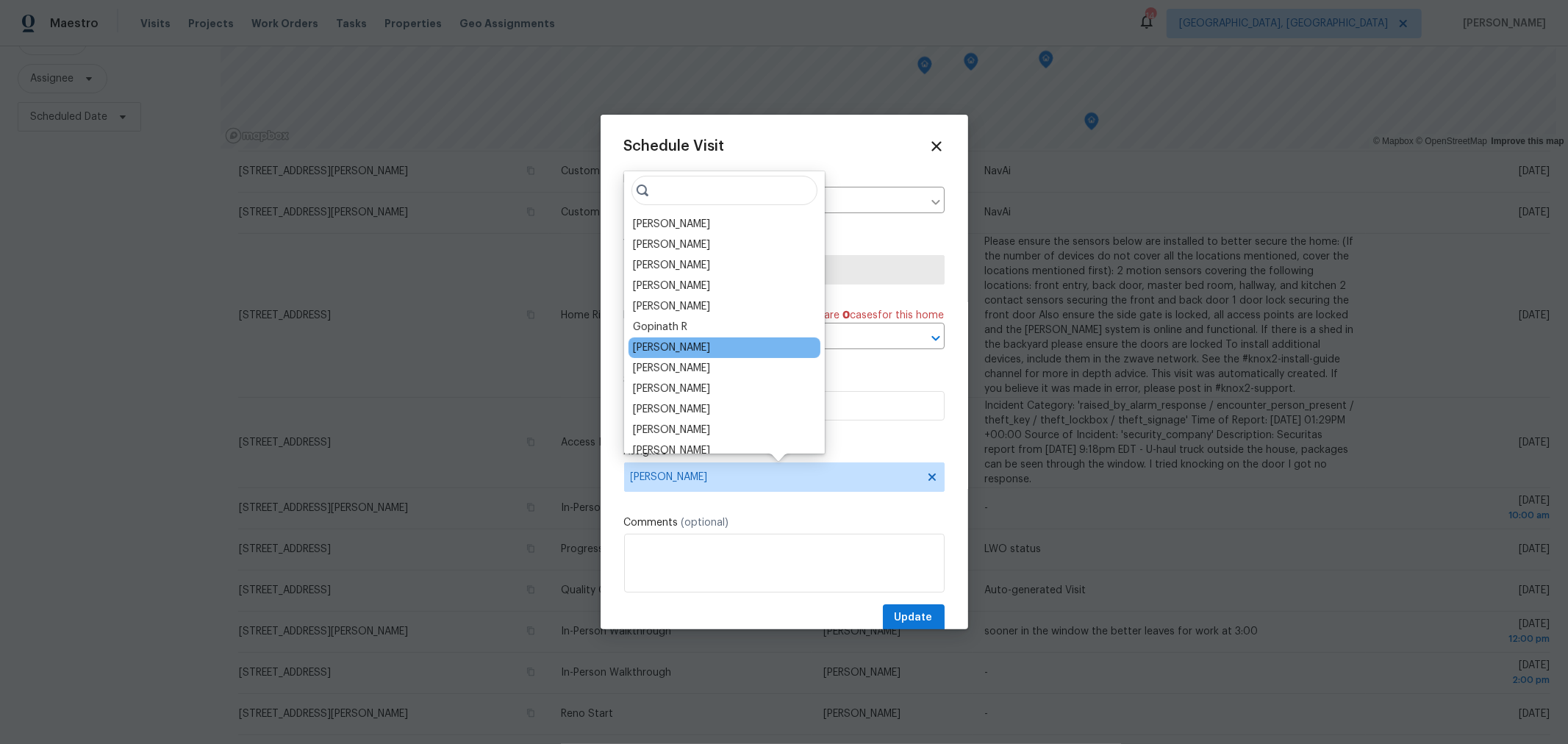
scroll to position [0, 0]
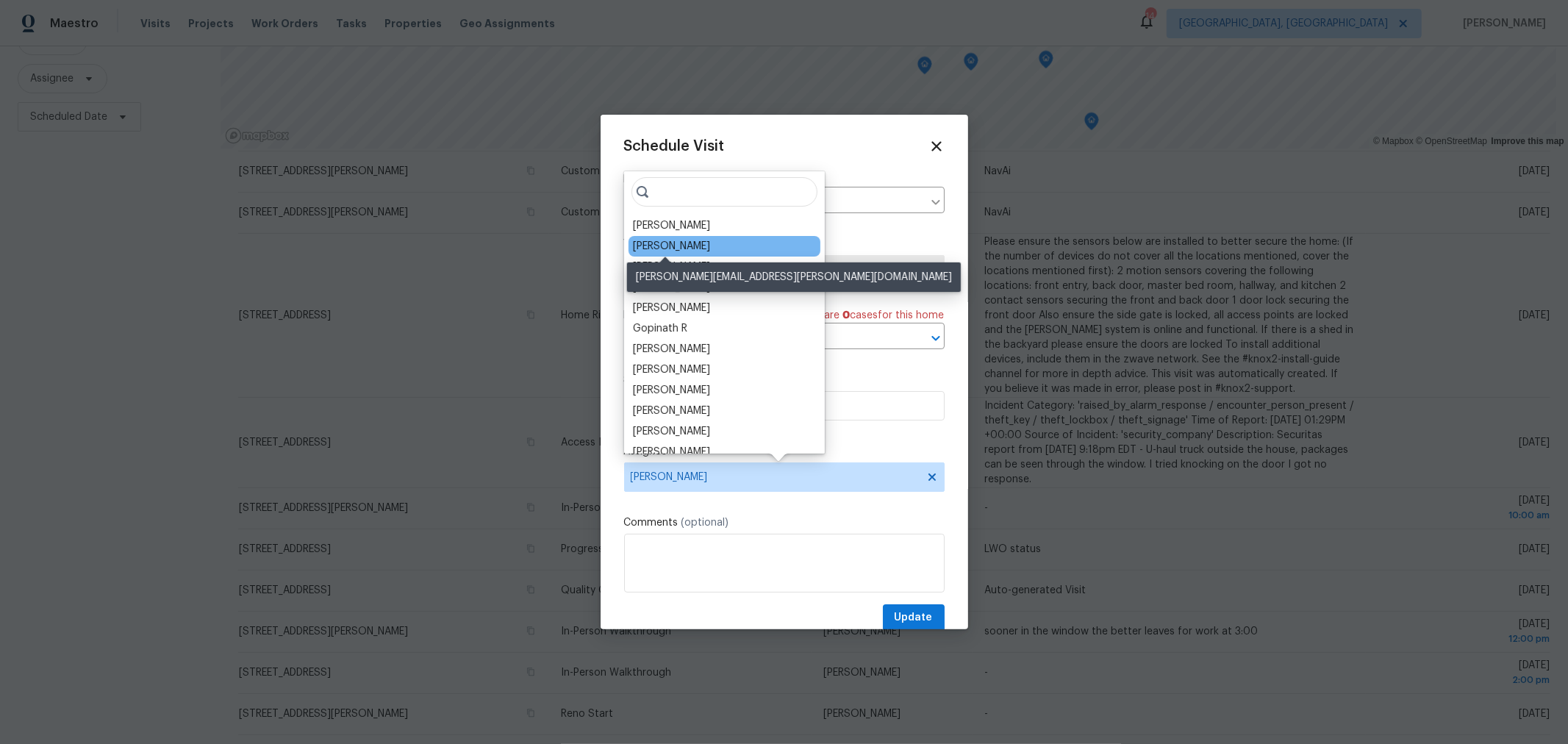
click at [675, 247] on div "[PERSON_NAME]" at bounding box center [672, 246] width 78 height 15
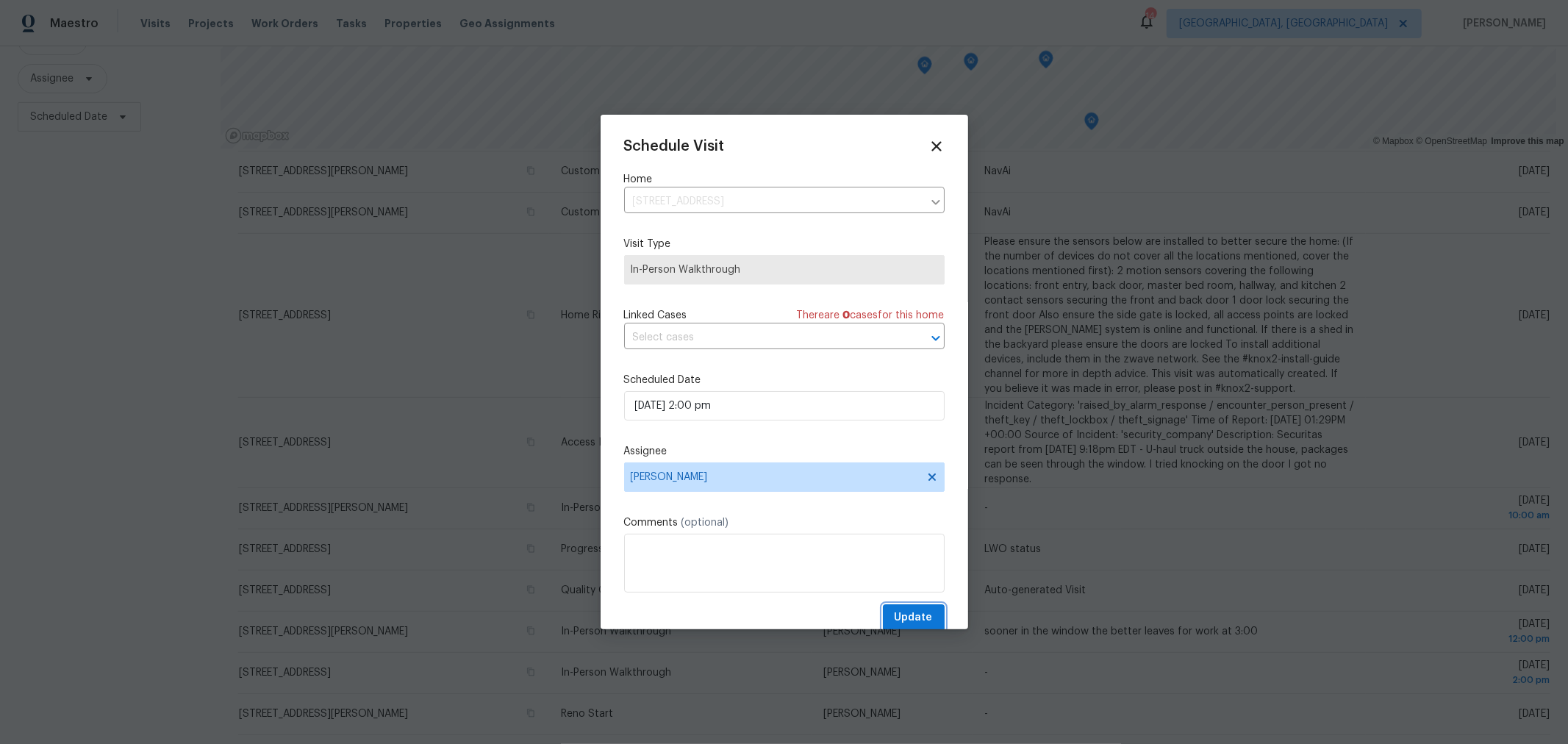
click at [904, 616] on span "Update" at bounding box center [913, 618] width 38 height 19
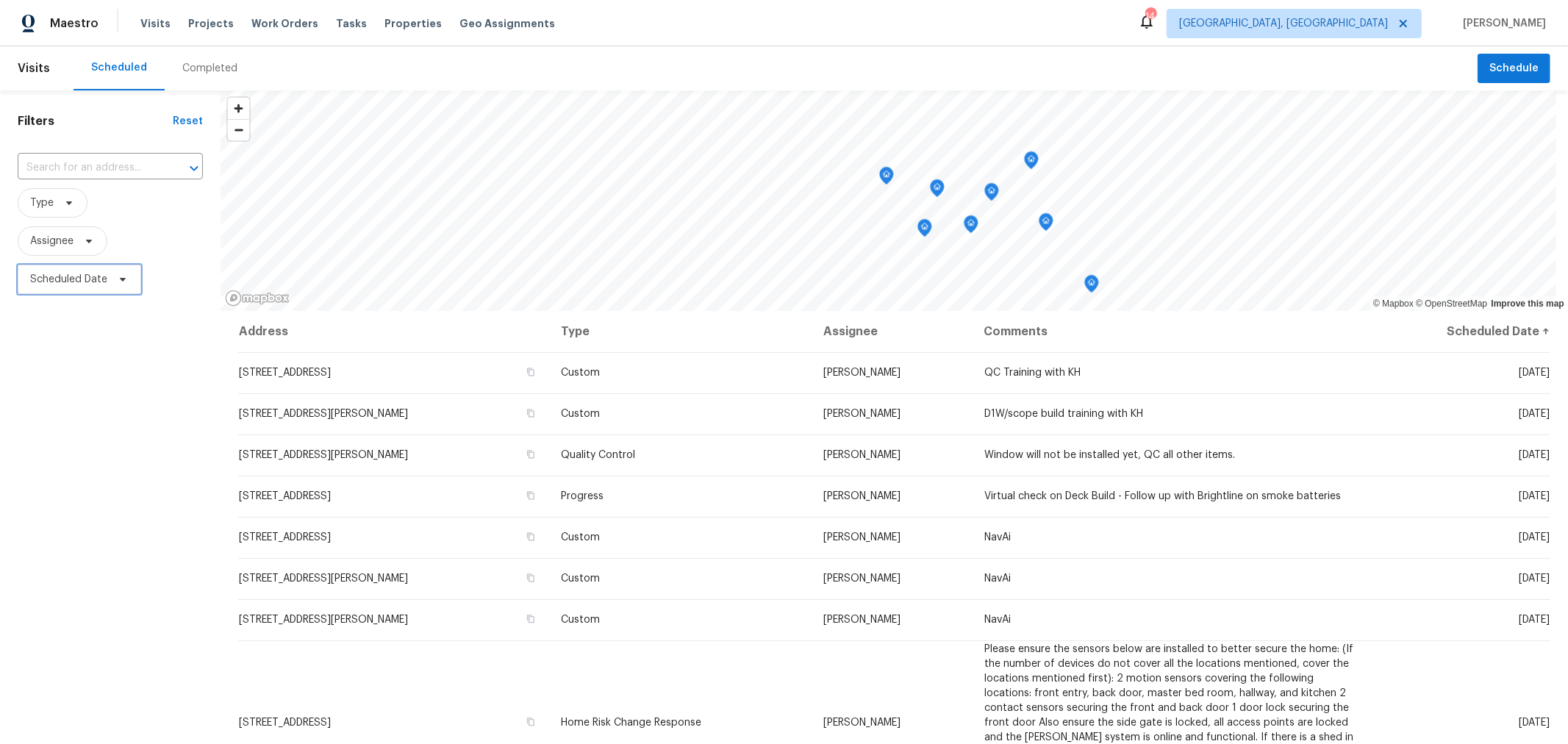
click at [88, 277] on span "Scheduled Date" at bounding box center [69, 279] width 78 height 15
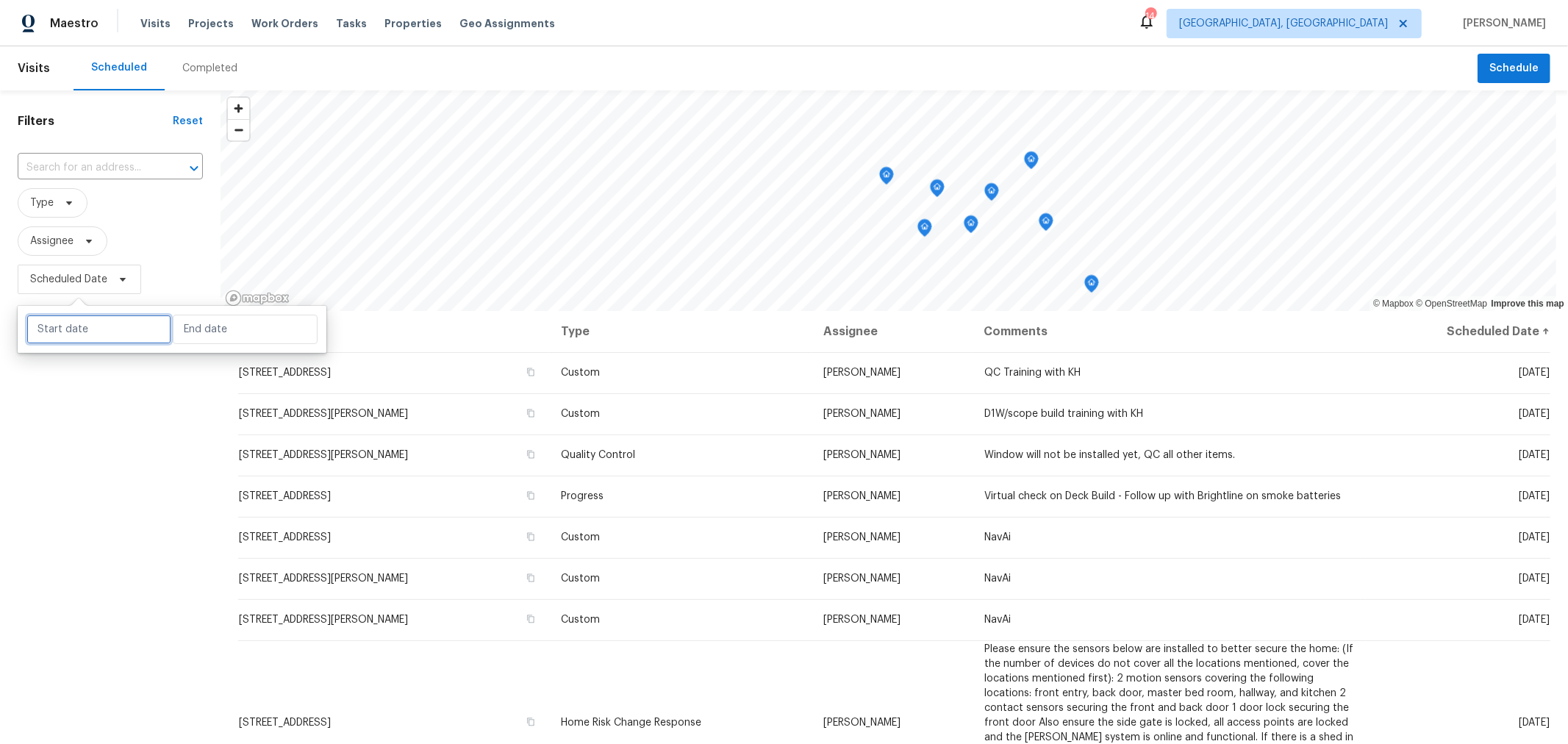
select select "9"
select select "2025"
select select "10"
select select "2025"
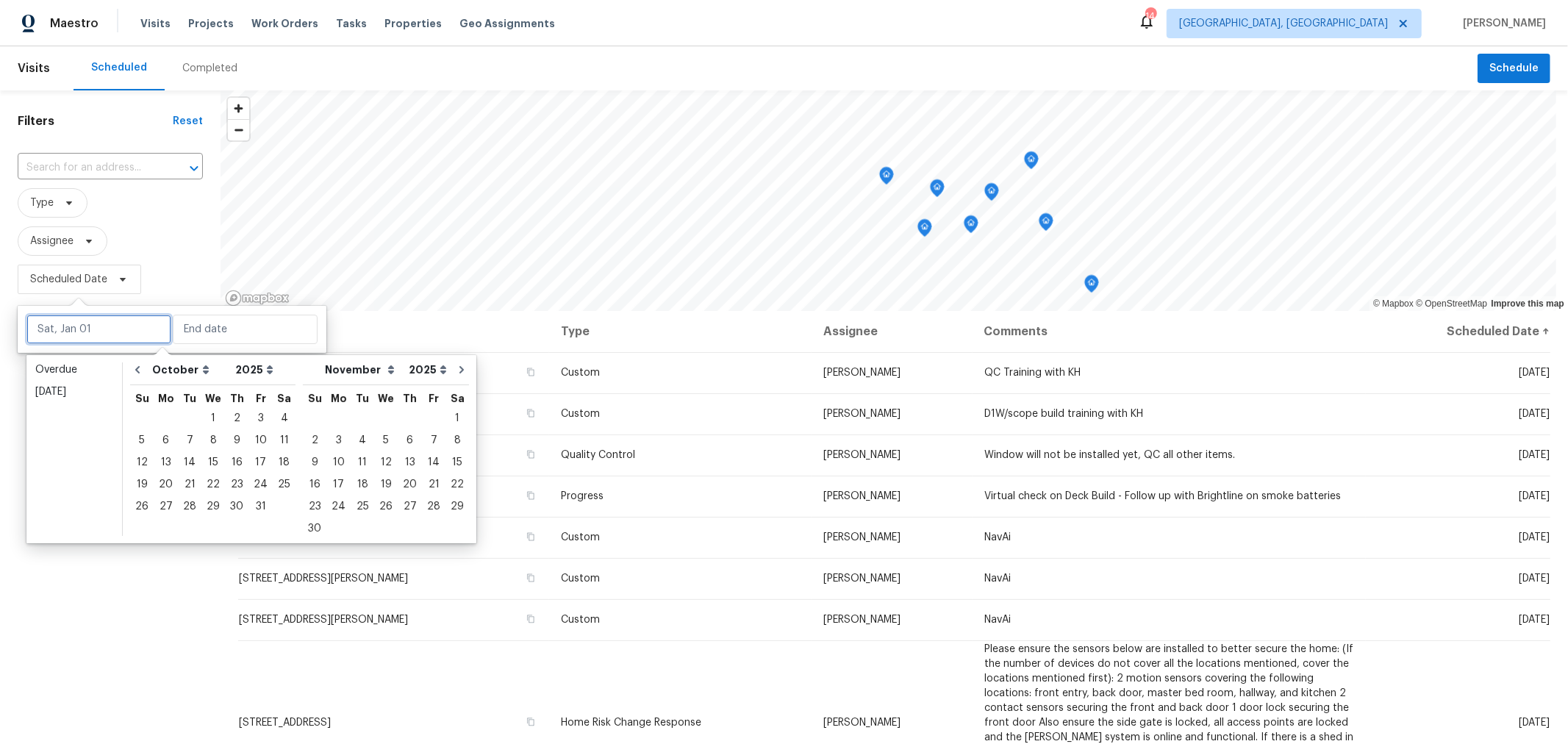
click at [90, 336] on input "text" at bounding box center [98, 329] width 145 height 29
click at [184, 439] on div "7" at bounding box center [189, 440] width 23 height 21
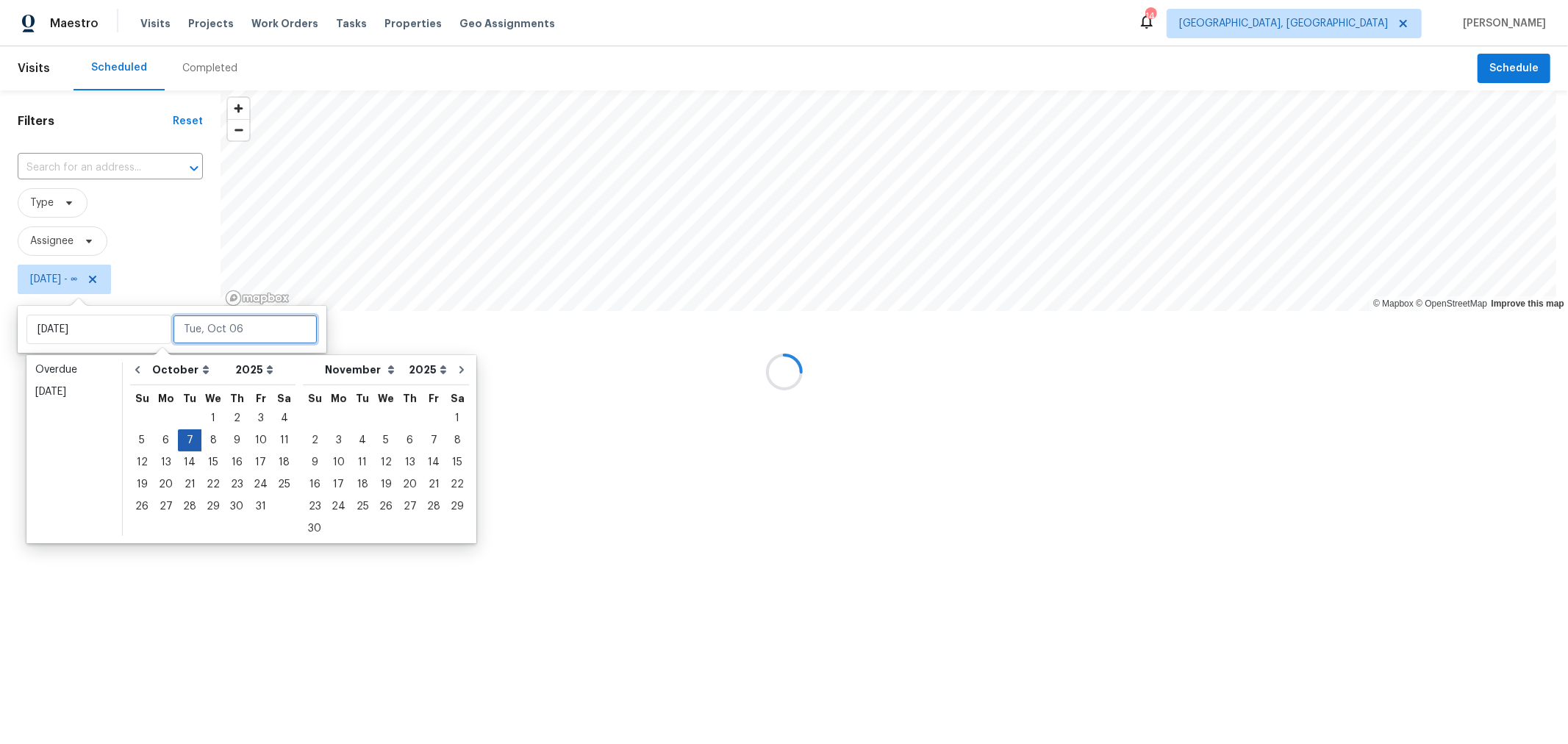
type input "[DATE]"
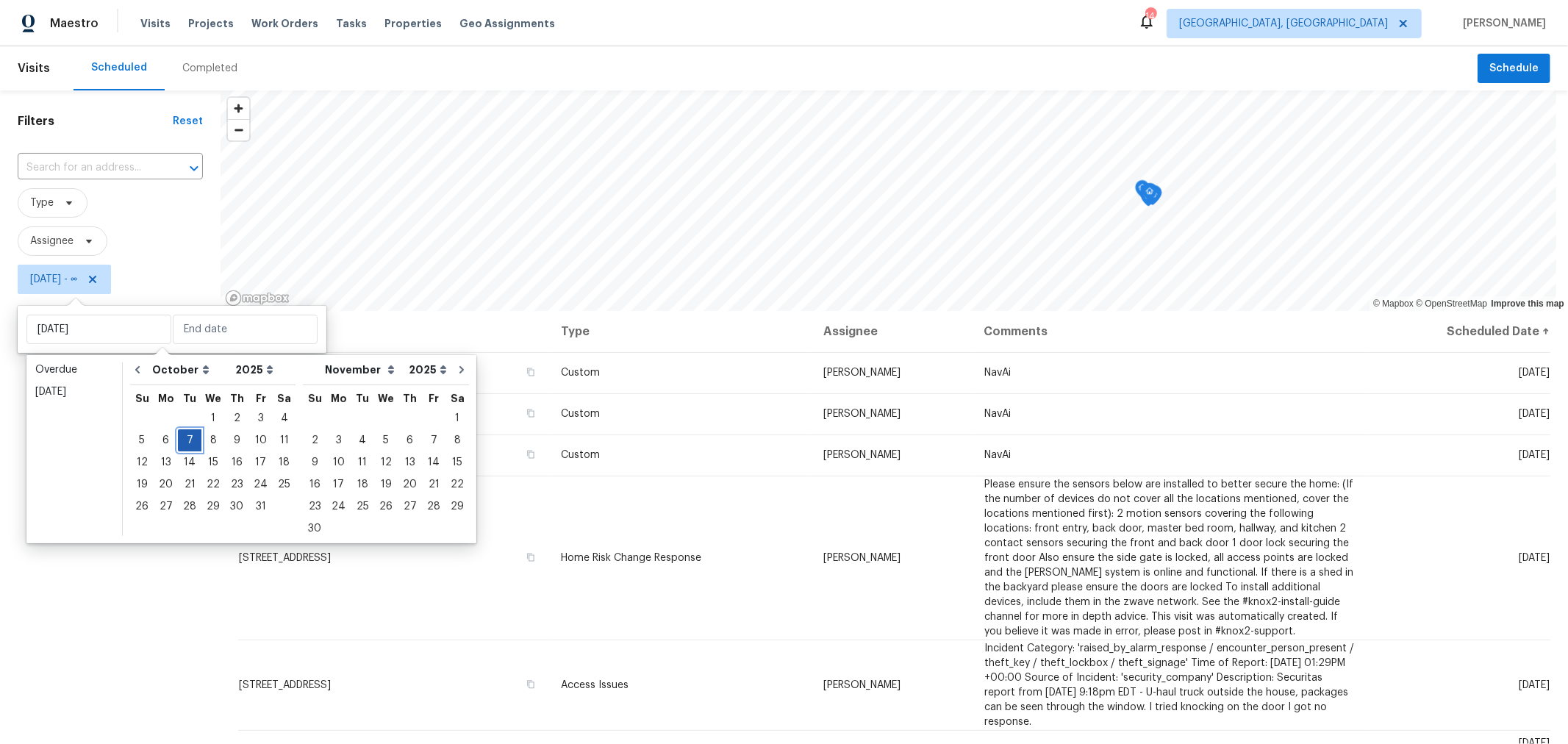
click at [184, 439] on div "7" at bounding box center [189, 440] width 23 height 21
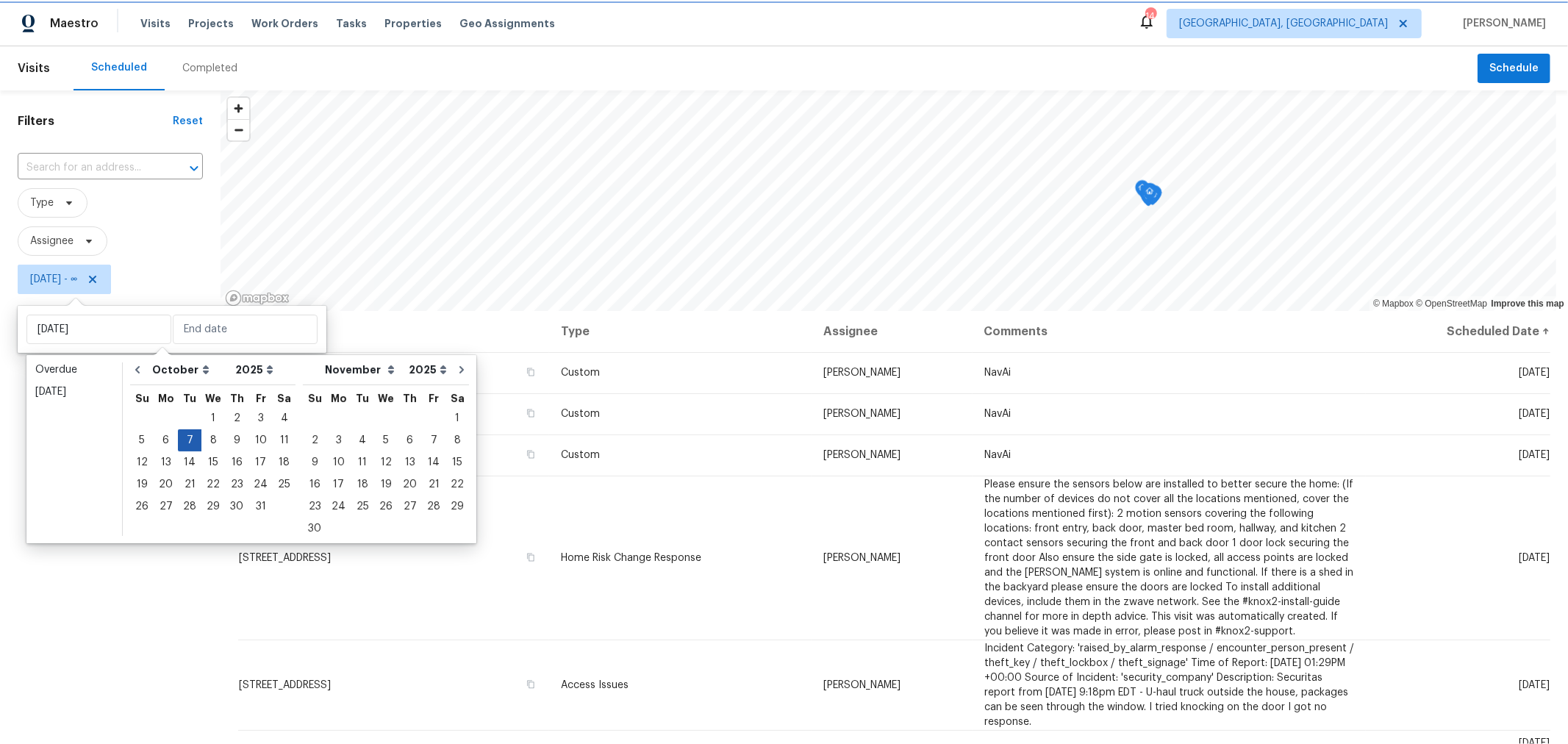
type input "[DATE]"
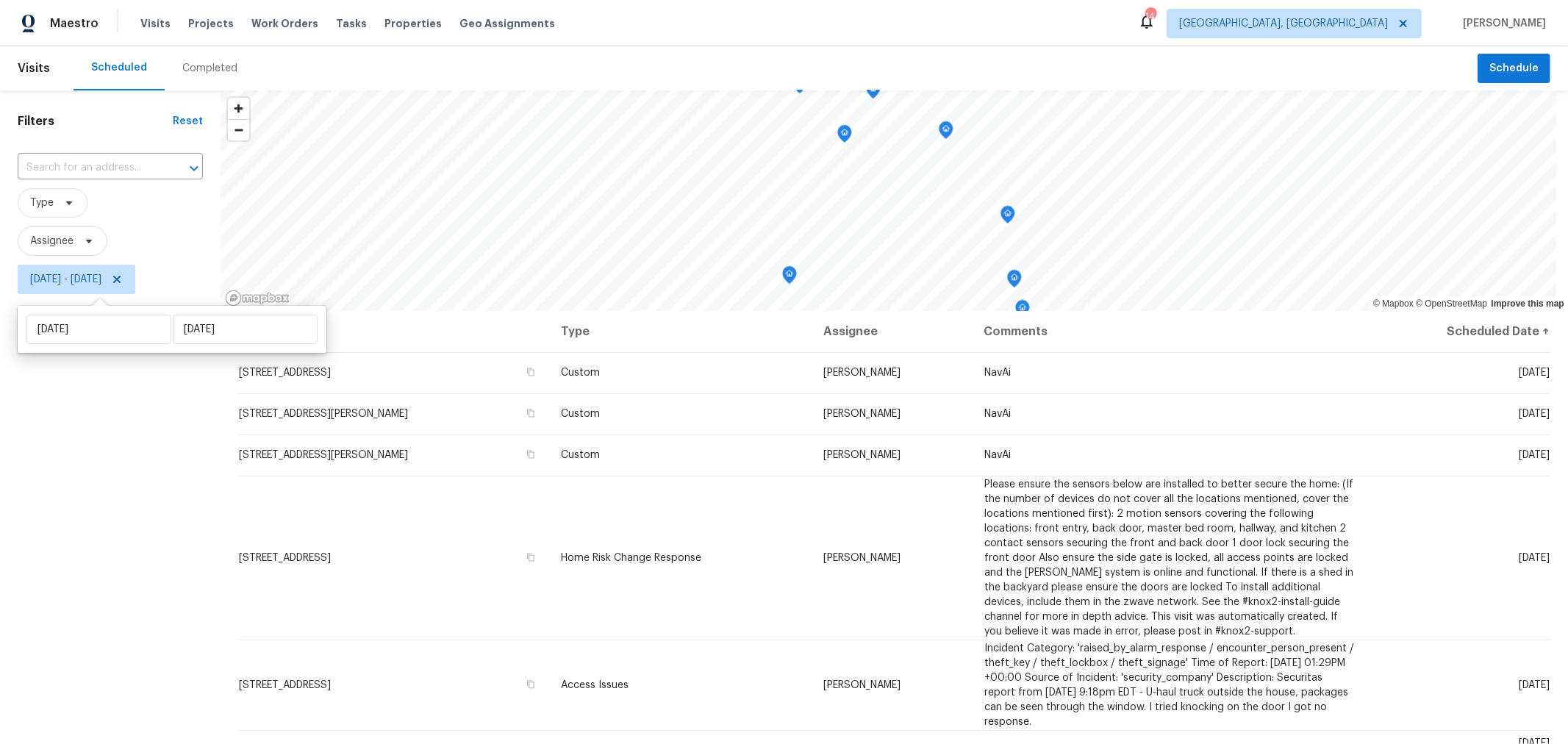
click at [150, 607] on div "Filters Reset ​ Type Assignee [DATE] - [DATE]" at bounding box center [110, 498] width 221 height 816
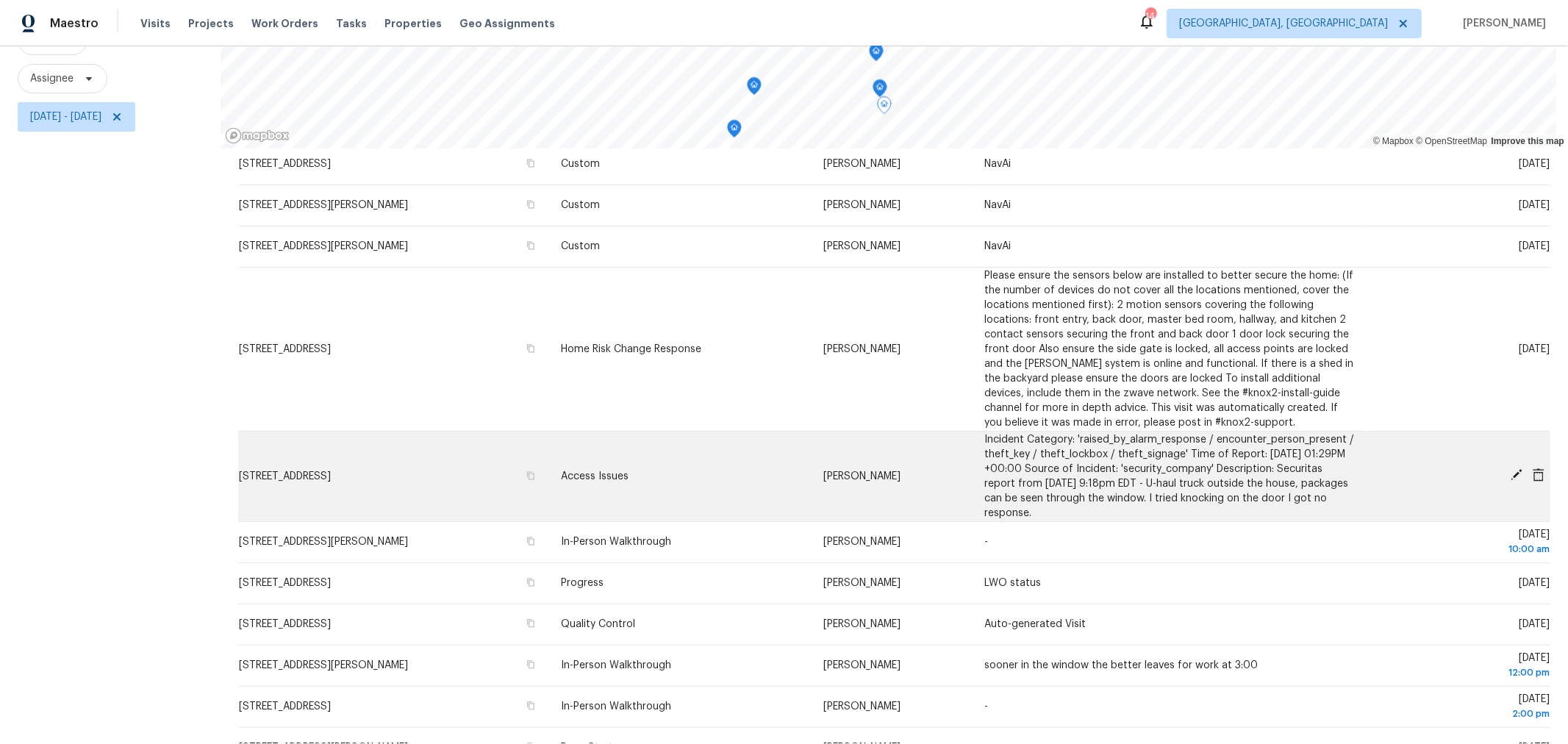
scroll to position [48, 0]
click at [1510, 467] on icon at bounding box center [1516, 473] width 13 height 13
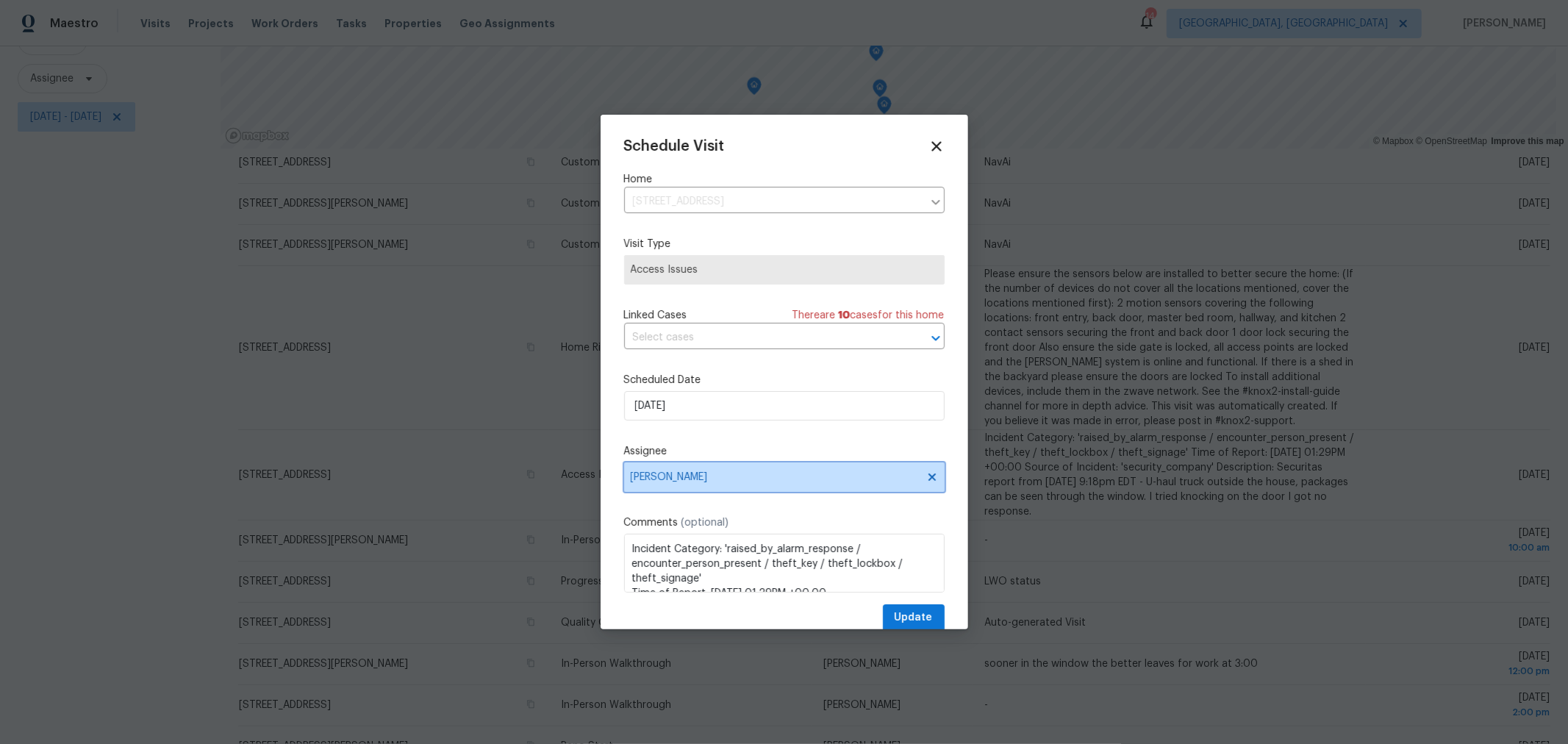
click at [881, 474] on span "[PERSON_NAME]" at bounding box center [775, 477] width 288 height 12
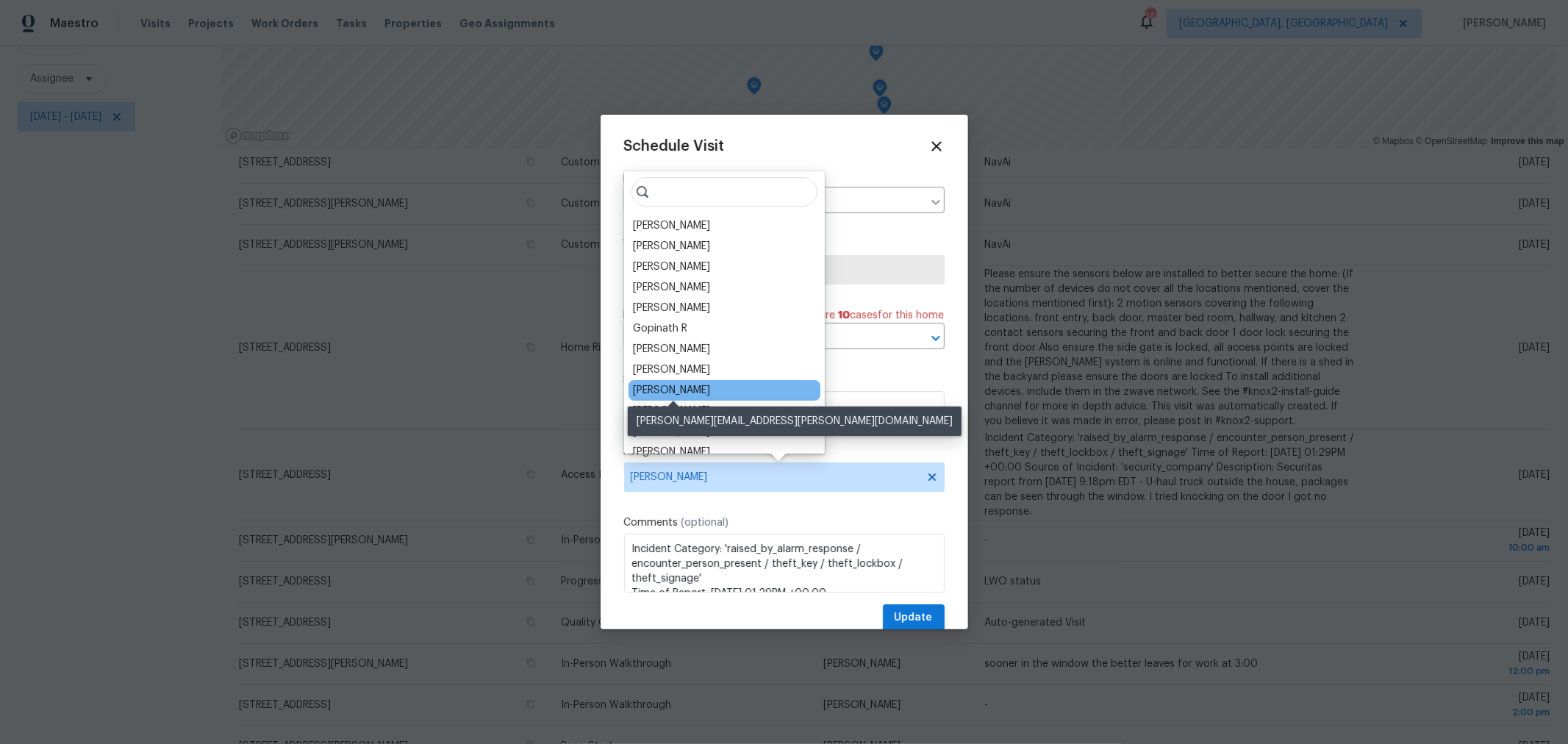
click at [696, 388] on div "Dennis Neuhardt" at bounding box center [672, 390] width 78 height 15
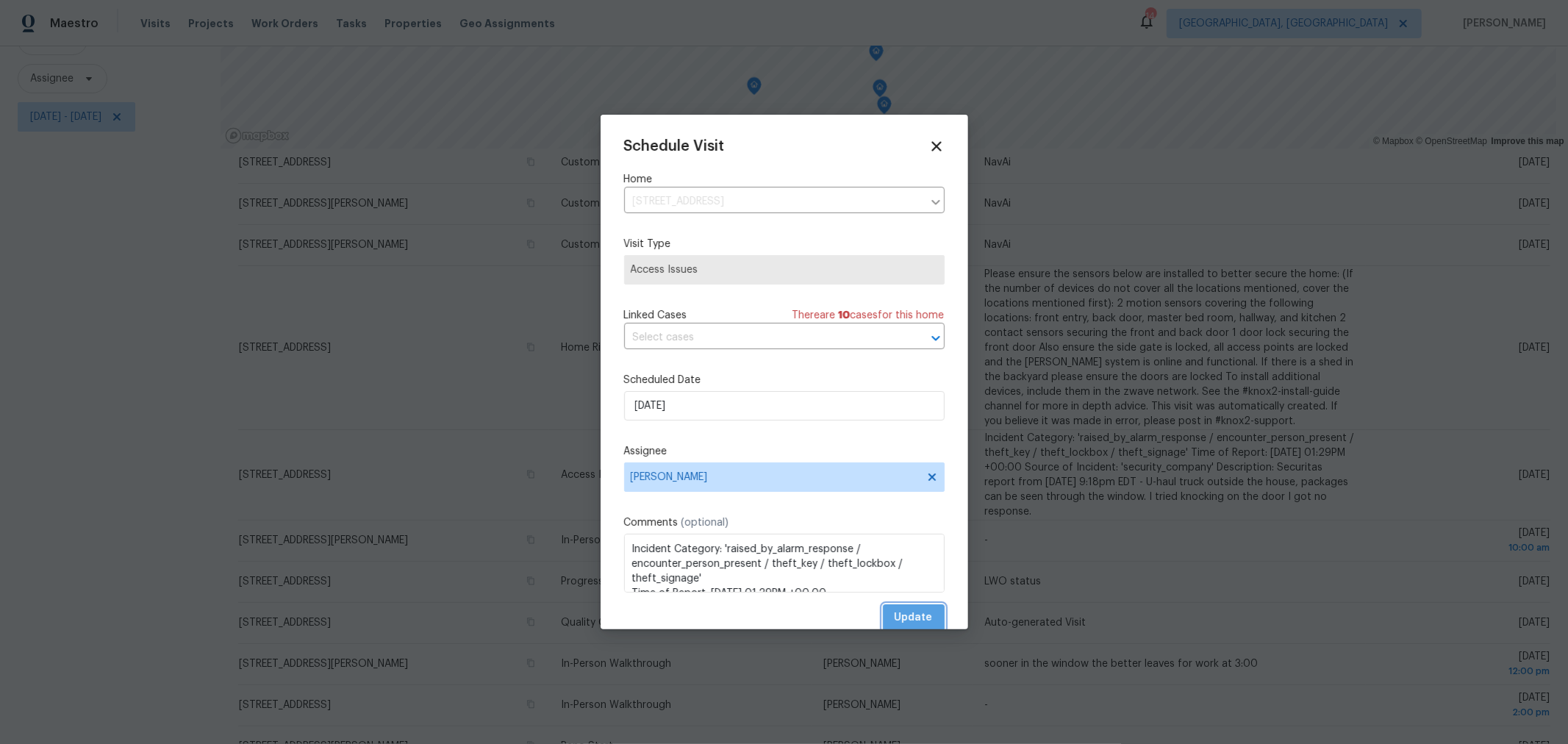
click at [919, 617] on button "Update" at bounding box center [914, 618] width 62 height 27
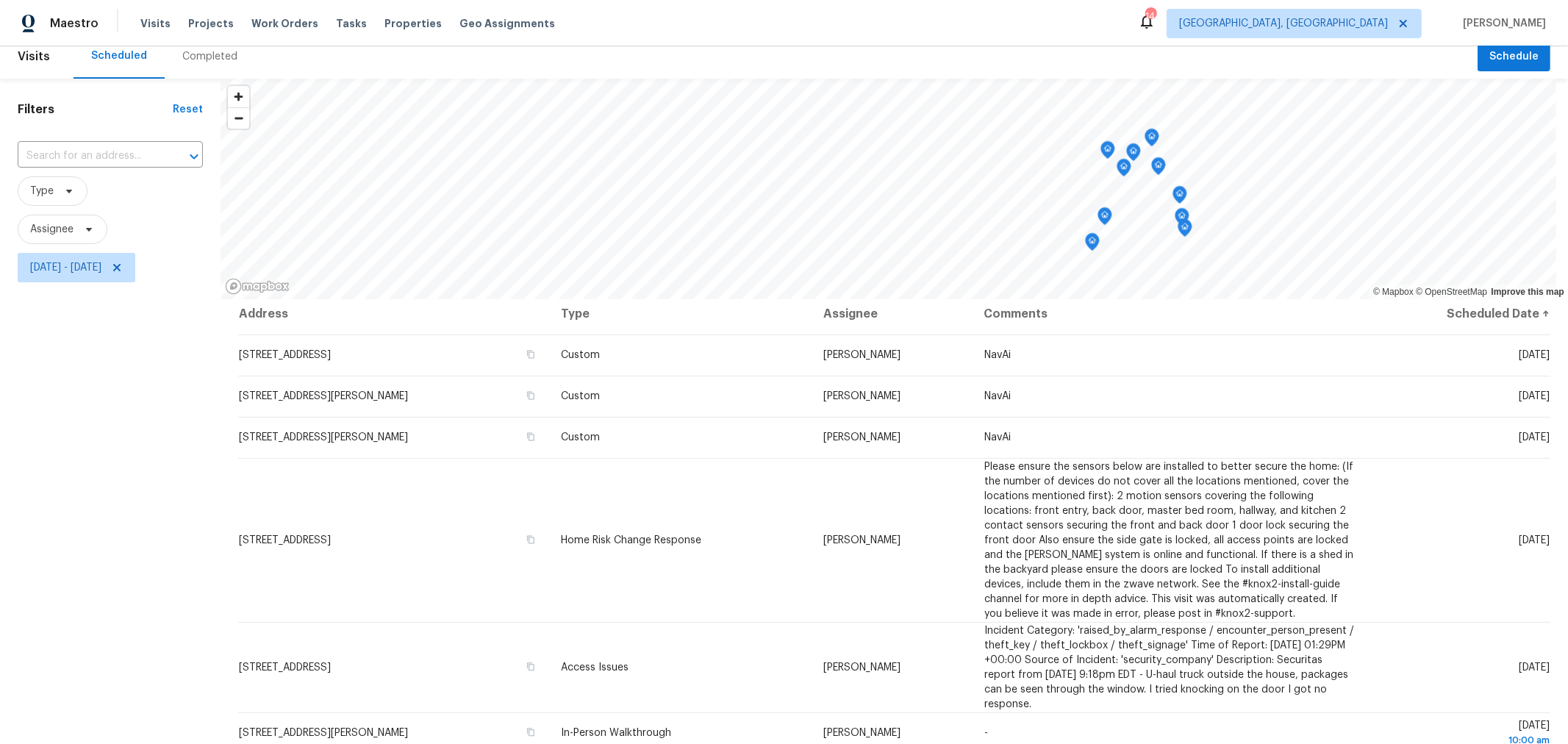
scroll to position [11, 0]
click at [53, 187] on span "Type" at bounding box center [53, 192] width 70 height 29
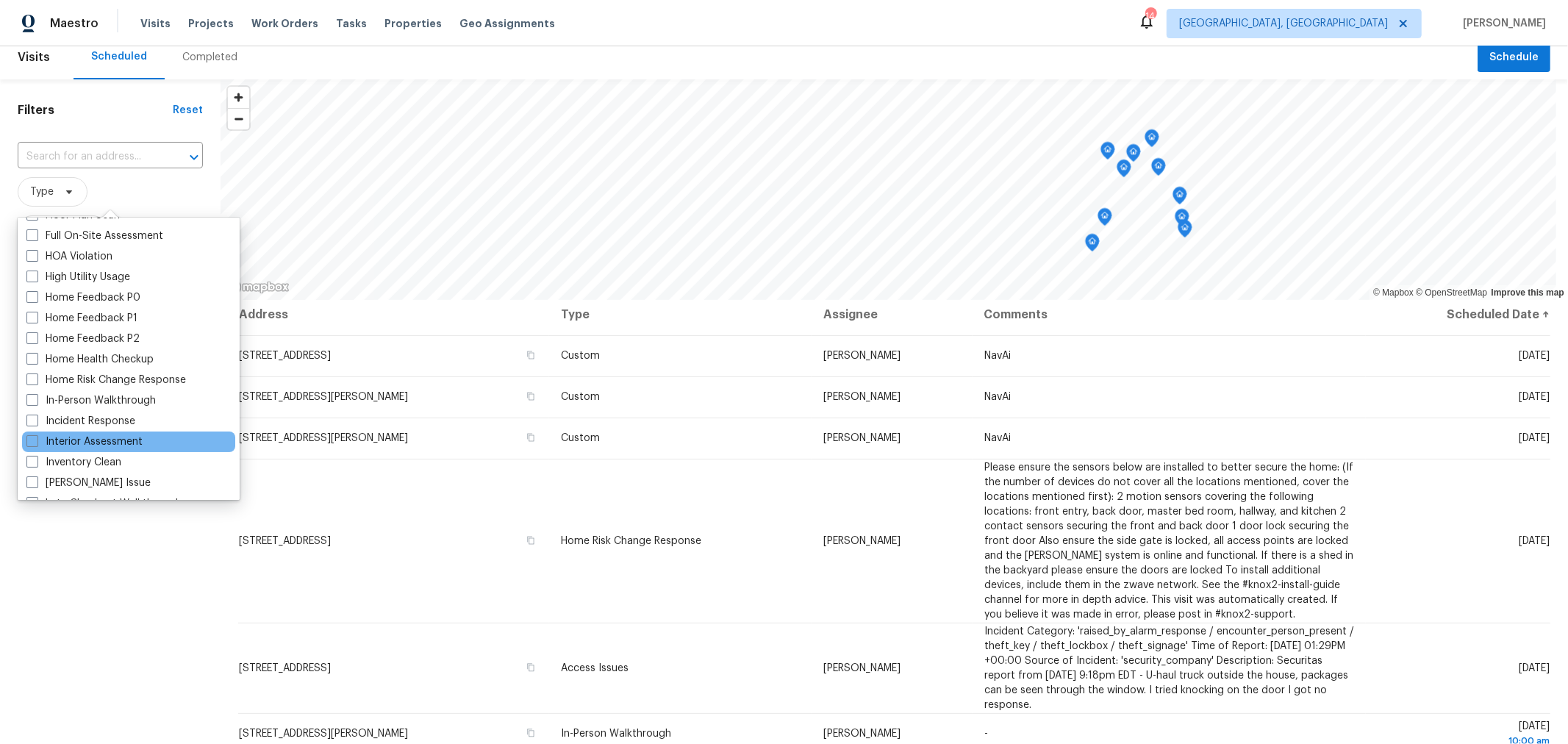
scroll to position [406, 0]
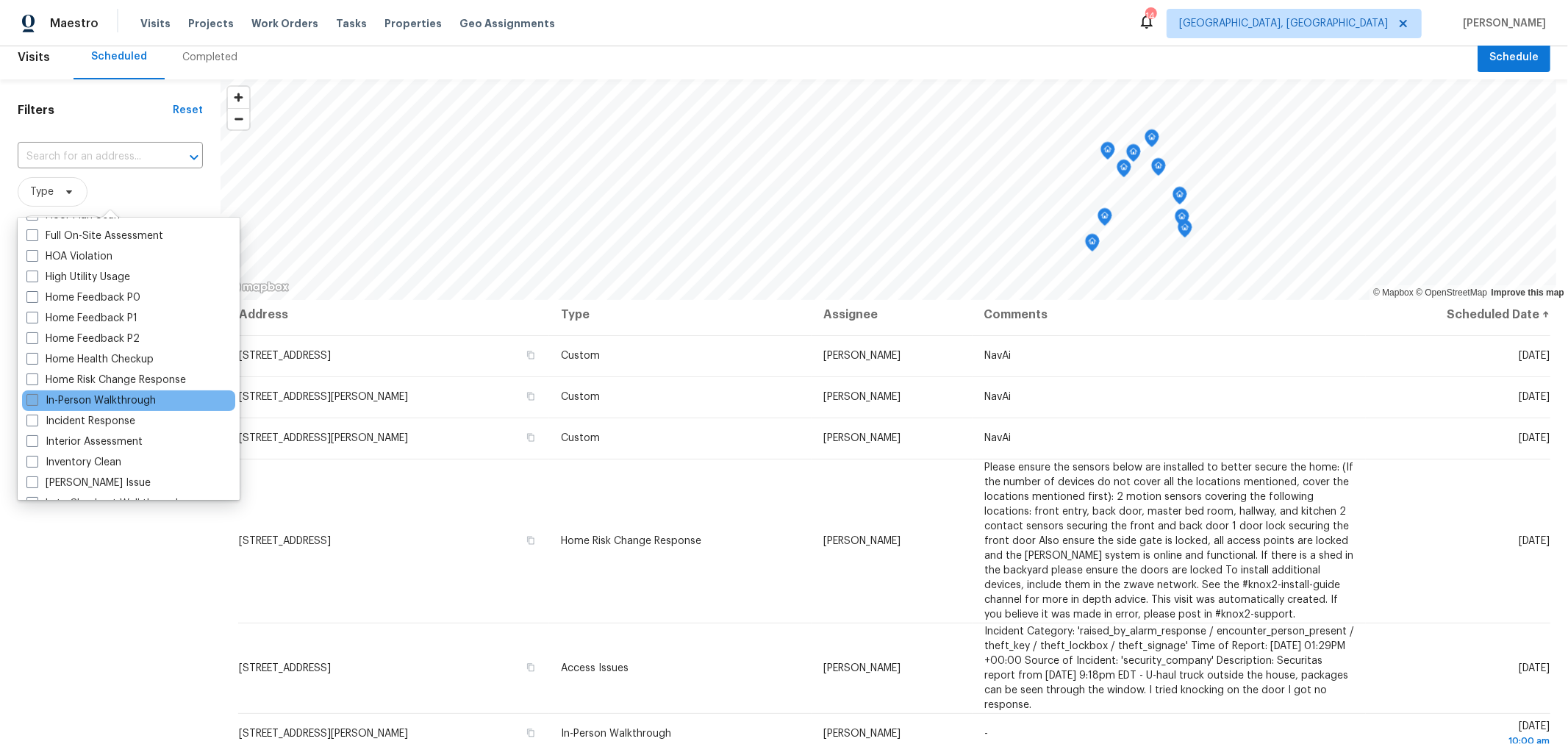
click at [105, 398] on label "In-Person Walkthrough" at bounding box center [91, 400] width 129 height 15
click at [36, 398] on input "In-Person Walkthrough" at bounding box center [31, 398] width 9 height 9
checkbox input "true"
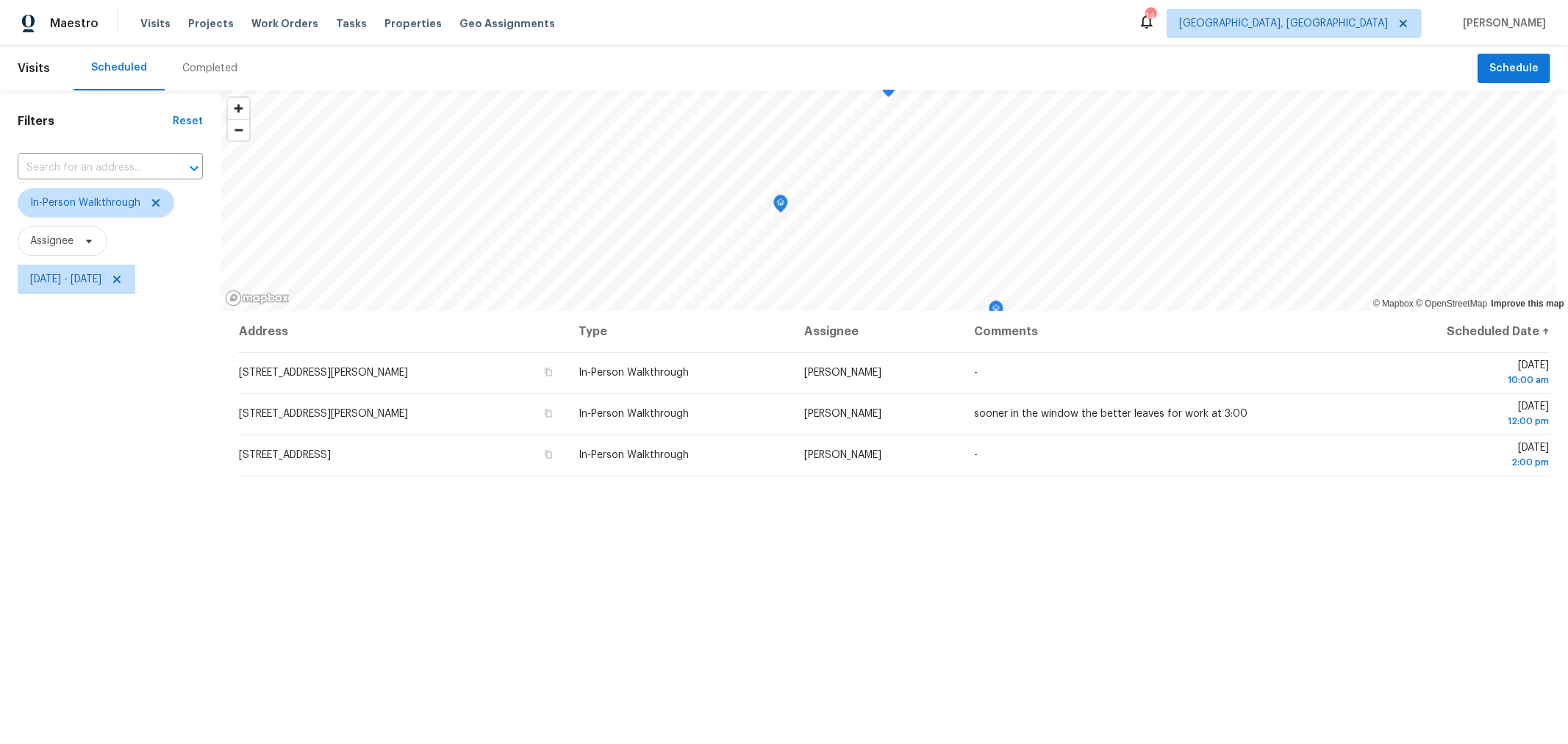
drag, startPoint x: 46, startPoint y: 507, endPoint x: 164, endPoint y: 498, distance: 118.3
click at [46, 506] on div "Filters Reset ​ In-Person Walkthrough Assignee Tue, Oct 07 - Tue, Oct 07" at bounding box center [110, 498] width 221 height 816
click at [154, 204] on icon at bounding box center [155, 202] width 7 height 7
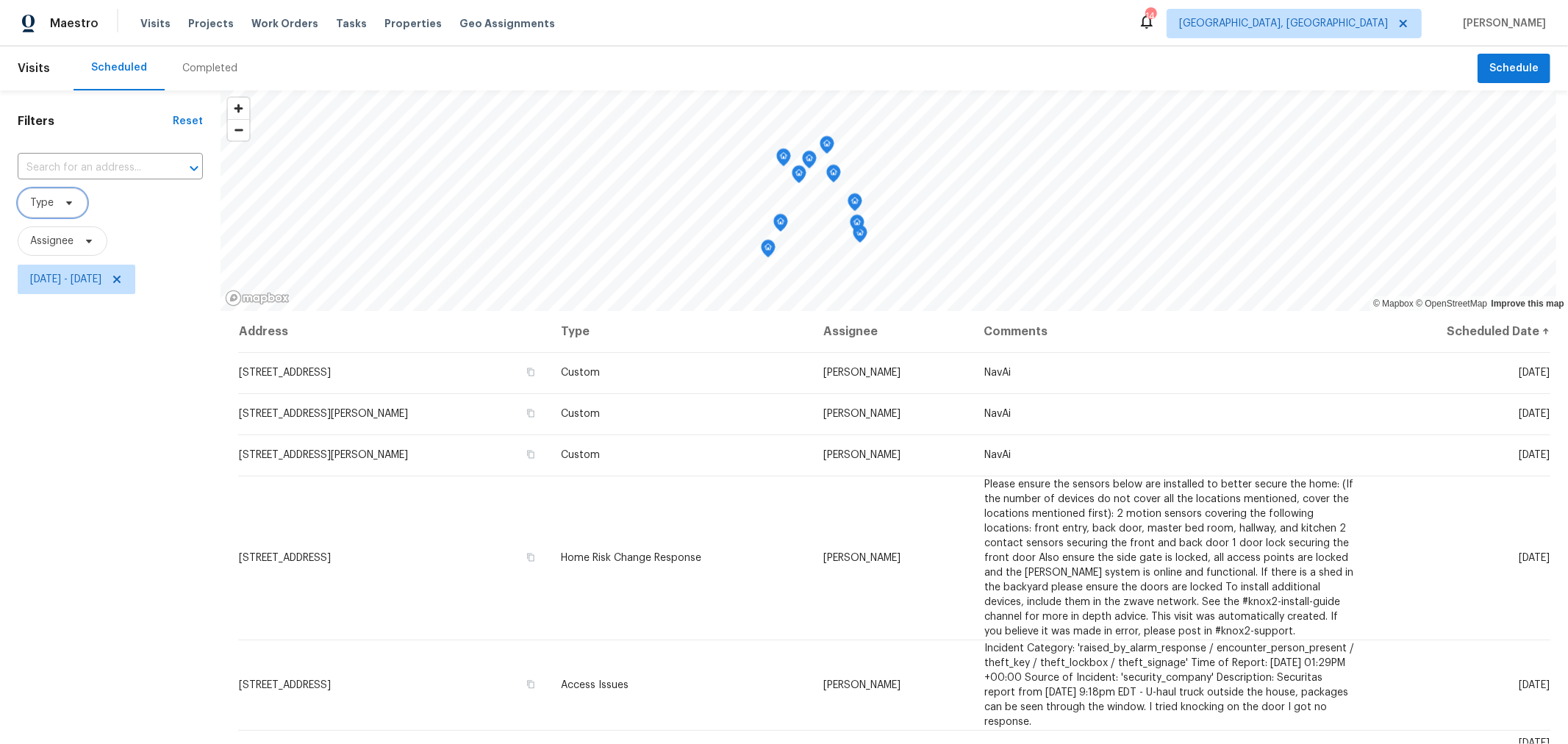
click at [860, 239] on icon "Map marker" at bounding box center [860, 234] width 13 height 17
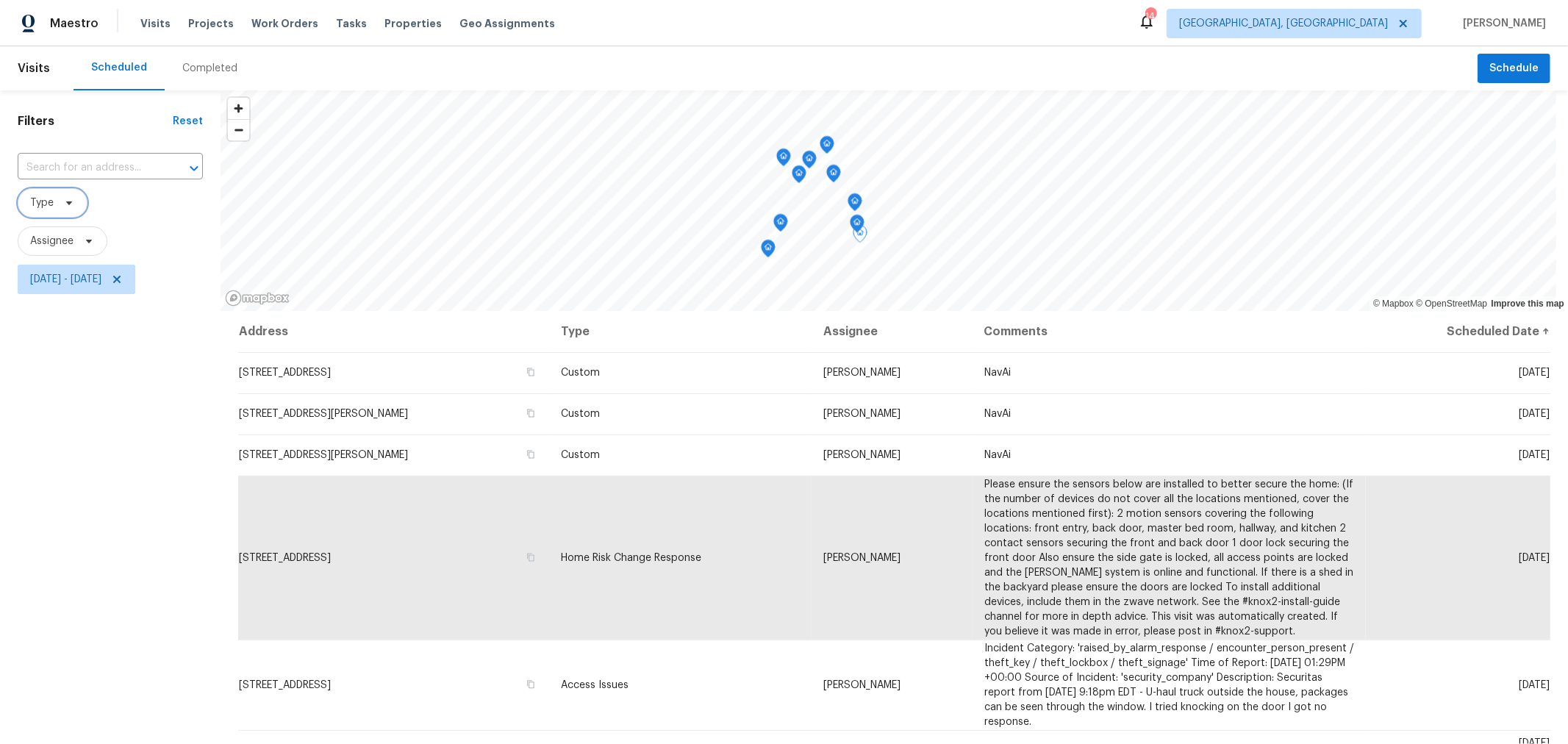
click at [857, 233] on div "Map marker" at bounding box center [856, 226] width 15 height 22
click at [857, 224] on icon "Map marker" at bounding box center [857, 223] width 2 height 2
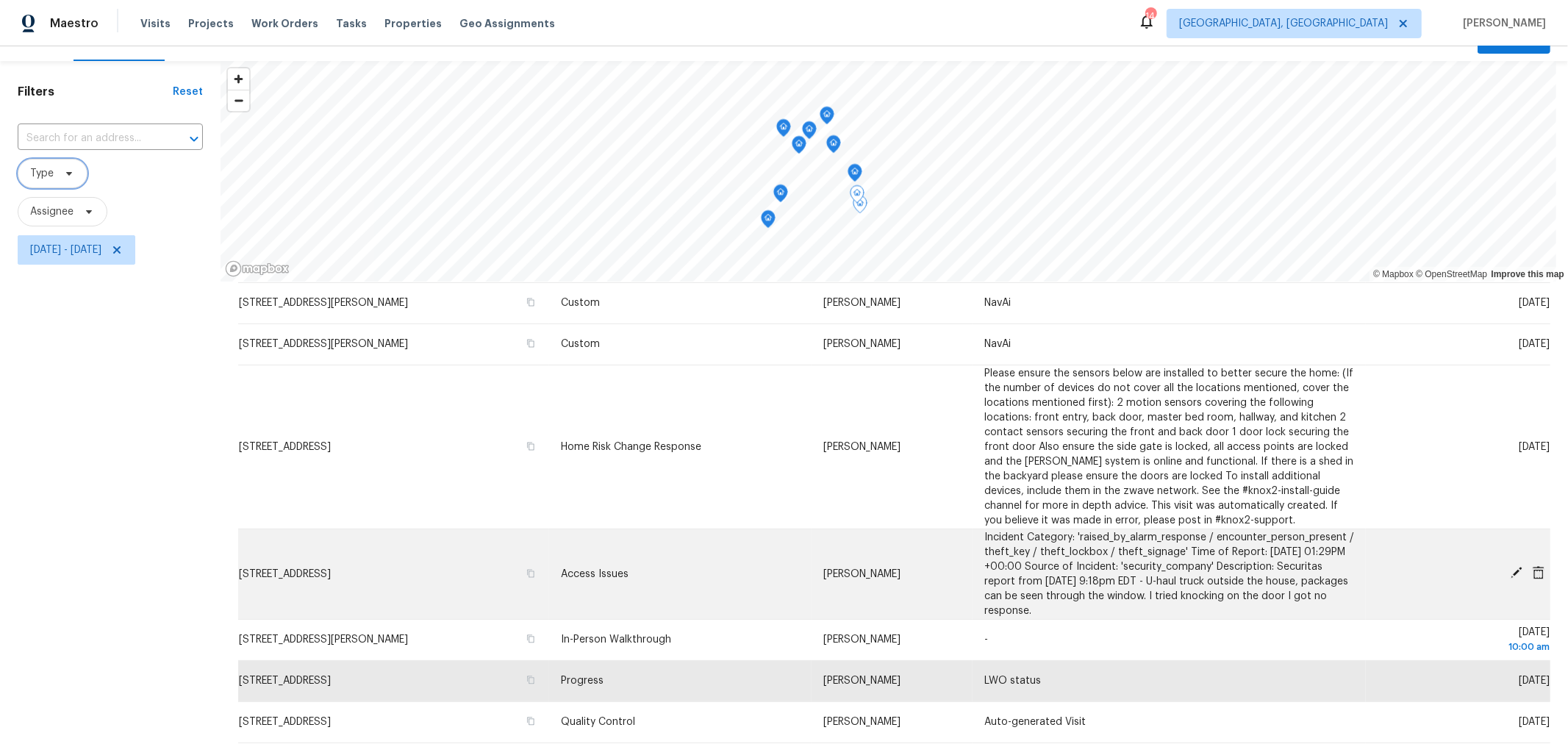
scroll to position [30, 0]
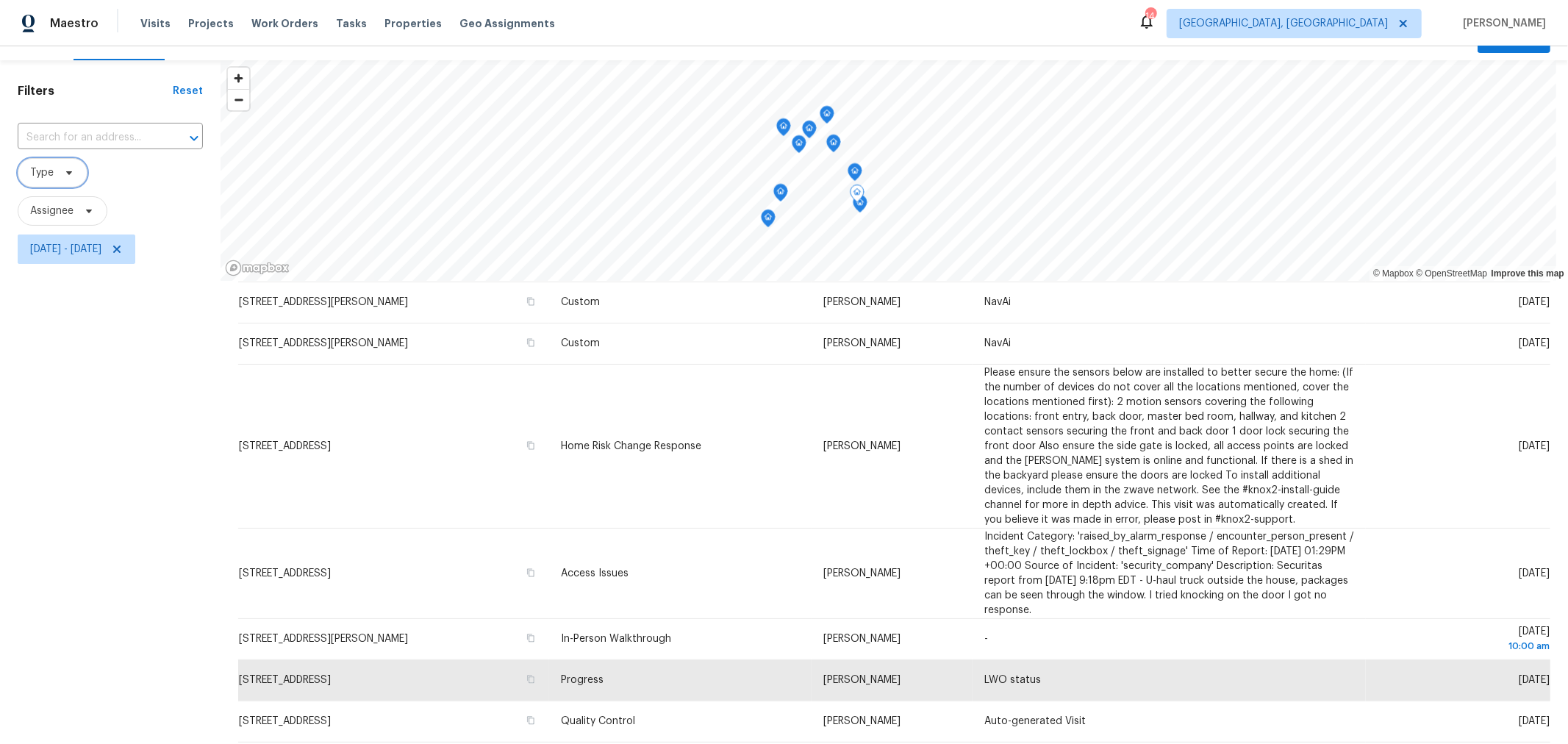
click at [851, 177] on icon "Map marker" at bounding box center [854, 173] width 15 height 19
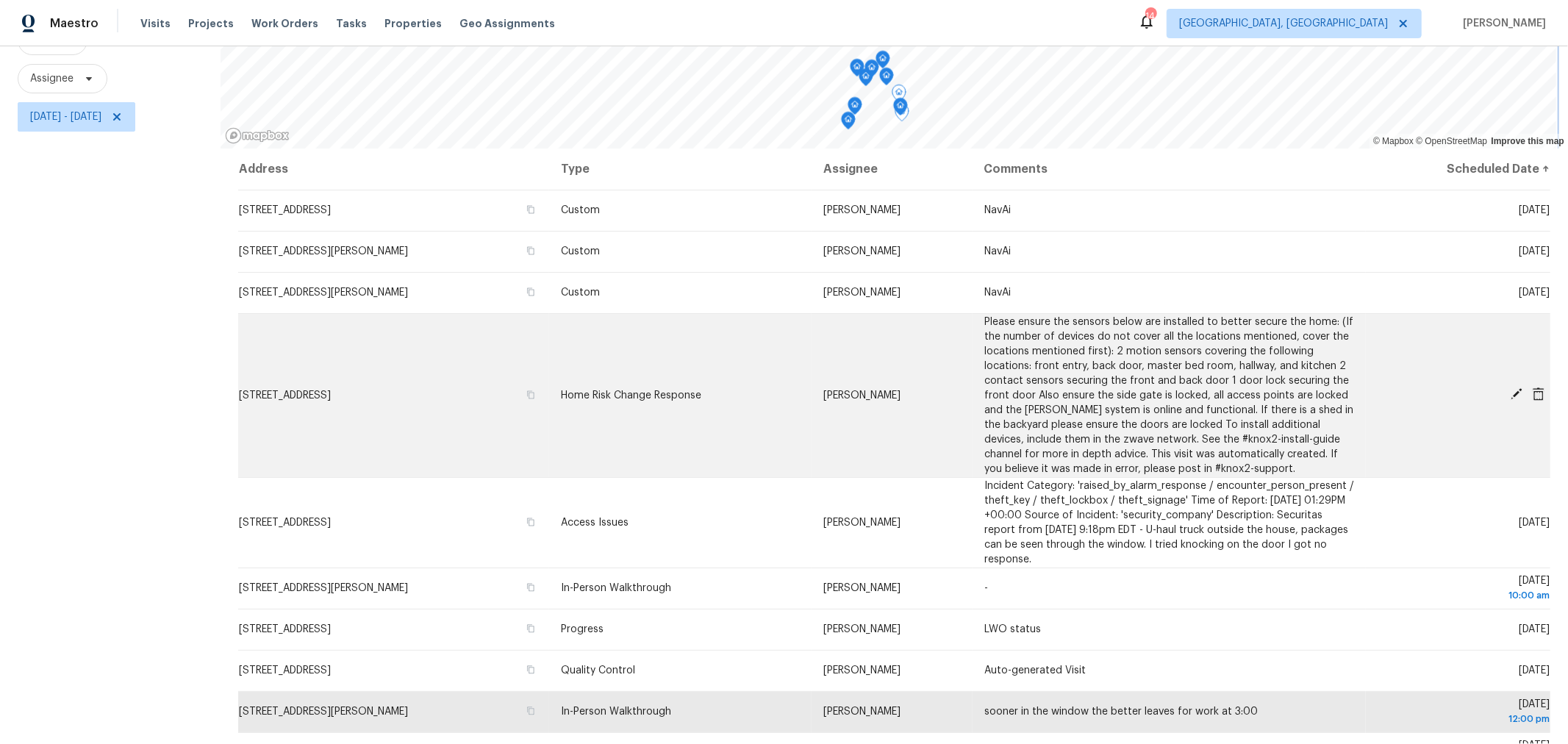
scroll to position [164, 0]
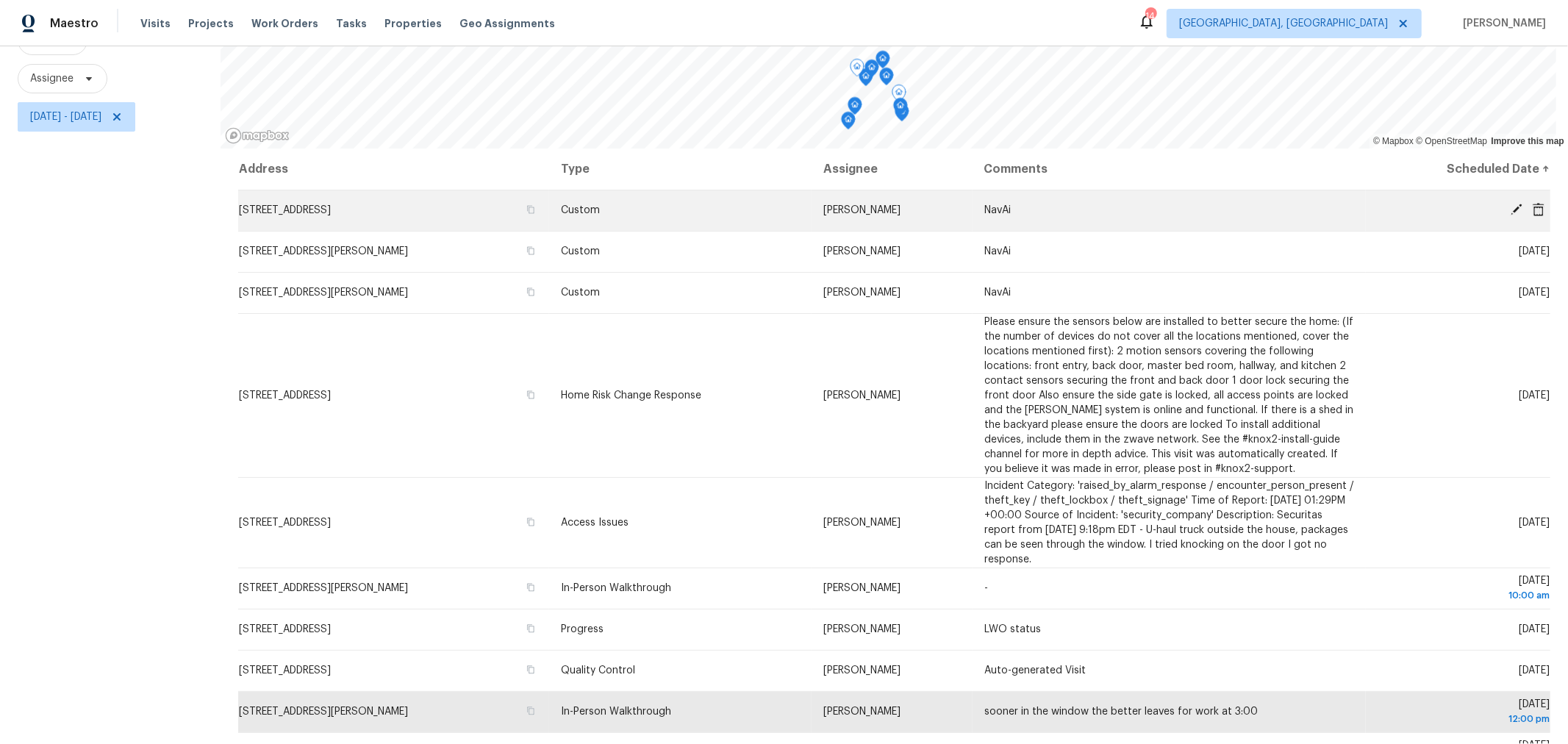
click at [1510, 203] on icon at bounding box center [1516, 209] width 13 height 13
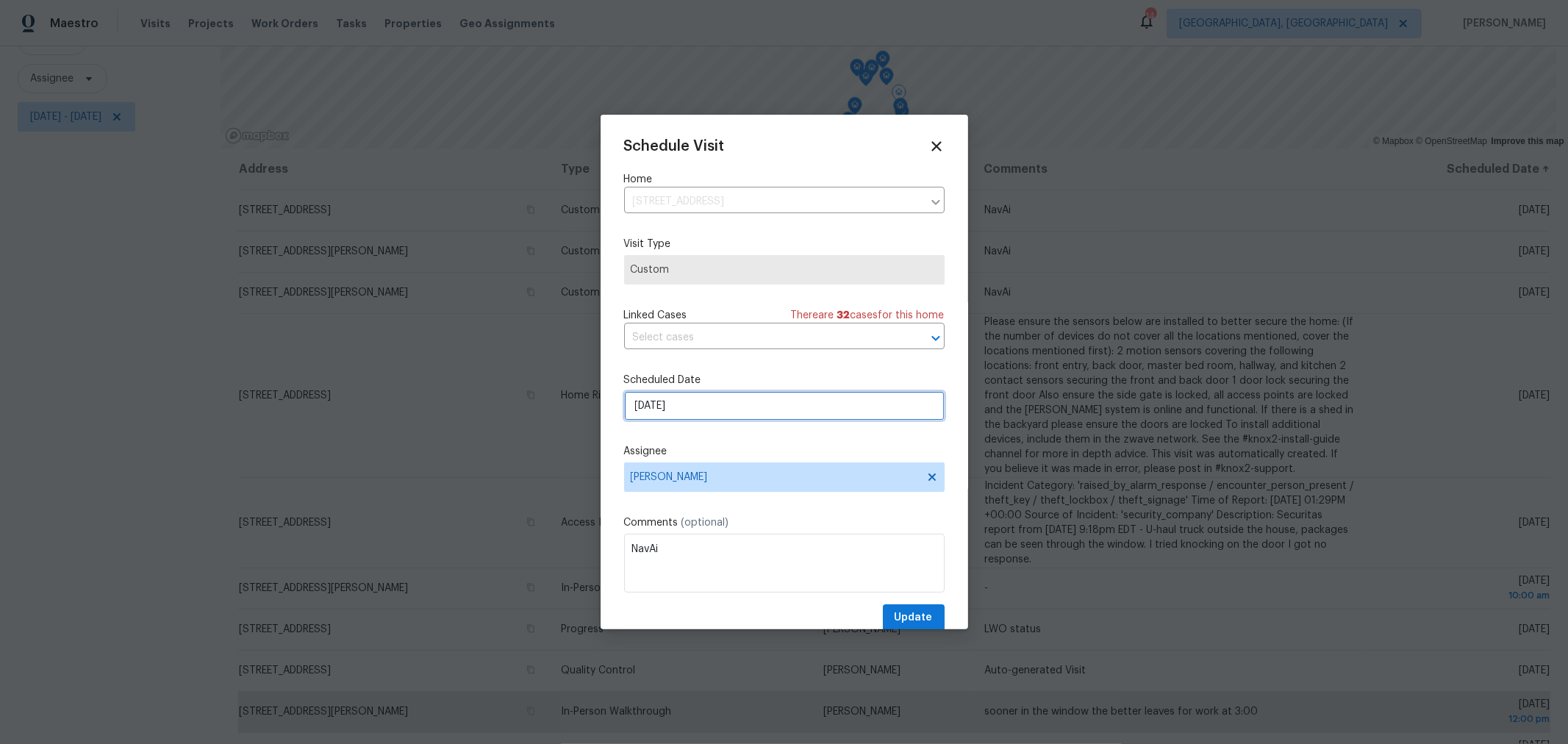
click at [736, 406] on input "10/7/2025" at bounding box center [784, 406] width 320 height 29
click at [780, 280] on div "1" at bounding box center [781, 279] width 23 height 21
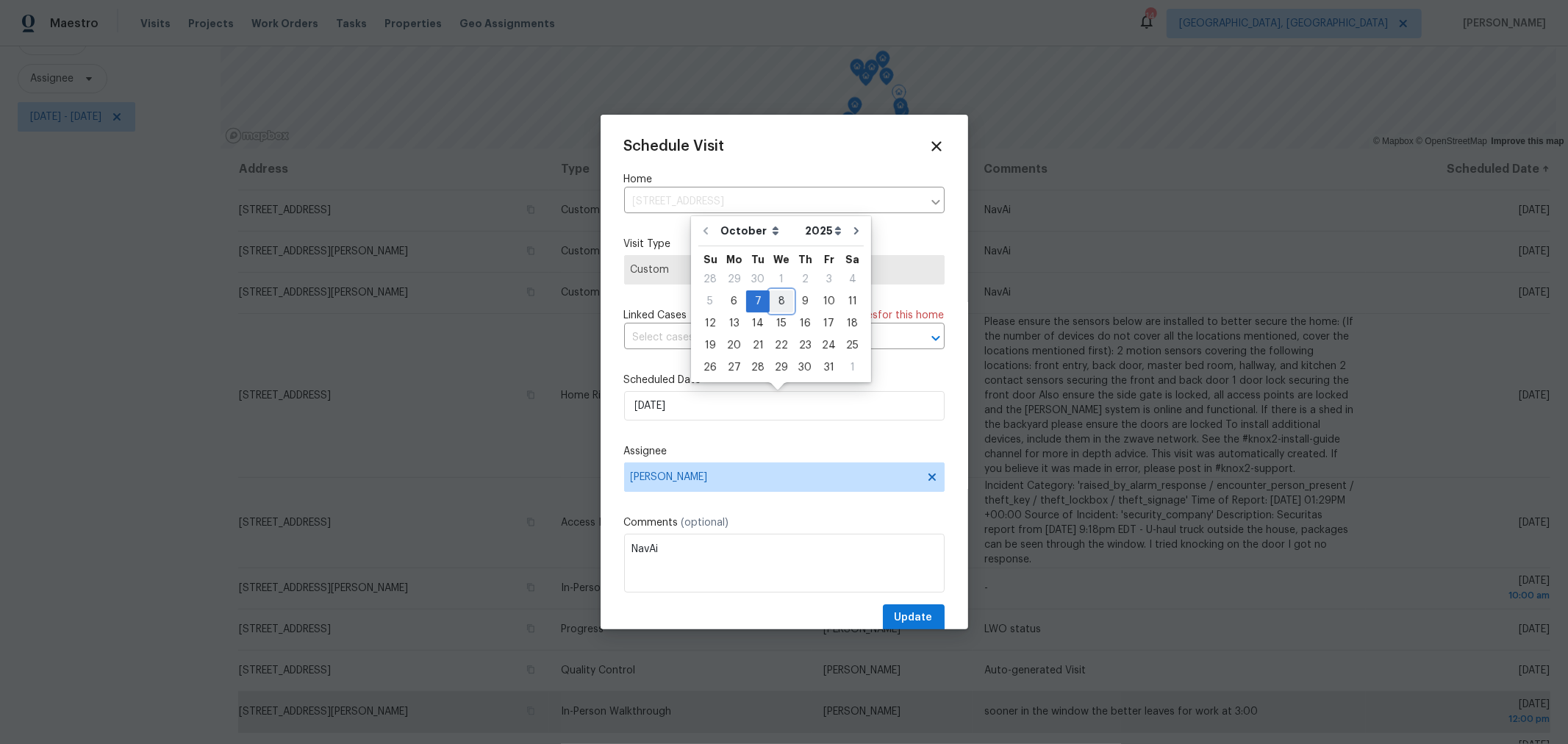
click at [777, 299] on div "8" at bounding box center [781, 301] width 23 height 21
type input "10/8/2025"
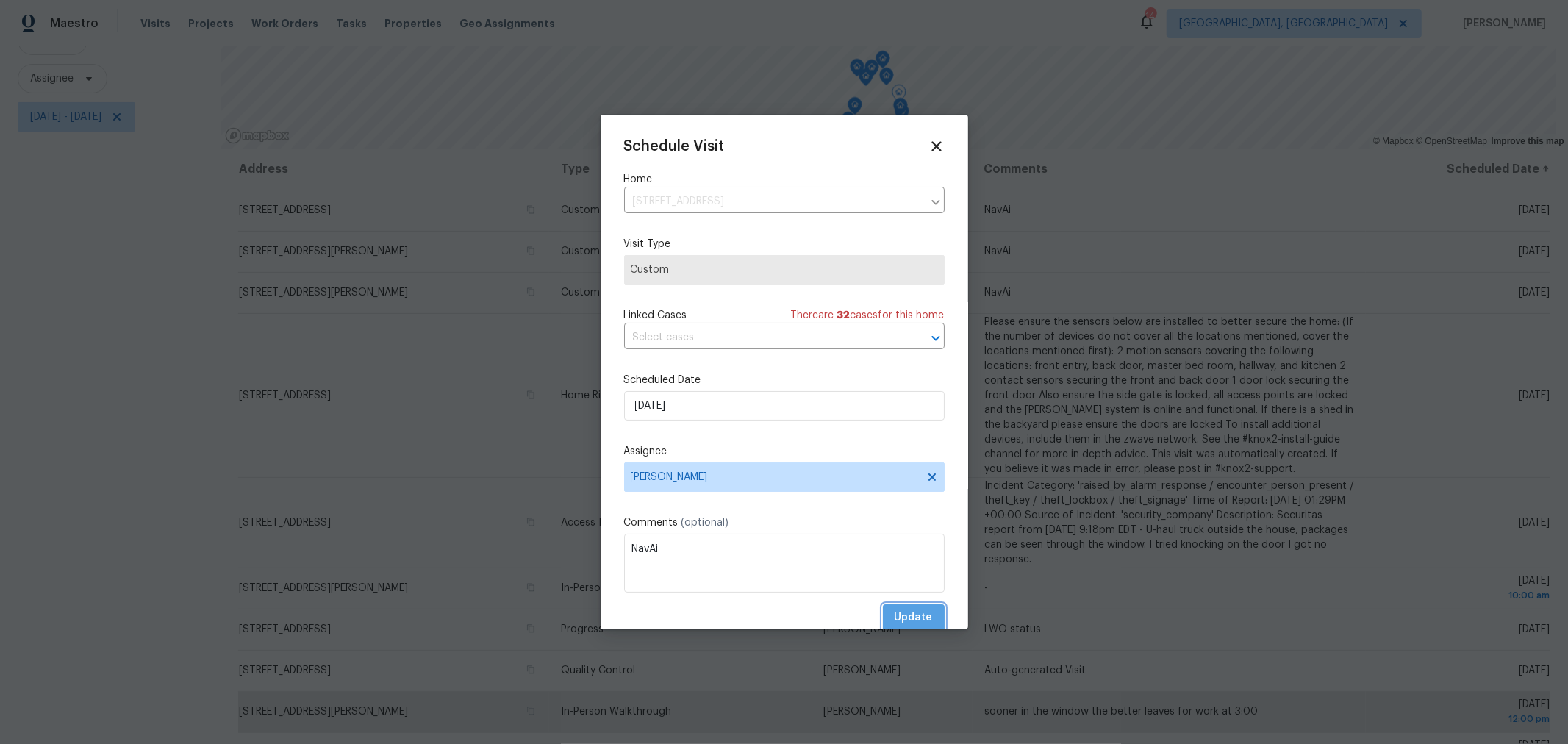
click at [921, 615] on button "Update" at bounding box center [914, 618] width 62 height 27
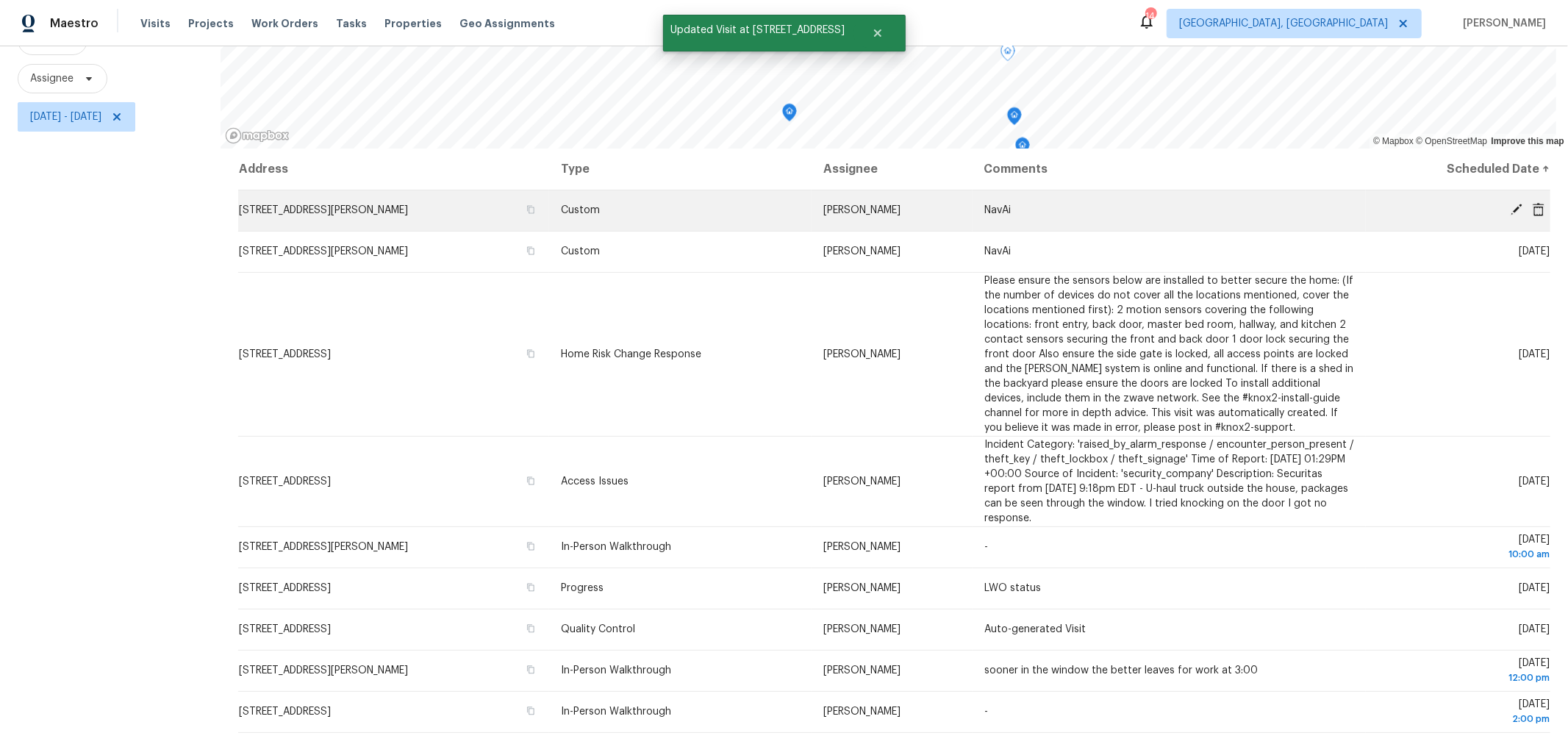
click at [1511, 204] on icon at bounding box center [1516, 209] width 12 height 12
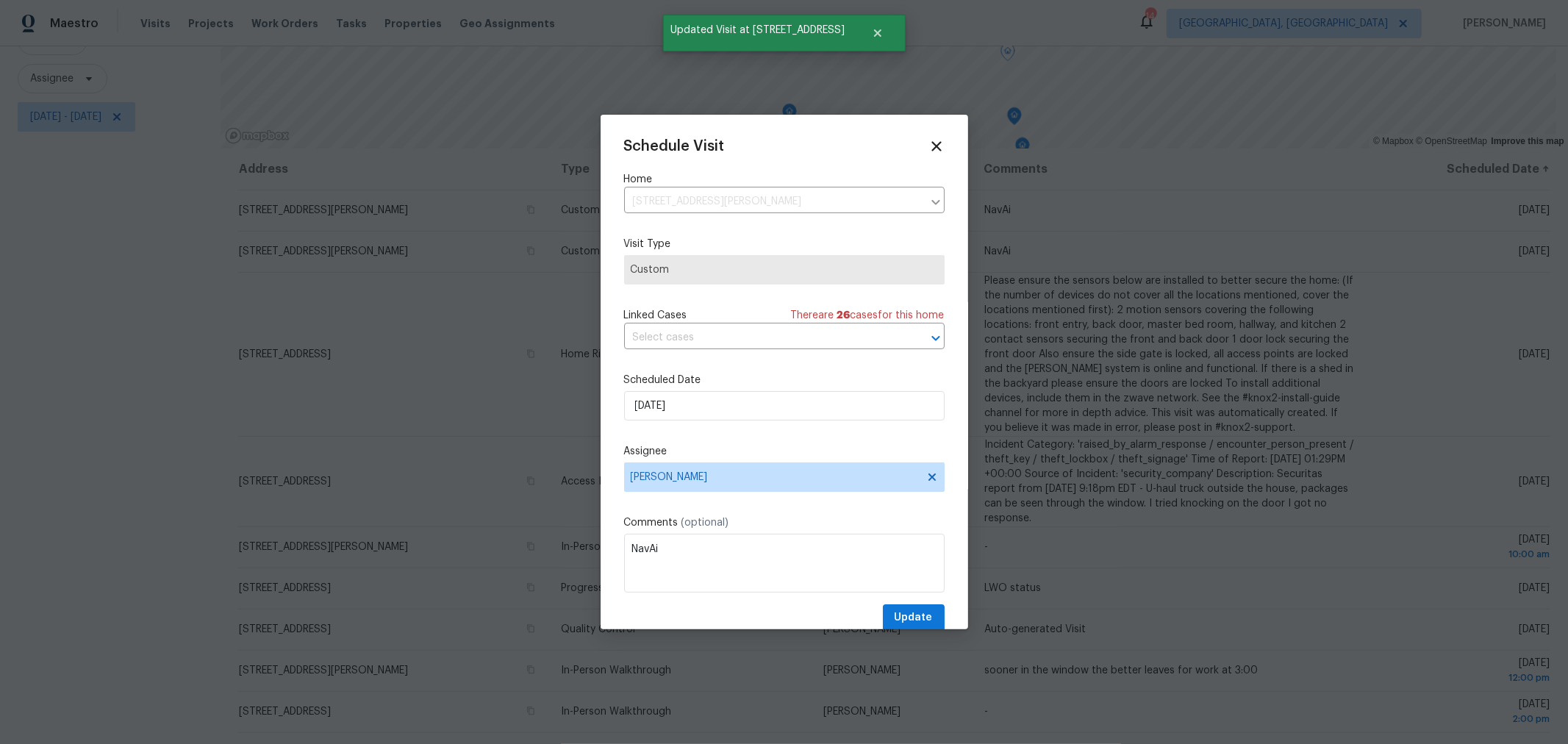
click at [780, 391] on div "Scheduled Date 10/7/2025" at bounding box center [784, 397] width 320 height 48
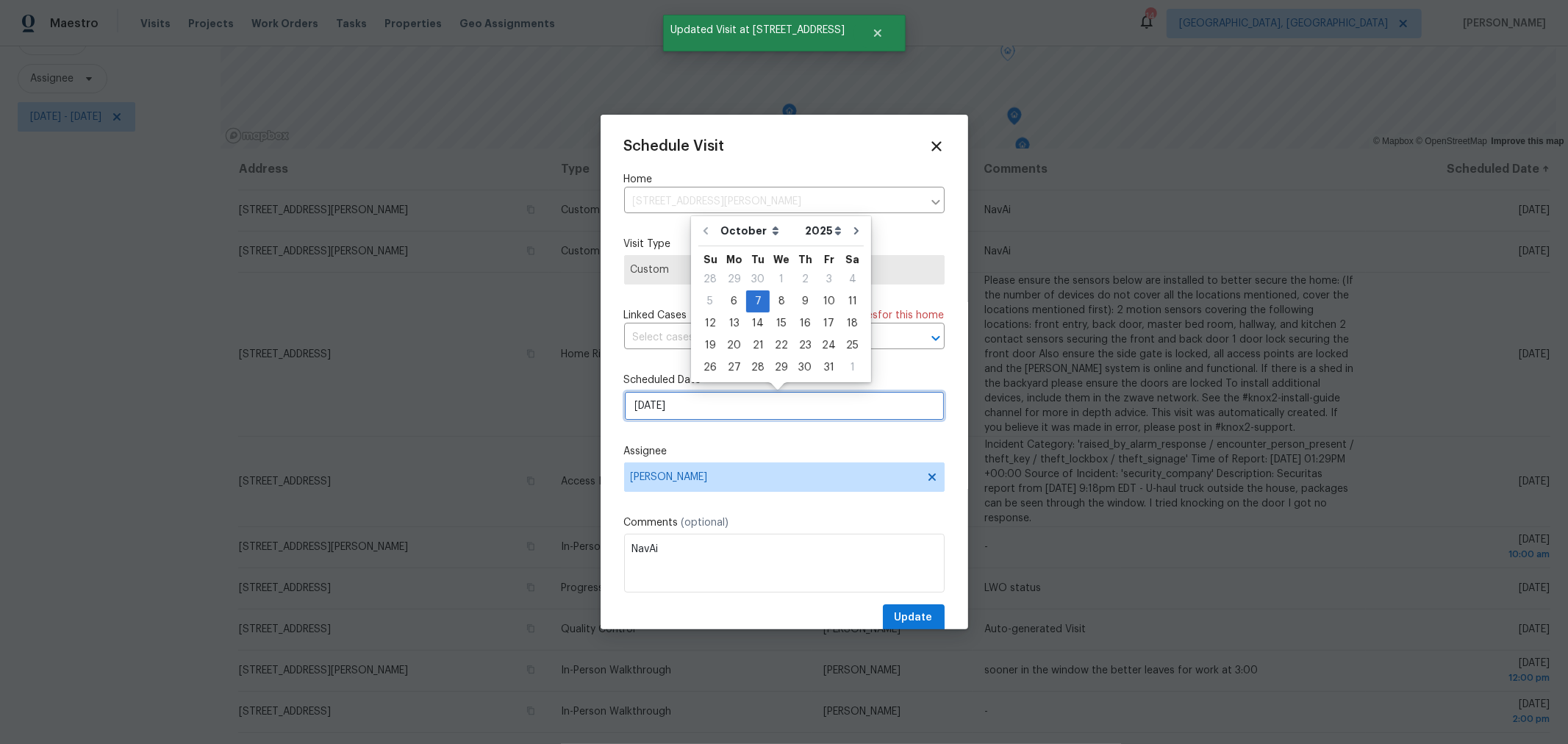
click at [773, 405] on input "10/7/2025" at bounding box center [784, 406] width 320 height 29
click at [780, 300] on div "8" at bounding box center [781, 301] width 23 height 21
type input "10/8/2025"
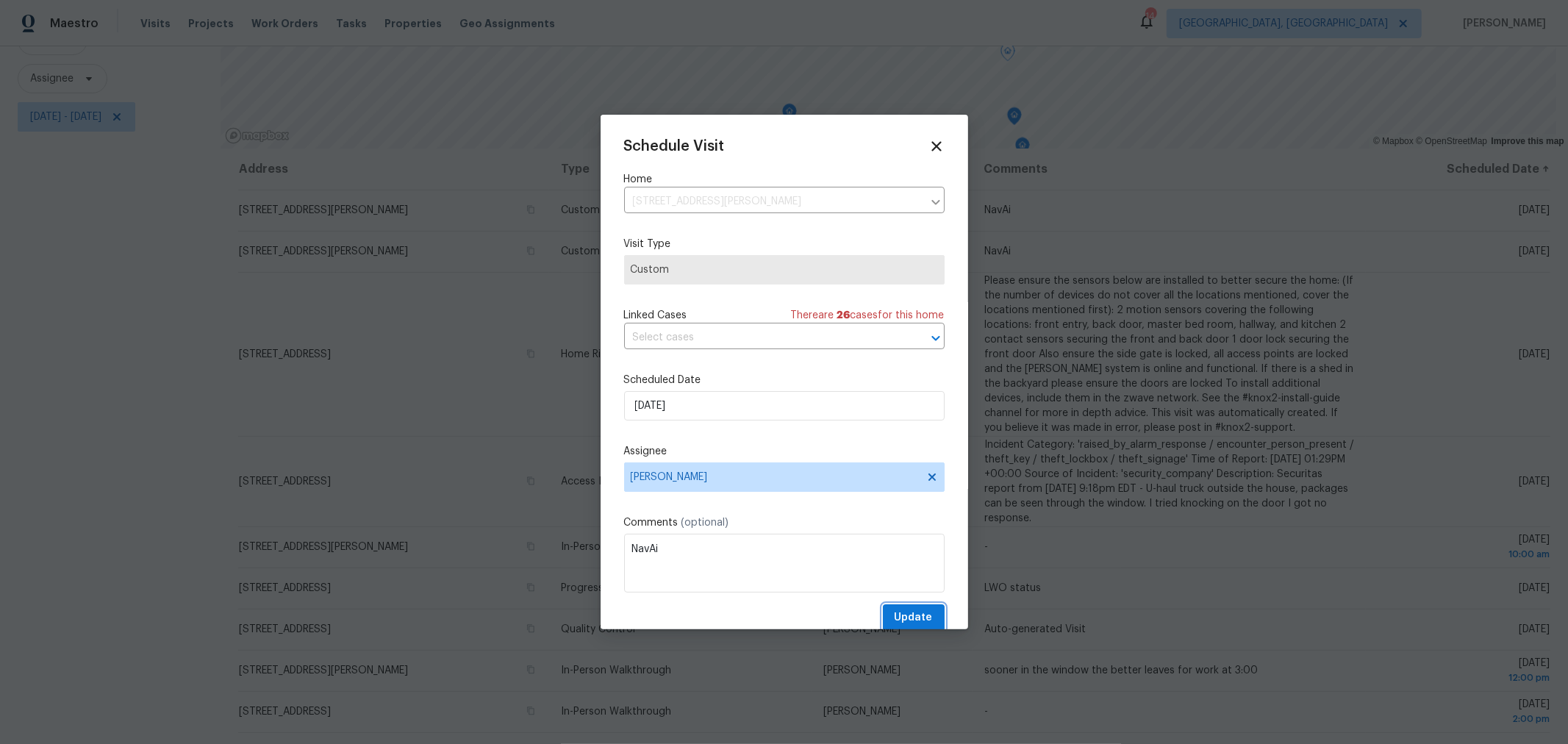
click at [912, 608] on button "Update" at bounding box center [914, 618] width 62 height 27
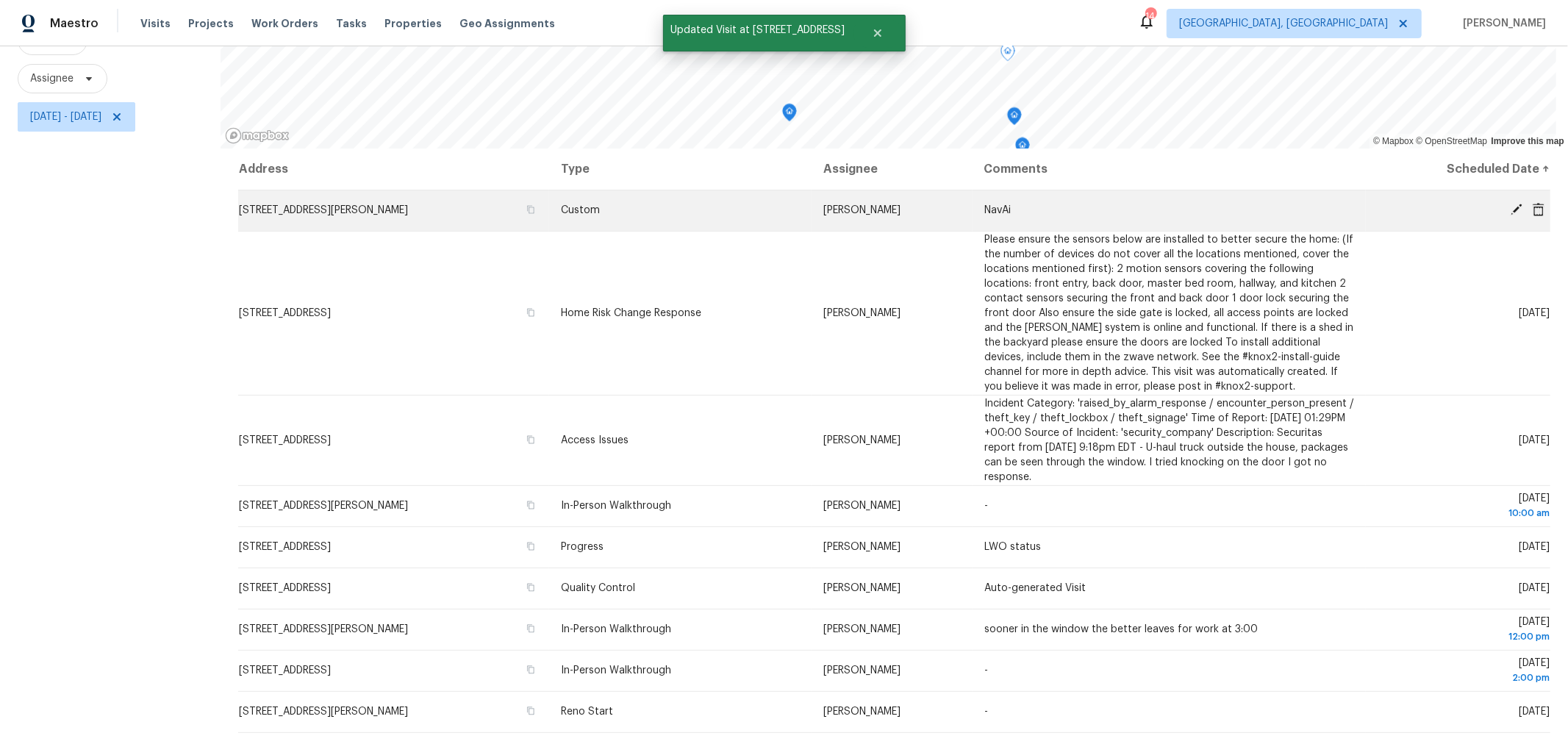
click at [1510, 204] on icon at bounding box center [1516, 209] width 13 height 13
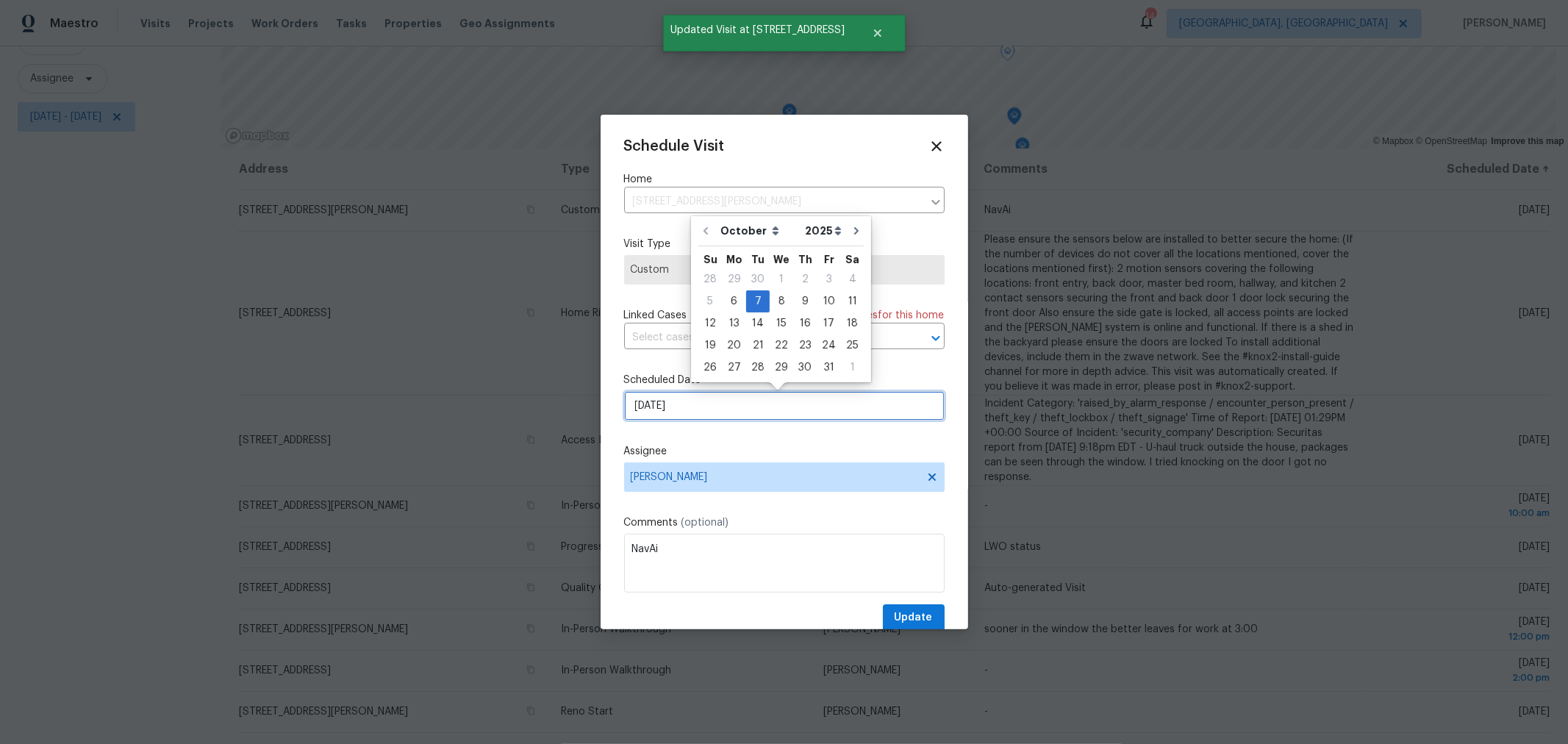
click at [722, 405] on input "10/7/2025" at bounding box center [784, 406] width 320 height 29
click at [781, 301] on div "8" at bounding box center [781, 301] width 23 height 21
type input "10/8/2025"
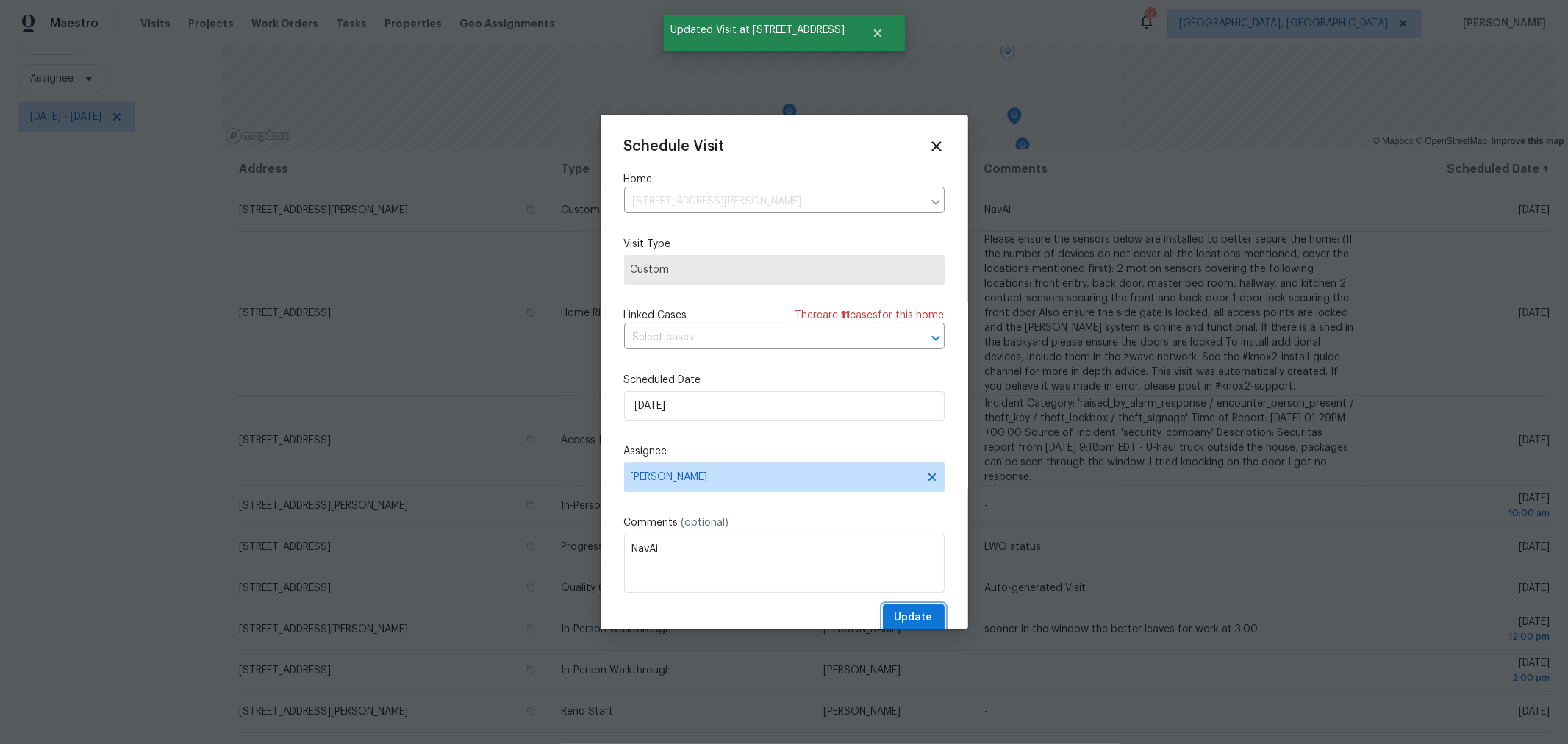
click at [894, 619] on span "Update" at bounding box center [913, 618] width 38 height 19
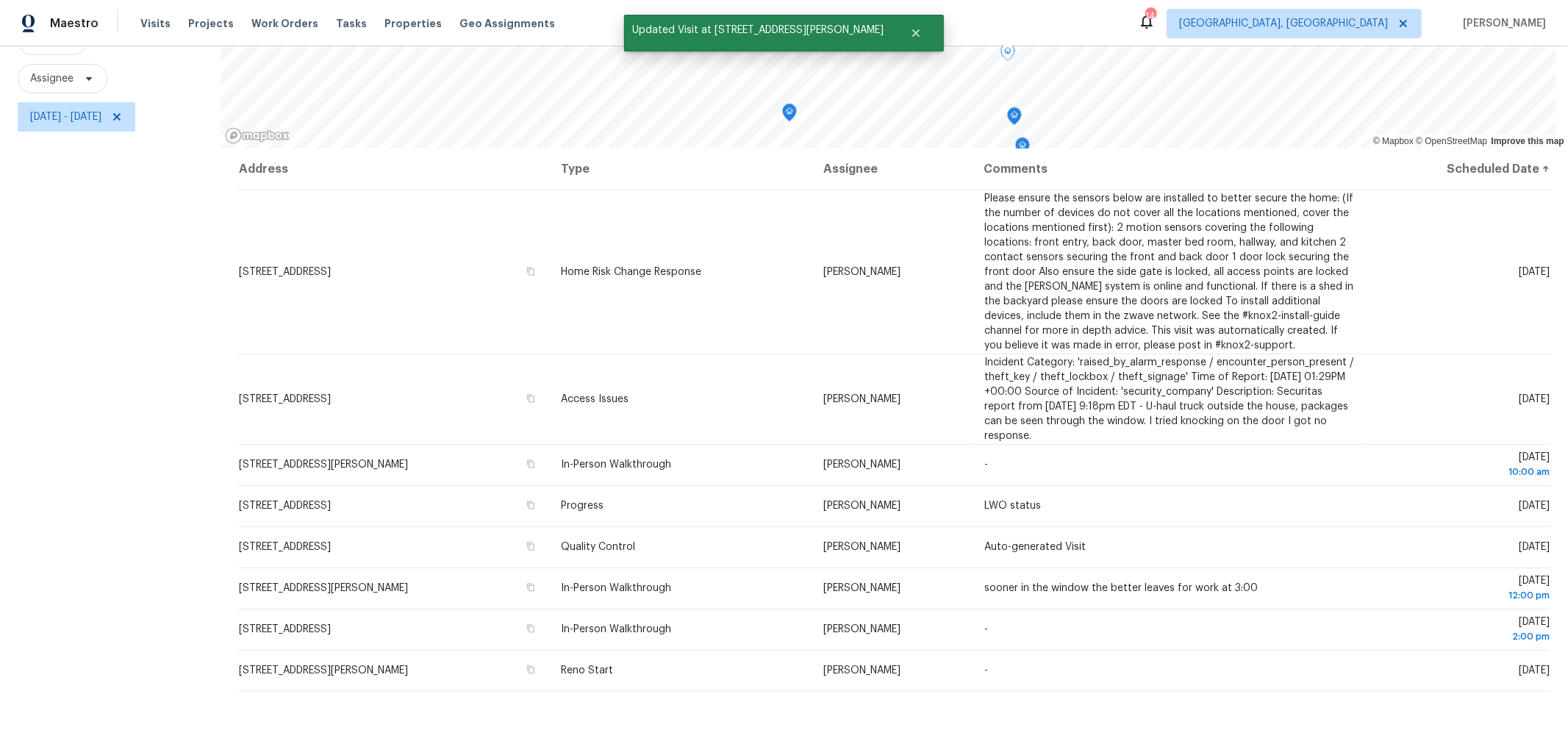
scroll to position [164, 0]
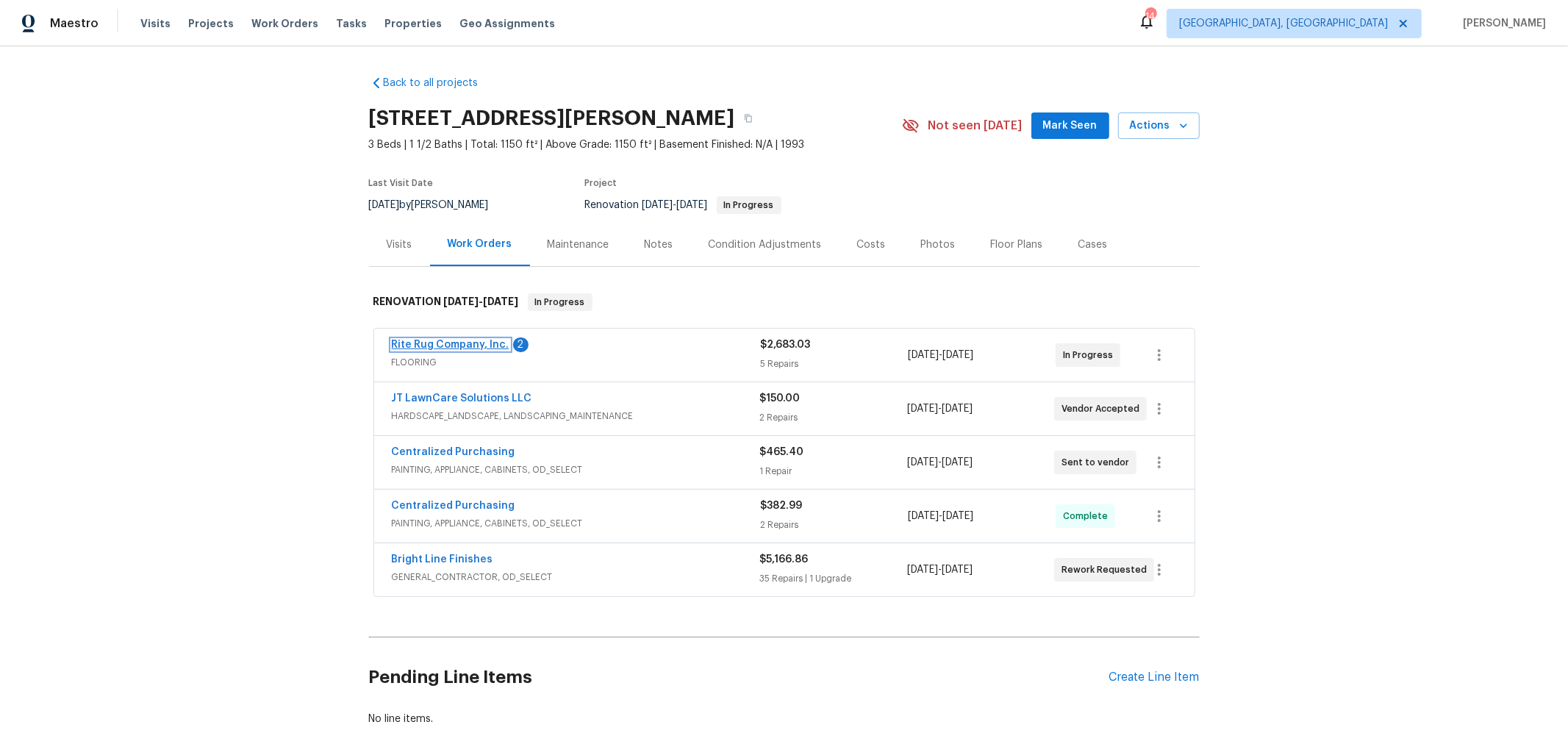
click at [443, 344] on link "Rite Rug Company, Inc." at bounding box center [450, 344] width 118 height 10
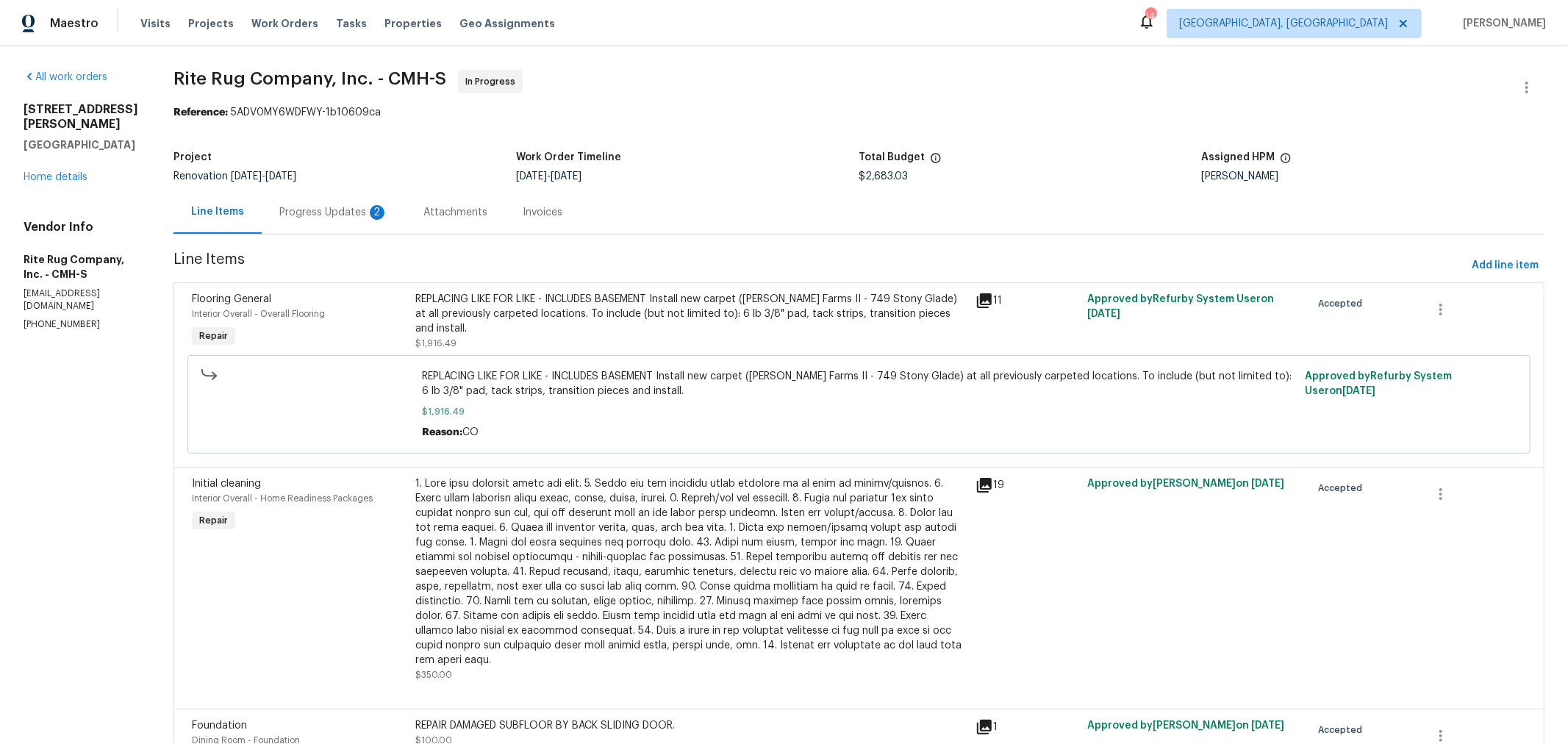
click at [333, 205] on div "Progress Updates 2" at bounding box center [333, 212] width 109 height 15
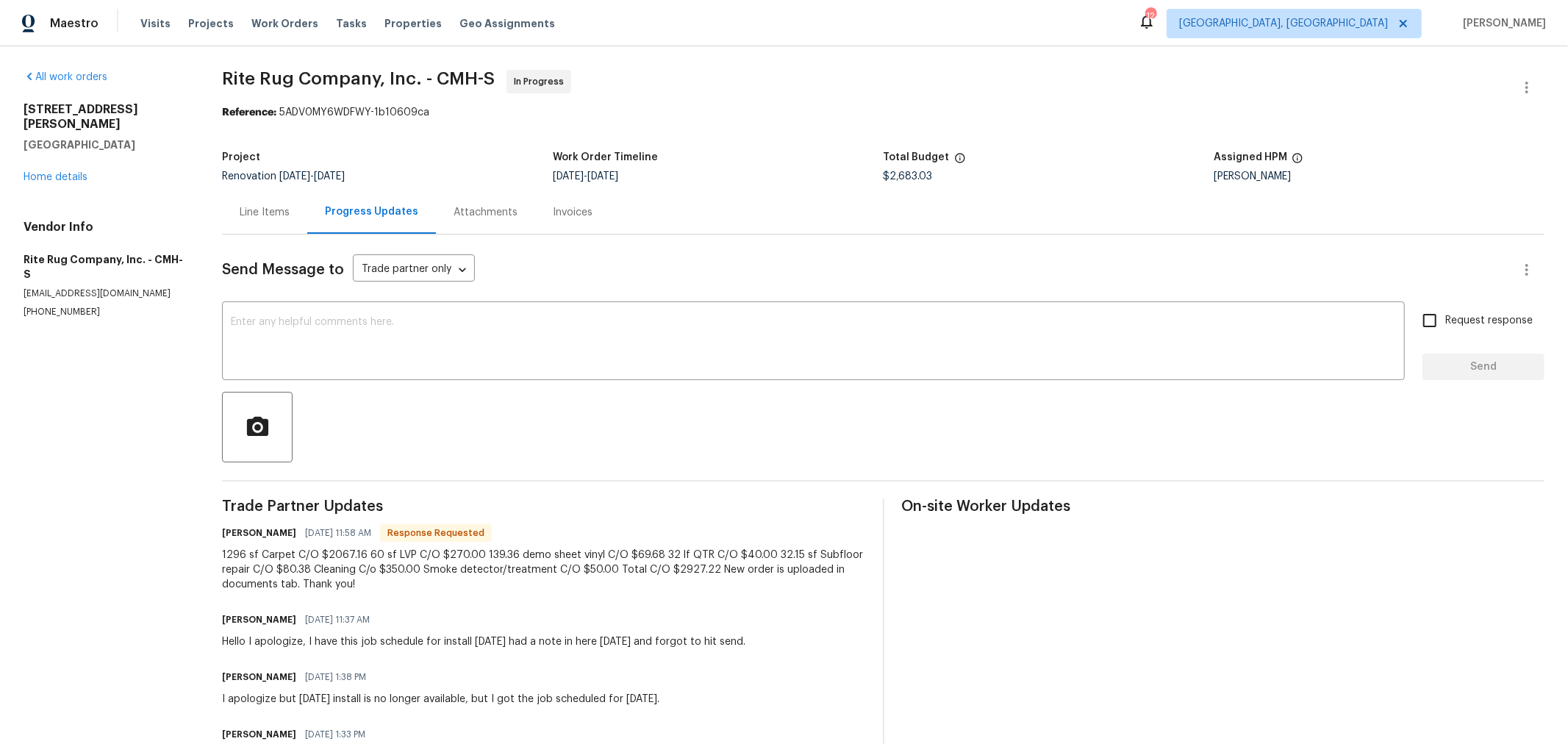
click at [284, 211] on div "Line Items" at bounding box center [264, 212] width 50 height 15
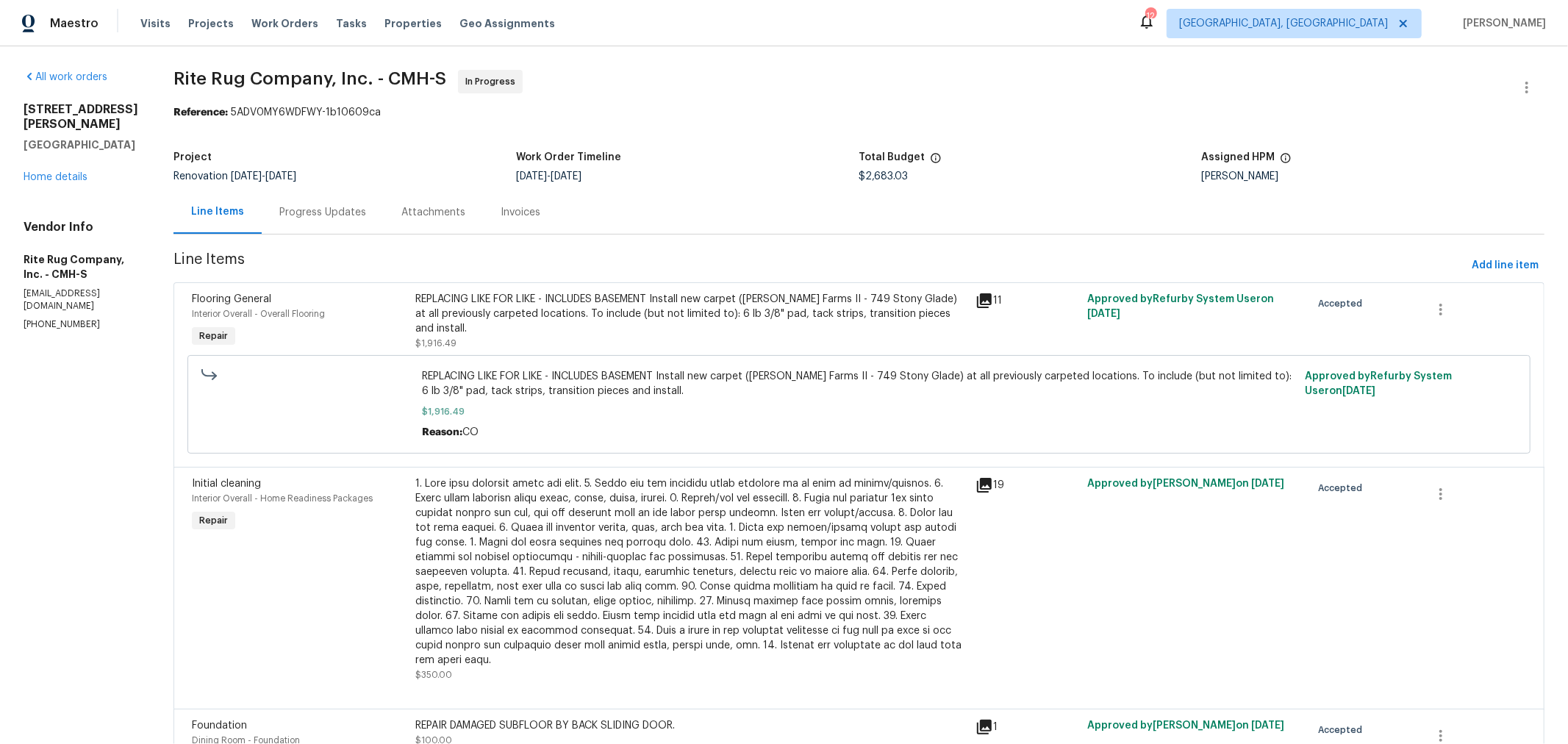
click at [359, 217] on div "Progress Updates" at bounding box center [322, 212] width 87 height 15
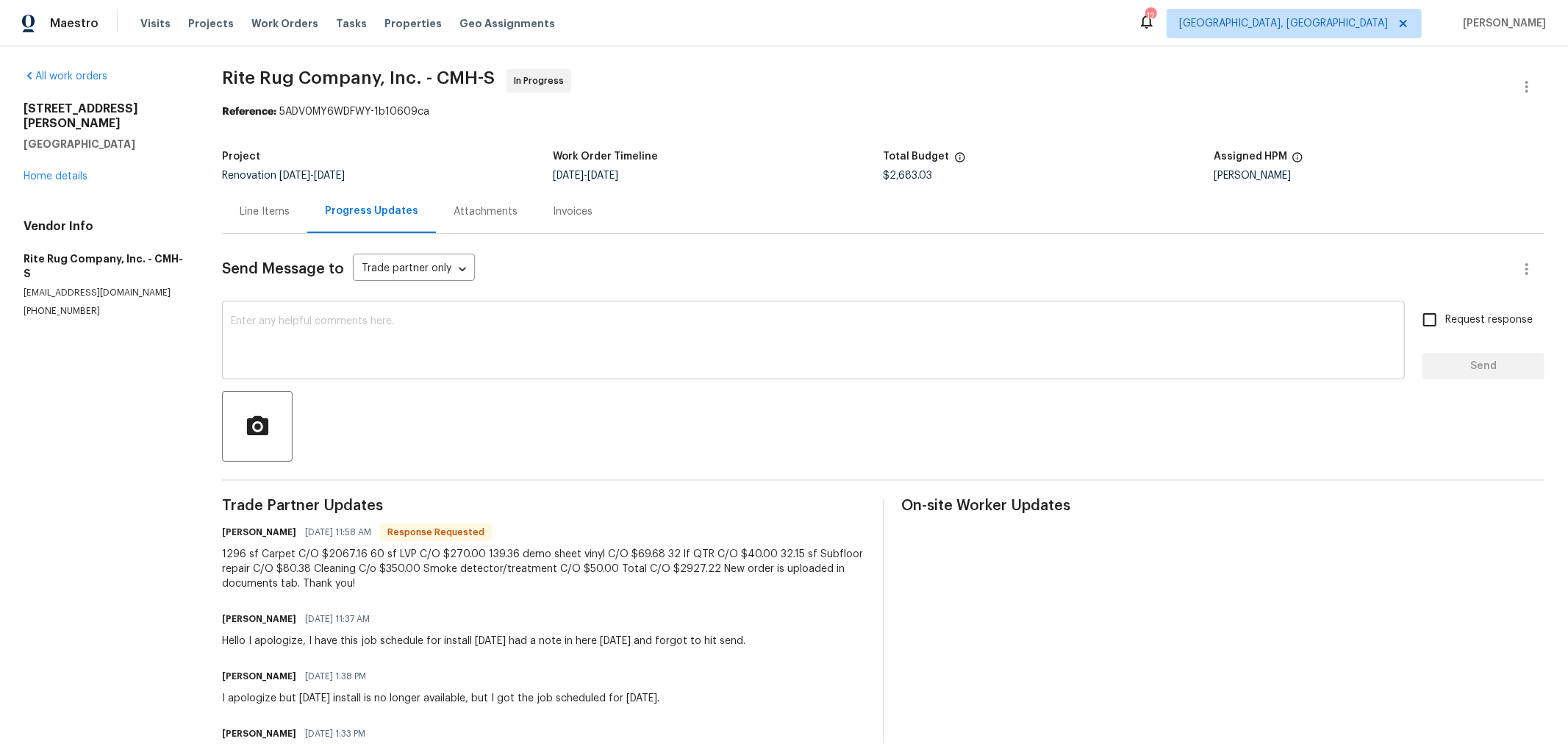
scroll to position [1, 0]
click at [270, 207] on div "Line Items" at bounding box center [264, 212] width 50 height 15
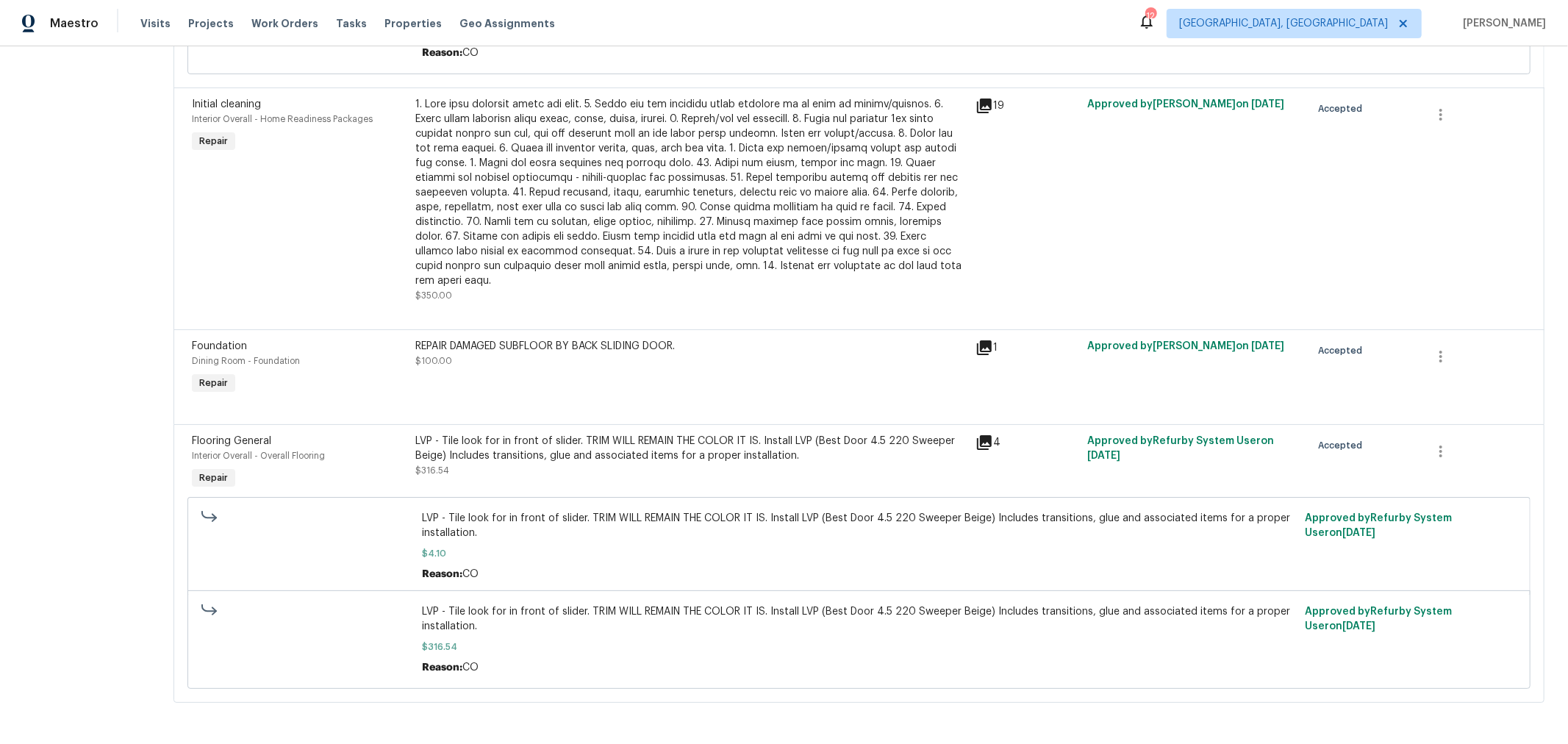
scroll to position [391, 0]
click at [586, 435] on div "LVP - Tile look for in front of slider. TRIM WILL REMAIN THE COLOR IT IS. Insta…" at bounding box center [691, 449] width 550 height 29
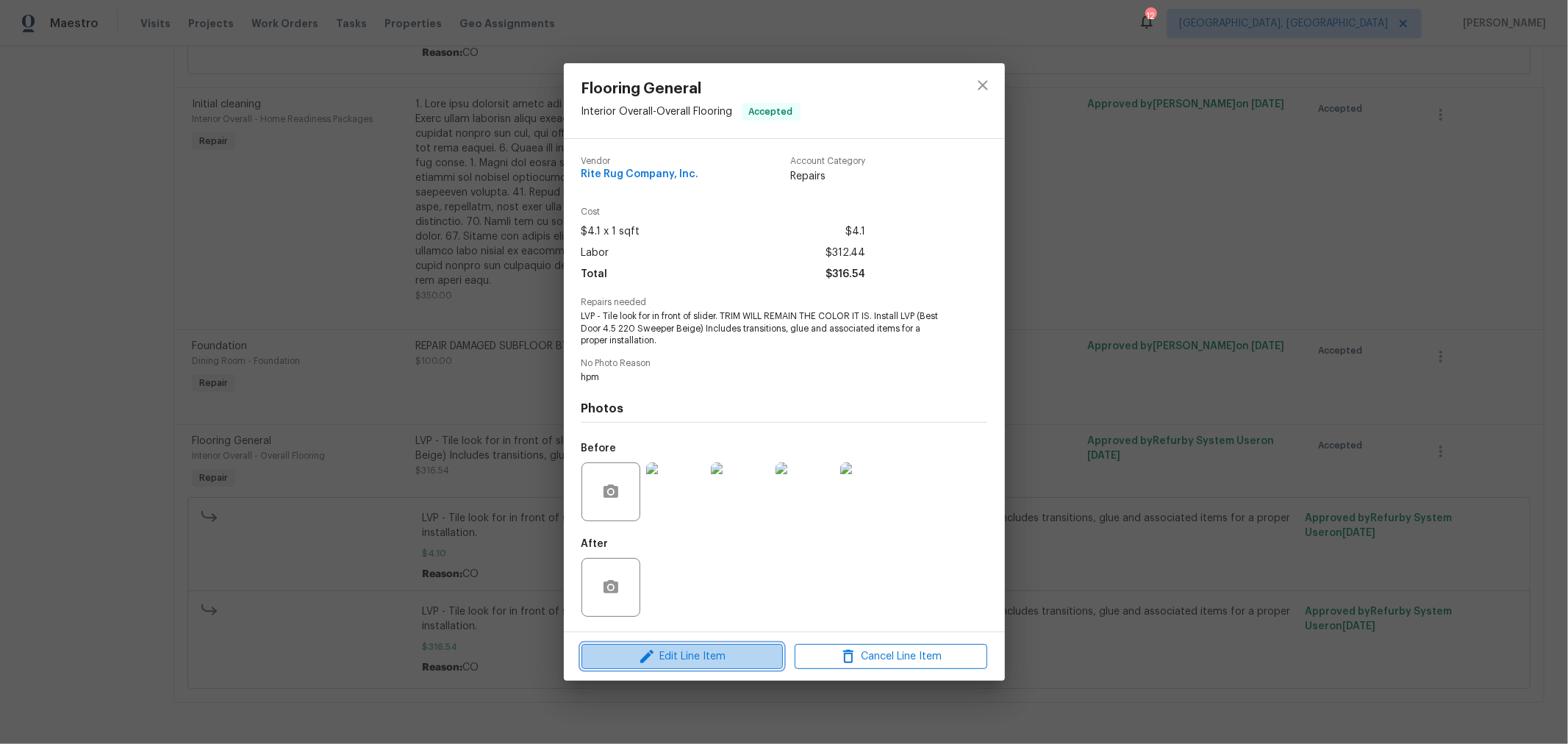
click at [724, 658] on span "Edit Line Item" at bounding box center [682, 656] width 192 height 19
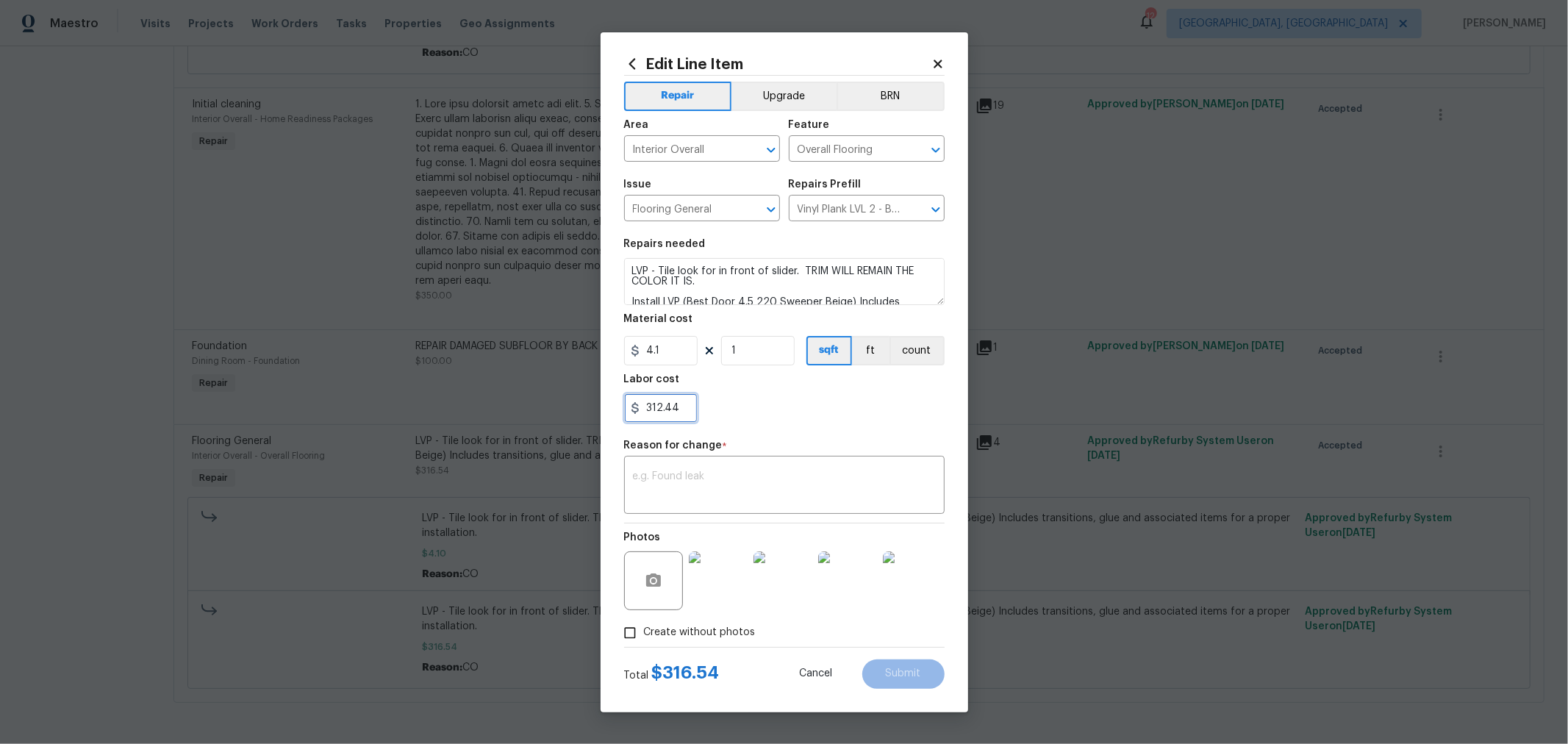
click at [651, 401] on input "312.44" at bounding box center [660, 408] width 74 height 29
type input "556.63"
click at [766, 468] on div "x ​" at bounding box center [784, 487] width 320 height 54
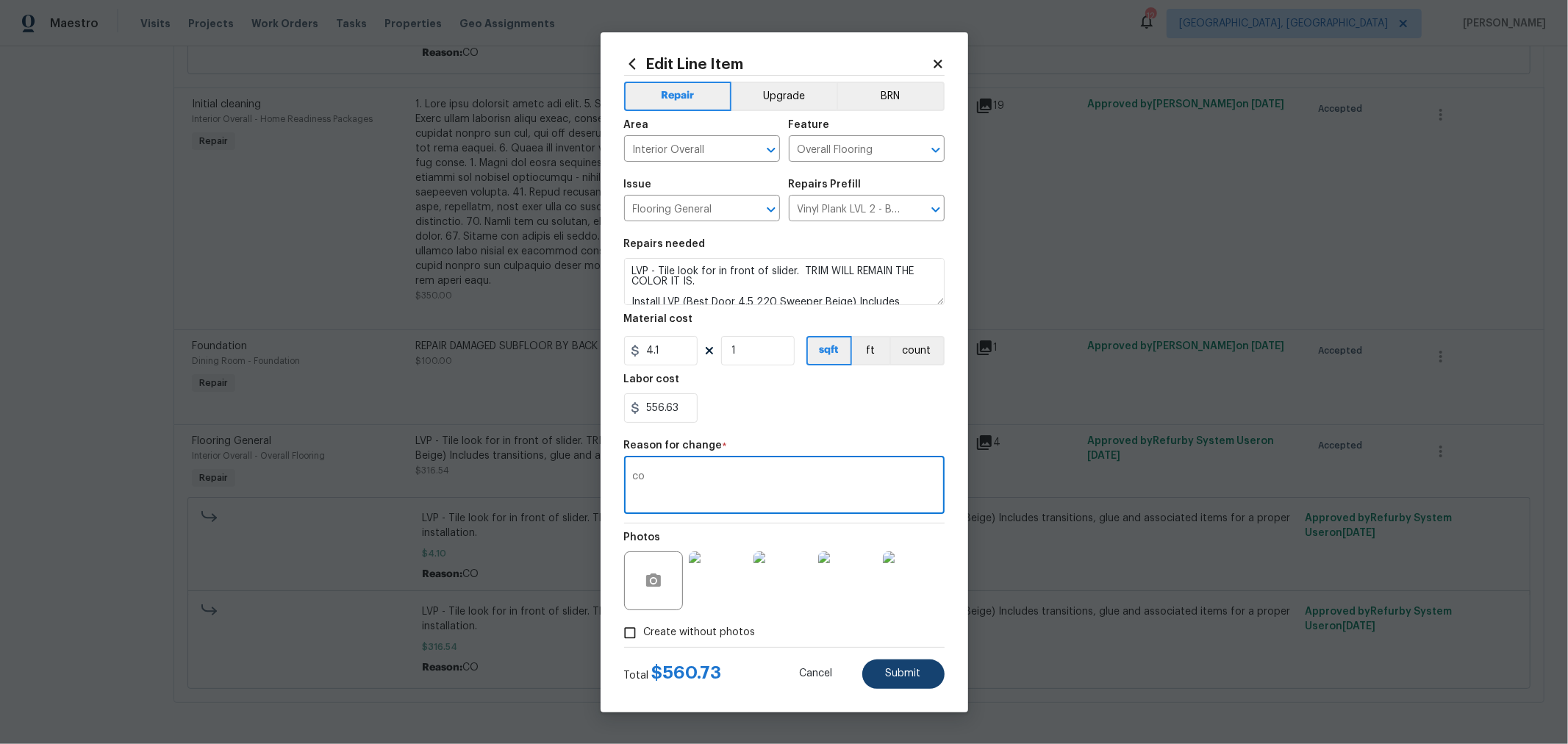
type textarea "co"
click at [921, 672] on button "Submit" at bounding box center [903, 674] width 82 height 29
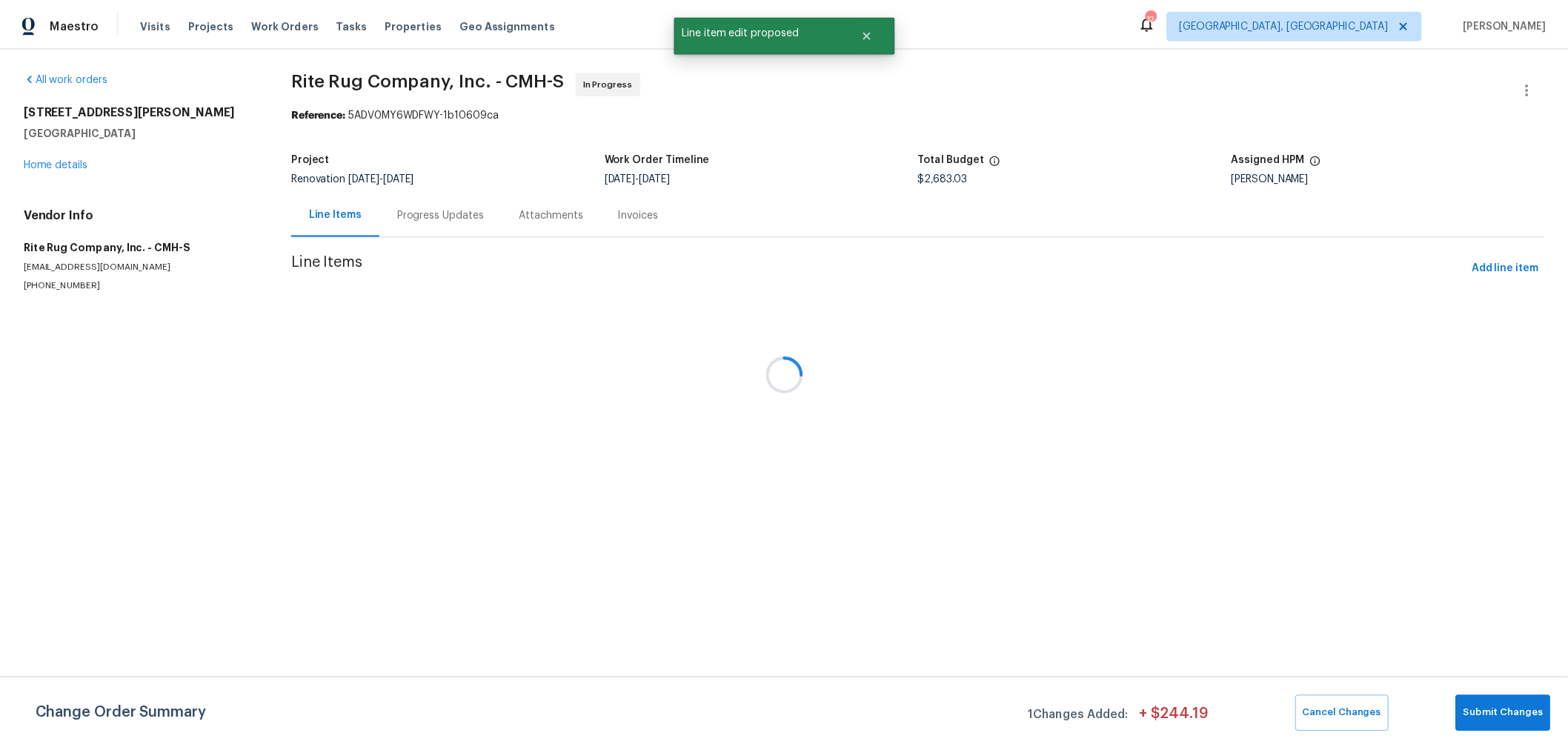
scroll to position [0, 0]
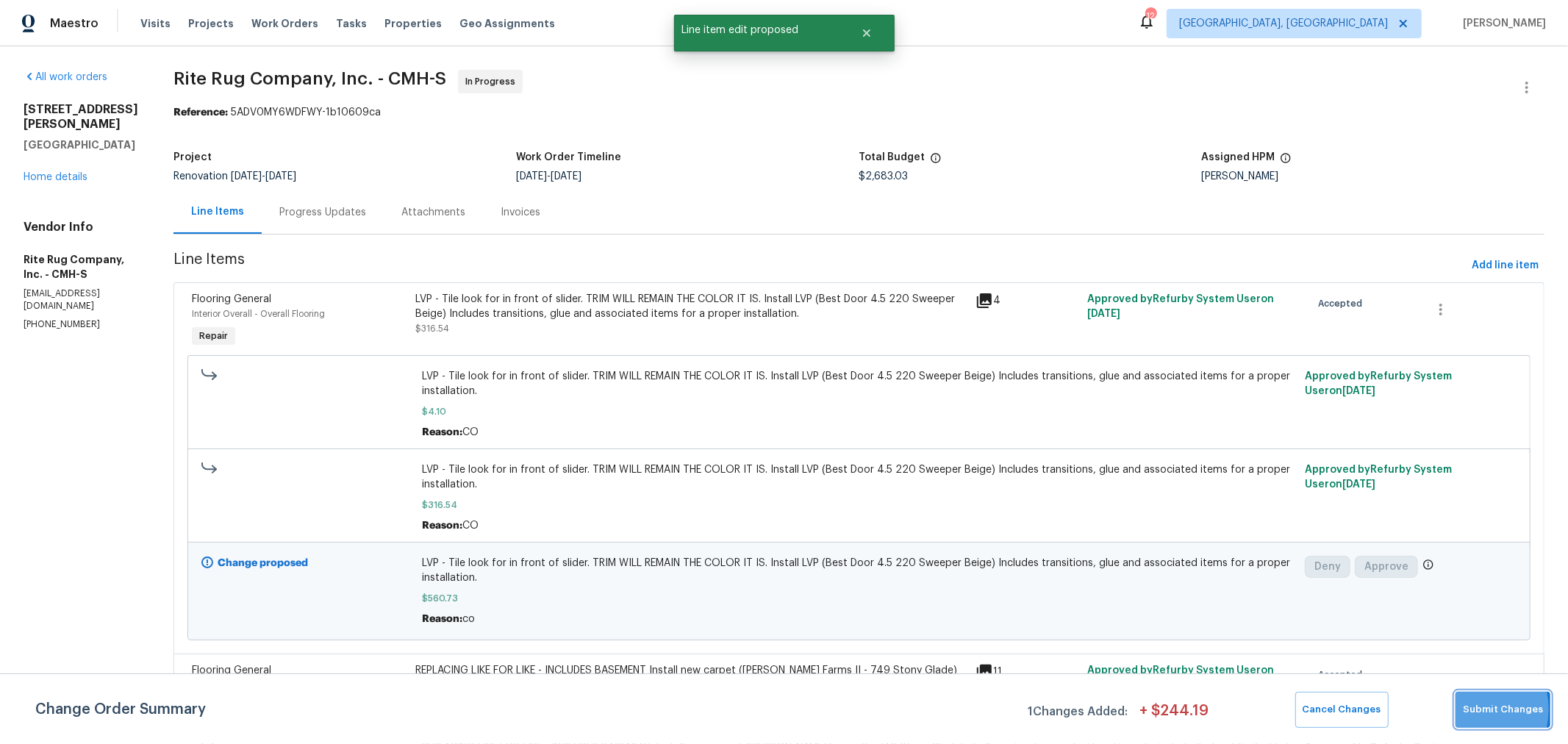
click at [1470, 709] on span "Submit Changes" at bounding box center [1502, 710] width 80 height 17
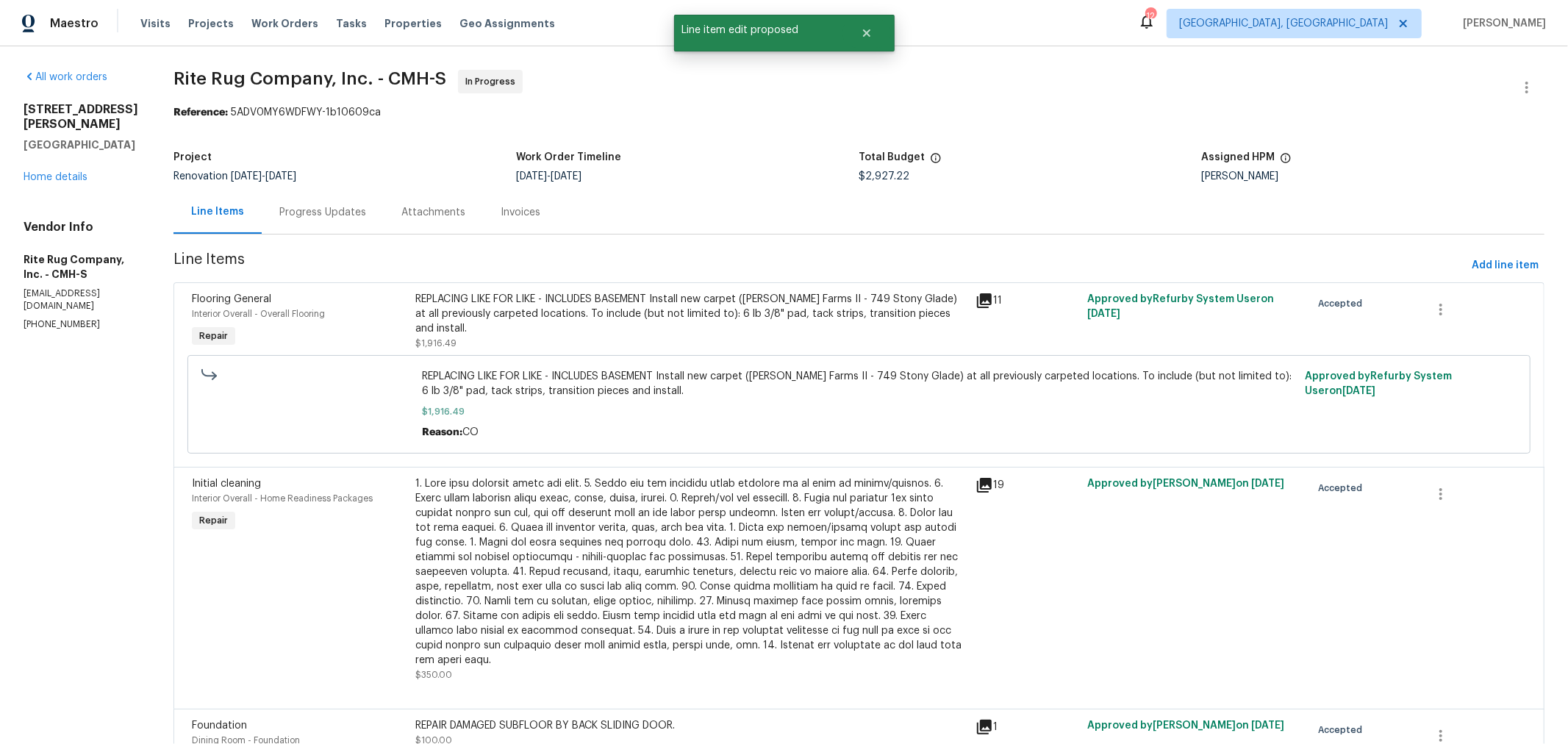
click at [350, 214] on div "Progress Updates" at bounding box center [322, 212] width 87 height 15
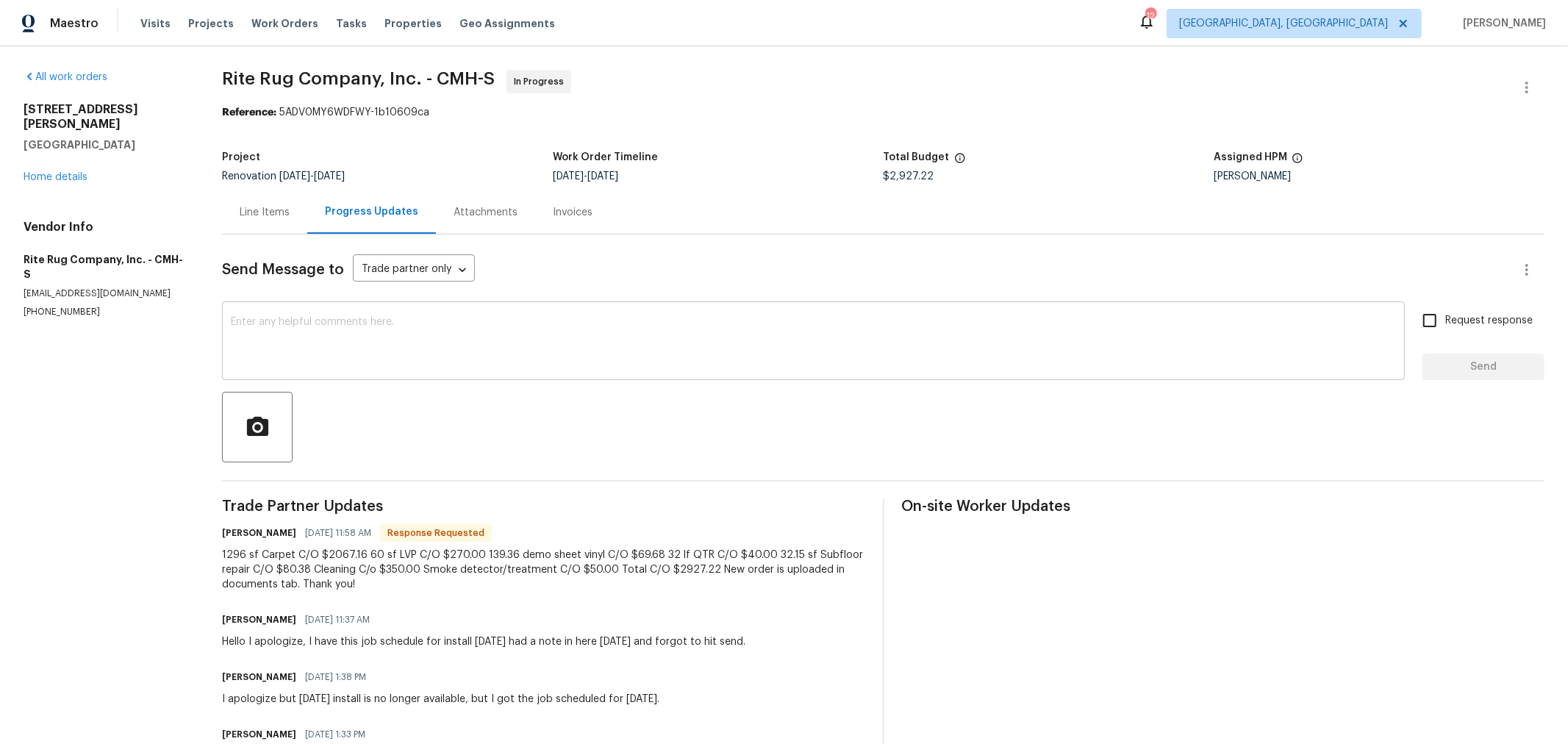
click at [557, 339] on textarea at bounding box center [813, 343] width 1165 height 51
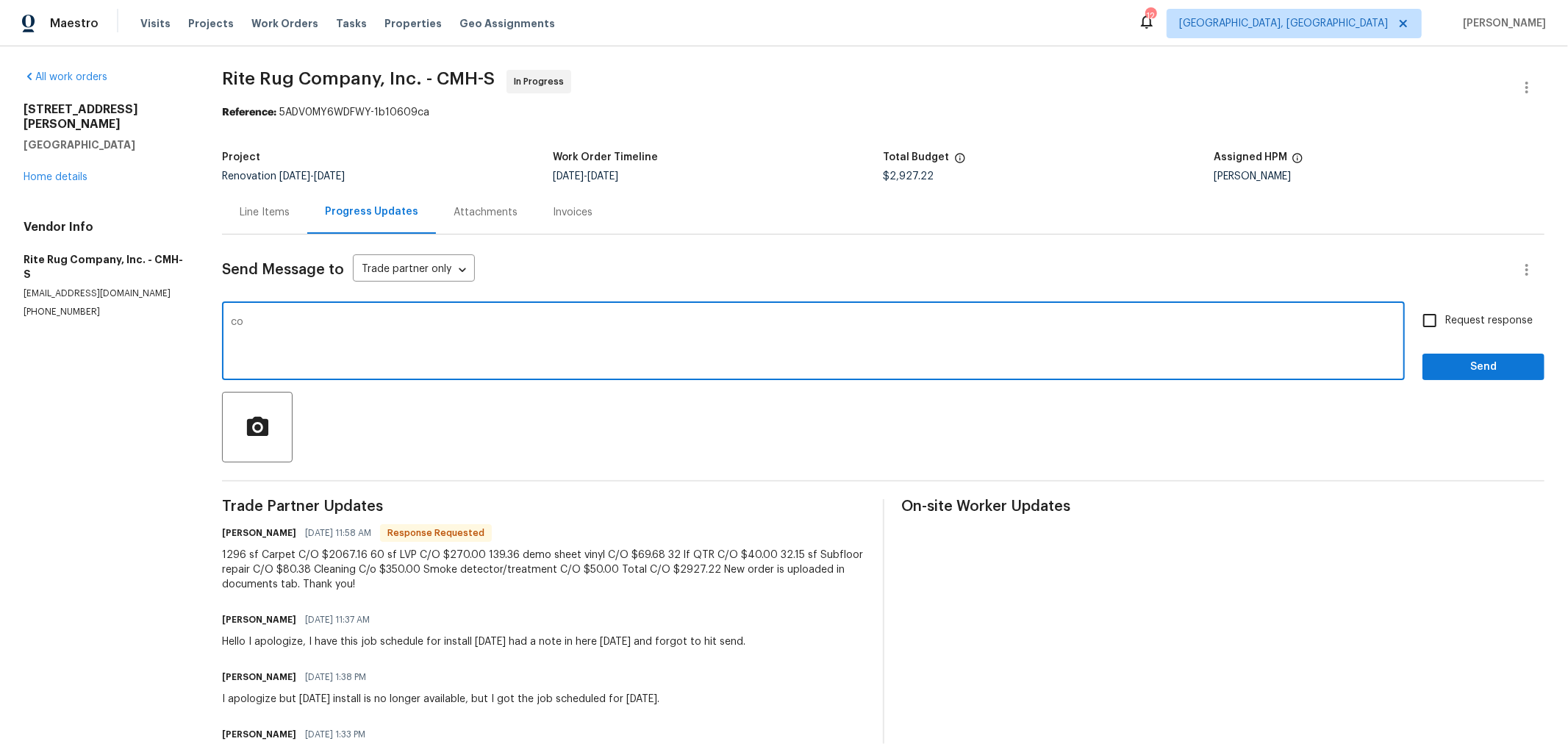
type textarea "c"
type textarea "CO Submitted. Thank you!"
click at [1461, 359] on span "Send" at bounding box center [1483, 367] width 98 height 19
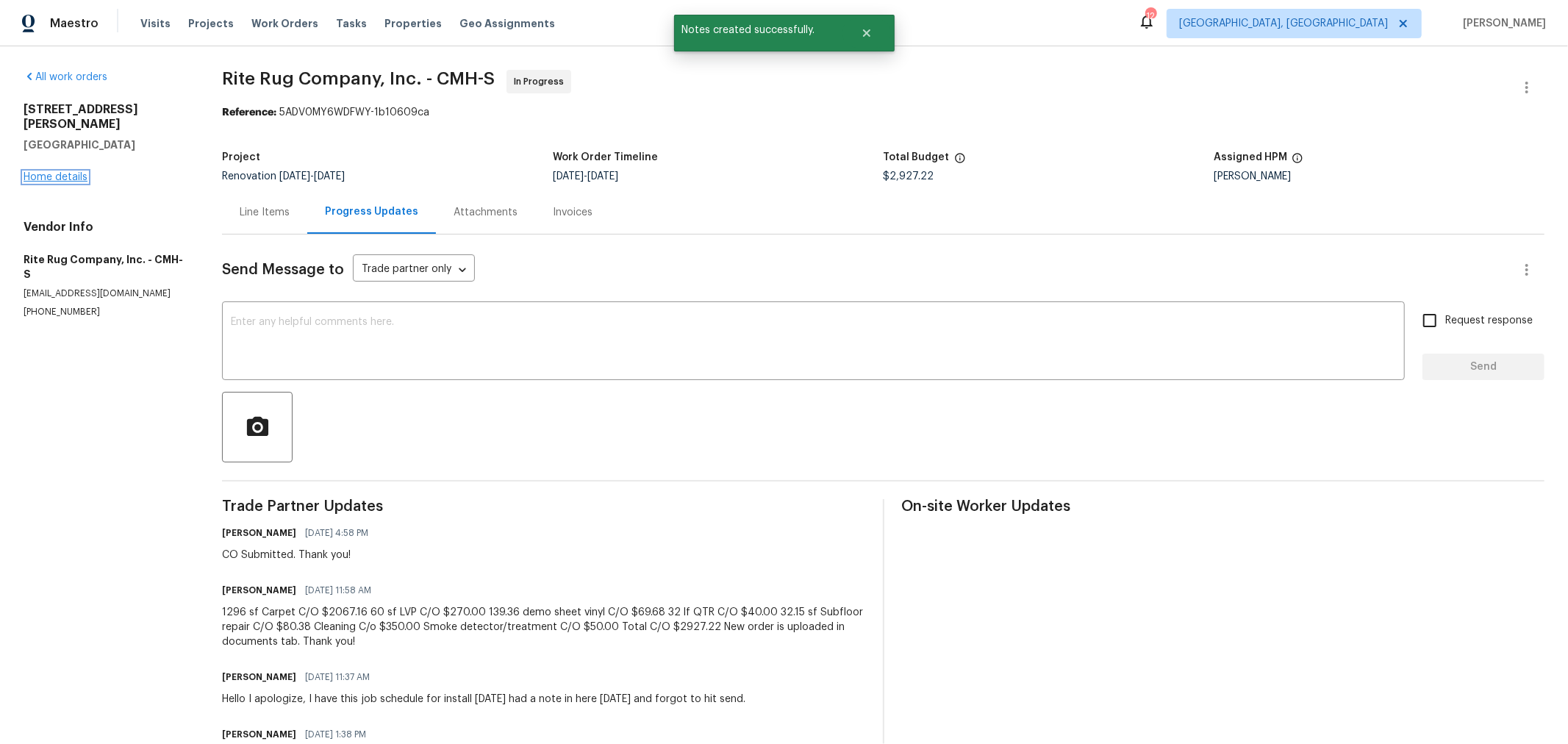
click at [64, 172] on link "Home details" at bounding box center [55, 177] width 64 height 10
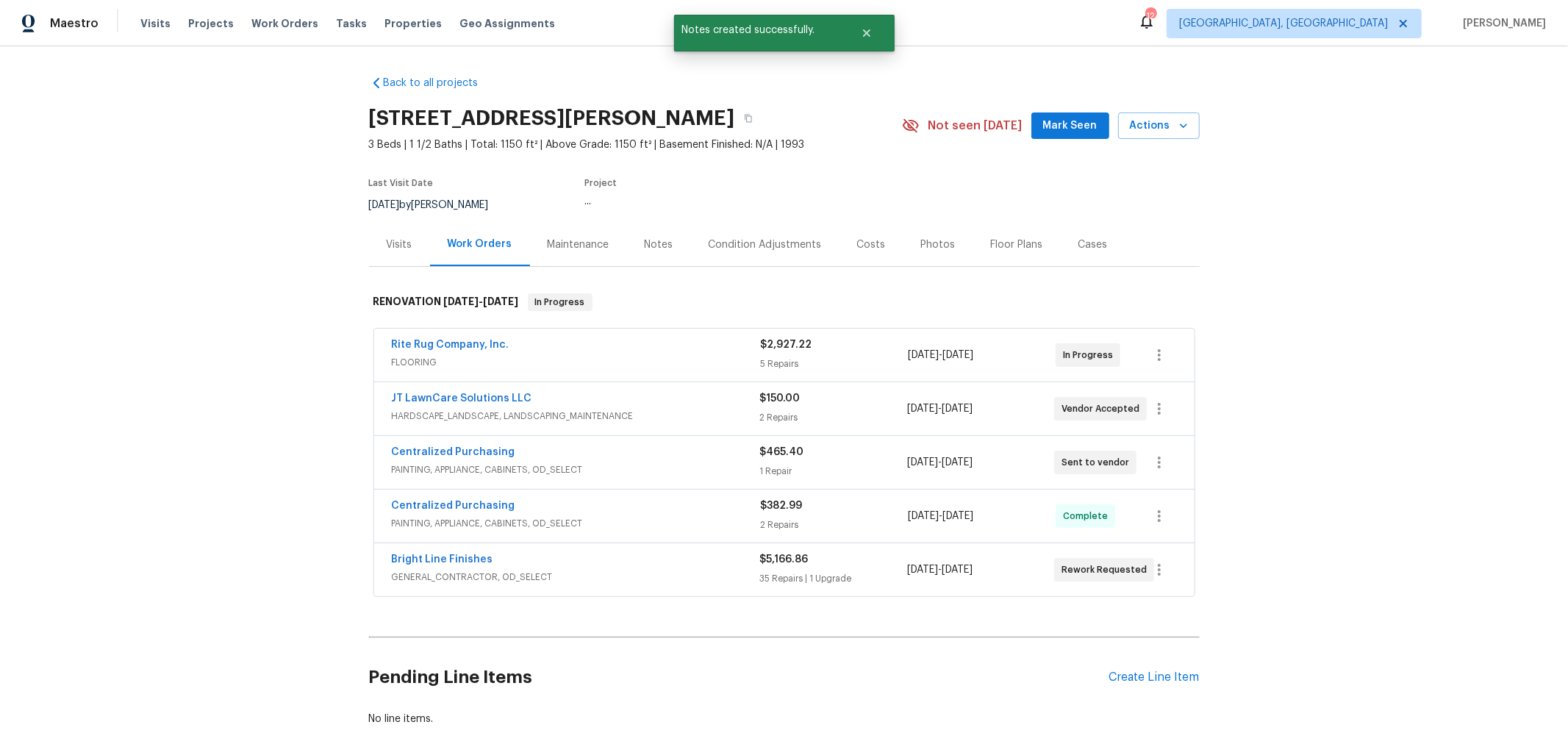
click at [64, 164] on div "Back to all projects [STREET_ADDRESS][PERSON_NAME] 3 Beds | 1 1/2 Baths | Total…" at bounding box center [784, 395] width 1568 height 698
click at [645, 239] on div "Notes" at bounding box center [659, 244] width 29 height 15
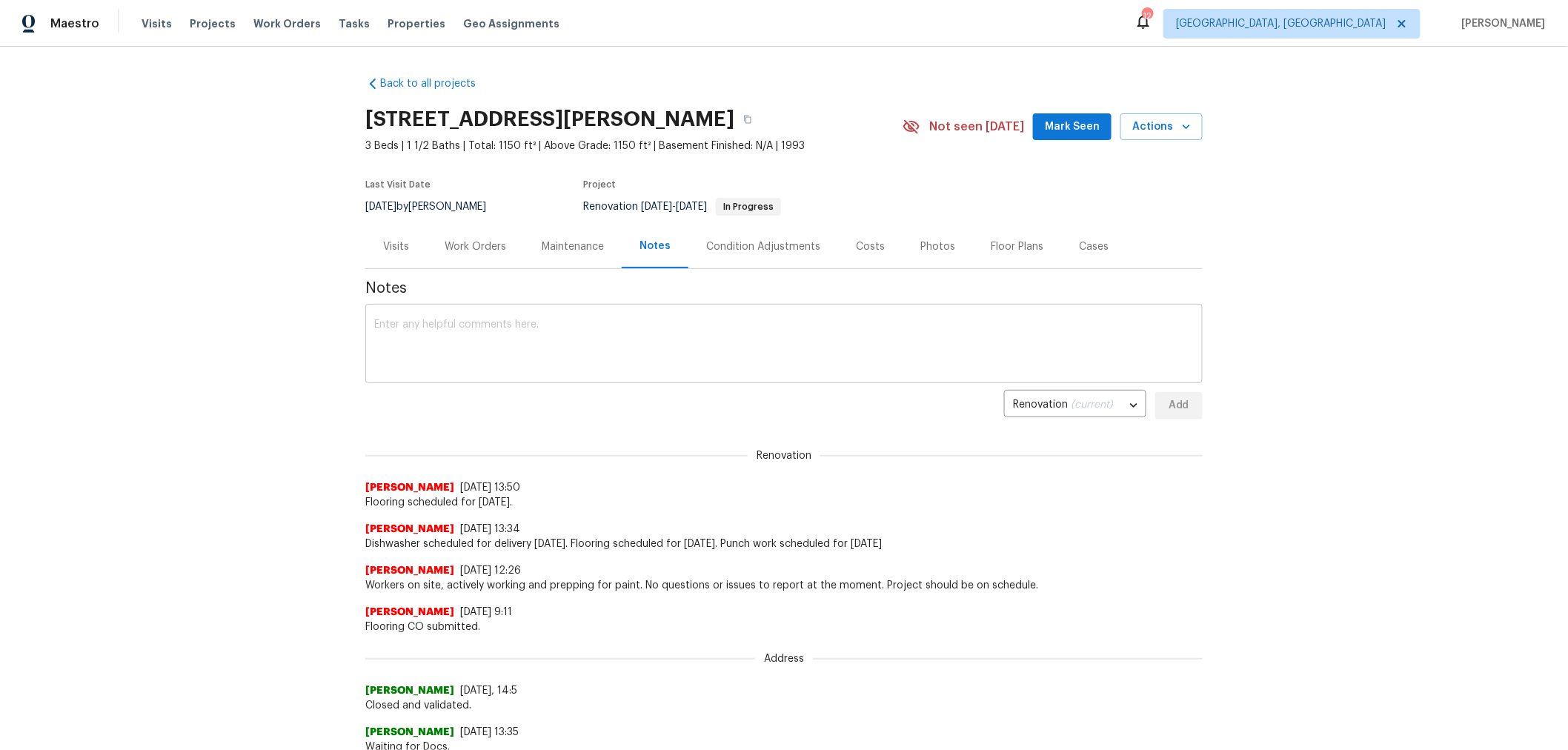
click at [769, 330] on textarea at bounding box center [784, 345] width 820 height 52
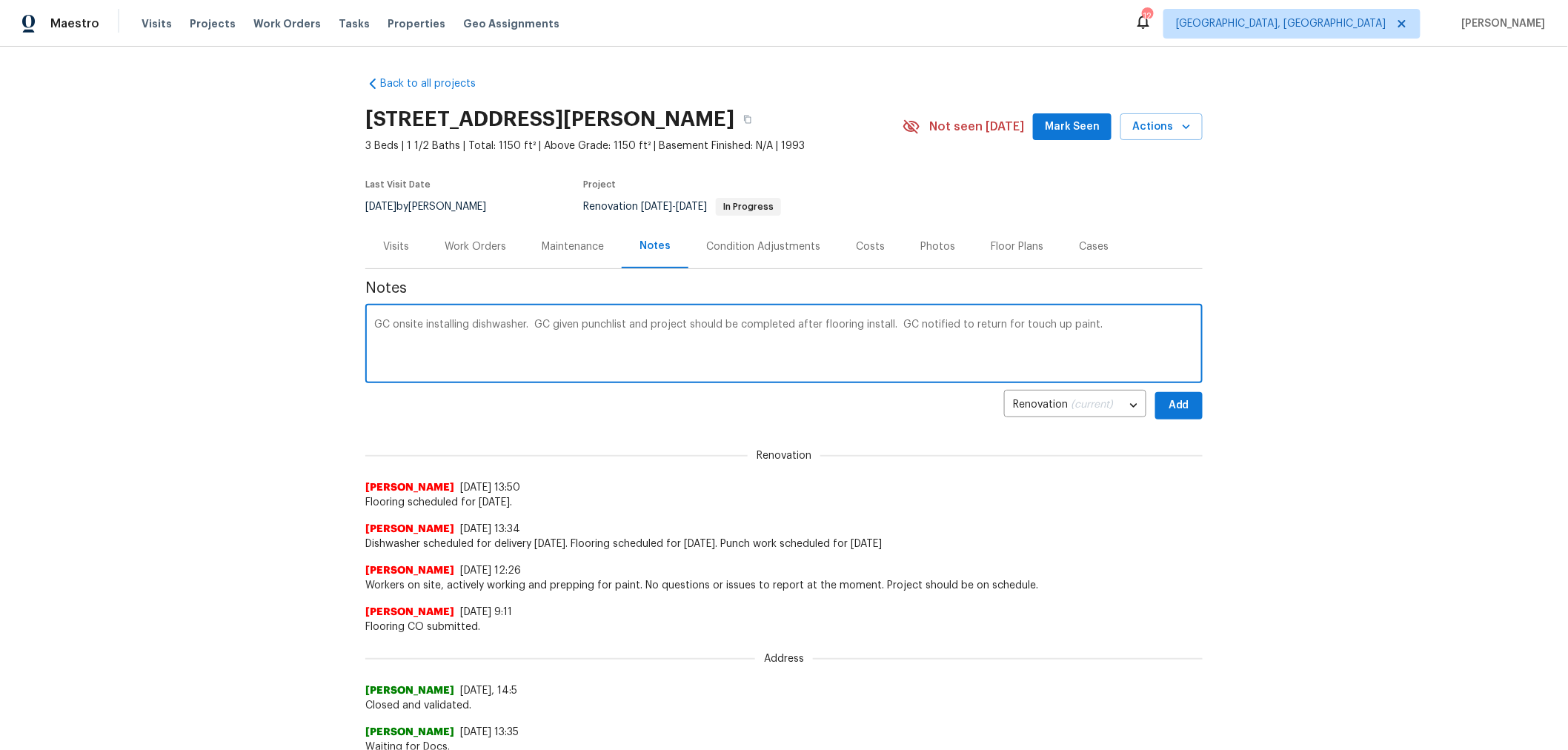
type textarea "GC onsite installing dishwasher. GC given punchlist and project should be compl…"
click at [1171, 397] on span "Add" at bounding box center [1179, 405] width 23 height 19
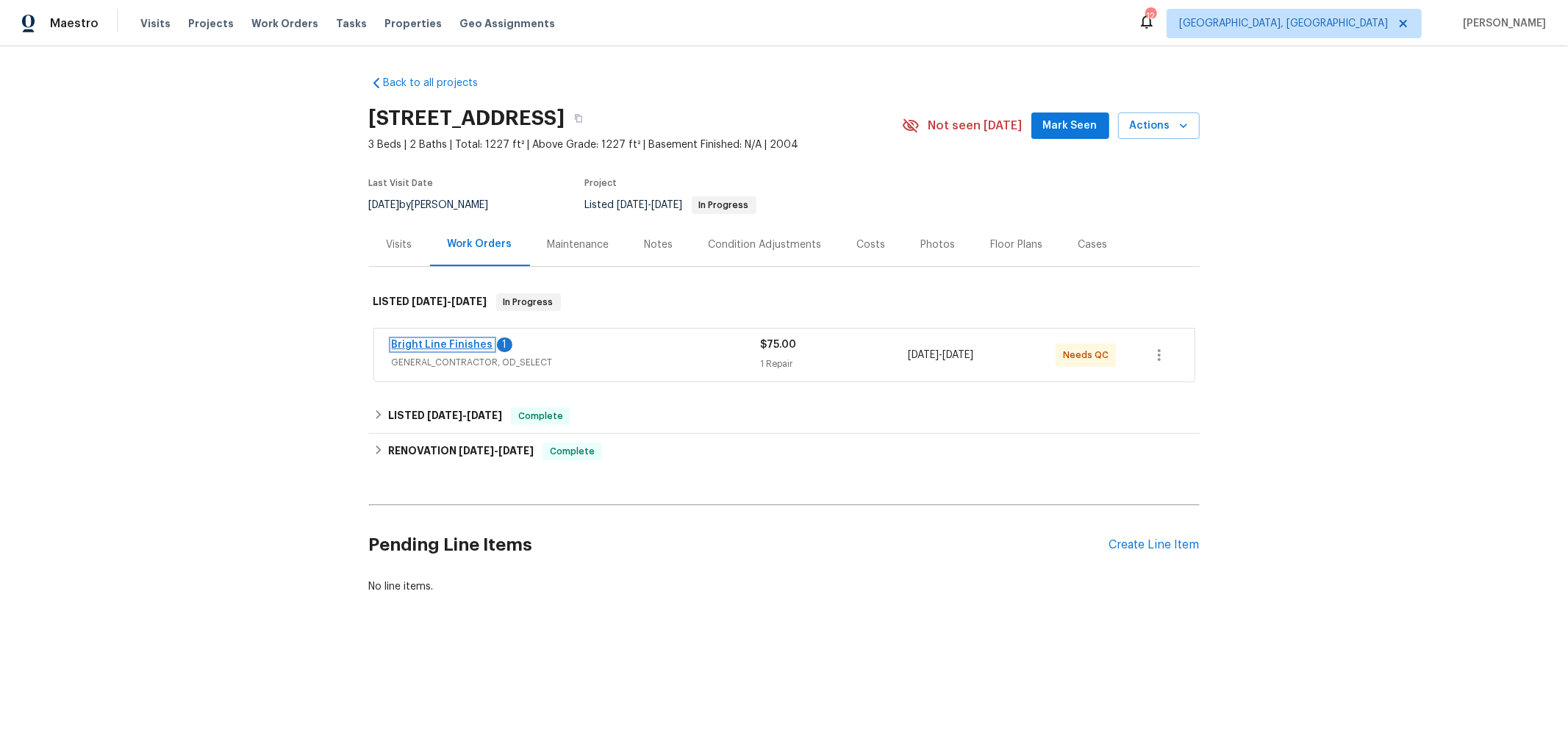
click at [460, 346] on link "Bright Line Finishes" at bounding box center [442, 344] width 102 height 10
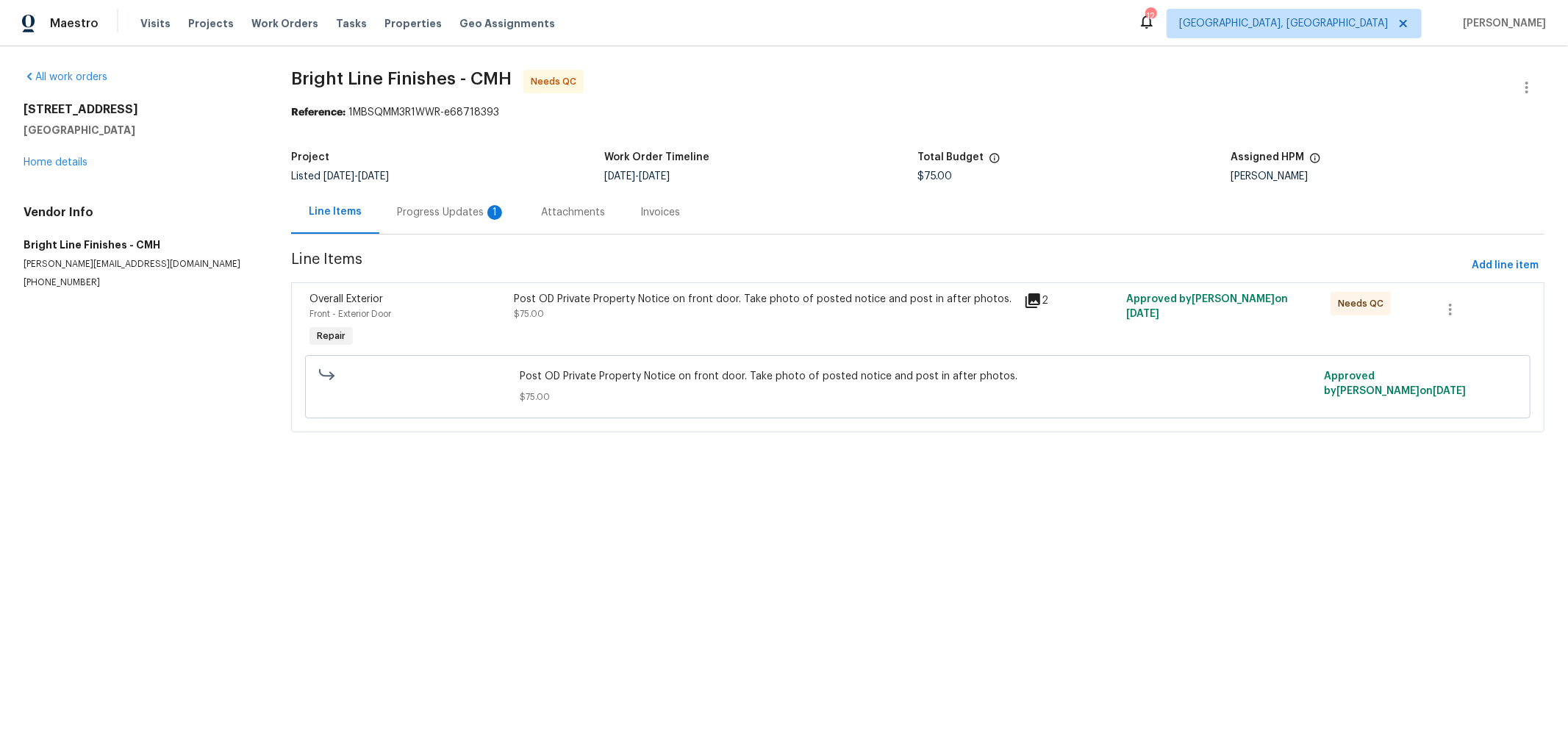
click at [733, 332] on div "Post OD Private Property Notice on front door. Take photo of posted notice and …" at bounding box center [764, 321] width 511 height 67
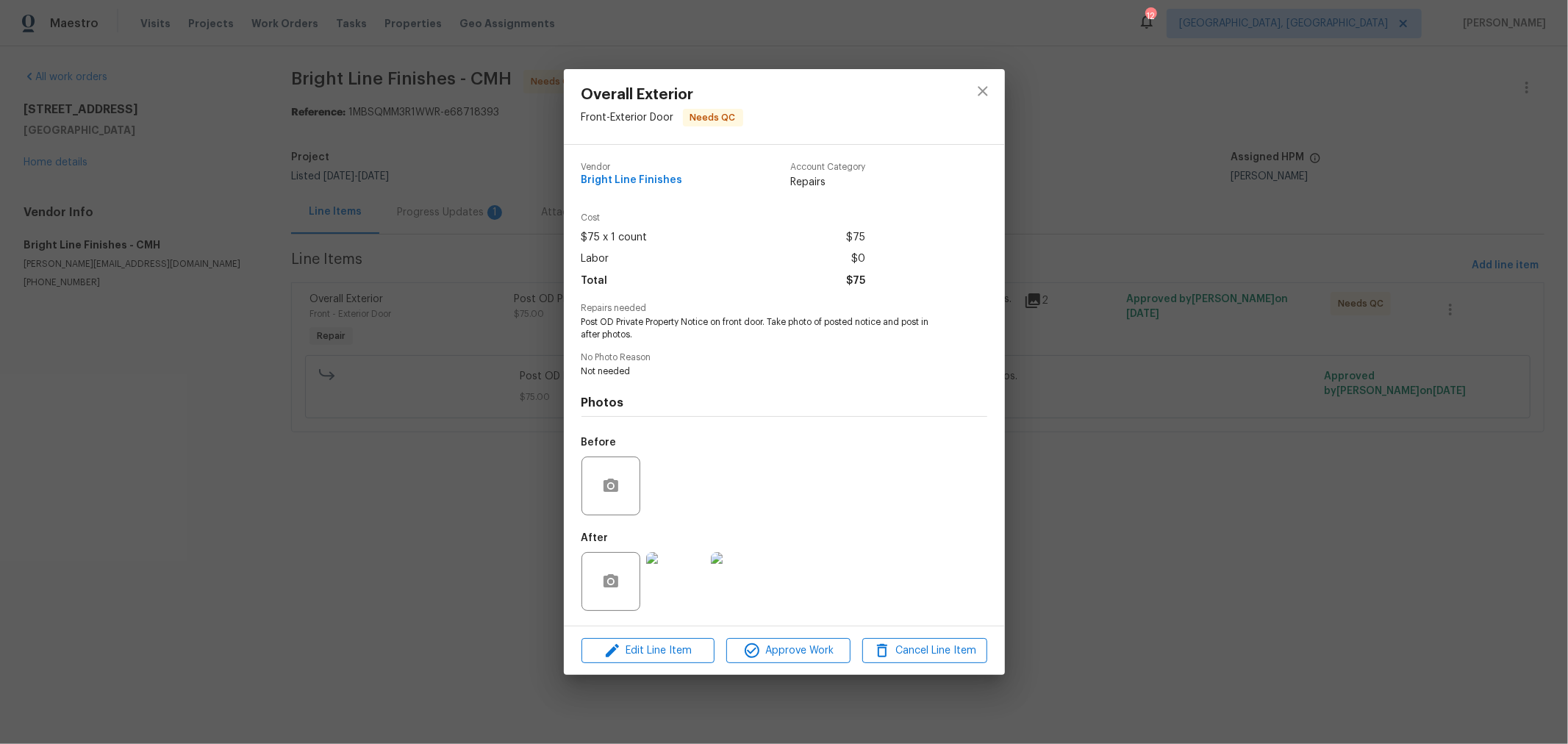
click at [676, 582] on img at bounding box center [676, 581] width 59 height 59
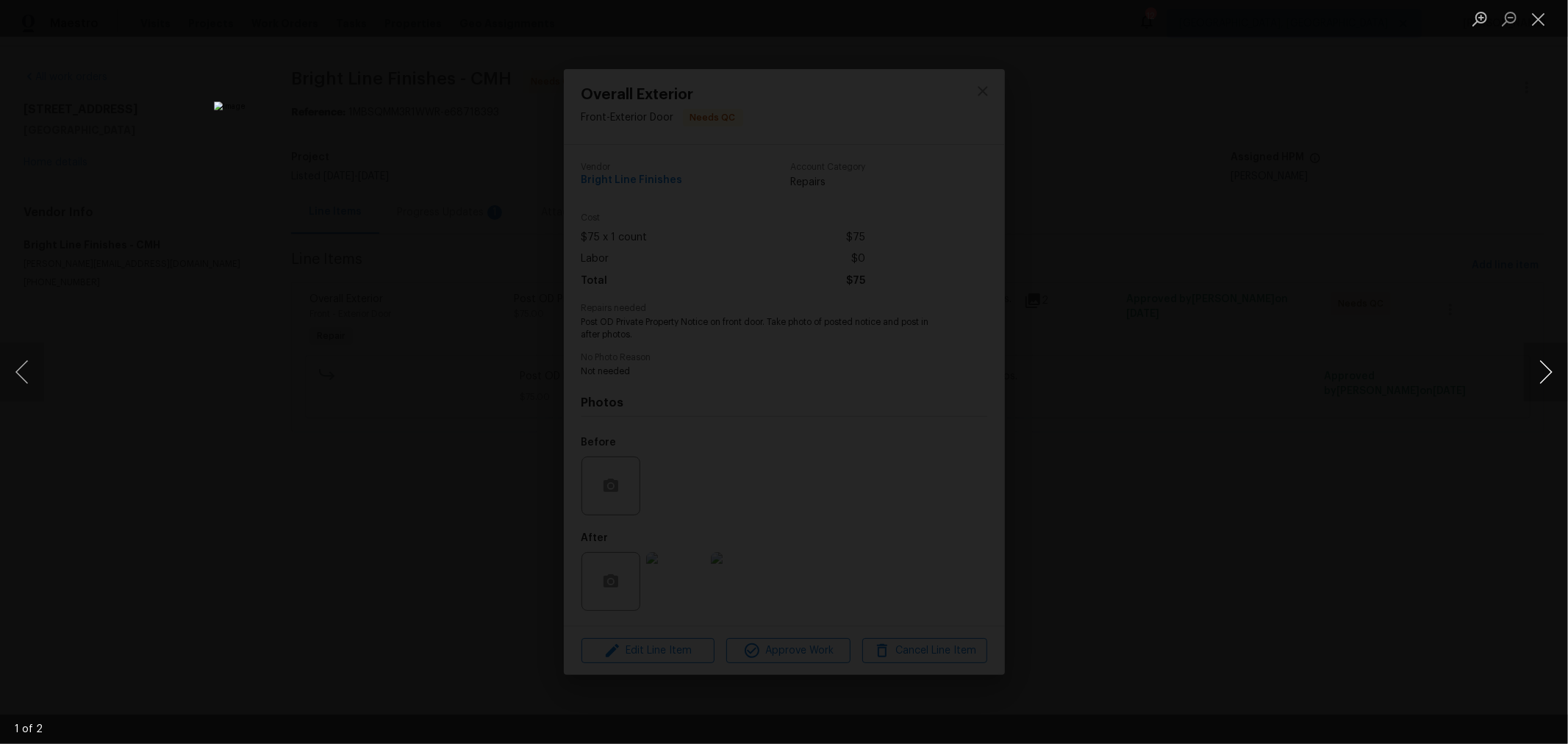
click at [1548, 365] on button "Next image" at bounding box center [1546, 372] width 44 height 59
click at [1542, 13] on button "Close lightbox" at bounding box center [1539, 19] width 29 height 26
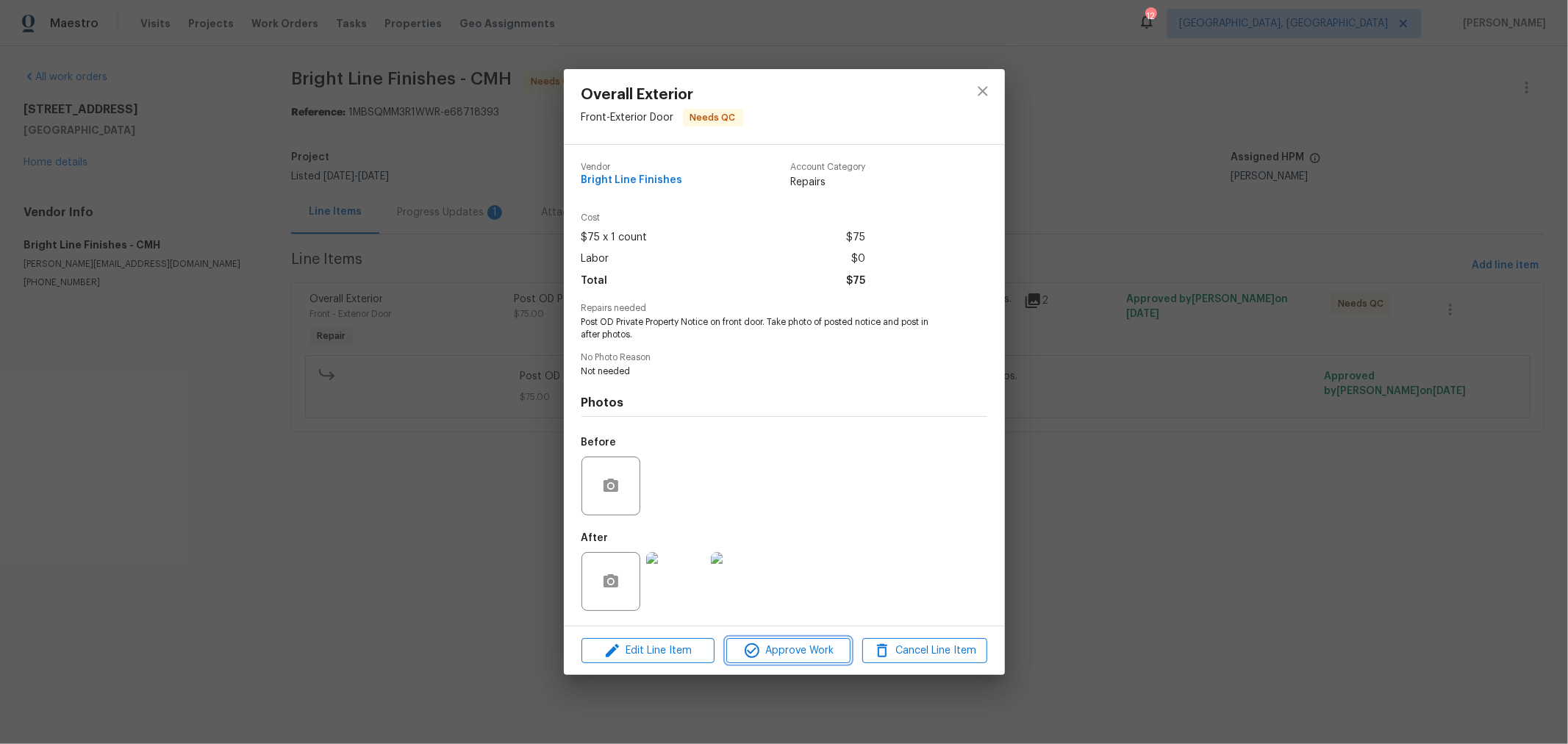
click at [781, 640] on button "Approve Work" at bounding box center [788, 650] width 124 height 26
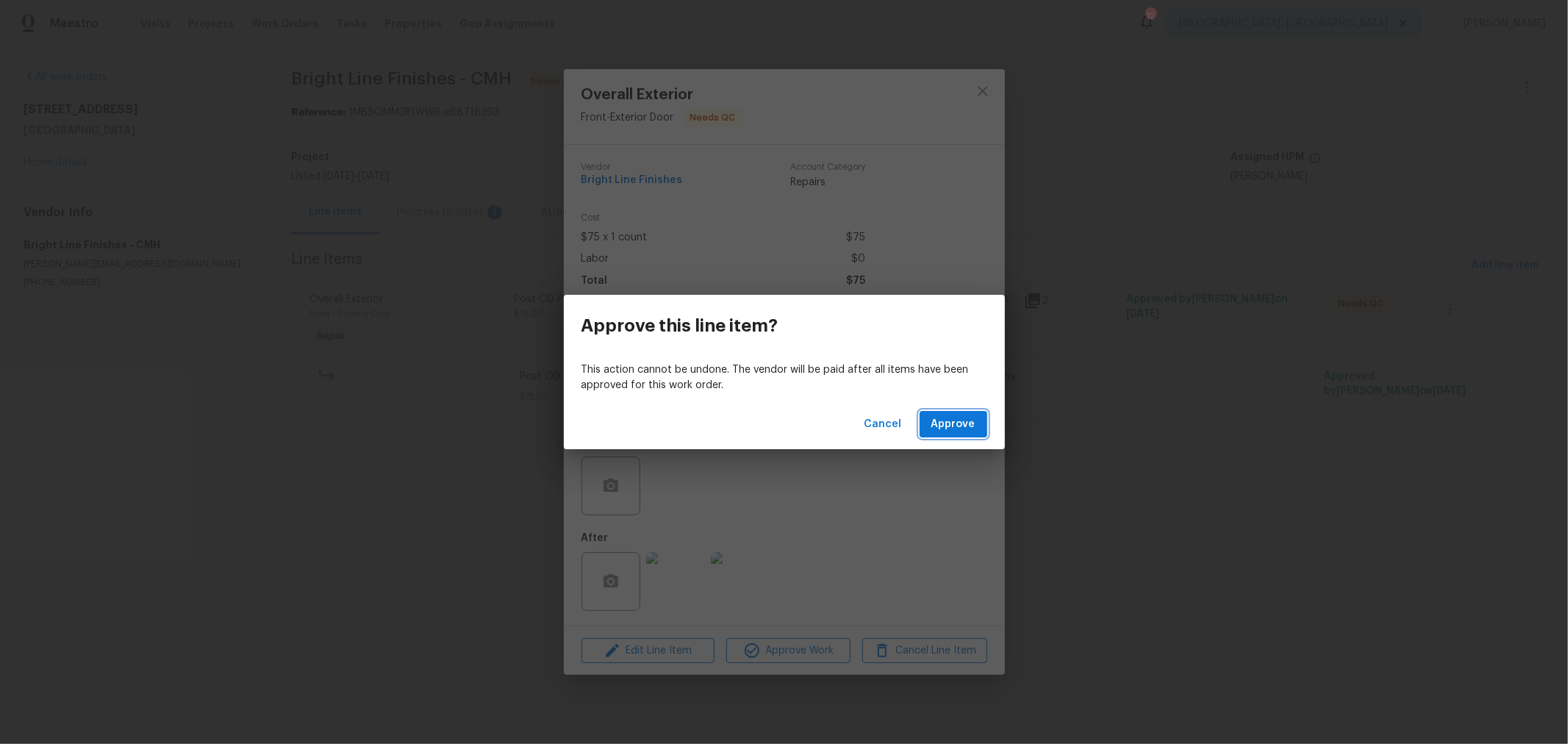
click at [946, 432] on span "Approve" at bounding box center [953, 425] width 44 height 19
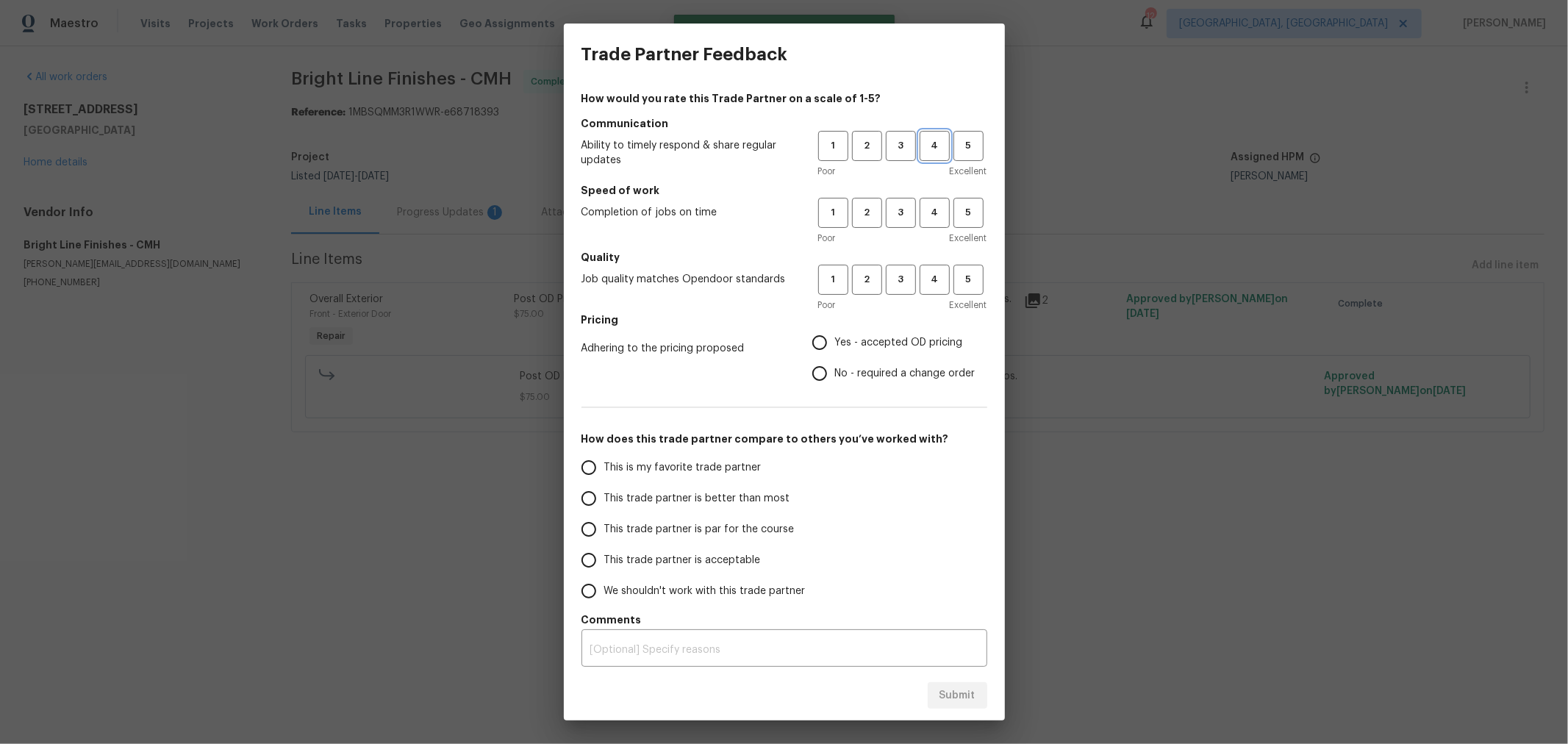
click at [926, 146] on span "4" at bounding box center [934, 146] width 27 height 17
click at [924, 210] on span "4" at bounding box center [934, 213] width 27 height 17
click at [955, 211] on span "5" at bounding box center [968, 213] width 27 height 17
click at [921, 279] on span "4" at bounding box center [934, 280] width 27 height 17
click at [804, 335] on input "Yes - accepted OD pricing" at bounding box center [819, 343] width 31 height 31
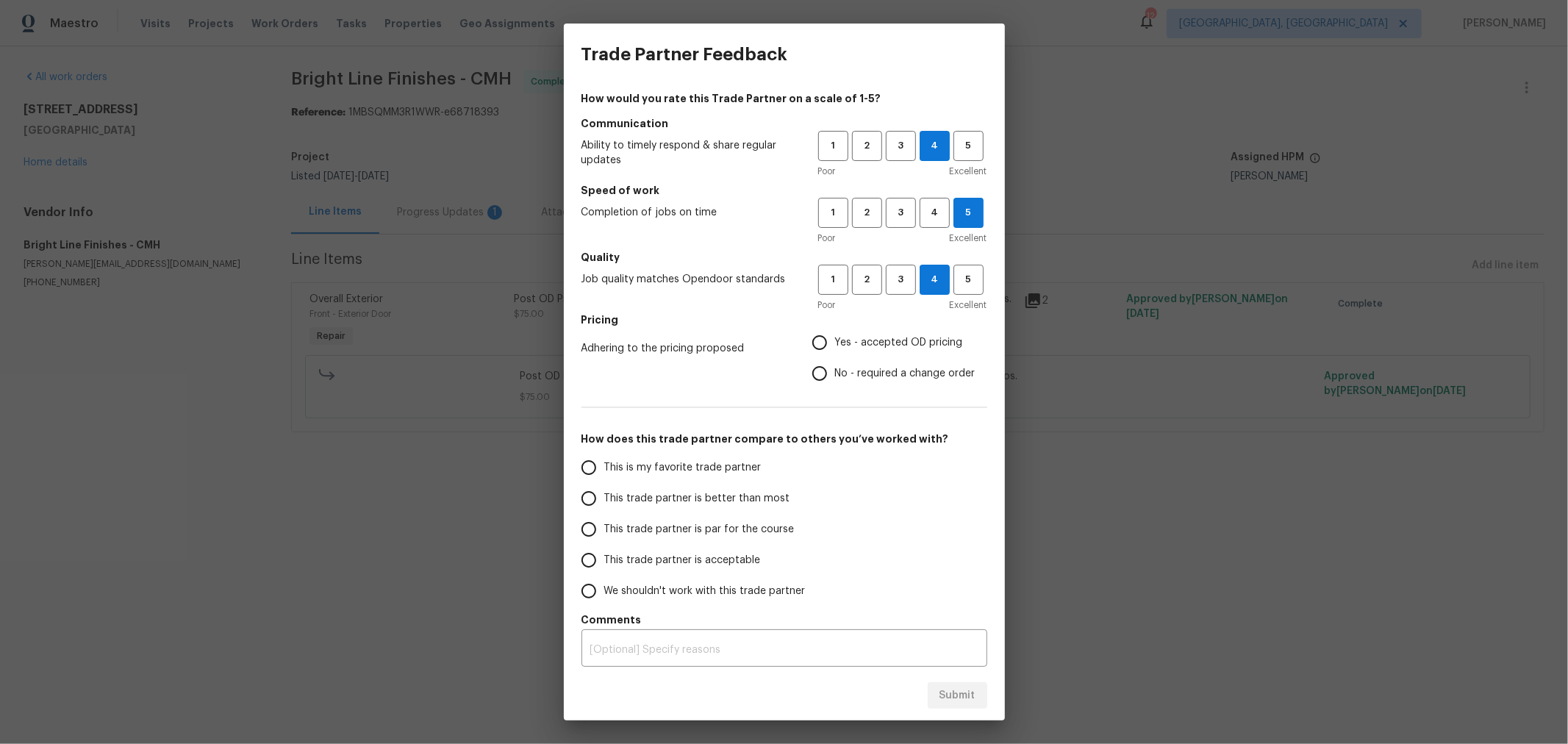
radio input "true"
click at [673, 522] on span "This trade partner is par for the course" at bounding box center [700, 529] width 191 height 16
click at [605, 522] on input "This trade partner is par for the course" at bounding box center [589, 529] width 31 height 31
click at [969, 696] on span "Submit" at bounding box center [957, 696] width 36 height 19
radio input "true"
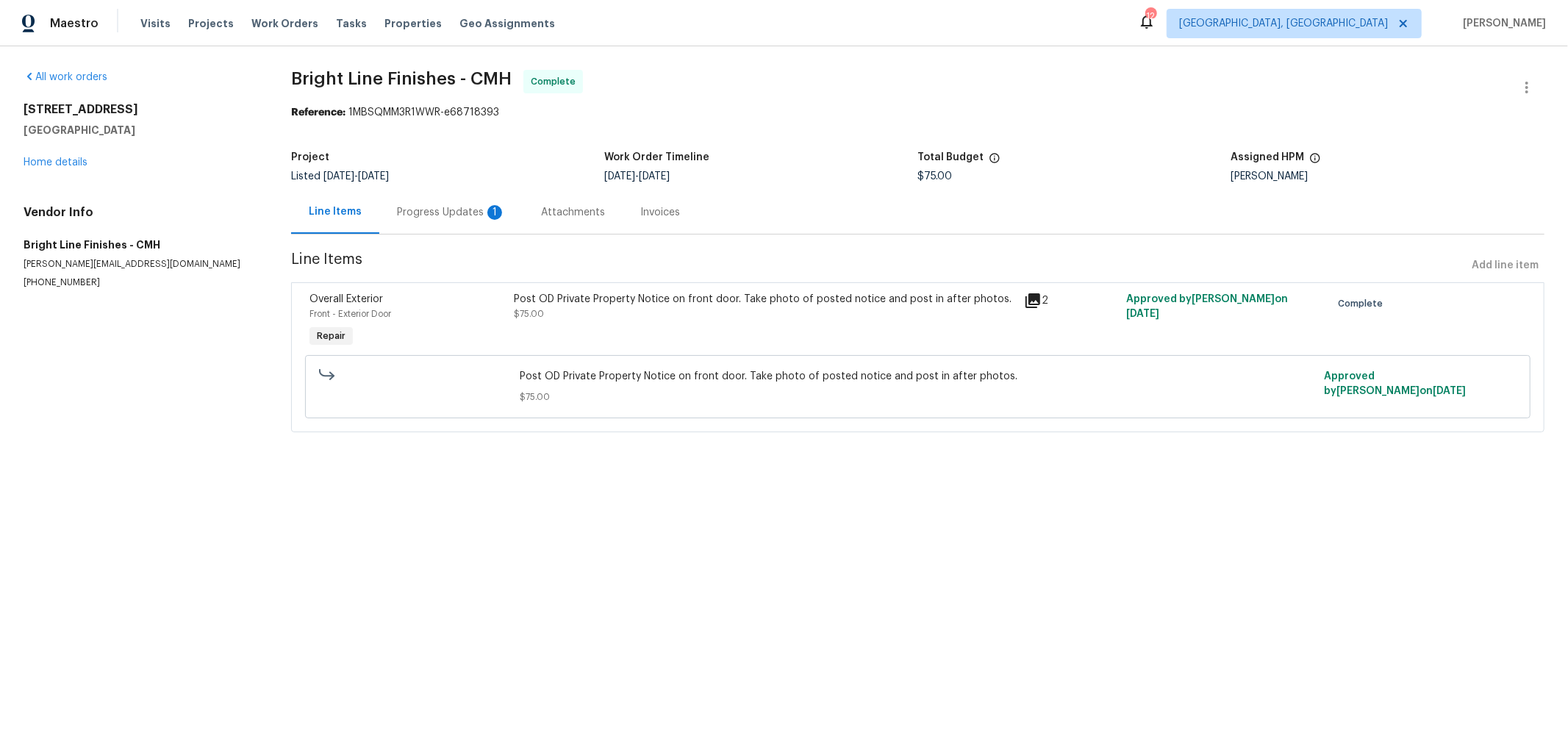
radio input "false"
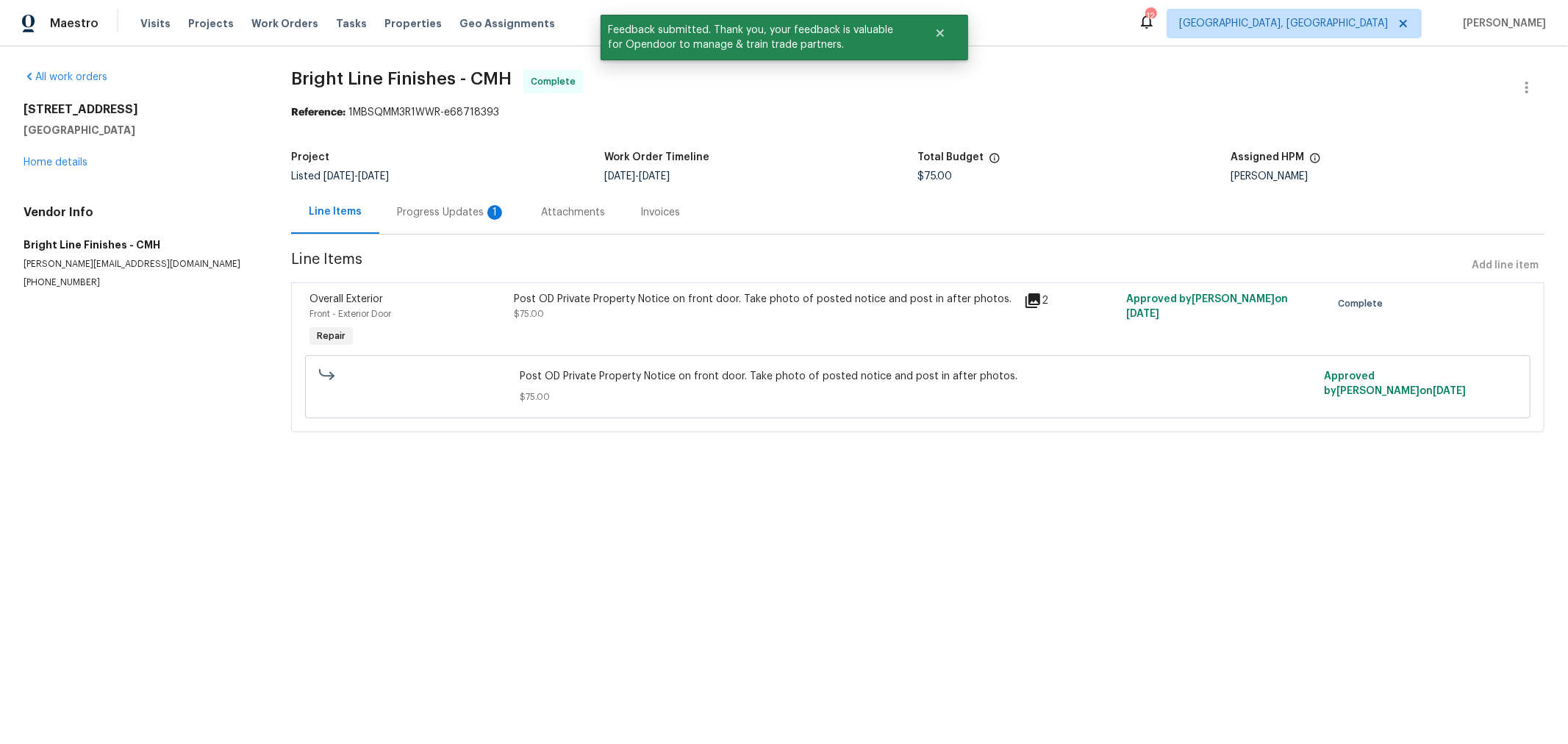
click at [445, 222] on div "Progress Updates 1" at bounding box center [451, 212] width 144 height 43
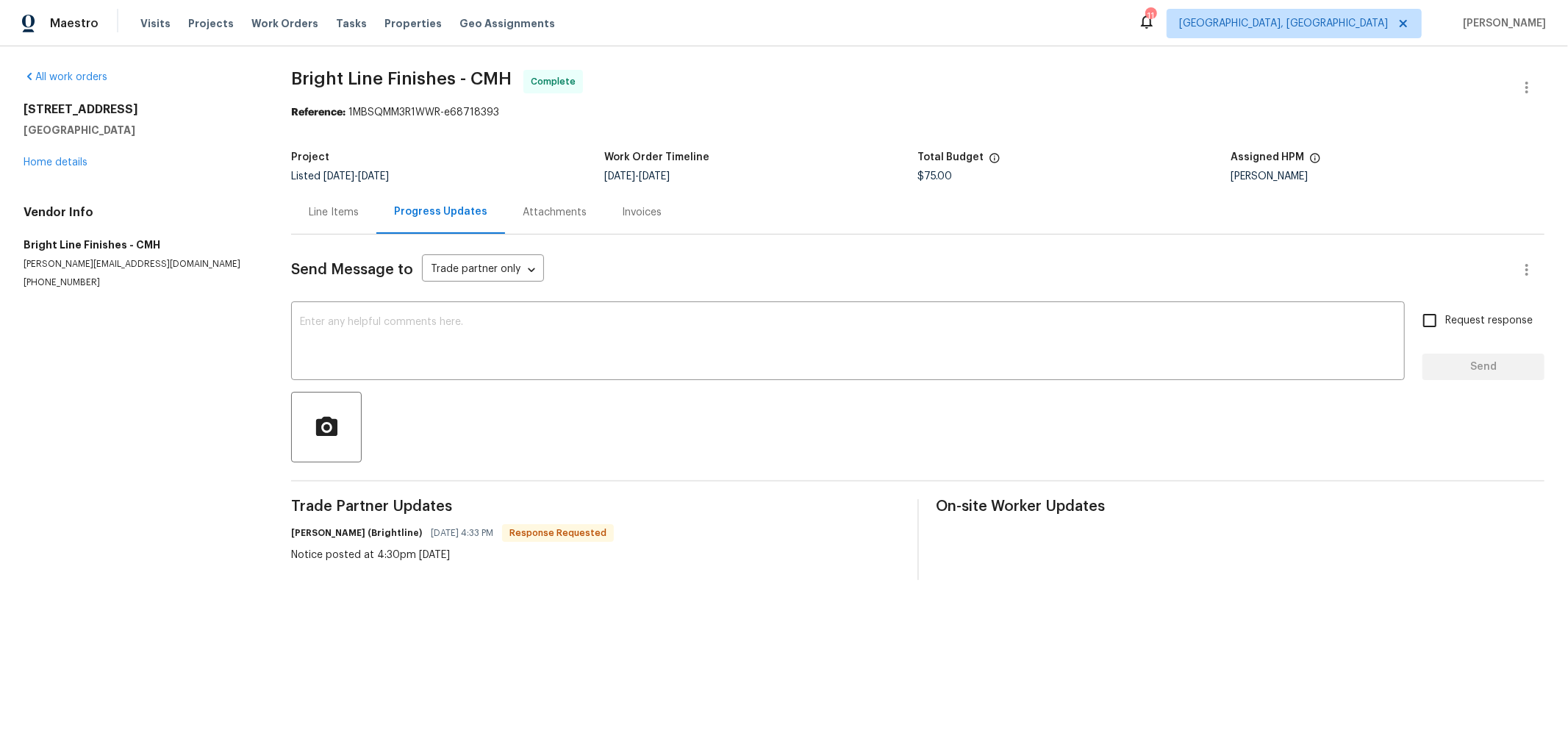
click at [439, 301] on div "Send Message to Trade partner only Trade partner only ​ x ​ Request response Se…" at bounding box center [918, 408] width 1253 height 346
click at [425, 329] on textarea at bounding box center [848, 343] width 1096 height 51
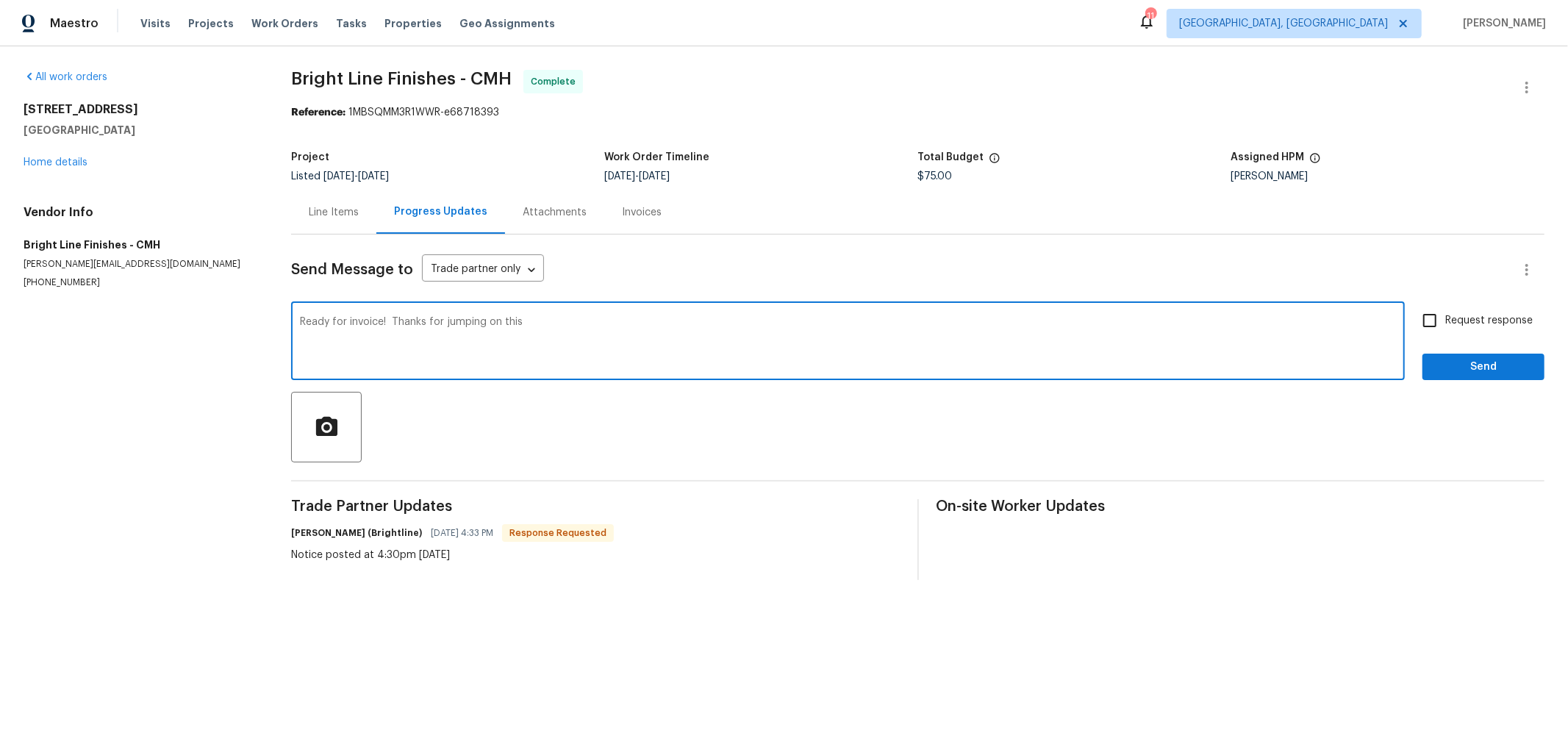
type textarea "Ready for invoice! Thanks for jumping on this"
click at [1453, 363] on span "Send" at bounding box center [1483, 367] width 98 height 19
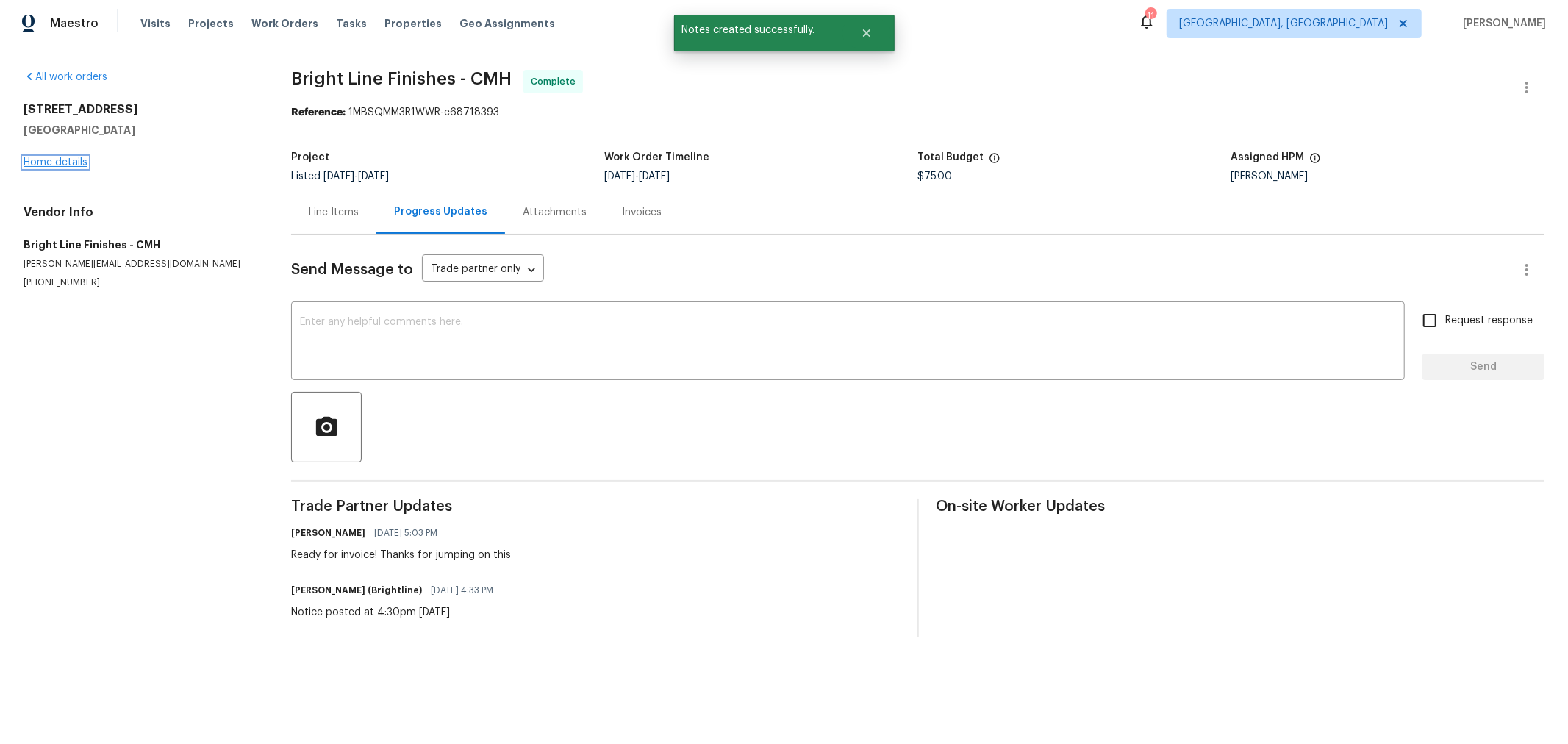
click at [71, 162] on link "Home details" at bounding box center [55, 162] width 64 height 10
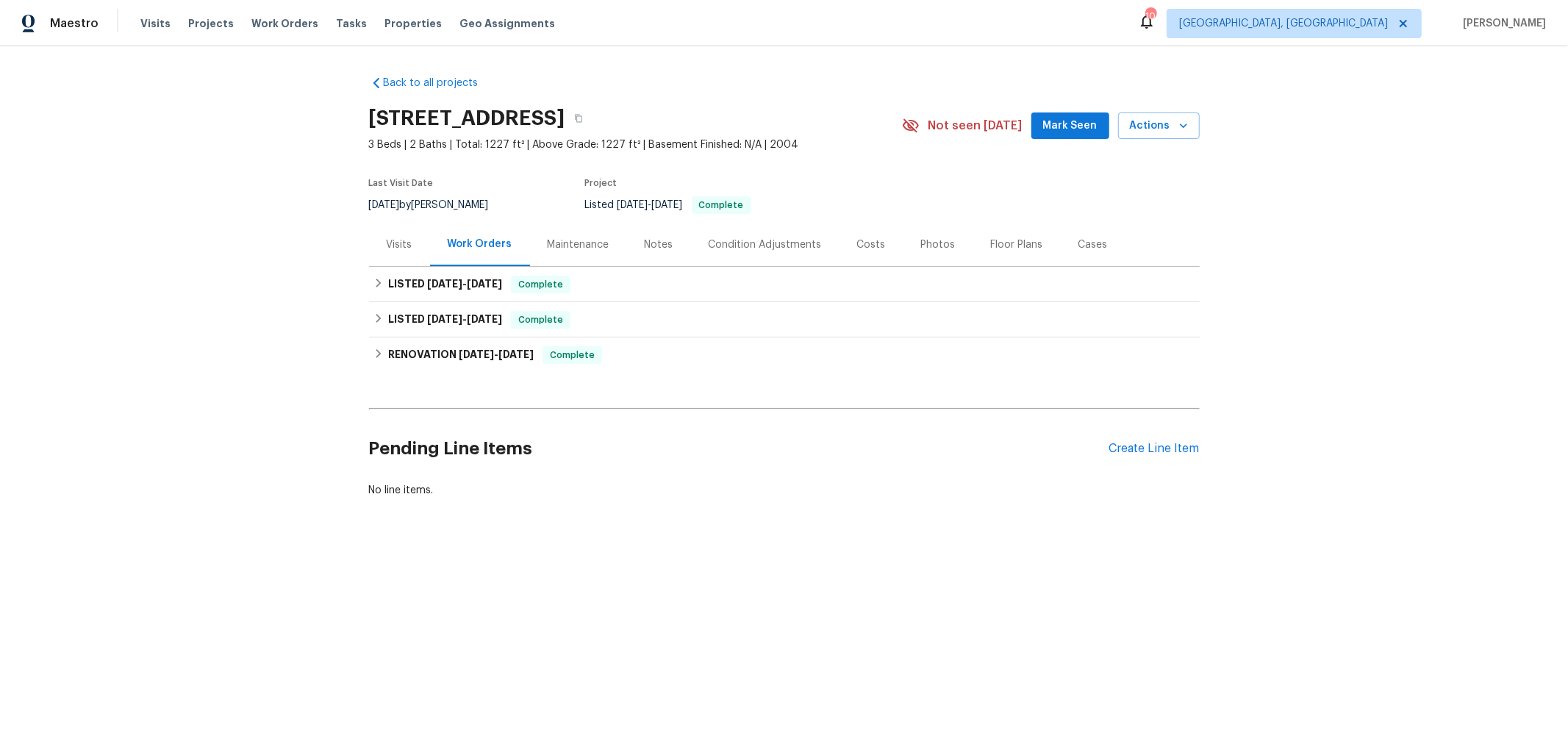
click at [1060, 598] on html "Maestro Visits Projects Work Orders Tasks Properties Geo Assignments 10 [GEOGRA…" at bounding box center [784, 298] width 1568 height 598
